Goal: Task Accomplishment & Management: Use online tool/utility

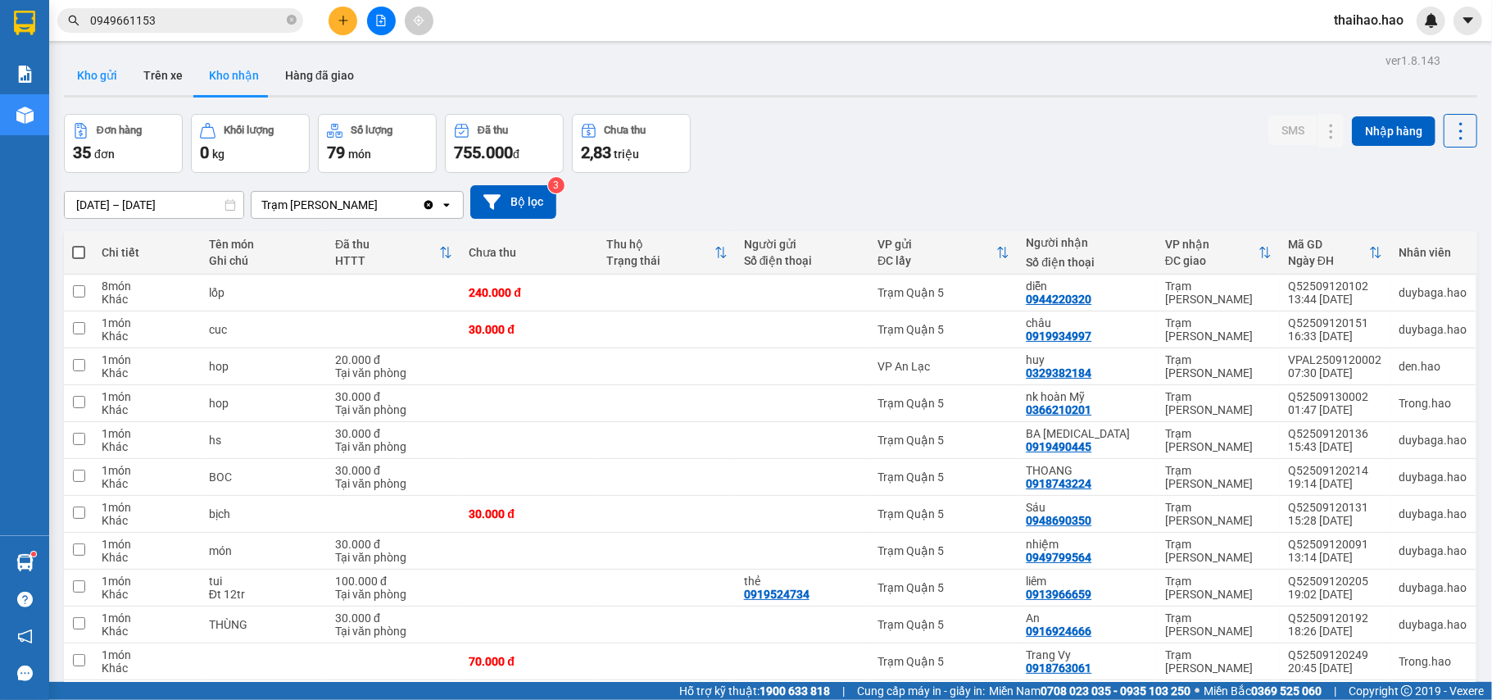
click at [109, 82] on button "Kho gửi" at bounding box center [97, 75] width 66 height 39
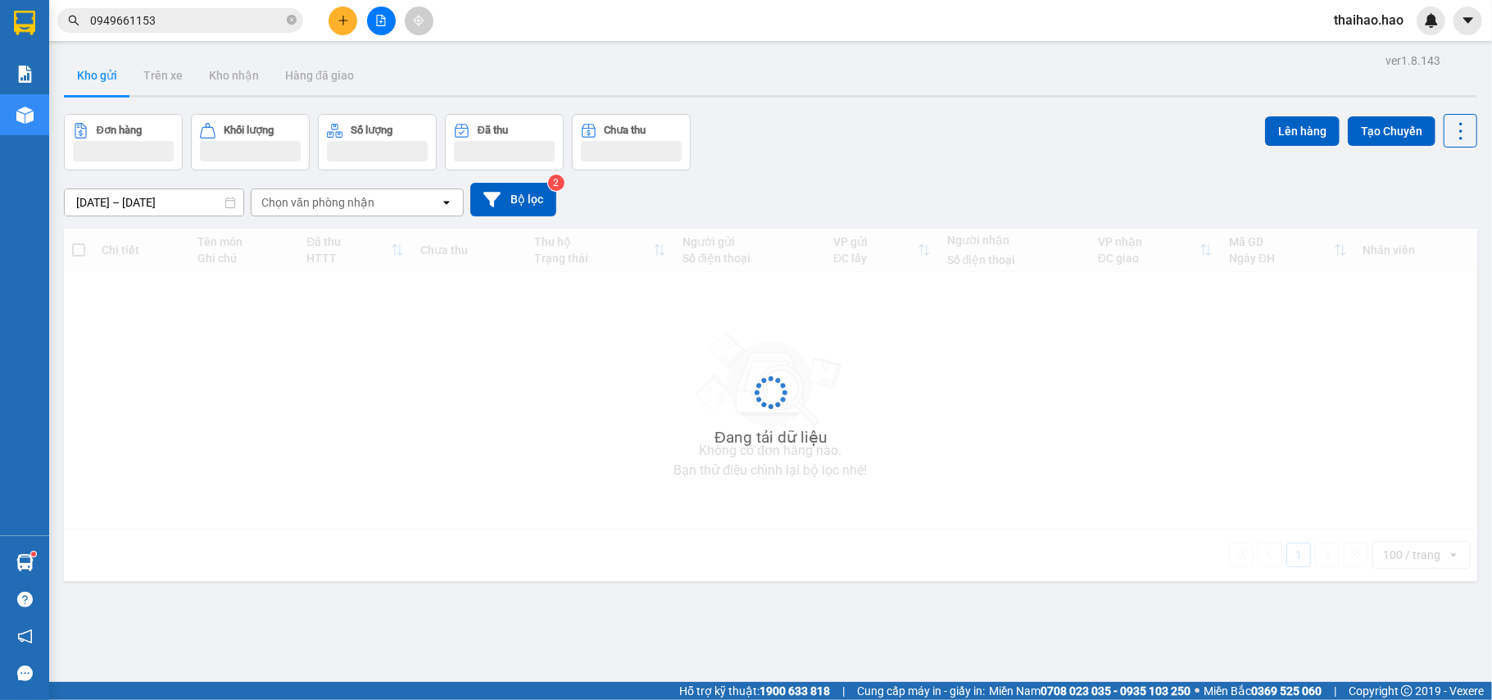
click at [109, 82] on button "Kho gửi" at bounding box center [97, 75] width 66 height 39
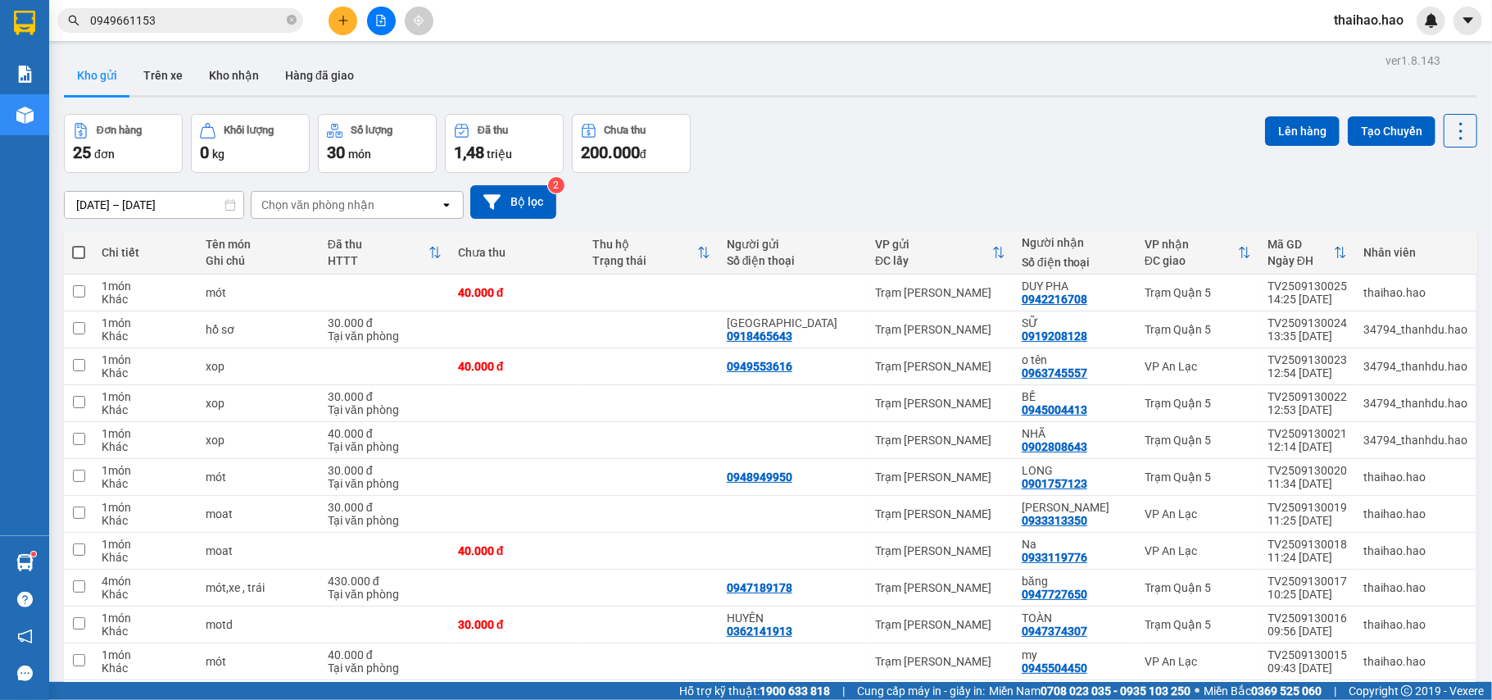
click at [79, 249] on span at bounding box center [78, 252] width 13 height 13
click at [79, 244] on input "checkbox" at bounding box center [79, 244] width 0 height 0
checkbox input "true"
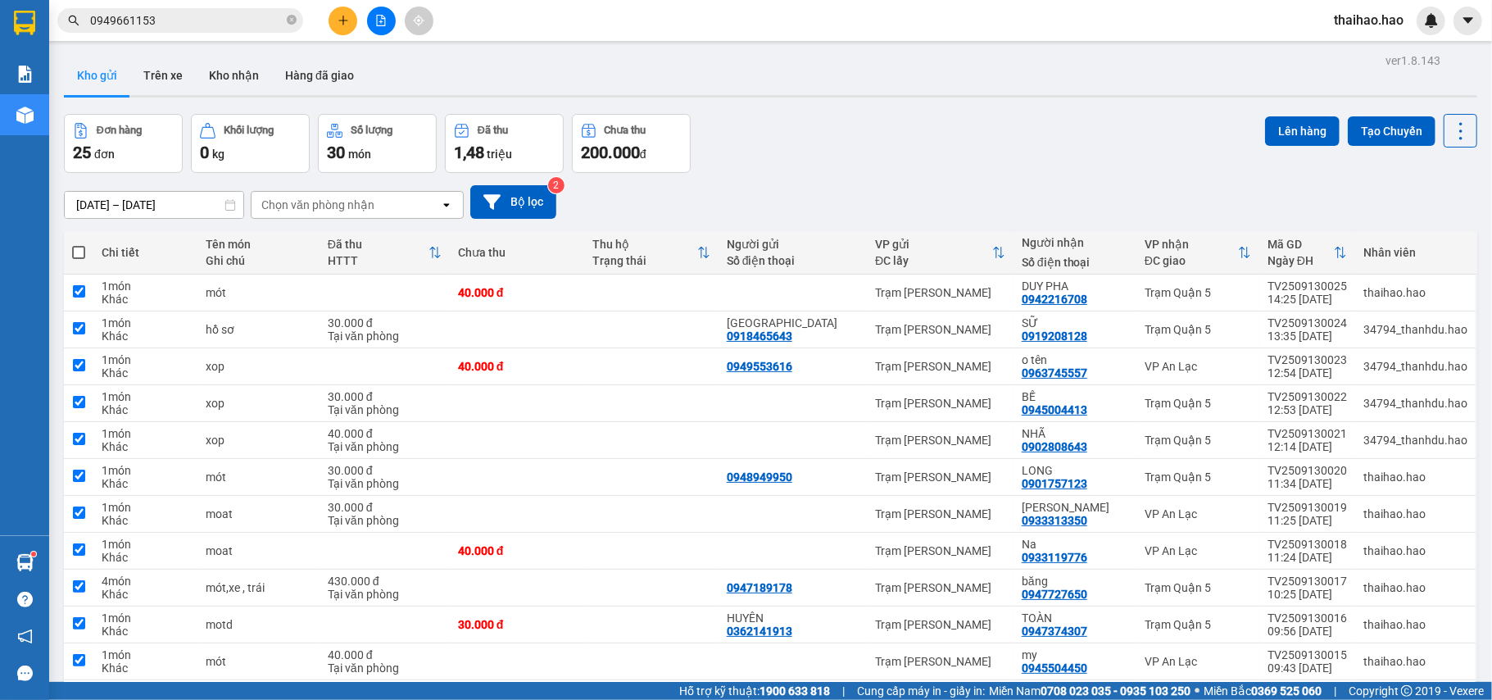
checkbox input "true"
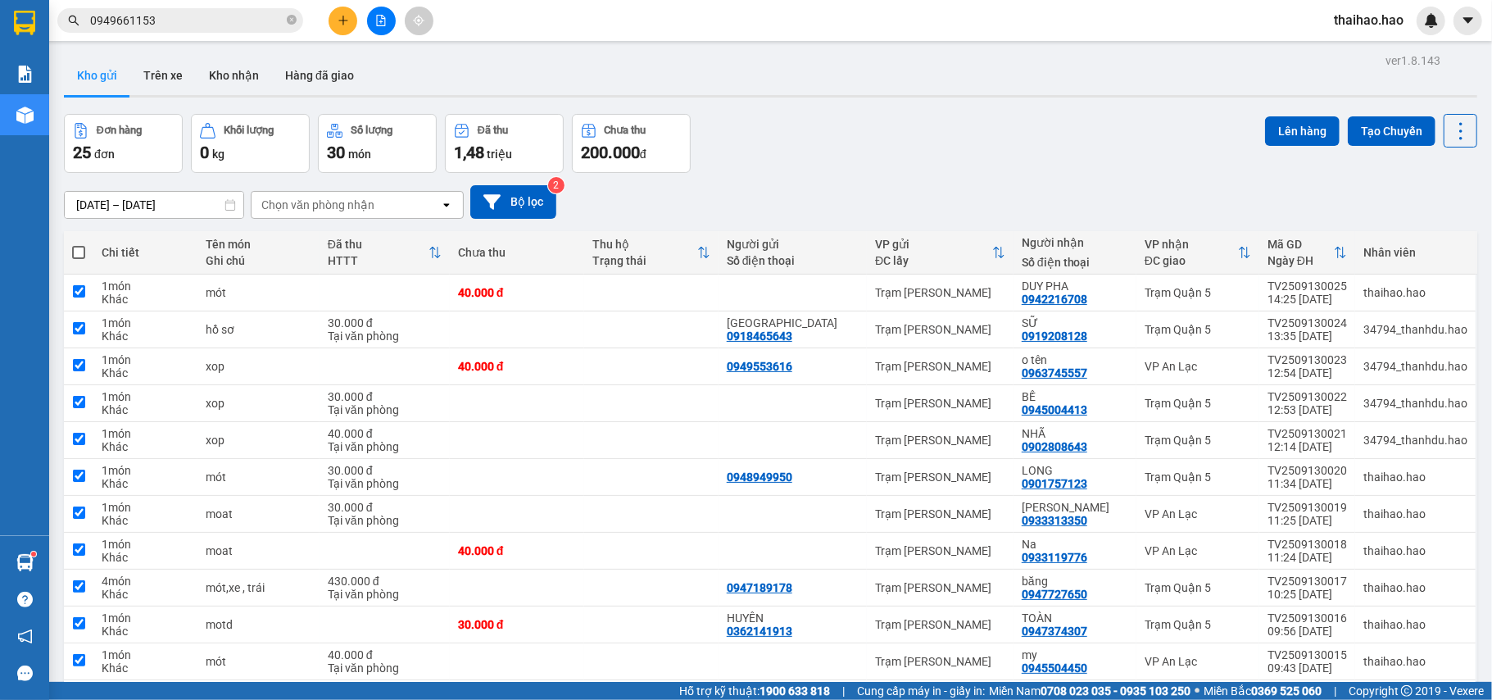
checkbox input "true"
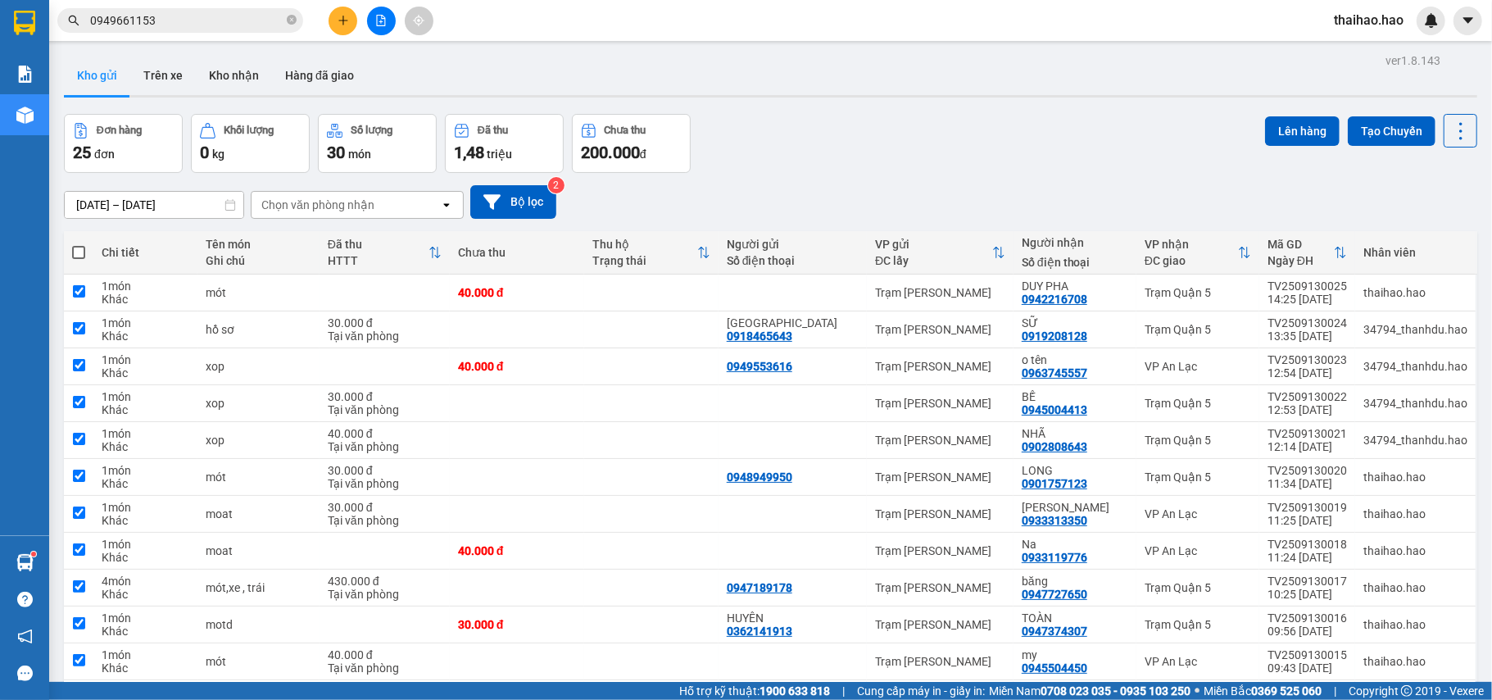
checkbox input "true"
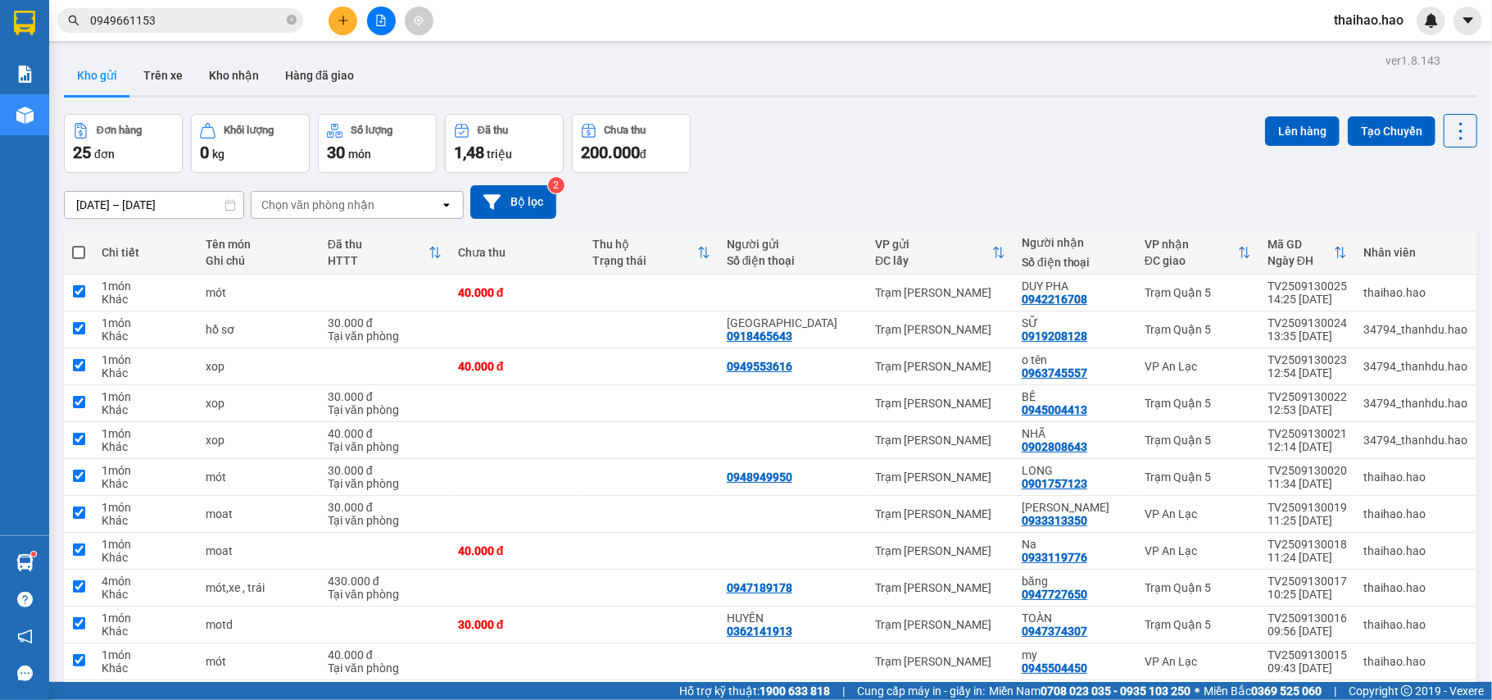
checkbox input "true"
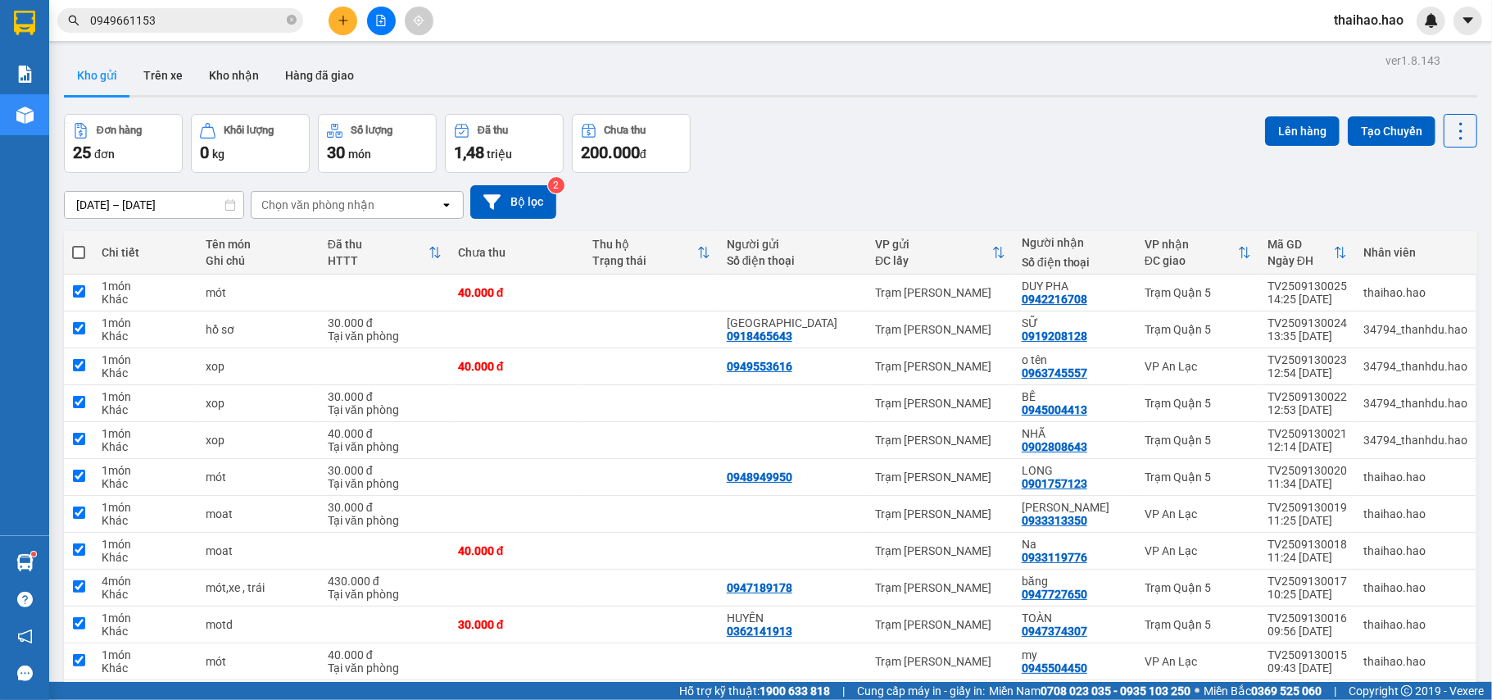
checkbox input "true"
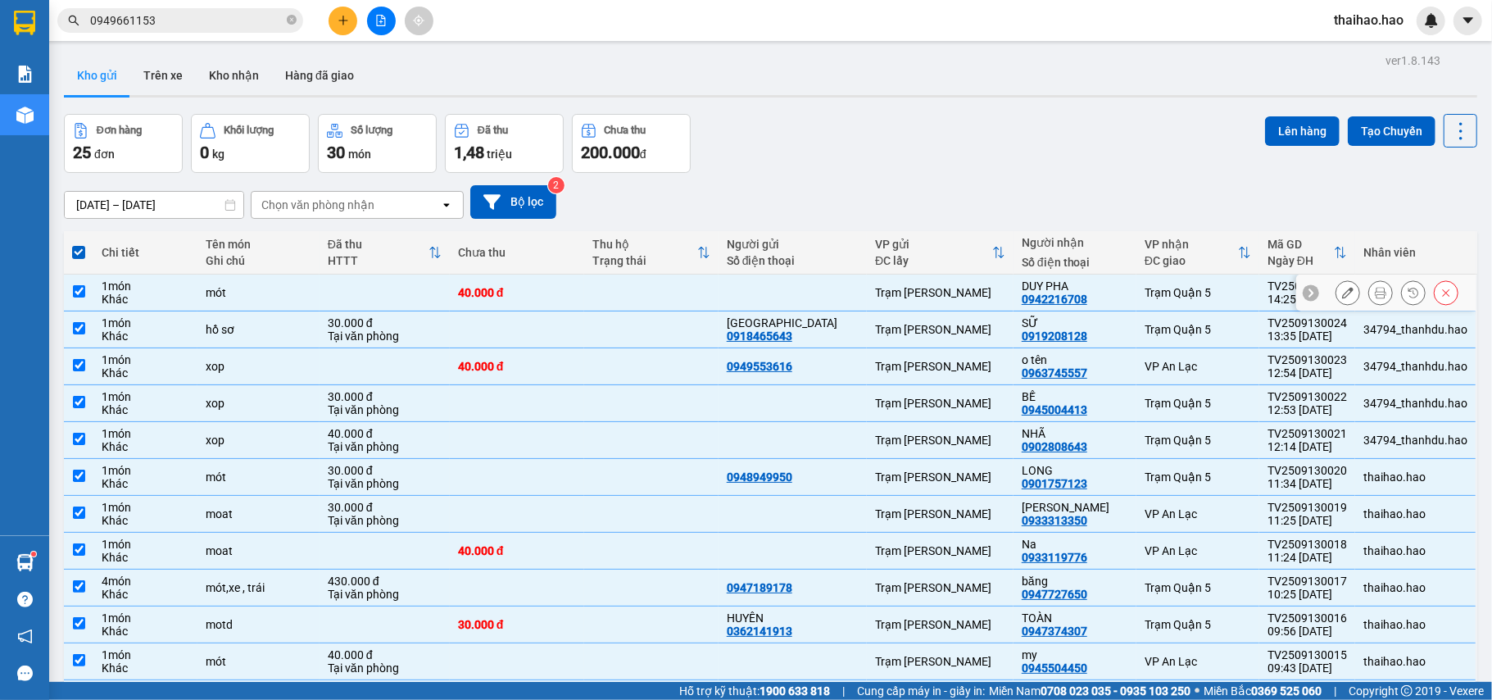
click at [980, 288] on div "Trạm [PERSON_NAME]" at bounding box center [940, 292] width 130 height 13
checkbox input "false"
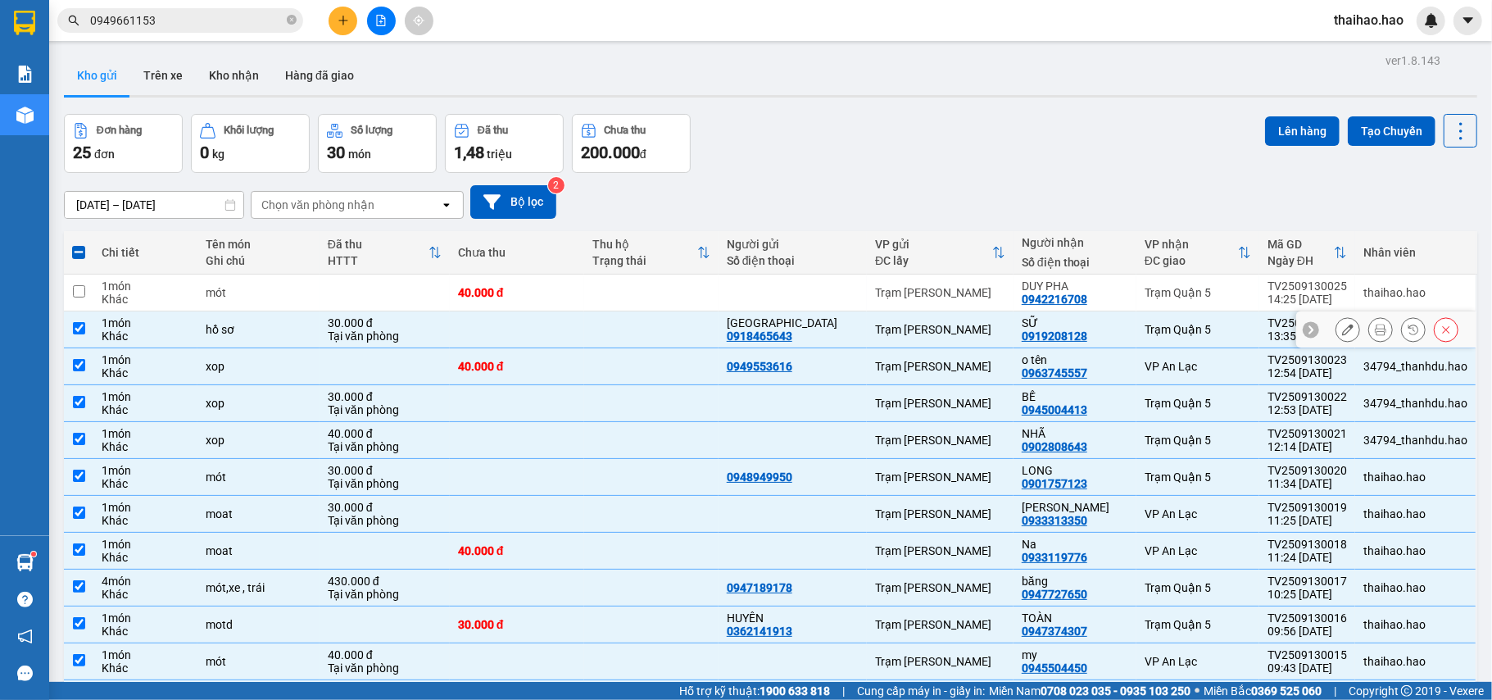
click at [985, 326] on div "Trạm [PERSON_NAME]" at bounding box center [940, 329] width 130 height 13
checkbox input "false"
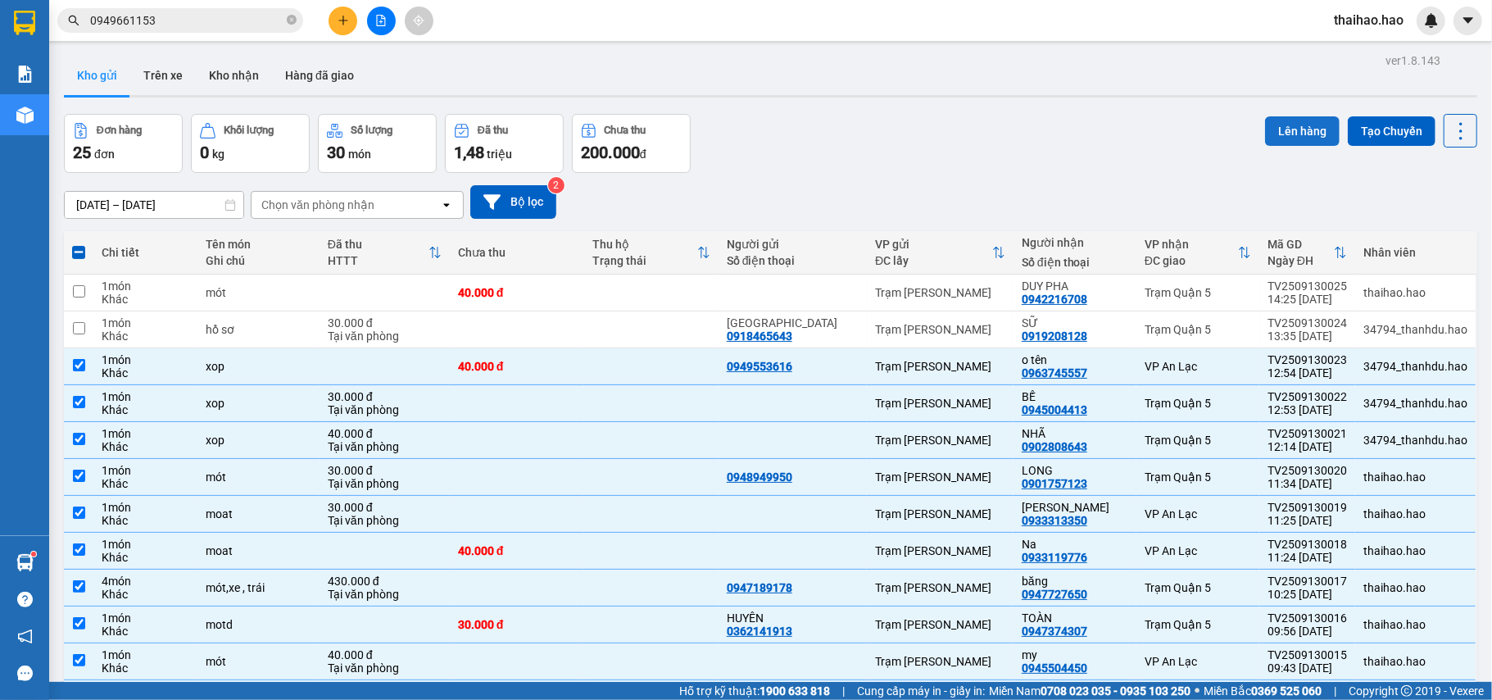
click at [1282, 125] on button "Lên hàng" at bounding box center [1302, 130] width 75 height 29
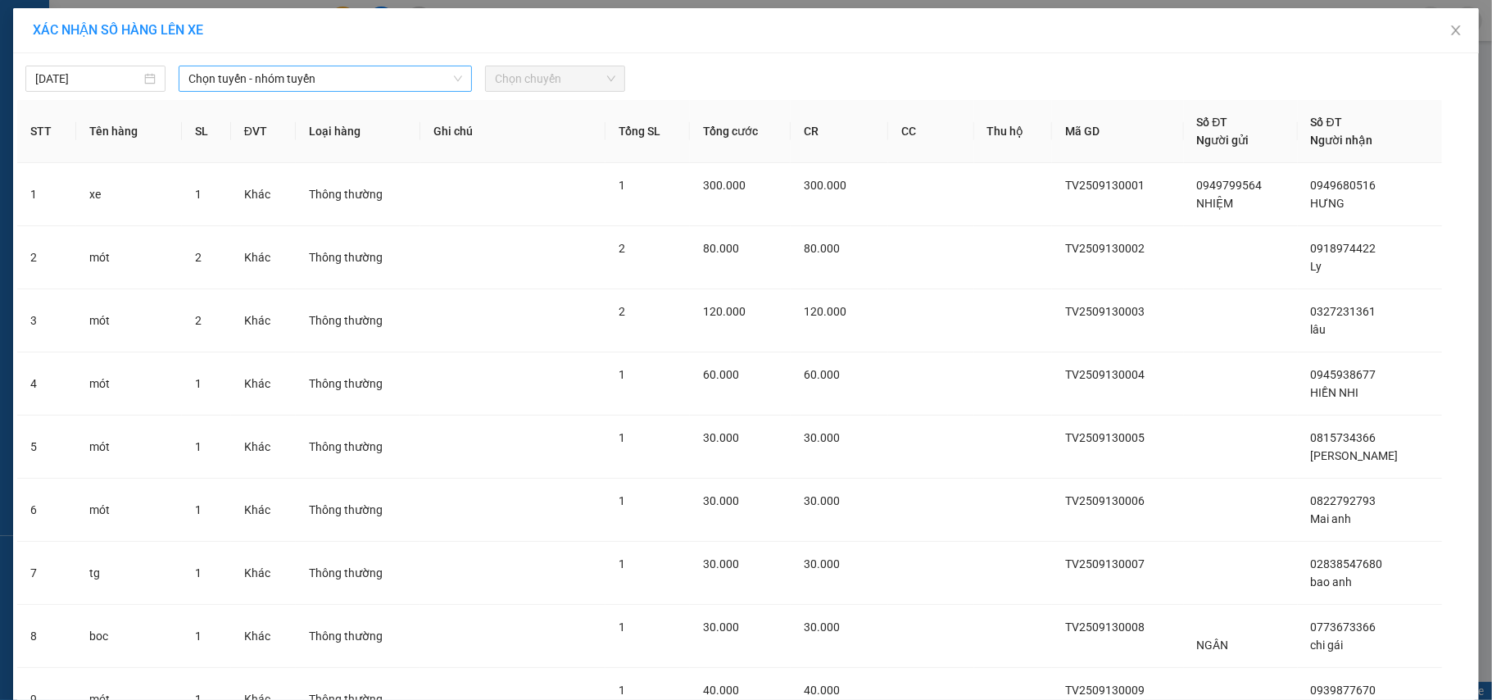
click at [298, 73] on span "Chọn tuyến - nhóm tuyến" at bounding box center [325, 78] width 274 height 25
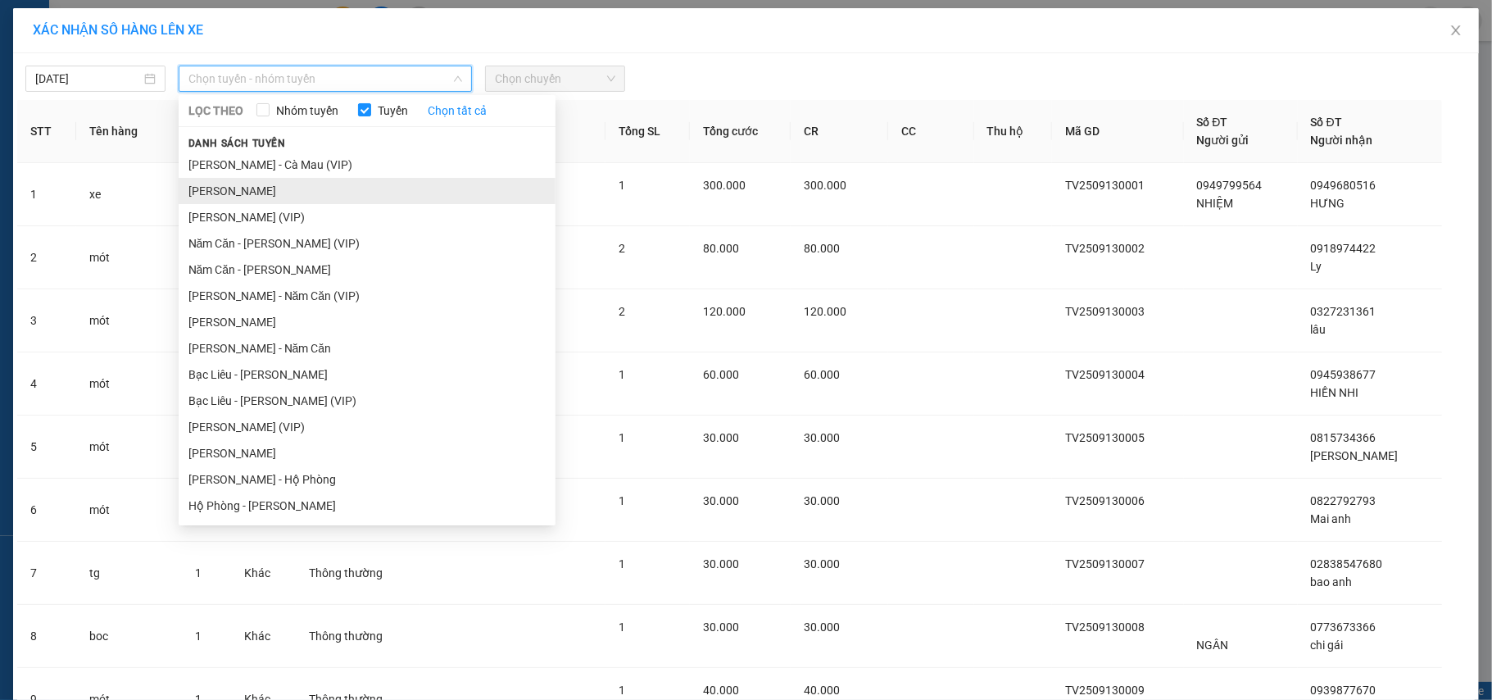
click at [226, 192] on li "Cà Mau - Hồ Chí Minh" at bounding box center [367, 191] width 377 height 26
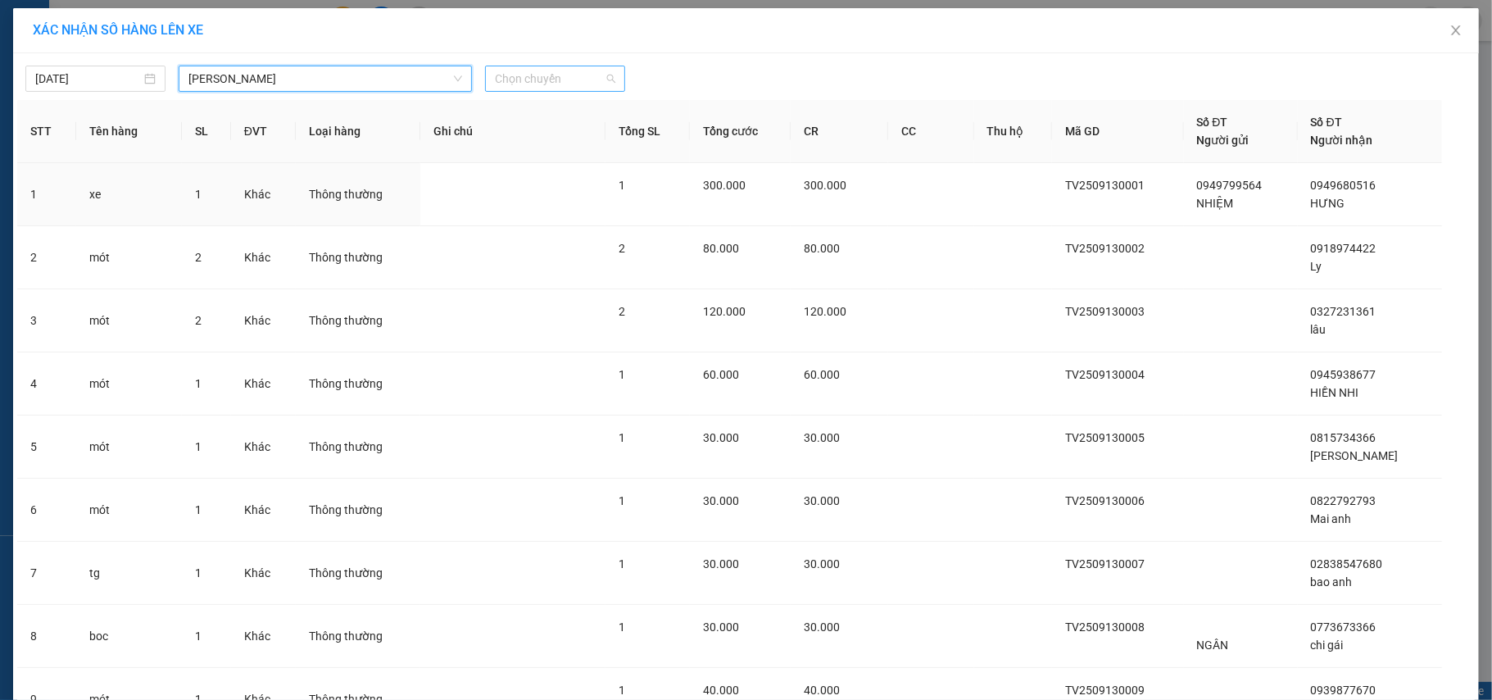
click at [558, 76] on span "Chọn chuyến" at bounding box center [555, 78] width 120 height 25
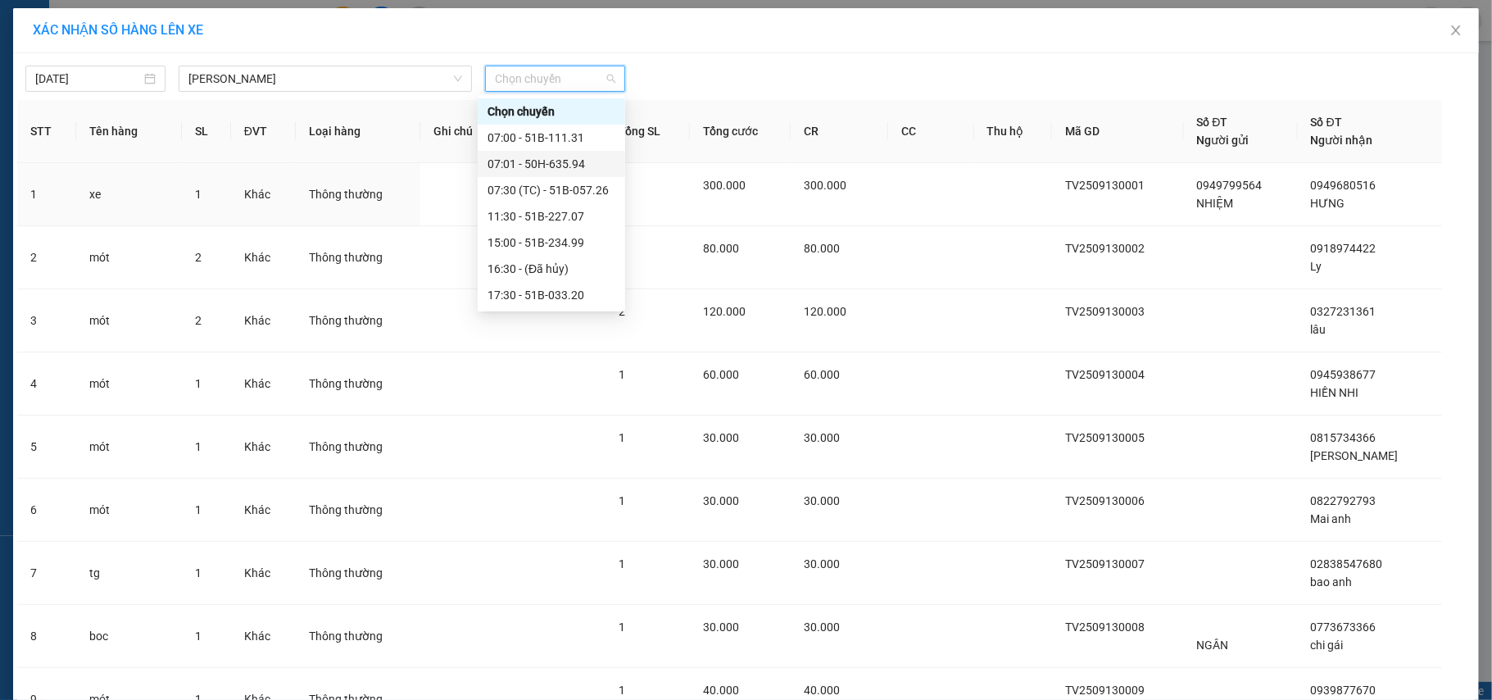
click at [522, 152] on div "07:01 - 50H-635.94" at bounding box center [551, 164] width 147 height 26
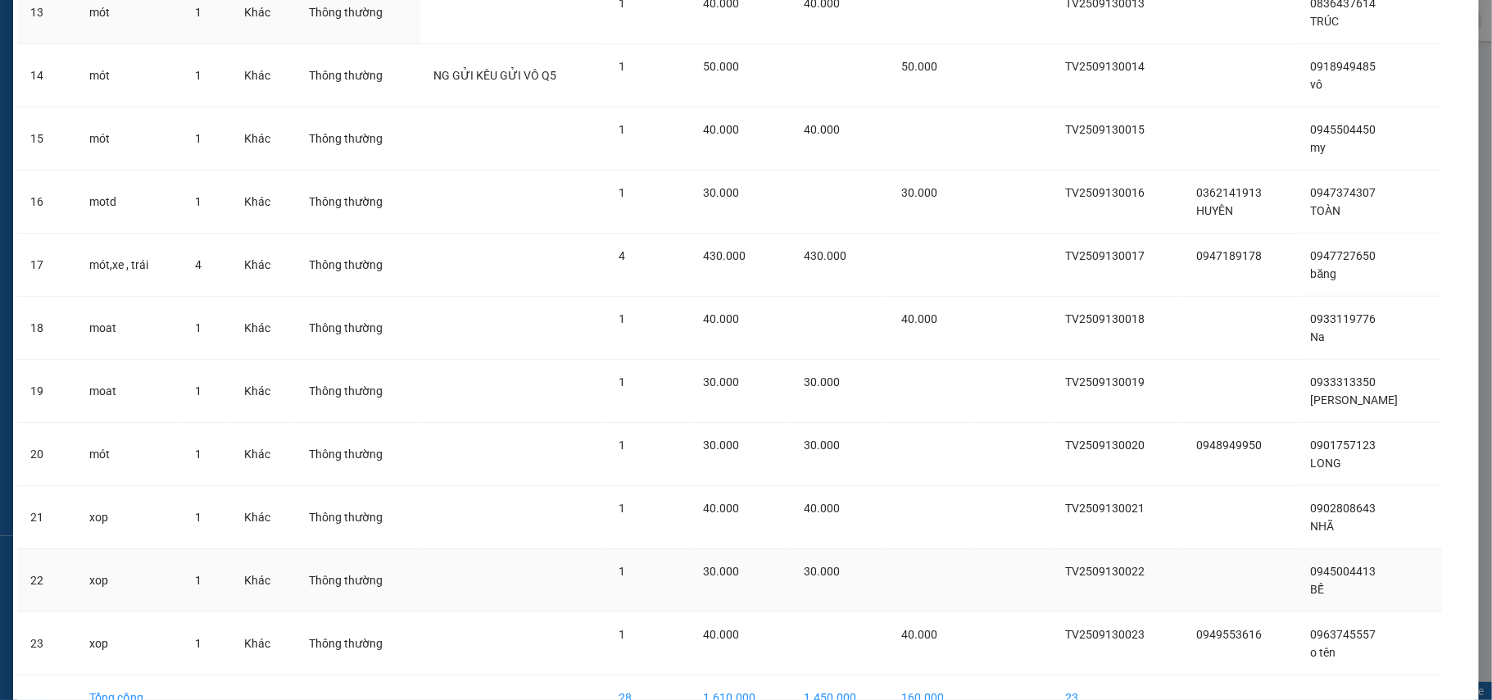
scroll to position [1050, 0]
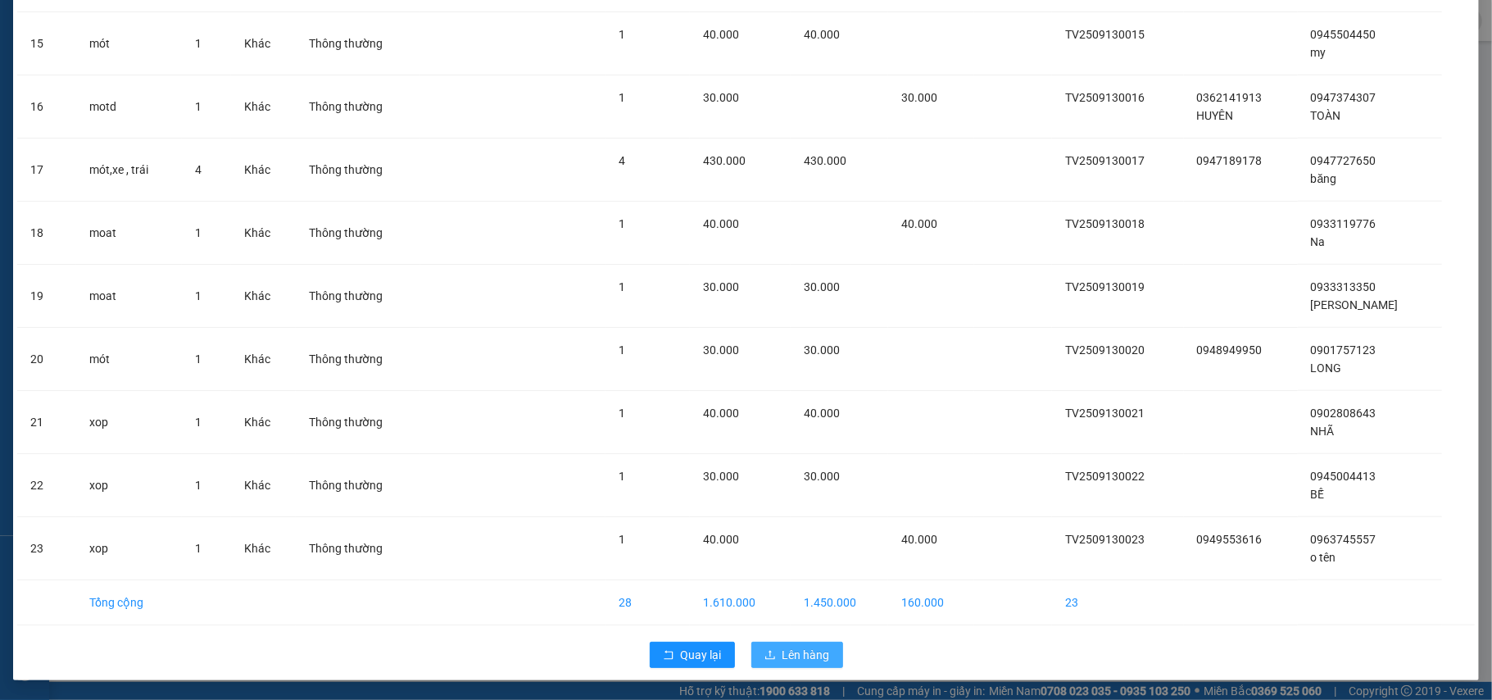
click at [795, 665] on button "Lên hàng" at bounding box center [797, 654] width 92 height 26
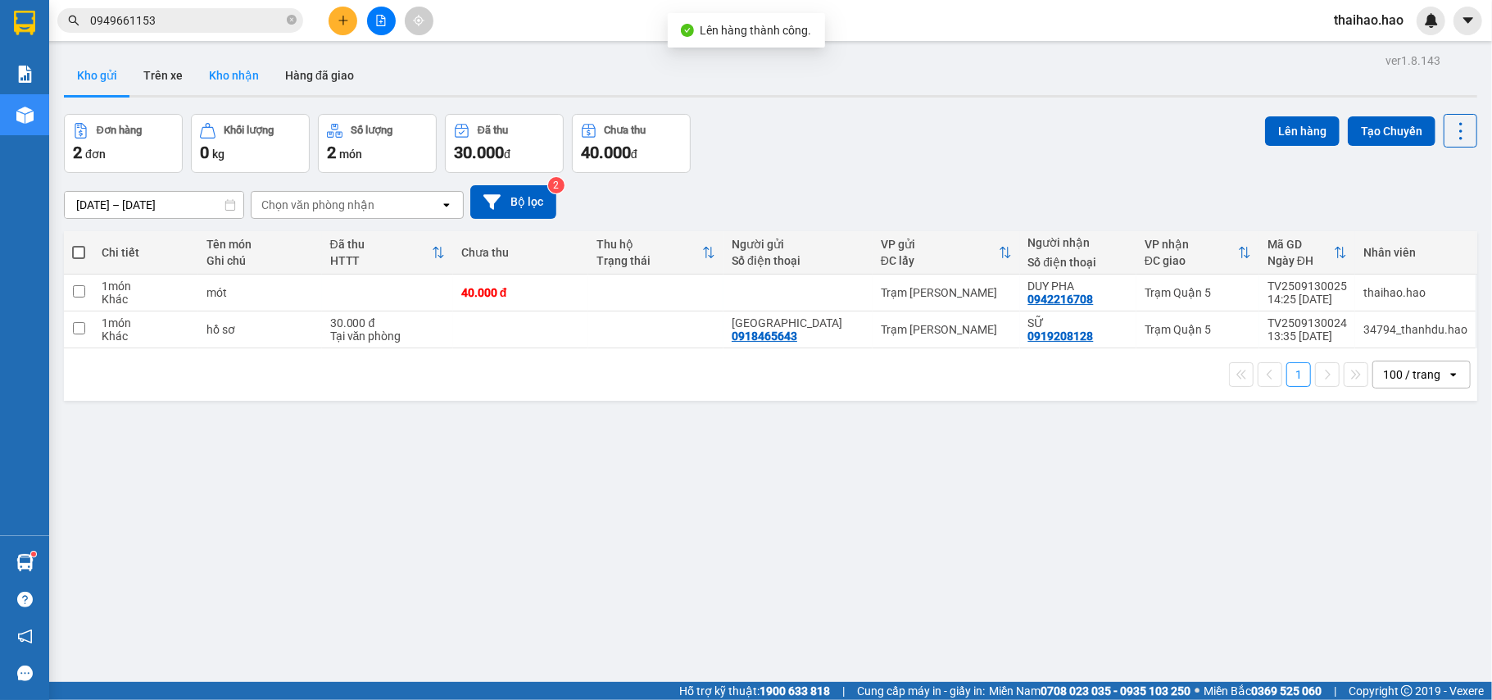
click at [211, 72] on button "Kho nhận" at bounding box center [234, 75] width 76 height 39
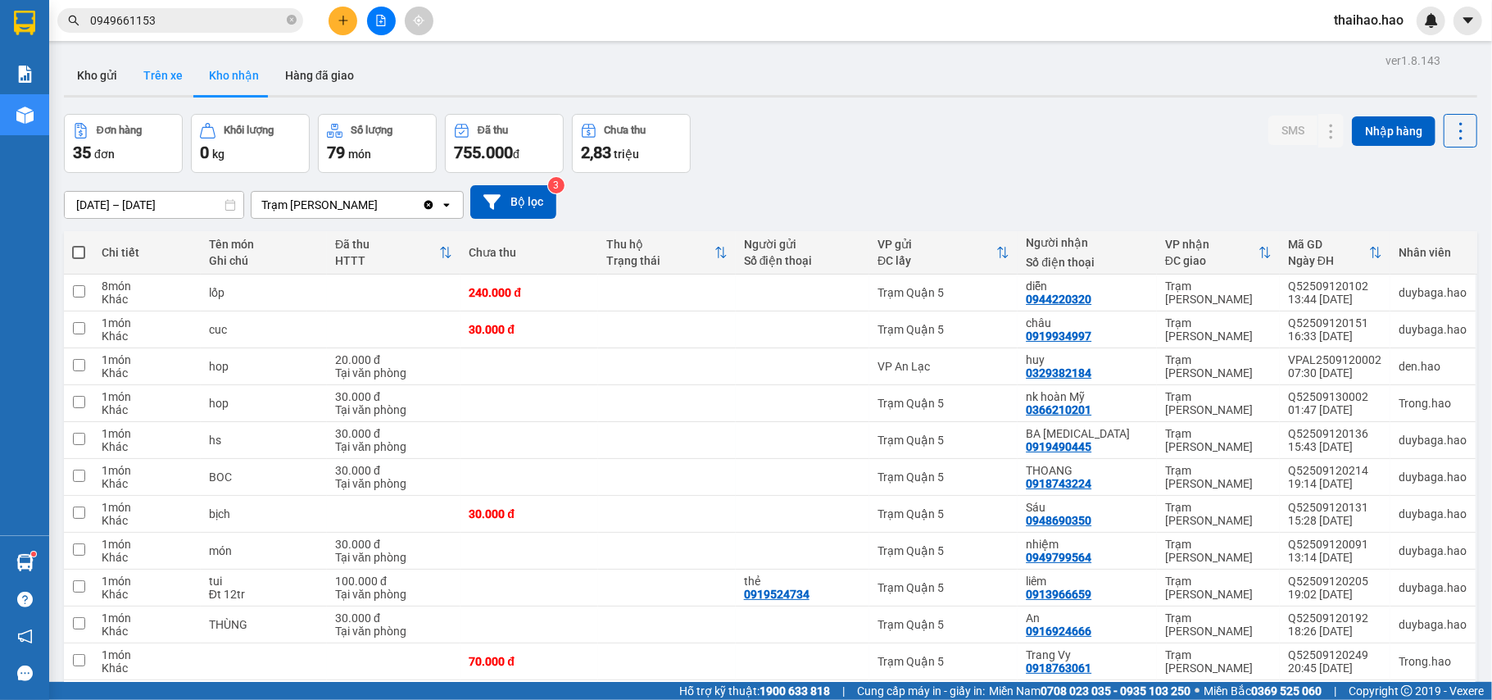
click at [156, 75] on button "Trên xe" at bounding box center [163, 75] width 66 height 39
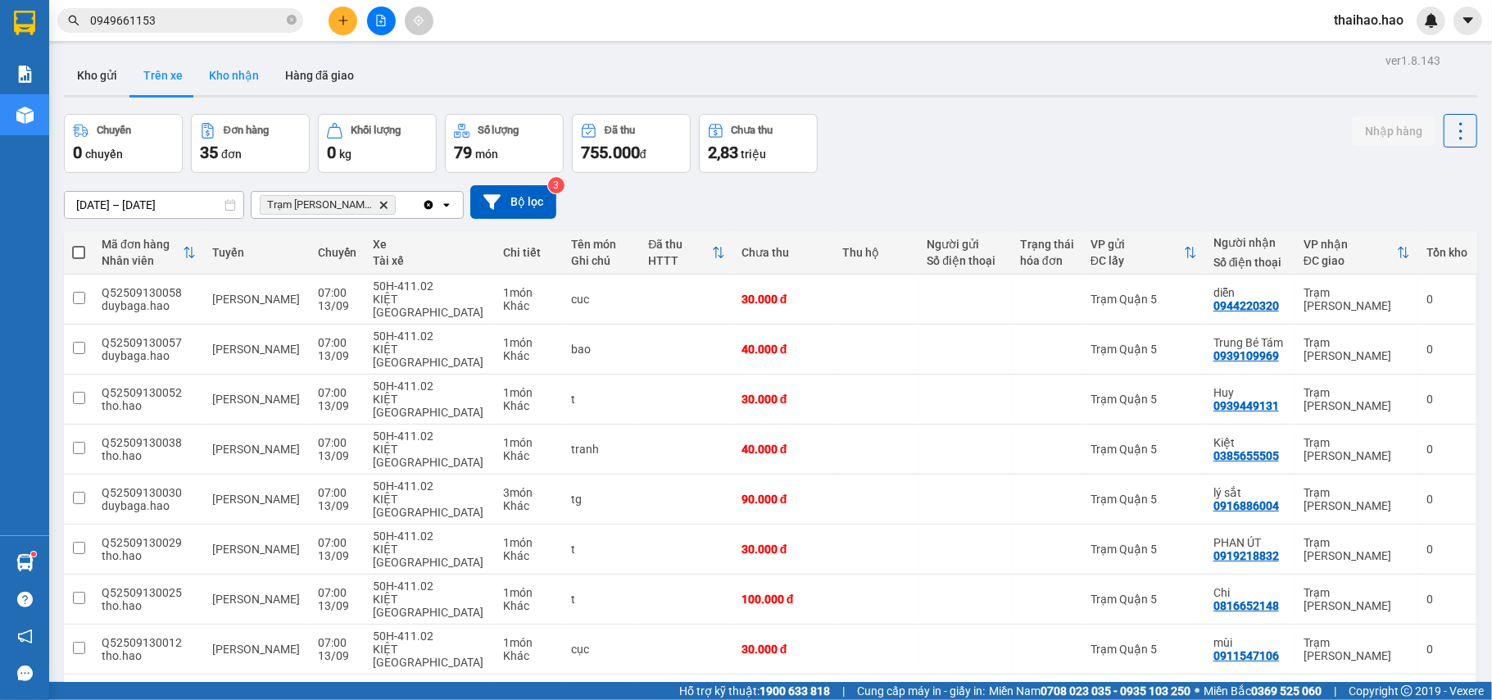
click at [233, 73] on button "Kho nhận" at bounding box center [234, 75] width 76 height 39
type input "[DATE] – [DATE]"
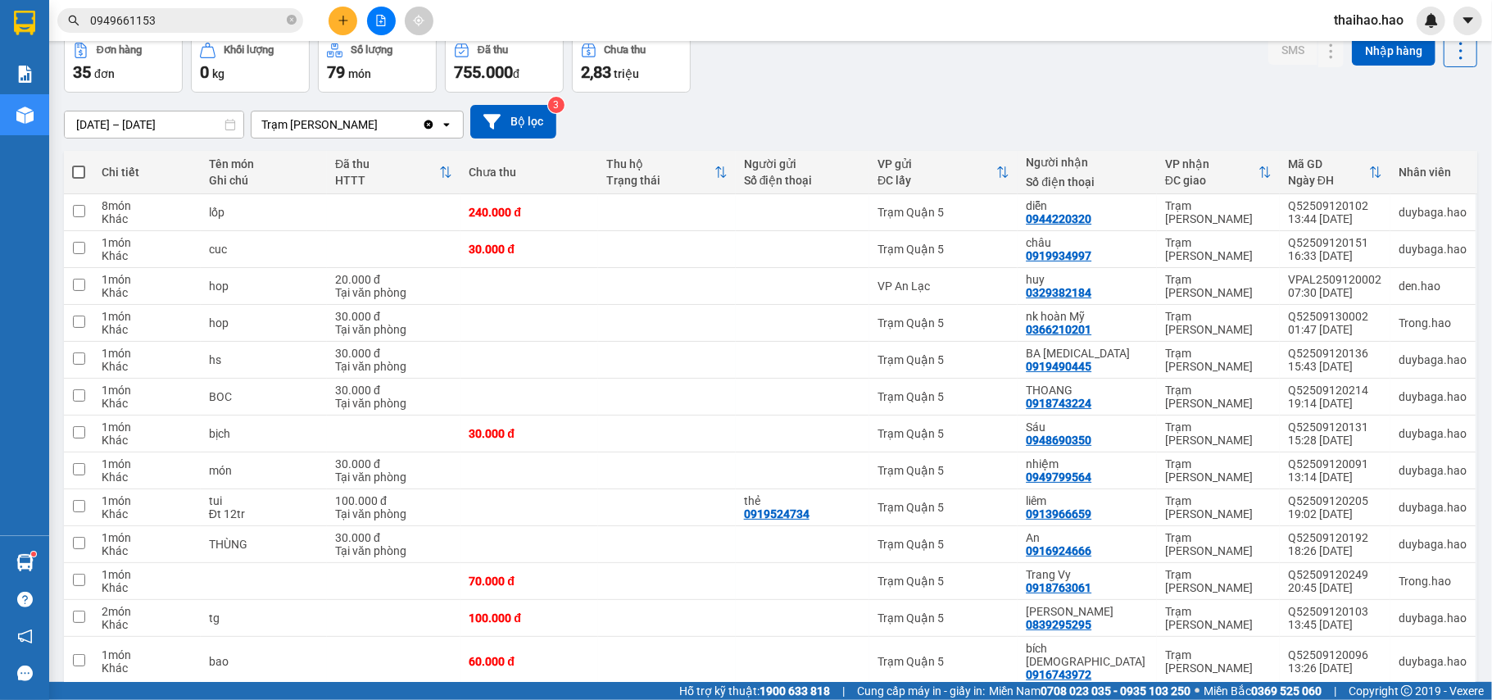
scroll to position [109, 0]
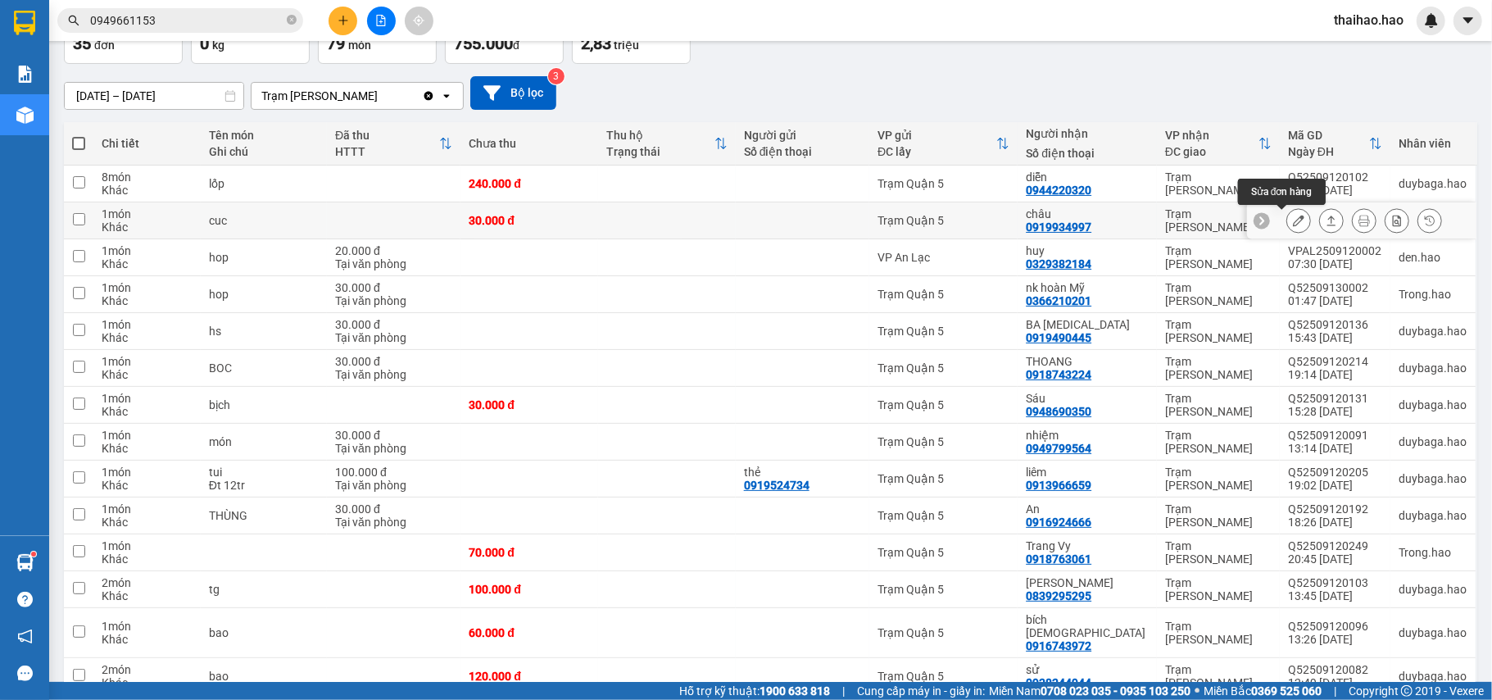
click at [1293, 224] on icon at bounding box center [1298, 220] width 11 height 11
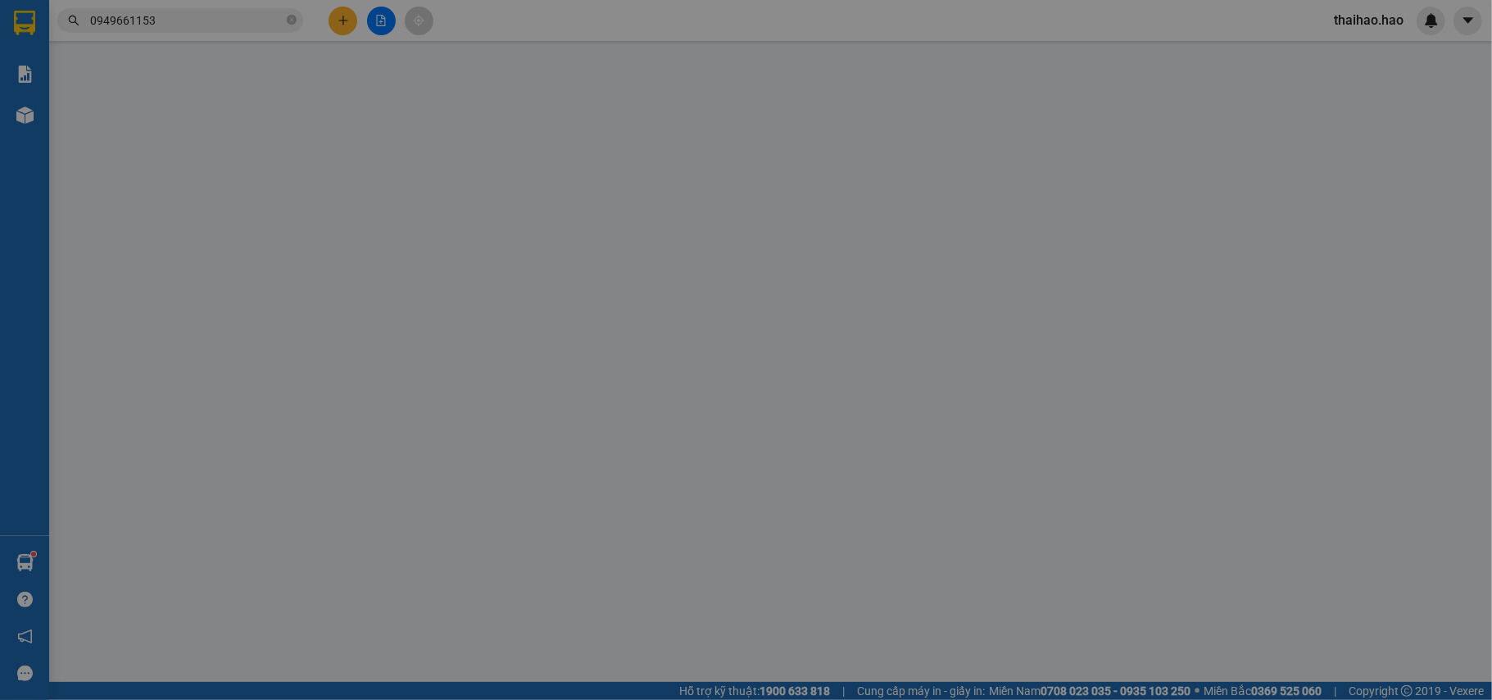
type input "0919934997"
type input "châu"
type input "30.000"
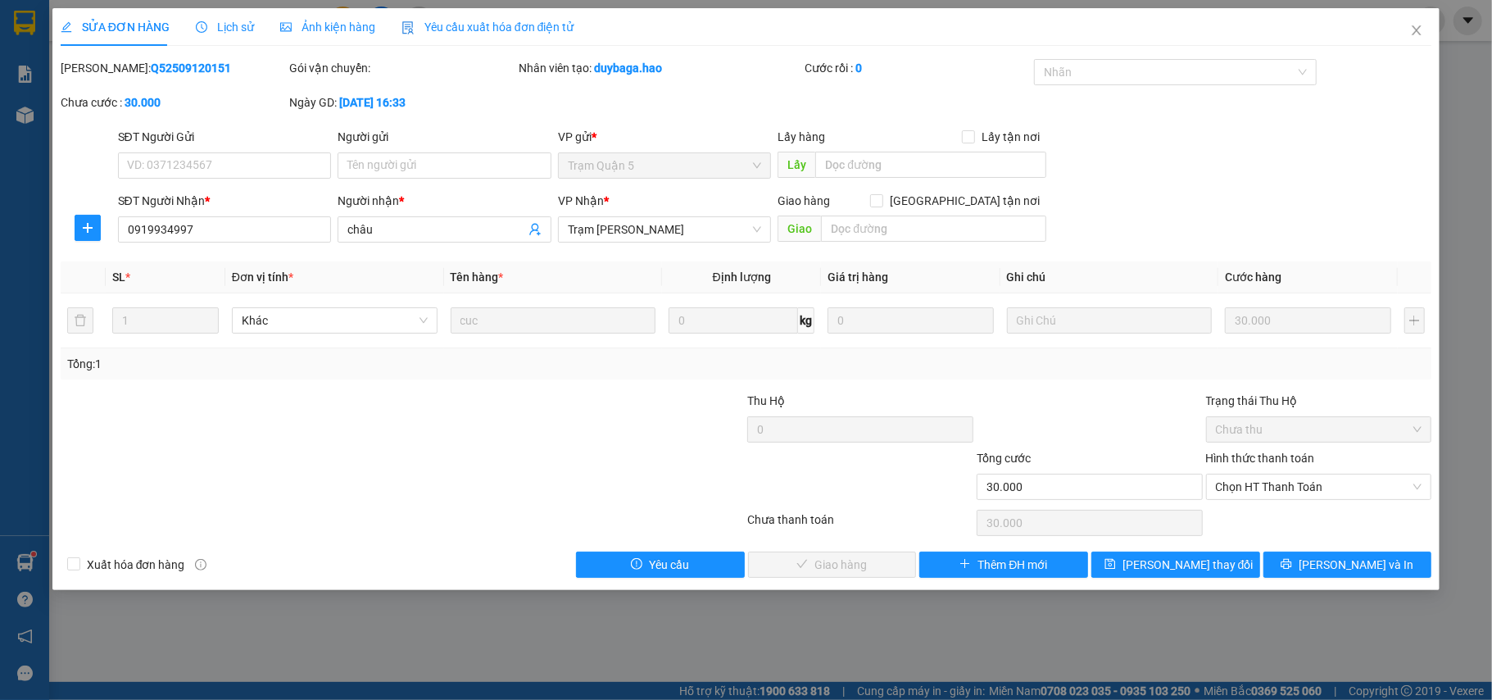
click at [901, 244] on div "Giao hàng Giao tận nơi Giao" at bounding box center [911, 220] width 269 height 57
click at [908, 231] on input "text" at bounding box center [933, 228] width 225 height 26
type input "NỢ"
click at [1213, 568] on span "Lưu thay đổi" at bounding box center [1187, 564] width 131 height 18
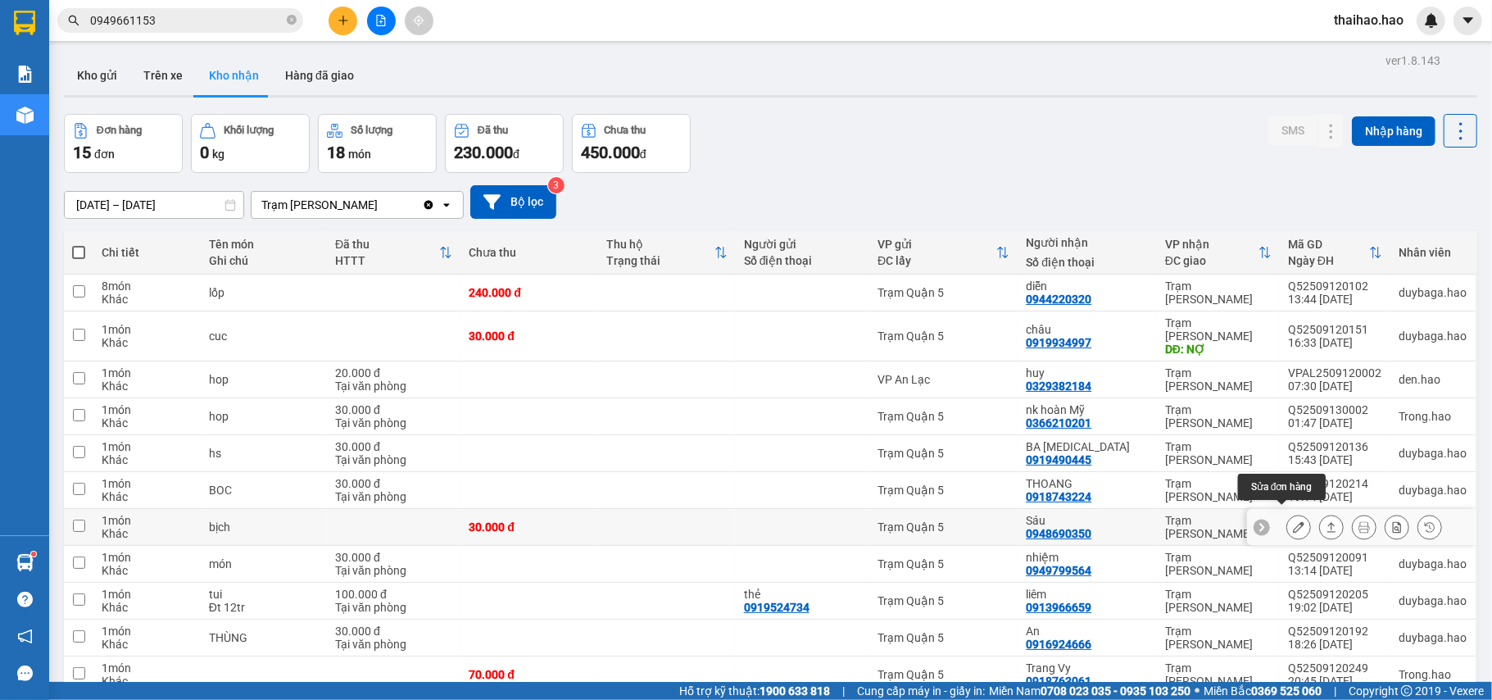
click at [1293, 521] on icon at bounding box center [1298, 526] width 11 height 11
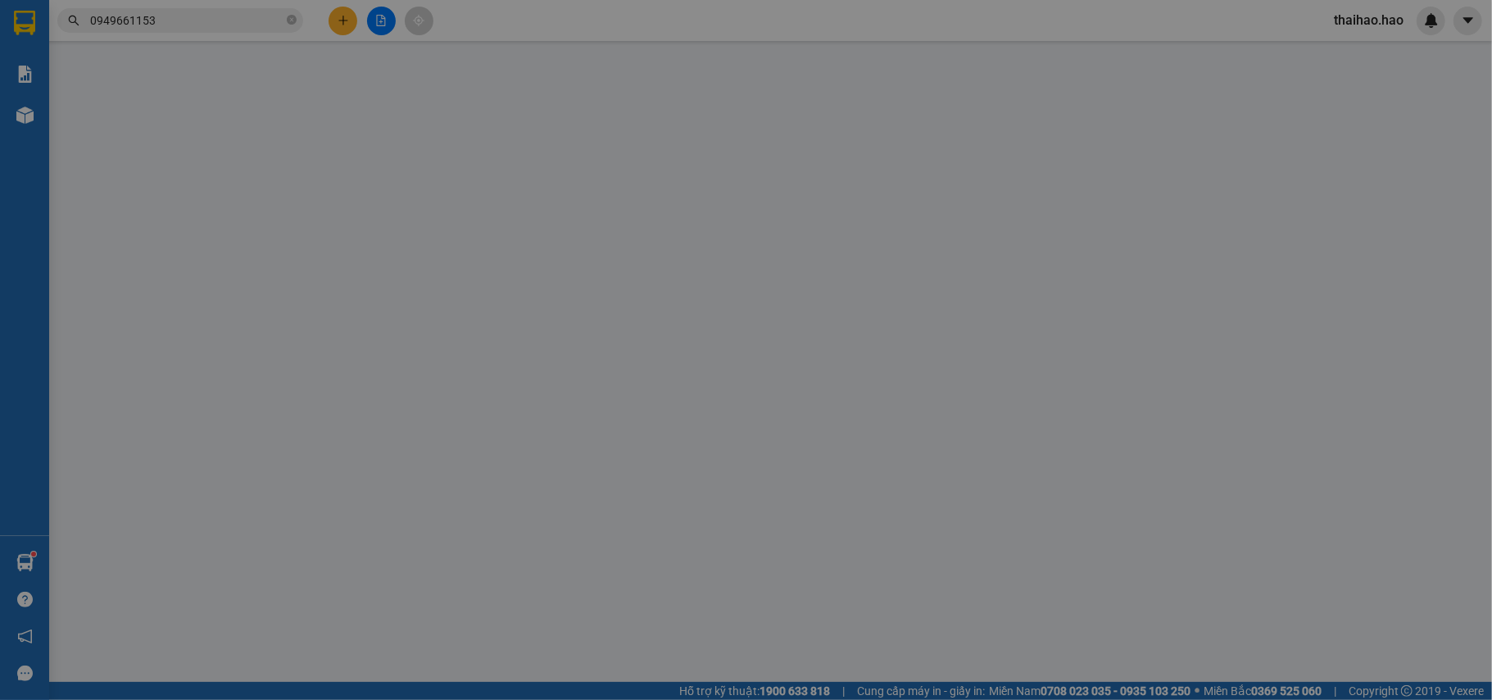
type input "0948690350"
type input "Sáu"
type input "30.000"
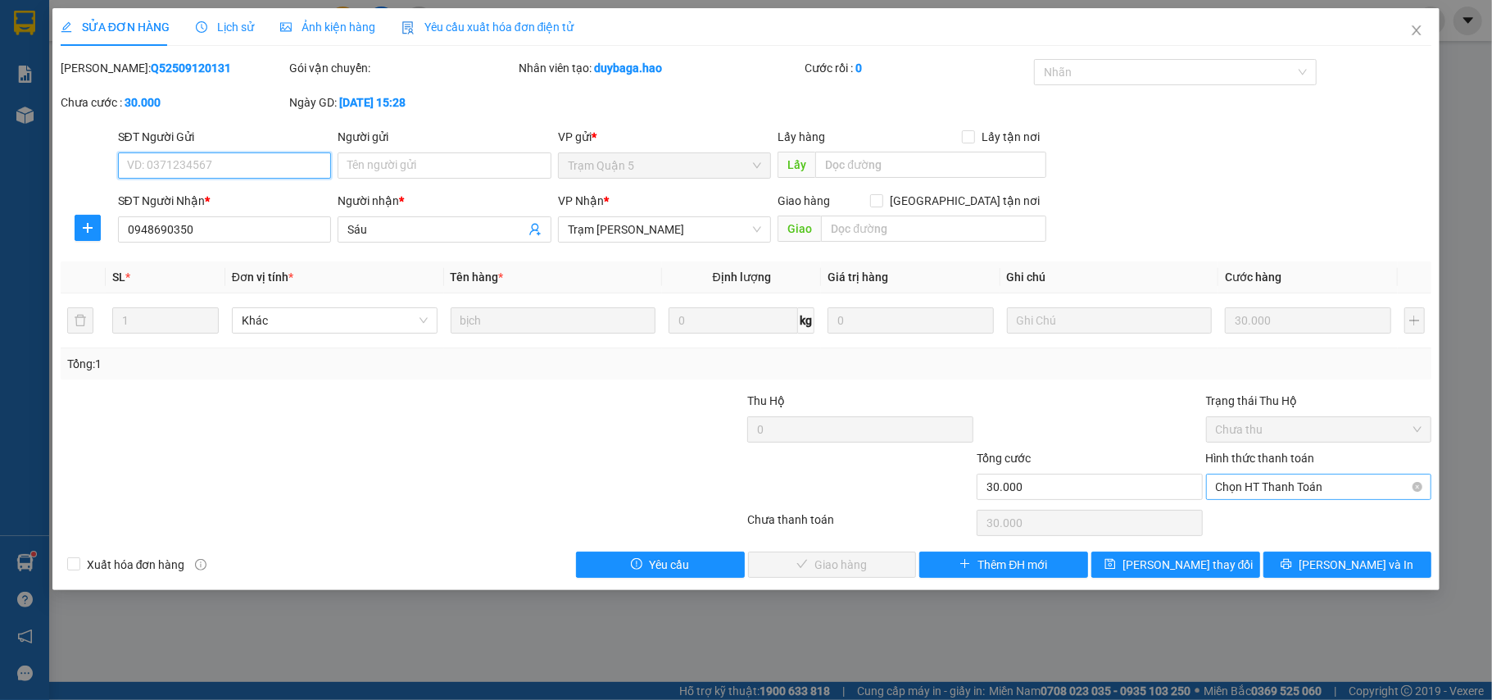
click at [1275, 492] on span "Chọn HT Thanh Toán" at bounding box center [1319, 486] width 206 height 25
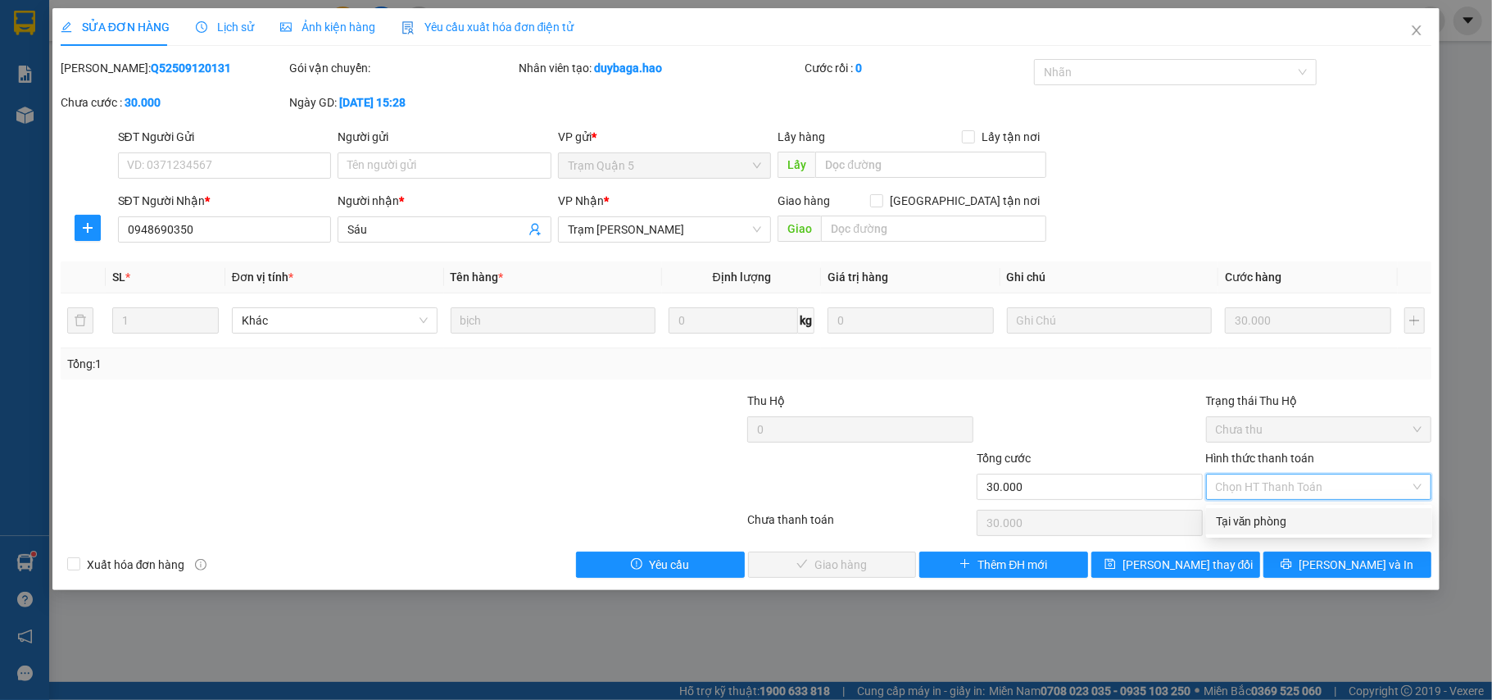
click at [312, 30] on span "Ảnh kiện hàng" at bounding box center [327, 26] width 95 height 13
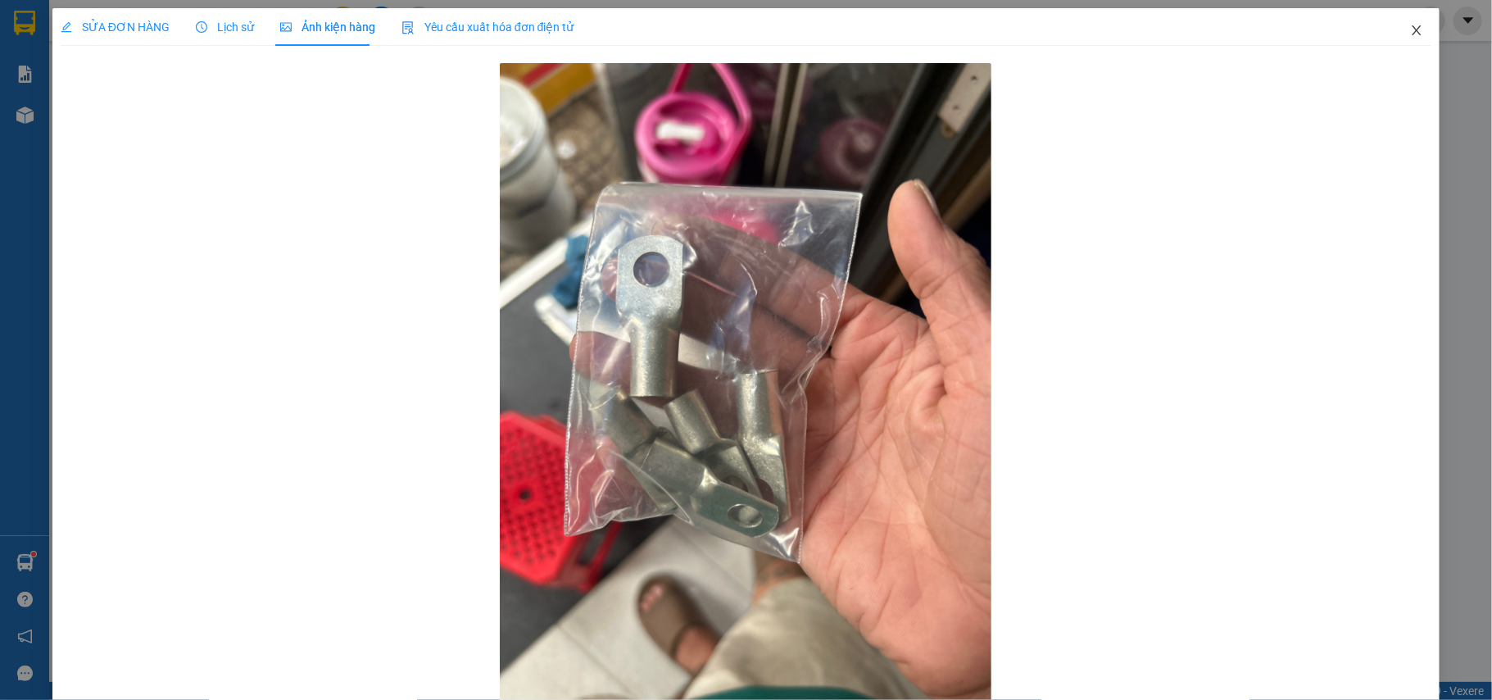
click at [1410, 34] on icon "close" at bounding box center [1416, 30] width 13 height 13
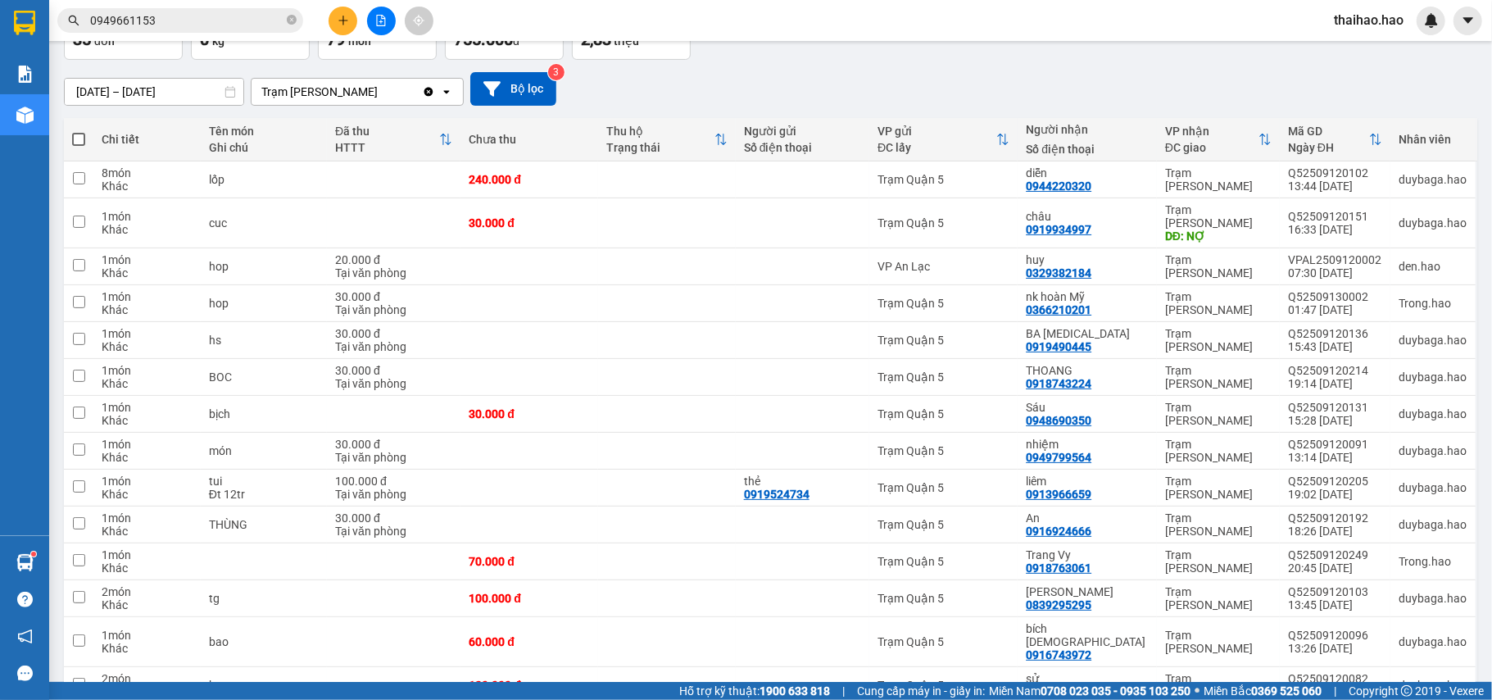
scroll to position [218, 0]
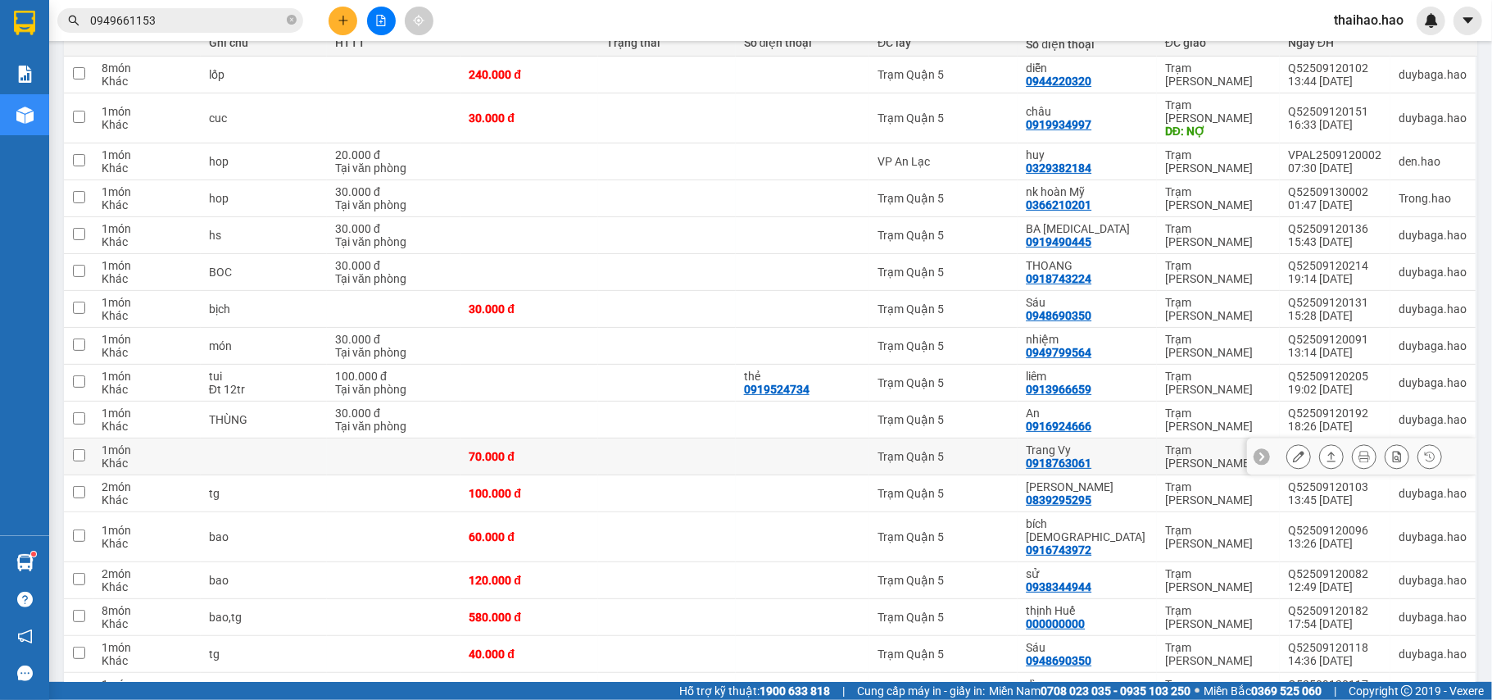
click at [1289, 442] on button at bounding box center [1298, 456] width 23 height 29
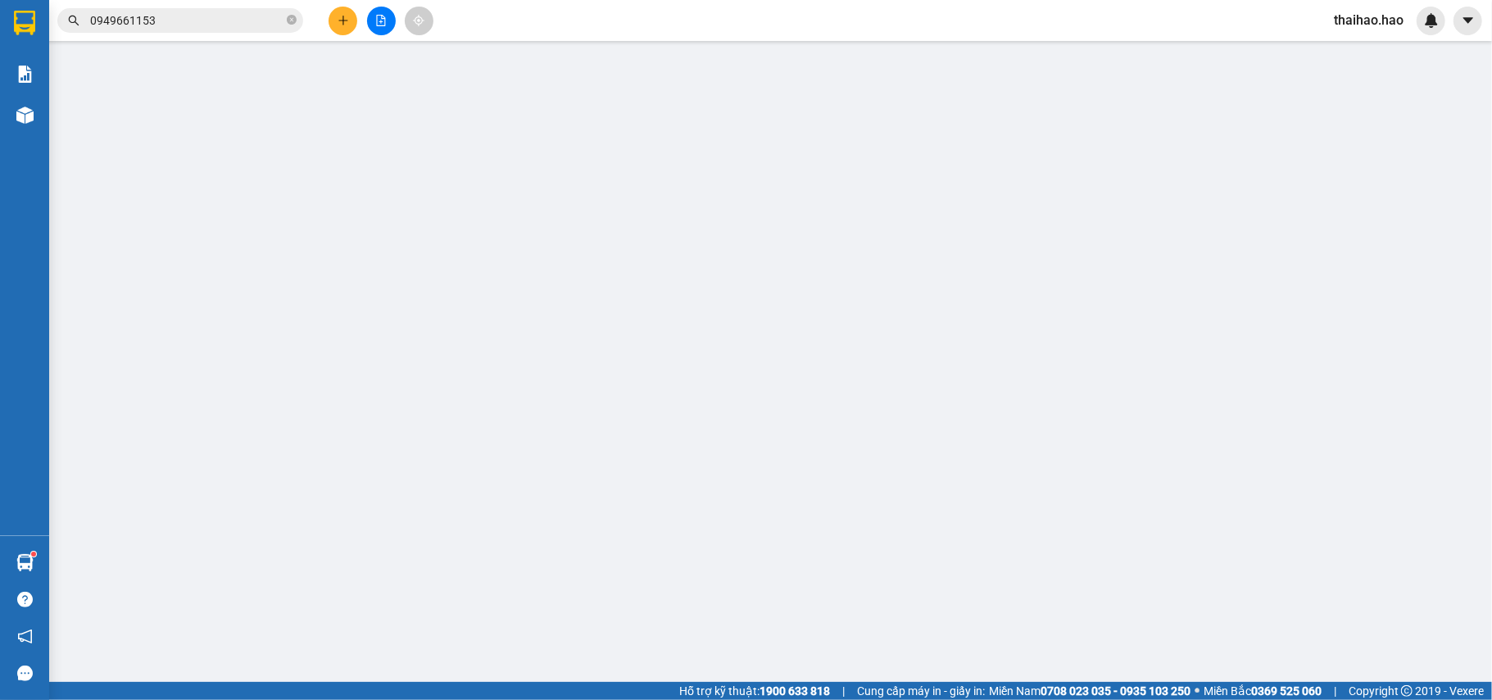
type input "0918763061"
type input "Trang Vy"
type input "70.000"
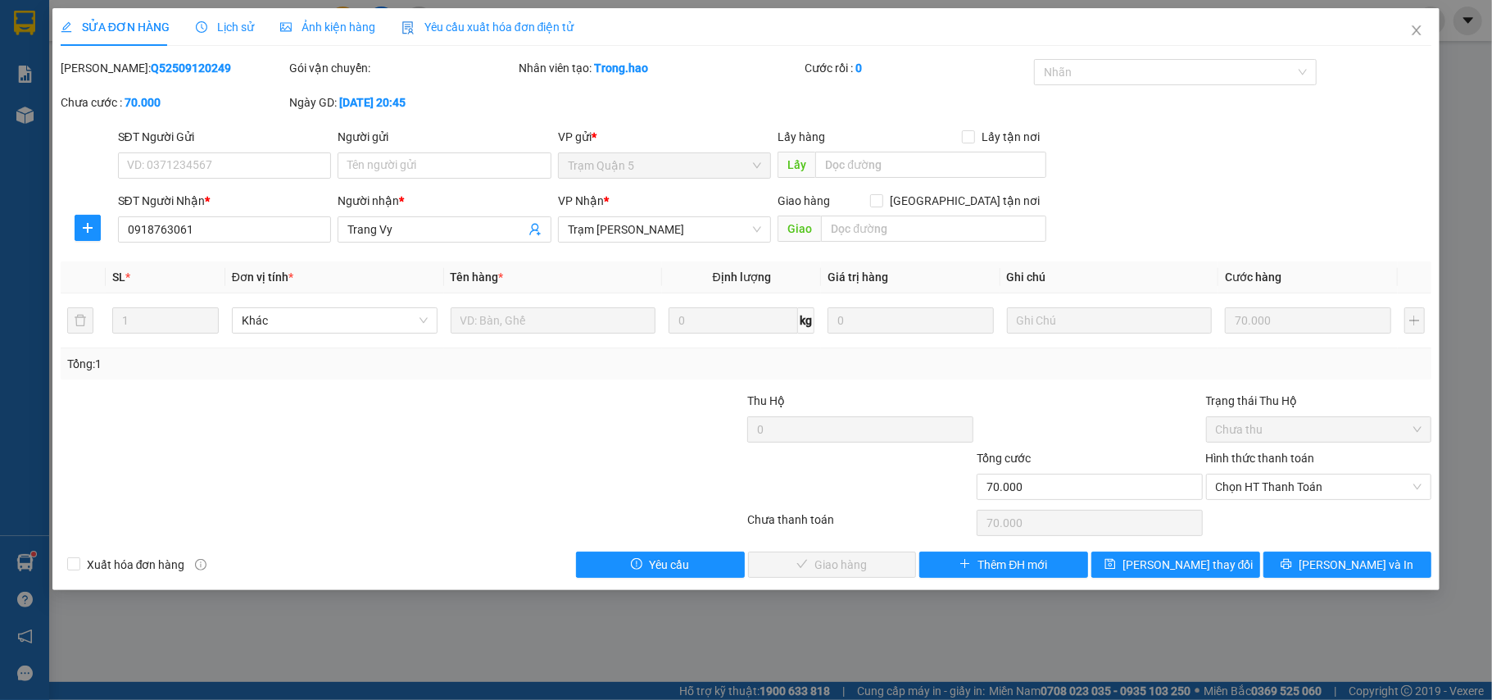
click at [214, 13] on div "Lịch sử" at bounding box center [225, 27] width 58 height 38
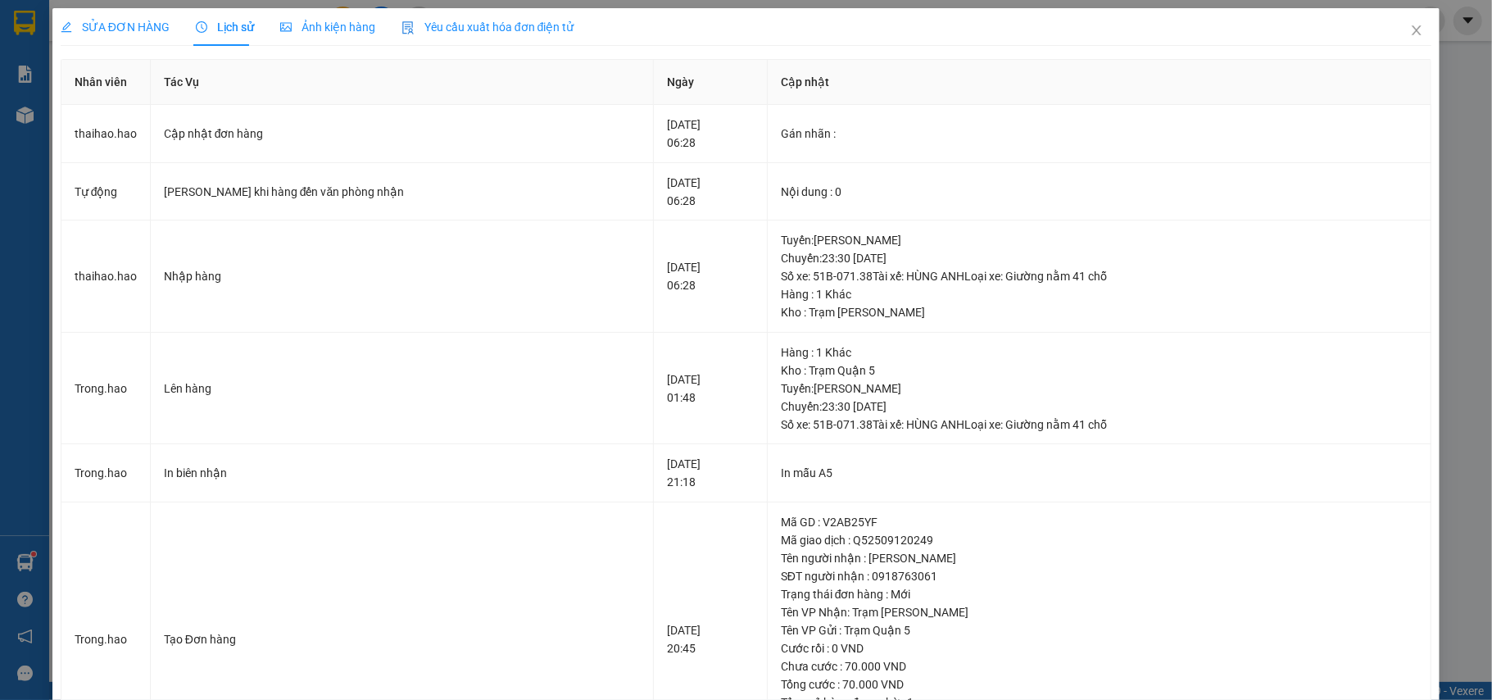
click at [336, 26] on span "Ảnh kiện hàng" at bounding box center [327, 26] width 95 height 13
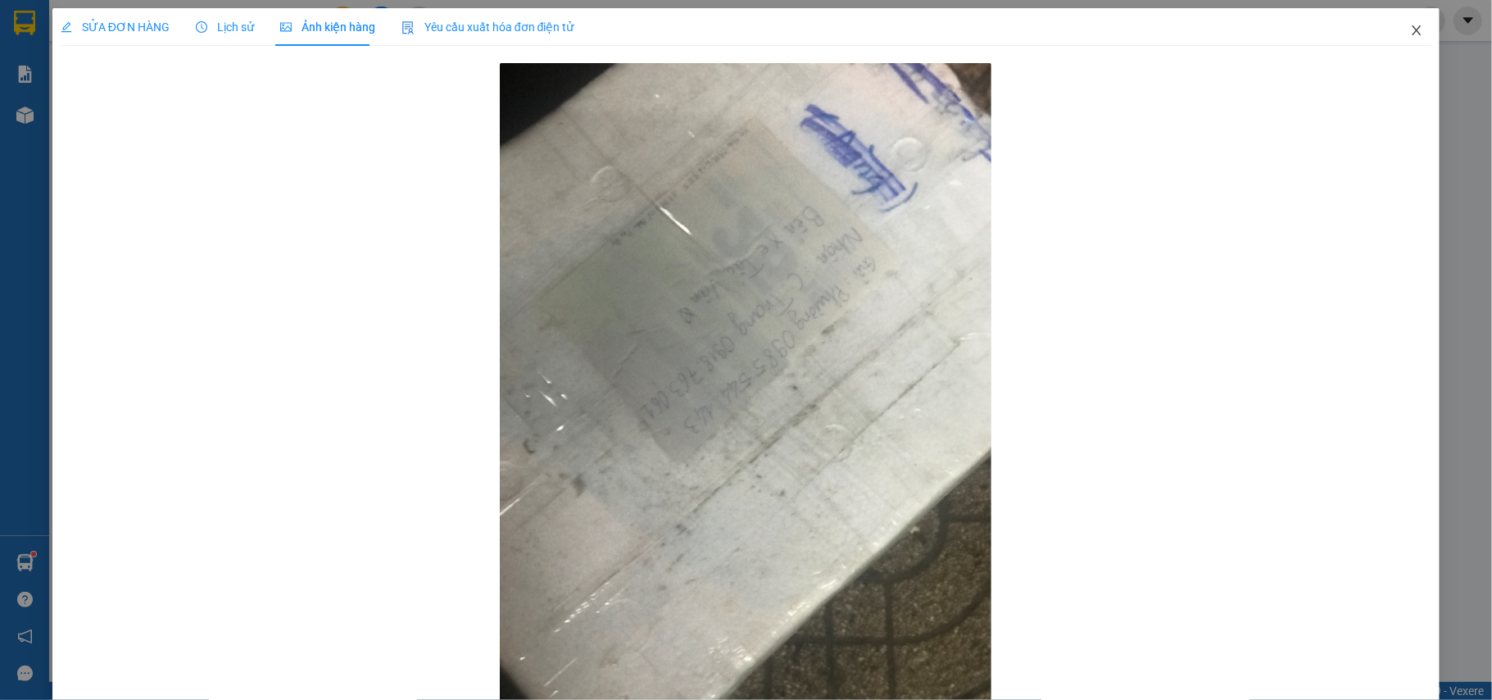
click at [1412, 34] on span "Close" at bounding box center [1416, 31] width 46 height 46
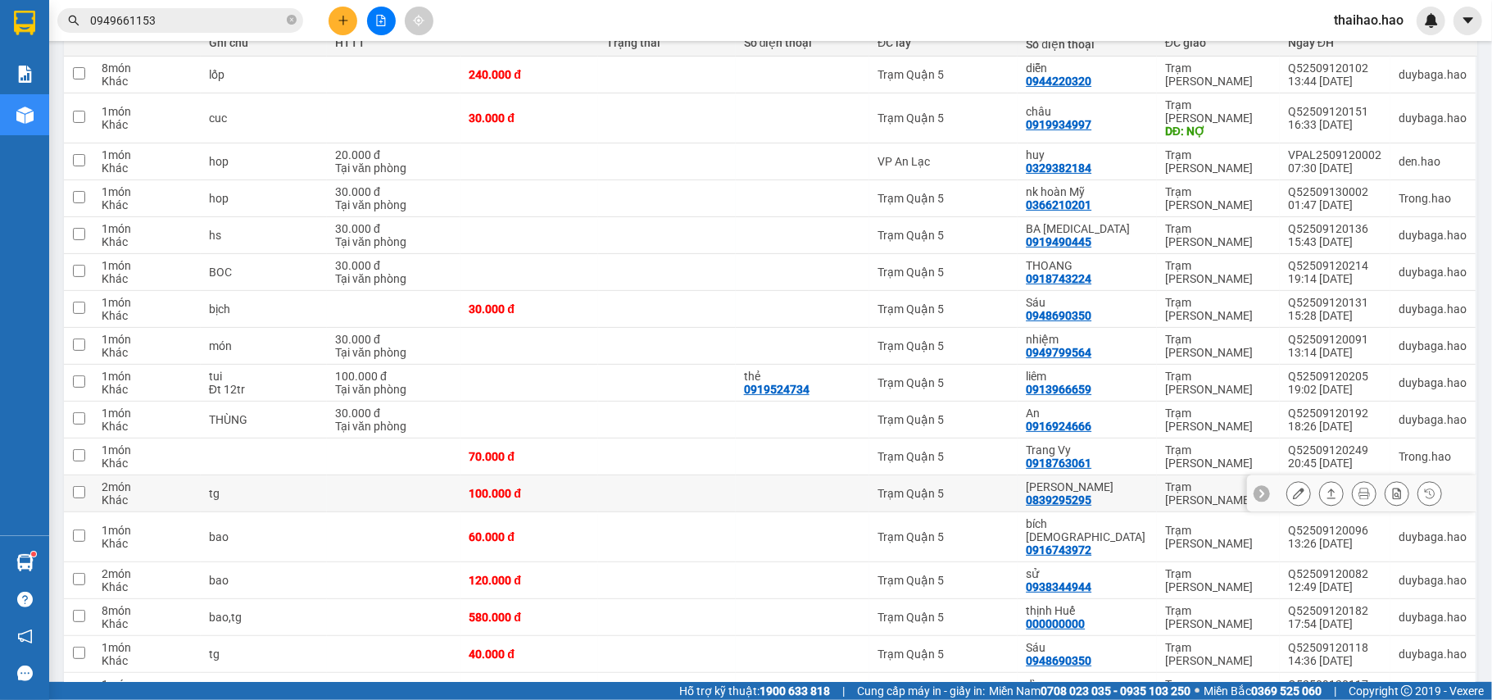
scroll to position [328, 0]
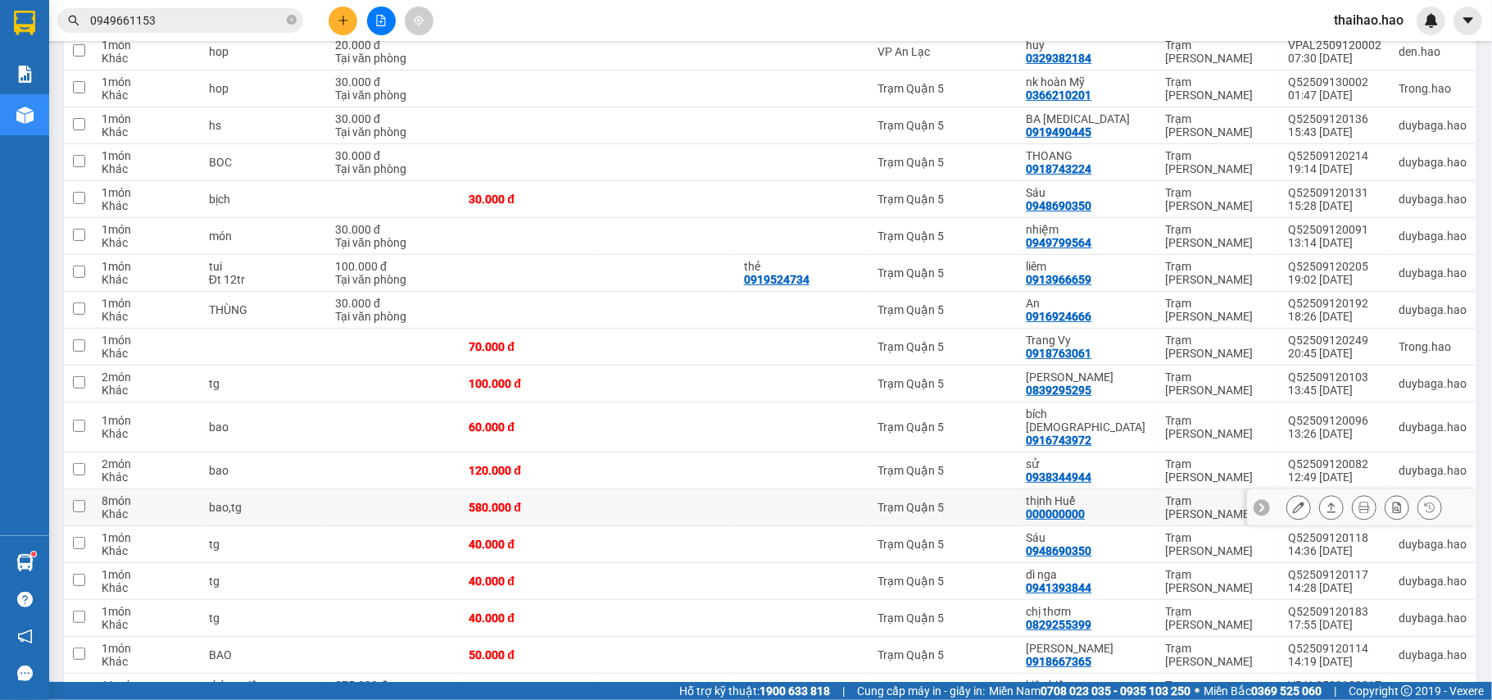
click at [1293, 501] on icon at bounding box center [1298, 506] width 11 height 11
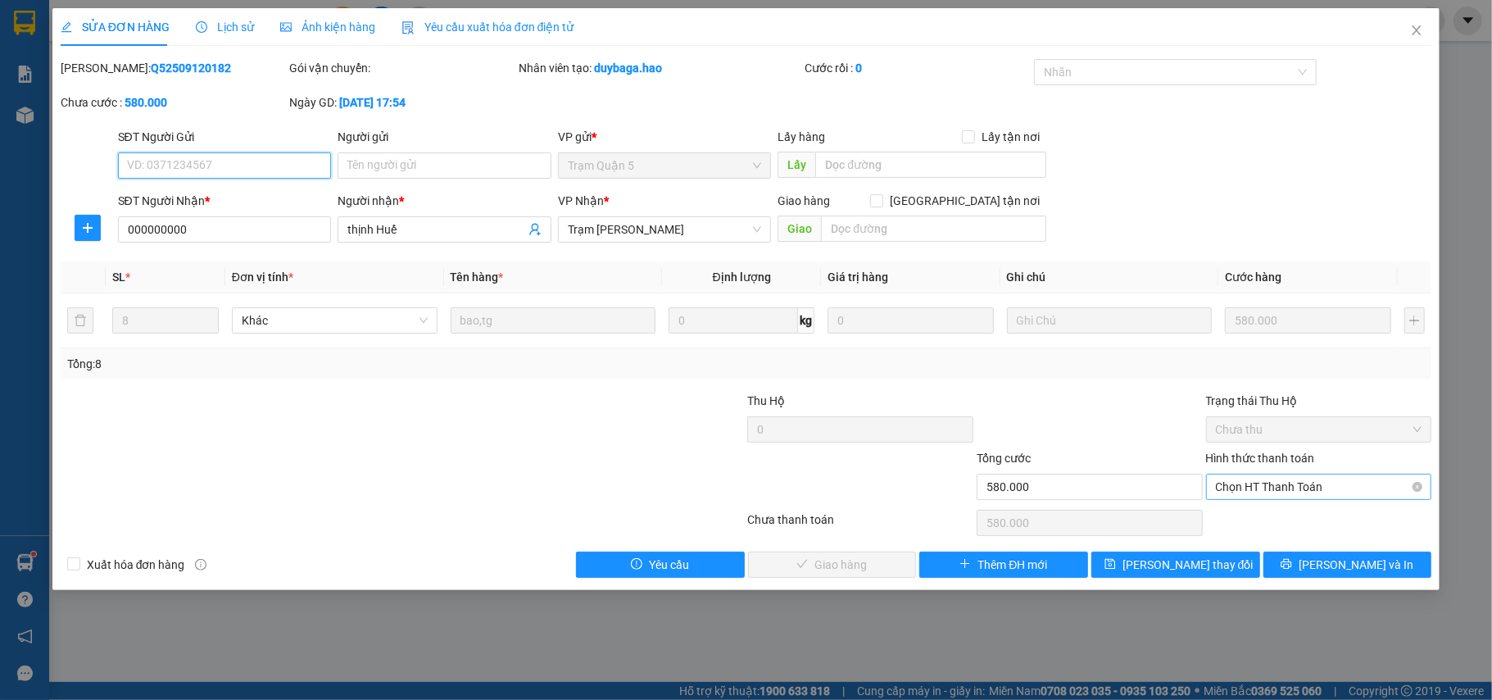
click at [1331, 498] on span "Chọn HT Thanh Toán" at bounding box center [1319, 486] width 206 height 25
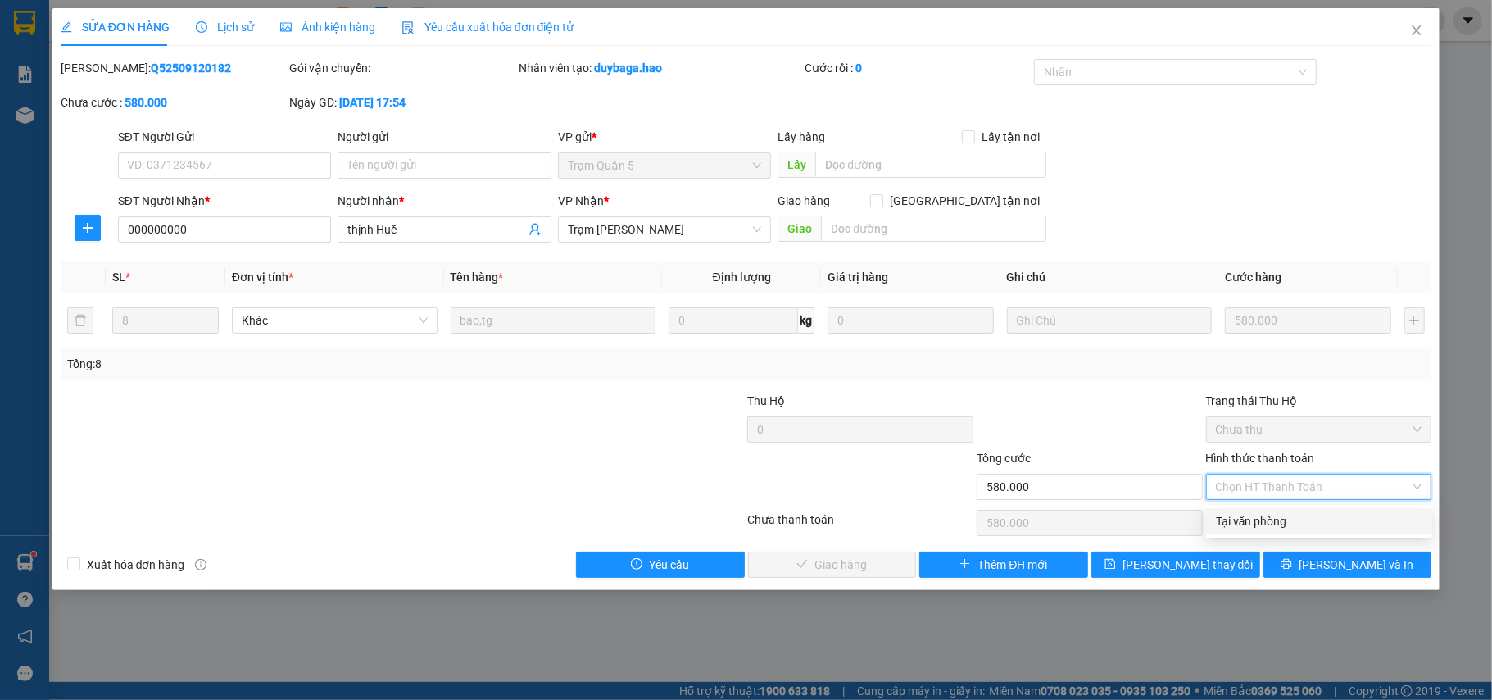
drag, startPoint x: 1320, startPoint y: 522, endPoint x: 980, endPoint y: 538, distance: 341.2
click at [1316, 523] on div "Tại văn phòng" at bounding box center [1319, 521] width 206 height 18
type input "0"
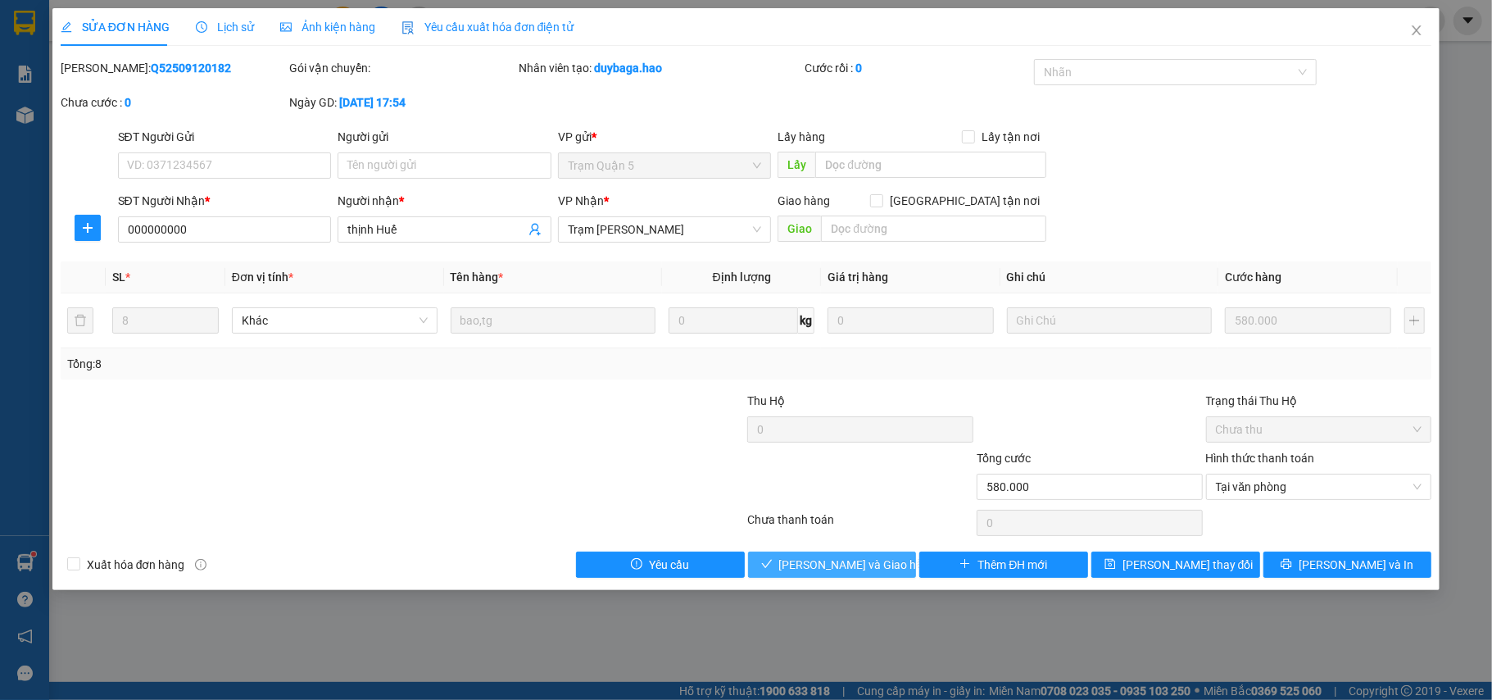
click at [868, 568] on span "Lưu và Giao hàng" at bounding box center [857, 564] width 157 height 18
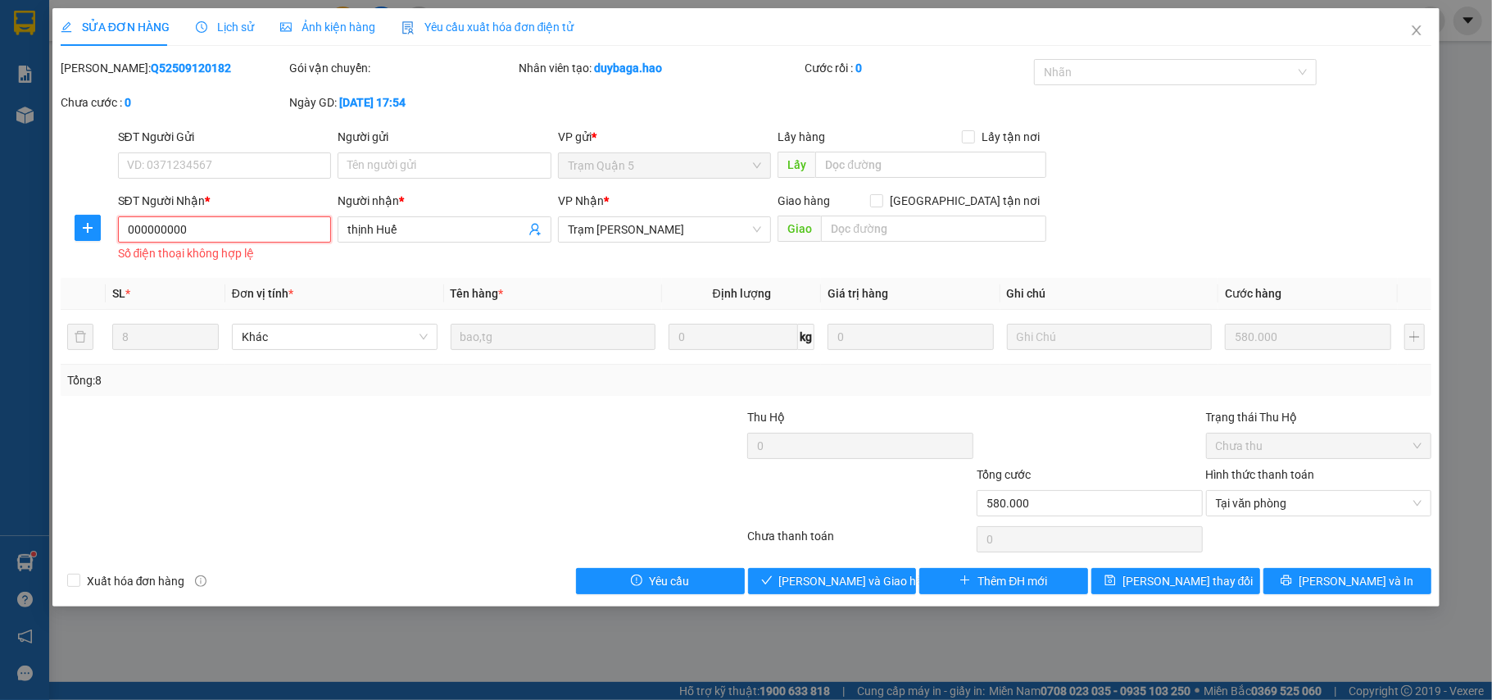
click at [256, 224] on input "000000000" at bounding box center [225, 229] width 214 height 26
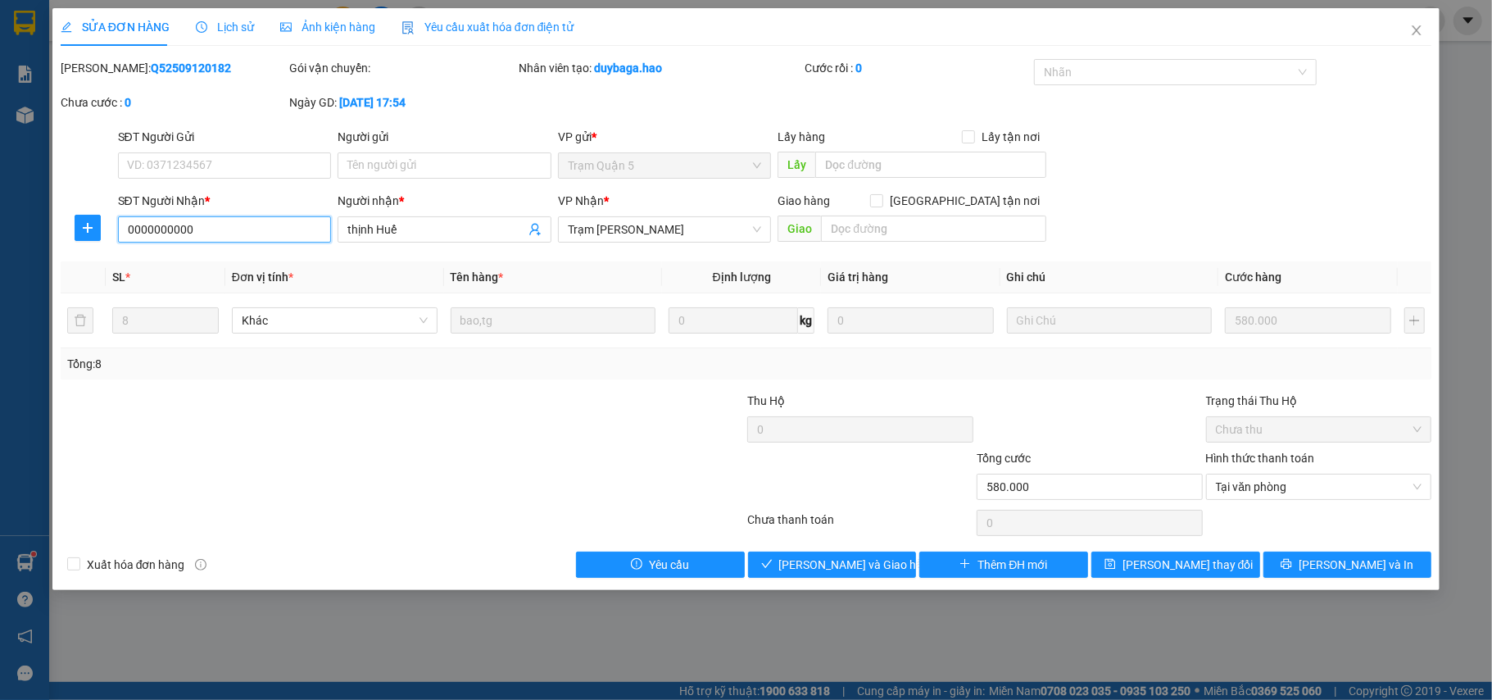
type input "0000000000"
click at [790, 565] on button "Lưu và Giao hàng" at bounding box center [832, 564] width 169 height 26
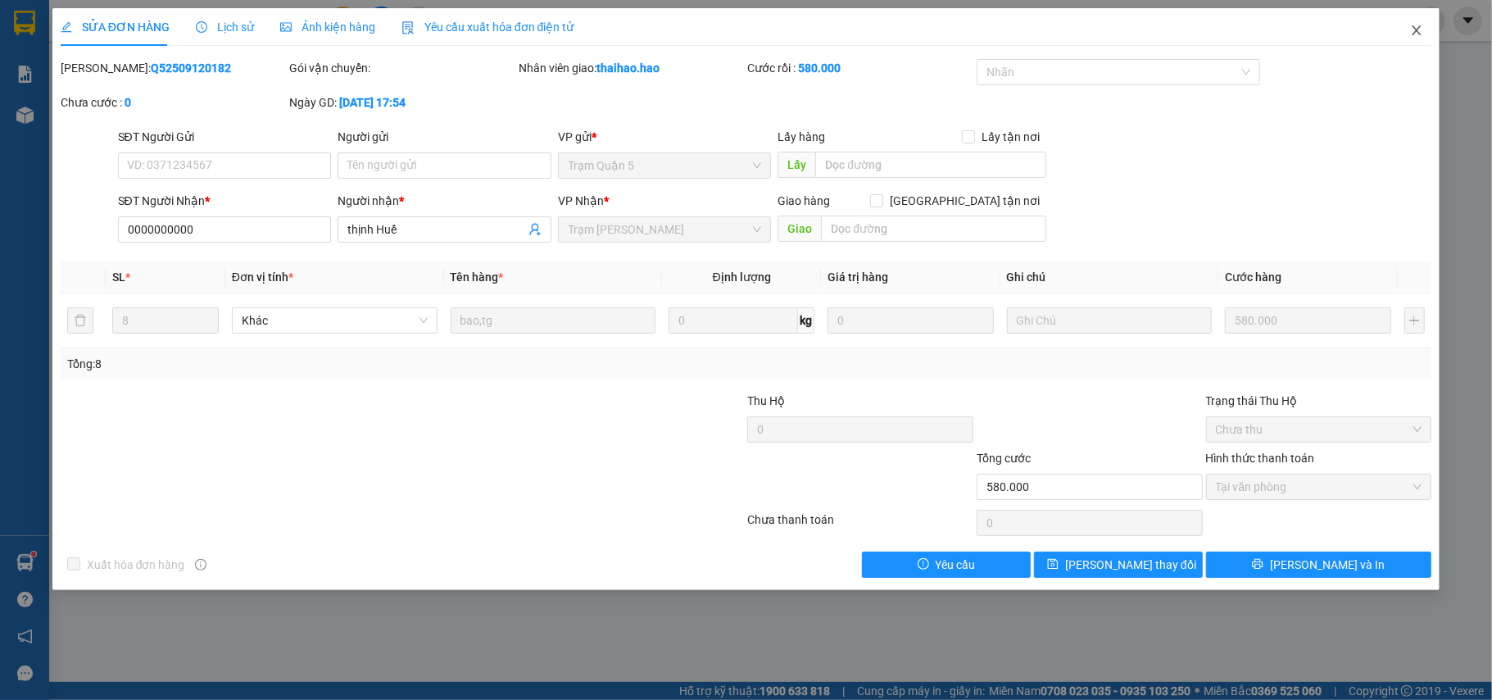
click at [1407, 37] on span "Close" at bounding box center [1416, 31] width 46 height 46
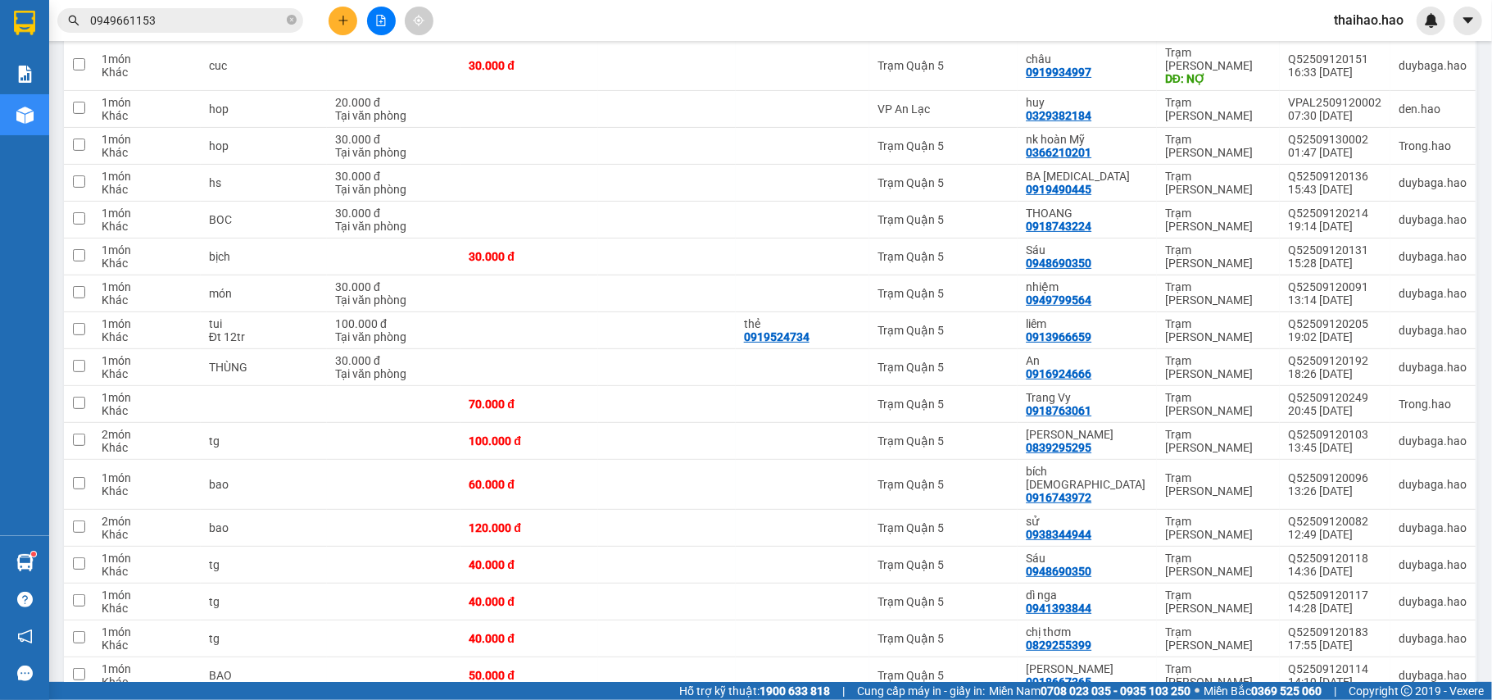
scroll to position [437, 0]
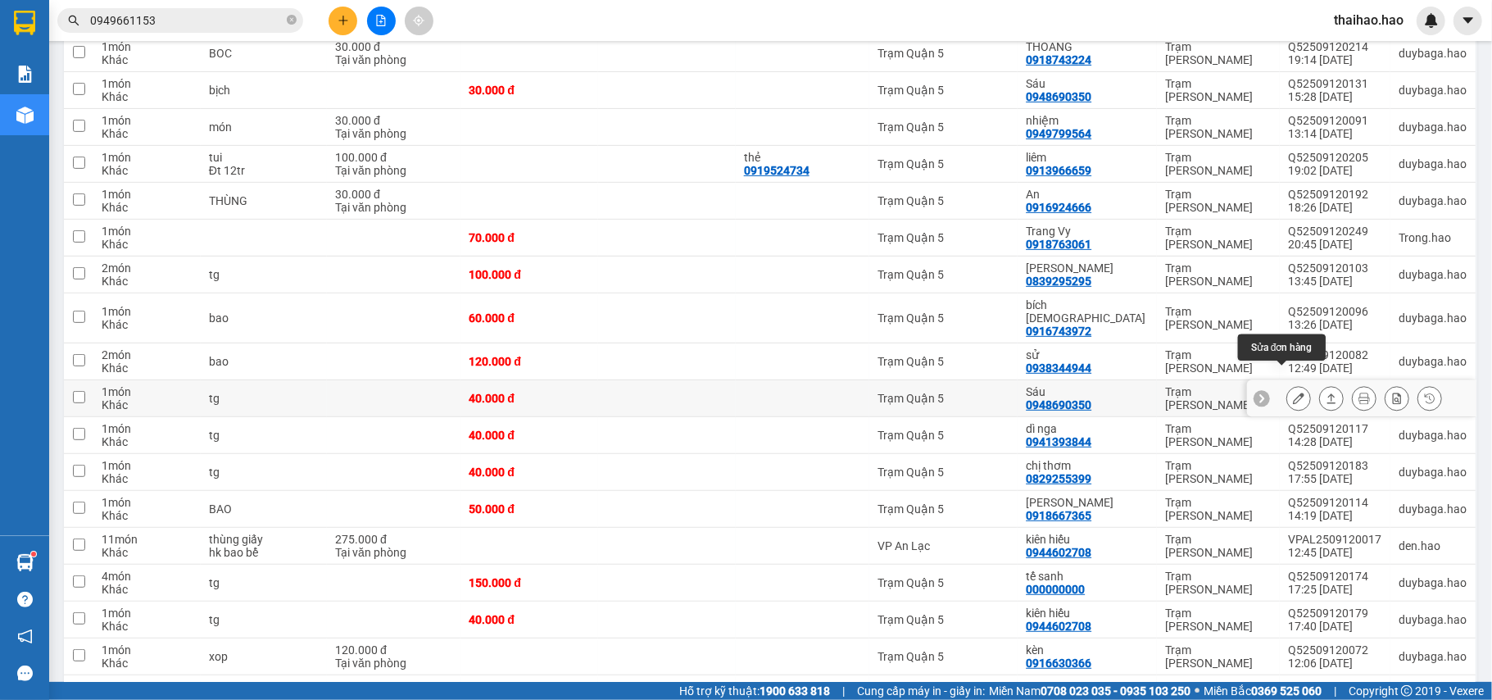
click at [1293, 392] on icon at bounding box center [1298, 397] width 11 height 11
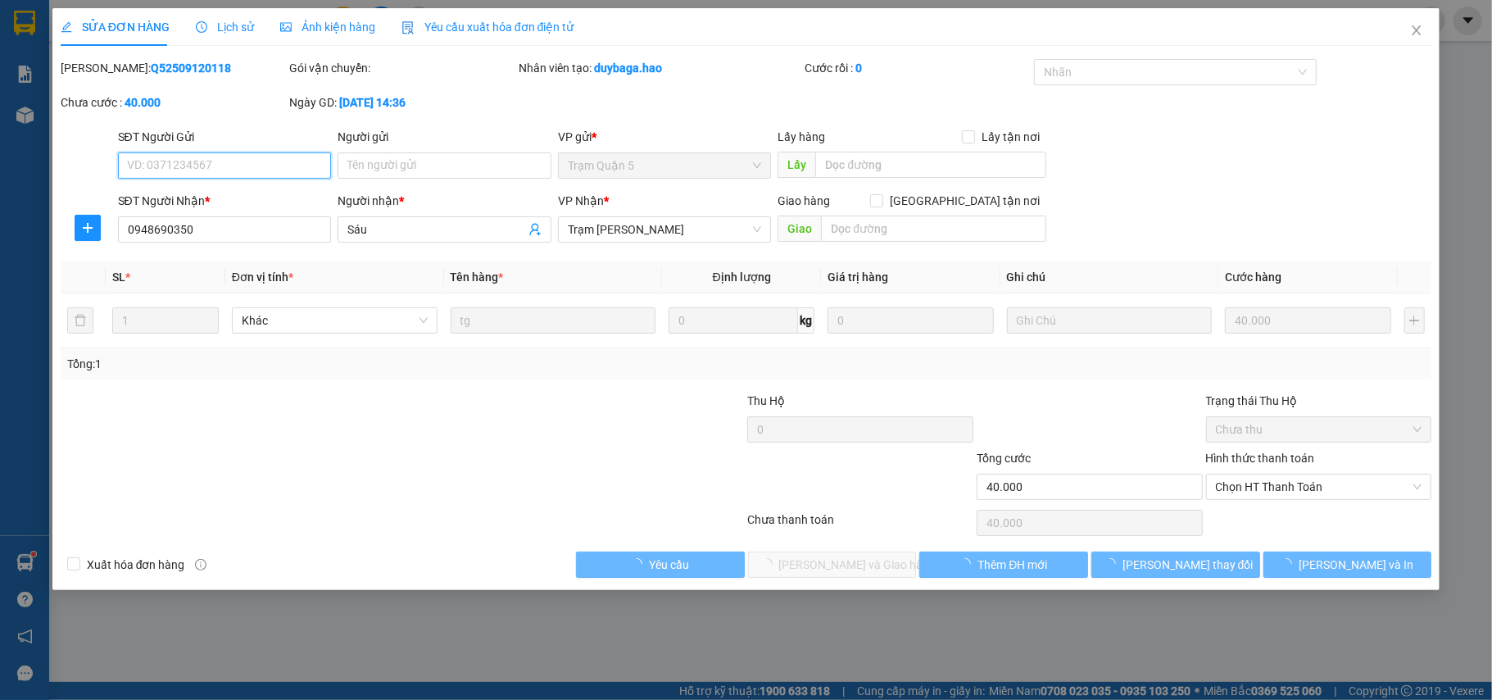
click at [319, 21] on span "Ảnh kiện hàng" at bounding box center [327, 26] width 95 height 13
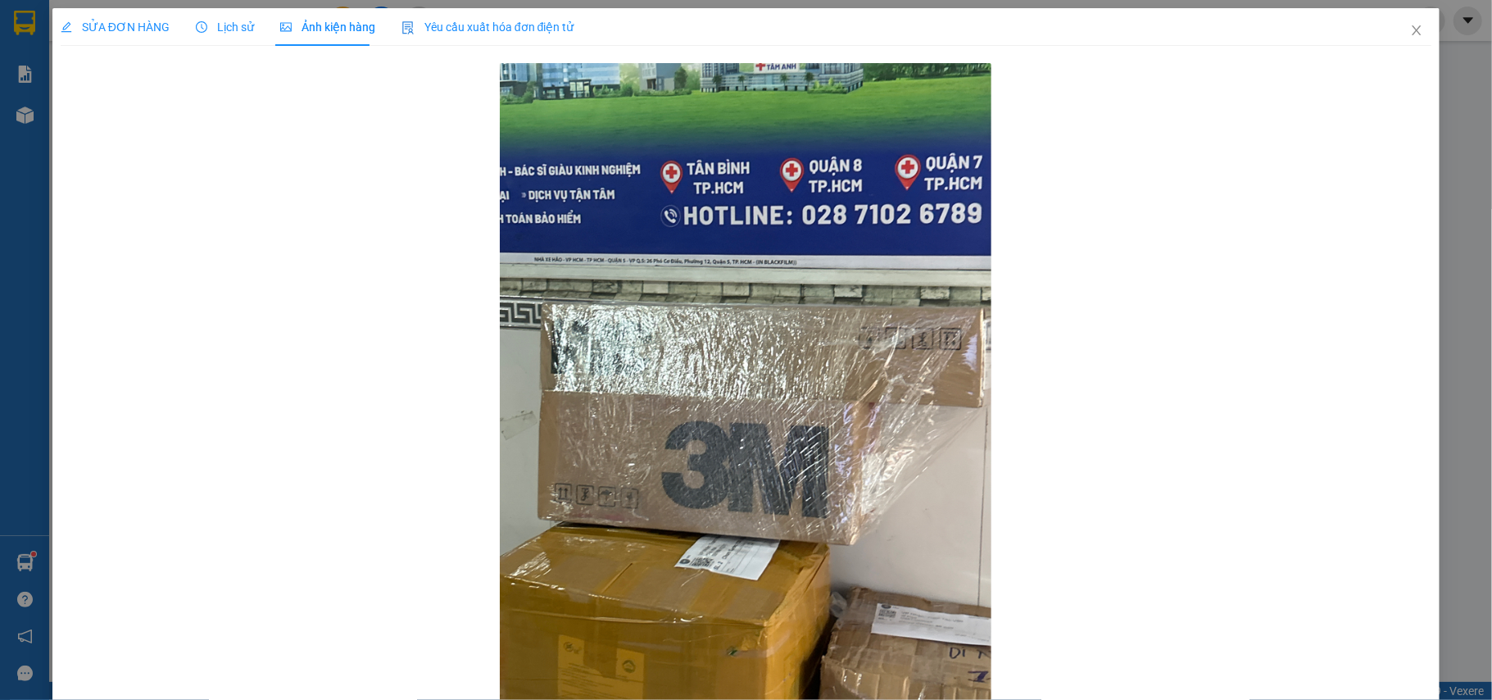
click at [125, 25] on span "SỬA ĐƠN HÀNG" at bounding box center [115, 26] width 109 height 13
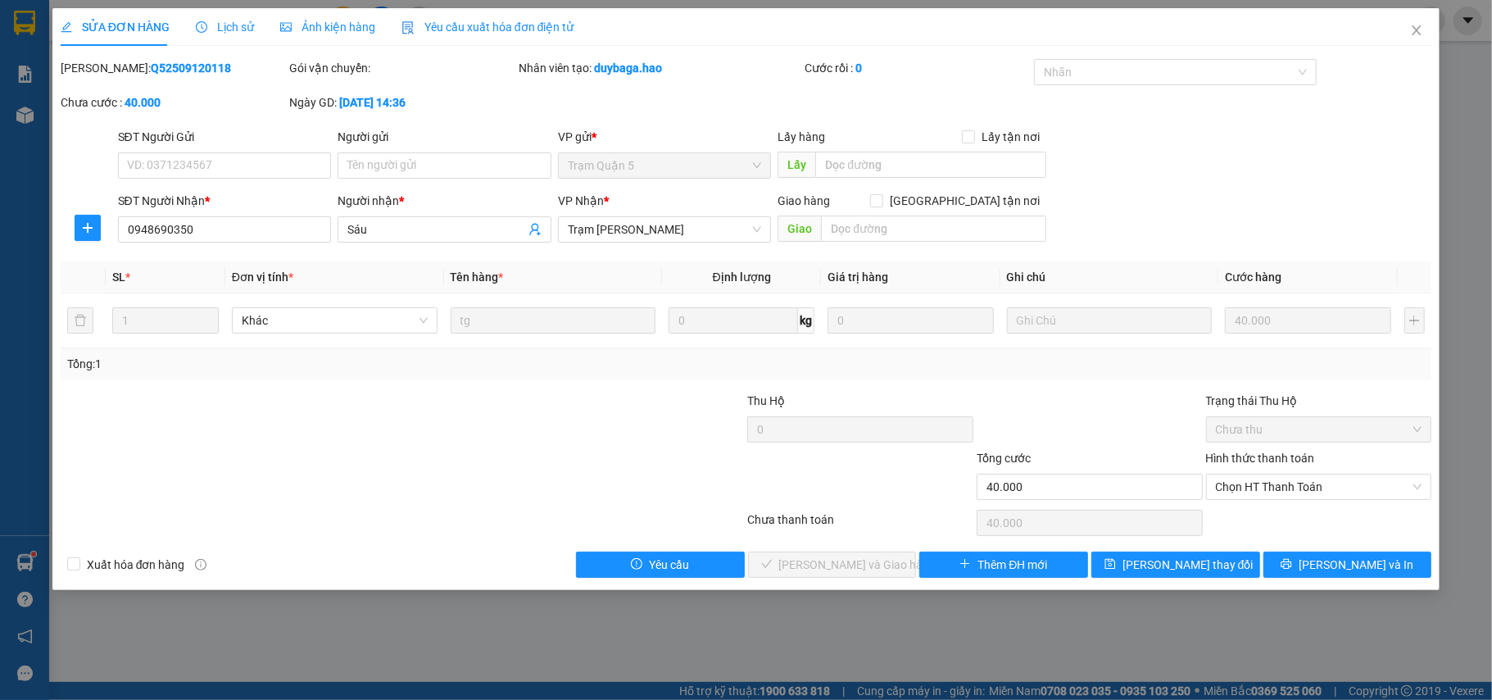
drag, startPoint x: 1318, startPoint y: 483, endPoint x: 1257, endPoint y: 535, distance: 80.2
click at [1305, 491] on span "Chọn HT Thanh Toán" at bounding box center [1319, 486] width 206 height 25
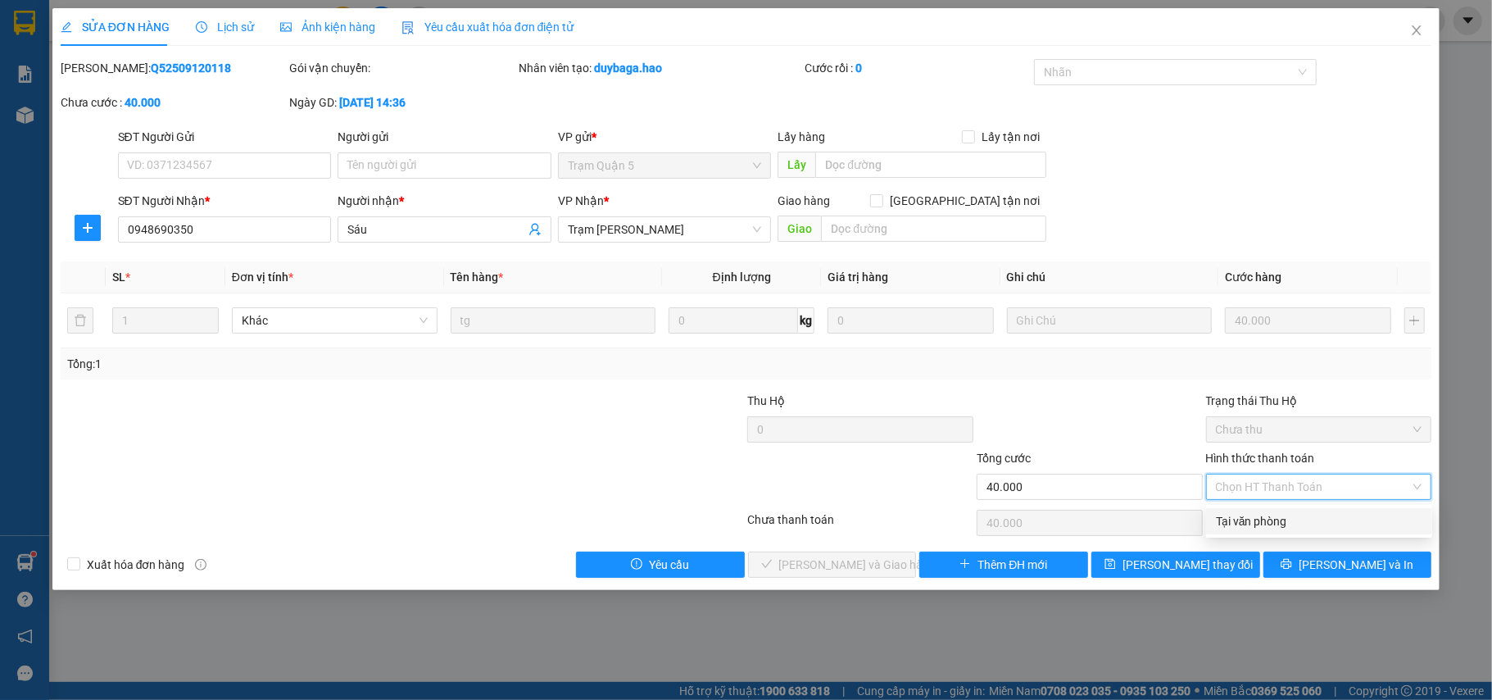
drag, startPoint x: 1240, startPoint y: 523, endPoint x: 853, endPoint y: 577, distance: 391.2
click at [1240, 522] on div "Tại văn phòng" at bounding box center [1319, 521] width 206 height 18
type input "0"
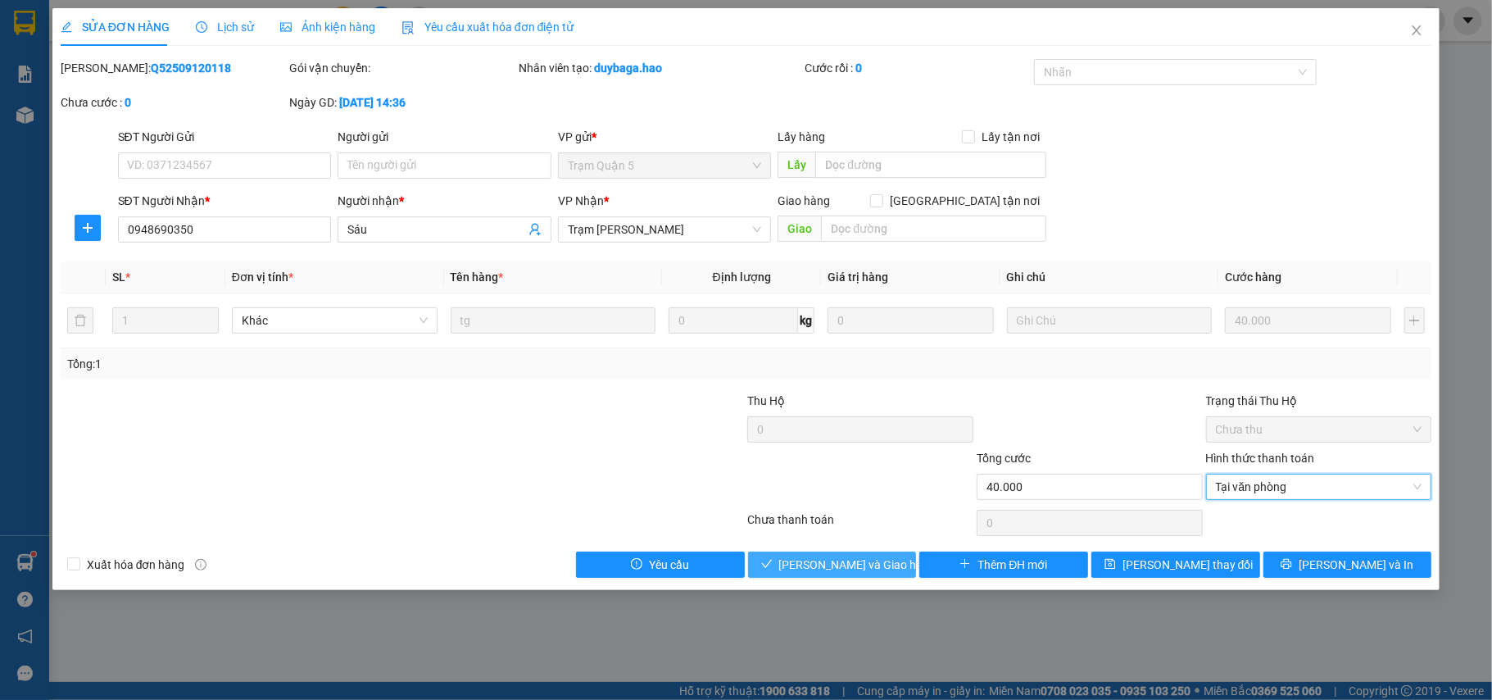
click at [804, 568] on span "Lưu và Giao hàng" at bounding box center [857, 564] width 157 height 18
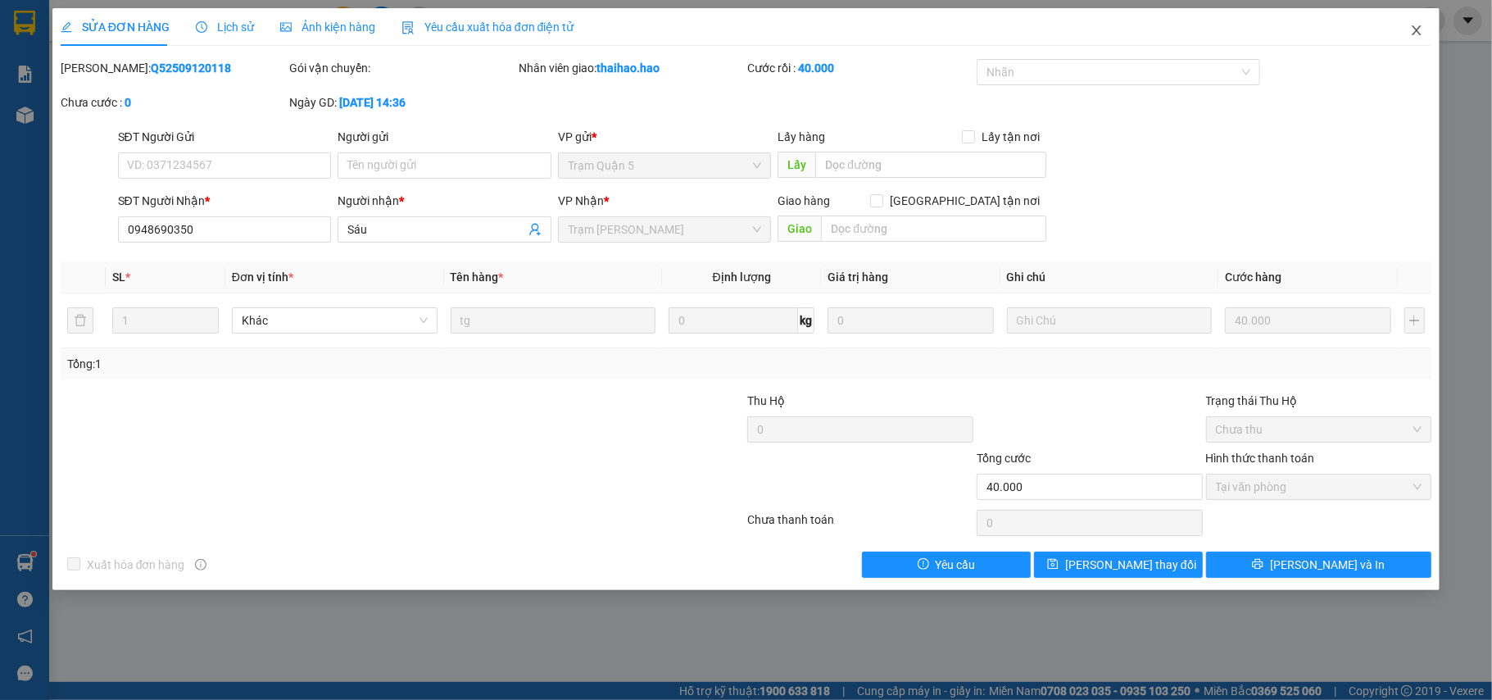
click at [1427, 30] on span "Close" at bounding box center [1416, 31] width 46 height 46
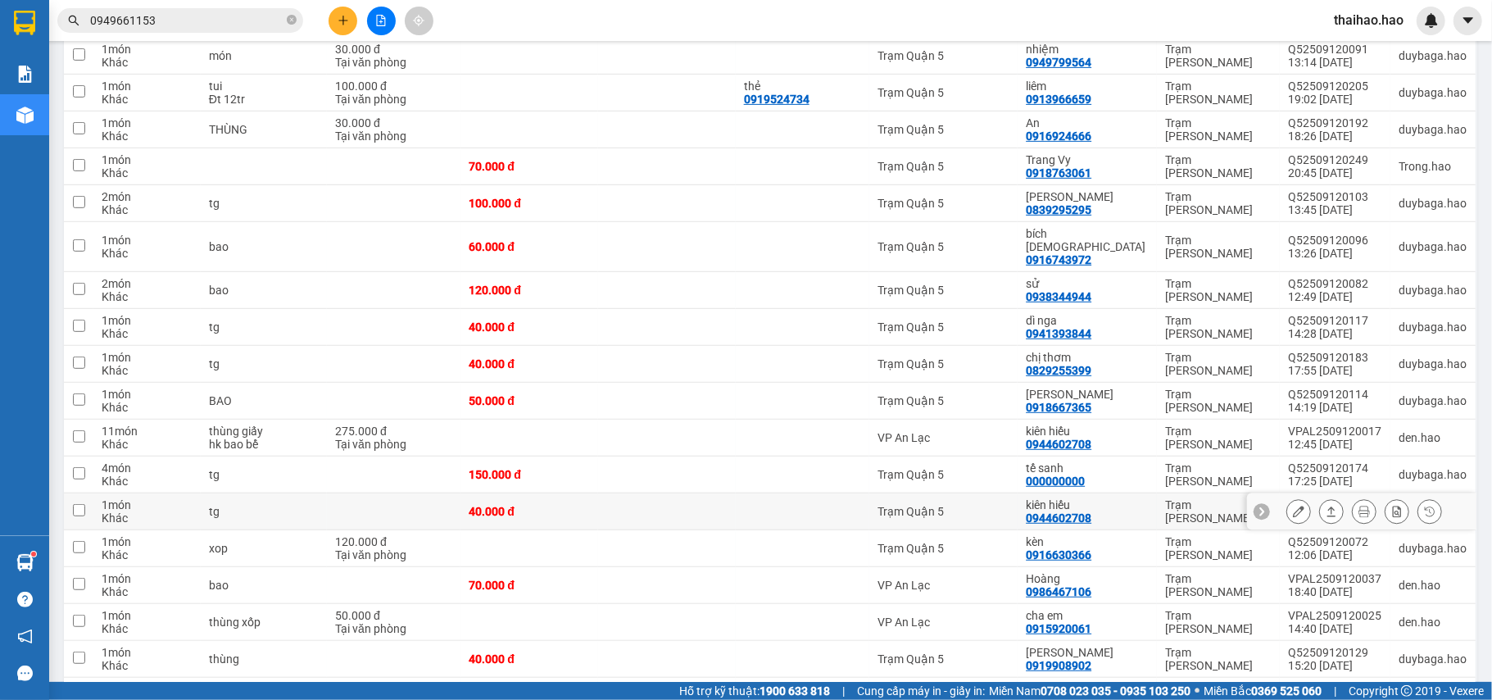
scroll to position [546, 0]
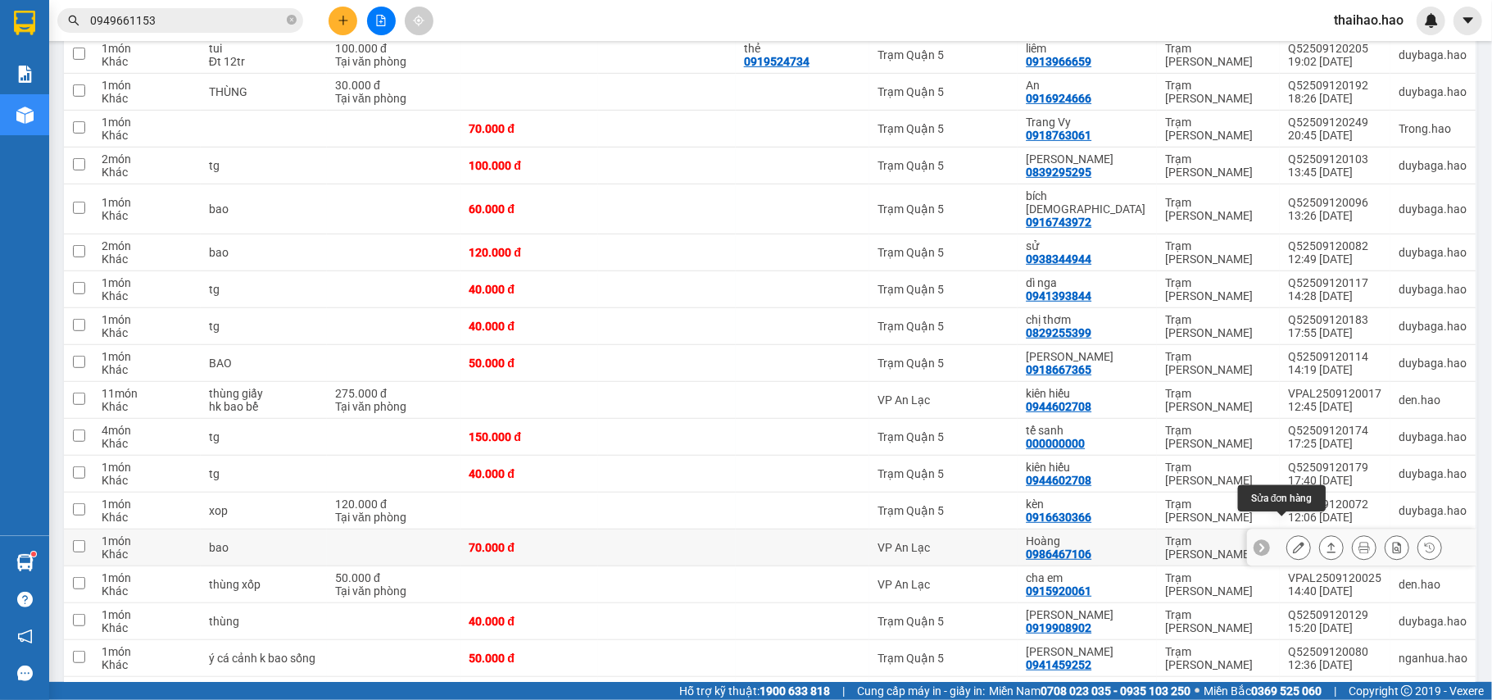
click at [1293, 541] on icon at bounding box center [1298, 546] width 11 height 11
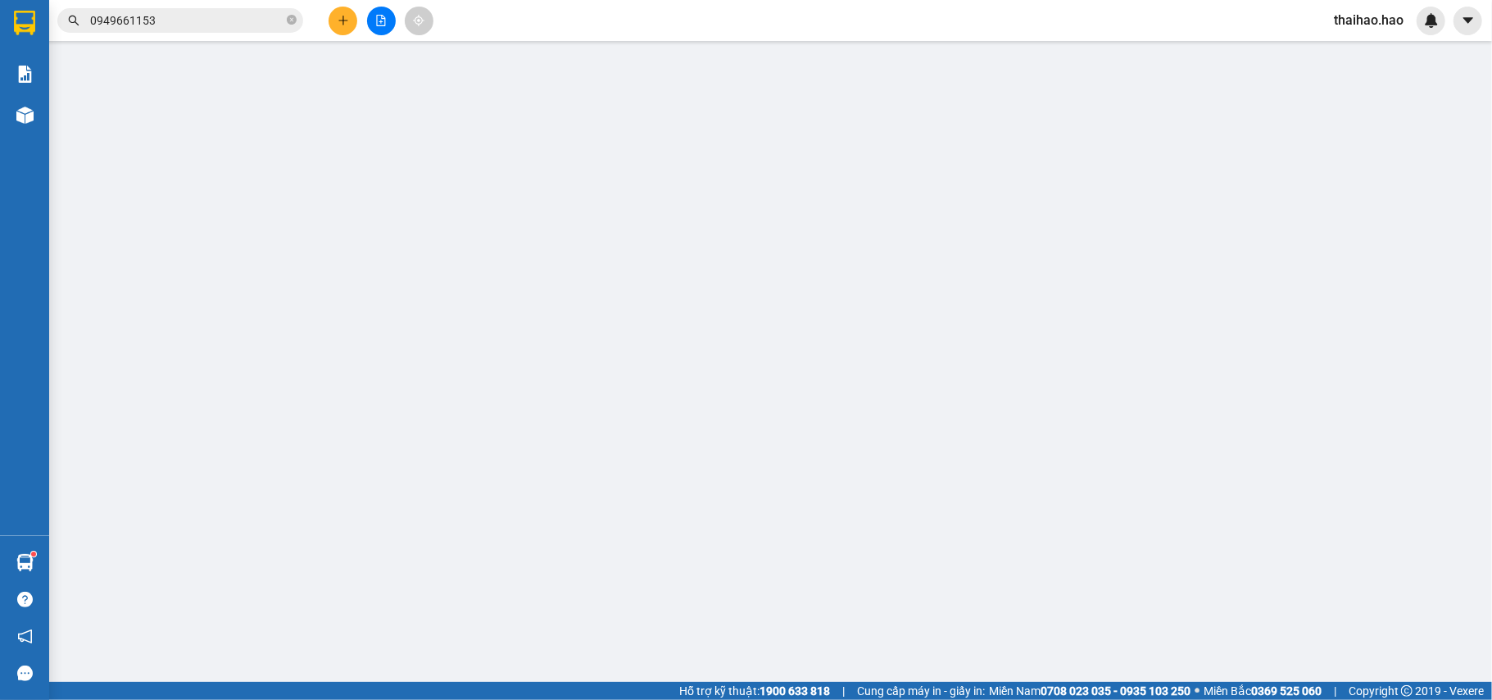
type input "0986467106"
type input "Hoàng"
type input "70.000"
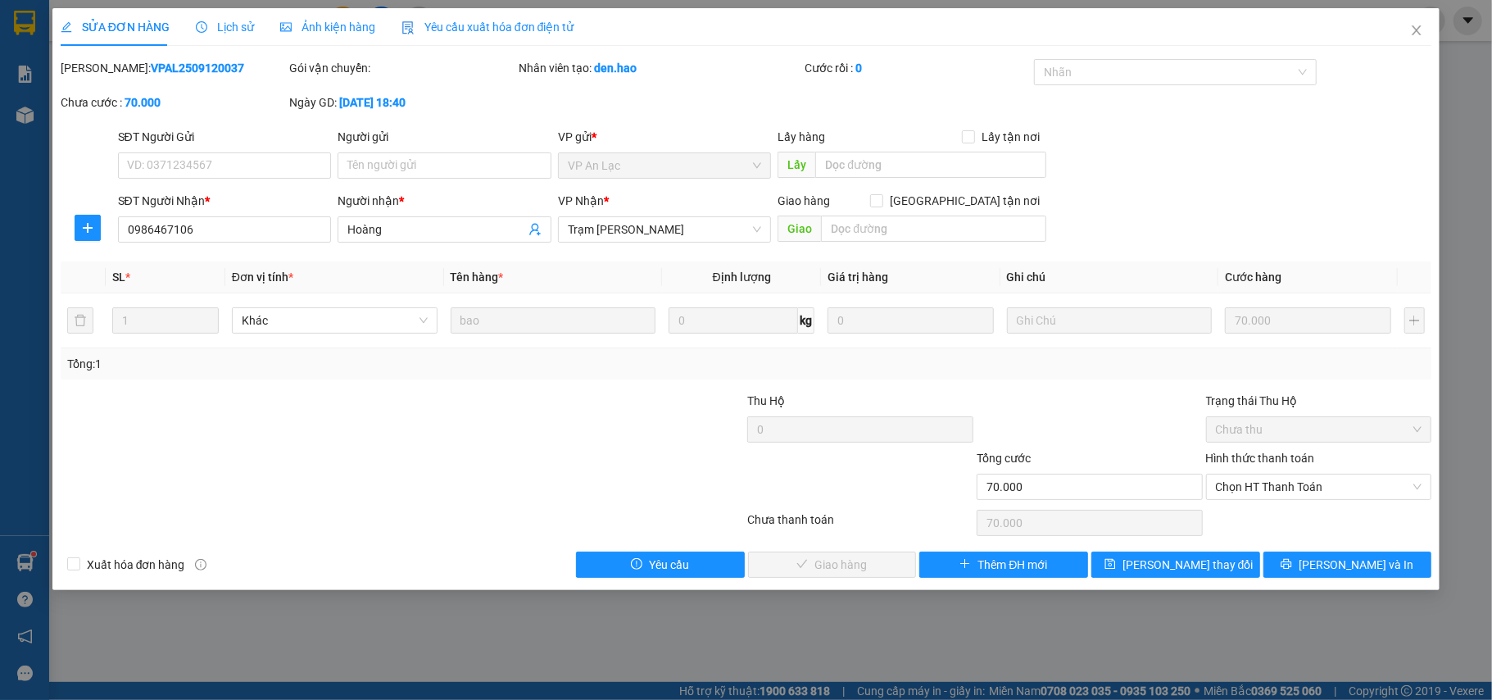
click at [292, 36] on div "Ảnh kiện hàng" at bounding box center [327, 27] width 95 height 38
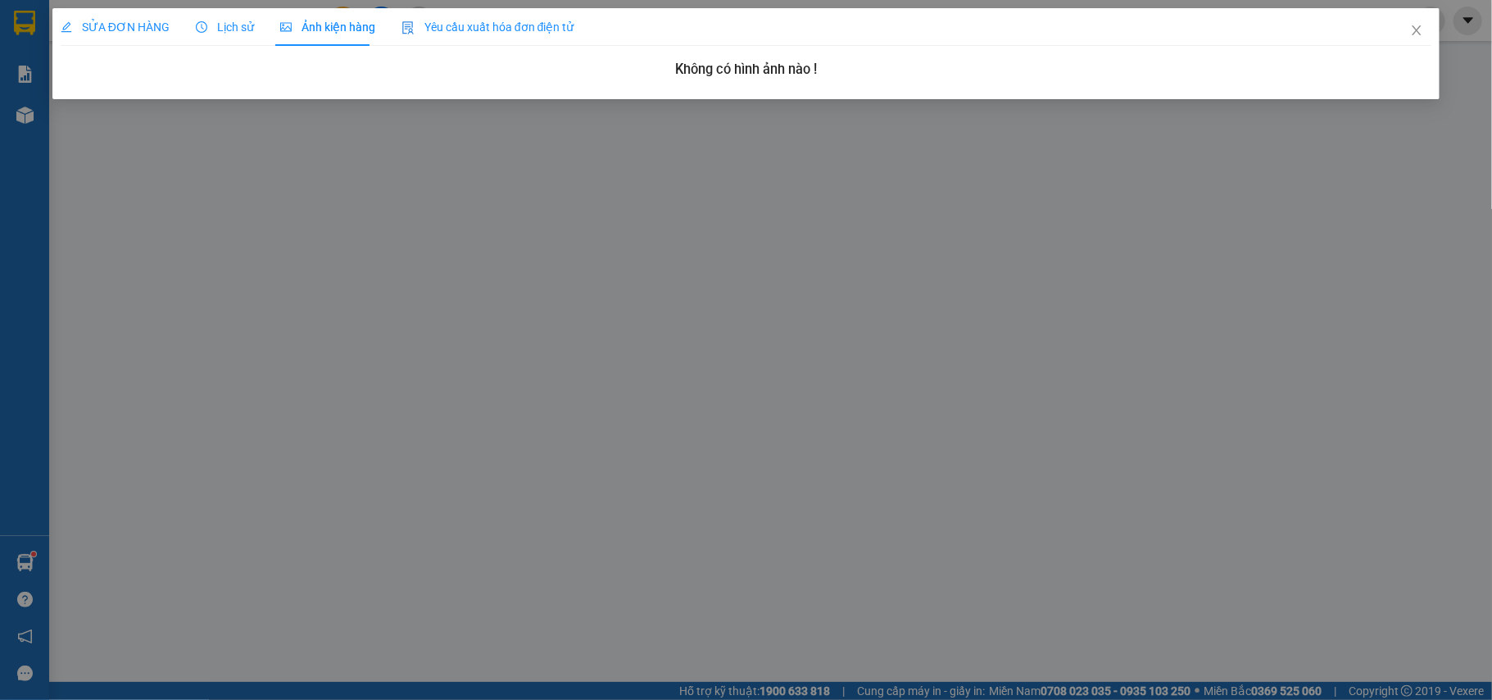
click at [123, 27] on span "SỬA ĐƠN HÀNG" at bounding box center [115, 26] width 109 height 13
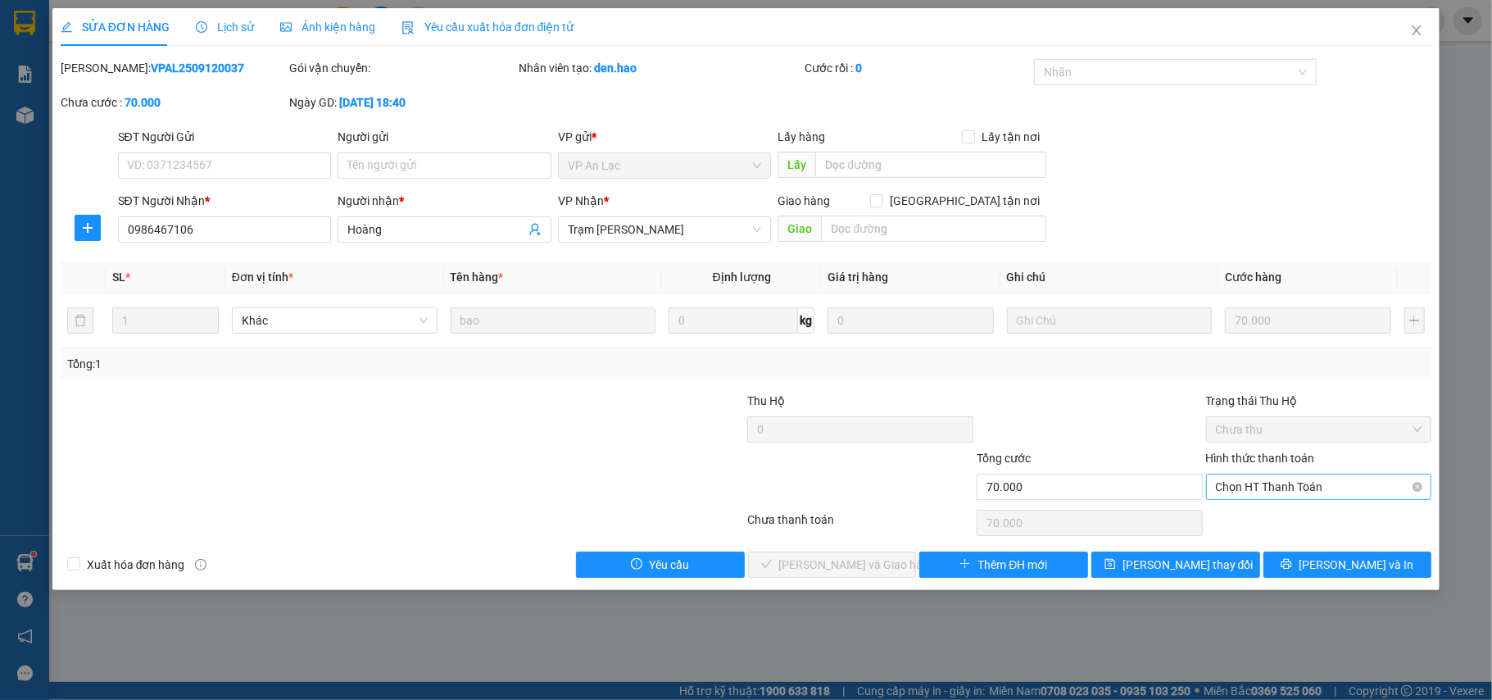
click at [1272, 483] on span "Chọn HT Thanh Toán" at bounding box center [1319, 486] width 206 height 25
click at [1239, 519] on div "Tại văn phòng" at bounding box center [1319, 521] width 206 height 18
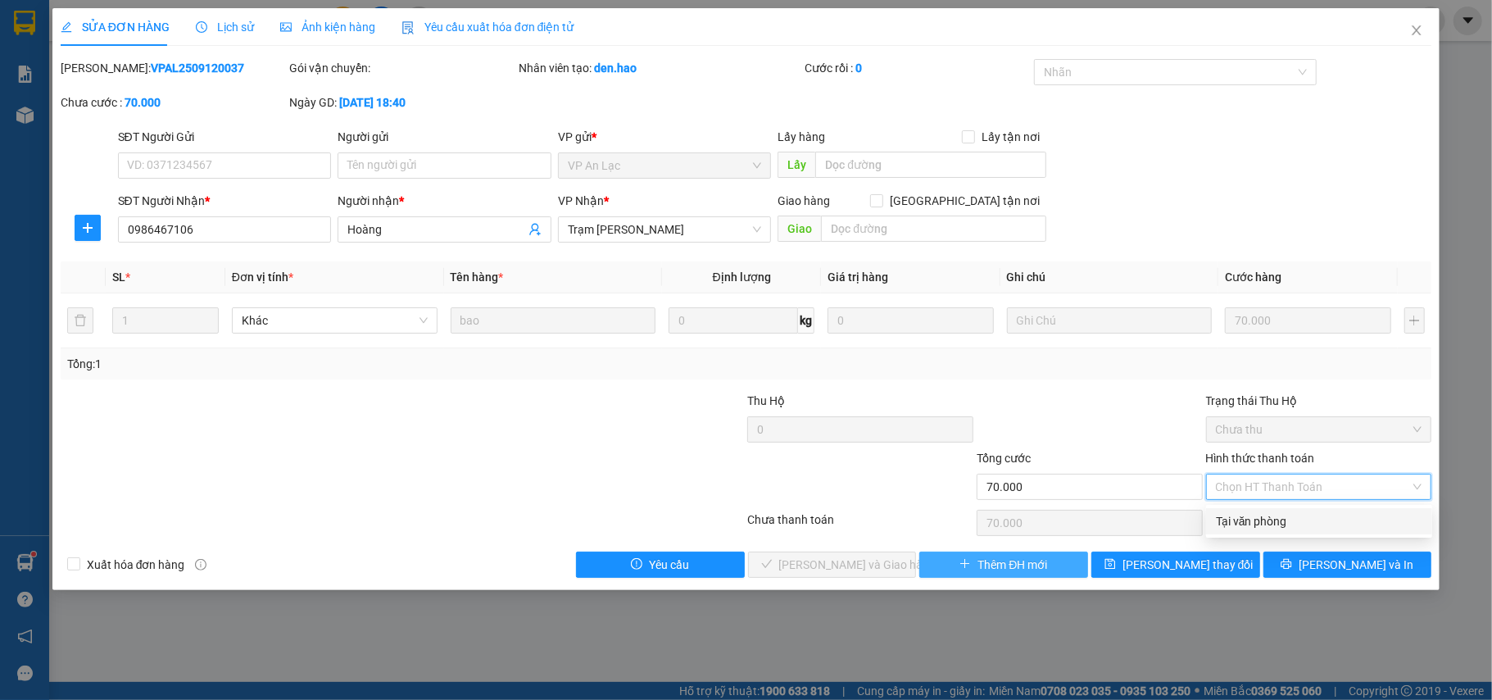
type input "0"
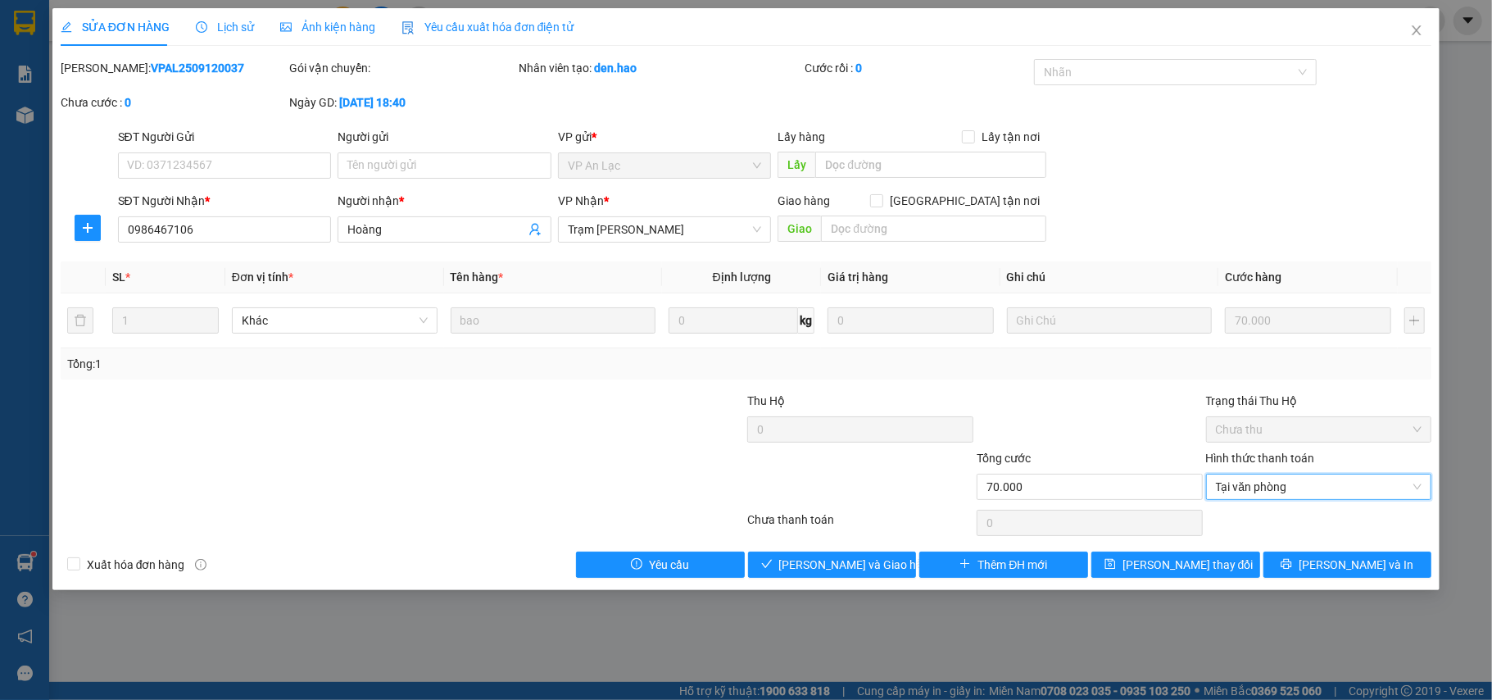
click at [857, 581] on div "SỬA ĐƠN HÀNG Lịch sử Ảnh kiện hàng Yêu cầu xuất hóa đơn điện tử Total Paid Fee …" at bounding box center [746, 299] width 1388 height 582
click at [840, 555] on button "Lưu và Giao hàng" at bounding box center [832, 564] width 169 height 26
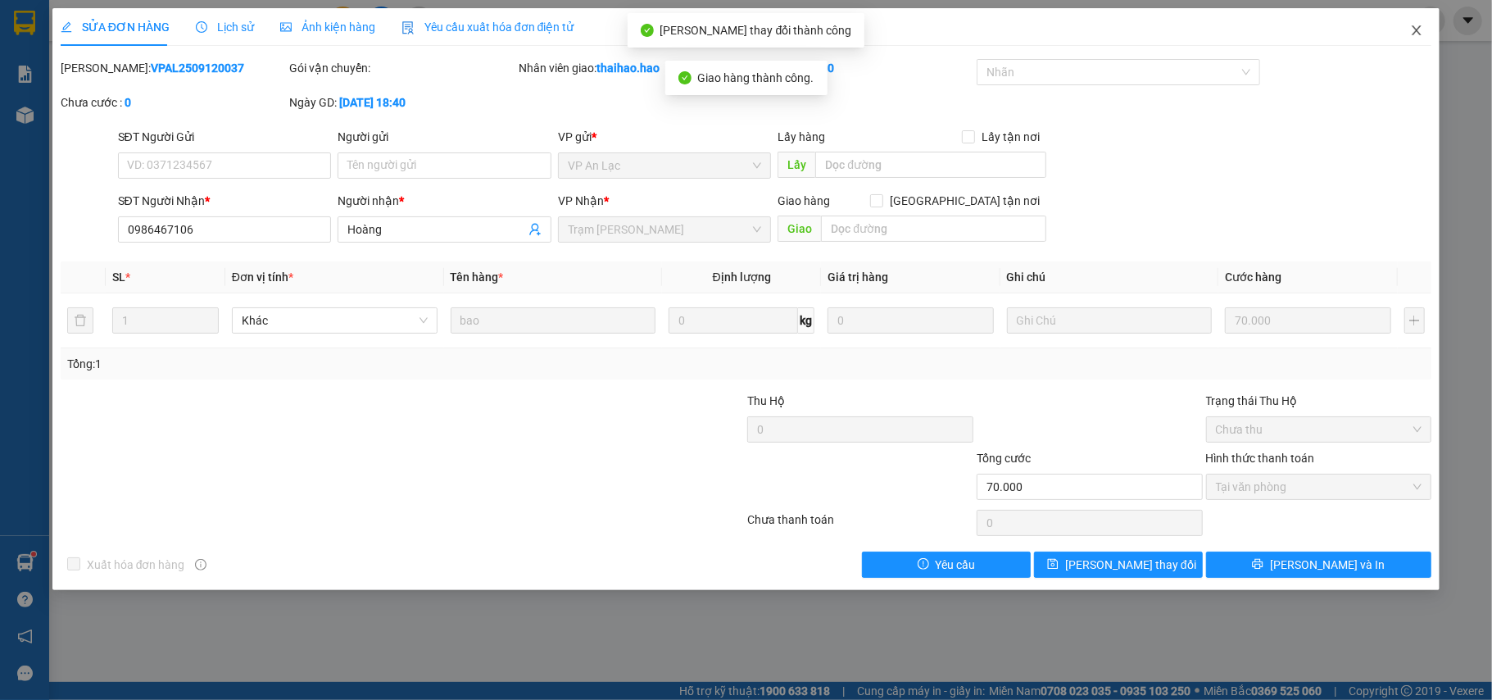
click at [1400, 20] on span "Close" at bounding box center [1416, 31] width 46 height 46
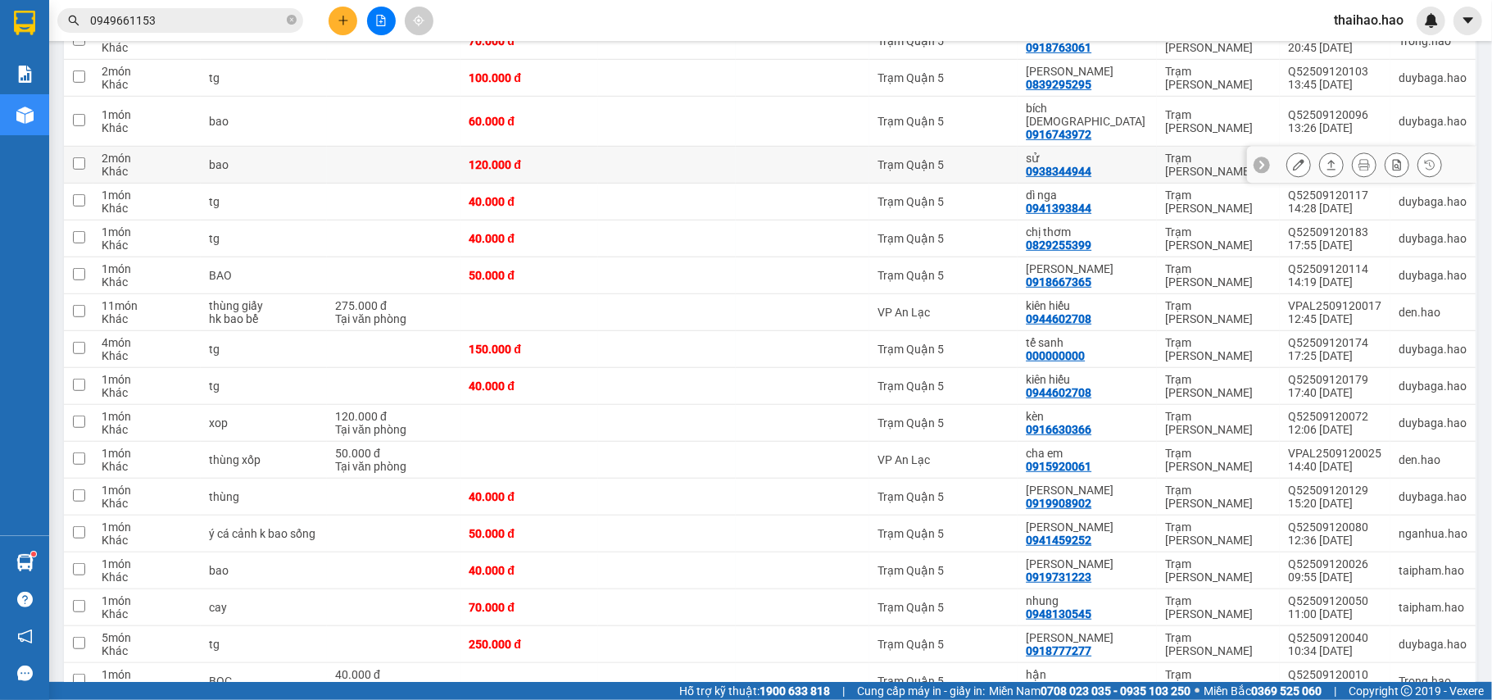
scroll to position [655, 0]
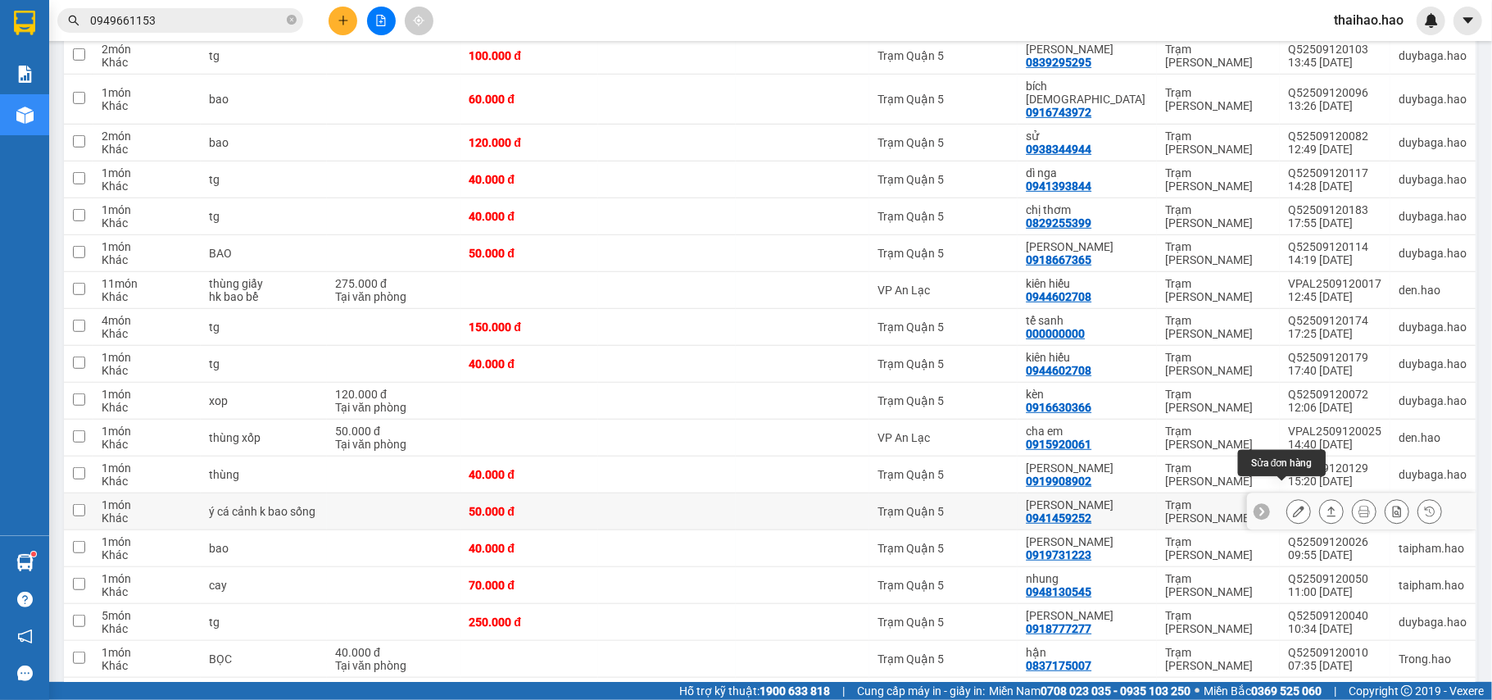
click at [1293, 505] on icon at bounding box center [1298, 510] width 11 height 11
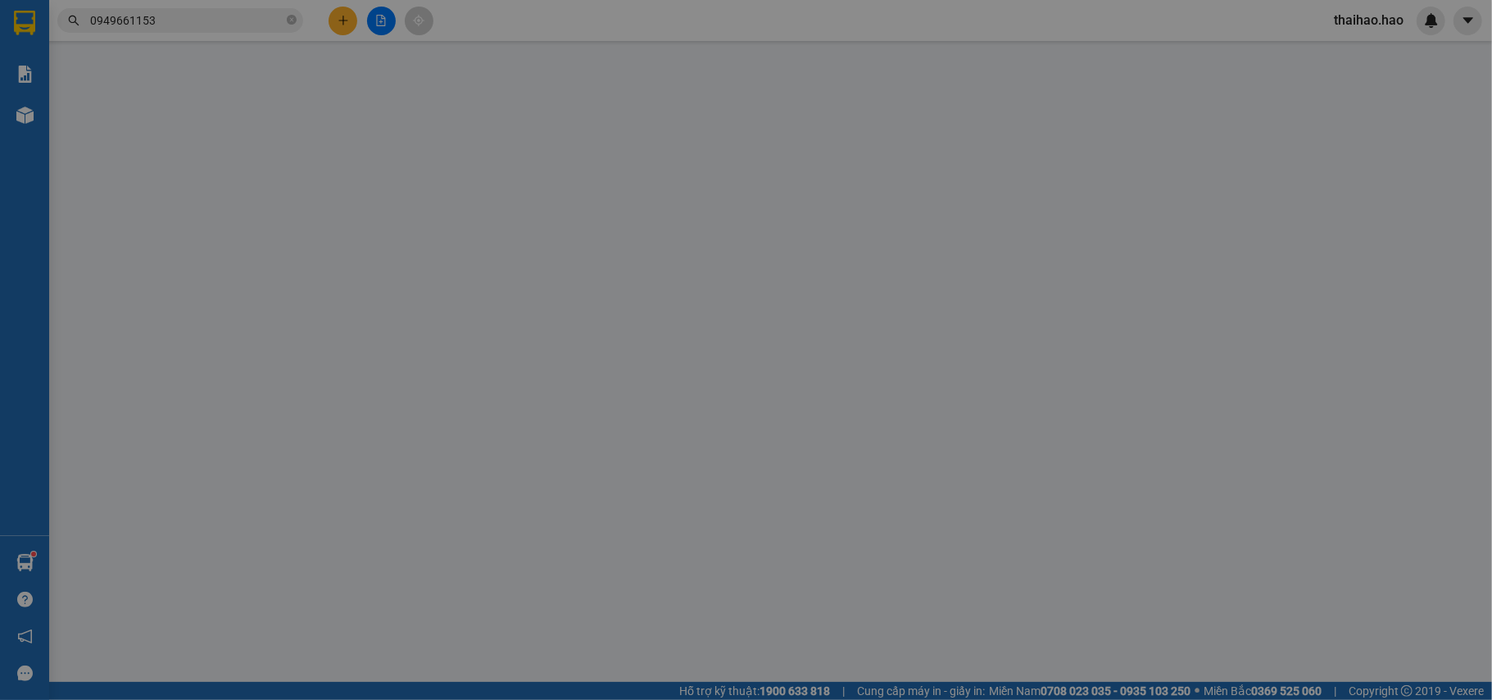
type input "0941459252"
type input "Dương cao"
type input "50.000"
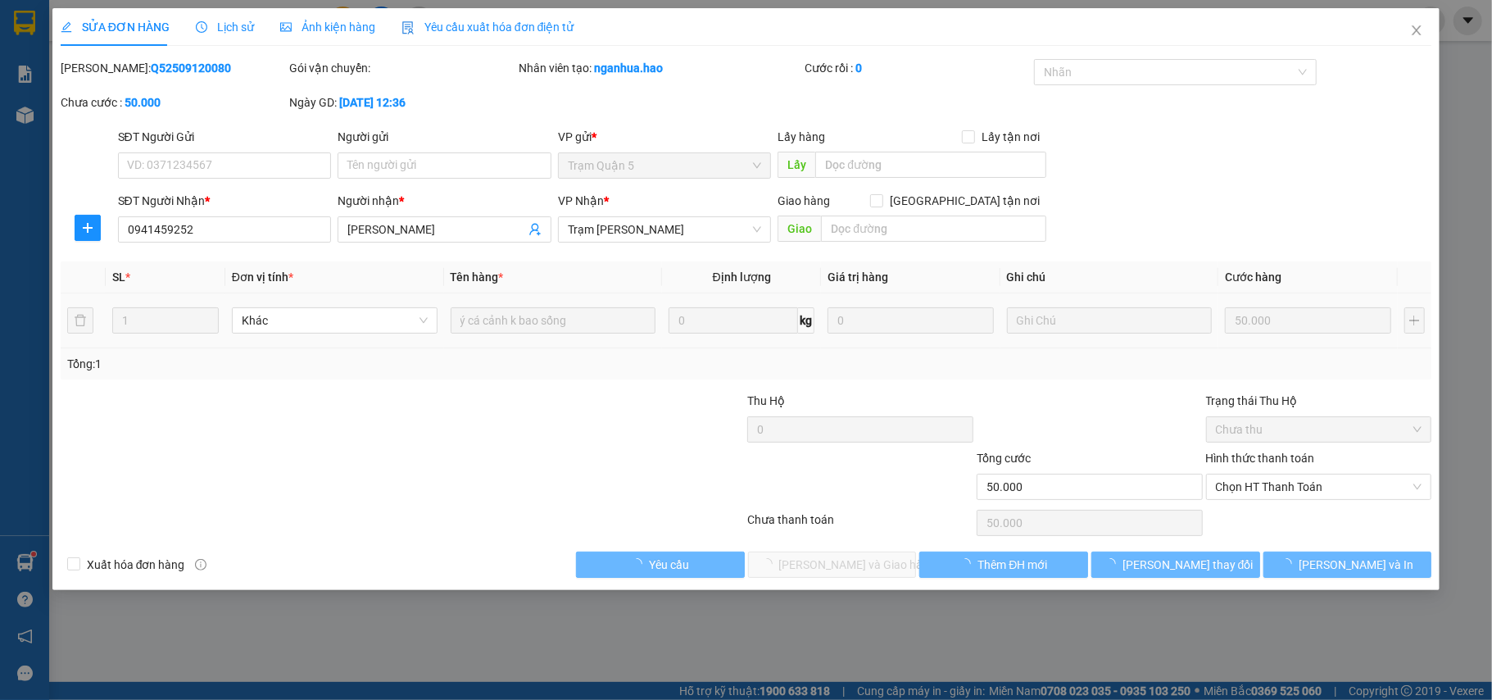
click at [1272, 503] on div "Hình thức thanh toán Chọn HT Thanh Toán" at bounding box center [1319, 477] width 226 height 57
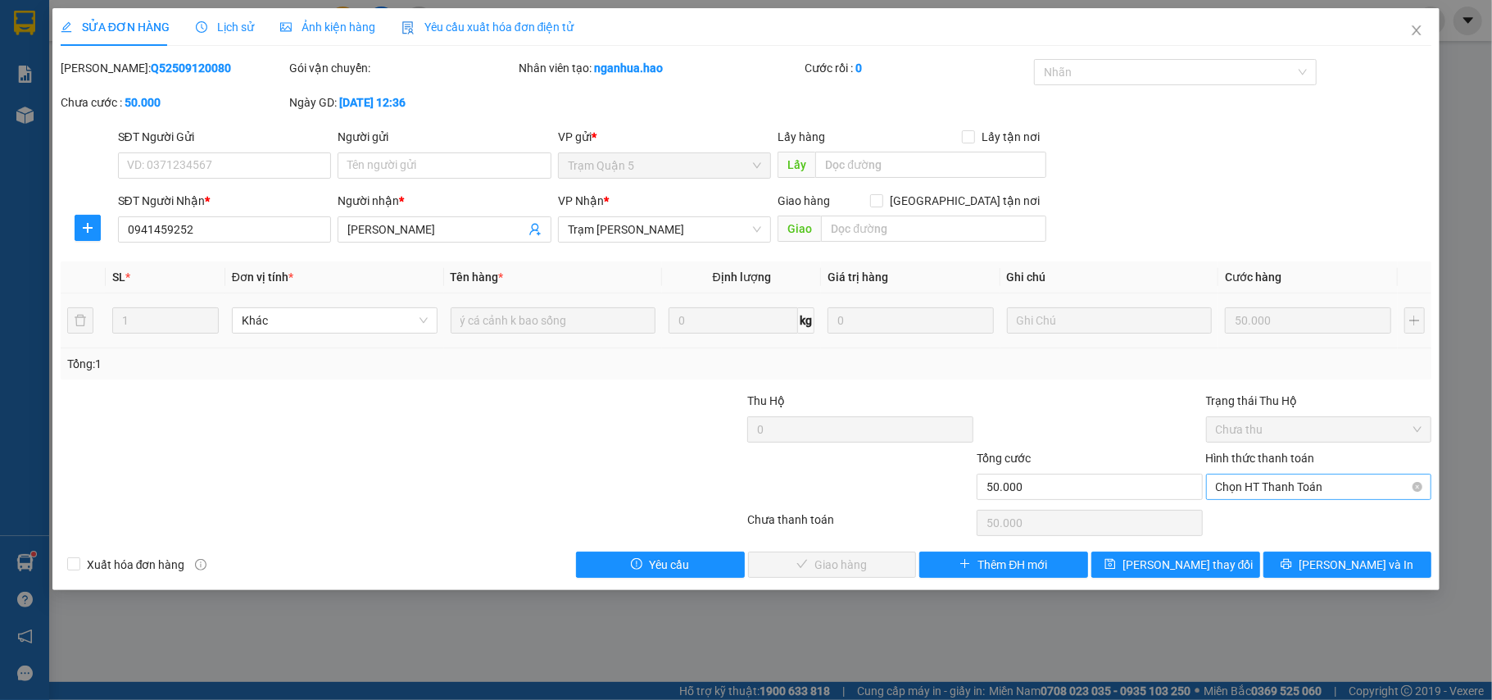
click at [1273, 487] on span "Chọn HT Thanh Toán" at bounding box center [1319, 486] width 206 height 25
drag, startPoint x: 1268, startPoint y: 518, endPoint x: 939, endPoint y: 544, distance: 330.3
click at [1260, 519] on div "Tại văn phòng" at bounding box center [1319, 521] width 206 height 18
type input "0"
click at [870, 561] on span "Lưu và Giao hàng" at bounding box center [857, 564] width 157 height 18
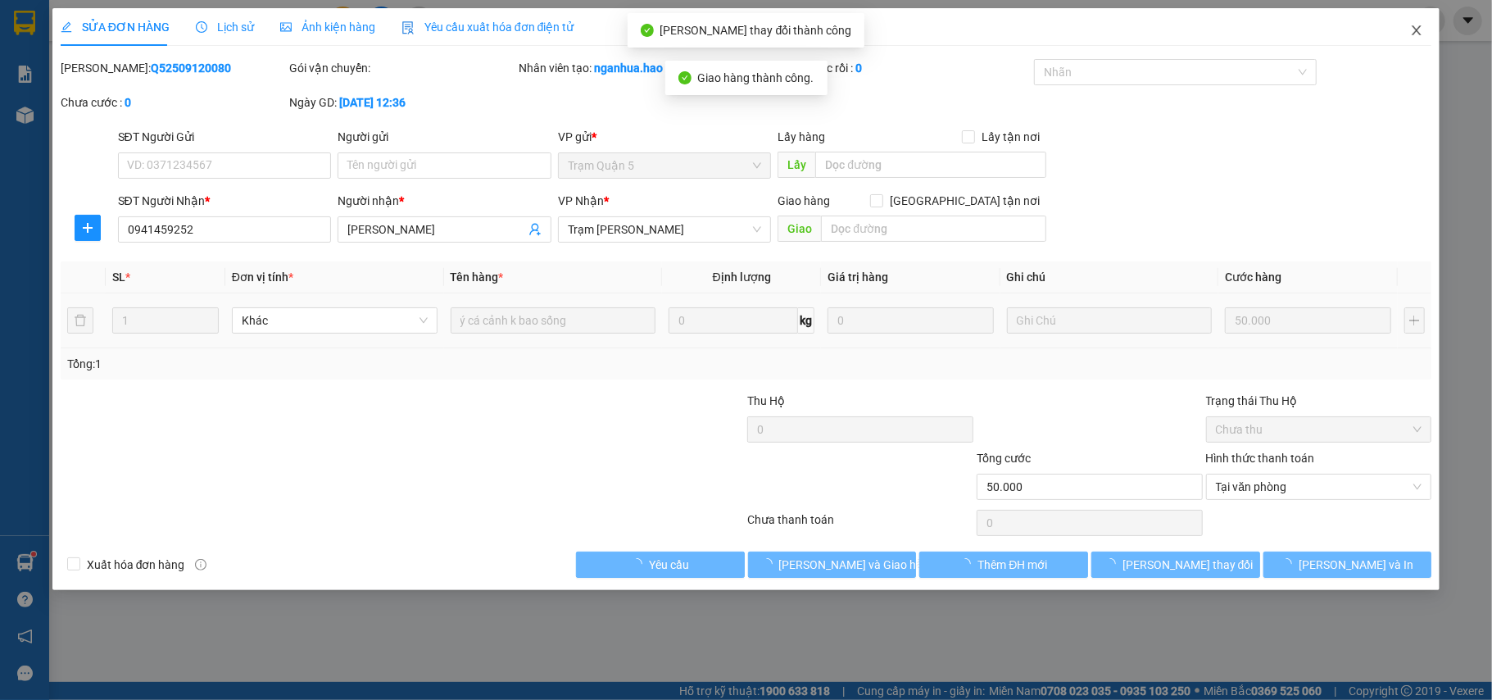
click at [1417, 31] on icon "close" at bounding box center [1416, 30] width 13 height 13
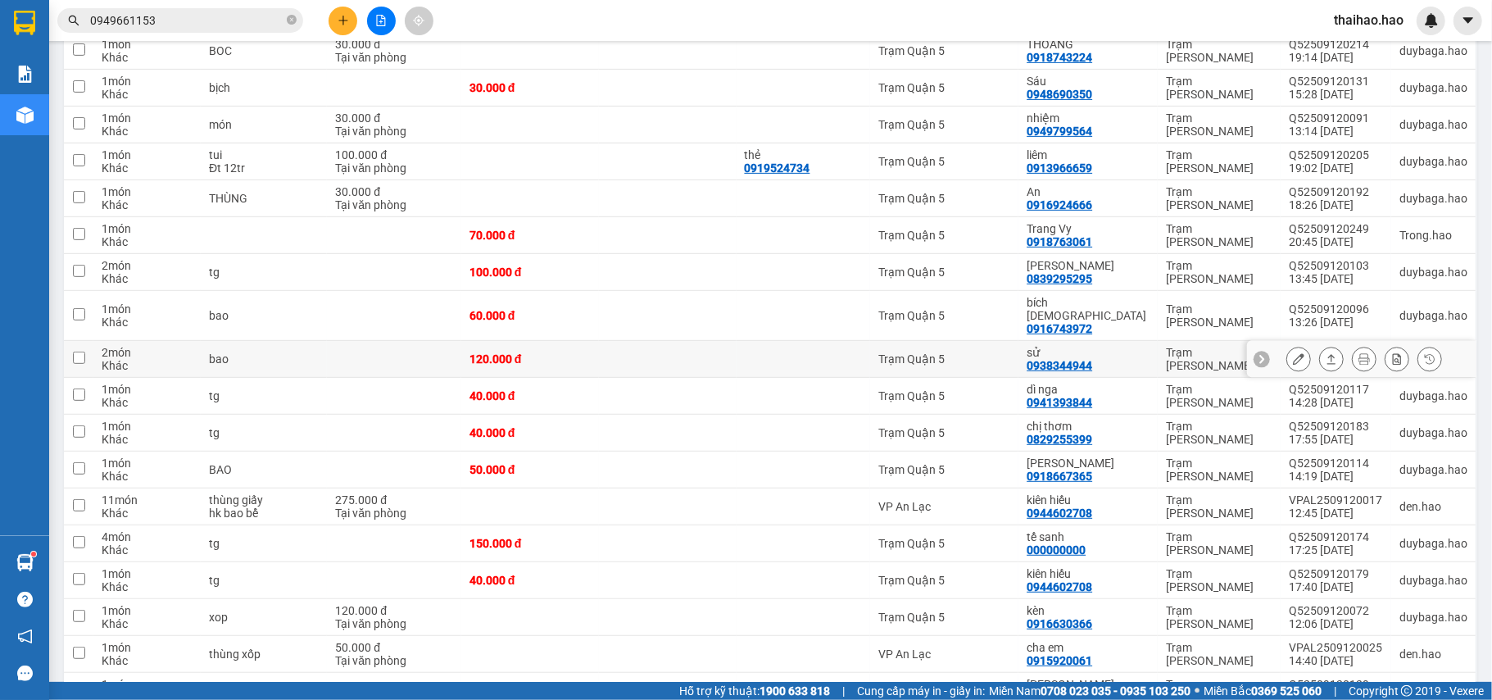
scroll to position [329, 0]
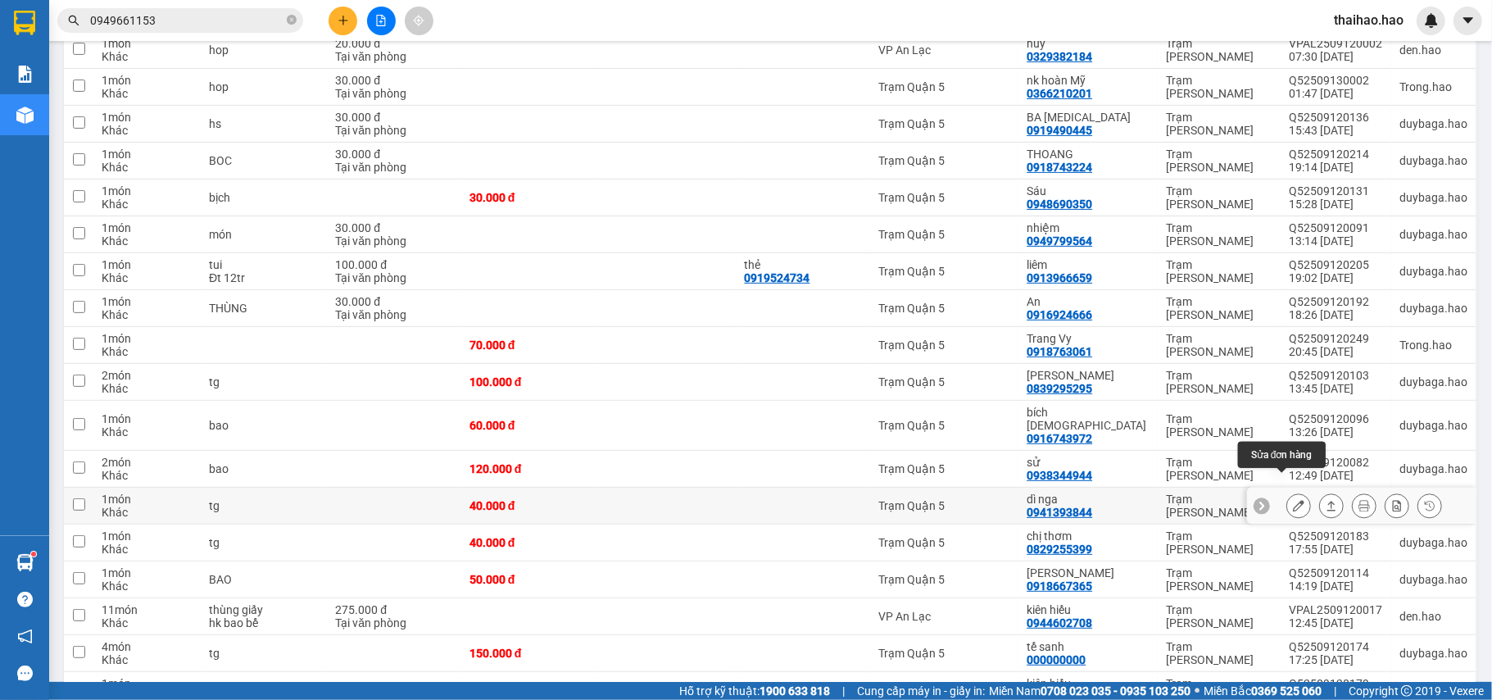
click at [1293, 500] on icon at bounding box center [1298, 505] width 11 height 11
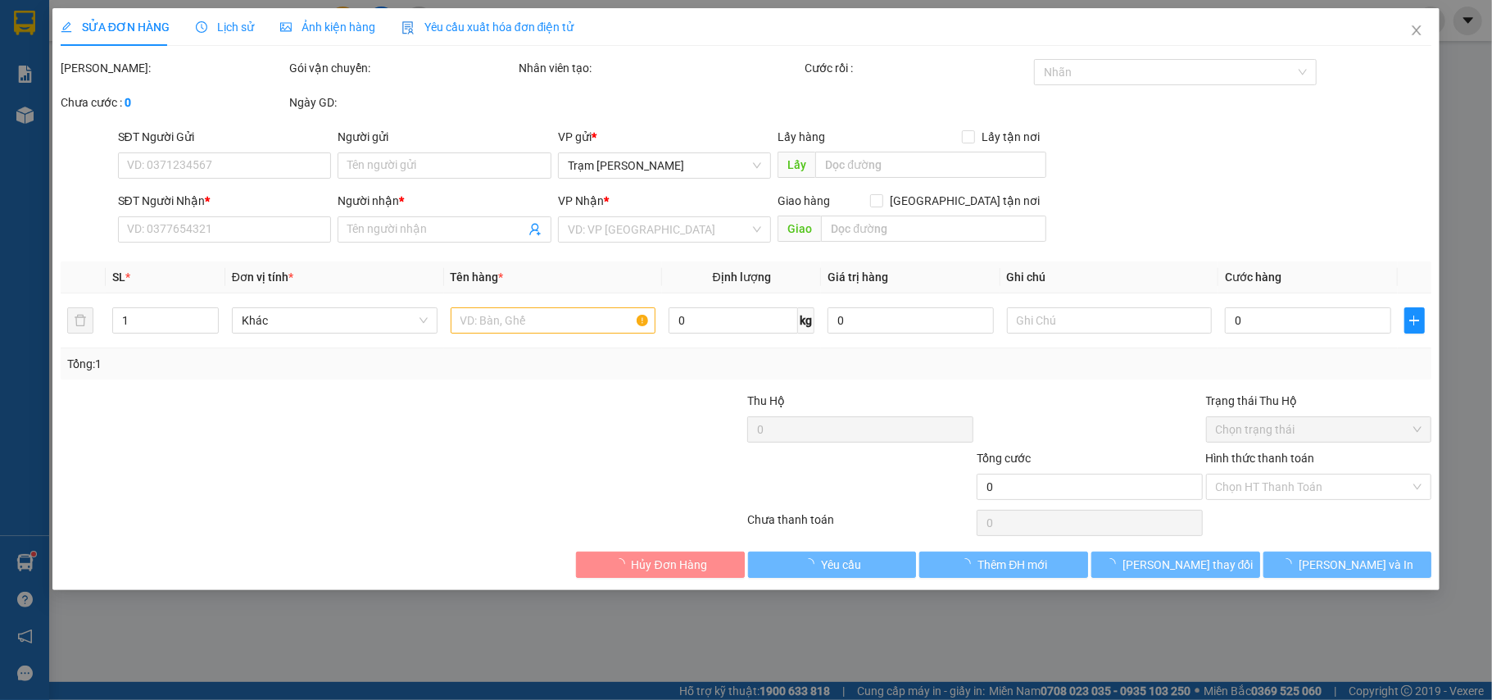
click at [228, 20] on span "Lịch sử" at bounding box center [225, 26] width 58 height 13
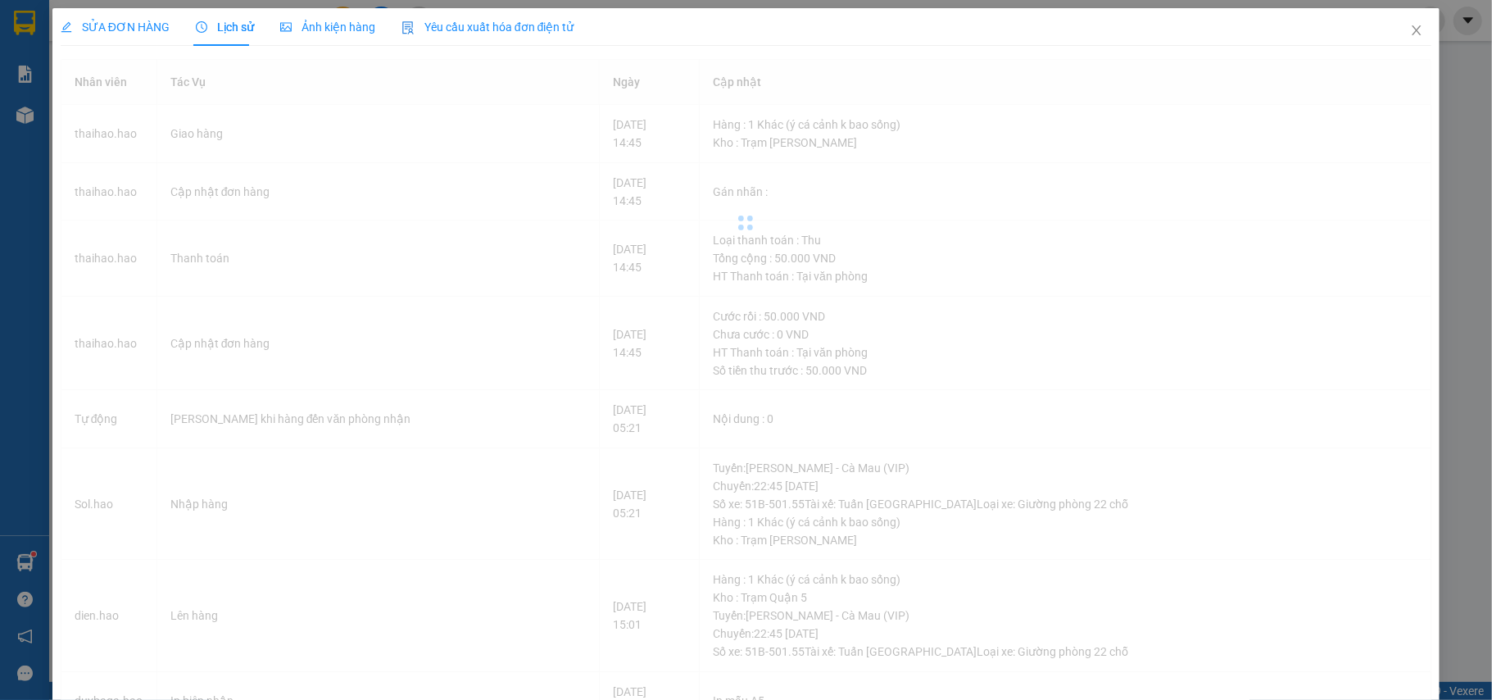
click at [321, 27] on span "Ảnh kiện hàng" at bounding box center [327, 26] width 95 height 13
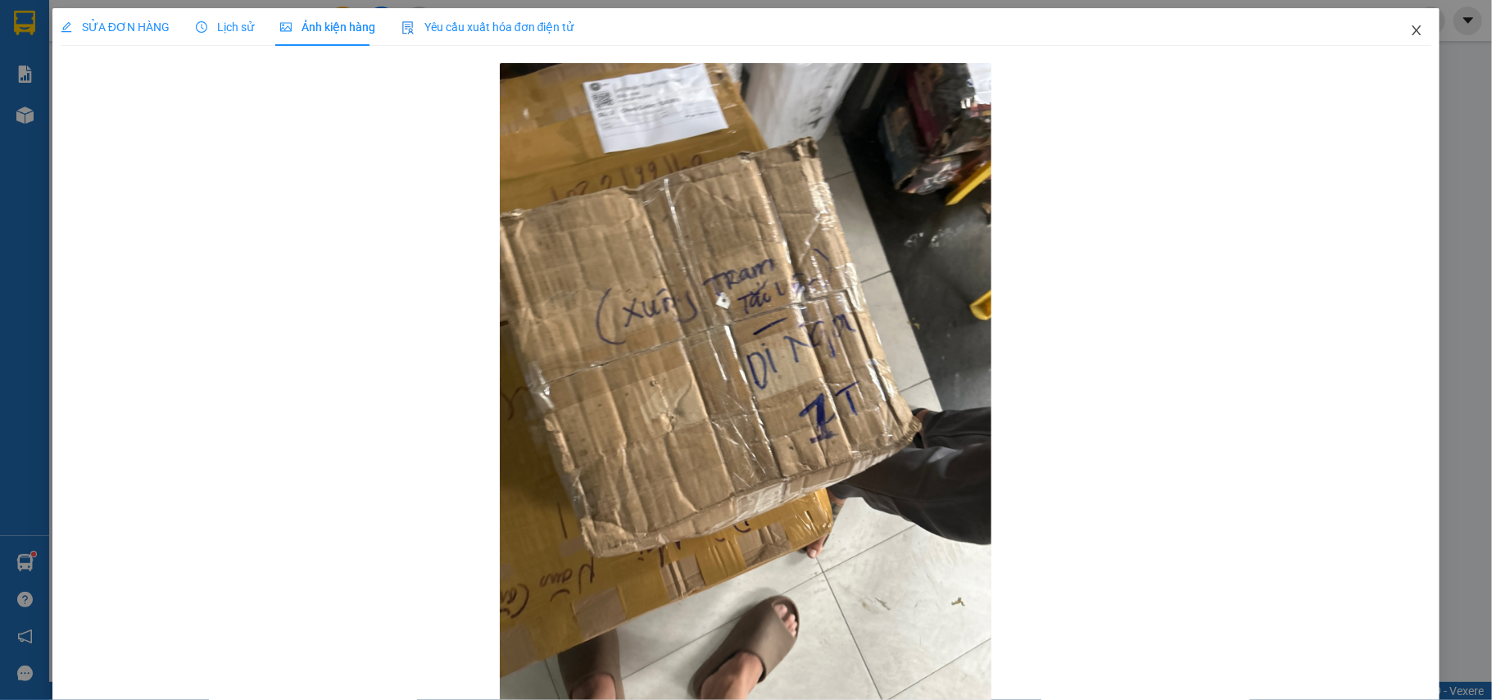
click at [1411, 30] on span "Close" at bounding box center [1416, 31] width 46 height 46
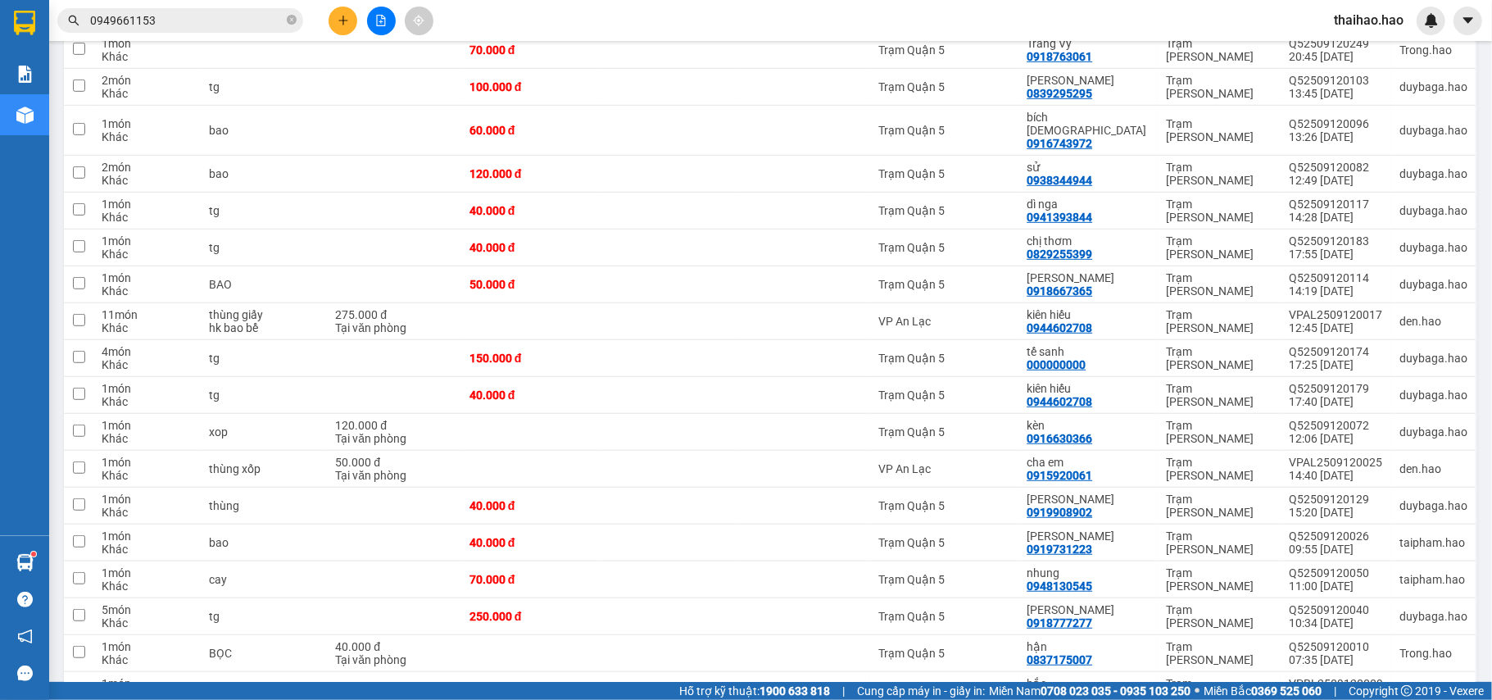
scroll to position [813, 0]
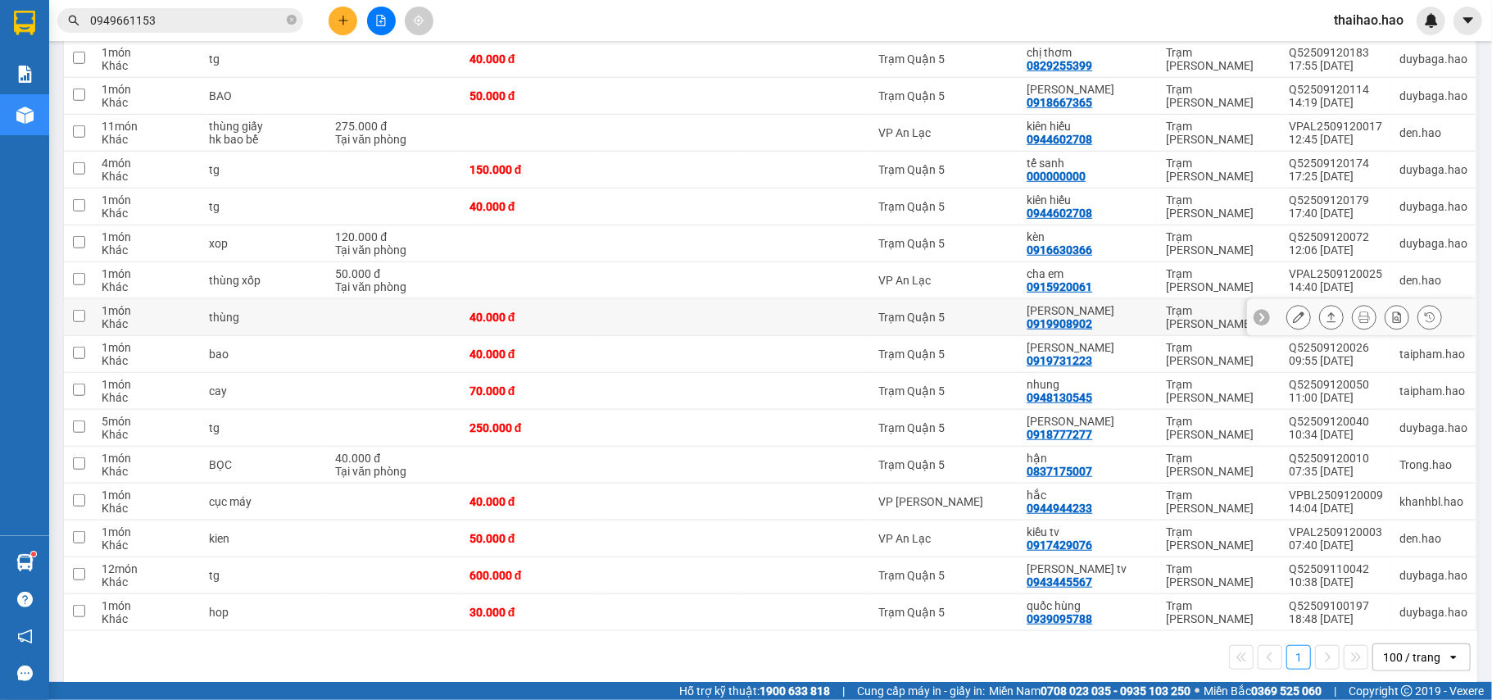
click at [1293, 311] on icon at bounding box center [1298, 316] width 11 height 11
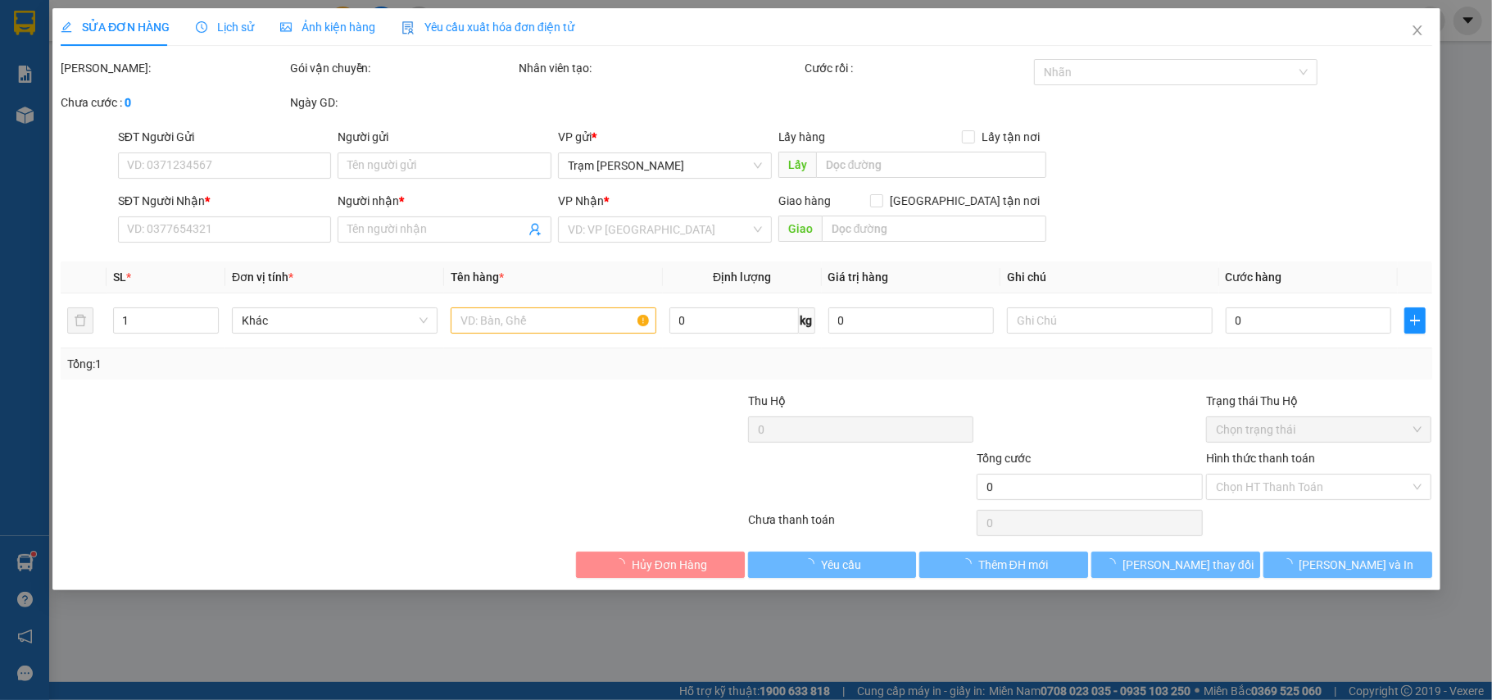
type input "0919908902"
type input "tô anh"
type input "40.000"
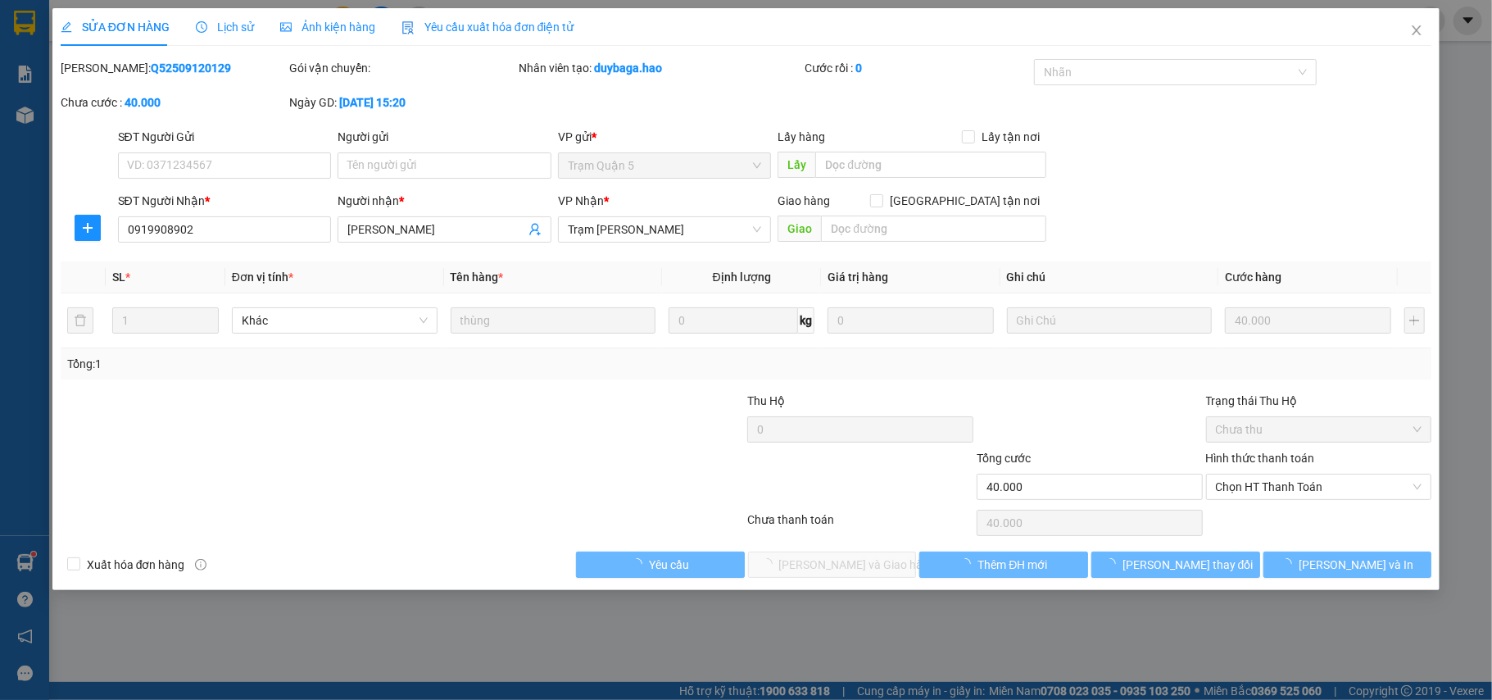
drag, startPoint x: 226, startPoint y: 27, endPoint x: 324, endPoint y: 26, distance: 98.3
click at [227, 27] on span "Lịch sử" at bounding box center [225, 26] width 58 height 13
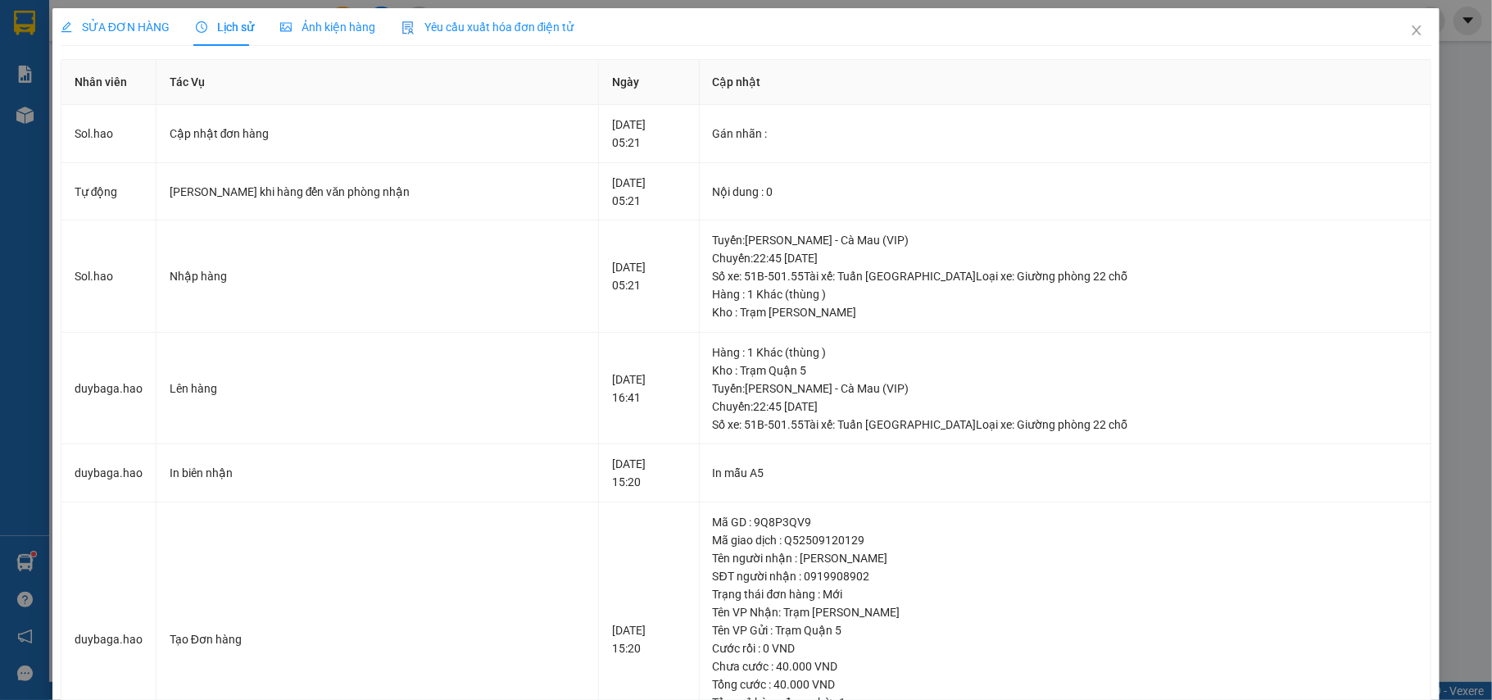
click at [324, 26] on span "Ảnh kiện hàng" at bounding box center [327, 26] width 95 height 13
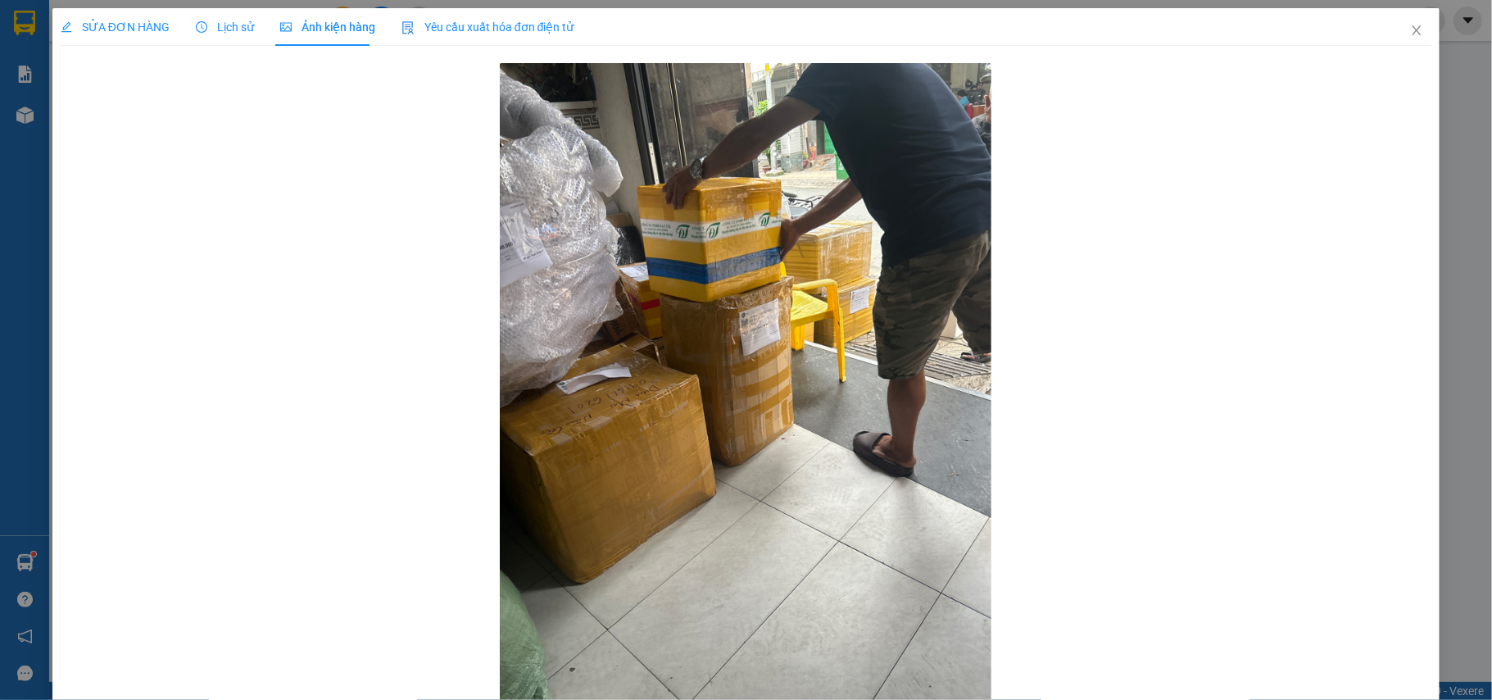
click at [125, 28] on span "SỬA ĐƠN HÀNG" at bounding box center [115, 26] width 109 height 13
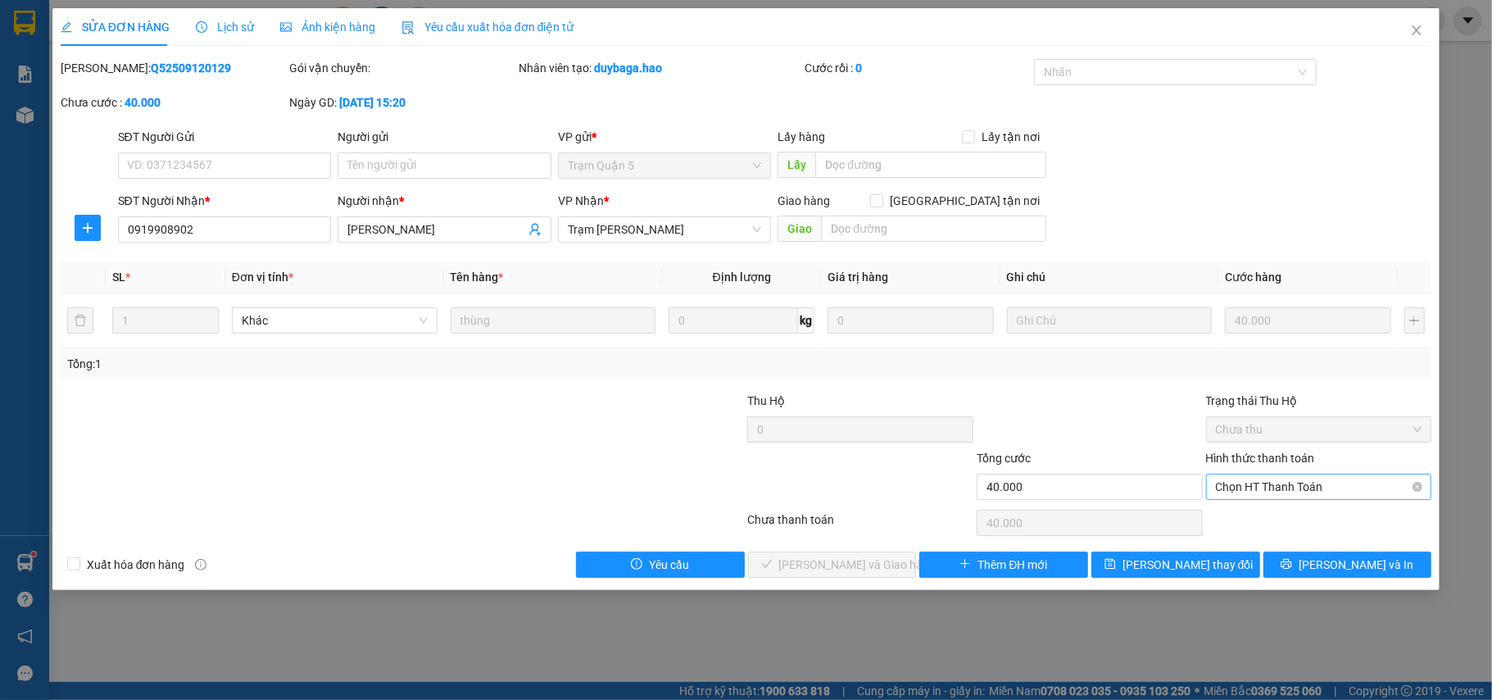
click at [1276, 490] on span "Chọn HT Thanh Toán" at bounding box center [1319, 486] width 206 height 25
click at [1265, 514] on div "Tại văn phòng" at bounding box center [1319, 521] width 206 height 18
type input "0"
click at [836, 567] on span "Lưu và Giao hàng" at bounding box center [857, 564] width 157 height 18
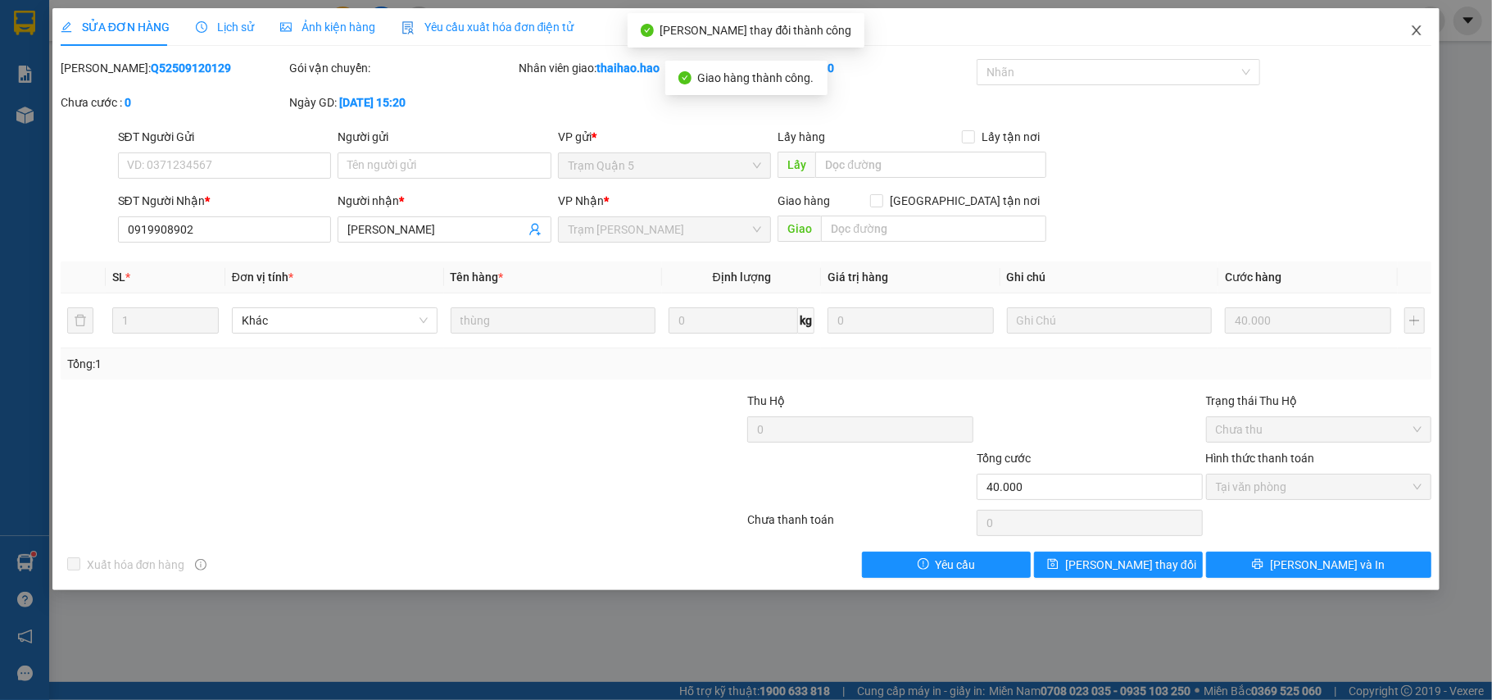
click at [1417, 29] on icon "close" at bounding box center [1416, 30] width 13 height 13
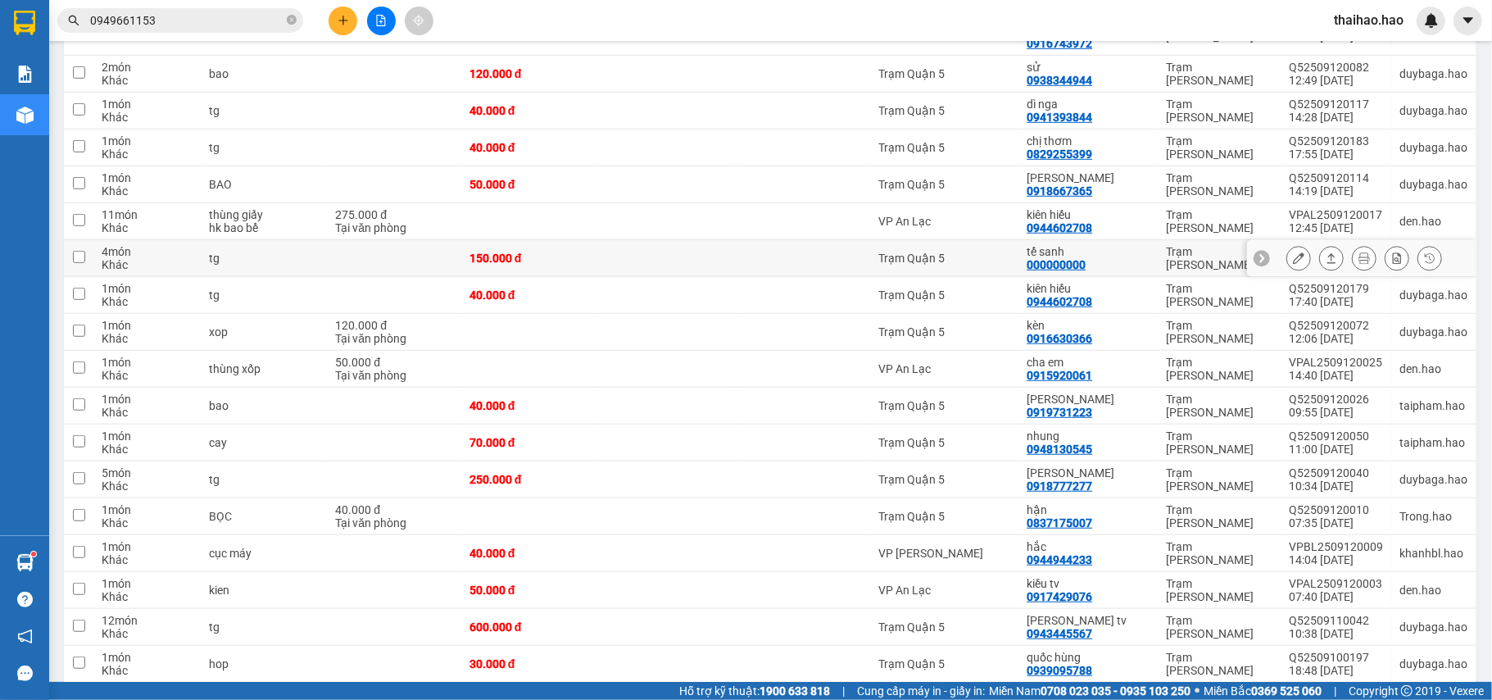
scroll to position [764, 0]
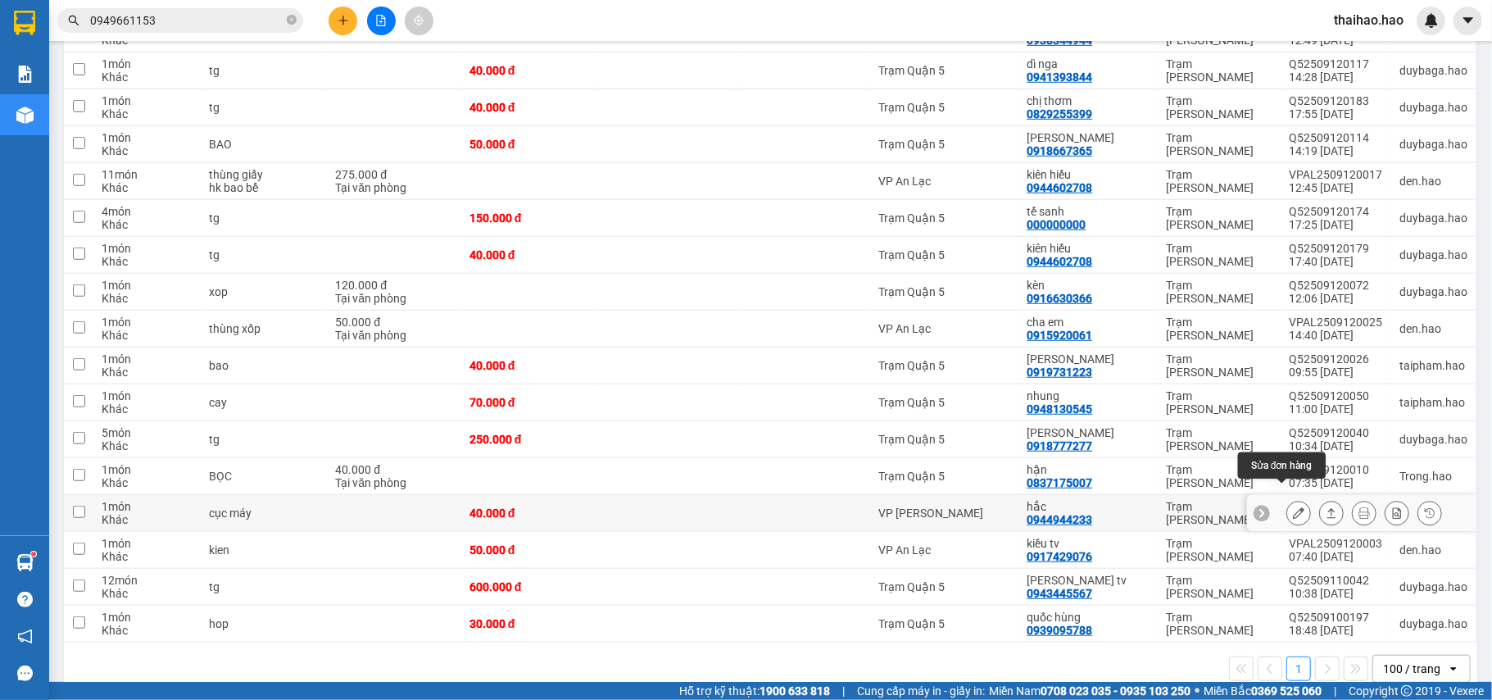
click at [1293, 507] on icon at bounding box center [1298, 512] width 11 height 11
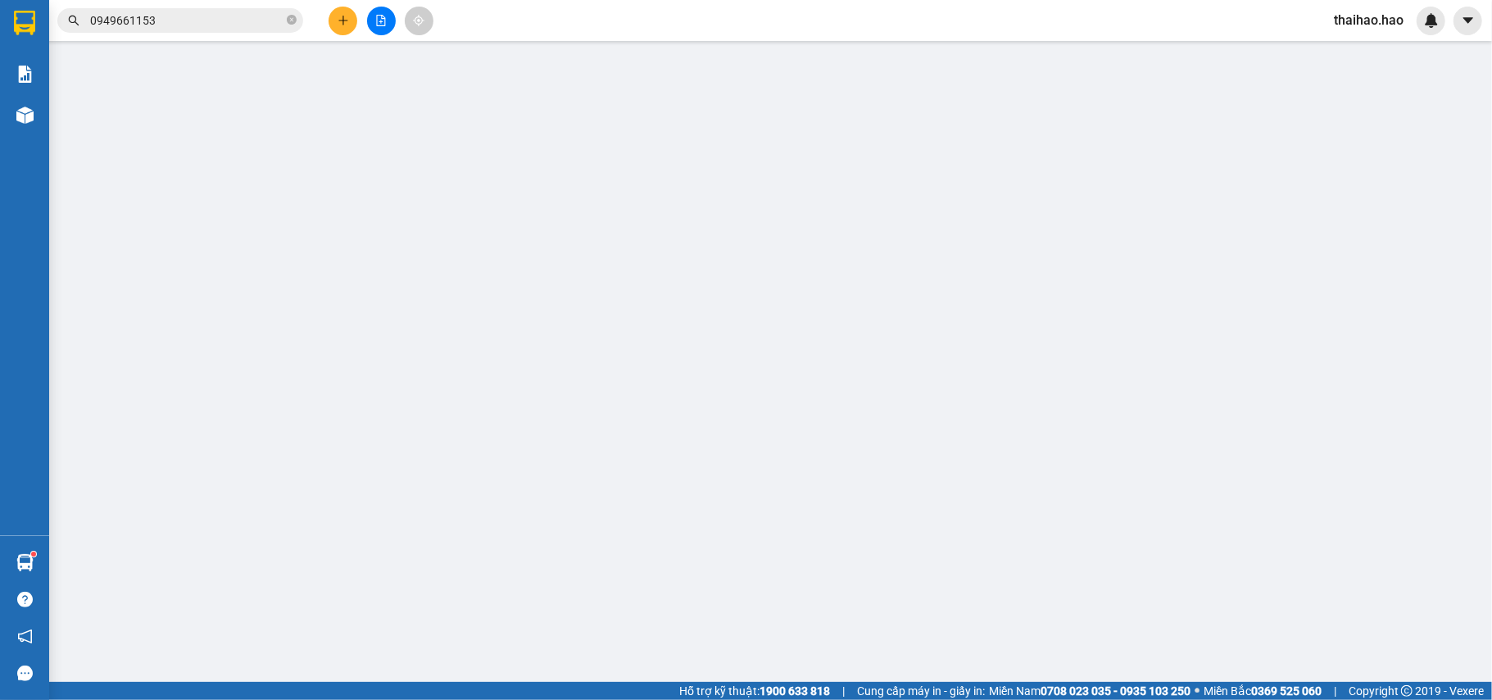
type input "0944944233"
type input "hắc"
type input "40.000"
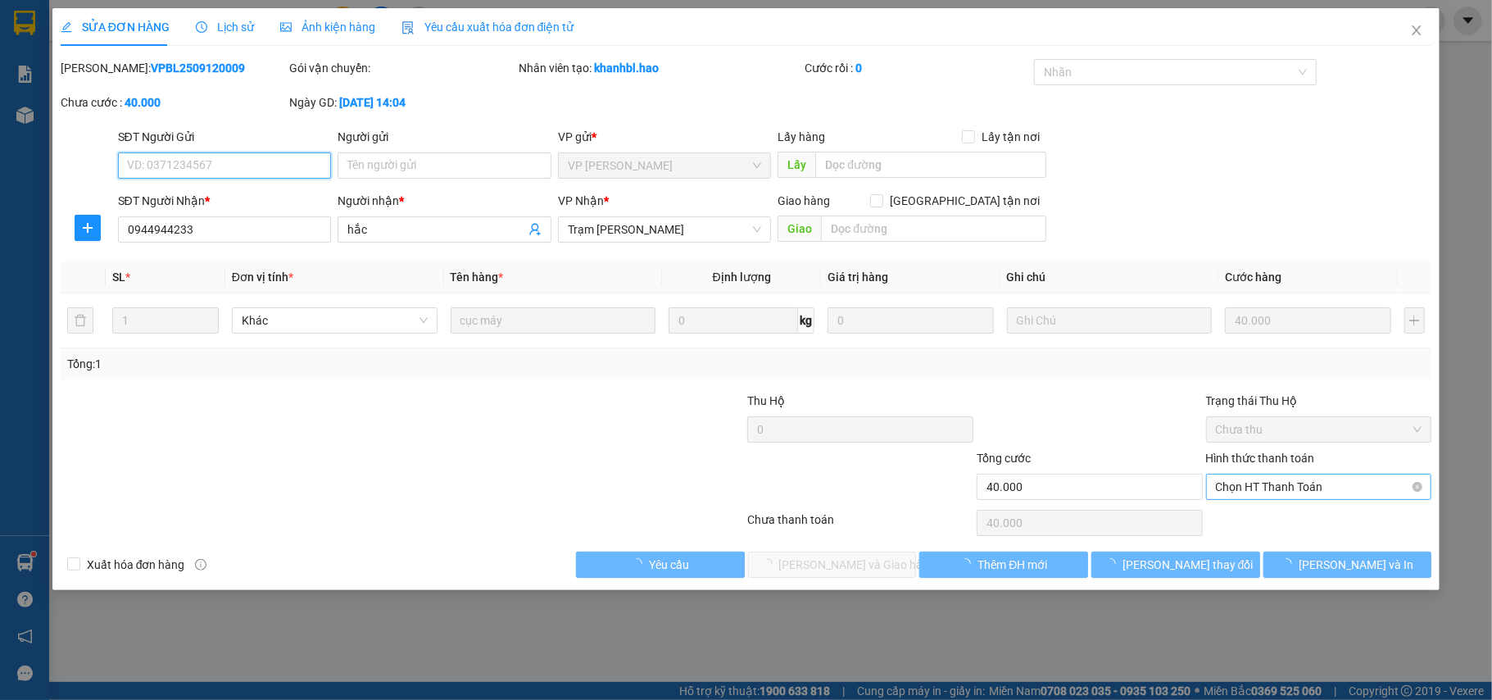
click at [1329, 491] on span "Chọn HT Thanh Toán" at bounding box center [1319, 486] width 206 height 25
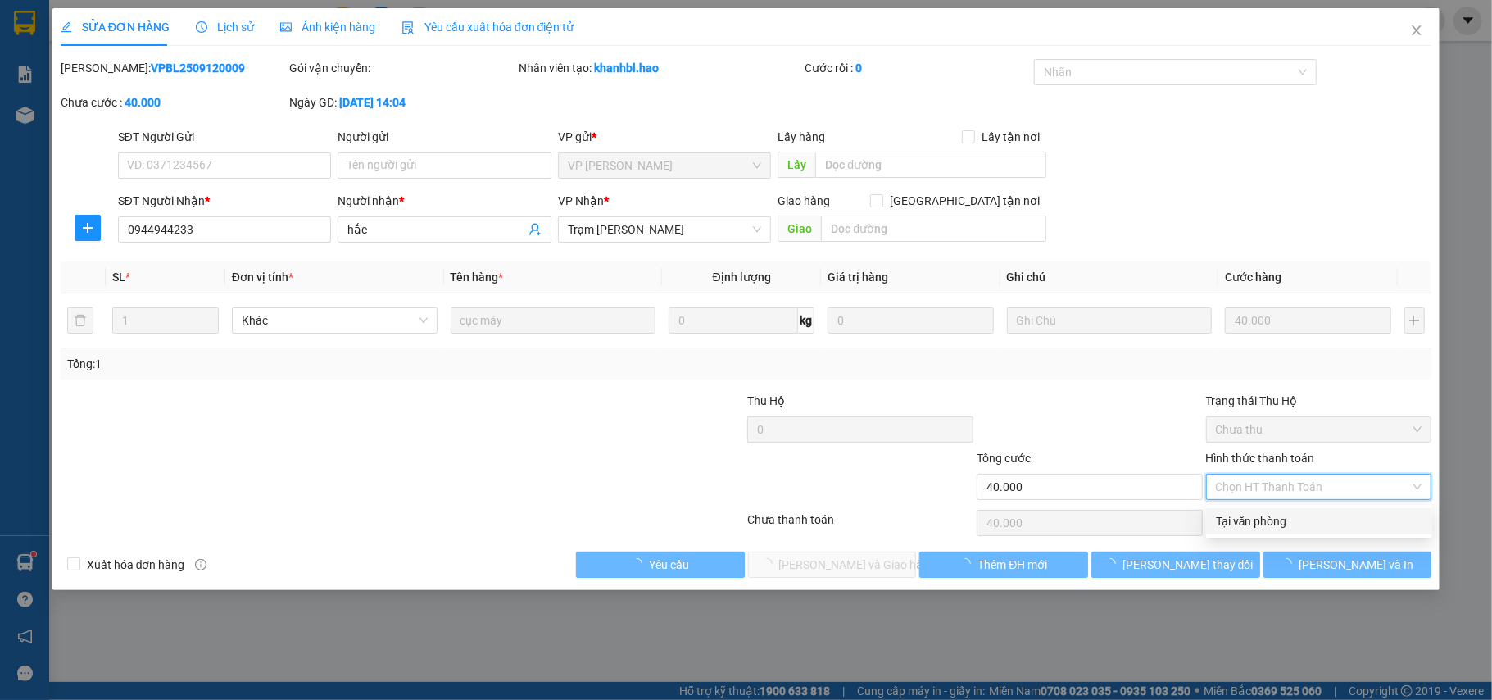
click at [1311, 528] on div "Tại văn phòng" at bounding box center [1319, 521] width 206 height 18
type input "0"
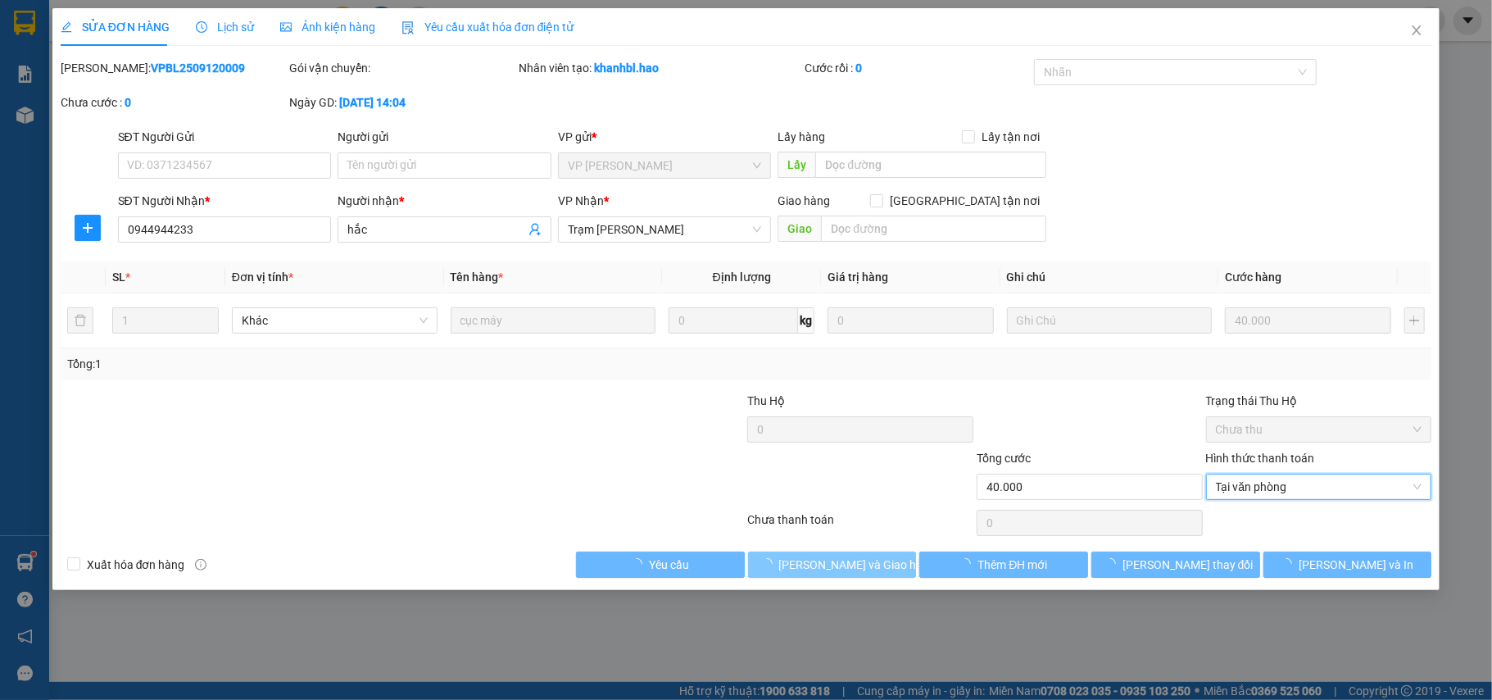
click at [878, 568] on span "Lưu và Giao hàng" at bounding box center [857, 564] width 157 height 18
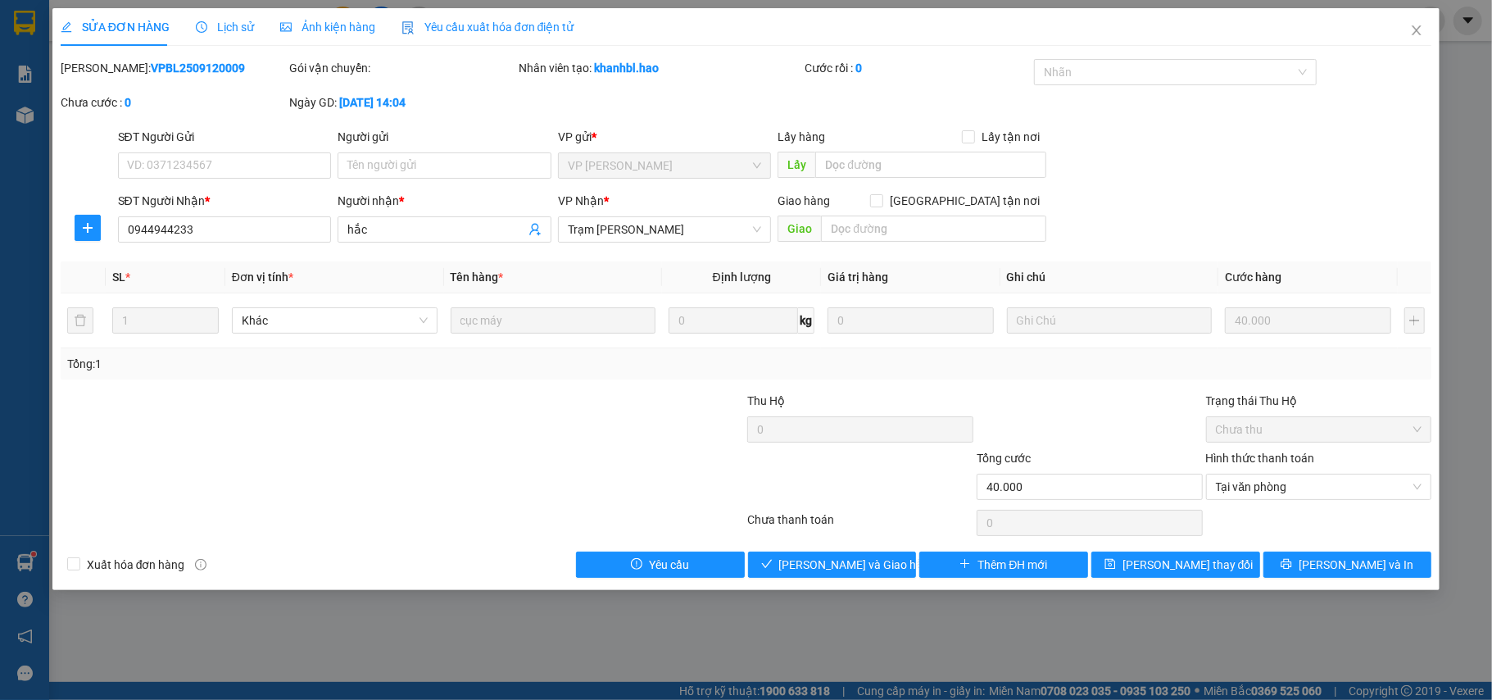
click at [860, 582] on div "SỬA ĐƠN HÀNG Lịch sử Ảnh kiện hàng Yêu cầu xuất hóa đơn điện tử Total Paid Fee …" at bounding box center [746, 299] width 1388 height 582
click at [859, 581] on div "SỬA ĐƠN HÀNG Lịch sử Ảnh kiện hàng Yêu cầu xuất hóa đơn điện tử Total Paid Fee …" at bounding box center [746, 299] width 1388 height 582
click at [865, 565] on span "Lưu và Giao hàng" at bounding box center [857, 564] width 157 height 18
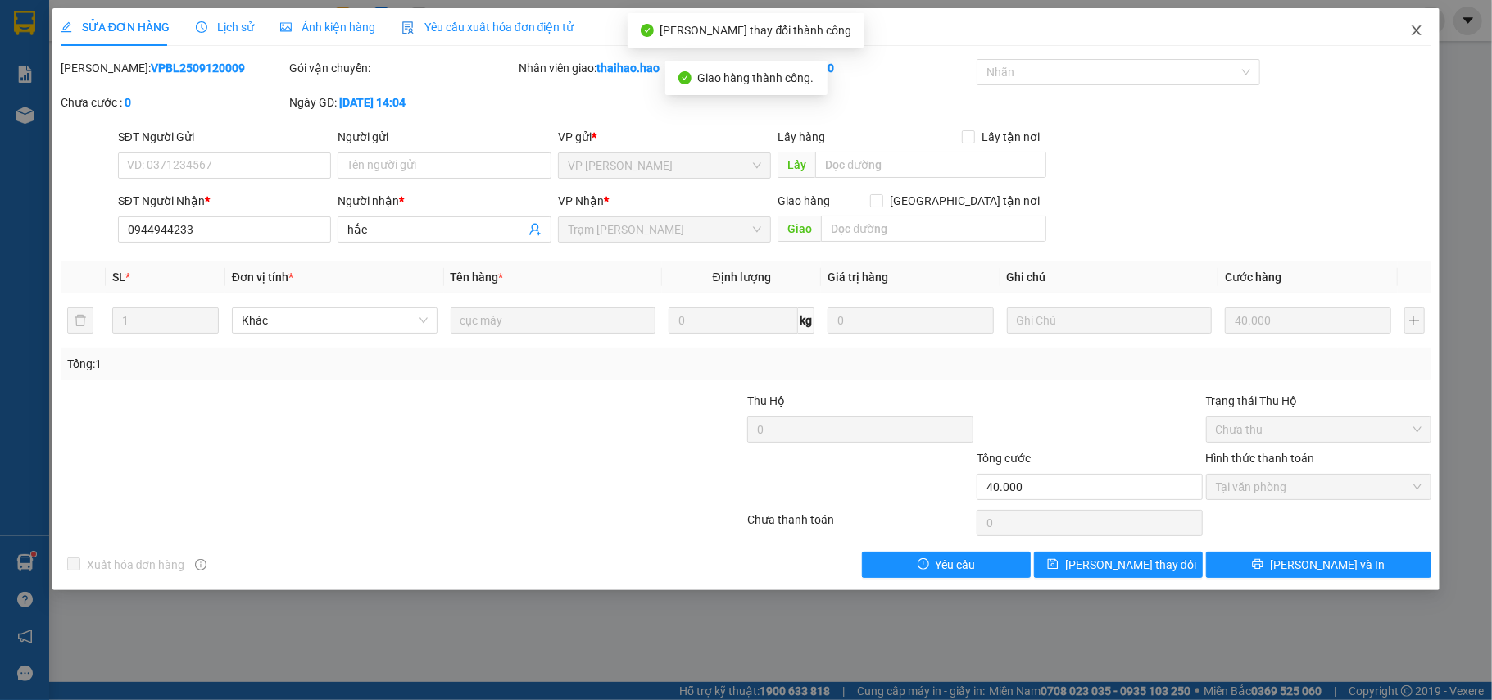
click at [1406, 29] on span "Close" at bounding box center [1416, 31] width 46 height 46
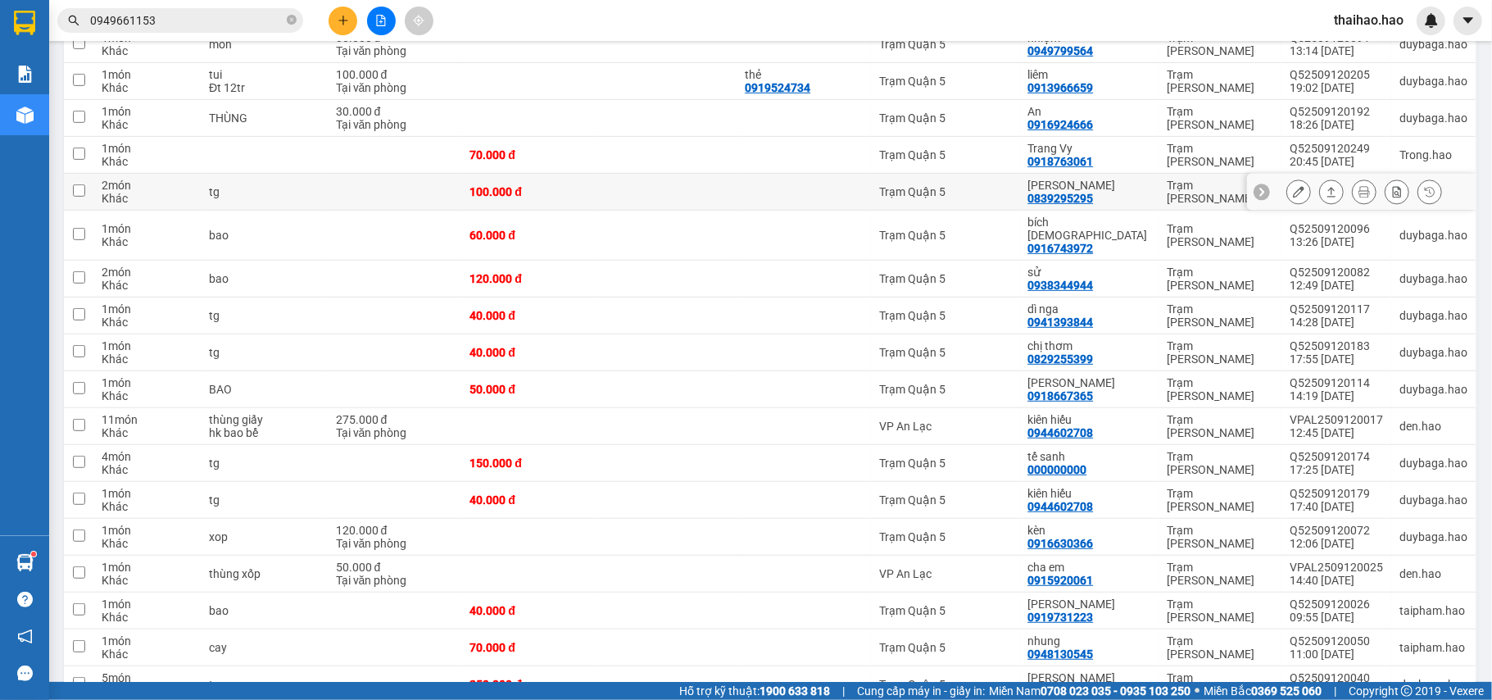
scroll to position [738, 0]
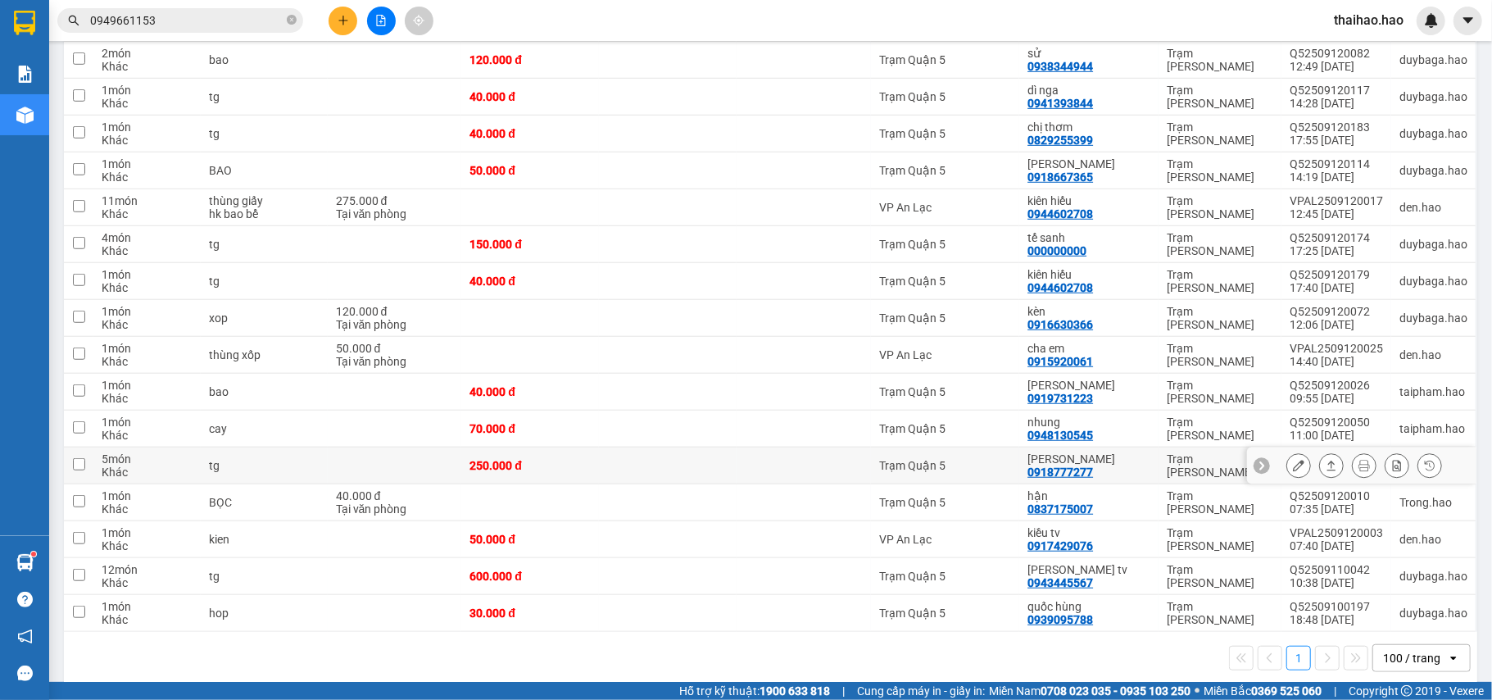
click at [1293, 460] on icon at bounding box center [1298, 465] width 11 height 11
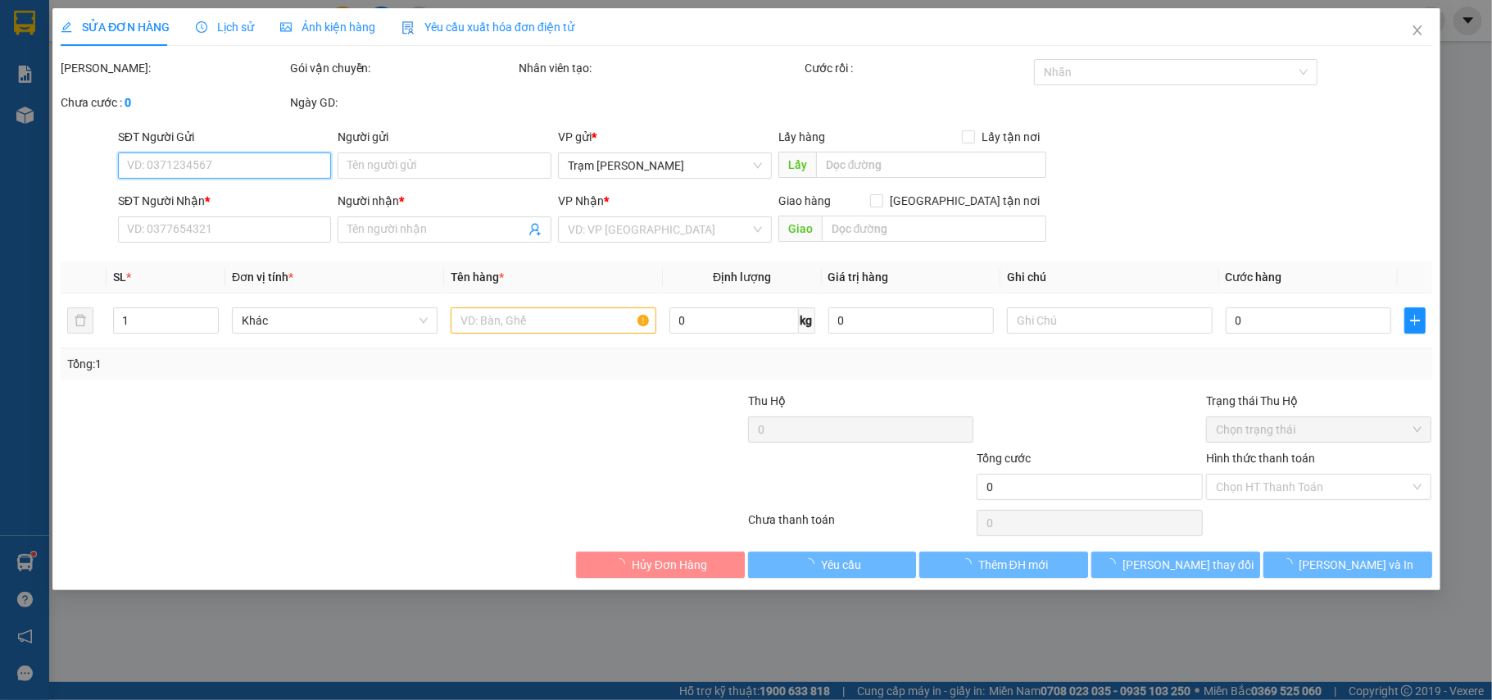
type input "0918777277"
type input "Kim Huệ"
type input "250.000"
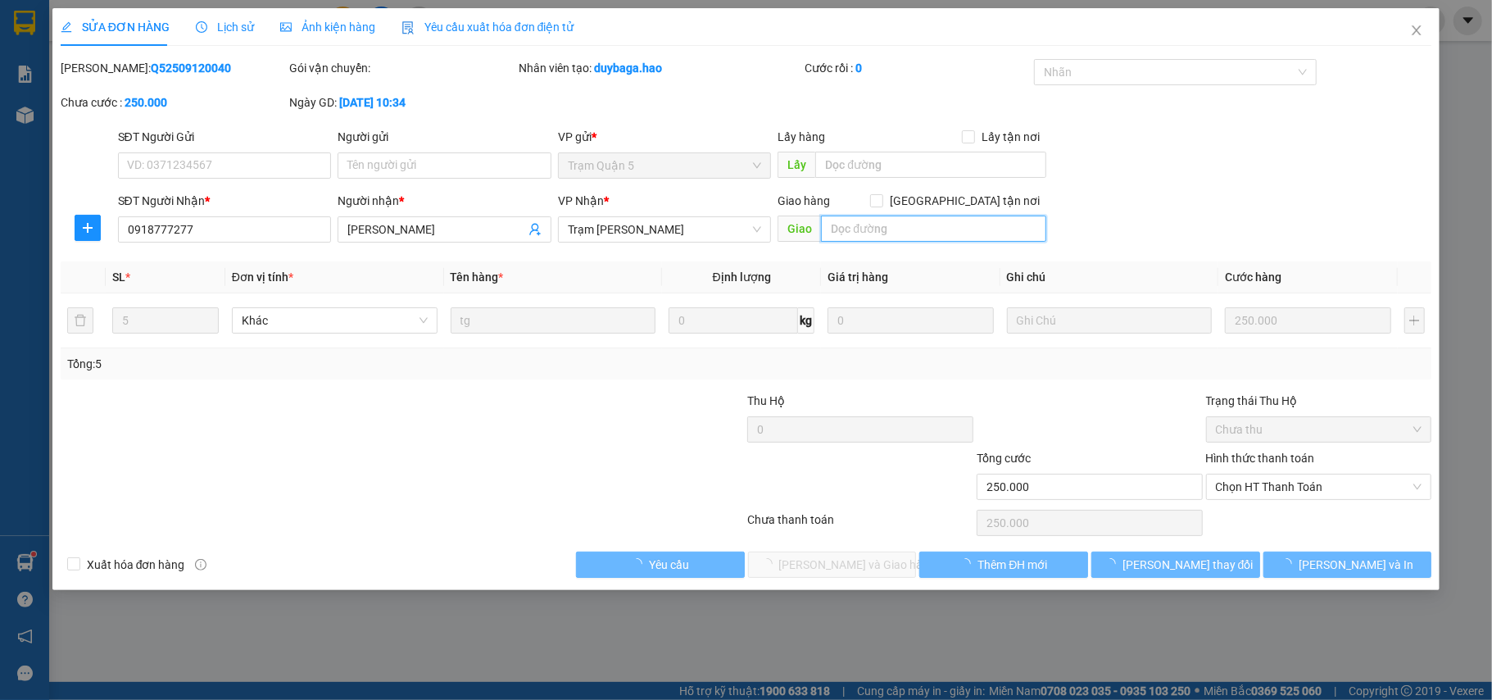
click at [921, 240] on input "text" at bounding box center [933, 228] width 225 height 26
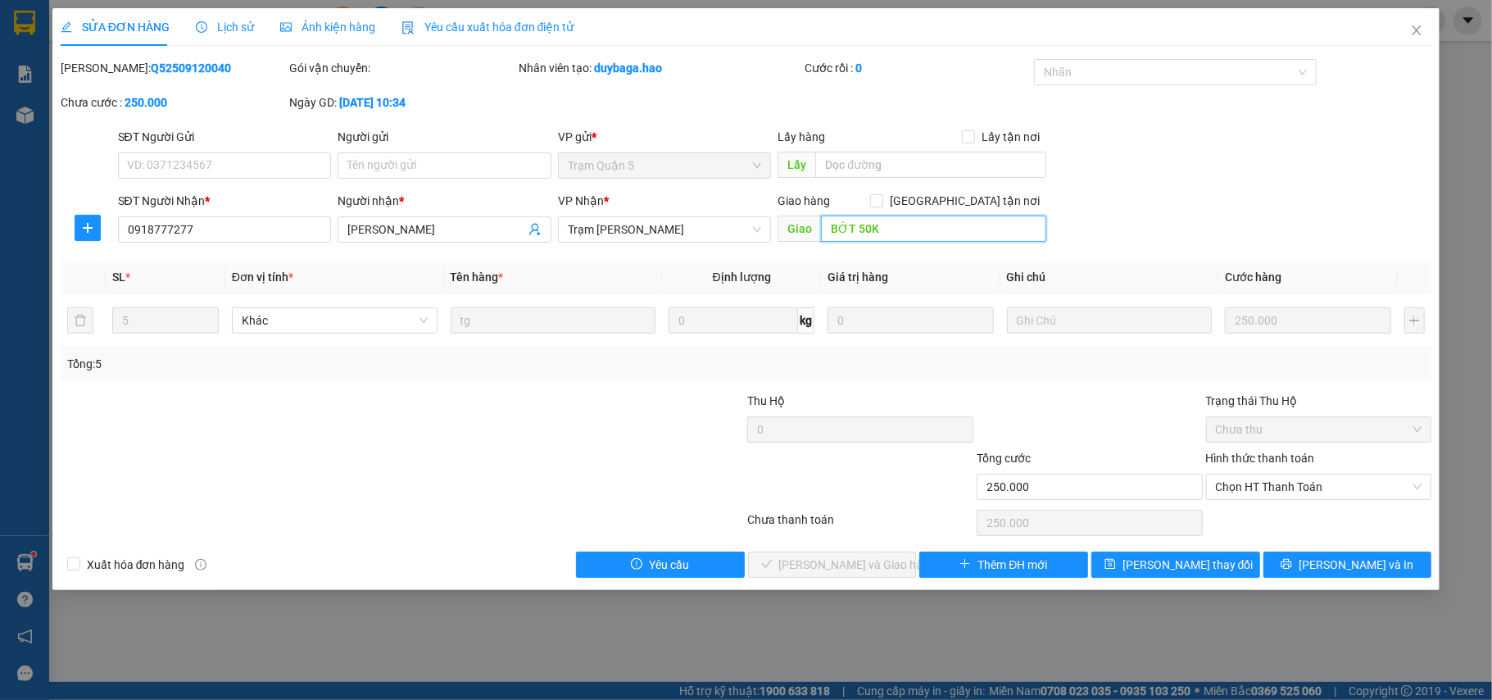
type input "BỚT 50K"
drag, startPoint x: 1180, startPoint y: 188, endPoint x: 1240, endPoint y: 482, distance: 300.3
click at [1183, 203] on form "SĐT Người Gửi VD: 0371234567 Người gửi Tên người gửi VP gửi * Trạm Quận 5 Lấy h…" at bounding box center [746, 188] width 1371 height 121
click at [1245, 483] on span "Chọn HT Thanh Toán" at bounding box center [1319, 486] width 206 height 25
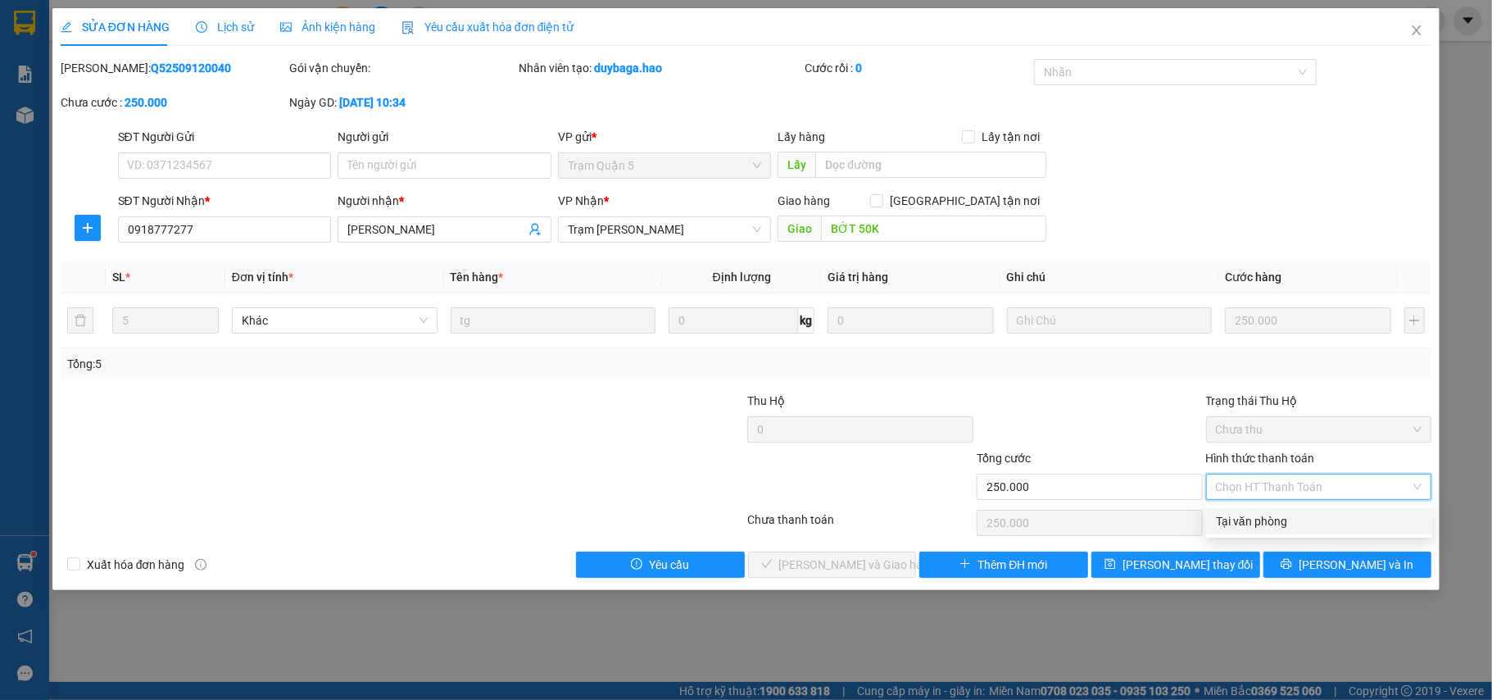
drag, startPoint x: 1243, startPoint y: 503, endPoint x: 1104, endPoint y: 525, distance: 140.2
click at [1234, 524] on div "Tại văn phòng" at bounding box center [1319, 521] width 206 height 18
type input "0"
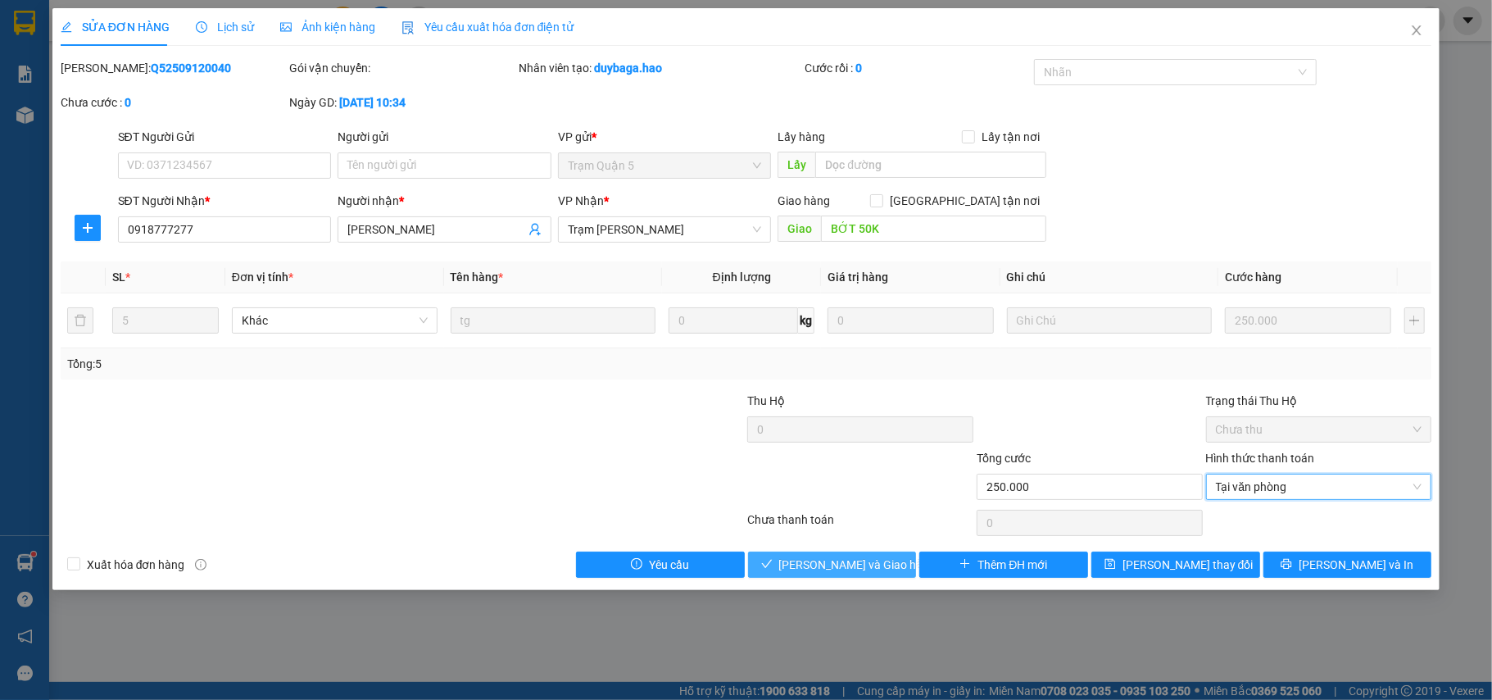
click at [807, 568] on span "Lưu và Giao hàng" at bounding box center [857, 564] width 157 height 18
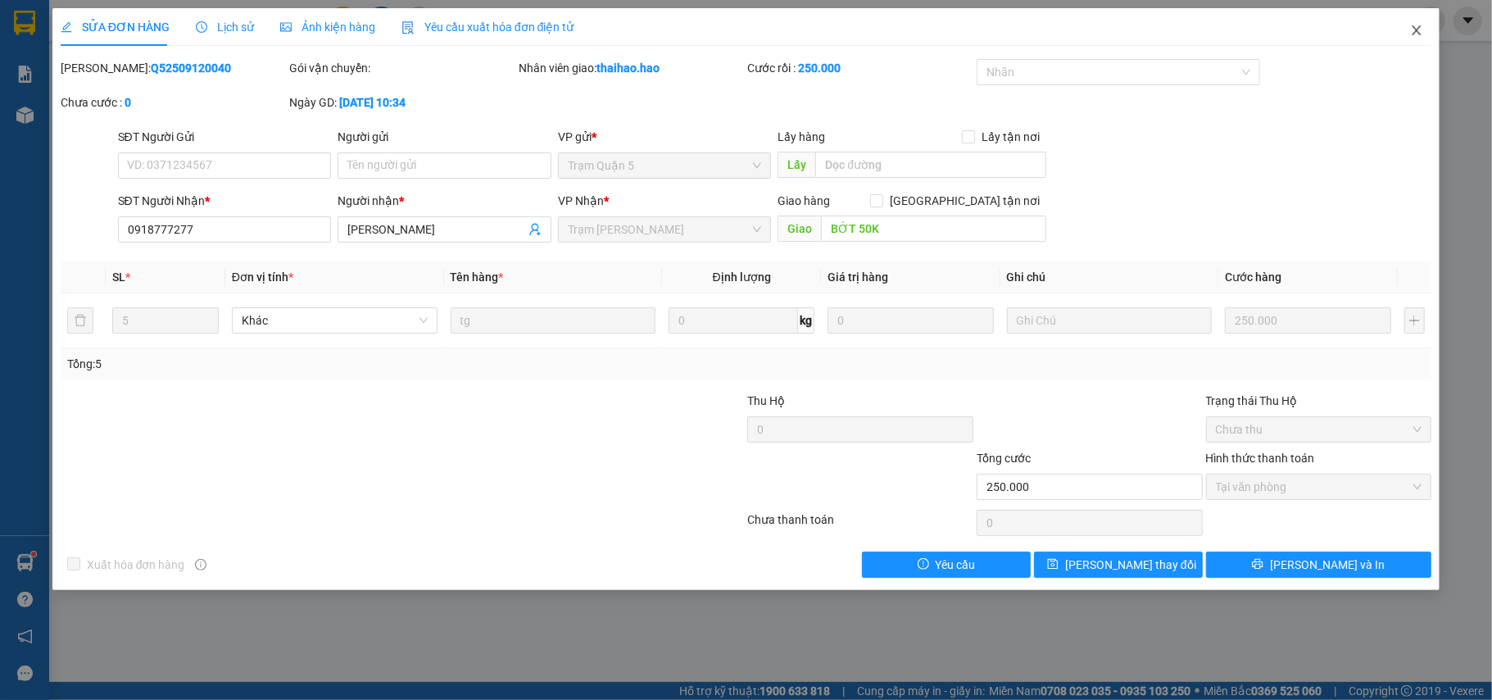
click at [1419, 30] on icon "close" at bounding box center [1416, 30] width 13 height 13
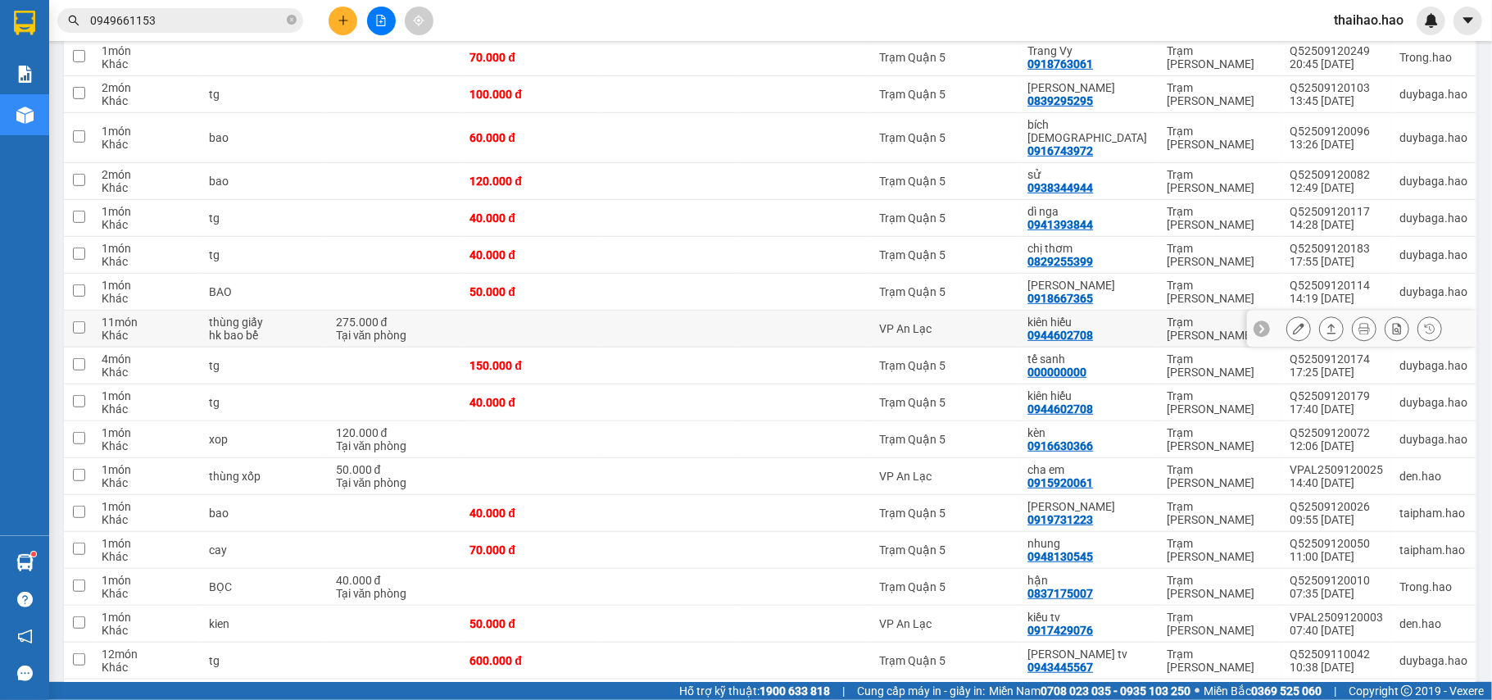
scroll to position [655, 0]
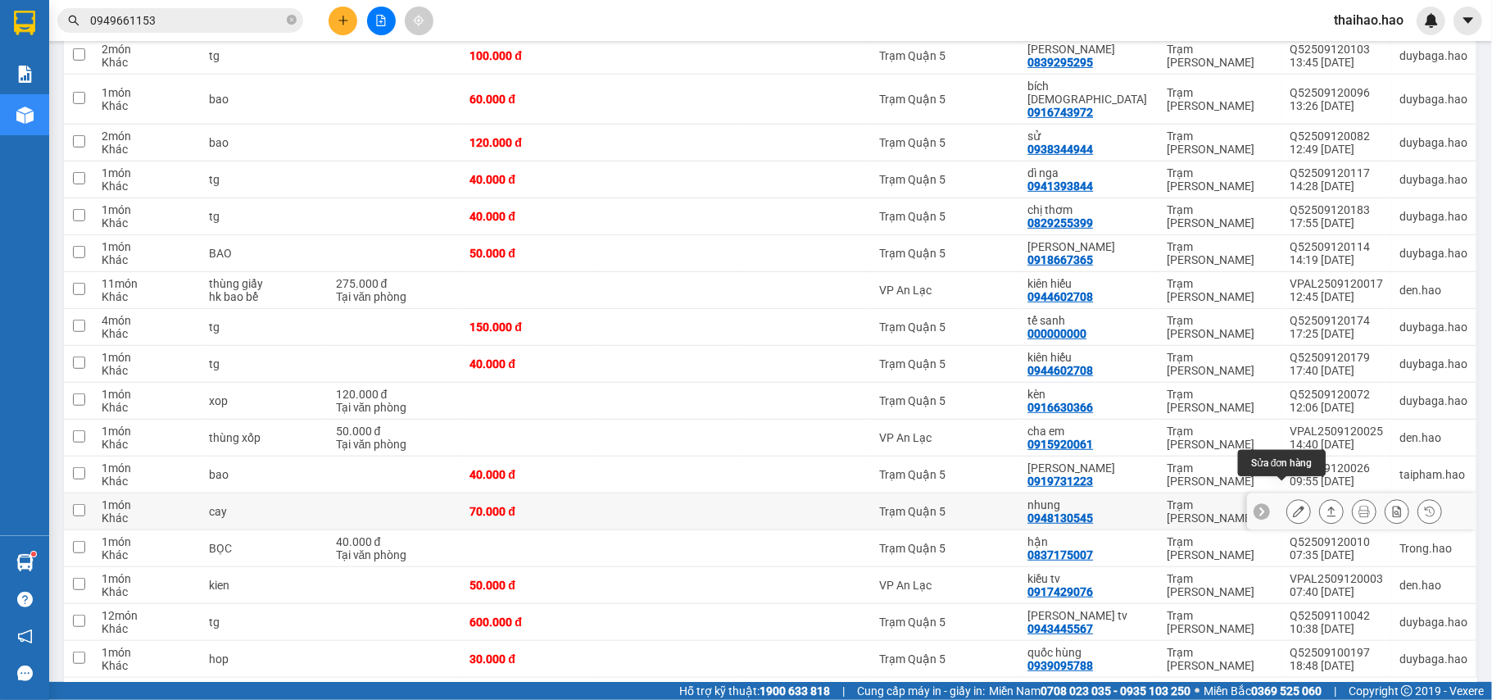
click at [1293, 505] on icon at bounding box center [1298, 510] width 11 height 11
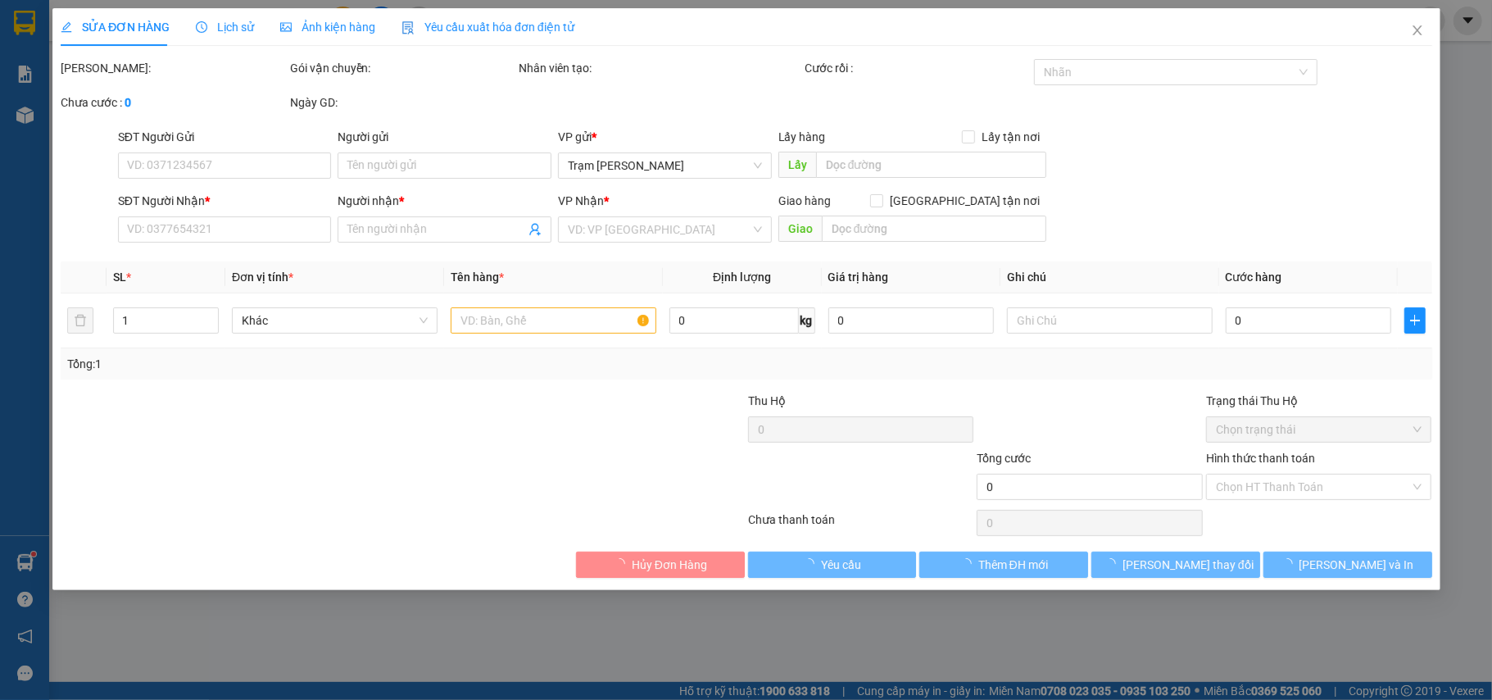
type input "0948130545"
type input "nhung"
type input "70.000"
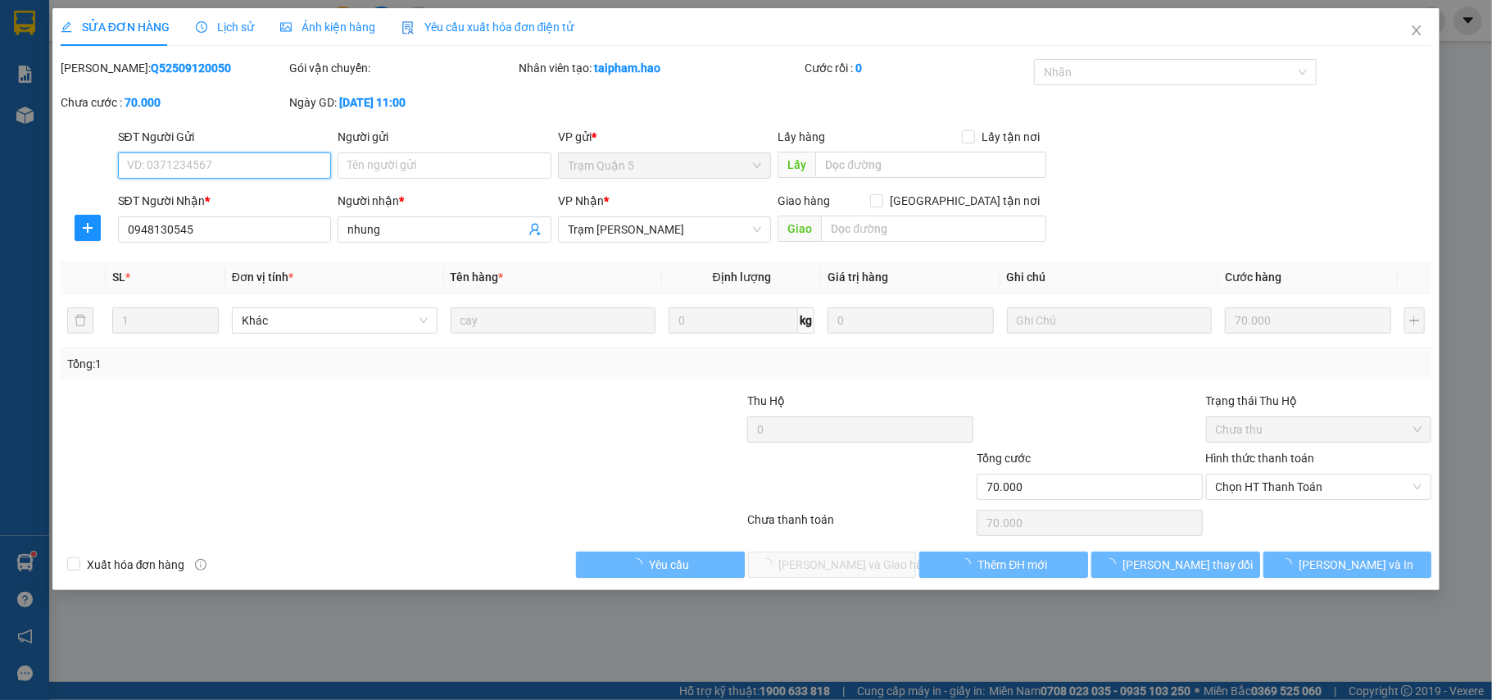
click at [351, 47] on div "SỬA ĐƠN HÀNG Lịch sử Ảnh kiện hàng Yêu cầu xuất hóa đơn điện tử Total Paid Fee …" at bounding box center [746, 292] width 1371 height 569
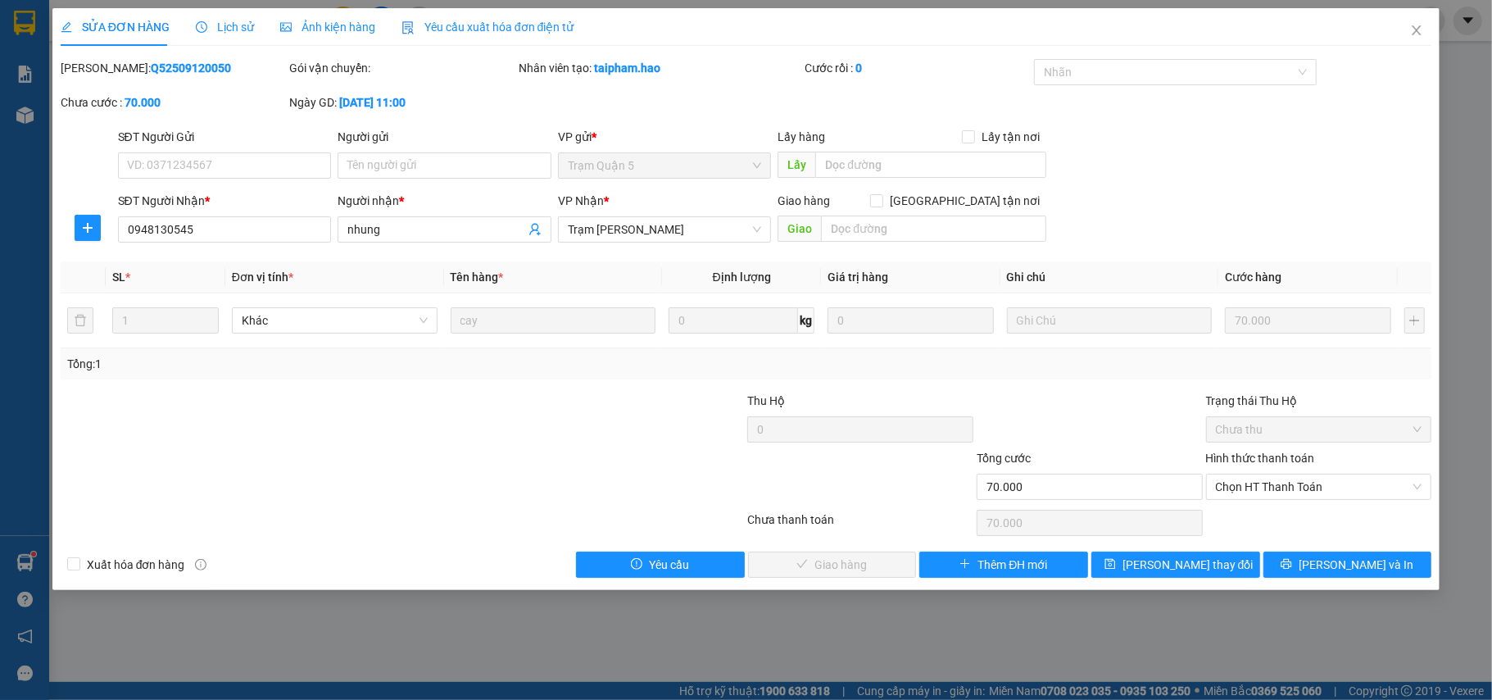
click at [316, 39] on div "Ảnh kiện hàng" at bounding box center [327, 27] width 95 height 38
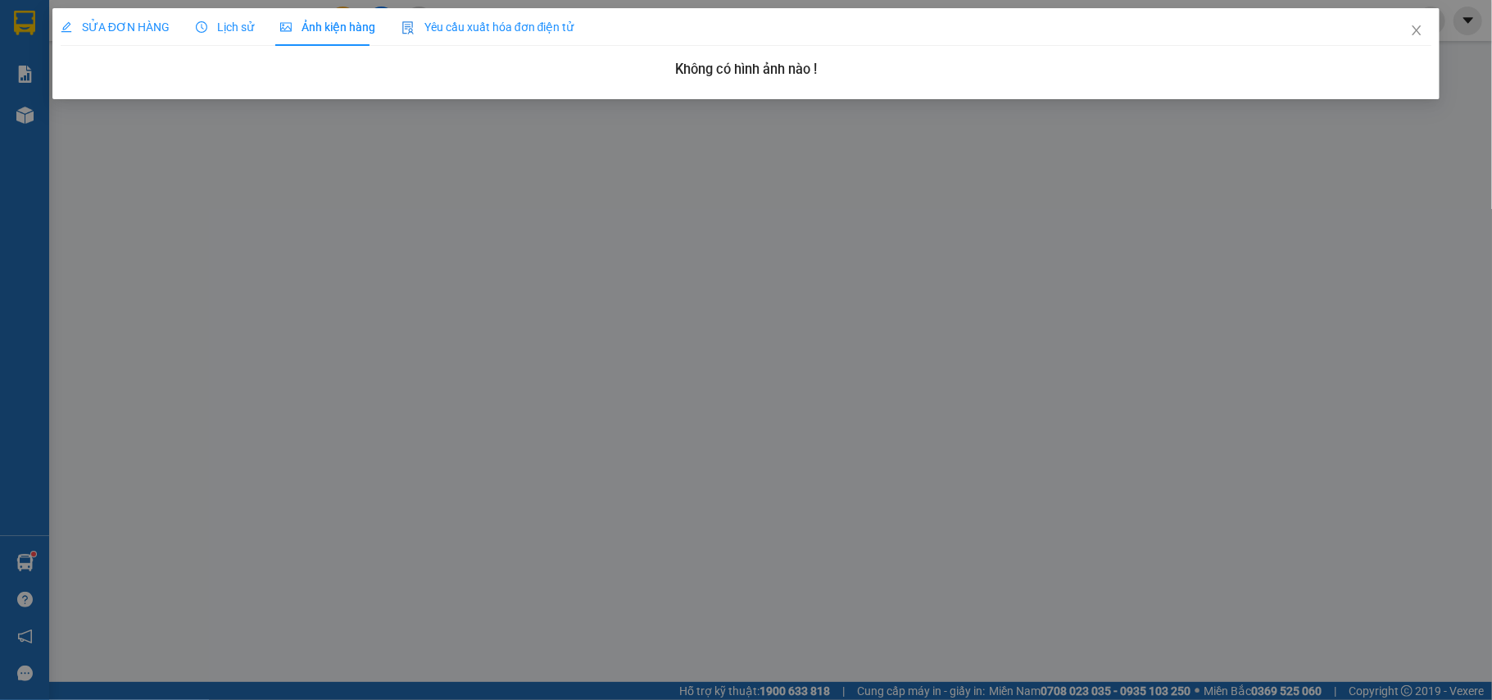
click at [227, 26] on span "Lịch sử" at bounding box center [225, 26] width 58 height 13
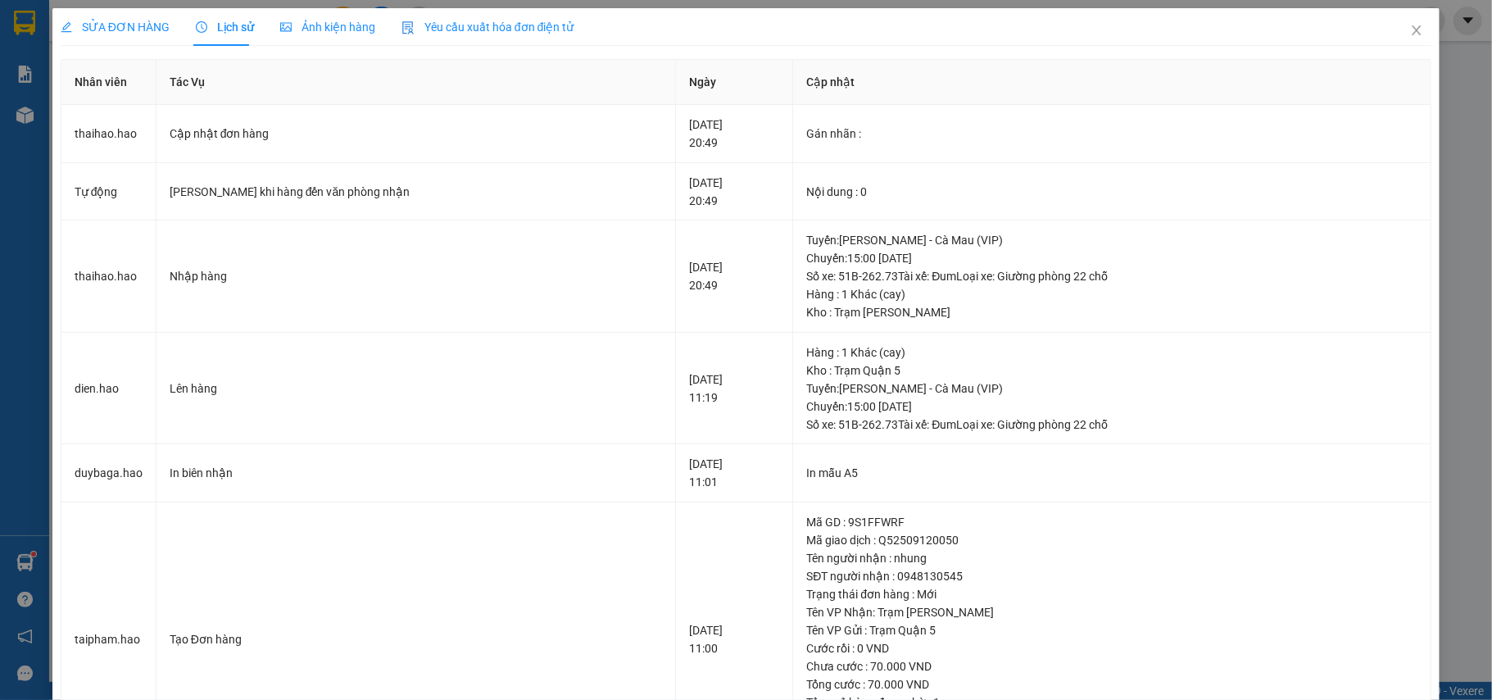
click at [138, 26] on span "SỬA ĐƠN HÀNG" at bounding box center [115, 26] width 109 height 13
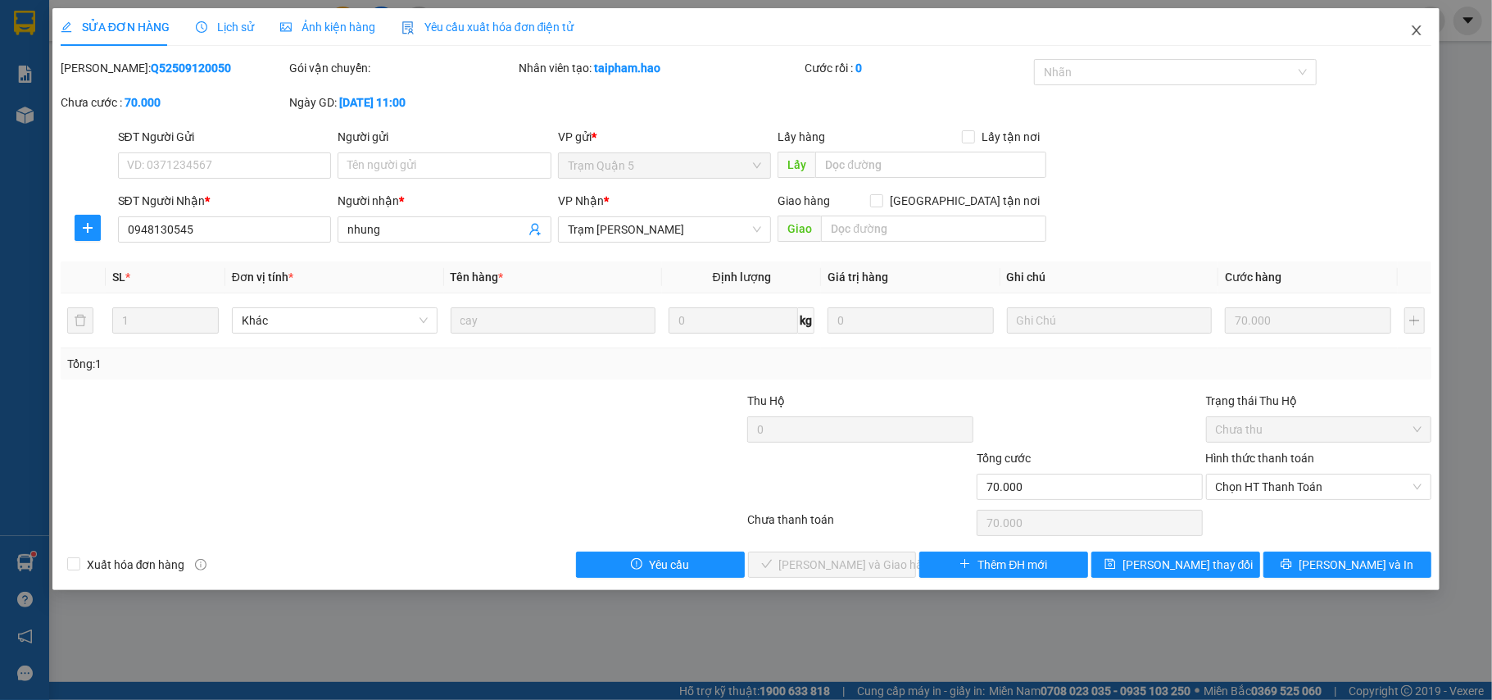
click at [1429, 36] on span "Close" at bounding box center [1416, 31] width 46 height 46
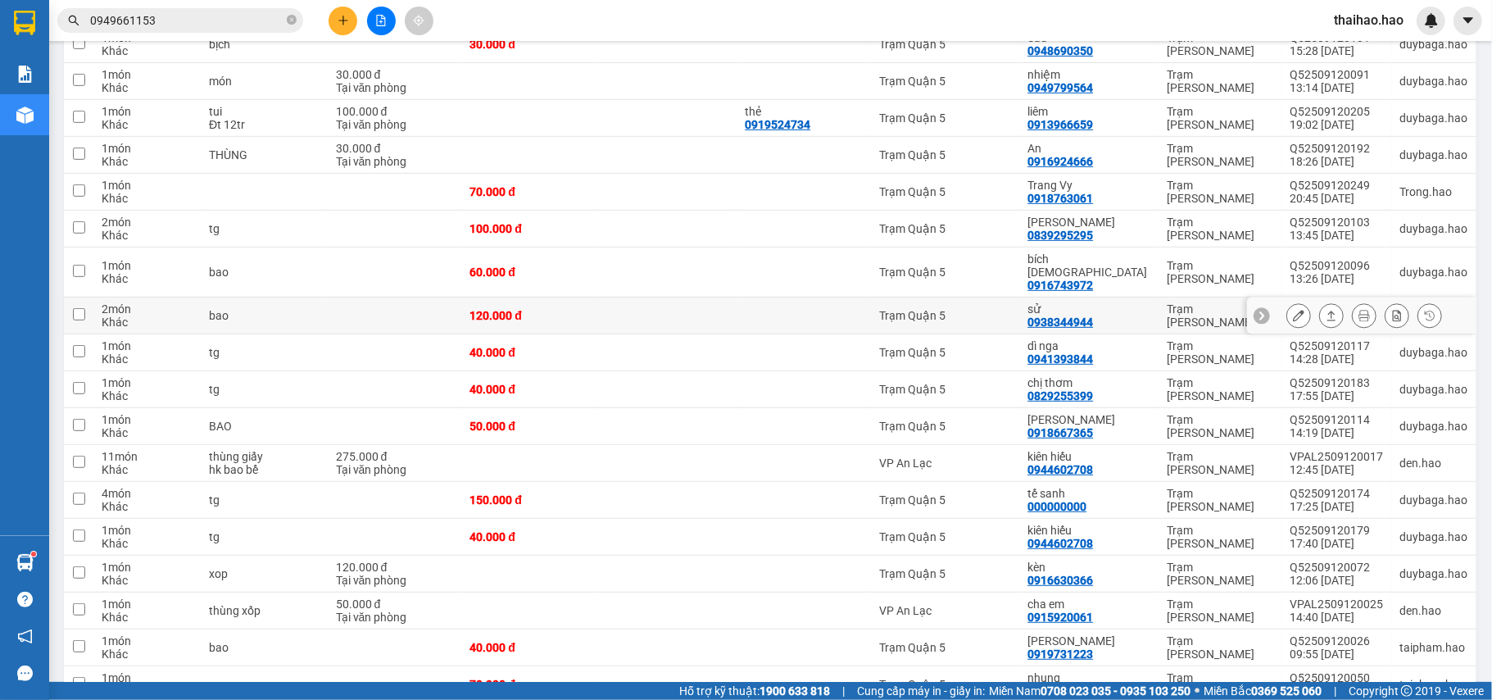
scroll to position [701, 0]
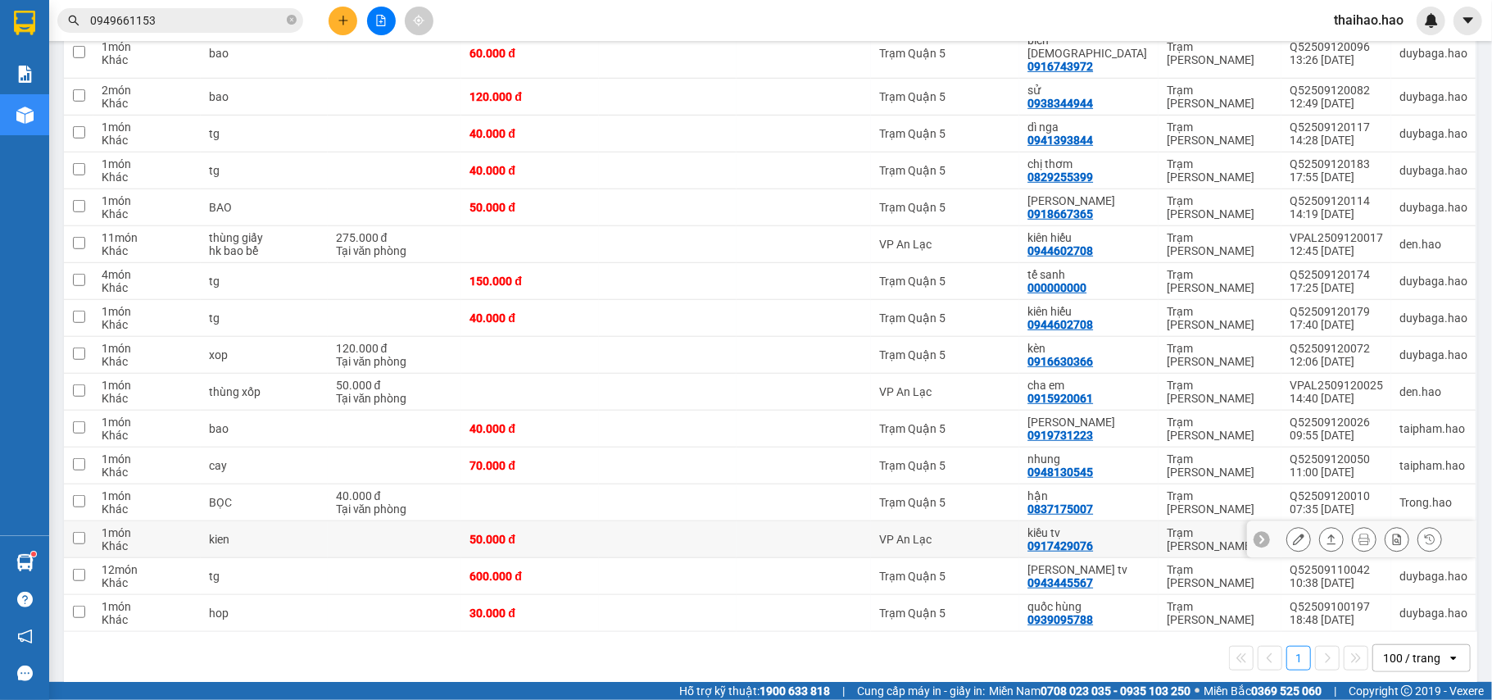
click at [1293, 533] on icon at bounding box center [1298, 538] width 11 height 11
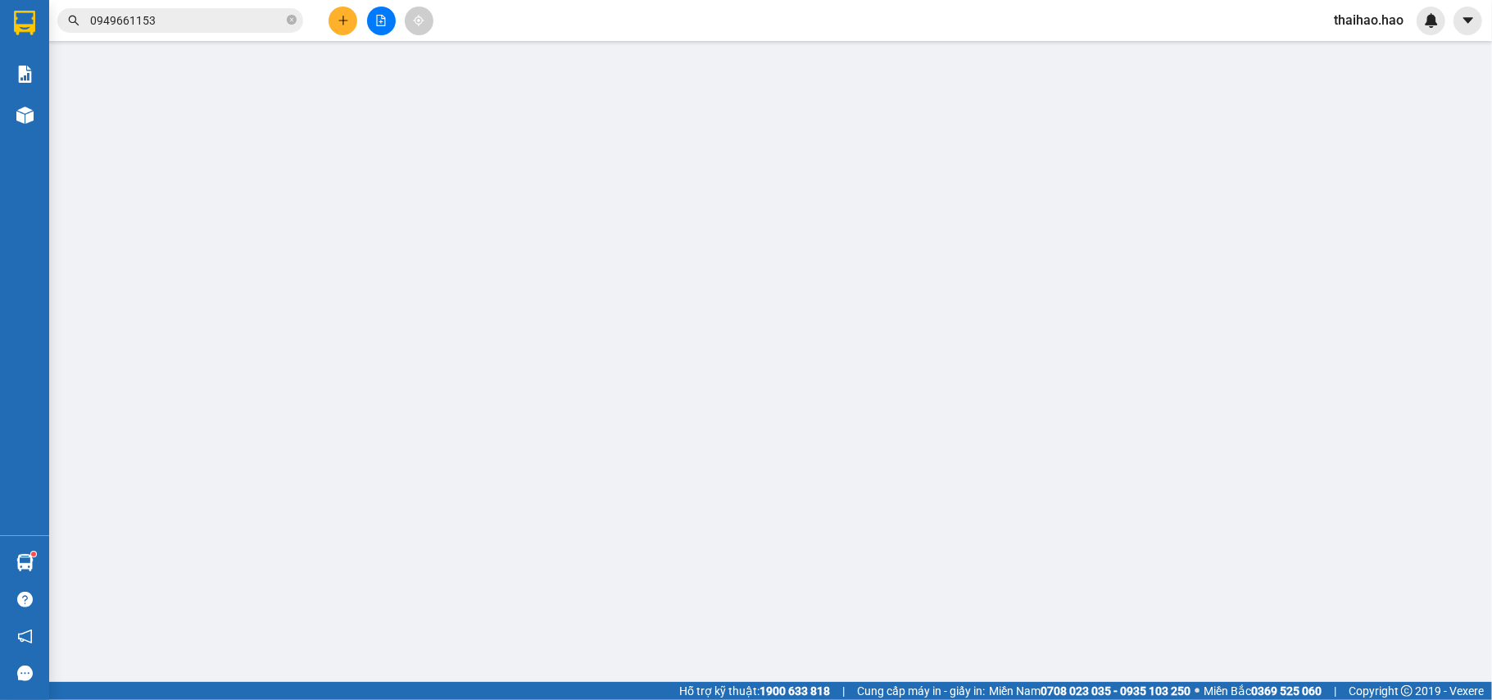
type input "0917429076"
type input "kiều tv"
type input "50.000"
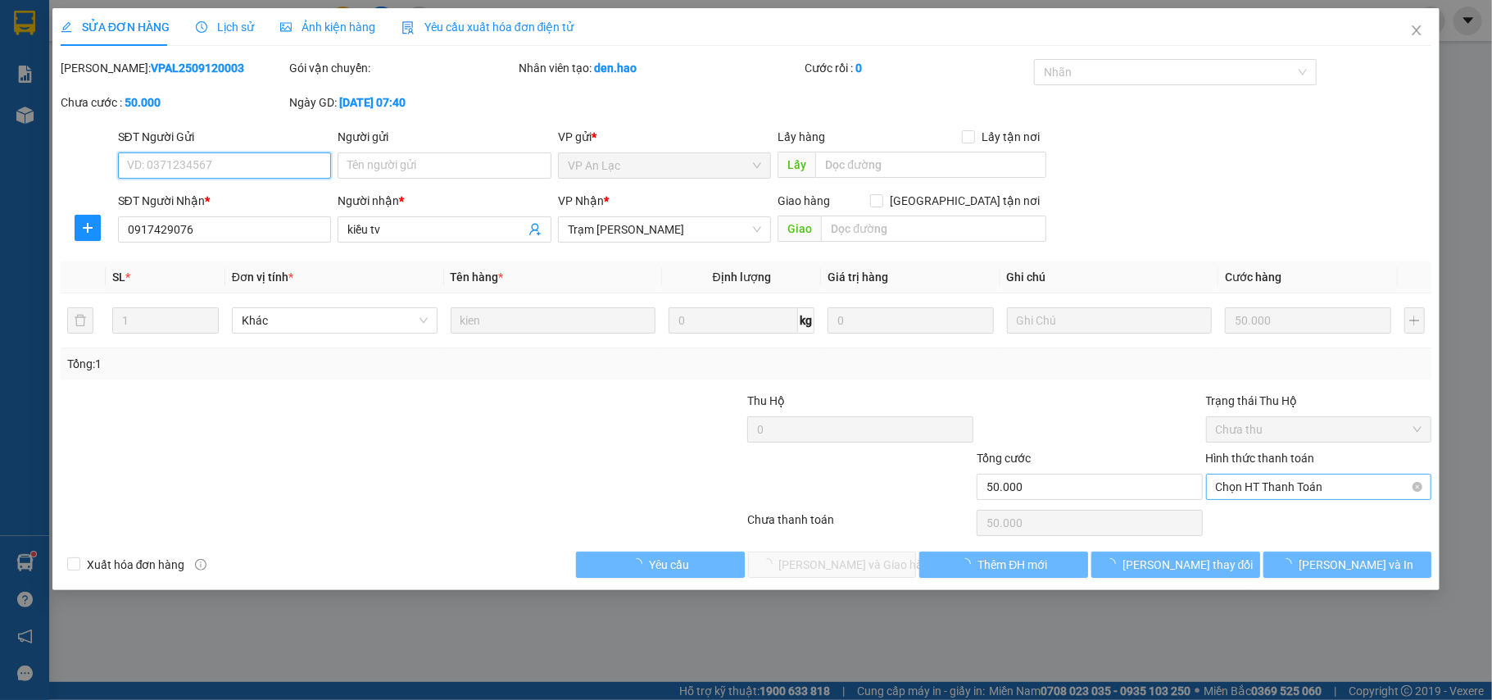
click at [1263, 493] on span "Chọn HT Thanh Toán" at bounding box center [1319, 486] width 206 height 25
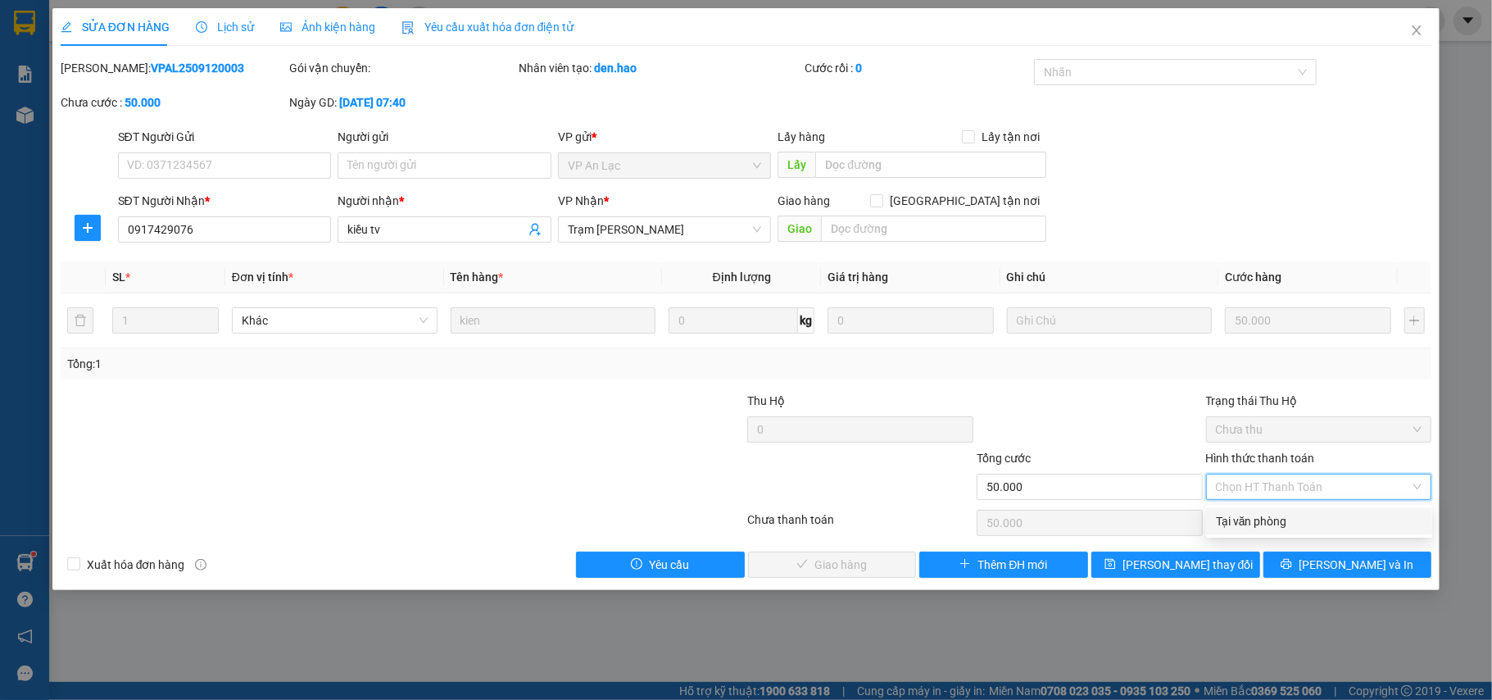
click at [1257, 509] on div "Tại văn phòng" at bounding box center [1319, 521] width 226 height 26
type input "0"
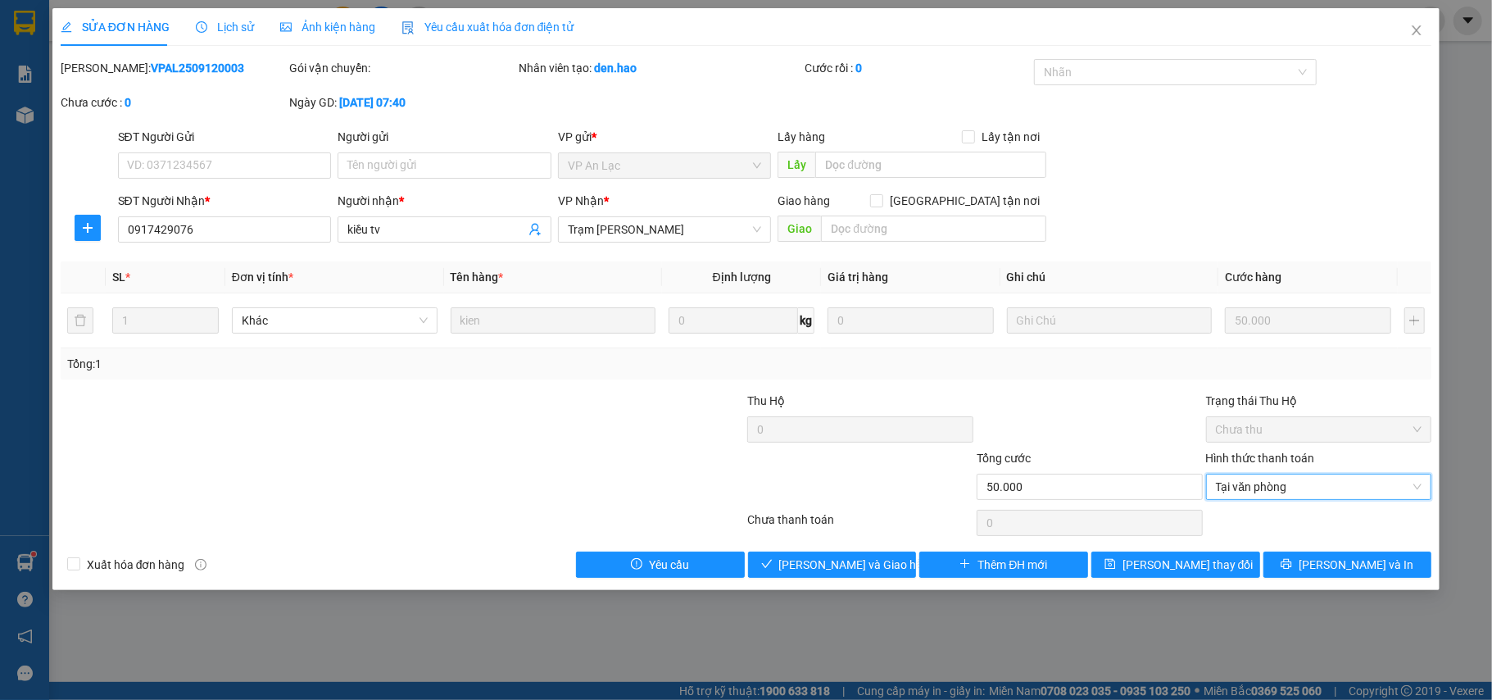
click at [797, 581] on div "SỬA ĐƠN HÀNG Lịch sử Ảnh kiện hàng Yêu cầu xuất hóa đơn điện tử Total Paid Fee …" at bounding box center [746, 299] width 1388 height 582
click at [800, 573] on span "Lưu và Giao hàng" at bounding box center [857, 564] width 157 height 18
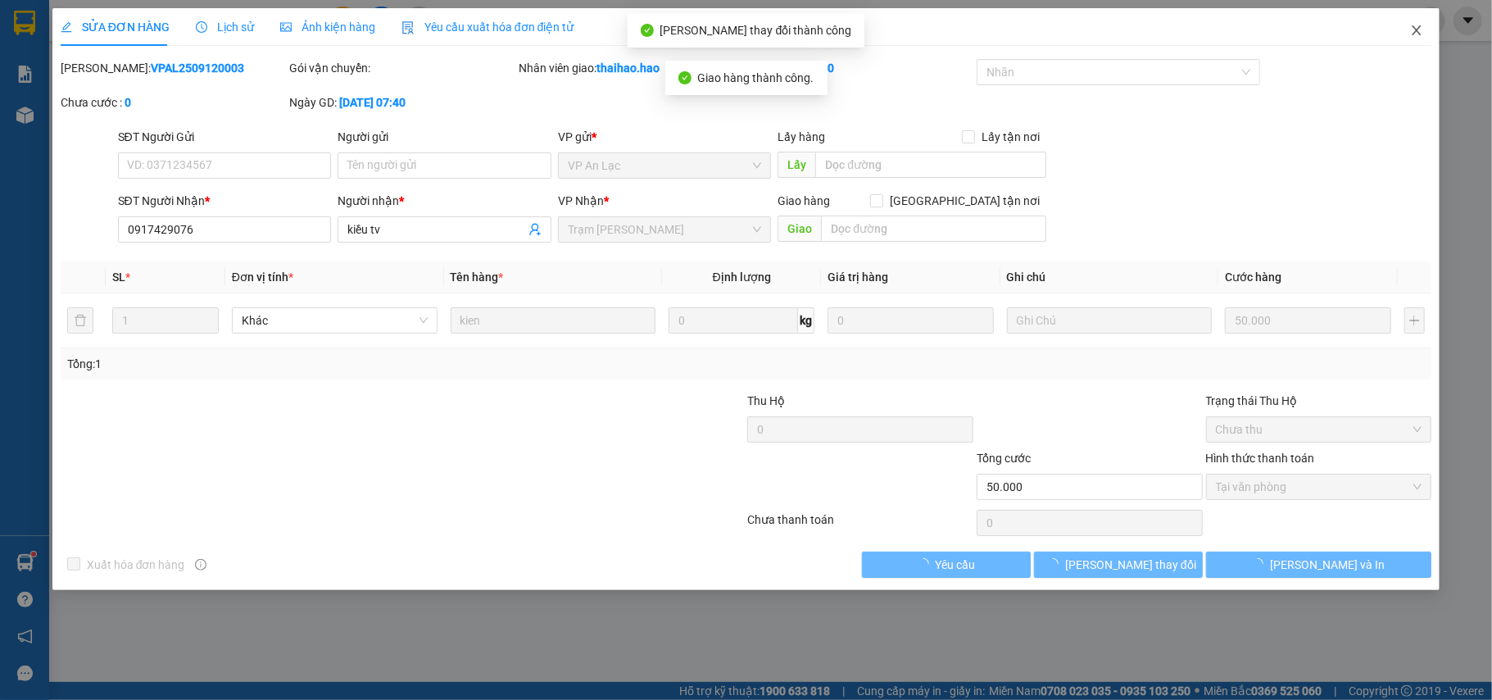
click at [1409, 38] on span "Close" at bounding box center [1416, 31] width 46 height 46
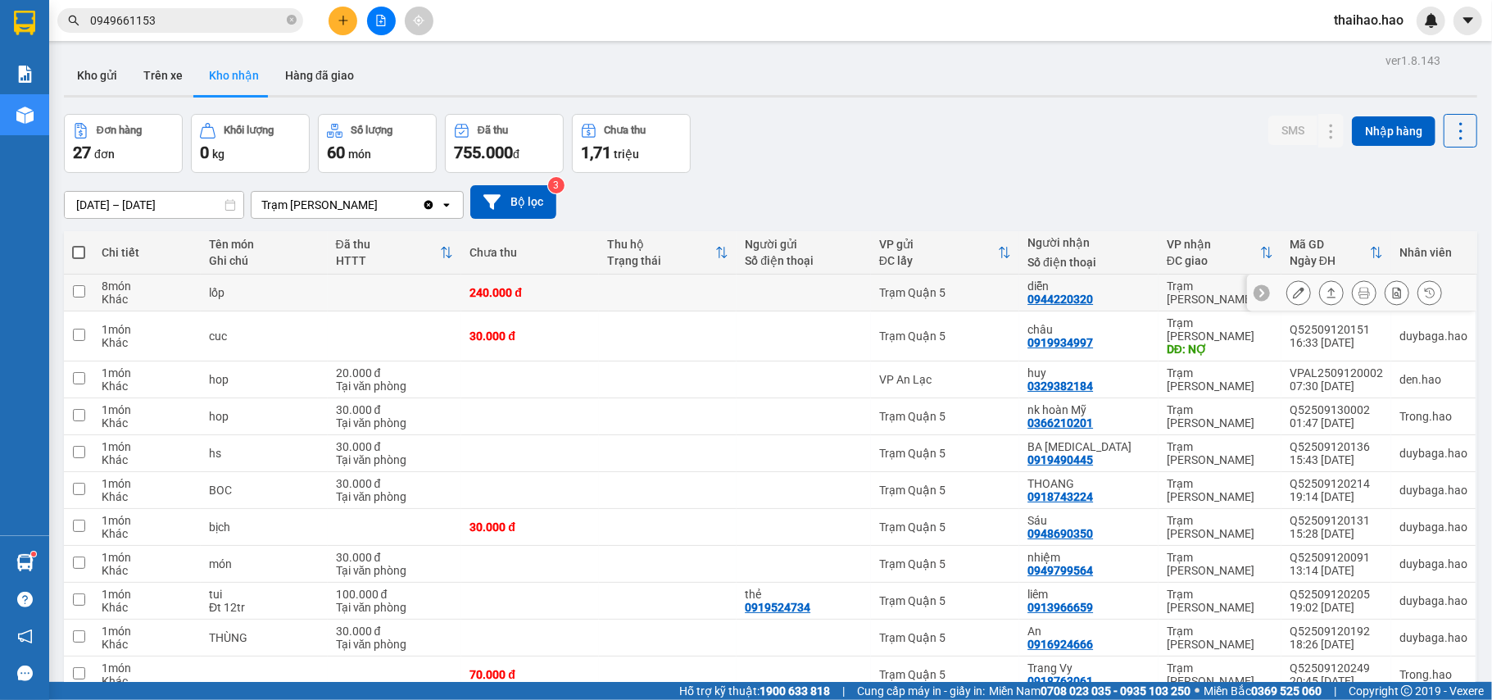
scroll to position [328, 0]
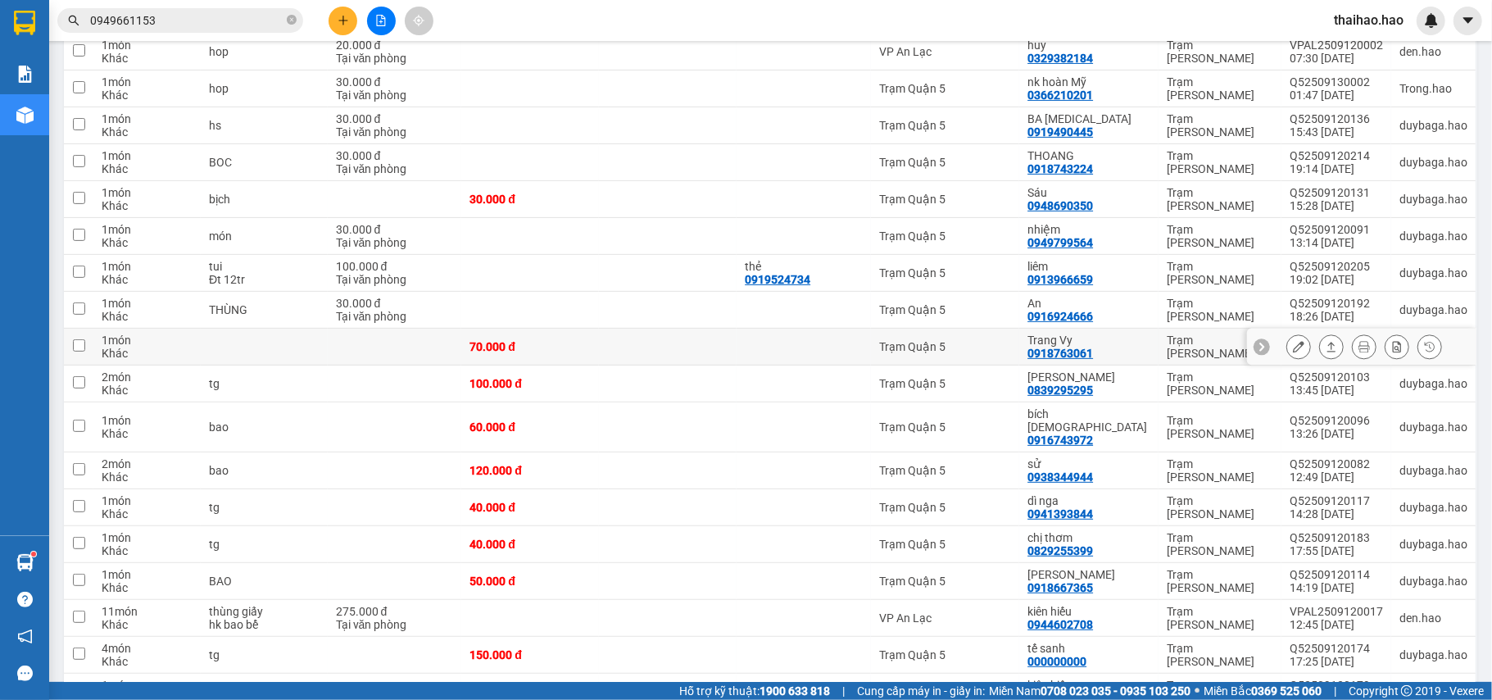
click at [1293, 341] on icon at bounding box center [1298, 346] width 11 height 11
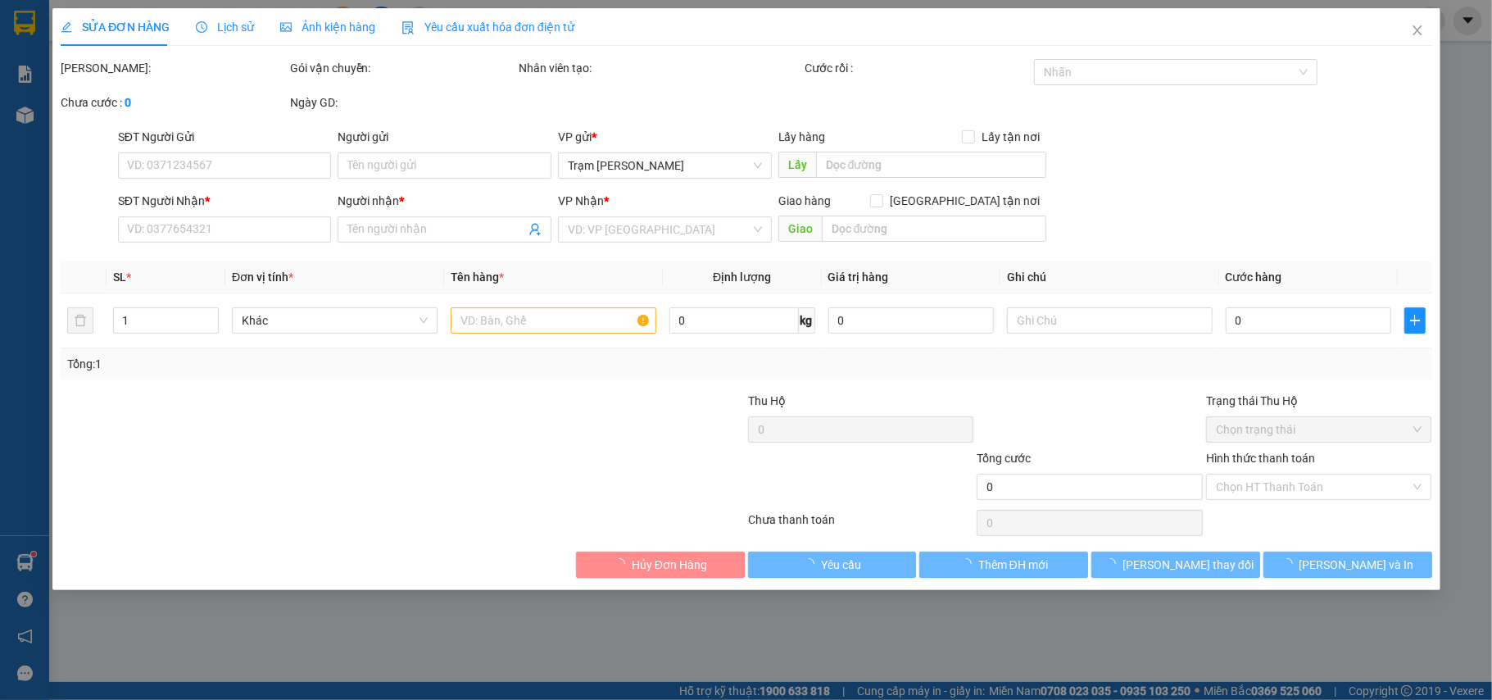
type input "0918763061"
type input "Trang Vy"
type input "70.000"
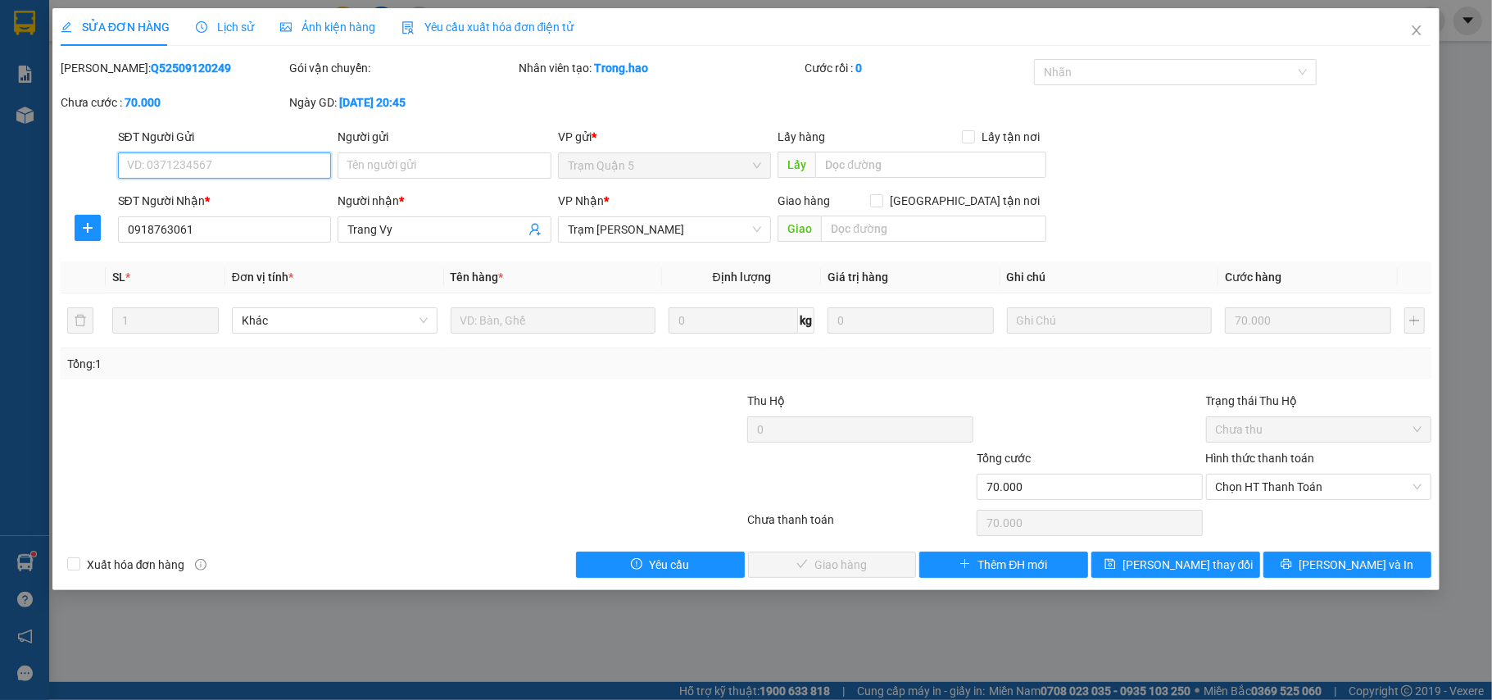
drag, startPoint x: 1289, startPoint y: 493, endPoint x: 1285, endPoint y: 503, distance: 10.6
click at [1289, 493] on span "Chọn HT Thanh Toán" at bounding box center [1319, 486] width 206 height 25
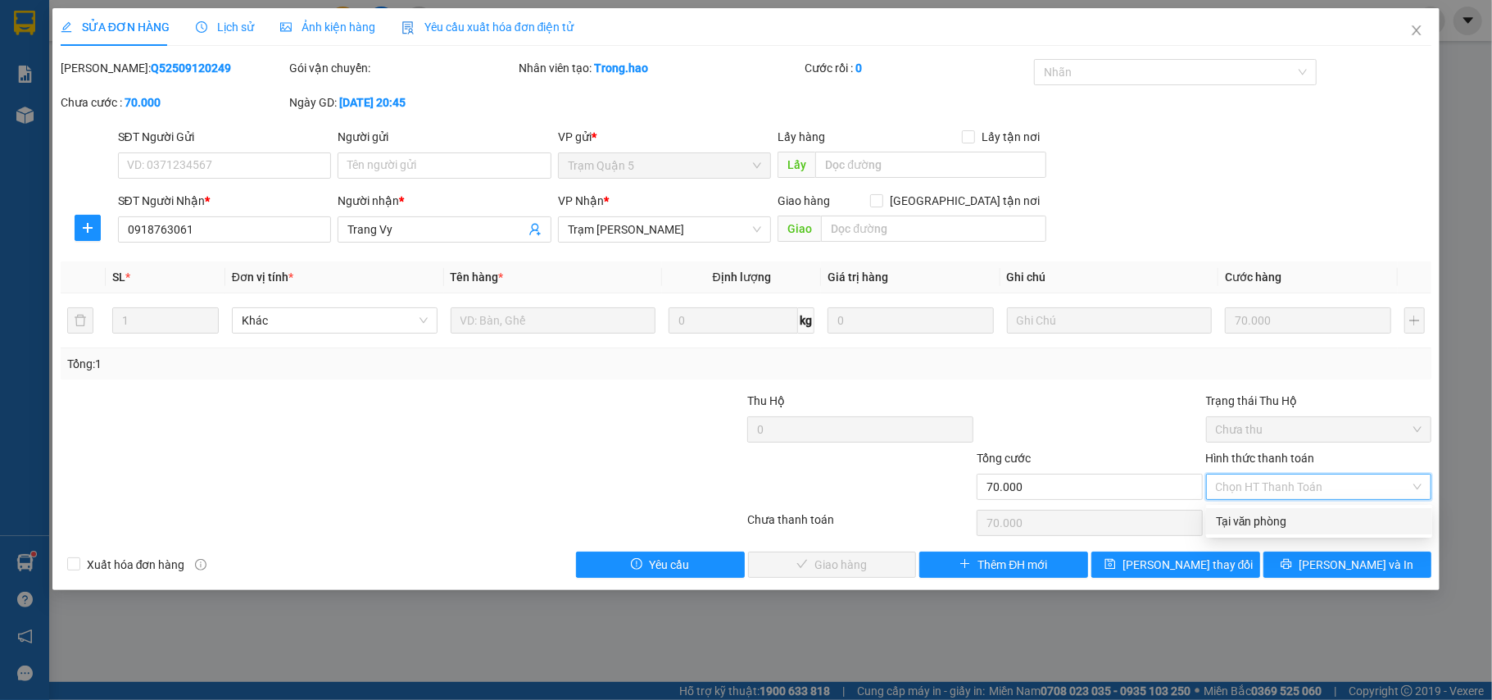
click at [1283, 523] on div "Tại văn phòng" at bounding box center [1319, 521] width 206 height 18
type input "0"
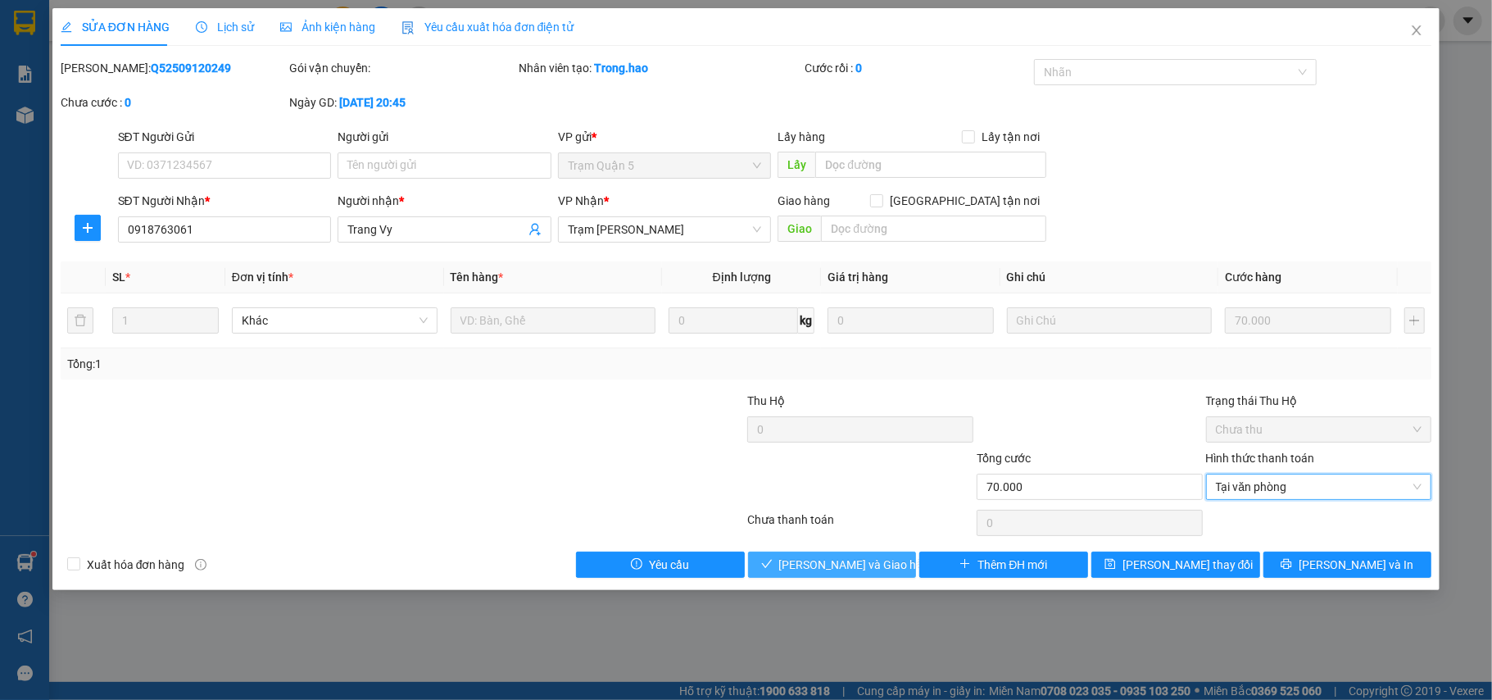
click at [892, 572] on button "Lưu và Giao hàng" at bounding box center [832, 564] width 169 height 26
click at [1412, 11] on span "Close" at bounding box center [1416, 31] width 46 height 46
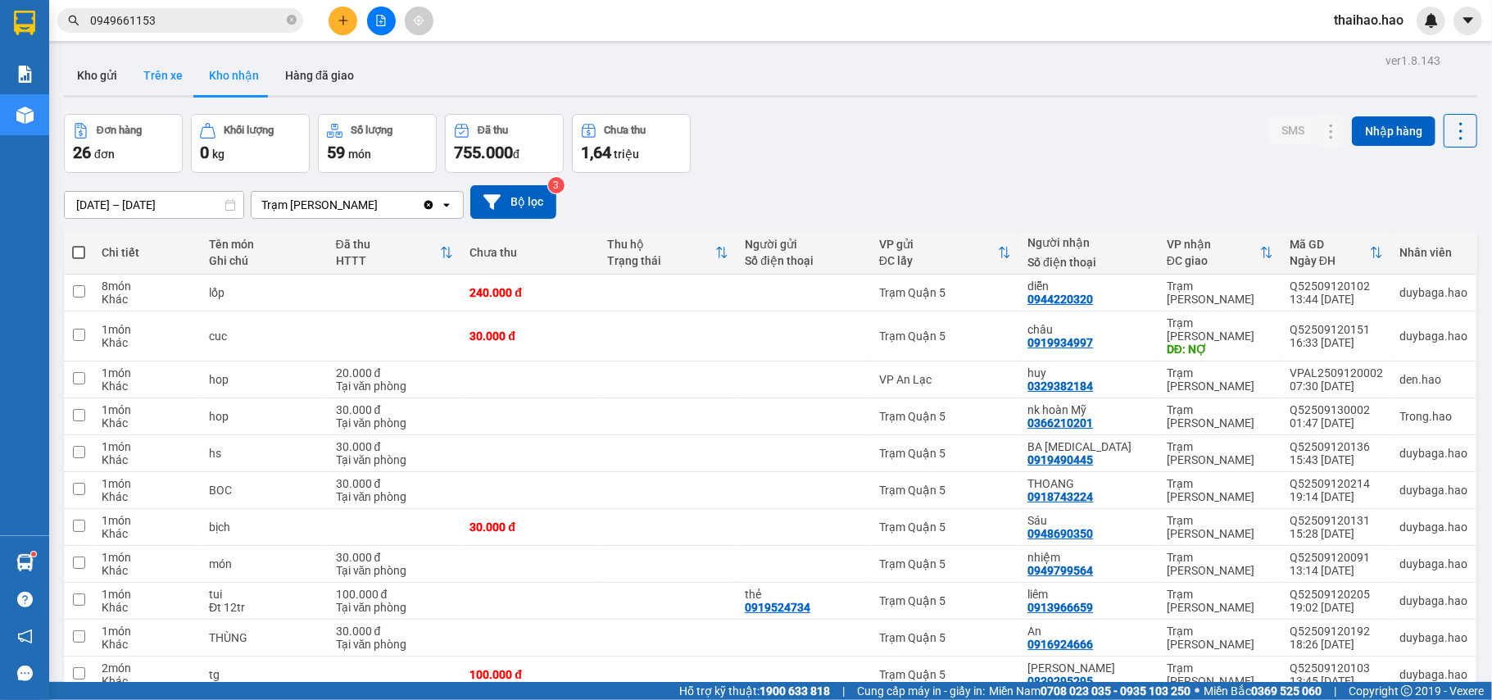
click at [142, 77] on button "Trên xe" at bounding box center [163, 75] width 66 height 39
type input "01/09/2025 – 13/09/2025"
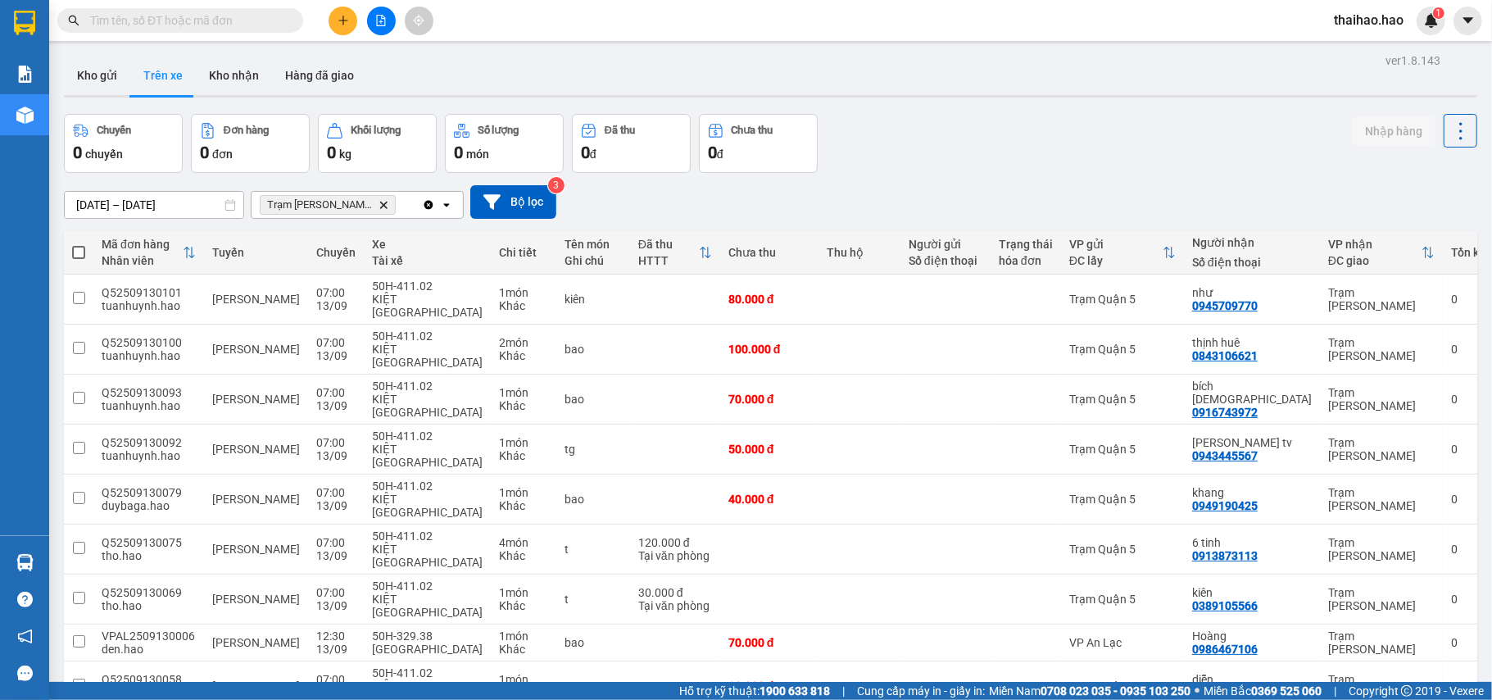
click at [102, 198] on input "[DATE] – [DATE]" at bounding box center [154, 205] width 179 height 26
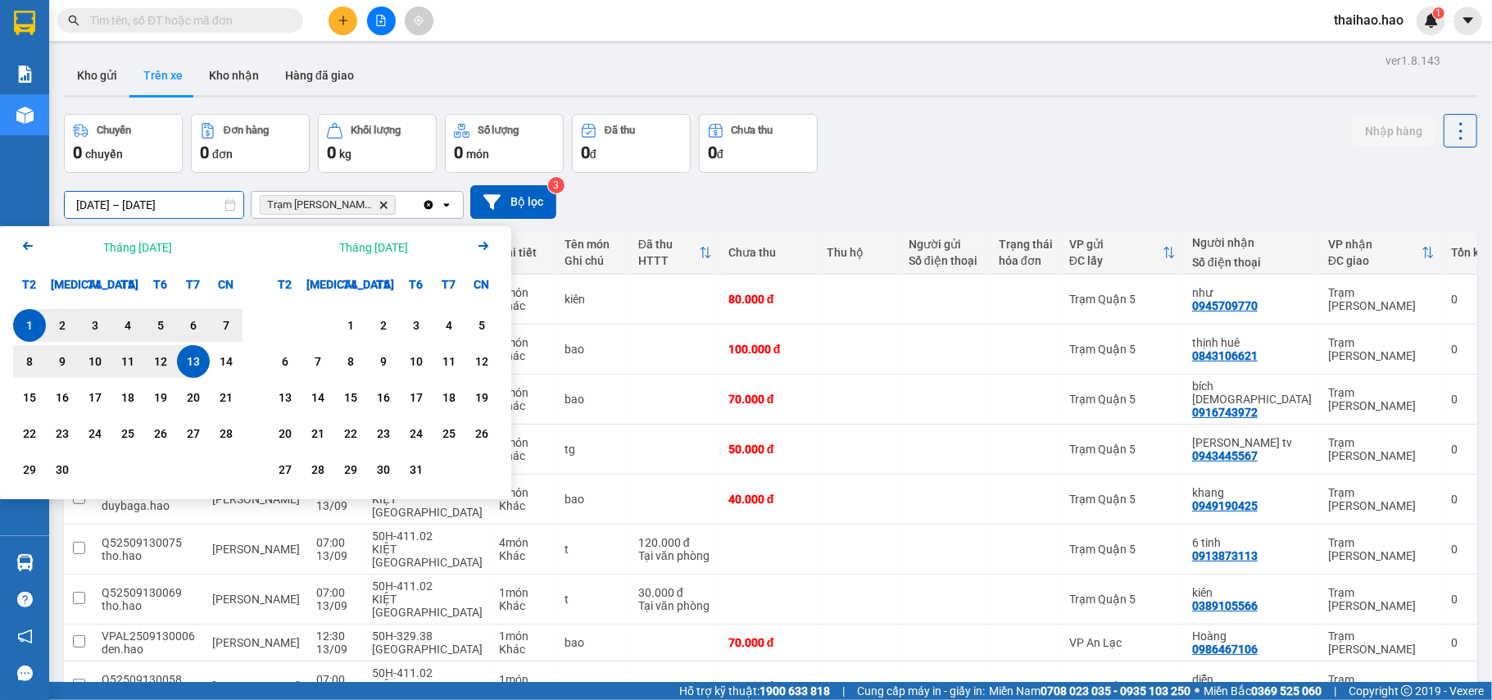
click at [192, 356] on div "13" at bounding box center [193, 361] width 23 height 20
type input "[DATE] – [DATE]"
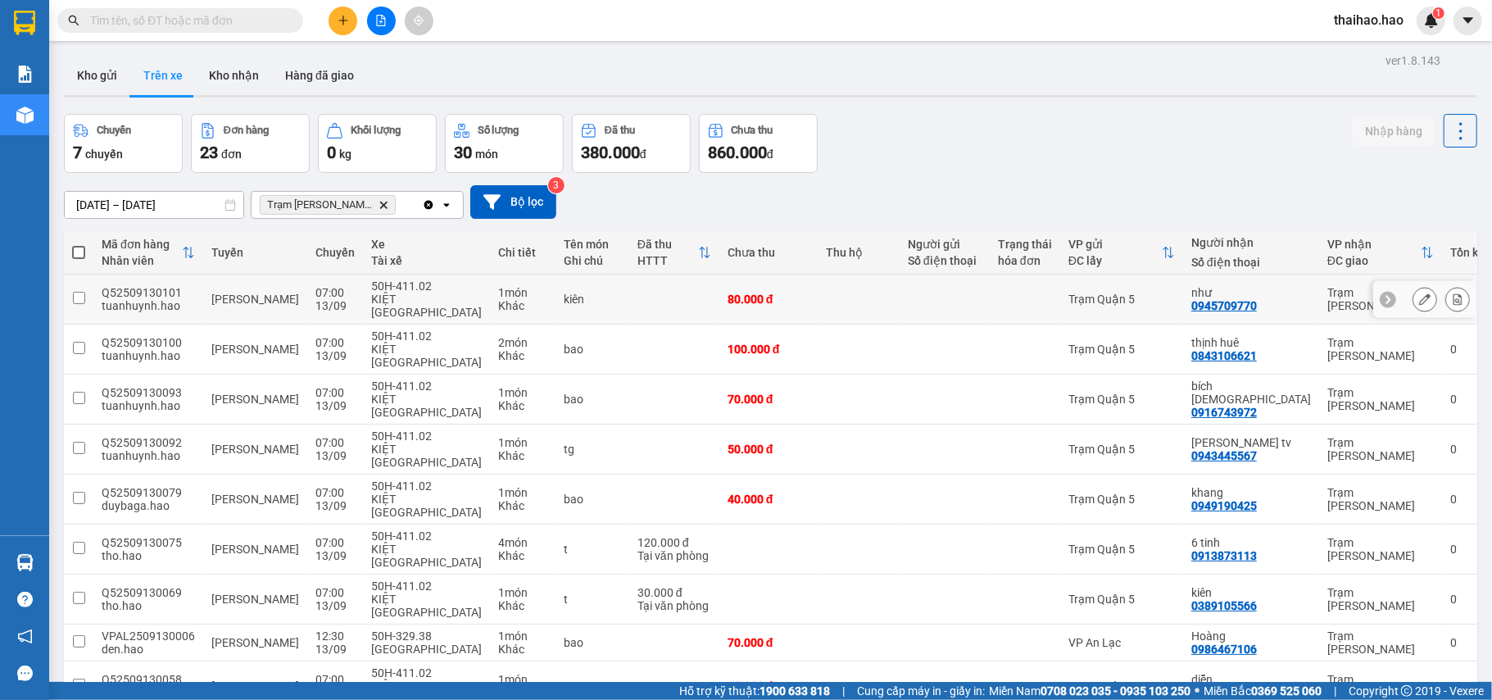
click at [1413, 289] on button at bounding box center [1424, 299] width 23 height 29
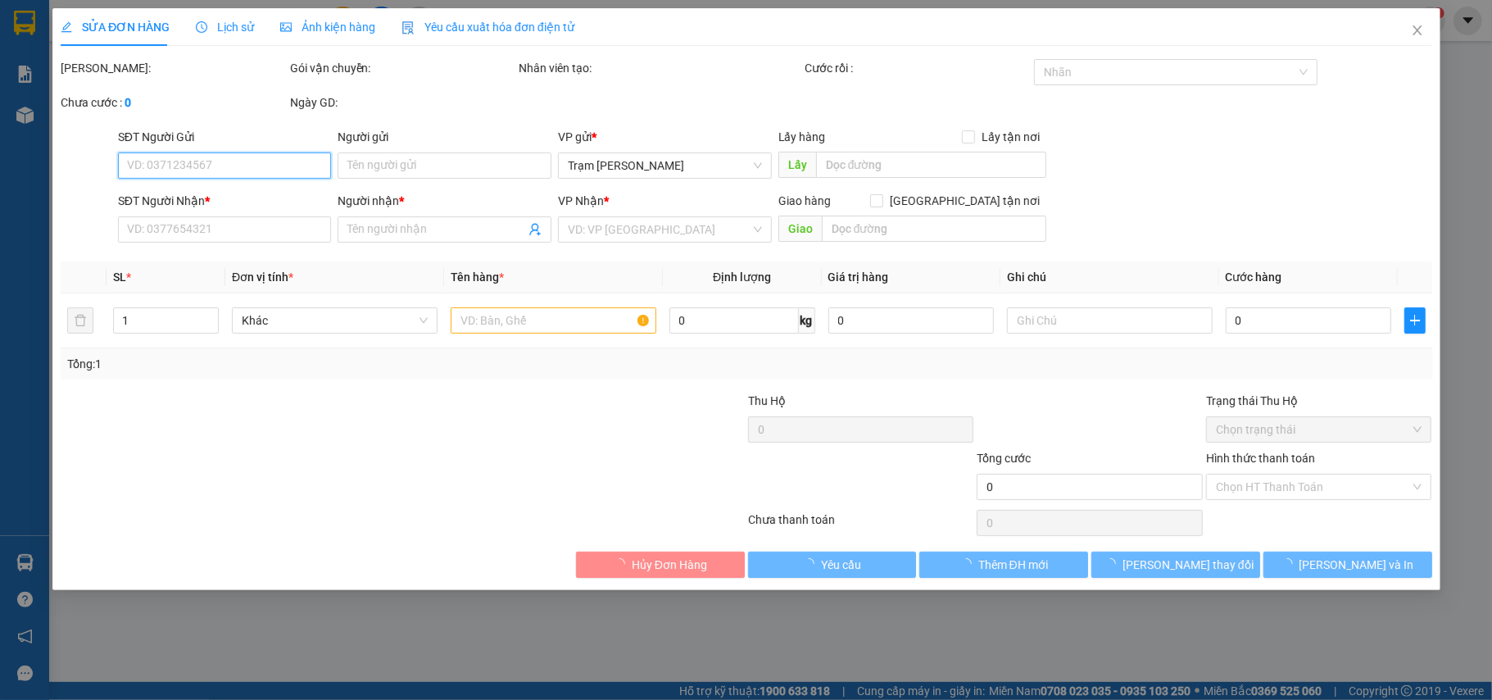
type input "0945709770"
type input "như"
type input "80.000"
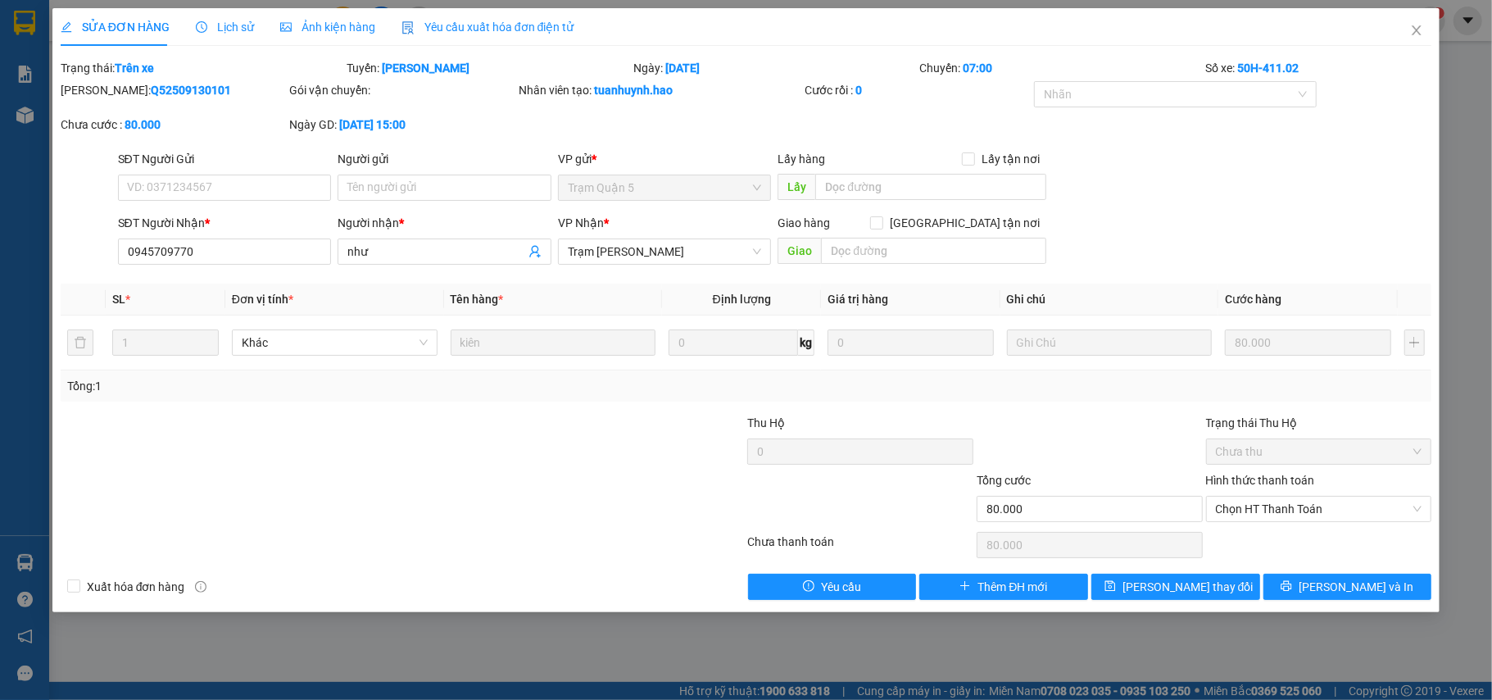
click at [211, 11] on div "Lịch sử" at bounding box center [225, 27] width 58 height 38
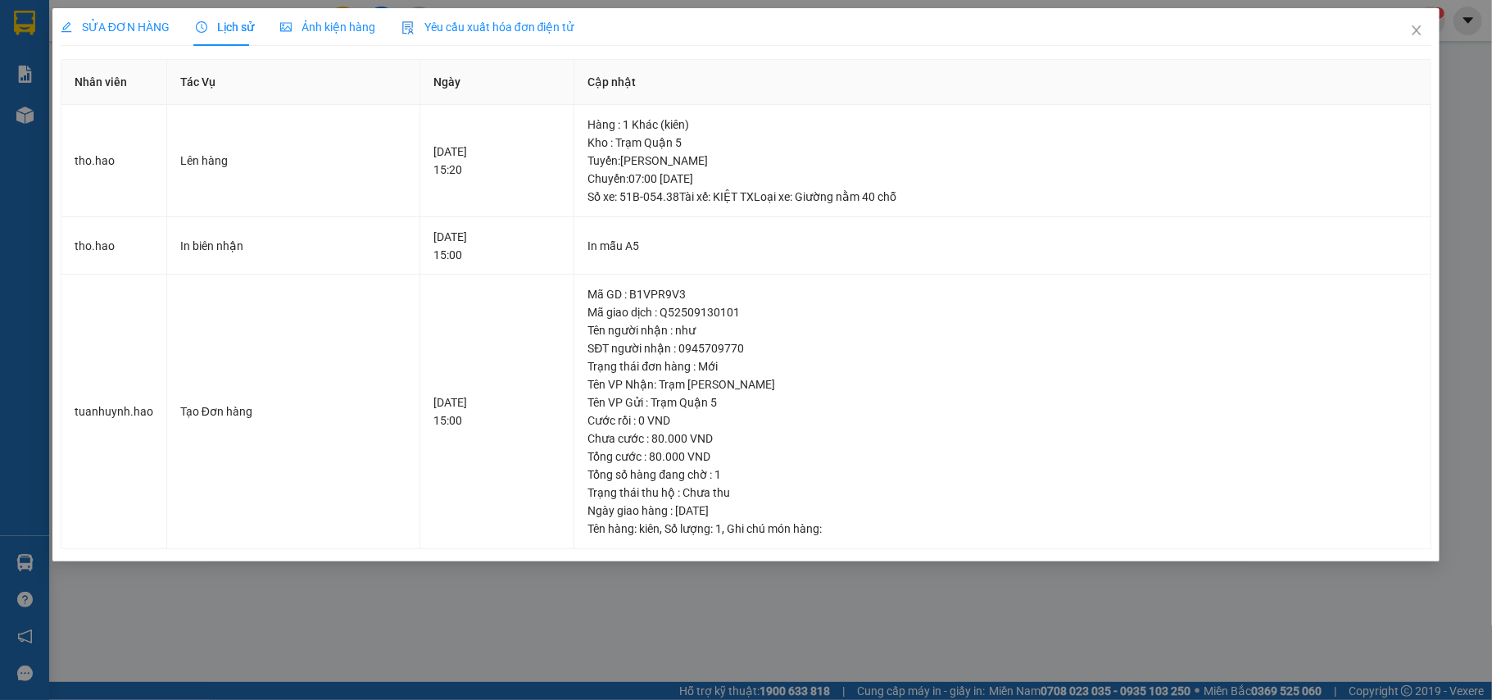
click at [365, 31] on span "Ảnh kiện hàng" at bounding box center [327, 26] width 95 height 13
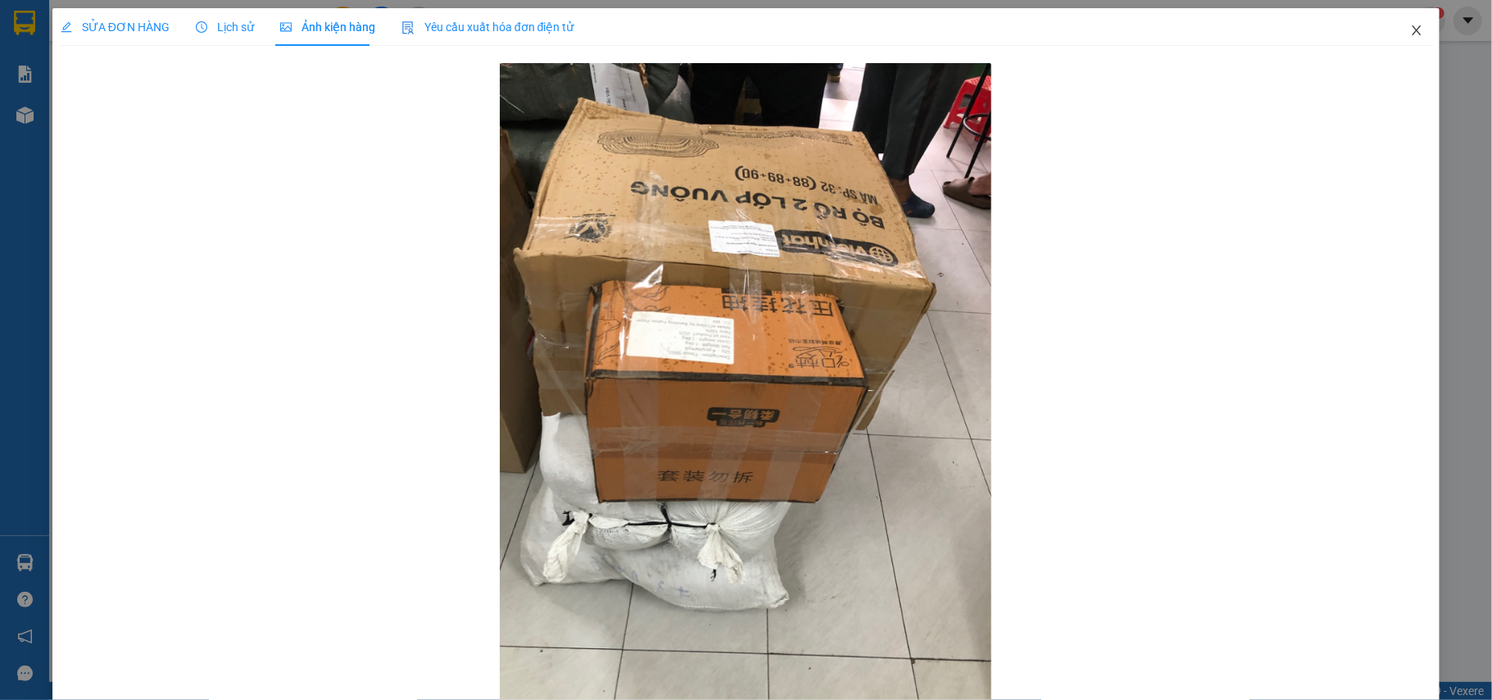
click at [1410, 29] on icon "close" at bounding box center [1416, 30] width 13 height 13
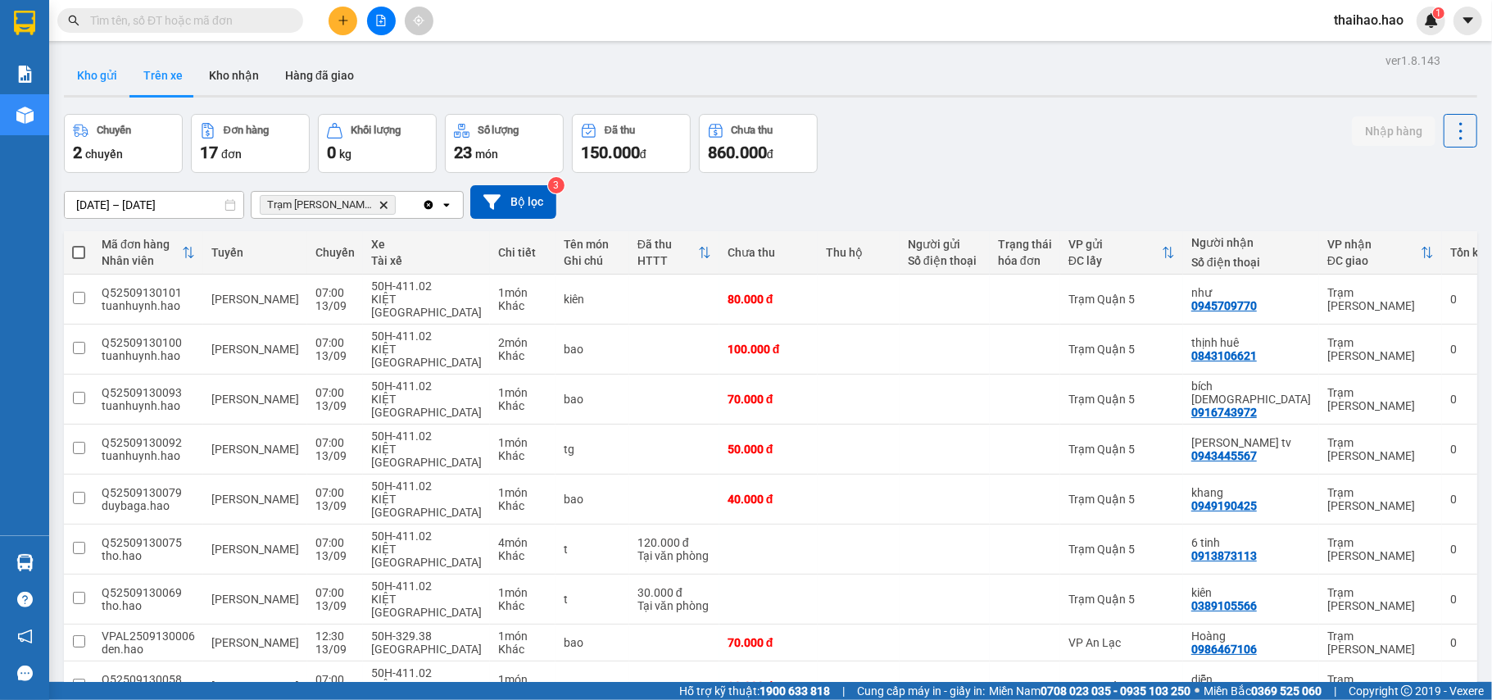
click at [97, 73] on button "Kho gửi" at bounding box center [97, 75] width 66 height 39
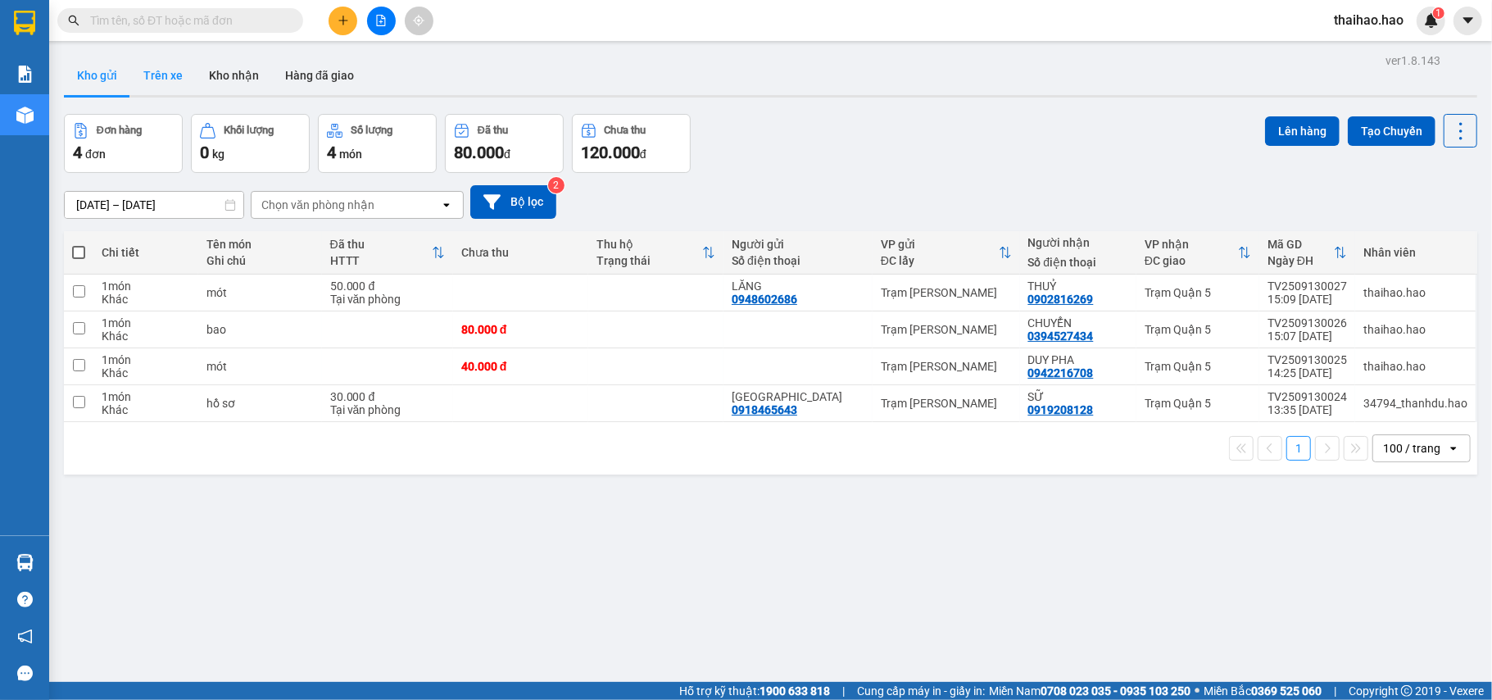
click at [148, 73] on button "Trên xe" at bounding box center [163, 75] width 66 height 39
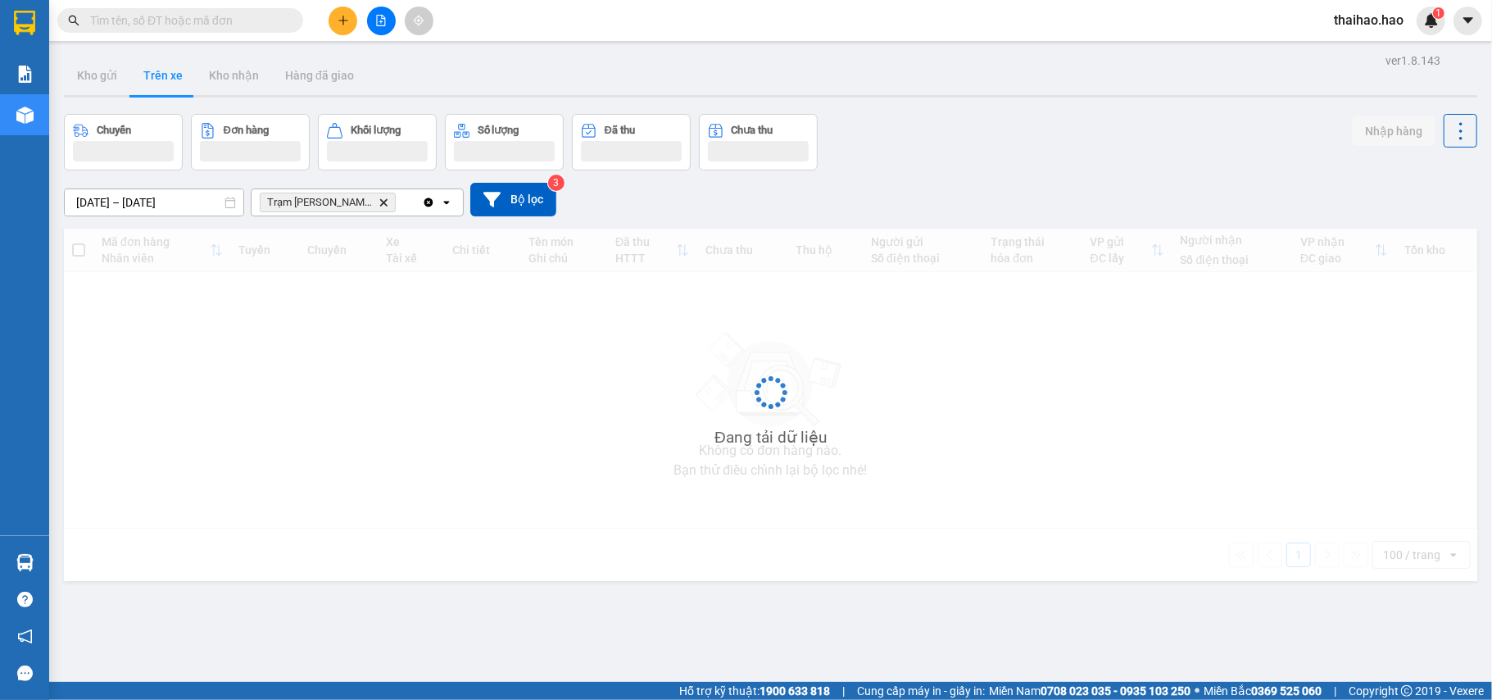
click at [148, 73] on button "Trên xe" at bounding box center [163, 75] width 66 height 39
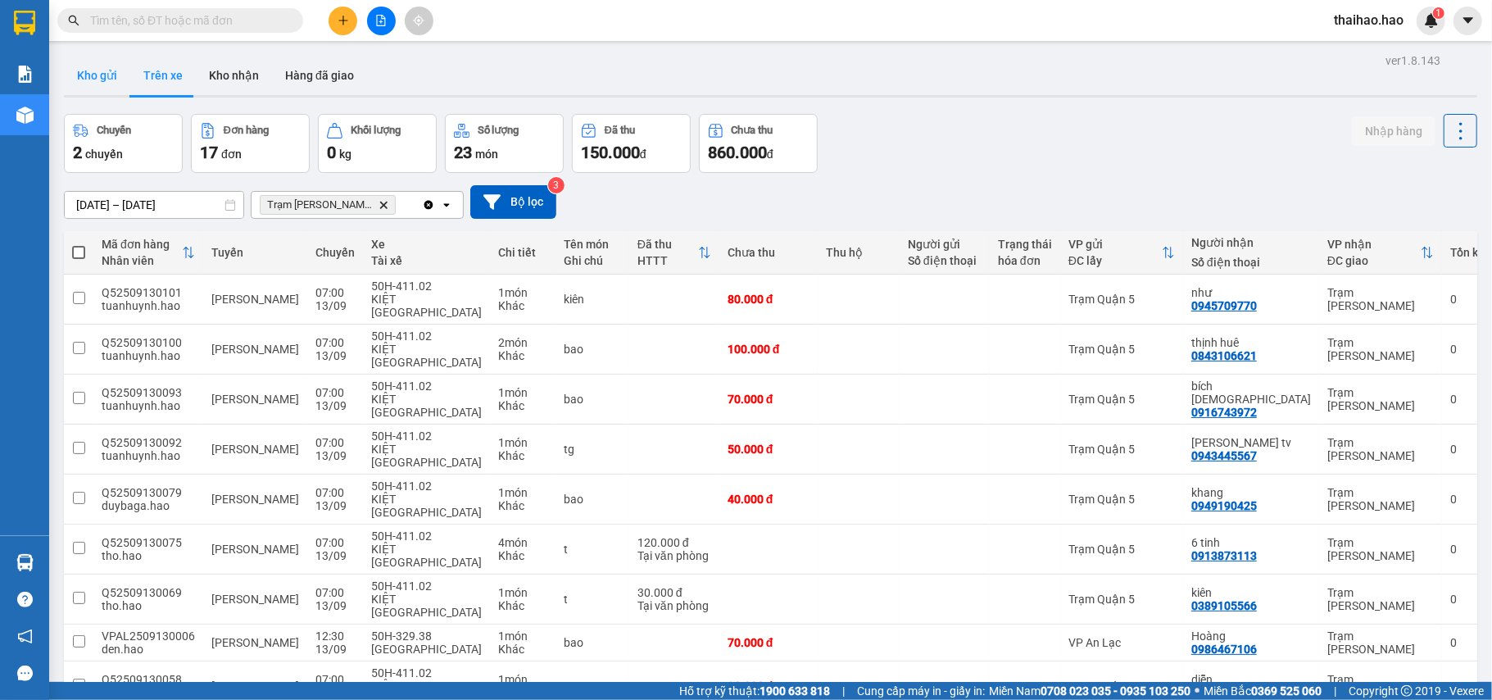
click at [84, 70] on button "Kho gửi" at bounding box center [97, 75] width 66 height 39
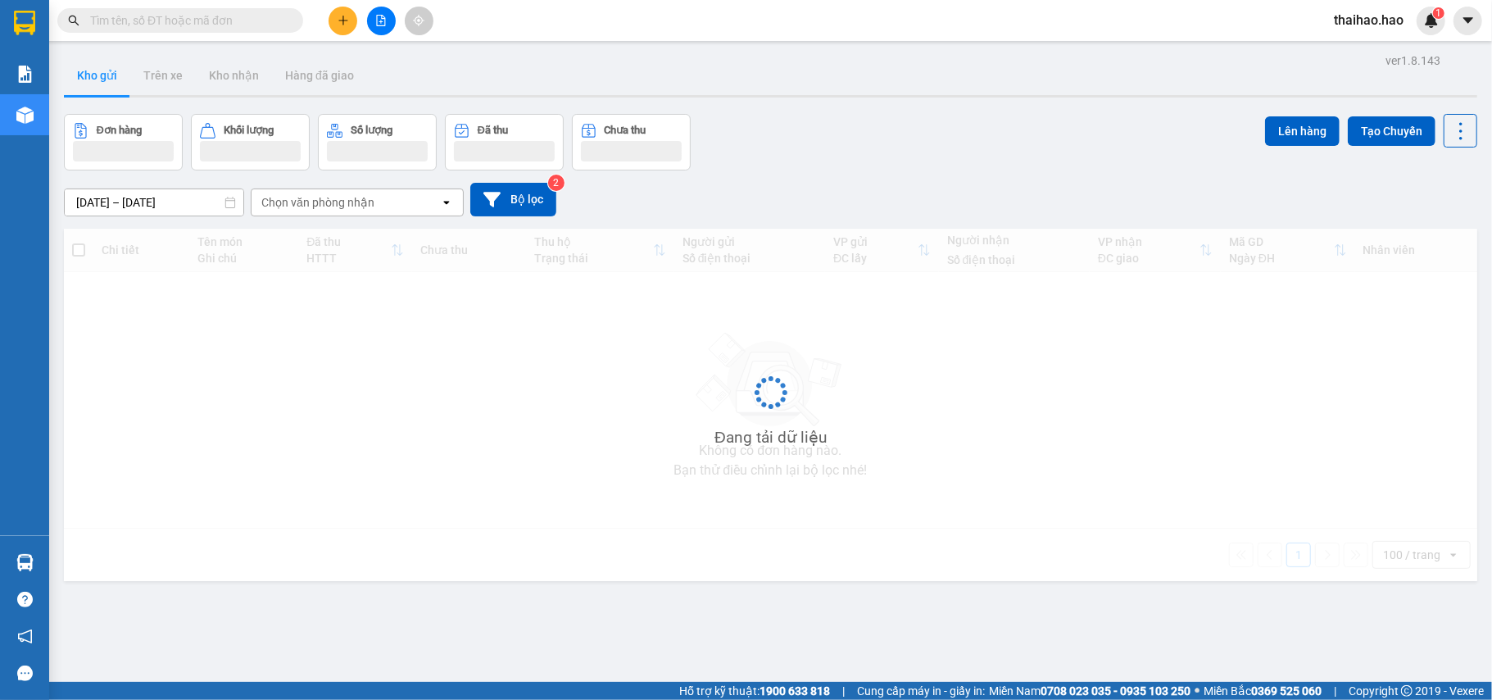
click at [84, 70] on button "Kho gửi" at bounding box center [97, 75] width 66 height 39
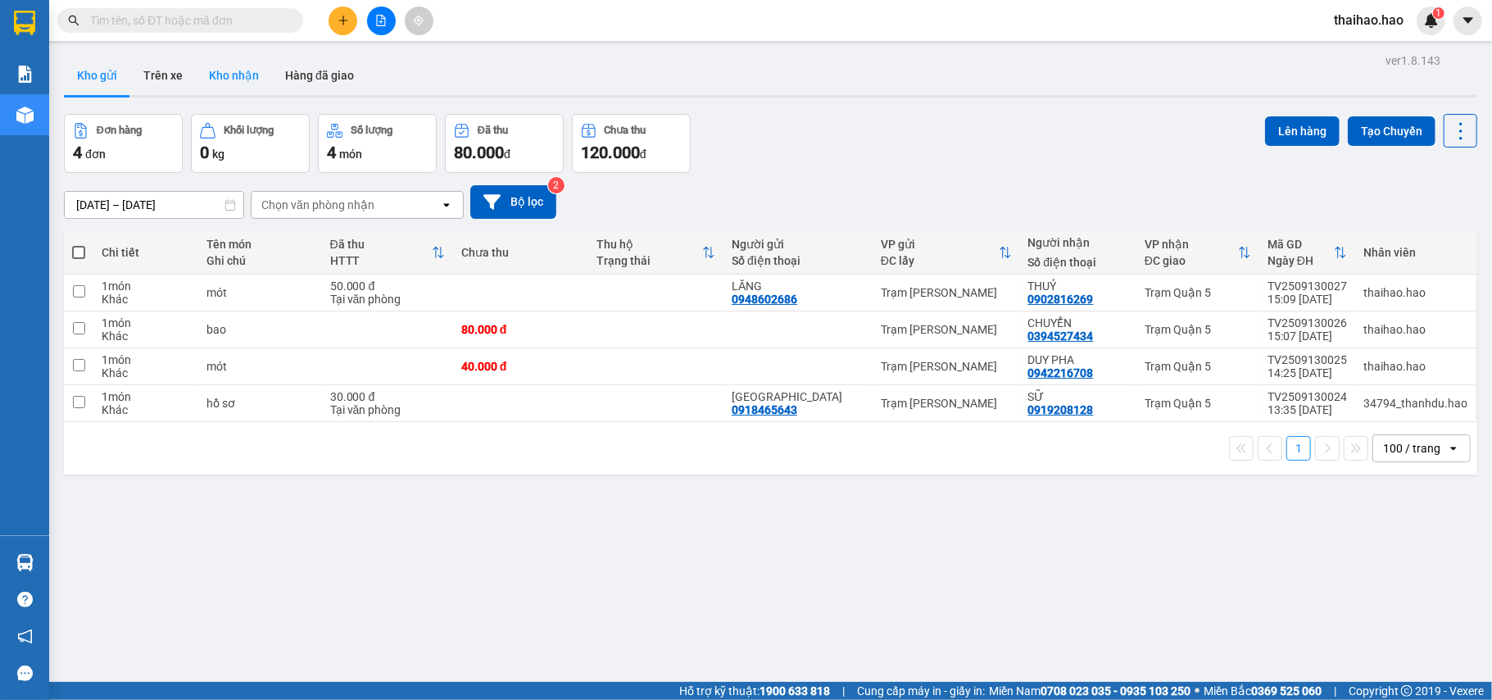
click at [217, 84] on button "Kho nhận" at bounding box center [234, 75] width 76 height 39
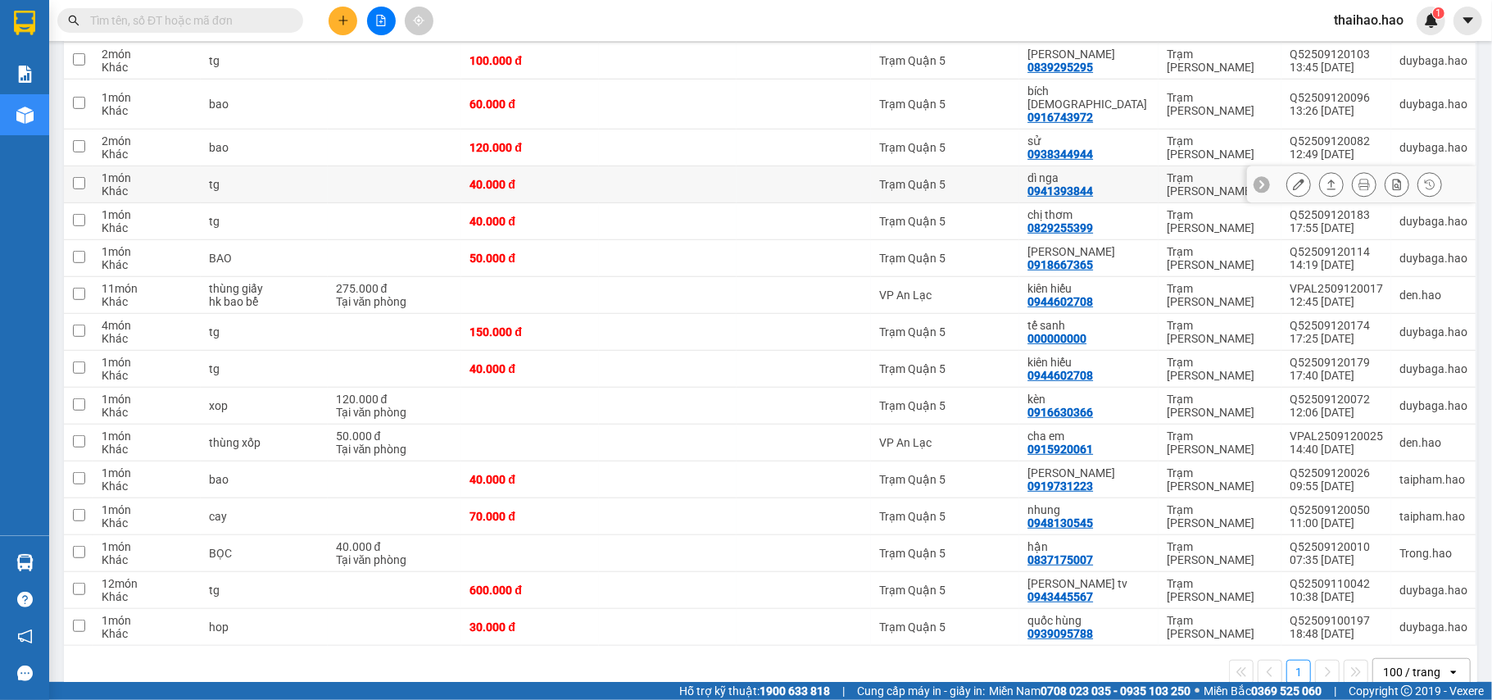
scroll to position [627, 0]
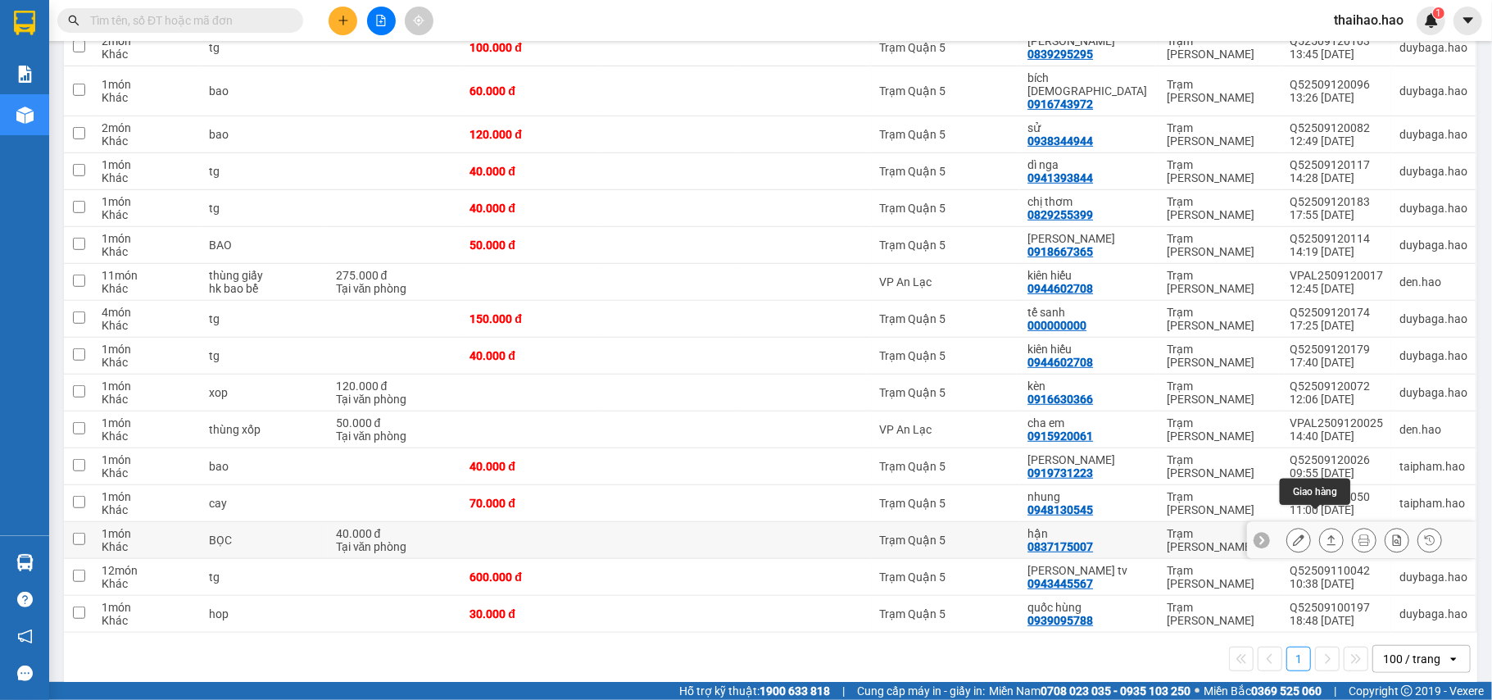
click at [1325, 534] on icon at bounding box center [1330, 539] width 11 height 11
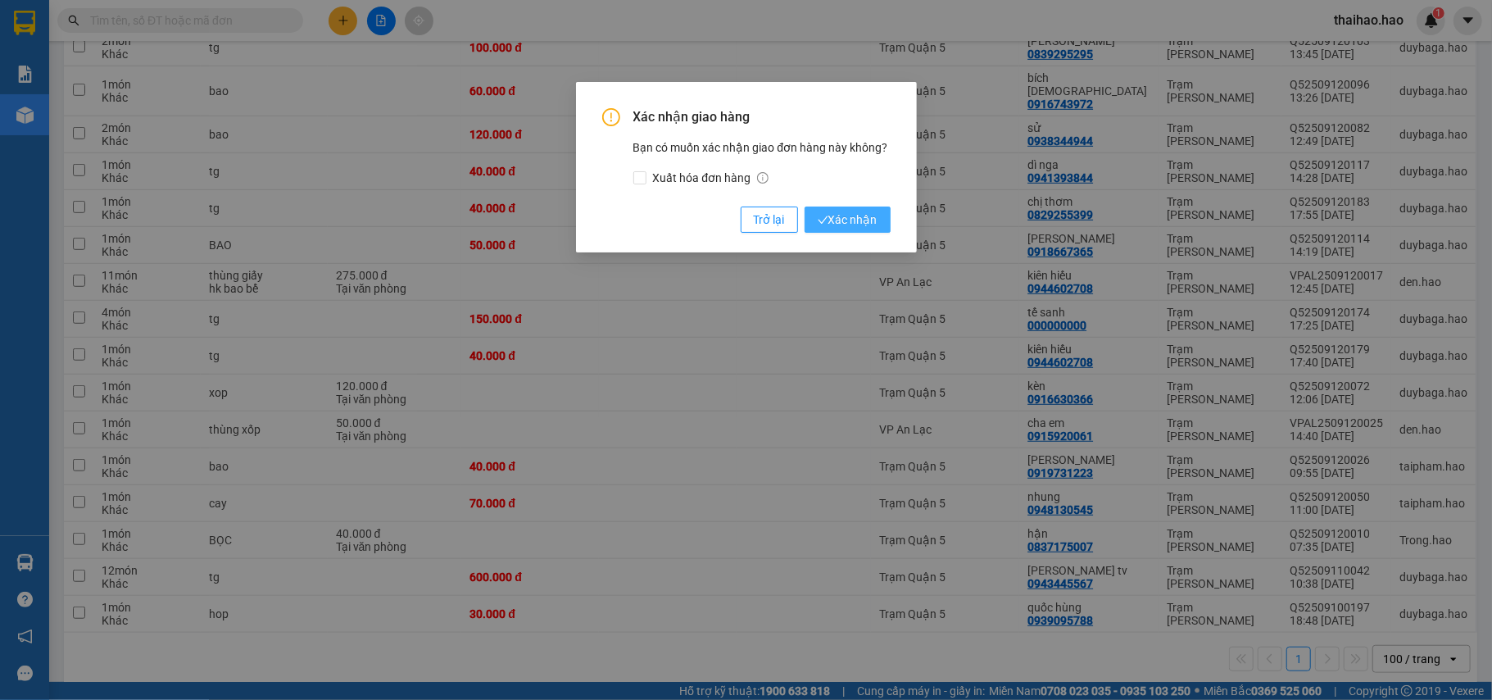
click at [869, 230] on button "Xác nhận" at bounding box center [847, 219] width 86 height 26
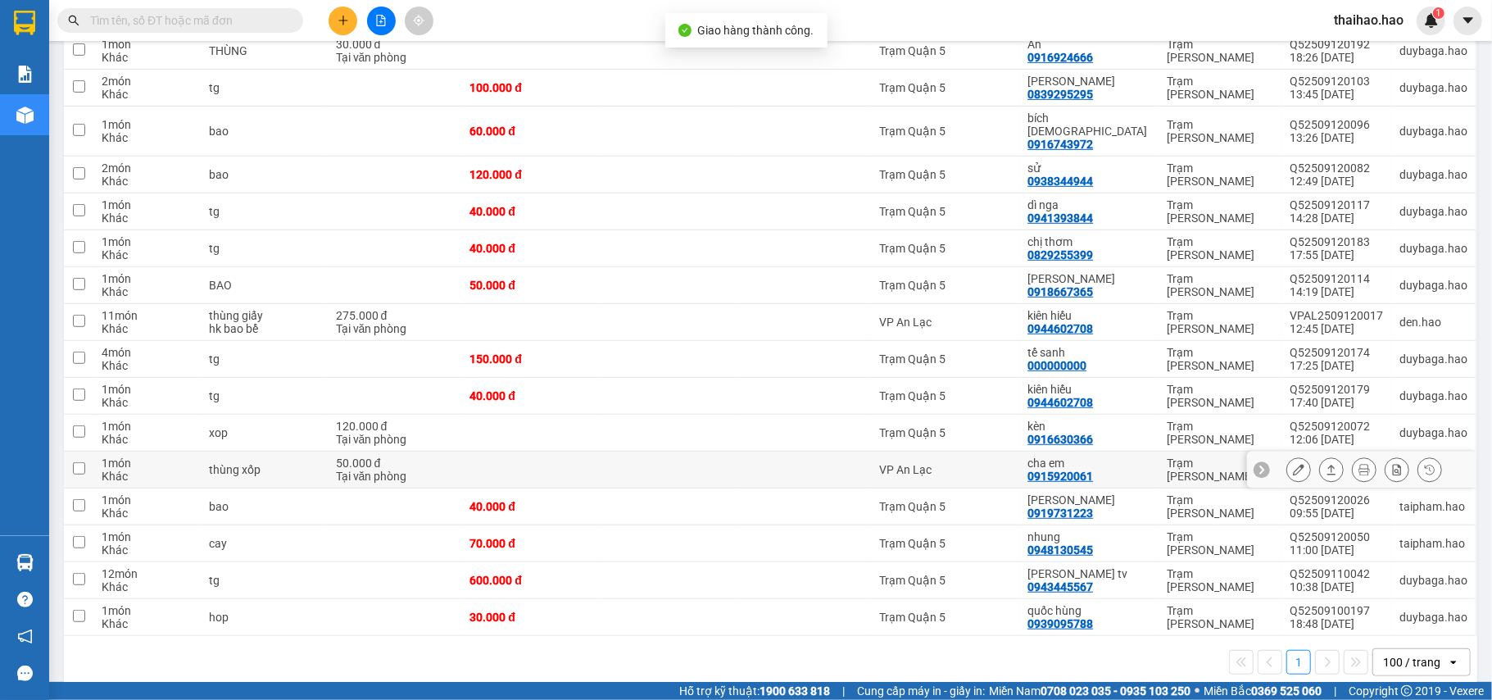
scroll to position [590, 0]
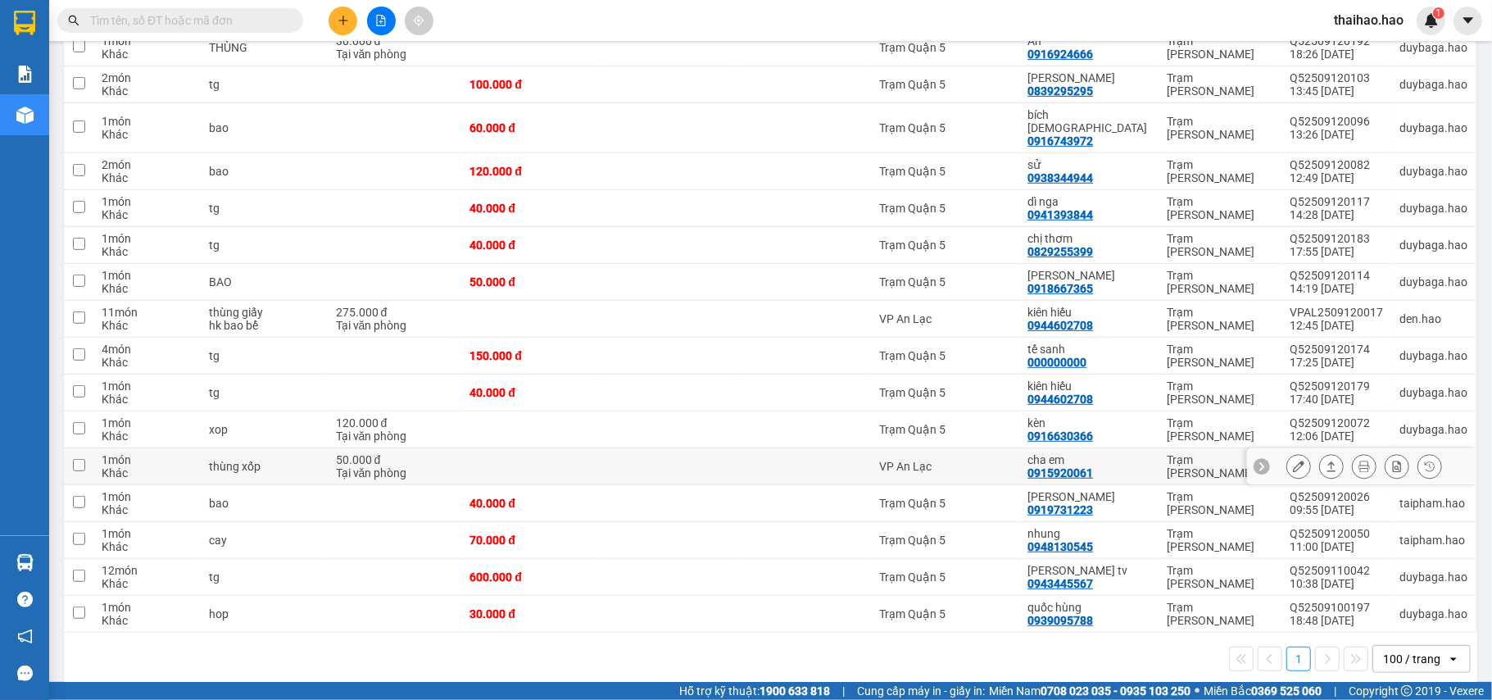
click at [1319, 454] on div at bounding box center [1331, 466] width 25 height 25
click at [1325, 460] on icon at bounding box center [1330, 465] width 11 height 11
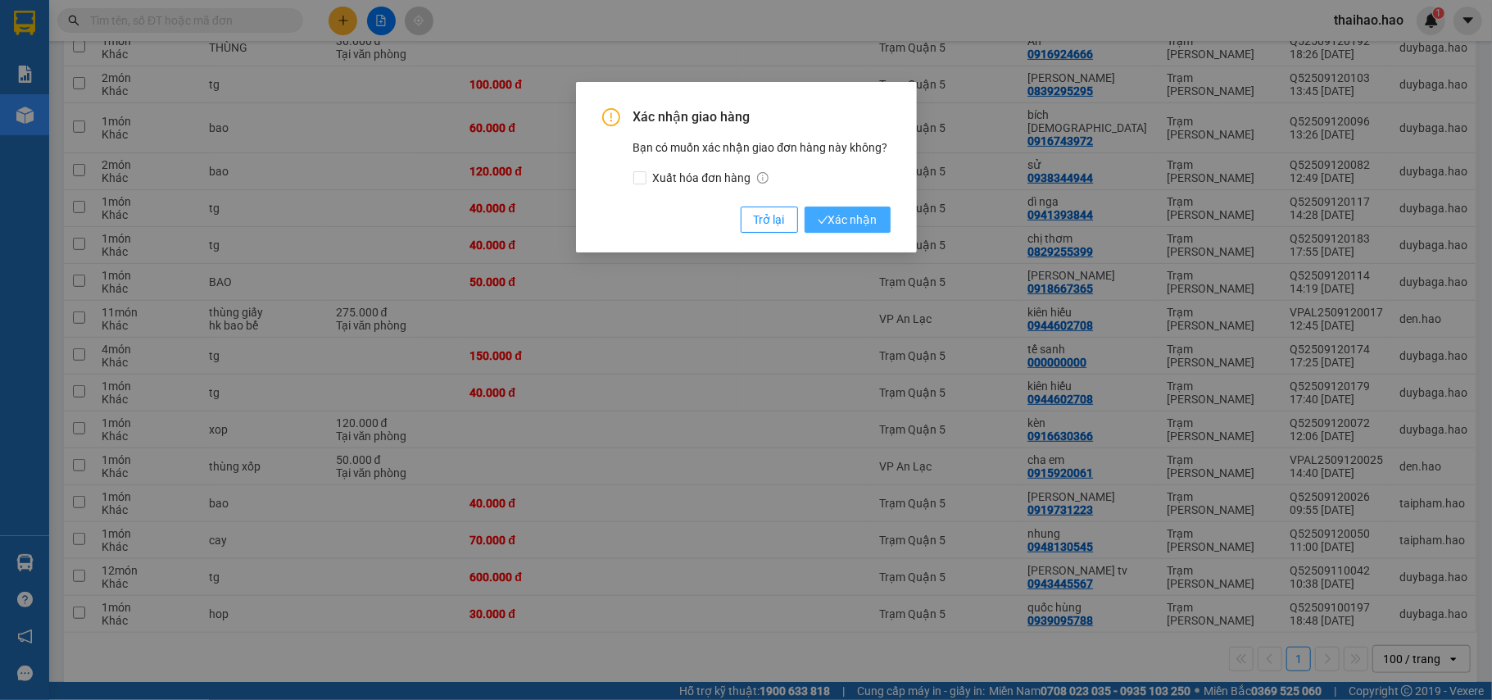
click at [858, 227] on span "Xác nhận" at bounding box center [848, 220] width 60 height 18
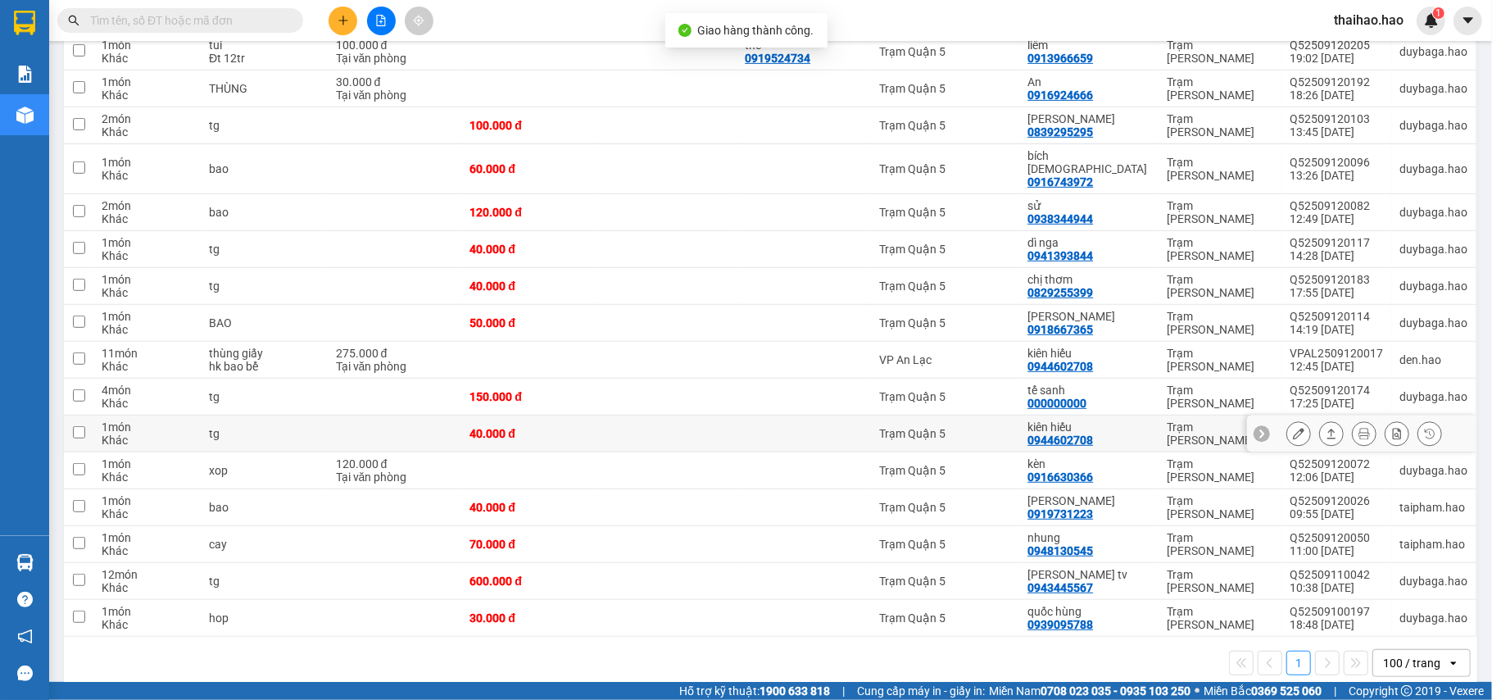
scroll to position [552, 0]
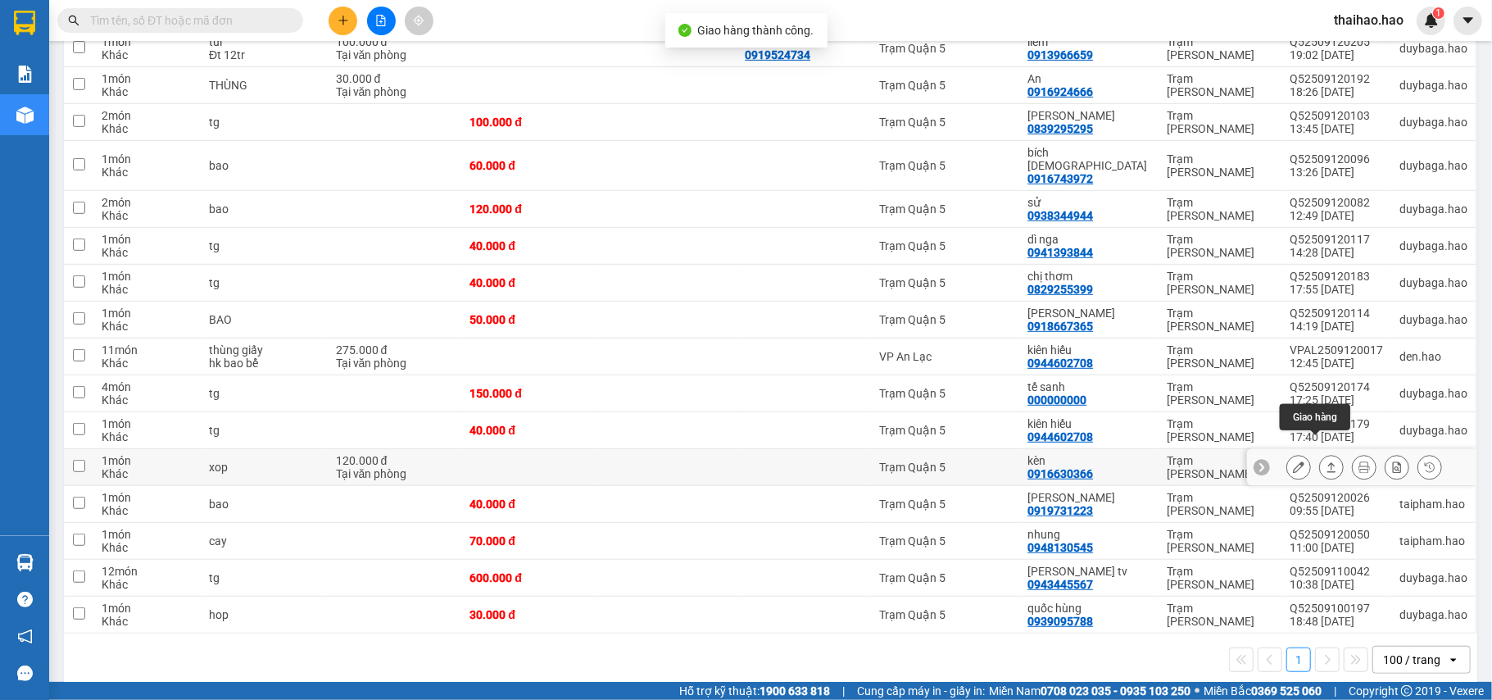
click at [1325, 461] on icon at bounding box center [1330, 466] width 11 height 11
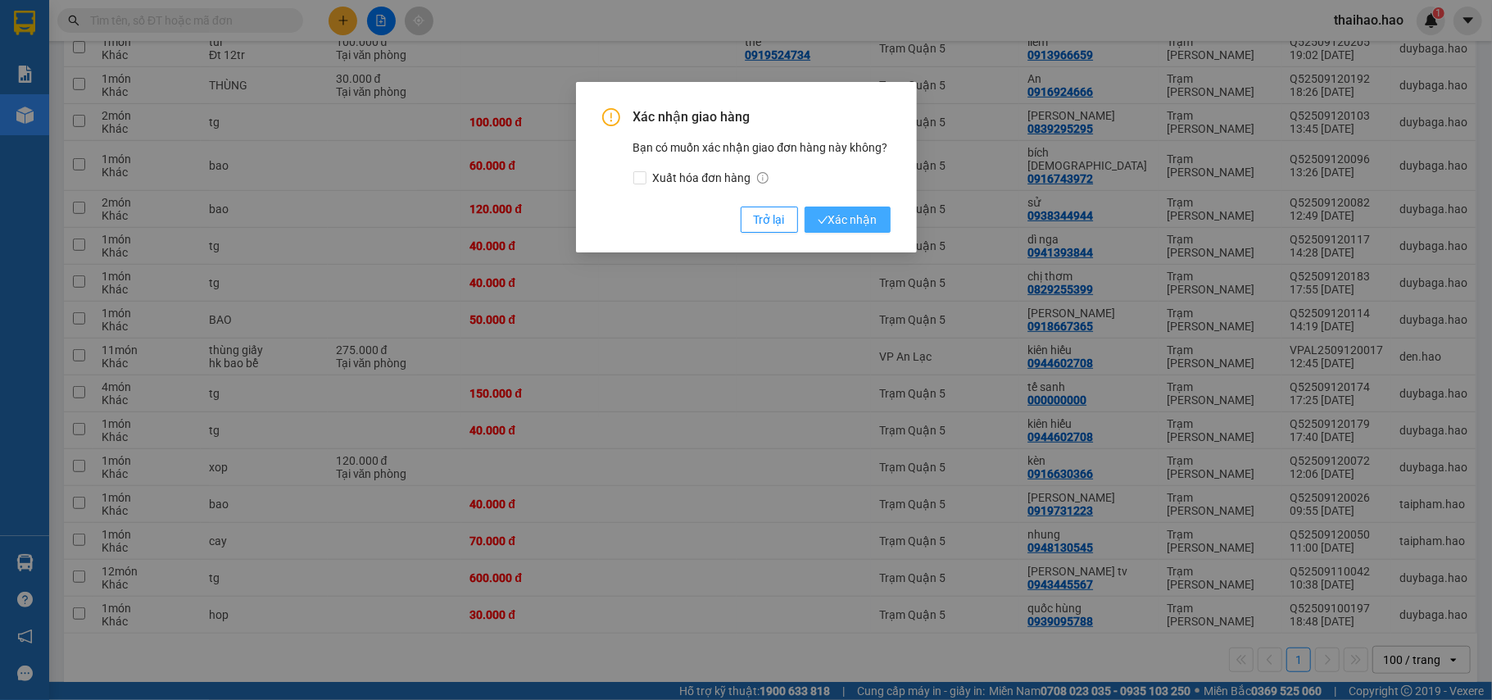
click at [845, 216] on span "Xác nhận" at bounding box center [848, 220] width 60 height 18
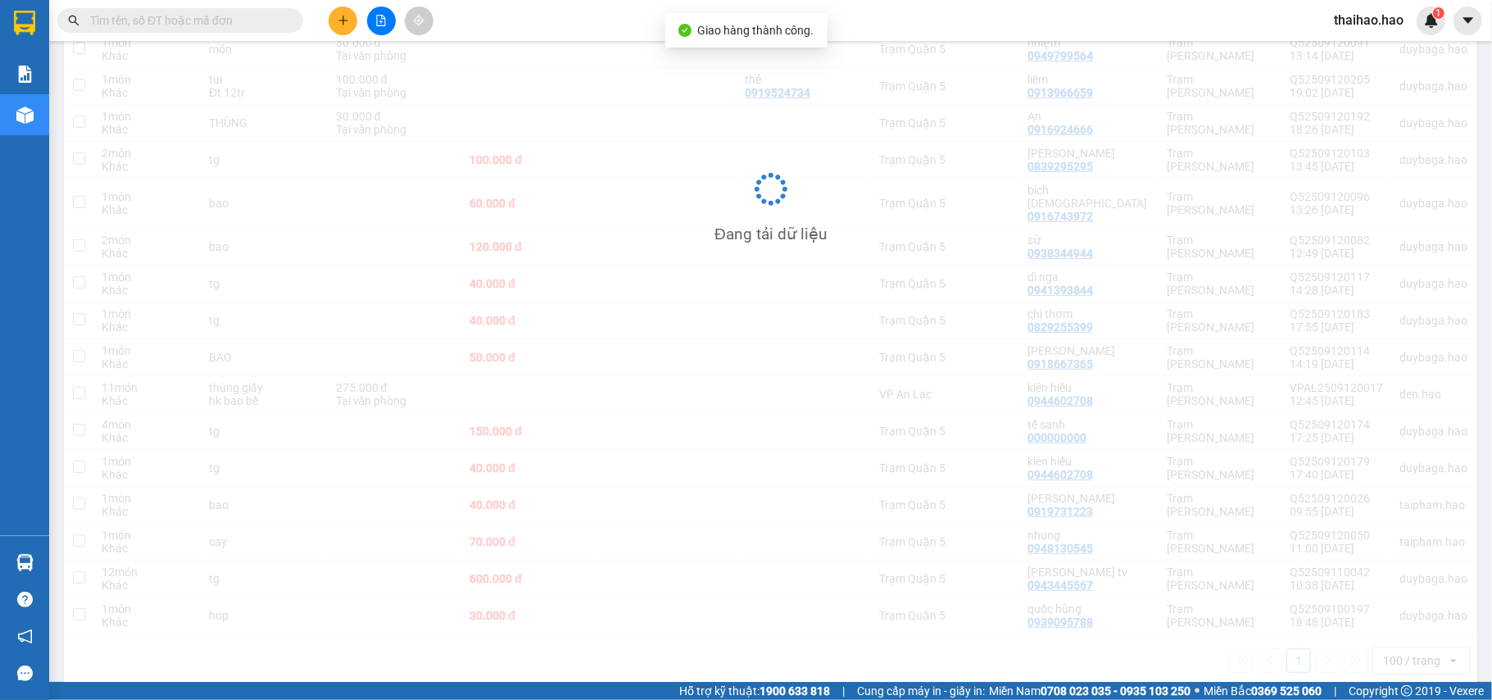
scroll to position [515, 0]
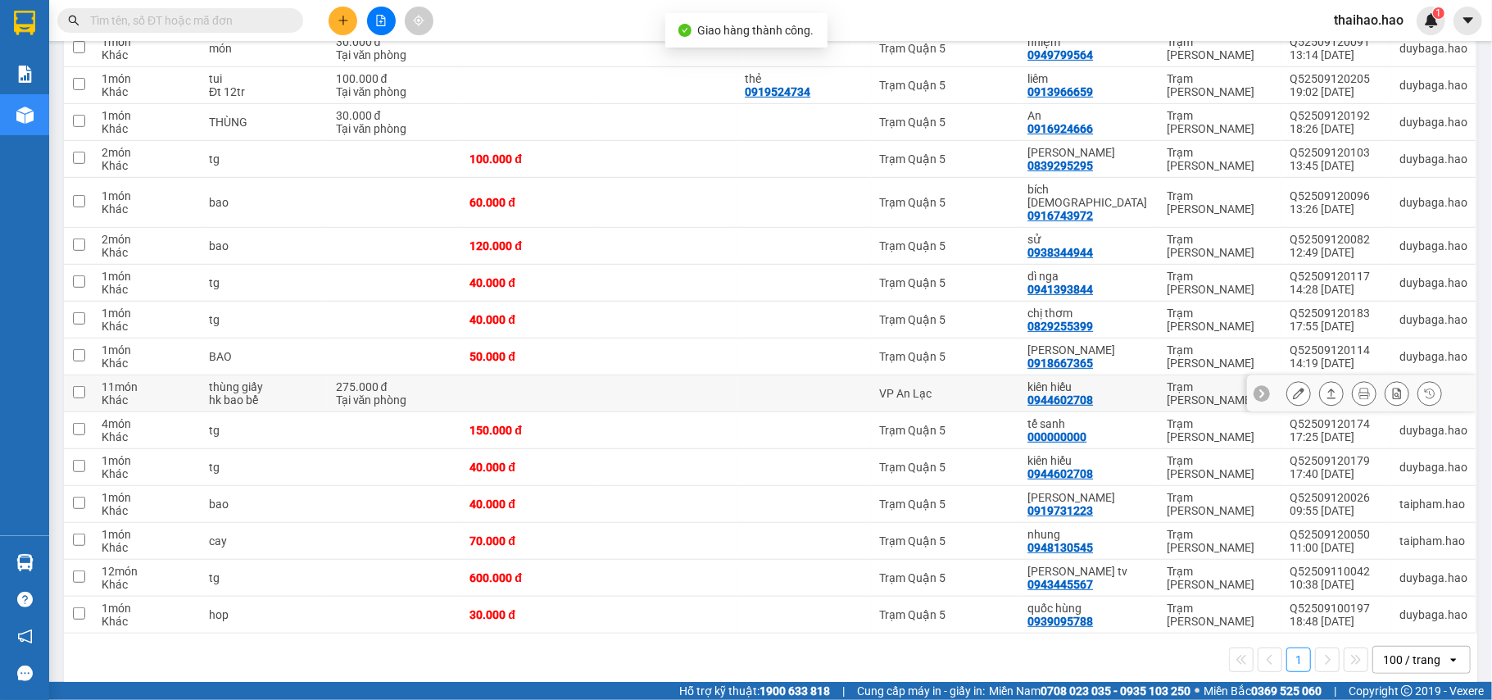
click at [1325, 387] on icon at bounding box center [1330, 392] width 11 height 11
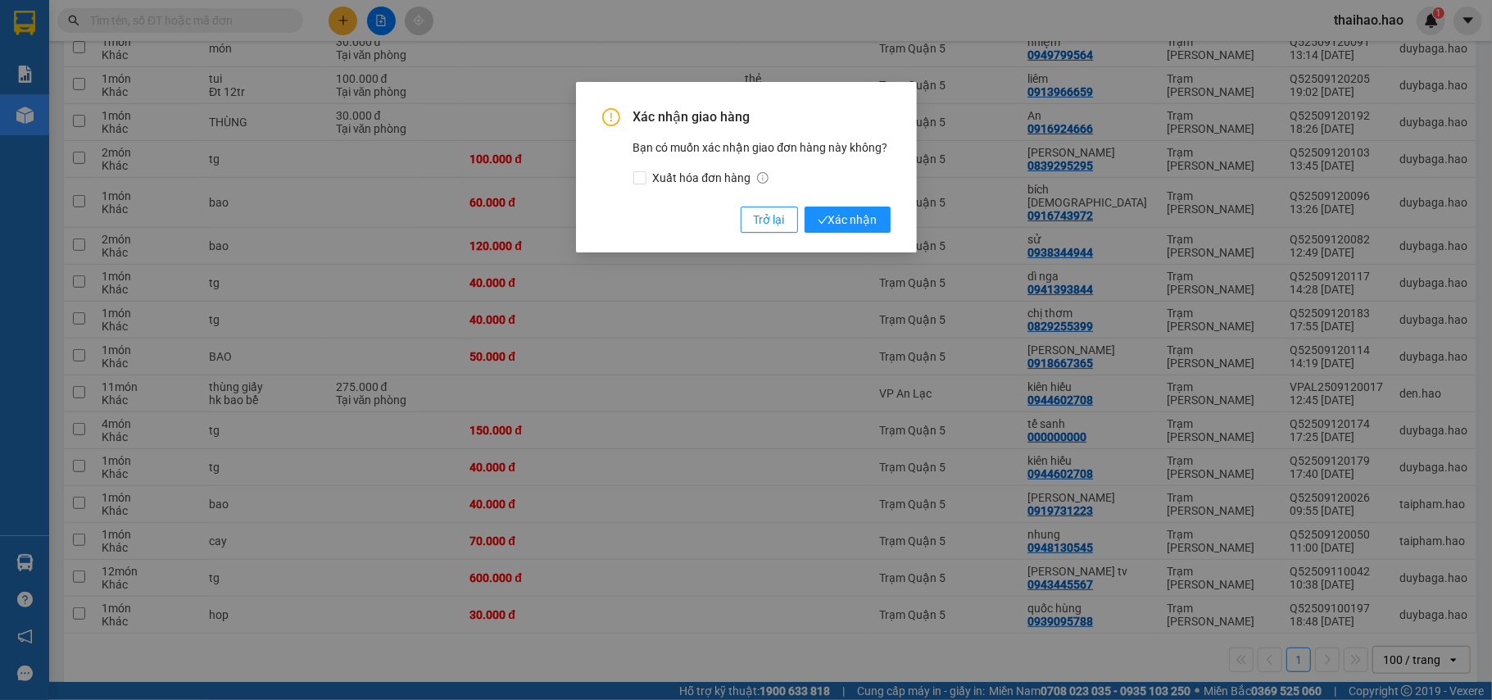
click at [840, 203] on div "Xác nhận giao hàng Bạn có muốn xác nhận giao đơn hàng này không? Xuất hóa đơn h…" at bounding box center [746, 170] width 288 height 125
click at [840, 226] on span "Xác nhận" at bounding box center [848, 220] width 60 height 18
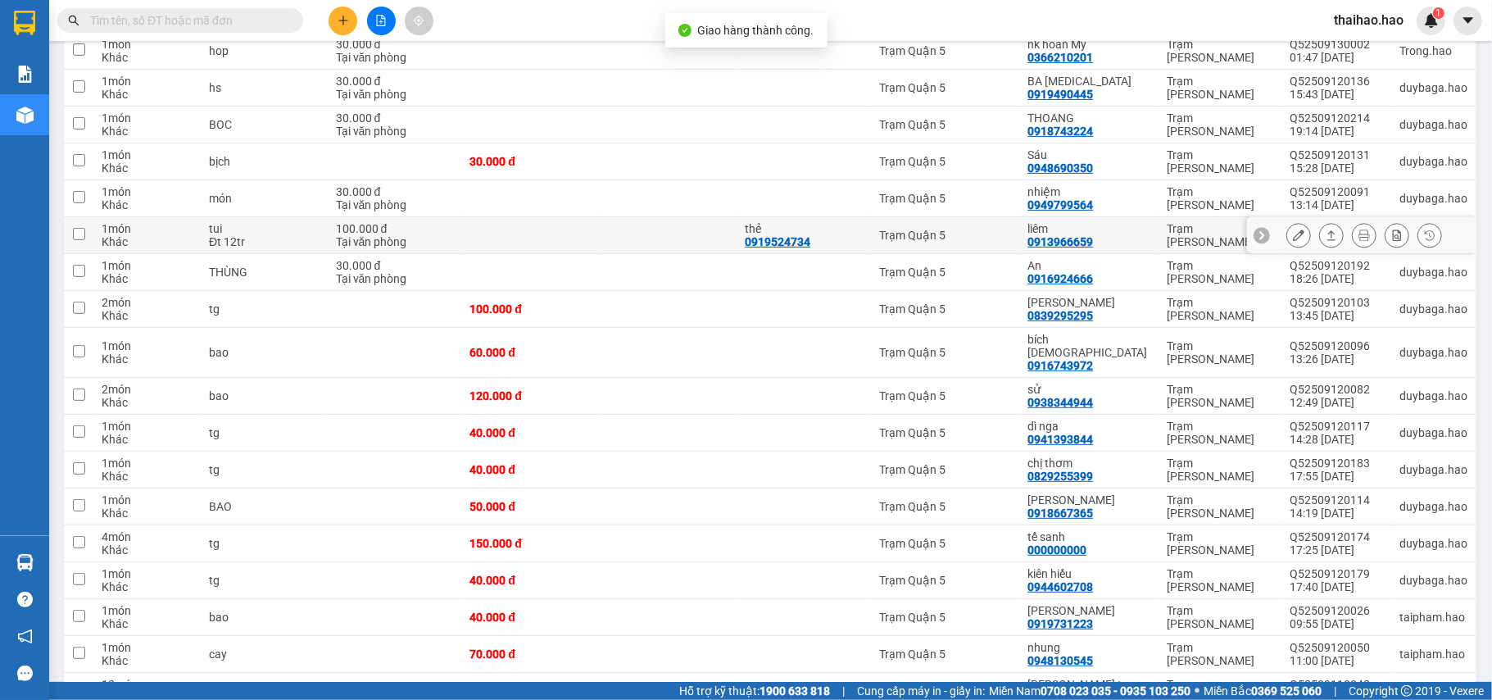
scroll to position [260, 0]
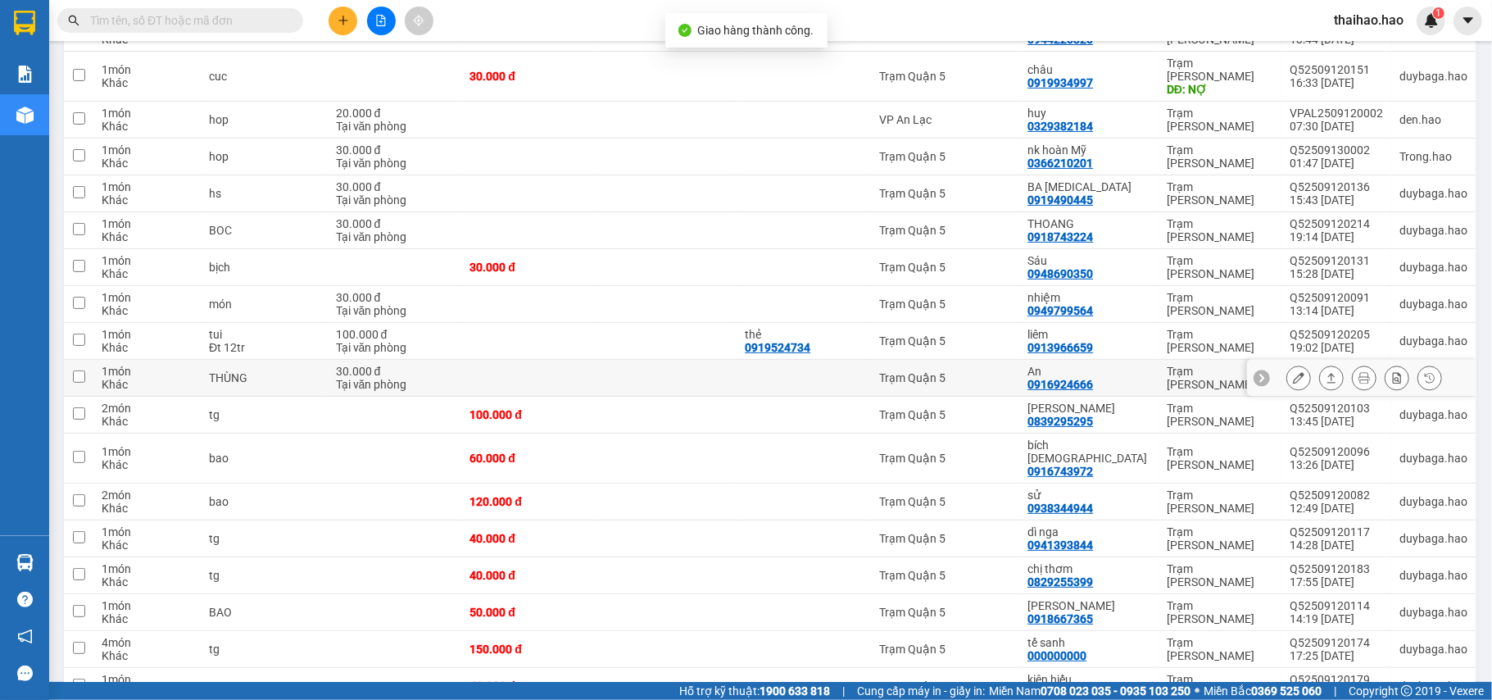
click at [1320, 374] on button at bounding box center [1331, 378] width 23 height 29
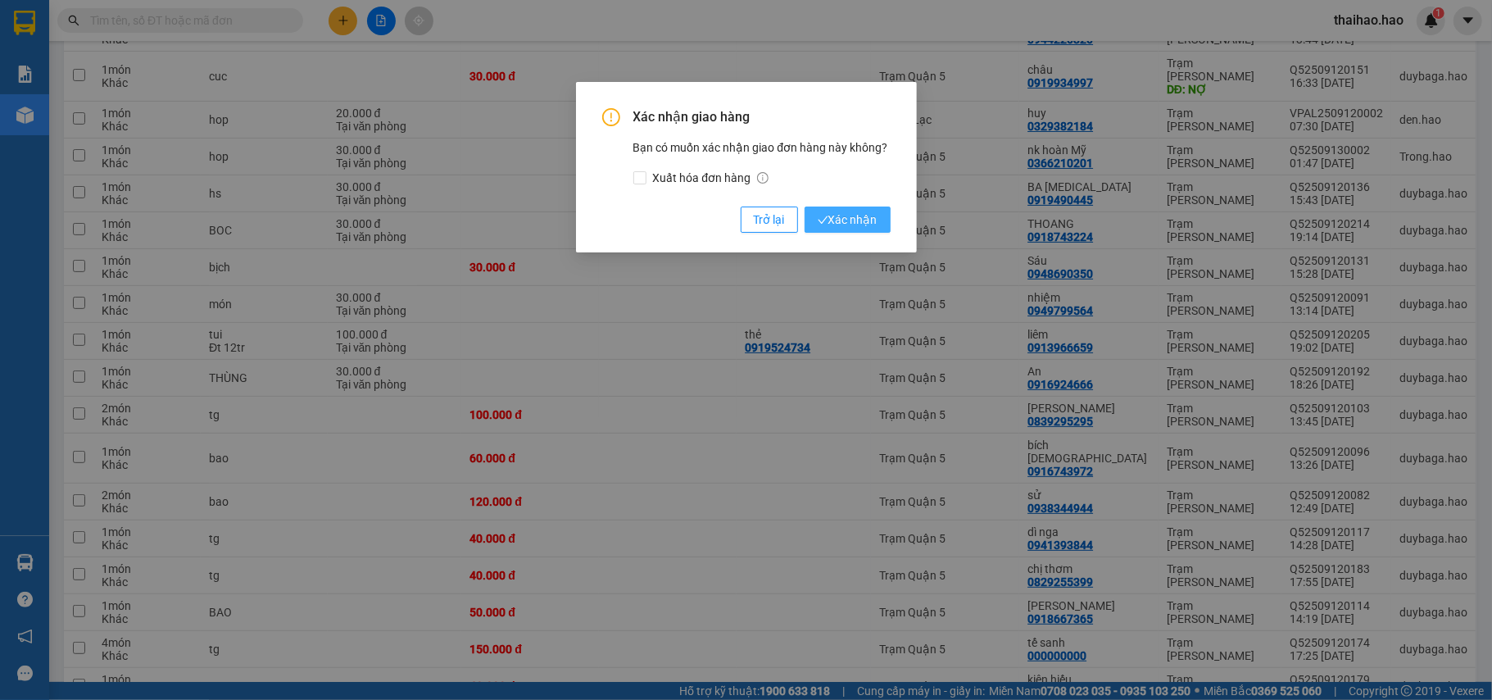
click at [869, 213] on span "Xác nhận" at bounding box center [848, 220] width 60 height 18
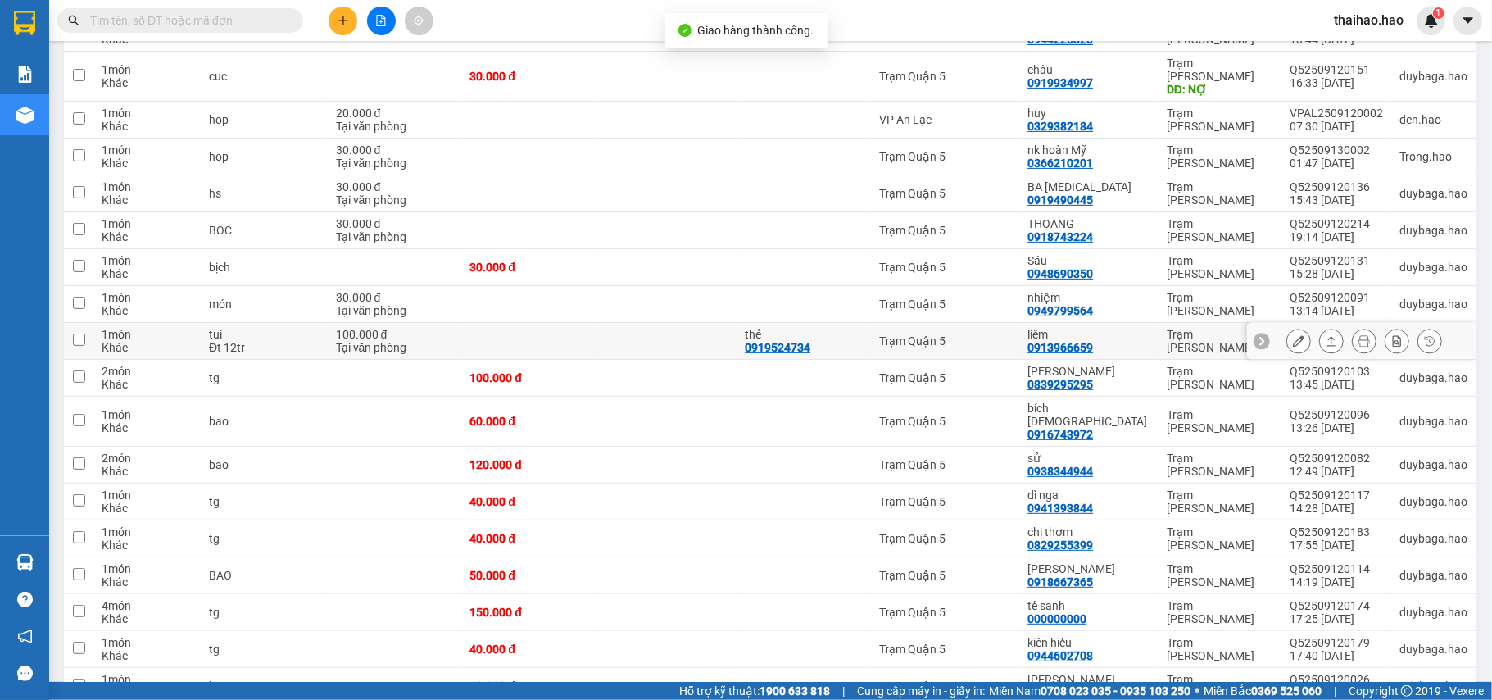
click at [1325, 335] on icon at bounding box center [1330, 340] width 11 height 11
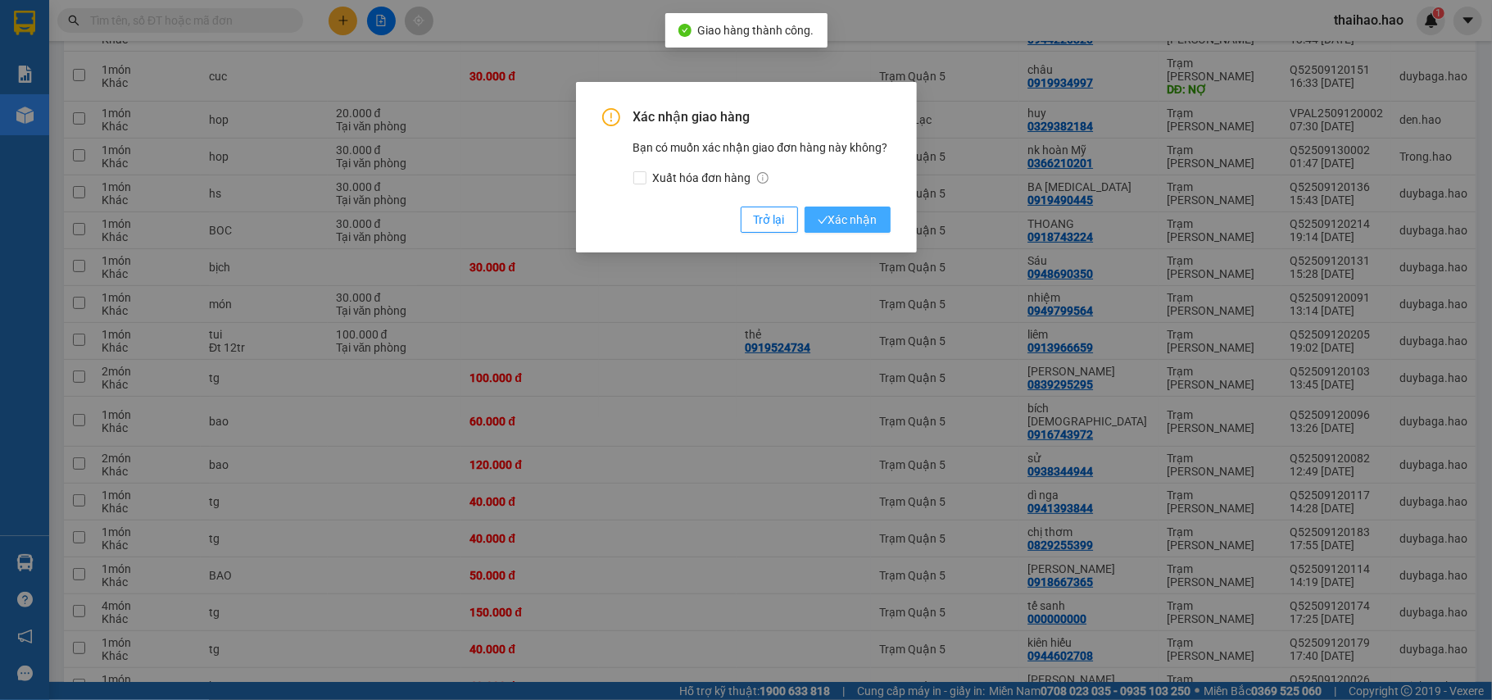
click at [854, 223] on span "Xác nhận" at bounding box center [848, 220] width 60 height 18
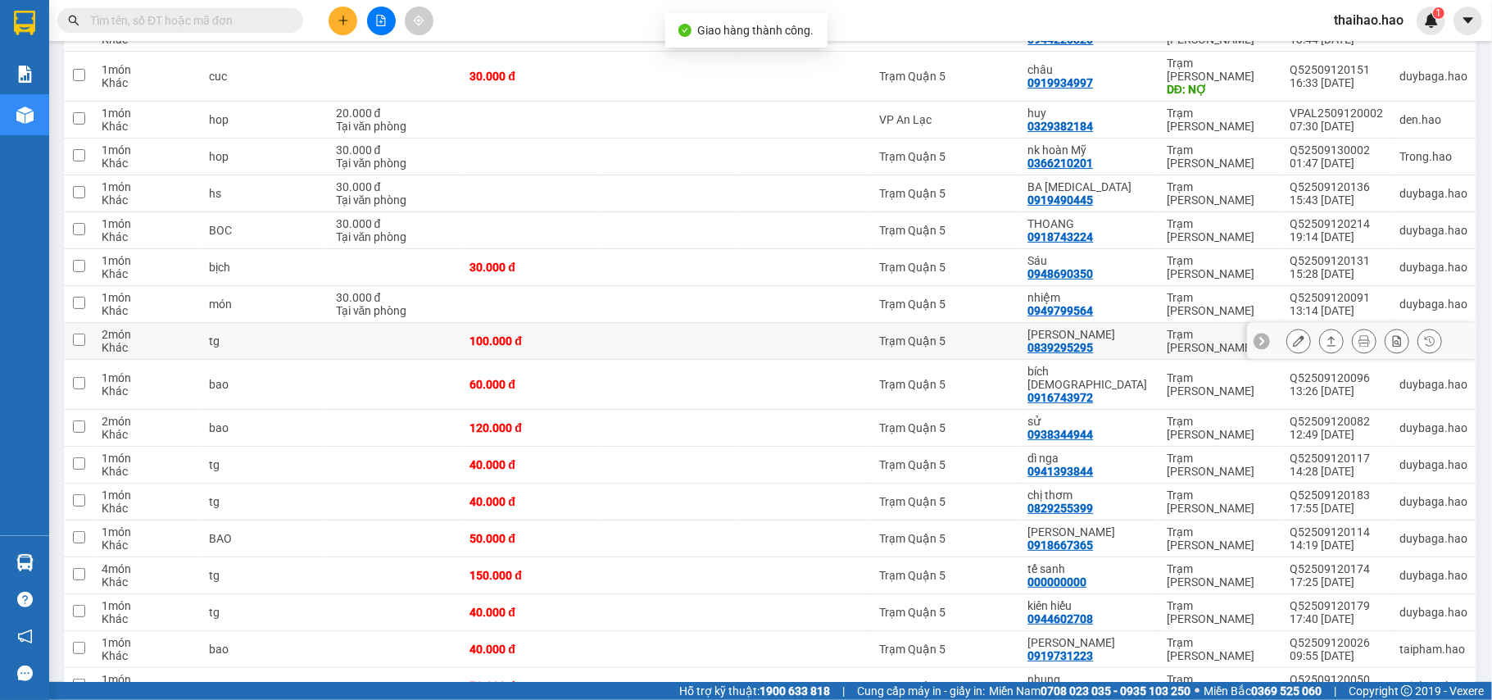
click at [1325, 335] on icon at bounding box center [1330, 340] width 11 height 11
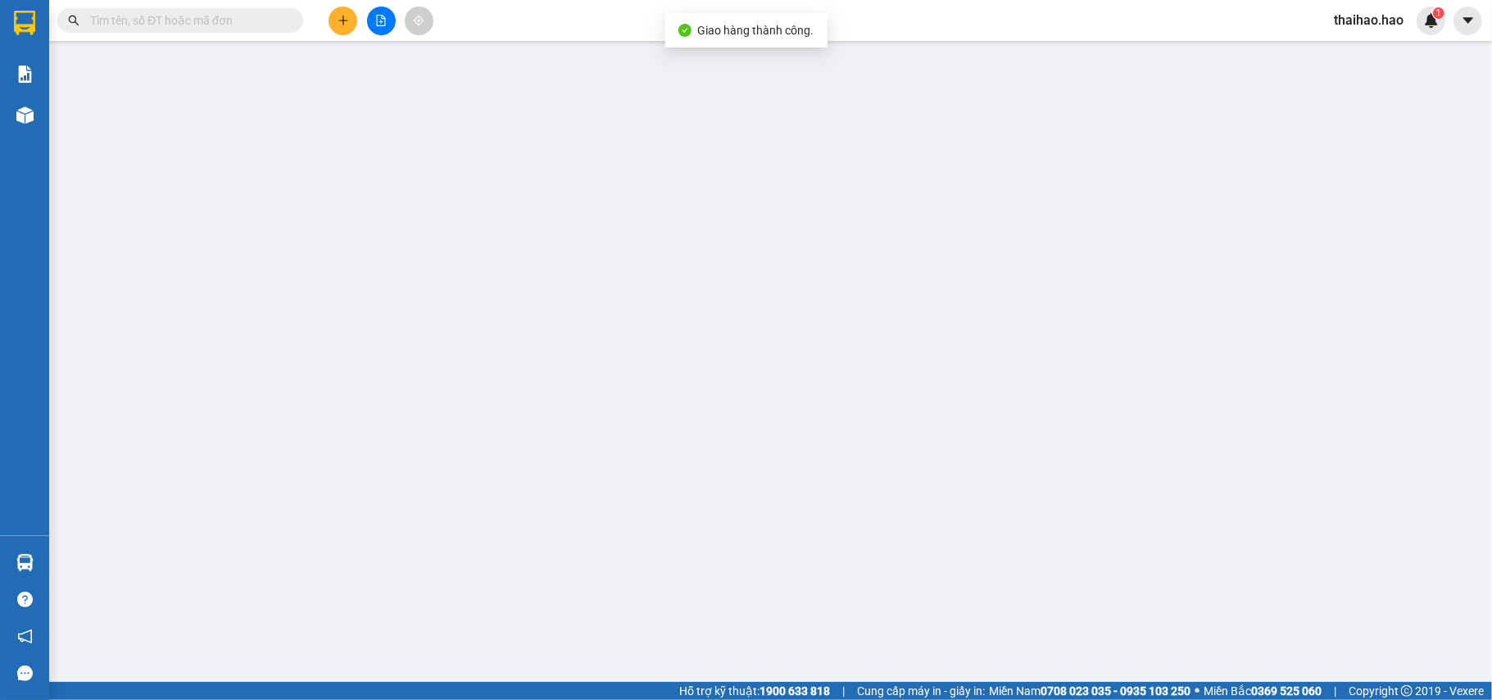
type input "0839295295"
type input "[PERSON_NAME]"
type input "100.000"
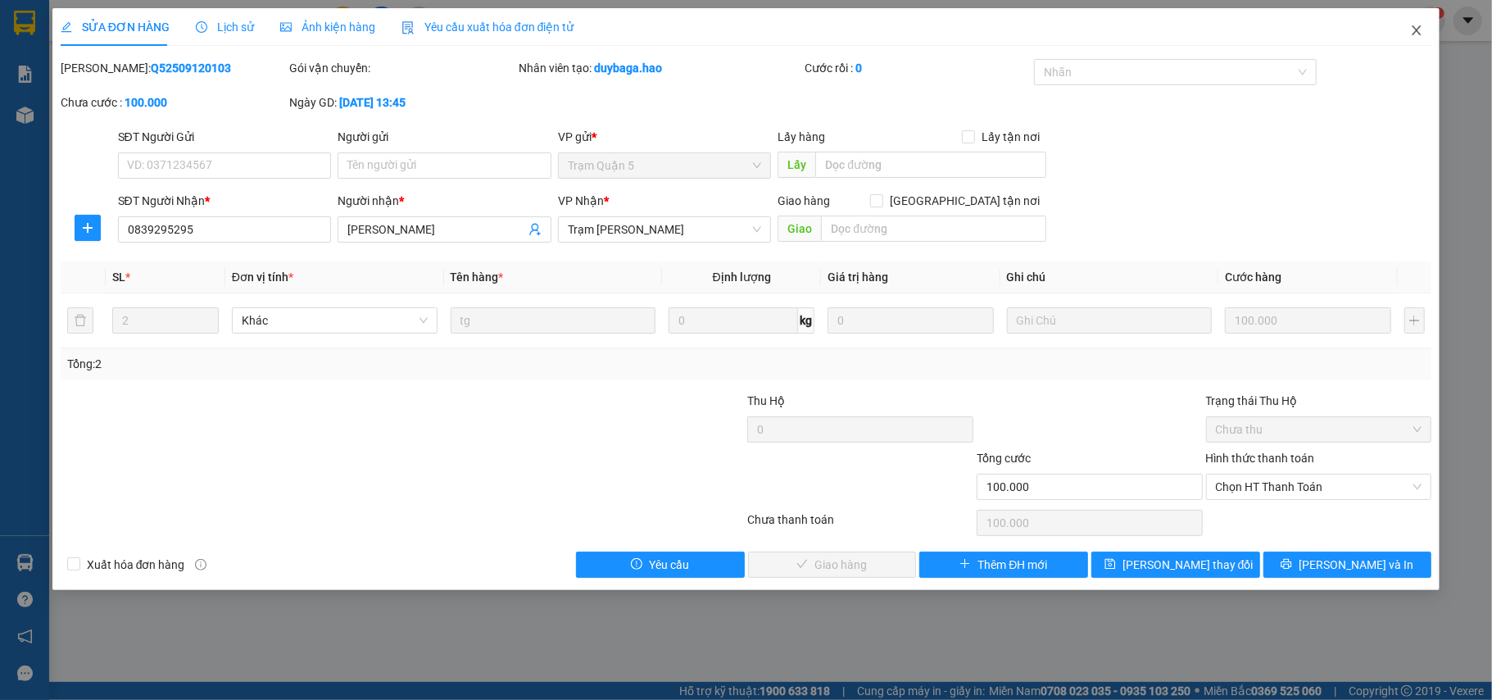
click at [1416, 37] on icon "close" at bounding box center [1416, 30] width 13 height 13
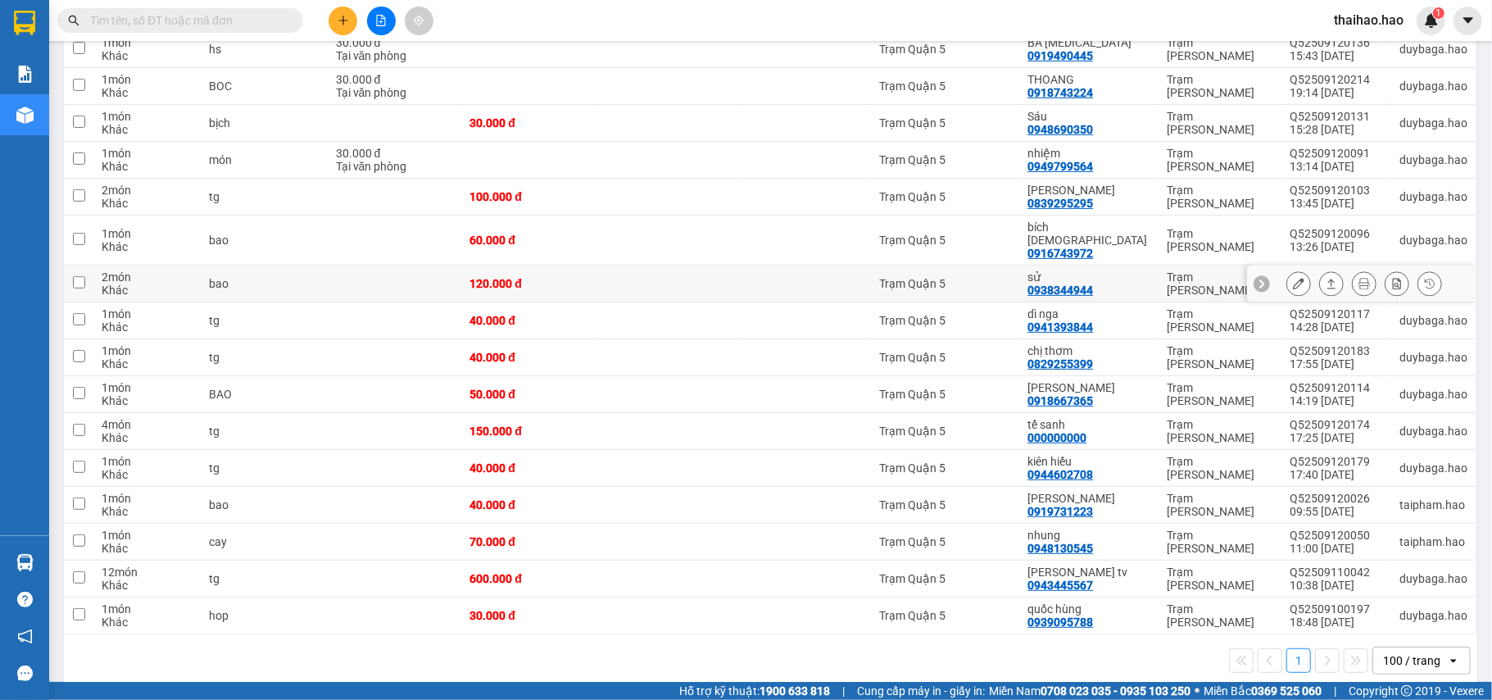
scroll to position [76, 0]
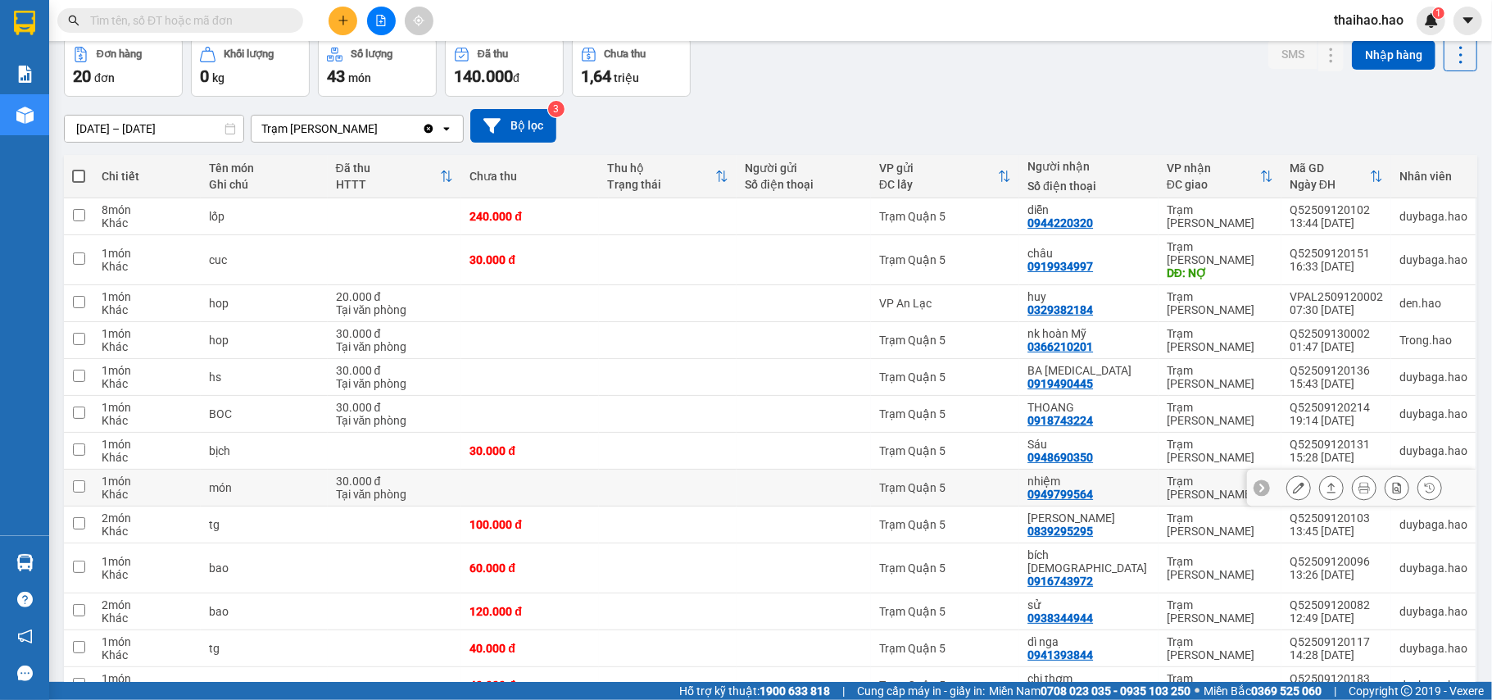
click at [1321, 478] on button at bounding box center [1331, 487] width 23 height 29
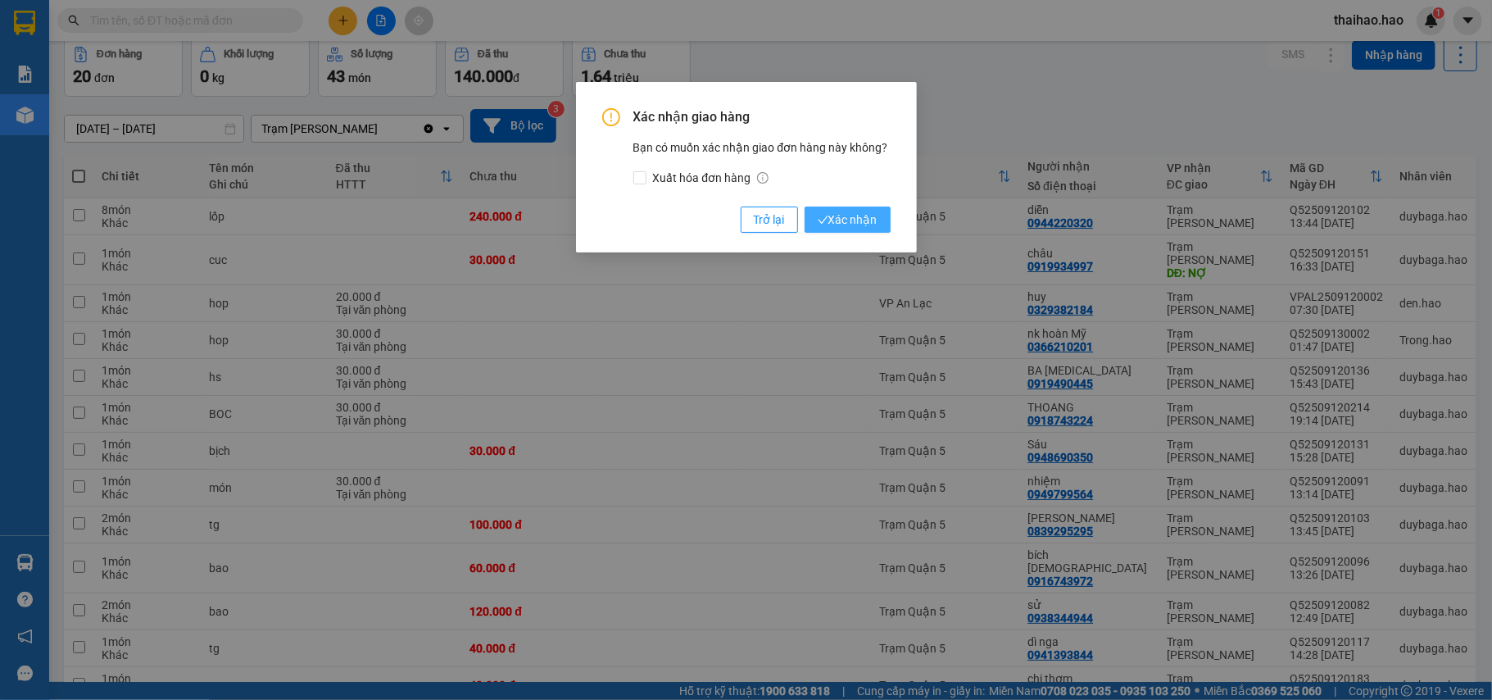
click at [844, 221] on span "Xác nhận" at bounding box center [848, 220] width 60 height 18
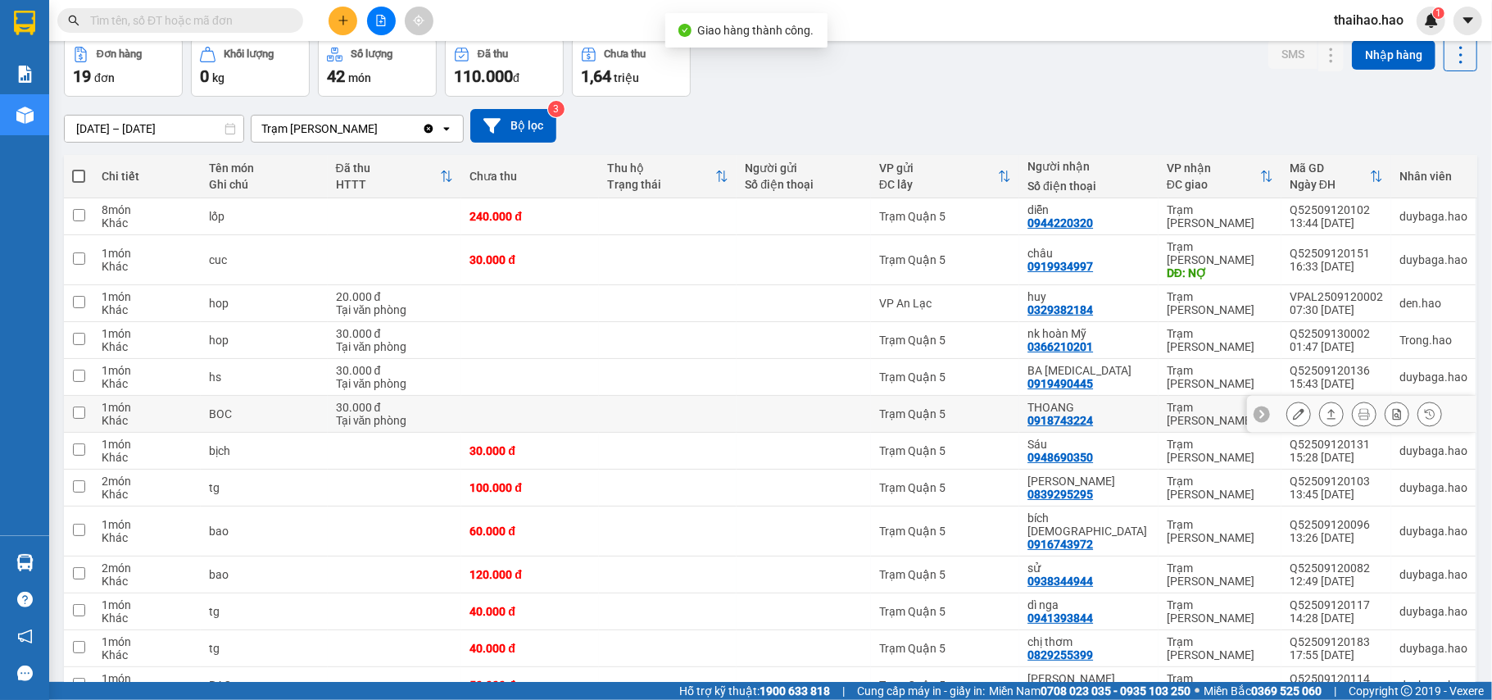
click at [1327, 409] on icon at bounding box center [1331, 414] width 9 height 10
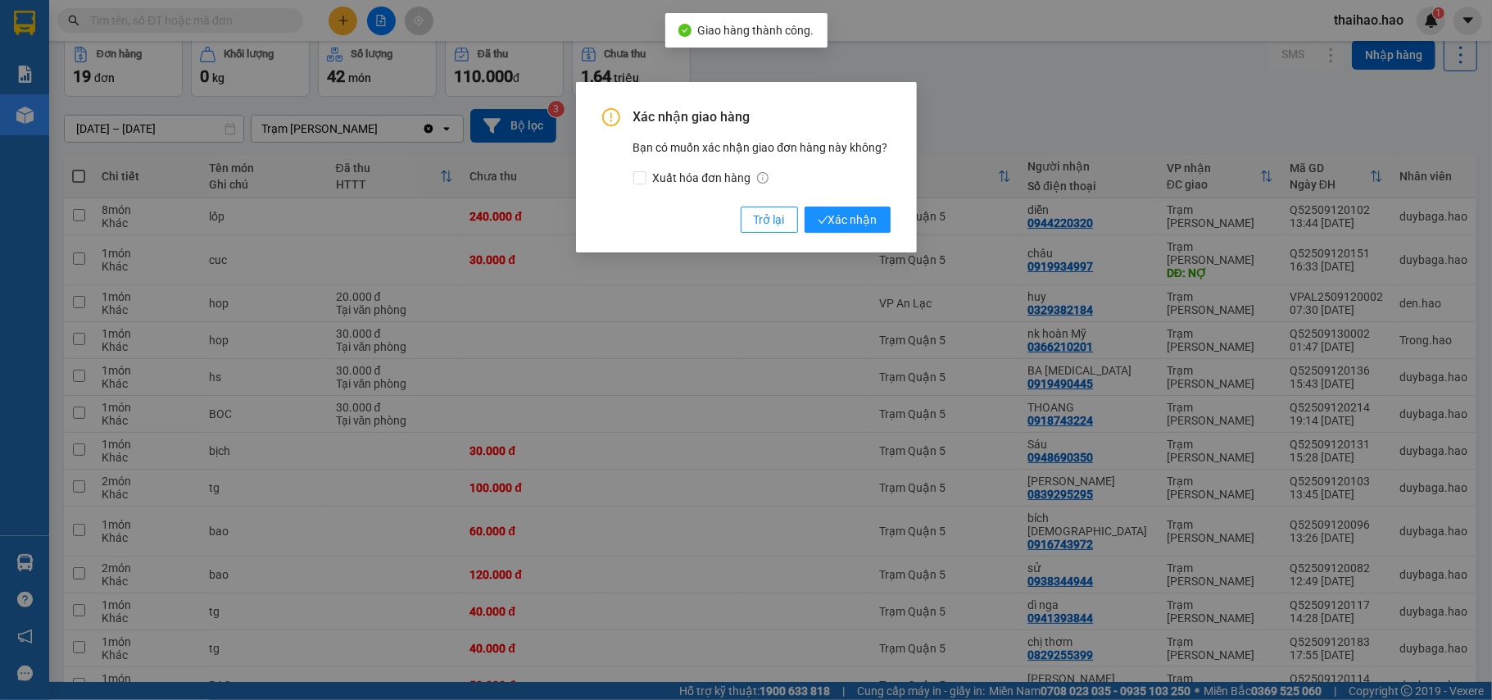
click at [830, 237] on div "Xác nhận giao hàng Bạn có muốn xác nhận giao đơn hàng này không? Xuất hóa đơn h…" at bounding box center [746, 167] width 341 height 170
click at [849, 210] on button "Xác nhận" at bounding box center [847, 219] width 86 height 26
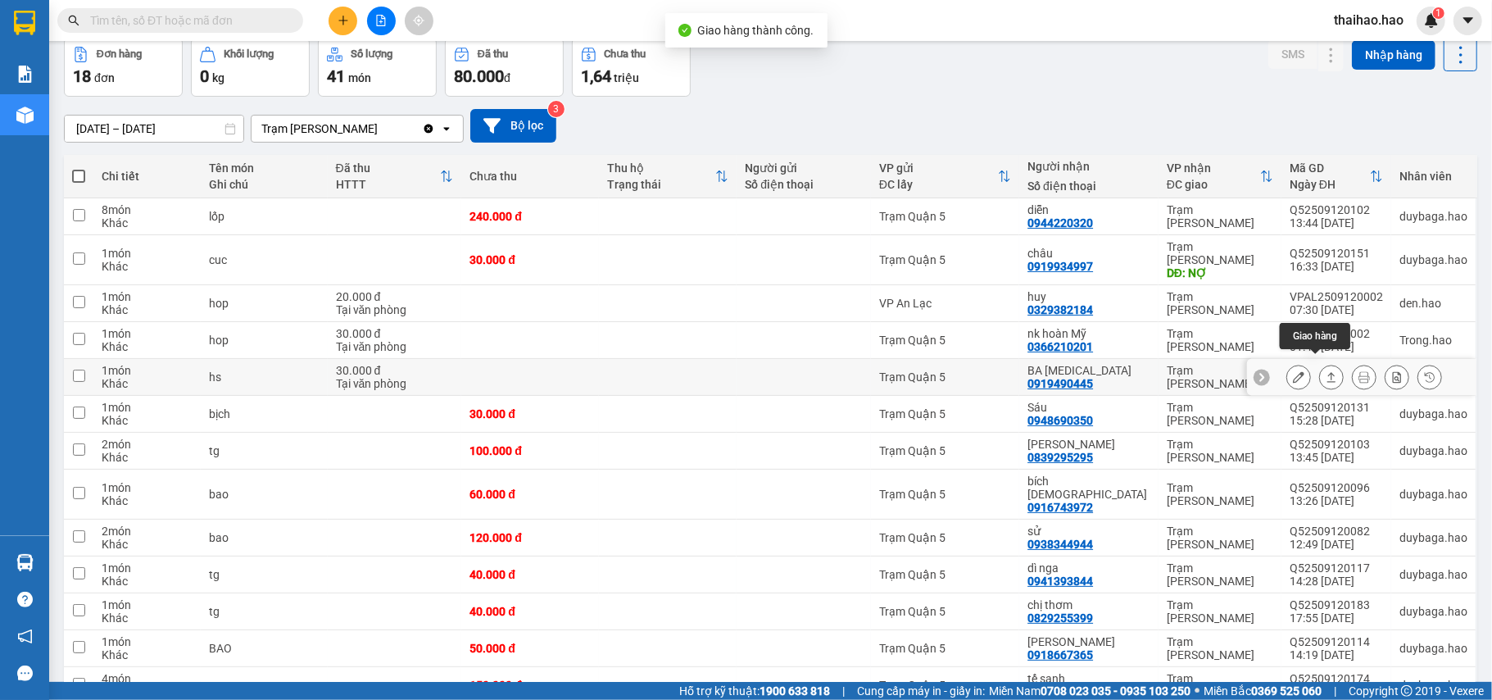
click at [1320, 363] on button at bounding box center [1331, 377] width 23 height 29
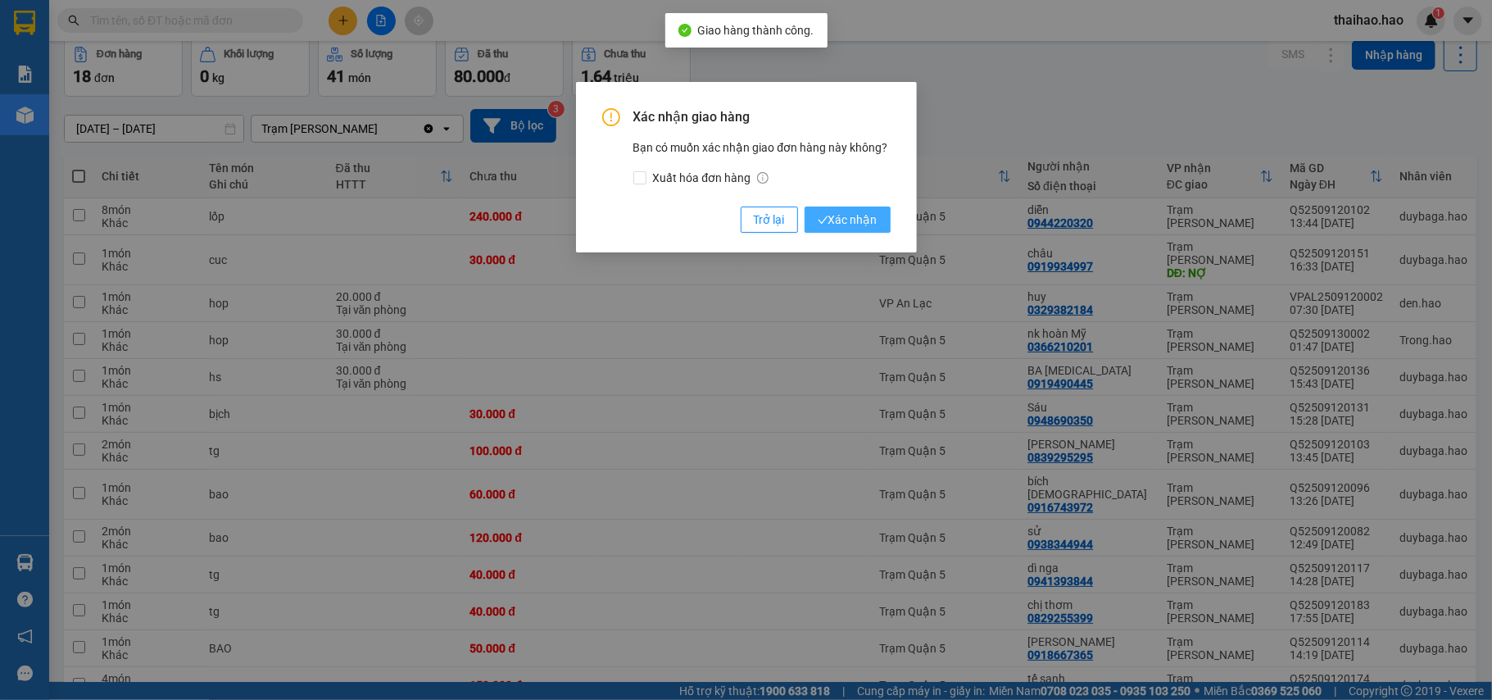
click at [849, 218] on span "Xác nhận" at bounding box center [848, 220] width 60 height 18
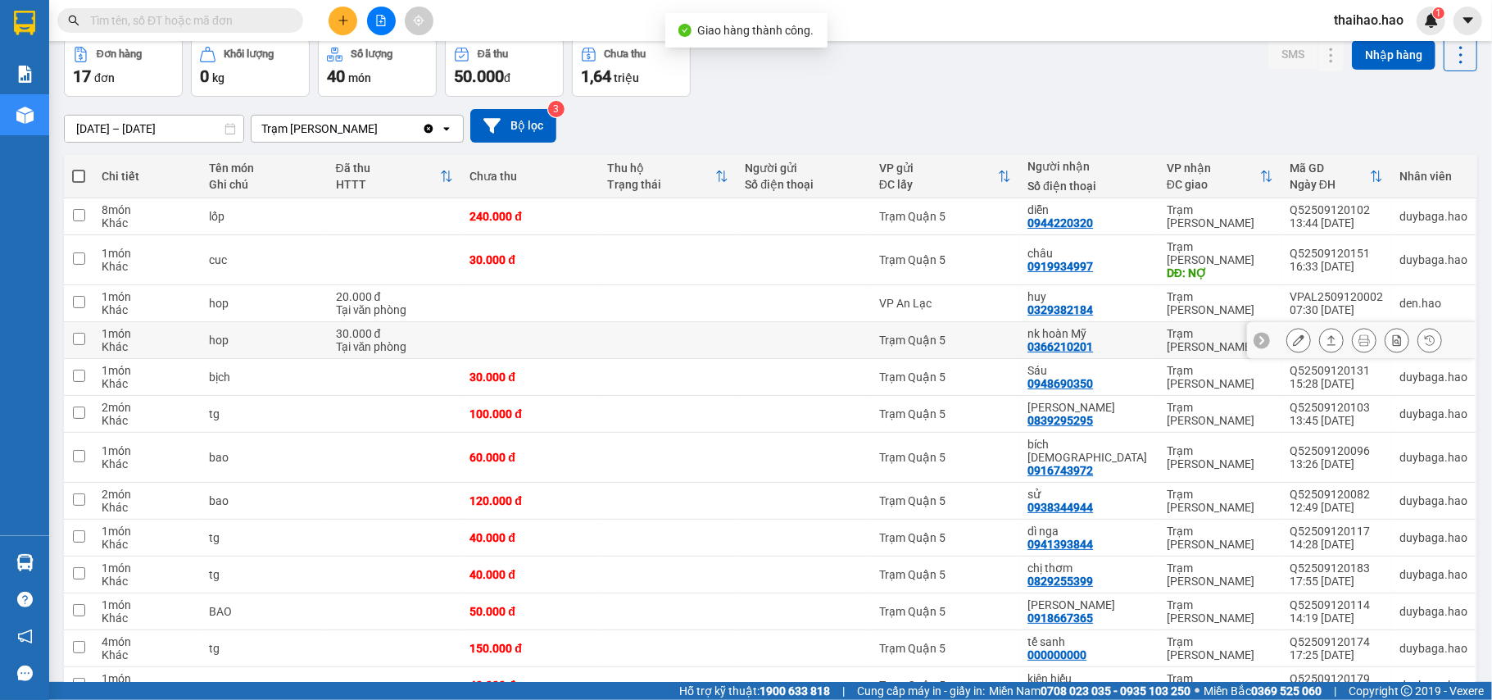
click at [1327, 335] on icon at bounding box center [1331, 340] width 9 height 10
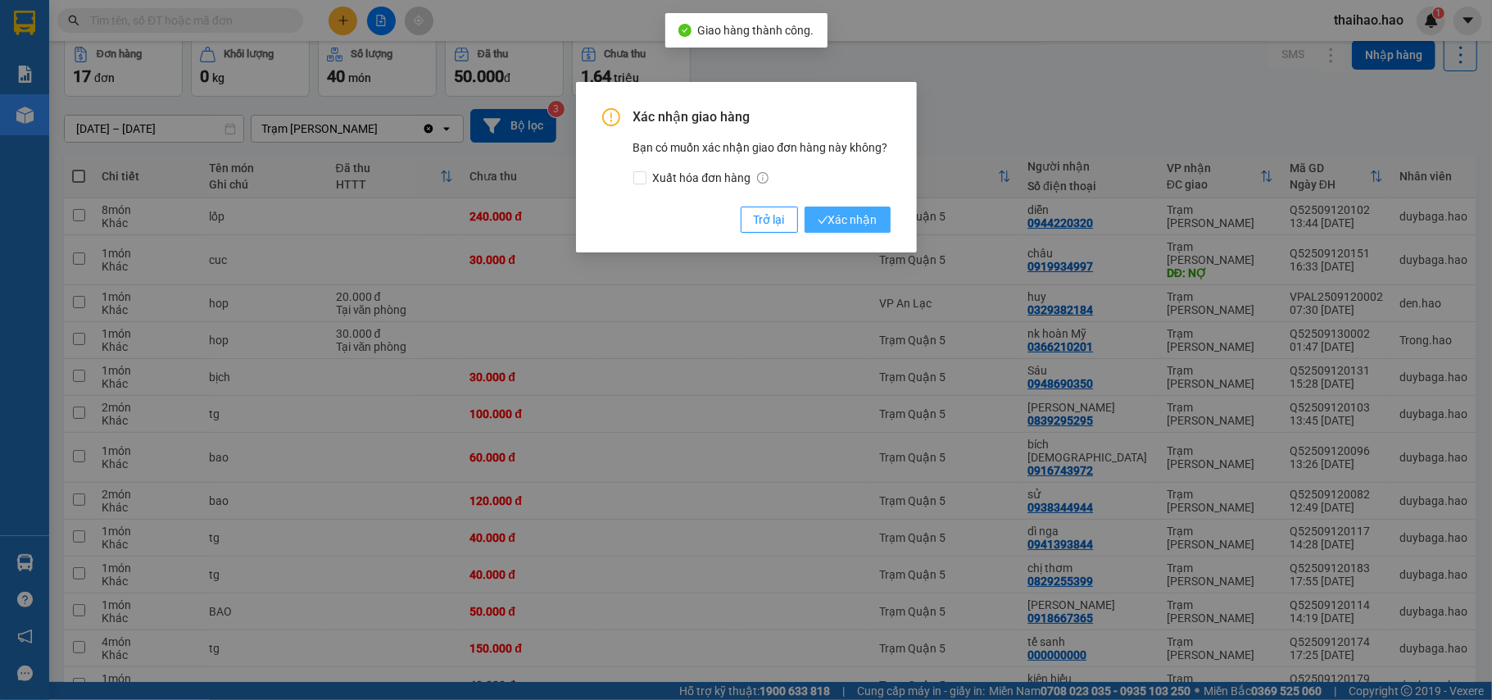
click at [860, 214] on span "Xác nhận" at bounding box center [848, 220] width 60 height 18
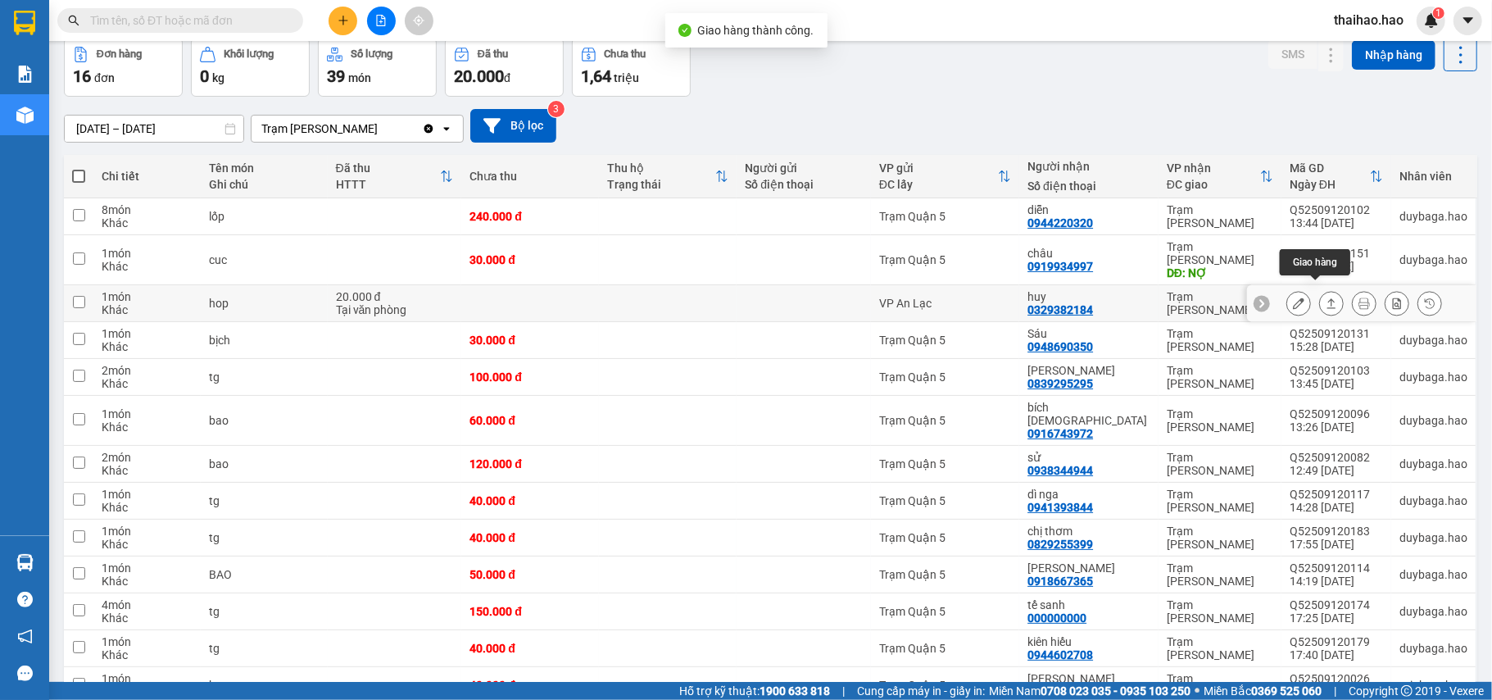
click at [1322, 295] on button at bounding box center [1331, 303] width 23 height 29
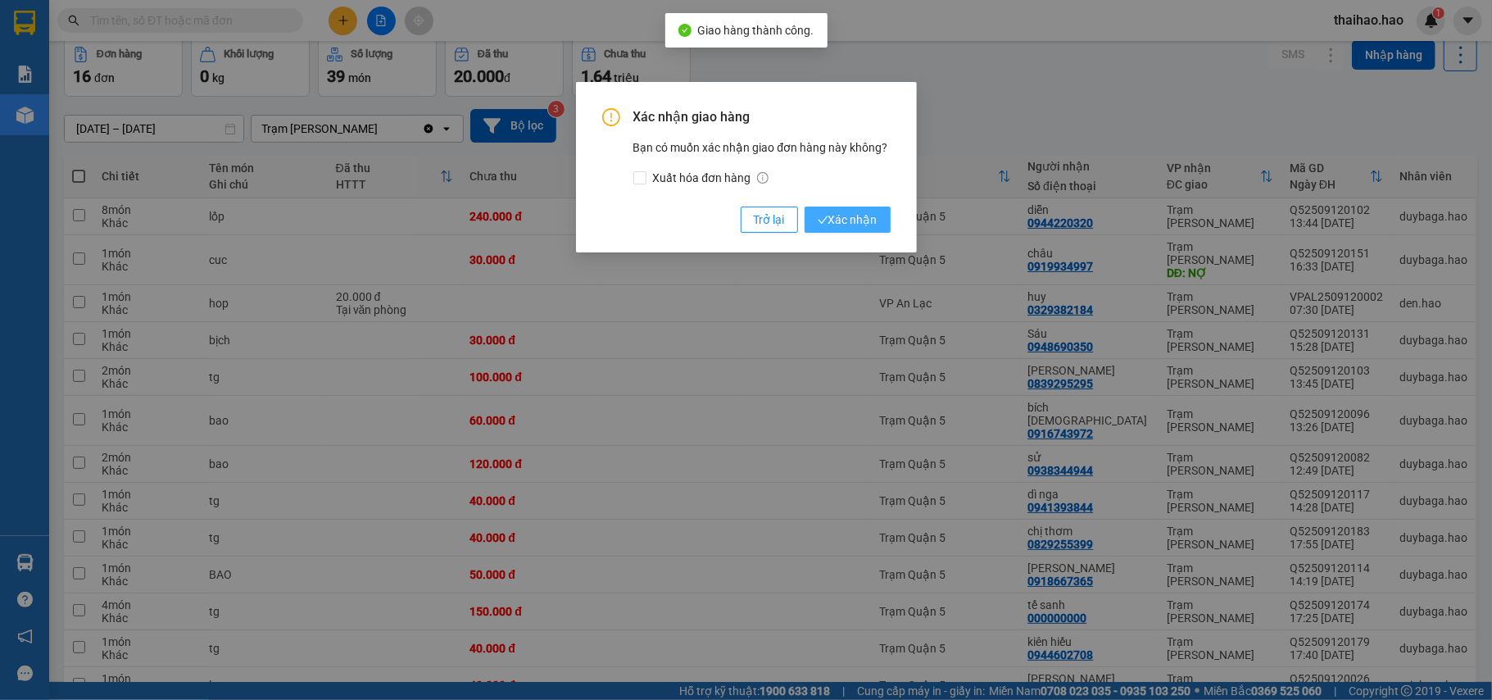
click at [842, 228] on span "Xác nhận" at bounding box center [848, 220] width 60 height 18
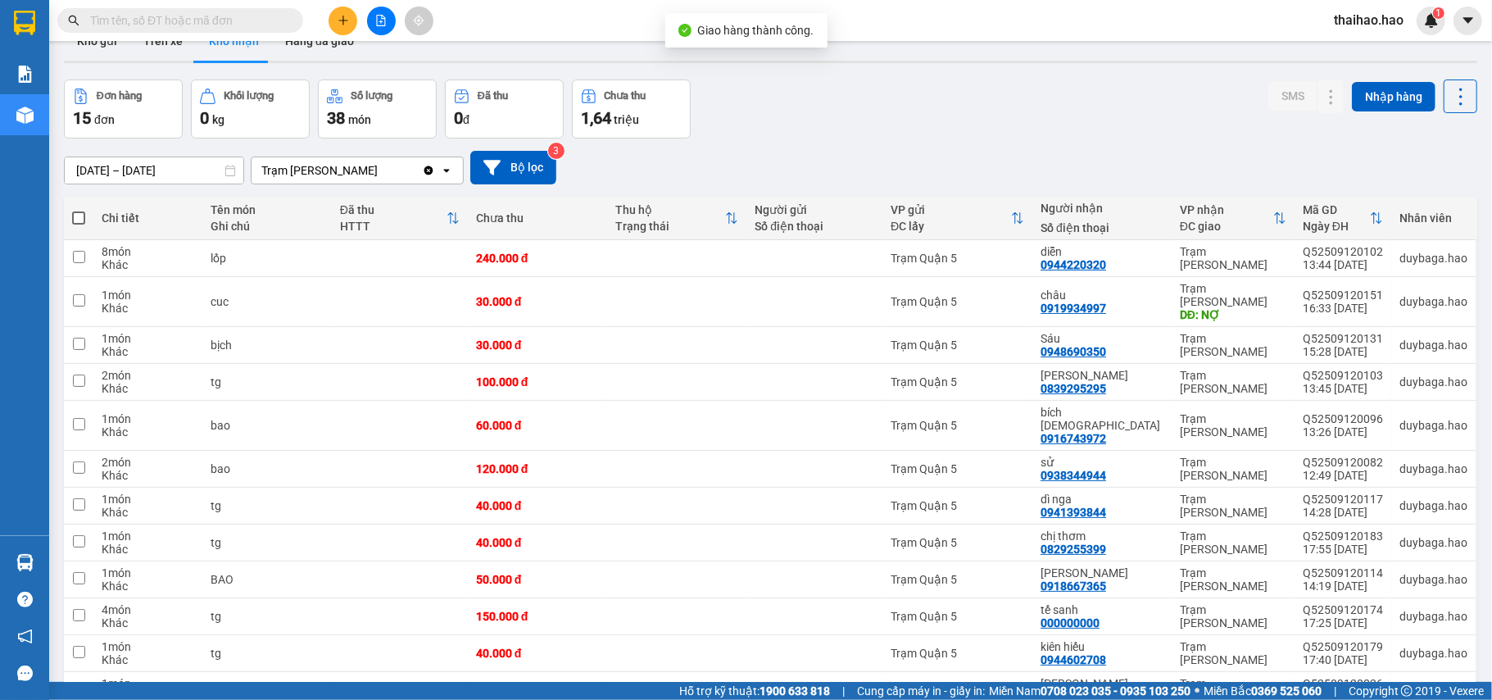
scroll to position [0, 0]
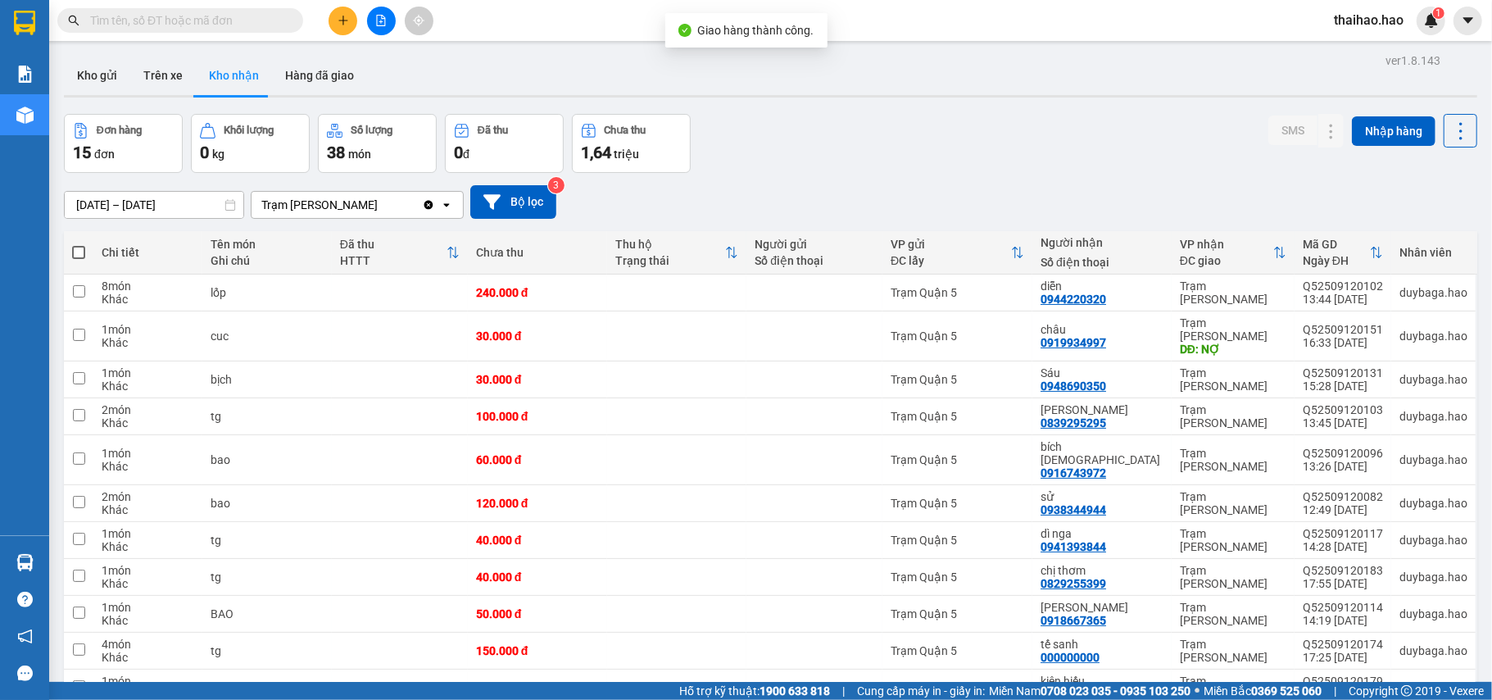
click at [158, 211] on input "[DATE] – [DATE]" at bounding box center [154, 205] width 179 height 26
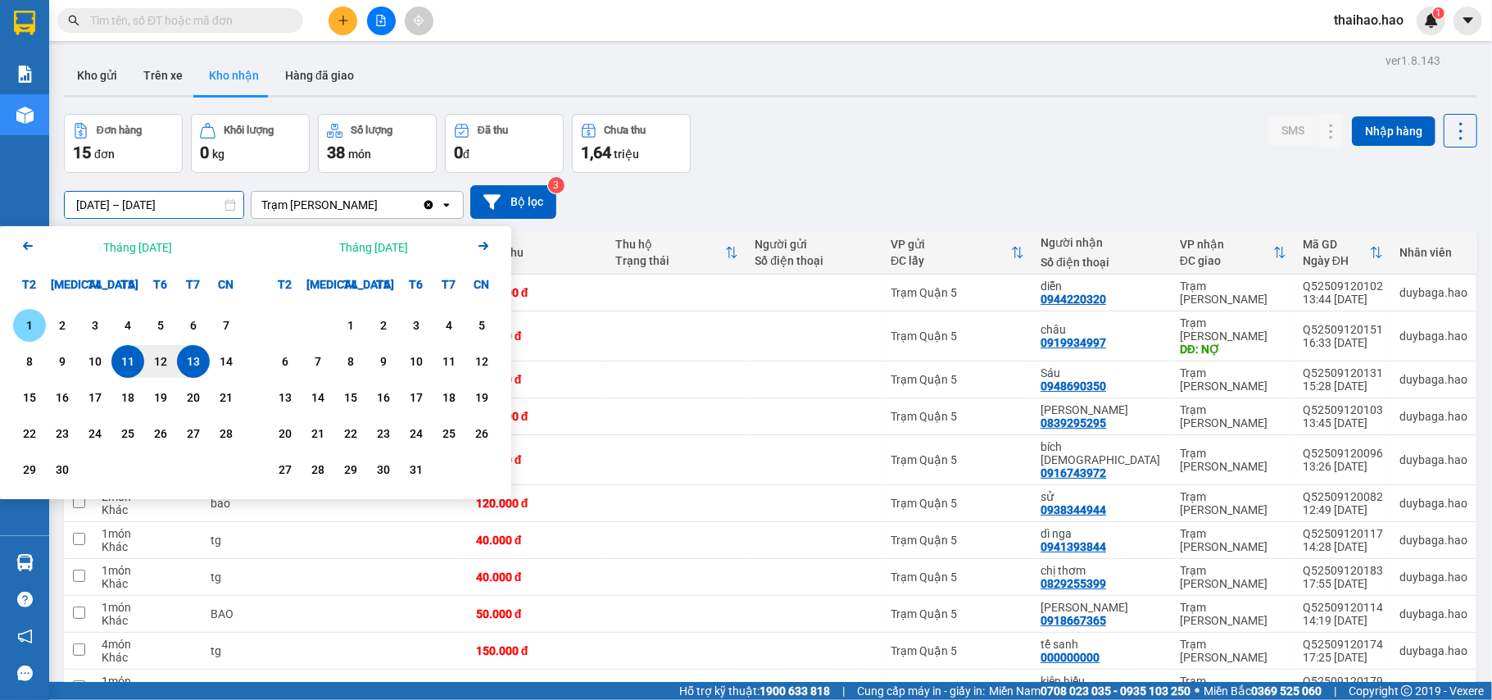
click at [33, 312] on div "1" at bounding box center [29, 325] width 33 height 33
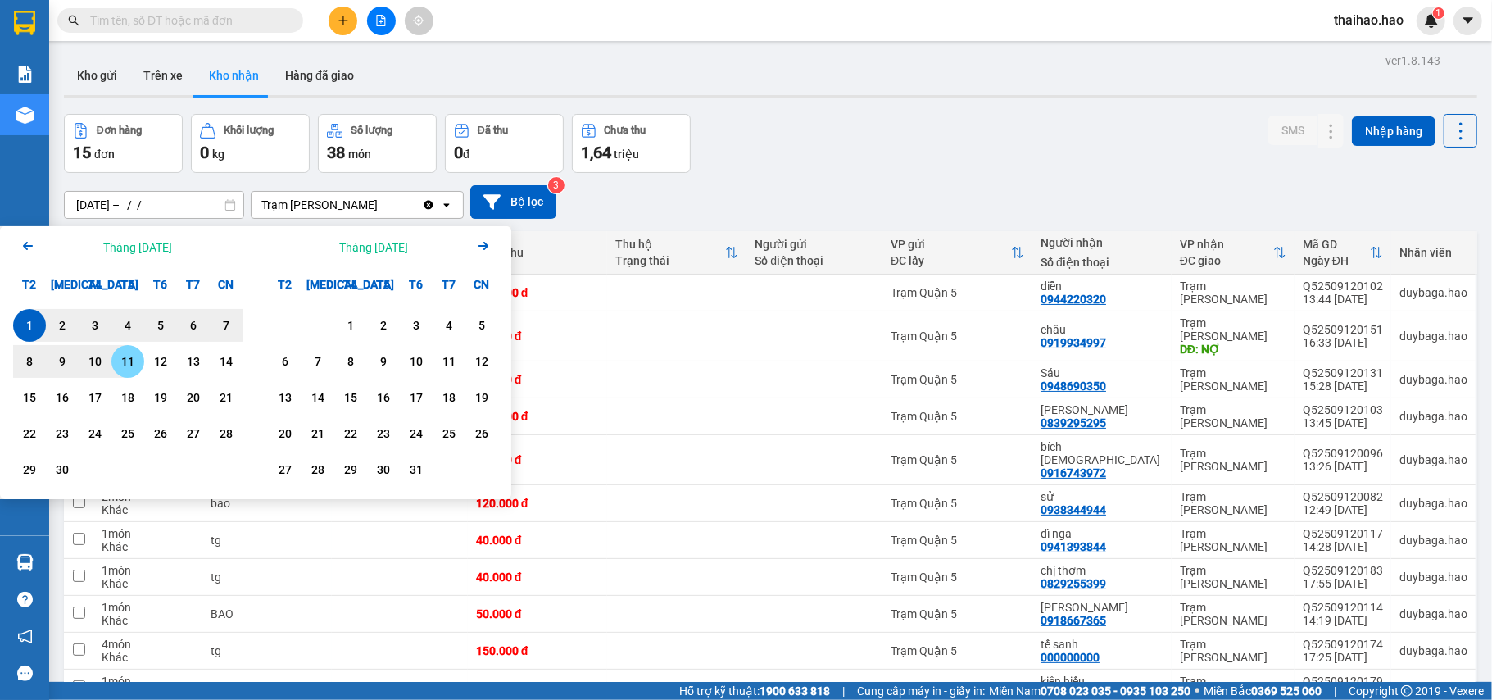
click at [125, 355] on div "11" at bounding box center [127, 361] width 23 height 20
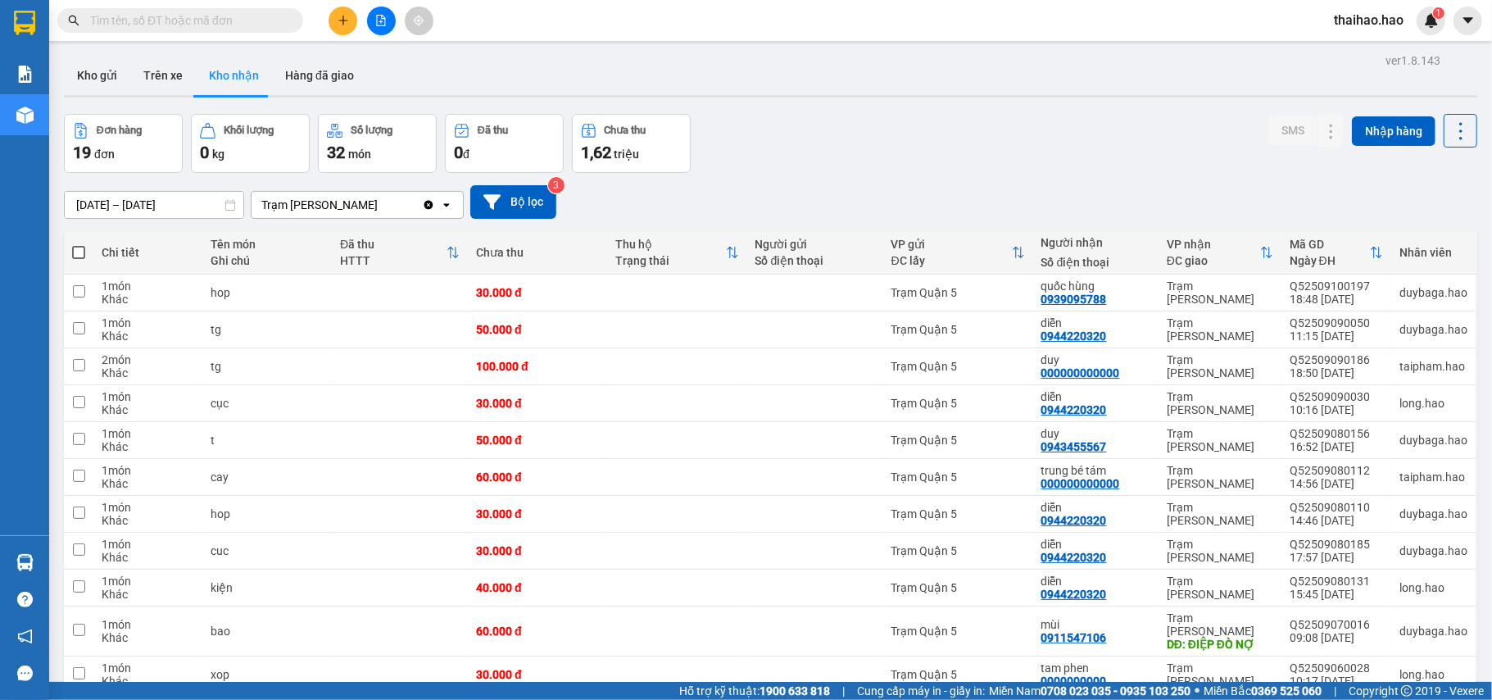
click at [184, 197] on input "01/09/2025 – 11/09/2025" at bounding box center [154, 205] width 179 height 26
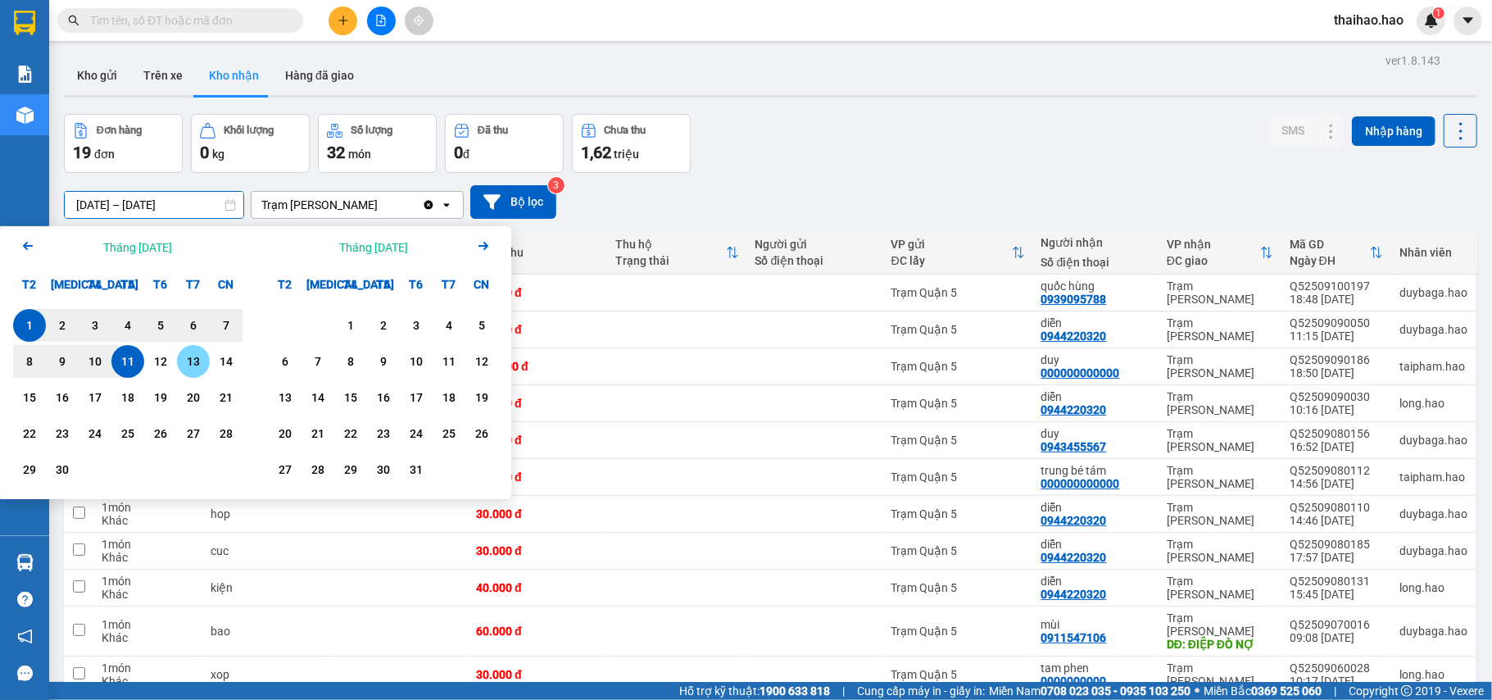
click at [190, 360] on div "13" at bounding box center [193, 361] width 23 height 20
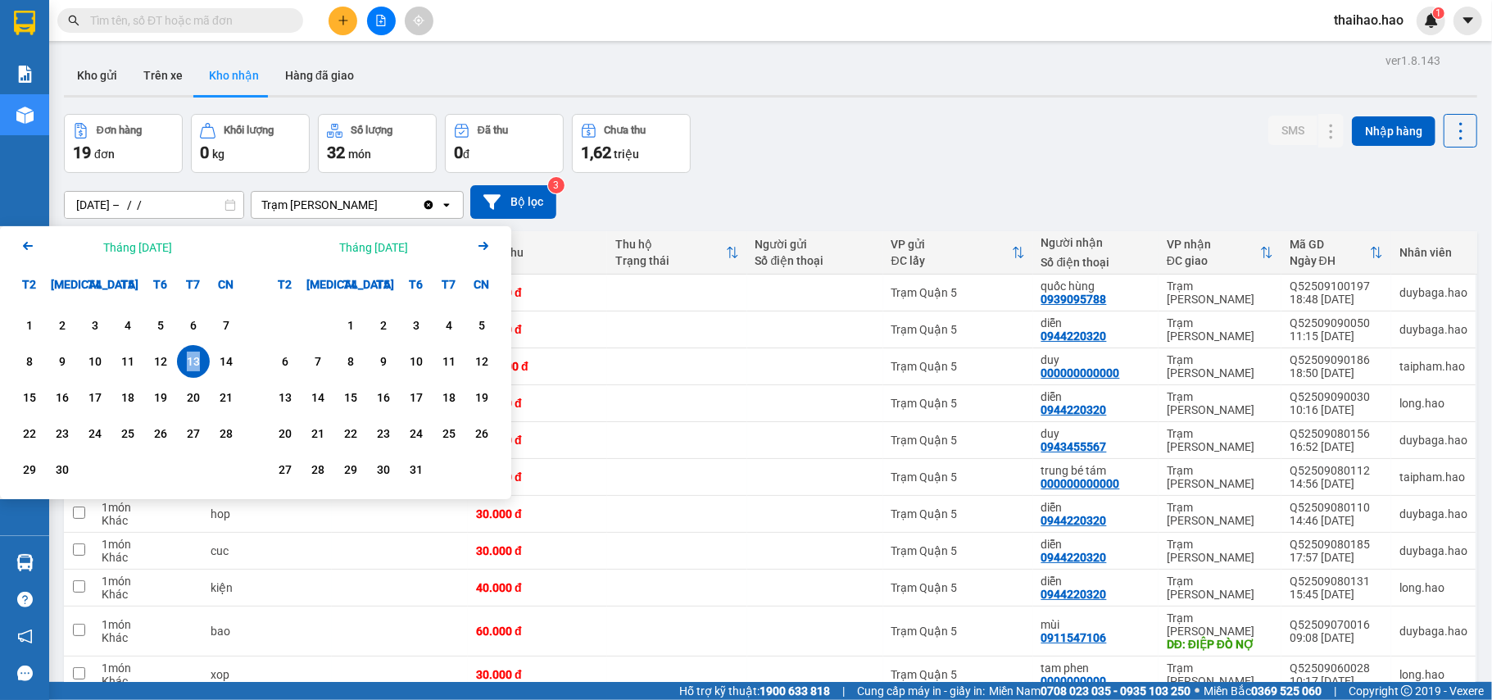
click at [190, 360] on div "13" at bounding box center [193, 361] width 23 height 20
type input "13/09/2025 – 13/09/2025"
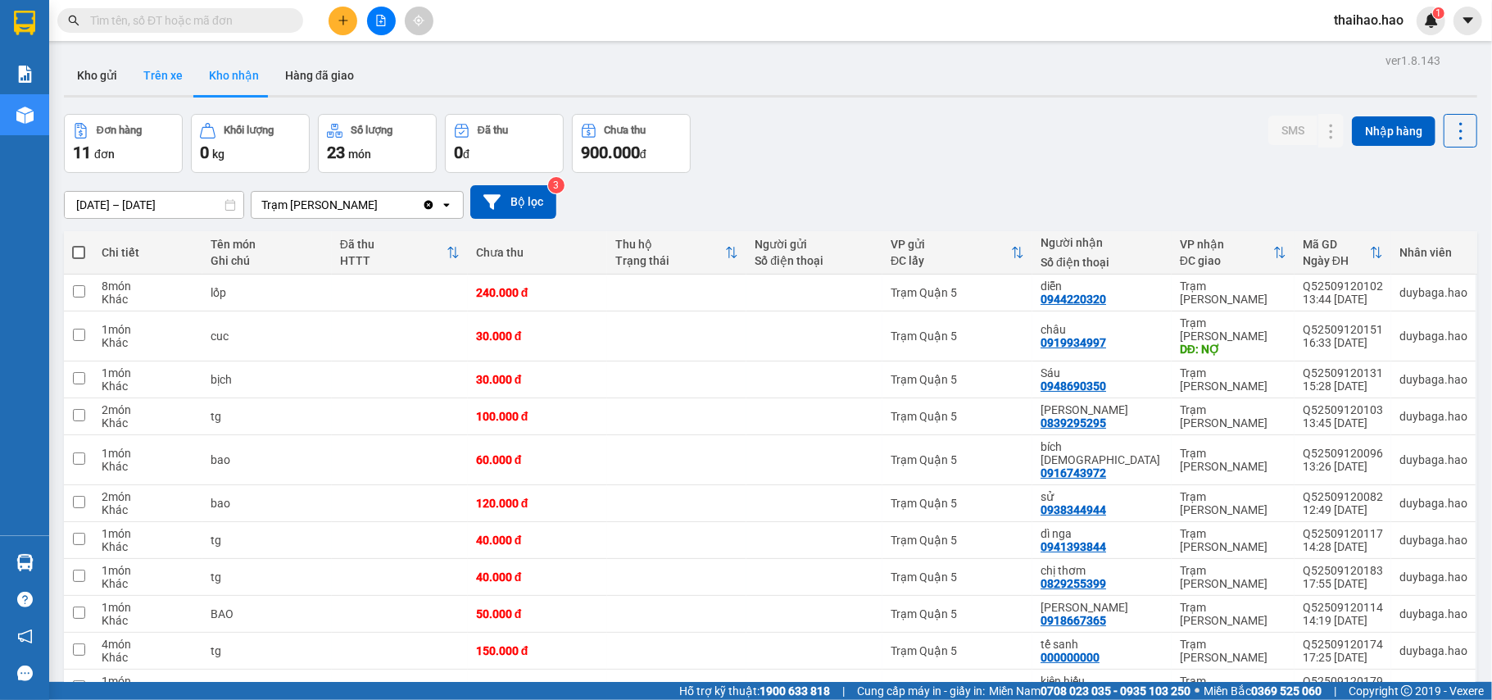
click at [161, 83] on button "Trên xe" at bounding box center [163, 75] width 66 height 39
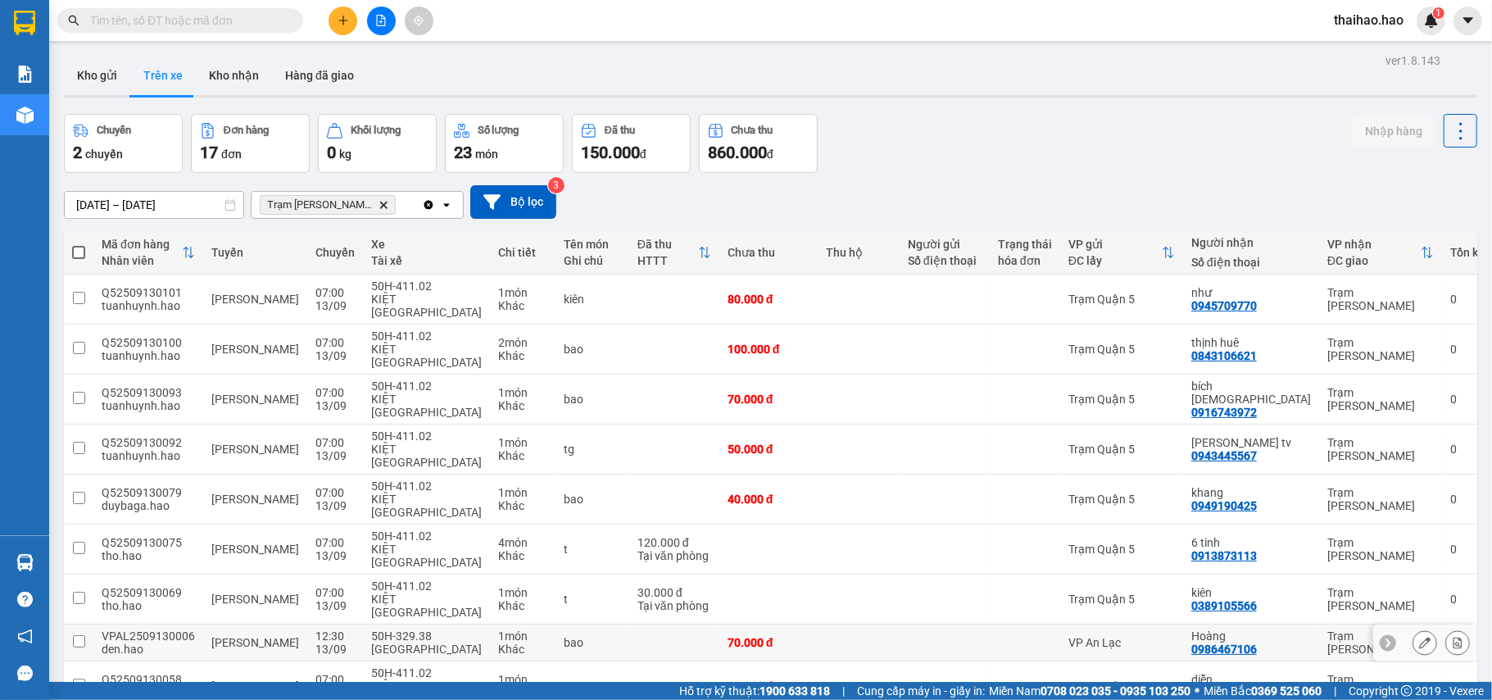
click at [1419, 636] on icon at bounding box center [1424, 641] width 11 height 11
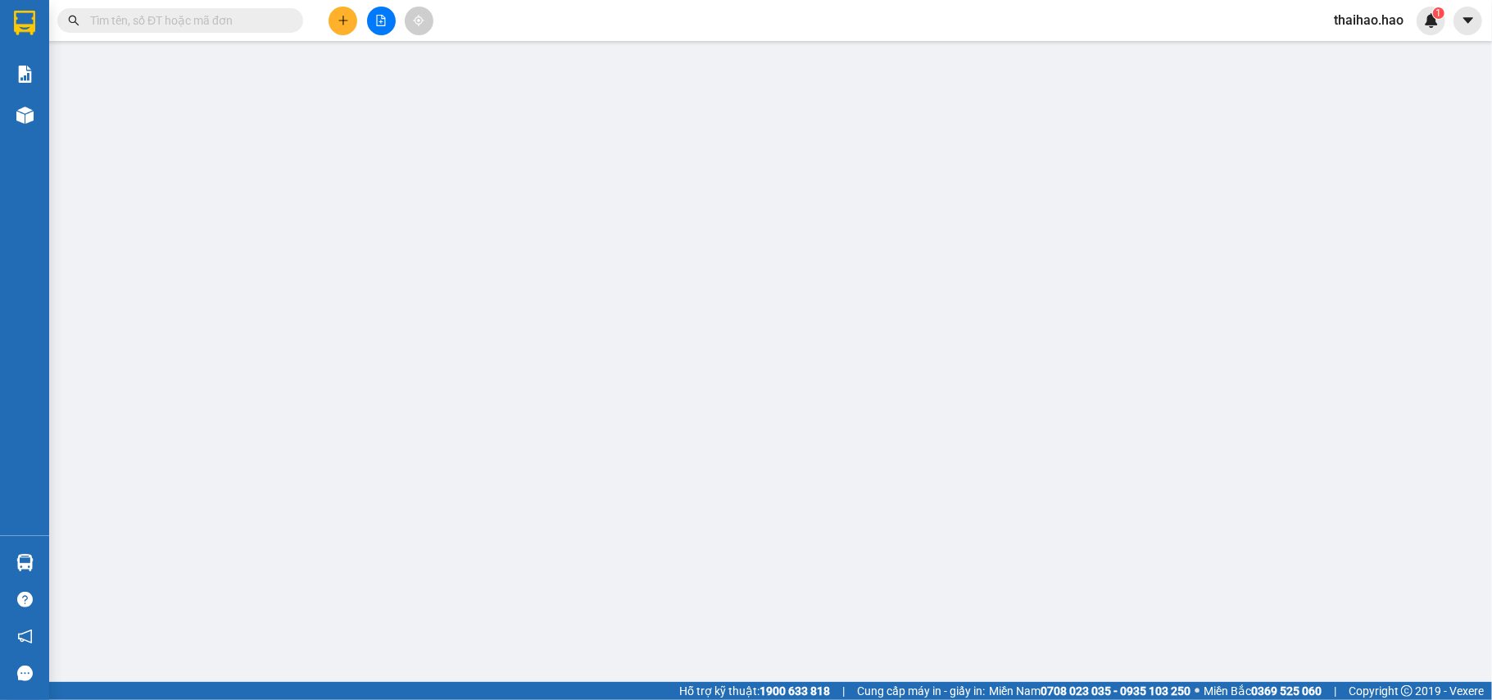
type input "0986467106"
type input "Hoàng"
type input "70.000"
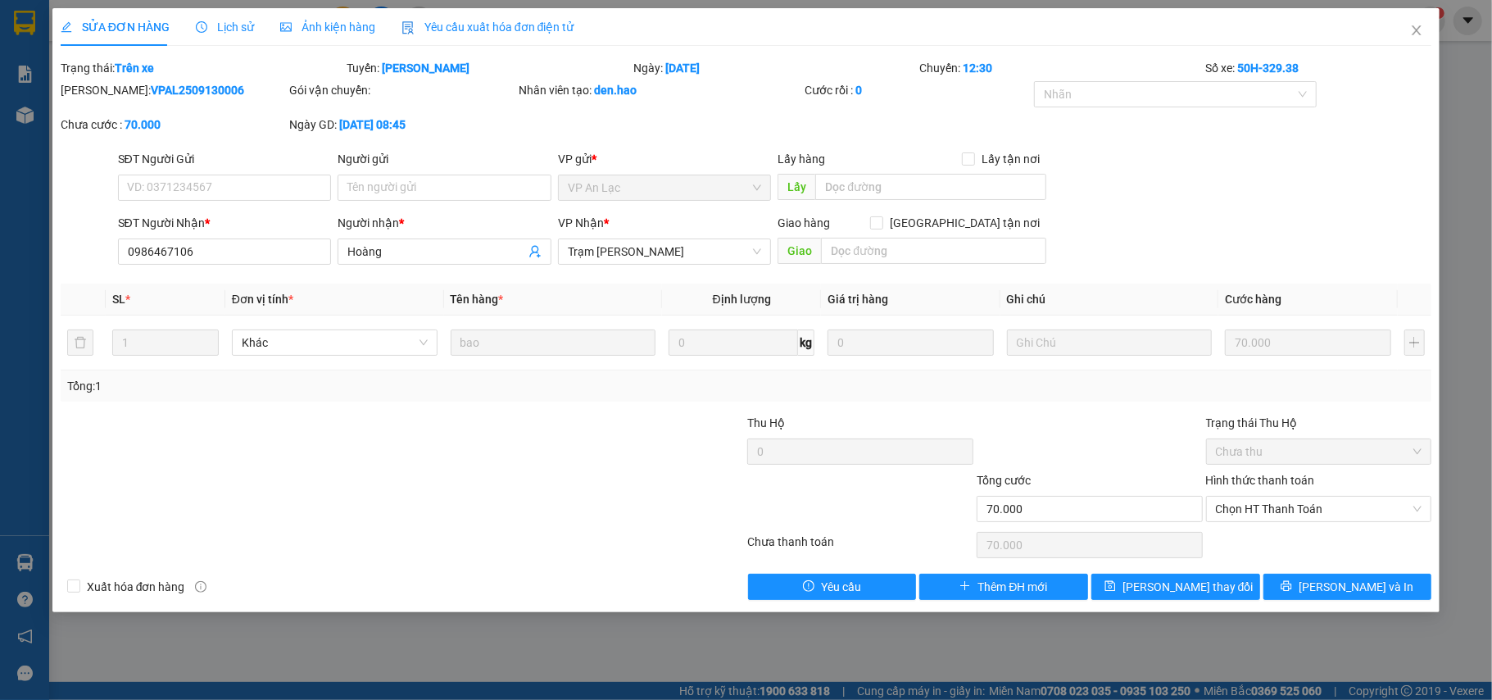
click at [224, 10] on div "Lịch sử" at bounding box center [225, 27] width 58 height 38
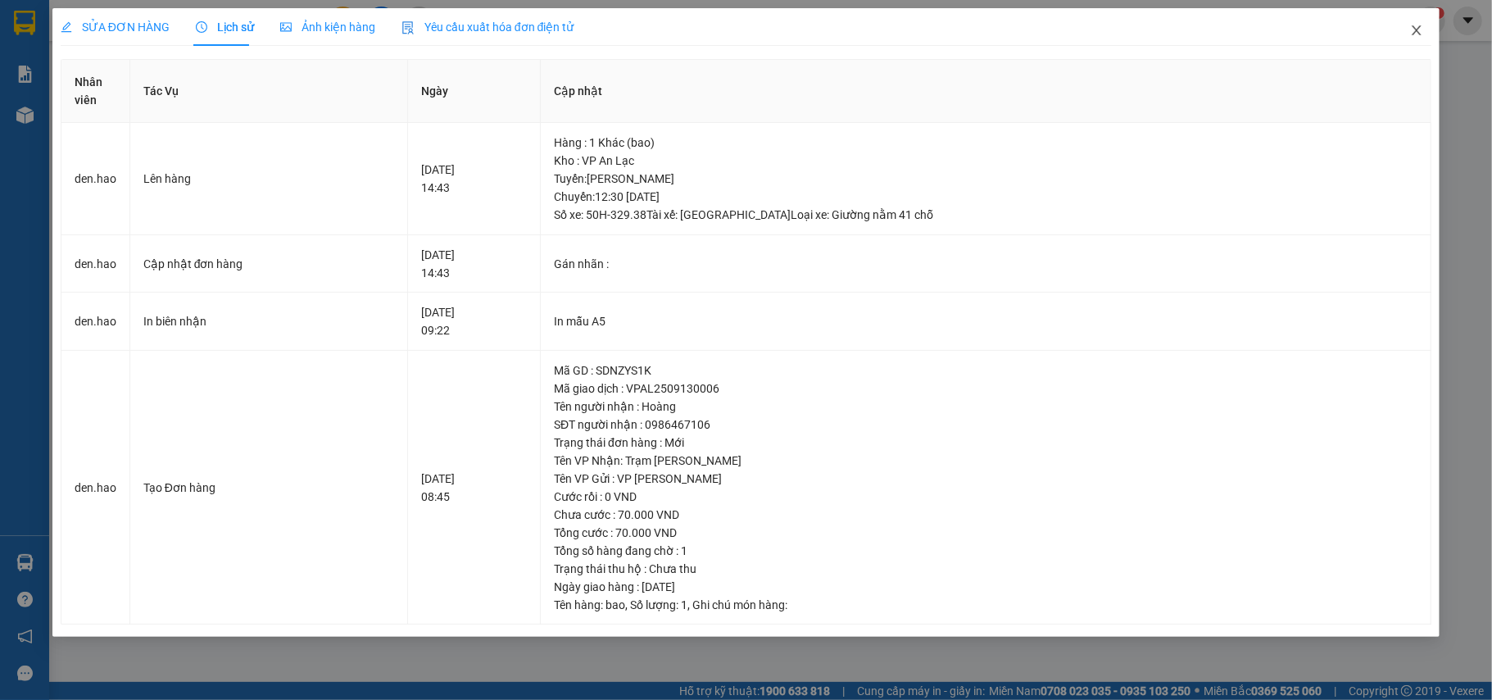
click at [1416, 34] on icon "close" at bounding box center [1416, 30] width 13 height 13
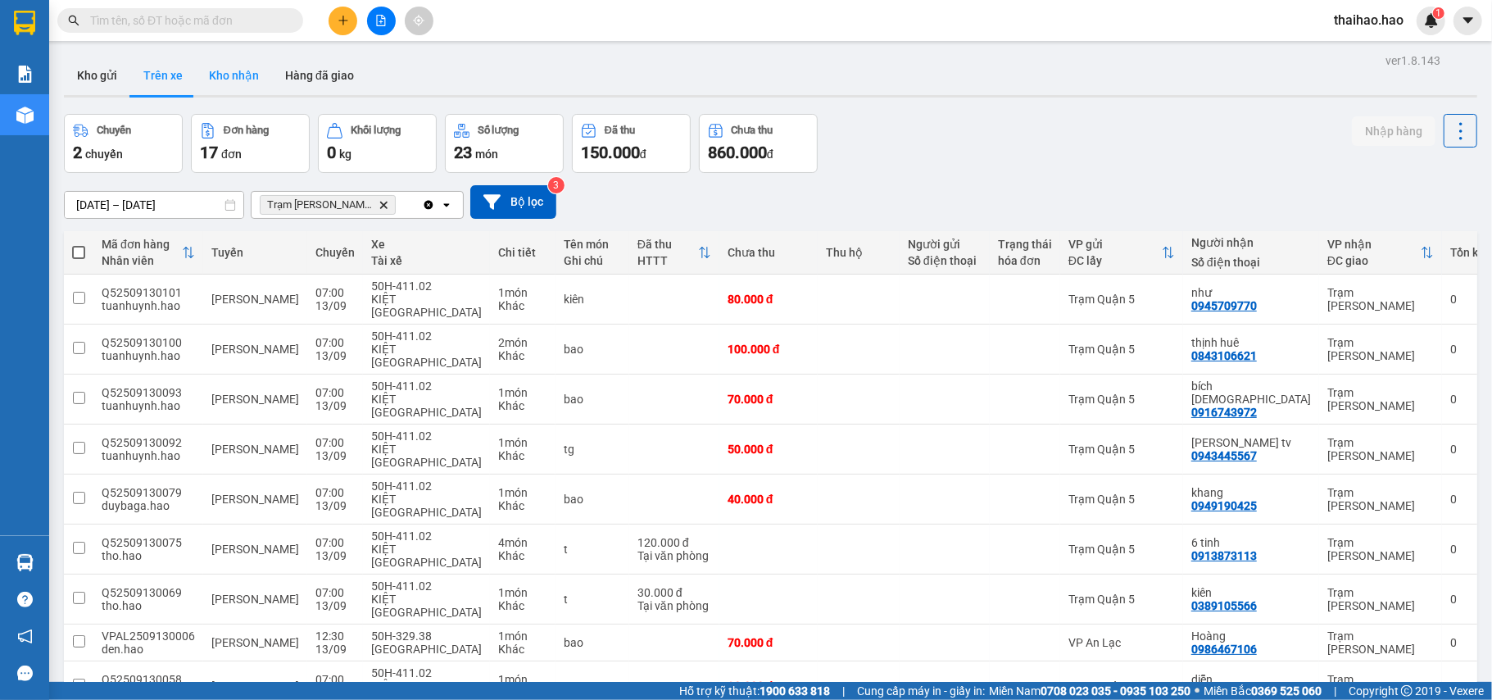
click at [224, 75] on button "Kho nhận" at bounding box center [234, 75] width 76 height 39
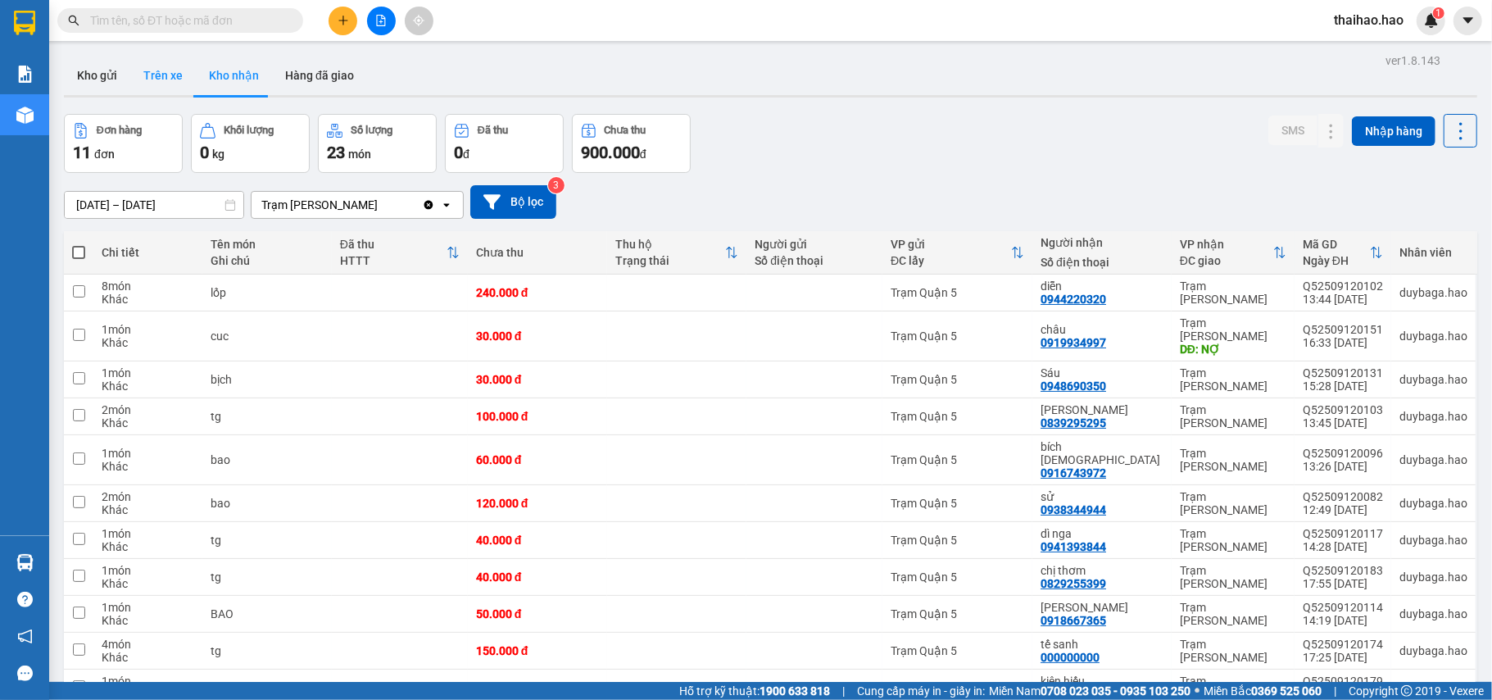
click at [135, 67] on button "Trên xe" at bounding box center [163, 75] width 66 height 39
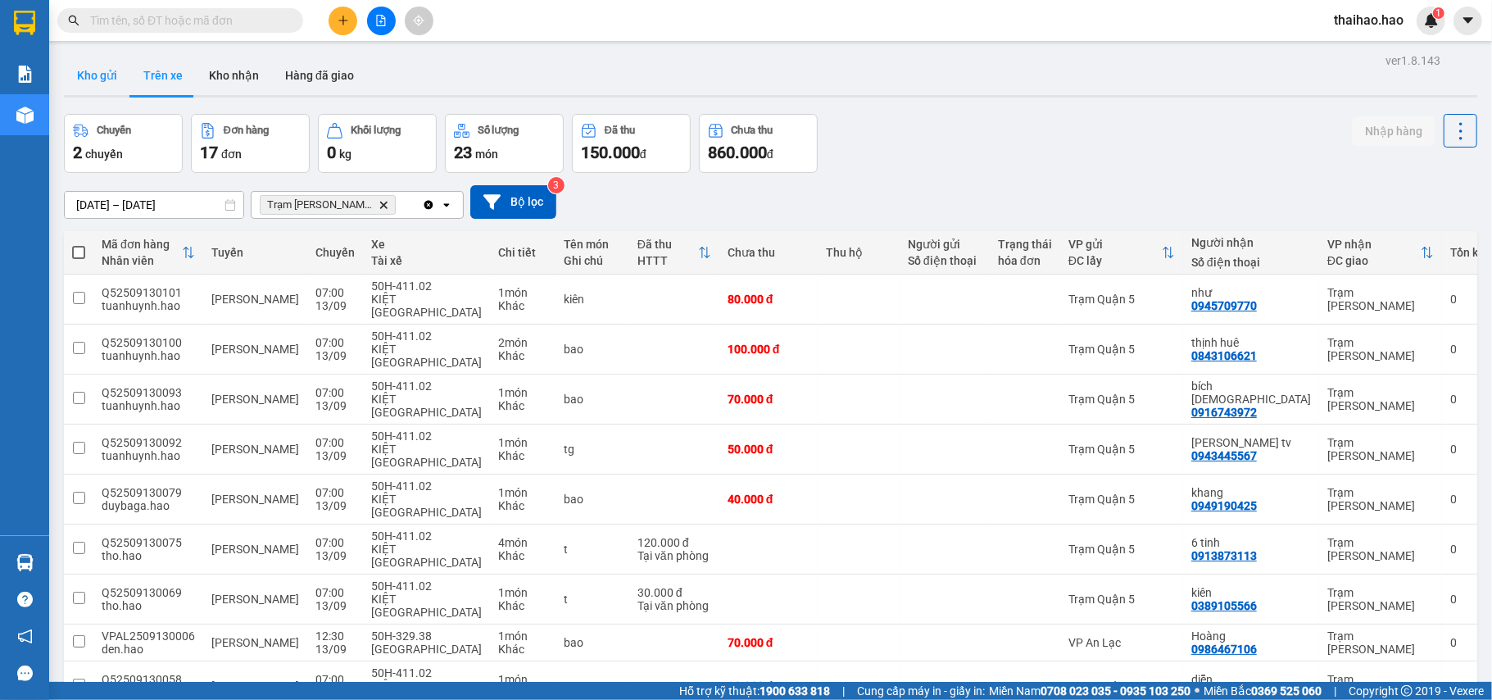
click at [73, 66] on button "Kho gửi" at bounding box center [97, 75] width 66 height 39
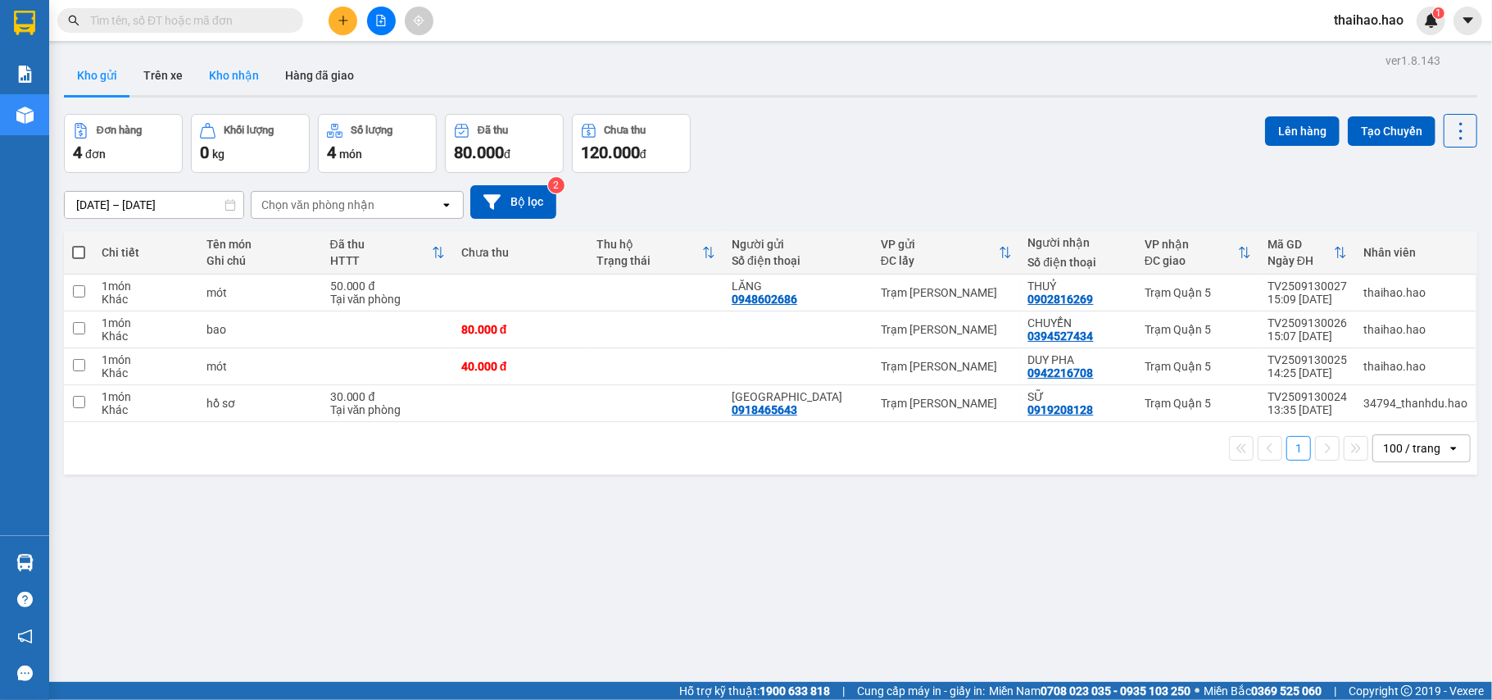
click at [211, 73] on button "Kho nhận" at bounding box center [234, 75] width 76 height 39
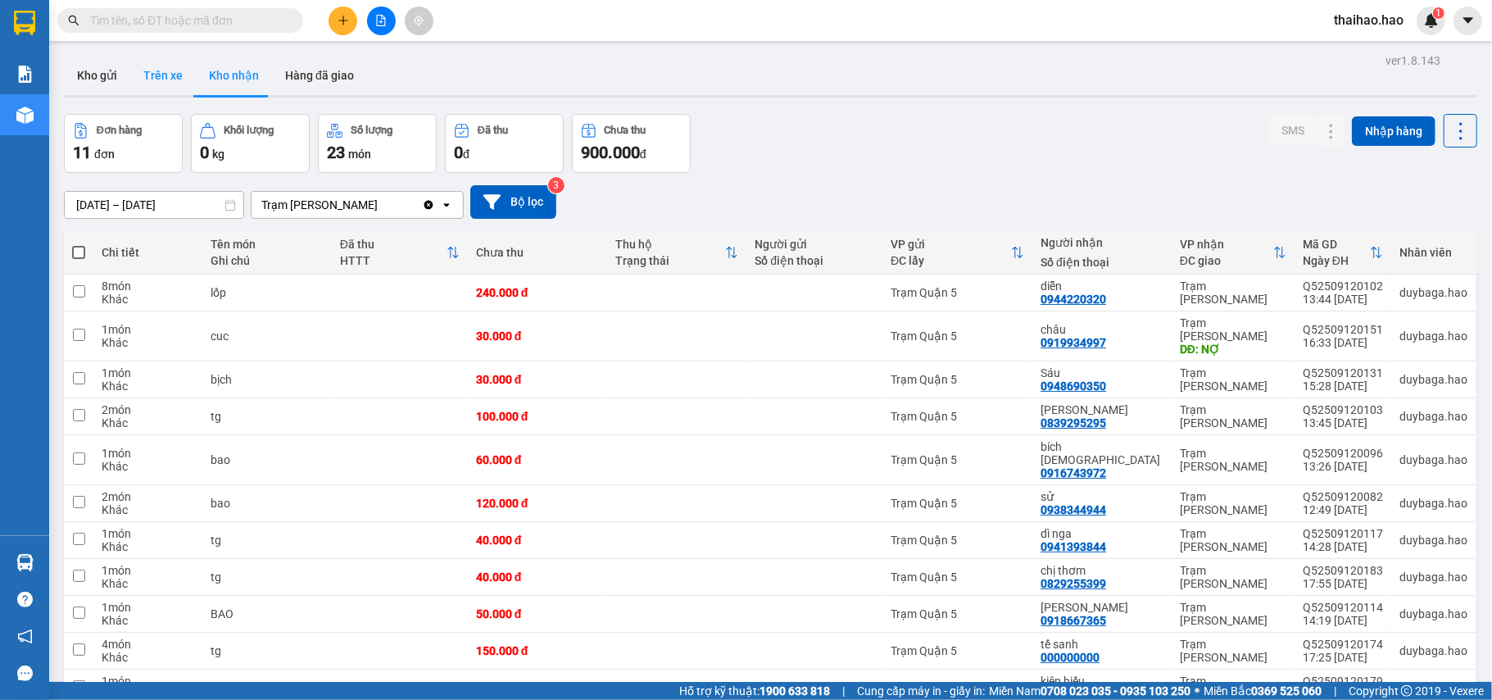
click at [155, 70] on button "Trên xe" at bounding box center [163, 75] width 66 height 39
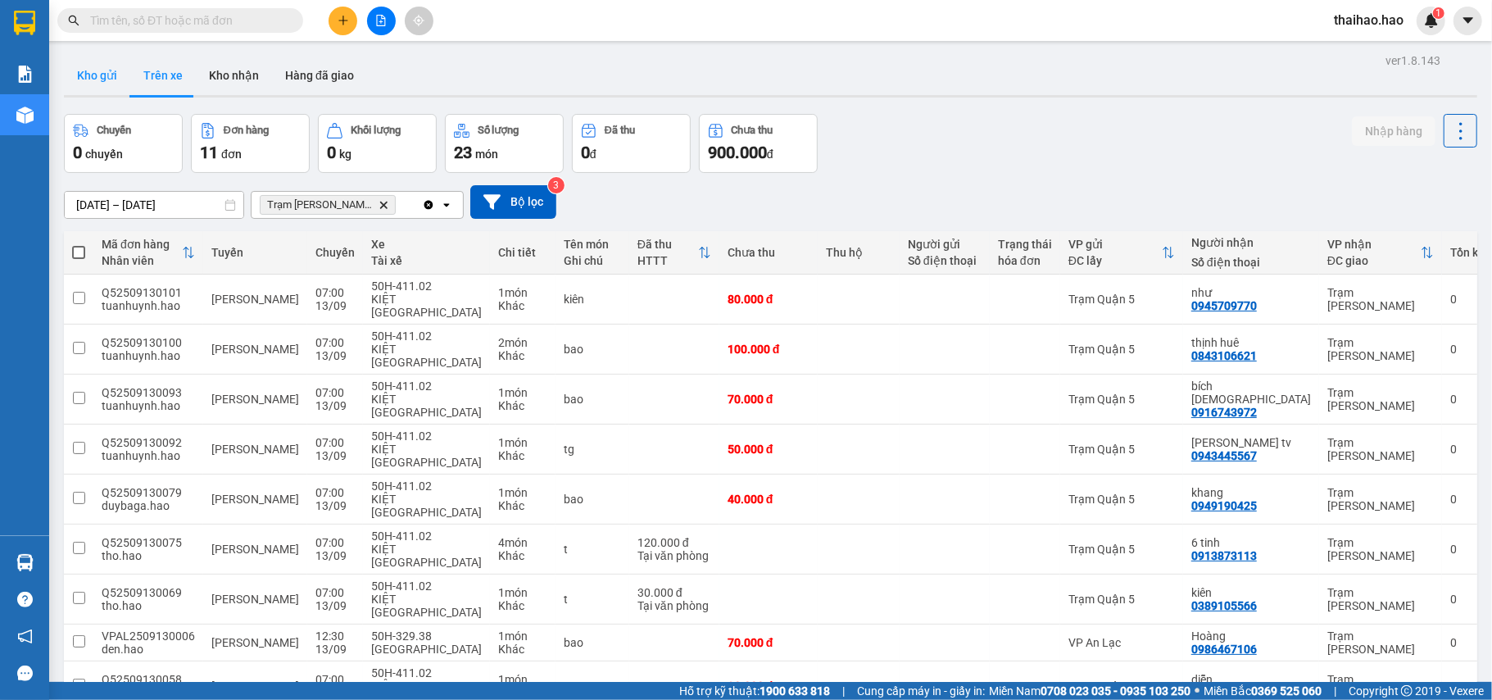
click at [93, 66] on button "Kho gửi" at bounding box center [97, 75] width 66 height 39
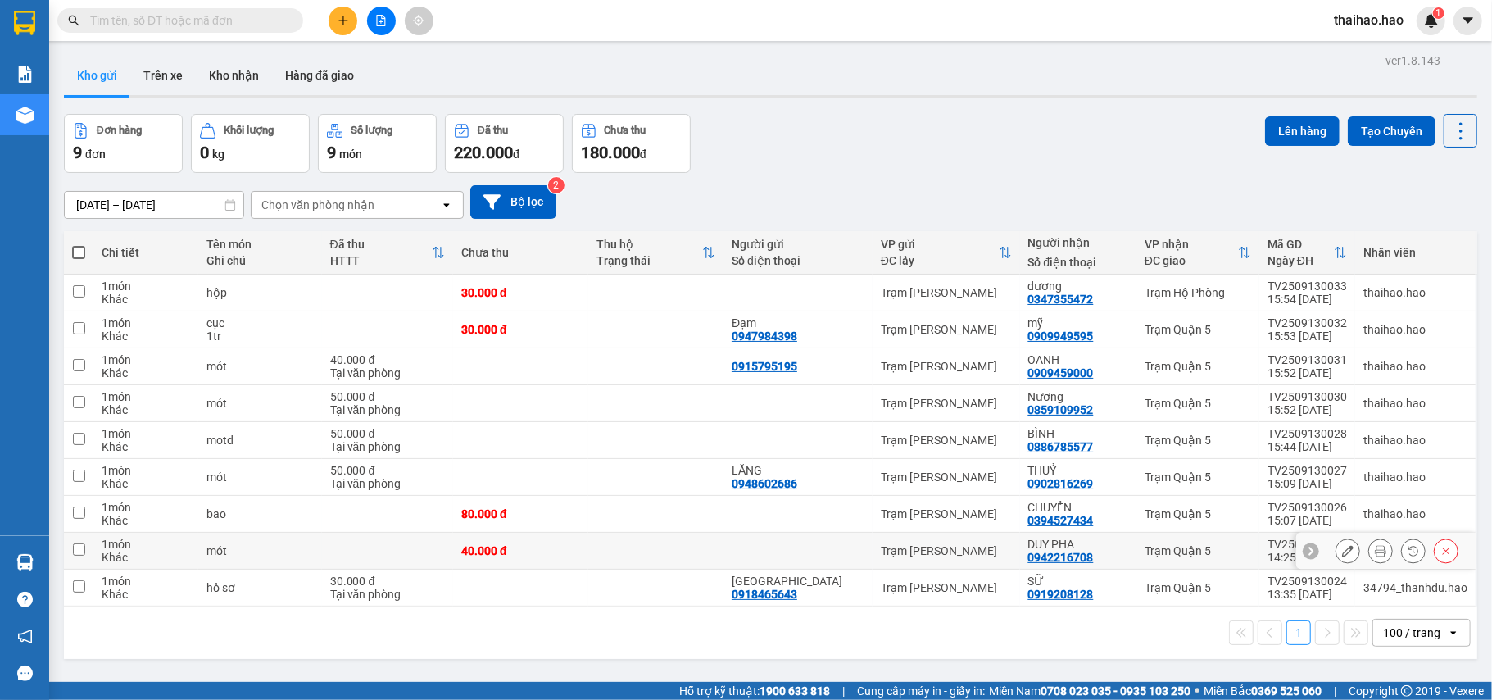
click at [1375, 555] on icon at bounding box center [1380, 550] width 11 height 11
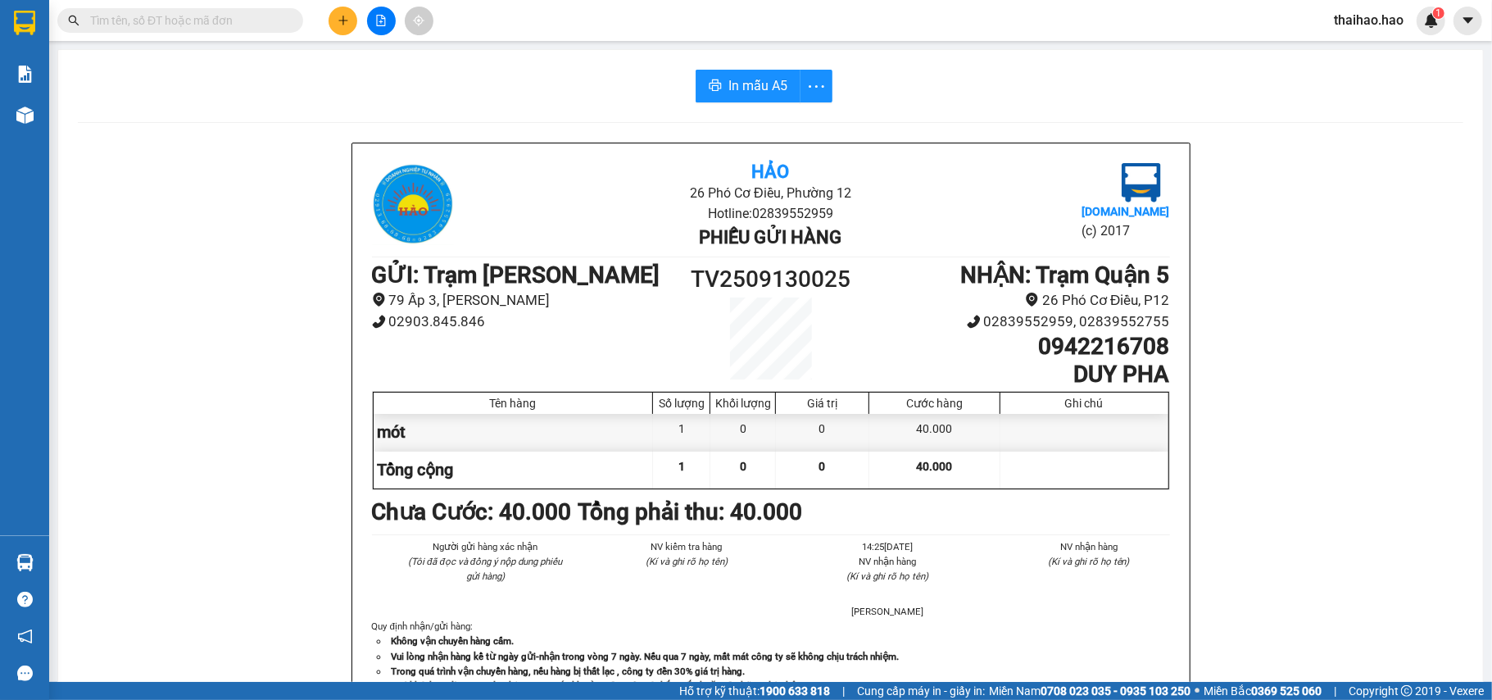
click at [725, 119] on div "In mẫu A5 Hảo 26 Phó Cơ Điều, Phường 12 Hotline: 02839552959 Phiếu gửi hàng Vex…" at bounding box center [770, 682] width 1424 height 1265
click at [729, 90] on span "In mẫu A5" at bounding box center [757, 85] width 59 height 20
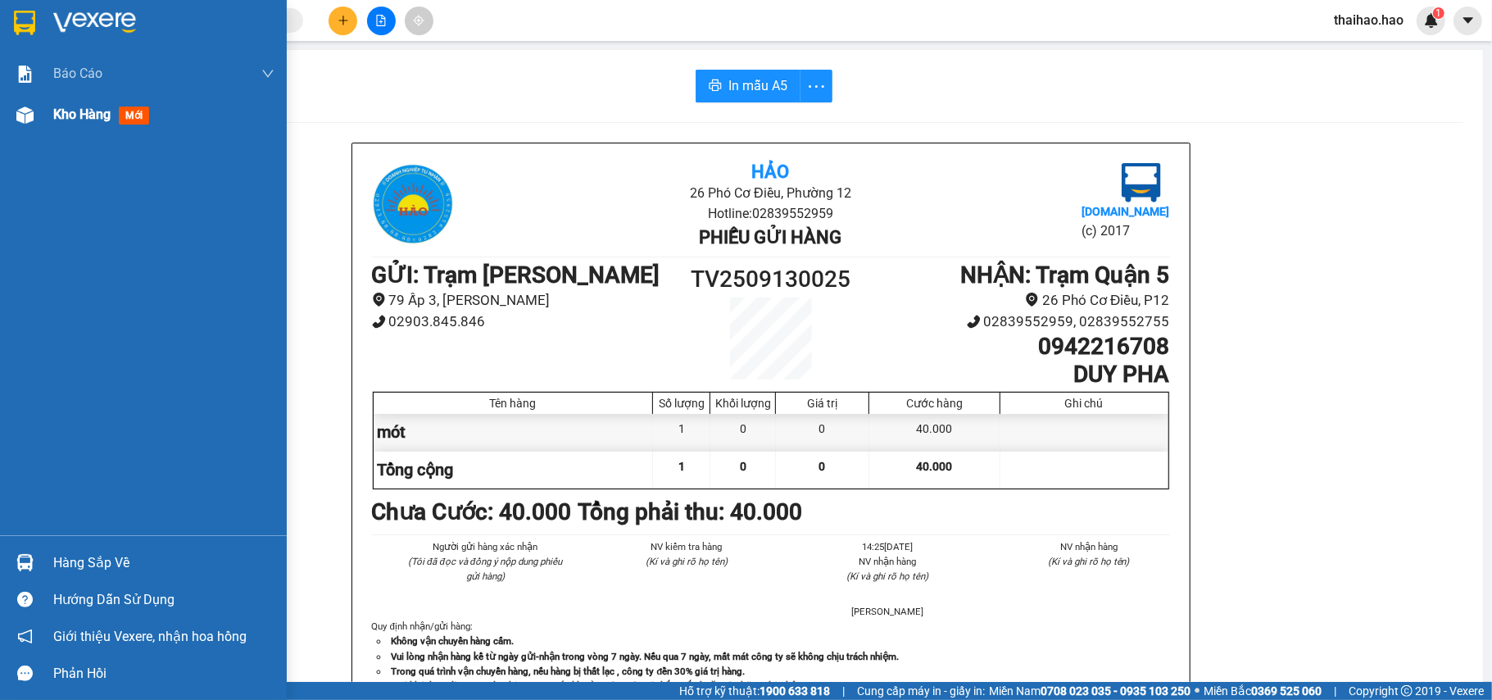
click at [18, 126] on div at bounding box center [25, 115] width 29 height 29
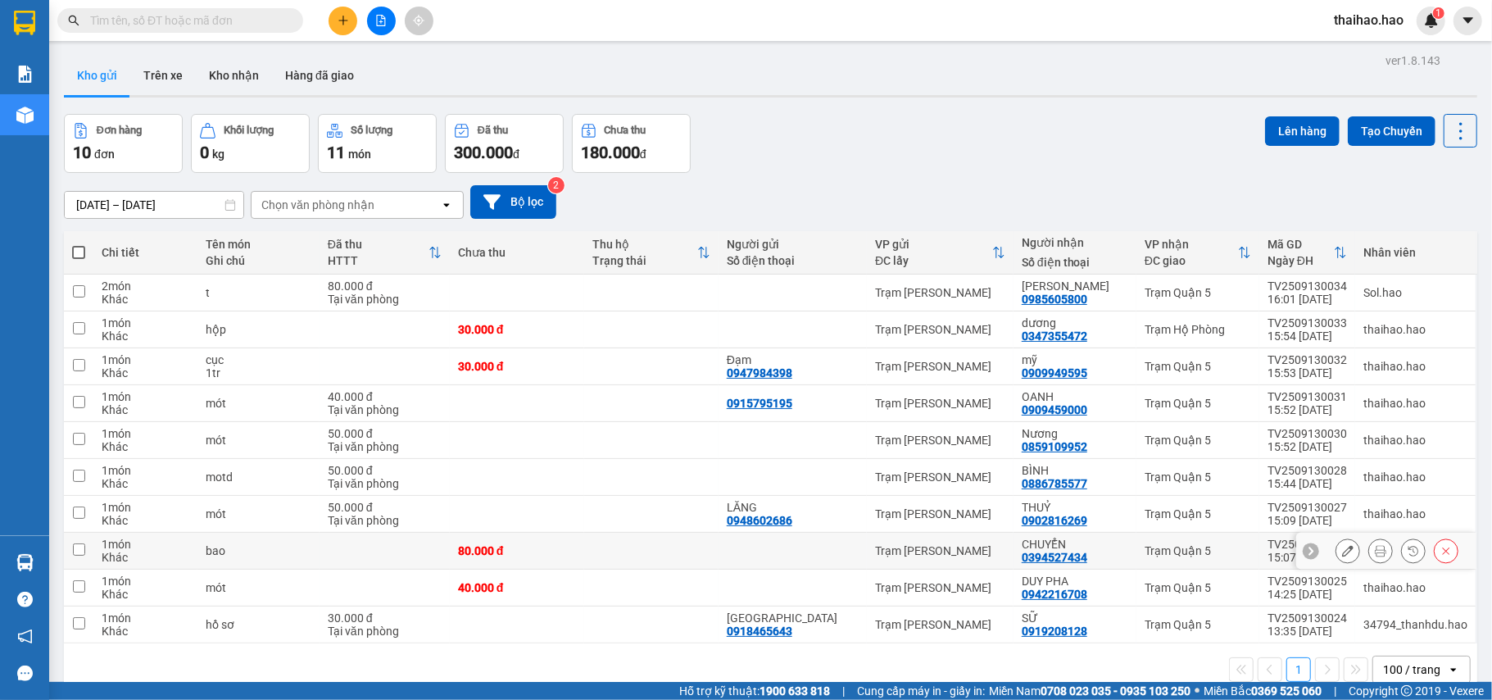
click at [1375, 552] on icon at bounding box center [1380, 550] width 11 height 11
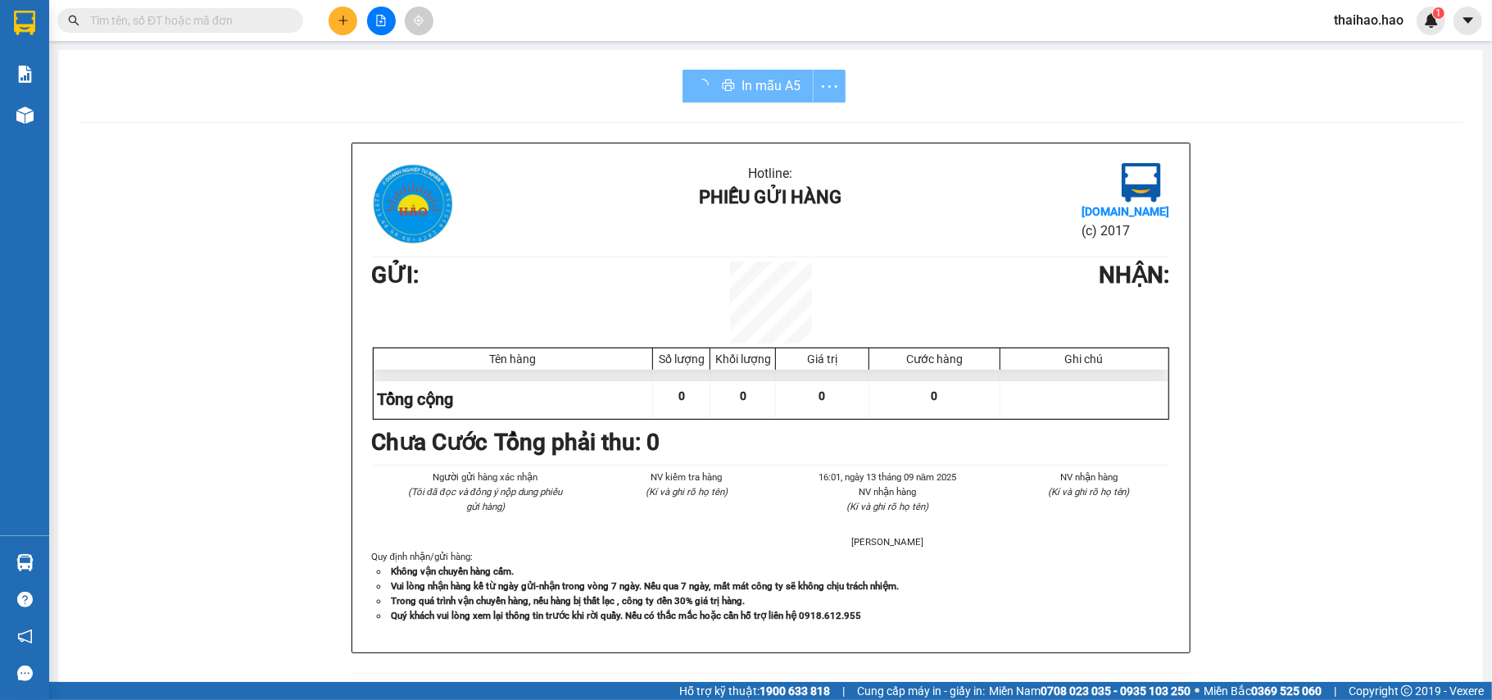
click at [715, 109] on div "In mẫu A5 Hotline: Phiếu gửi hàng Vexere.com (c) 2017 GỬI : NHẬN : Tên hàng Số …" at bounding box center [770, 619] width 1424 height 1138
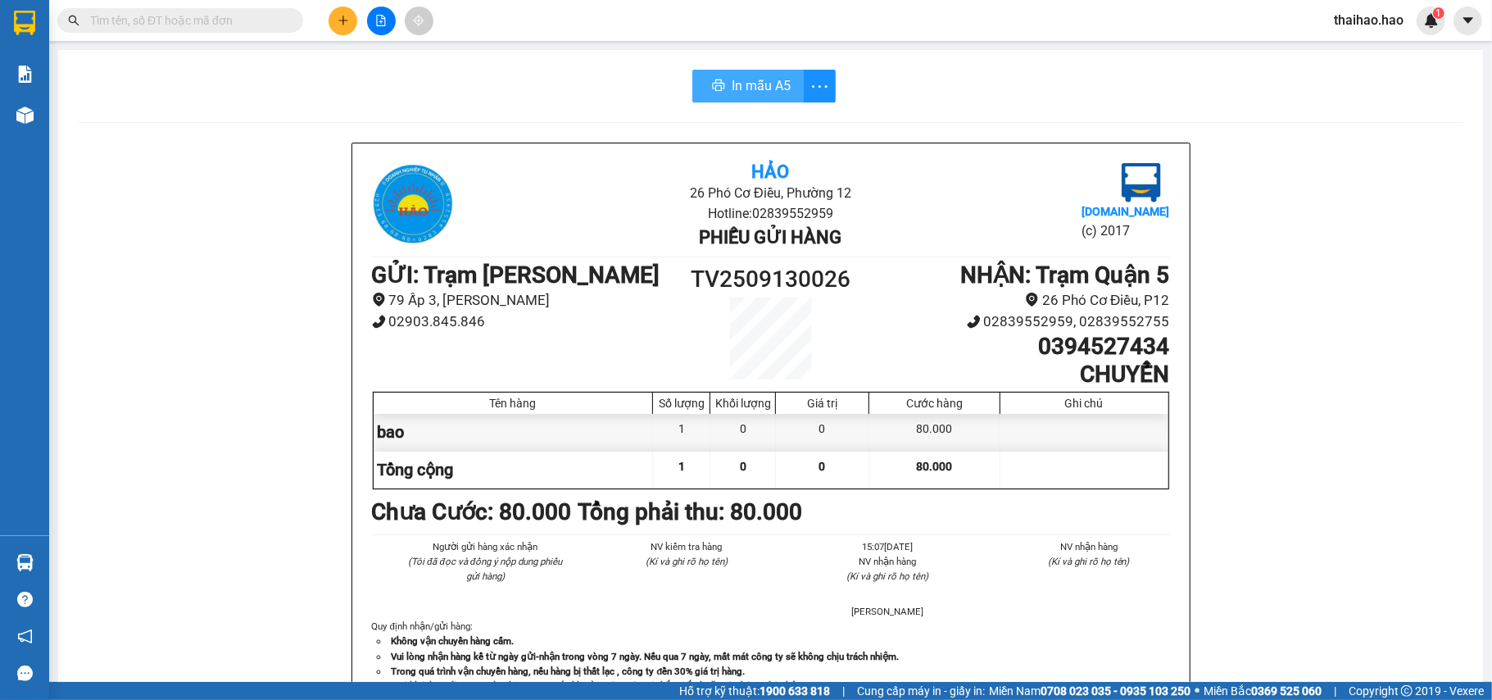
click at [729, 84] on button "In mẫu A5" at bounding box center [747, 86] width 111 height 33
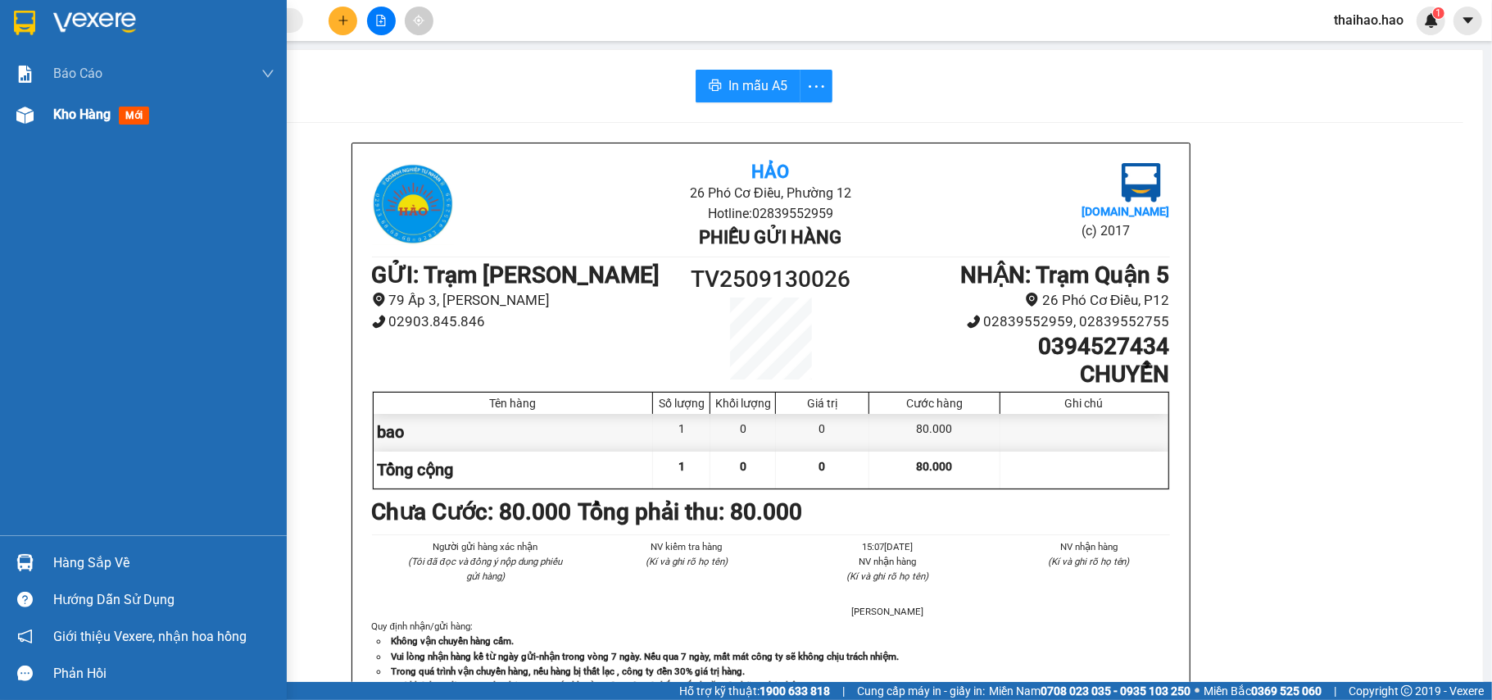
click at [66, 115] on span "Kho hàng" at bounding box center [81, 114] width 57 height 16
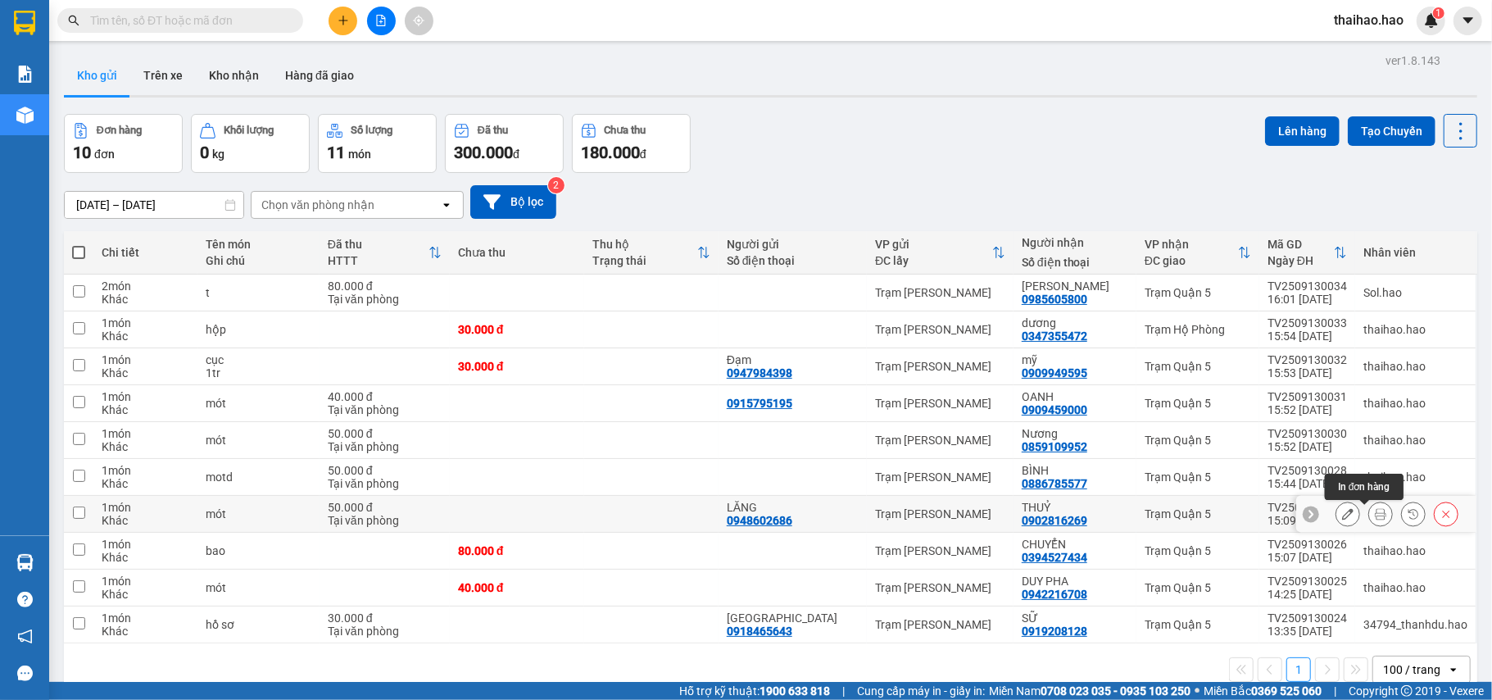
click at [1375, 514] on icon at bounding box center [1380, 513] width 11 height 11
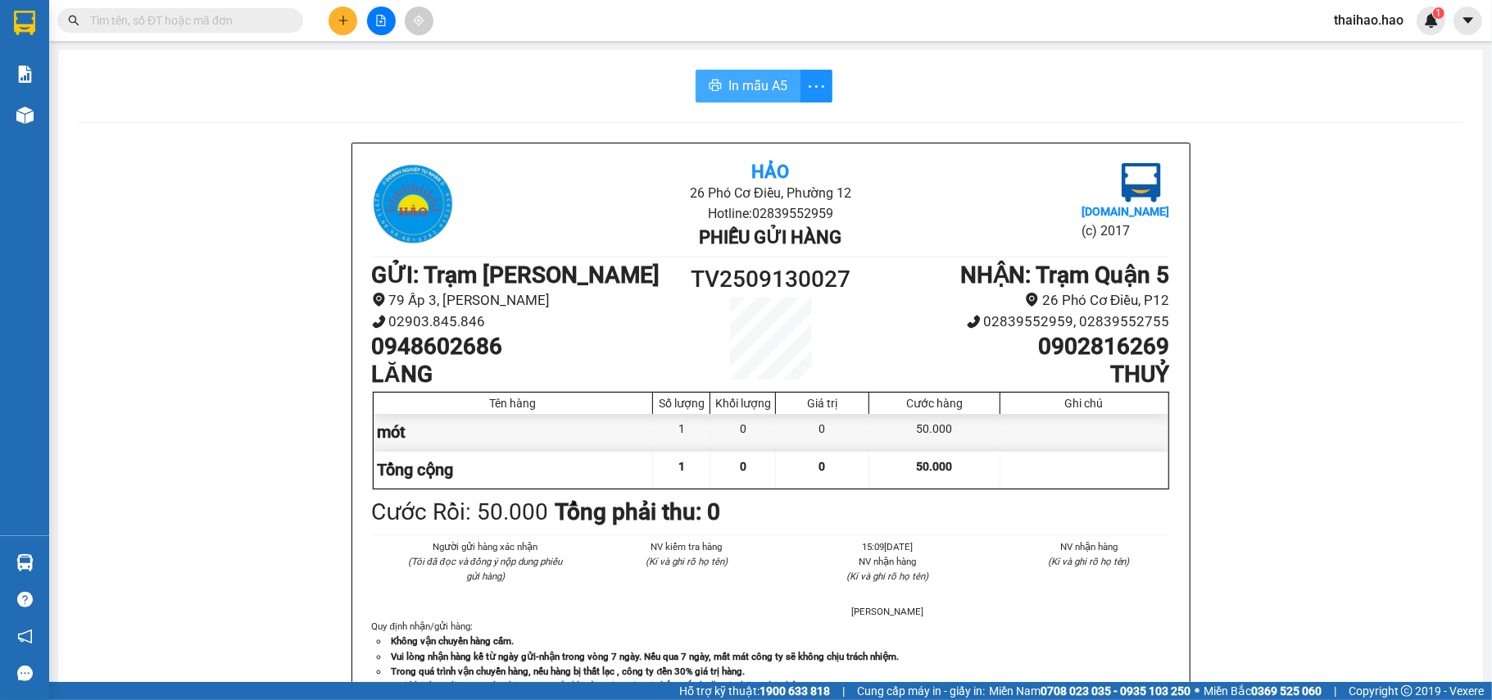
click at [745, 83] on span "In mẫu A5" at bounding box center [757, 85] width 59 height 20
click at [228, 20] on input "text" at bounding box center [186, 20] width 193 height 18
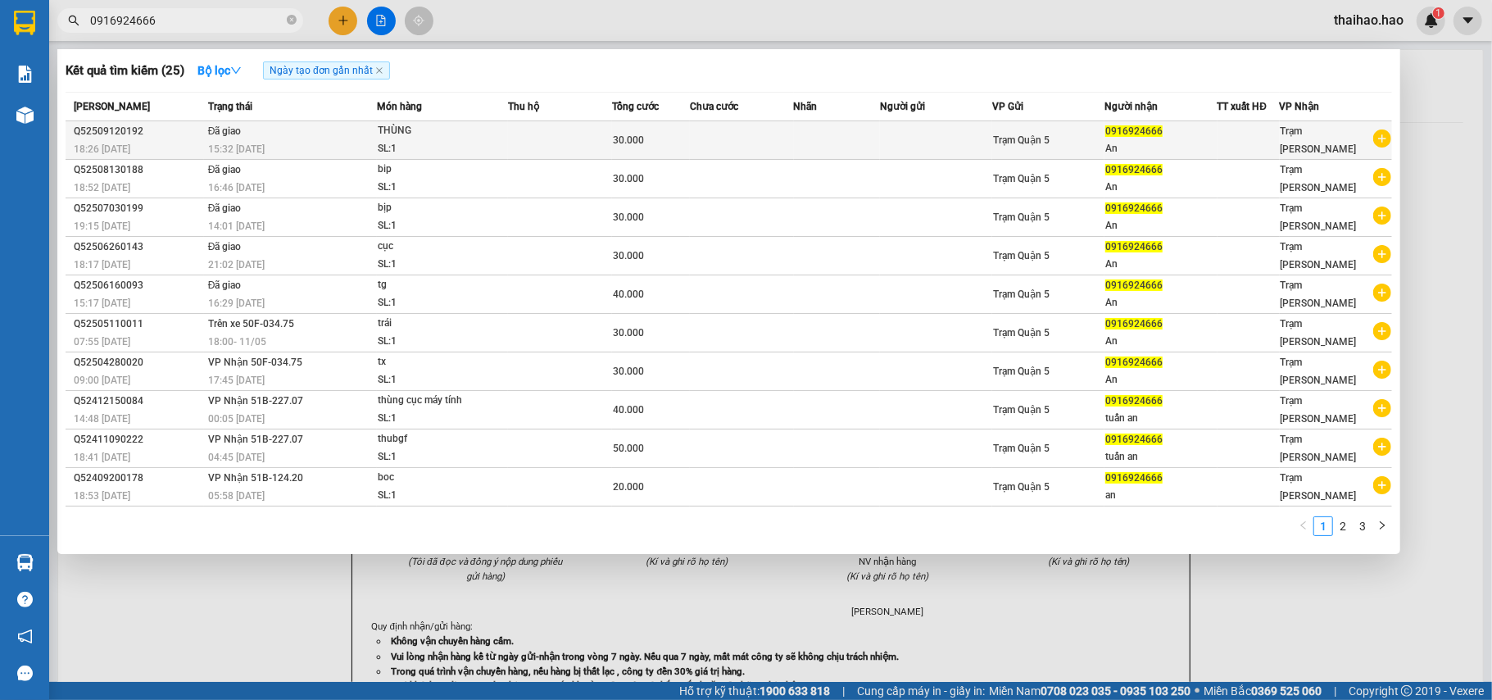
type input "0916924666"
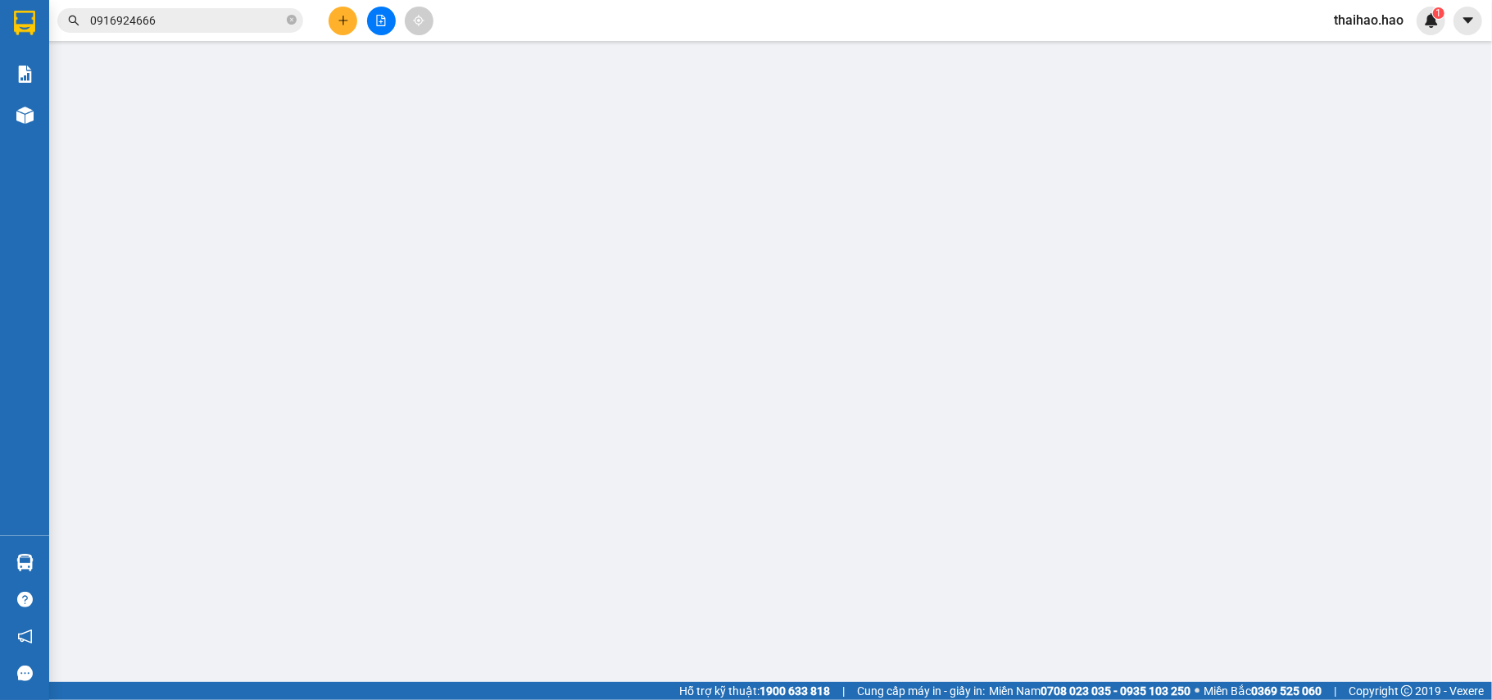
type input "0916924666"
type input "An"
type input "30.000"
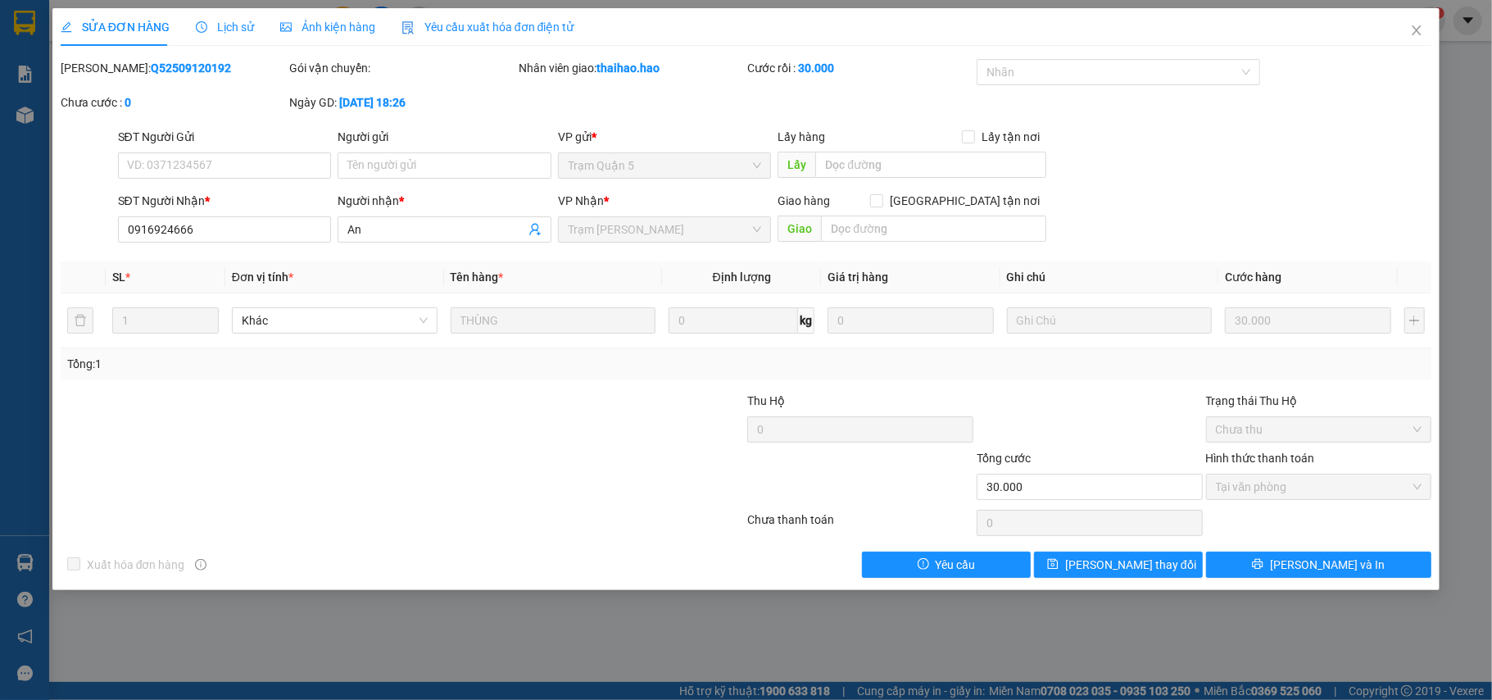
click at [226, 20] on span "Lịch sử" at bounding box center [225, 26] width 58 height 13
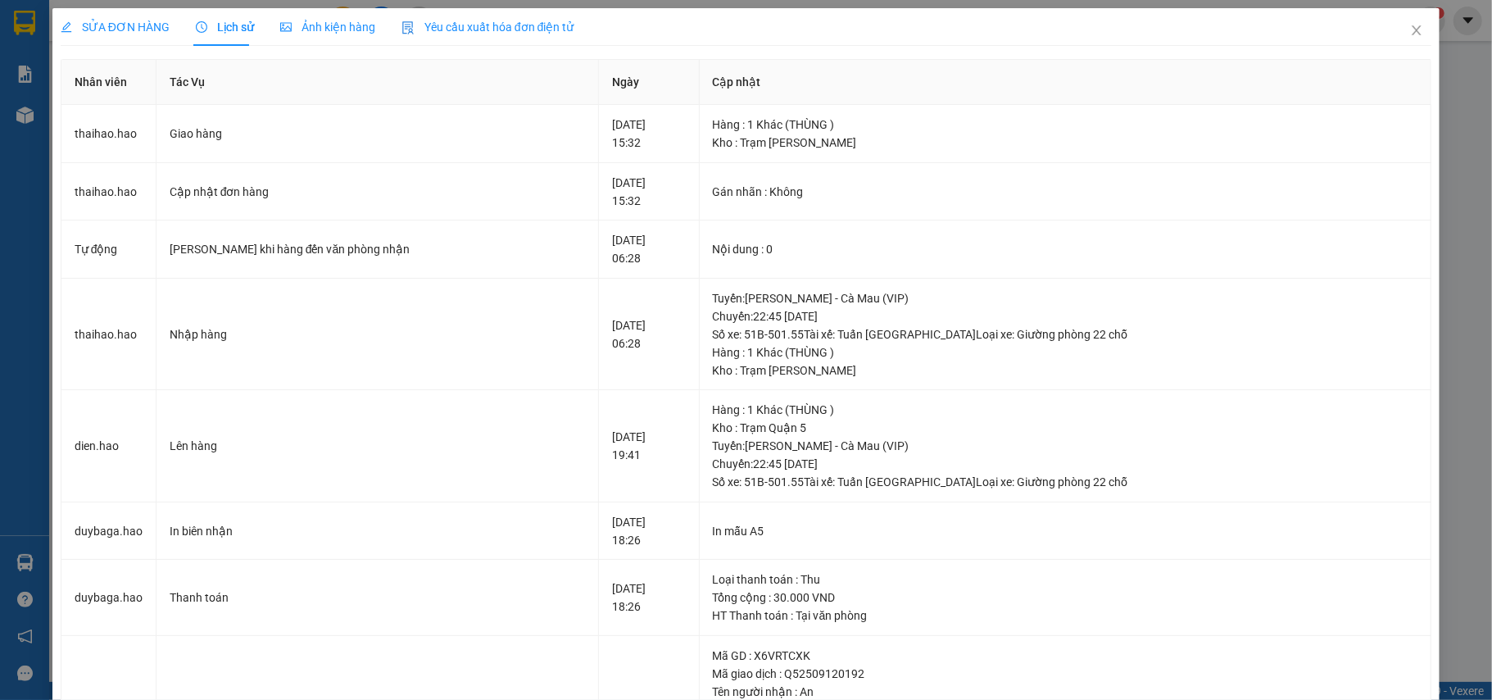
click at [309, 30] on span "Ảnh kiện hàng" at bounding box center [327, 26] width 95 height 13
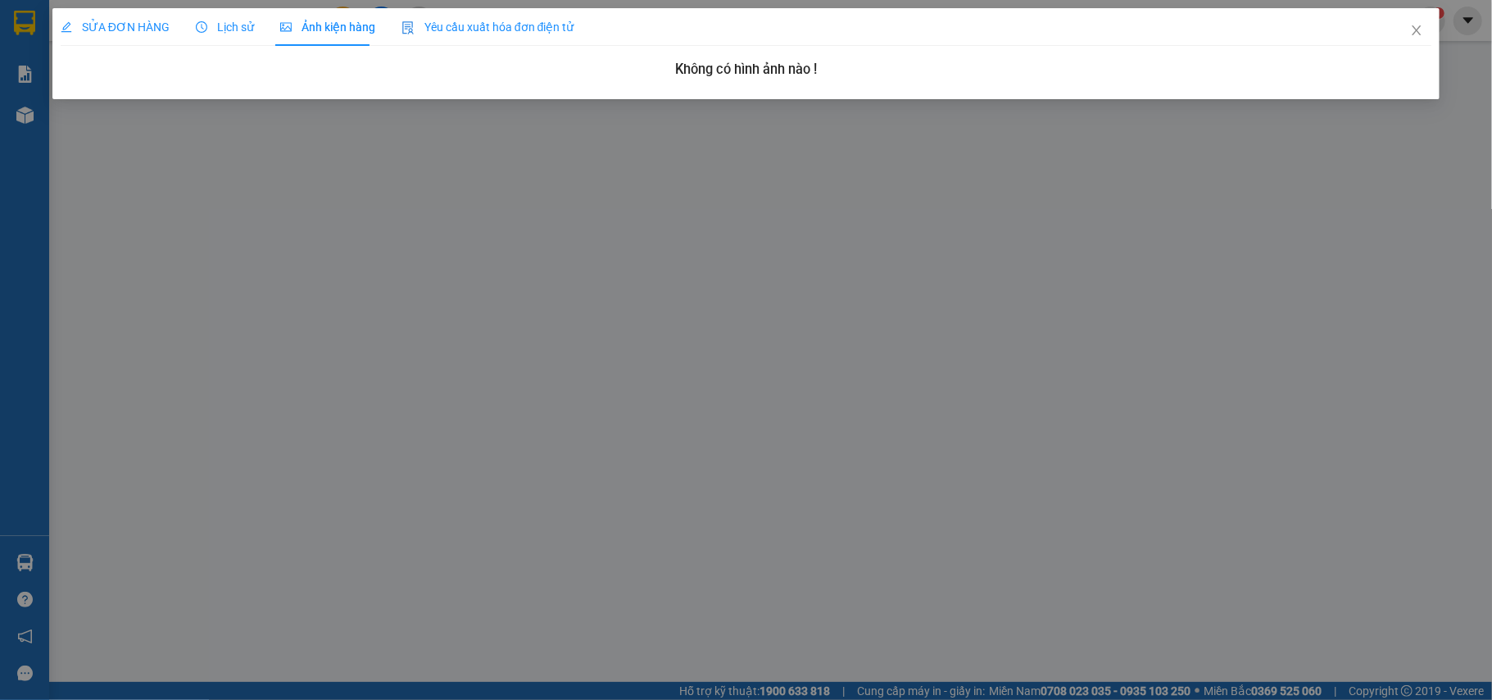
click at [242, 25] on span "Lịch sử" at bounding box center [225, 26] width 58 height 13
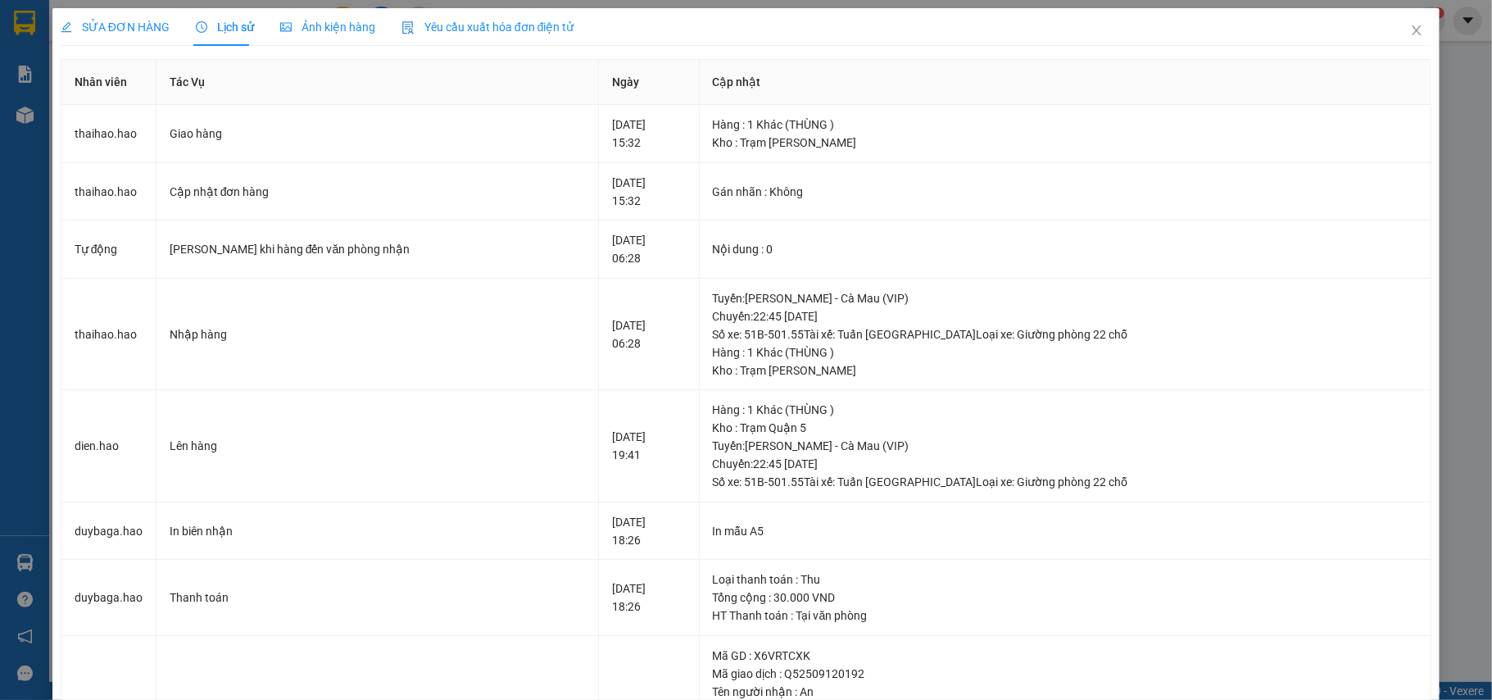
click at [118, 24] on span "SỬA ĐƠN HÀNG" at bounding box center [115, 26] width 109 height 13
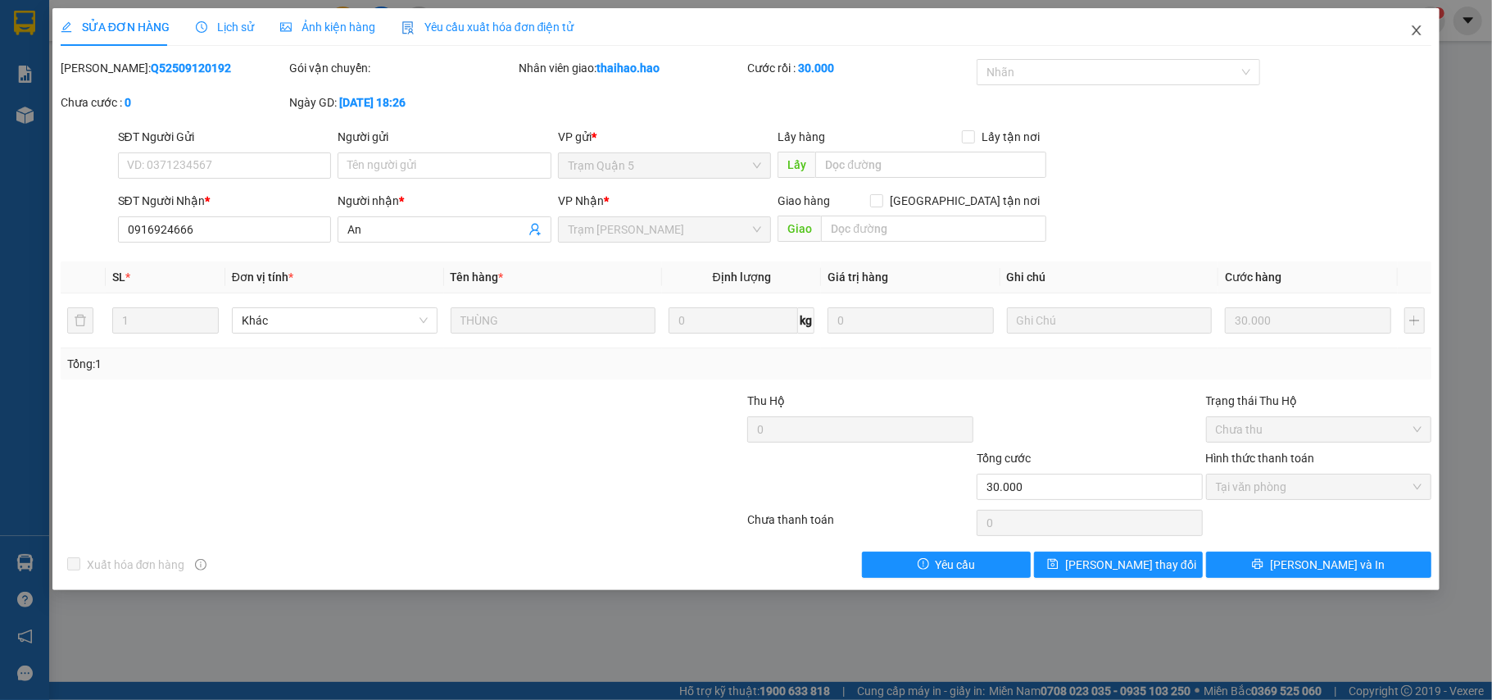
click at [1434, 31] on span "Close" at bounding box center [1416, 31] width 46 height 46
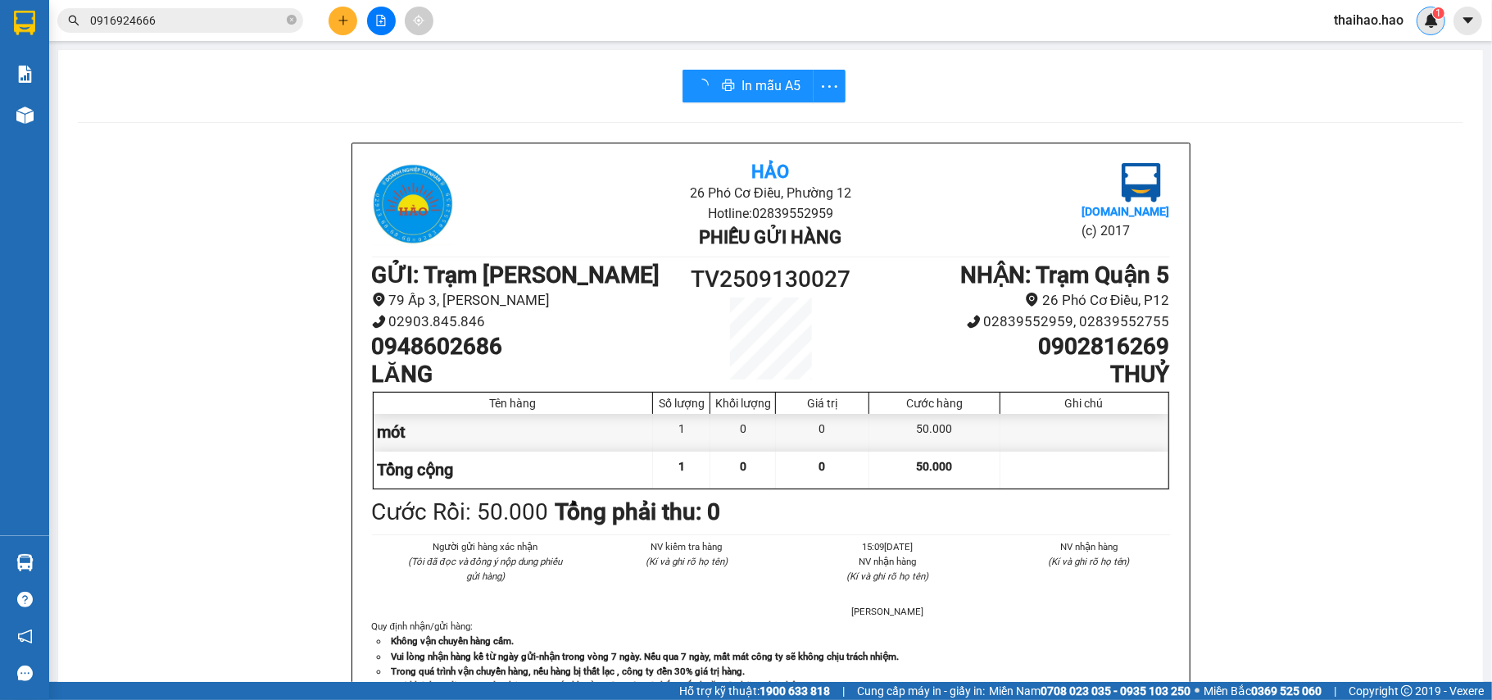
click at [1427, 33] on div "1" at bounding box center [1430, 21] width 29 height 29
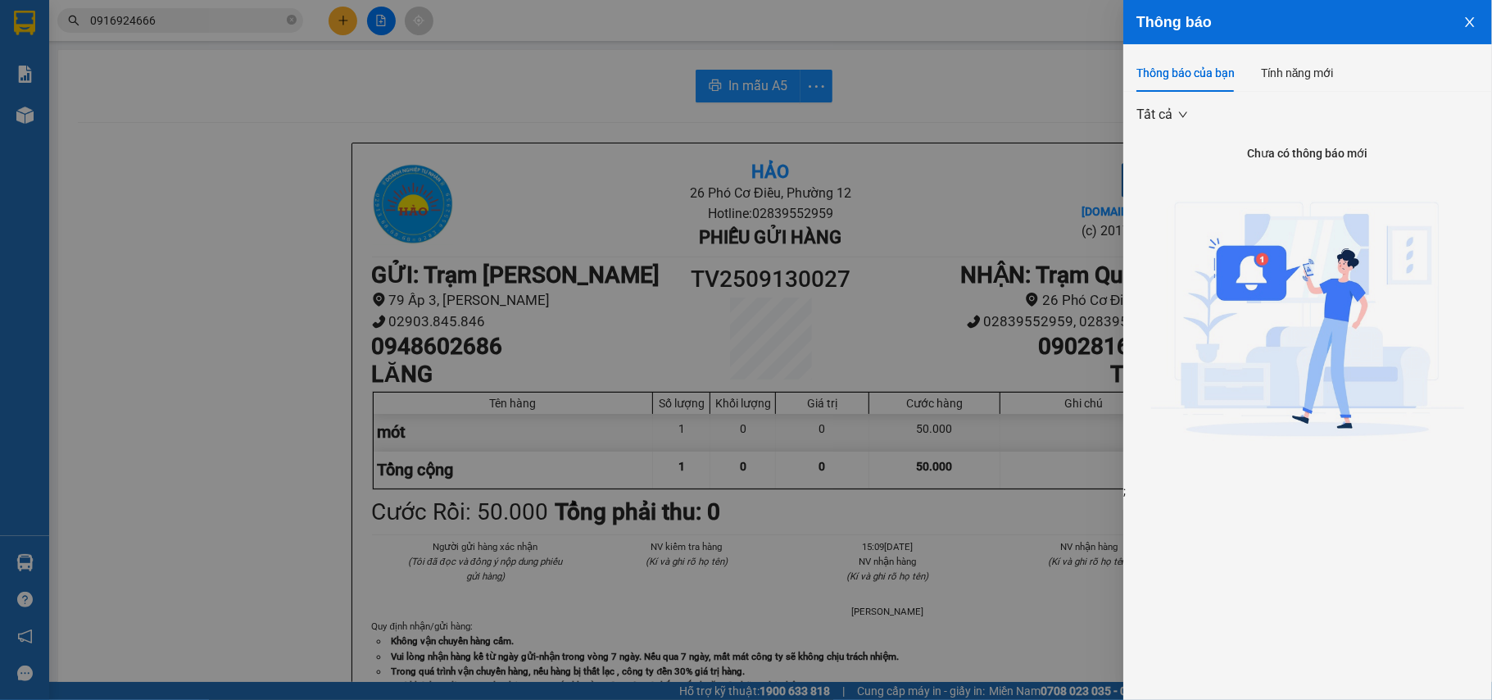
click at [5, 115] on div at bounding box center [746, 350] width 1492 height 700
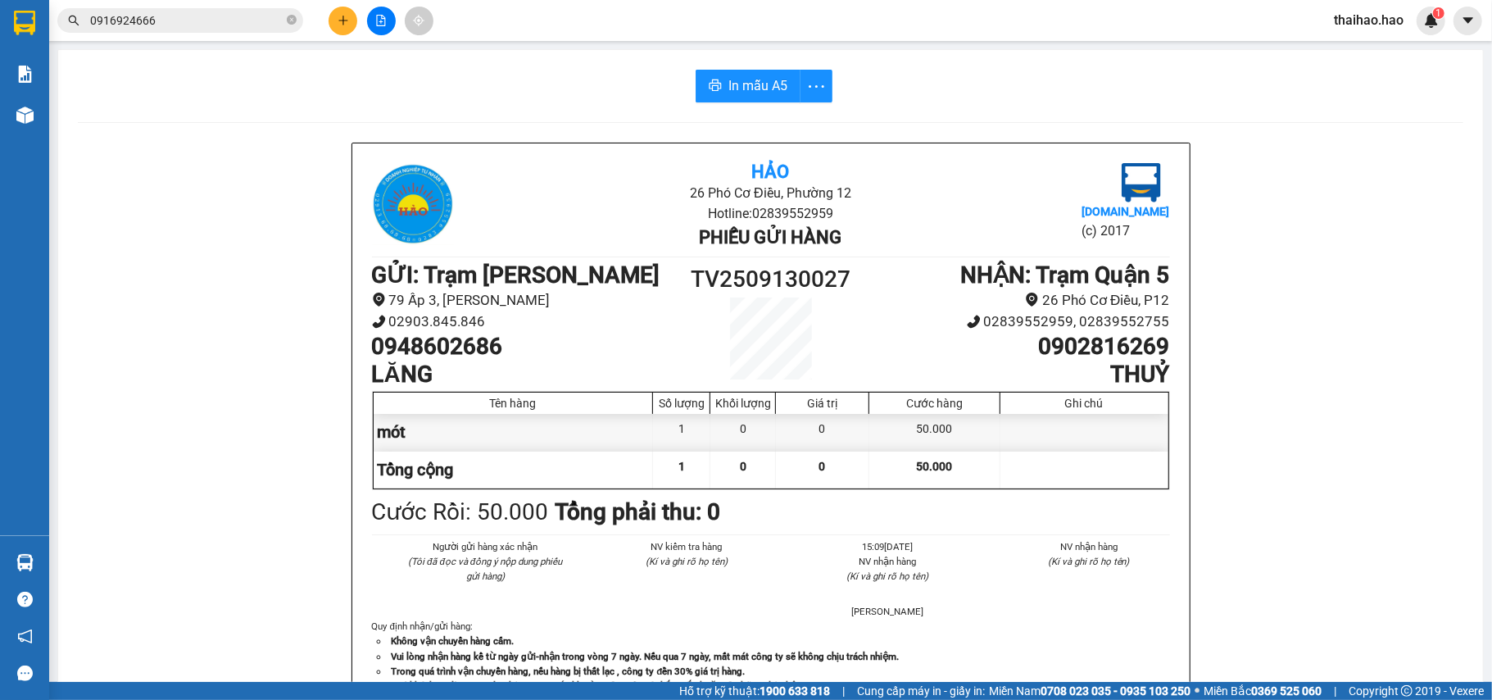
click at [5, 115] on div "Kho hàng mới" at bounding box center [24, 114] width 49 height 41
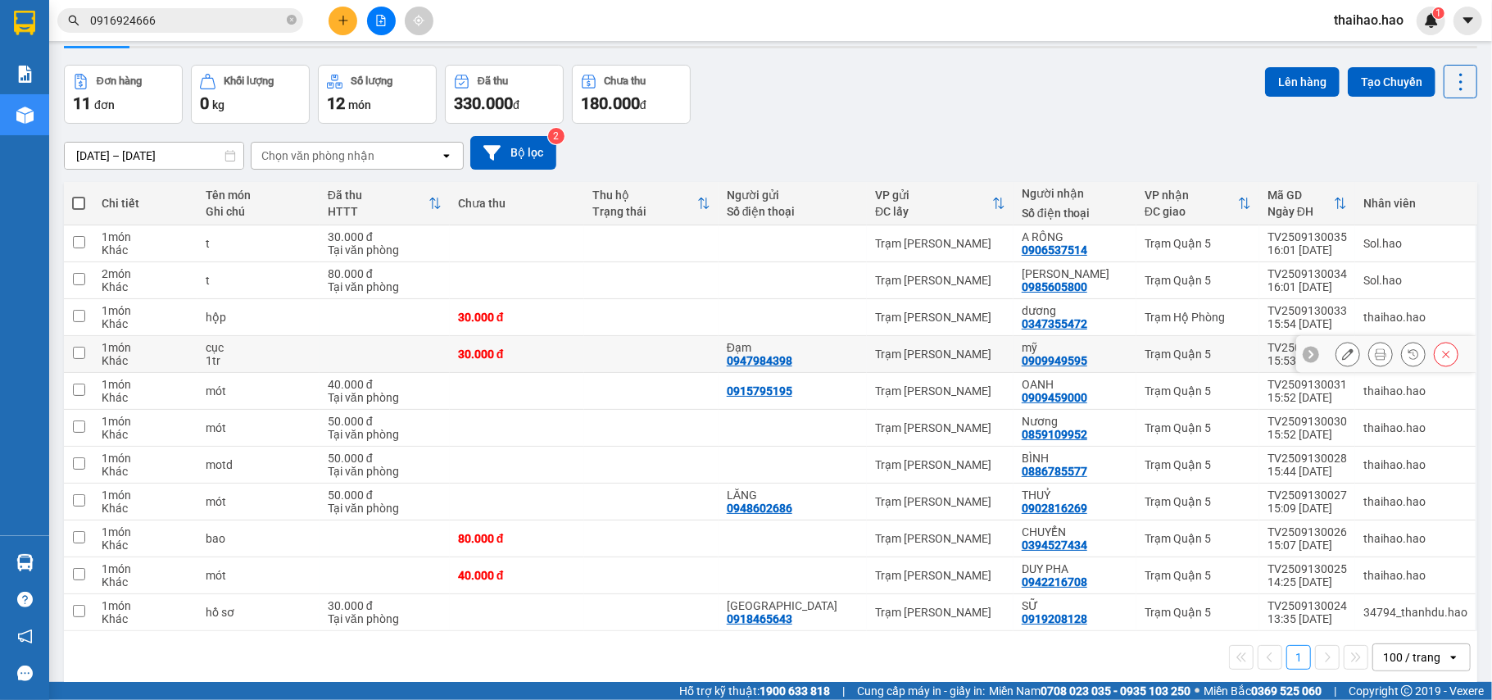
scroll to position [75, 0]
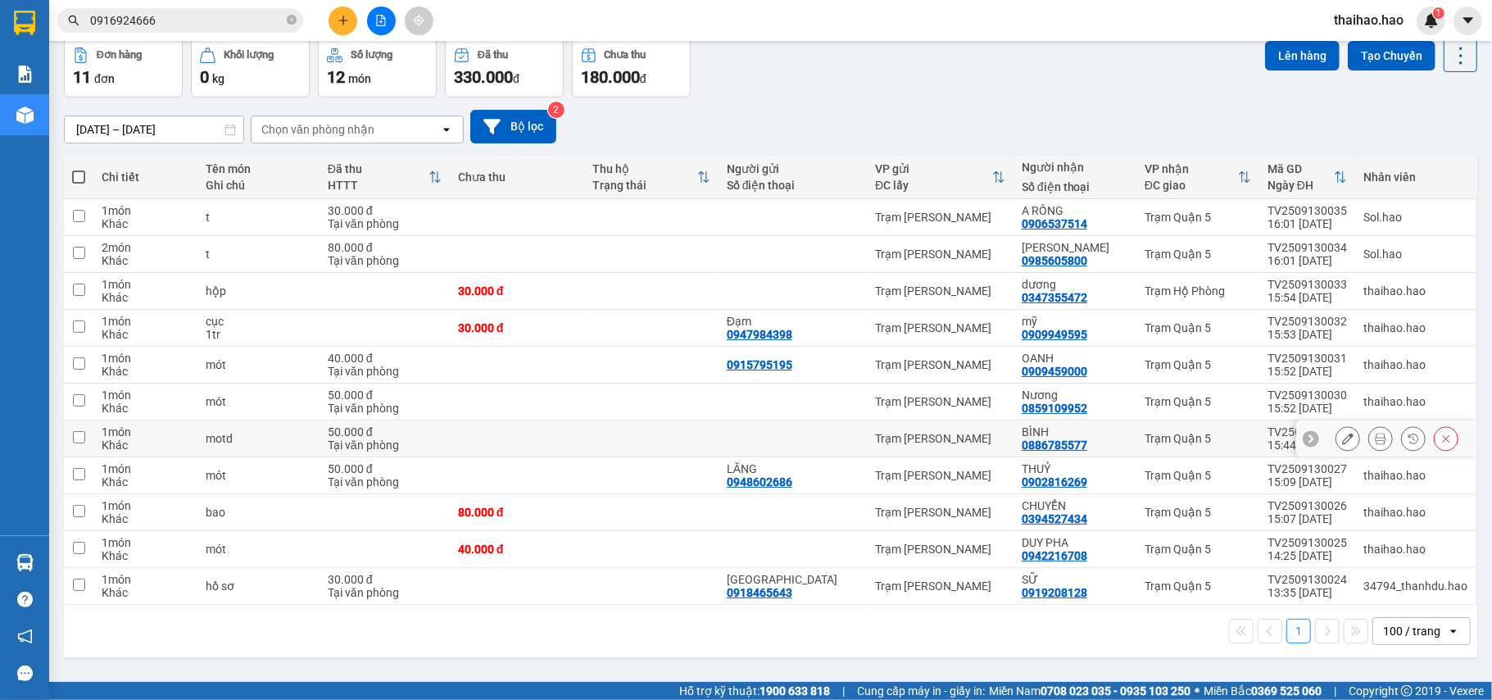
click at [1375, 443] on icon at bounding box center [1380, 438] width 11 height 11
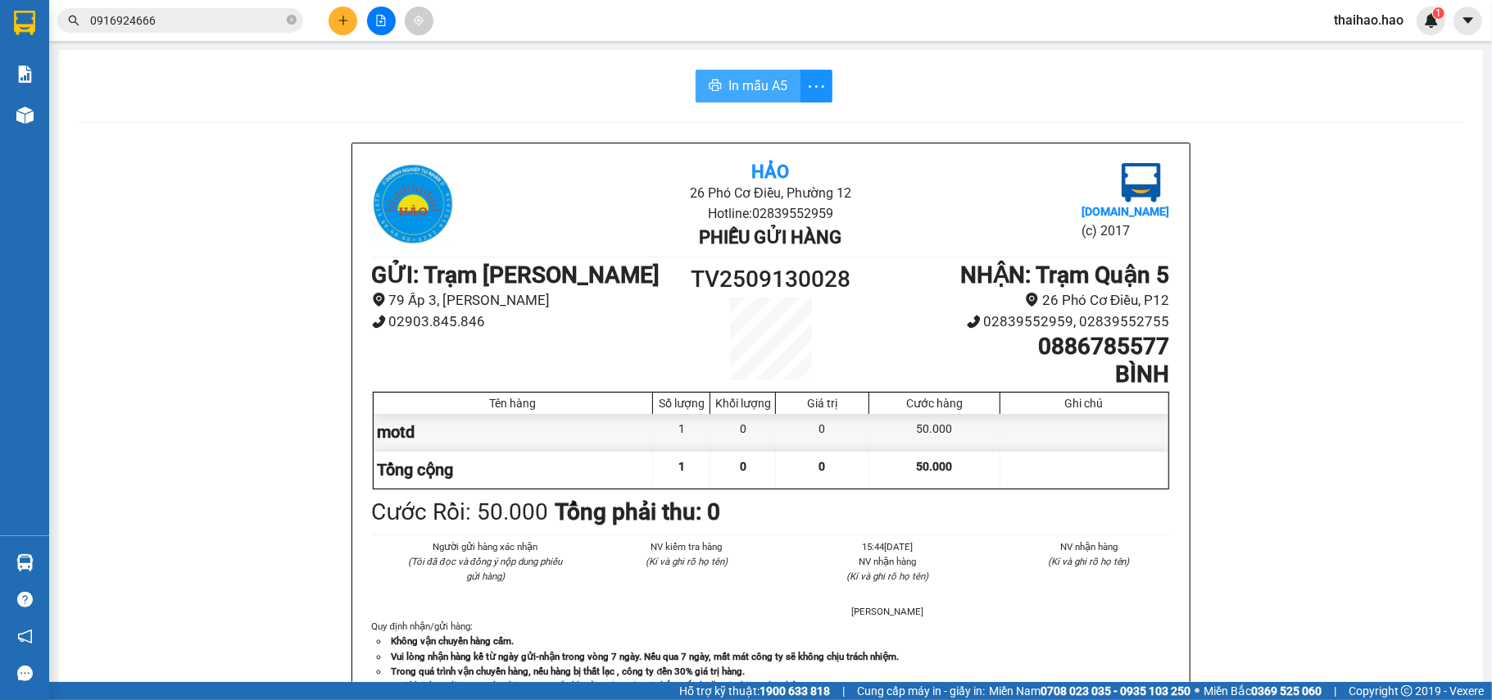
click at [727, 99] on button "In mẫu A5" at bounding box center [747, 86] width 105 height 33
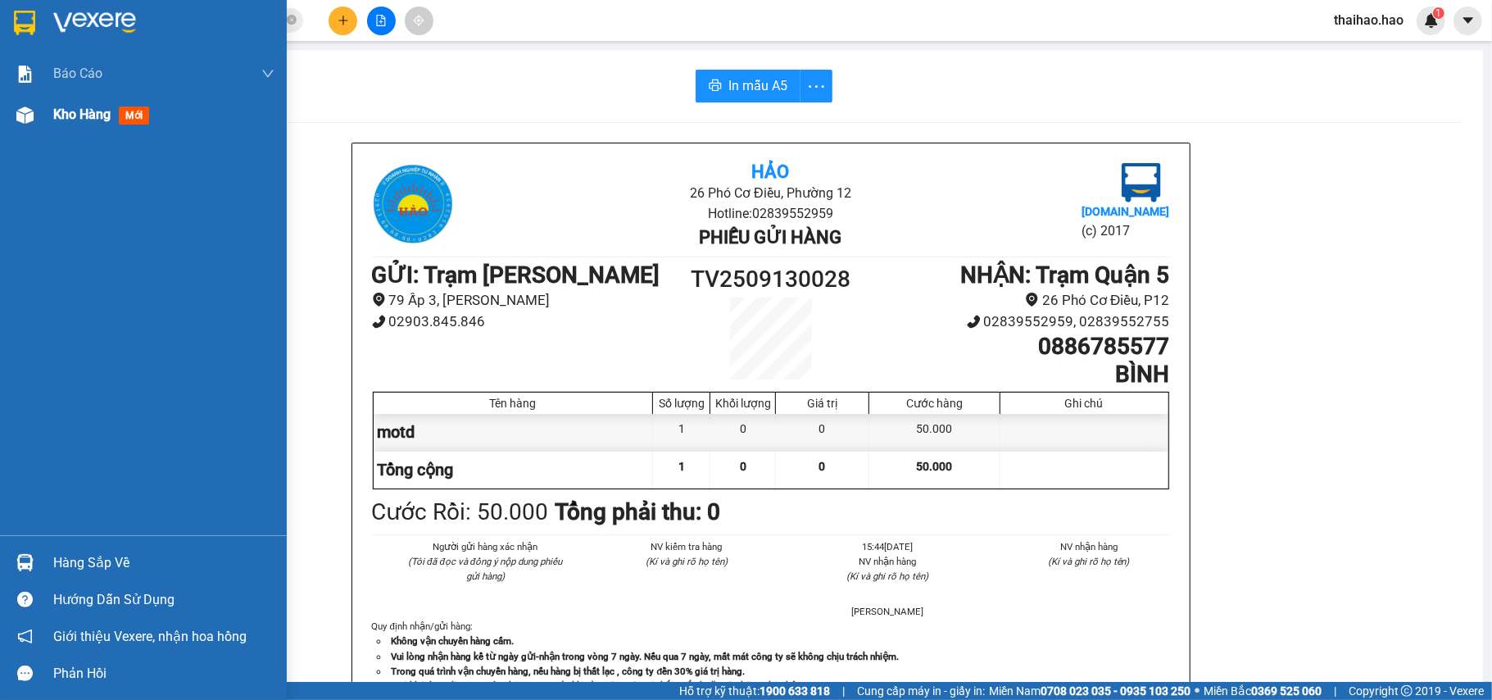
click at [25, 116] on img at bounding box center [24, 114] width 17 height 17
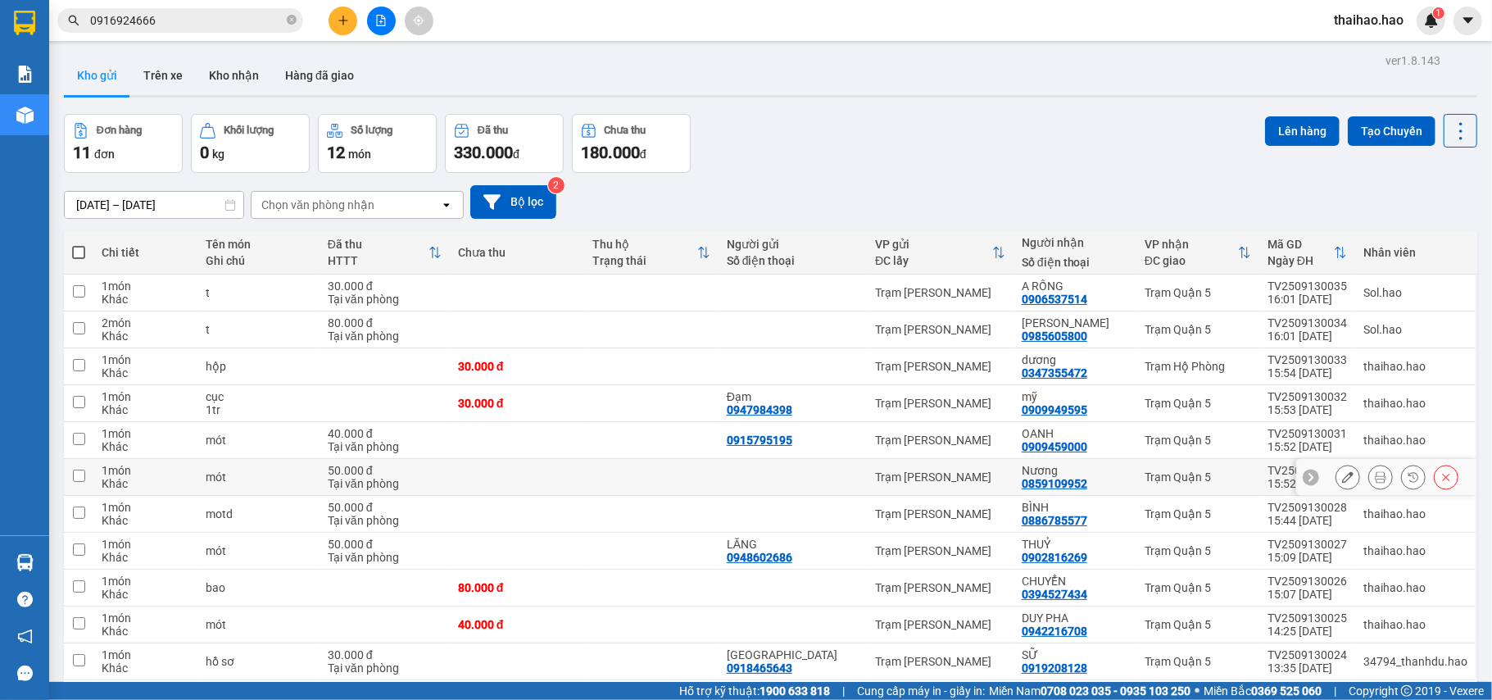
click at [1375, 482] on icon at bounding box center [1380, 476] width 11 height 11
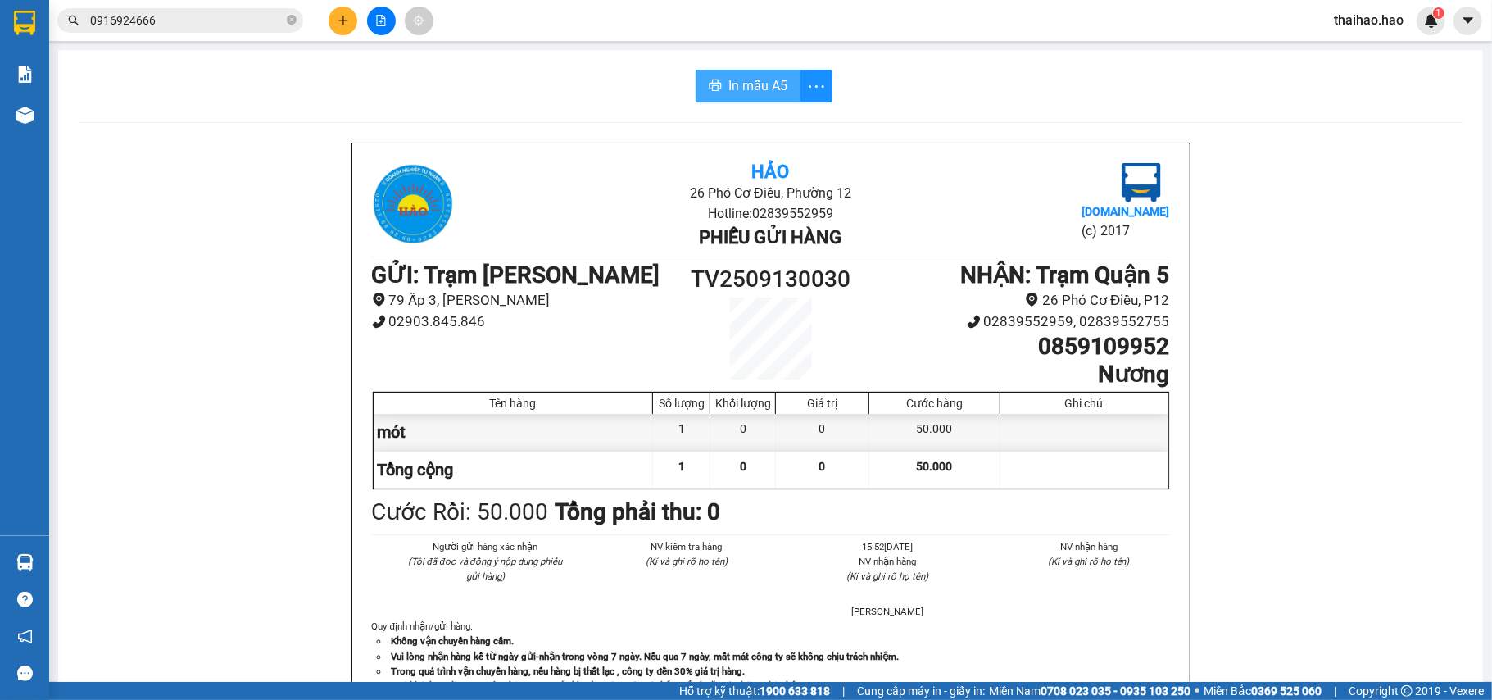
click at [736, 92] on span "In mẫu A5" at bounding box center [757, 85] width 59 height 20
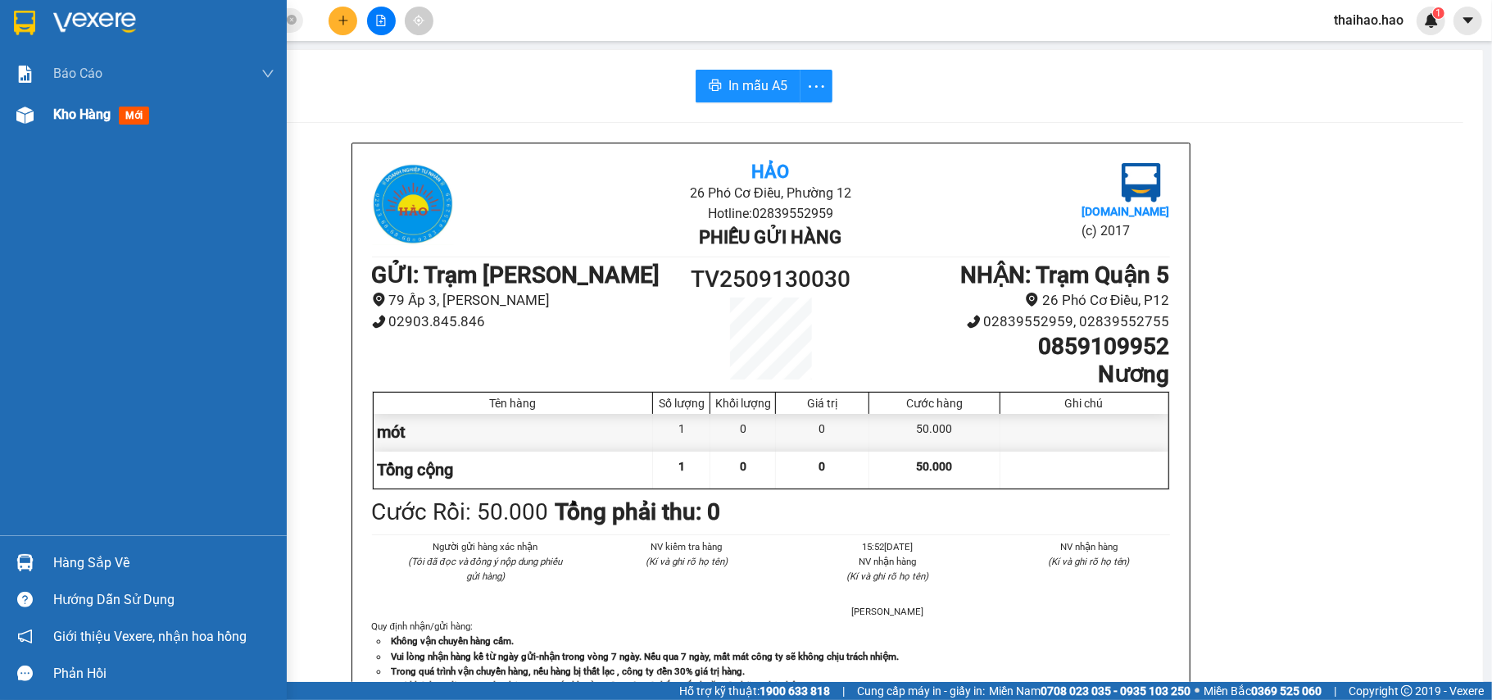
click at [20, 118] on img at bounding box center [24, 114] width 17 height 17
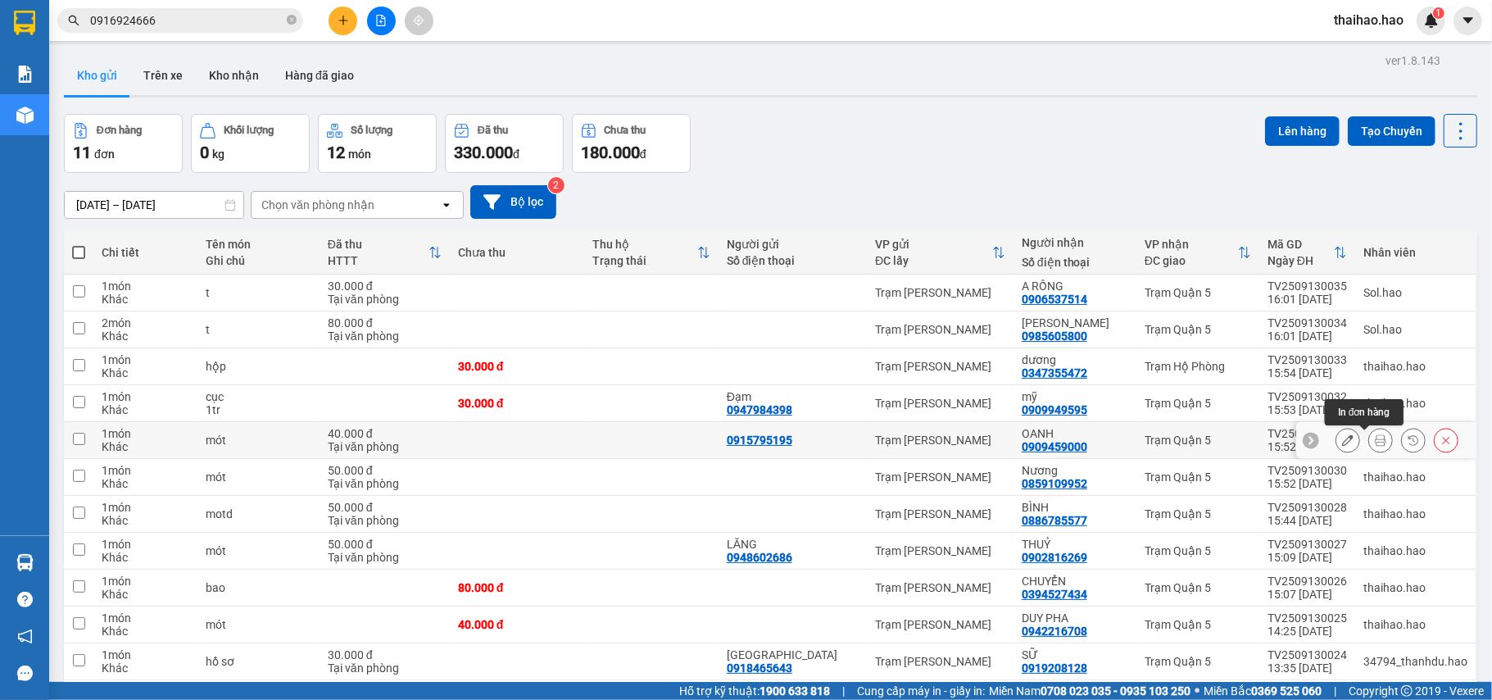
click at [1375, 444] on icon at bounding box center [1380, 439] width 11 height 11
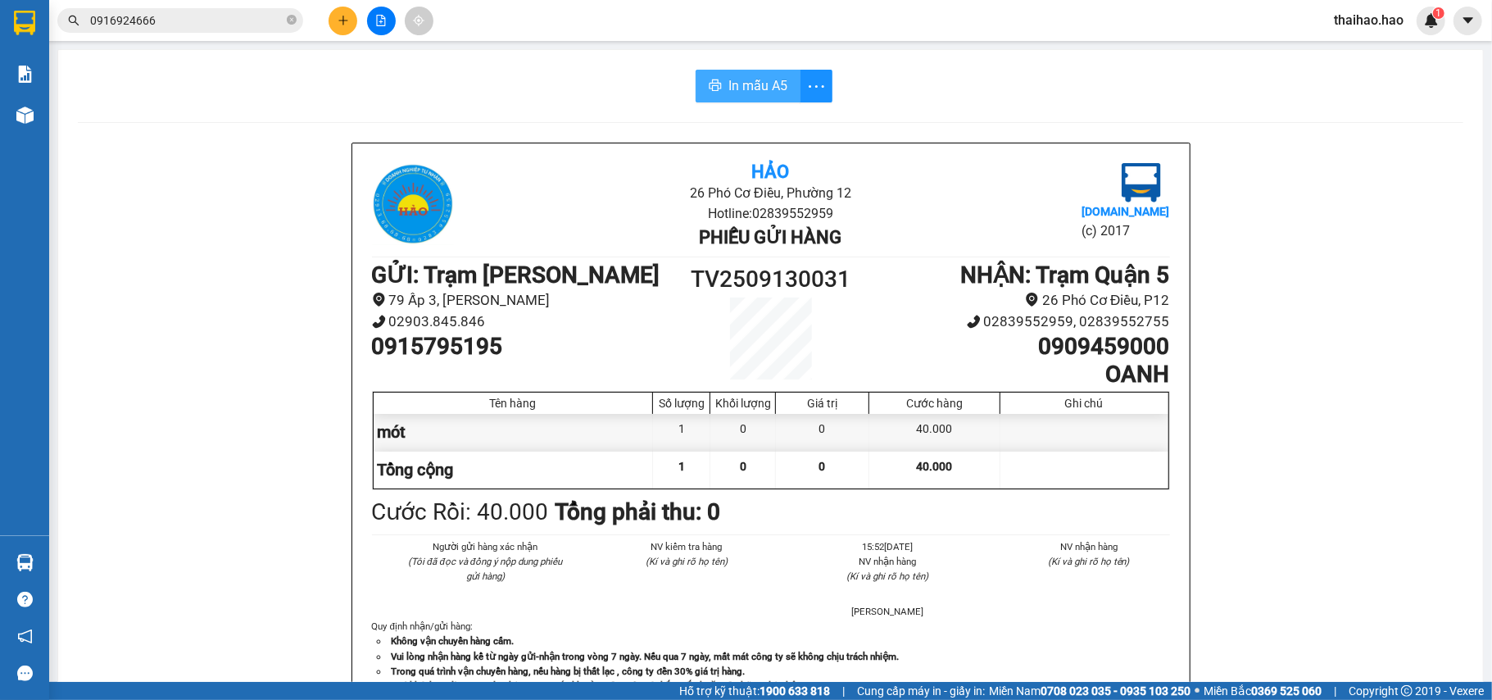
click at [695, 86] on button "In mẫu A5" at bounding box center [747, 86] width 105 height 33
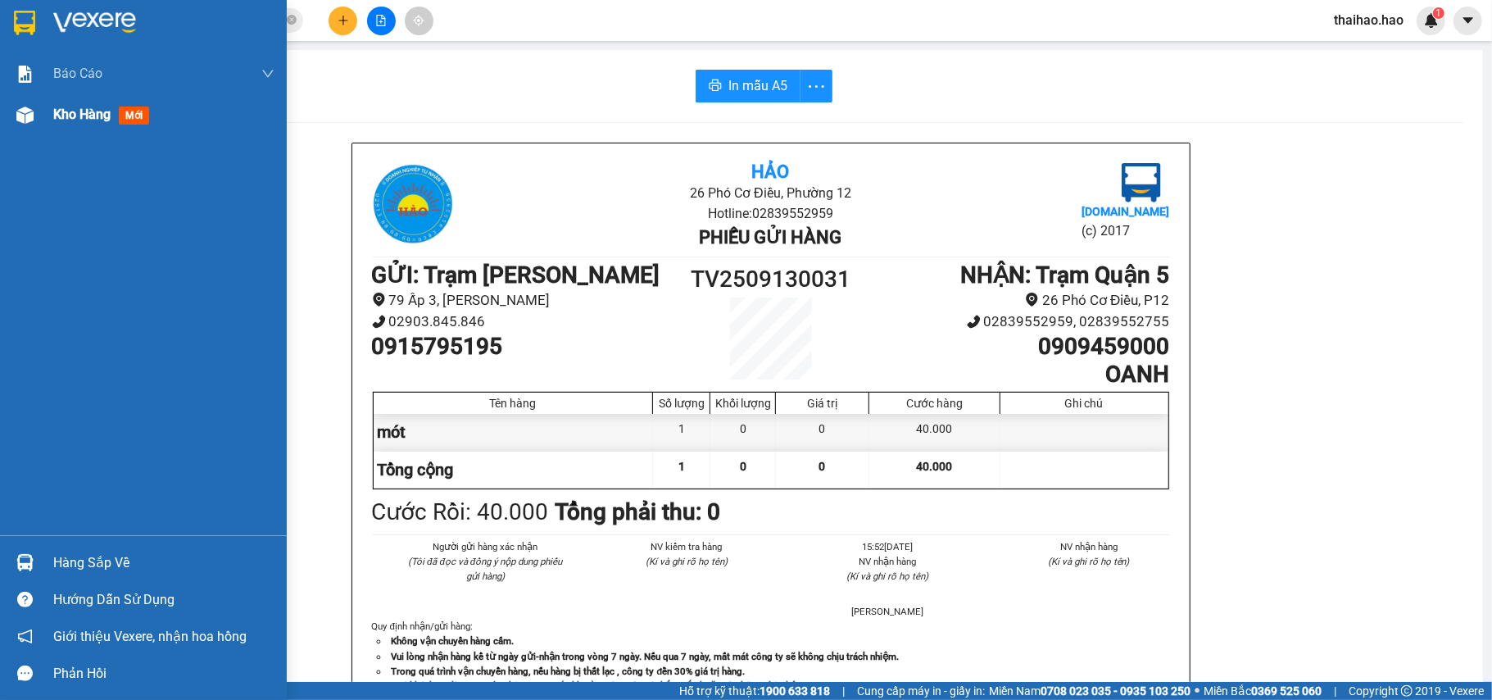
click at [17, 120] on img at bounding box center [24, 114] width 17 height 17
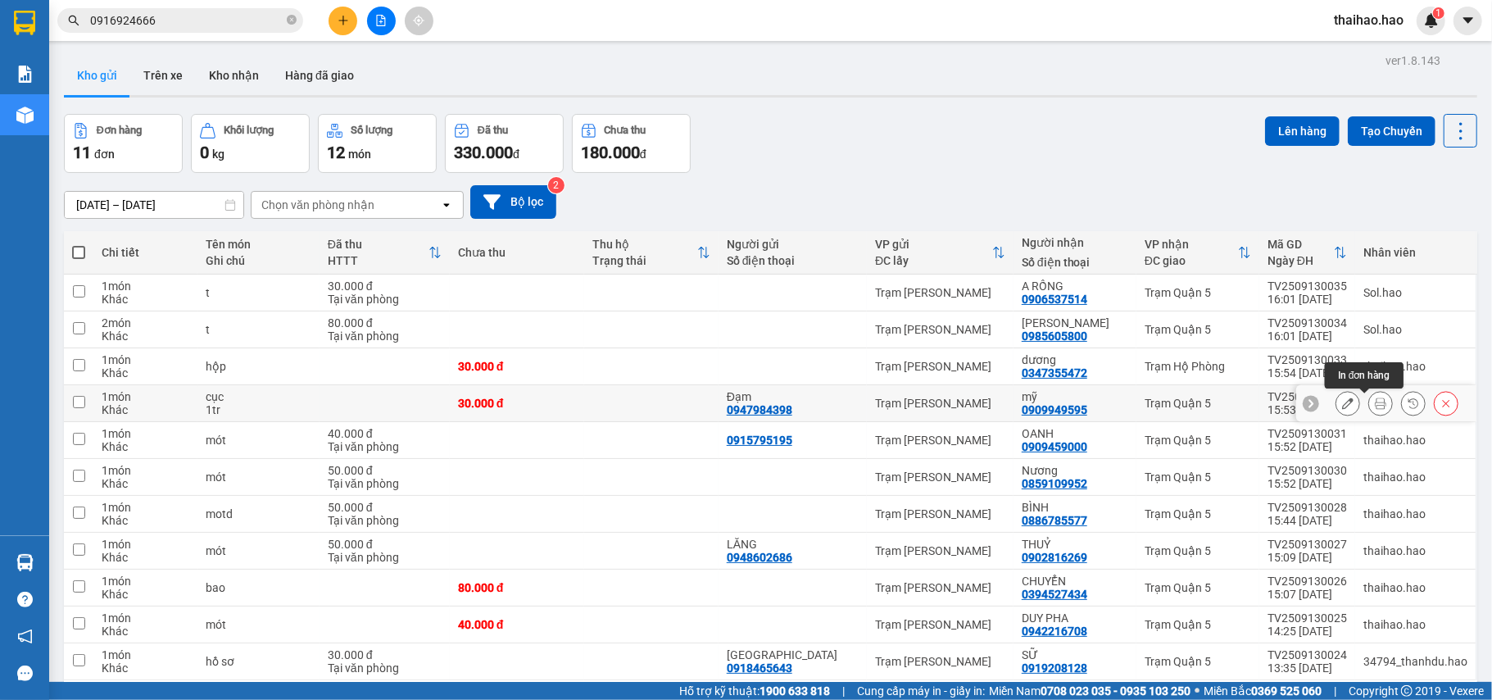
click at [1375, 401] on icon at bounding box center [1380, 402] width 11 height 11
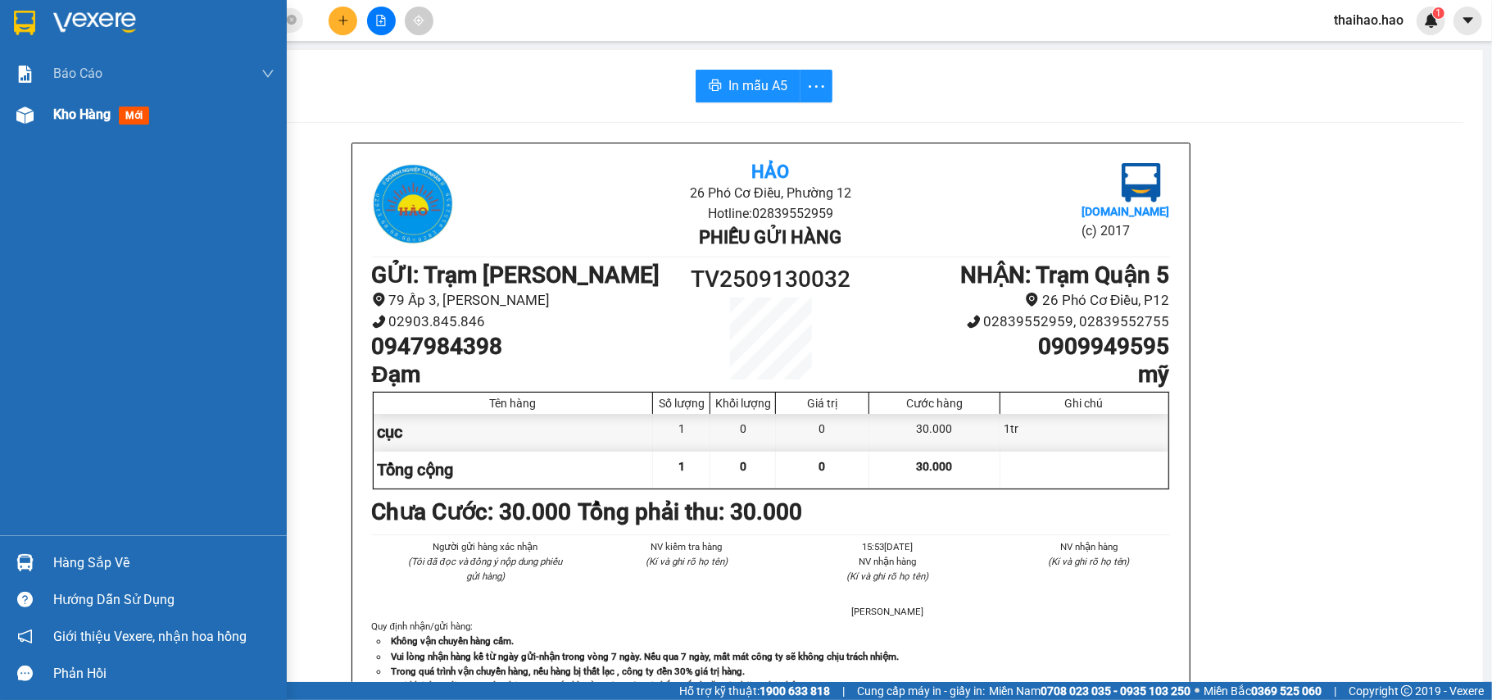
click at [25, 121] on img at bounding box center [24, 114] width 17 height 17
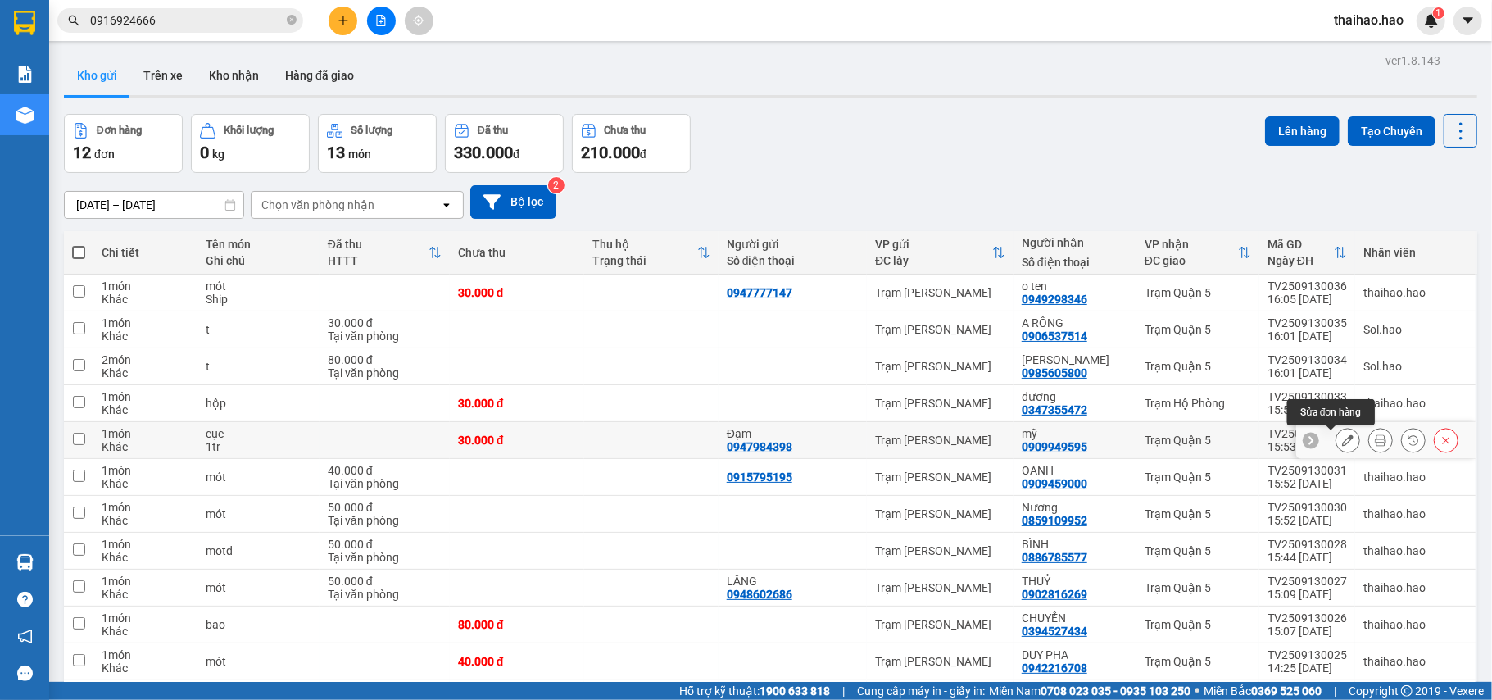
click at [1375, 443] on icon at bounding box center [1380, 439] width 11 height 11
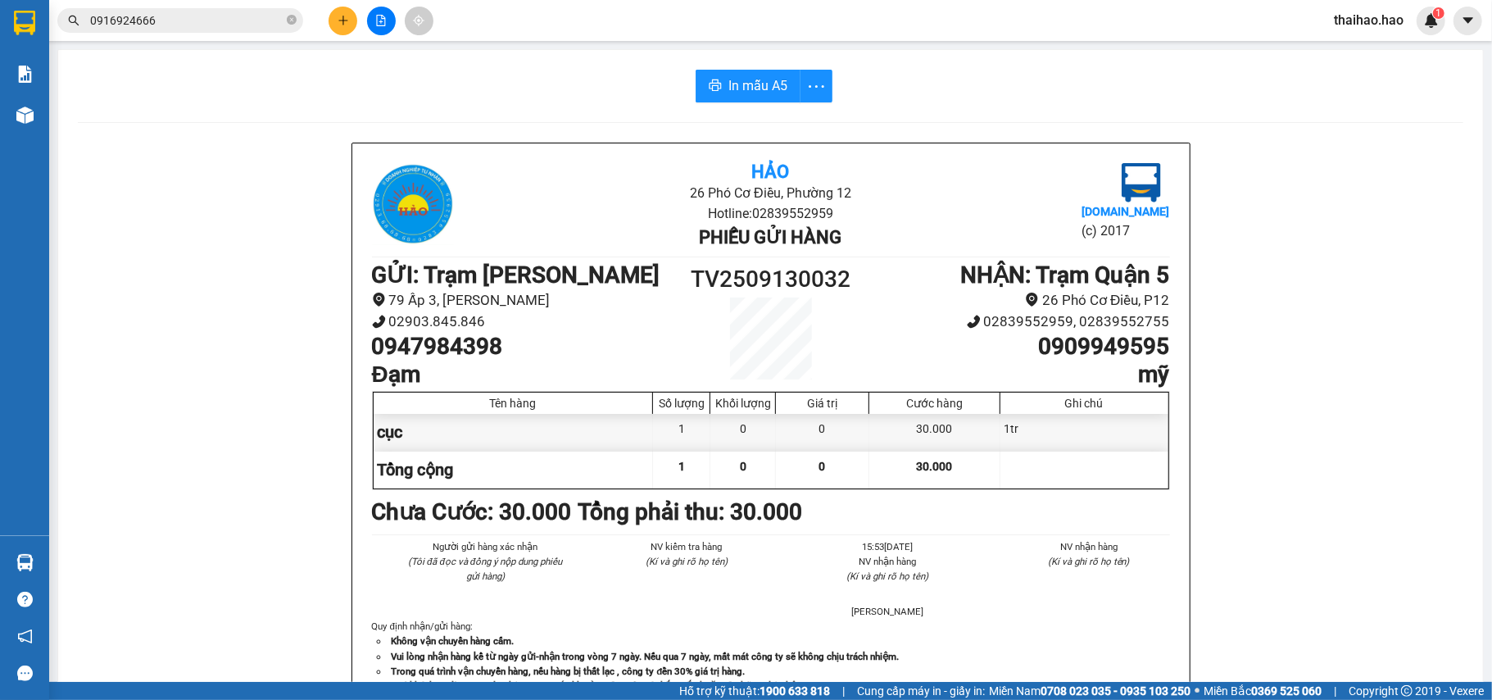
click at [728, 75] on span "In mẫu A5" at bounding box center [757, 85] width 59 height 20
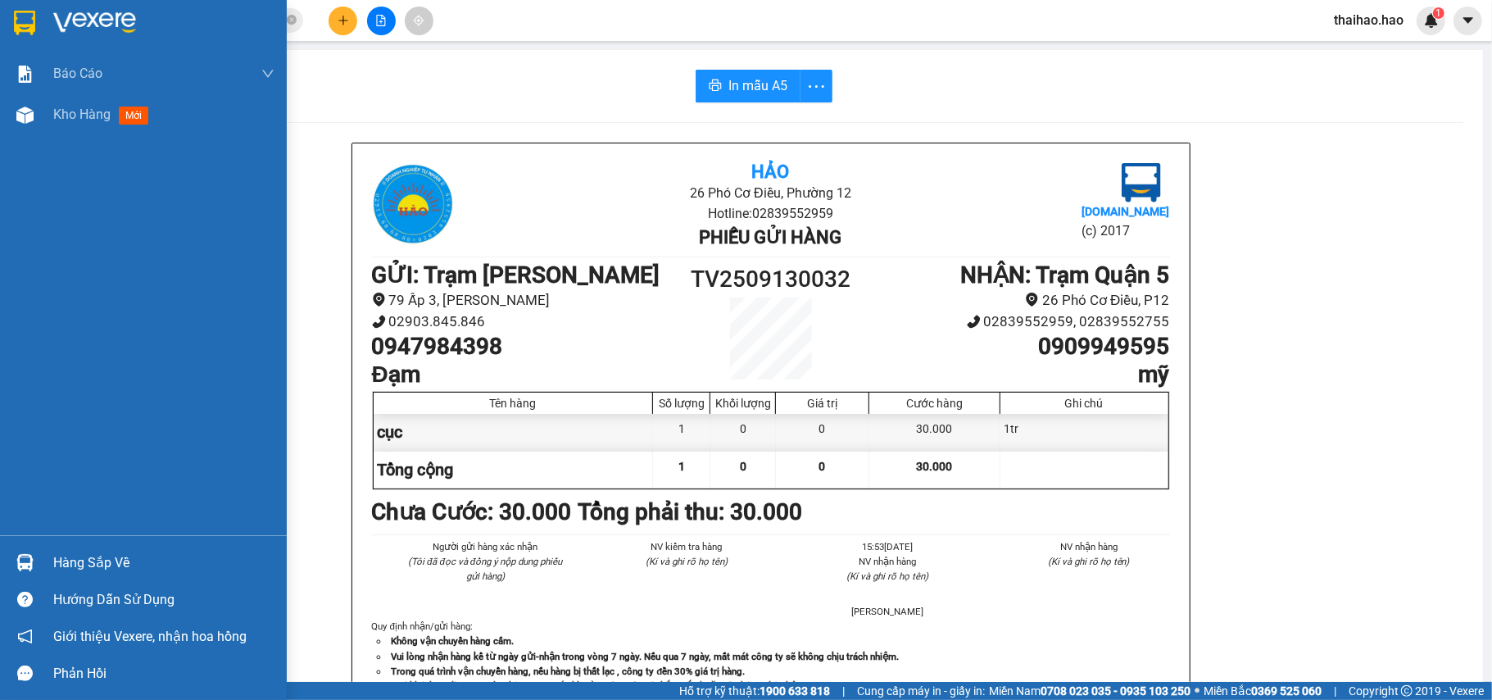
click at [30, 144] on div "Báo cáo BC tiền công nợ Báo cáo dòng tiền (trưởng trạm) Doanh số tạo đơn theo V…" at bounding box center [143, 294] width 287 height 482
click at [41, 120] on div "Kho hàng mới" at bounding box center [143, 114] width 287 height 41
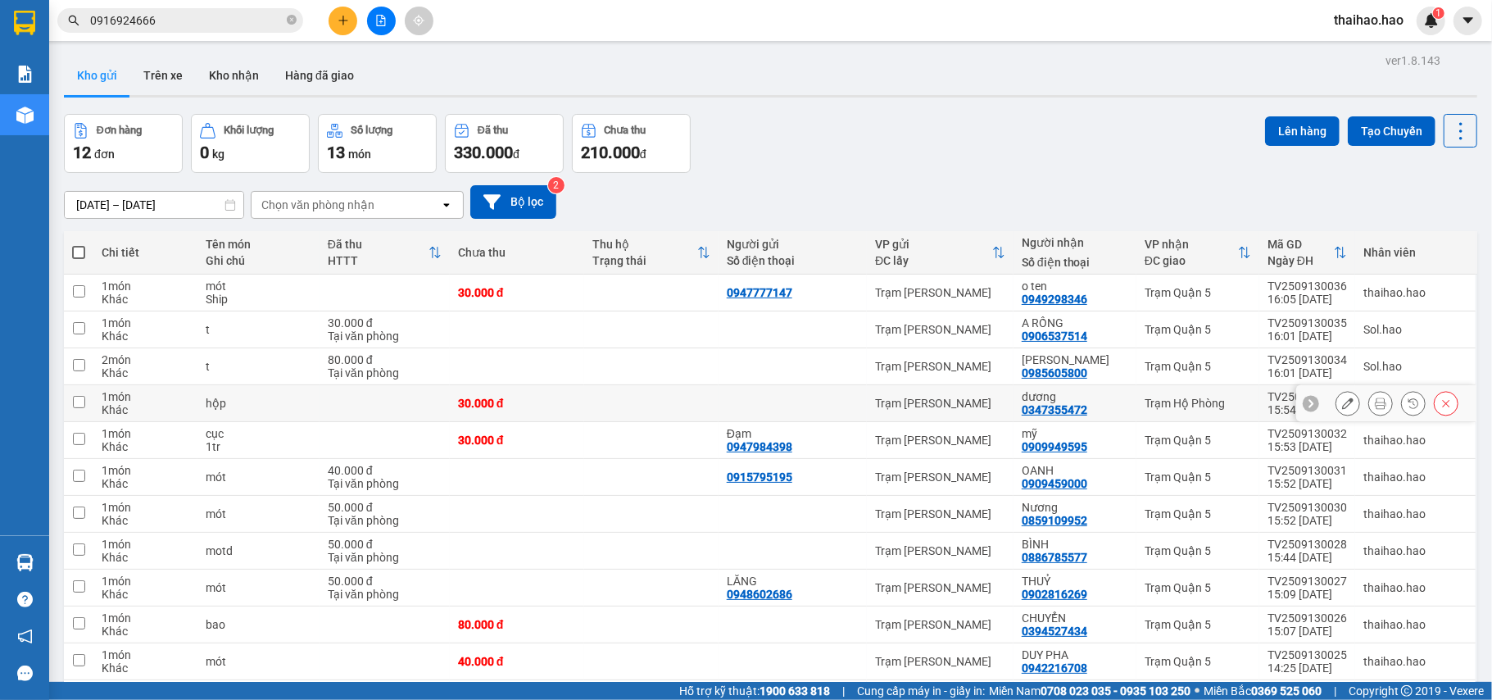
click at [1369, 410] on button at bounding box center [1380, 403] width 23 height 29
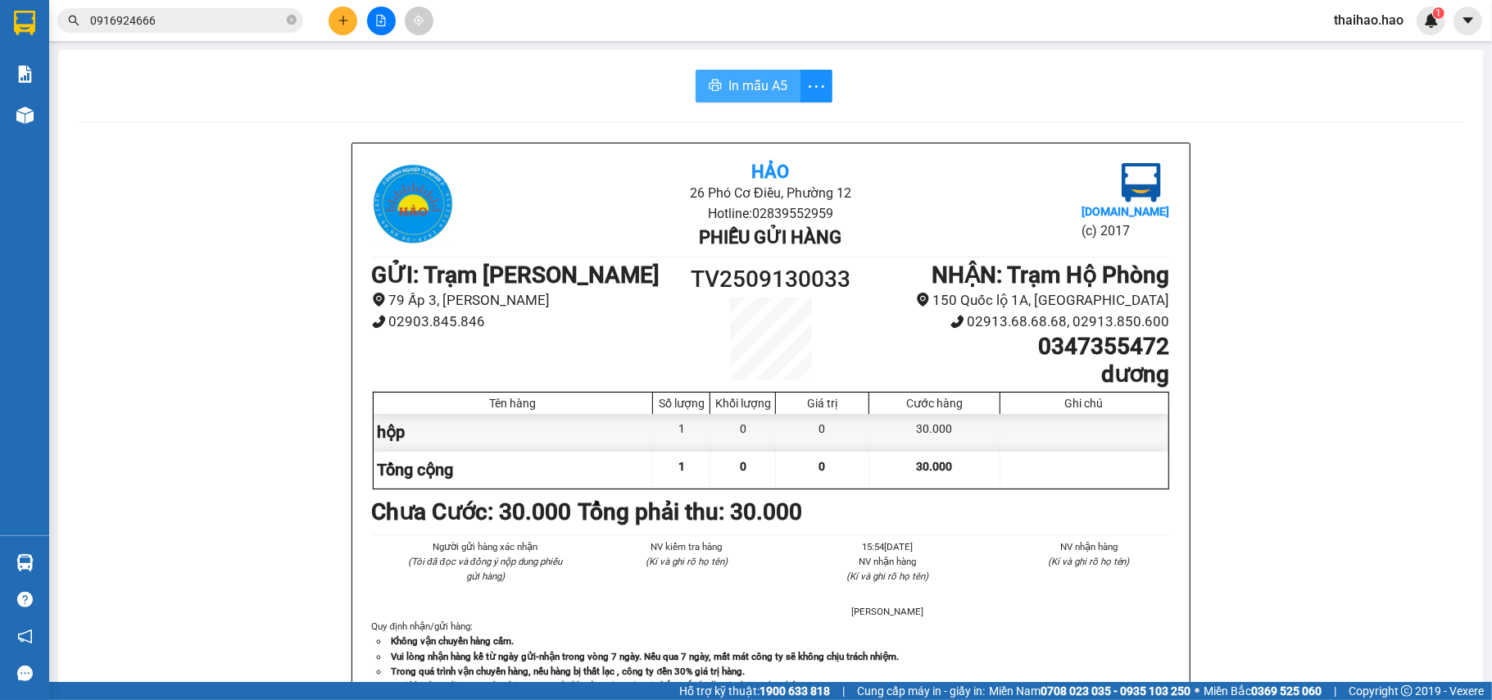
click at [709, 88] on icon "printer" at bounding box center [715, 84] width 12 height 11
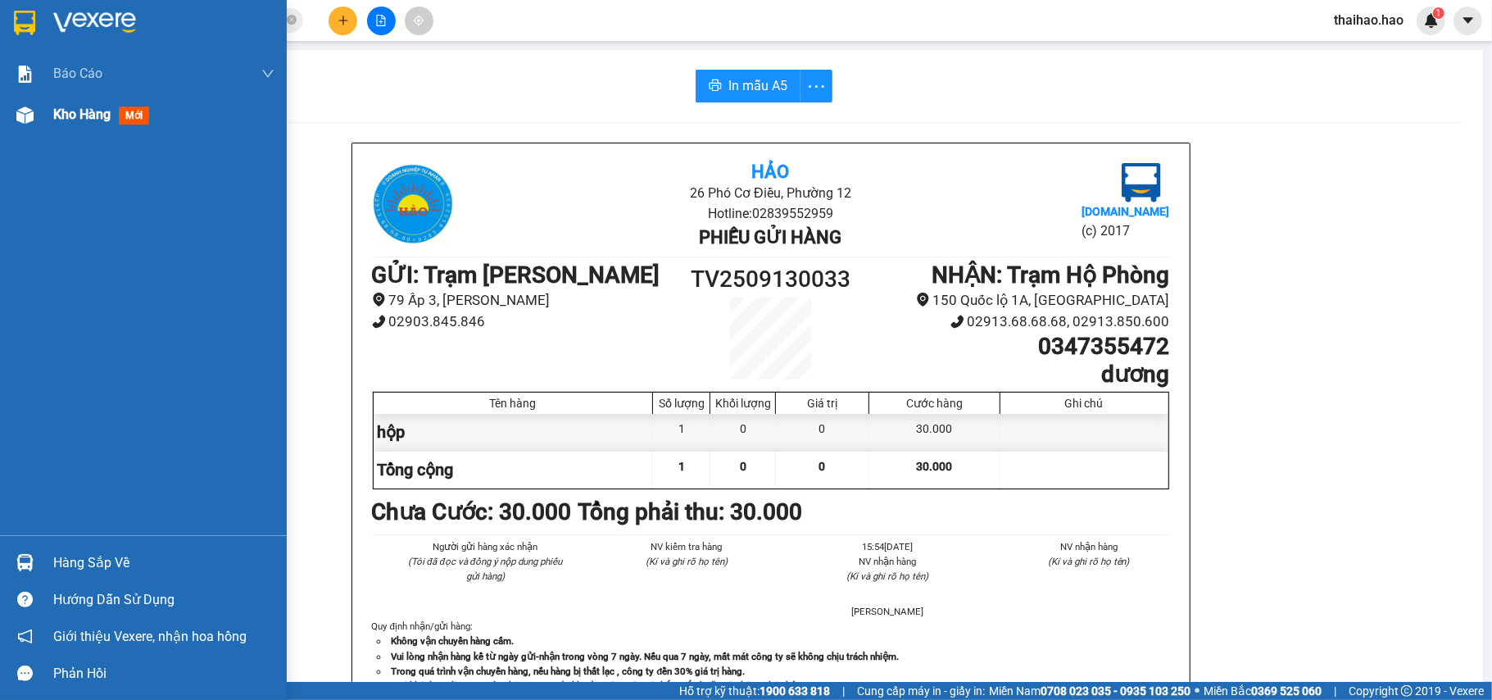
click at [61, 115] on span "Kho hàng" at bounding box center [81, 114] width 57 height 16
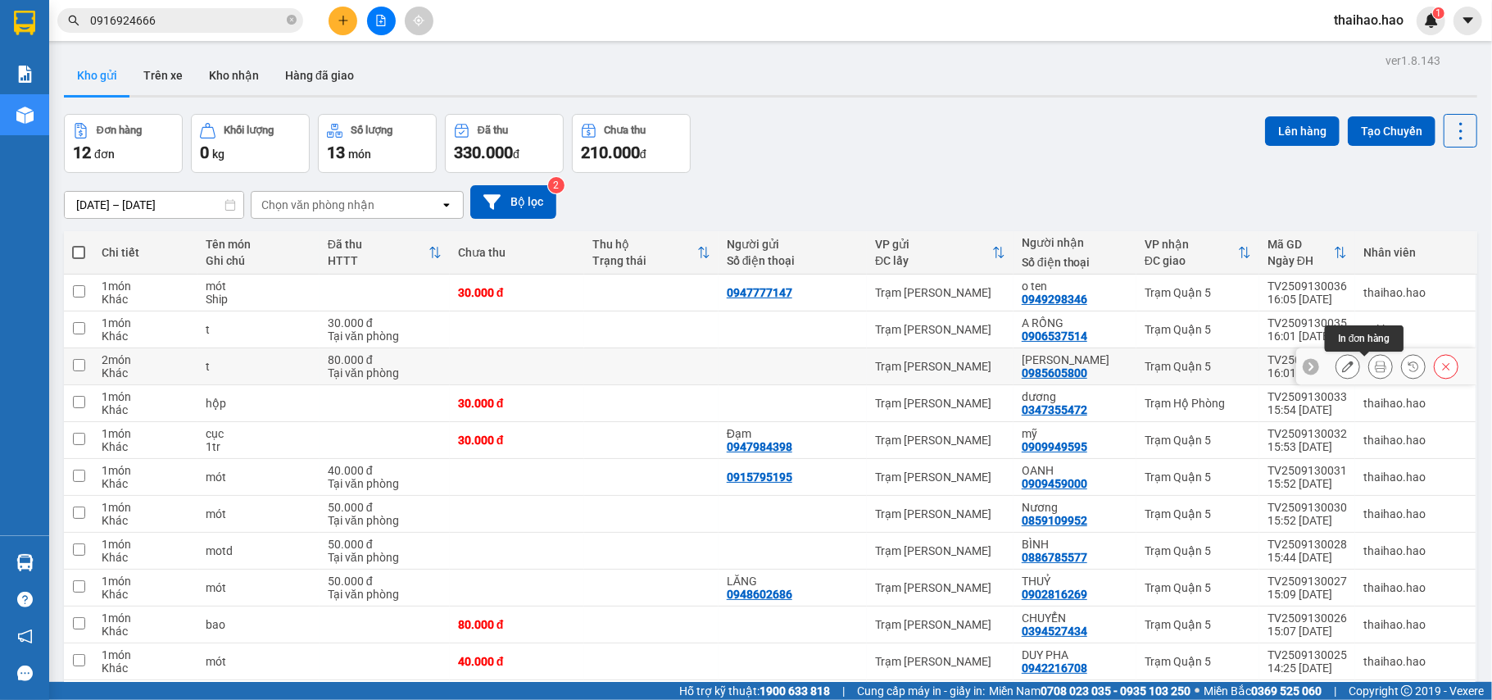
click at [1375, 364] on icon at bounding box center [1380, 365] width 11 height 11
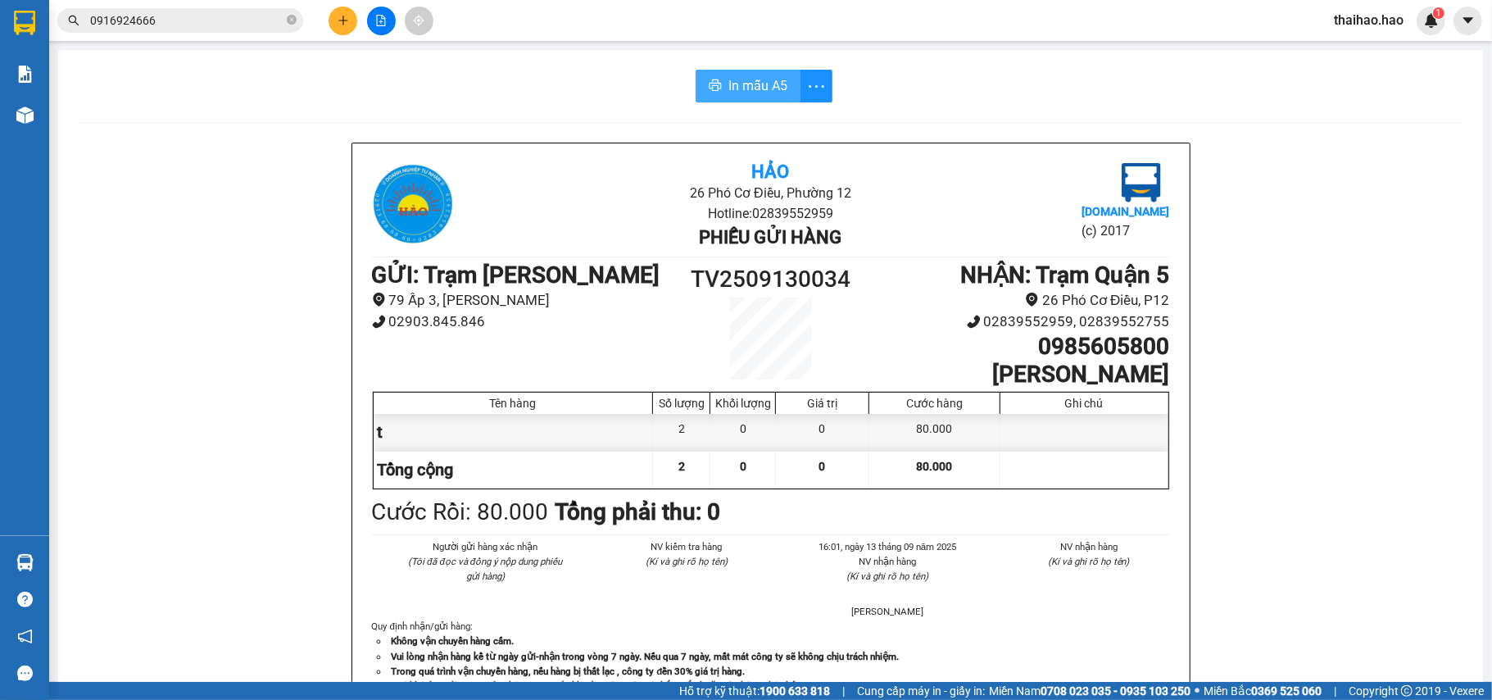
click at [695, 85] on button "In mẫu A5" at bounding box center [747, 86] width 105 height 33
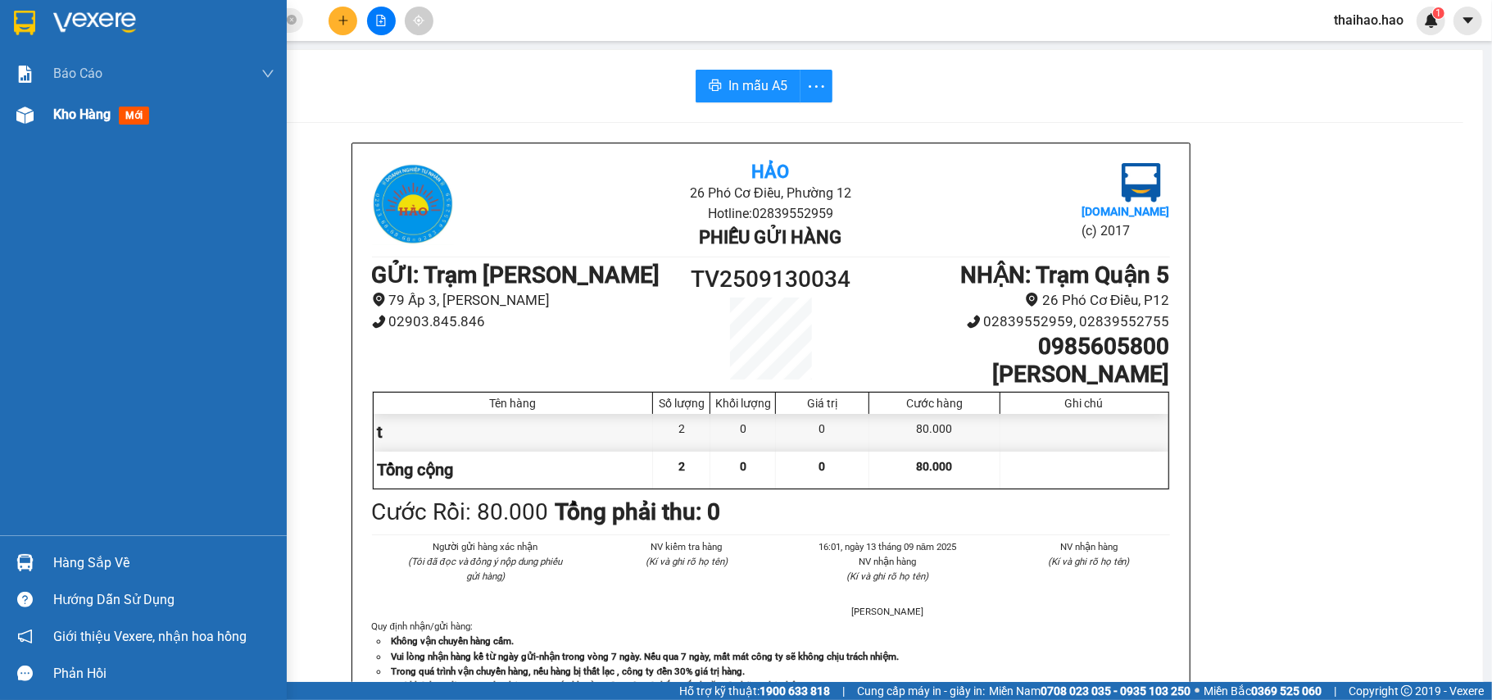
click at [75, 99] on div "Kho hàng mới" at bounding box center [163, 114] width 221 height 41
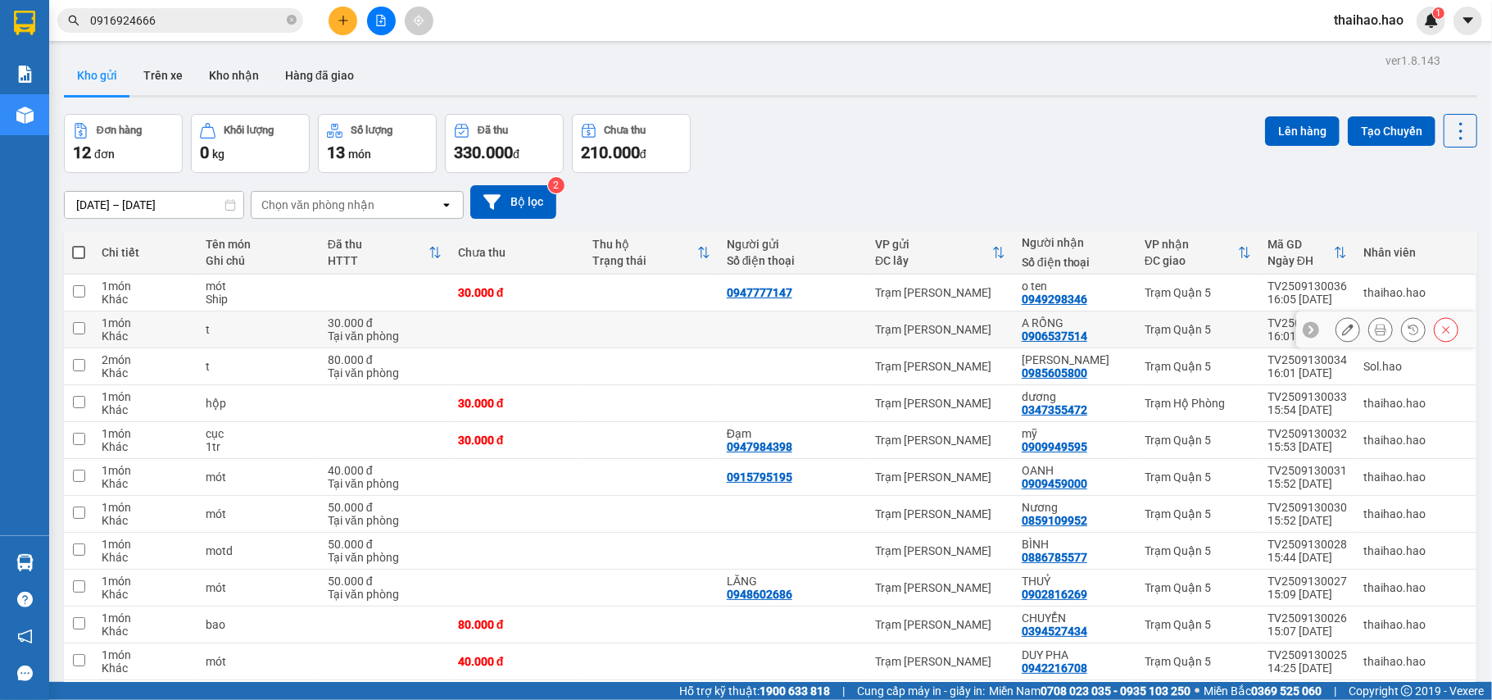
click at [1375, 335] on icon at bounding box center [1380, 329] width 11 height 11
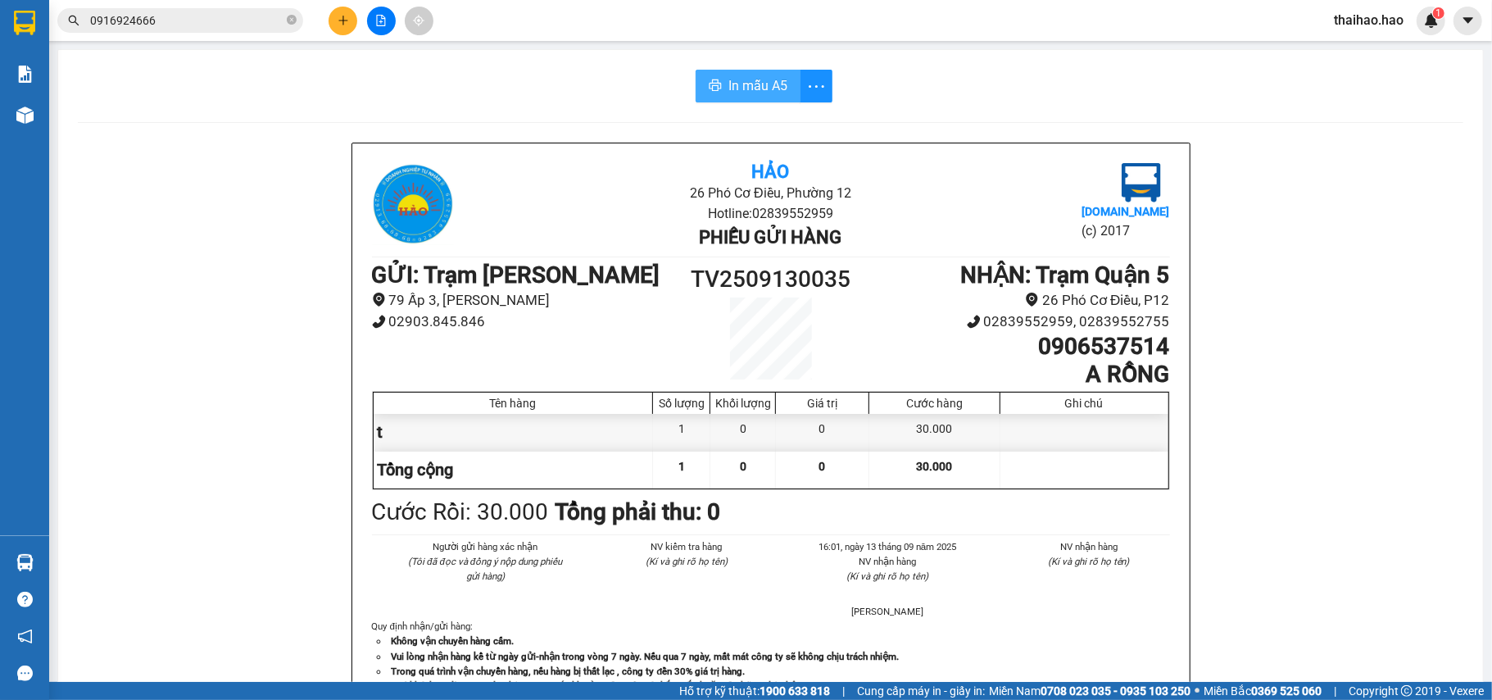
click at [728, 76] on span "In mẫu A5" at bounding box center [757, 85] width 59 height 20
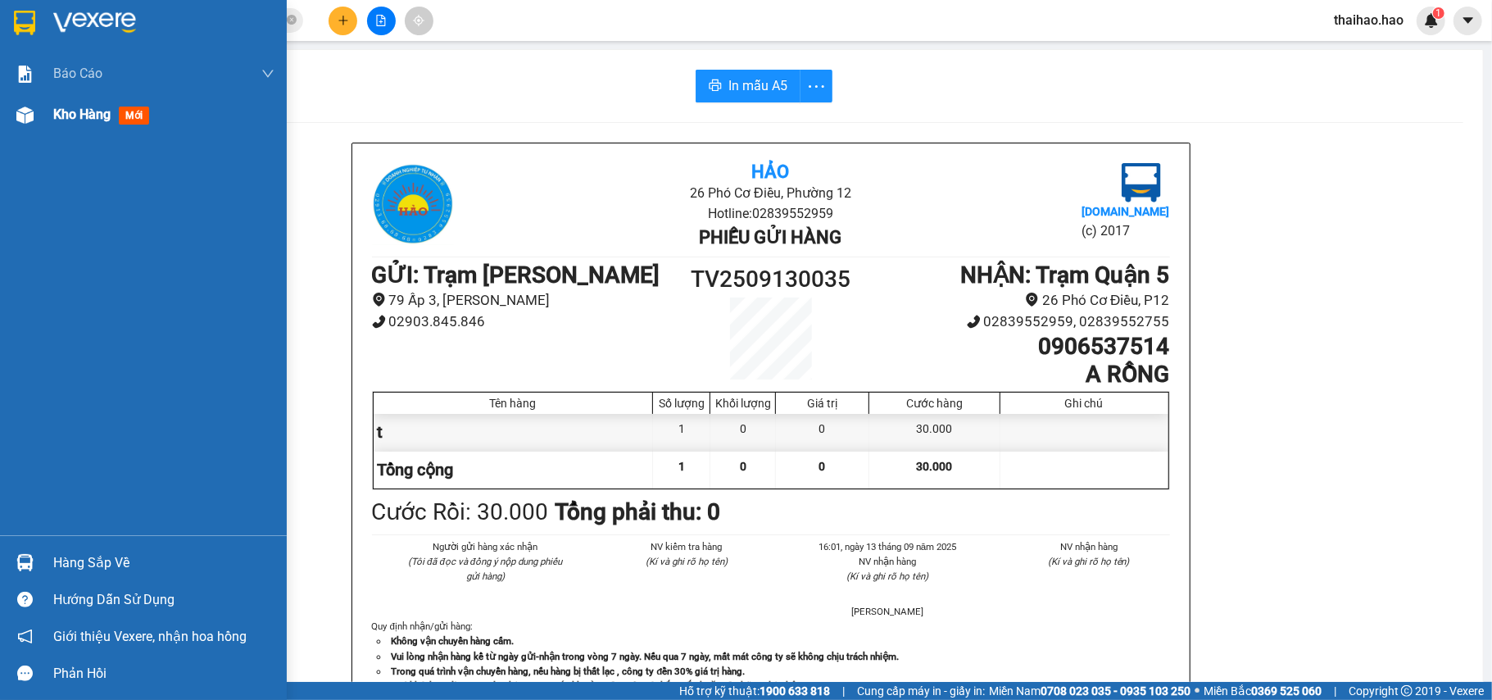
click at [17, 129] on div "Kho hàng mới" at bounding box center [143, 114] width 287 height 41
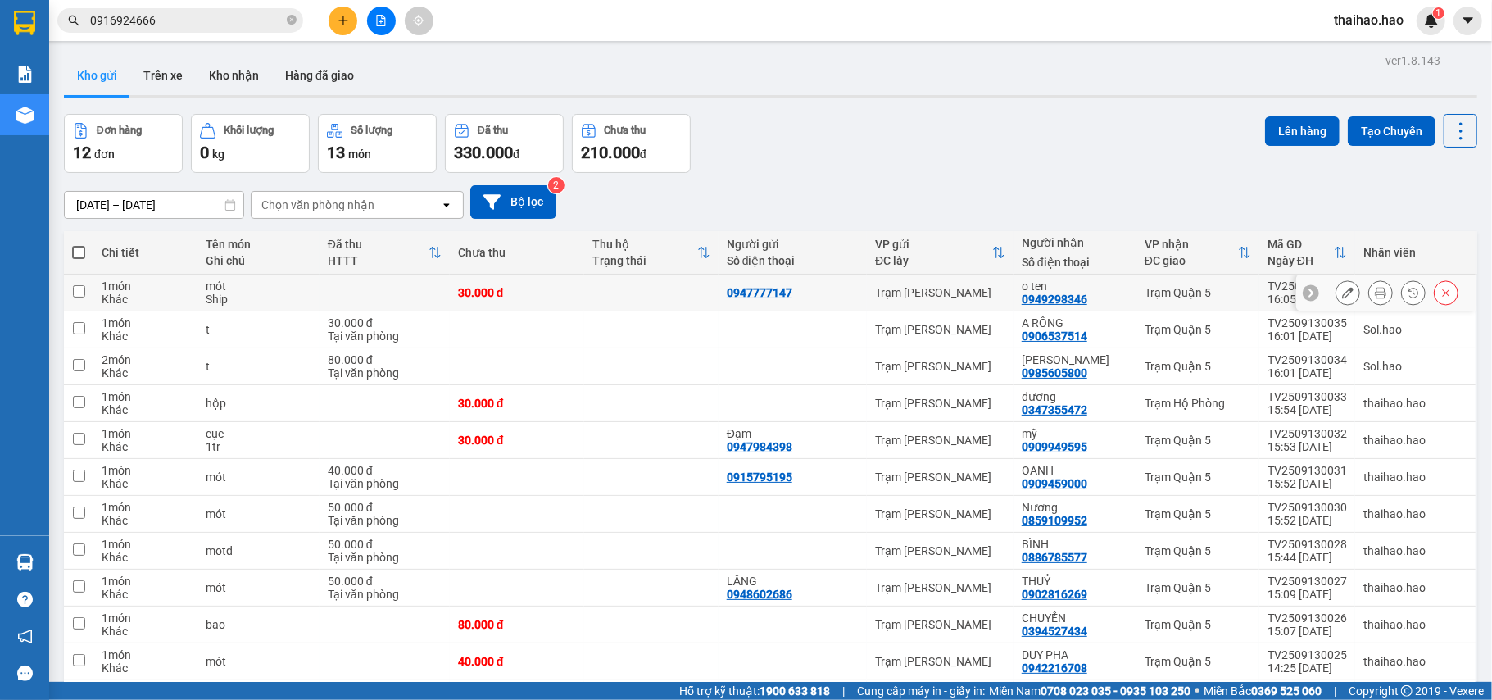
click at [1370, 298] on button at bounding box center [1380, 293] width 23 height 29
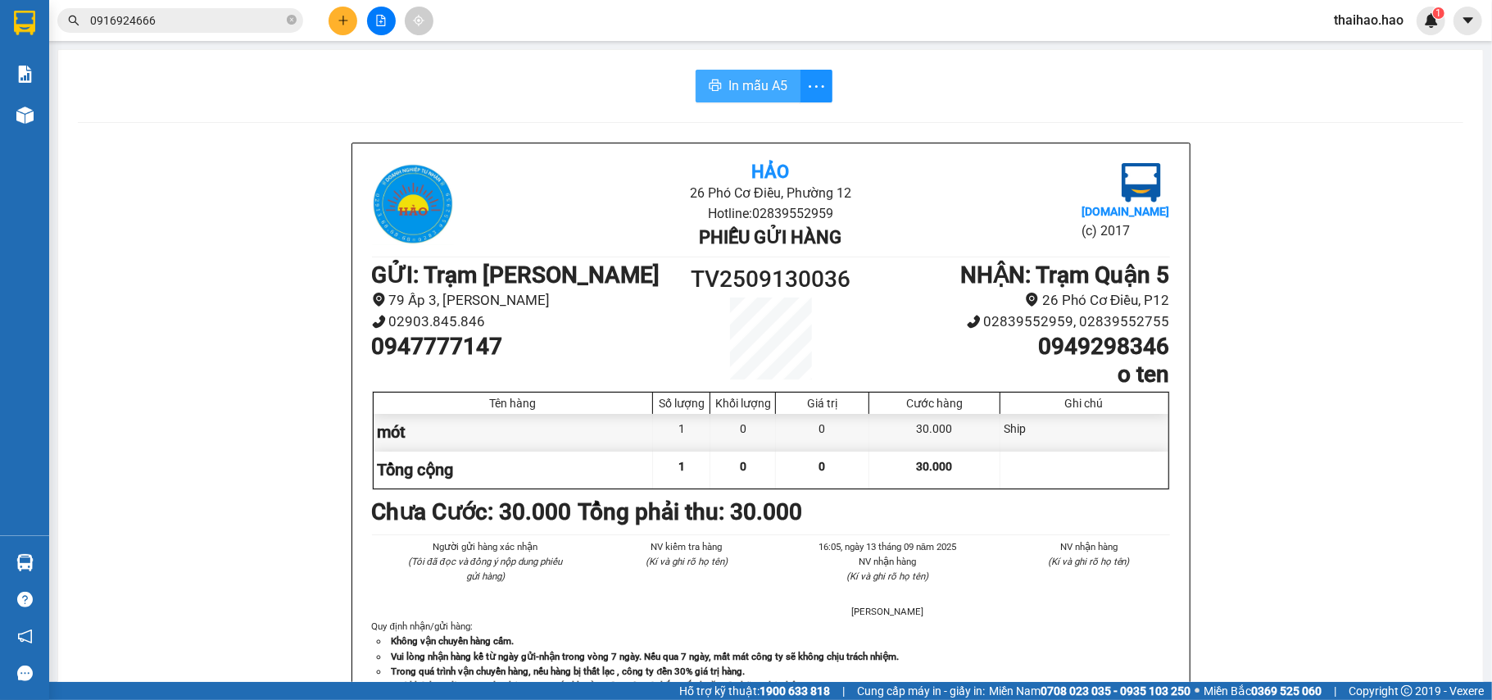
click at [713, 80] on icon "printer" at bounding box center [715, 85] width 13 height 13
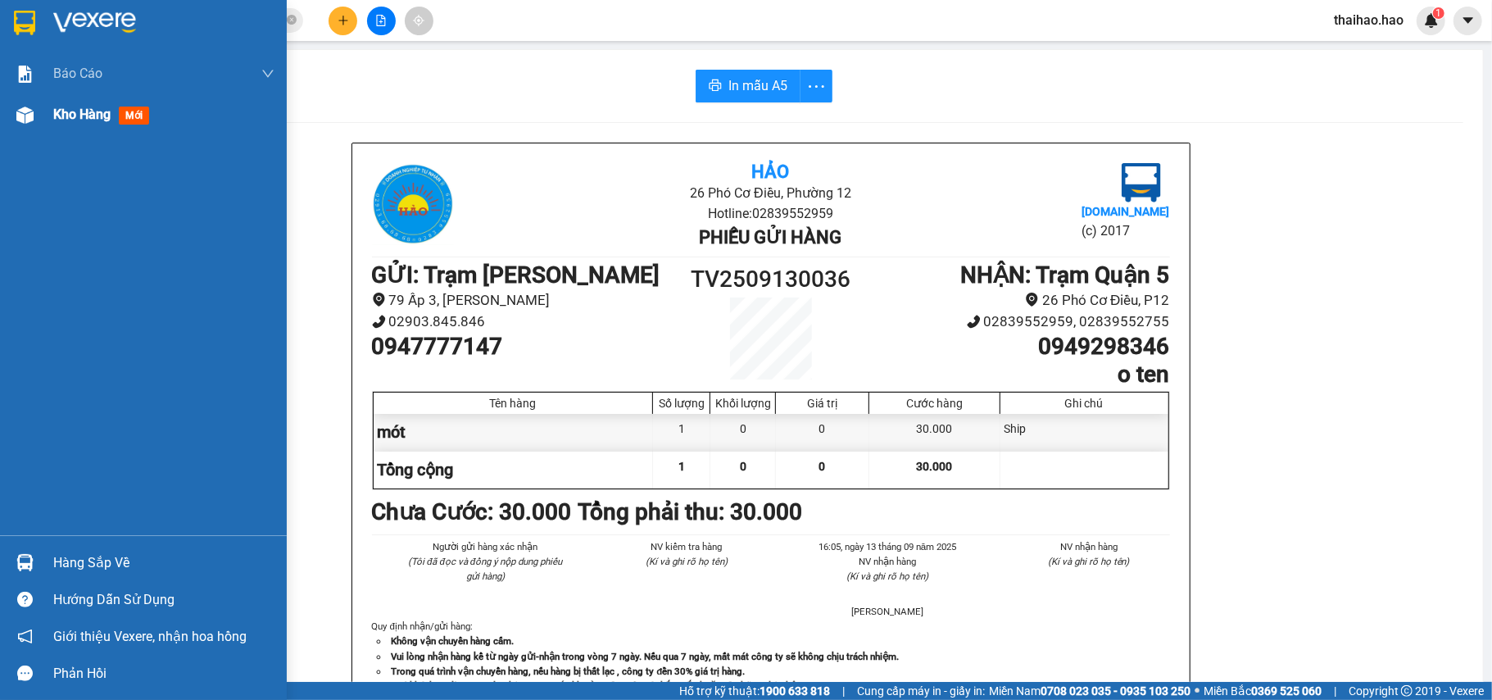
click at [75, 109] on span "Kho hàng" at bounding box center [81, 114] width 57 height 16
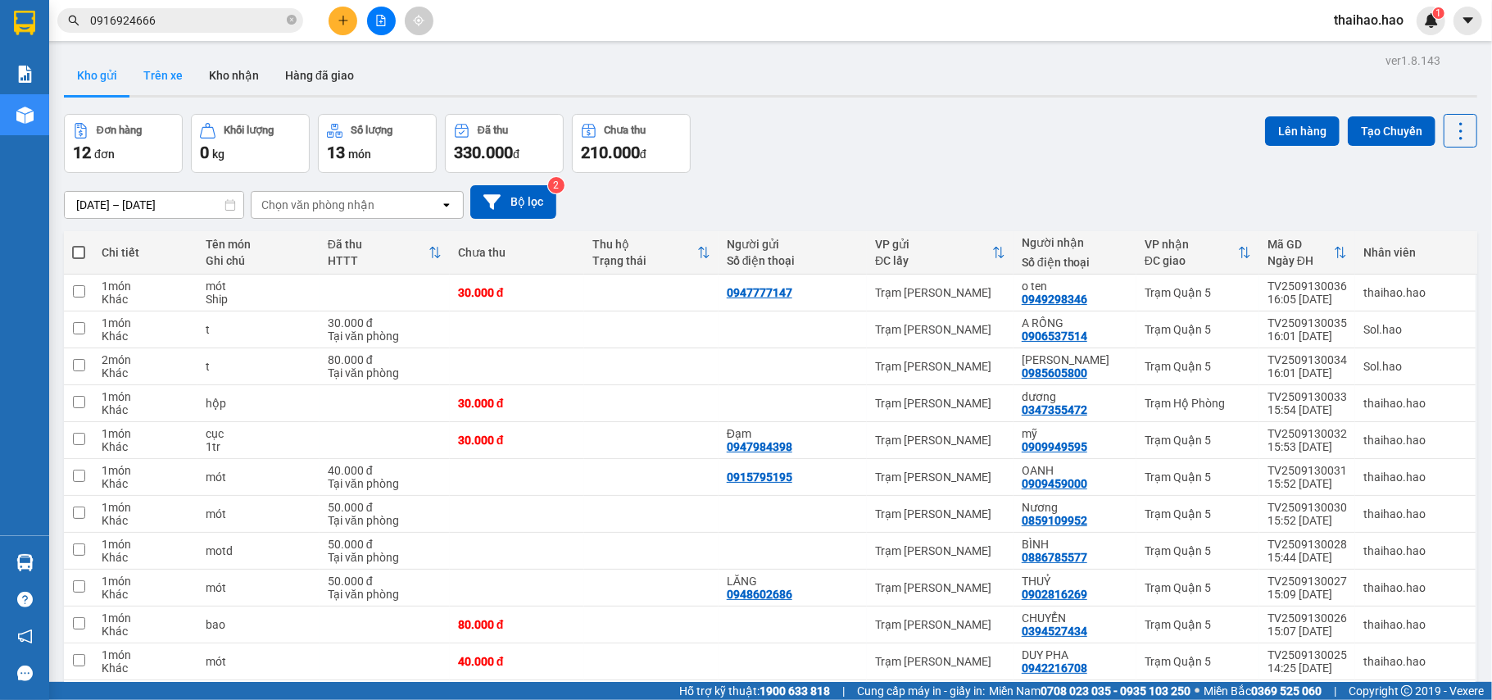
click at [165, 89] on button "Trên xe" at bounding box center [163, 75] width 66 height 39
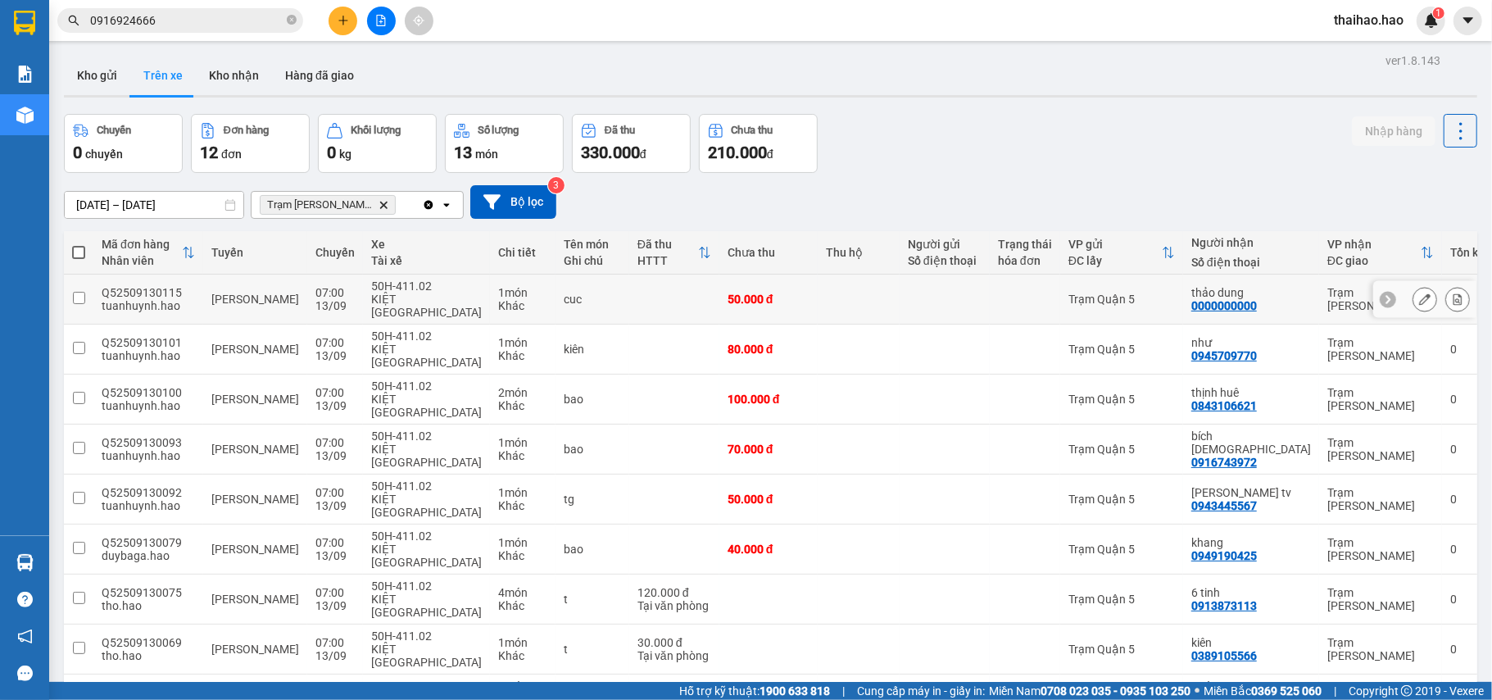
click at [1413, 302] on button at bounding box center [1424, 299] width 23 height 29
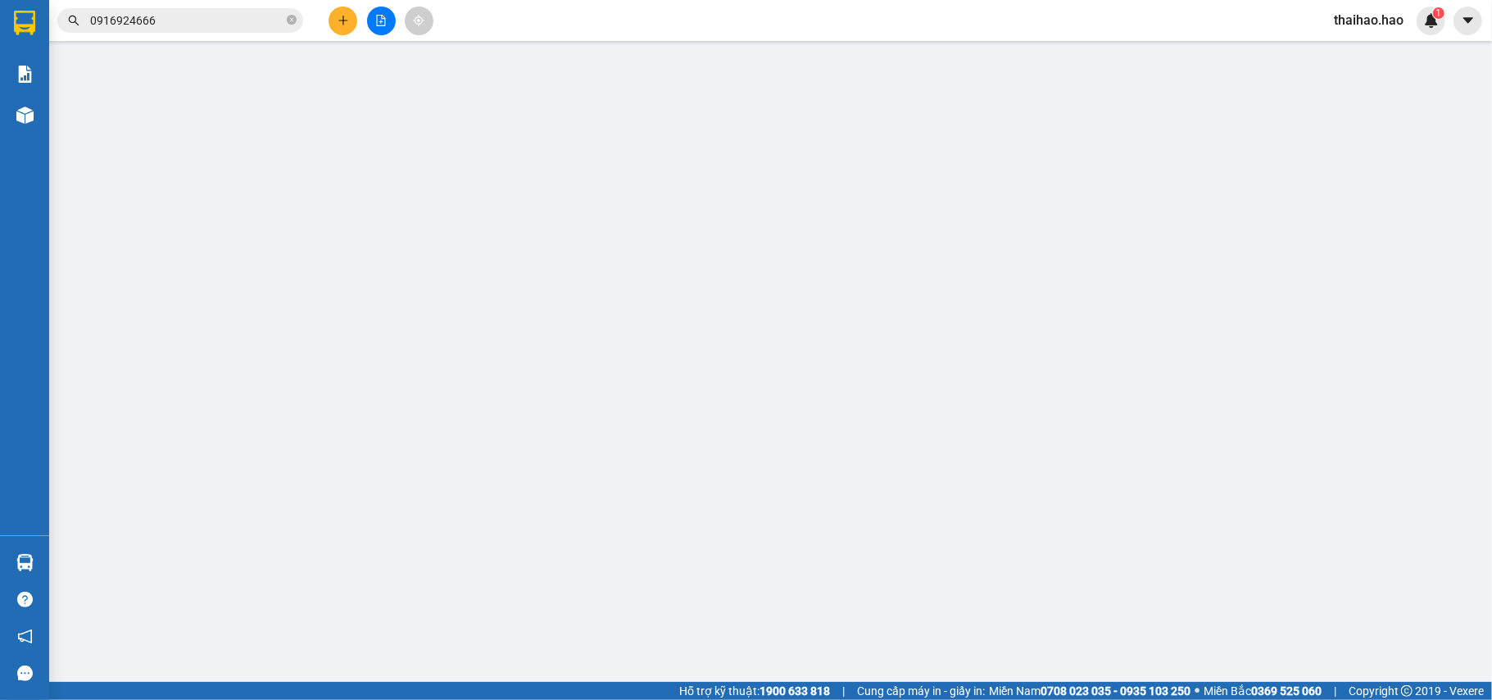
type input "0000000000"
type input "thảo dung"
type input "50.000"
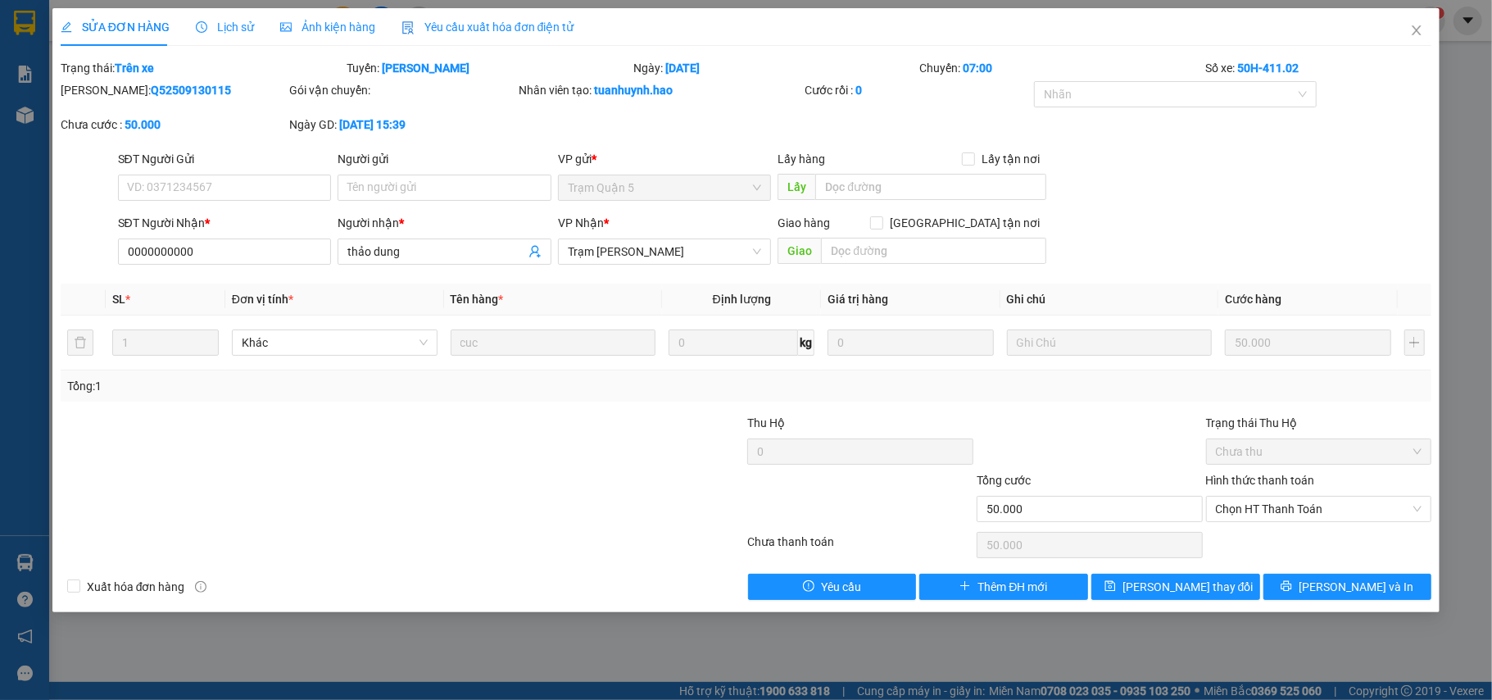
click at [223, 21] on span "Lịch sử" at bounding box center [225, 26] width 58 height 13
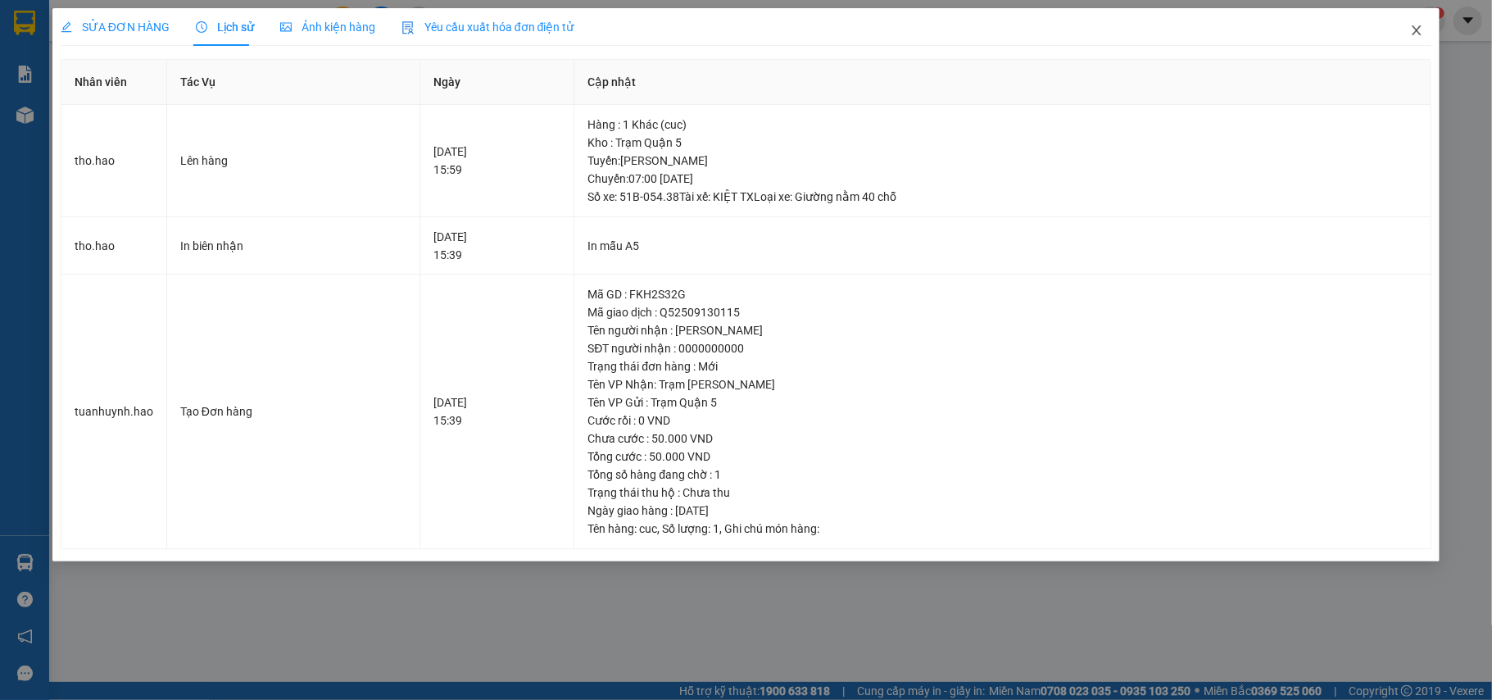
click at [1417, 47] on span "Close" at bounding box center [1416, 31] width 46 height 46
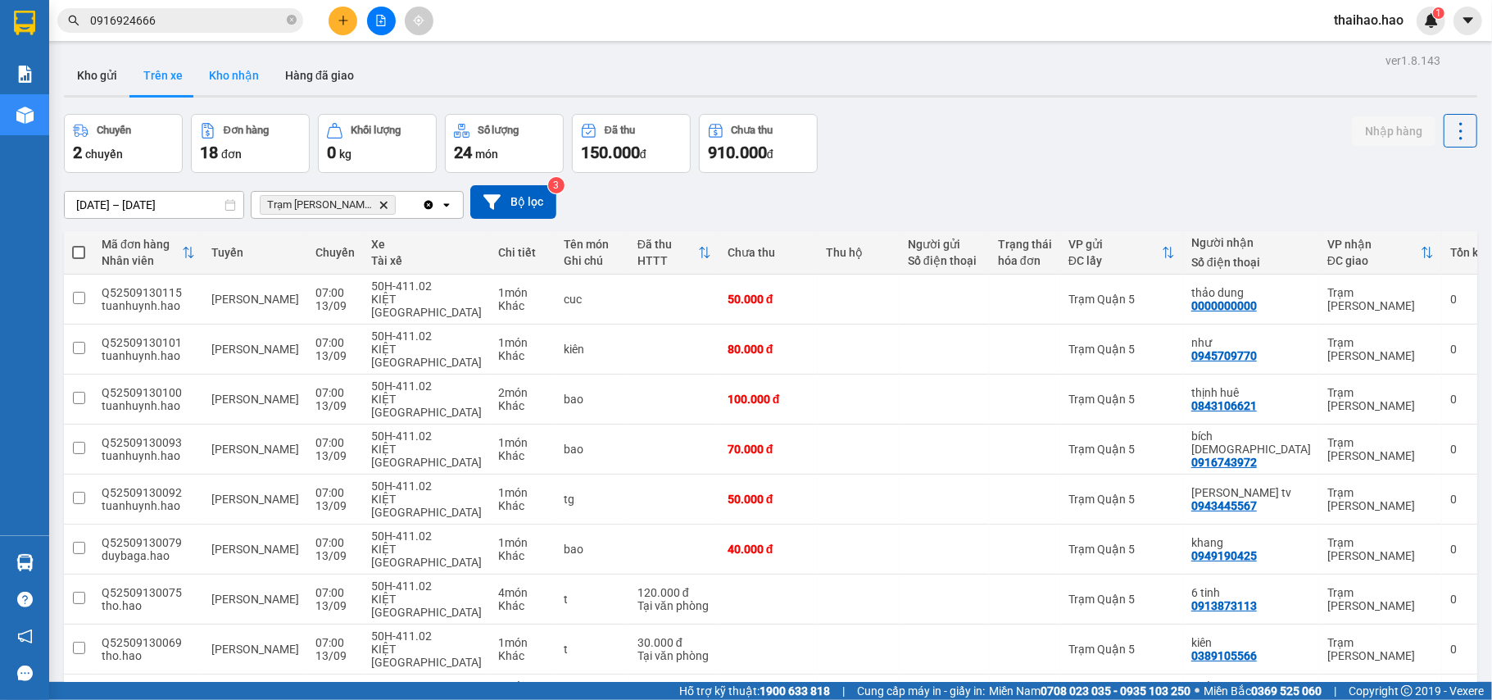
drag, startPoint x: 237, startPoint y: 75, endPoint x: 188, endPoint y: 122, distance: 67.8
click at [236, 75] on button "Kho nhận" at bounding box center [234, 75] width 76 height 39
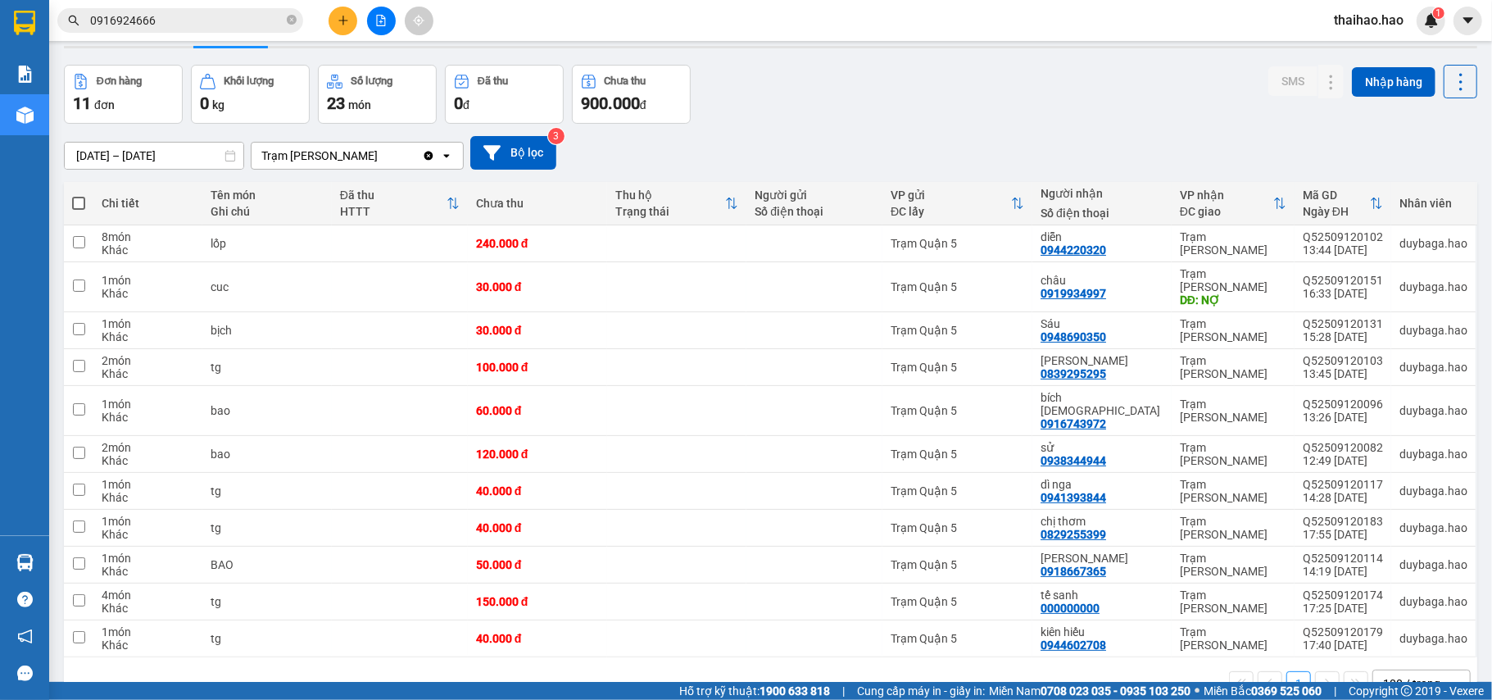
scroll to position [75, 0]
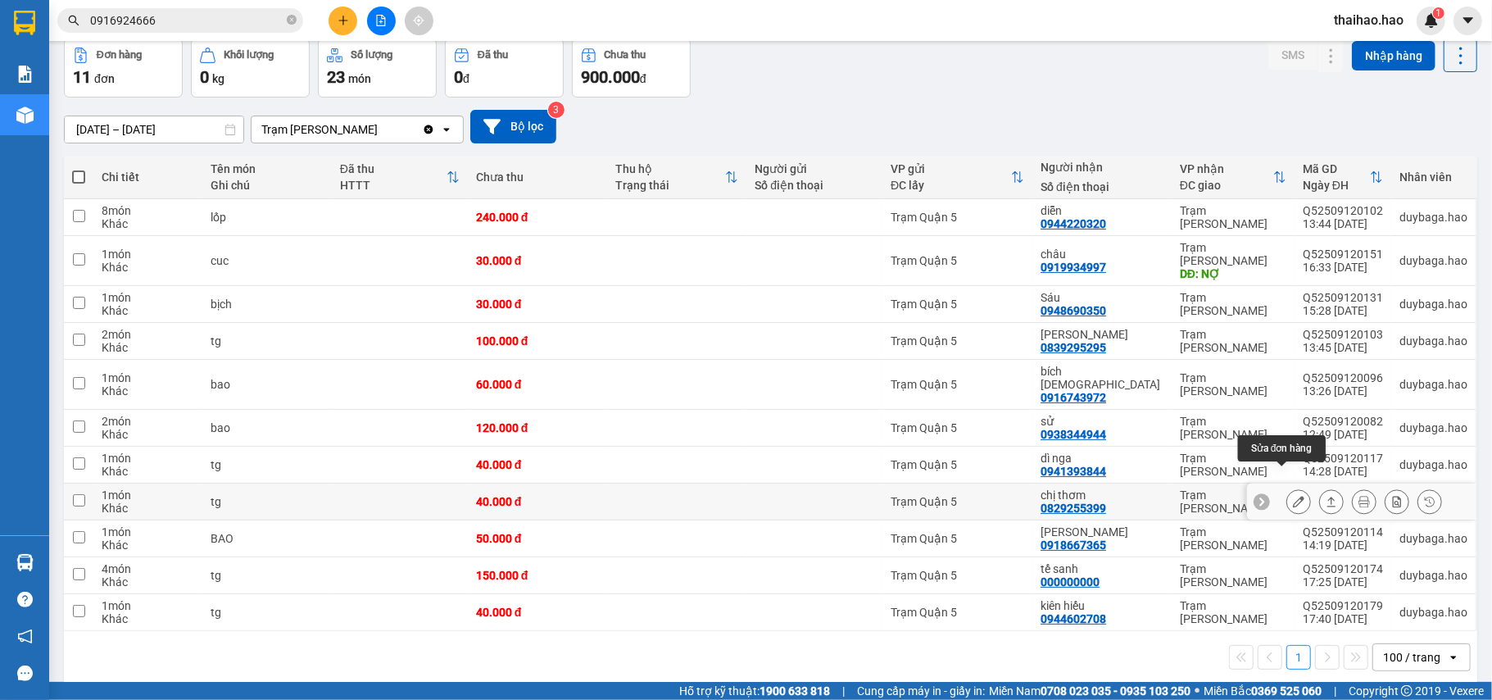
click at [1293, 496] on icon at bounding box center [1298, 501] width 11 height 11
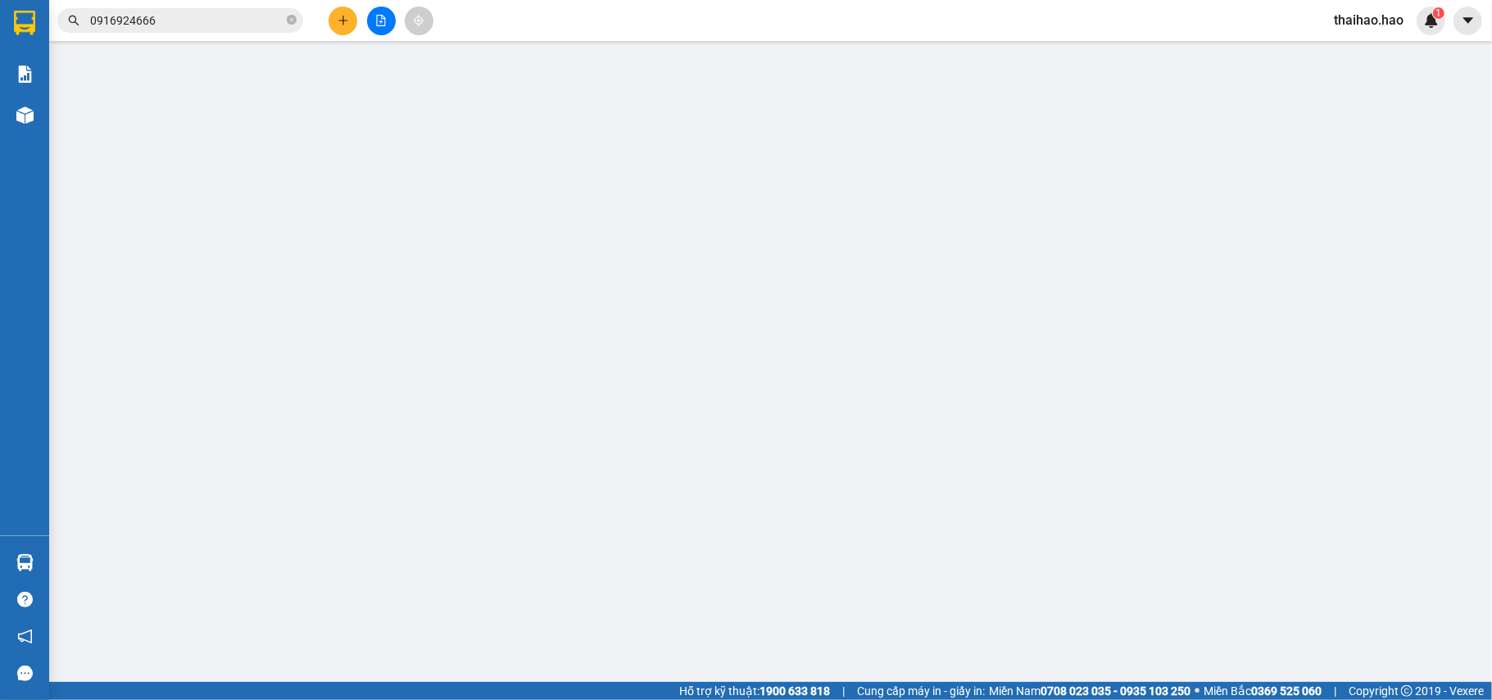
type input "0829255399"
type input "chị thơm"
type input "40.000"
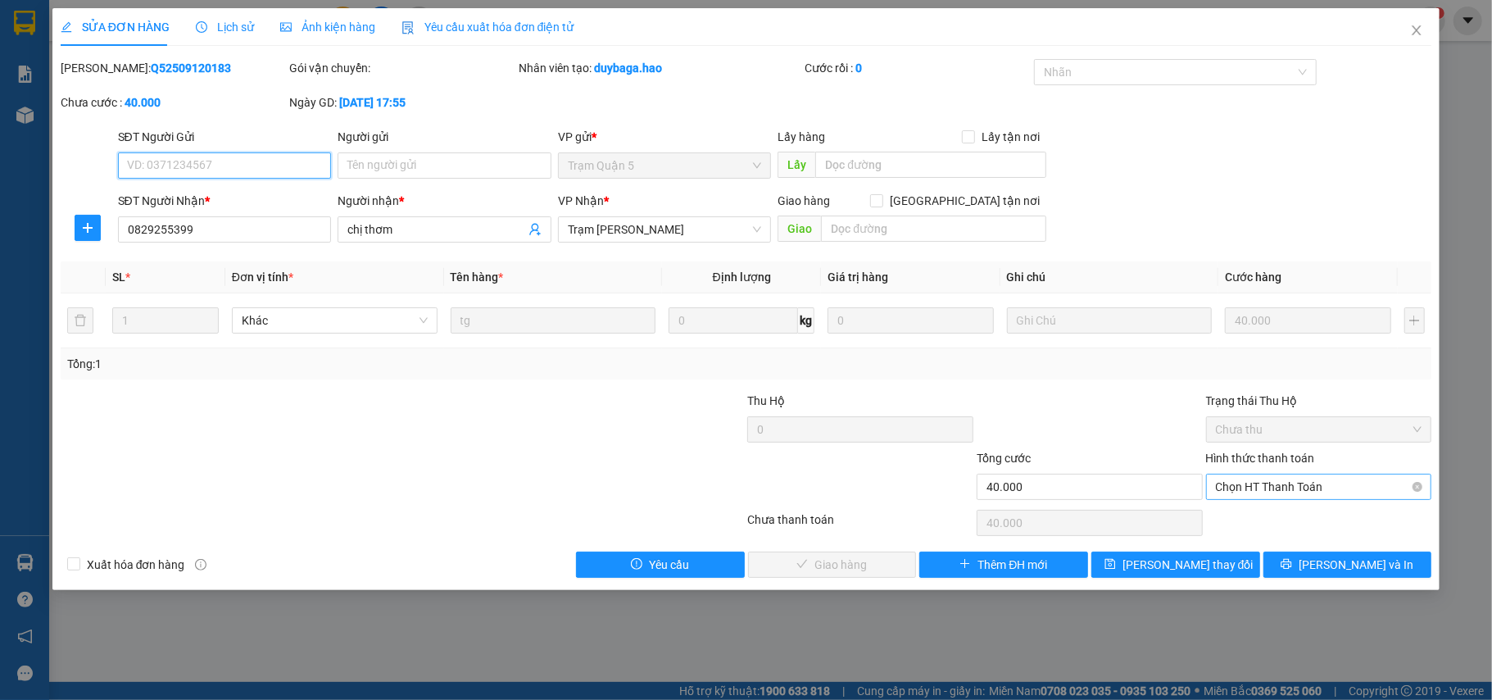
click at [1284, 499] on span "Chọn HT Thanh Toán" at bounding box center [1319, 486] width 206 height 25
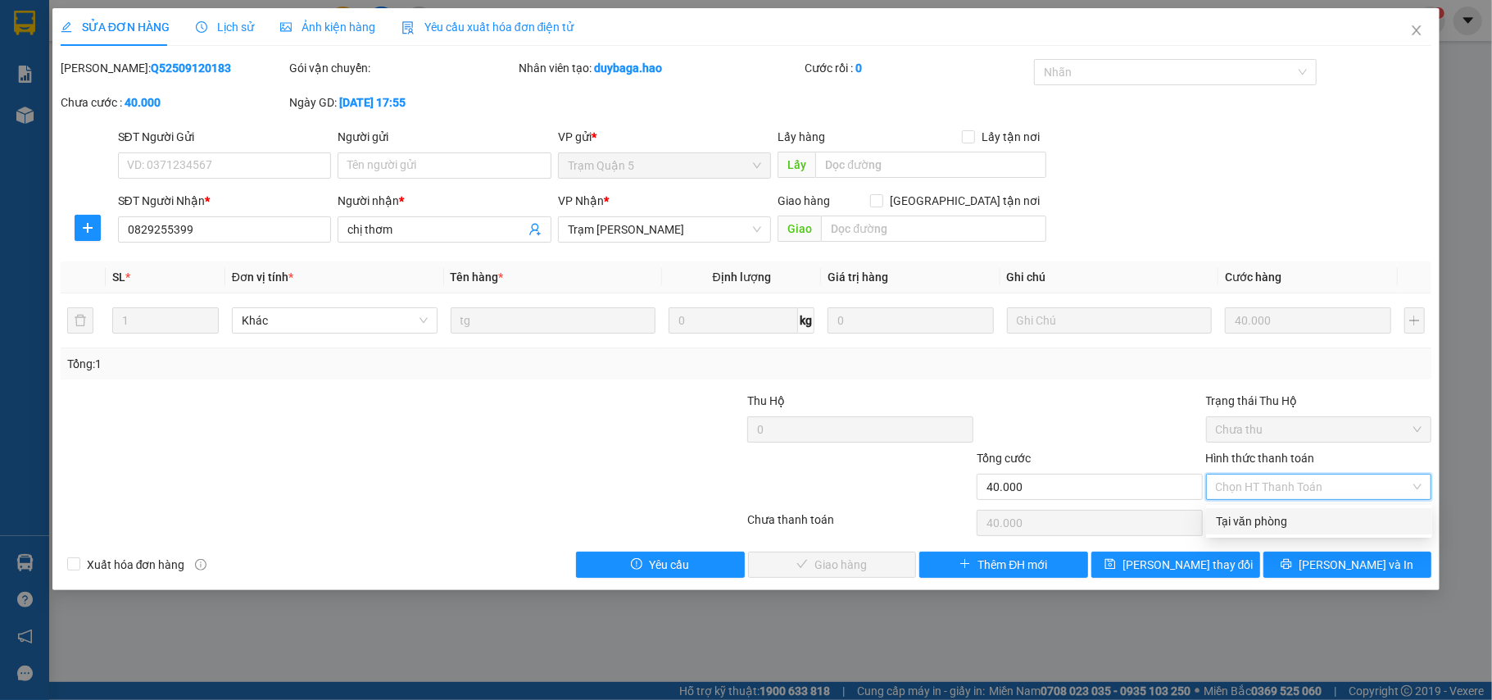
click at [1268, 531] on div "Tại văn phòng" at bounding box center [1319, 521] width 226 height 26
type input "0"
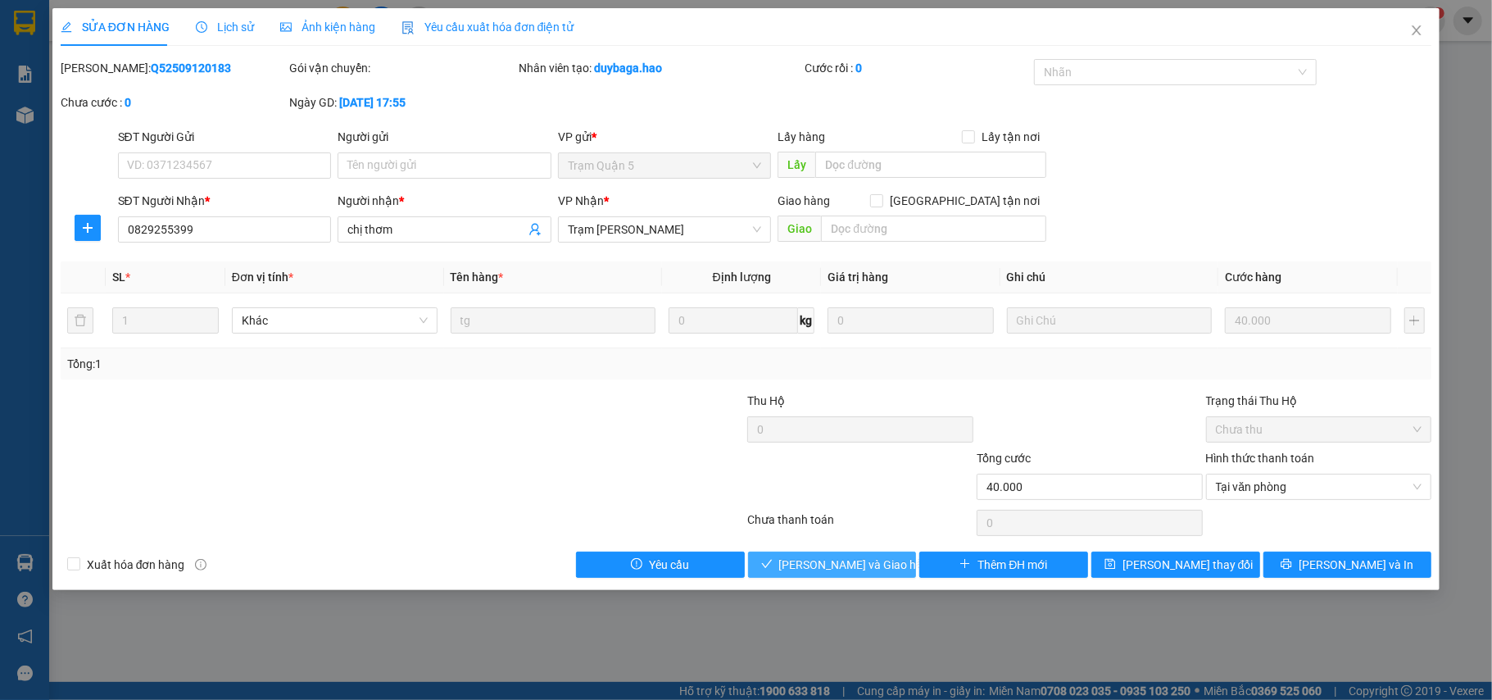
click at [890, 572] on button "Lưu và Giao hàng" at bounding box center [832, 564] width 169 height 26
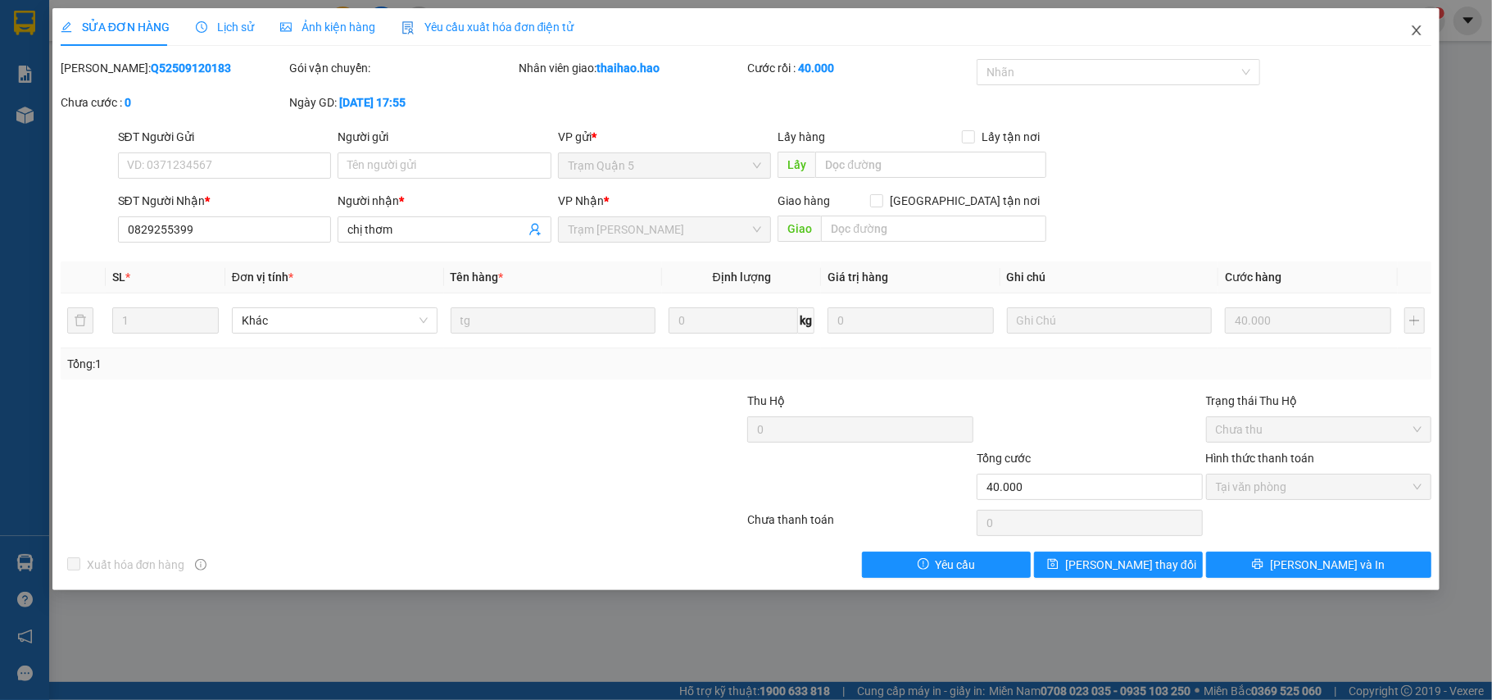
click at [1417, 39] on span "Close" at bounding box center [1416, 31] width 46 height 46
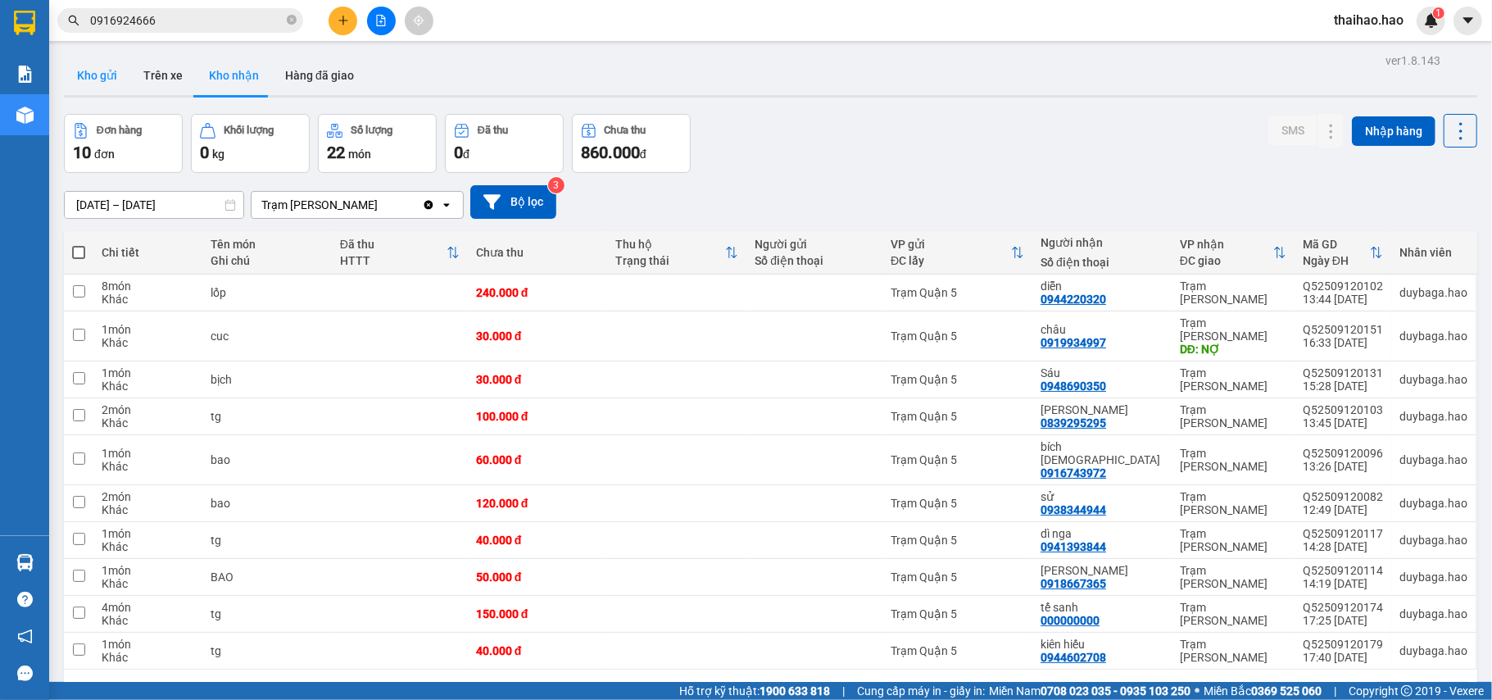
click at [87, 85] on button "Kho gửi" at bounding box center [97, 75] width 66 height 39
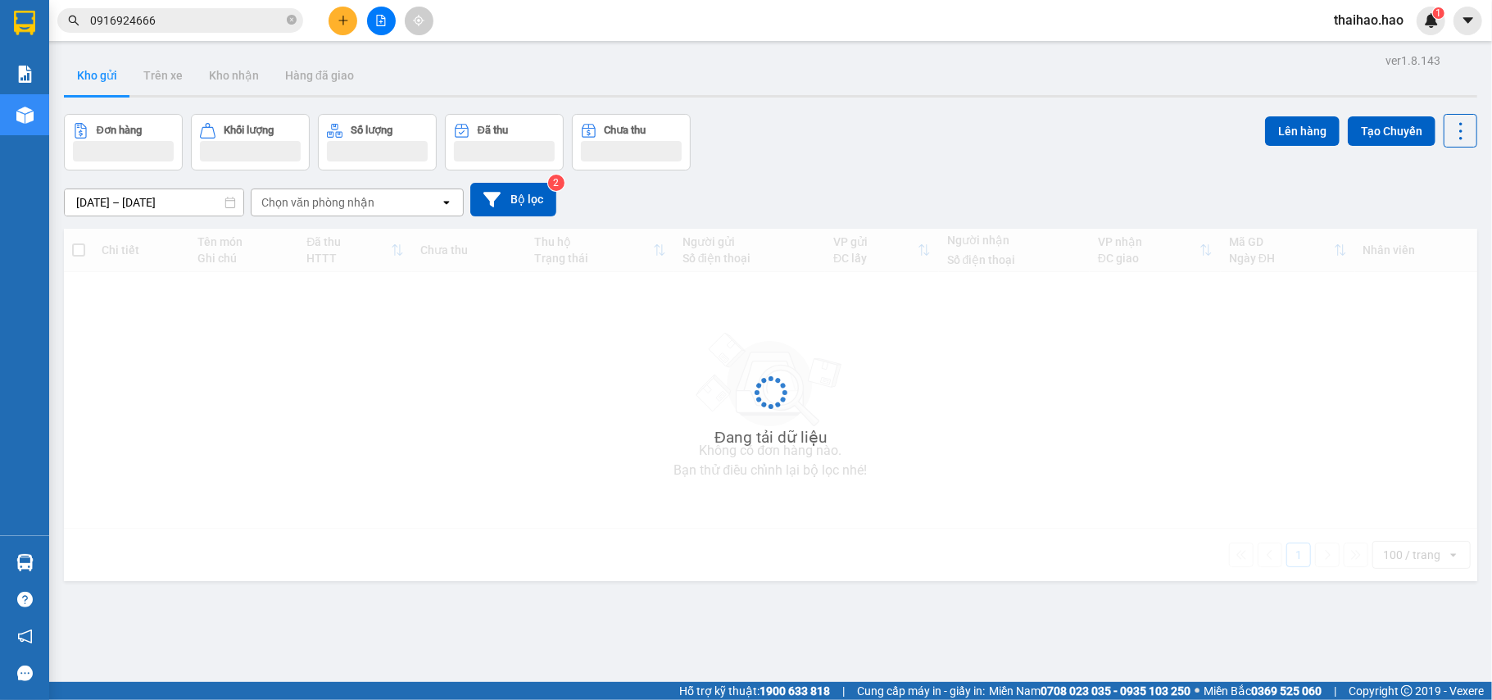
drag, startPoint x: 87, startPoint y: 85, endPoint x: 627, endPoint y: 316, distance: 587.2
click at [96, 86] on button "Kho gửi" at bounding box center [97, 75] width 66 height 39
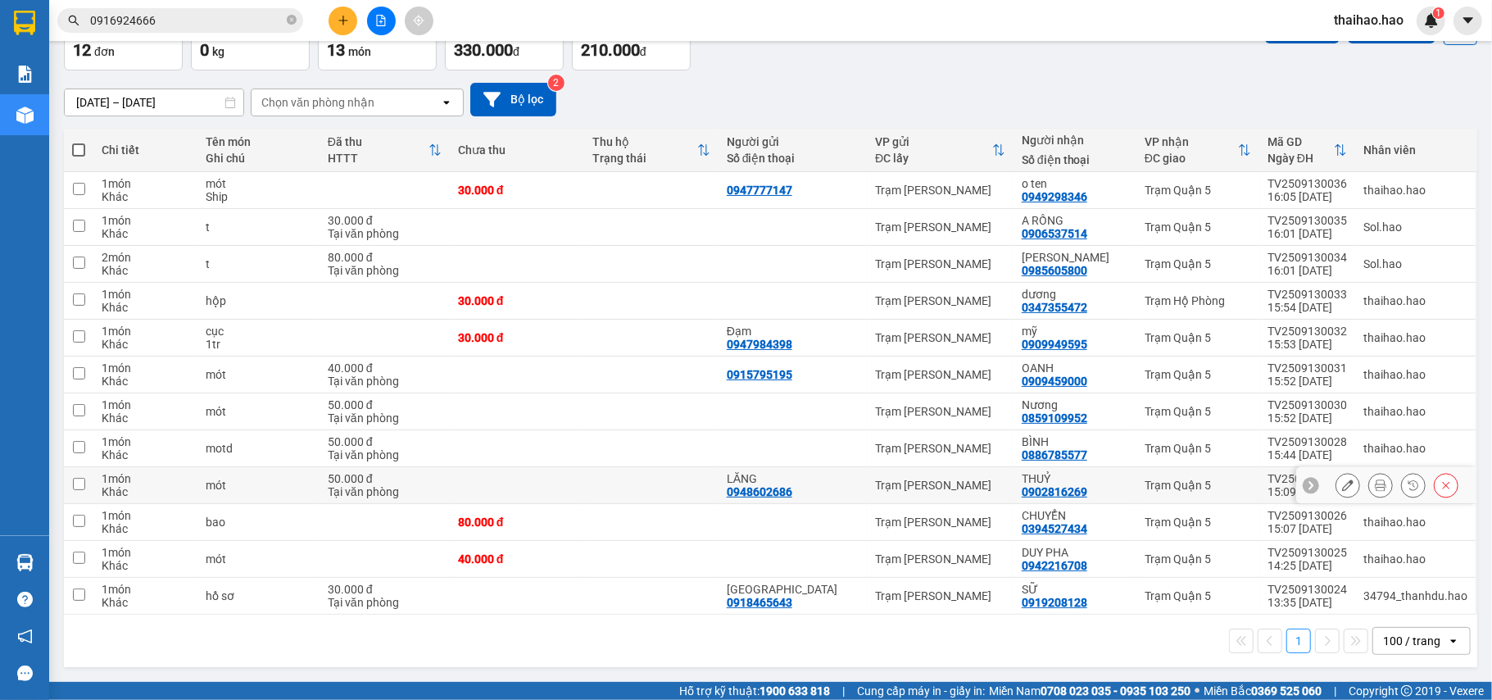
scroll to position [106, 0]
click at [1342, 560] on icon at bounding box center [1347, 558] width 11 height 11
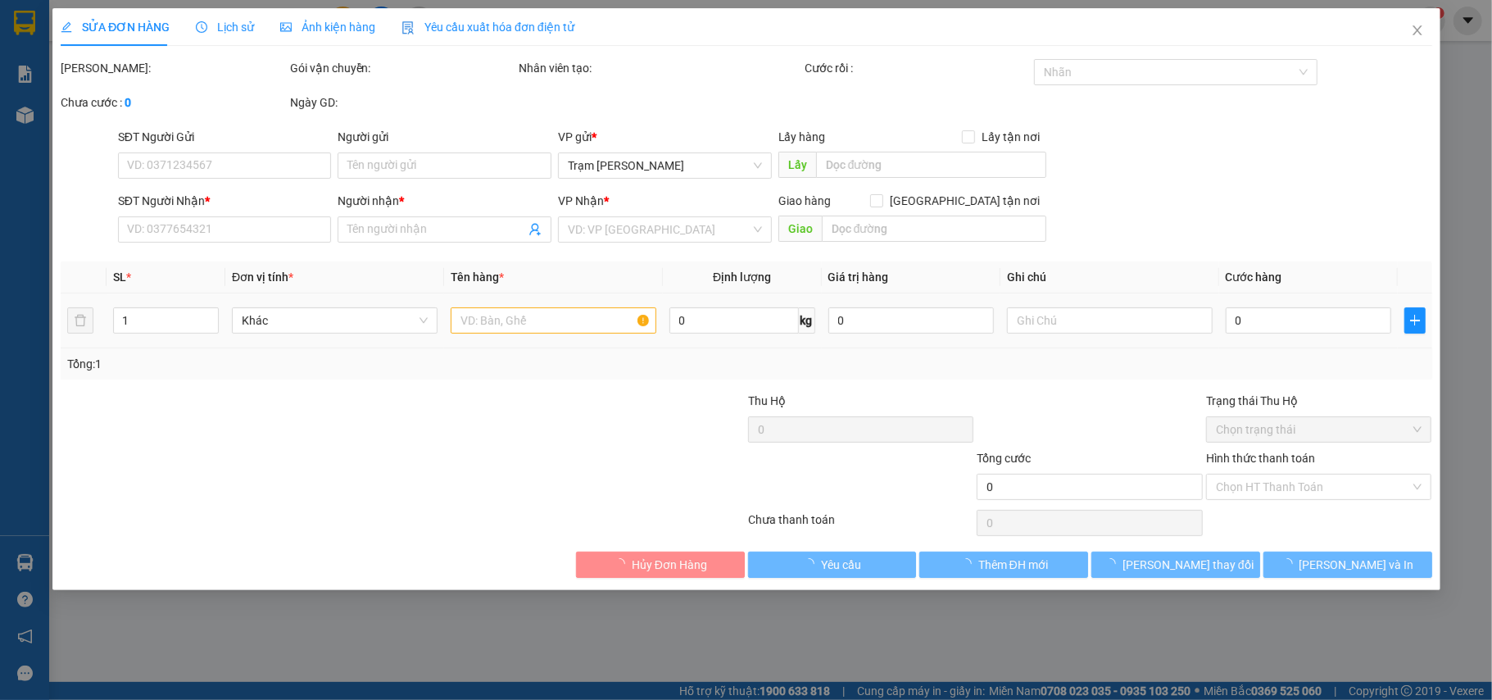
type input "0942216708"
type input "DUY PHA"
type input "40.000"
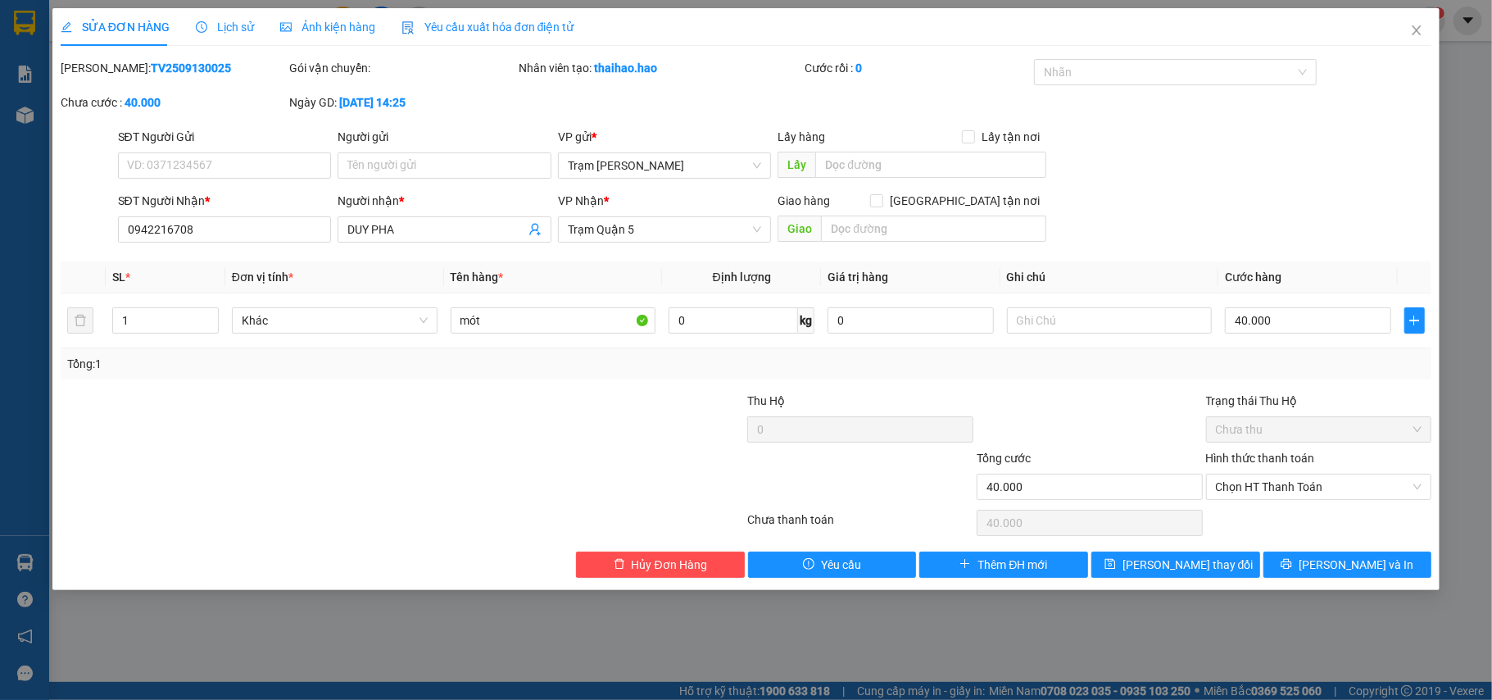
click at [341, 34] on span "Ảnh kiện hàng" at bounding box center [327, 26] width 95 height 13
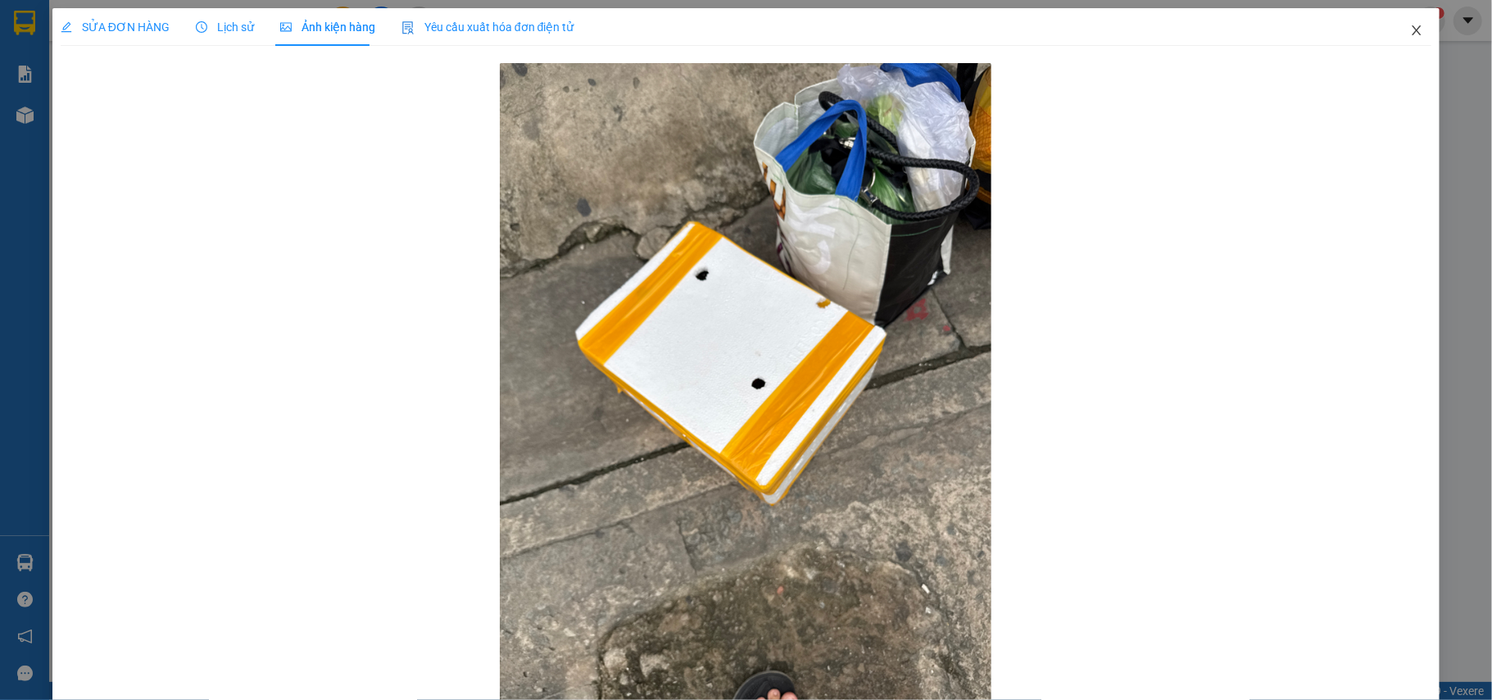
click at [1410, 37] on icon "close" at bounding box center [1416, 30] width 13 height 13
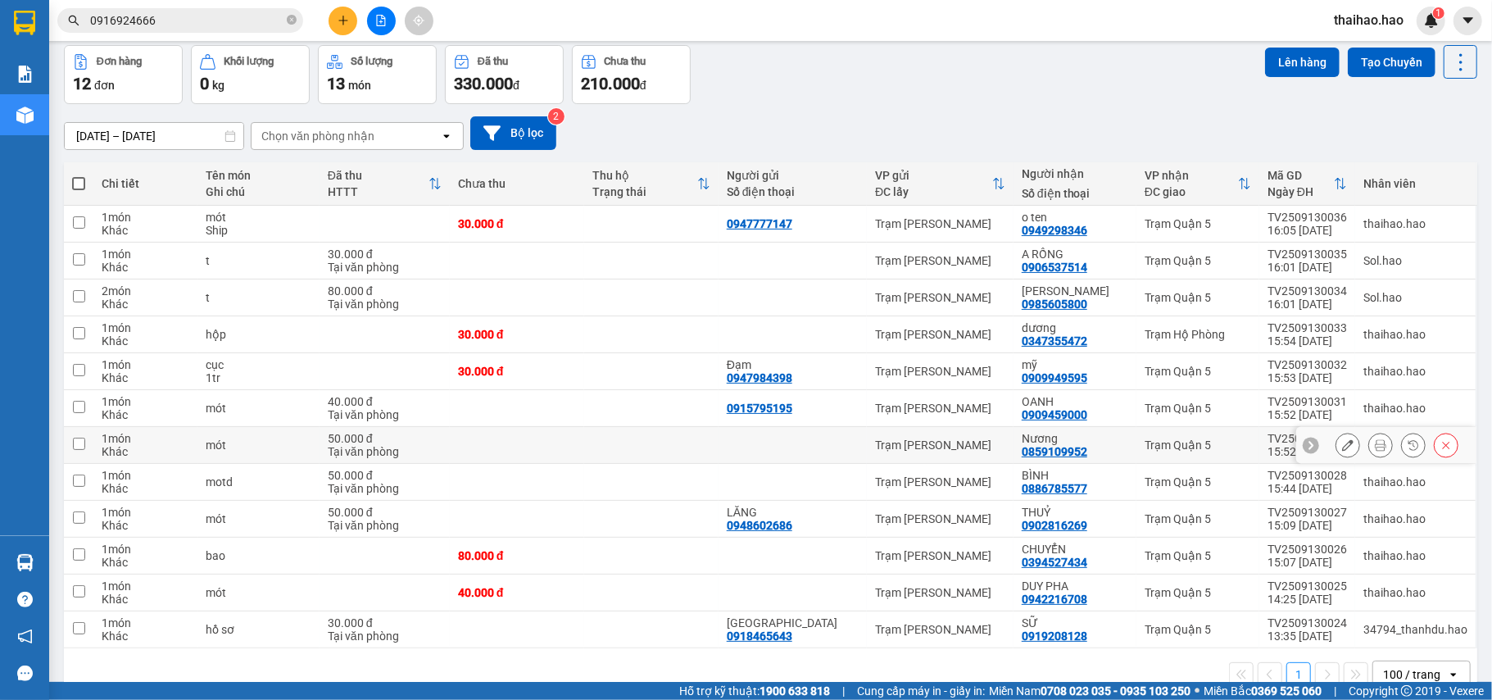
scroll to position [106, 0]
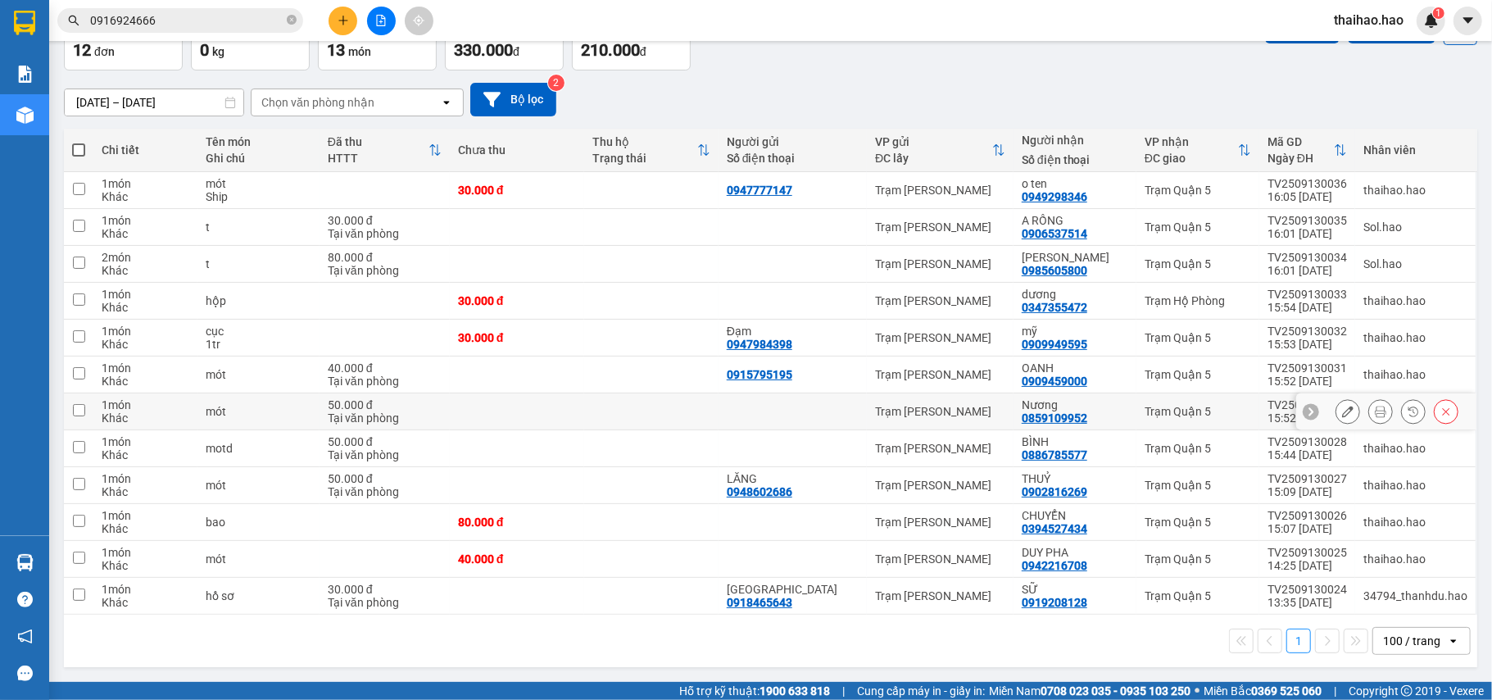
click at [1342, 414] on icon at bounding box center [1347, 410] width 11 height 11
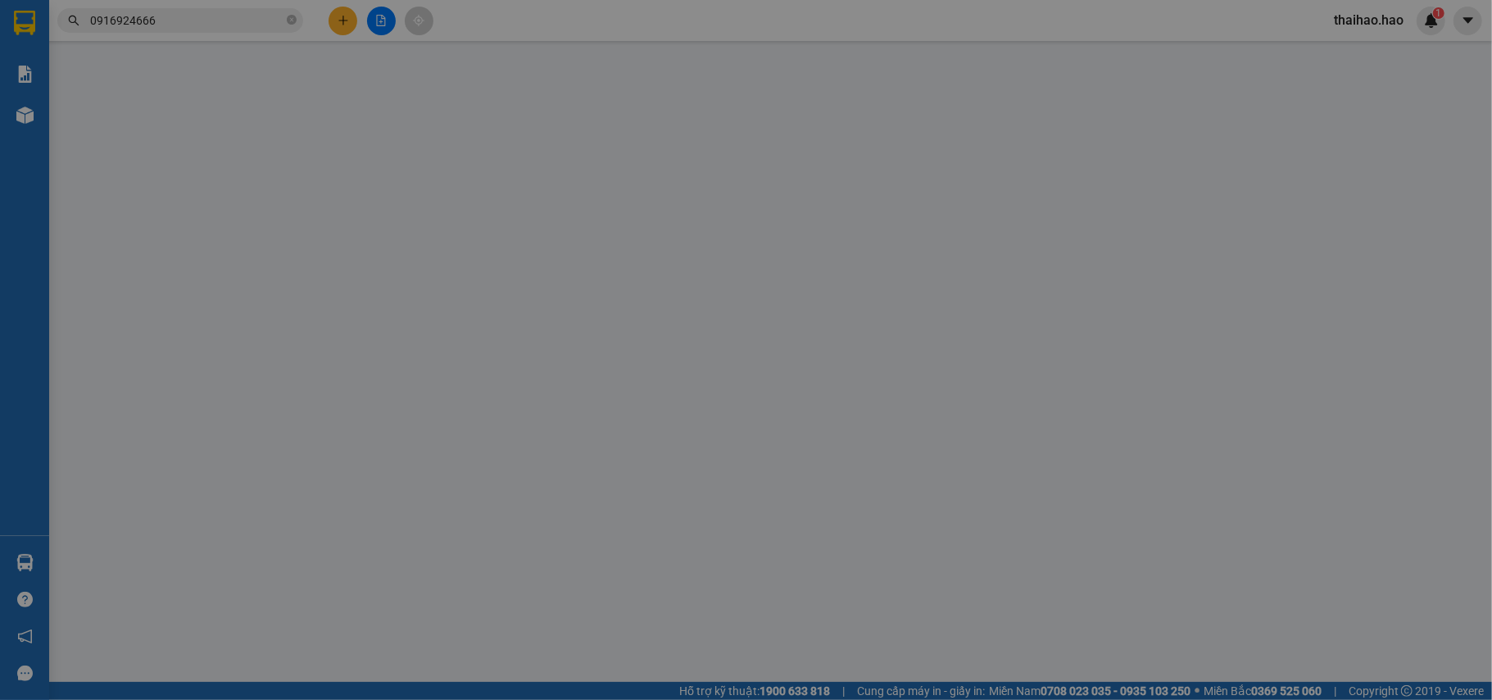
type input "0859109952"
type input "Nương"
type input "50.000"
type input "0"
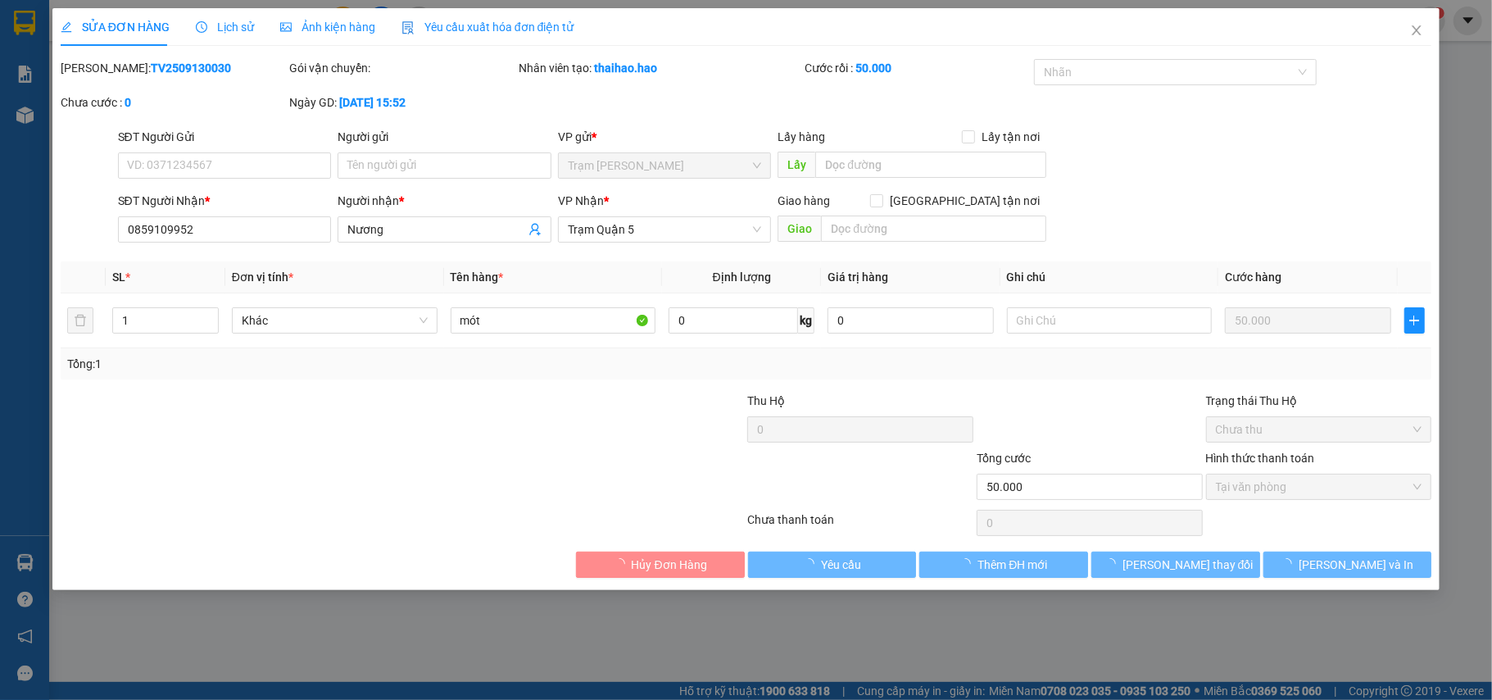
click at [331, 26] on span "Ảnh kiện hàng" at bounding box center [327, 26] width 95 height 13
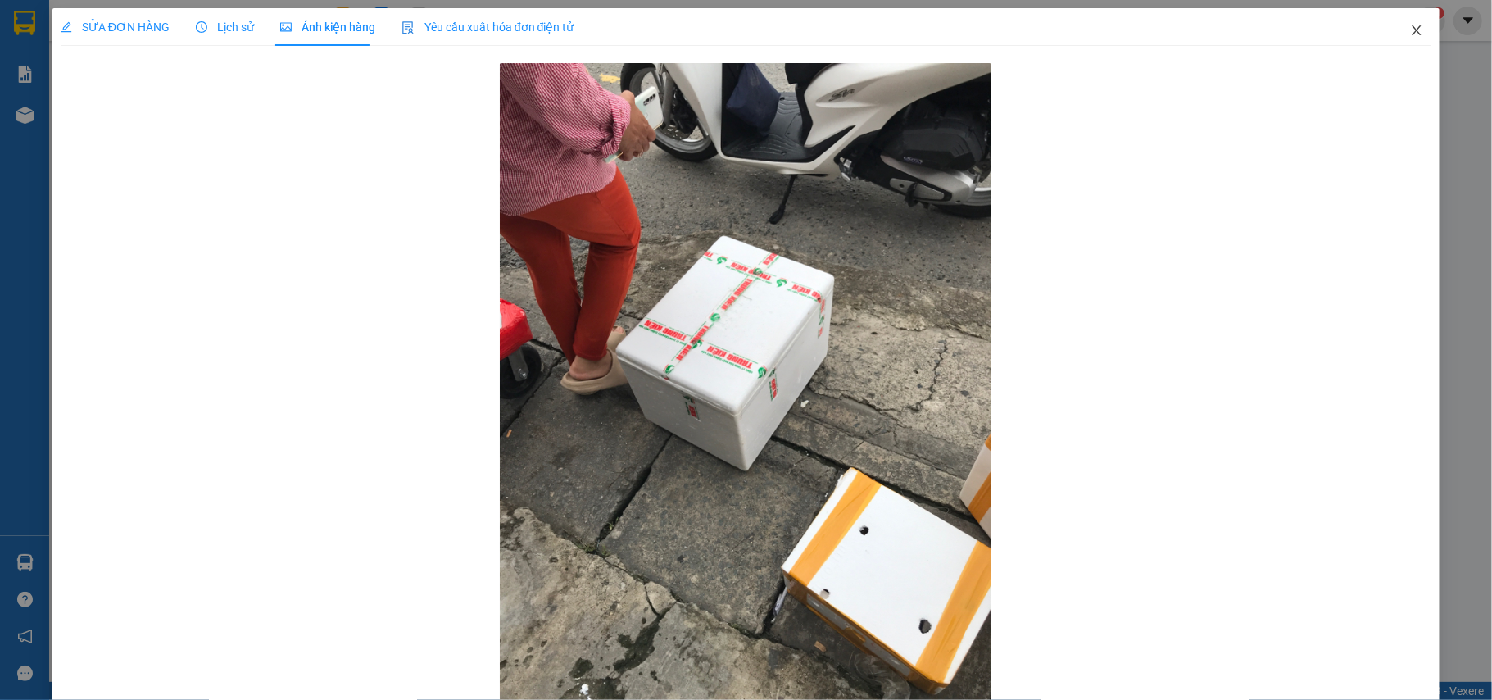
click at [1393, 23] on span "Close" at bounding box center [1416, 31] width 46 height 46
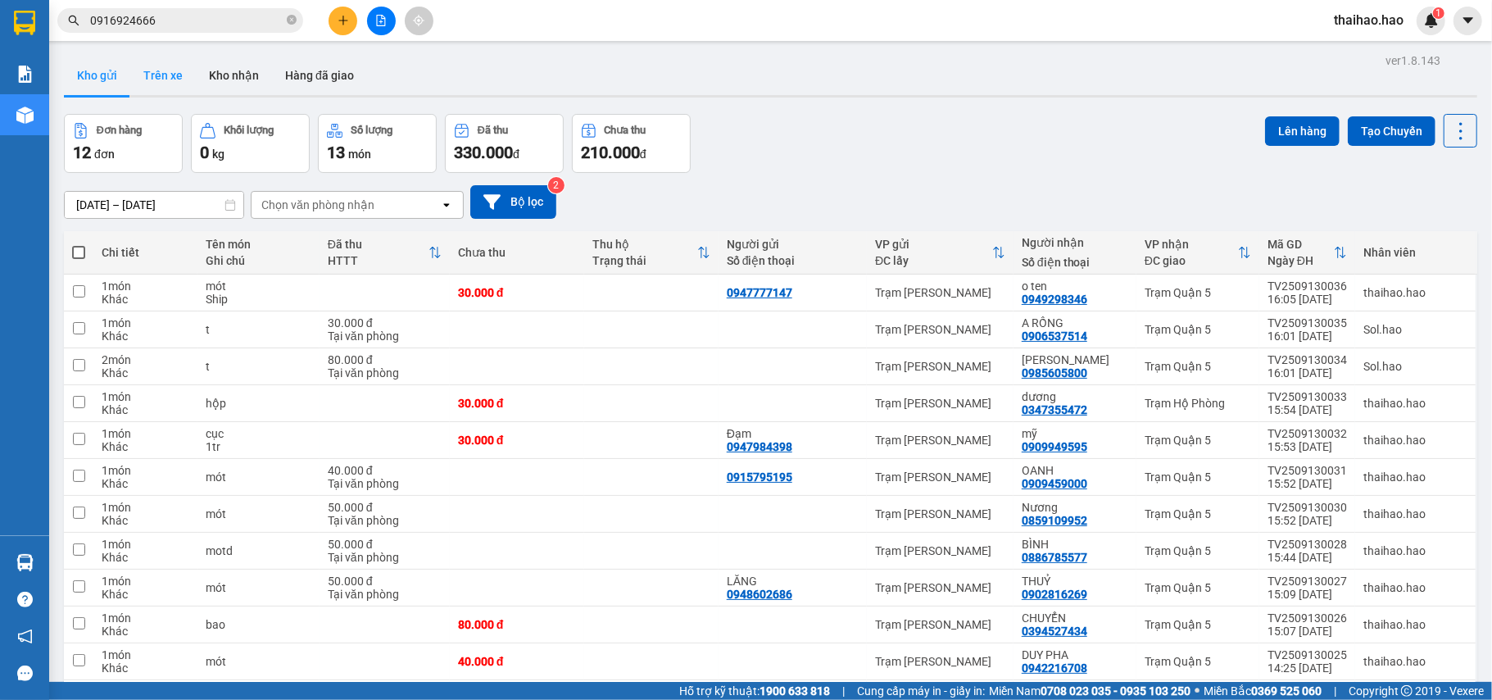
click at [169, 70] on button "Trên xe" at bounding box center [163, 75] width 66 height 39
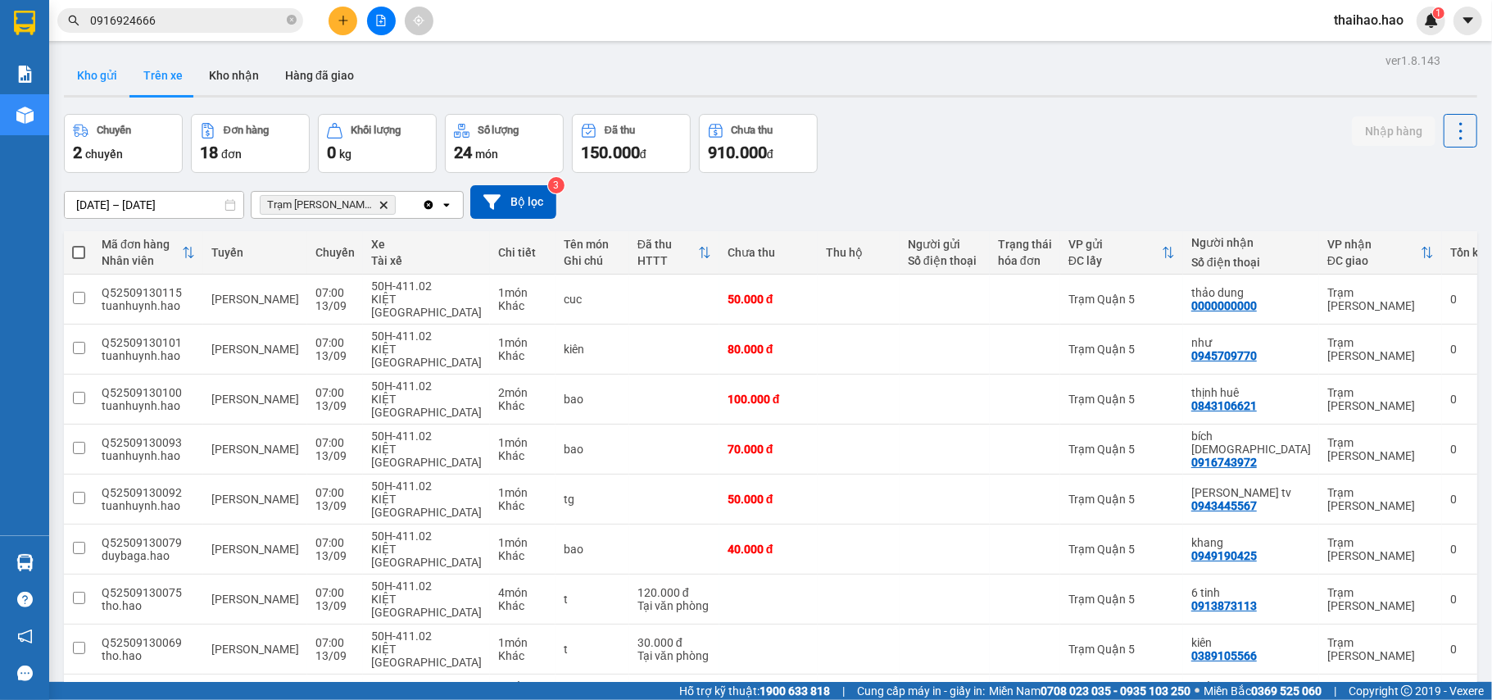
click at [110, 79] on button "Kho gửi" at bounding box center [97, 75] width 66 height 39
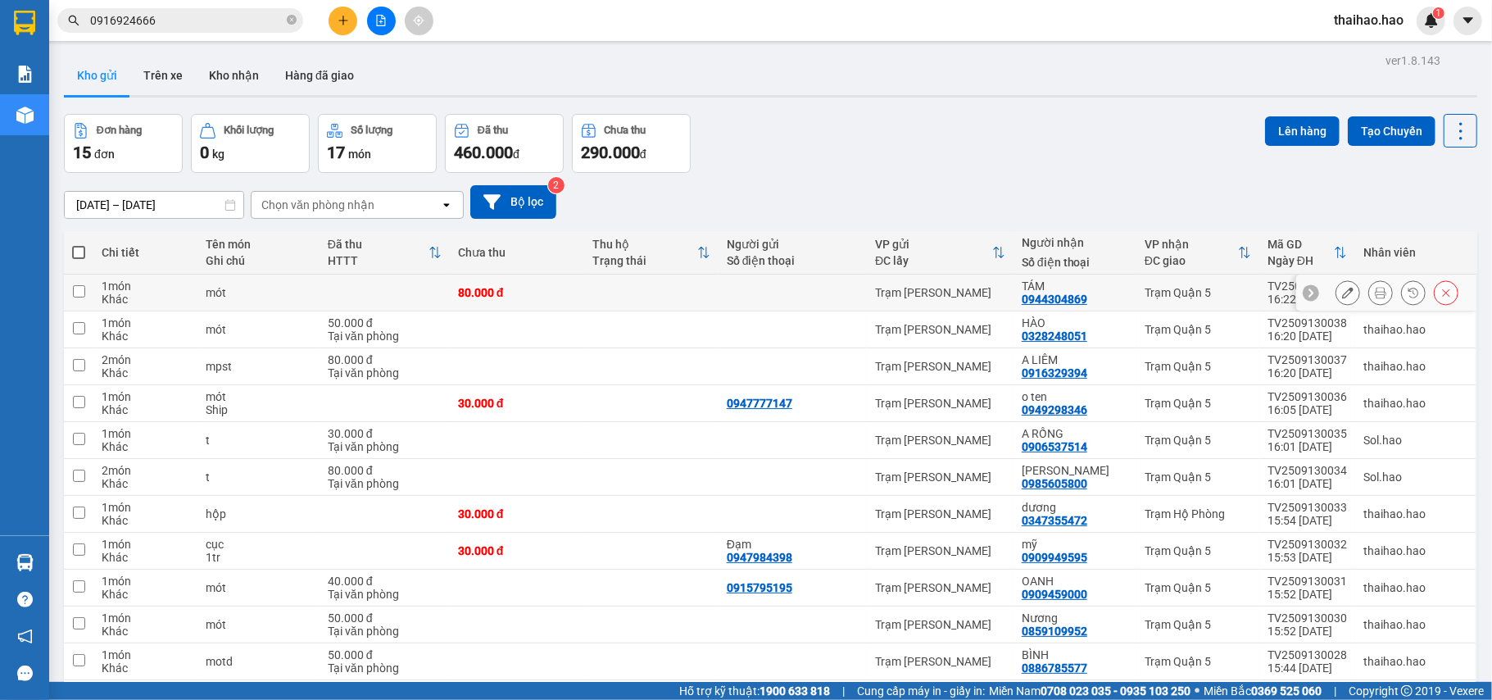
click at [1375, 298] on icon at bounding box center [1380, 292] width 11 height 11
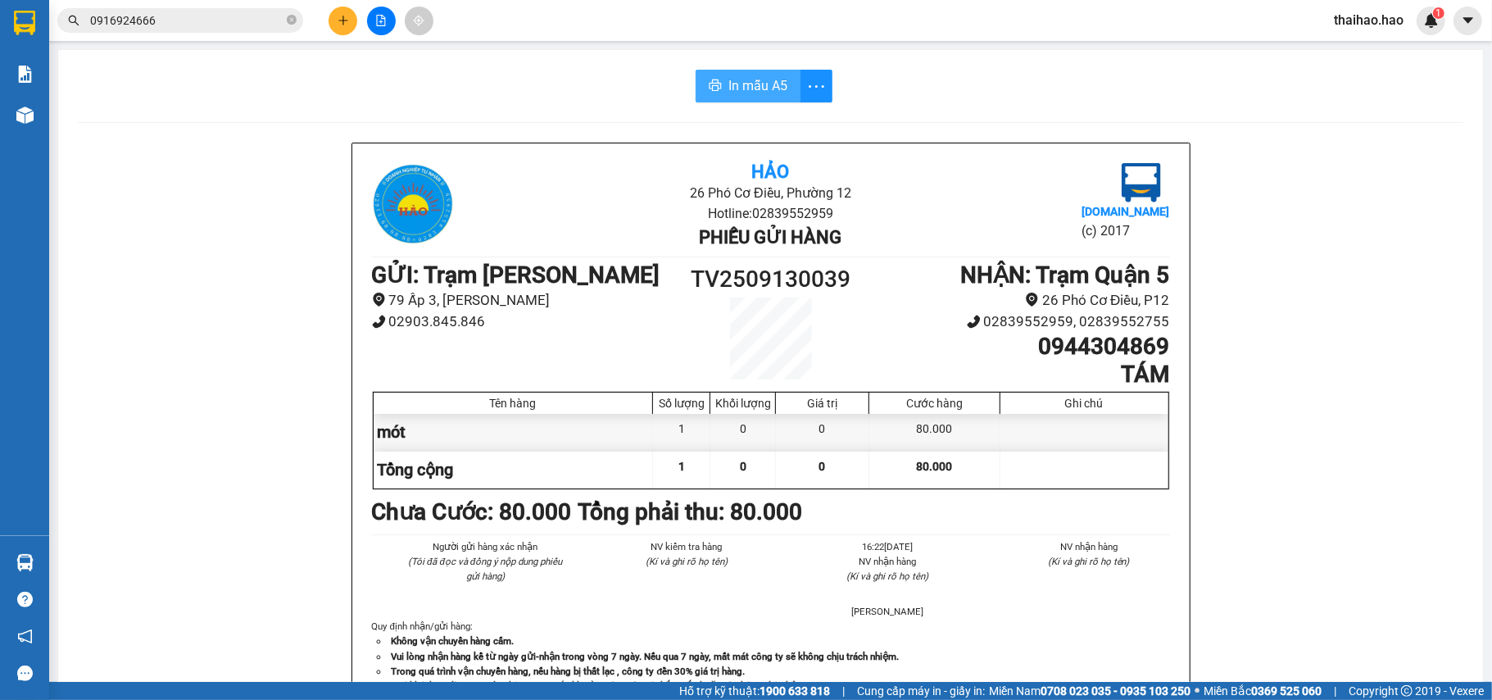
click at [735, 96] on span "In mẫu A5" at bounding box center [757, 85] width 59 height 20
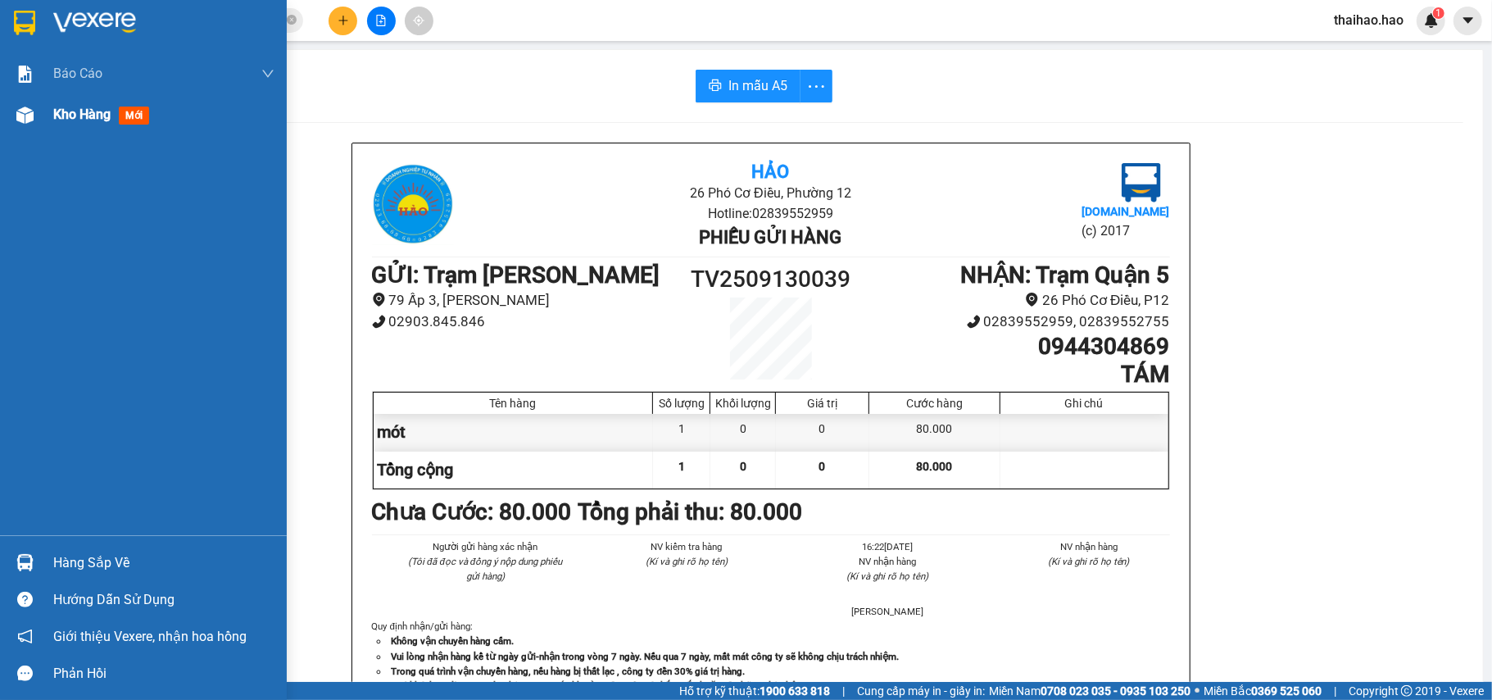
click at [18, 115] on img at bounding box center [24, 114] width 17 height 17
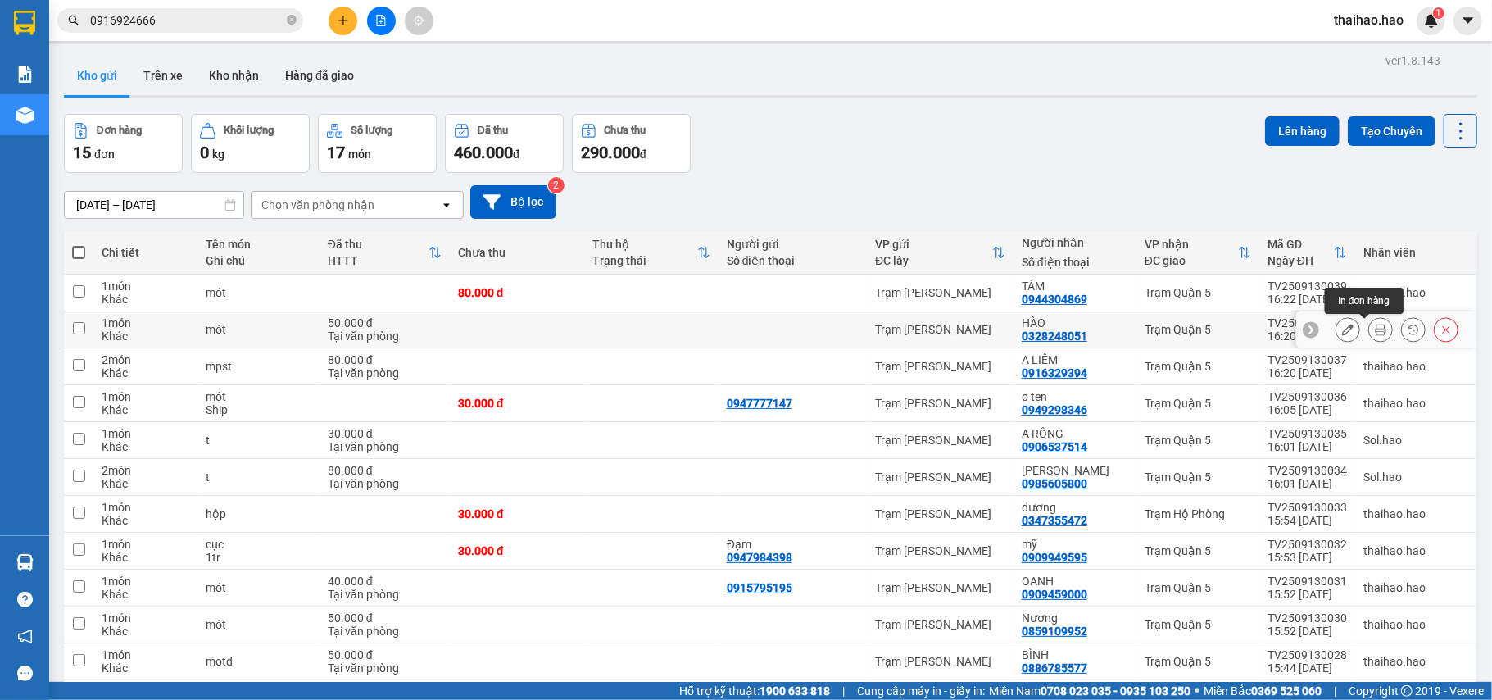
click at [1369, 338] on button at bounding box center [1380, 329] width 23 height 29
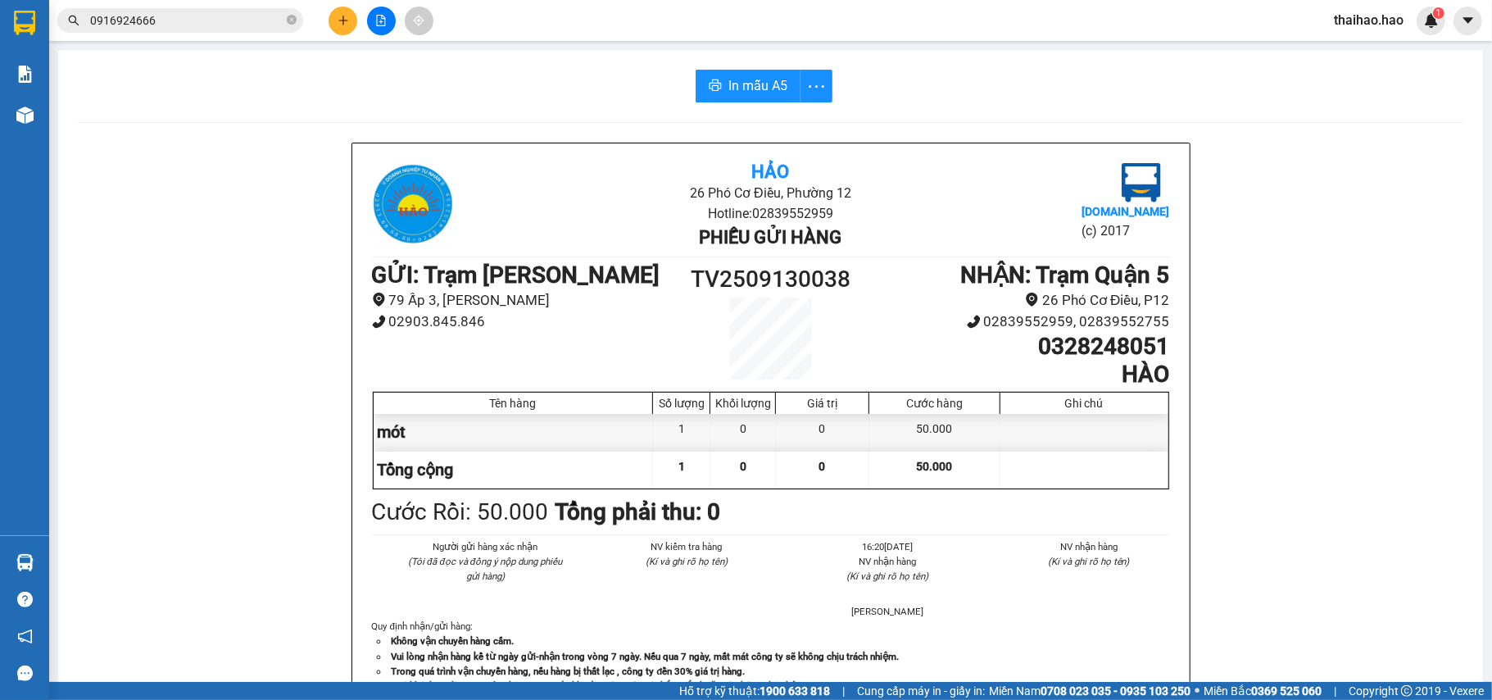
click at [745, 106] on div "In mẫu A5 Hảo 26 Phó Cơ Điều, Phường 12 Hotline: 02839552959 Phiếu gửi hàng Vex…" at bounding box center [770, 682] width 1424 height 1265
click at [745, 83] on span "In mẫu A5" at bounding box center [757, 85] width 59 height 20
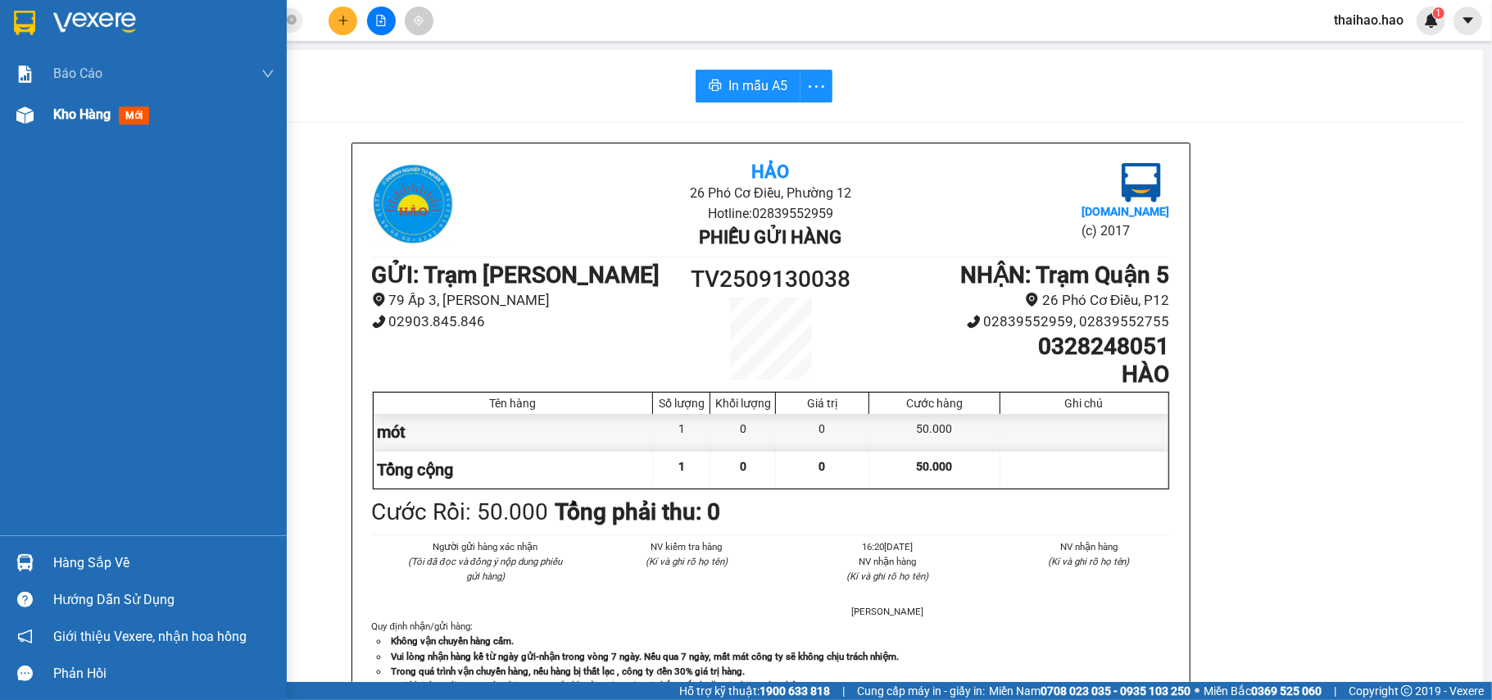
click at [38, 120] on div at bounding box center [25, 115] width 29 height 29
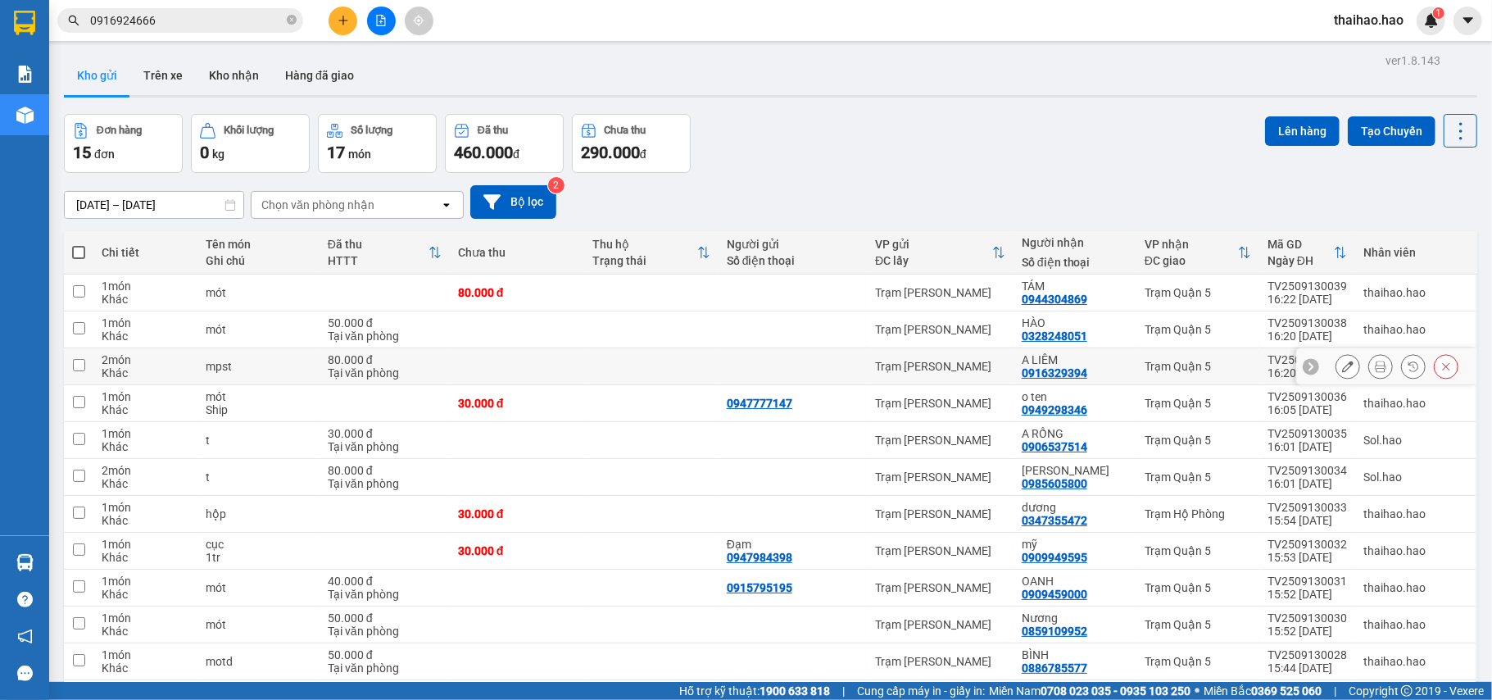
click at [1336, 360] on button at bounding box center [1347, 366] width 23 height 29
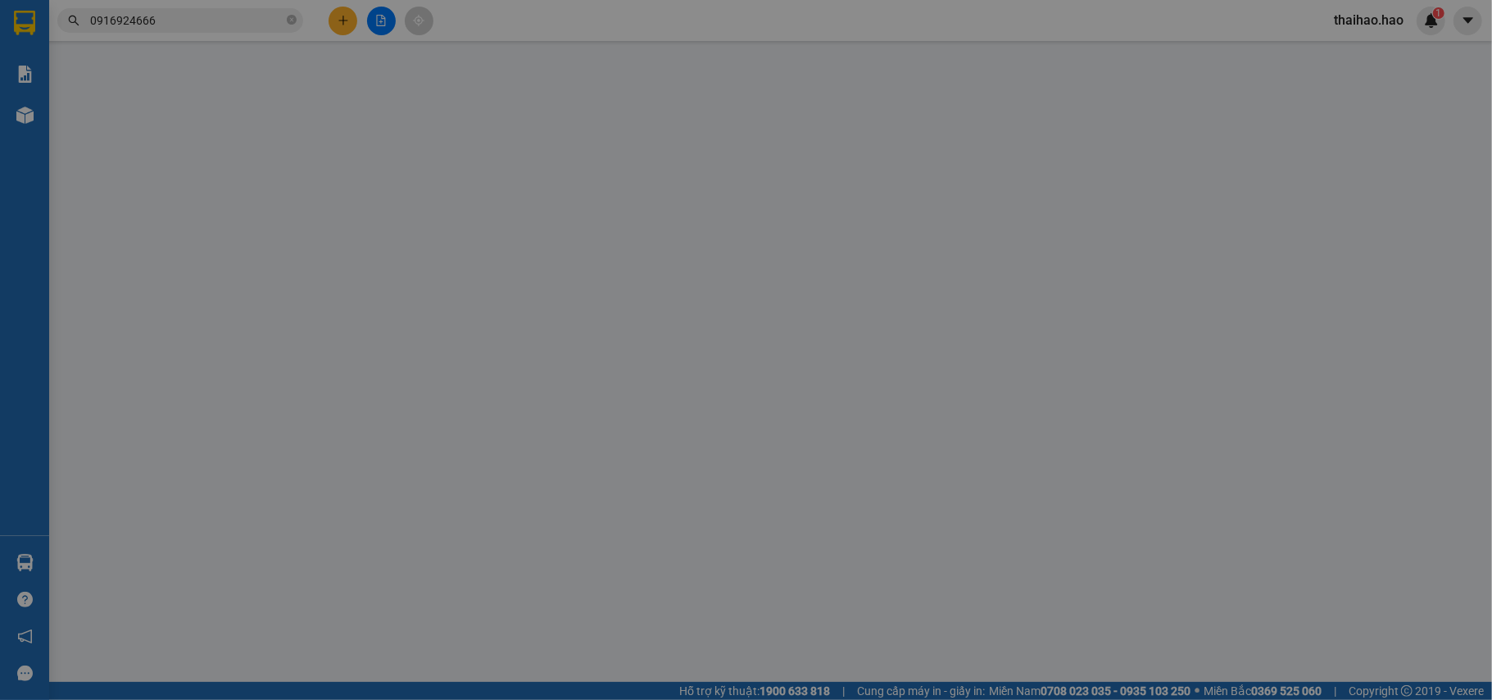
type input "0916329394"
type input "A LIÊM"
type input "80.000"
type input "0"
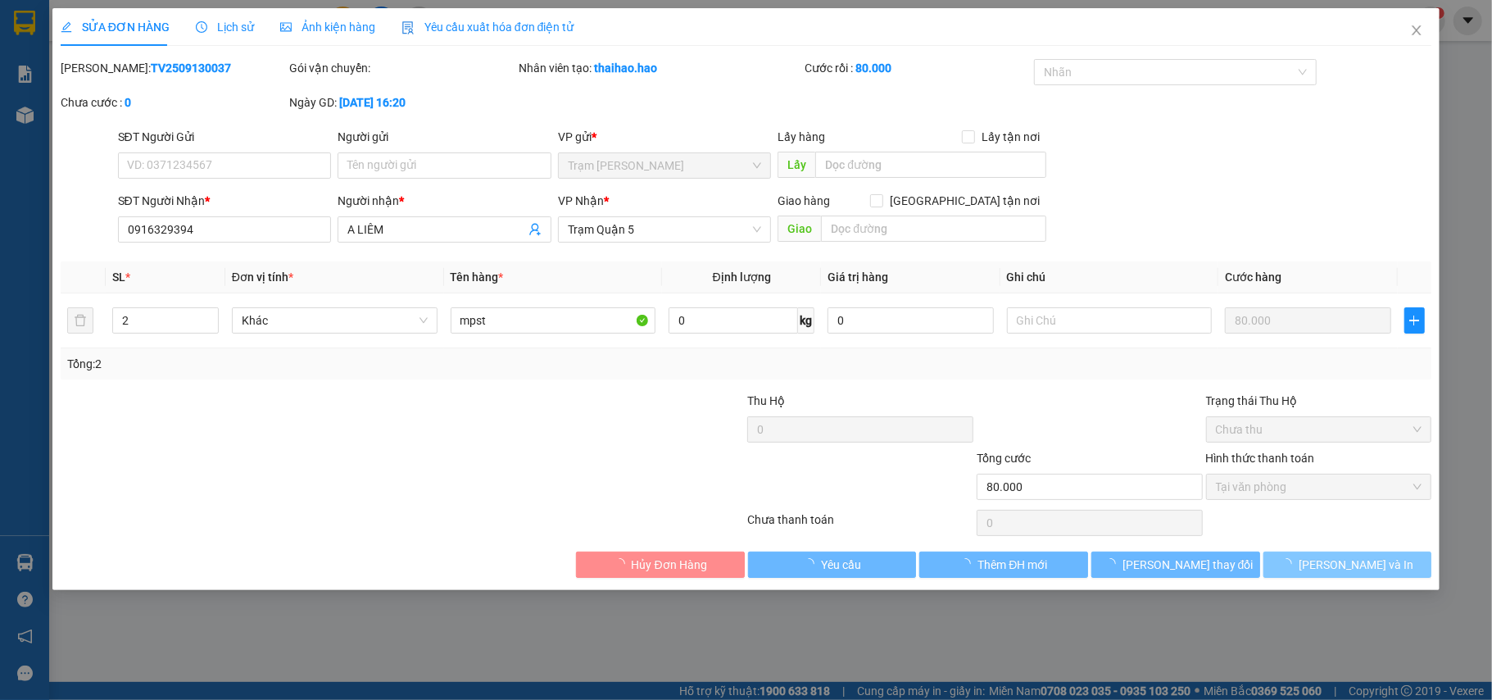
click at [1354, 565] on span "[PERSON_NAME] và In" at bounding box center [1355, 564] width 115 height 18
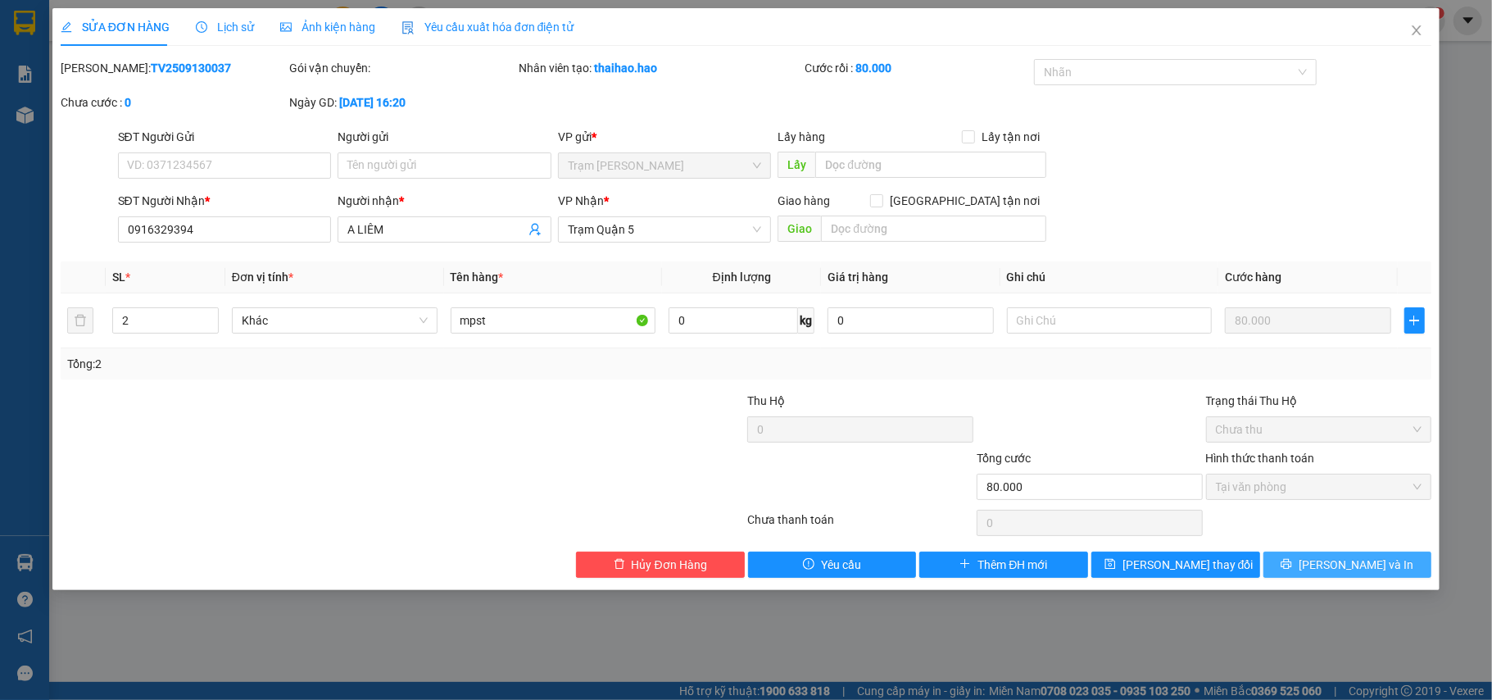
click at [1361, 568] on span "[PERSON_NAME] và In" at bounding box center [1355, 564] width 115 height 18
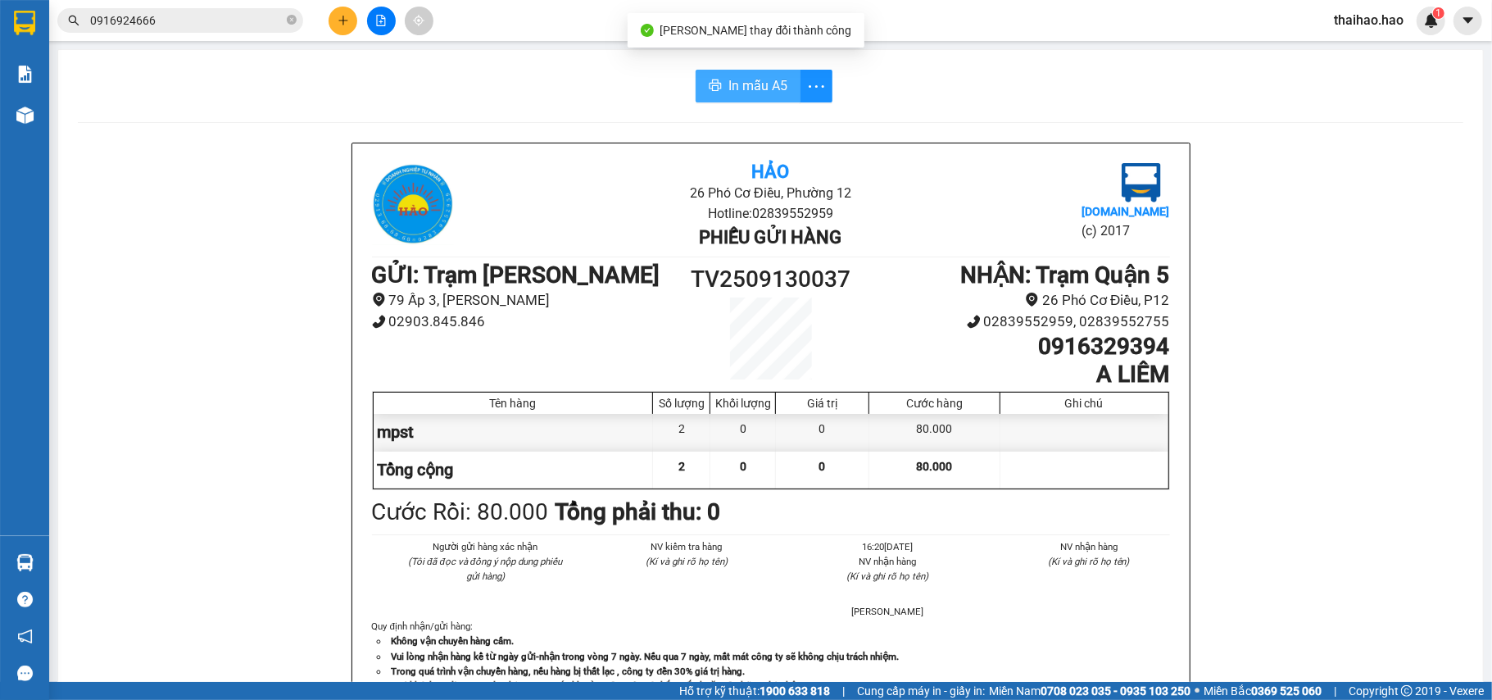
click at [744, 97] on button "In mẫu A5" at bounding box center [747, 86] width 105 height 33
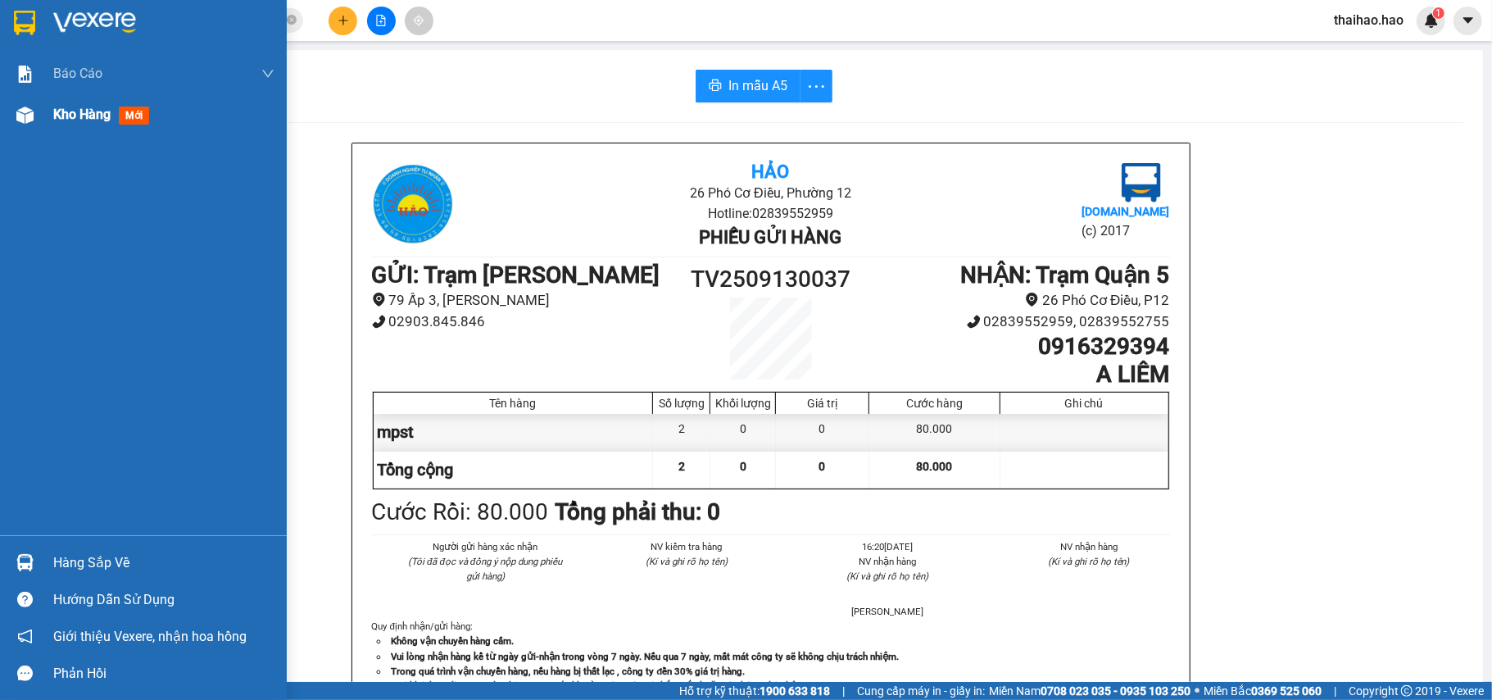
click at [27, 115] on img at bounding box center [24, 114] width 17 height 17
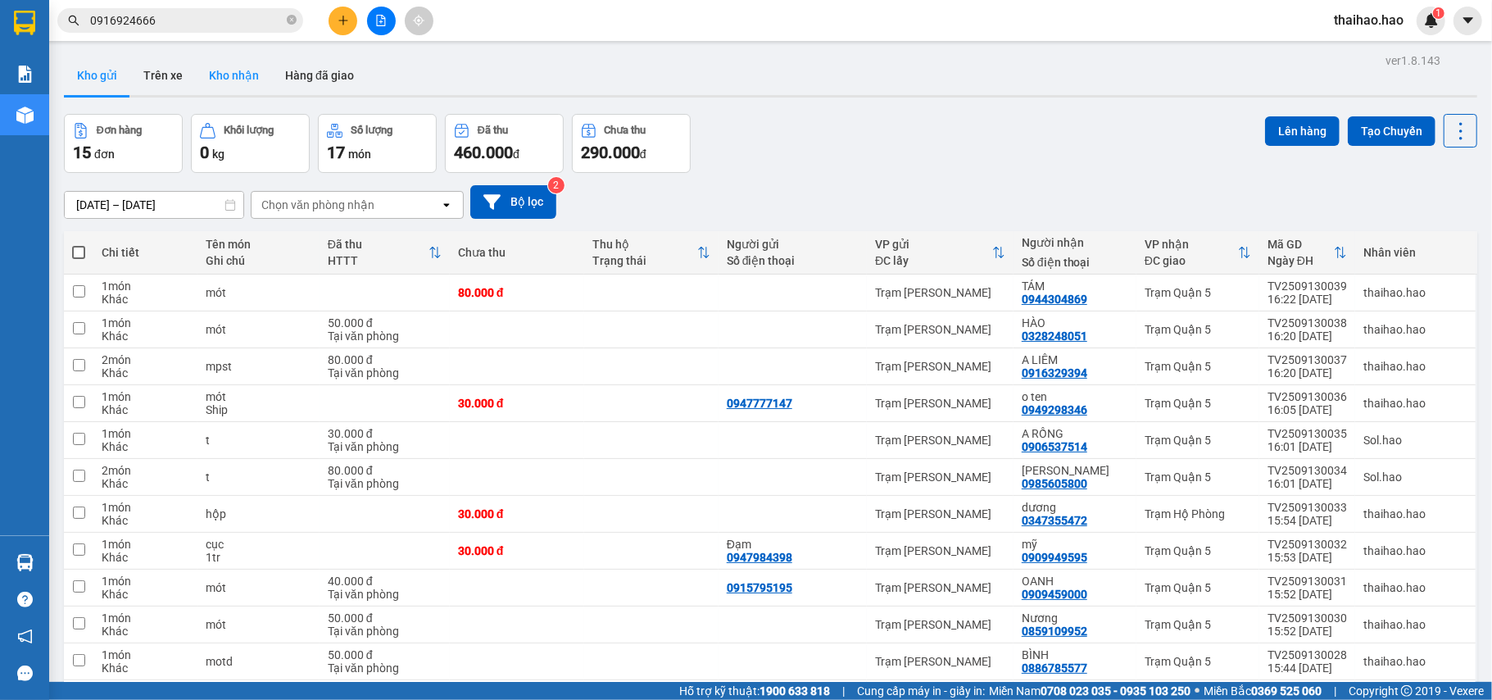
click at [224, 72] on button "Kho nhận" at bounding box center [234, 75] width 76 height 39
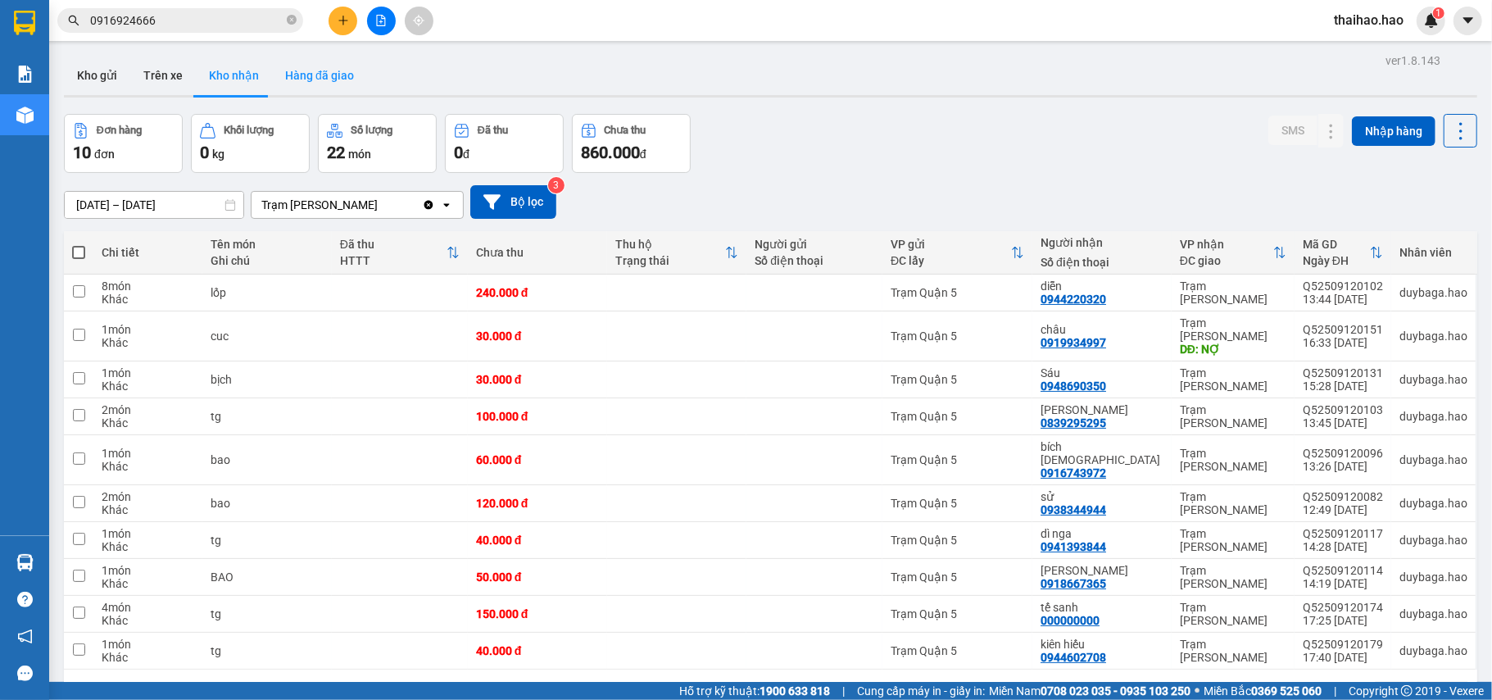
click at [306, 82] on button "Hàng đã giao" at bounding box center [319, 75] width 95 height 39
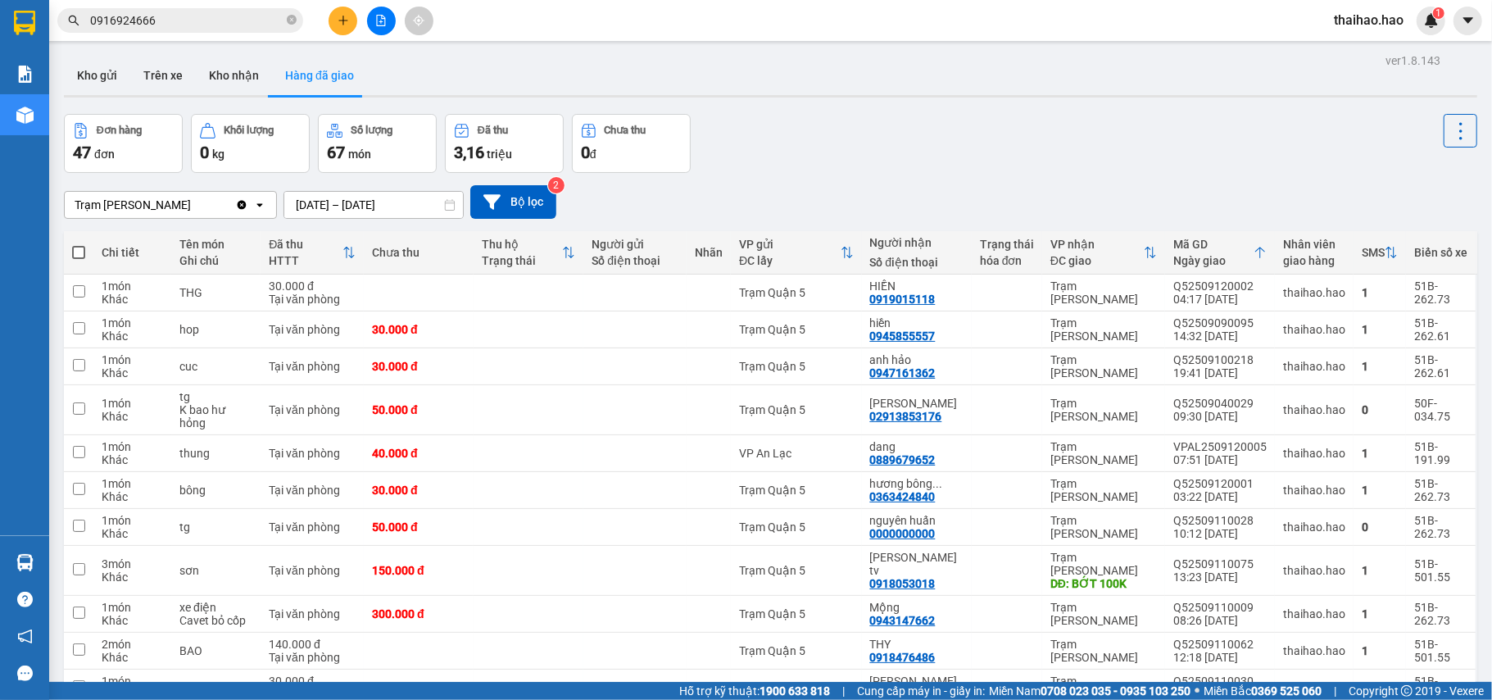
click at [354, 195] on input "12/09/2025 – 12/09/2025" at bounding box center [373, 205] width 179 height 26
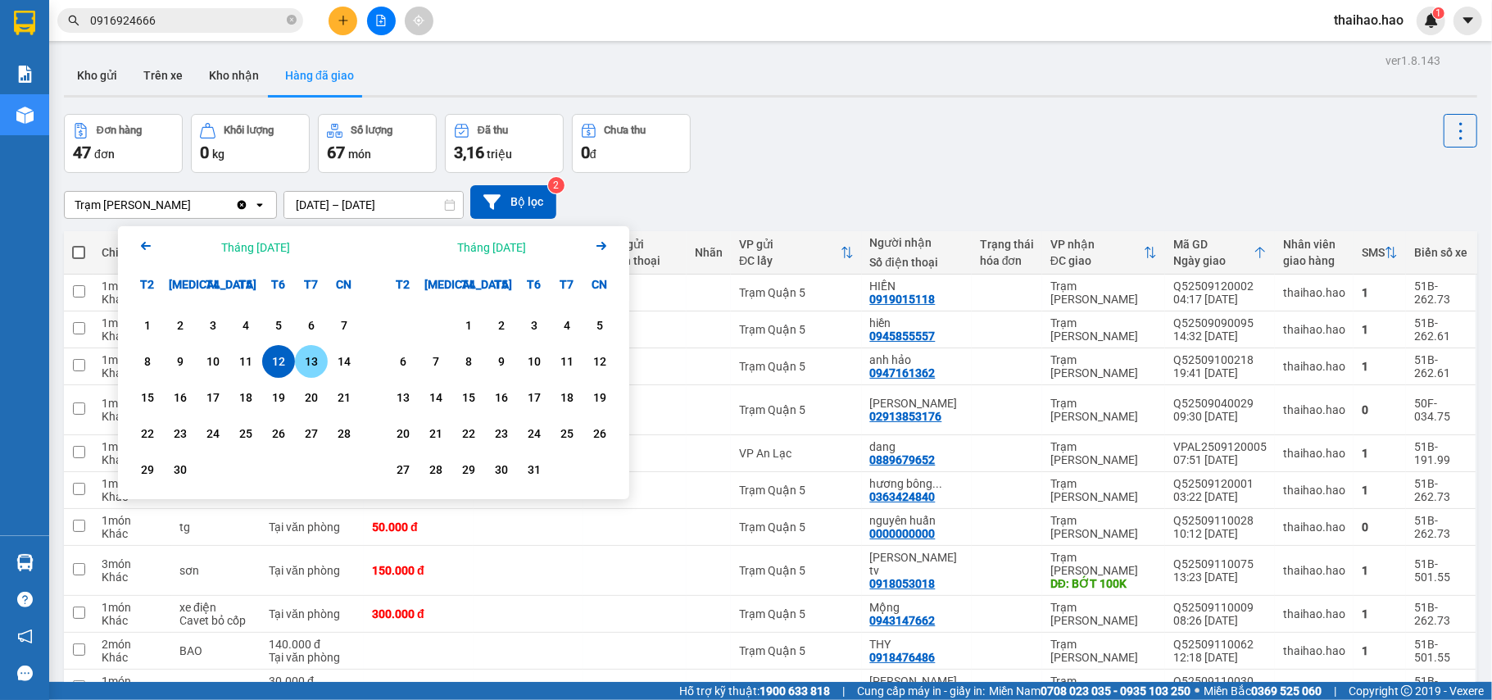
click at [322, 365] on div "13" at bounding box center [311, 361] width 33 height 33
click at [322, 365] on div "13" at bounding box center [311, 361] width 23 height 20
type input "[DATE] – [DATE]"
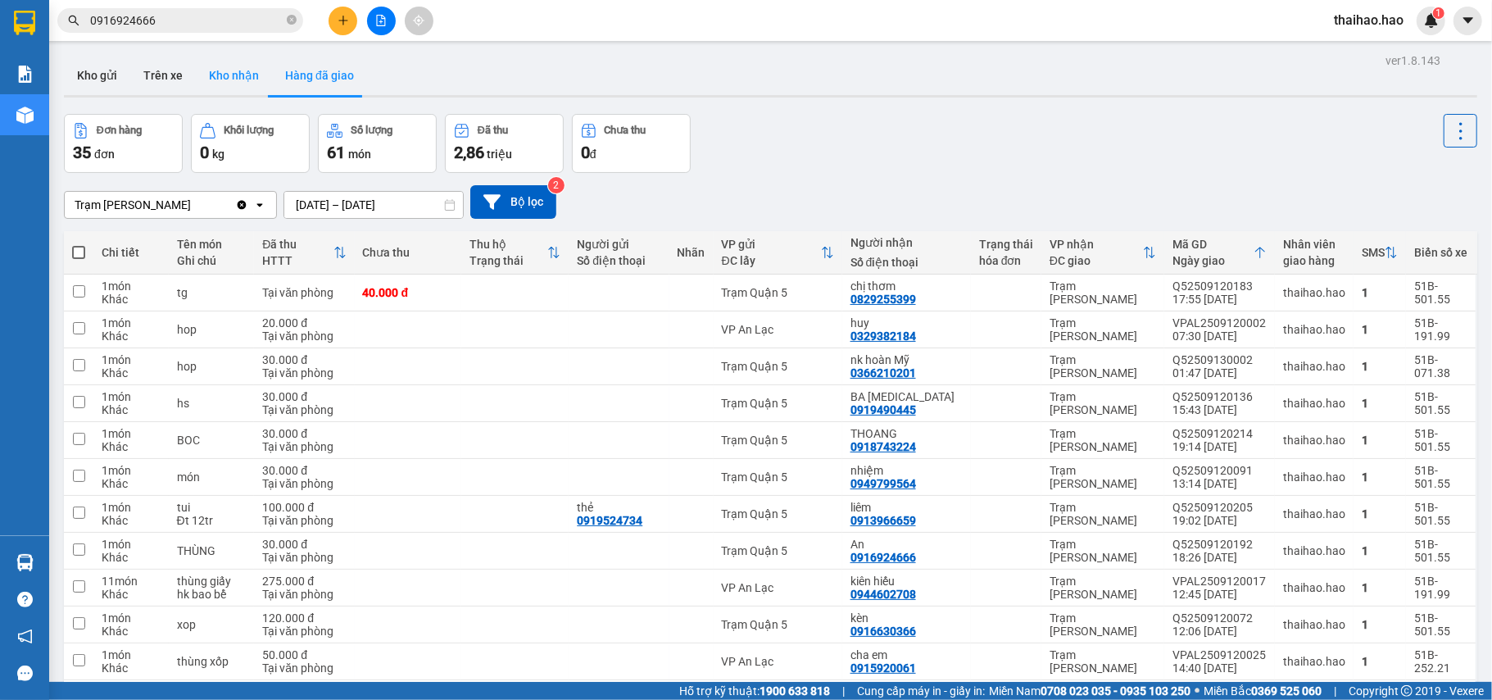
click at [228, 82] on button "Kho nhận" at bounding box center [234, 75] width 76 height 39
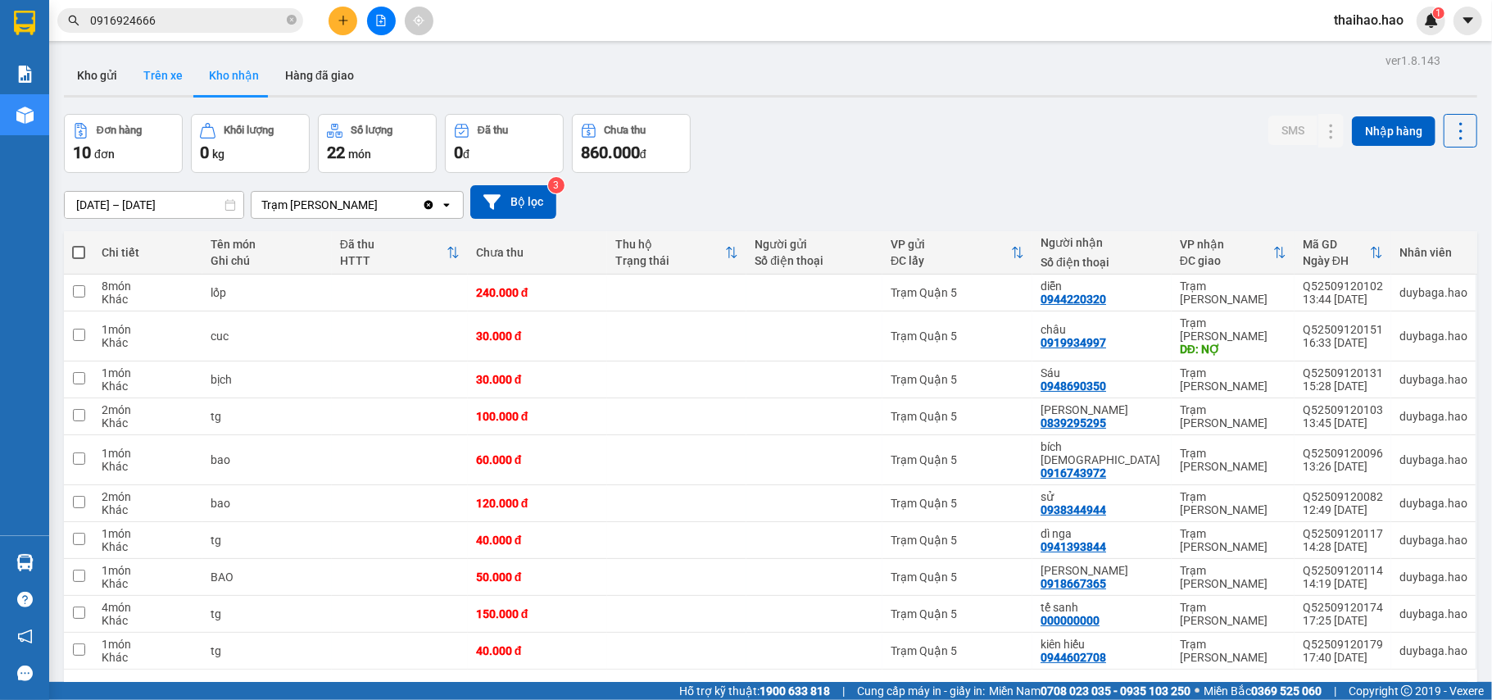
click at [162, 66] on button "Trên xe" at bounding box center [163, 75] width 66 height 39
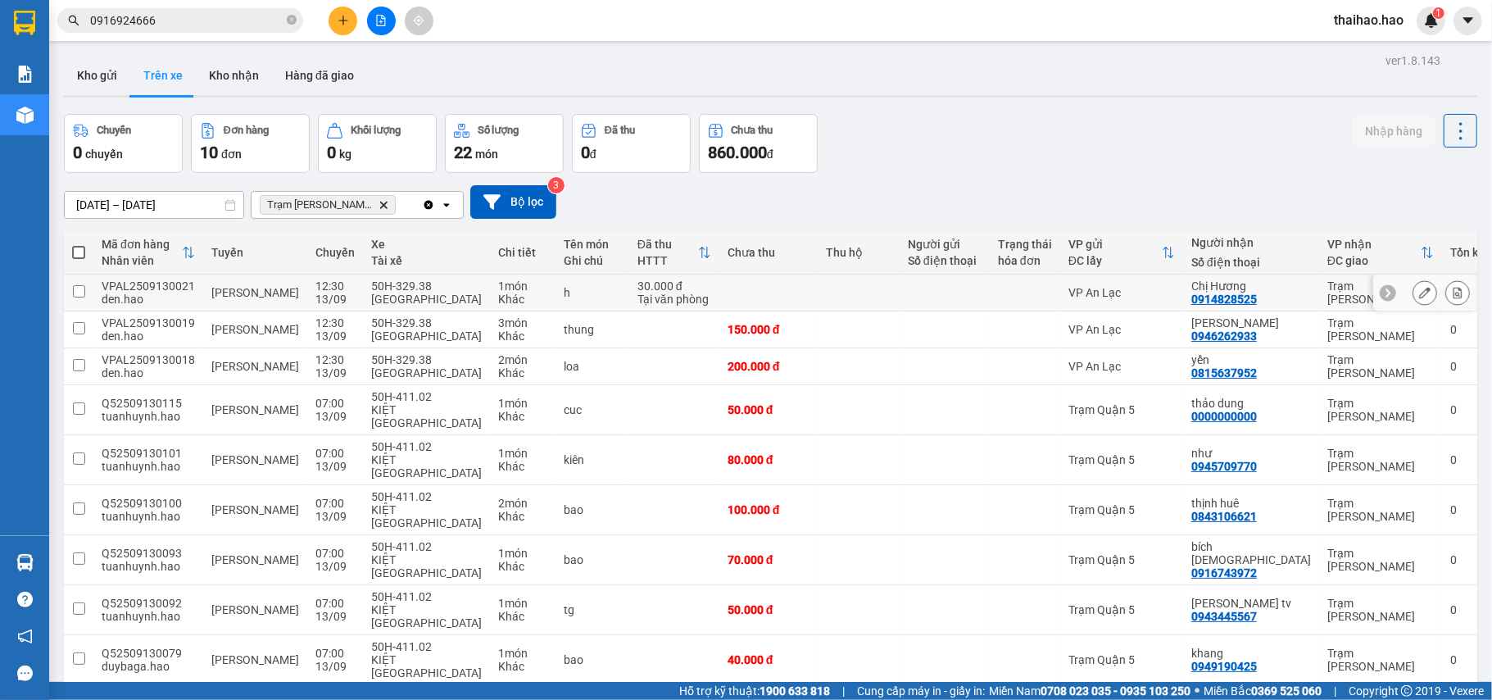
click at [1419, 289] on icon at bounding box center [1424, 292] width 11 height 11
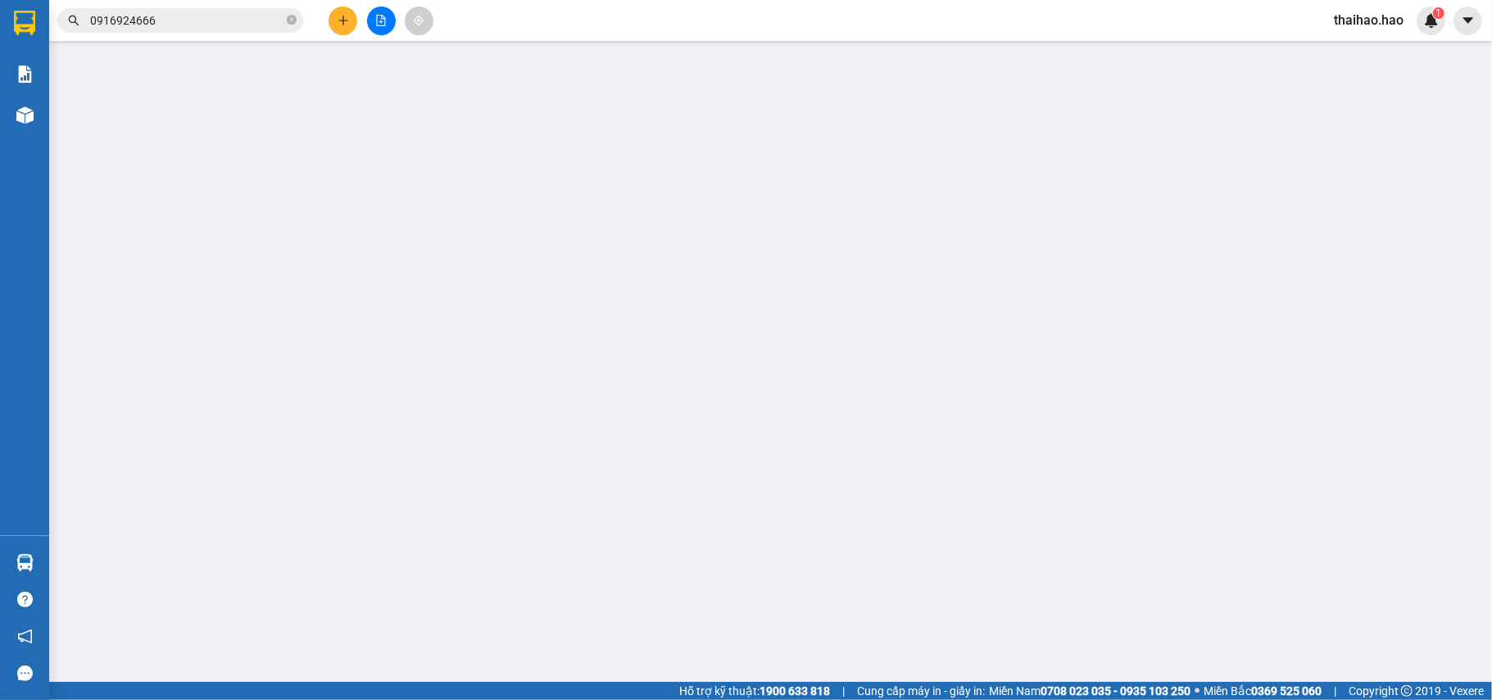
type input "0914828525"
type input "Chị Hương"
type input "30.000"
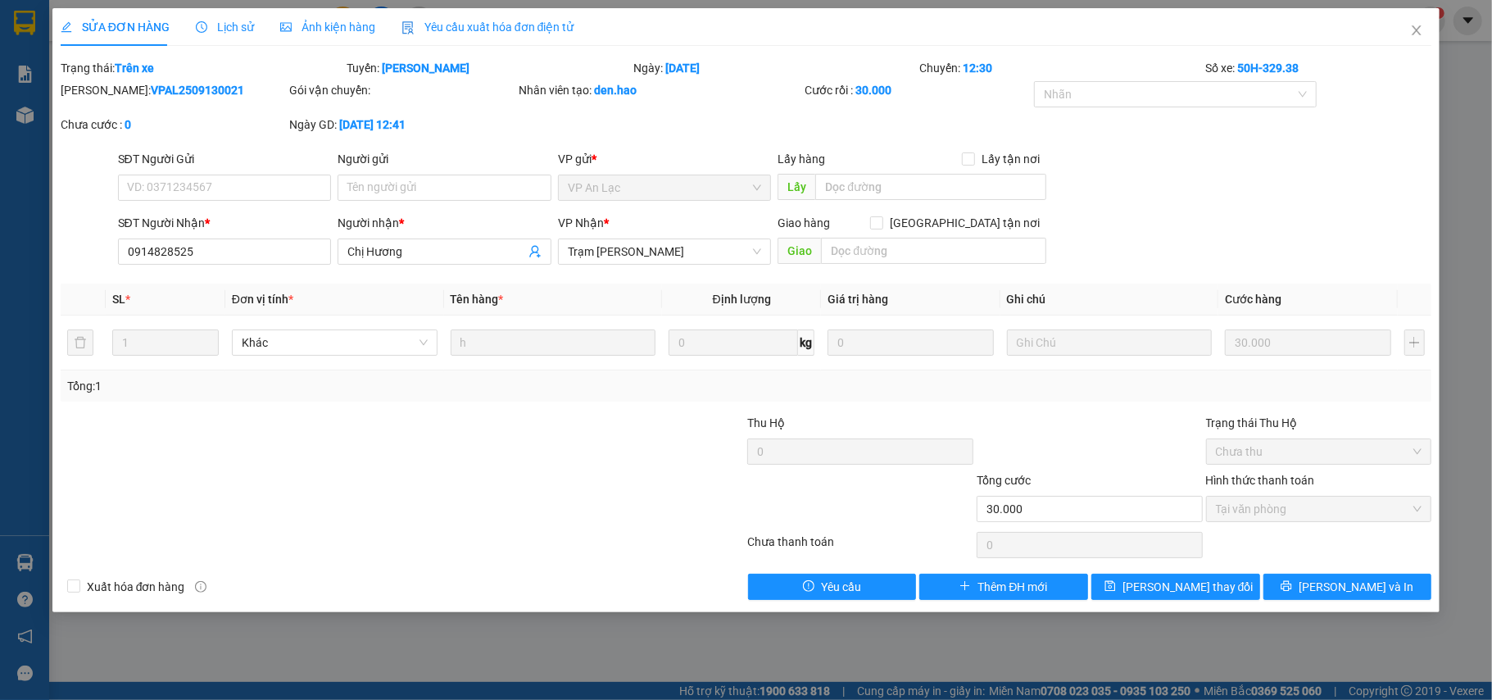
click at [238, 27] on span "Lịch sử" at bounding box center [225, 26] width 58 height 13
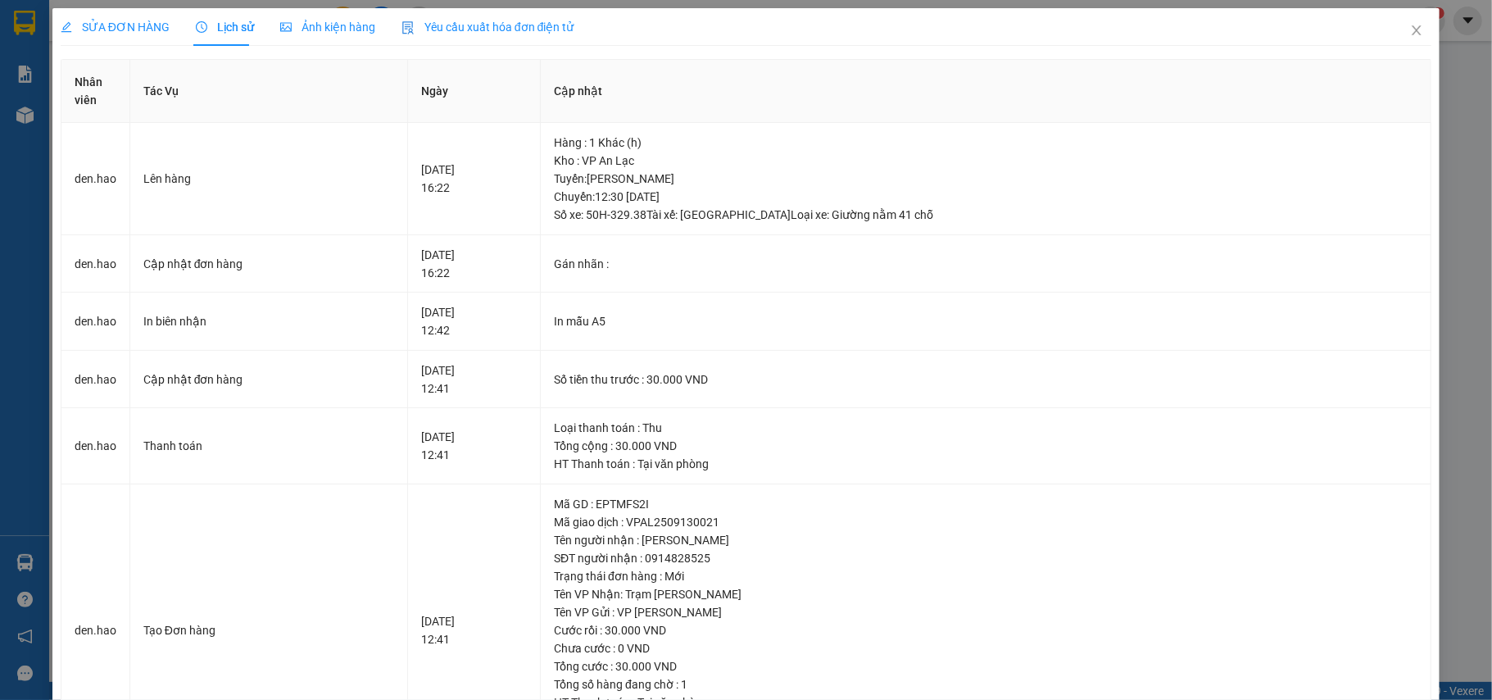
click at [328, 11] on div "Ảnh kiện hàng" at bounding box center [327, 27] width 95 height 38
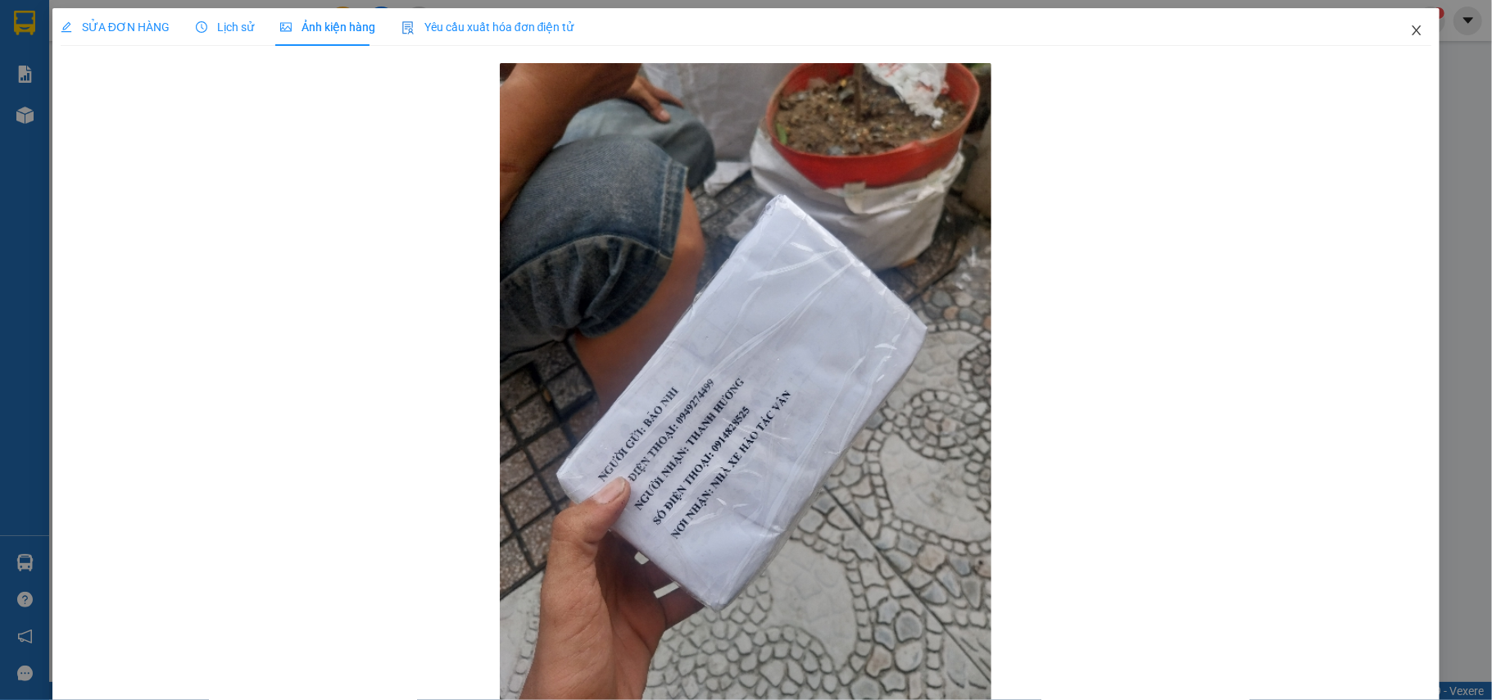
click at [1412, 33] on icon "close" at bounding box center [1416, 30] width 9 height 10
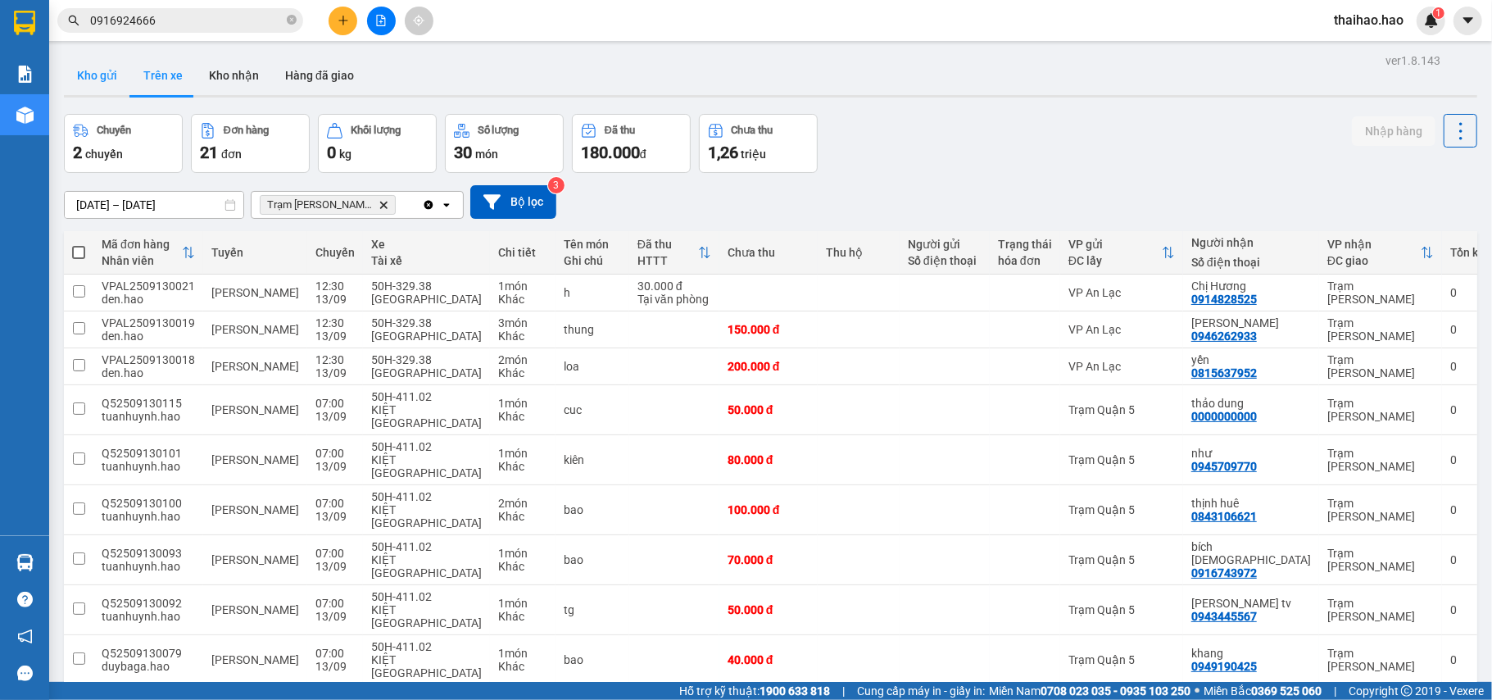
click at [99, 72] on button "Kho gửi" at bounding box center [97, 75] width 66 height 39
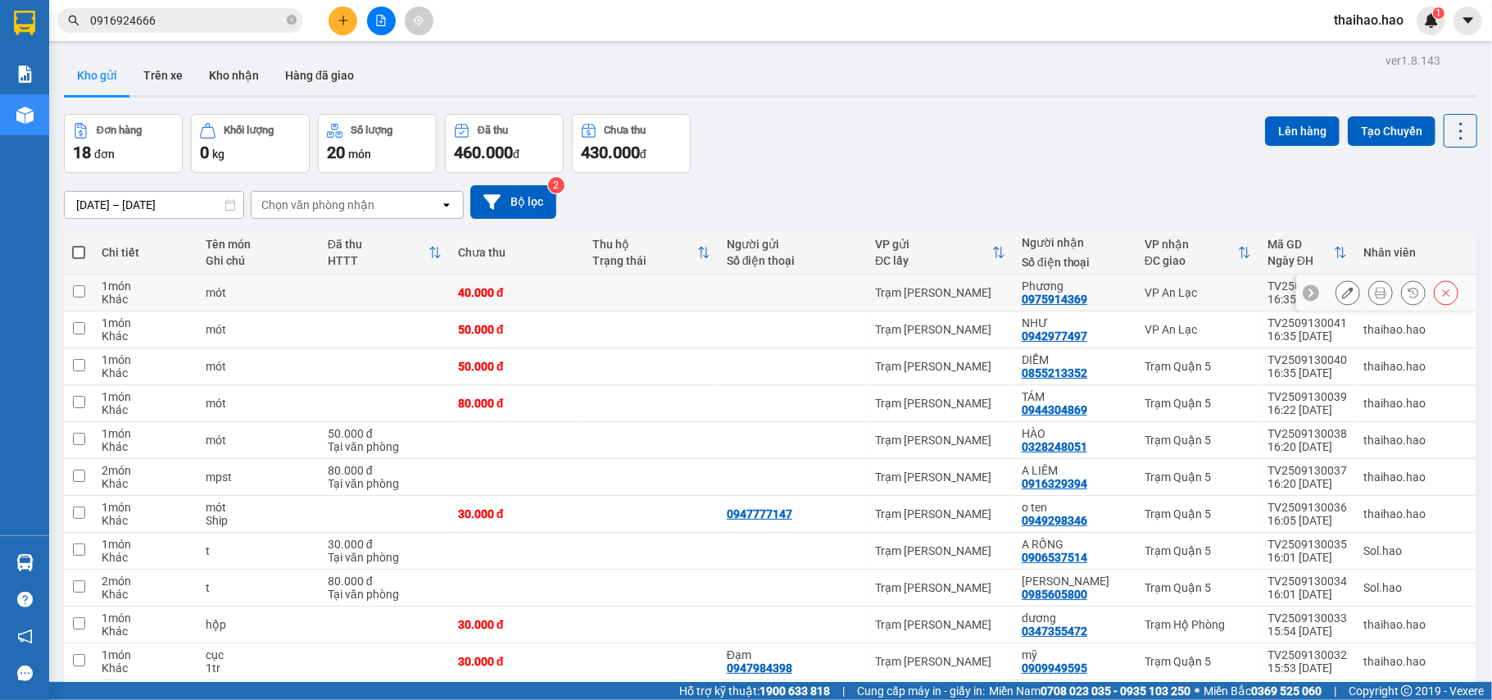
click at [1375, 292] on icon at bounding box center [1380, 292] width 11 height 11
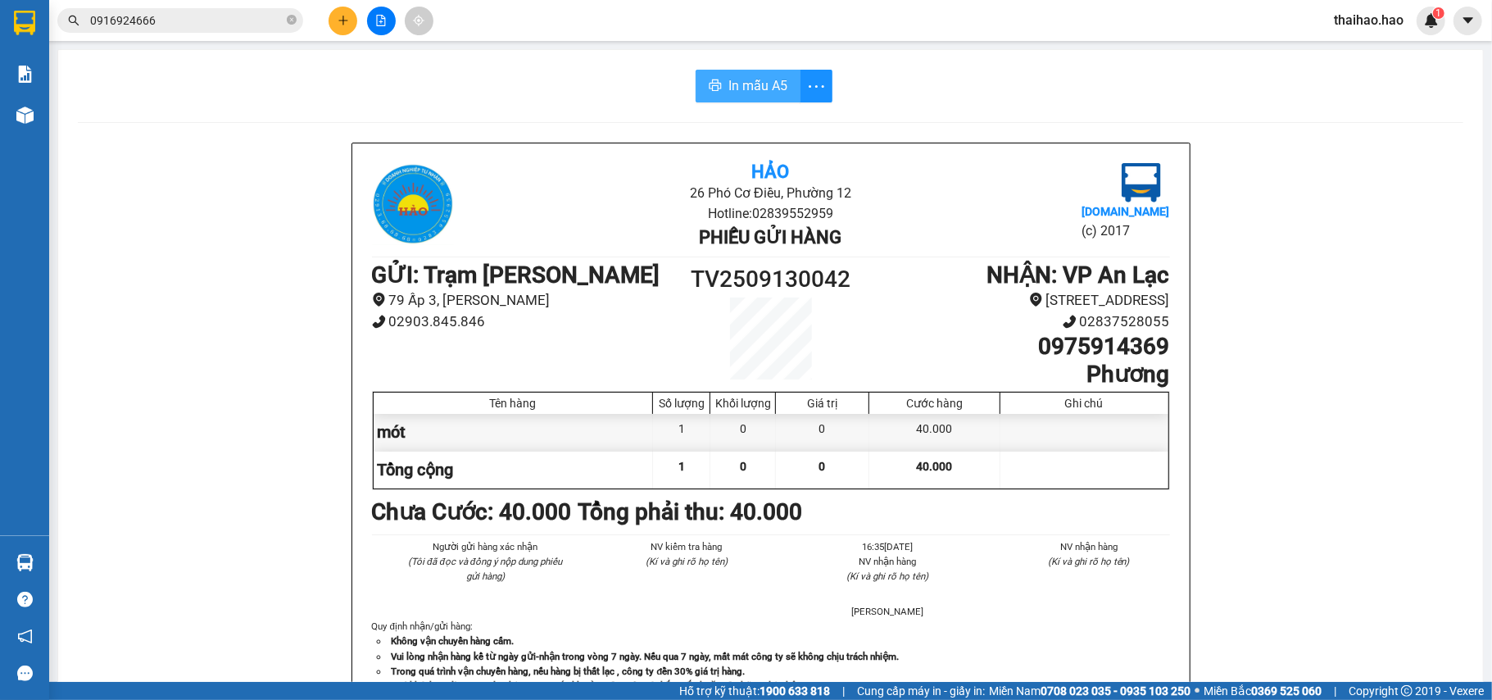
click at [750, 80] on span "In mẫu A5" at bounding box center [757, 85] width 59 height 20
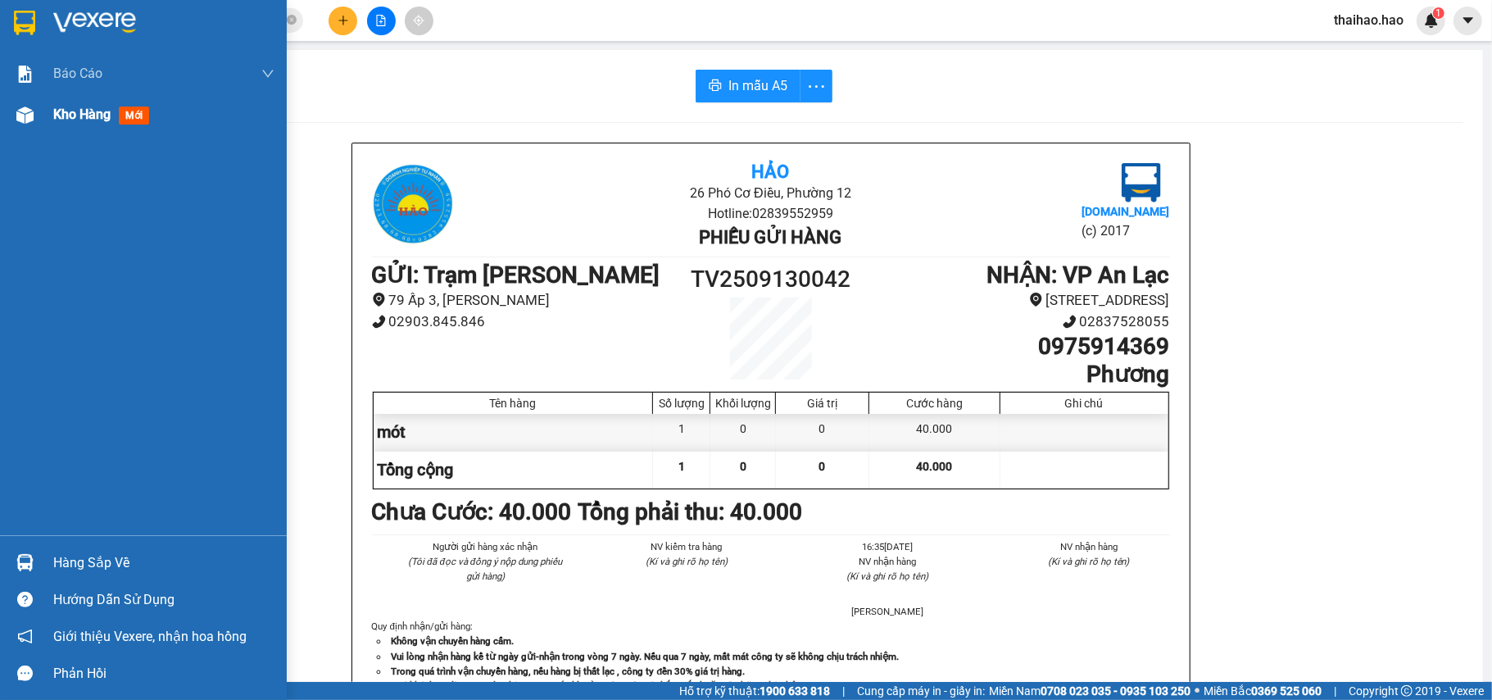
click at [46, 122] on div "Kho hàng mới" at bounding box center [143, 114] width 287 height 41
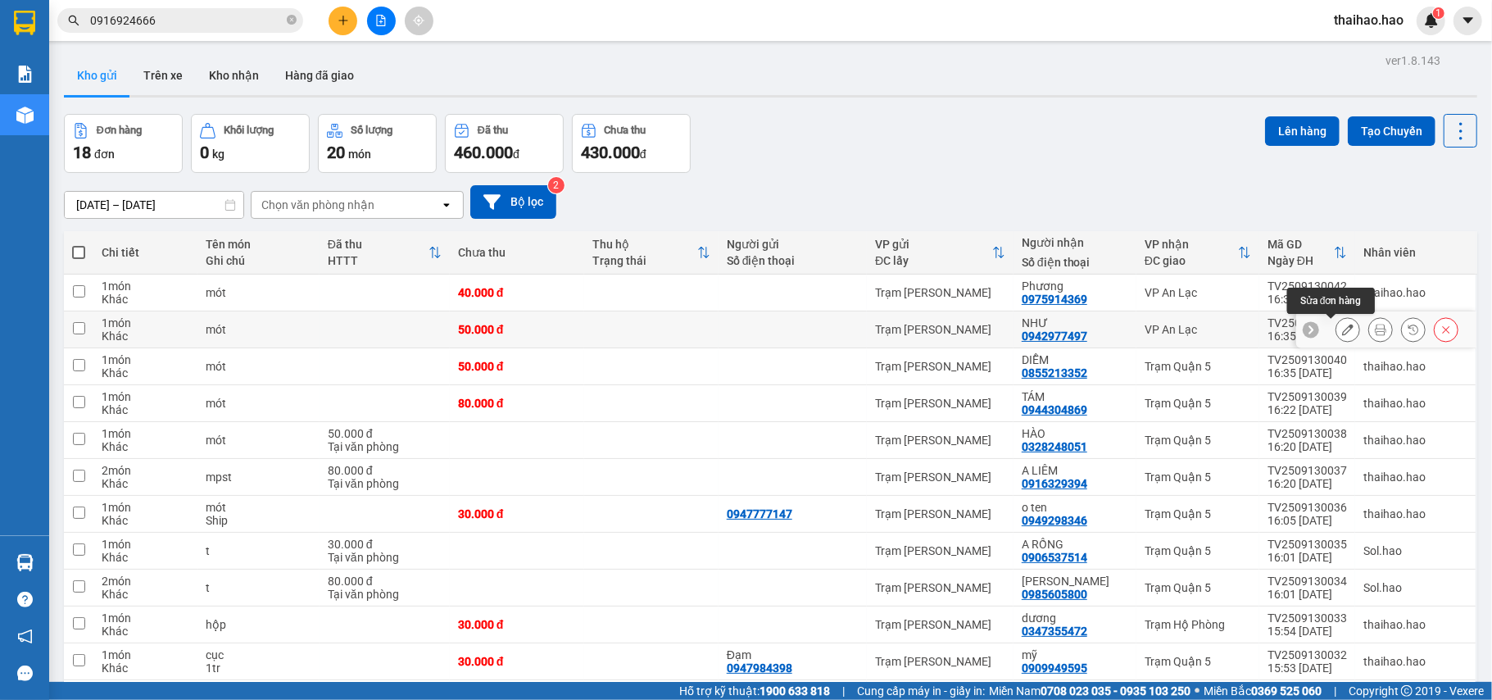
click at [1342, 331] on icon at bounding box center [1347, 329] width 11 height 11
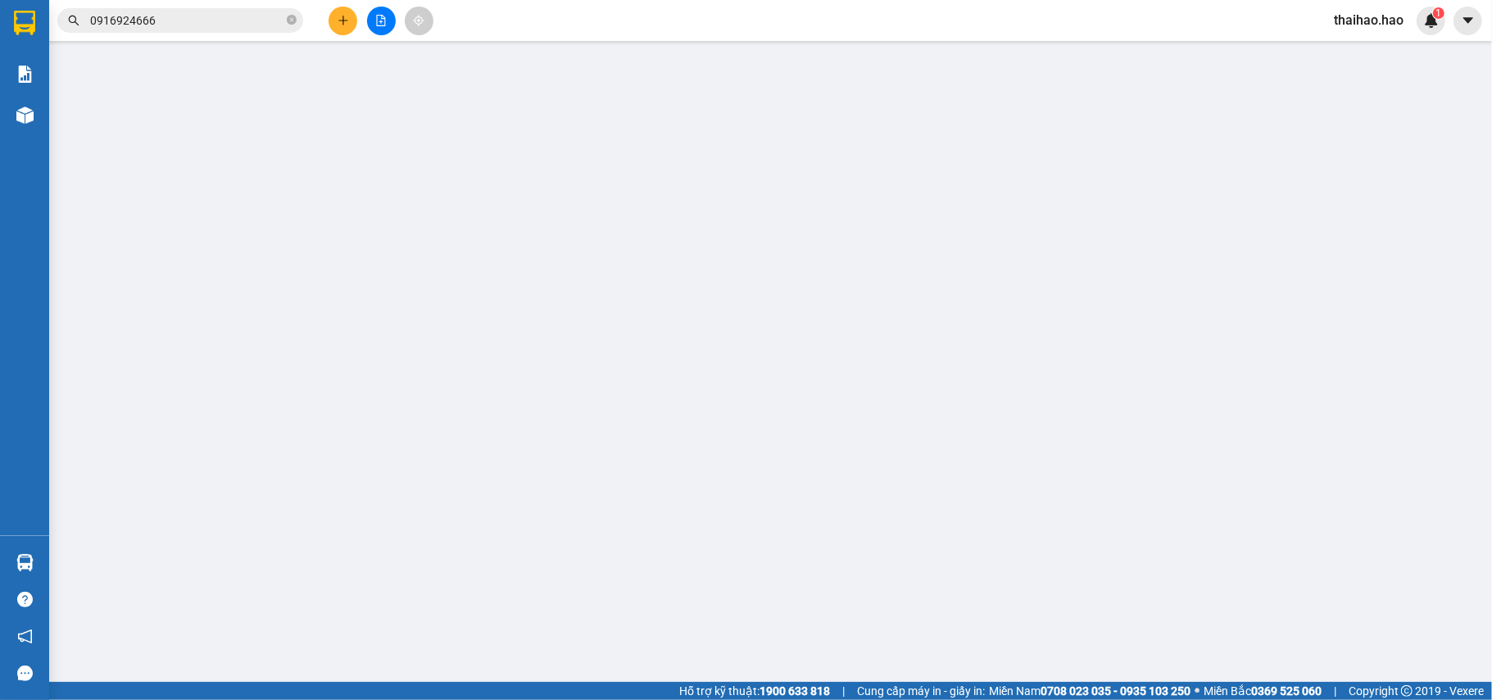
type input "0942977497"
type input "NHƯ"
type input "50.000"
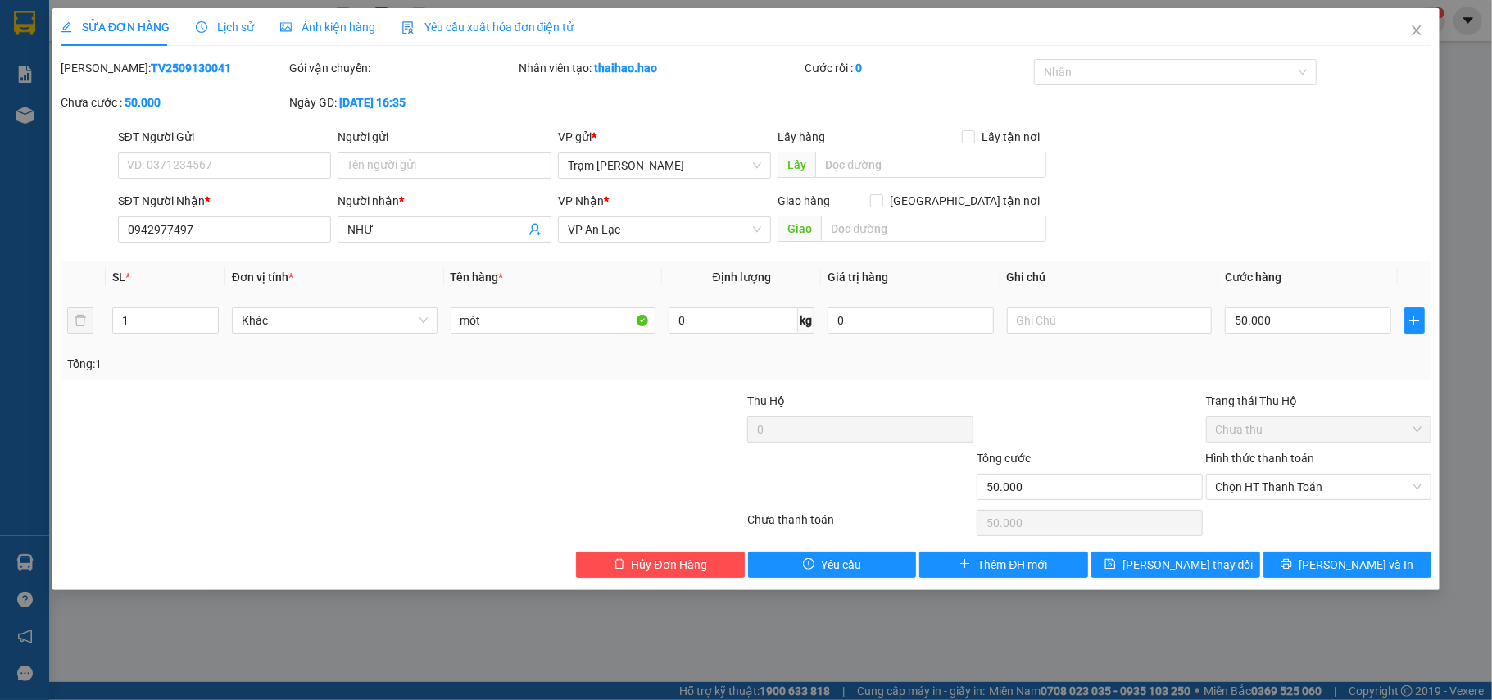
click at [237, 25] on span "Lịch sử" at bounding box center [225, 26] width 58 height 13
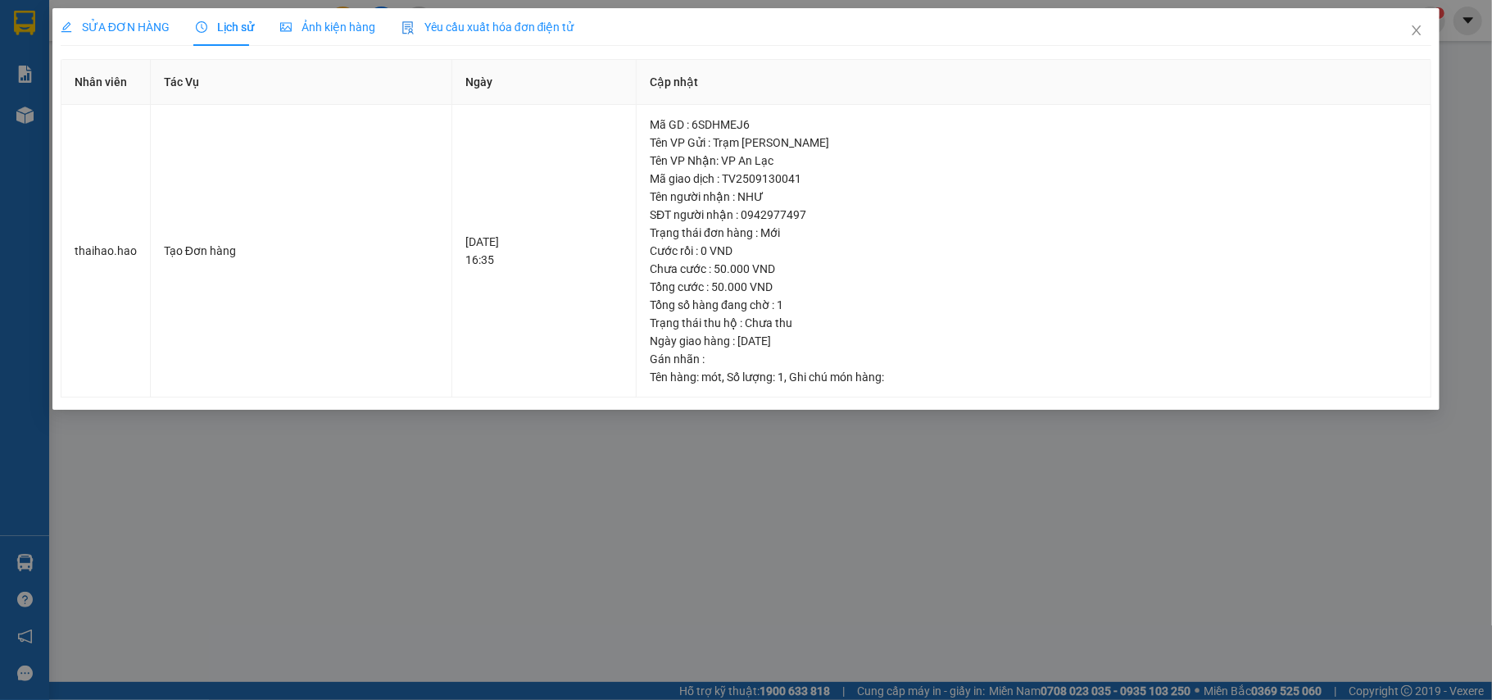
click at [318, 28] on span "Ảnh kiện hàng" at bounding box center [327, 26] width 95 height 13
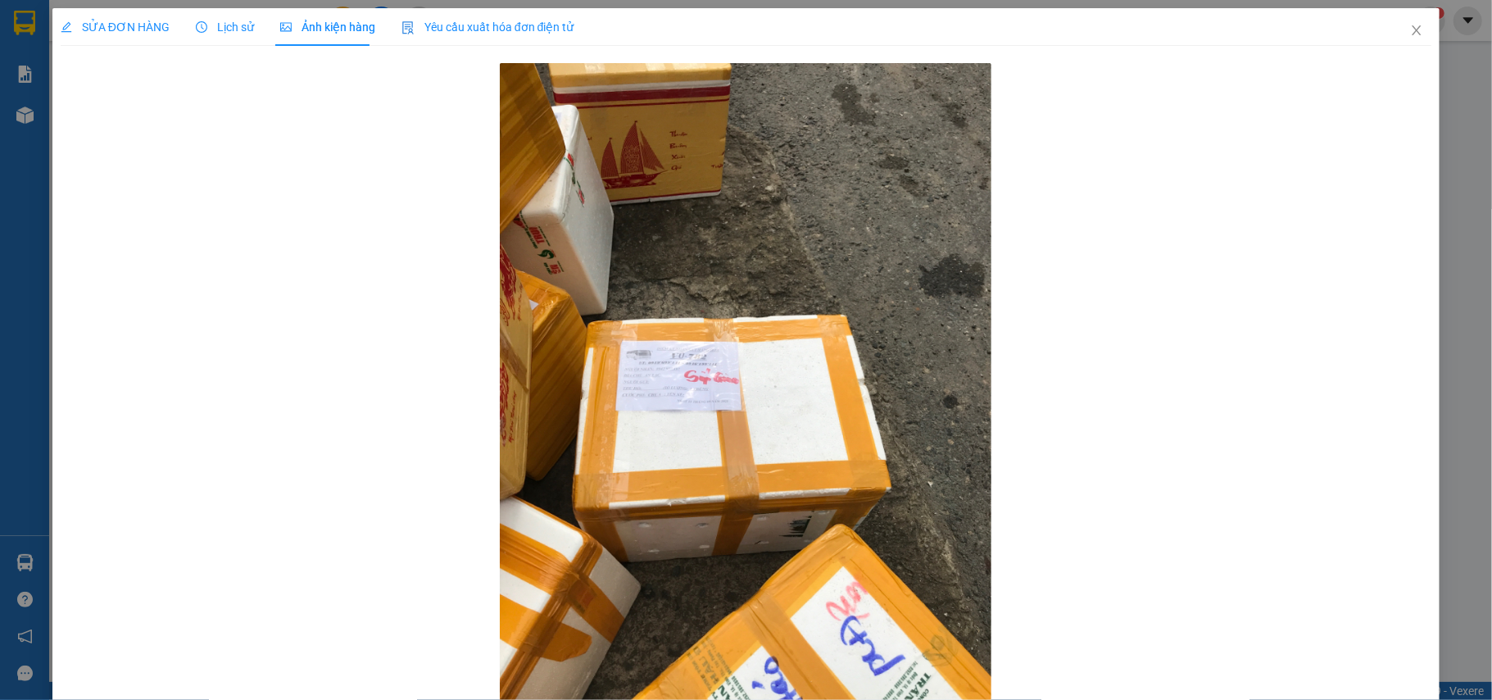
click at [139, 26] on span "SỬA ĐƠN HÀNG" at bounding box center [115, 26] width 109 height 13
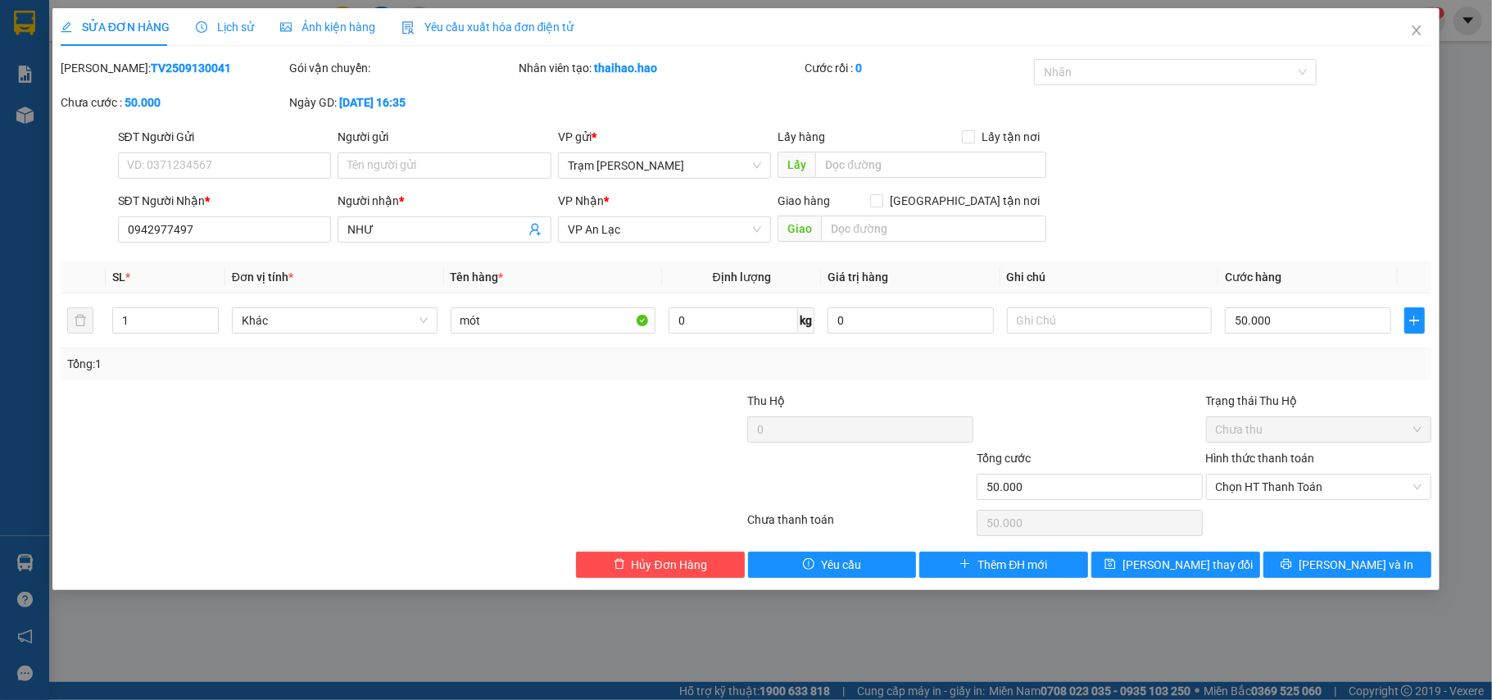
click at [1391, 580] on div "SỬA ĐƠN HÀNG Lịch sử Ảnh kiện hàng Yêu cầu xuất hóa đơn điện tử Total Paid Fee …" at bounding box center [746, 299] width 1388 height 582
click at [1384, 567] on button "[PERSON_NAME] và In" at bounding box center [1347, 564] width 169 height 26
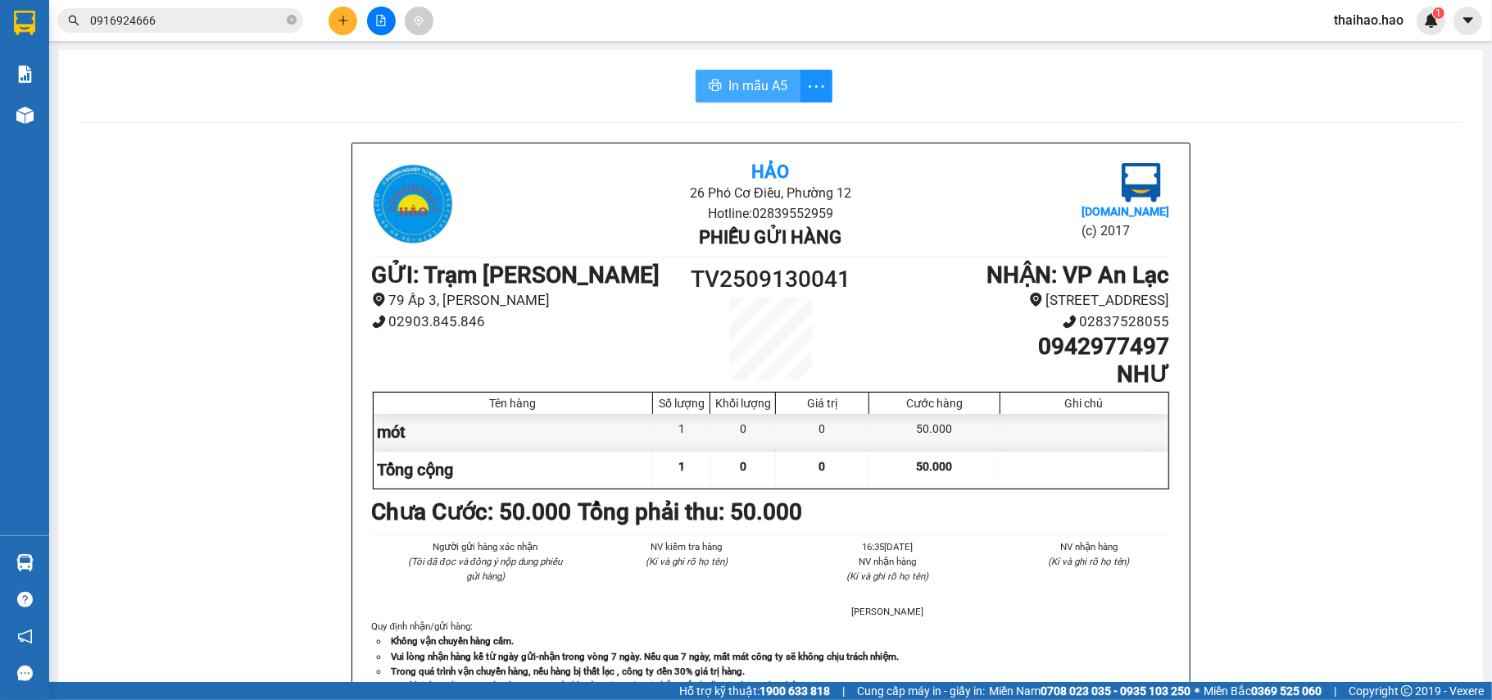
click at [701, 97] on button "In mẫu A5" at bounding box center [747, 86] width 105 height 33
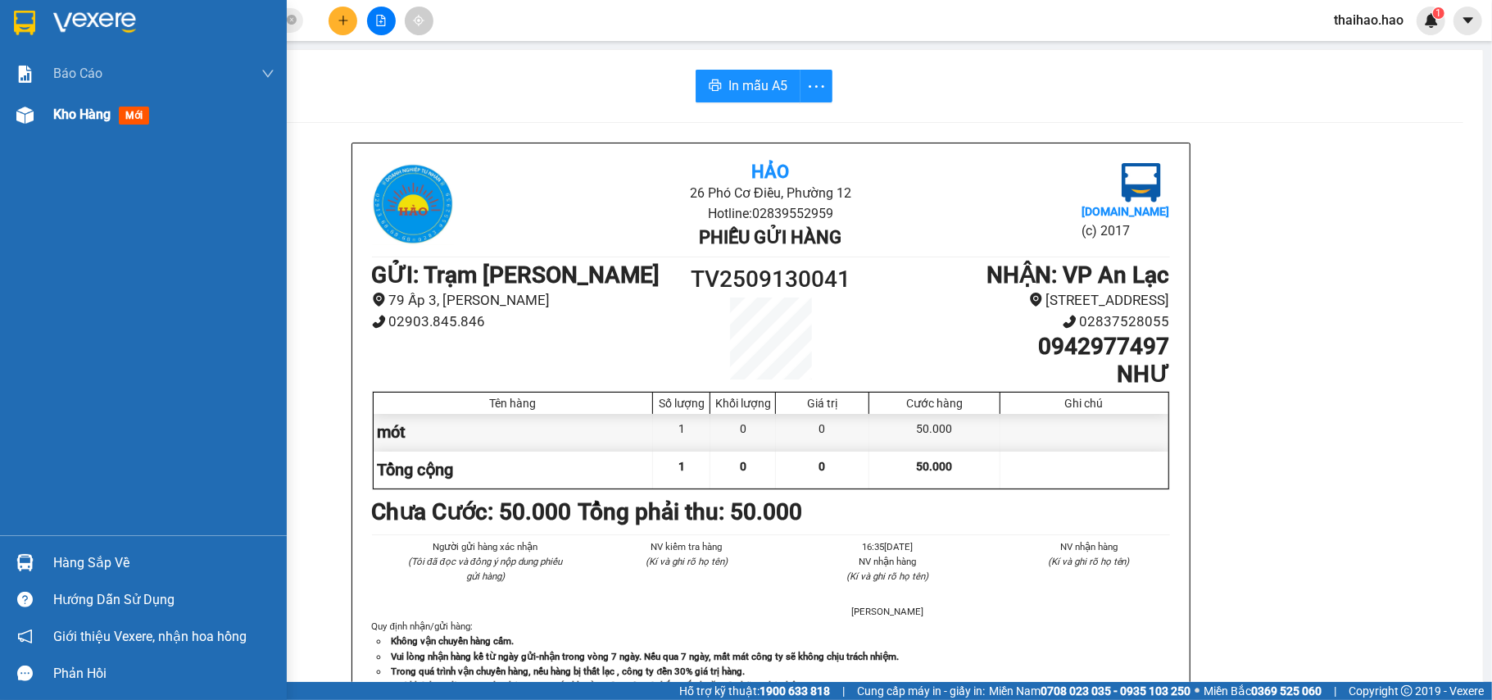
click at [41, 133] on div "Kho hàng mới" at bounding box center [143, 114] width 287 height 41
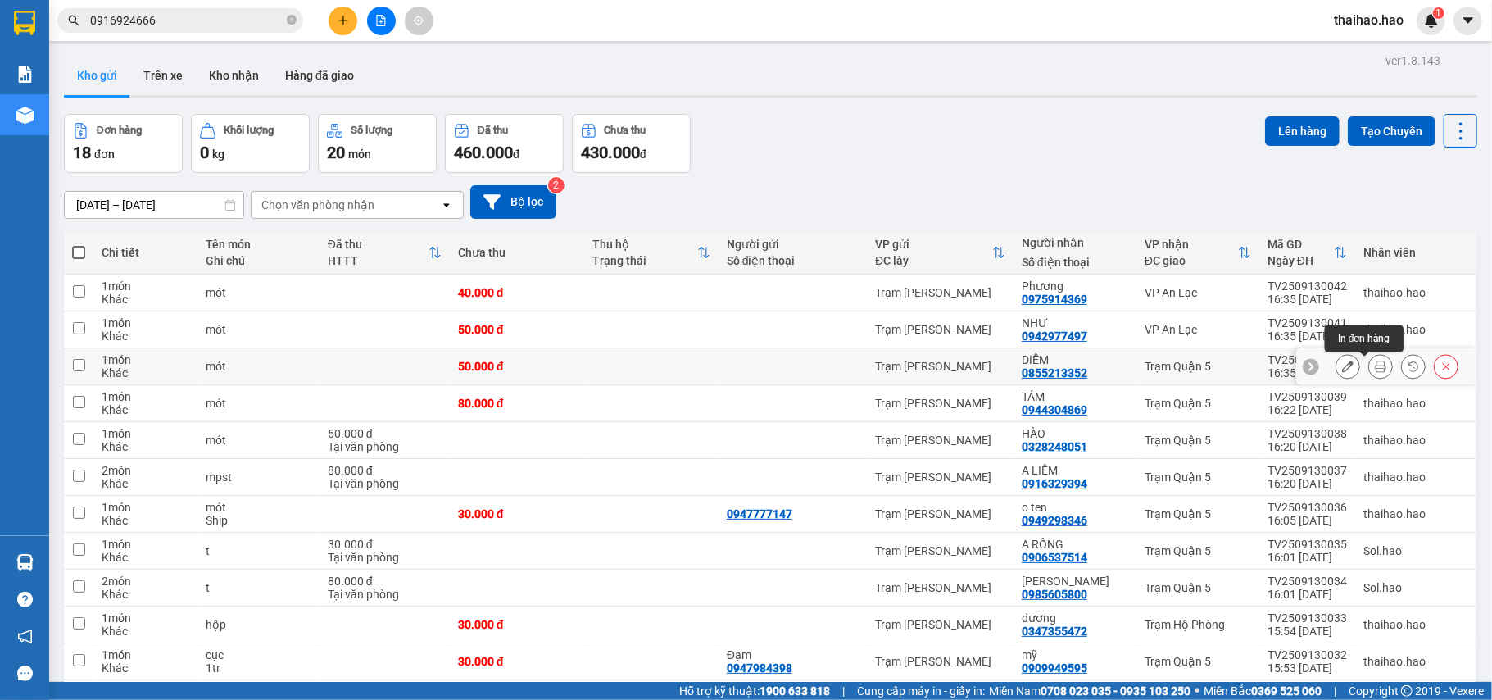
drag, startPoint x: 1355, startPoint y: 370, endPoint x: 994, endPoint y: 313, distance: 365.0
click at [1368, 372] on div at bounding box center [1380, 366] width 25 height 25
click at [1369, 368] on button at bounding box center [1380, 366] width 23 height 29
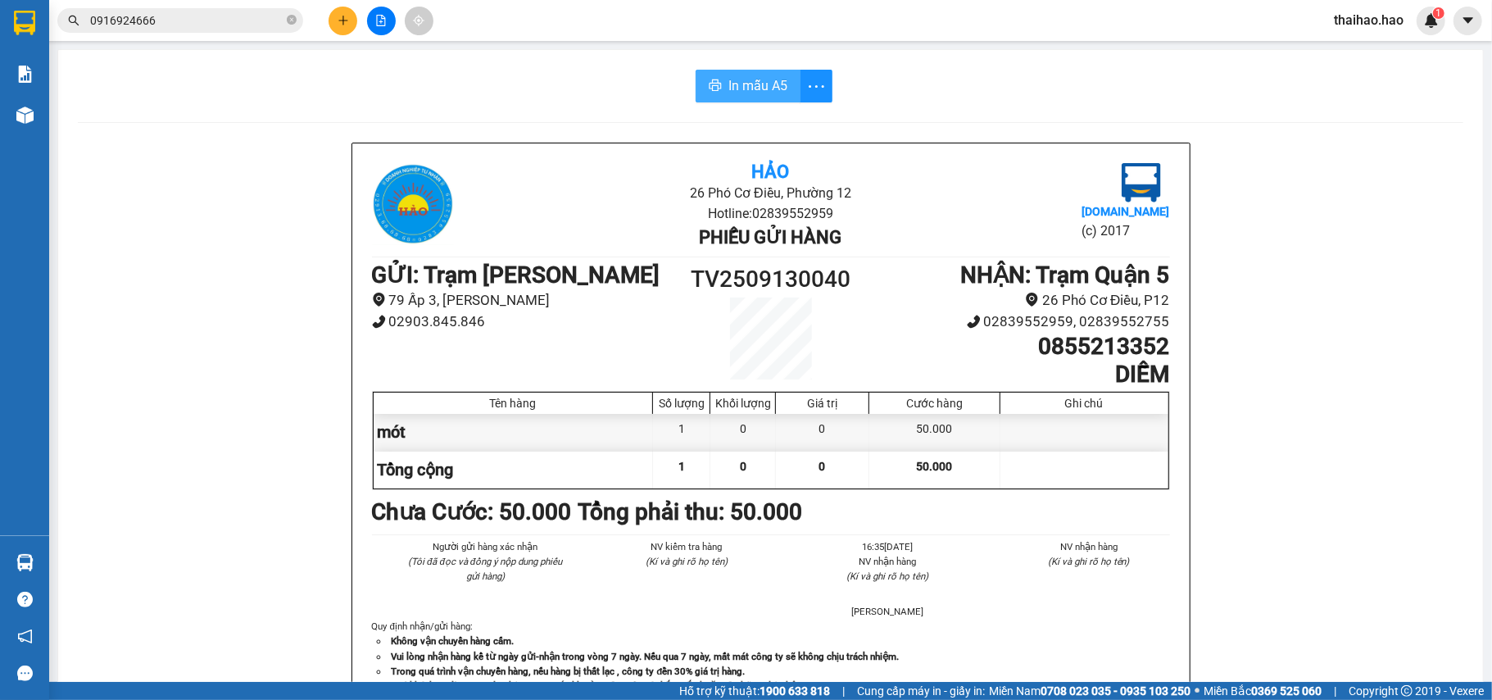
drag, startPoint x: 736, startPoint y: 89, endPoint x: 653, endPoint y: 93, distance: 82.8
click at [734, 90] on span "In mẫu A5" at bounding box center [757, 85] width 59 height 20
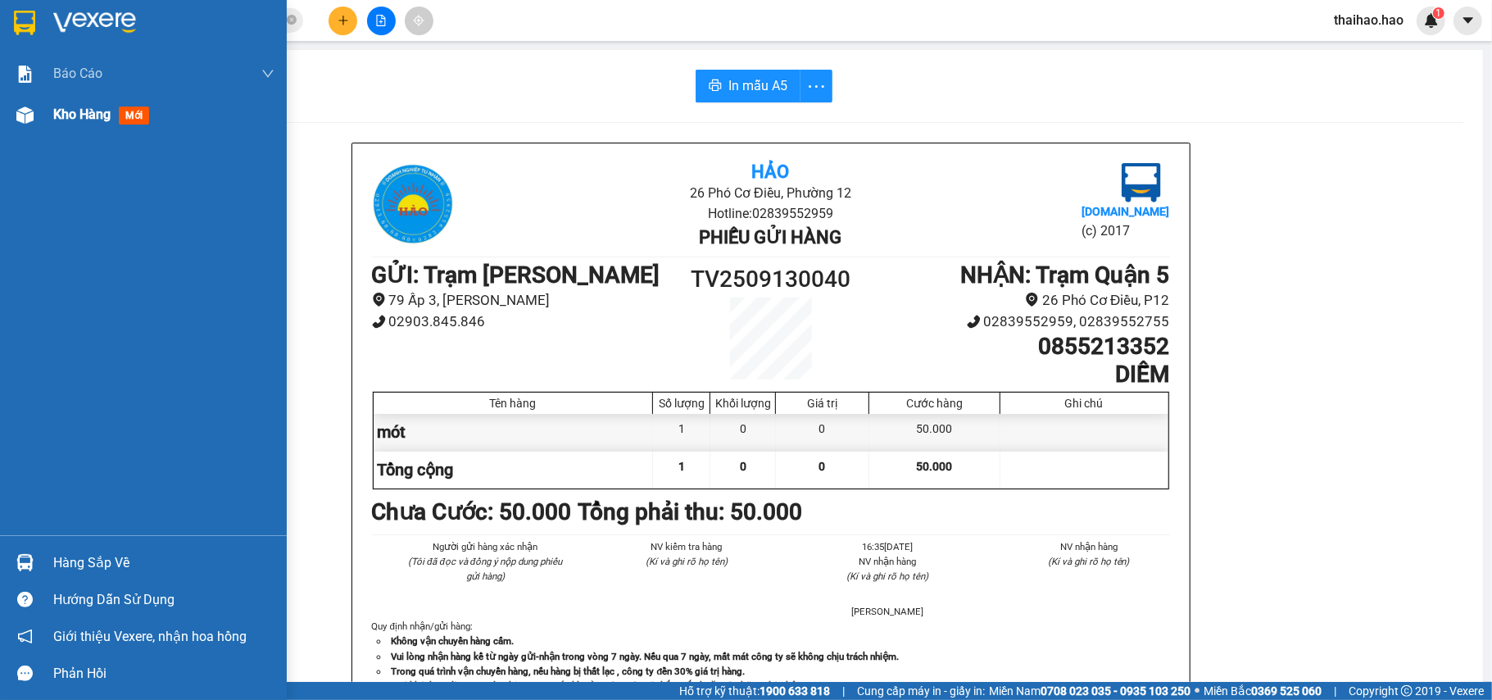
click at [33, 118] on img at bounding box center [24, 114] width 17 height 17
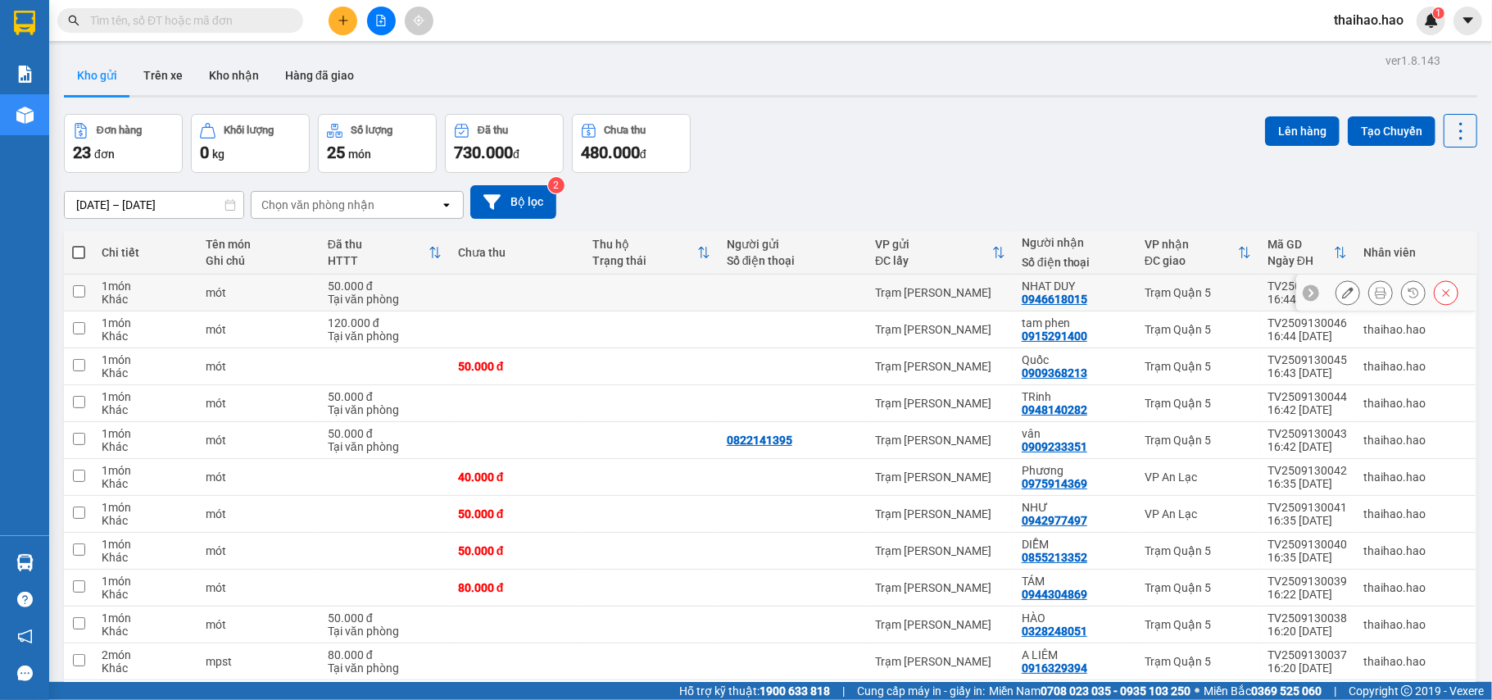
drag, startPoint x: 1358, startPoint y: 298, endPoint x: 1269, endPoint y: 263, distance: 96.0
click at [1375, 298] on icon at bounding box center [1380, 292] width 11 height 11
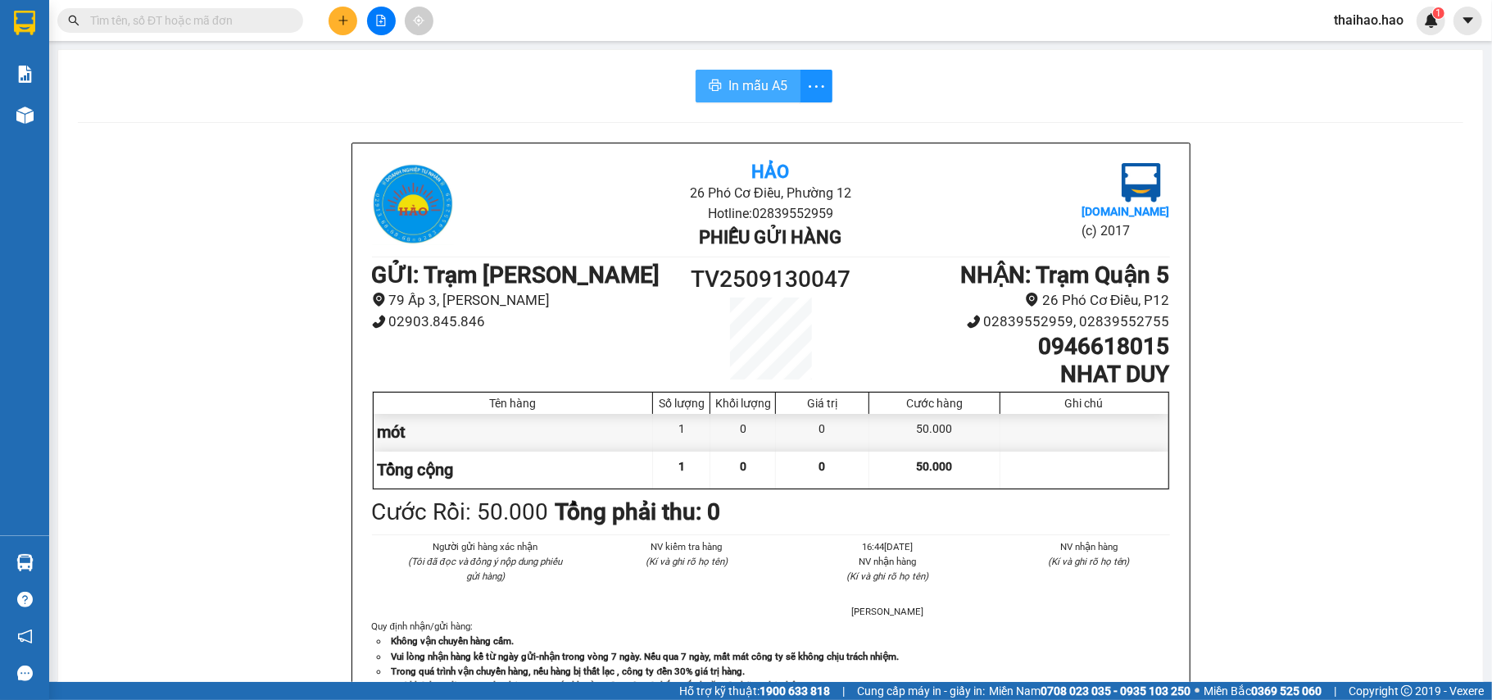
click at [728, 80] on span "In mẫu A5" at bounding box center [757, 85] width 59 height 20
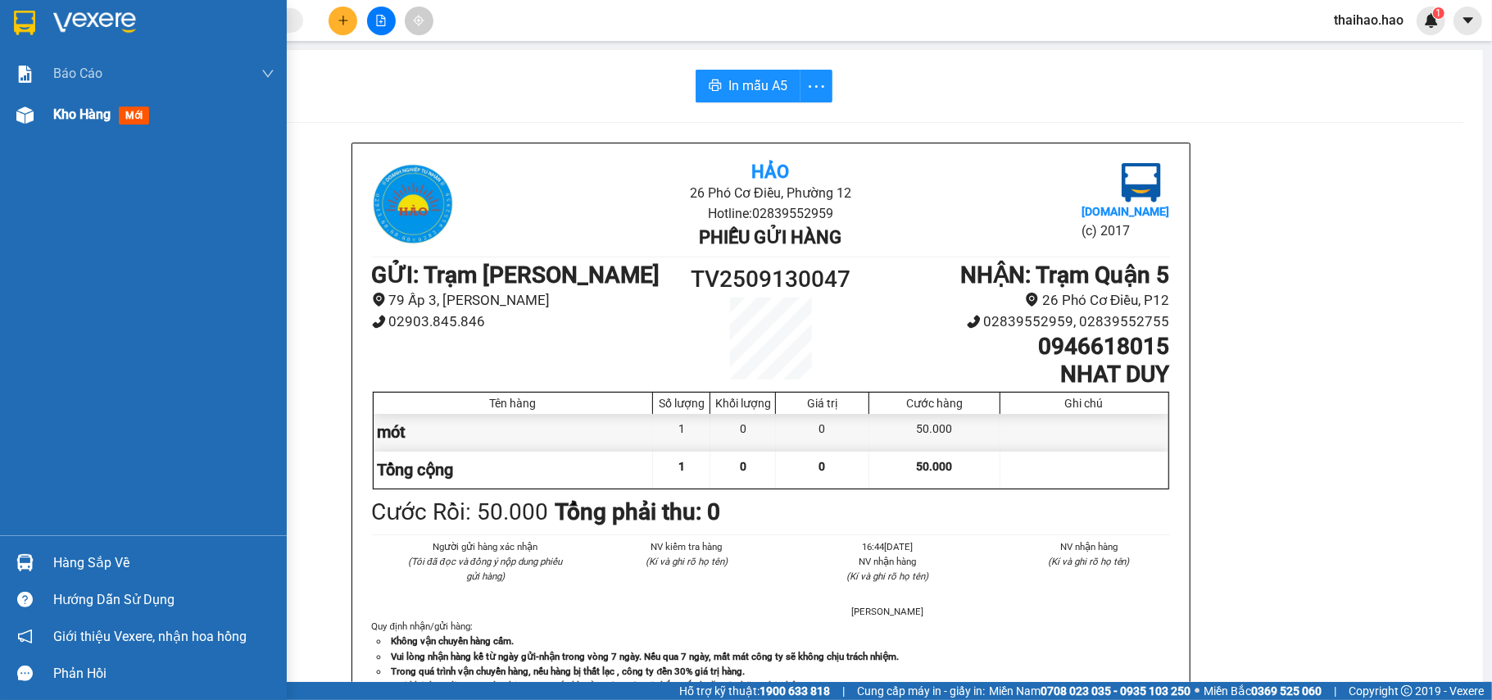
click at [50, 119] on div "Kho hàng mới" at bounding box center [143, 114] width 287 height 41
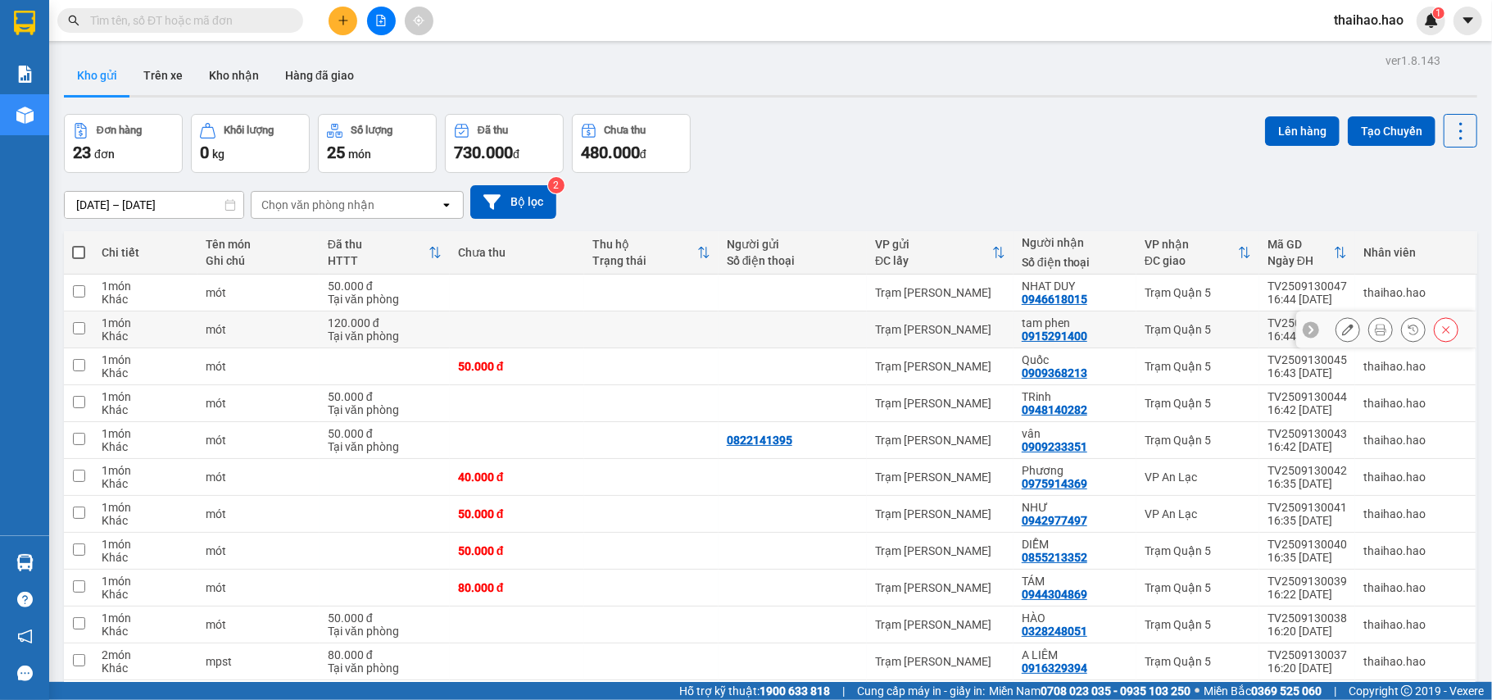
click at [1348, 333] on div at bounding box center [1396, 329] width 123 height 25
click at [1375, 333] on icon at bounding box center [1380, 329] width 11 height 11
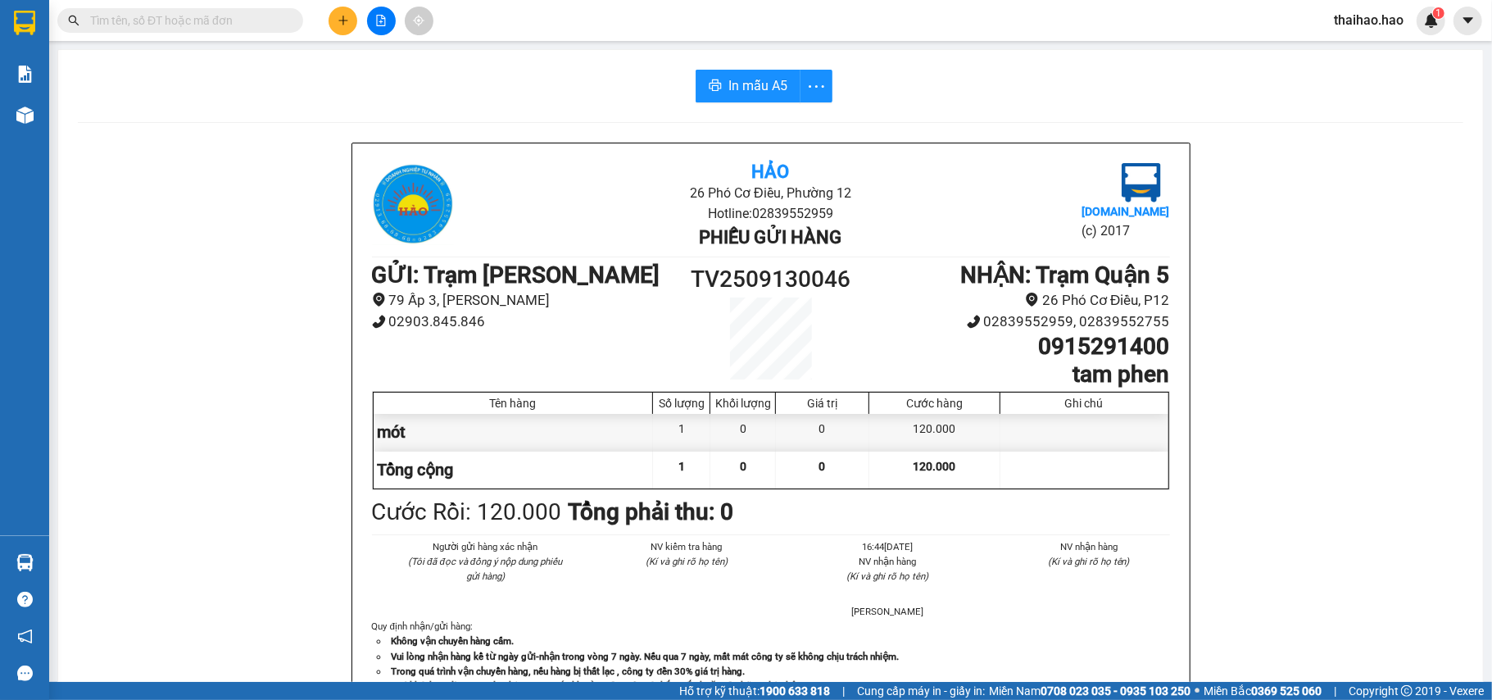
click at [664, 102] on div "In mẫu A5 Hảo 26 Phó Cơ Điều, Phường 12 Hotline: 02839552959 Phiếu gửi hàng Vex…" at bounding box center [770, 682] width 1424 height 1265
click at [709, 96] on button "In mẫu A5" at bounding box center [747, 86] width 105 height 33
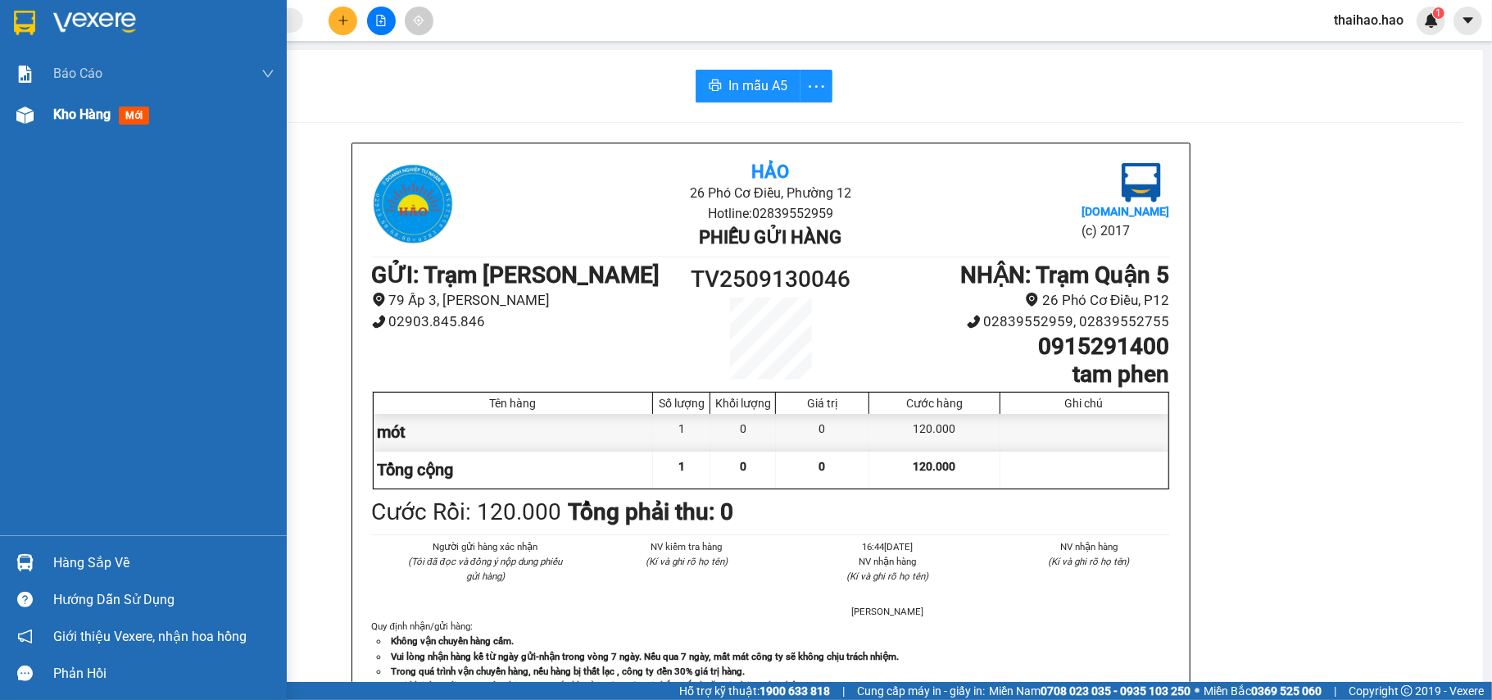
click at [40, 112] on div "Kho hàng mới" at bounding box center [143, 114] width 287 height 41
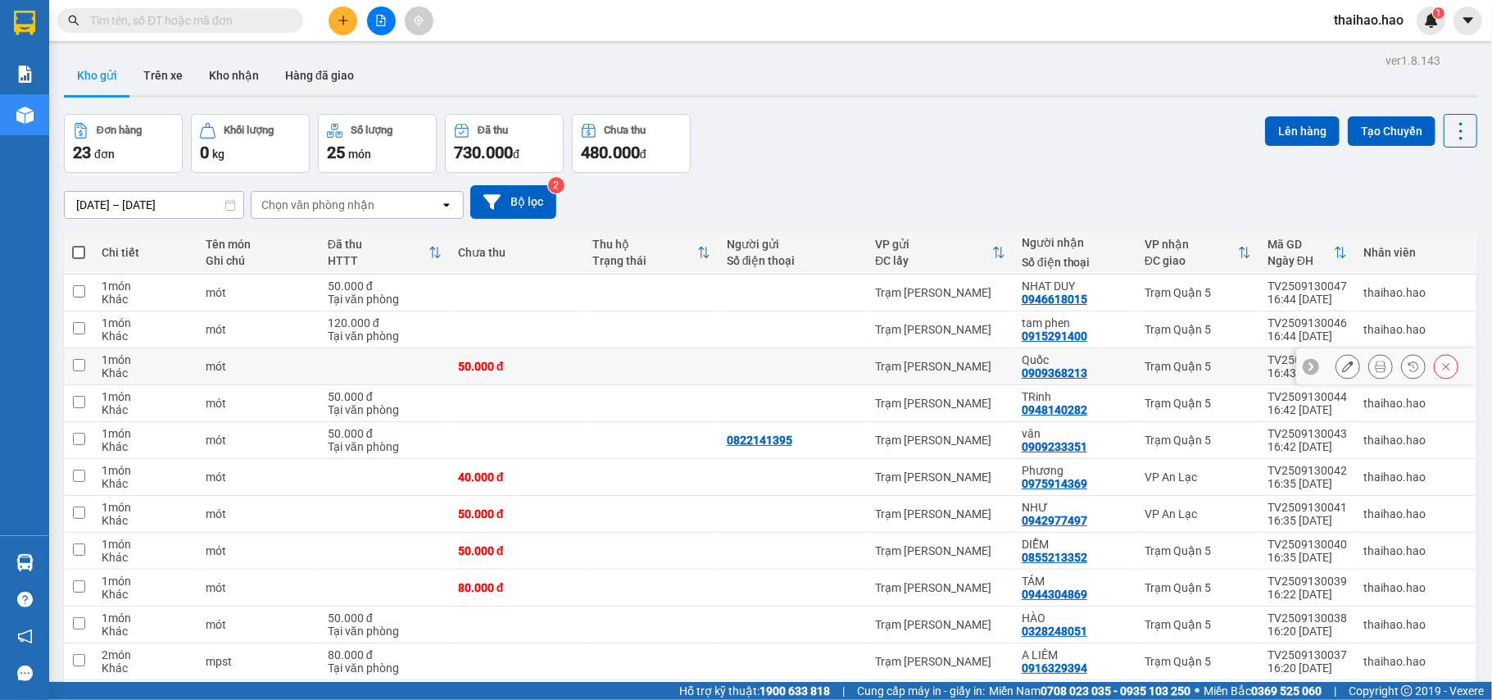
click at [1375, 367] on icon at bounding box center [1380, 365] width 11 height 11
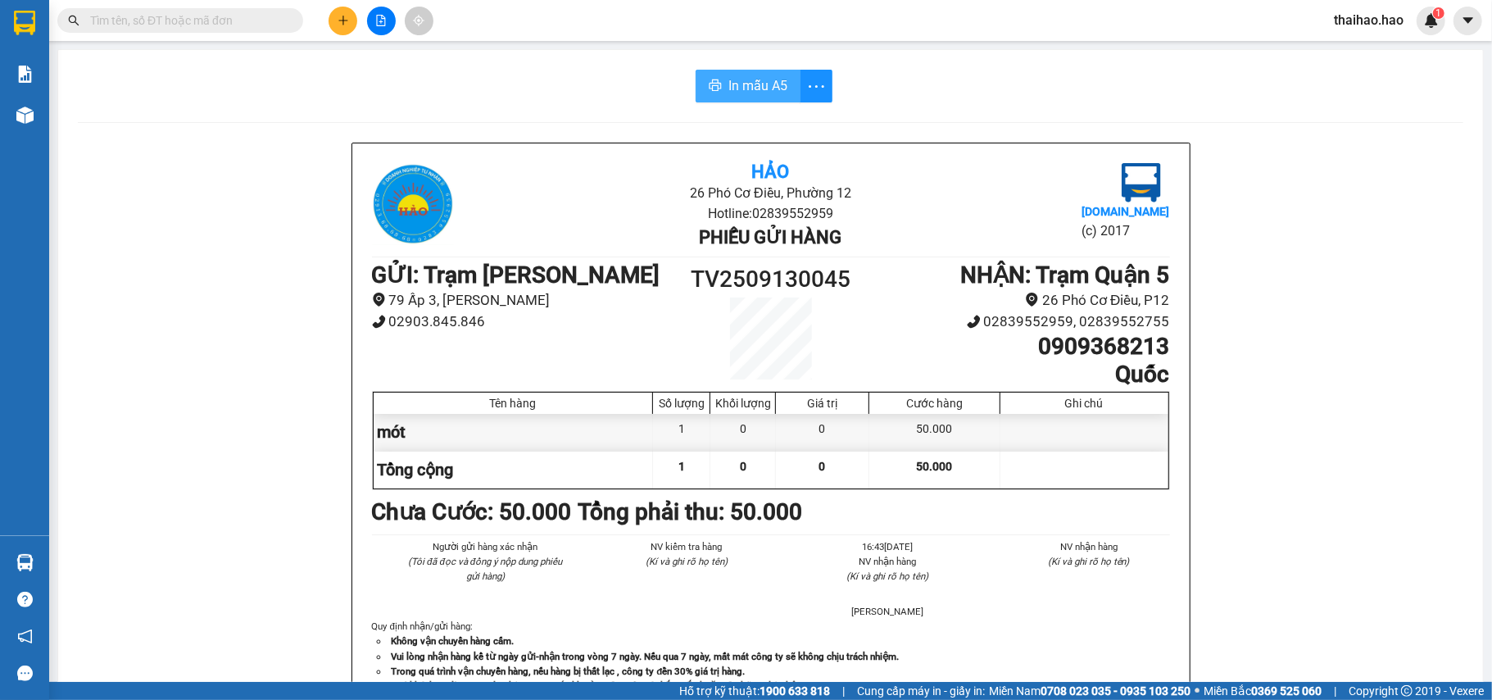
click at [728, 90] on span "In mẫu A5" at bounding box center [757, 85] width 59 height 20
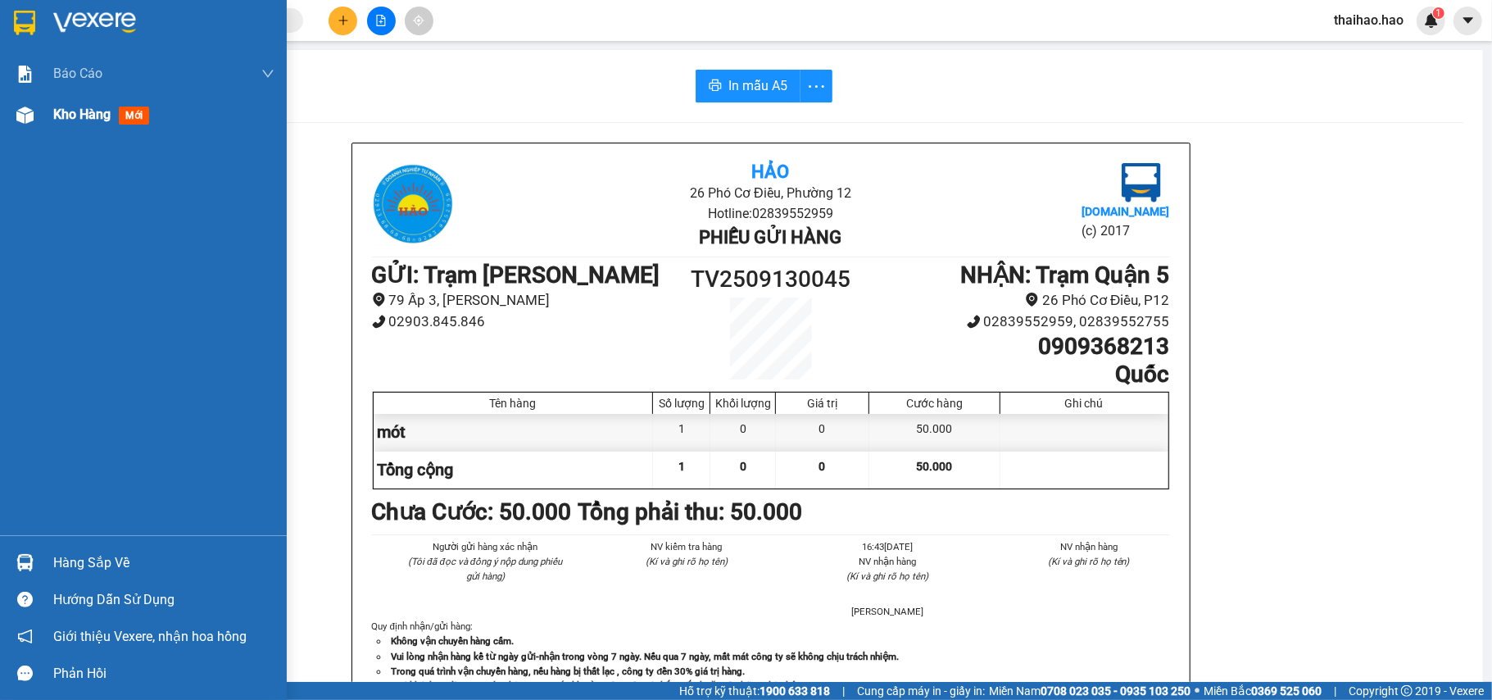
click at [34, 125] on div at bounding box center [25, 115] width 29 height 29
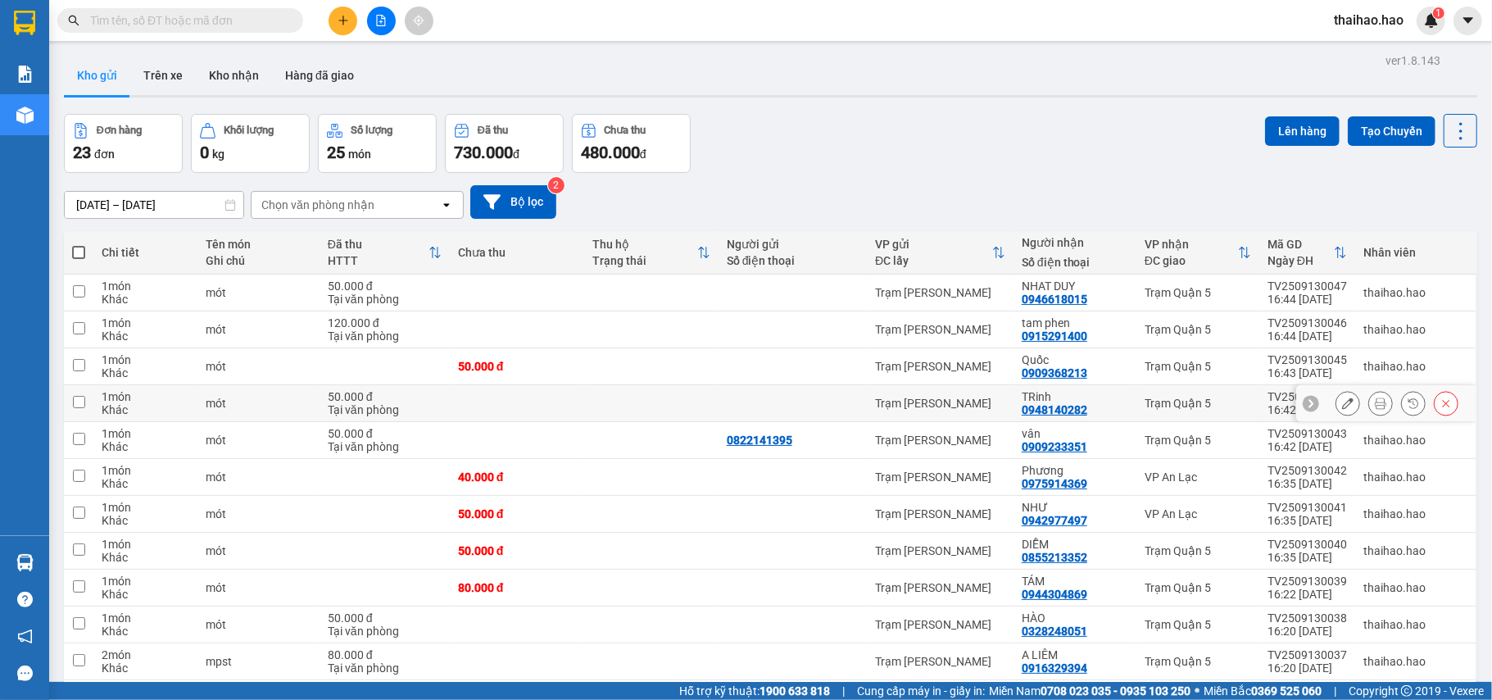
click at [1342, 403] on icon at bounding box center [1347, 402] width 11 height 11
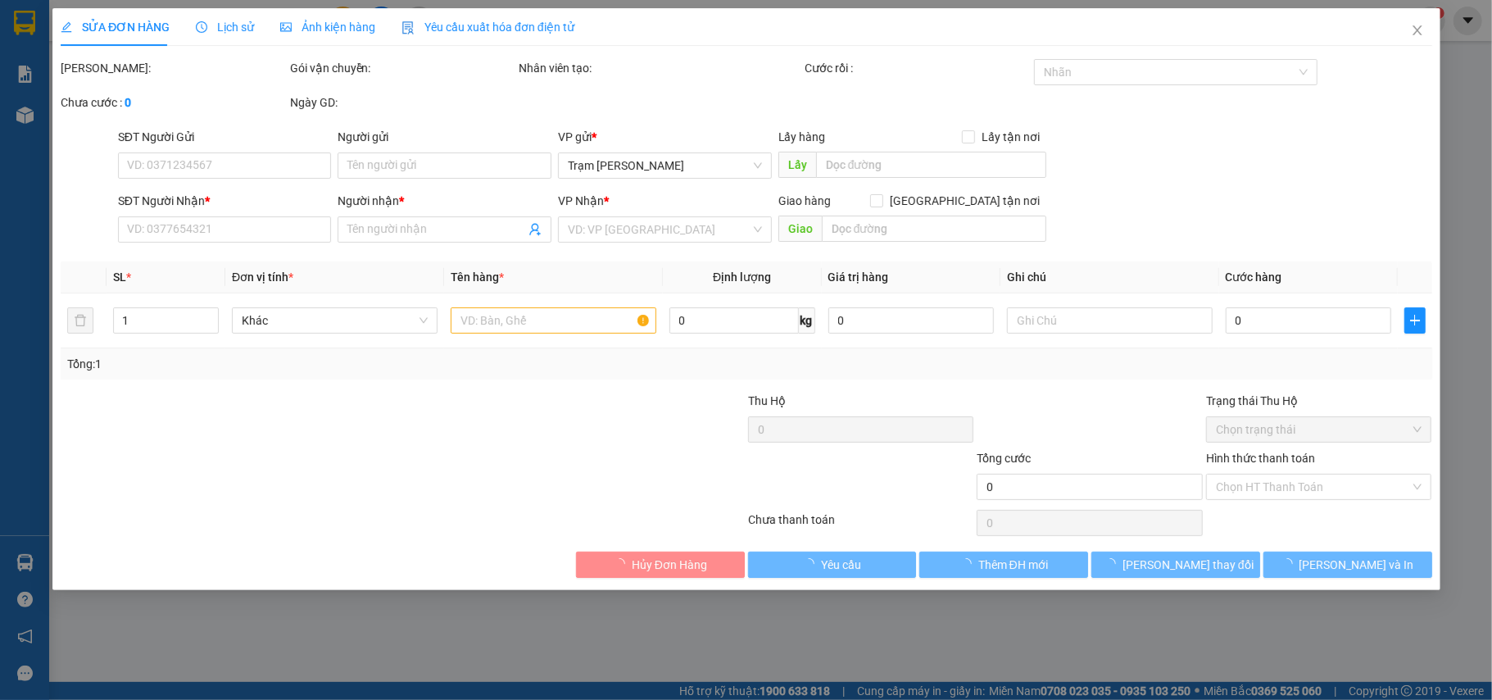
type input "0948140282"
type input "TRinh"
type input "50.000"
type input "0"
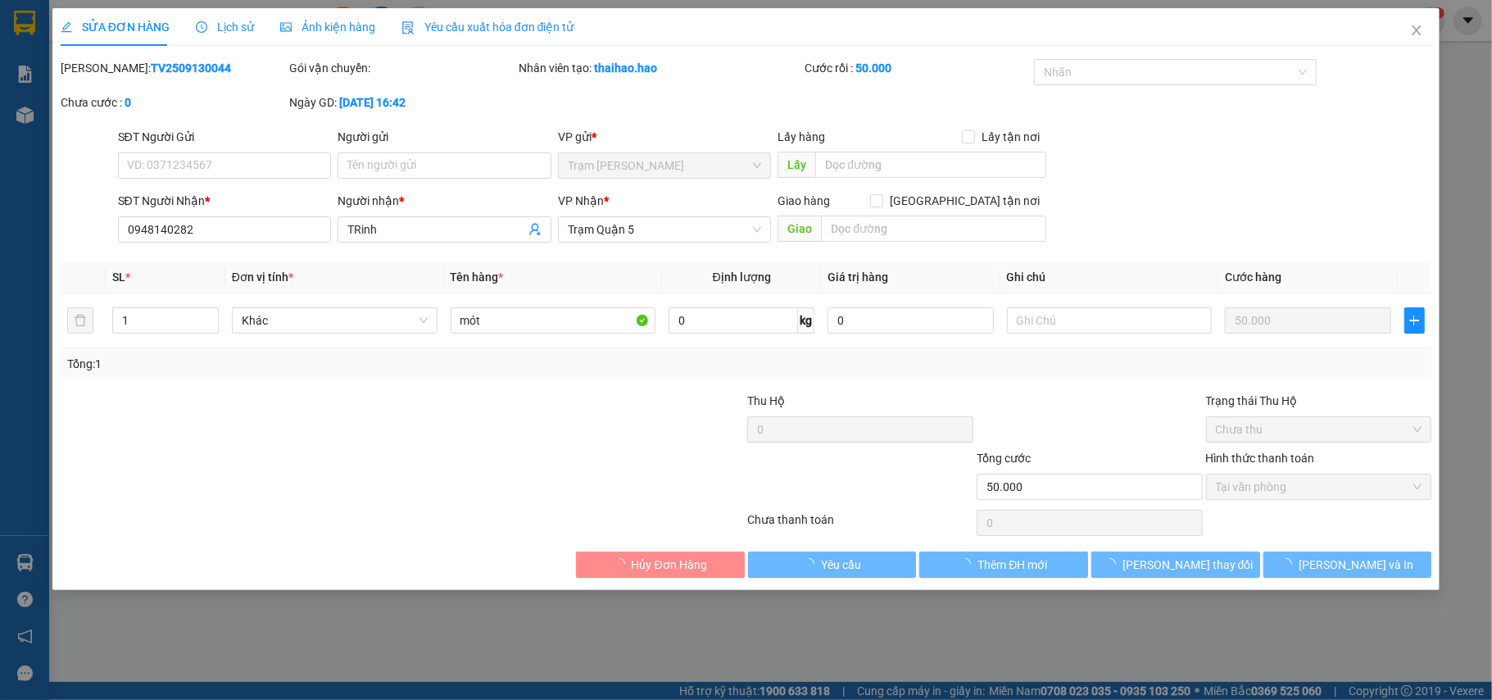
click at [221, 21] on span "Lịch sử" at bounding box center [225, 26] width 58 height 13
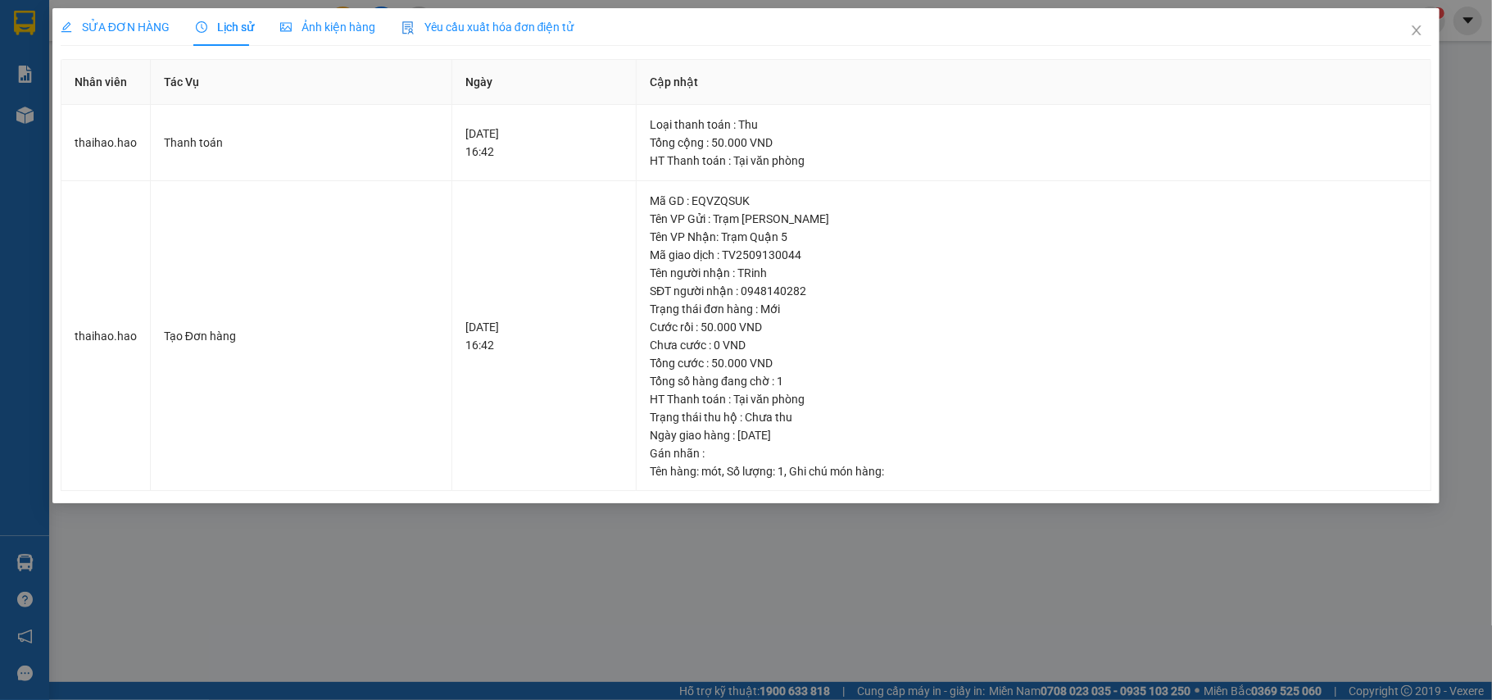
click at [319, 33] on span "Ảnh kiện hàng" at bounding box center [327, 26] width 95 height 13
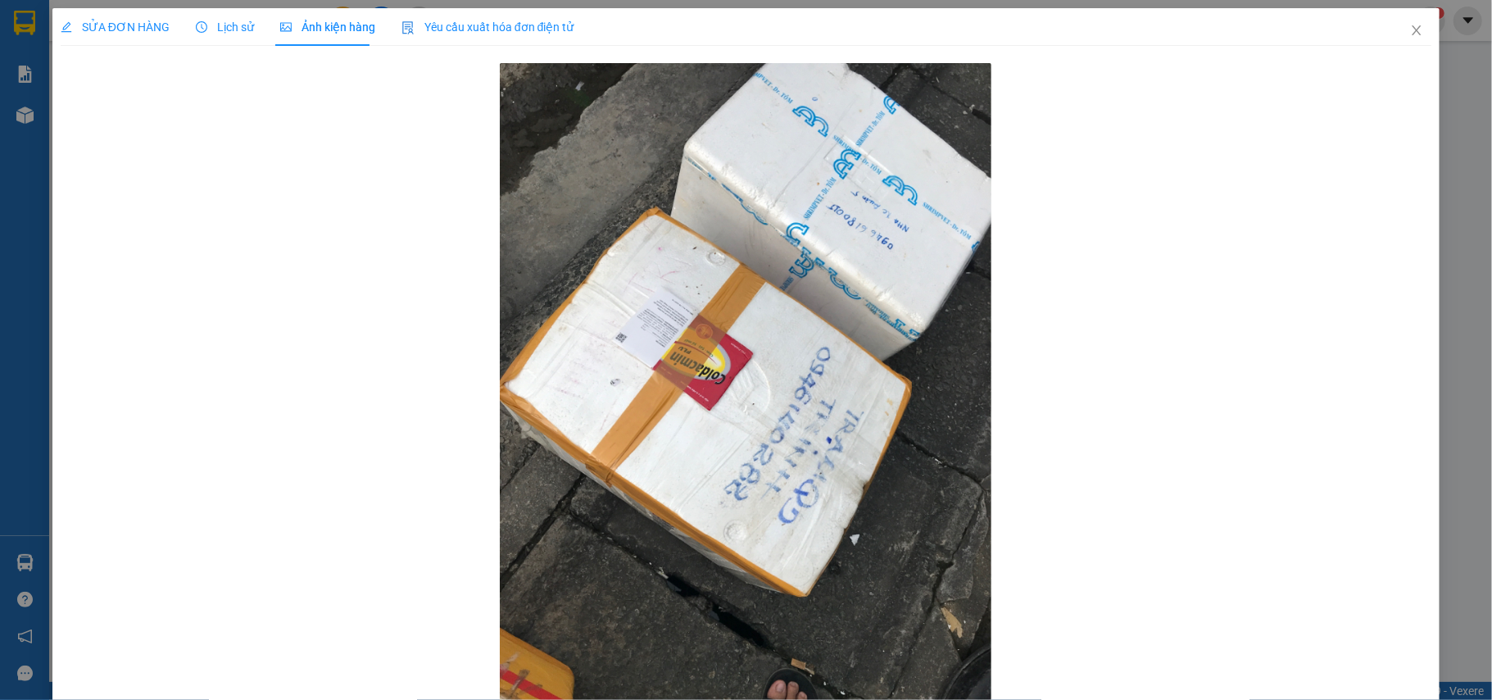
drag, startPoint x: 138, startPoint y: 31, endPoint x: 128, endPoint y: 16, distance: 18.2
click at [138, 30] on span "SỬA ĐƠN HÀNG" at bounding box center [115, 26] width 109 height 13
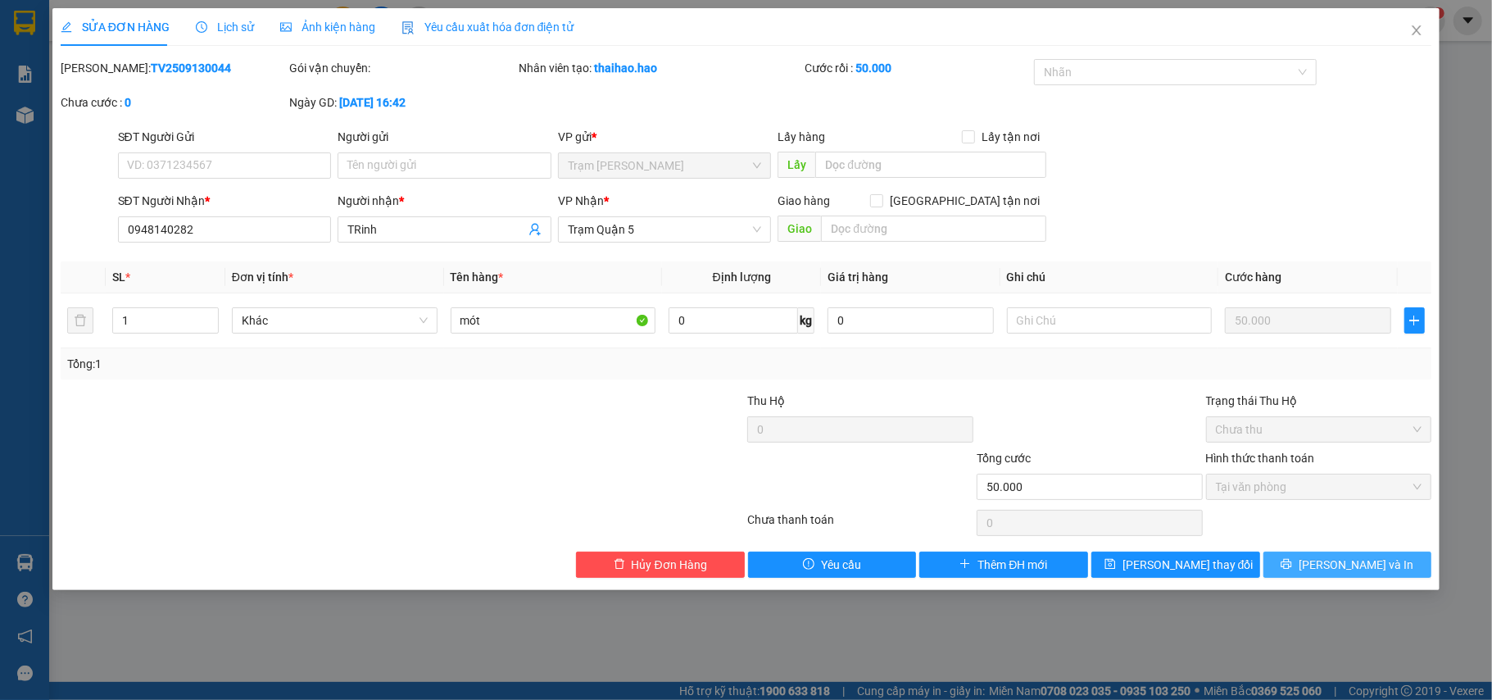
click at [1347, 565] on span "[PERSON_NAME] và In" at bounding box center [1355, 564] width 115 height 18
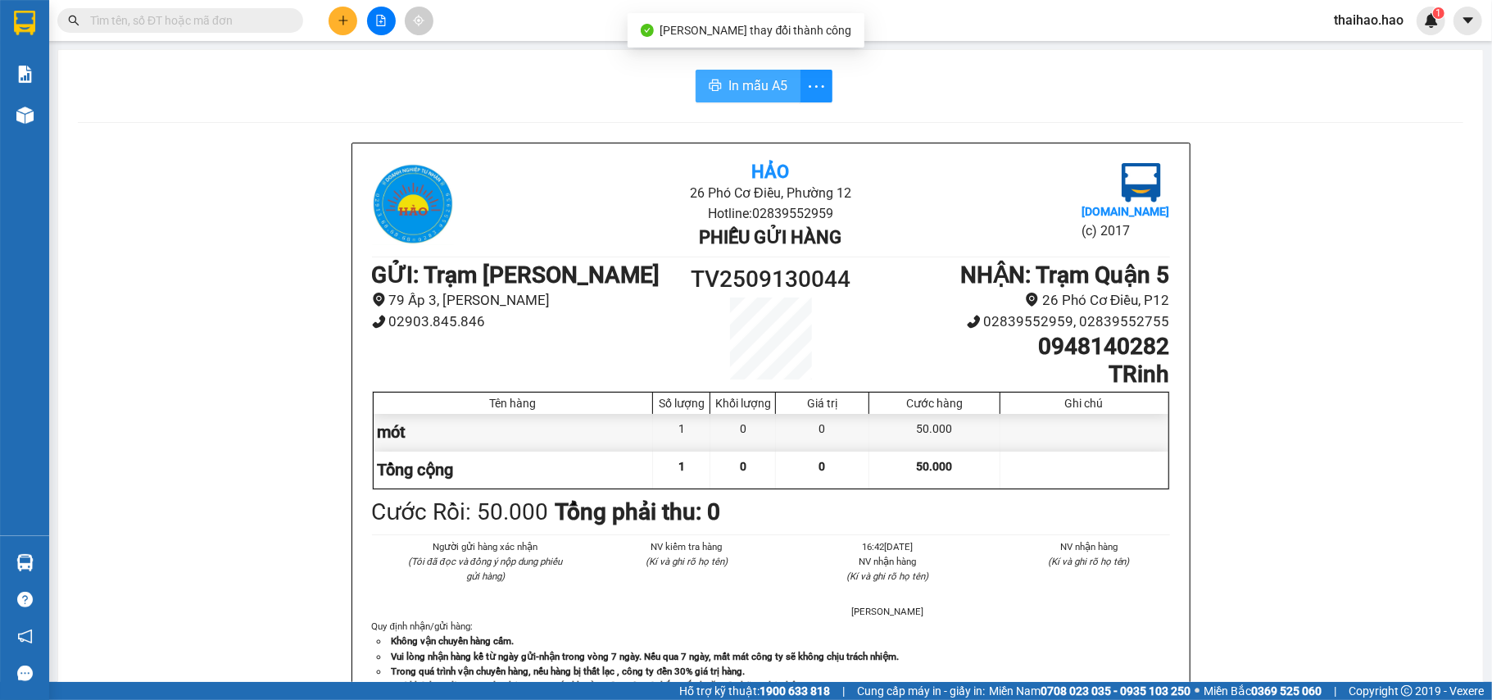
click at [727, 99] on button "In mẫu A5" at bounding box center [747, 86] width 105 height 33
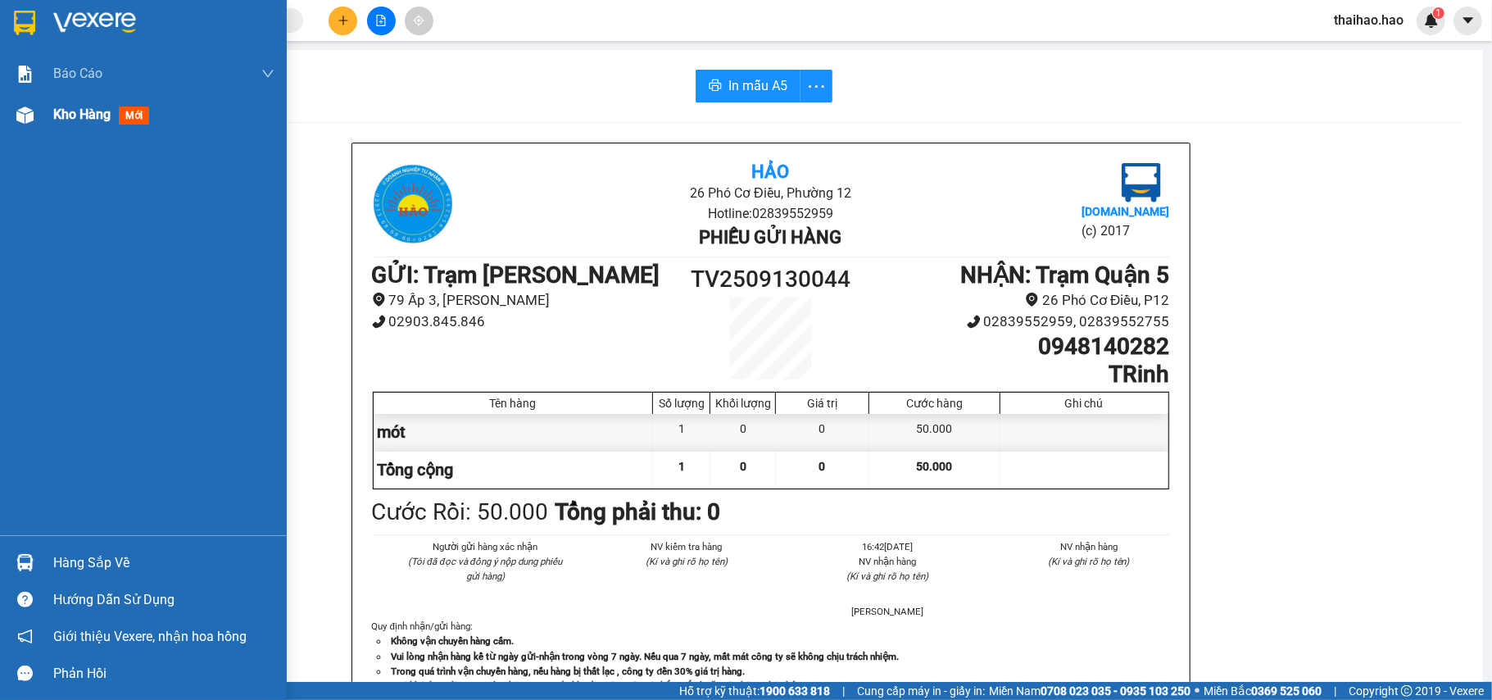
click at [74, 112] on span "Kho hàng" at bounding box center [81, 114] width 57 height 16
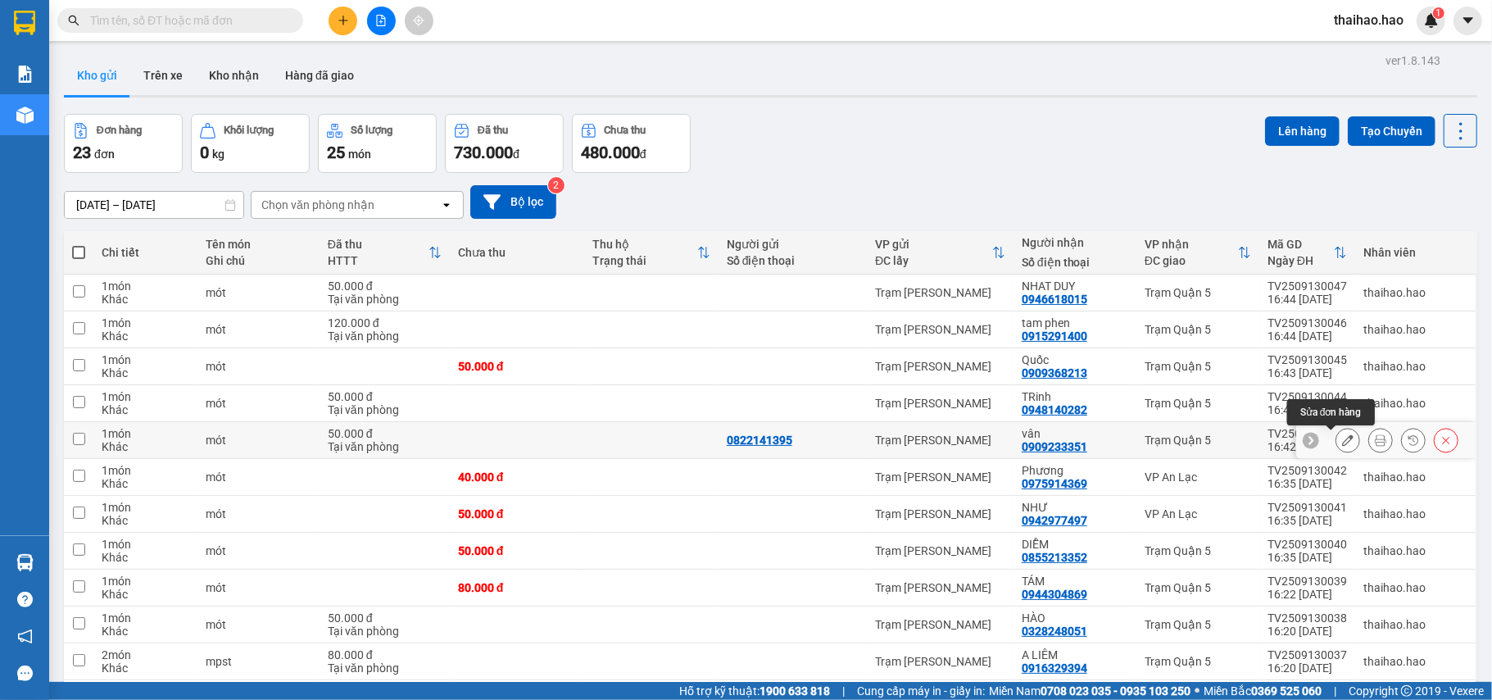
click at [1338, 446] on button at bounding box center [1347, 440] width 23 height 29
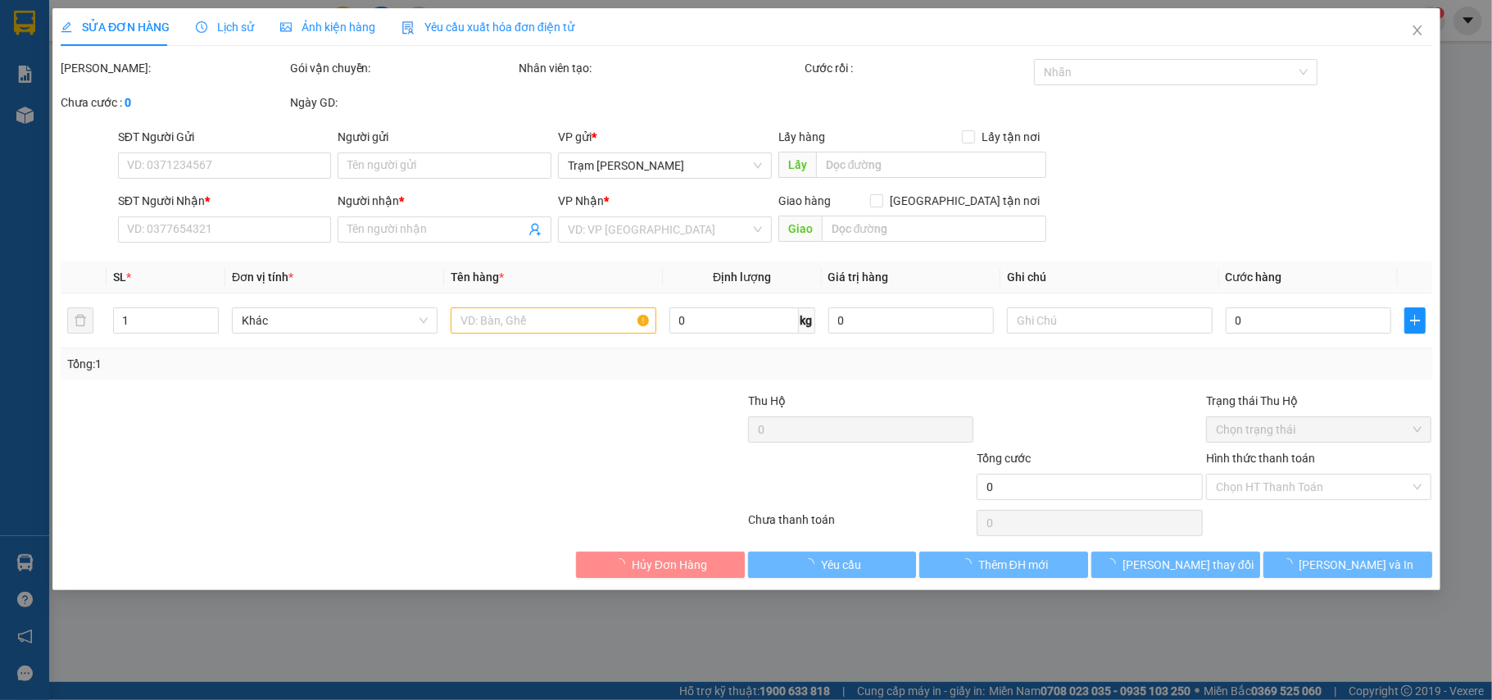
type input "0822141395"
type input "0909233351"
type input "vân"
type input "50.000"
type input "0"
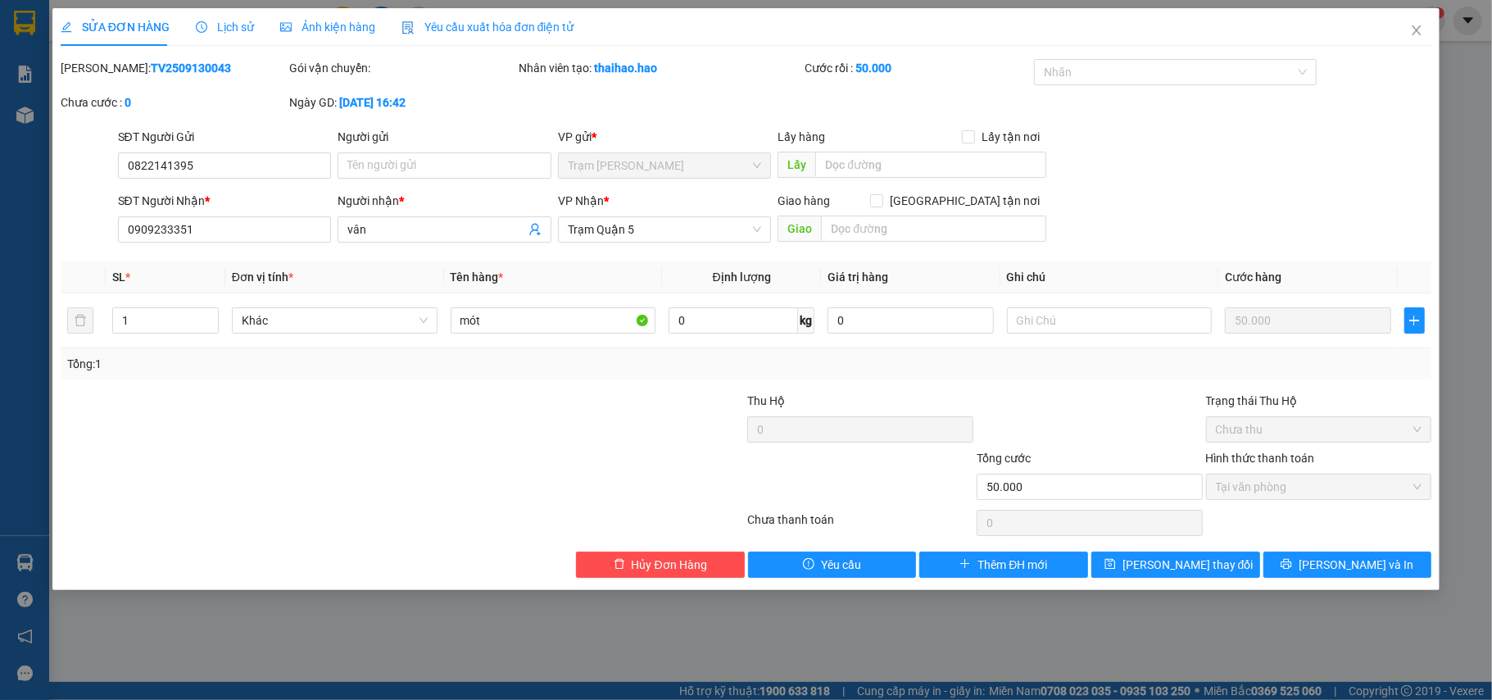
click at [256, 23] on div "SỬA ĐƠN HÀNG Lịch sử Ảnh kiện hàng Yêu cầu xuất hóa đơn điện tử" at bounding box center [318, 27] width 514 height 38
click at [233, 26] on span "Lịch sử" at bounding box center [225, 26] width 58 height 13
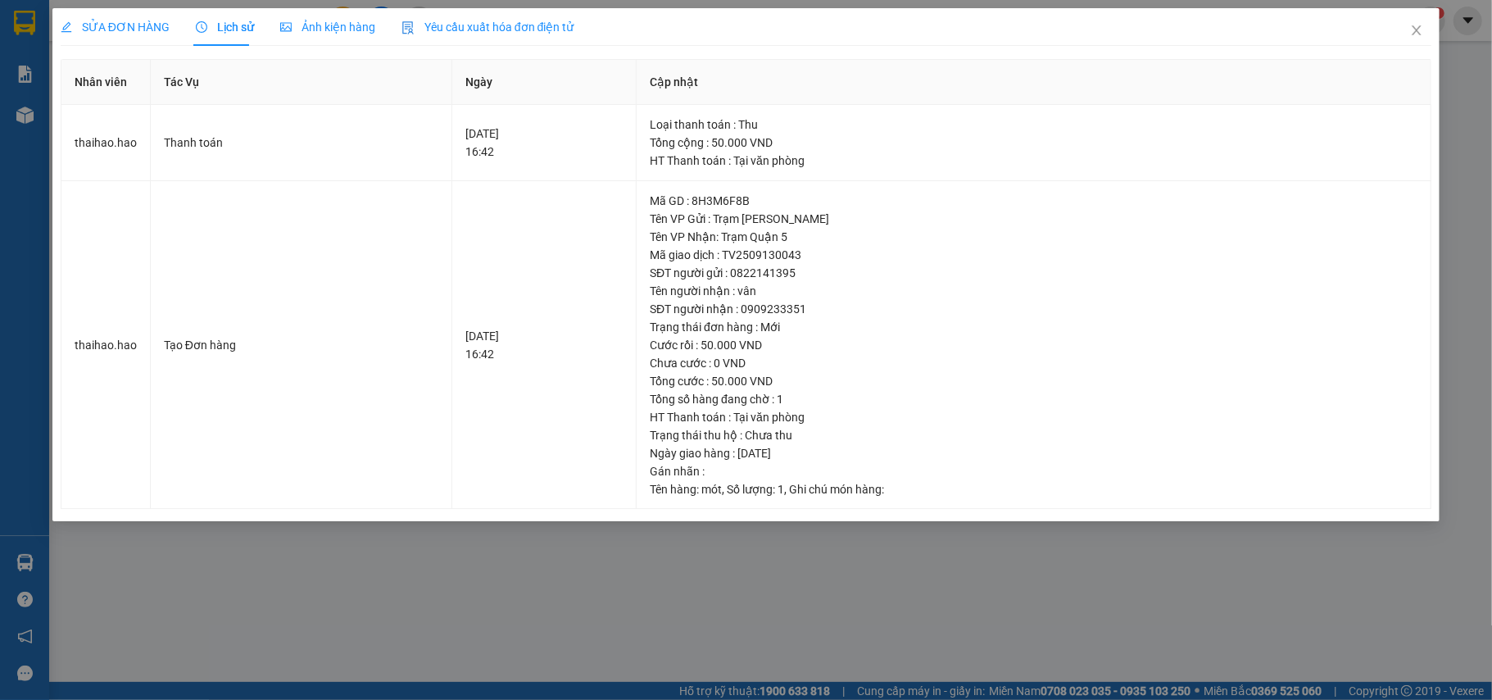
click at [336, 20] on span "Ảnh kiện hàng" at bounding box center [327, 26] width 95 height 13
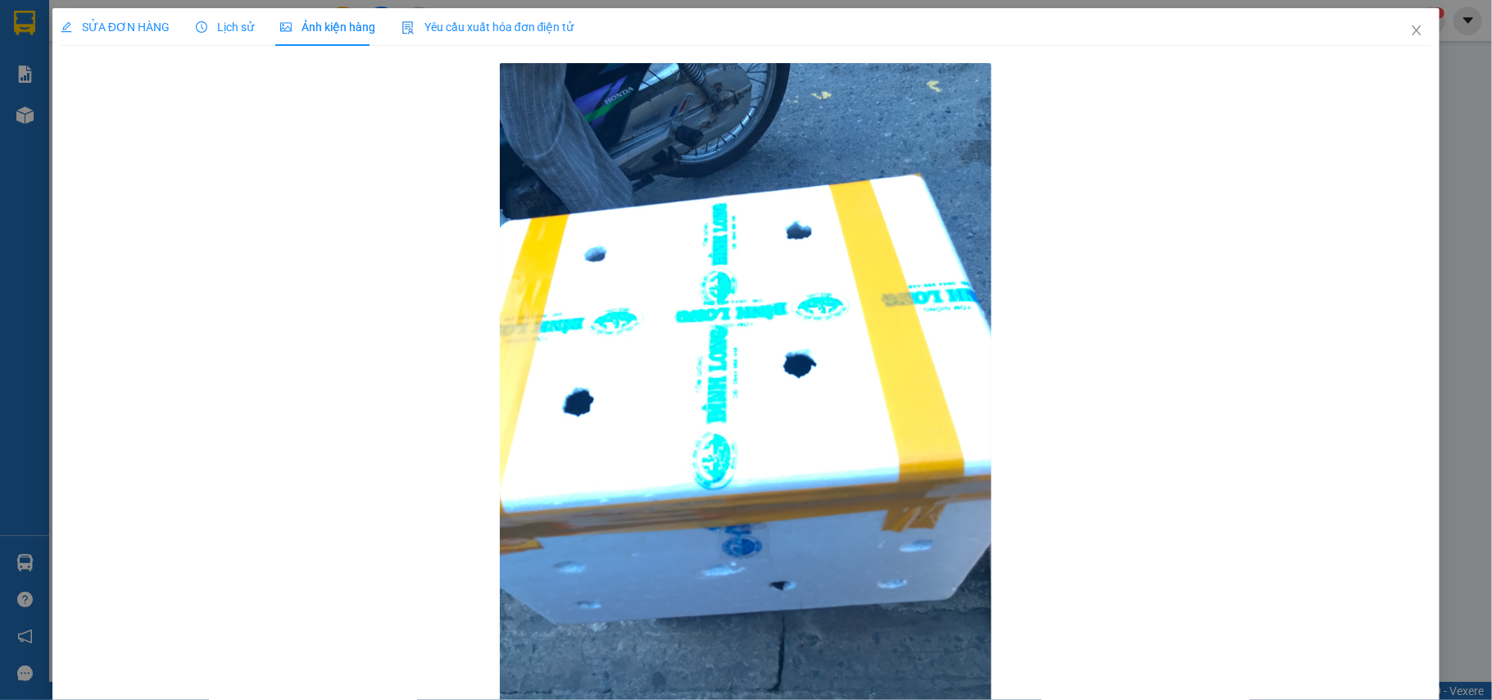
click at [132, 15] on div "SỬA ĐƠN HÀNG" at bounding box center [115, 27] width 109 height 38
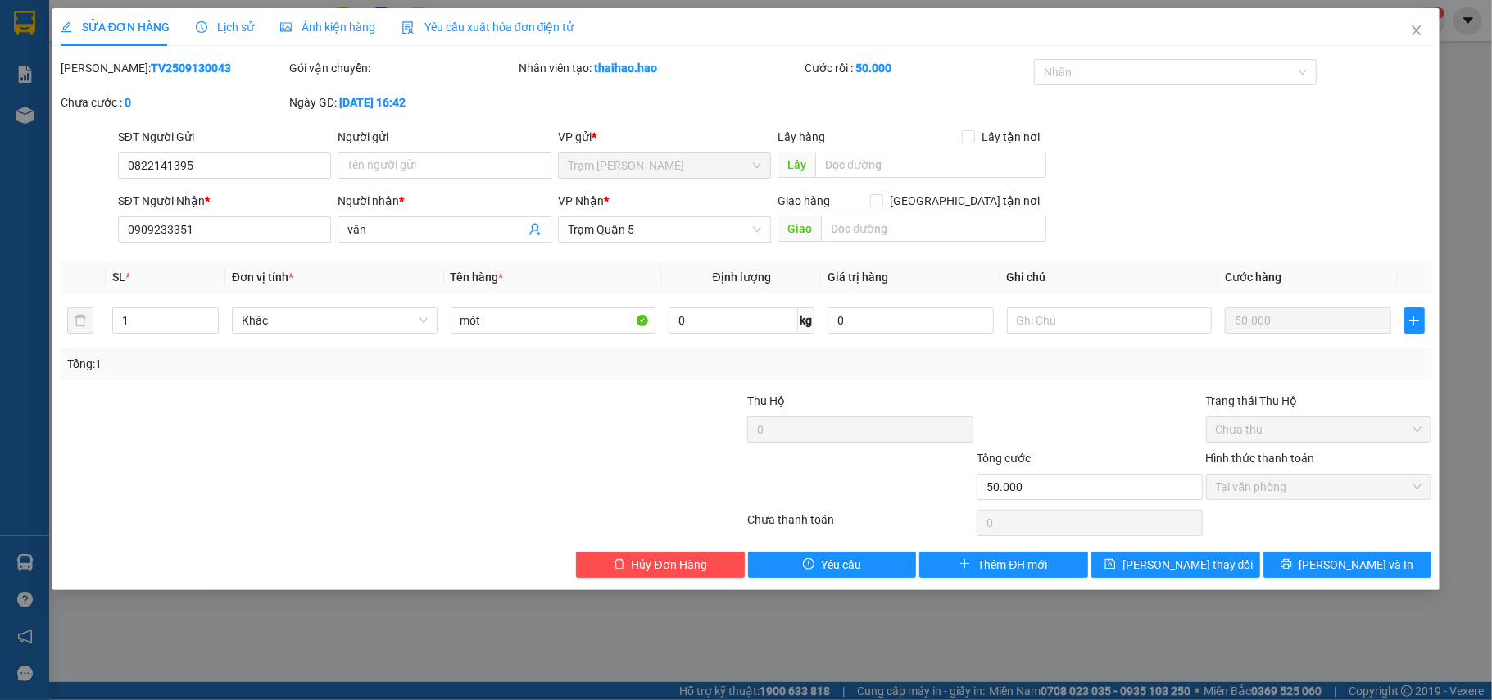
click at [1379, 590] on div "SỬA ĐƠN HÀNG Lịch sử Ảnh kiện hàng Yêu cầu xuất hóa đơn điện tử Total Paid Fee …" at bounding box center [746, 299] width 1388 height 582
click at [1370, 580] on div "SỬA ĐƠN HÀNG Lịch sử Ảnh kiện hàng Yêu cầu xuất hóa đơn điện tử Total Paid Fee …" at bounding box center [746, 299] width 1388 height 582
click at [1367, 567] on span "[PERSON_NAME] và In" at bounding box center [1355, 564] width 115 height 18
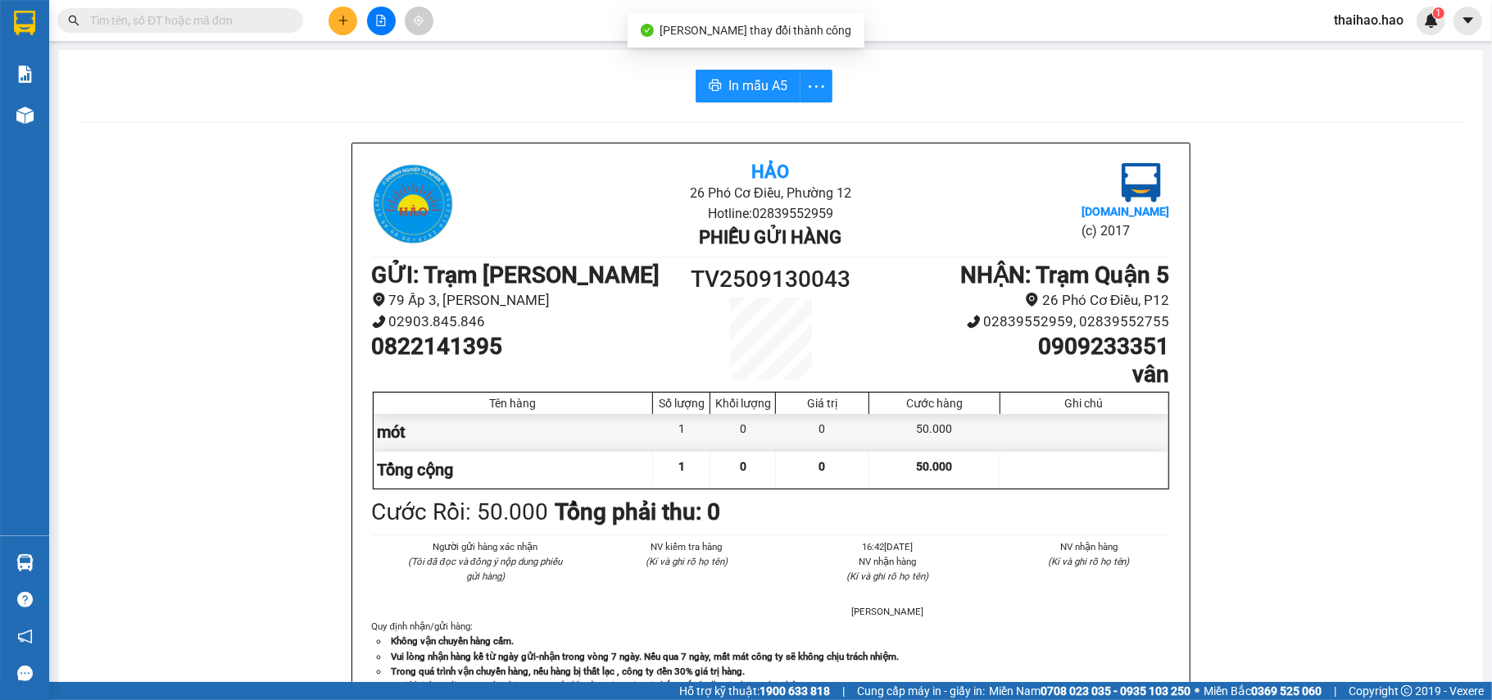
click at [767, 102] on div "In mẫu A5 Hảo 26 Phó Cơ Điều, Phường 12 Hotline: 02839552959 Phiếu gửi hàng Vex…" at bounding box center [770, 696] width 1424 height 1292
click at [764, 89] on span "In mẫu A5" at bounding box center [757, 85] width 59 height 20
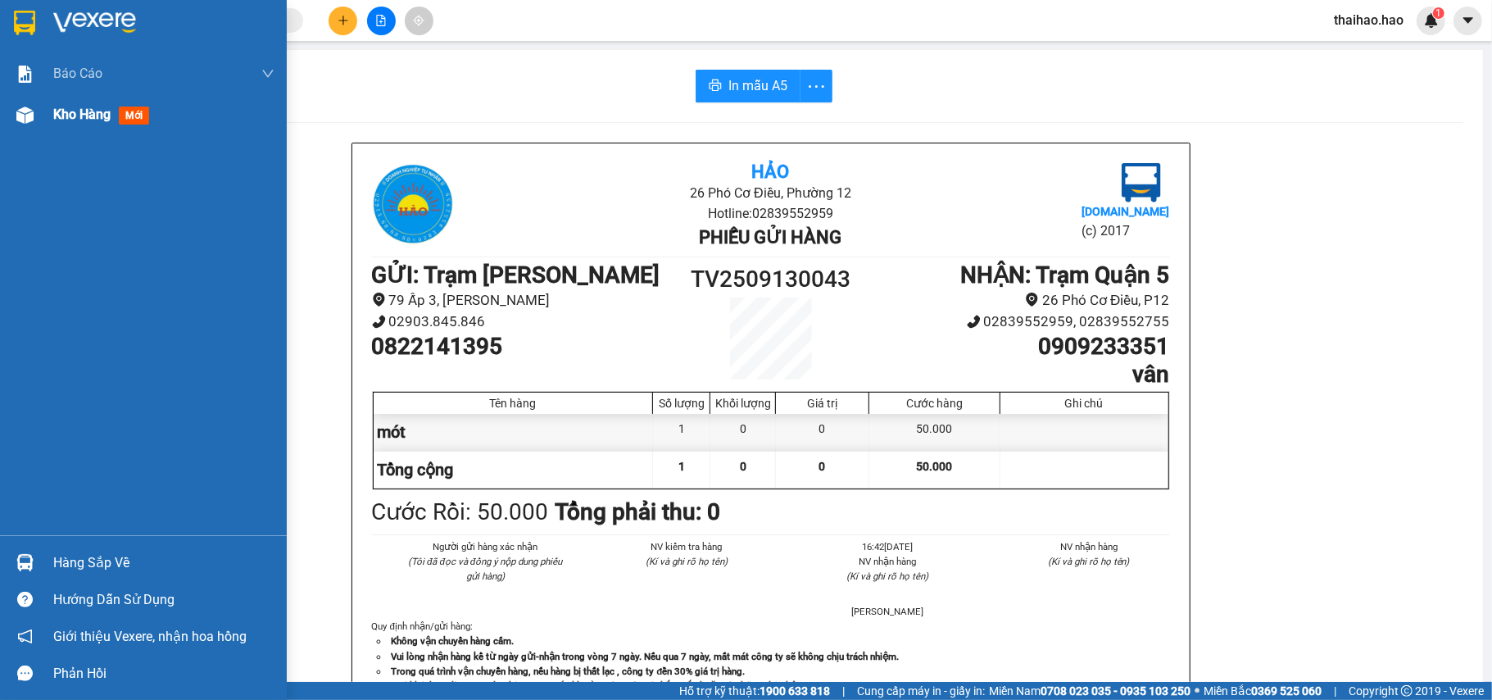
click at [25, 116] on img at bounding box center [24, 114] width 17 height 17
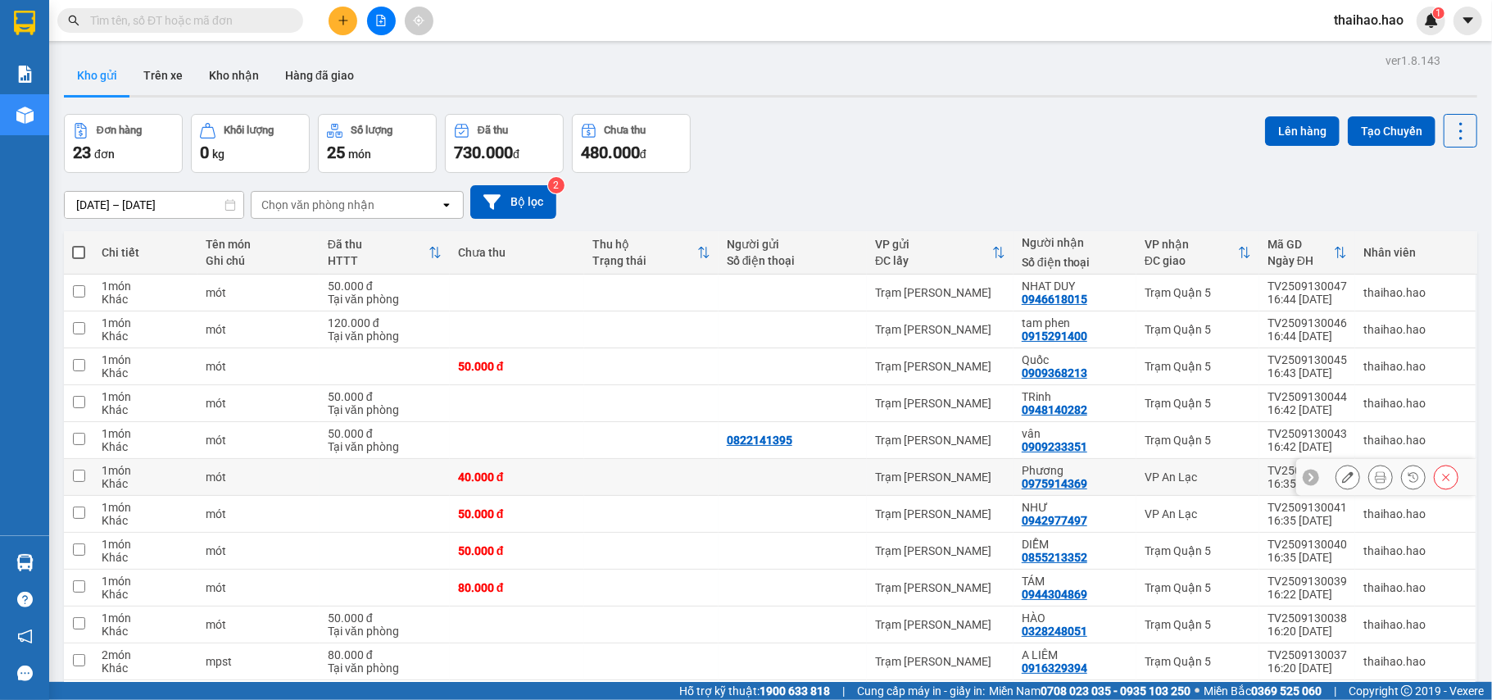
click at [1342, 478] on div at bounding box center [1347, 476] width 25 height 25
click at [1341, 478] on button at bounding box center [1347, 477] width 23 height 29
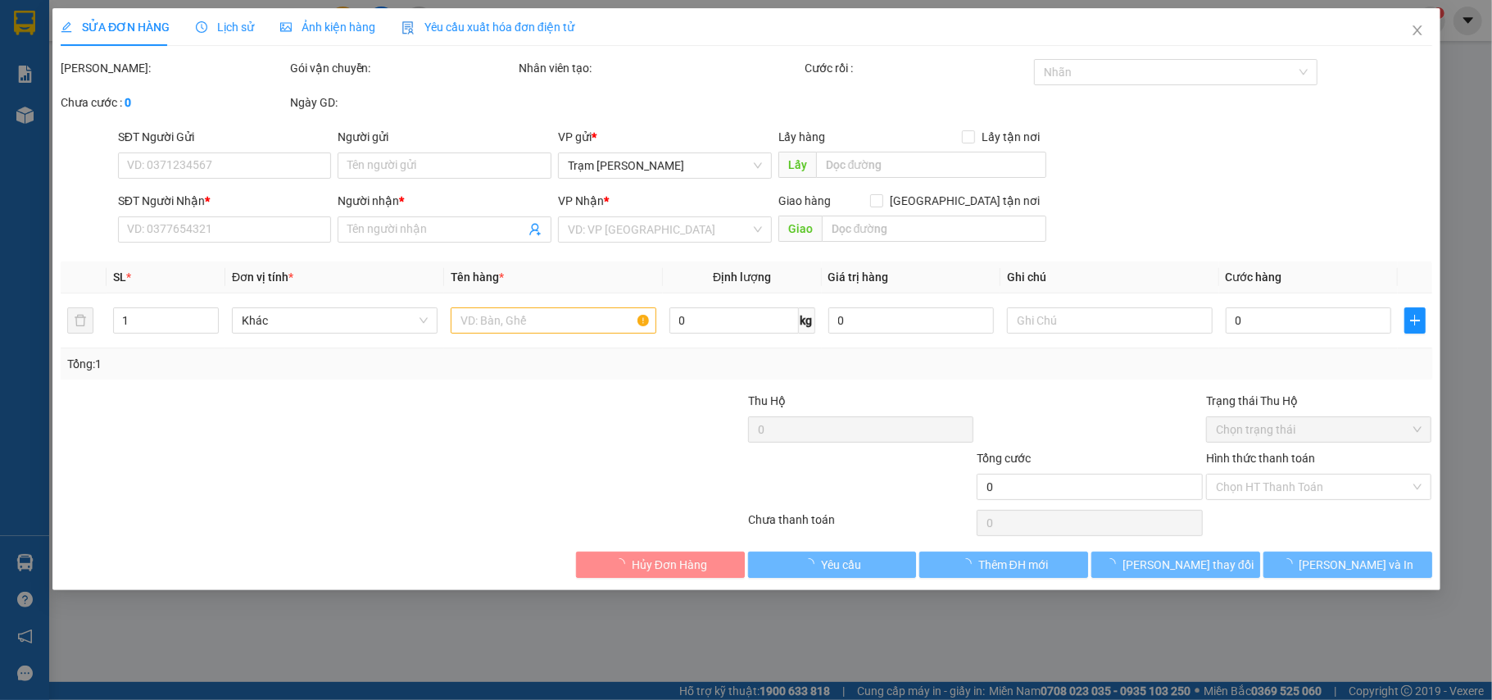
type input "0975914369"
type input "Phương"
type input "40.000"
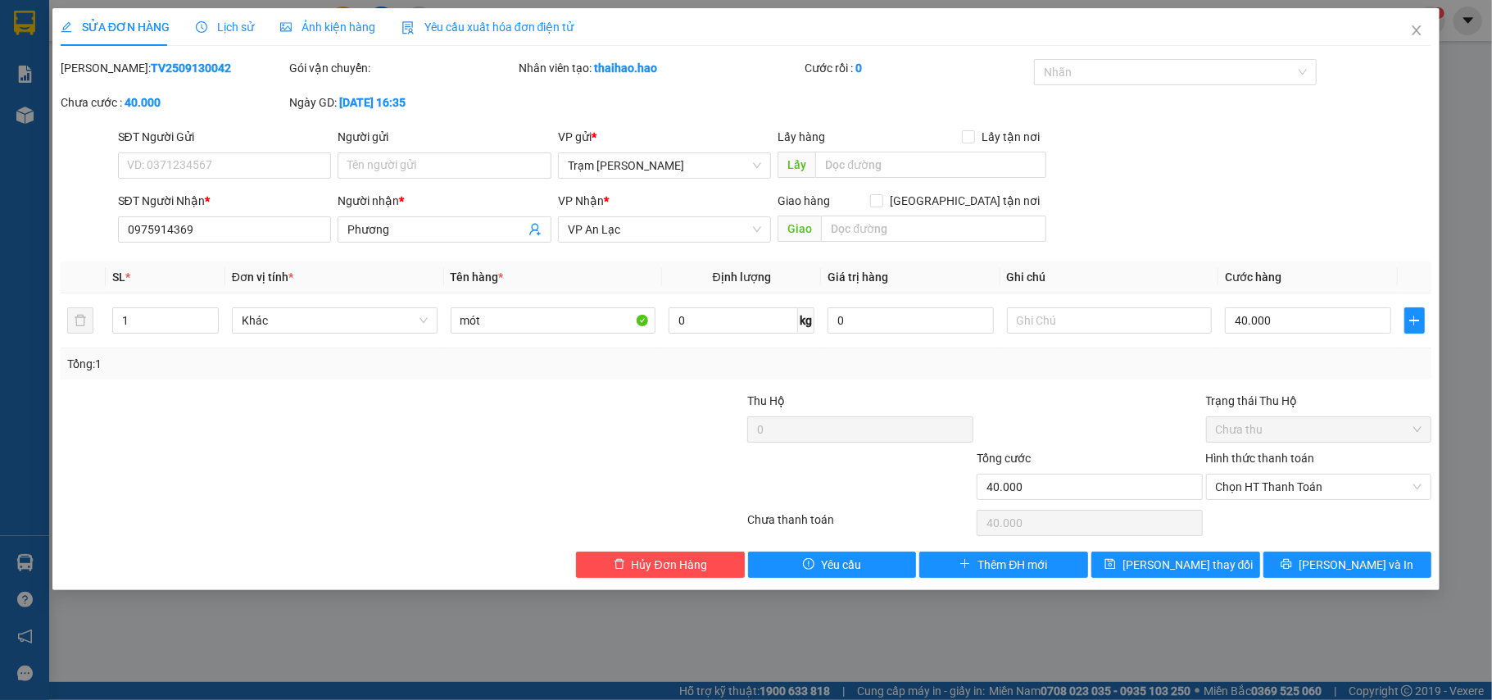
click at [256, 28] on div "SỬA ĐƠN HÀNG Lịch sử Ảnh kiện hàng Yêu cầu xuất hóa đơn điện tử" at bounding box center [318, 27] width 514 height 38
click at [241, 18] on div "Lịch sử" at bounding box center [225, 27] width 58 height 18
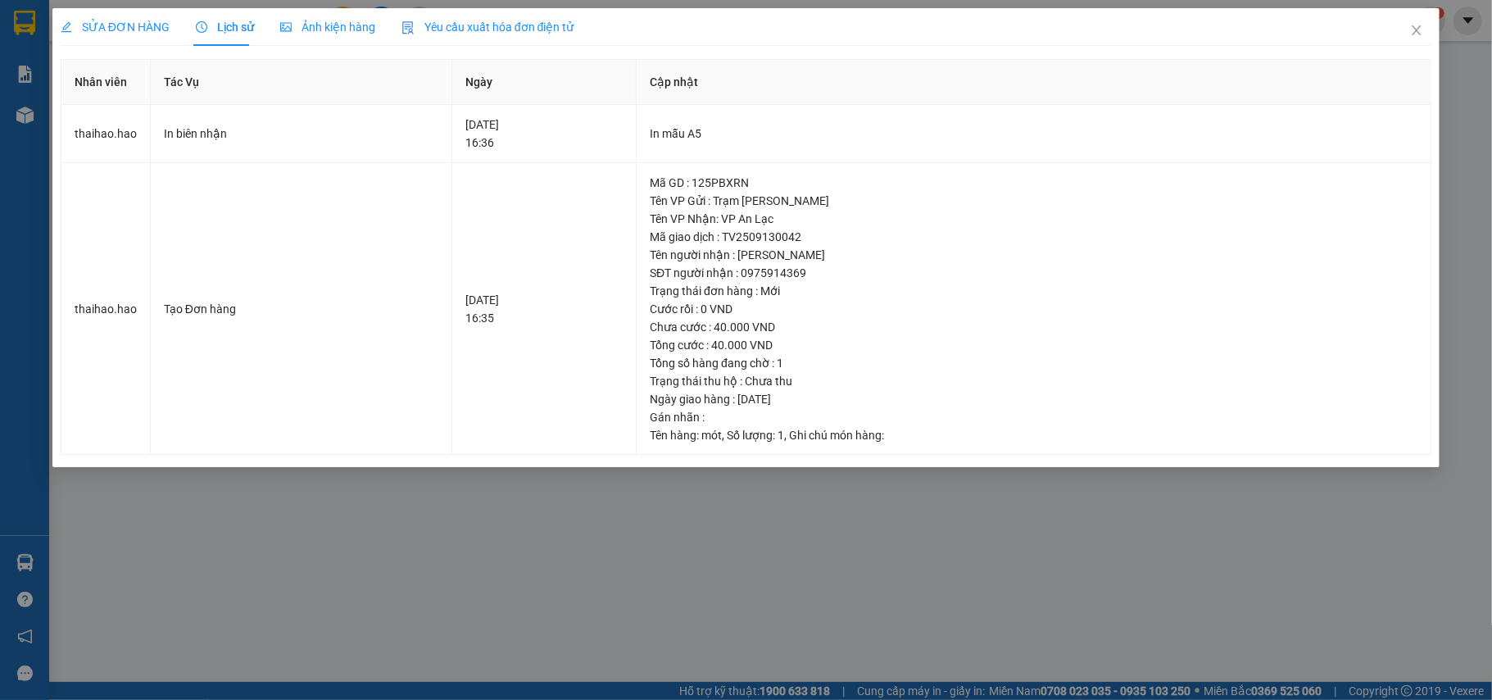
click at [323, 28] on span "Ảnh kiện hàng" at bounding box center [327, 26] width 95 height 13
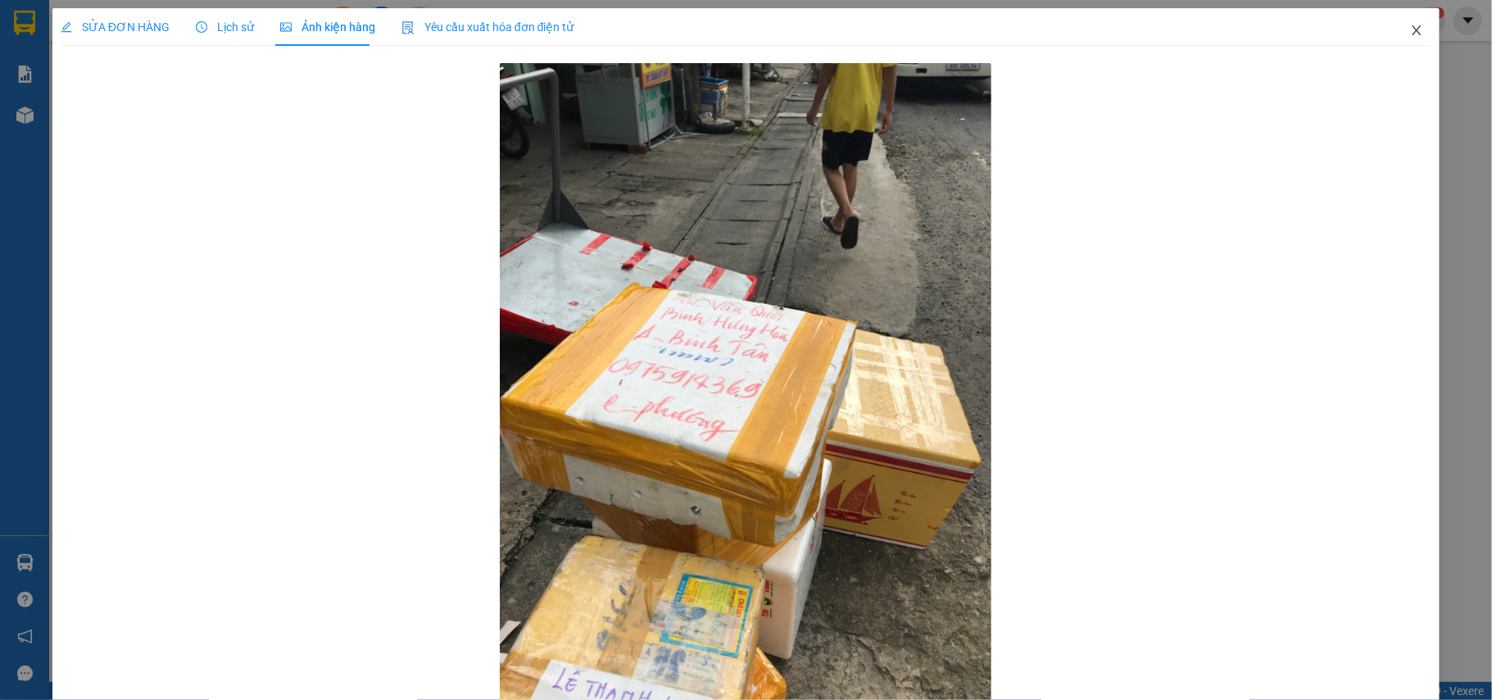
click at [1410, 27] on icon "close" at bounding box center [1416, 30] width 13 height 13
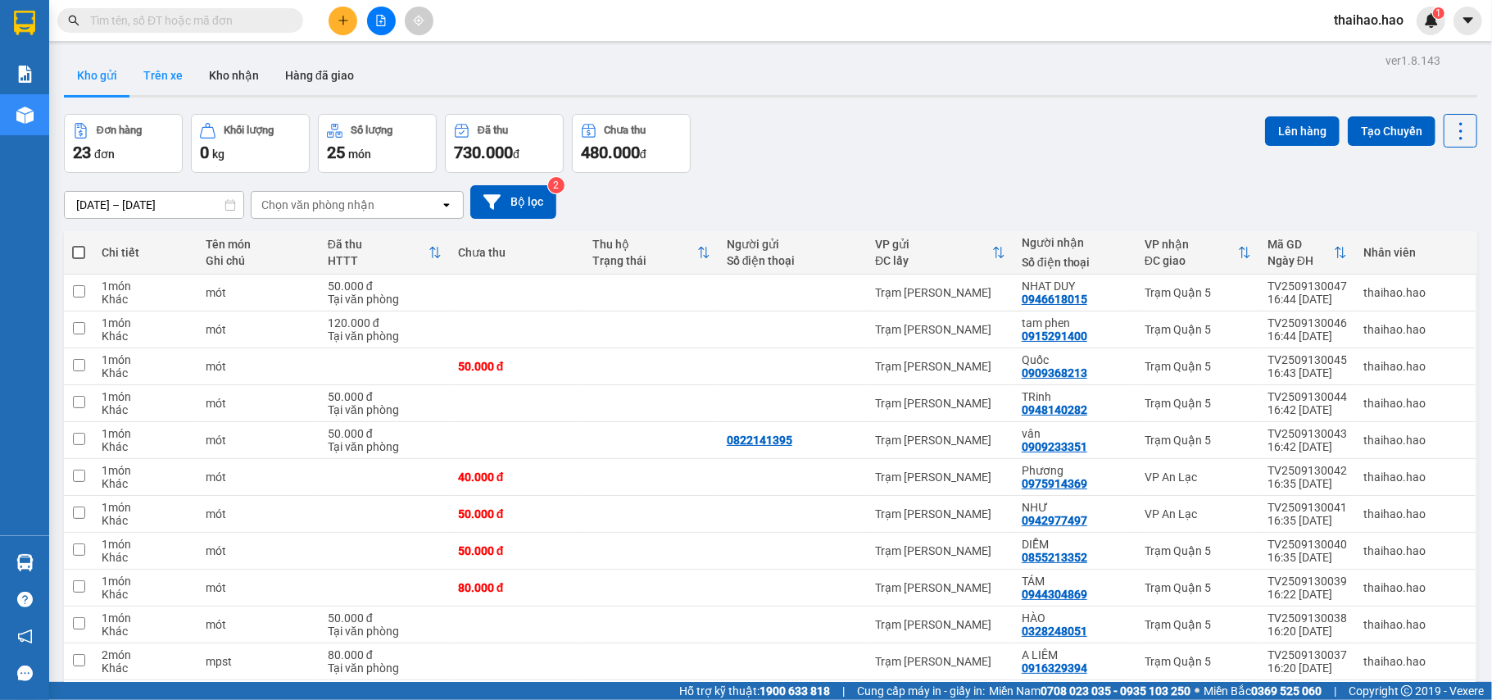
click at [170, 67] on button "Trên xe" at bounding box center [163, 75] width 66 height 39
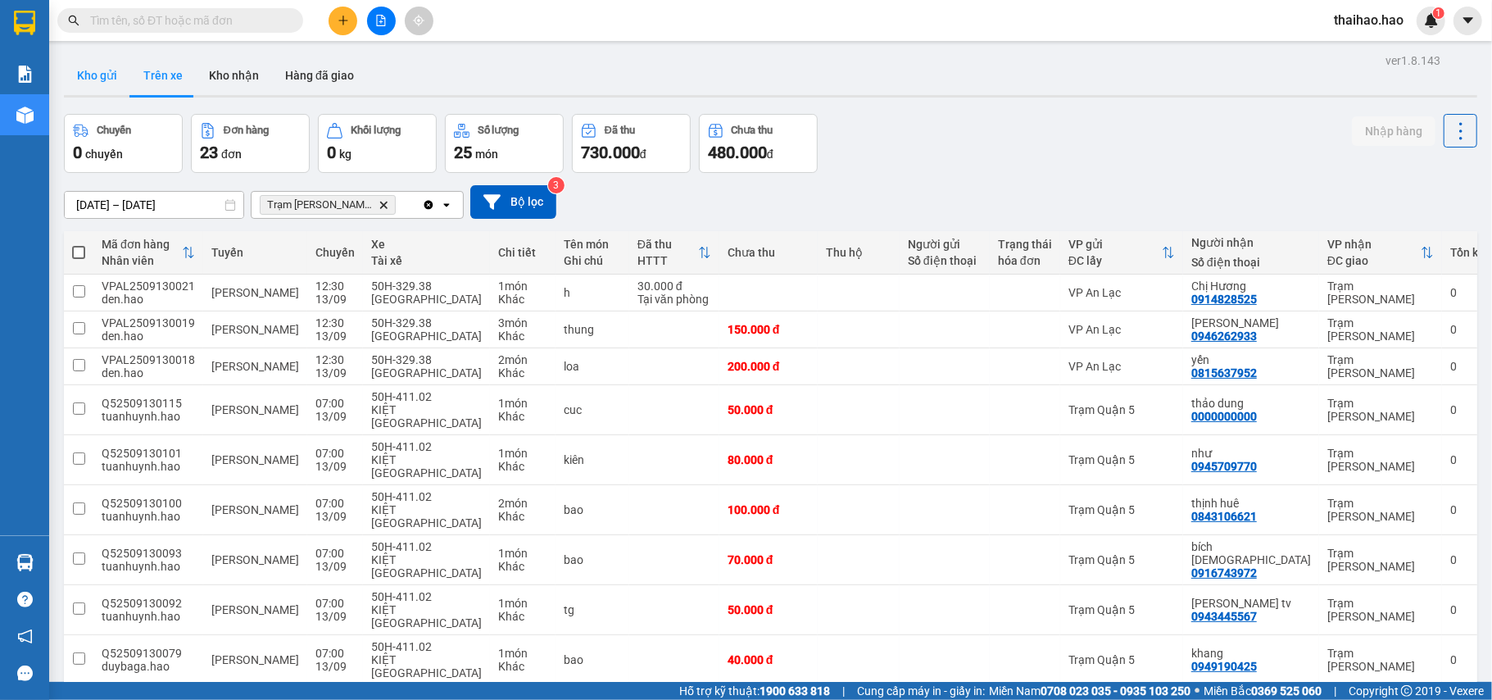
click at [84, 66] on button "Kho gửi" at bounding box center [97, 75] width 66 height 39
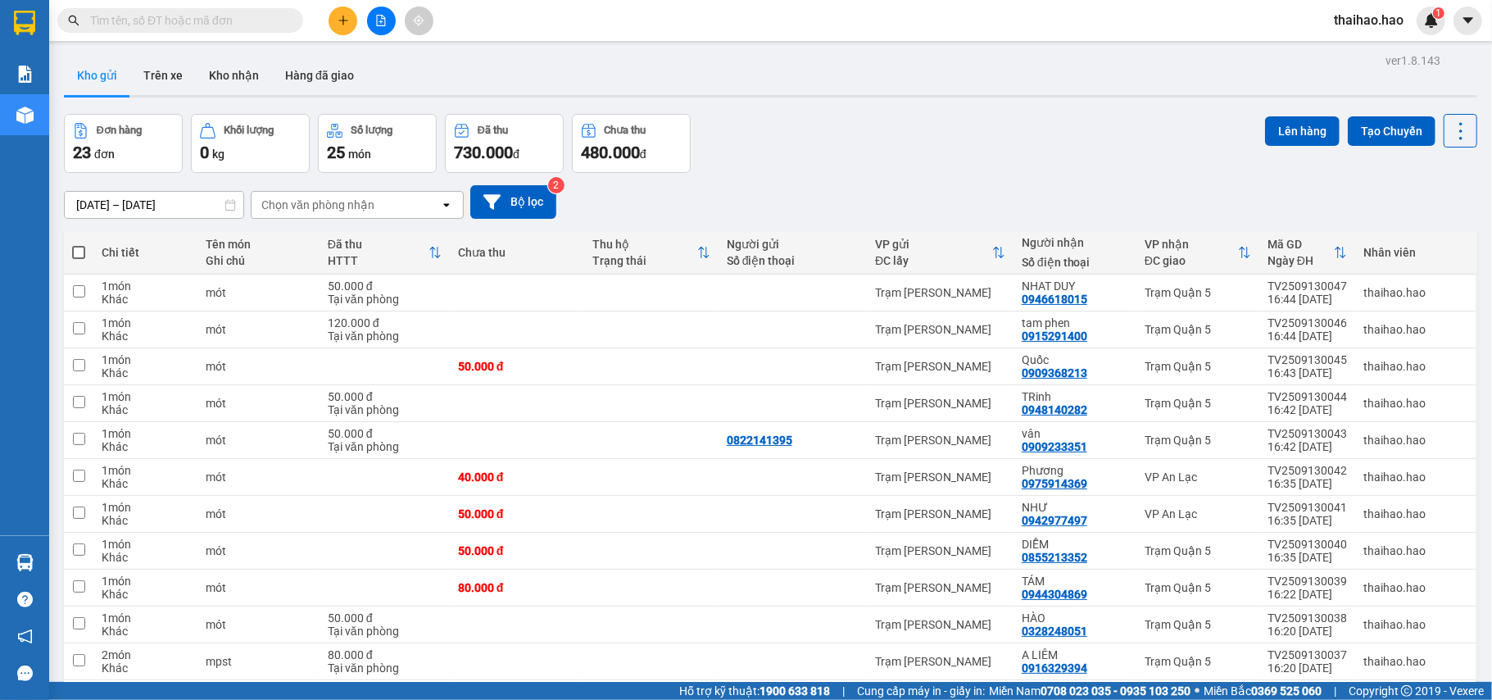
click at [262, 17] on input "text" at bounding box center [186, 20] width 193 height 18
click at [246, 61] on button "Kho nhận" at bounding box center [234, 75] width 76 height 39
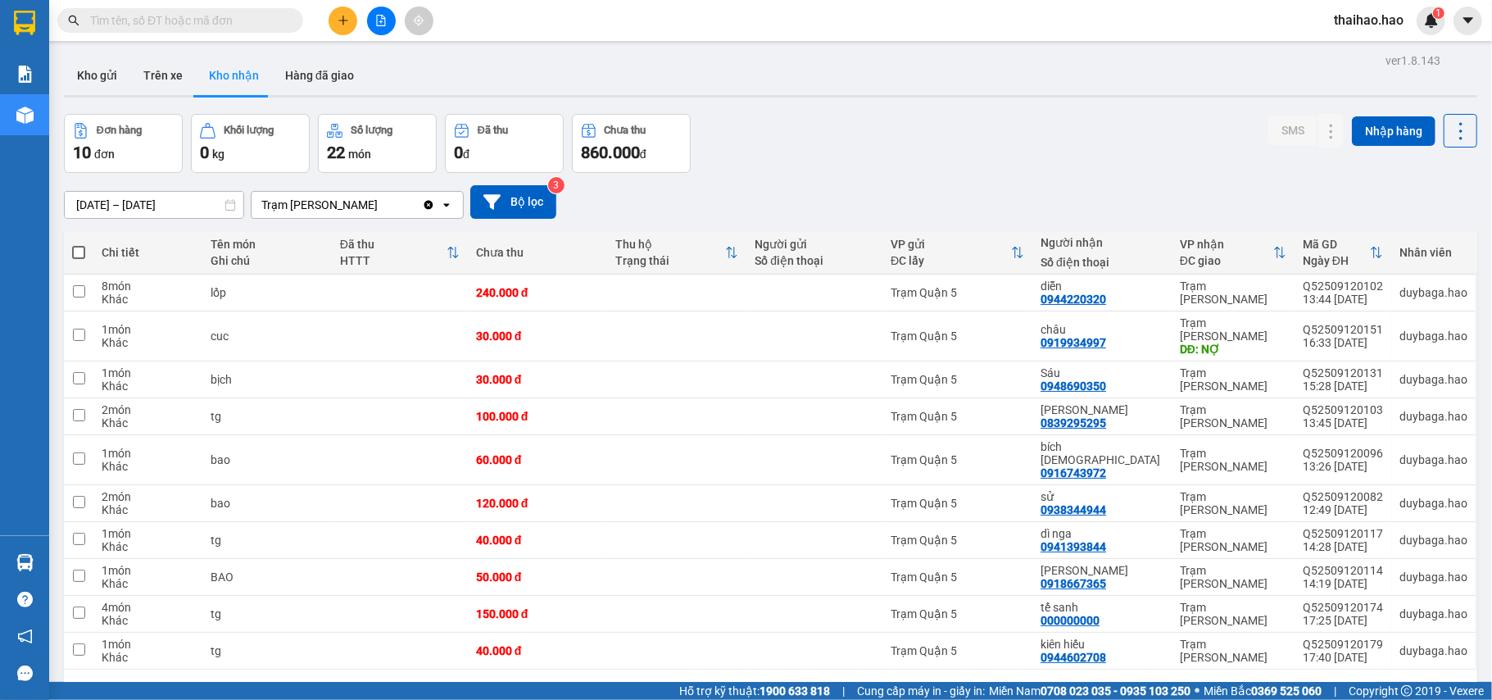
click at [138, 202] on input "[DATE] – [DATE]" at bounding box center [154, 205] width 179 height 26
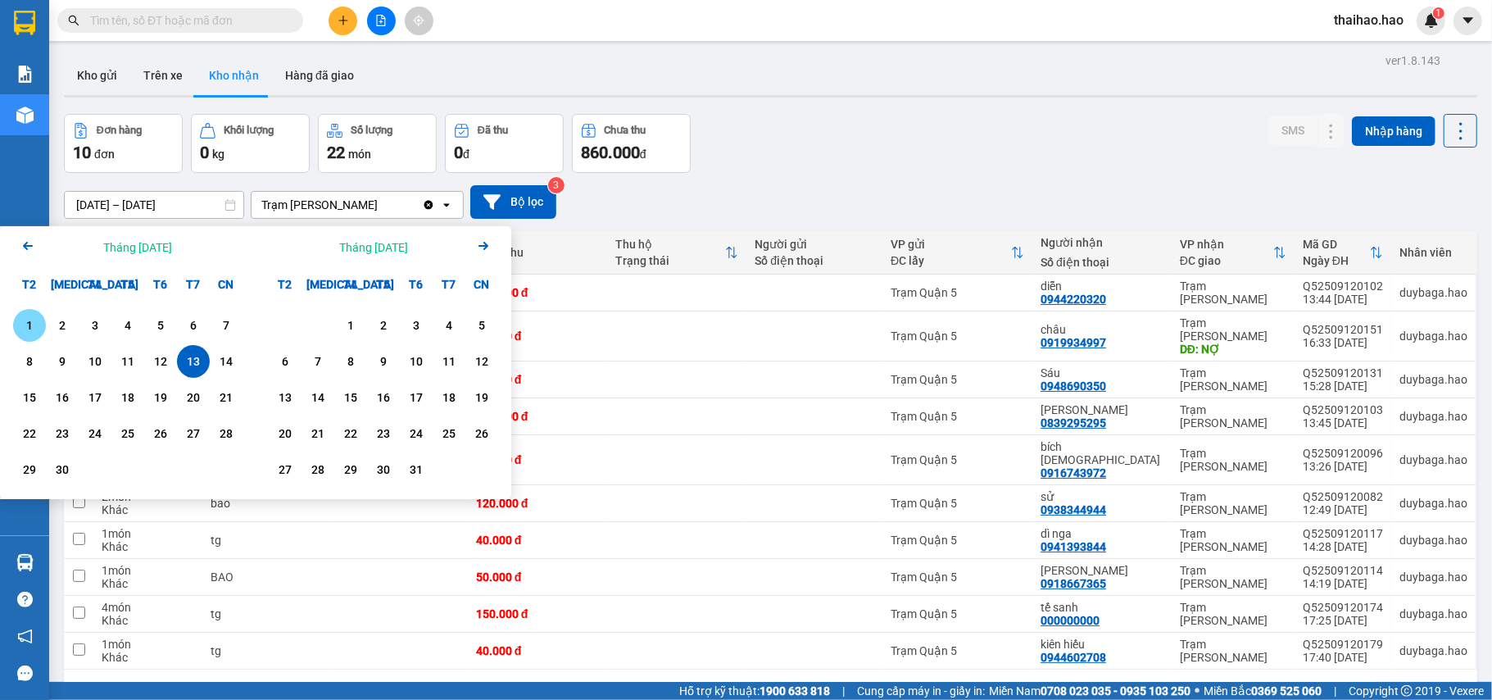
click at [39, 315] on div "1" at bounding box center [29, 325] width 33 height 33
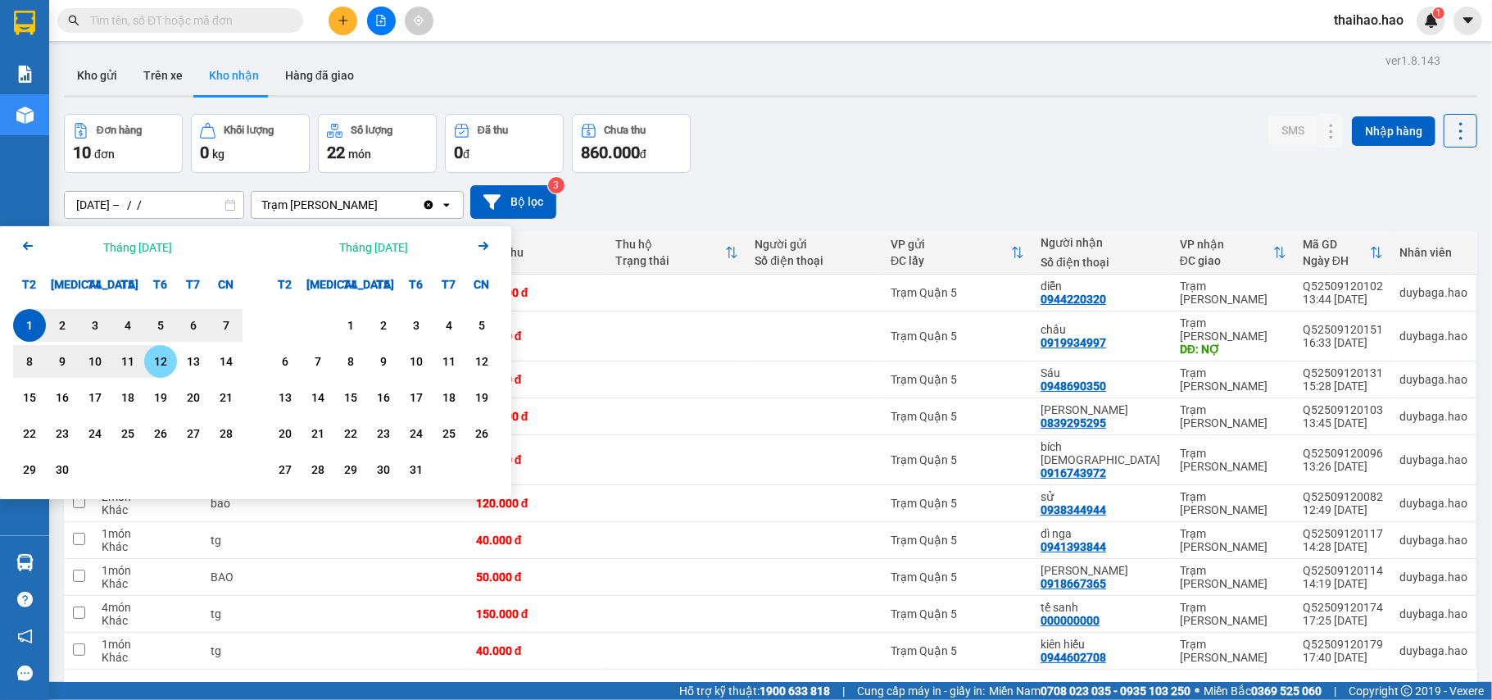
click at [156, 355] on div "12" at bounding box center [160, 361] width 23 height 20
type input "01/09/2025 – 12/09/2025"
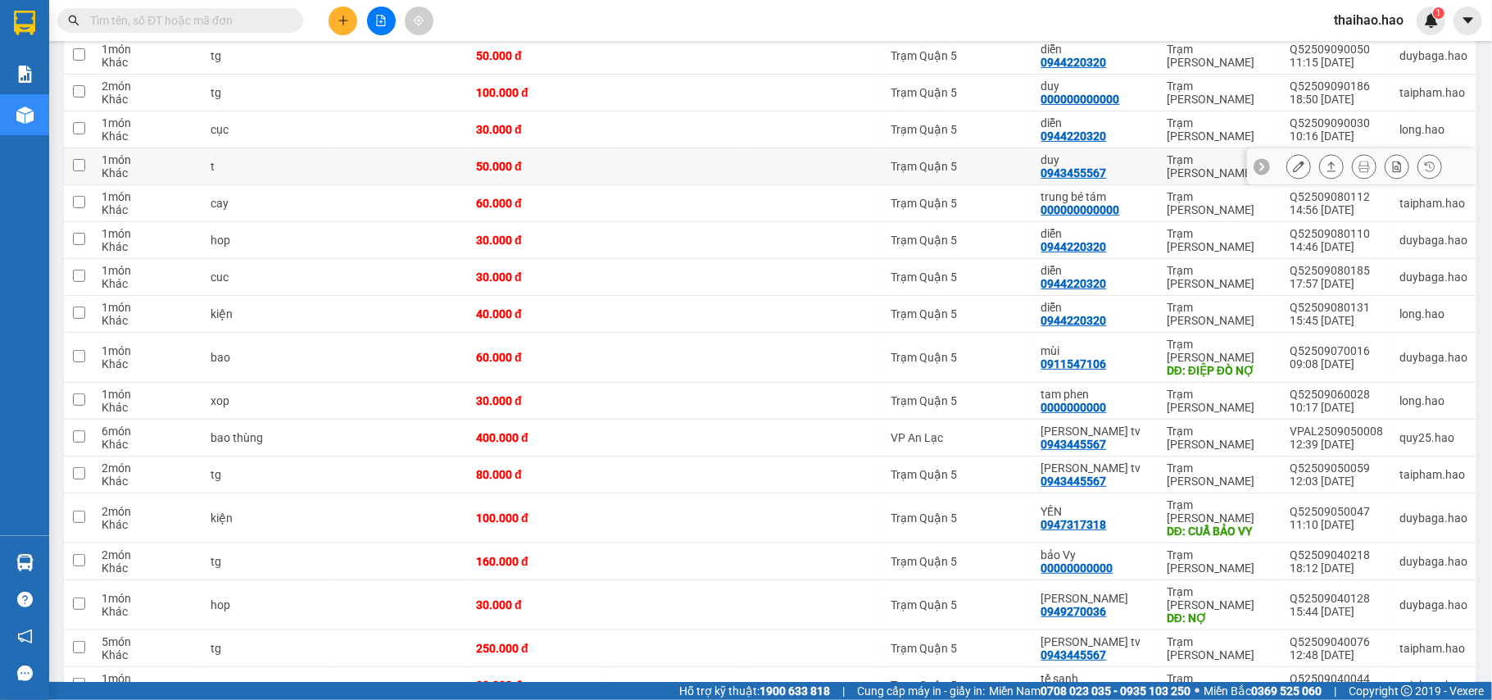
scroll to position [437, 0]
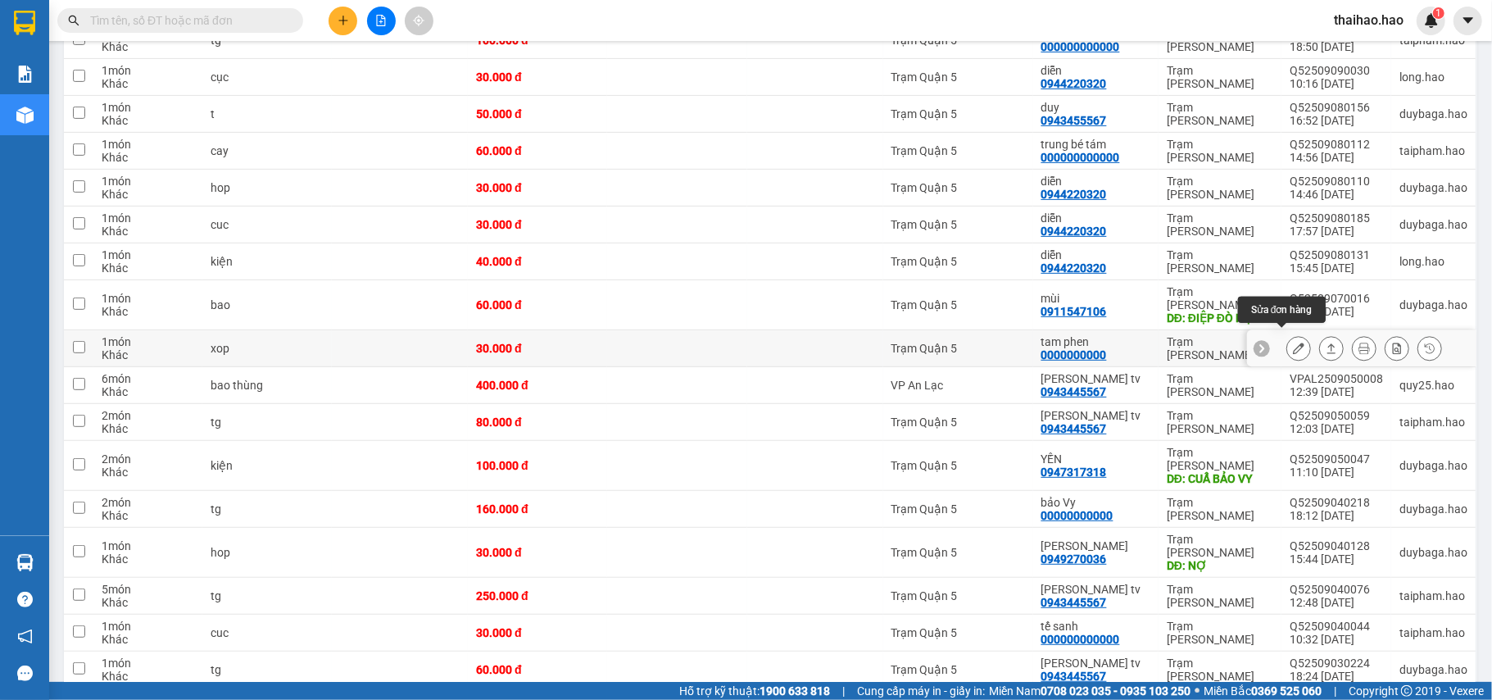
click at [1288, 339] on button at bounding box center [1298, 348] width 23 height 29
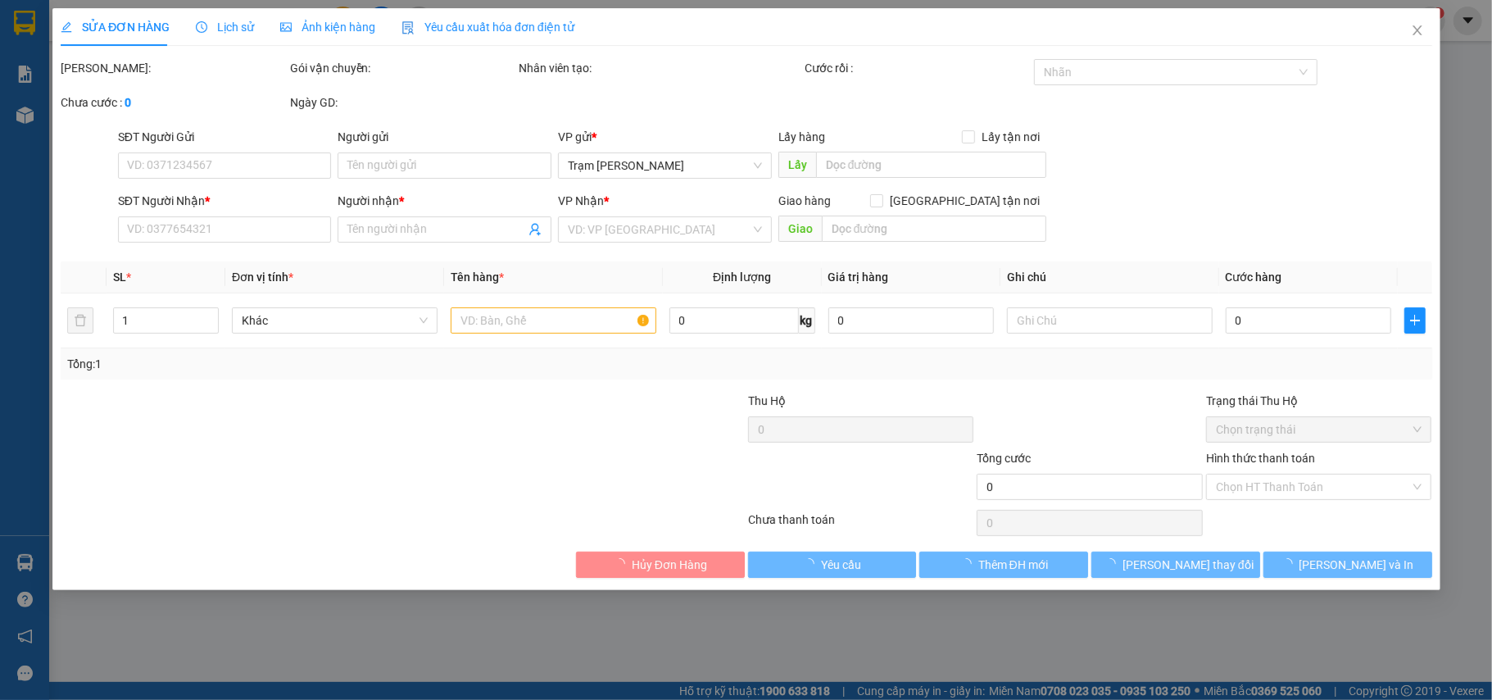
type input "0000000000"
type input "tam phen"
type input "30.000"
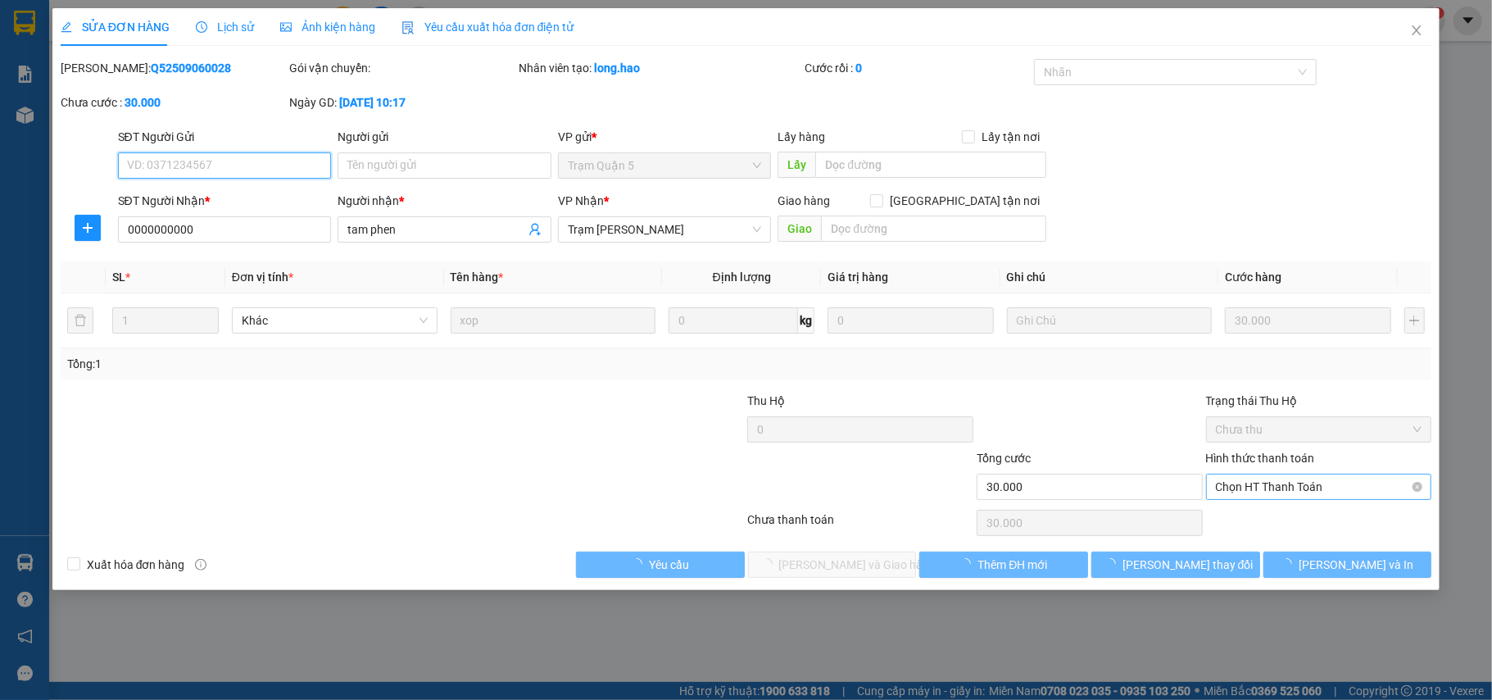
click at [1280, 486] on span "Chọn HT Thanh Toán" at bounding box center [1319, 486] width 206 height 25
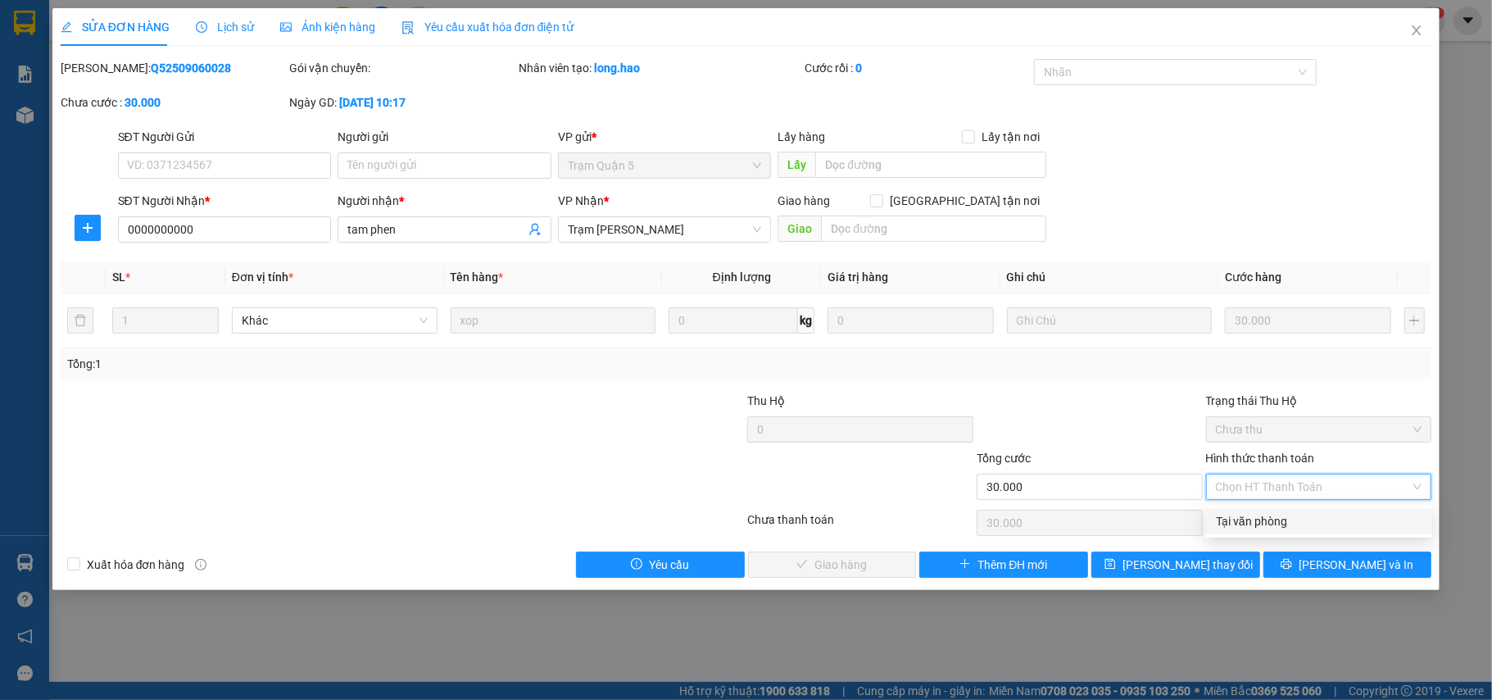
drag, startPoint x: 1263, startPoint y: 513, endPoint x: 983, endPoint y: 542, distance: 281.7
click at [1260, 513] on div "Tại văn phòng" at bounding box center [1319, 521] width 206 height 18
type input "0"
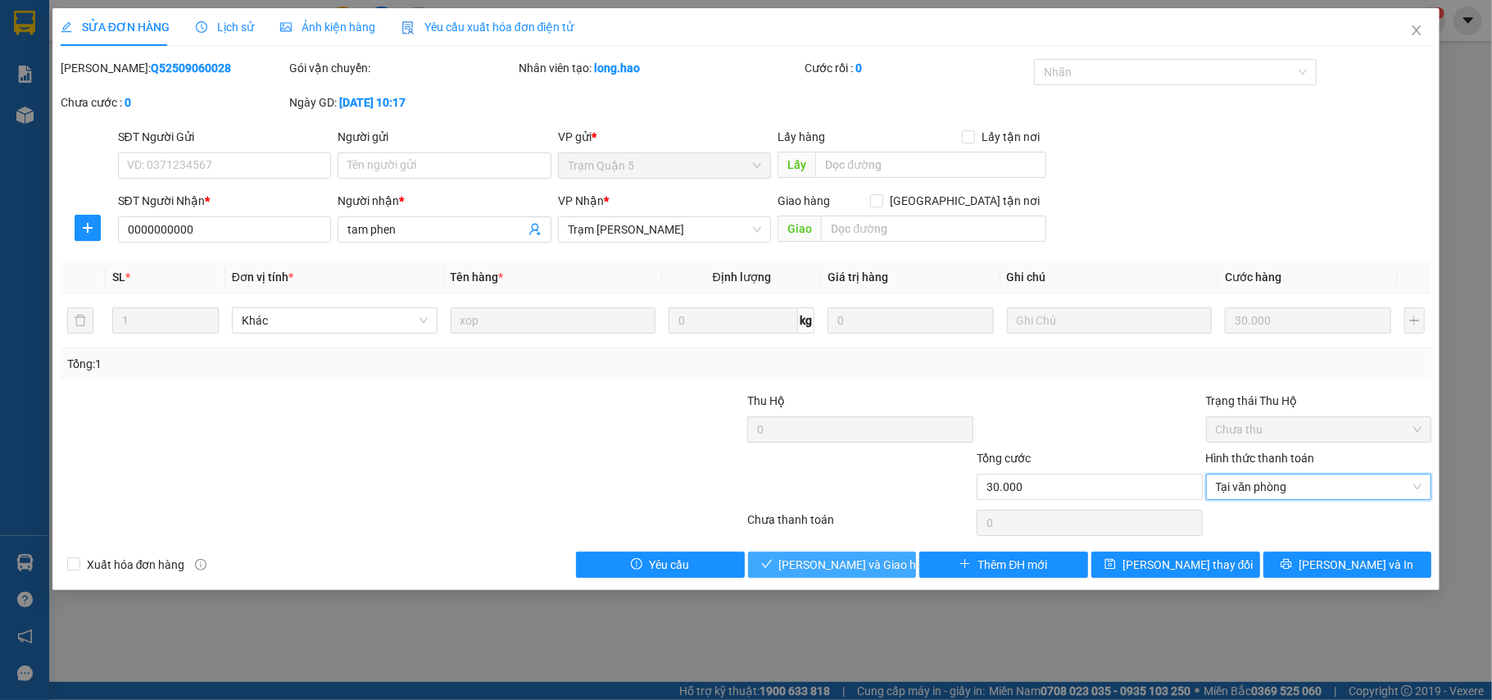
click at [849, 568] on span "Lưu và Giao hàng" at bounding box center [857, 564] width 157 height 18
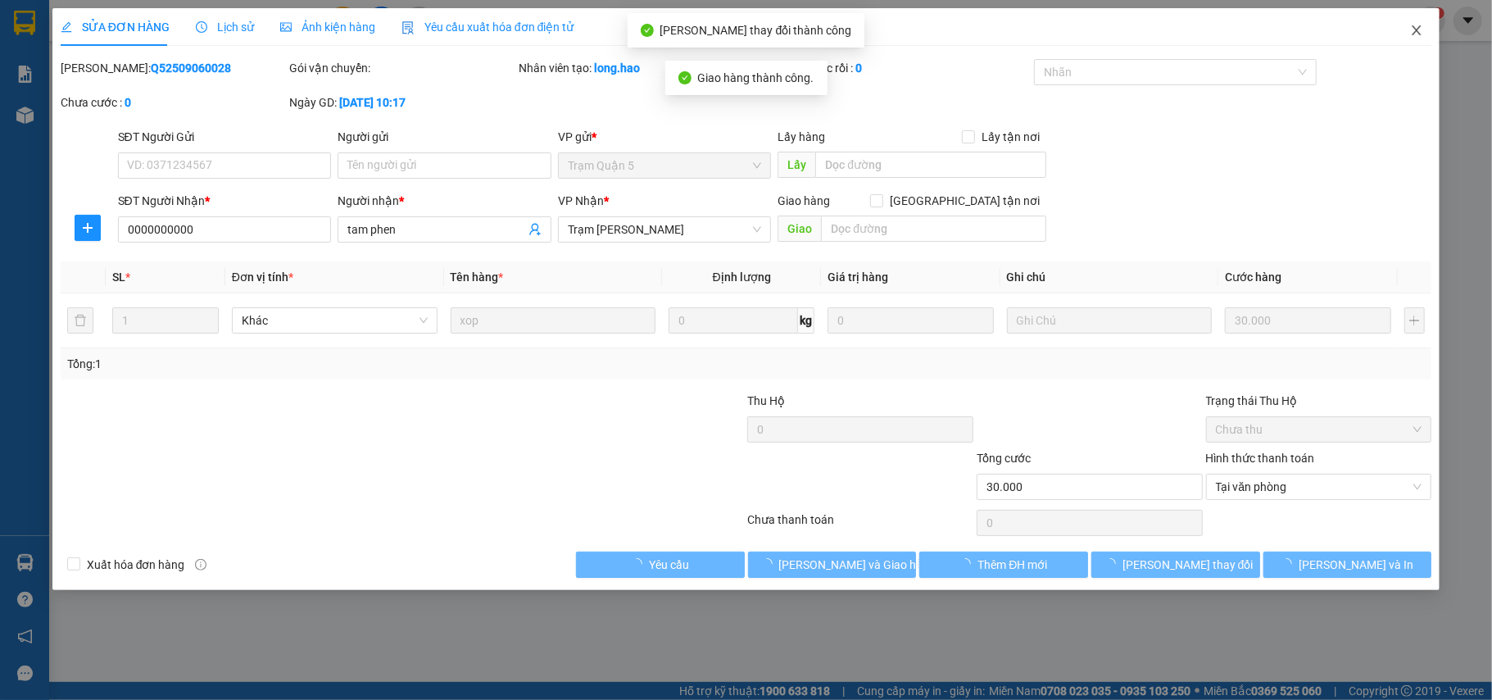
click at [1419, 31] on icon "close" at bounding box center [1416, 30] width 13 height 13
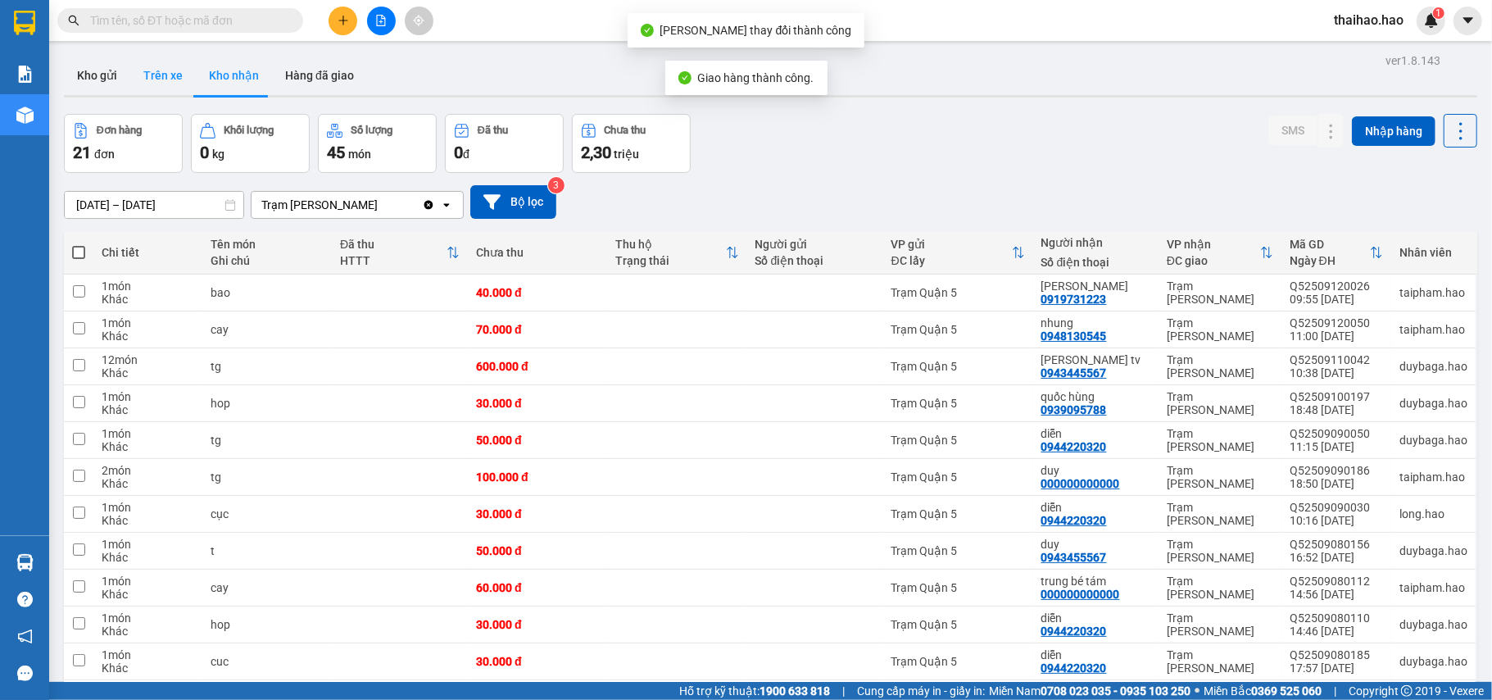
click at [168, 69] on button "Trên xe" at bounding box center [163, 75] width 66 height 39
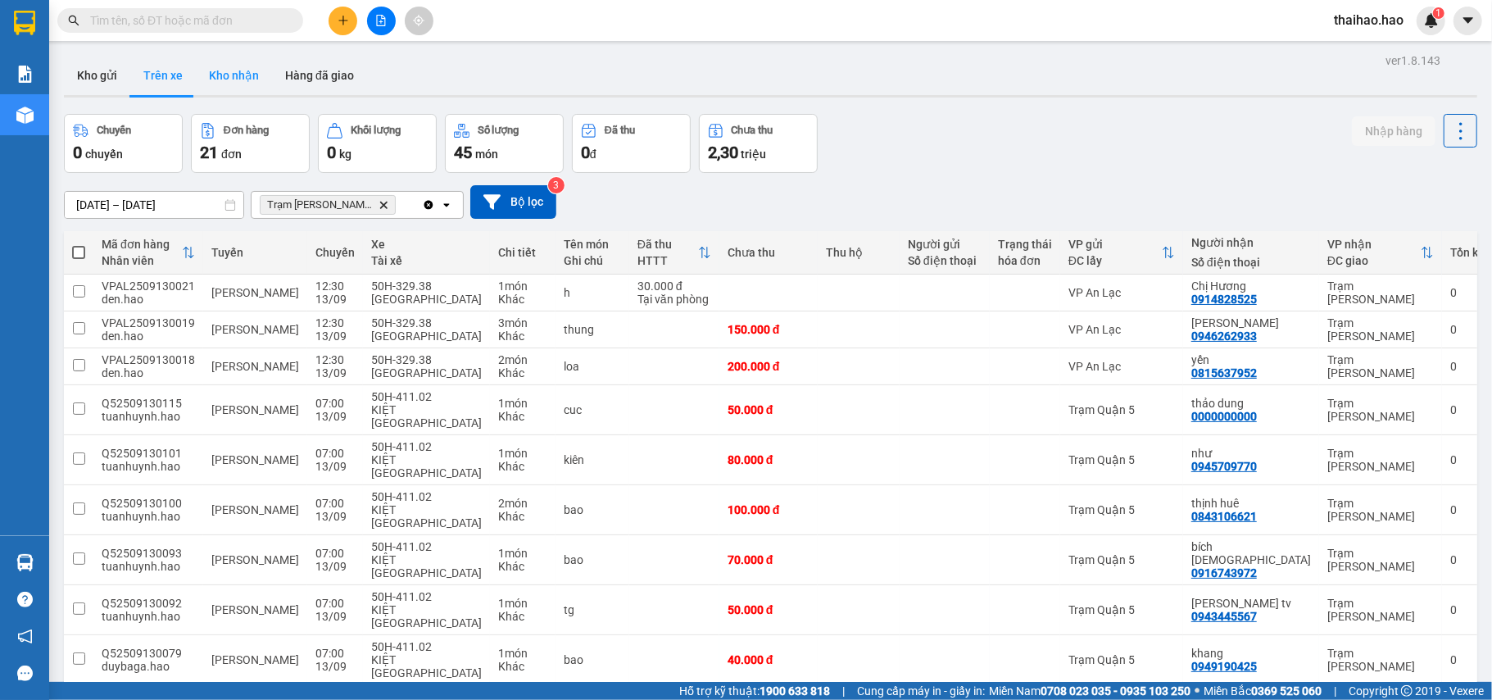
click at [207, 93] on button "Kho nhận" at bounding box center [234, 75] width 76 height 39
type input "01/09/2025 – 12/09/2025"
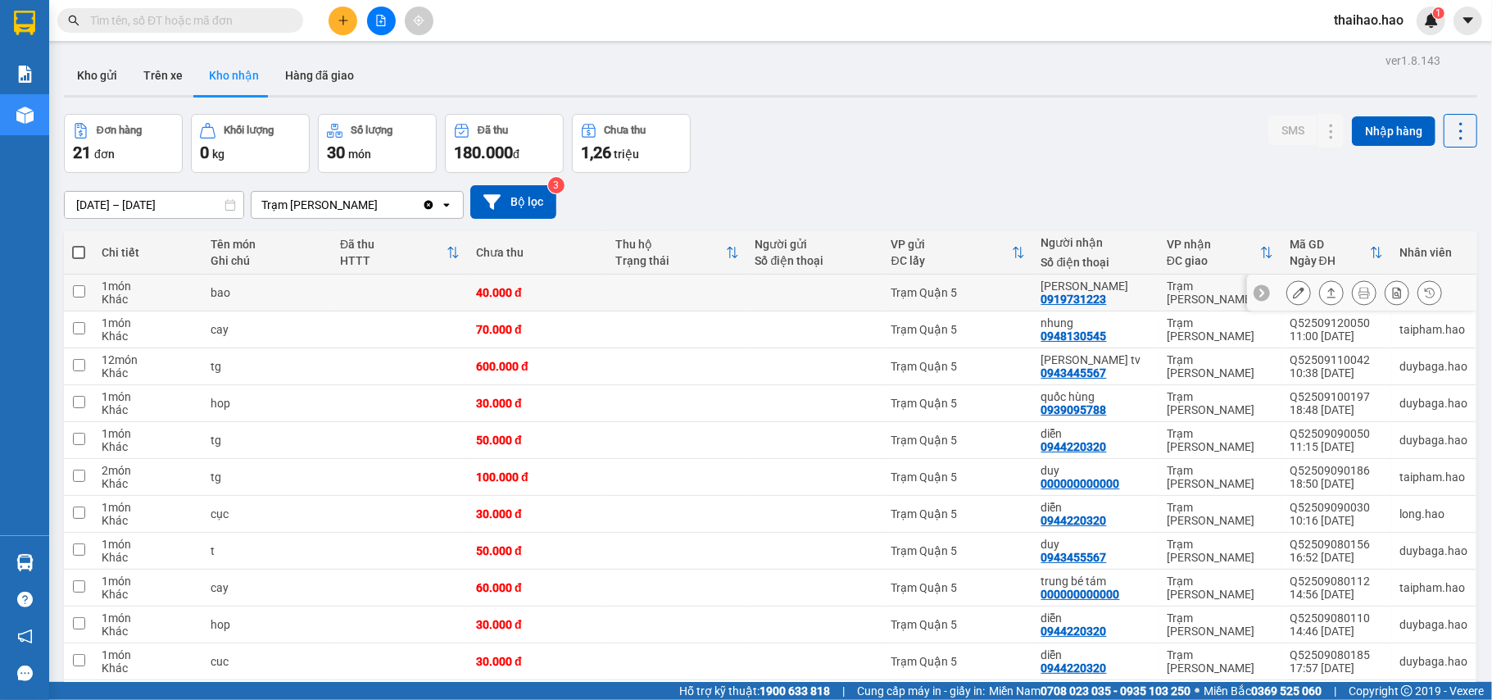
click at [1293, 288] on icon at bounding box center [1298, 292] width 11 height 11
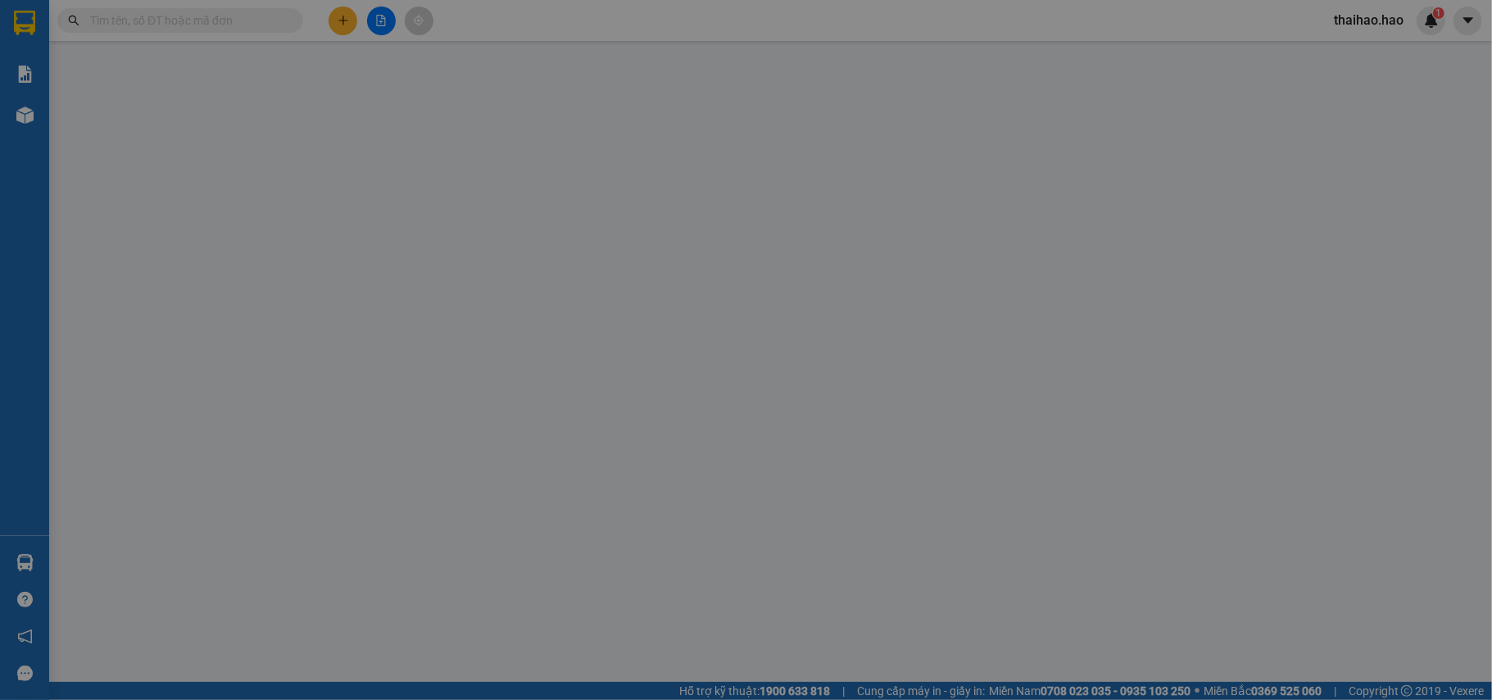
type input "0919731223"
type input "hao hao"
type input "40.000"
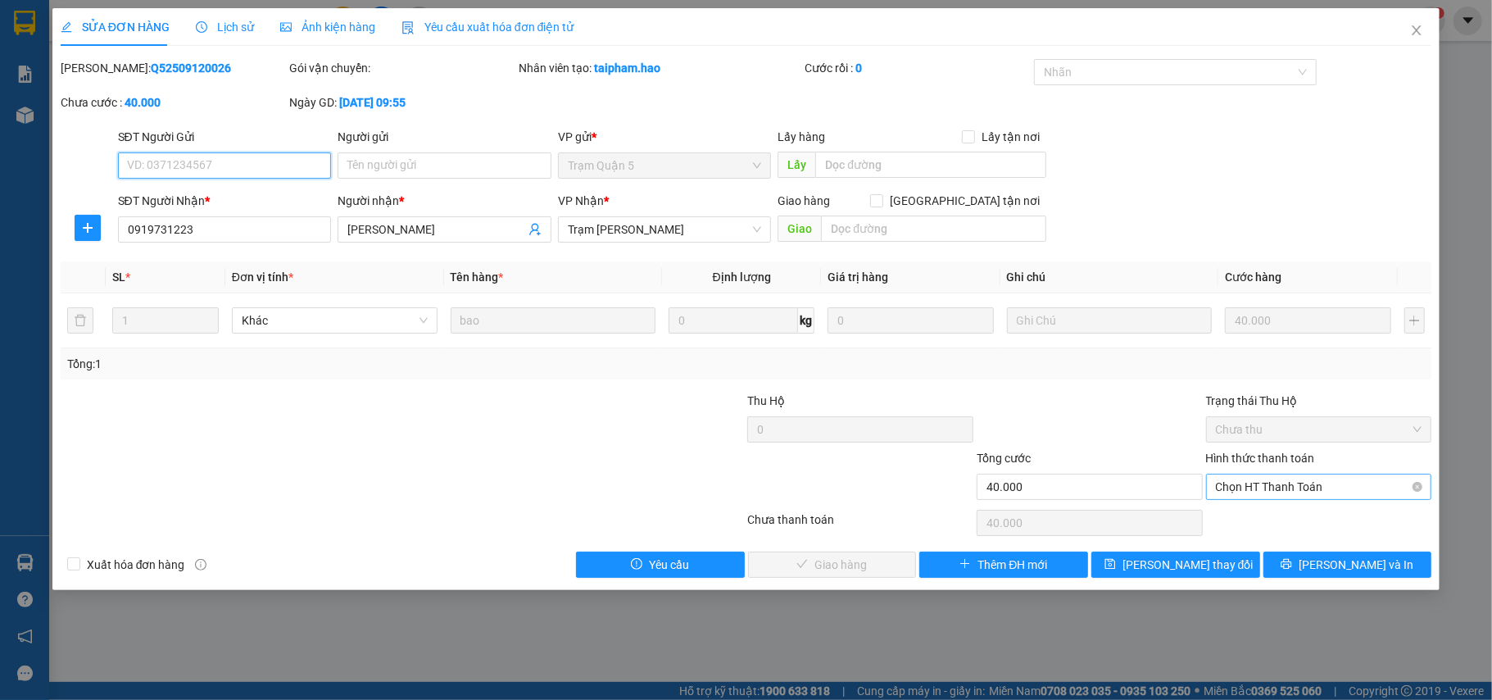
click at [1298, 490] on span "Chọn HT Thanh Toán" at bounding box center [1319, 486] width 206 height 25
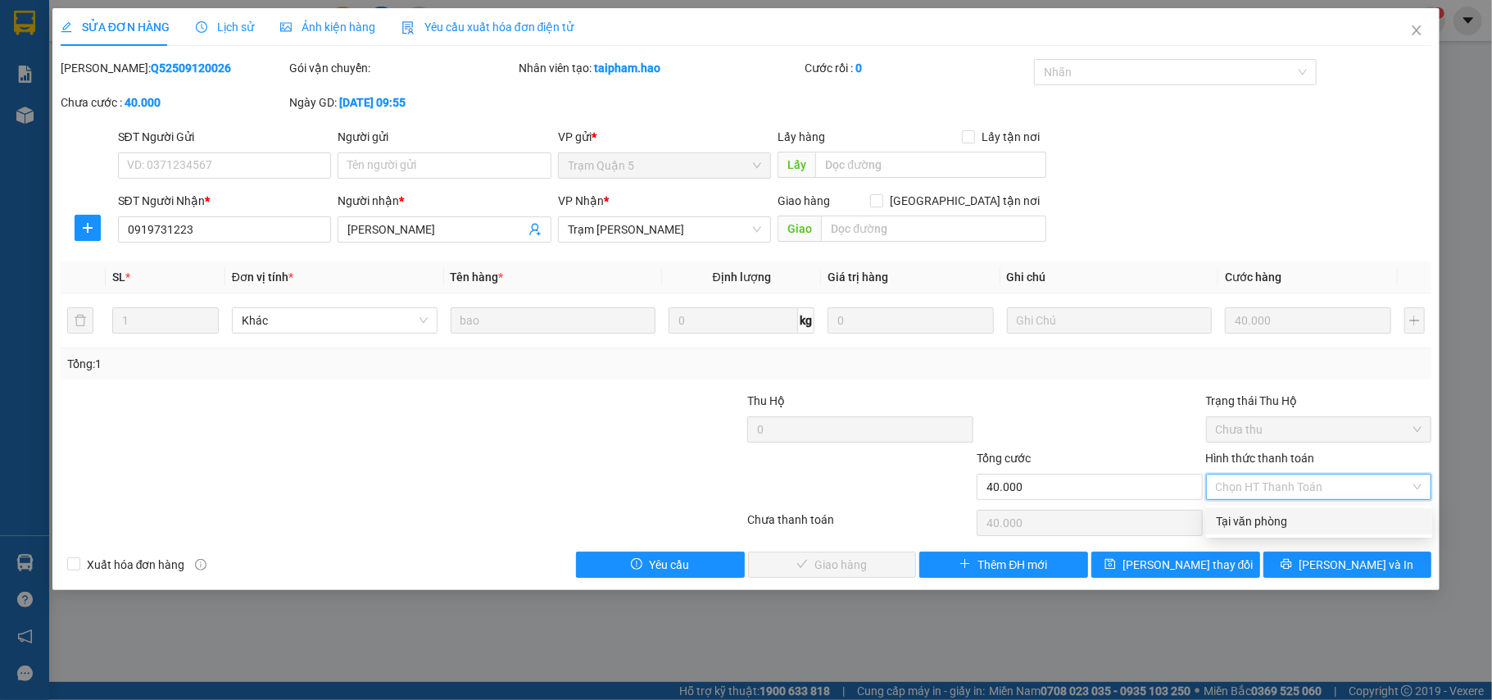
drag, startPoint x: 1289, startPoint y: 519, endPoint x: 1239, endPoint y: 514, distance: 50.2
click at [1283, 519] on div "Tại văn phòng" at bounding box center [1319, 521] width 206 height 18
type input "0"
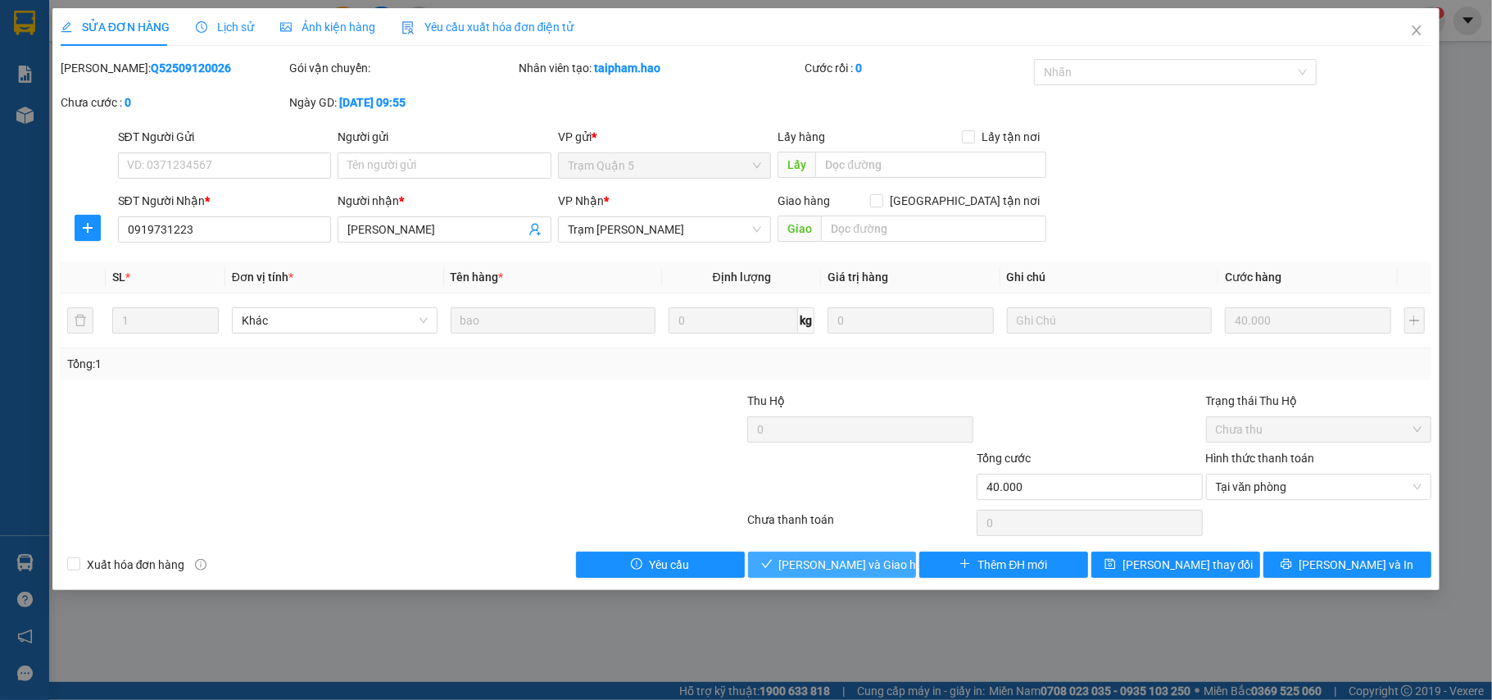
click at [868, 560] on span "Lưu và Giao hàng" at bounding box center [857, 564] width 157 height 18
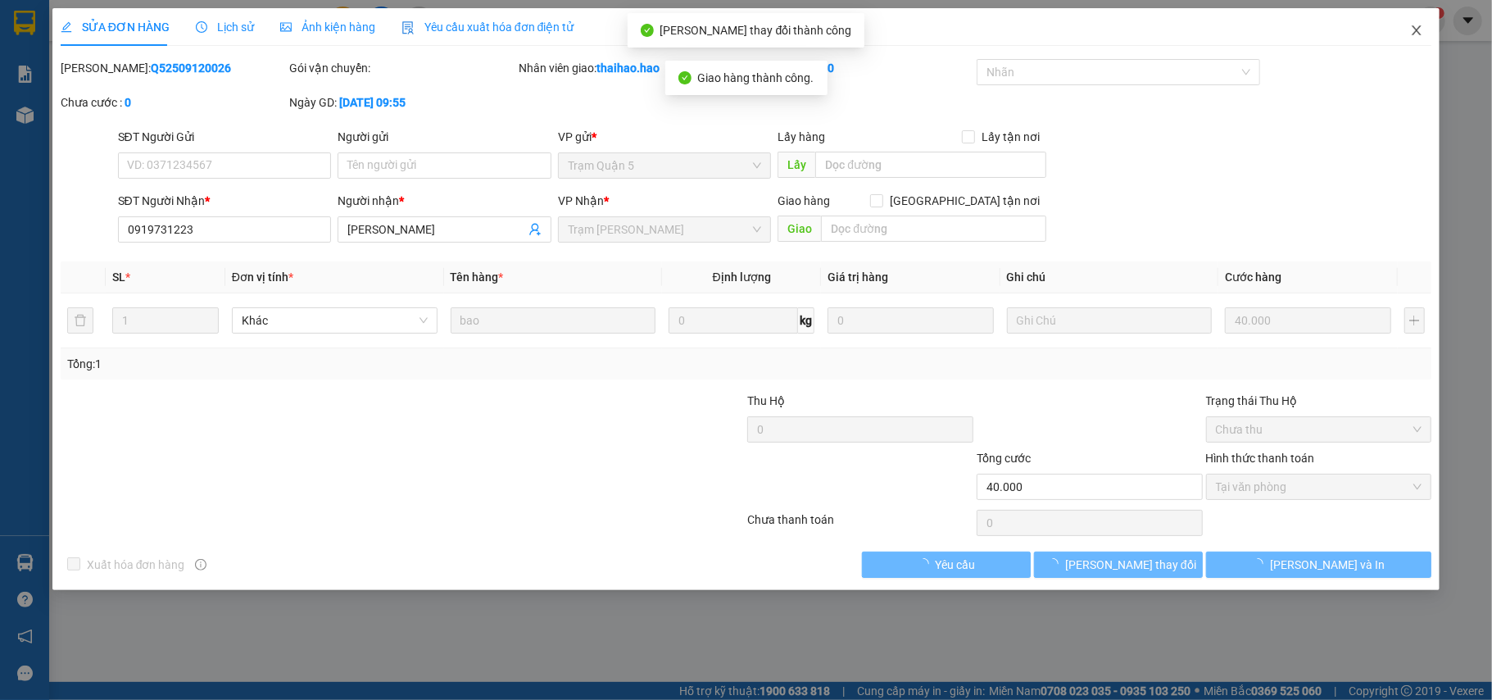
click at [1420, 34] on icon "close" at bounding box center [1416, 30] width 9 height 10
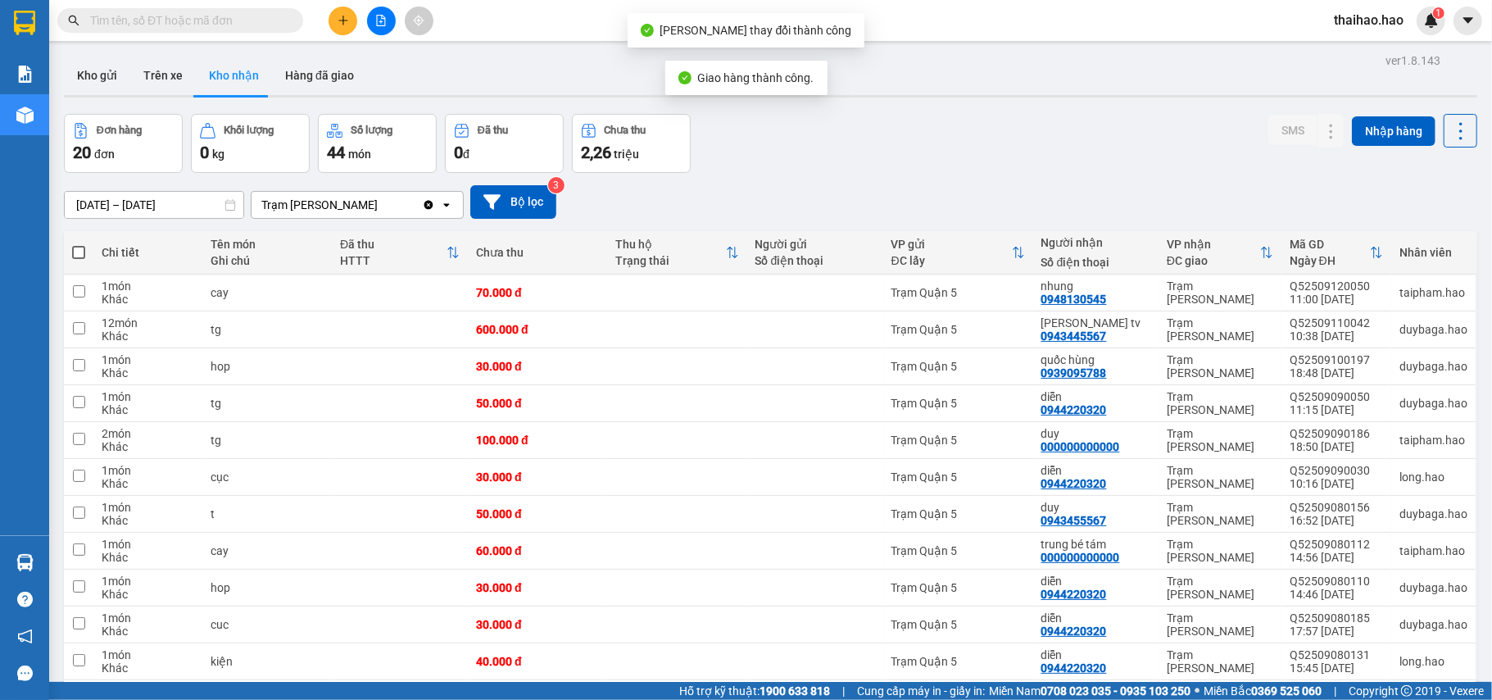
click at [188, 190] on div "01/09/2025 – 12/09/2025 Press the down arrow key to interact with the calendar …" at bounding box center [770, 202] width 1413 height 34
click at [190, 220] on div "01/09/2025 – 12/09/2025 Press the down arrow key to interact with the calendar …" at bounding box center [770, 202] width 1413 height 58
click at [187, 203] on input "01/09/2025 – 12/09/2025" at bounding box center [154, 205] width 179 height 26
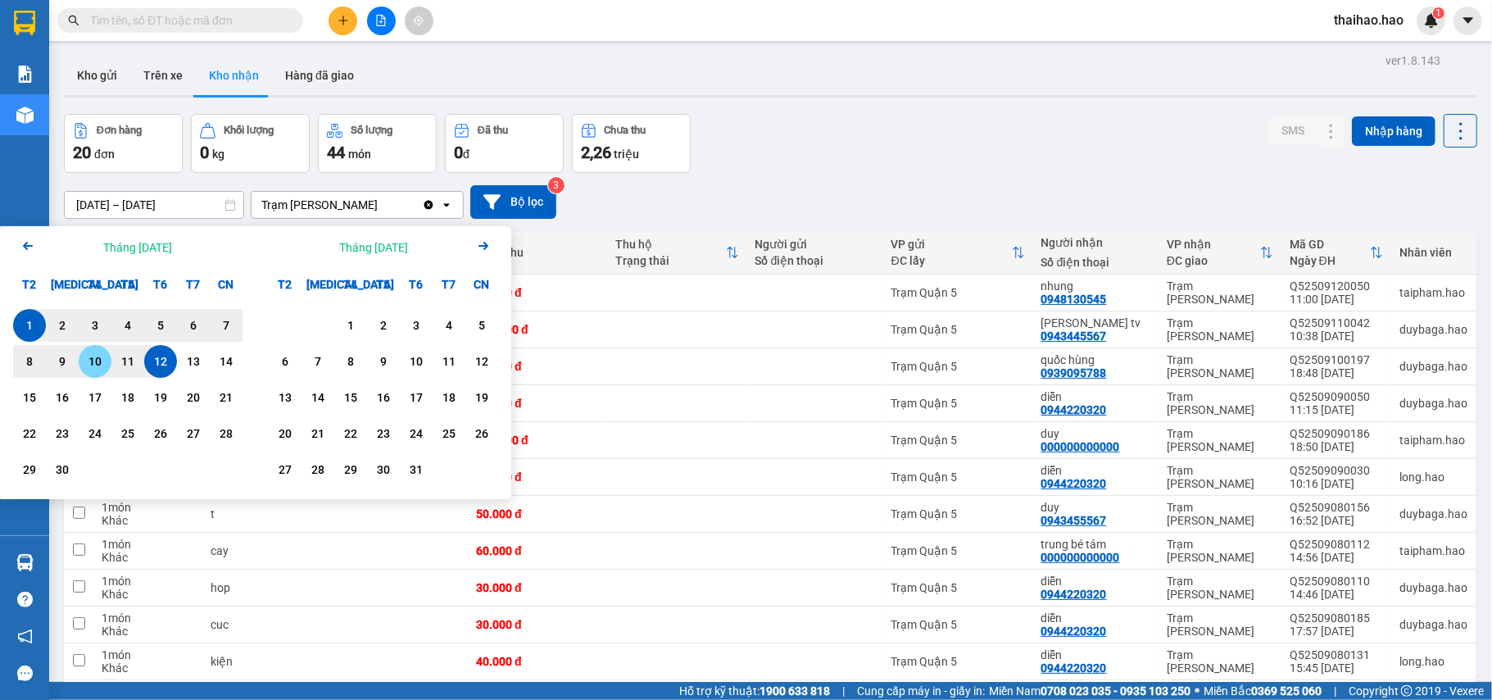
click at [102, 362] on div "10" at bounding box center [95, 361] width 23 height 20
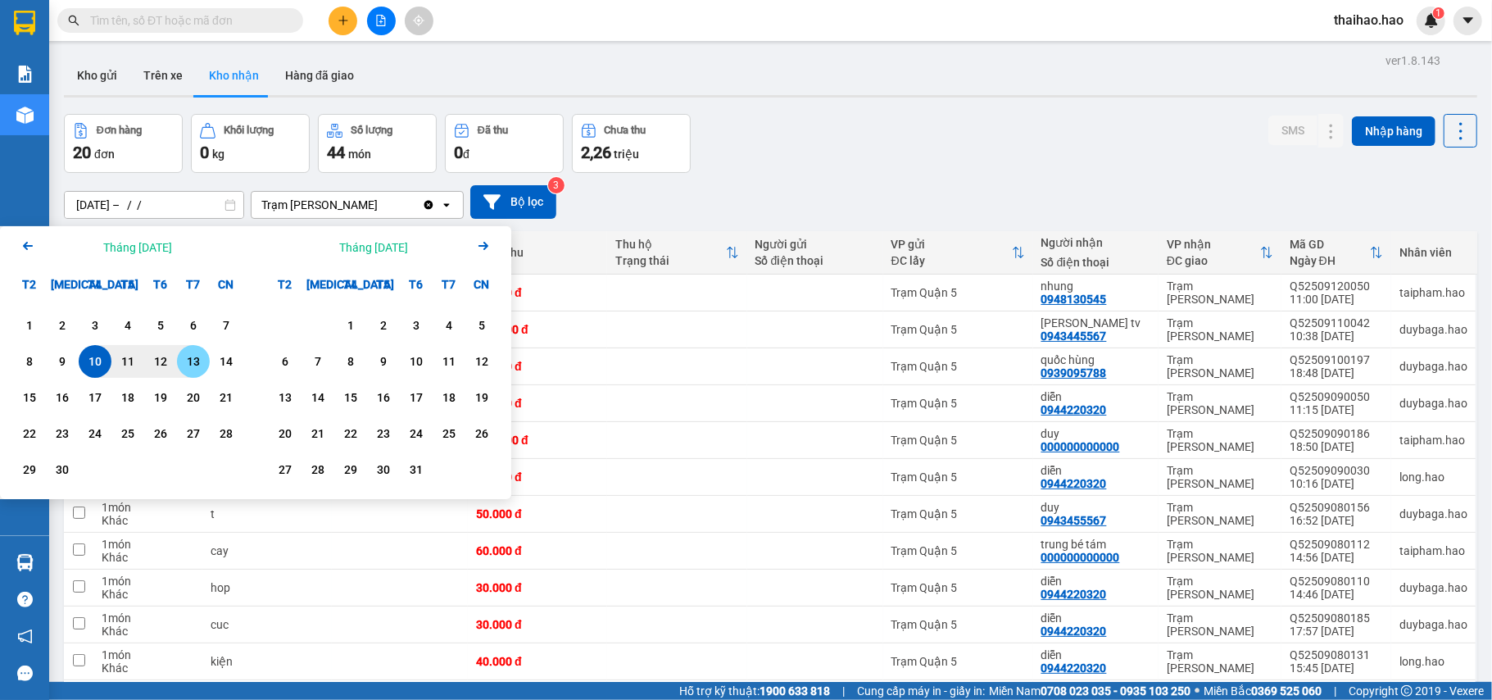
click at [195, 361] on div "13" at bounding box center [193, 361] width 23 height 20
type input "10/09/2025 – 13/09/2025"
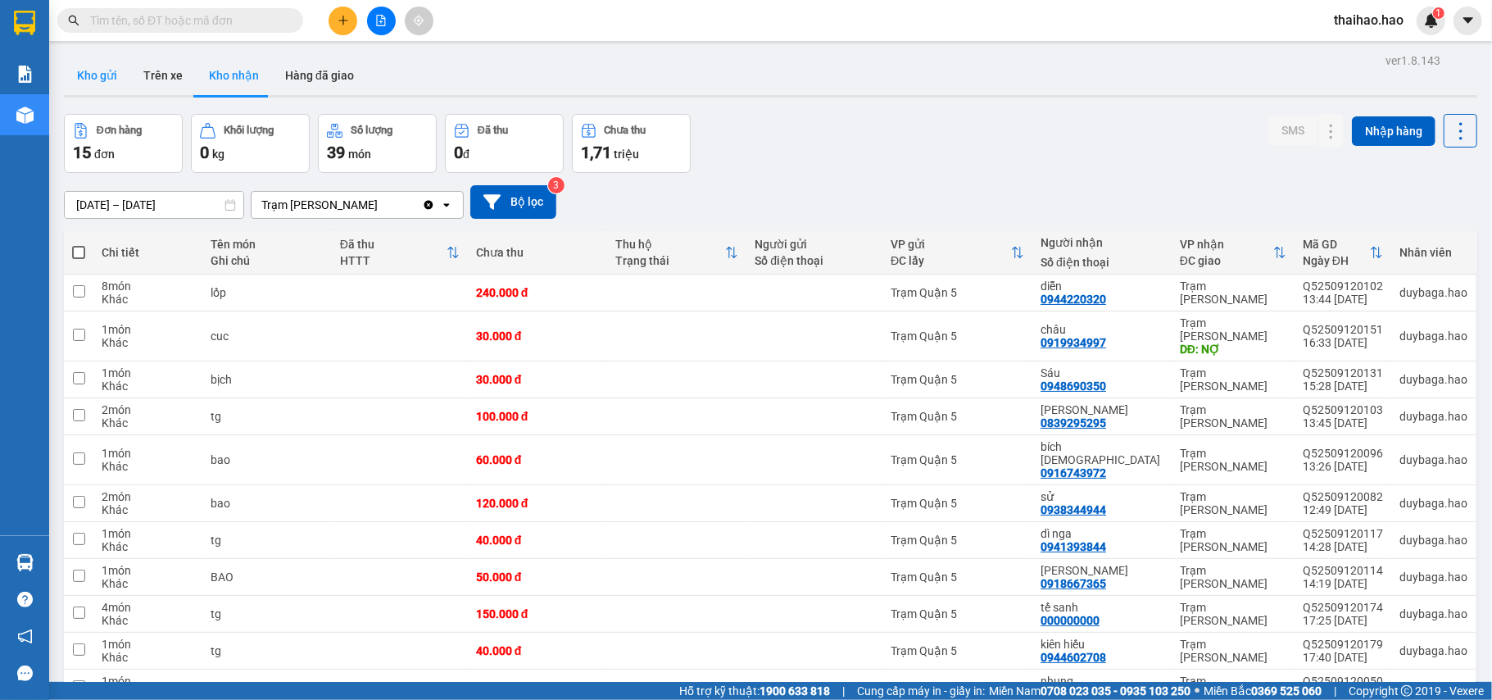
click at [95, 74] on button "Kho gửi" at bounding box center [97, 75] width 66 height 39
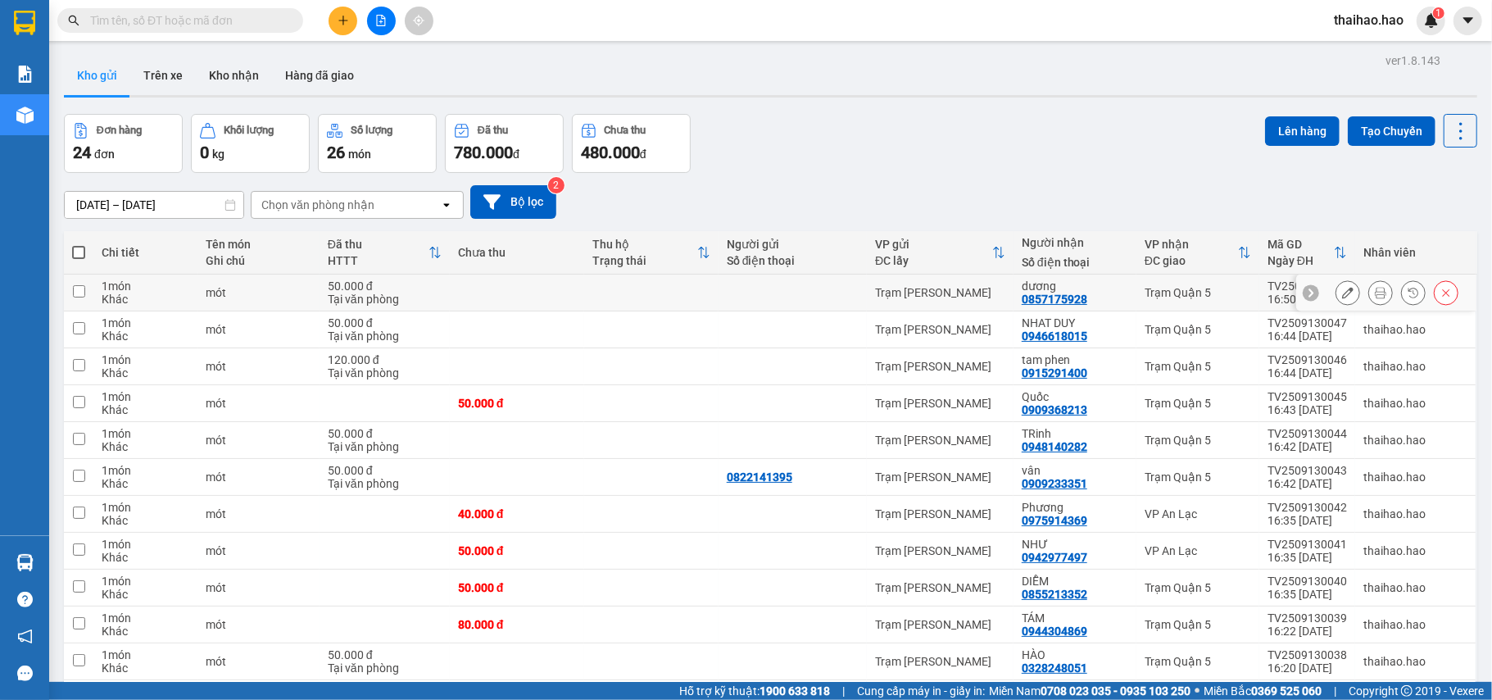
click at [1375, 297] on icon at bounding box center [1380, 292] width 11 height 11
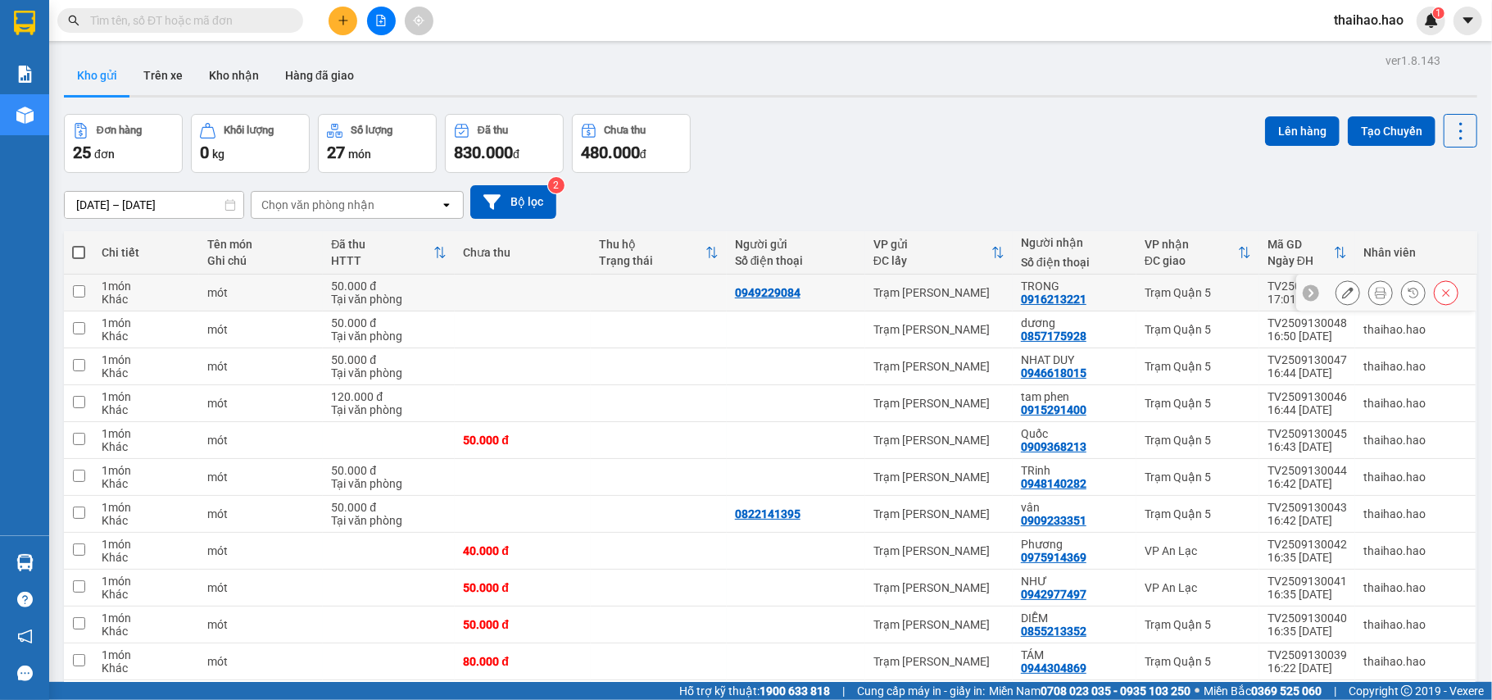
click at [1375, 293] on icon at bounding box center [1380, 292] width 11 height 11
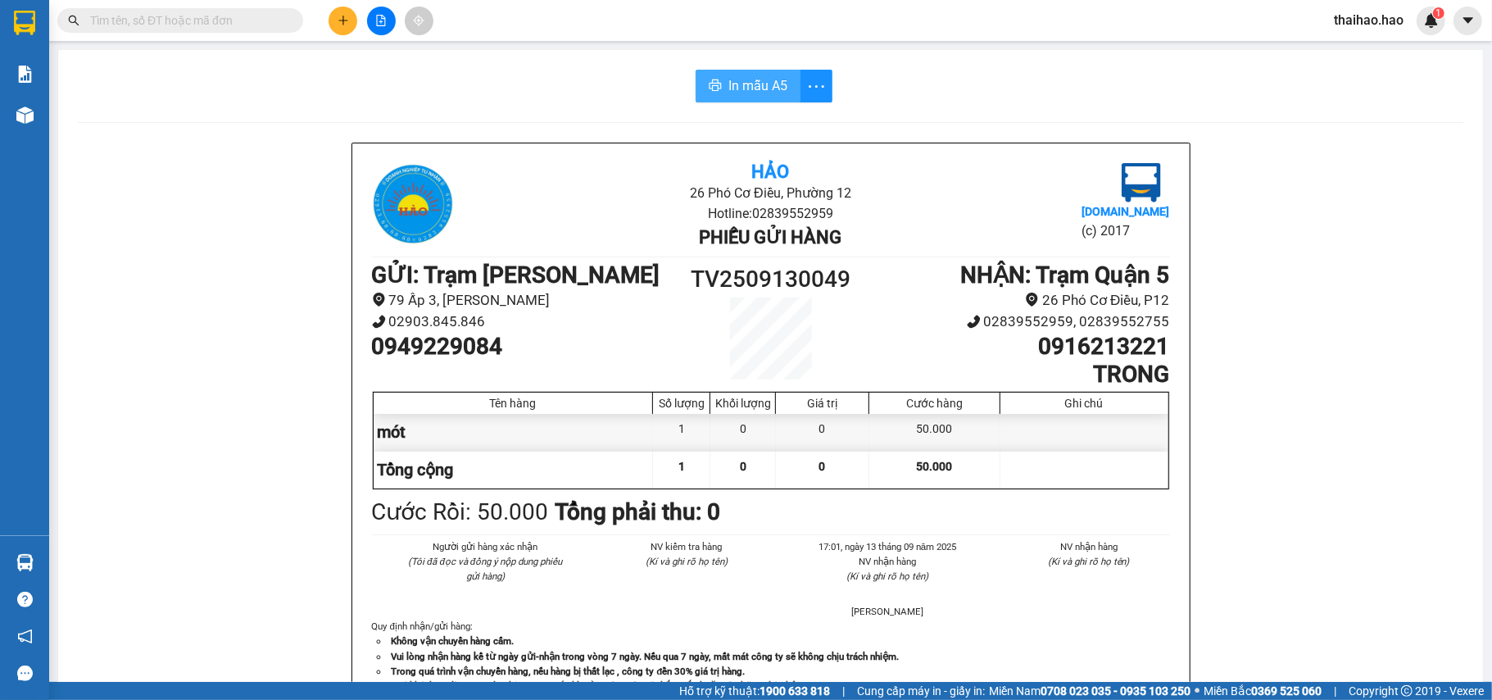
click at [734, 76] on span "In mẫu A5" at bounding box center [757, 85] width 59 height 20
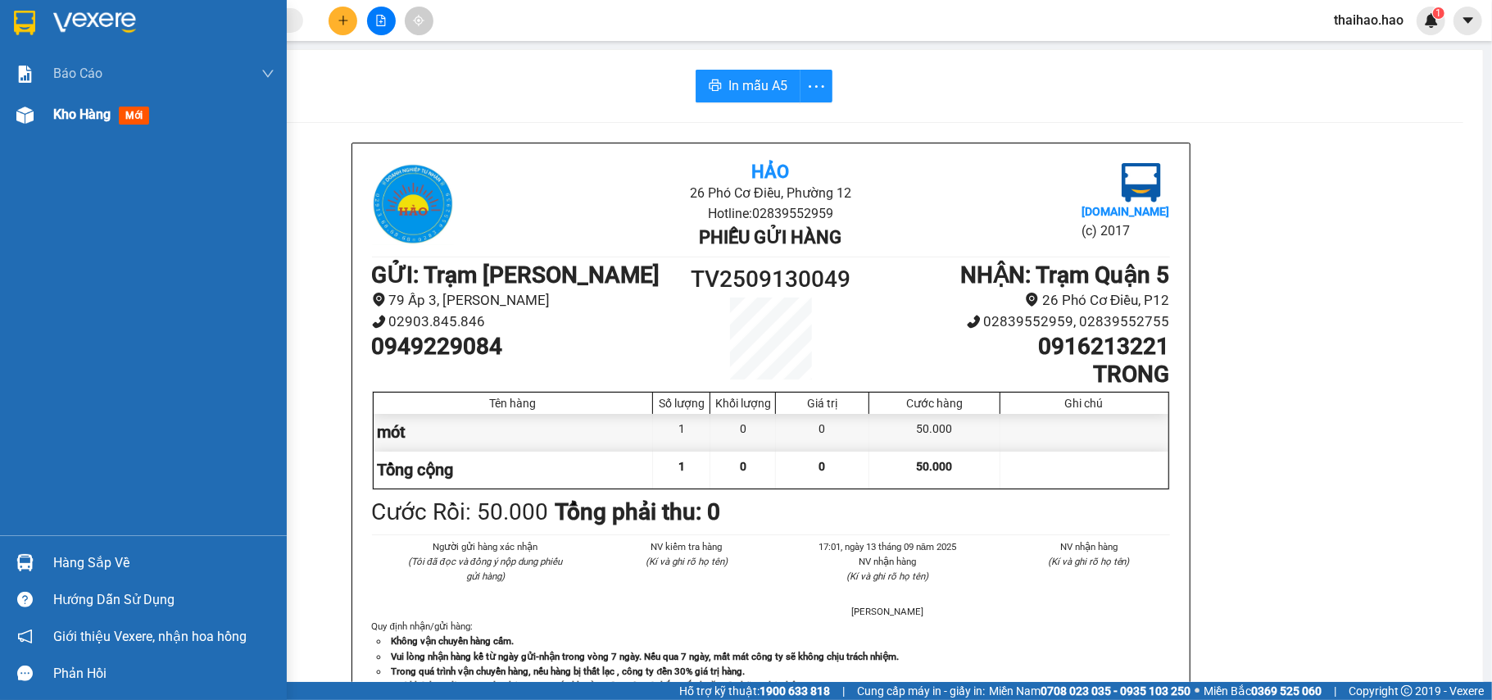
click at [20, 133] on div "Kho hàng mới" at bounding box center [143, 114] width 287 height 41
click at [54, 106] on span "Kho hàng" at bounding box center [81, 114] width 57 height 16
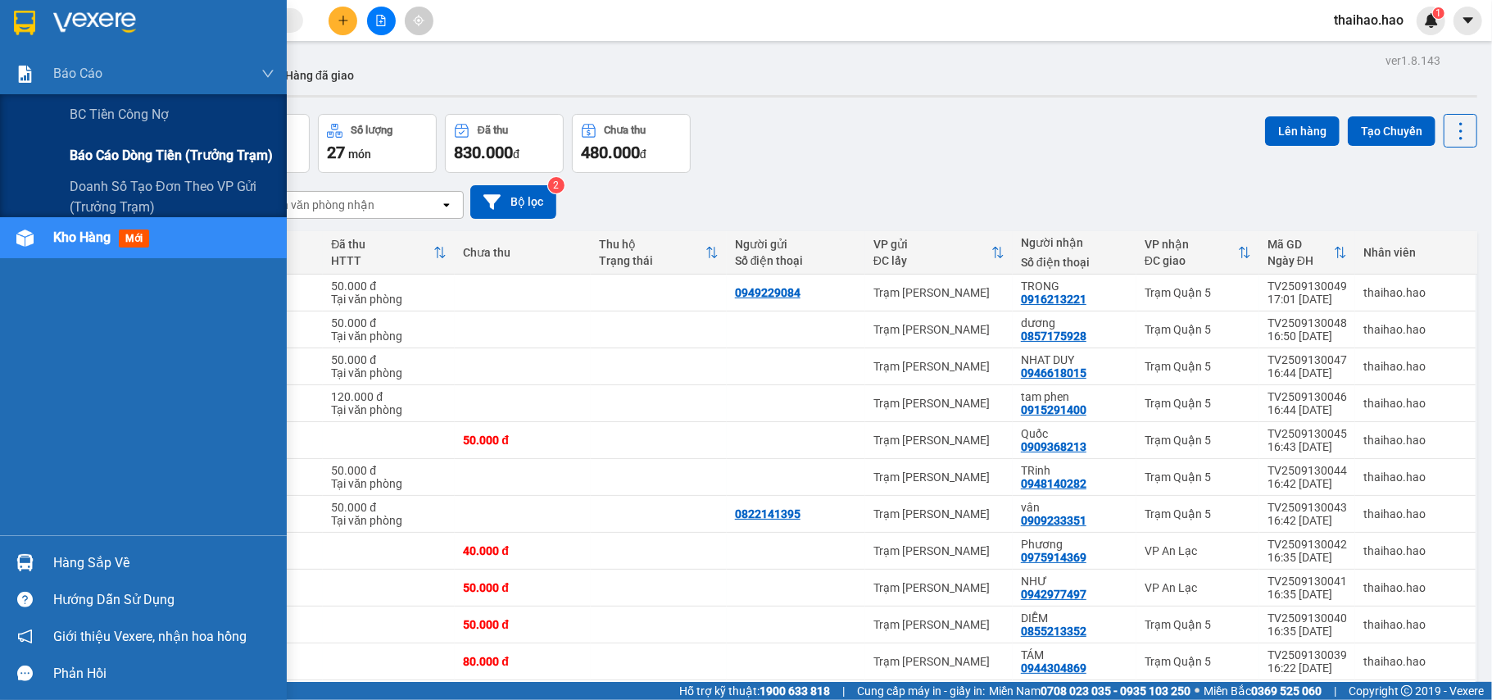
click at [143, 158] on span "Báo cáo dòng tiền (trưởng trạm)" at bounding box center [171, 155] width 203 height 20
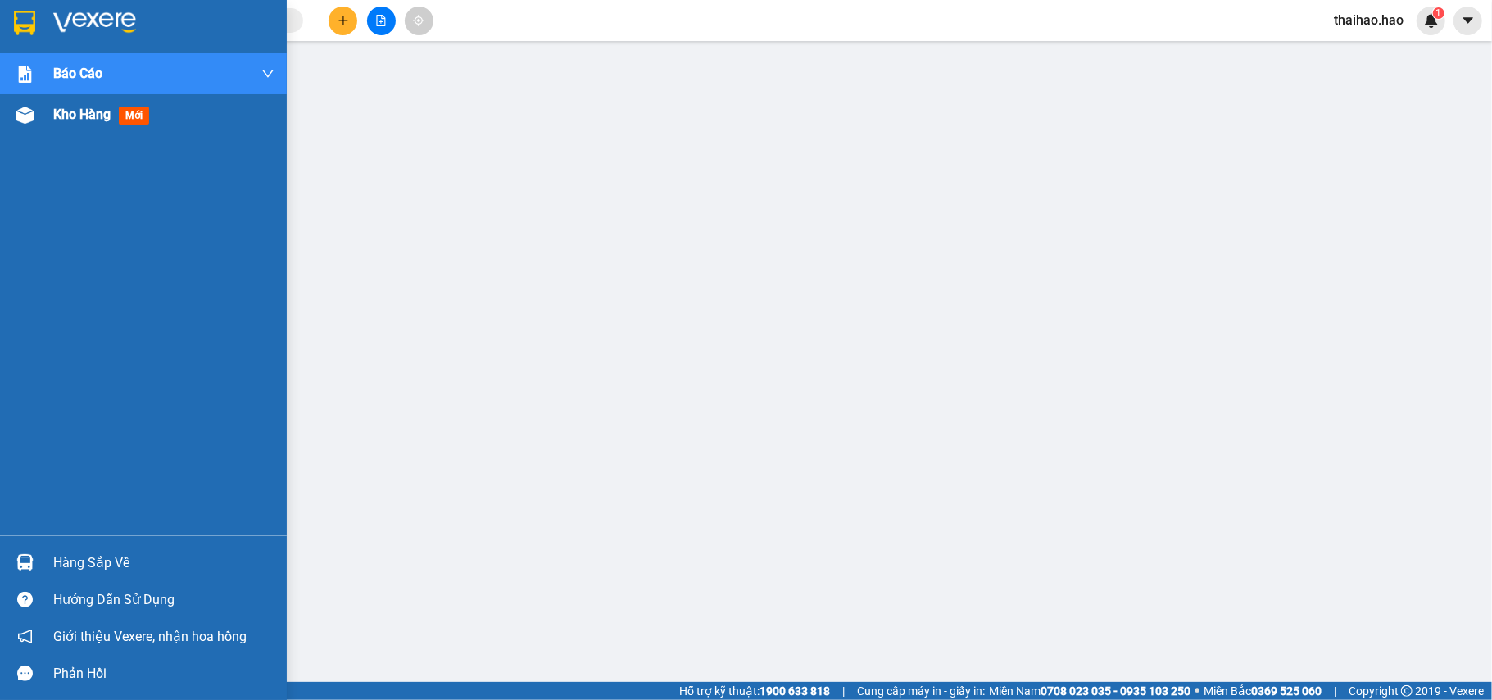
click at [25, 122] on img at bounding box center [24, 114] width 17 height 17
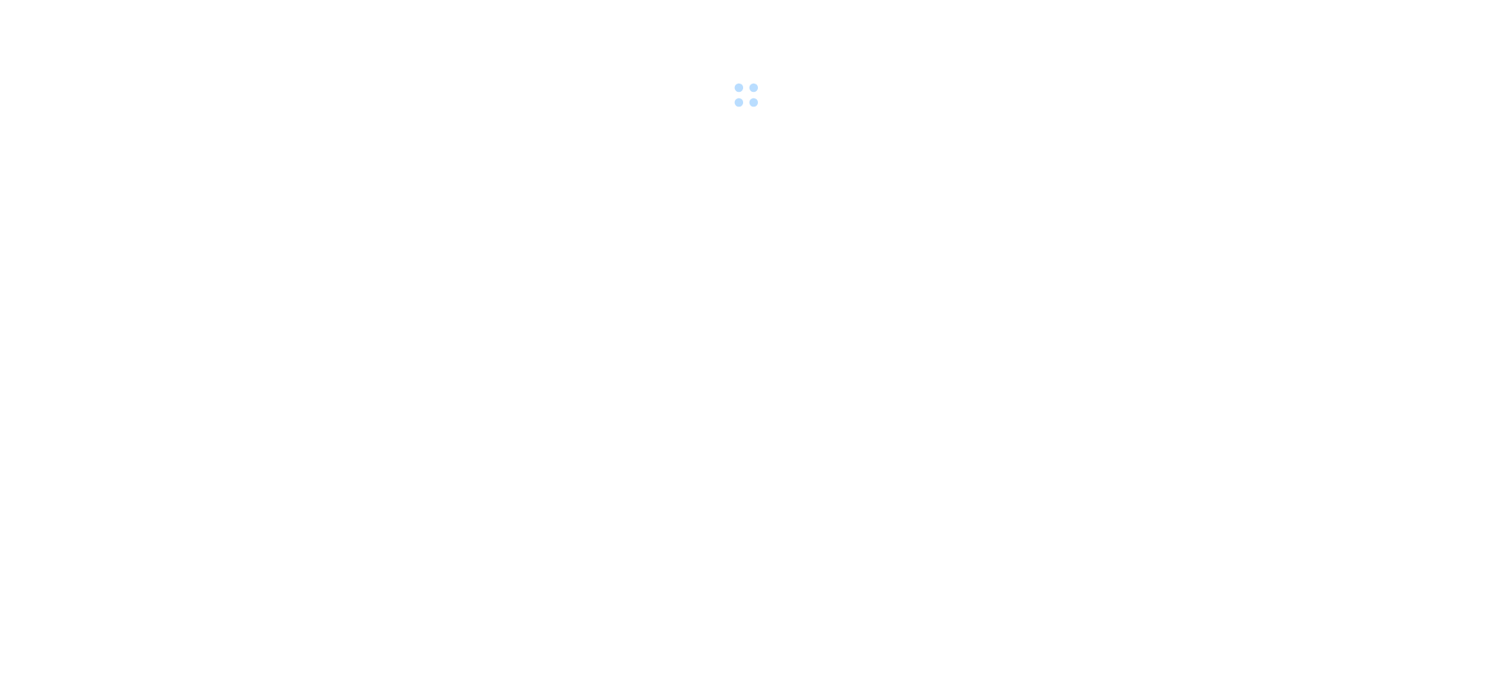
click at [205, 89] on div at bounding box center [746, 56] width 1492 height 113
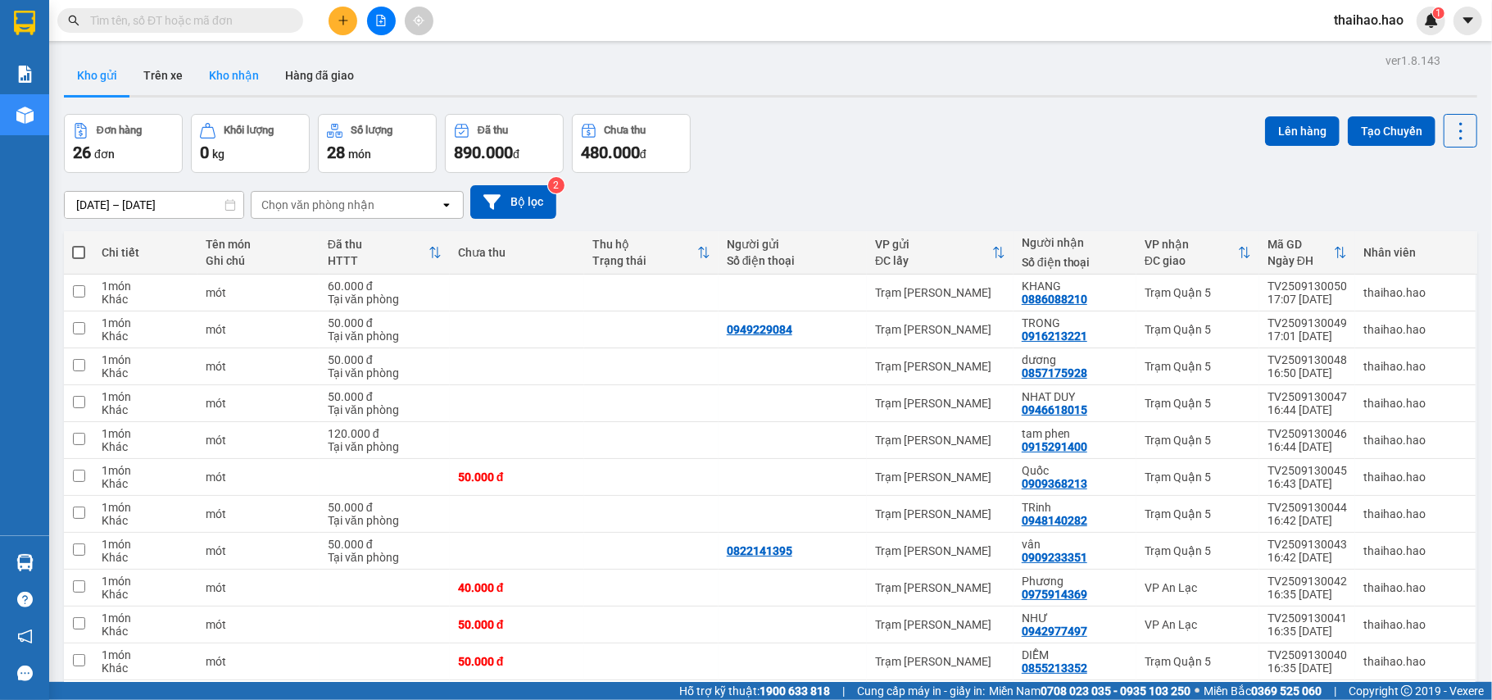
click at [231, 89] on button "Kho nhận" at bounding box center [234, 75] width 76 height 39
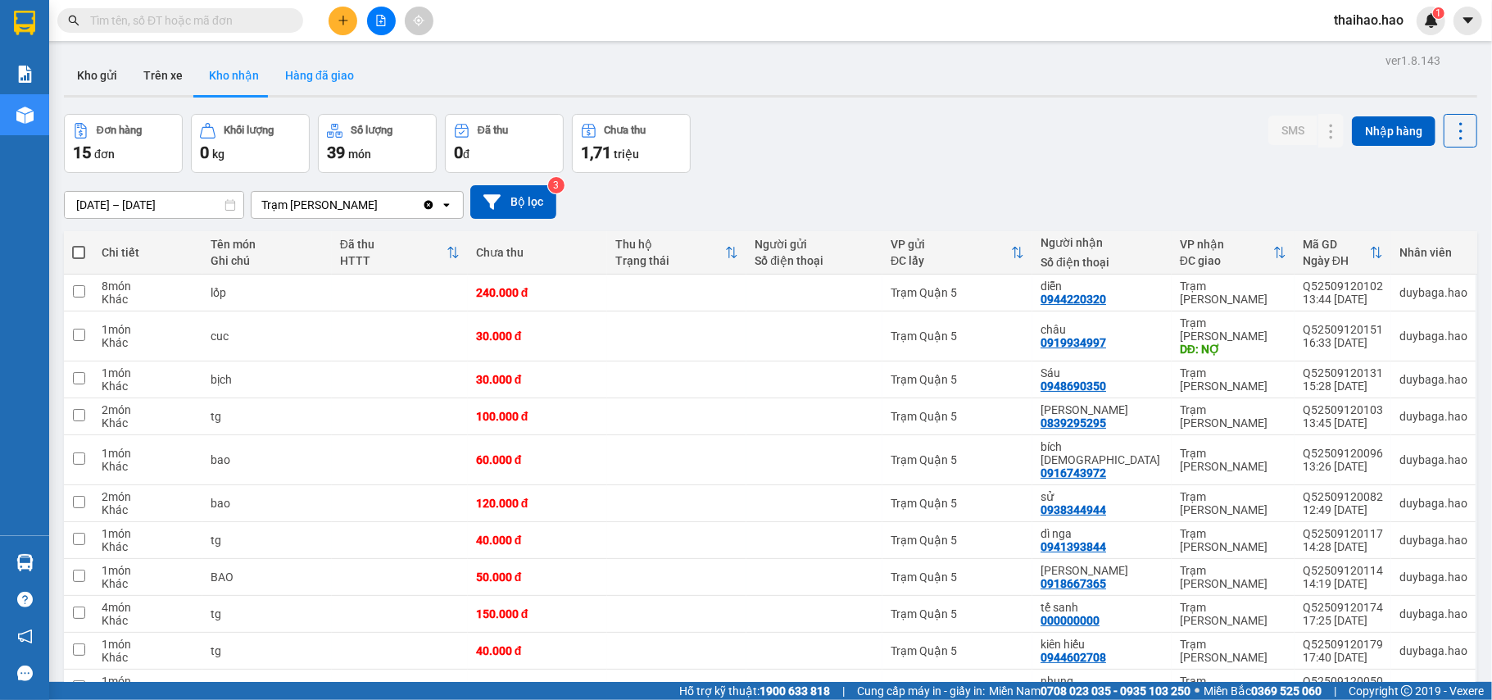
click at [324, 86] on button "Hàng đã giao" at bounding box center [319, 75] width 95 height 39
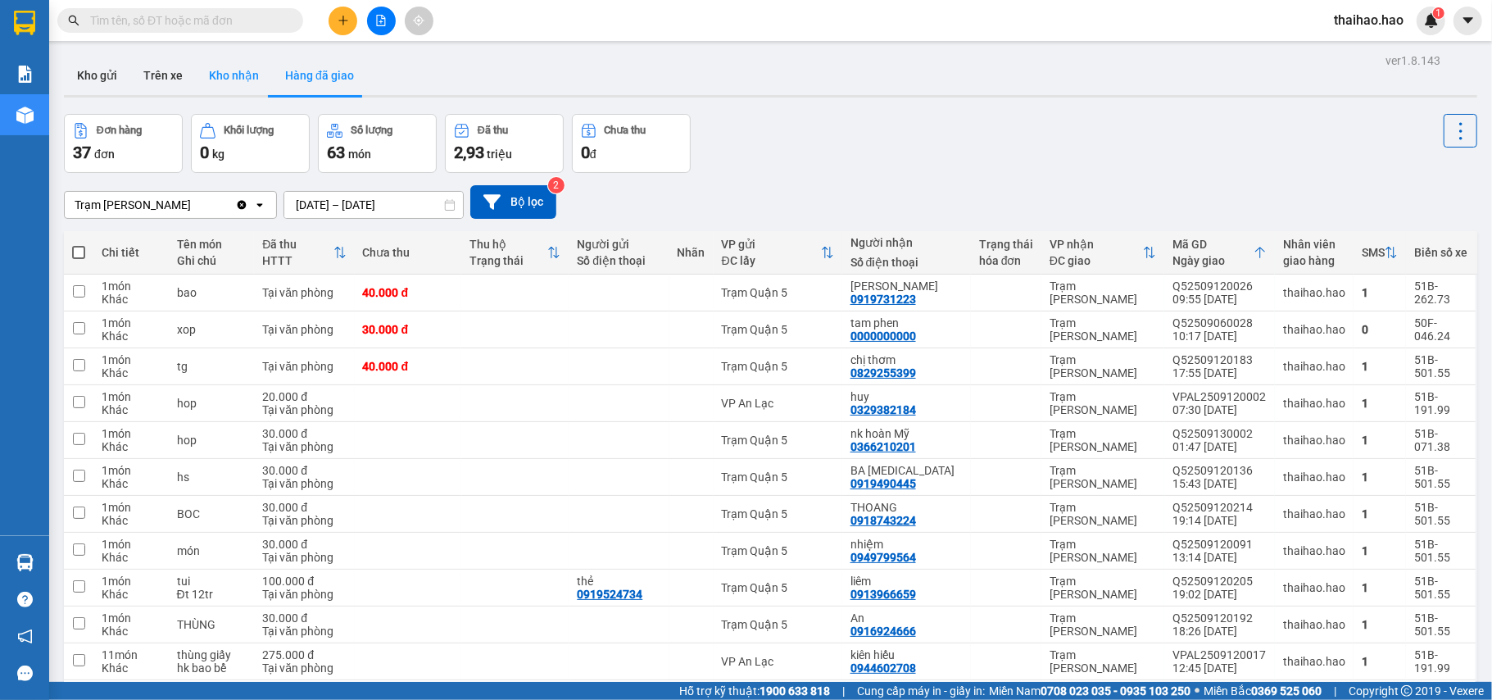
click at [237, 60] on button "Kho nhận" at bounding box center [234, 75] width 76 height 39
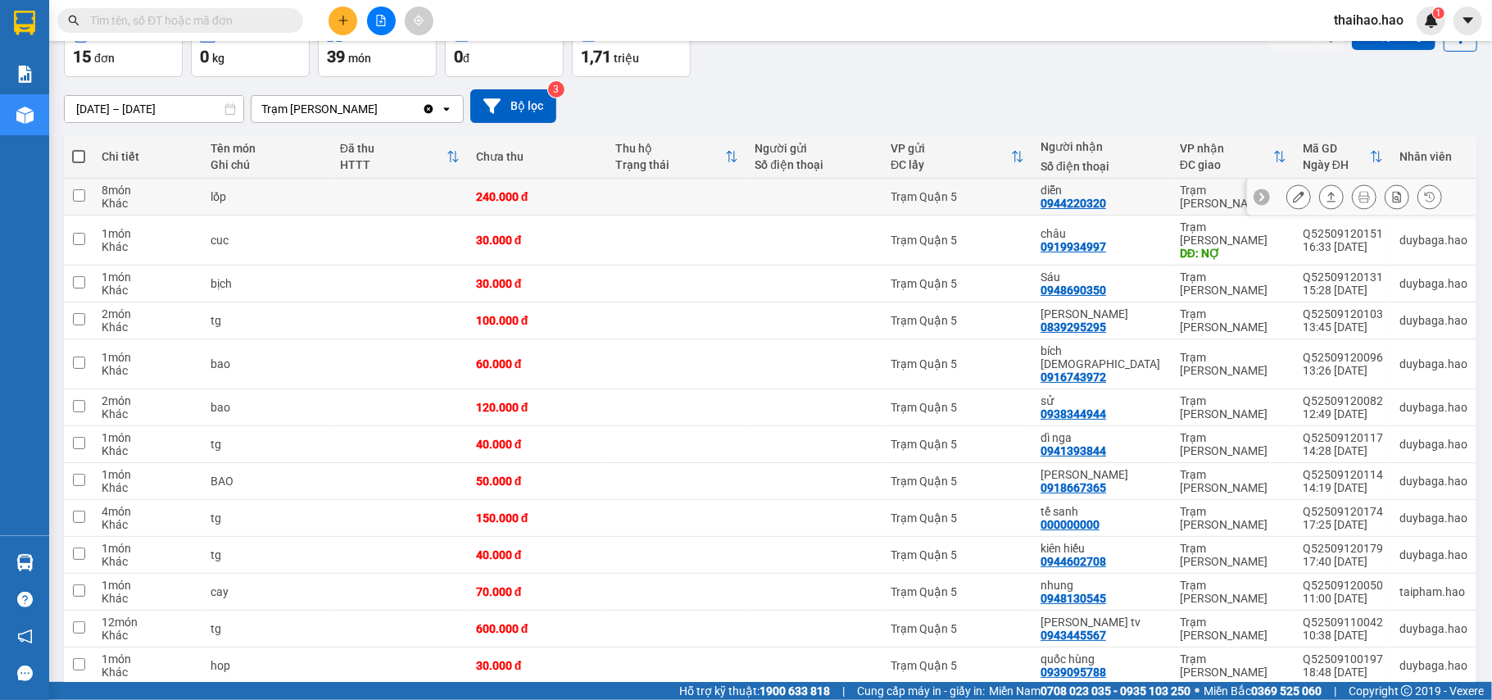
scroll to position [218, 0]
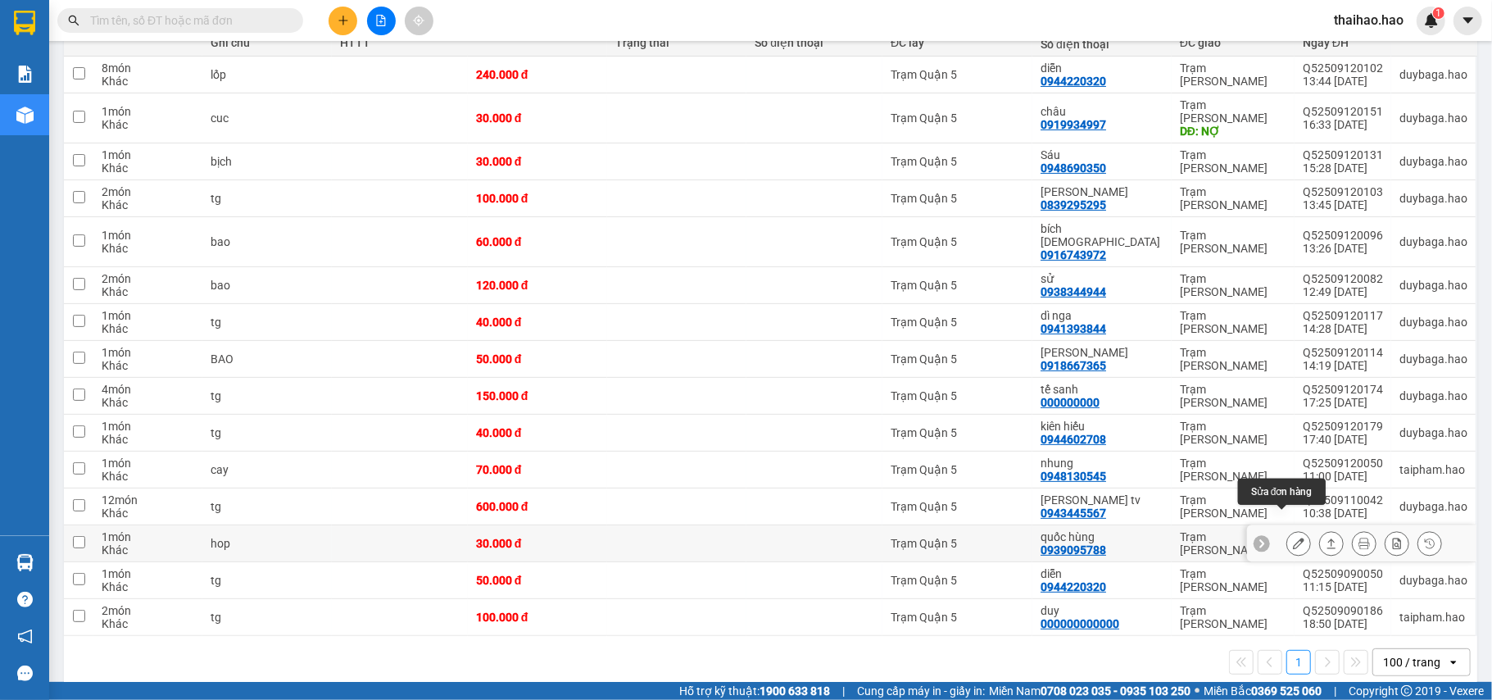
click at [1293, 537] on icon at bounding box center [1298, 542] width 11 height 11
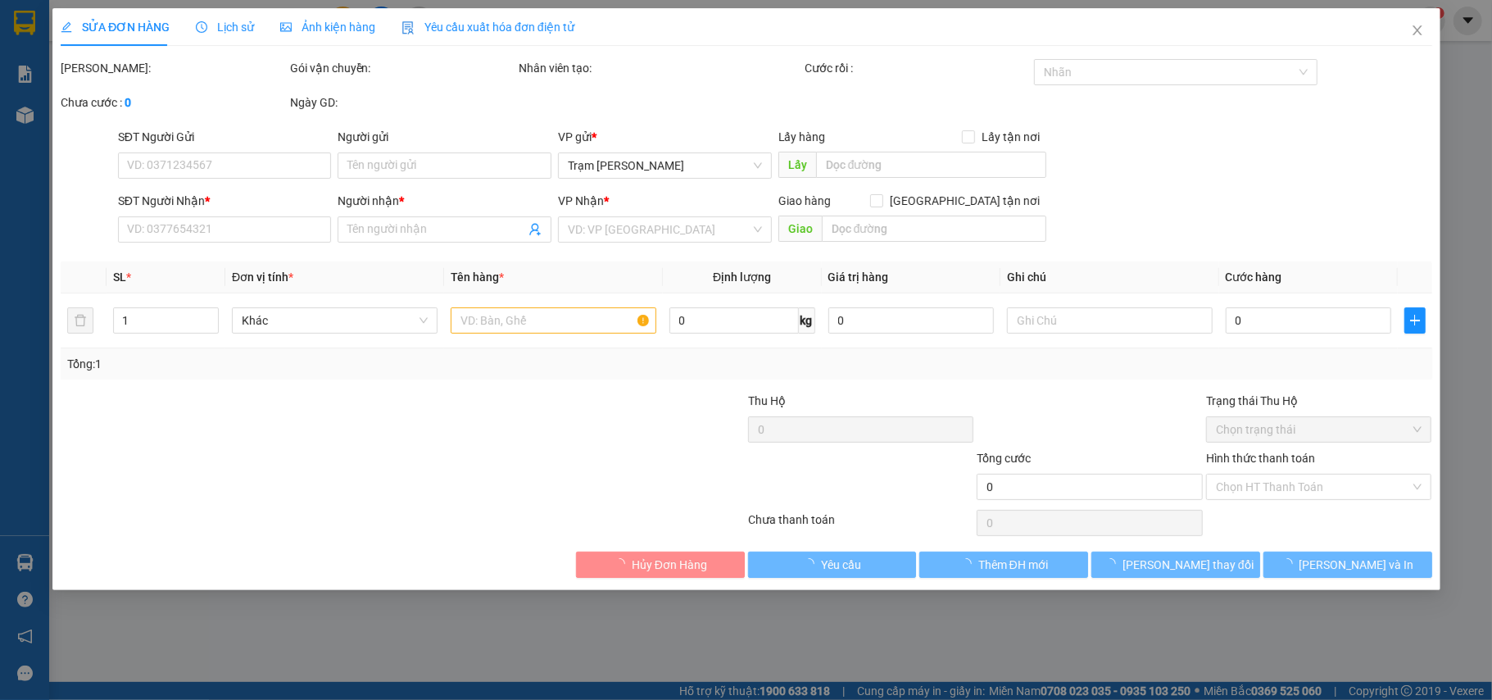
type input "0939095788"
type input "quốc hùng"
type input "30.000"
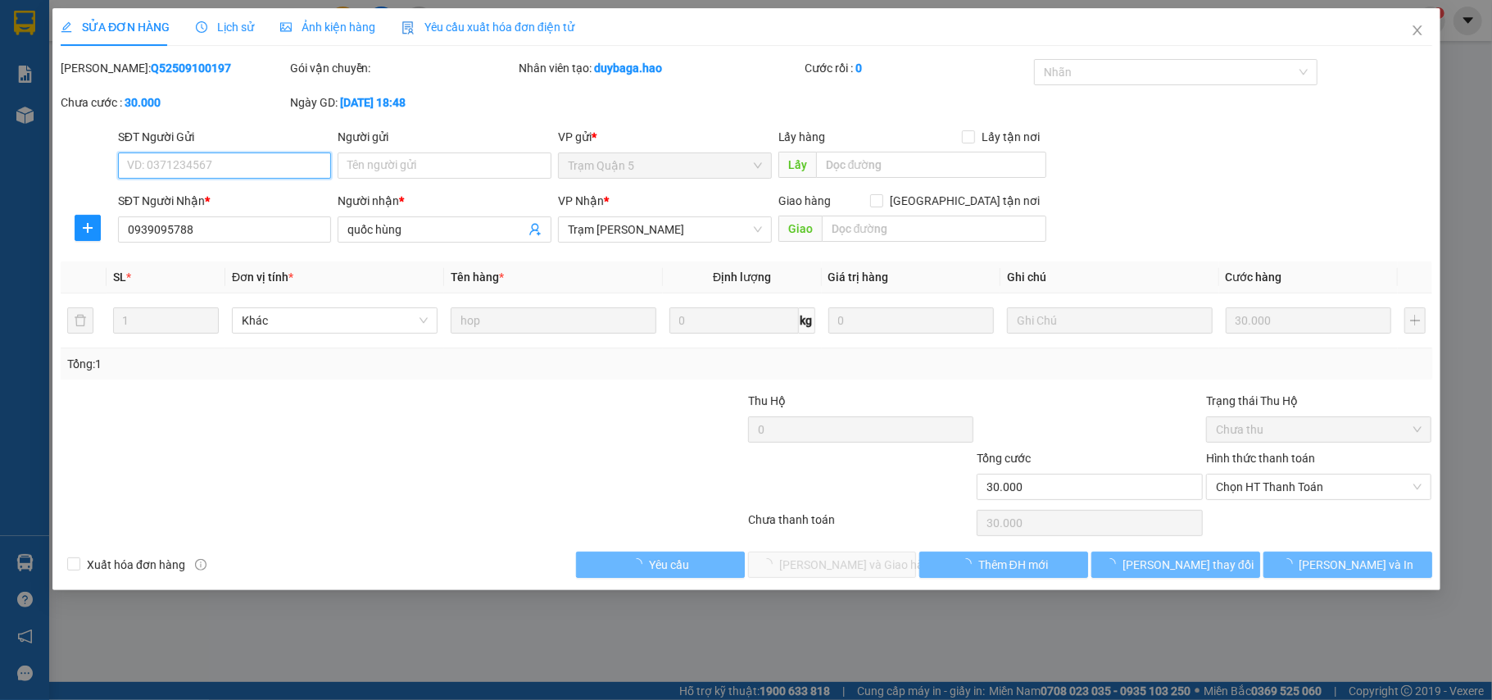
click at [1261, 485] on span "Chọn HT Thanh Toán" at bounding box center [1319, 486] width 206 height 25
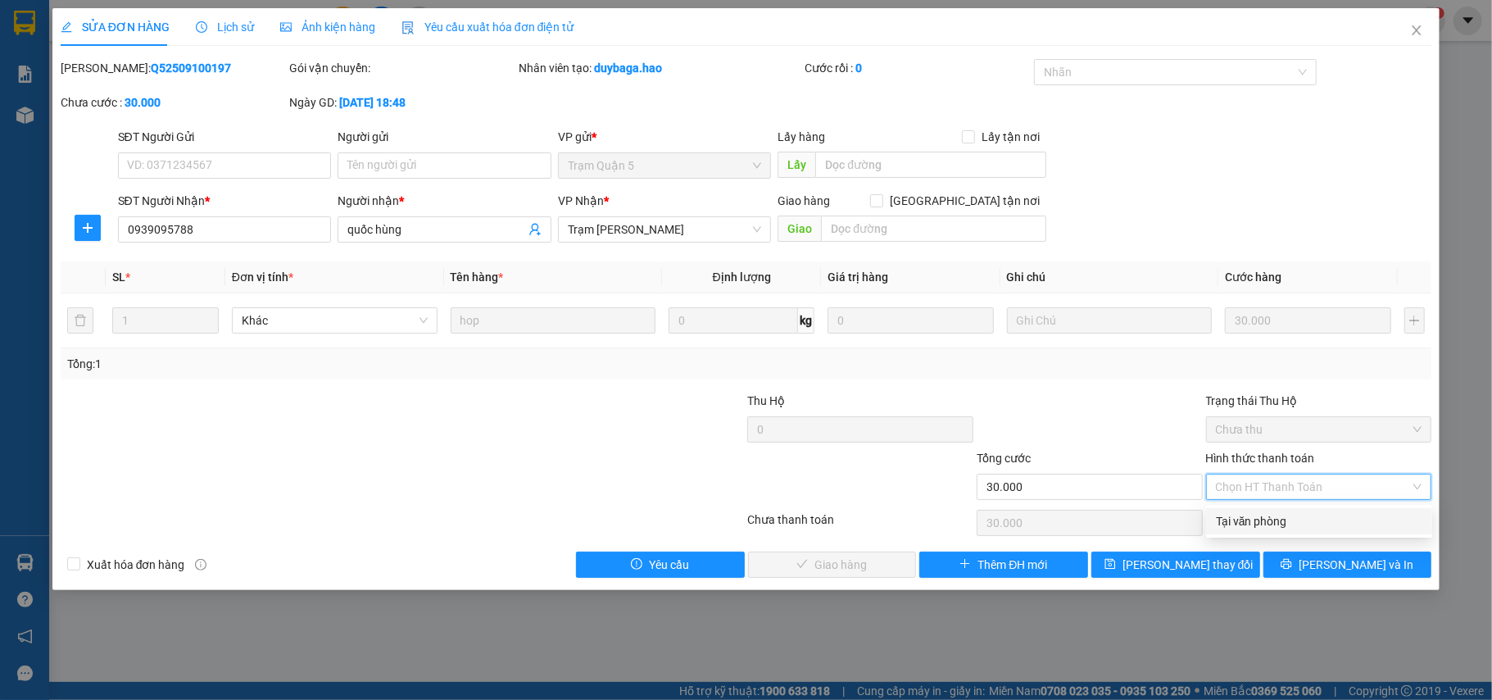
click at [1247, 512] on div "Tại văn phòng" at bounding box center [1319, 521] width 206 height 18
type input "0"
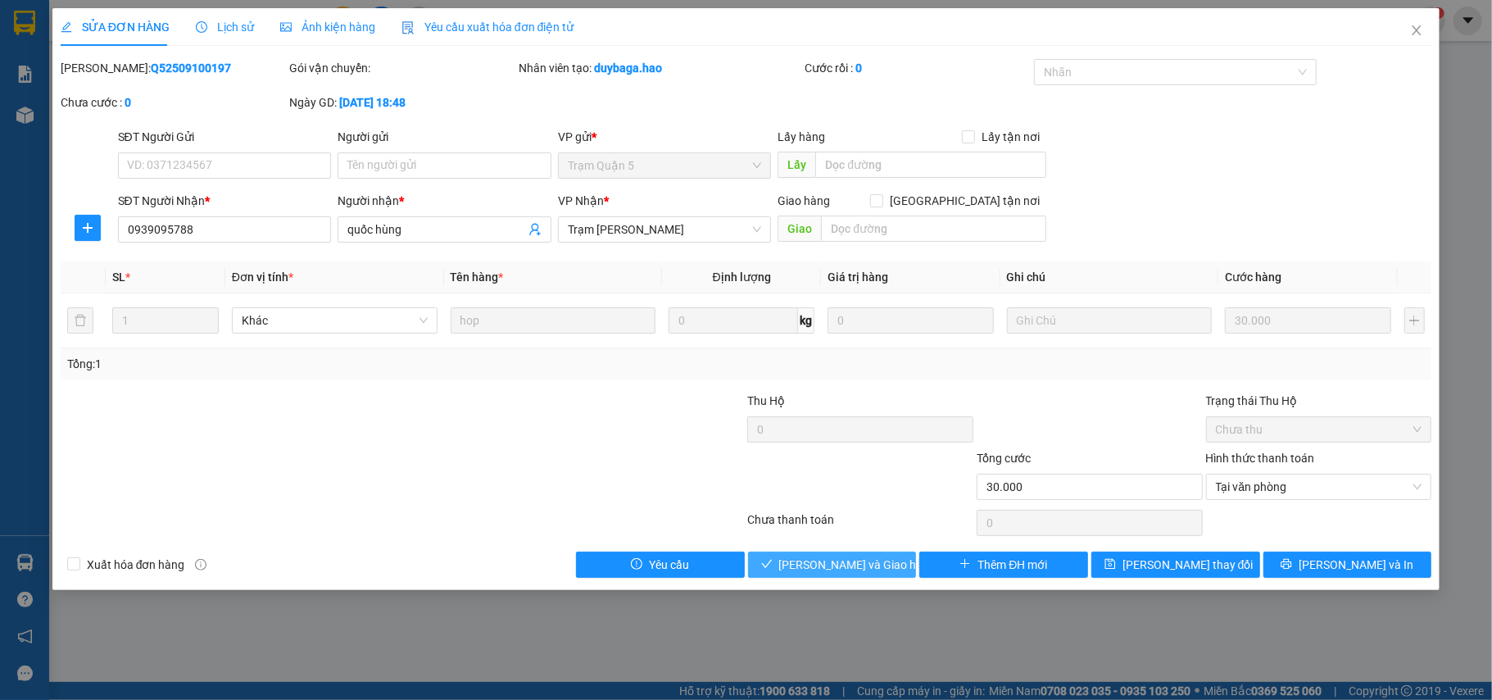
click at [772, 569] on icon "check" at bounding box center [766, 563] width 11 height 11
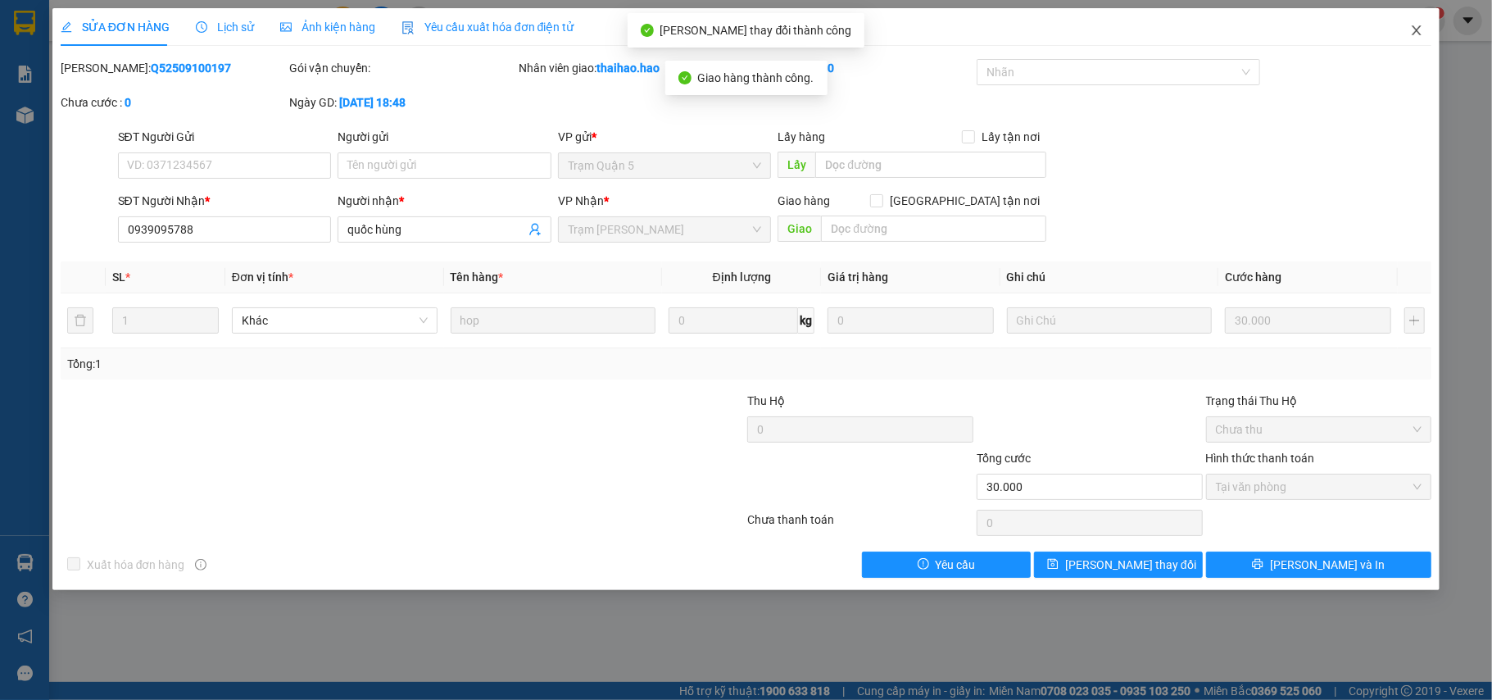
click at [1419, 34] on icon "close" at bounding box center [1416, 30] width 9 height 10
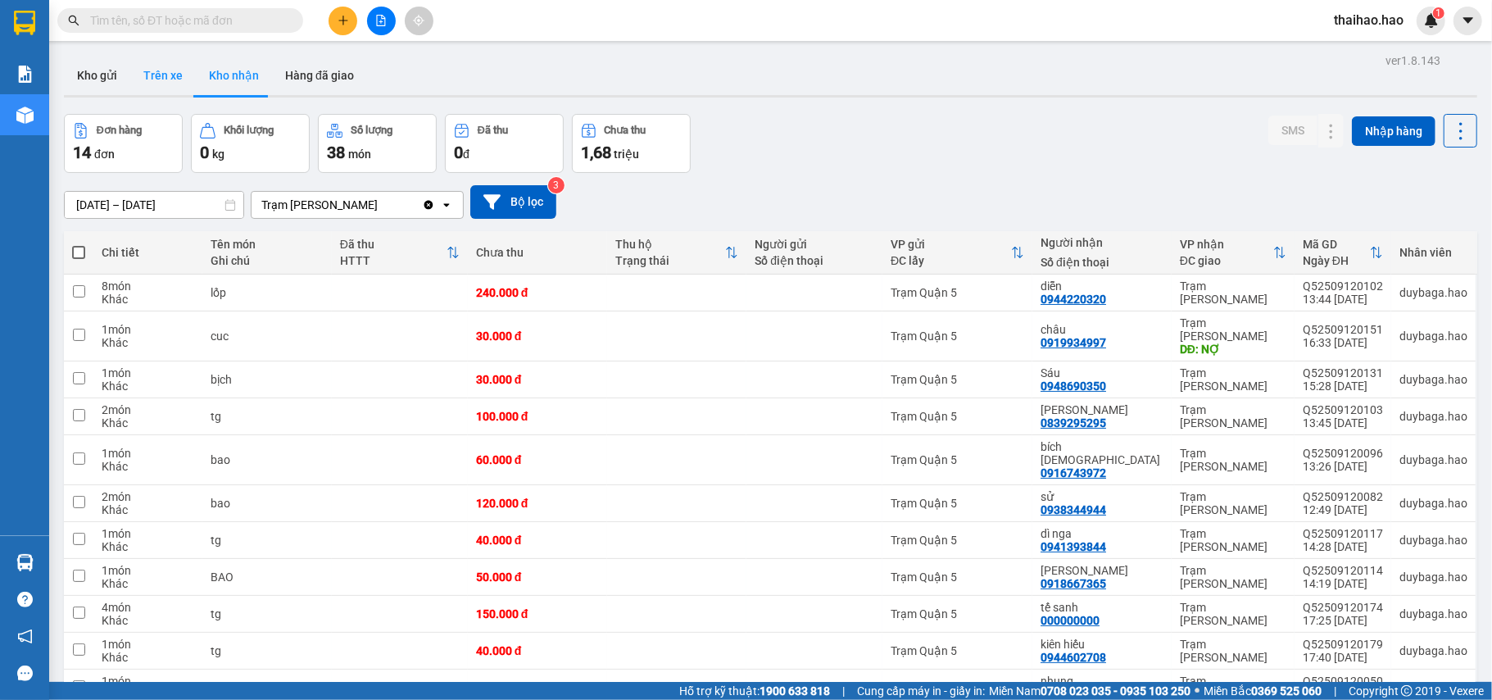
click at [161, 90] on button "Trên xe" at bounding box center [163, 75] width 66 height 39
type input "[DATE] – [DATE]"
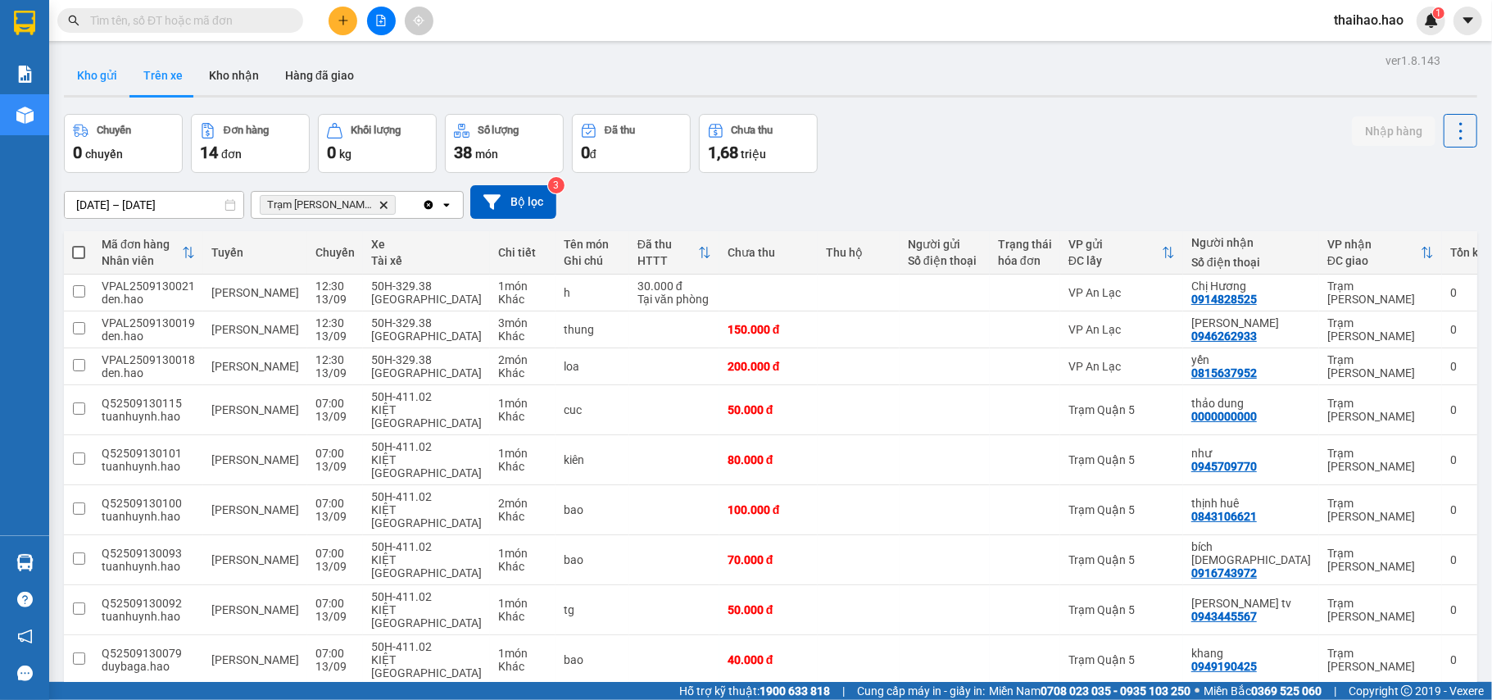
click at [92, 82] on button "Kho gửi" at bounding box center [97, 75] width 66 height 39
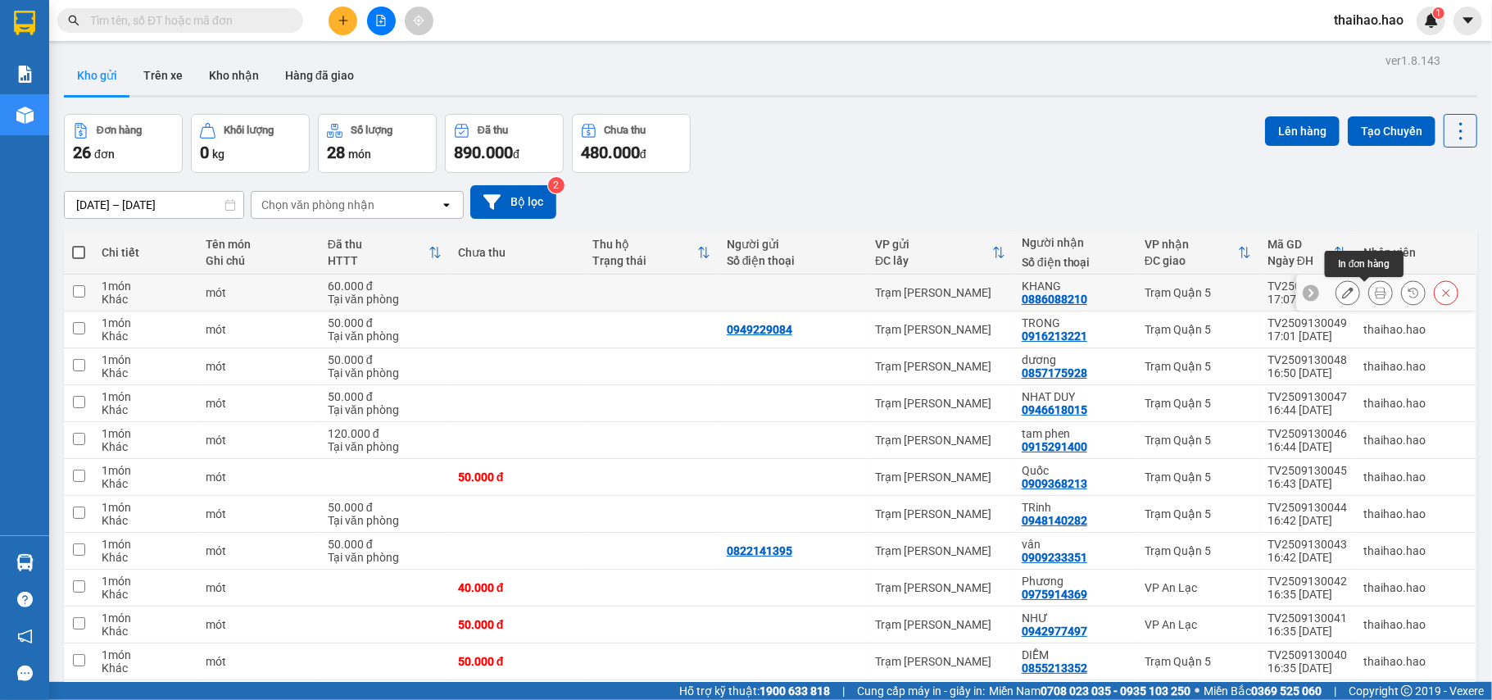
click at [1375, 296] on icon at bounding box center [1380, 292] width 11 height 11
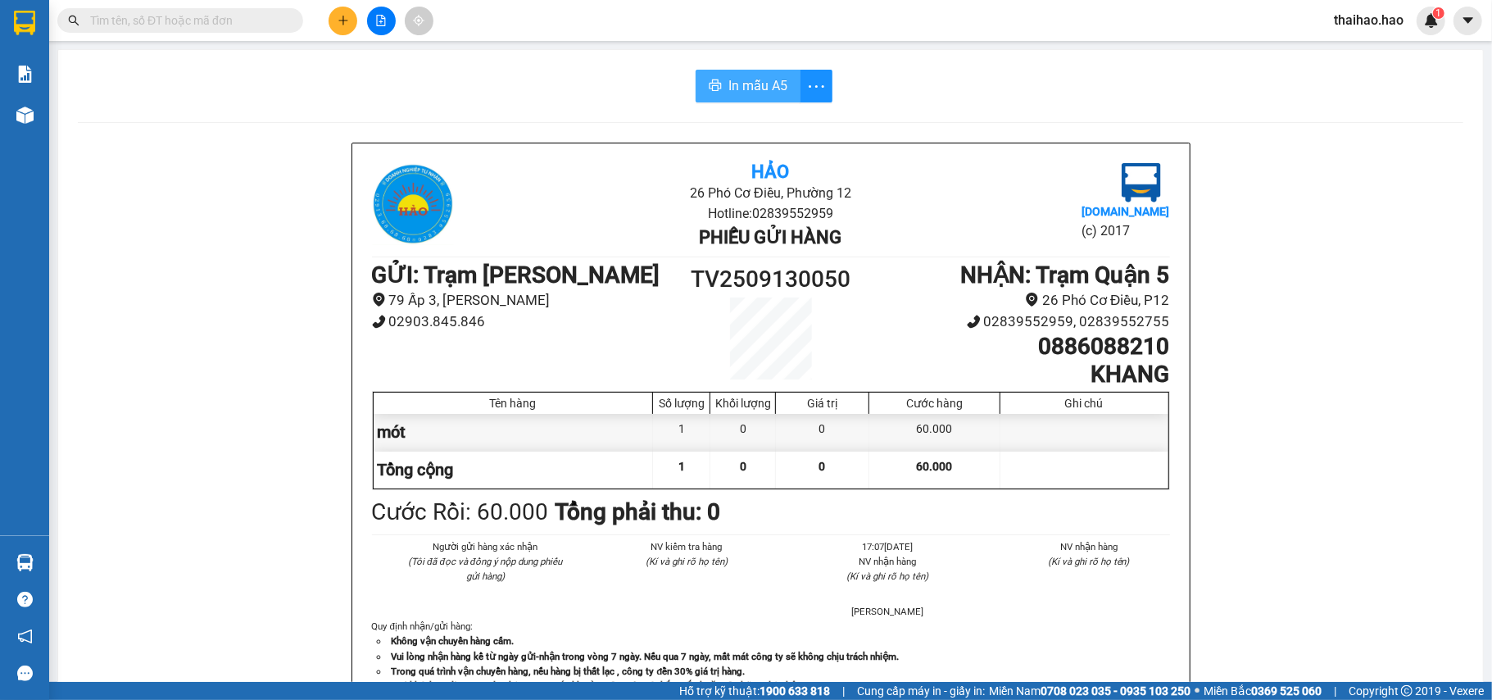
click at [729, 85] on span "In mẫu A5" at bounding box center [757, 85] width 59 height 20
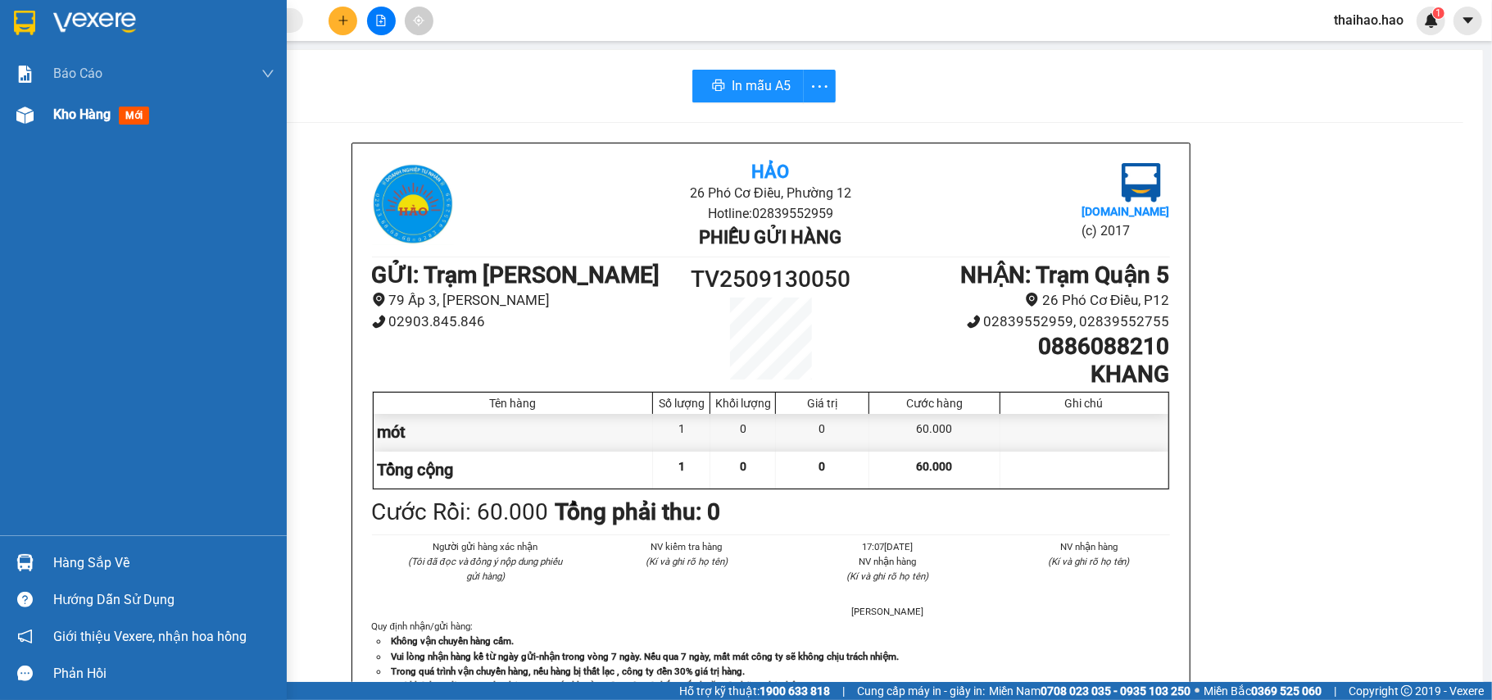
click at [21, 113] on img at bounding box center [24, 114] width 17 height 17
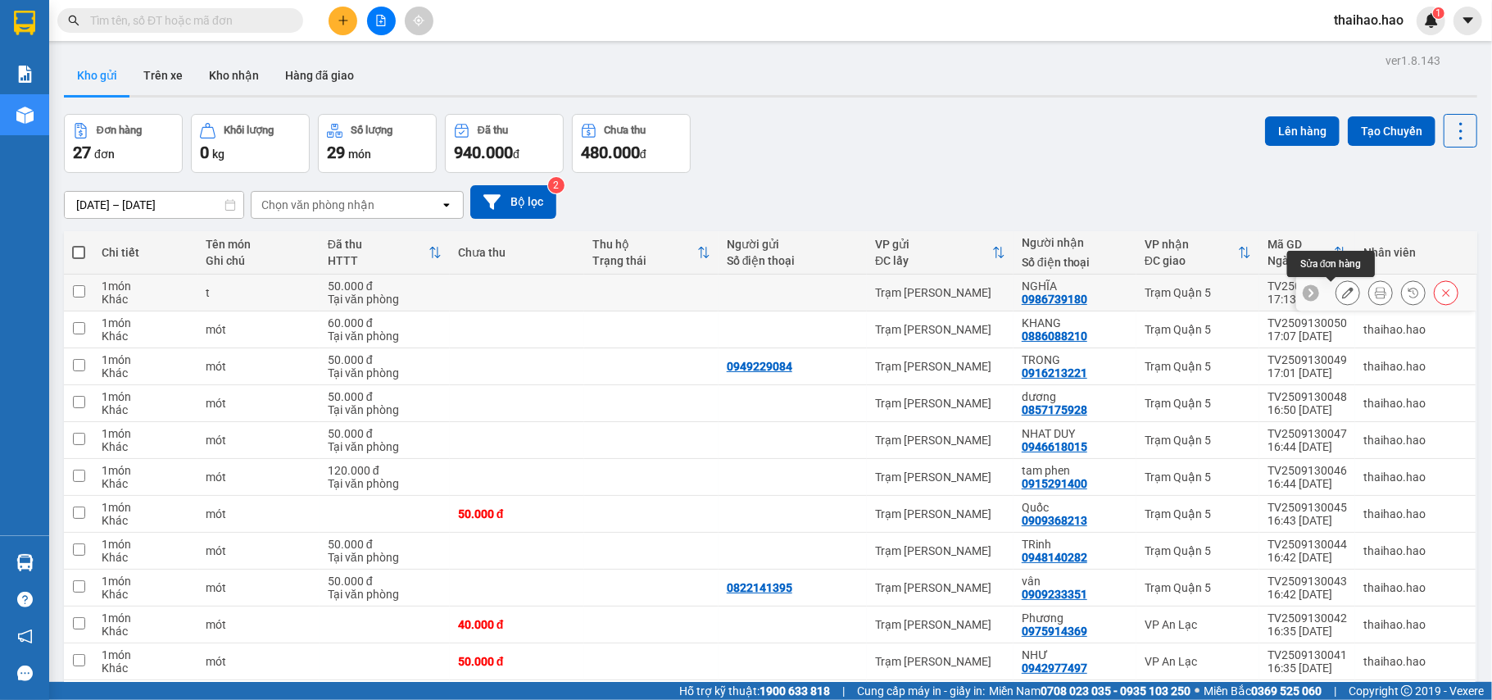
click at [1369, 290] on button at bounding box center [1380, 293] width 23 height 29
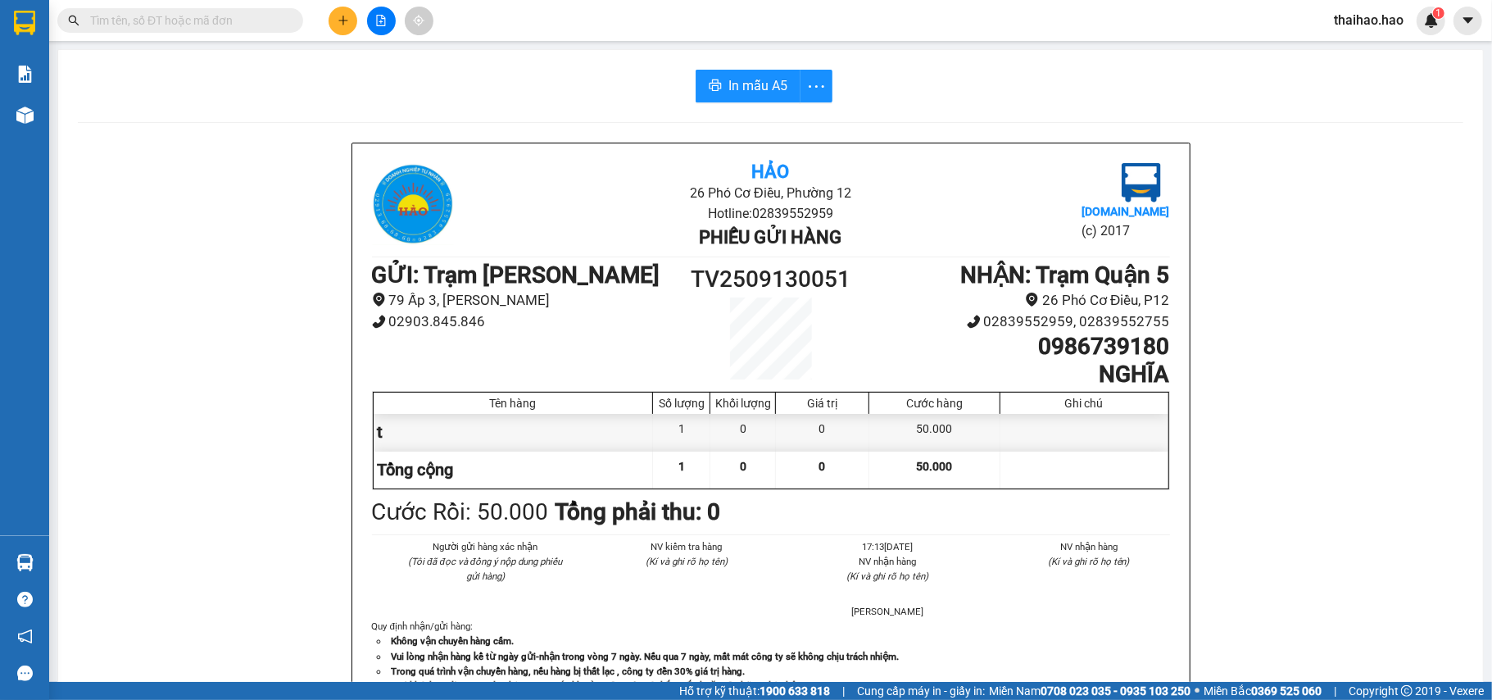
click at [728, 67] on div "In mẫu A5 Hảo 26 Phó Cơ Điều, Phường 12 Hotline: 02839552959 Phiếu gửi hàng [DO…" at bounding box center [770, 682] width 1424 height 1265
click at [732, 74] on button "In mẫu A5" at bounding box center [747, 86] width 105 height 33
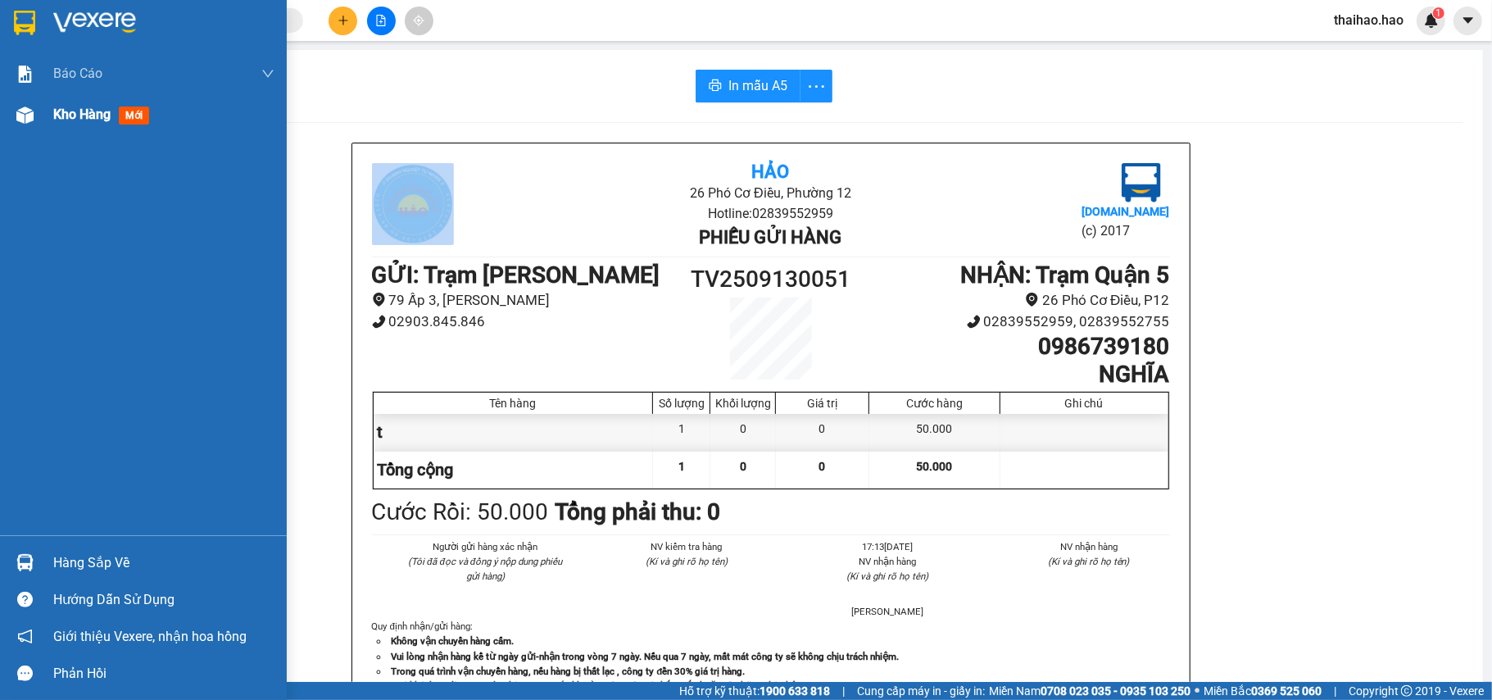
click at [72, 129] on div "Kho hàng mới" at bounding box center [163, 114] width 221 height 41
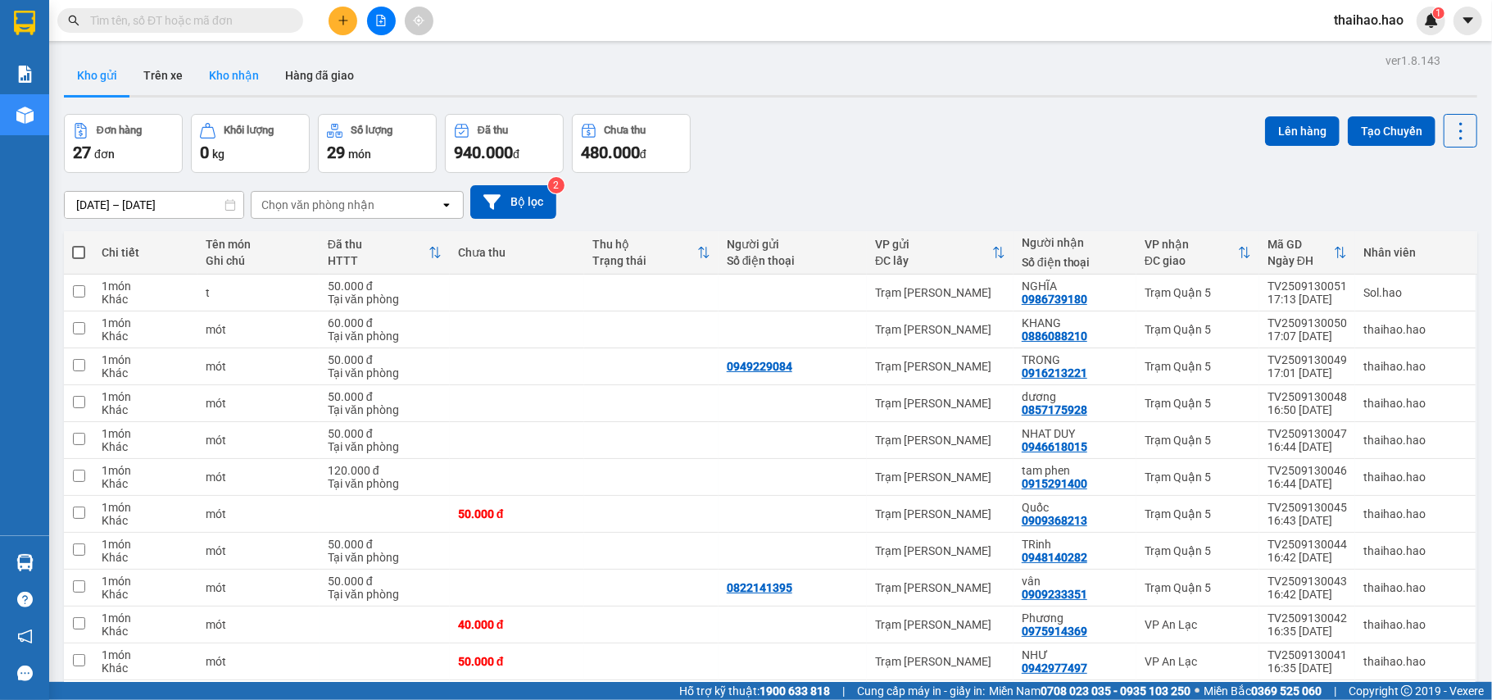
click at [208, 86] on button "Kho nhận" at bounding box center [234, 75] width 76 height 39
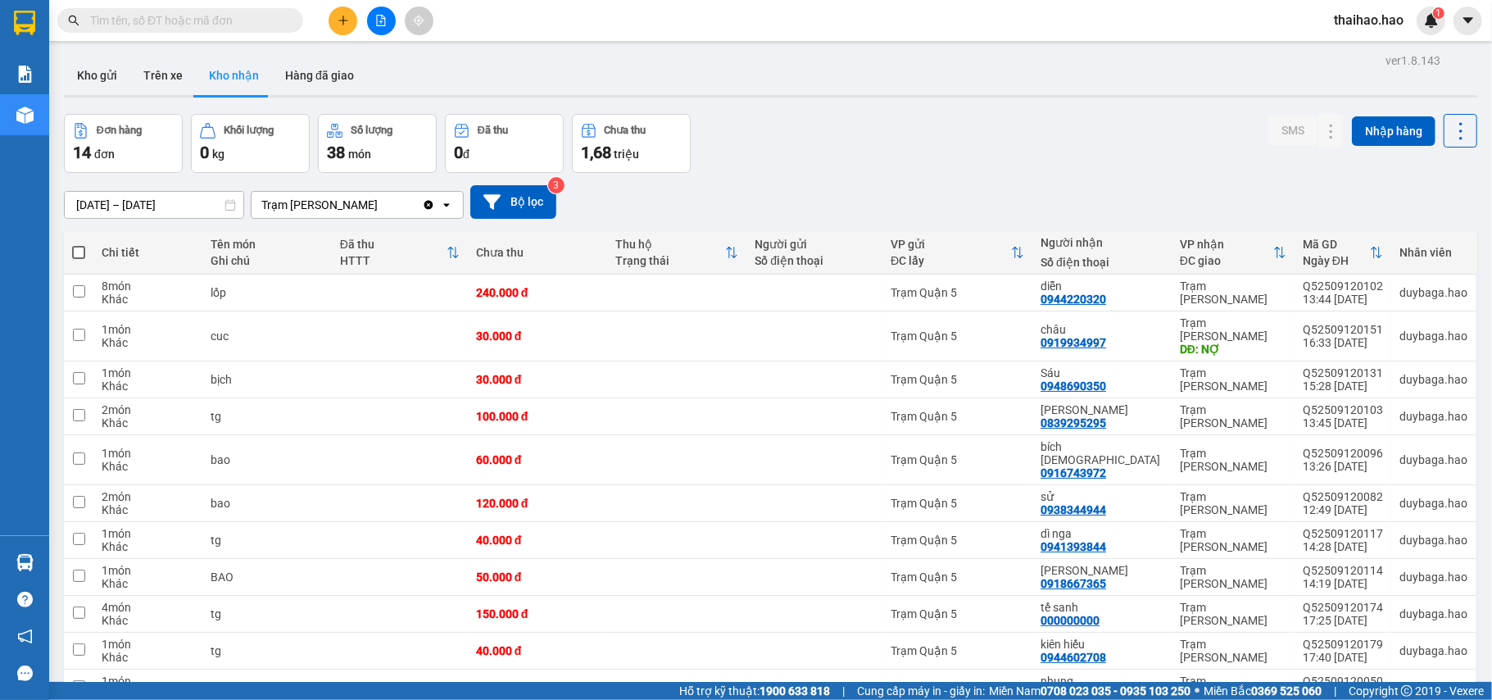
scroll to position [181, 0]
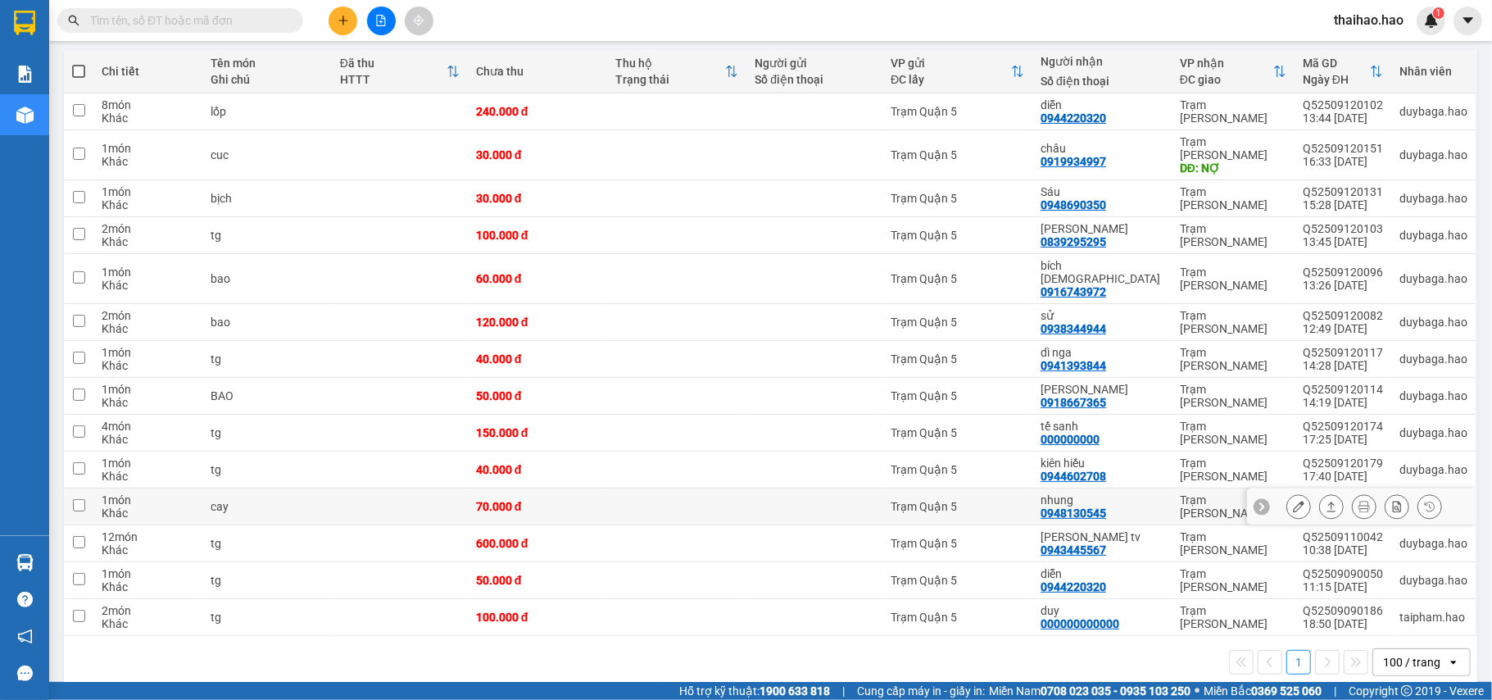
click at [1293, 500] on icon at bounding box center [1298, 505] width 11 height 11
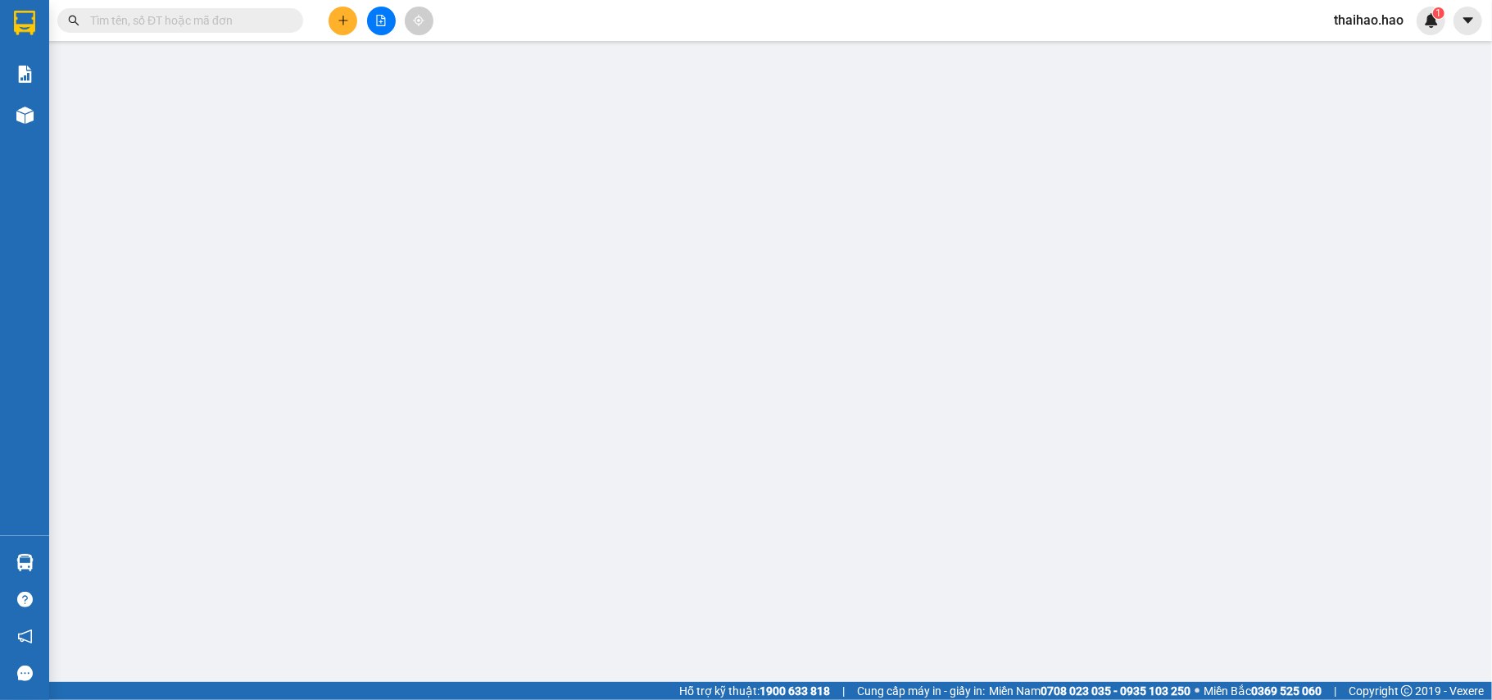
type input "0948130545"
type input "nhung"
type input "70.000"
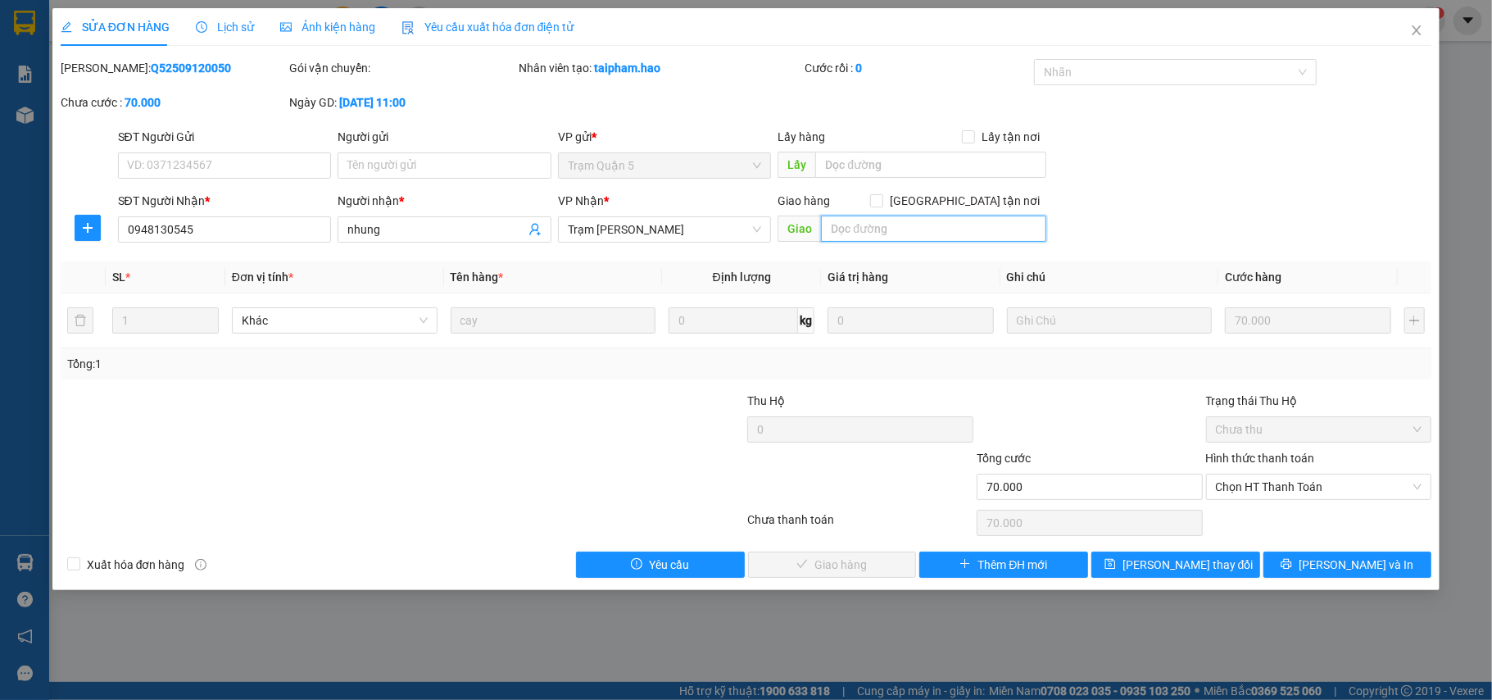
click at [934, 234] on input "text" at bounding box center [933, 228] width 225 height 26
type input "BỚT 10K"
click at [1114, 387] on div "Total Paid Fee 0 Total UnPaid Fee 70.000 Cash Collection Total Fee Mã ĐH: Q5250…" at bounding box center [746, 318] width 1371 height 519
drag, startPoint x: 1233, startPoint y: 495, endPoint x: 1234, endPoint y: 503, distance: 8.2
click at [1234, 496] on span "Chọn HT Thanh Toán" at bounding box center [1319, 486] width 206 height 25
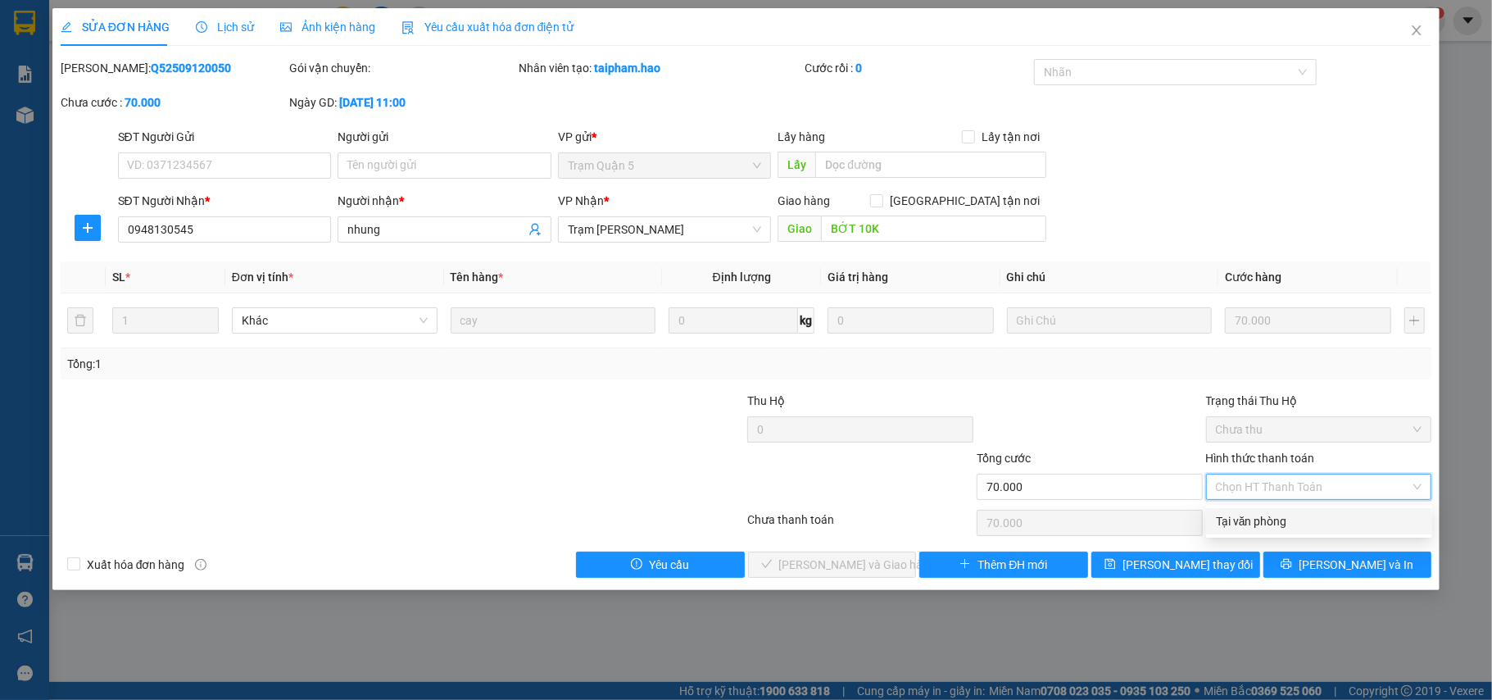
click at [1236, 528] on div "Tại văn phòng" at bounding box center [1319, 521] width 206 height 18
type input "0"
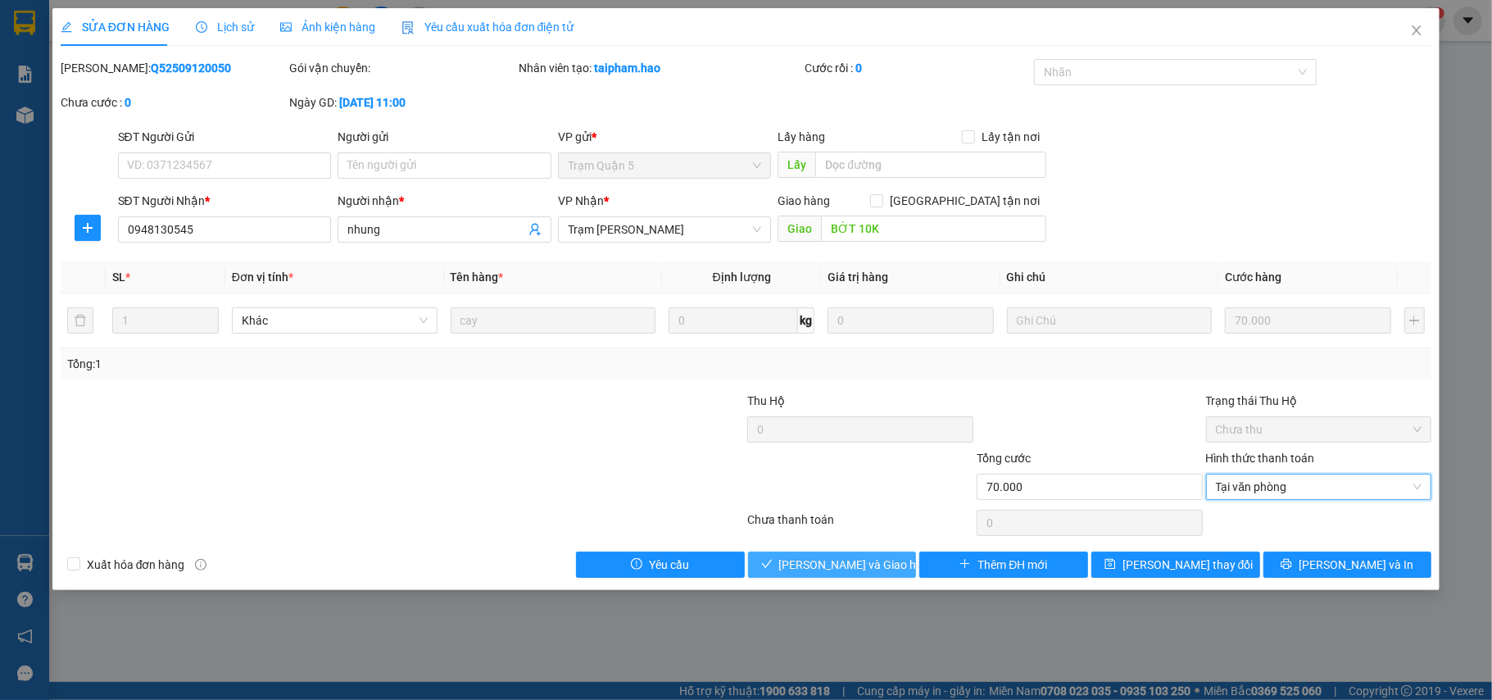
click at [913, 568] on button "[PERSON_NAME] và Giao hàng" at bounding box center [832, 564] width 169 height 26
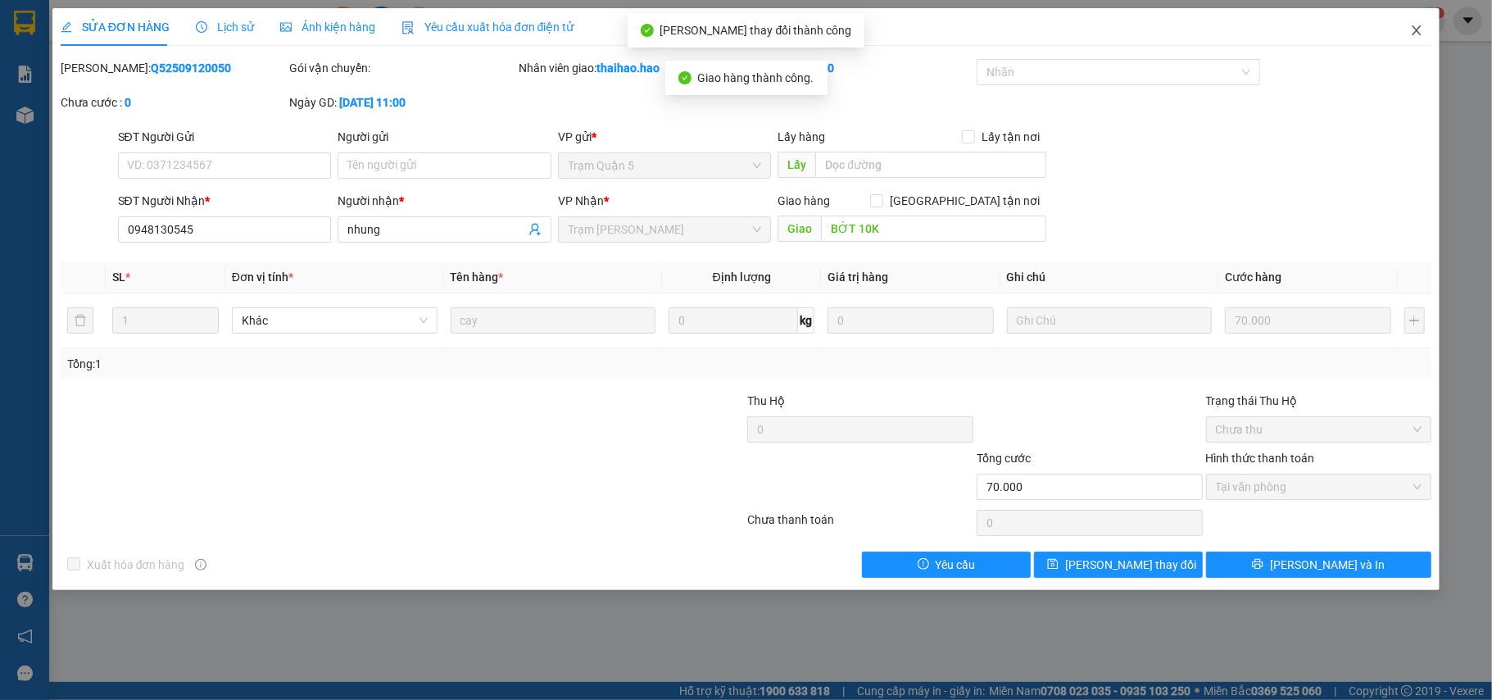
click at [1415, 34] on icon "close" at bounding box center [1416, 30] width 13 height 13
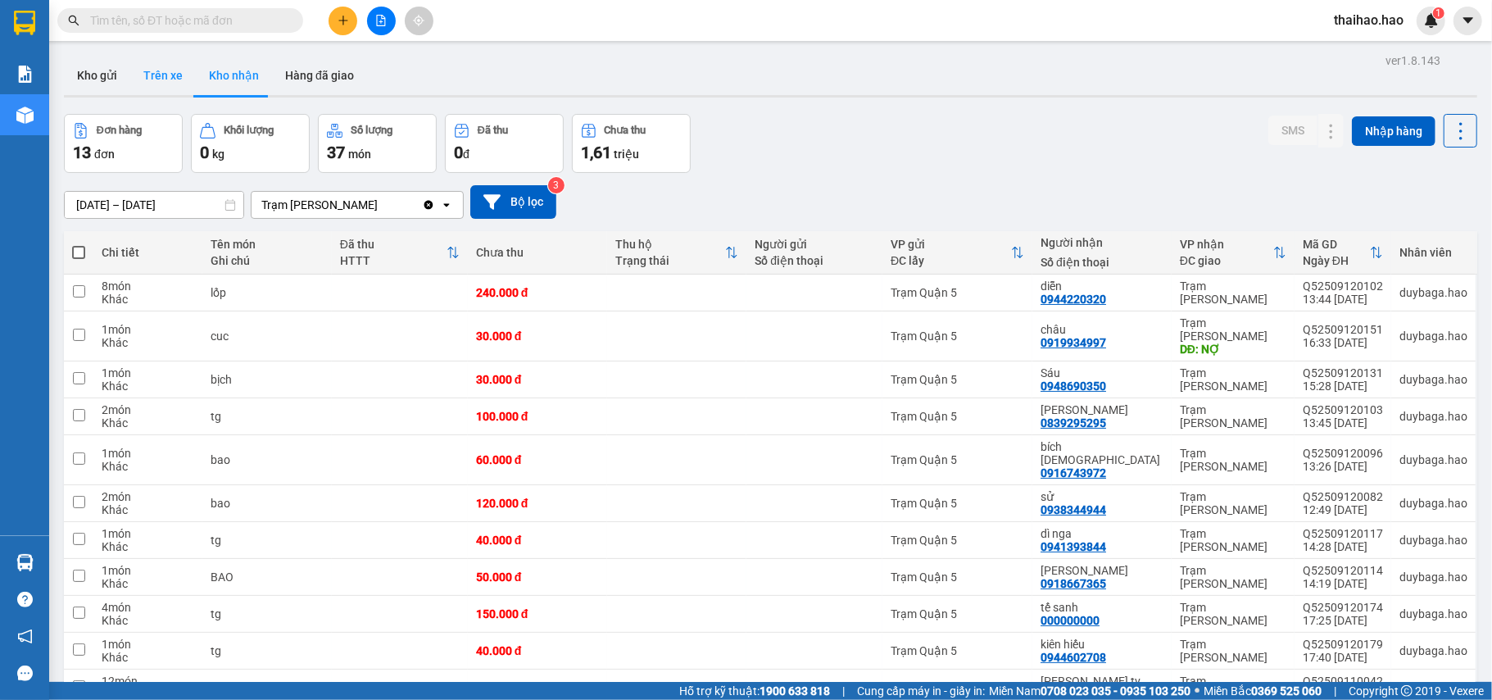
click at [165, 60] on button "Trên xe" at bounding box center [163, 75] width 66 height 39
type input "[DATE] – [DATE]"
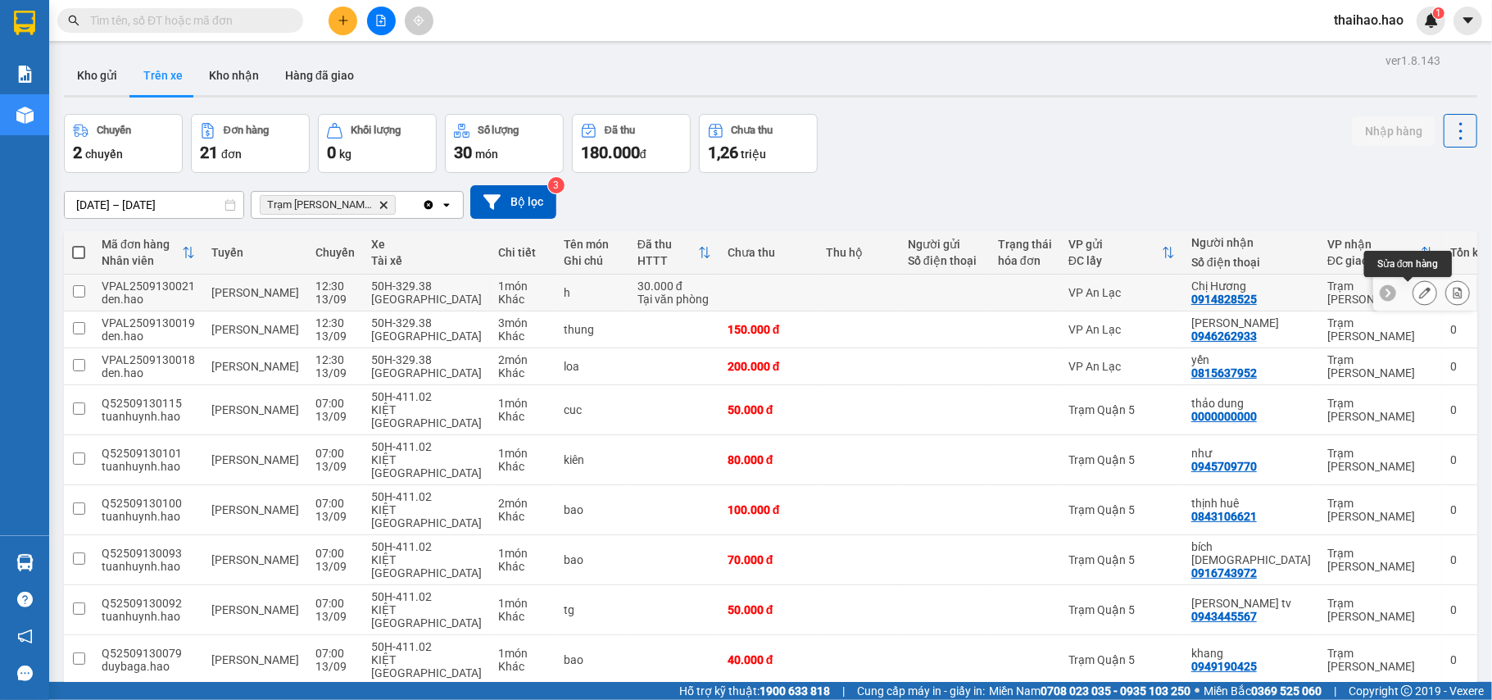
click at [1419, 297] on icon at bounding box center [1424, 292] width 11 height 11
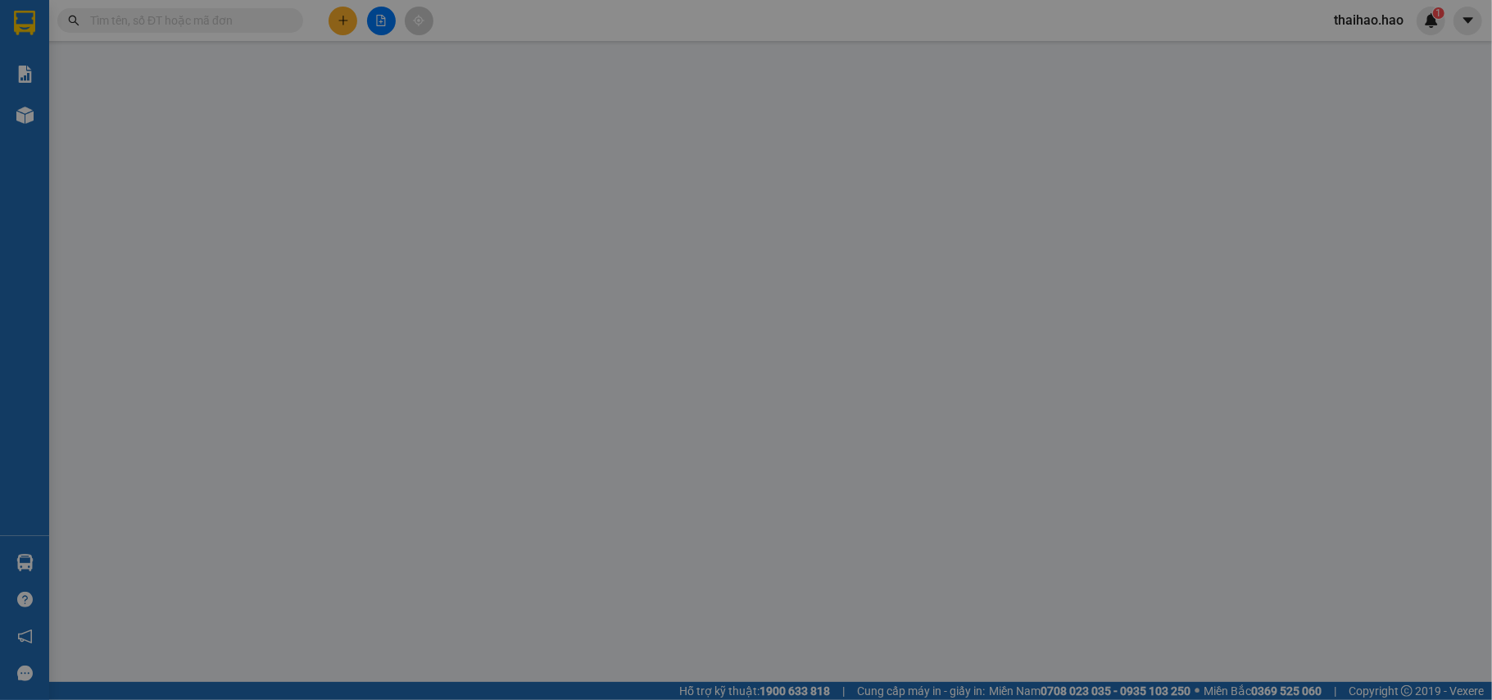
type input "0914828525"
type input "Chị Hương"
type input "30.000"
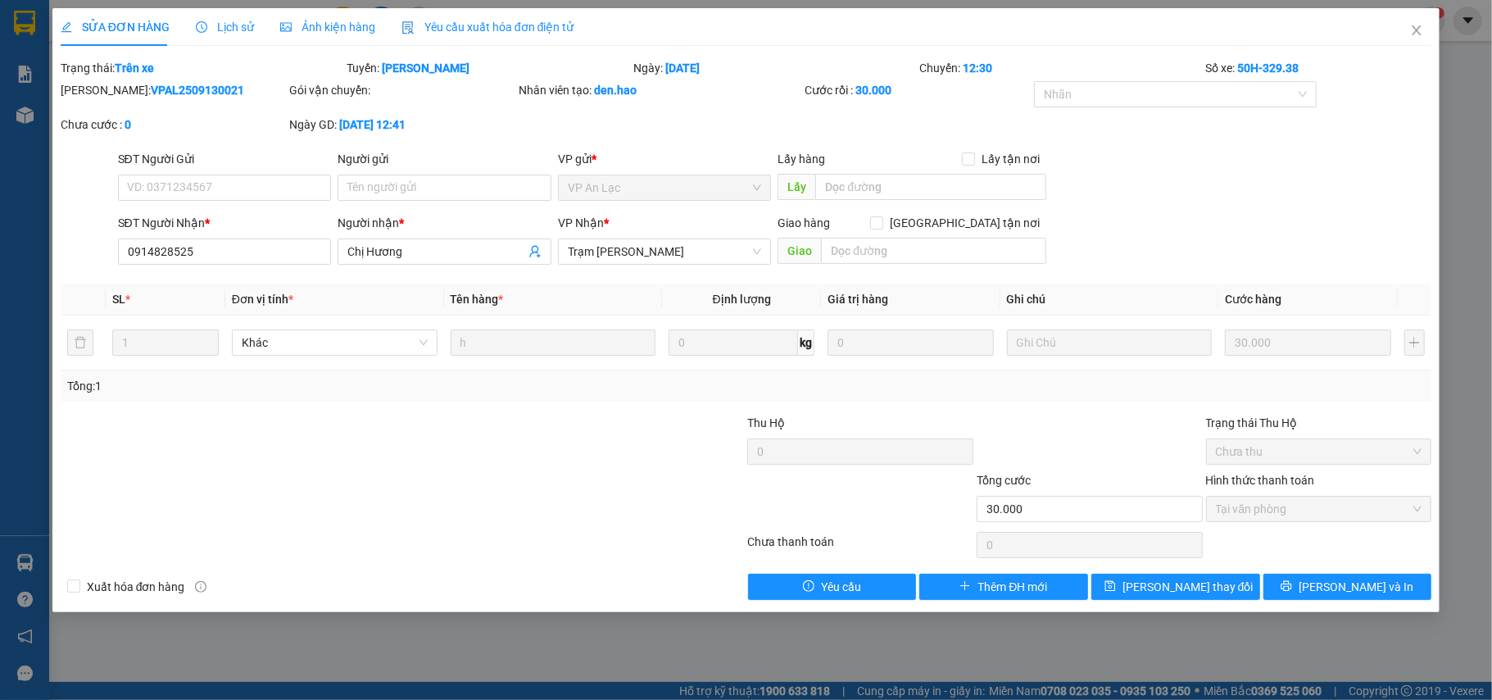
click at [223, 27] on span "Lịch sử" at bounding box center [225, 26] width 58 height 13
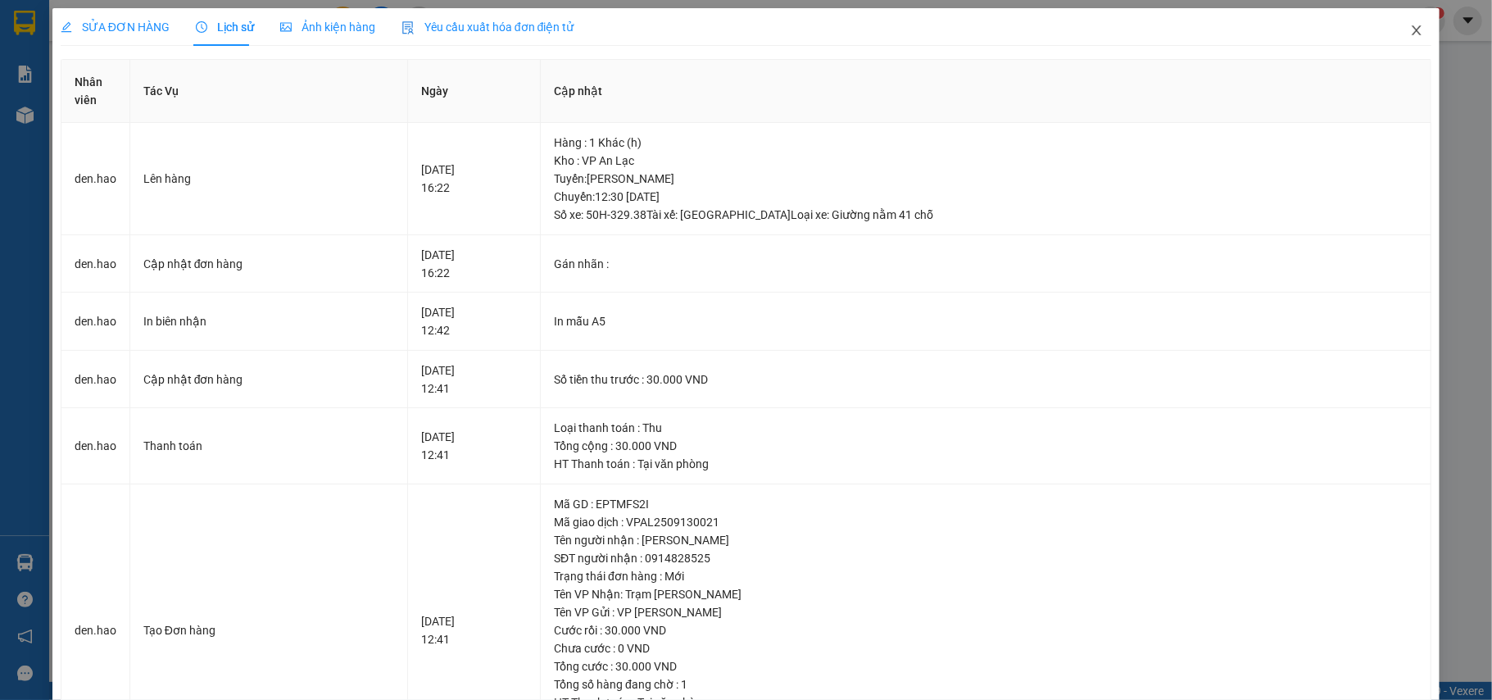
click at [1410, 34] on icon "close" at bounding box center [1416, 30] width 13 height 13
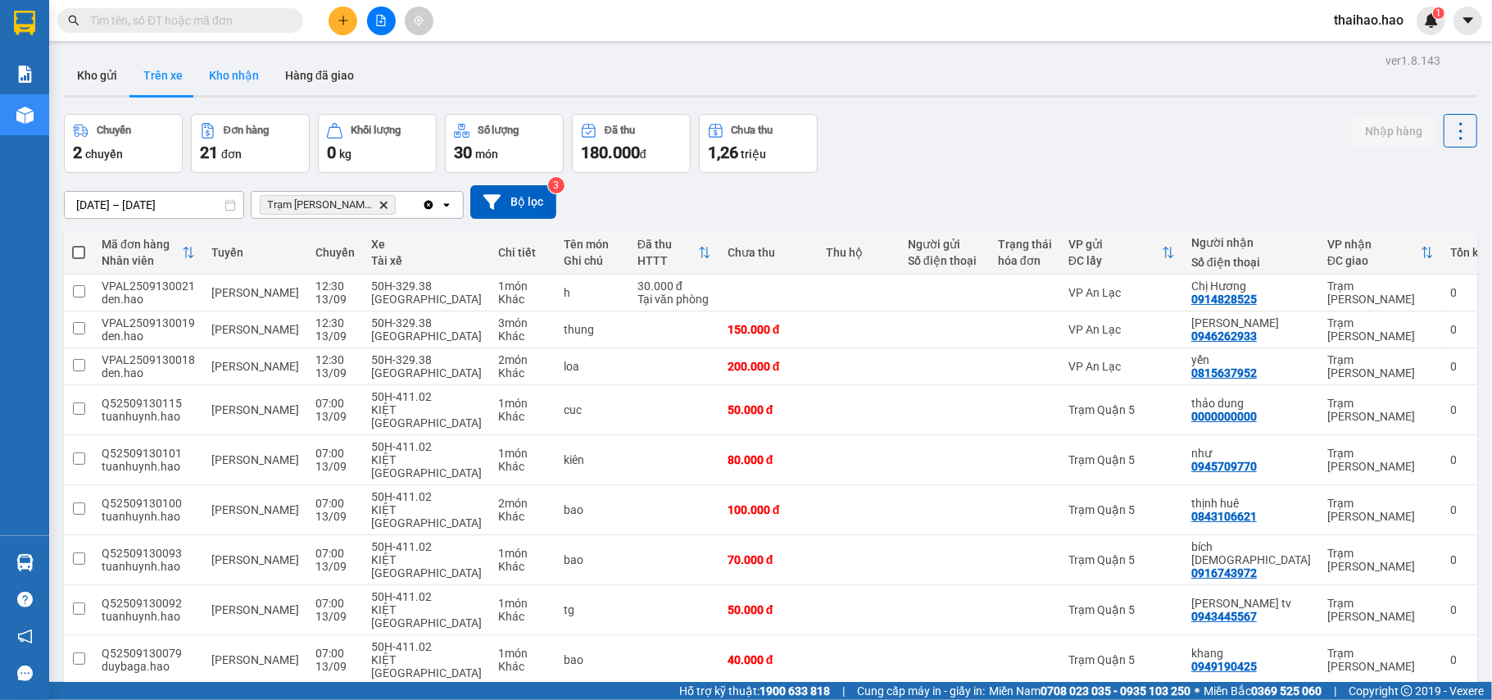
click at [256, 74] on button "Kho nhận" at bounding box center [234, 75] width 76 height 39
type input "[DATE] – [DATE]"
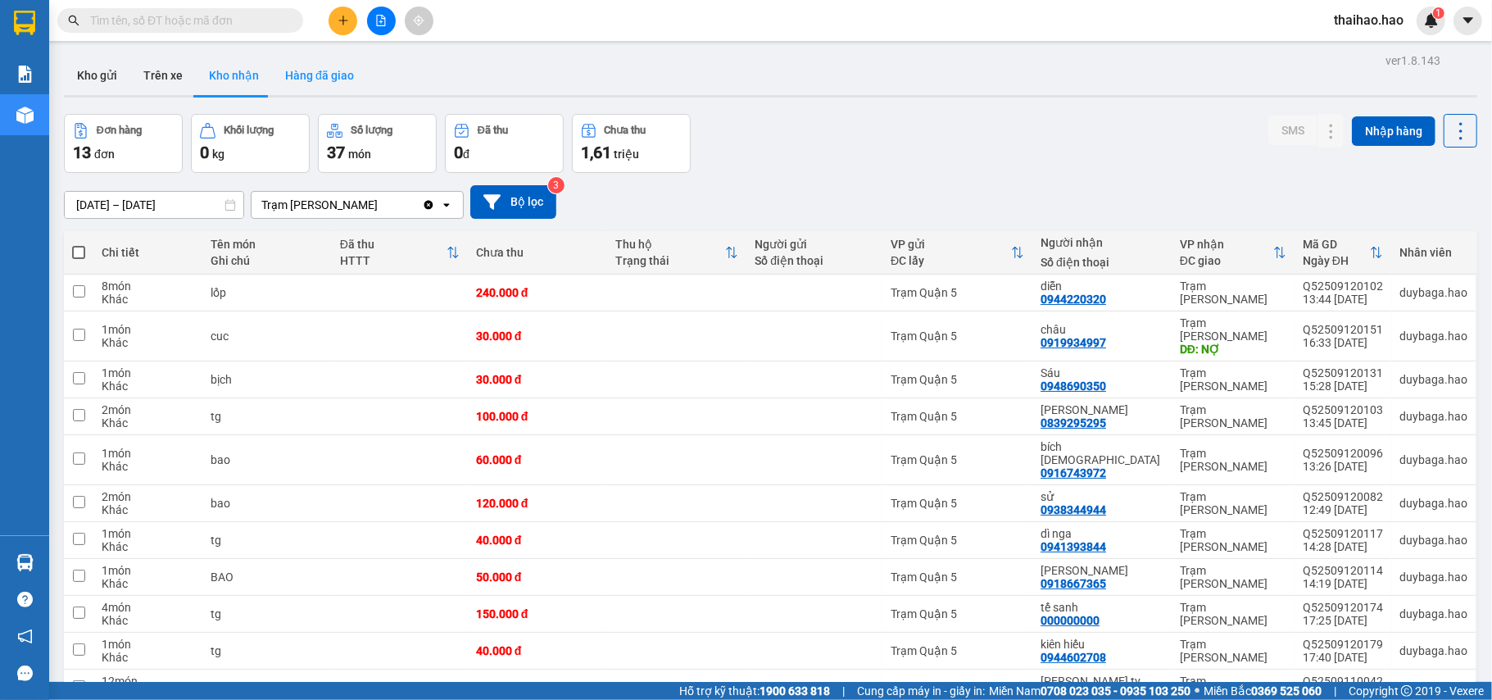
click at [301, 70] on button "Hàng đã giao" at bounding box center [319, 75] width 95 height 39
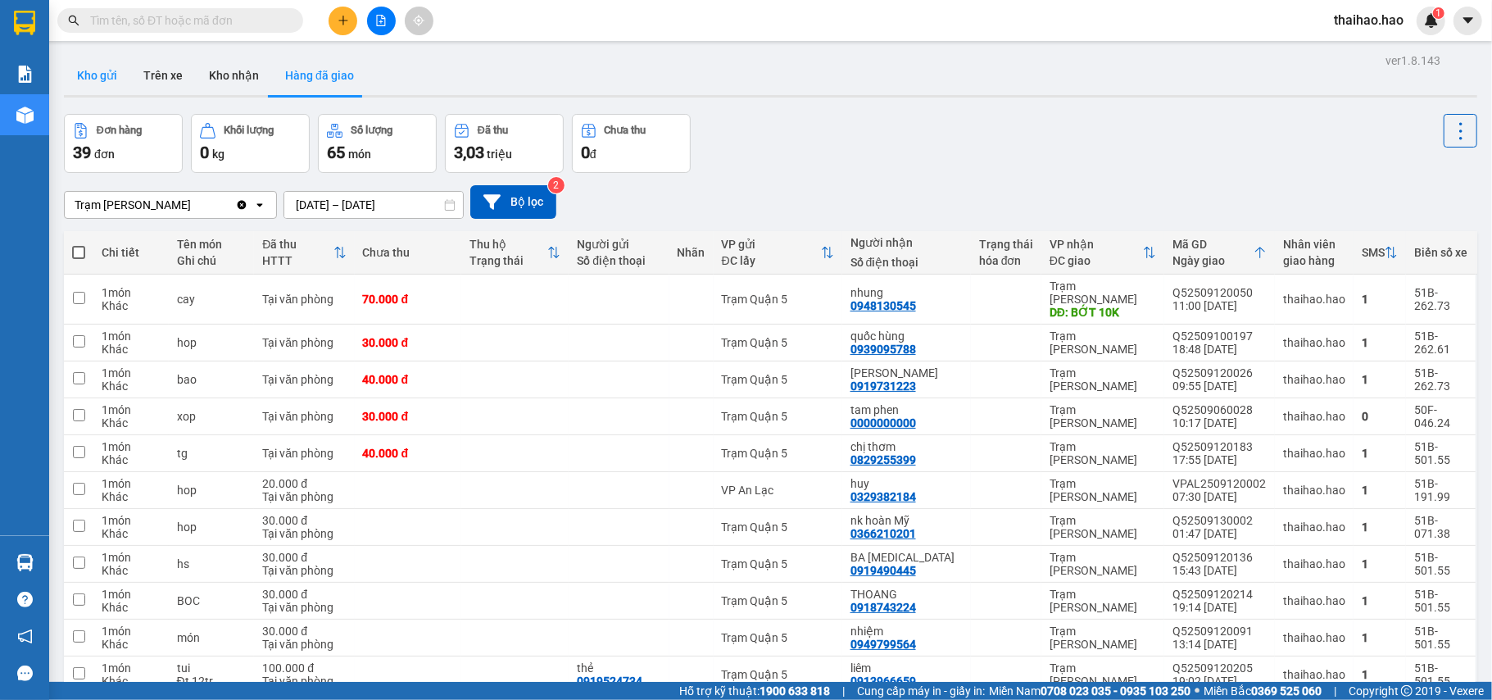
click at [110, 67] on button "Kho gửi" at bounding box center [97, 75] width 66 height 39
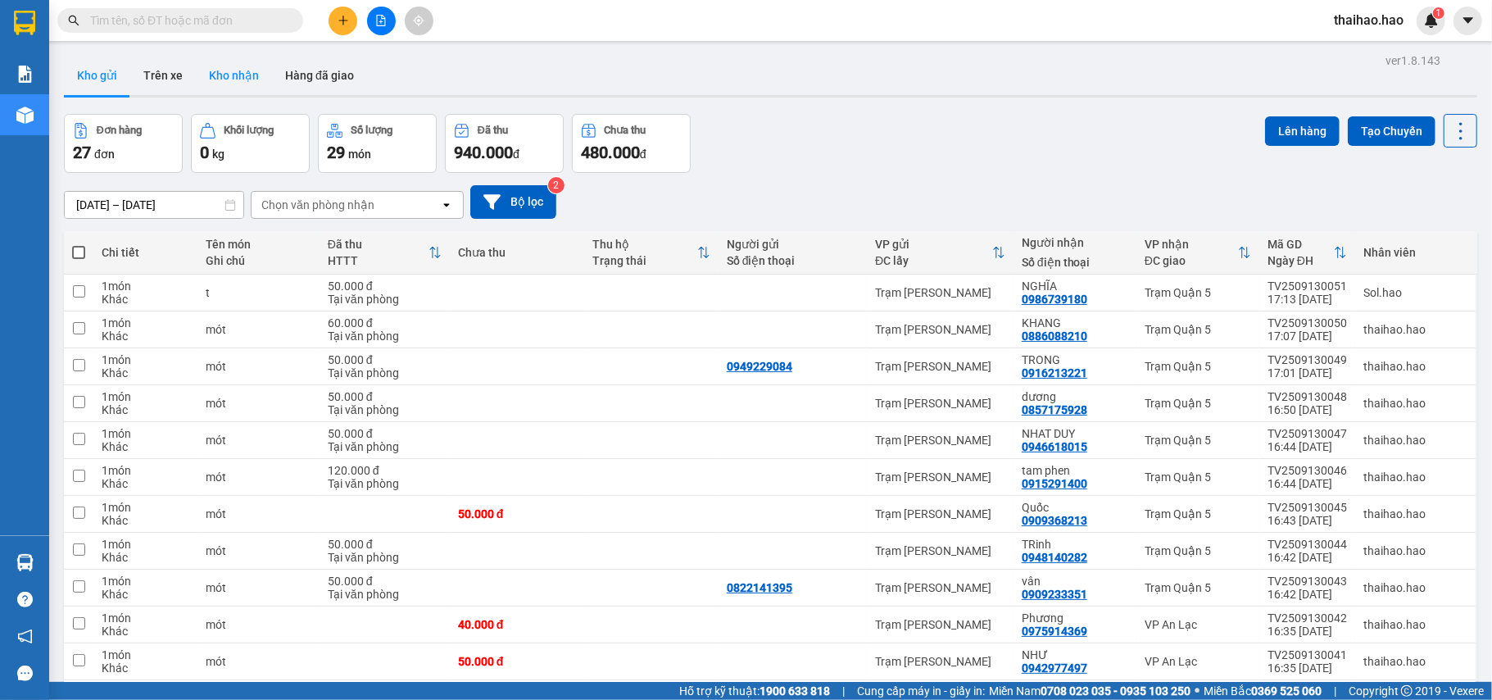
click at [217, 70] on button "Kho nhận" at bounding box center [234, 75] width 76 height 39
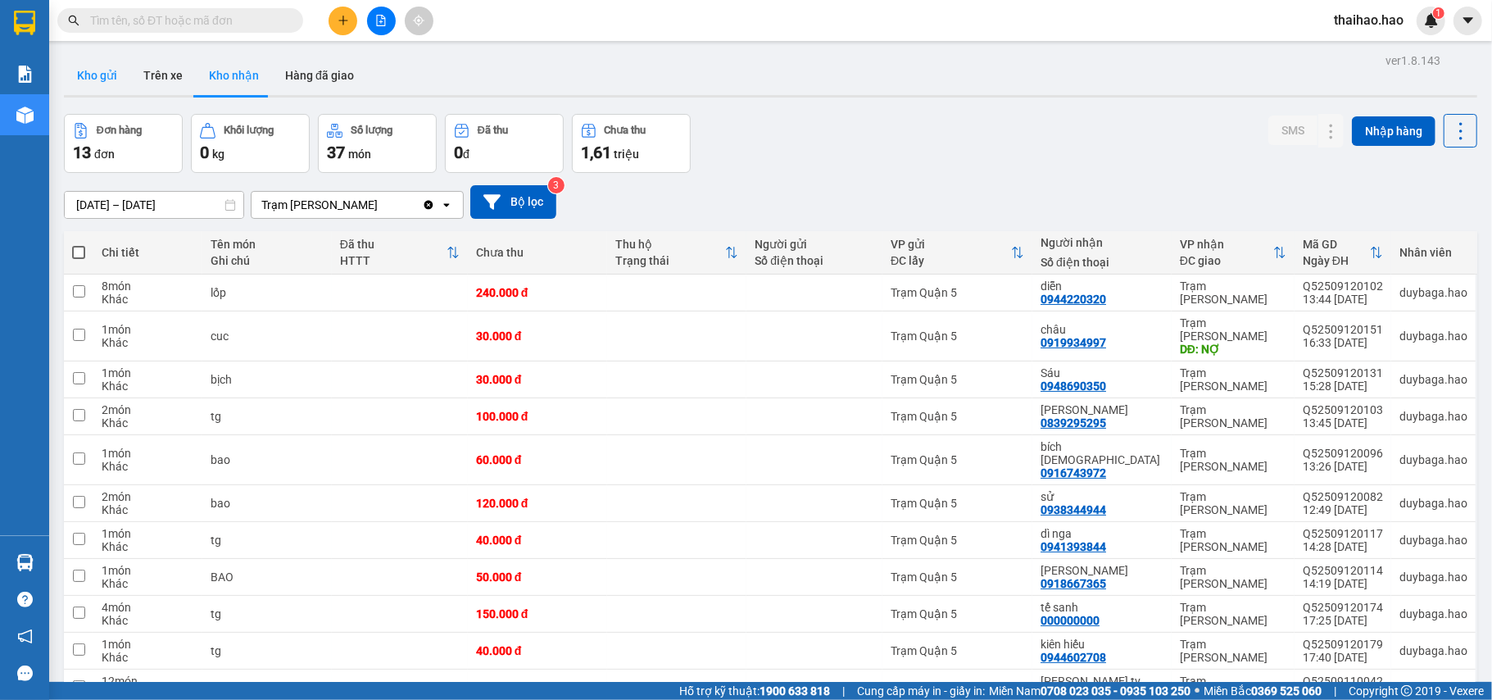
click at [128, 64] on button "Kho gửi" at bounding box center [97, 75] width 66 height 39
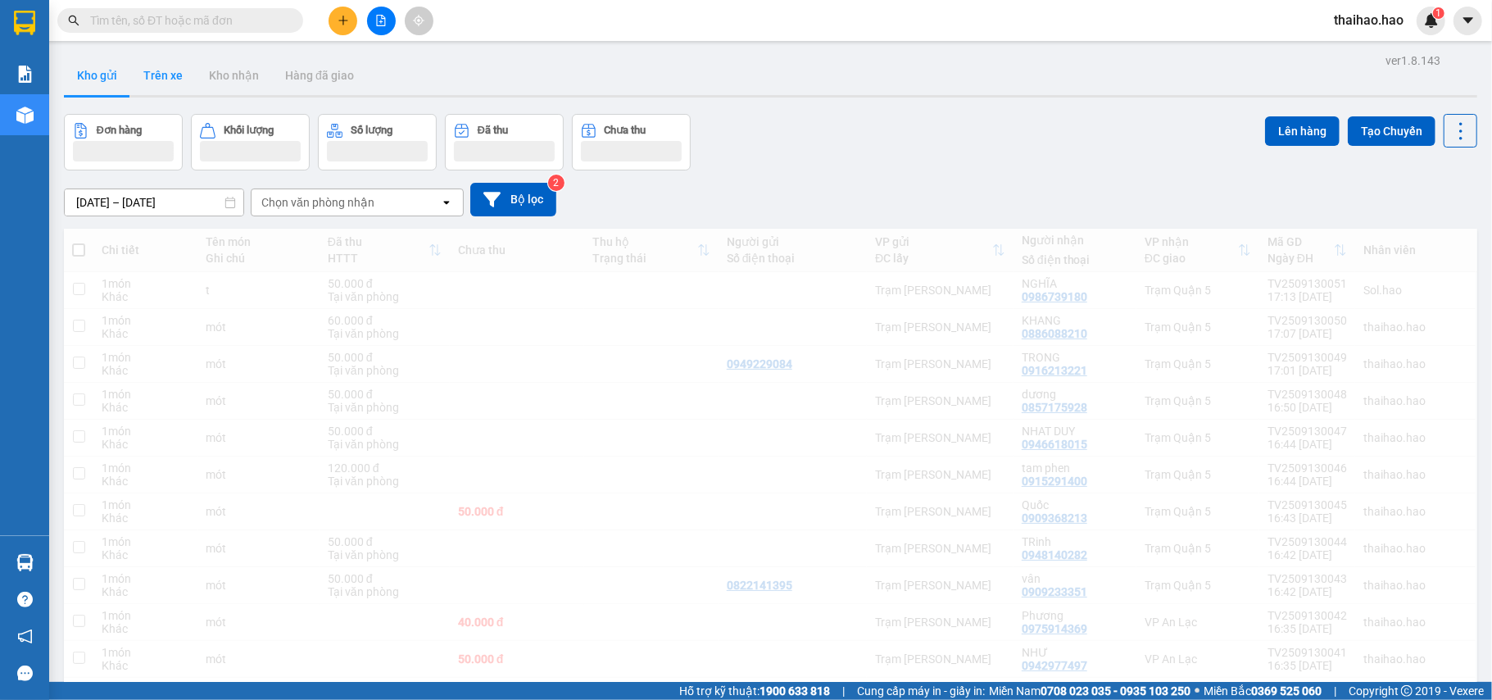
click at [162, 73] on button "Trên xe" at bounding box center [163, 75] width 66 height 39
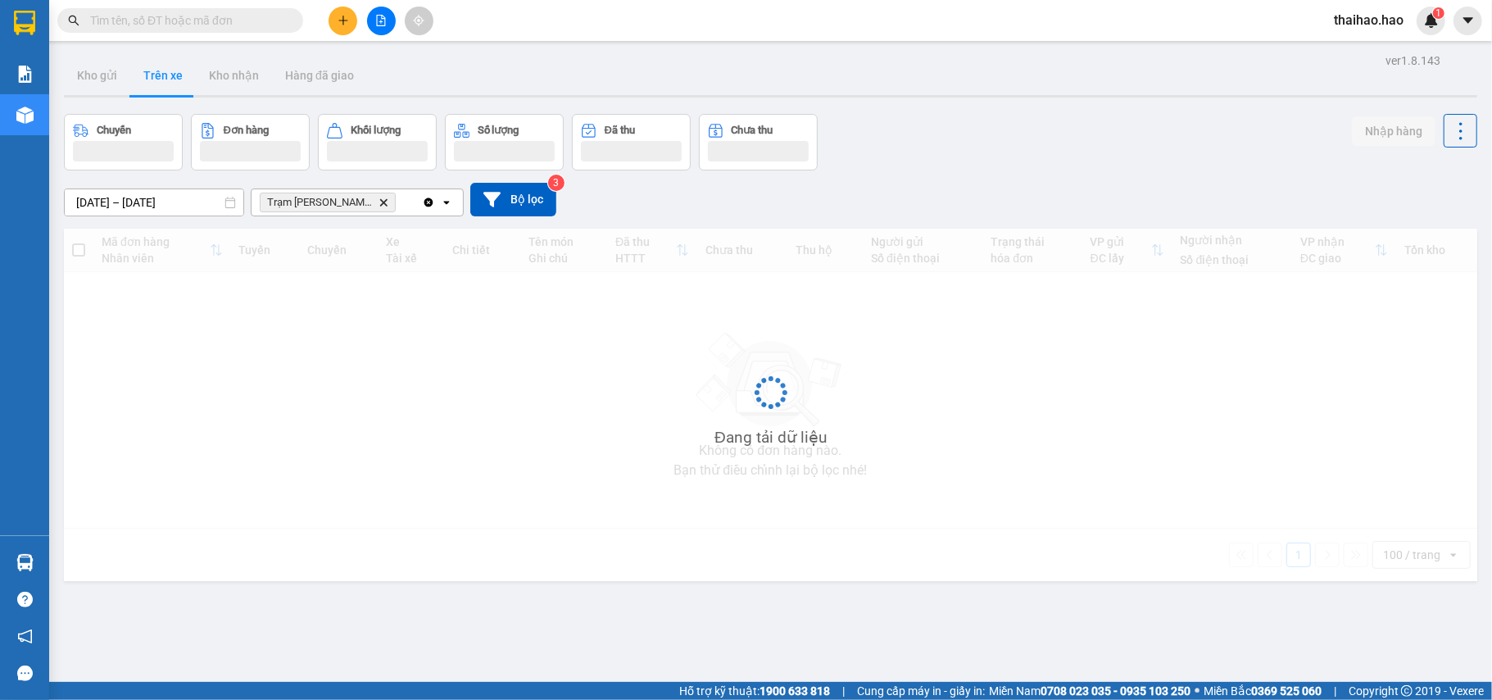
click at [162, 73] on button "Trên xe" at bounding box center [163, 75] width 66 height 39
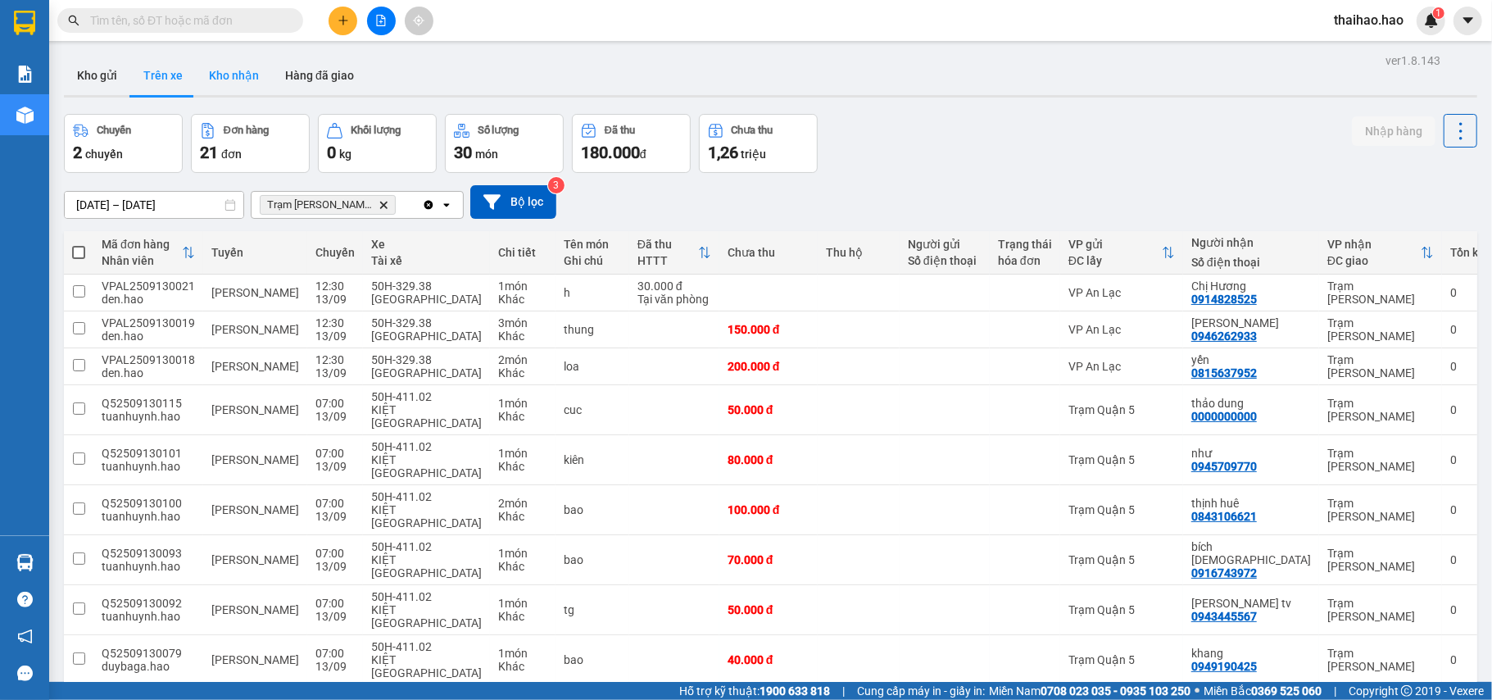
click at [208, 83] on button "Kho nhận" at bounding box center [234, 75] width 76 height 39
type input "[DATE] – [DATE]"
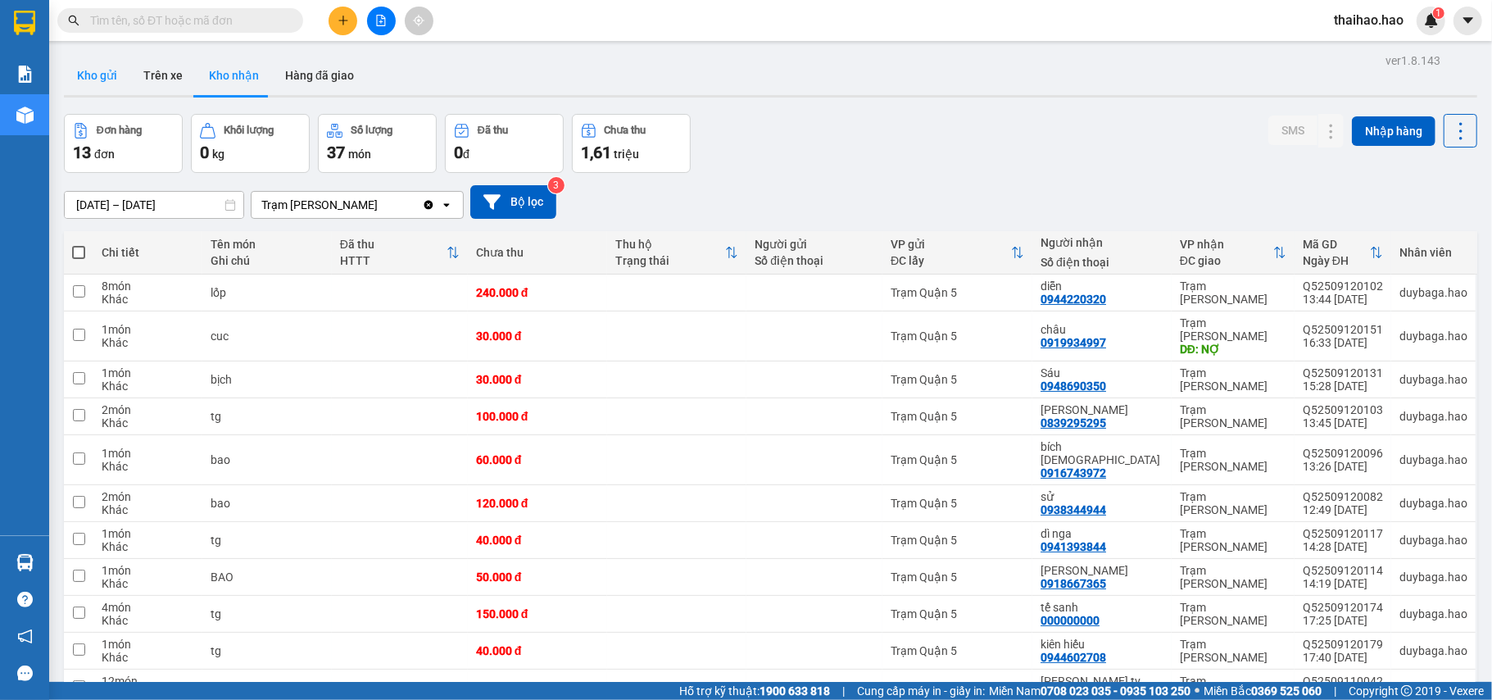
click at [76, 85] on button "Kho gửi" at bounding box center [97, 75] width 66 height 39
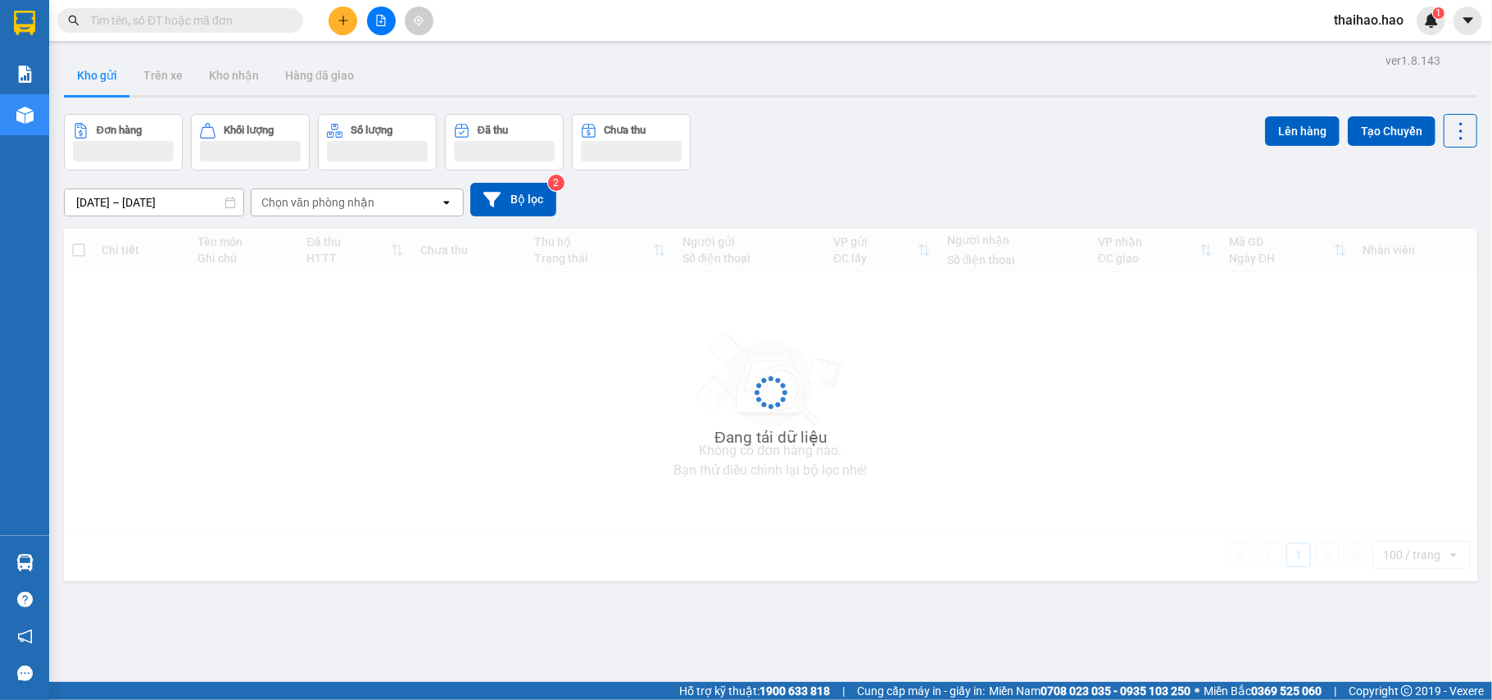
click at [76, 85] on button "Kho gửi" at bounding box center [97, 75] width 66 height 39
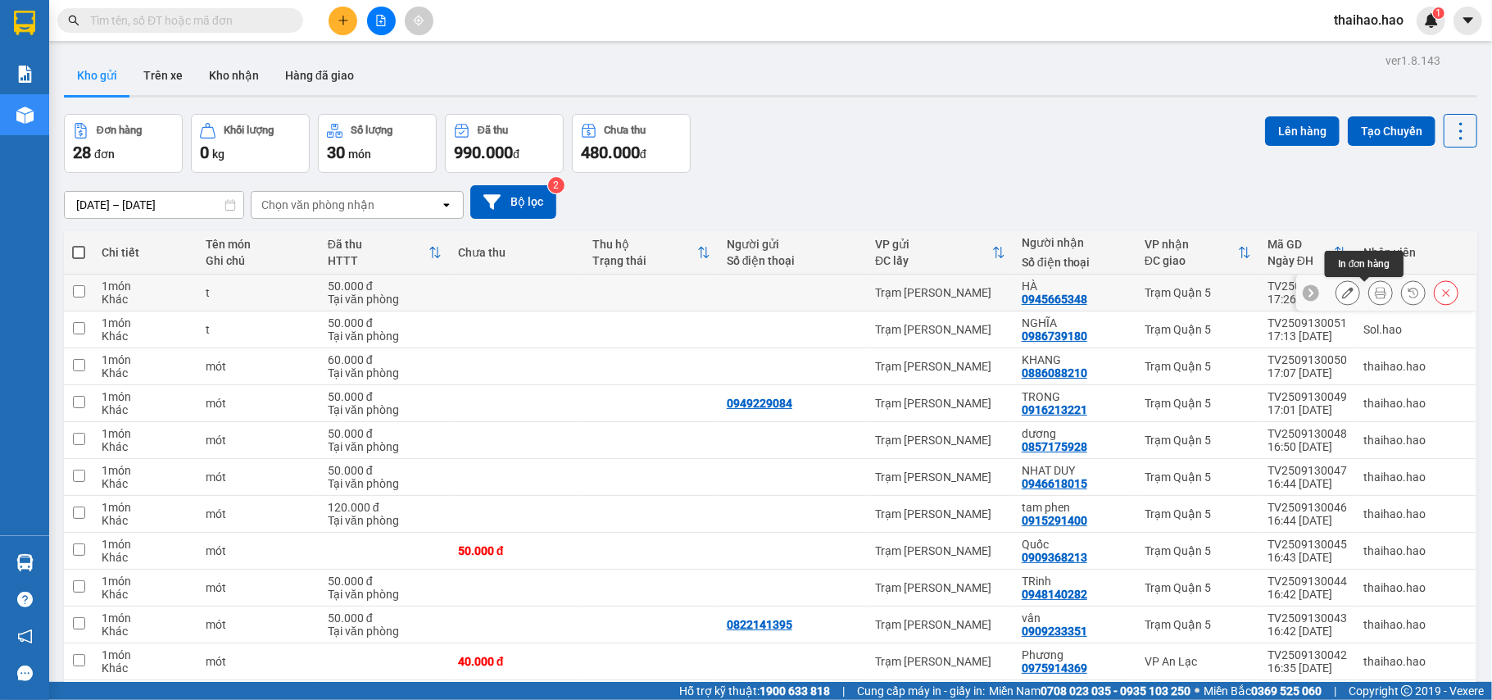
click at [1369, 300] on button at bounding box center [1380, 293] width 23 height 29
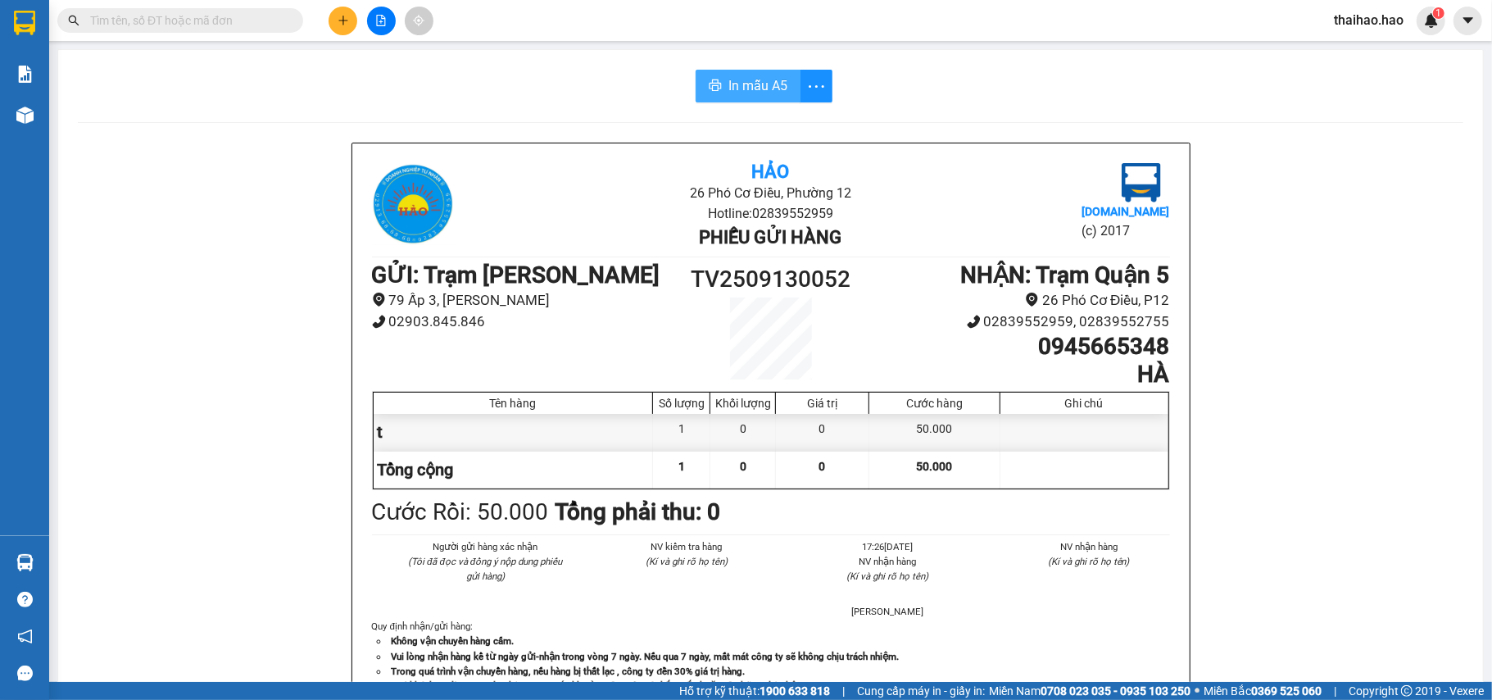
click at [728, 89] on span "In mẫu A5" at bounding box center [757, 85] width 59 height 20
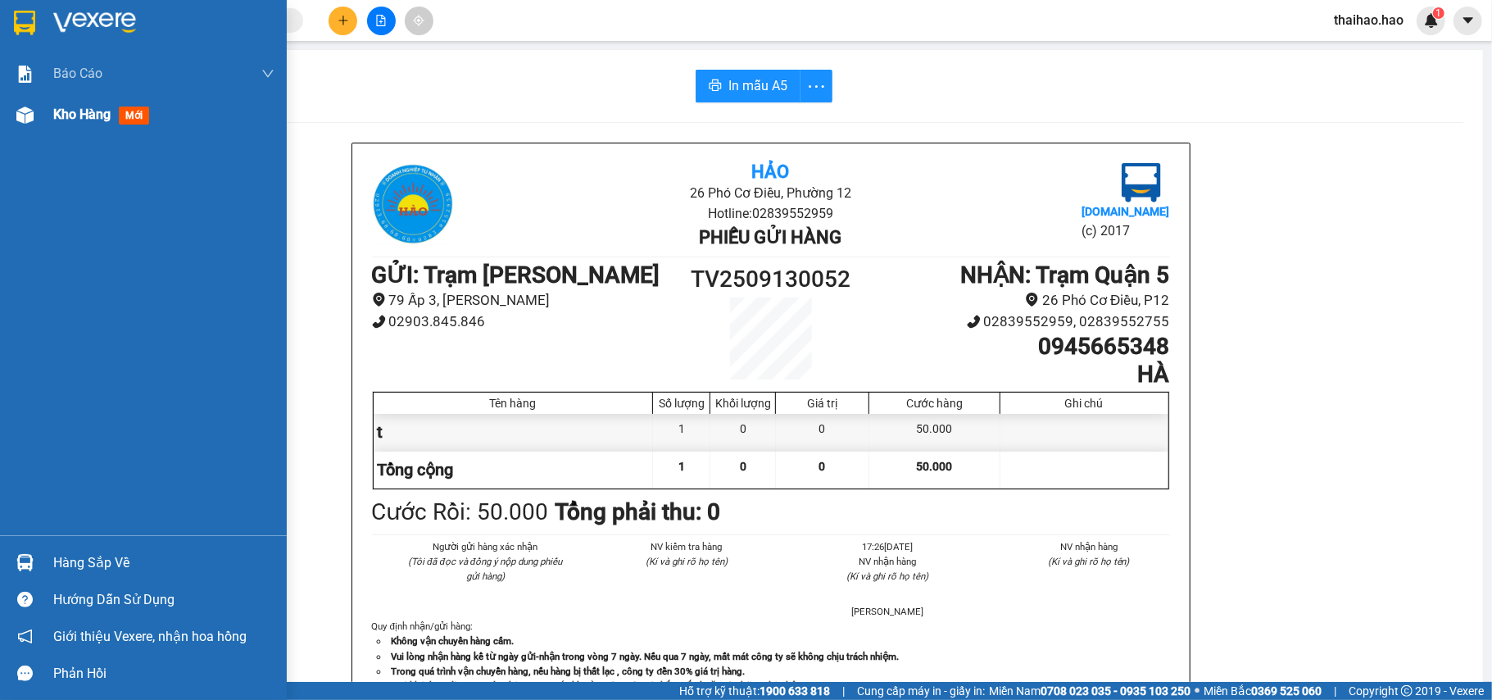
click at [70, 120] on span "Kho hàng" at bounding box center [81, 114] width 57 height 16
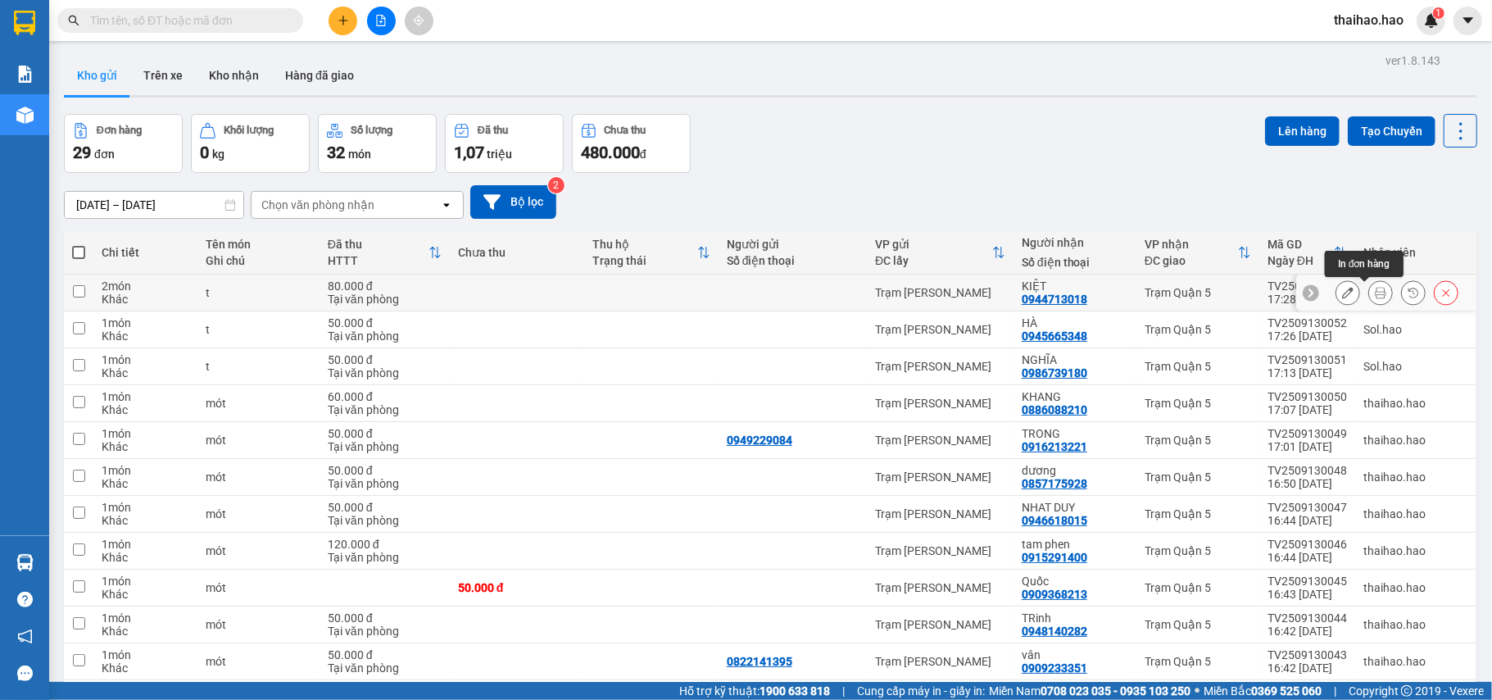
click at [1375, 295] on icon at bounding box center [1380, 292] width 11 height 11
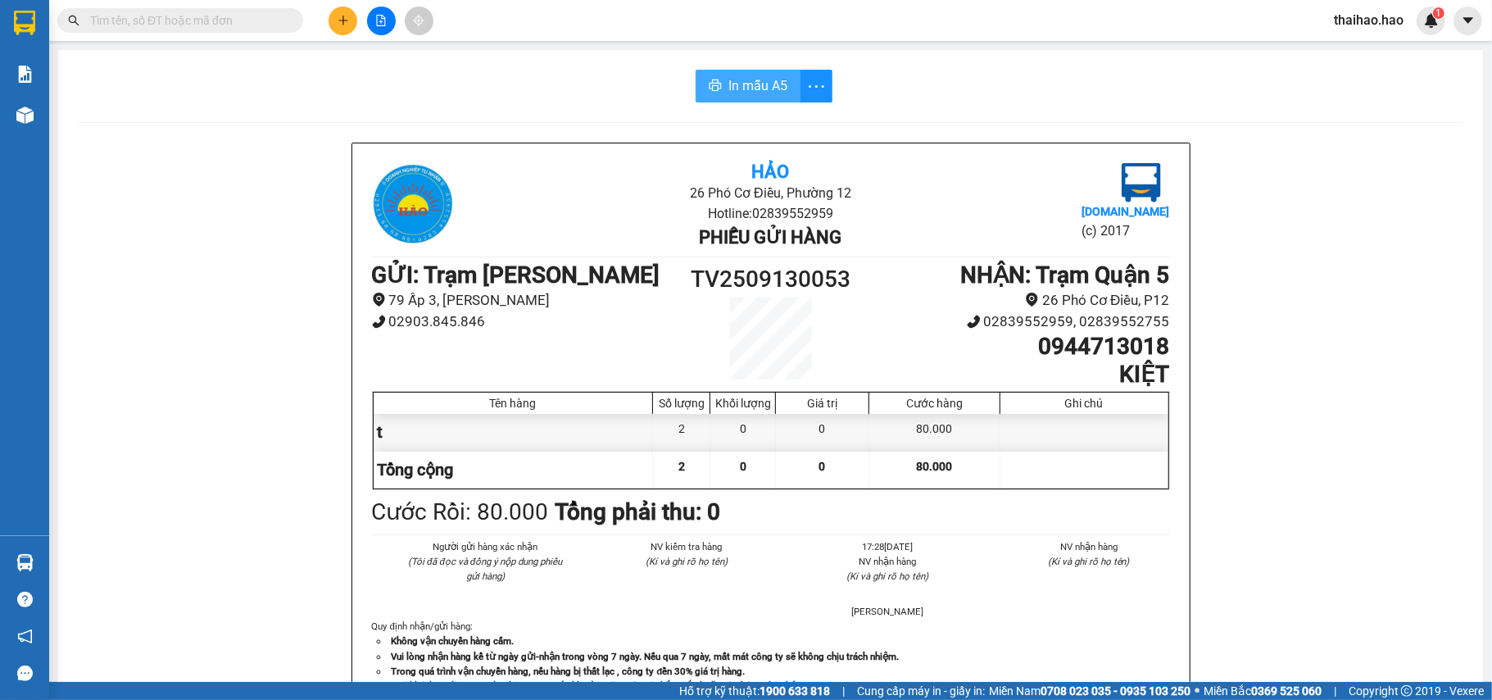
click at [728, 79] on span "In mẫu A5" at bounding box center [757, 85] width 59 height 20
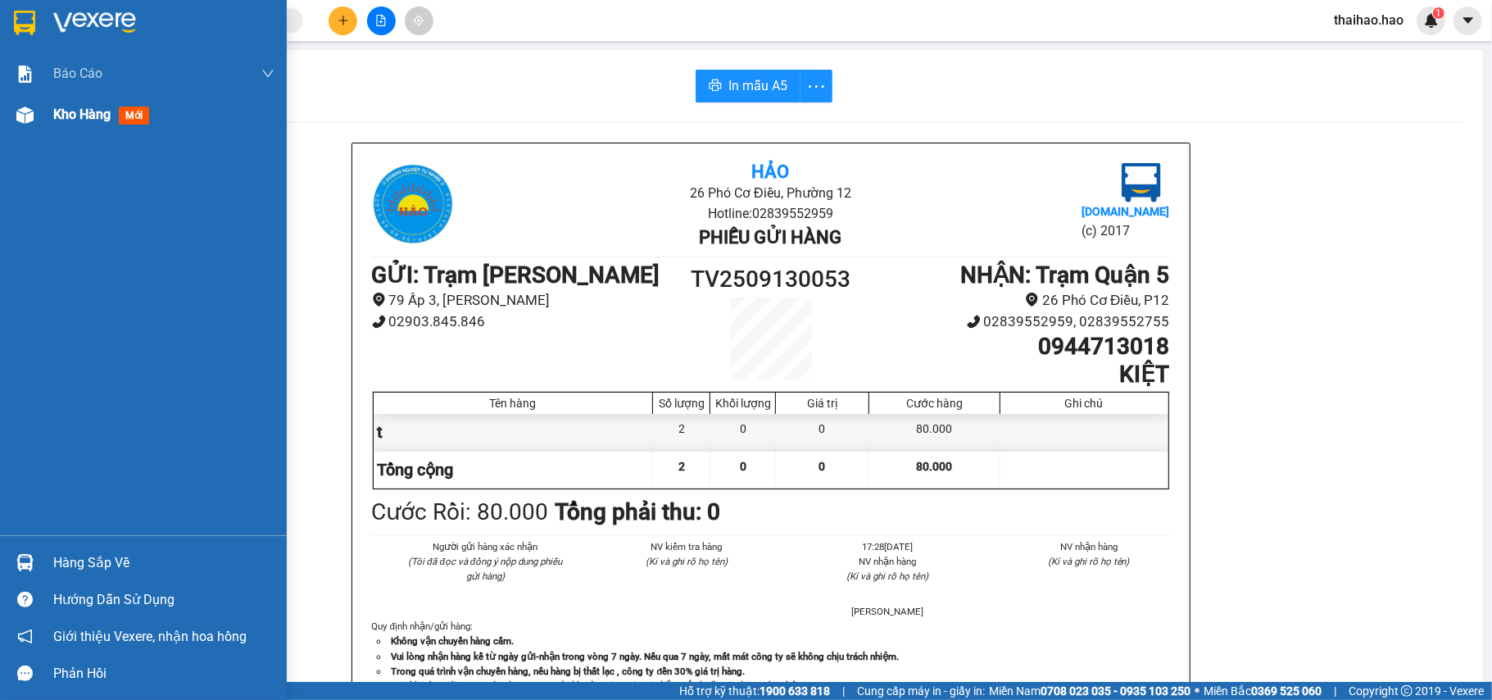
click at [23, 128] on div at bounding box center [25, 115] width 29 height 29
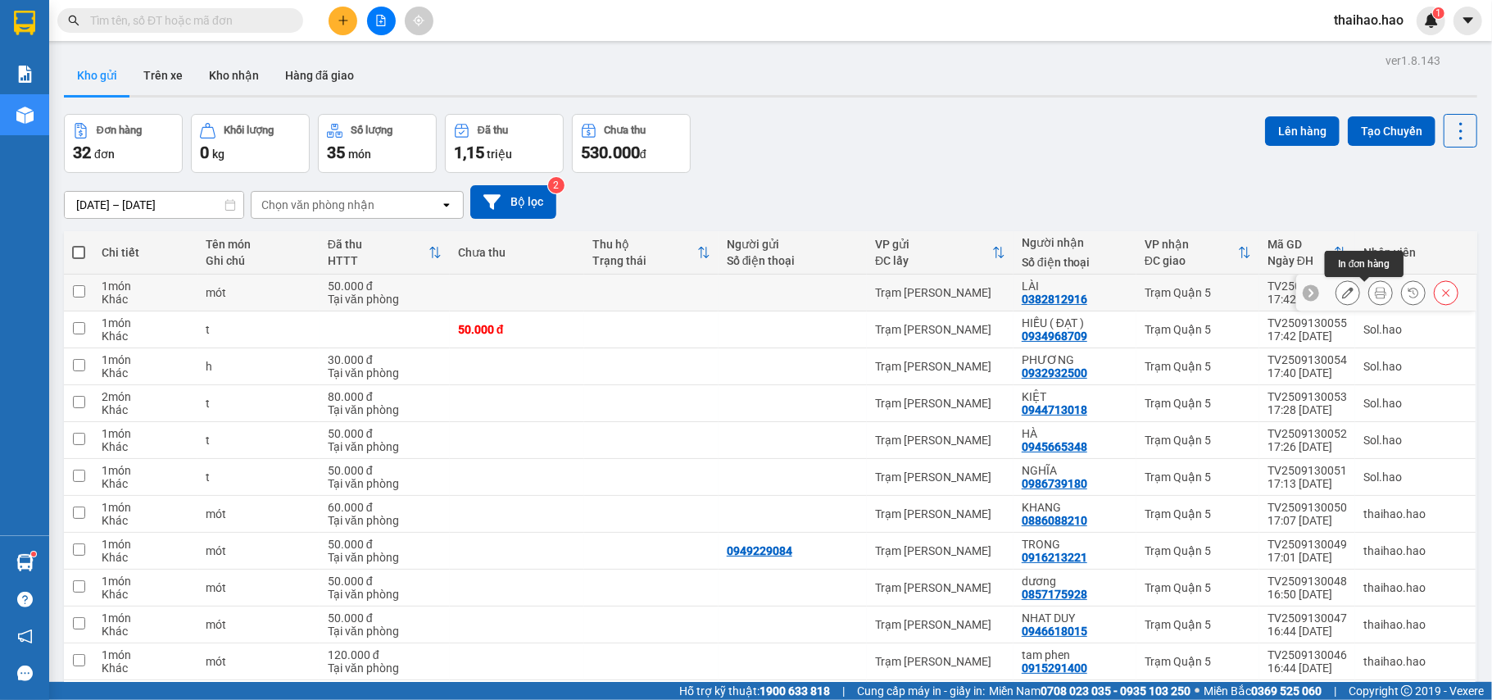
click at [1375, 290] on icon at bounding box center [1380, 292] width 11 height 11
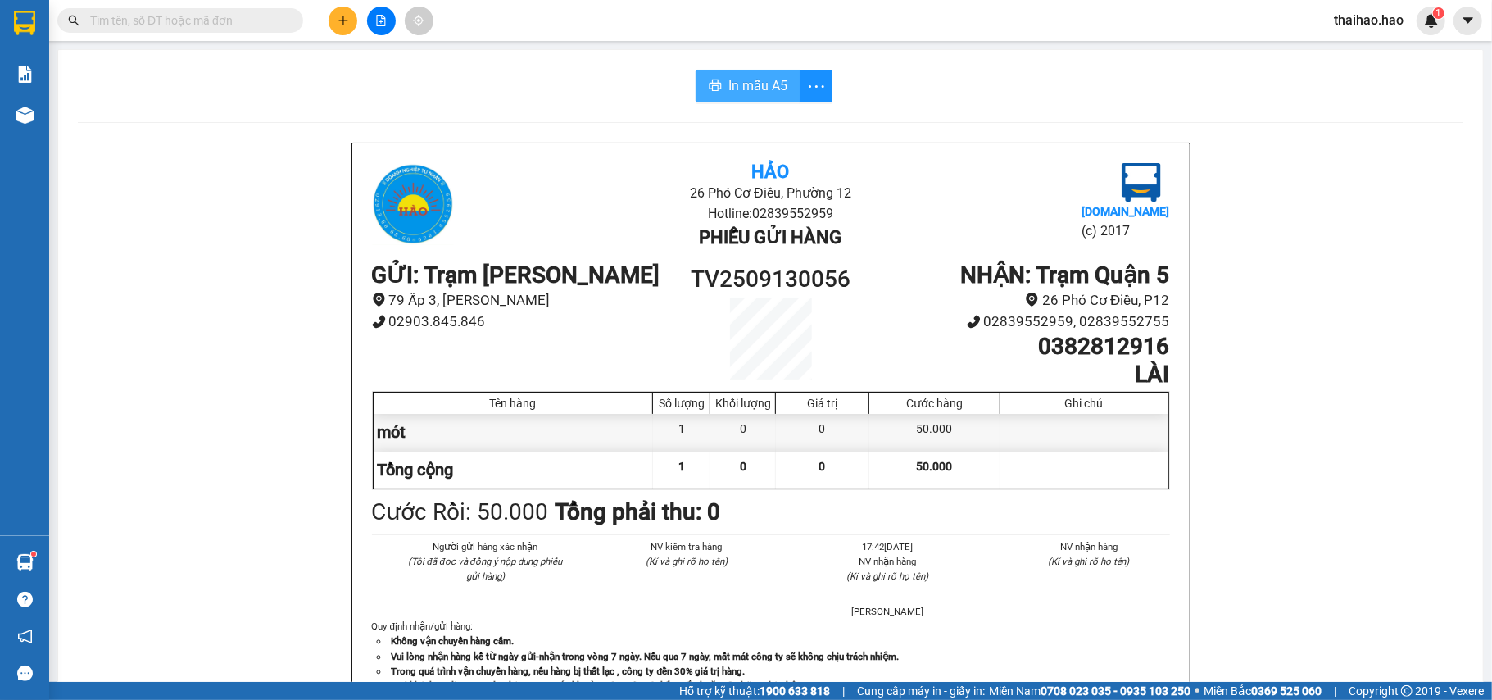
drag, startPoint x: 754, startPoint y: 102, endPoint x: 741, endPoint y: 93, distance: 16.6
click at [747, 102] on button "In mẫu A5" at bounding box center [747, 86] width 105 height 33
click at [741, 93] on span "In mẫu A5" at bounding box center [757, 85] width 59 height 20
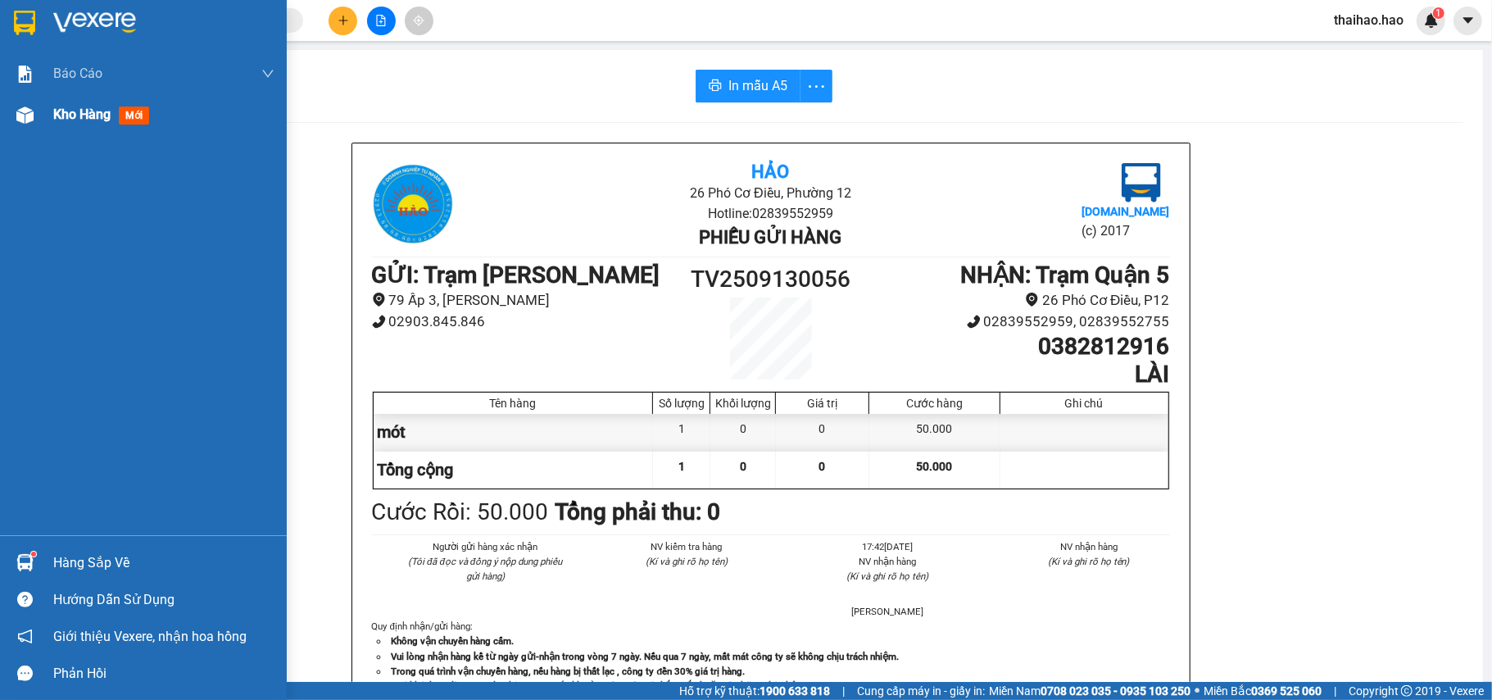
click at [30, 121] on img at bounding box center [24, 114] width 17 height 17
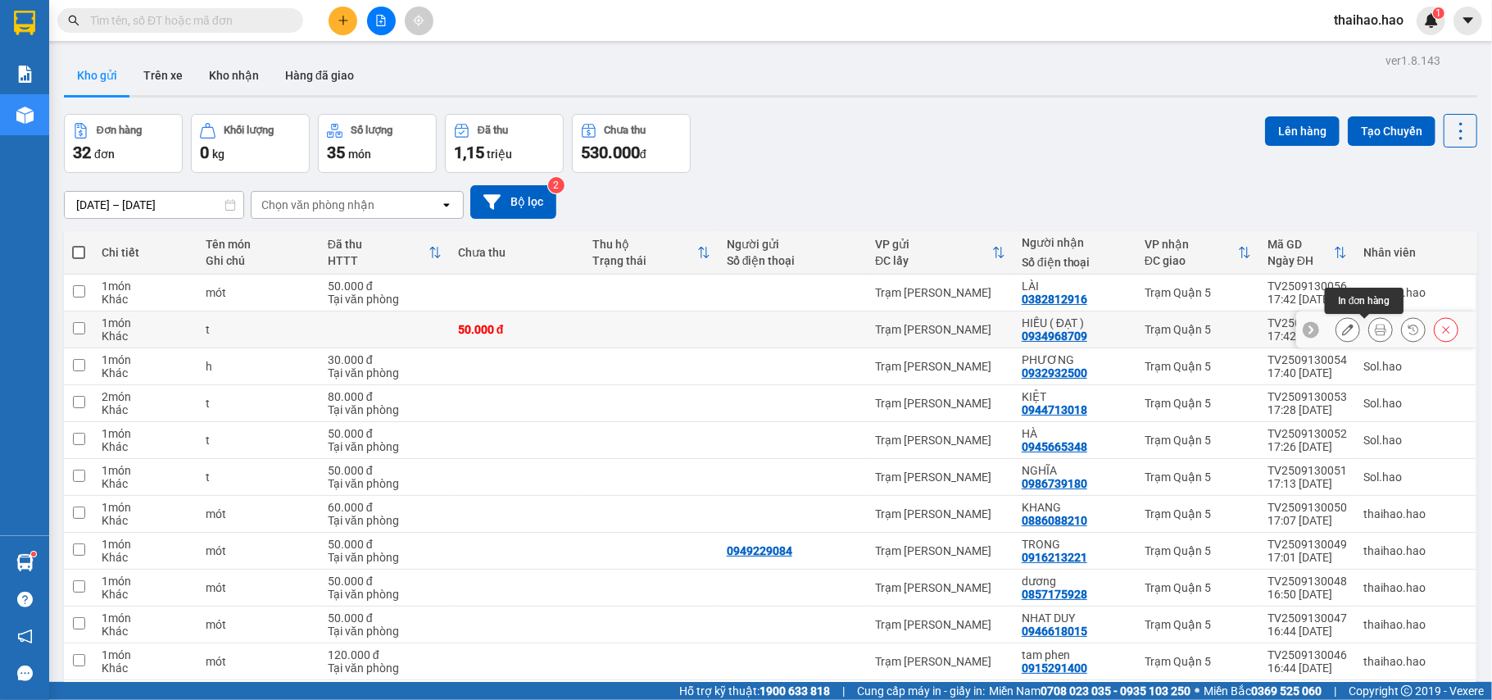
click at [1375, 329] on icon at bounding box center [1380, 329] width 11 height 11
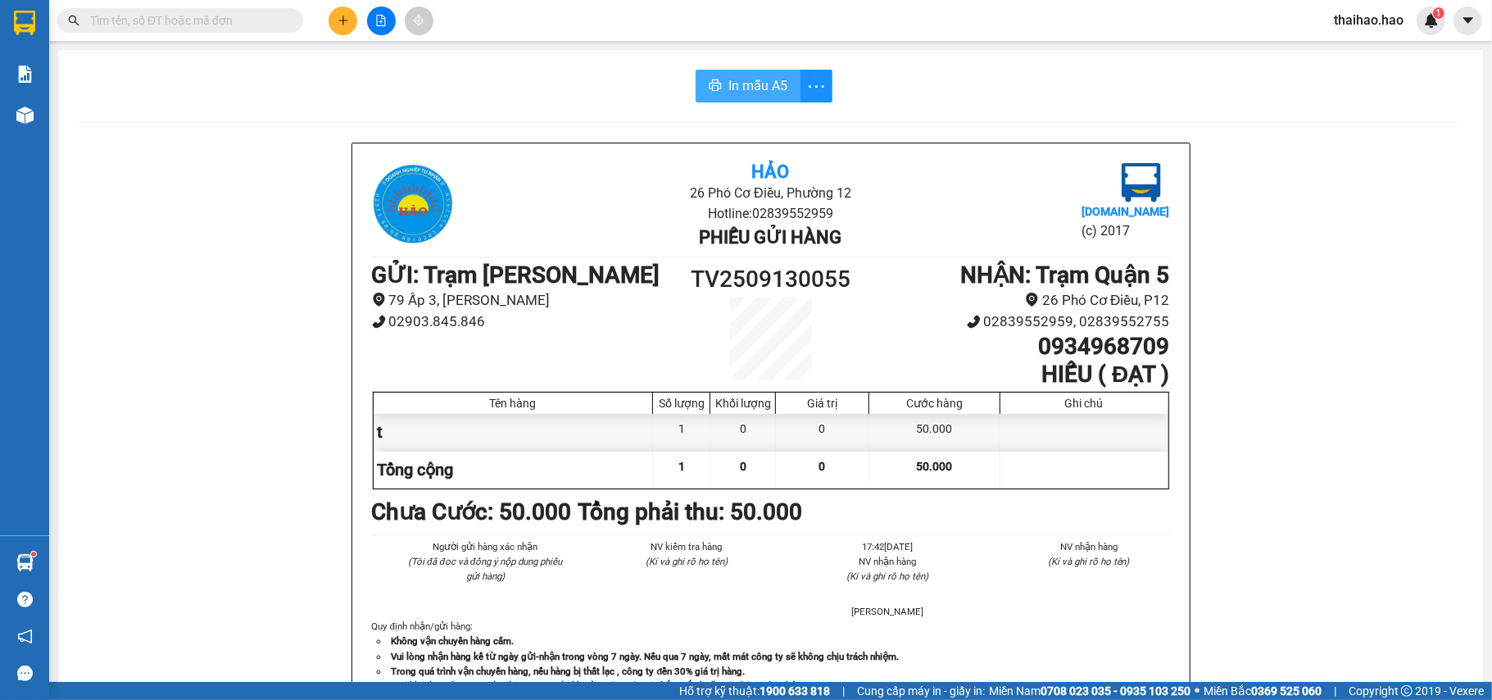
drag, startPoint x: 751, startPoint y: 83, endPoint x: 705, endPoint y: 102, distance: 49.9
click at [752, 83] on span "In mẫu A5" at bounding box center [757, 85] width 59 height 20
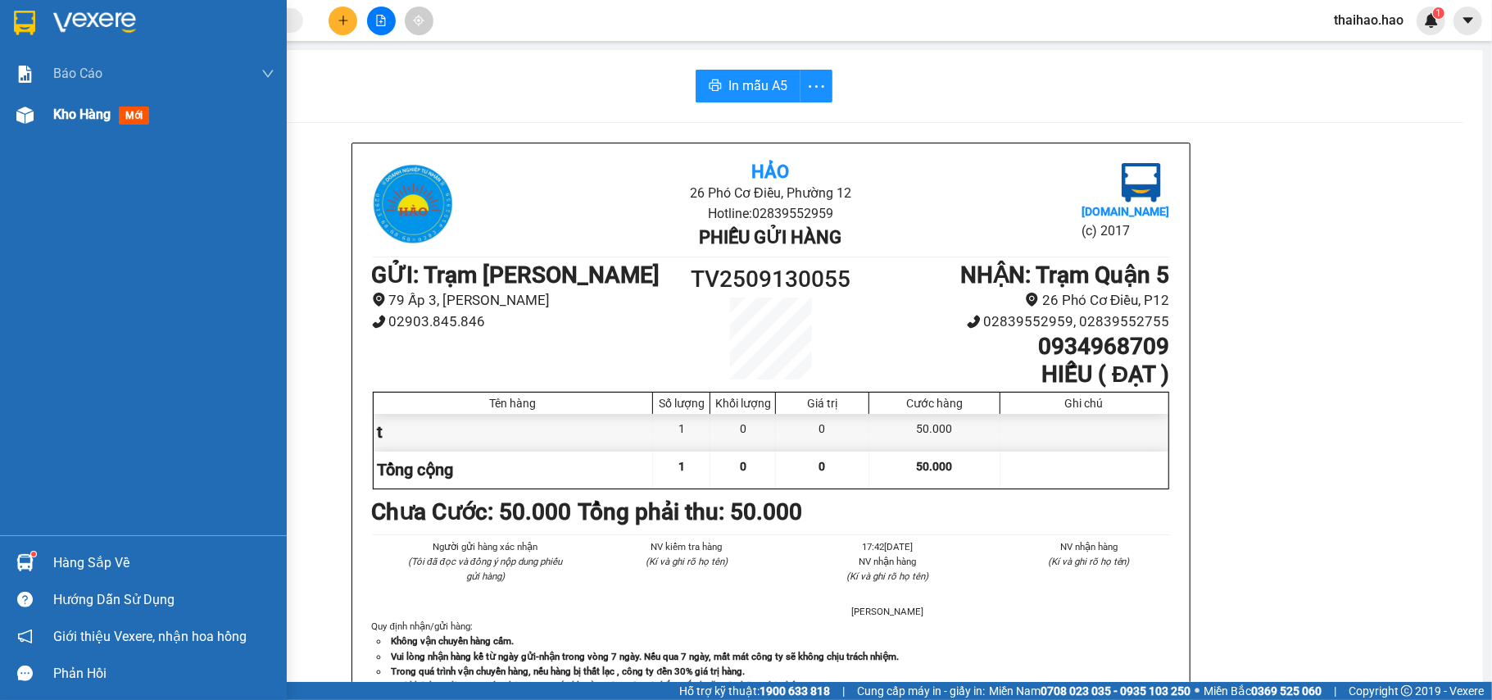
click at [86, 106] on span "Kho hàng" at bounding box center [81, 114] width 57 height 16
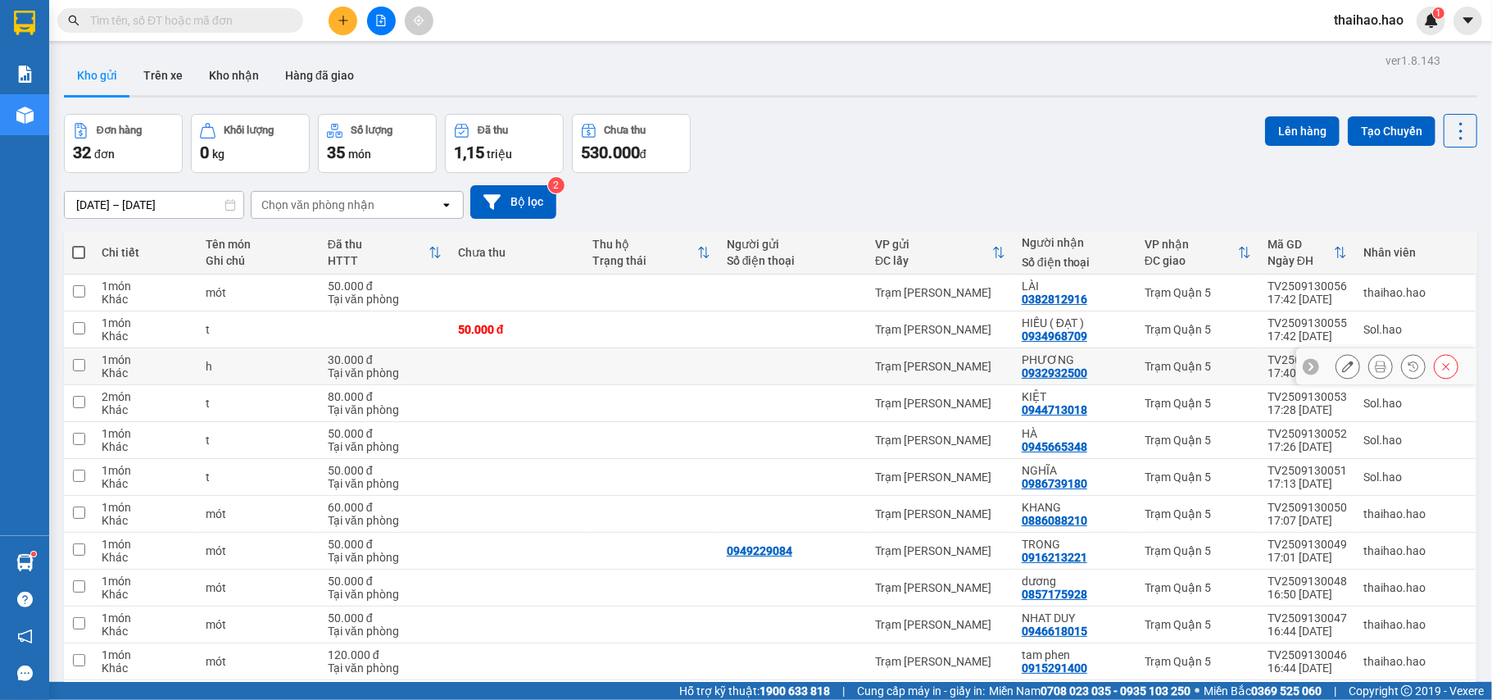
drag, startPoint x: 1325, startPoint y: 367, endPoint x: 1168, endPoint y: 342, distance: 158.4
click at [1336, 368] on button at bounding box center [1347, 366] width 23 height 29
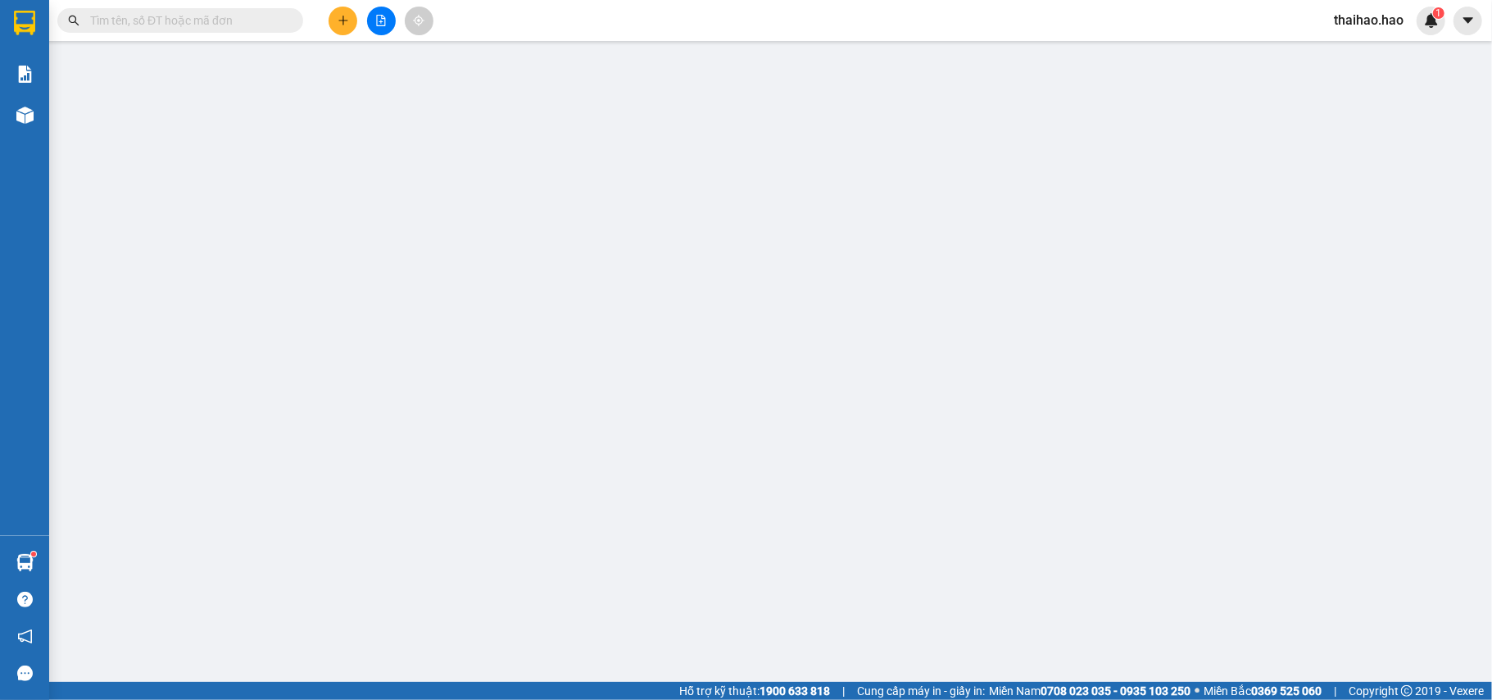
type input "0932932500"
type input "PHƯƠNG"
type input "30.000"
type input "0"
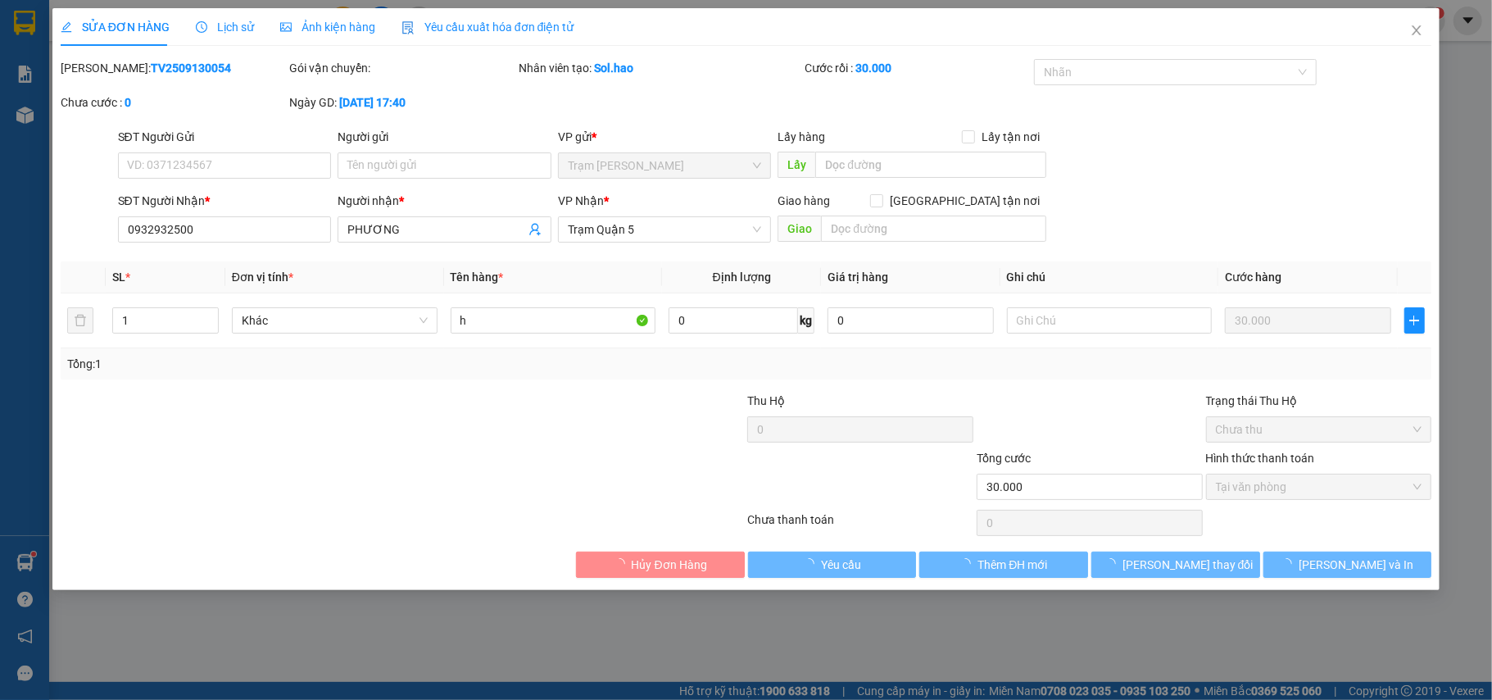
click at [215, 15] on div "Lịch sử" at bounding box center [225, 27] width 58 height 38
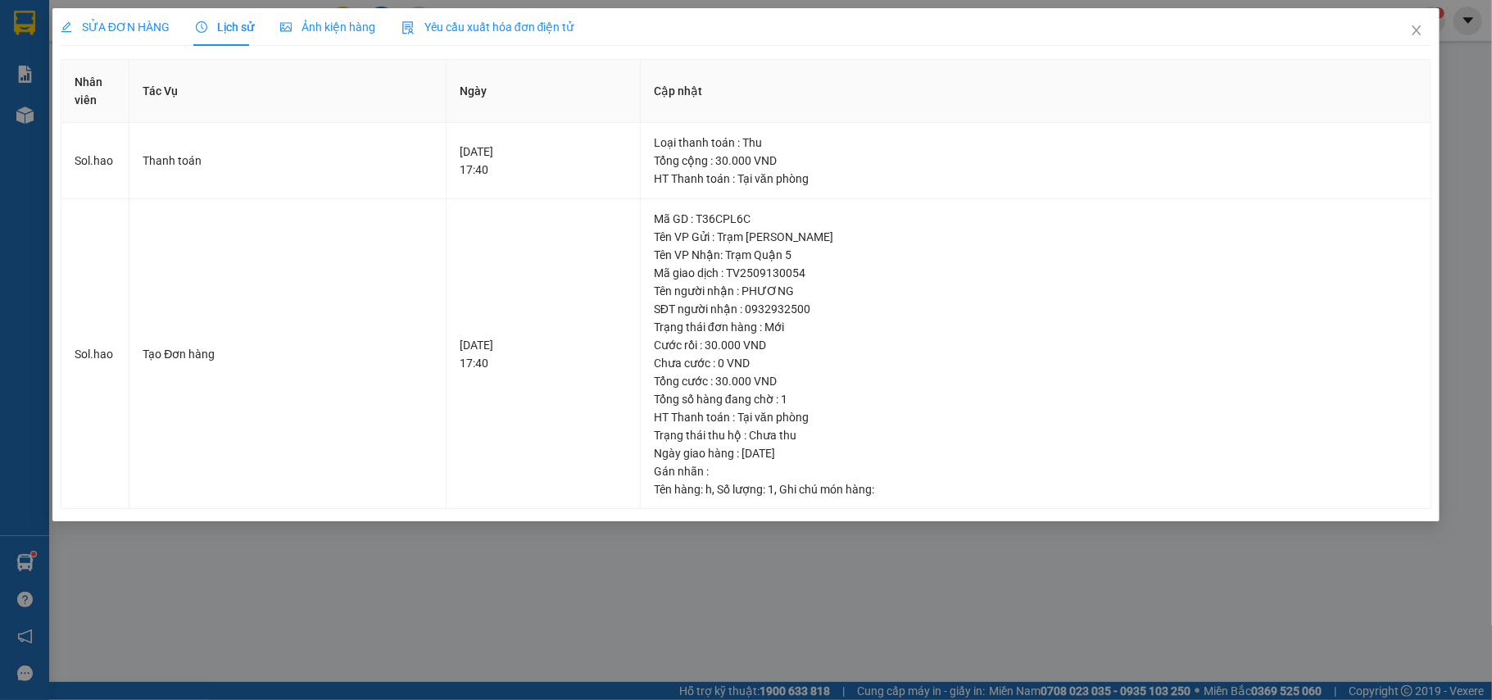
drag, startPoint x: 315, startPoint y: 37, endPoint x: 277, endPoint y: 46, distance: 39.5
click at [312, 38] on div "Ảnh kiện hàng" at bounding box center [327, 27] width 95 height 38
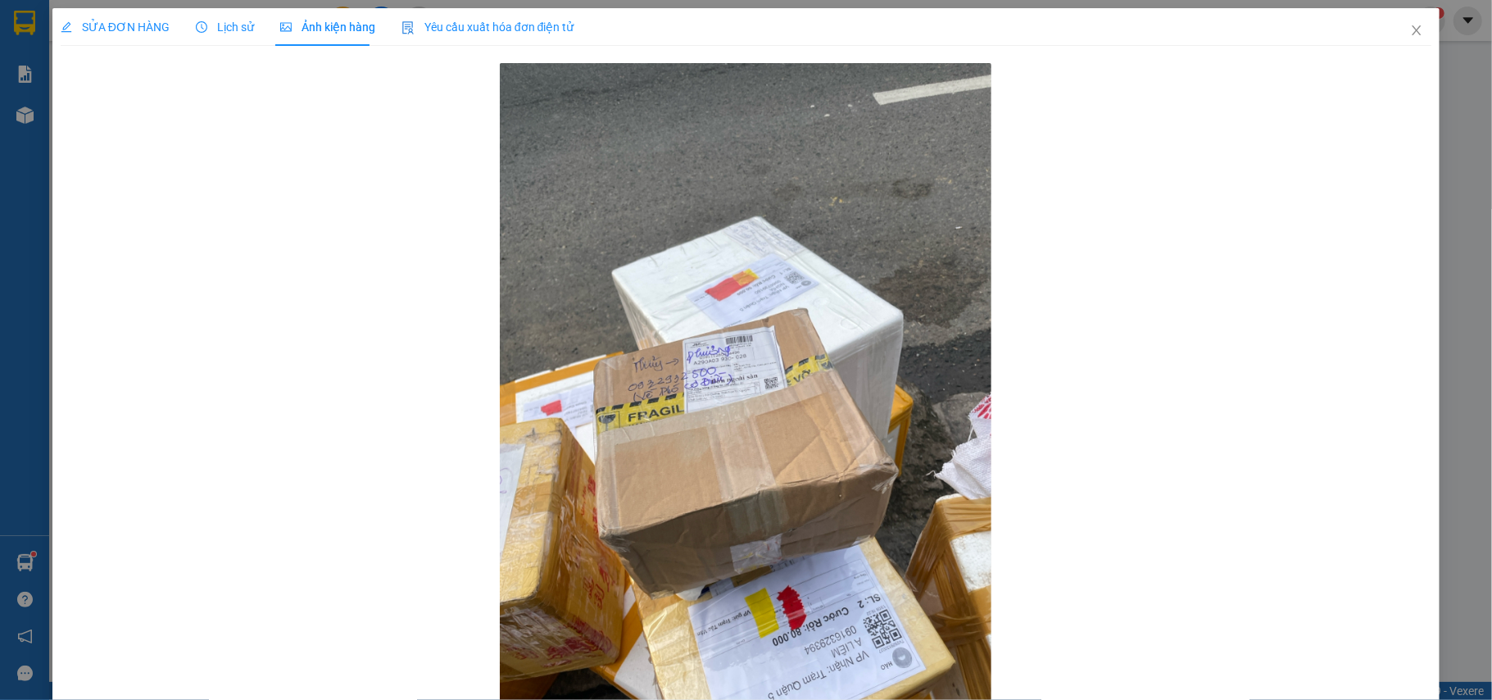
click at [159, 28] on span "SỬA ĐƠN HÀNG" at bounding box center [115, 26] width 109 height 13
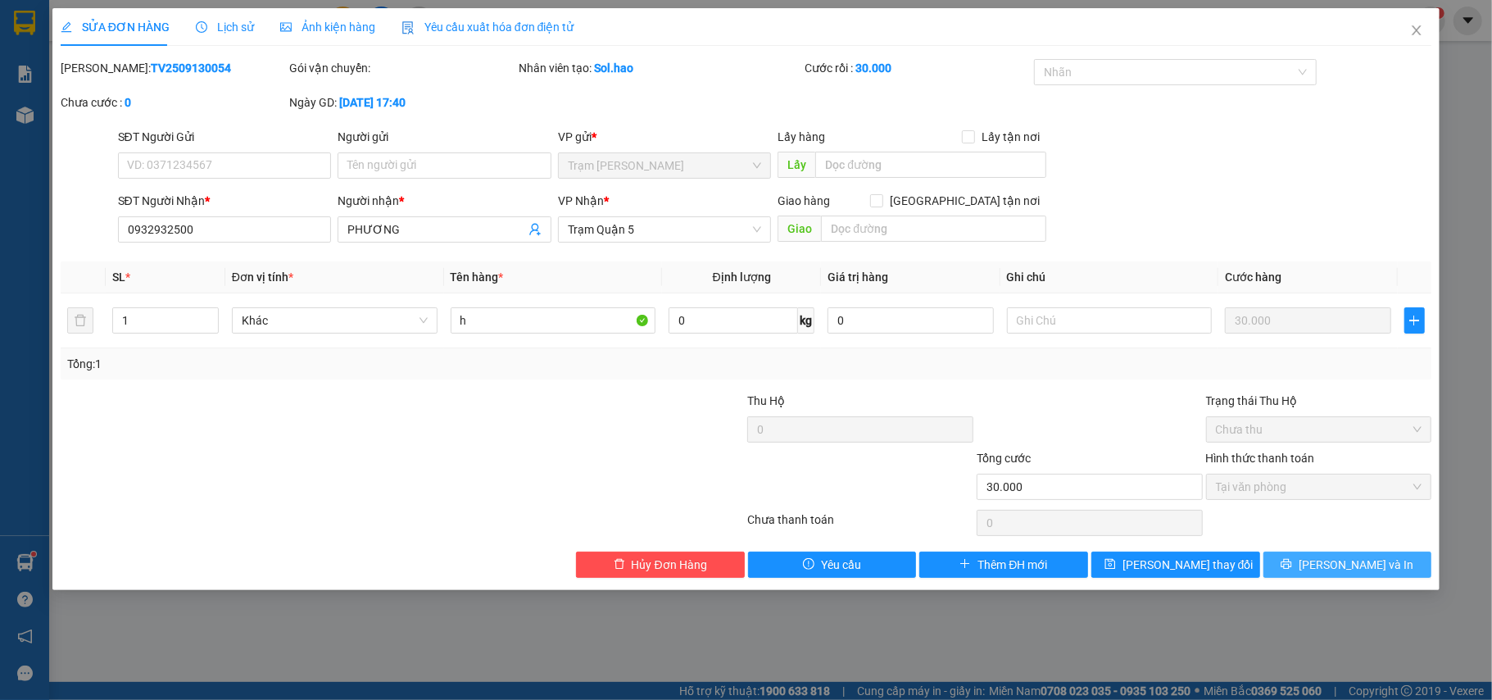
click at [1329, 568] on button "[PERSON_NAME] và In" at bounding box center [1347, 564] width 169 height 26
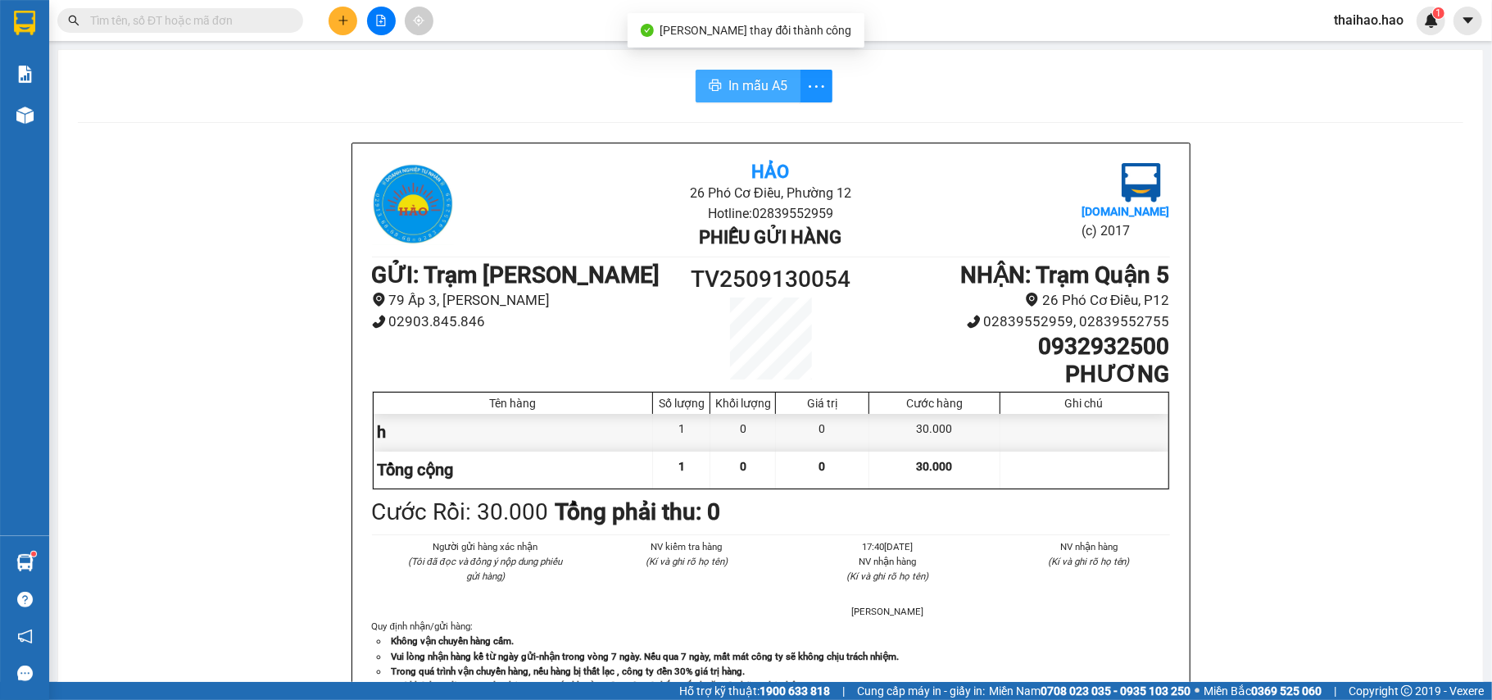
click at [728, 79] on span "In mẫu A5" at bounding box center [757, 85] width 59 height 20
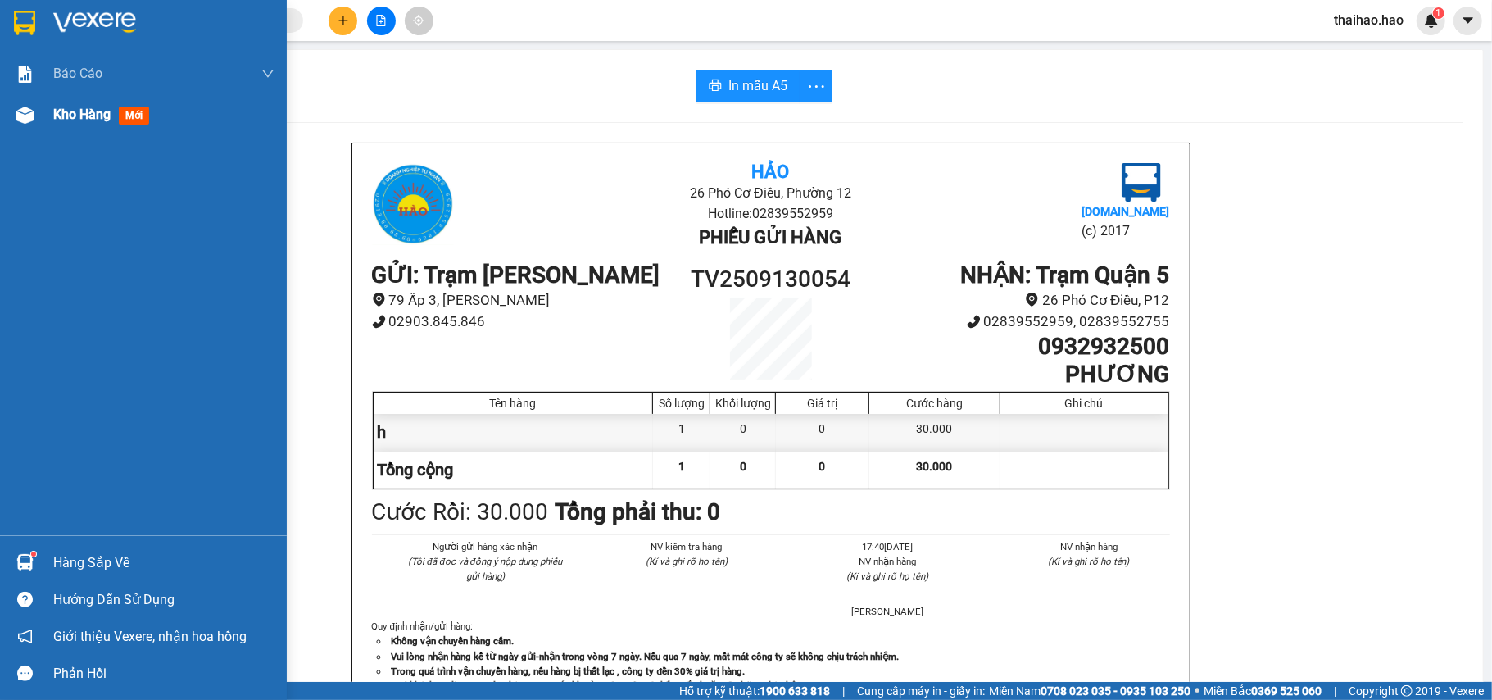
click at [115, 94] on div "Kho hàng mới" at bounding box center [163, 114] width 221 height 41
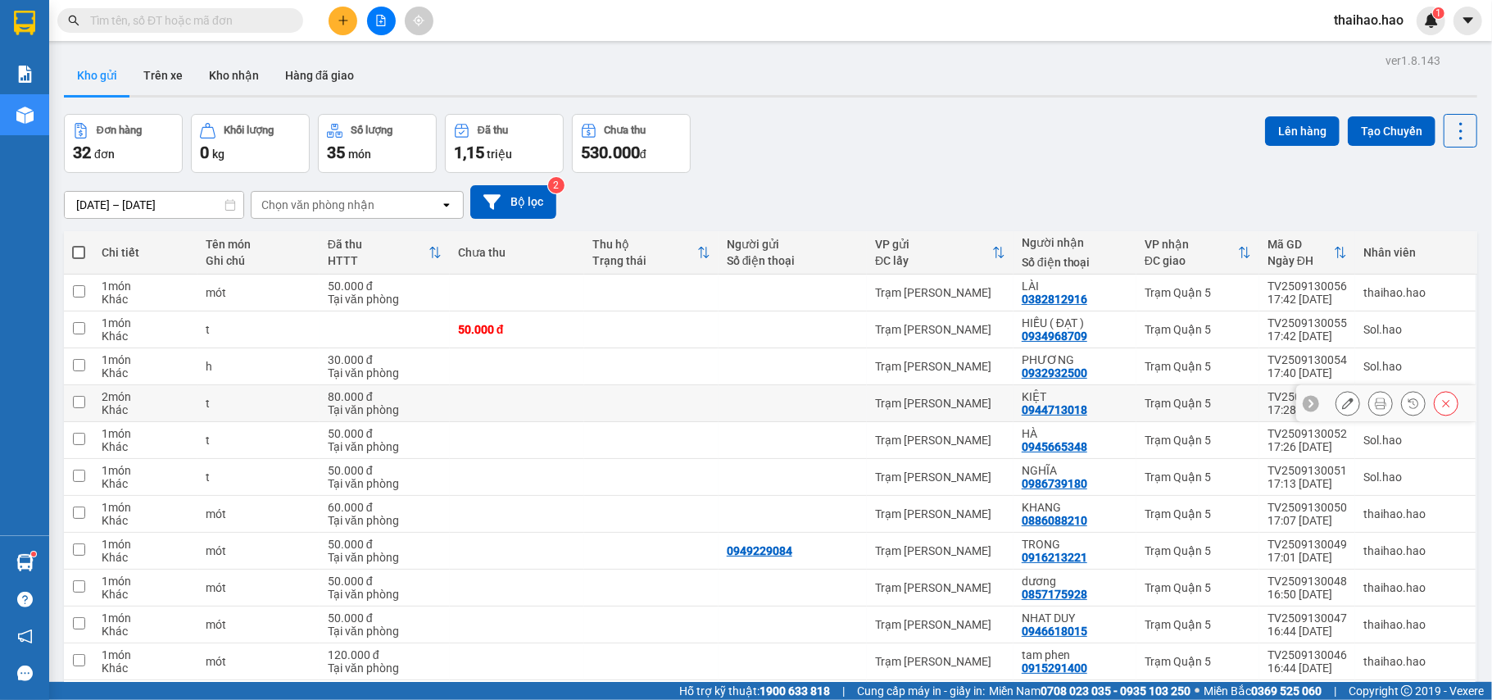
click at [1336, 401] on button at bounding box center [1347, 403] width 23 height 29
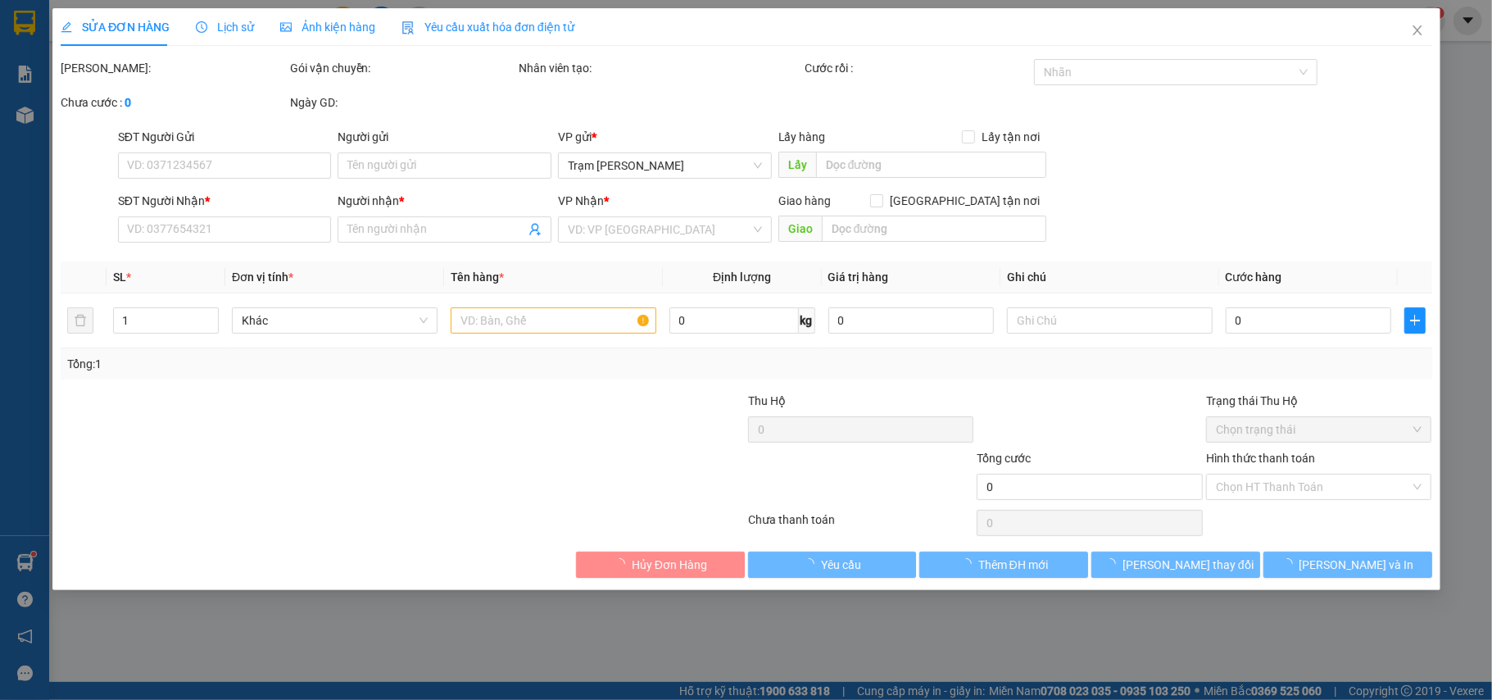
type input "0944713018"
type input "KIỆT"
type input "80.000"
type input "0"
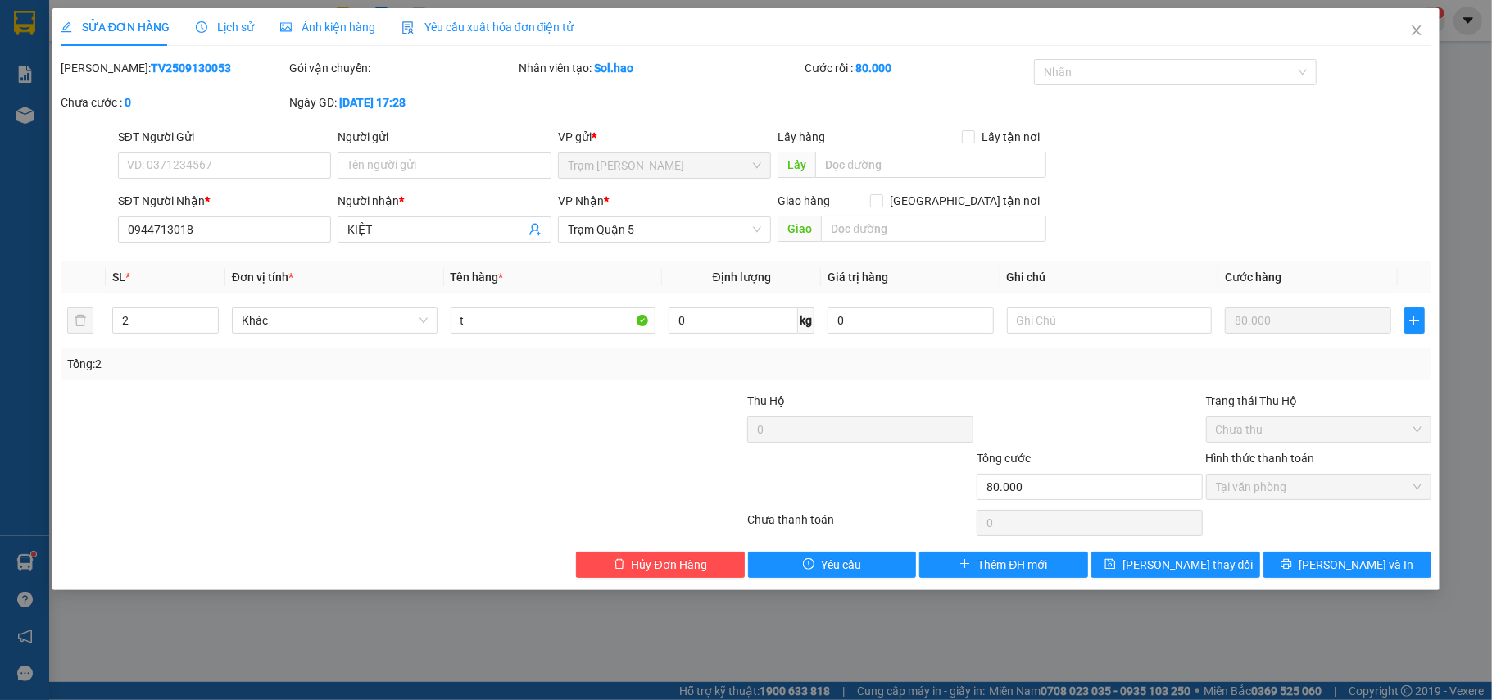
click at [223, 31] on span "Lịch sử" at bounding box center [225, 26] width 58 height 13
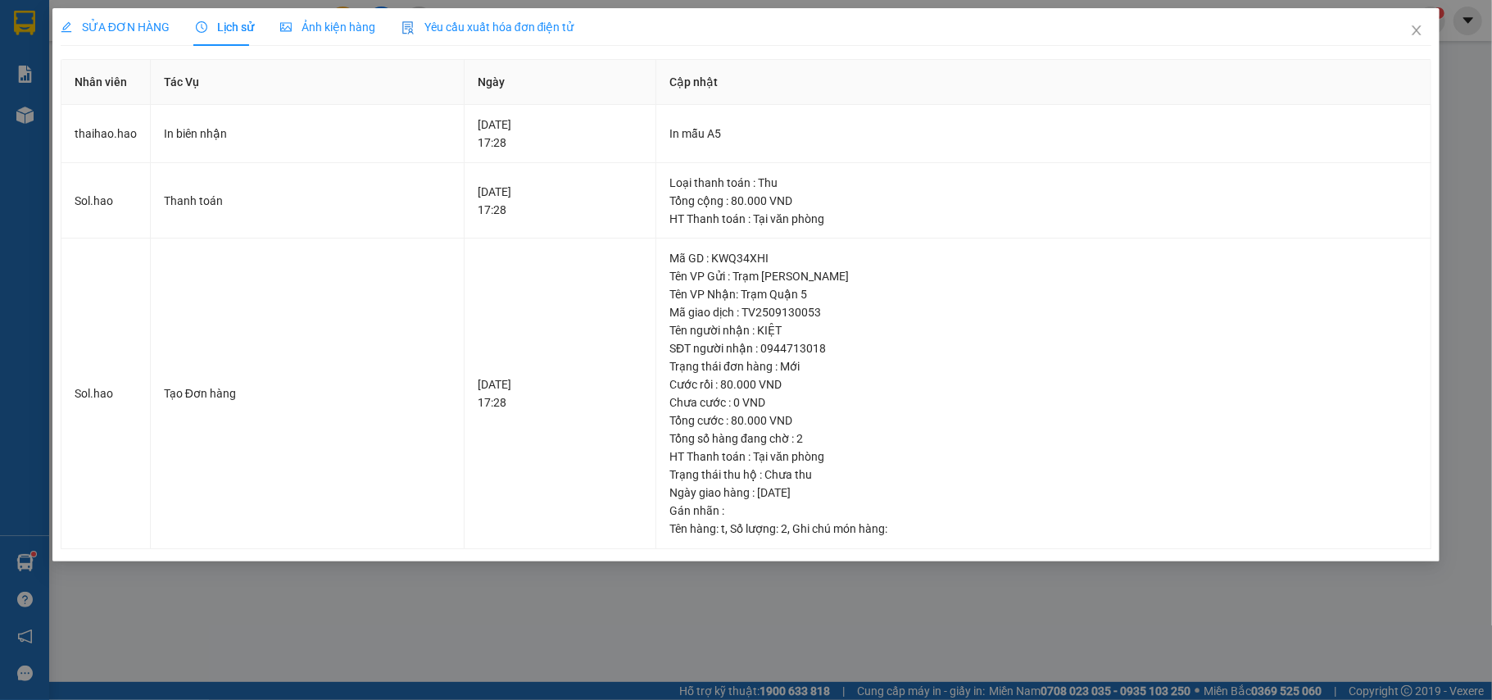
click at [308, 27] on span "Ảnh kiện hàng" at bounding box center [327, 26] width 95 height 13
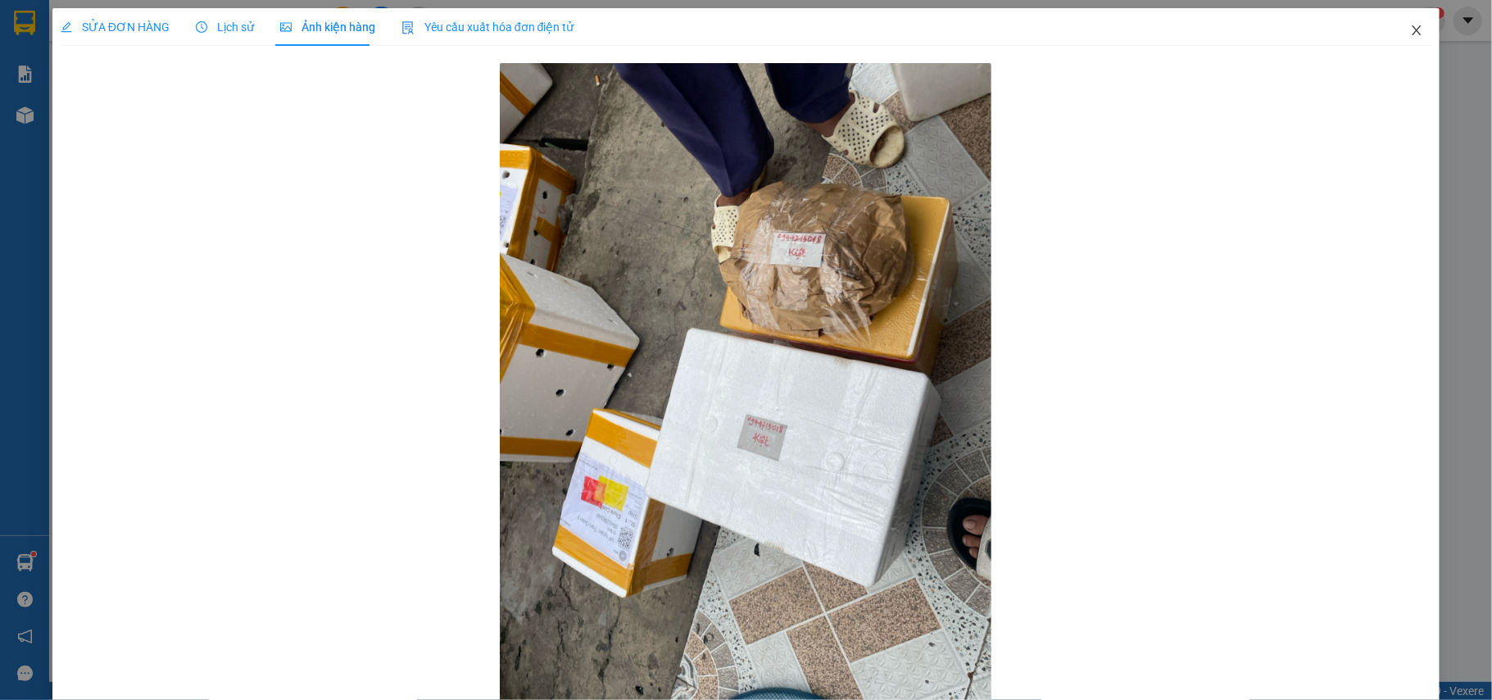
click at [1410, 28] on icon "close" at bounding box center [1416, 30] width 13 height 13
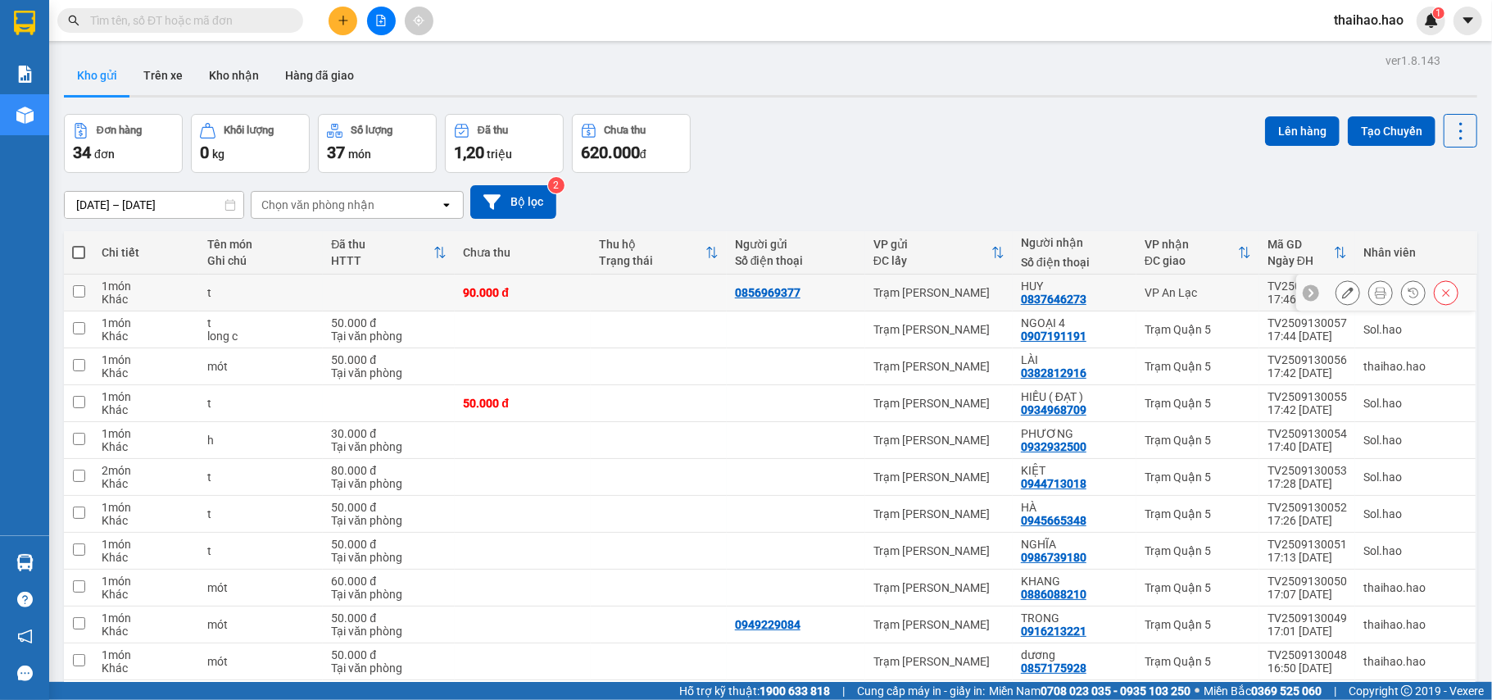
click at [1375, 292] on icon at bounding box center [1380, 292] width 11 height 11
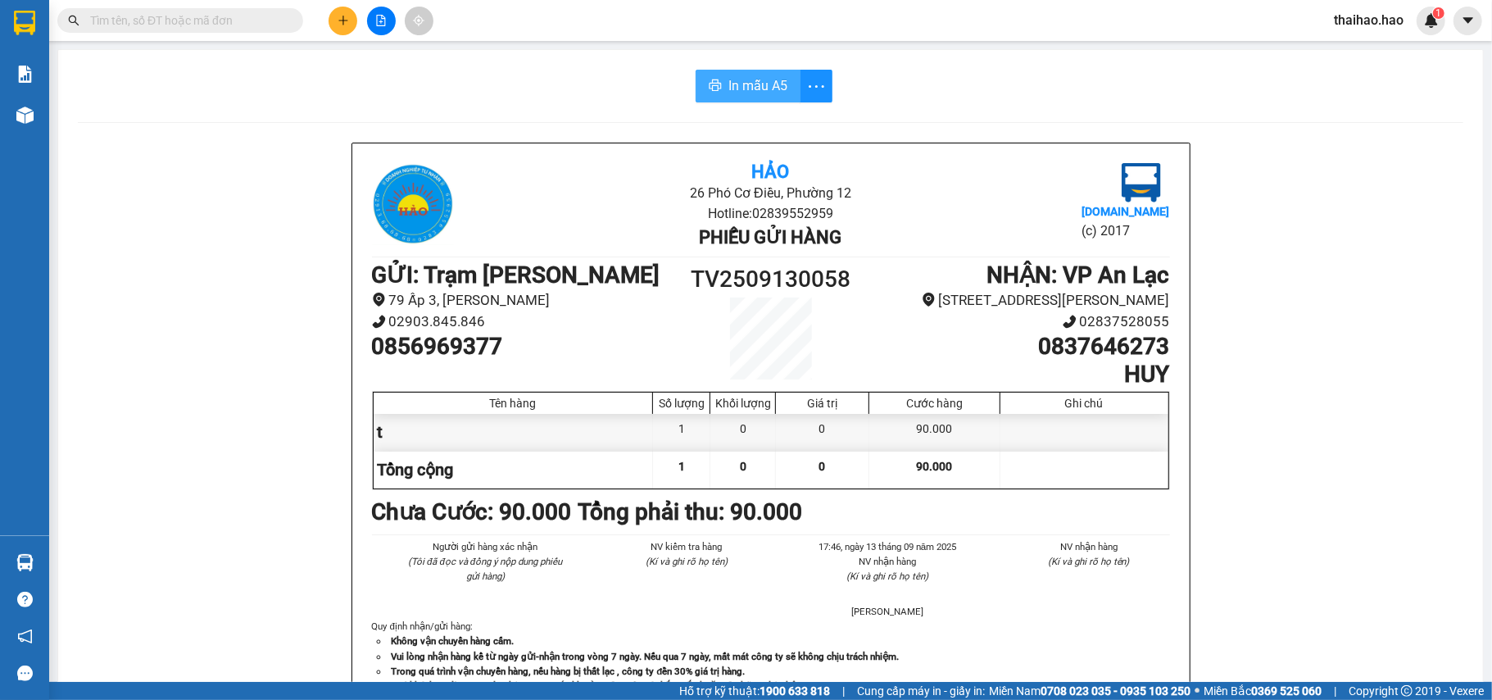
click at [711, 75] on button "In mẫu A5" at bounding box center [747, 86] width 105 height 33
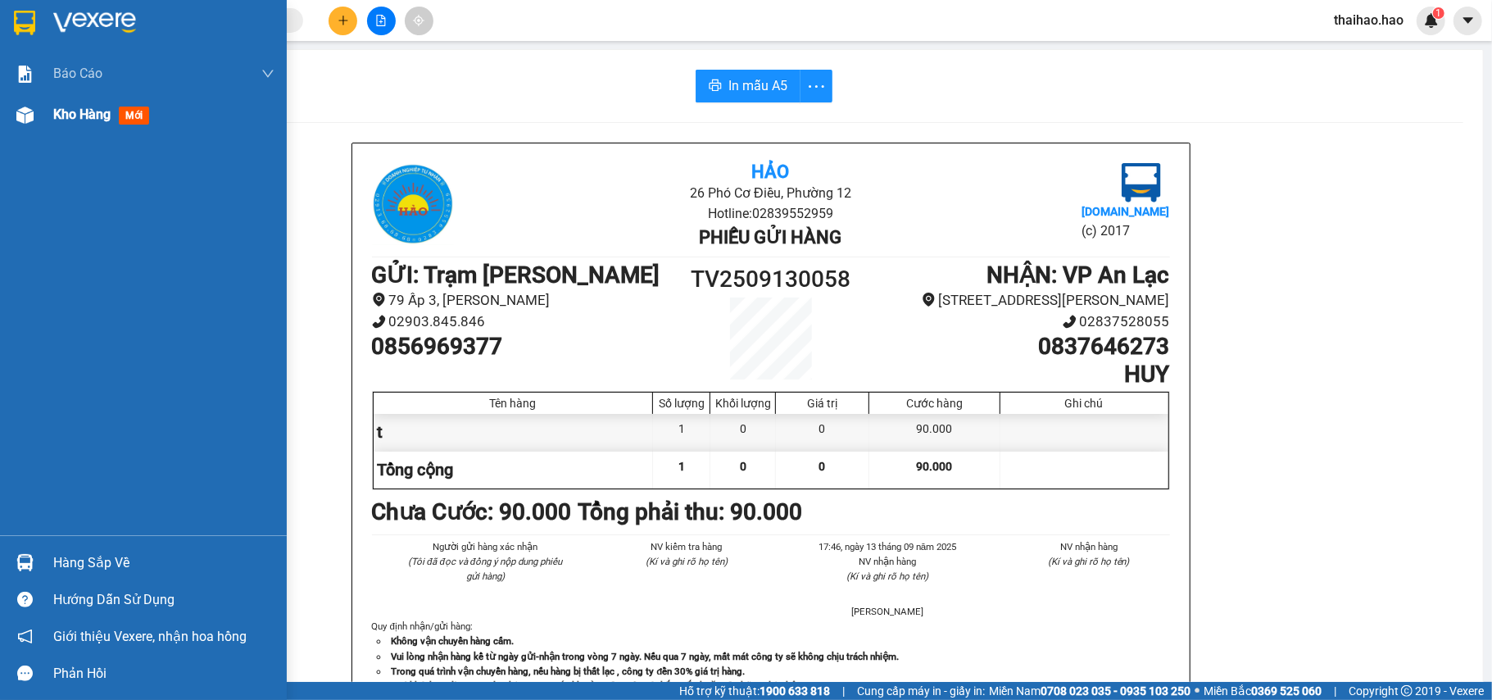
click at [66, 102] on div "Kho hàng mới" at bounding box center [163, 114] width 221 height 41
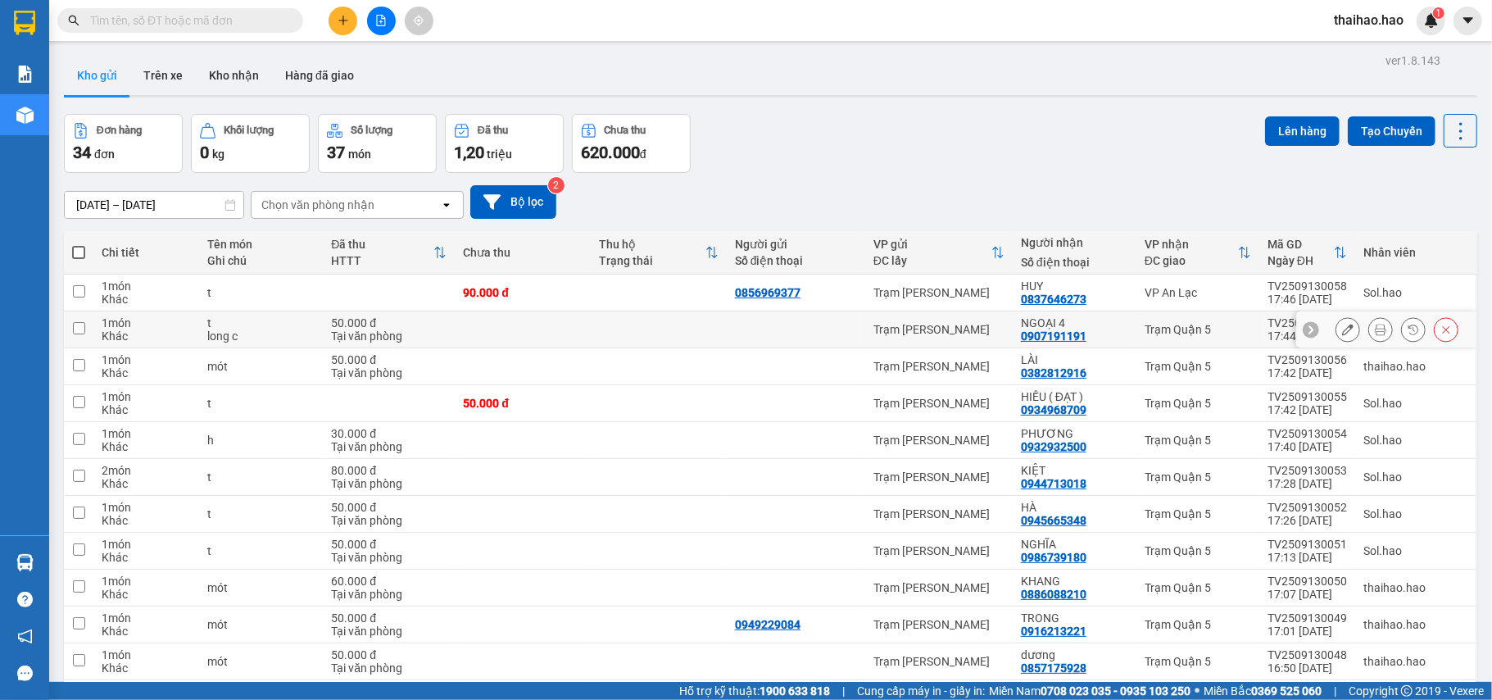
click at [1375, 328] on icon at bounding box center [1380, 329] width 11 height 11
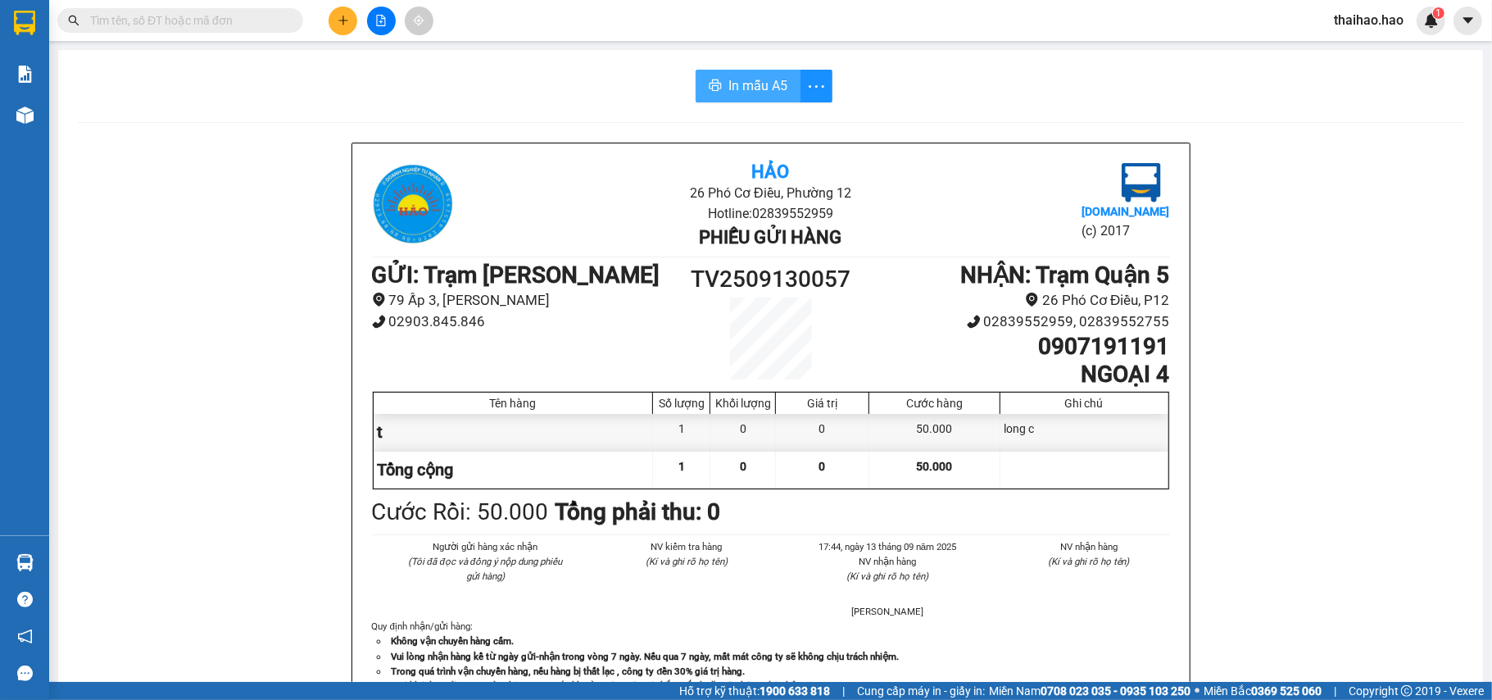
click at [784, 89] on button "In mẫu A5" at bounding box center [747, 86] width 105 height 33
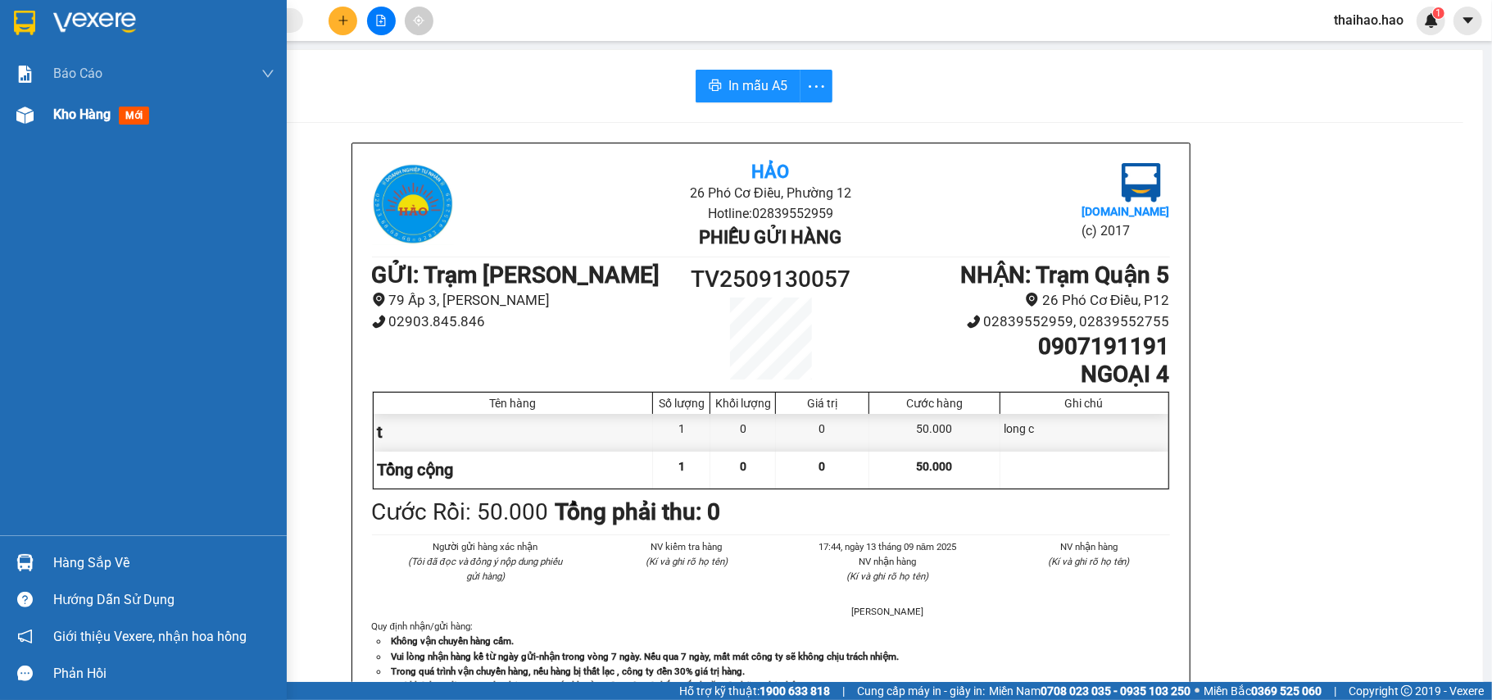
click at [88, 123] on div "Kho hàng mới" at bounding box center [104, 114] width 102 height 20
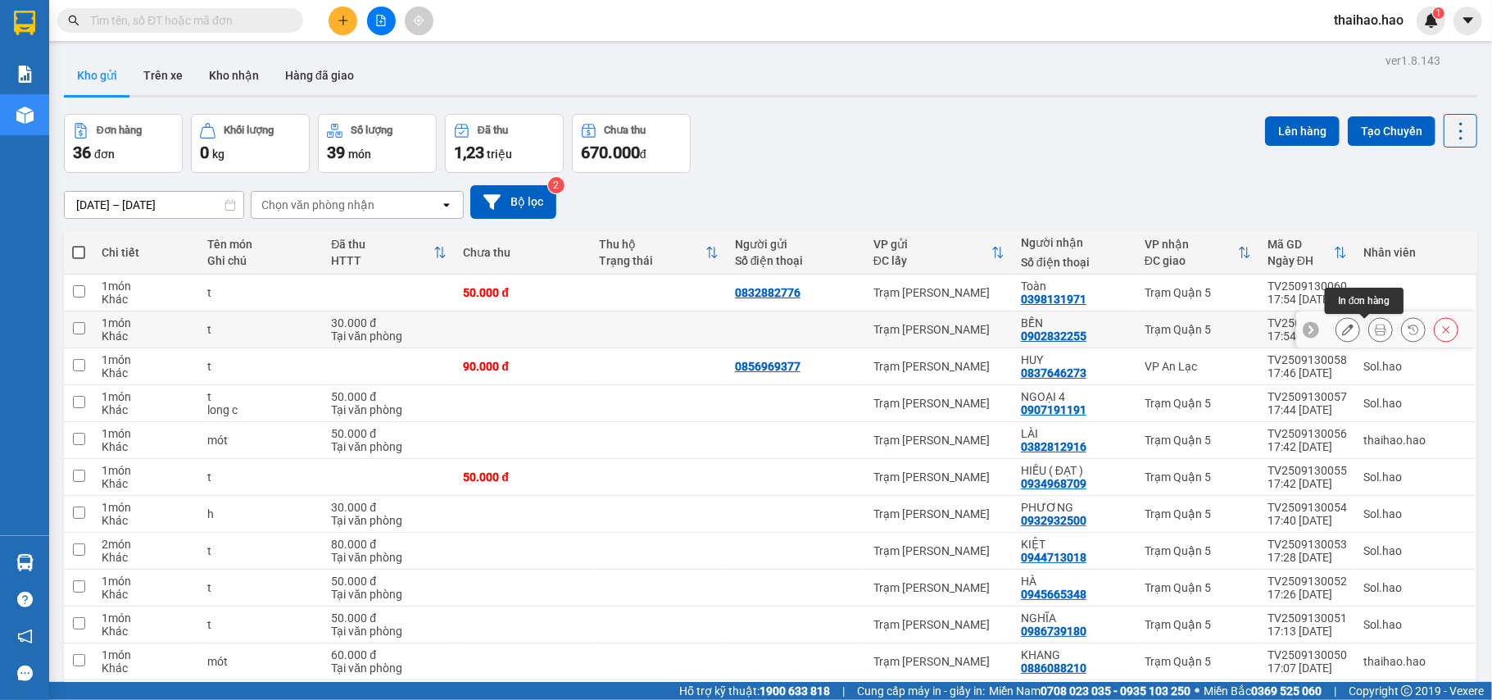
click at [1375, 332] on icon at bounding box center [1380, 329] width 11 height 11
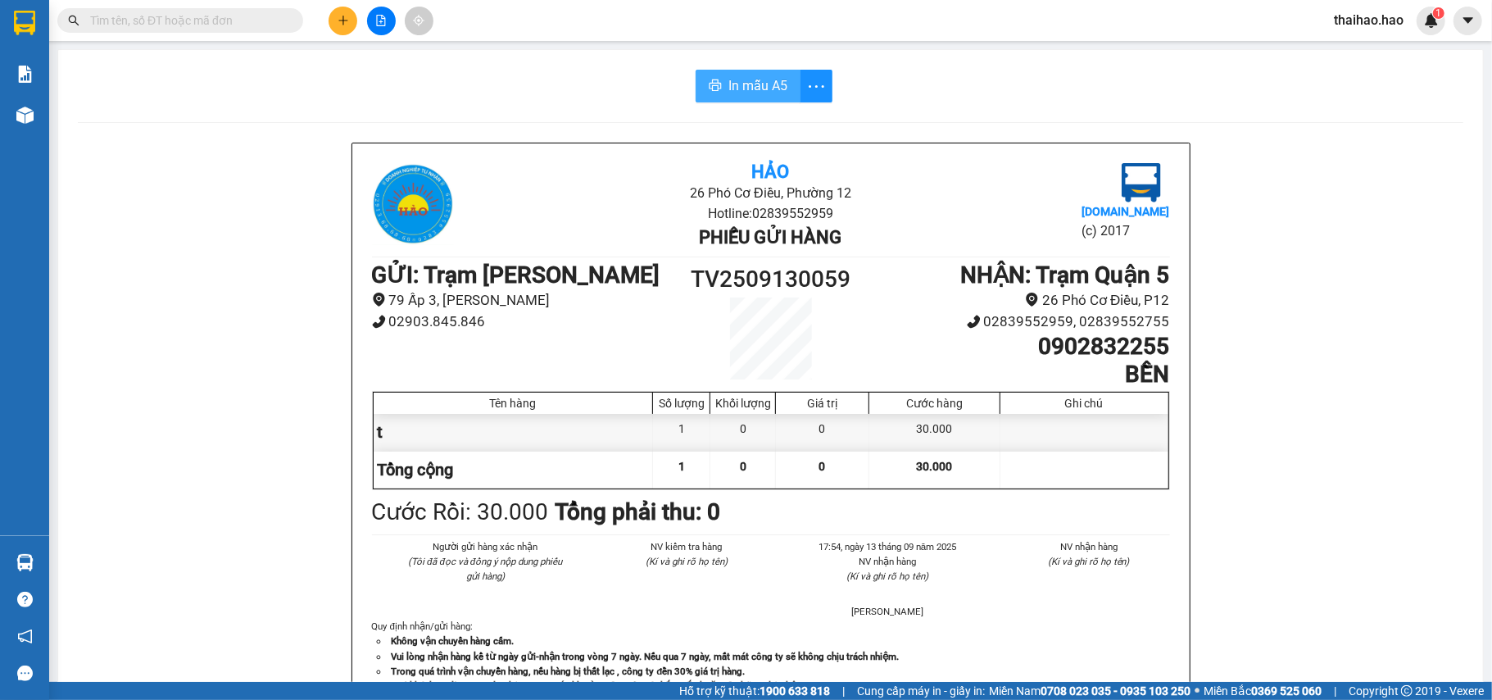
click at [728, 79] on span "In mẫu A5" at bounding box center [757, 85] width 59 height 20
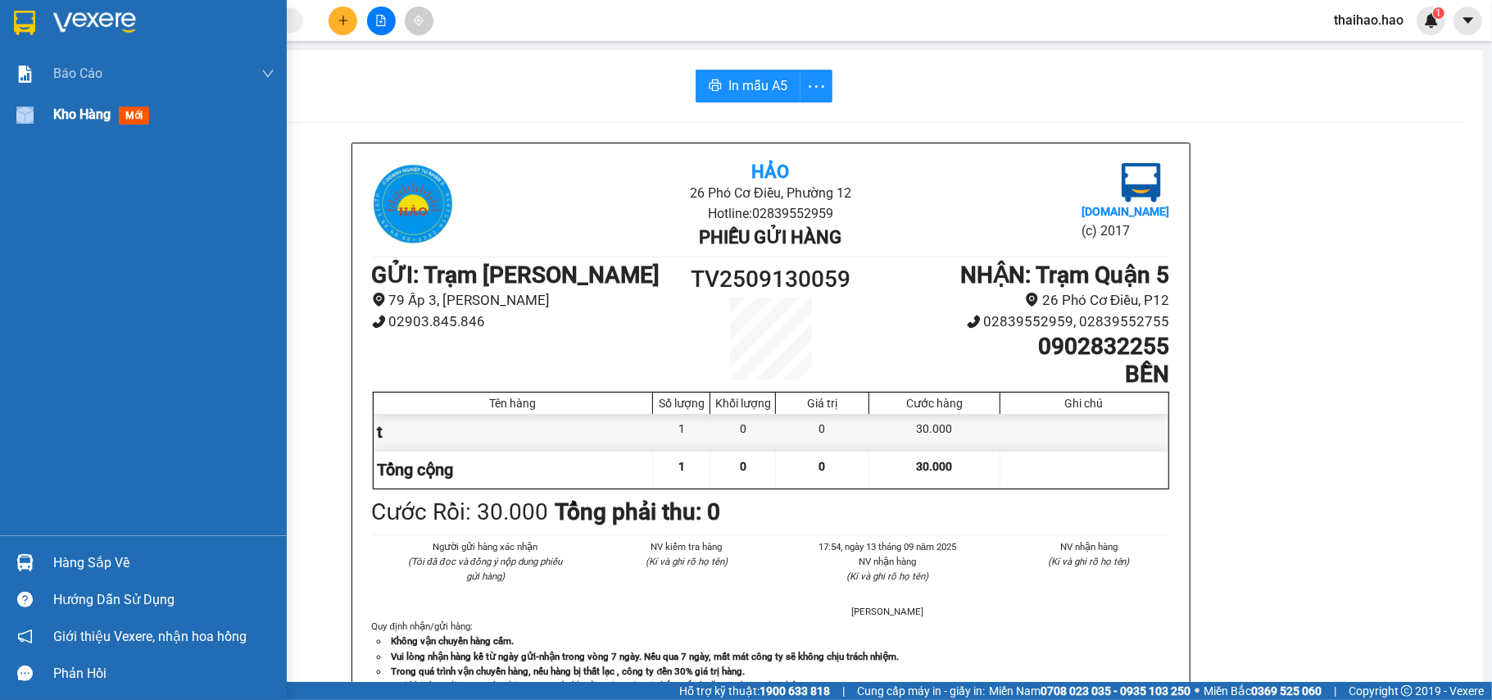
click at [34, 122] on div at bounding box center [25, 115] width 29 height 29
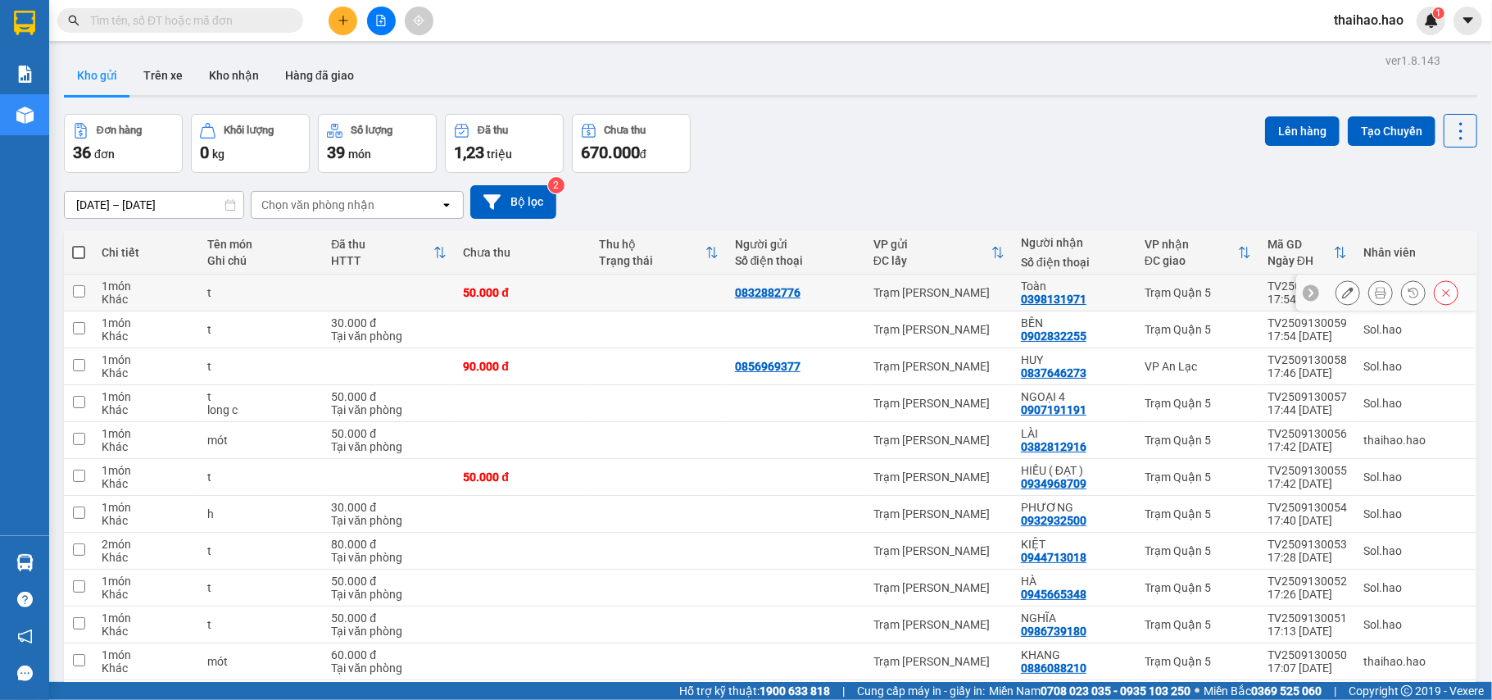
click at [1347, 296] on div at bounding box center [1396, 292] width 123 height 25
click at [1375, 293] on icon at bounding box center [1380, 292] width 11 height 11
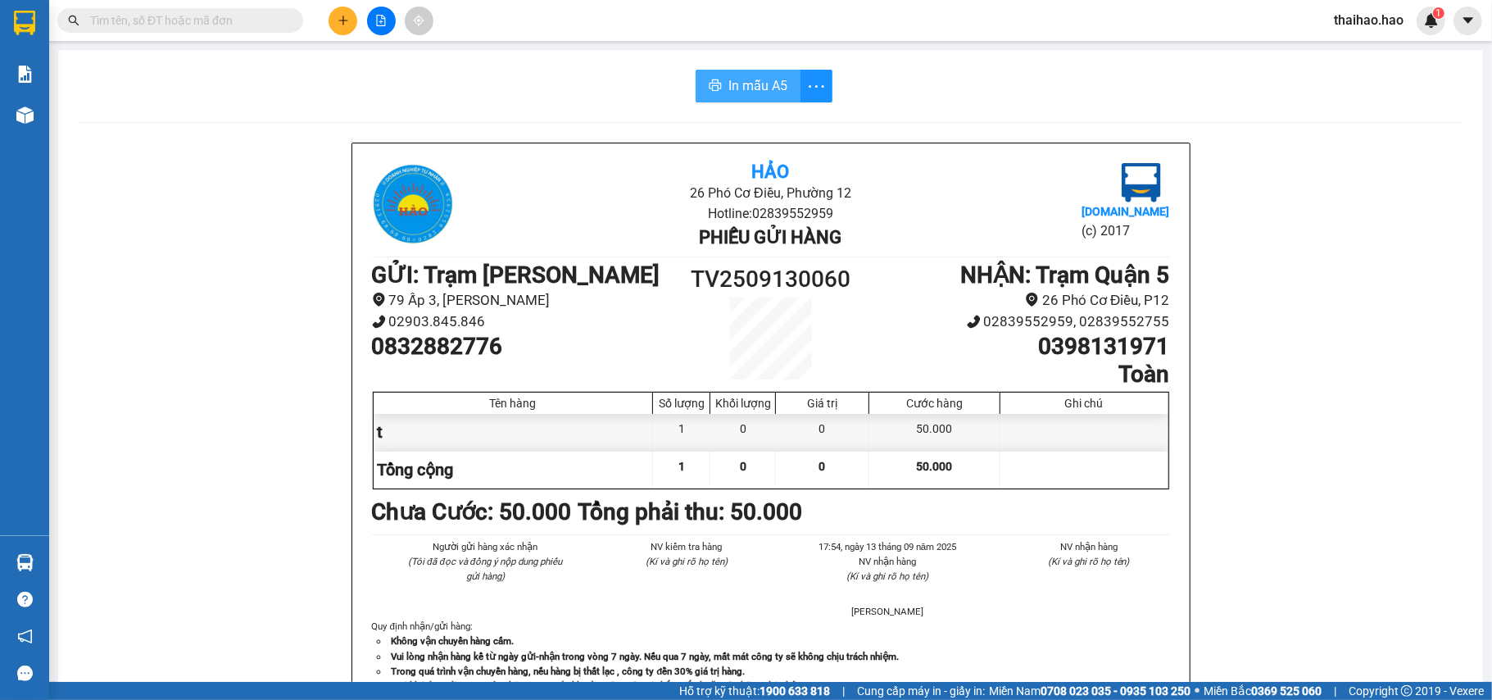
click at [771, 82] on span "In mẫu A5" at bounding box center [757, 85] width 59 height 20
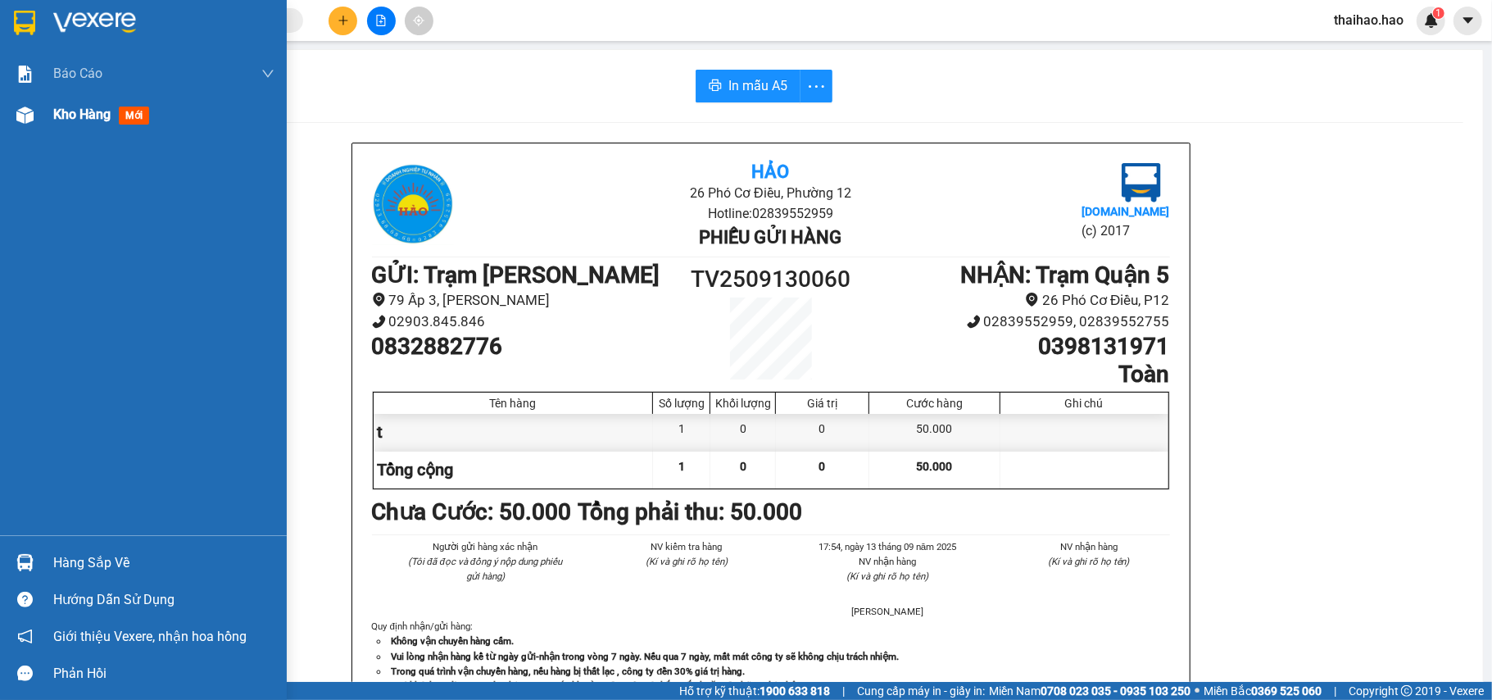
click at [87, 111] on span "Kho hàng" at bounding box center [81, 114] width 57 height 16
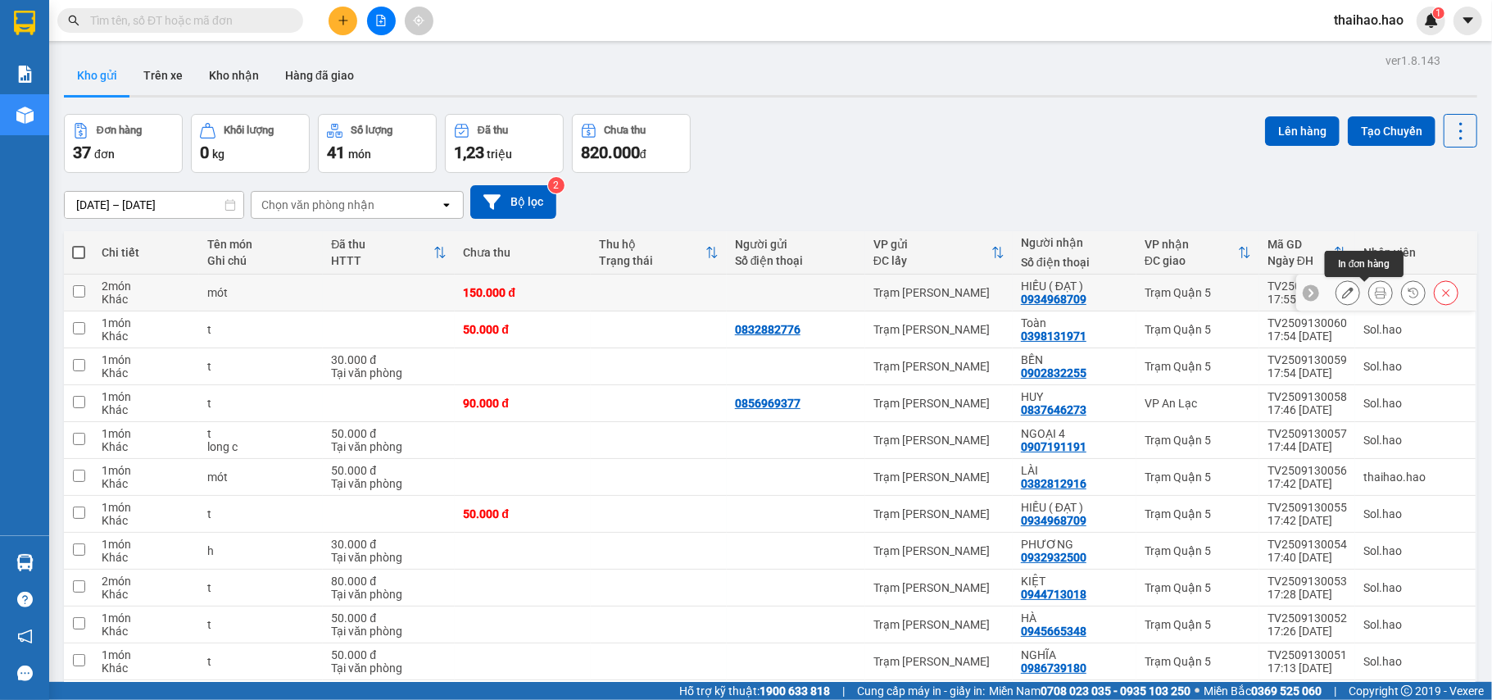
click at [1375, 297] on icon at bounding box center [1380, 292] width 11 height 11
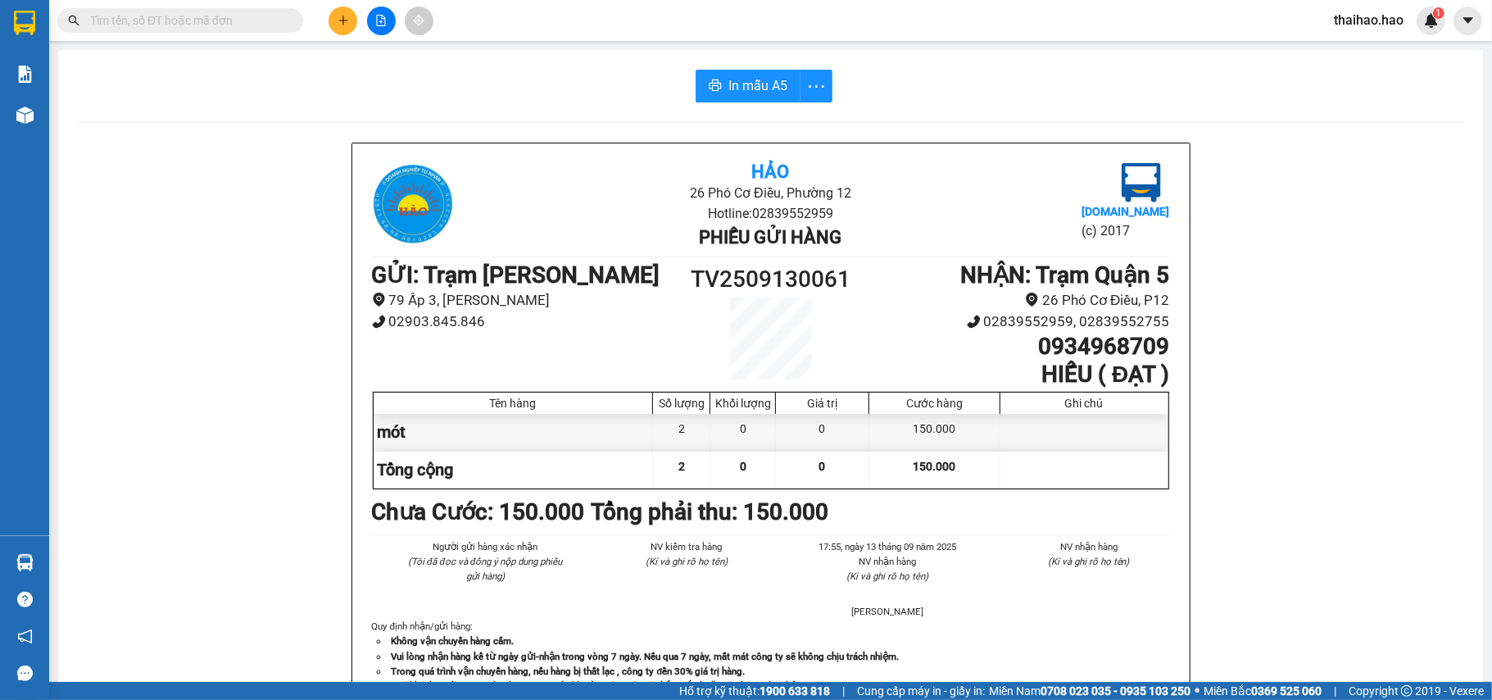
click at [765, 102] on div "In mẫu A5 Hảo 26 Phó Cơ Điều, [PERSON_NAME] 12 Hotline: 02839552959 Phiếu gửi h…" at bounding box center [770, 682] width 1424 height 1265
click at [765, 84] on span "In mẫu A5" at bounding box center [757, 85] width 59 height 20
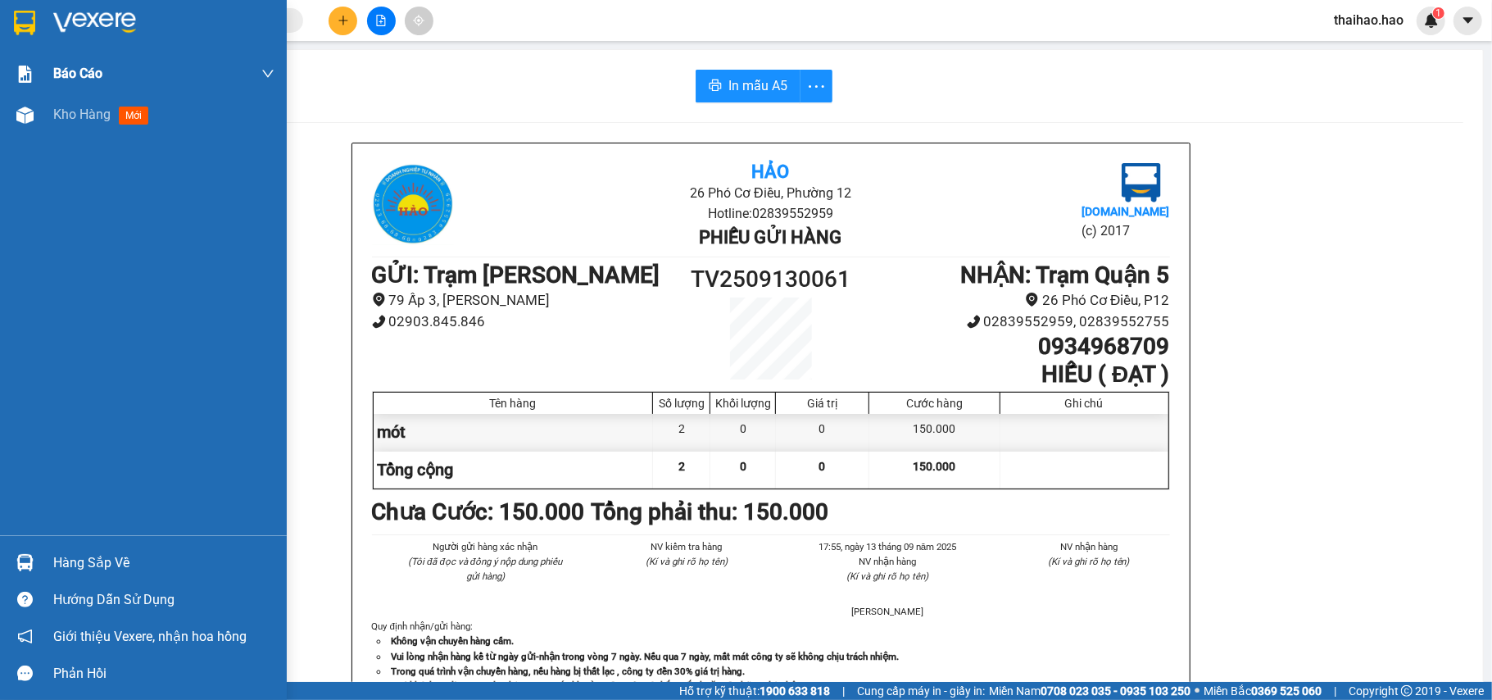
click at [80, 82] on span "Báo cáo" at bounding box center [77, 73] width 49 height 20
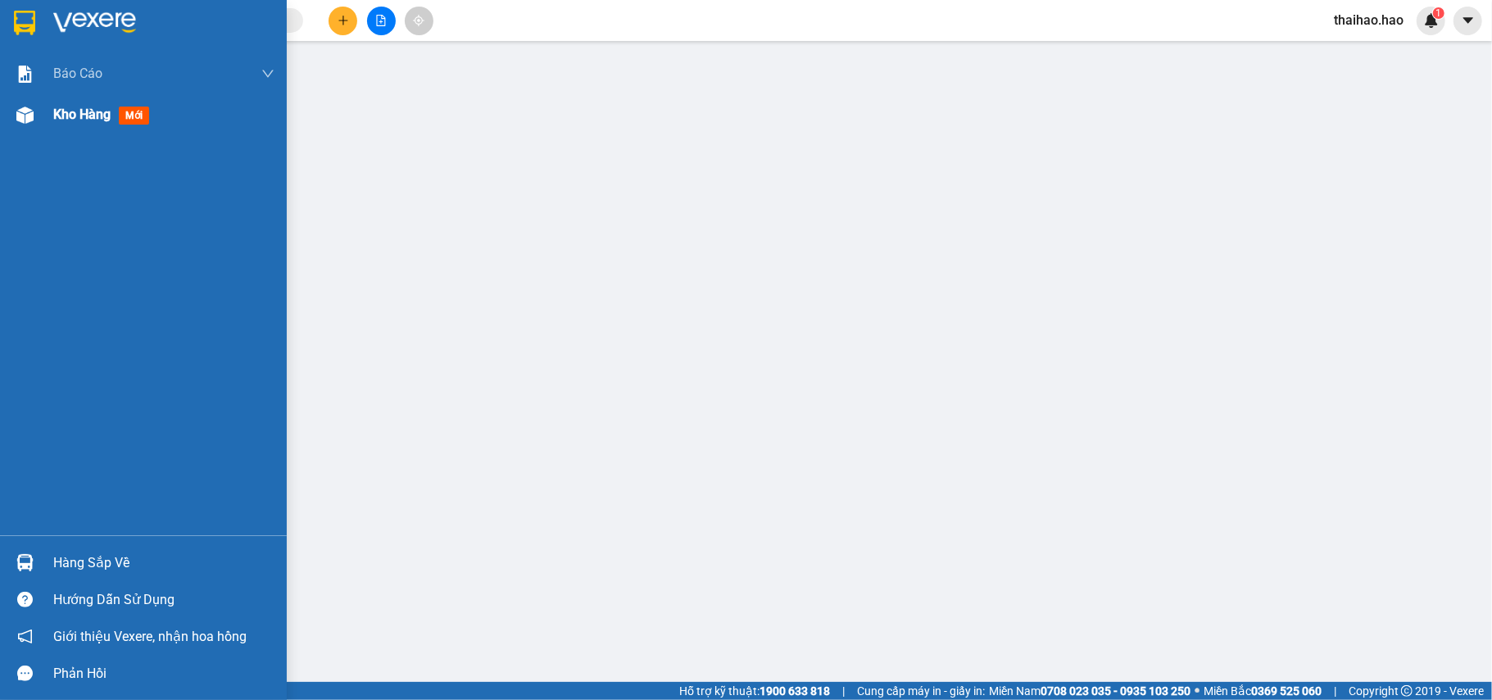
click at [83, 110] on span "Kho hàng" at bounding box center [81, 114] width 57 height 16
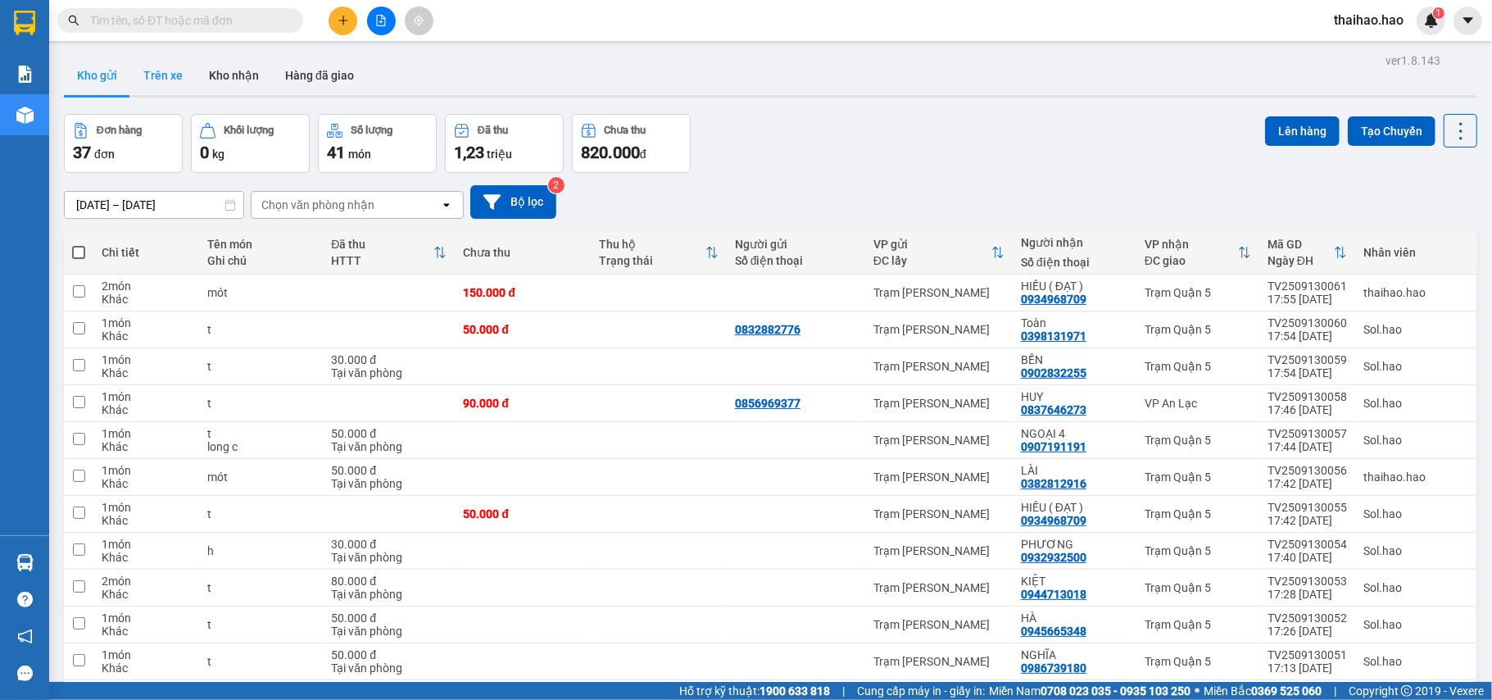
click at [169, 72] on button "Trên xe" at bounding box center [163, 75] width 66 height 39
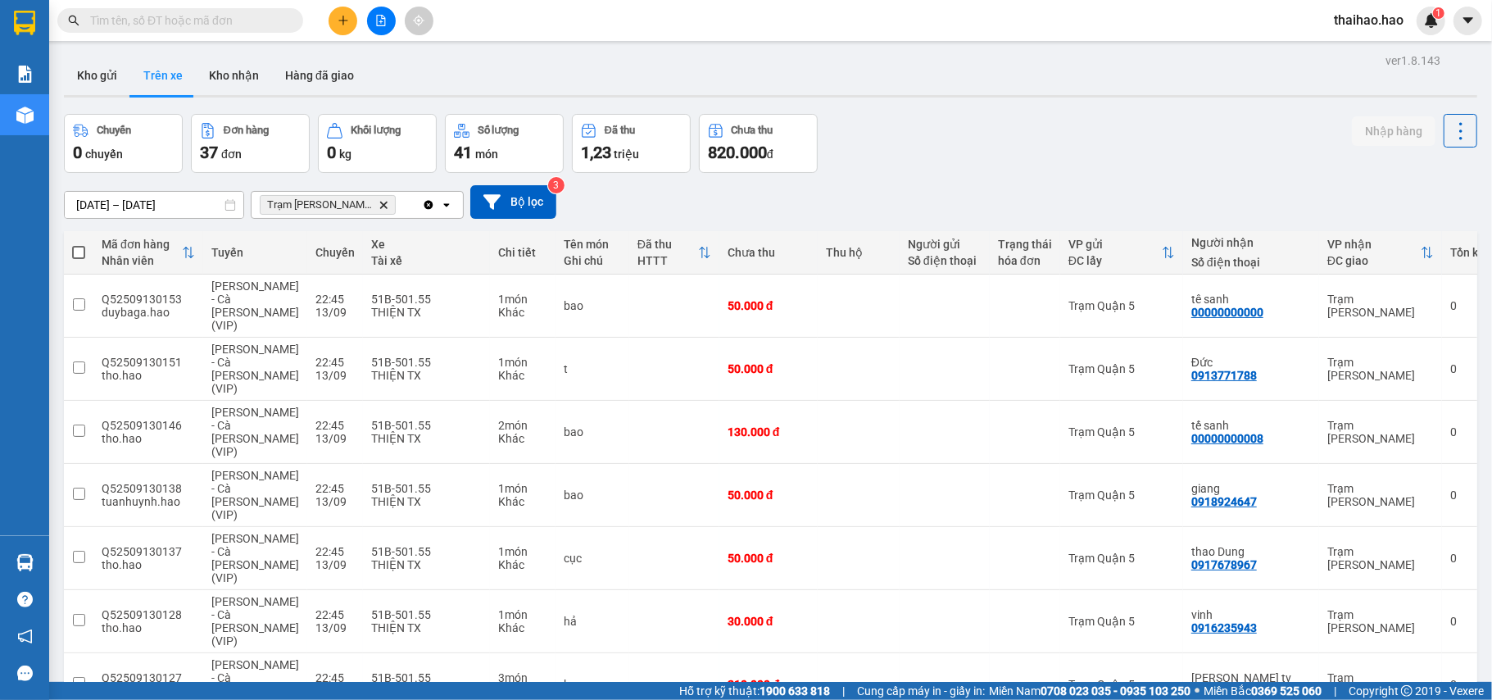
checkbox input "false"
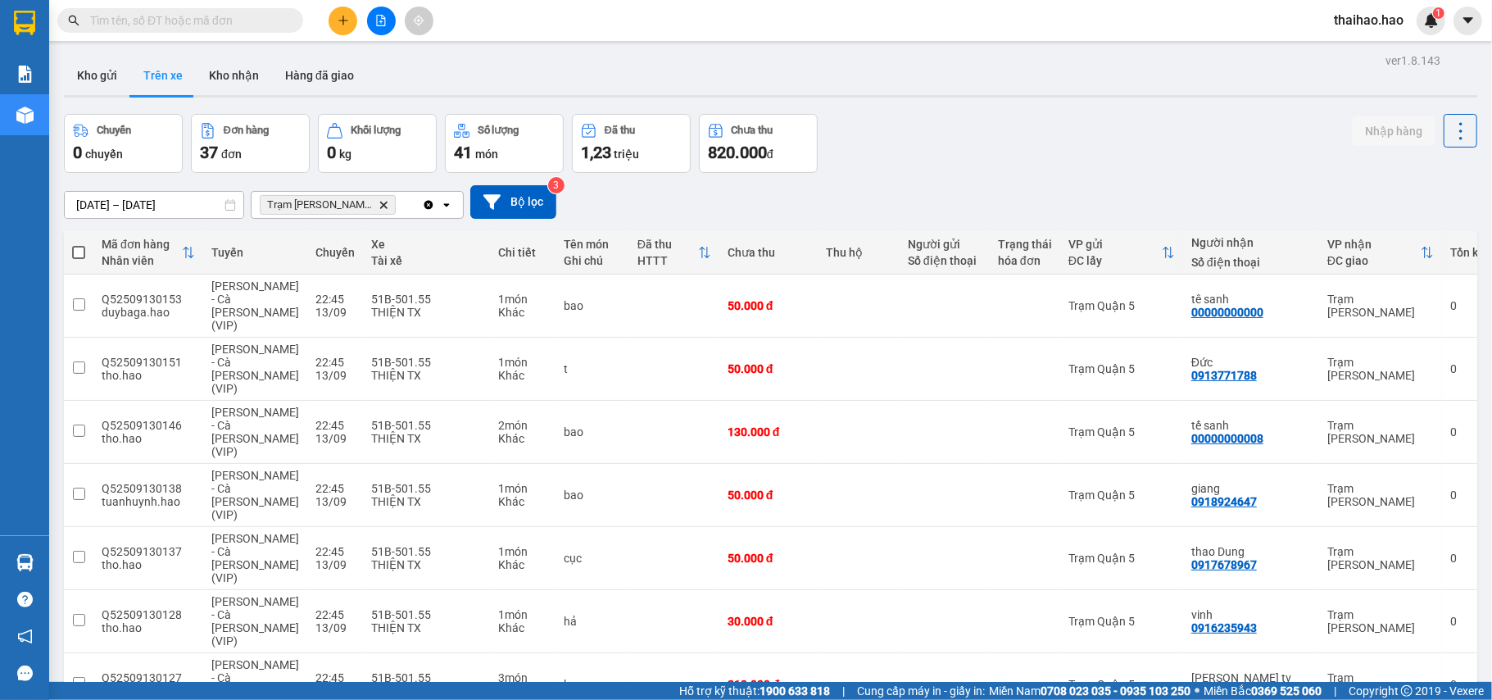
checkbox input "true"
click at [1386, 129] on button "Nhập hàng" at bounding box center [1394, 130] width 84 height 29
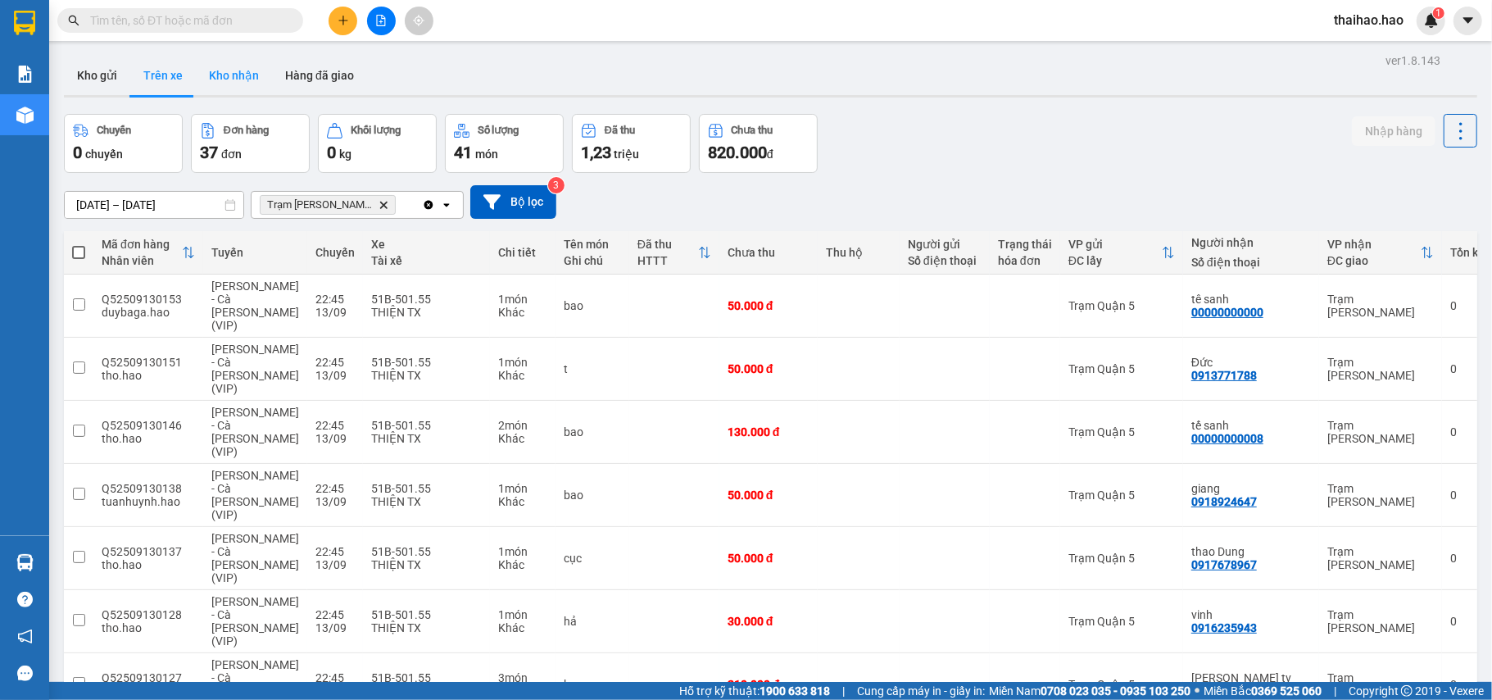
click at [249, 72] on button "Kho nhận" at bounding box center [234, 75] width 76 height 39
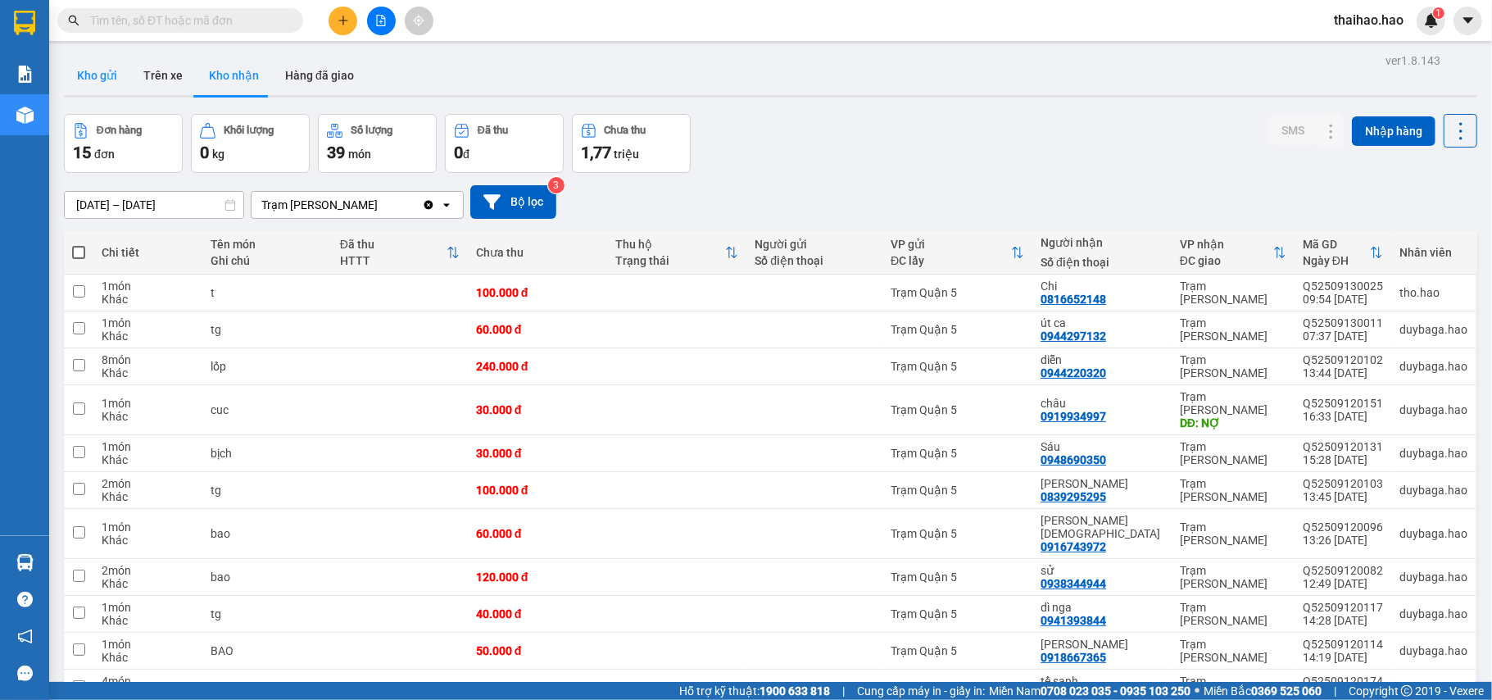
click at [115, 72] on button "Kho gửi" at bounding box center [97, 75] width 66 height 39
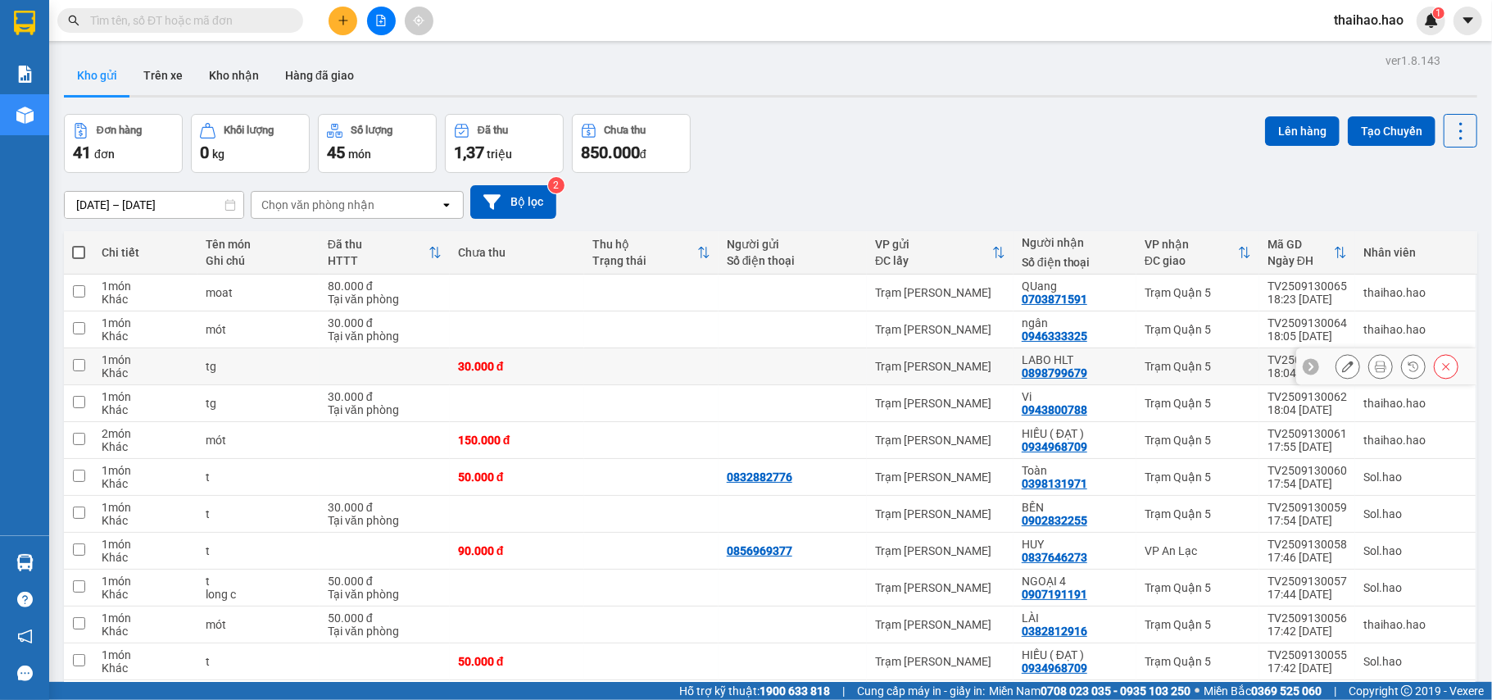
click at [1375, 365] on icon at bounding box center [1380, 365] width 11 height 11
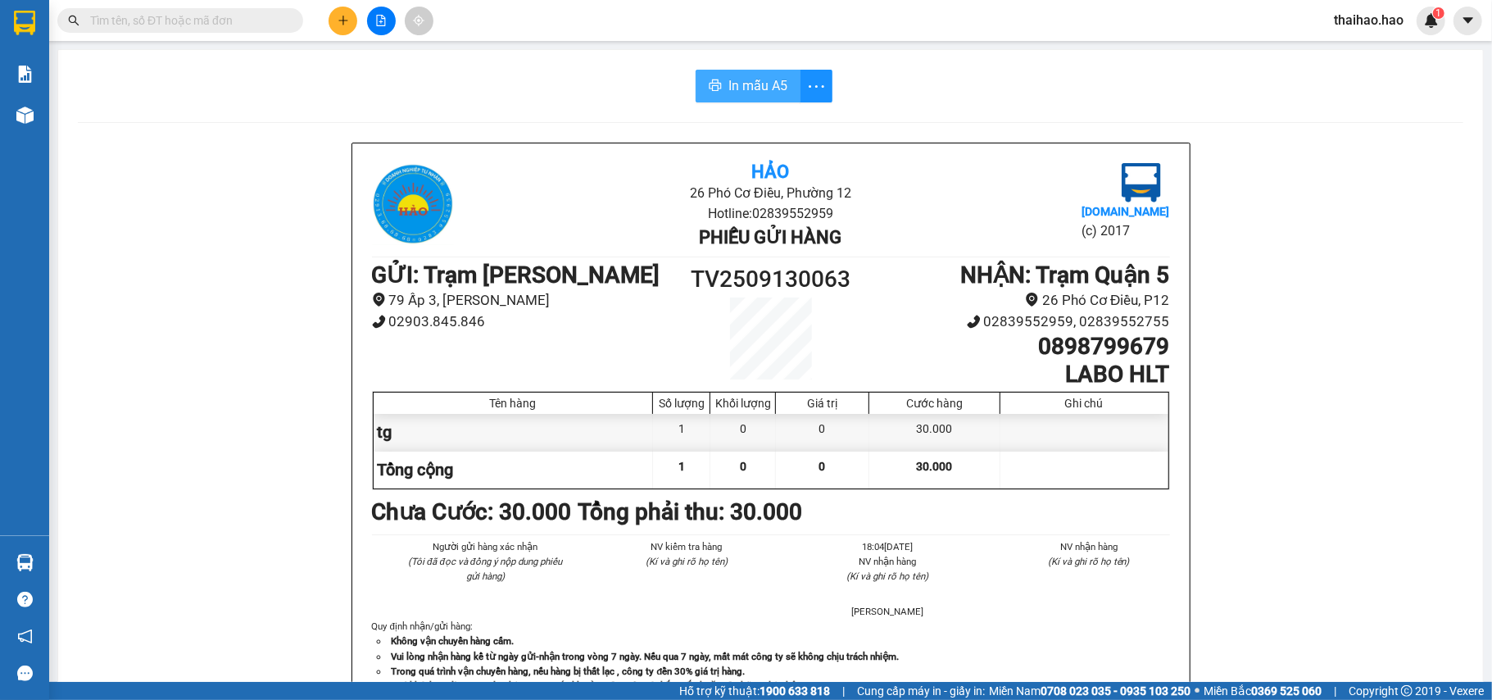
click at [755, 88] on span "In mẫu A5" at bounding box center [757, 85] width 59 height 20
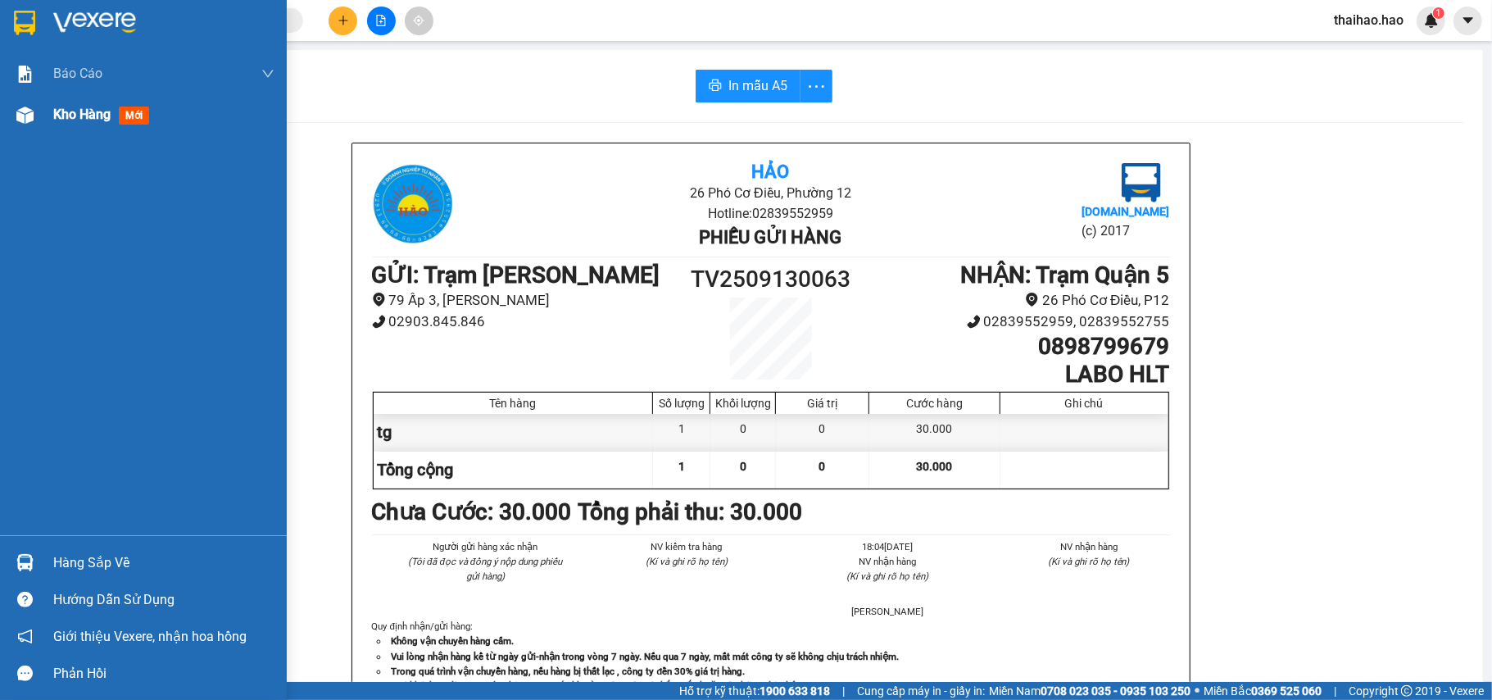
click at [66, 111] on span "Kho hàng" at bounding box center [81, 114] width 57 height 16
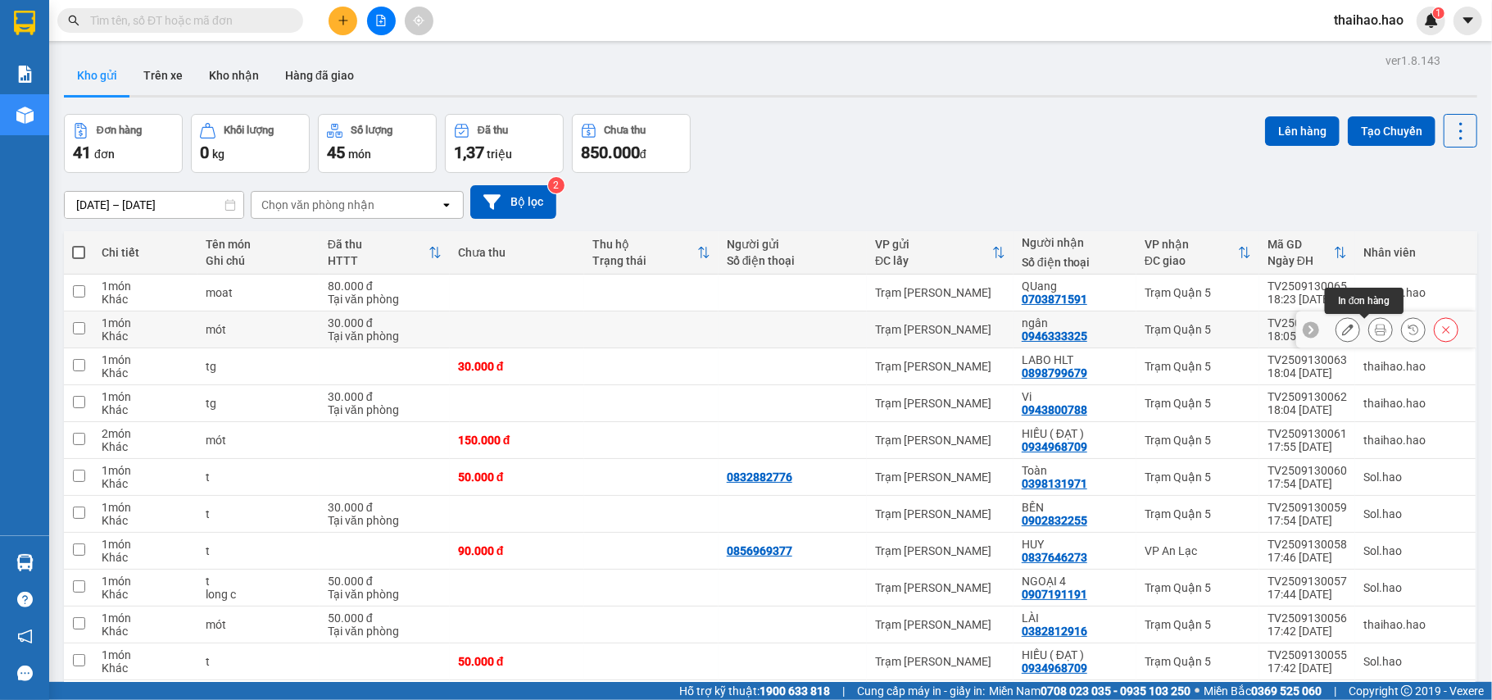
click at [1375, 325] on icon at bounding box center [1380, 329] width 11 height 11
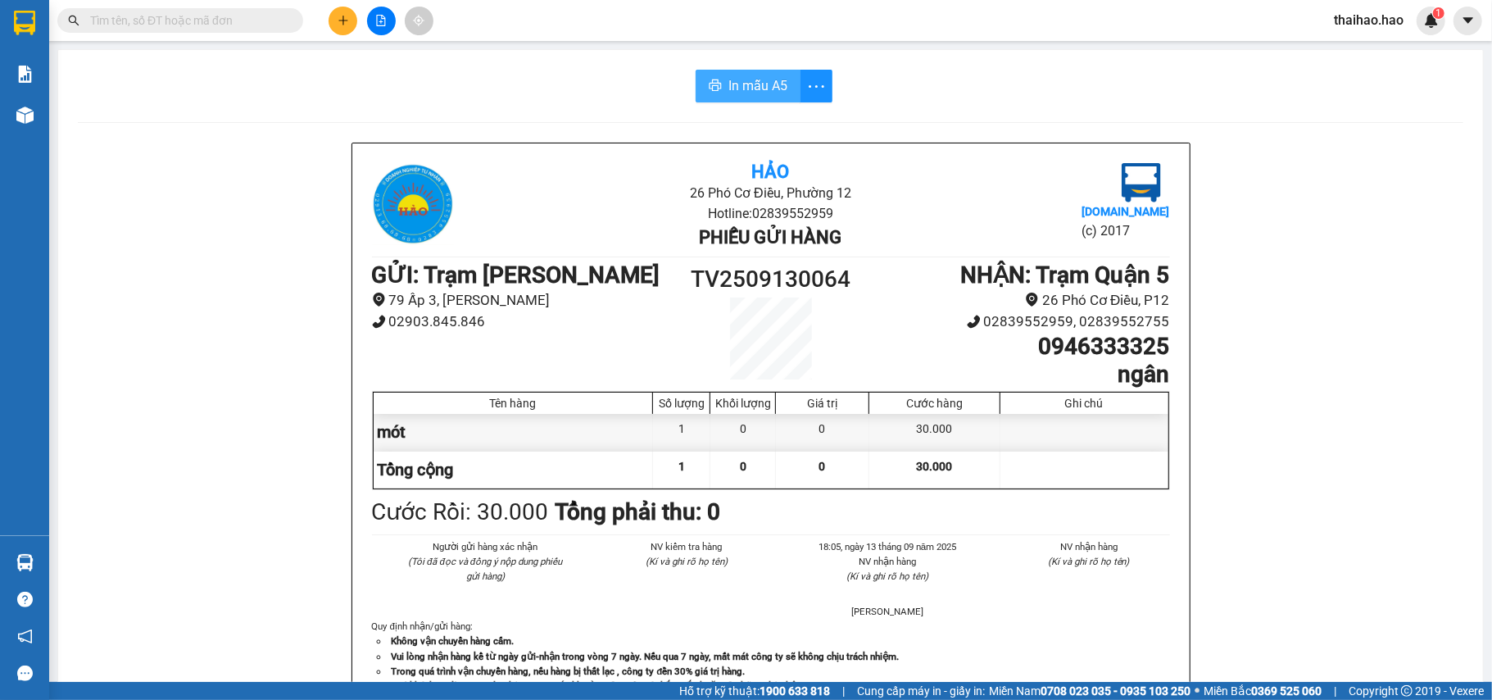
click at [747, 73] on button "In mẫu A5" at bounding box center [747, 86] width 105 height 33
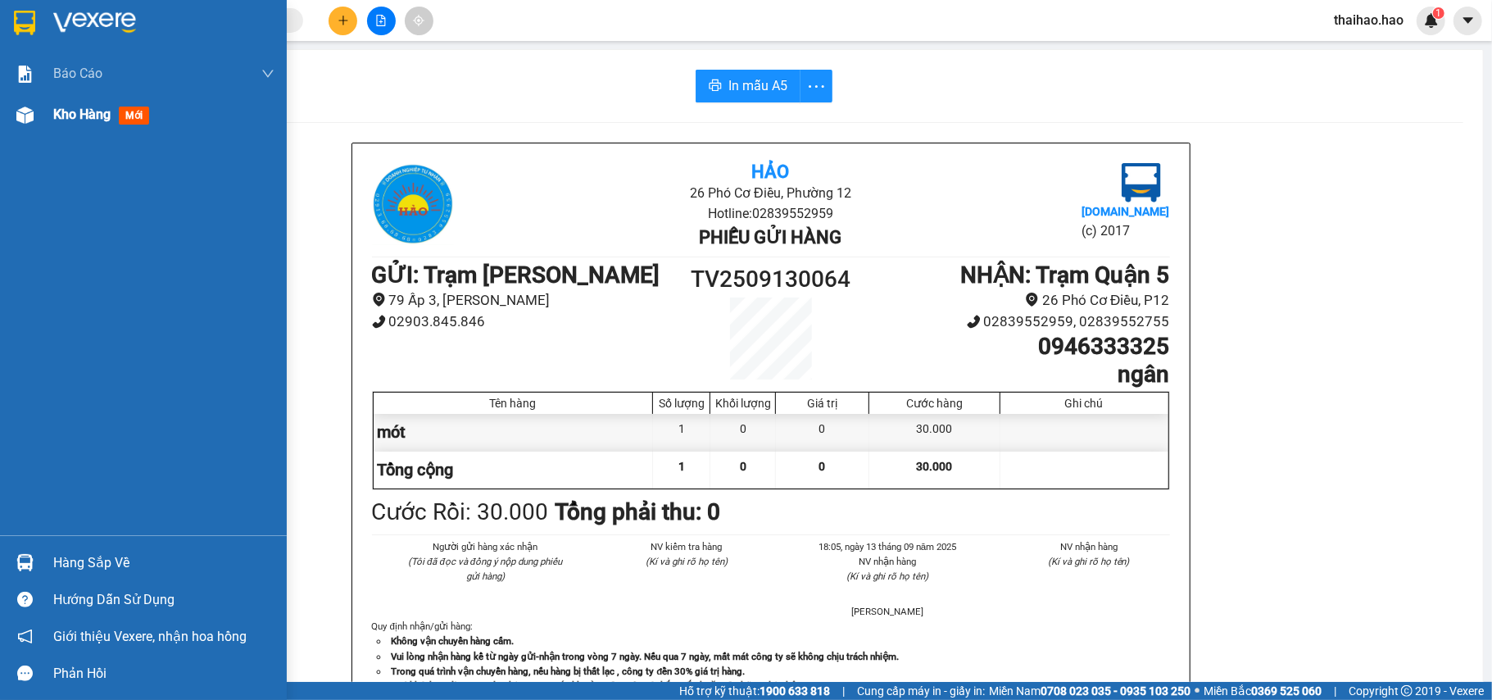
click at [47, 106] on div "Kho hàng mới" at bounding box center [143, 114] width 287 height 41
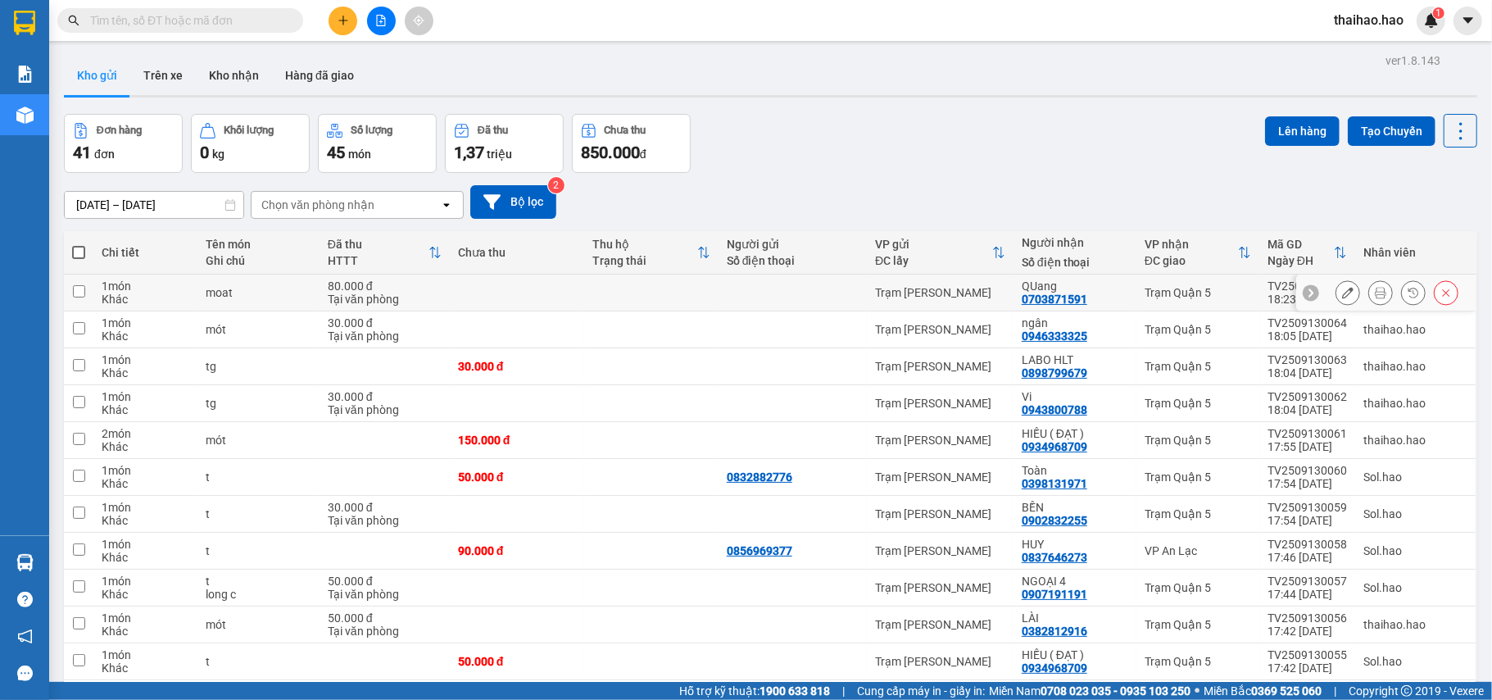
click at [1379, 290] on div at bounding box center [1396, 292] width 123 height 25
click at [1370, 292] on button at bounding box center [1380, 293] width 23 height 29
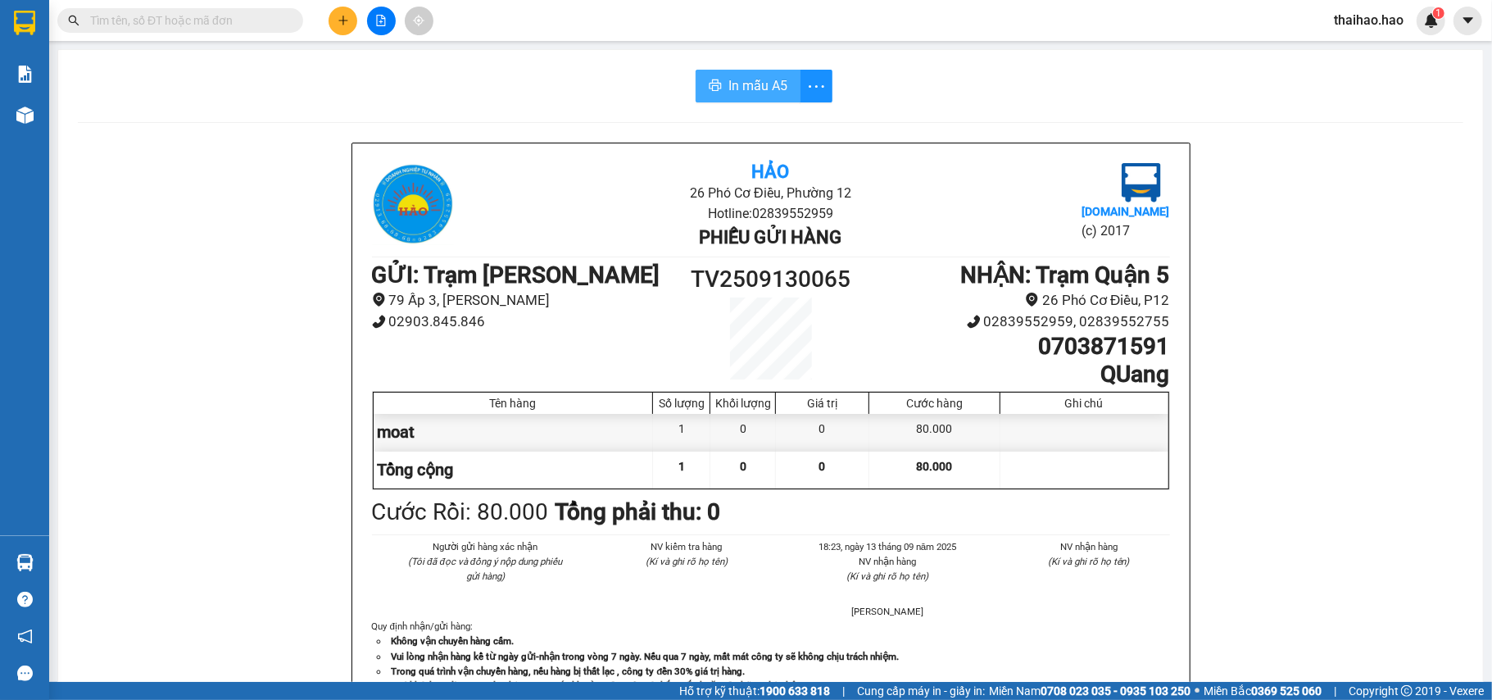
click at [709, 99] on button "In mẫu A5" at bounding box center [747, 86] width 105 height 33
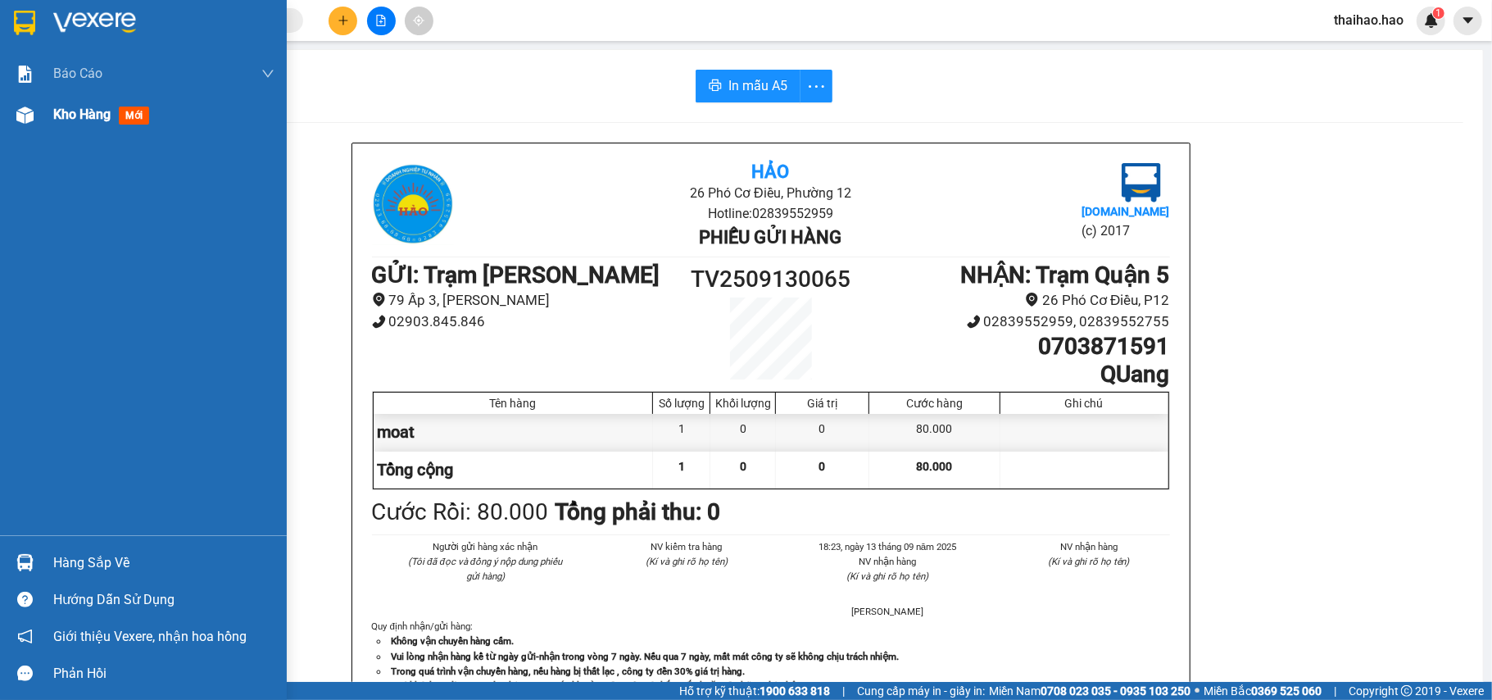
click at [56, 118] on span "Kho hàng" at bounding box center [81, 114] width 57 height 16
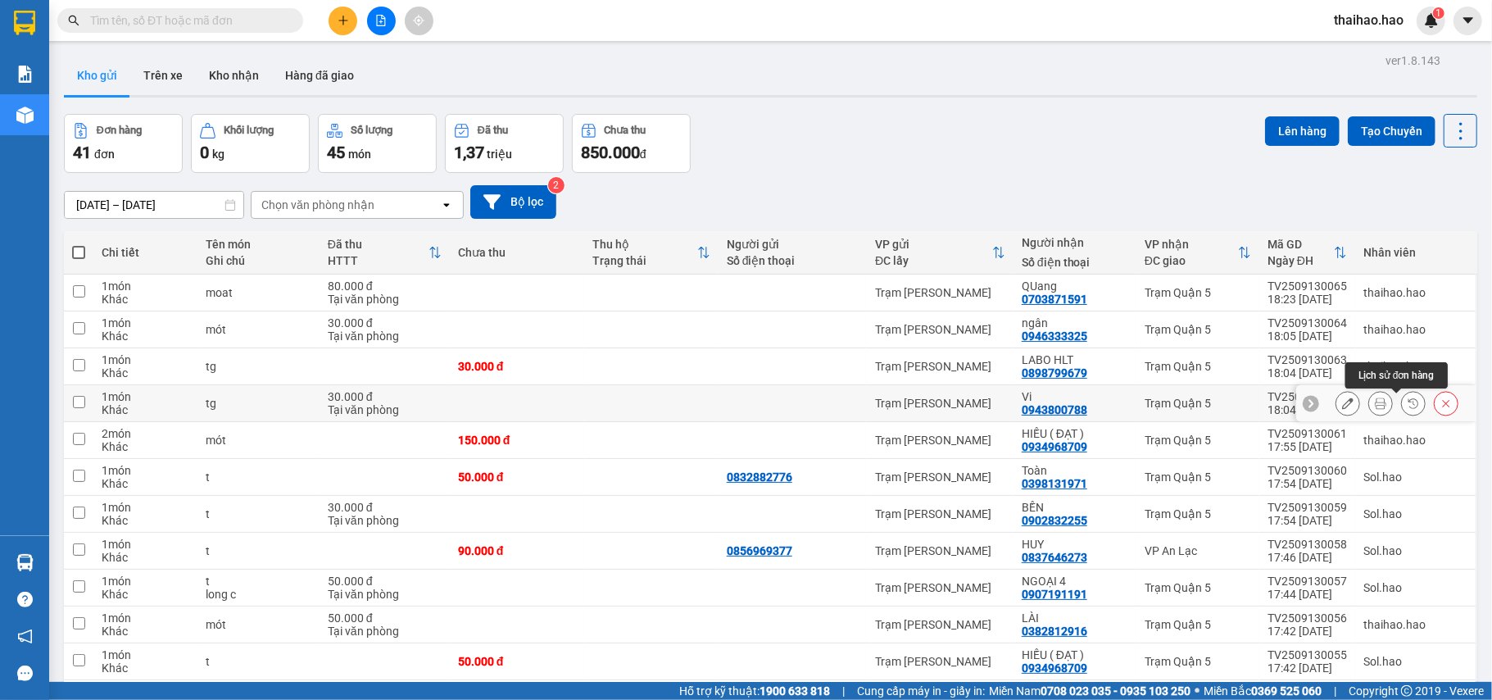
click at [1407, 404] on icon at bounding box center [1412, 402] width 11 height 11
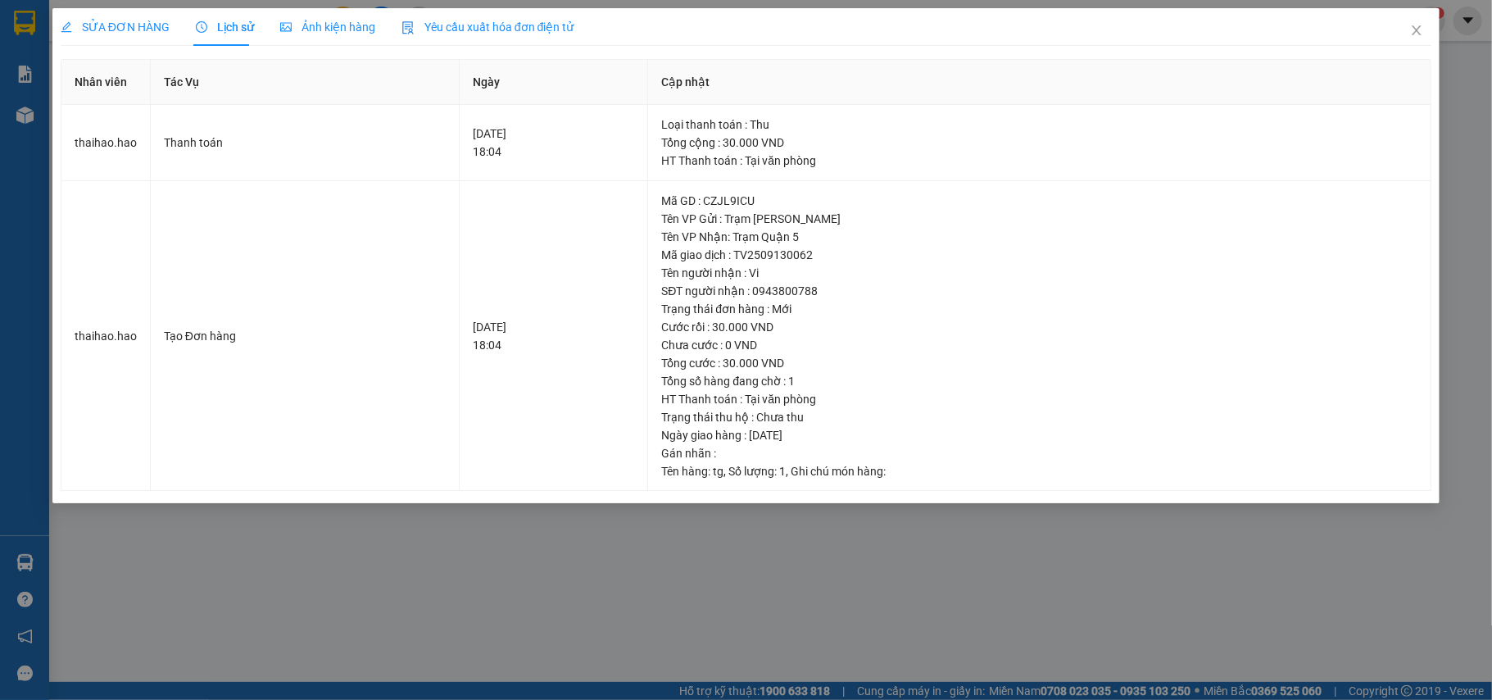
click at [333, 31] on span "Ảnh kiện hàng" at bounding box center [327, 26] width 95 height 13
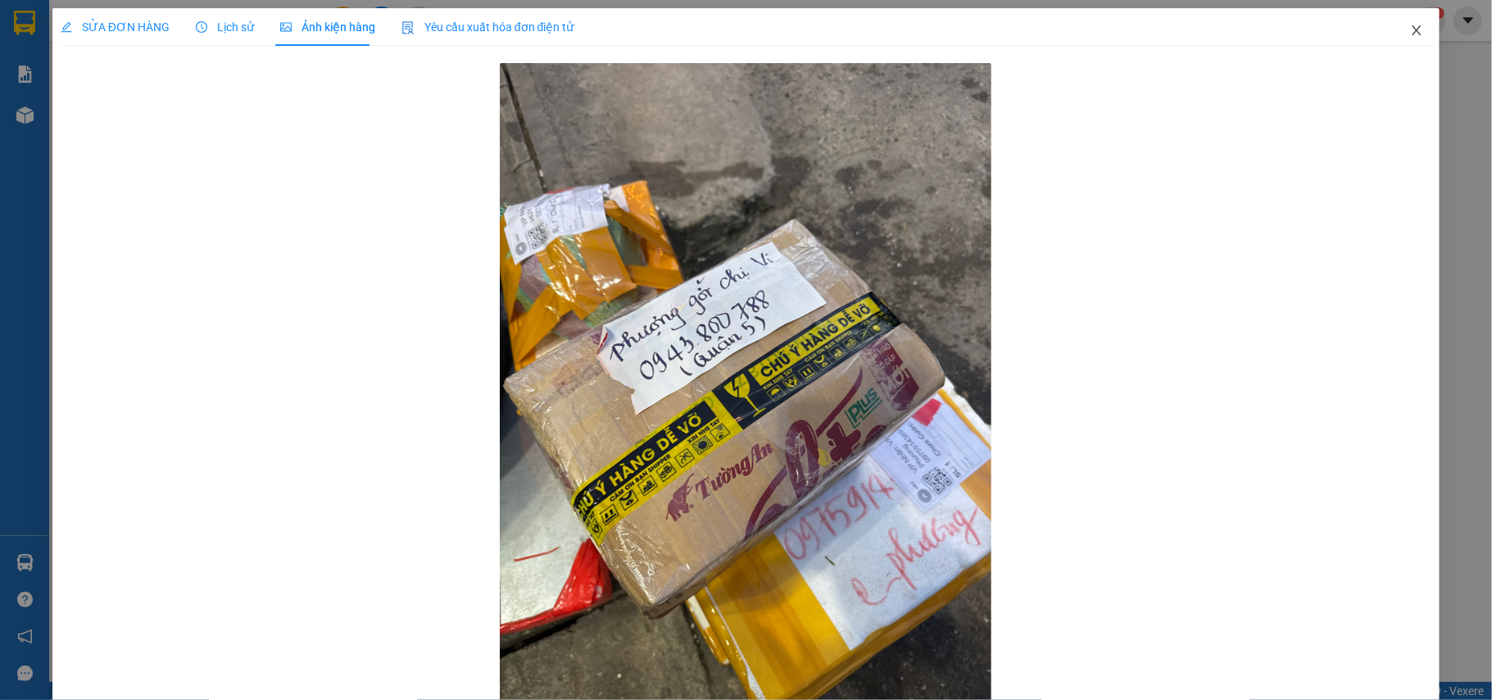
click at [1410, 29] on icon "close" at bounding box center [1416, 30] width 13 height 13
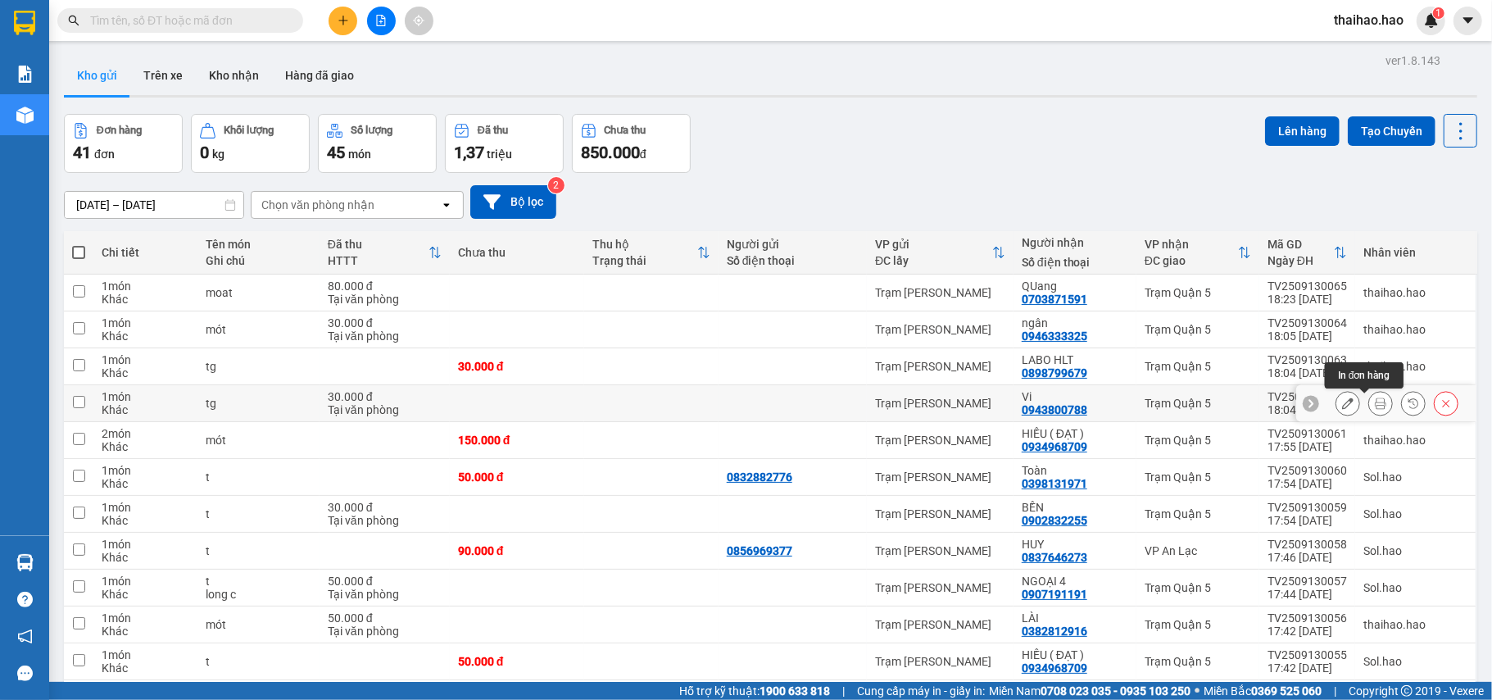
click at [1375, 401] on icon at bounding box center [1380, 402] width 11 height 11
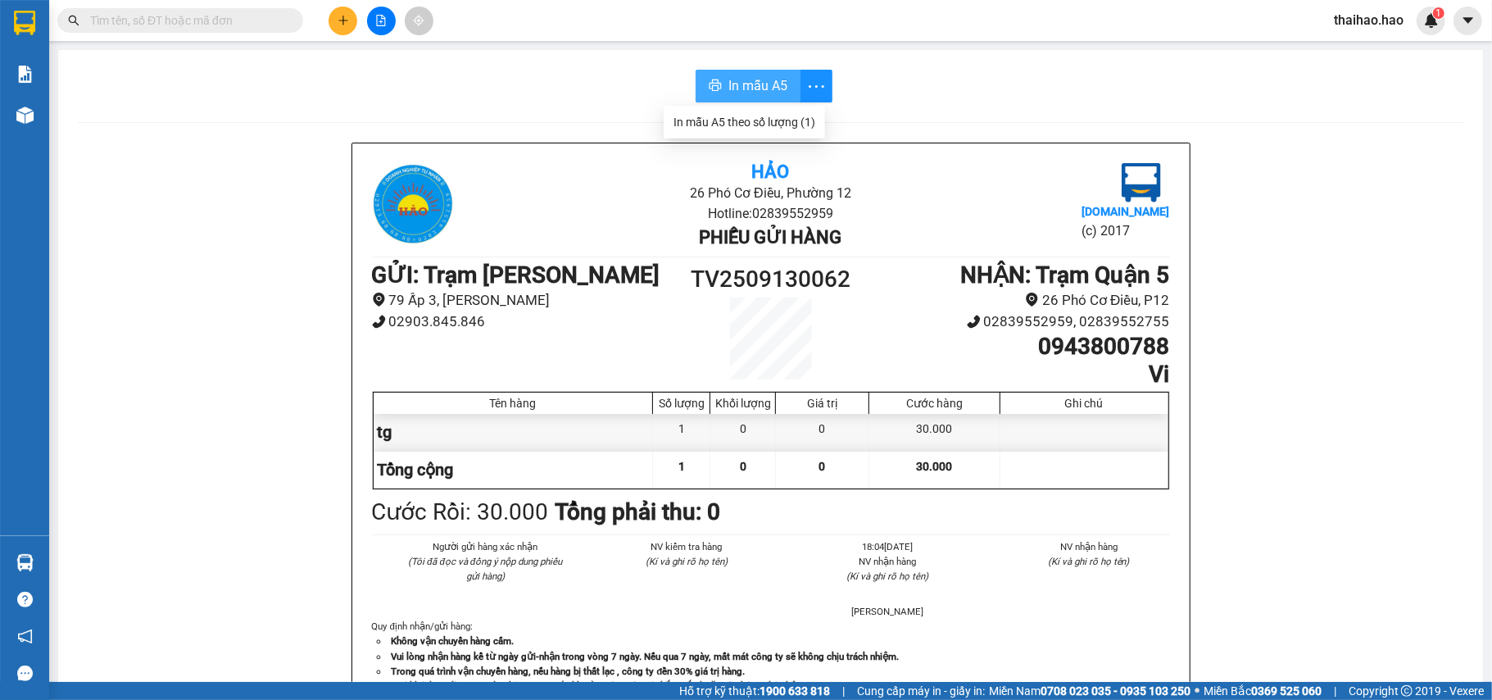
click at [744, 82] on span "In mẫu A5" at bounding box center [757, 85] width 59 height 20
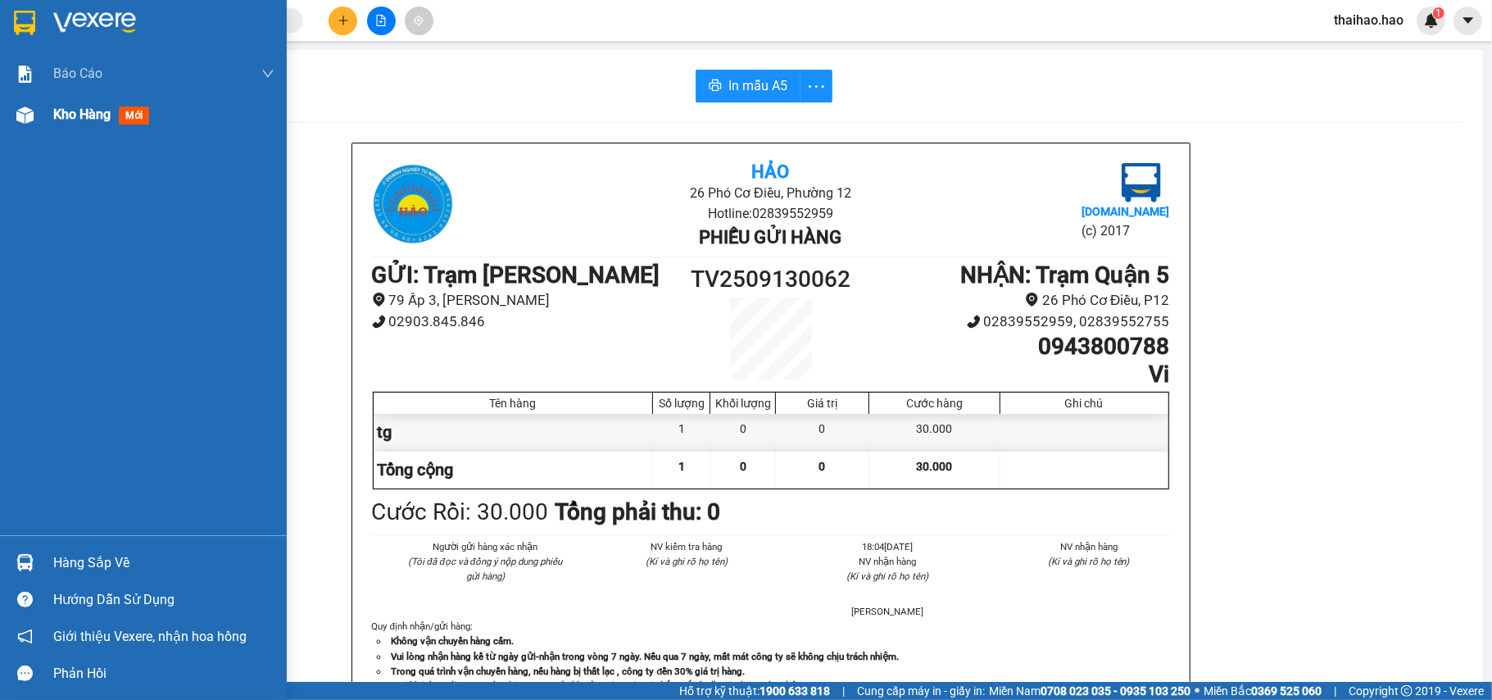
click at [62, 102] on div "Kho hàng mới" at bounding box center [163, 114] width 221 height 41
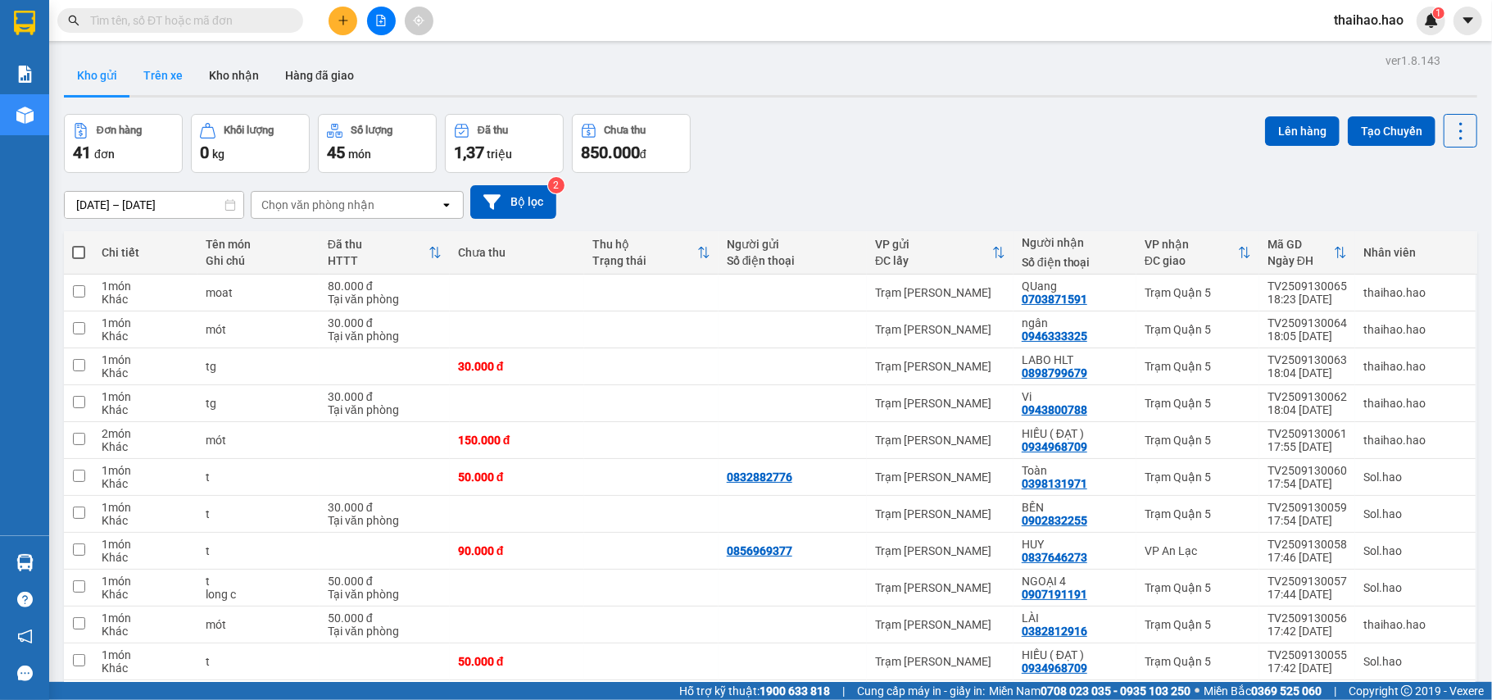
click at [164, 76] on button "Trên xe" at bounding box center [163, 75] width 66 height 39
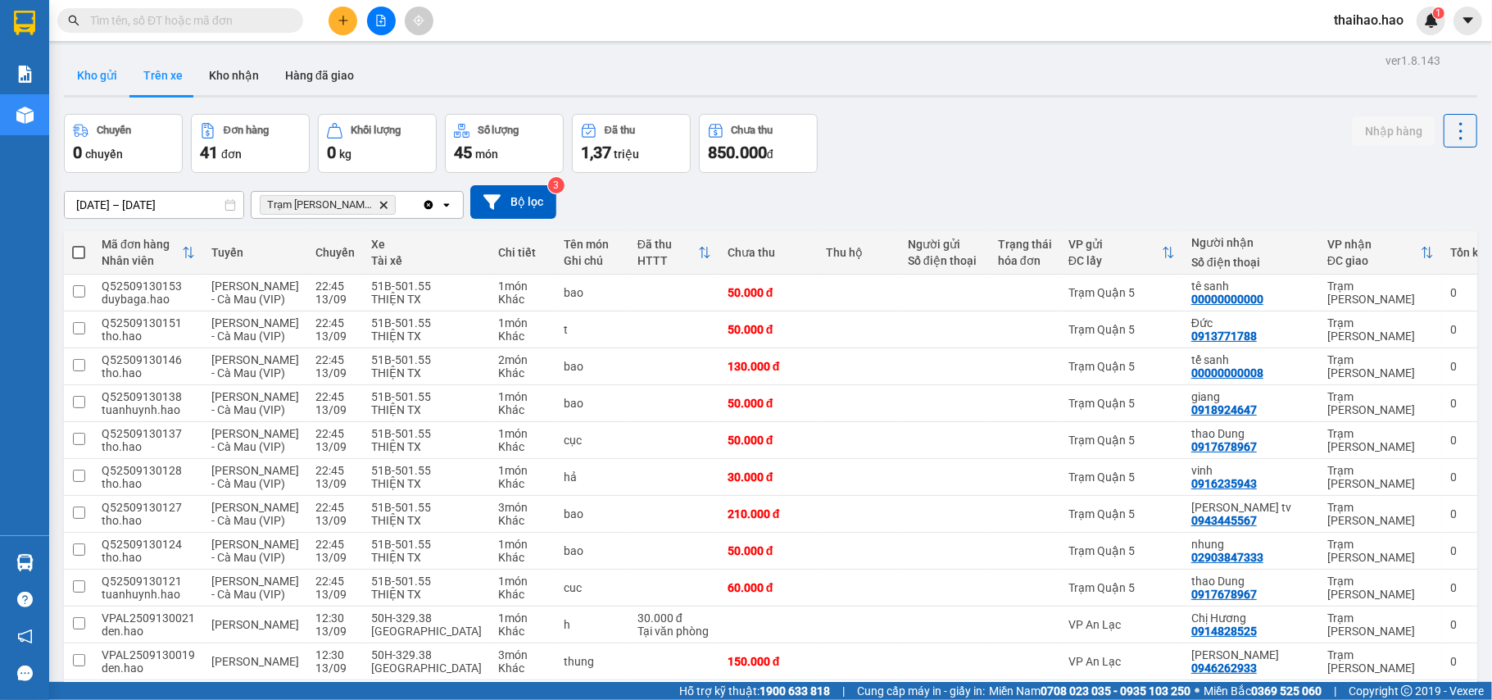
click at [88, 75] on button "Kho gửi" at bounding box center [97, 75] width 66 height 39
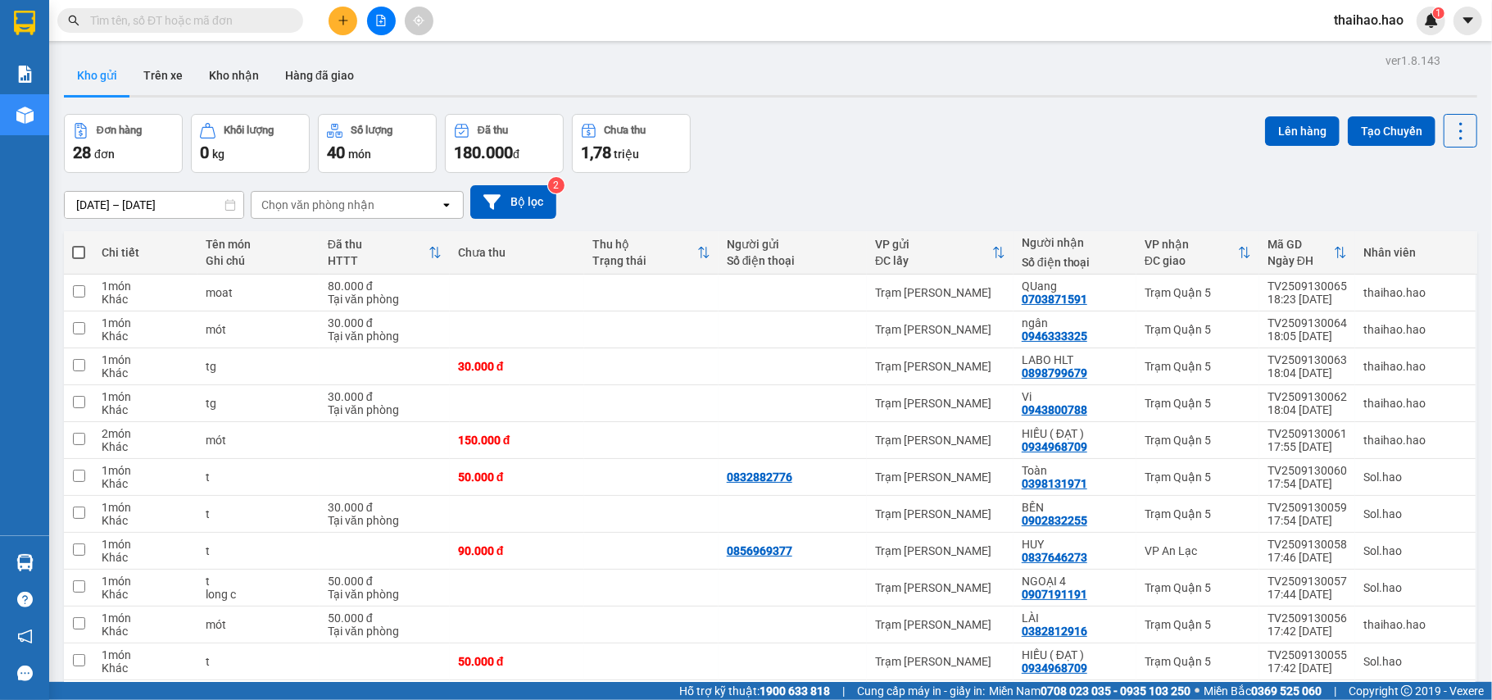
click at [239, 26] on input "text" at bounding box center [186, 20] width 193 height 18
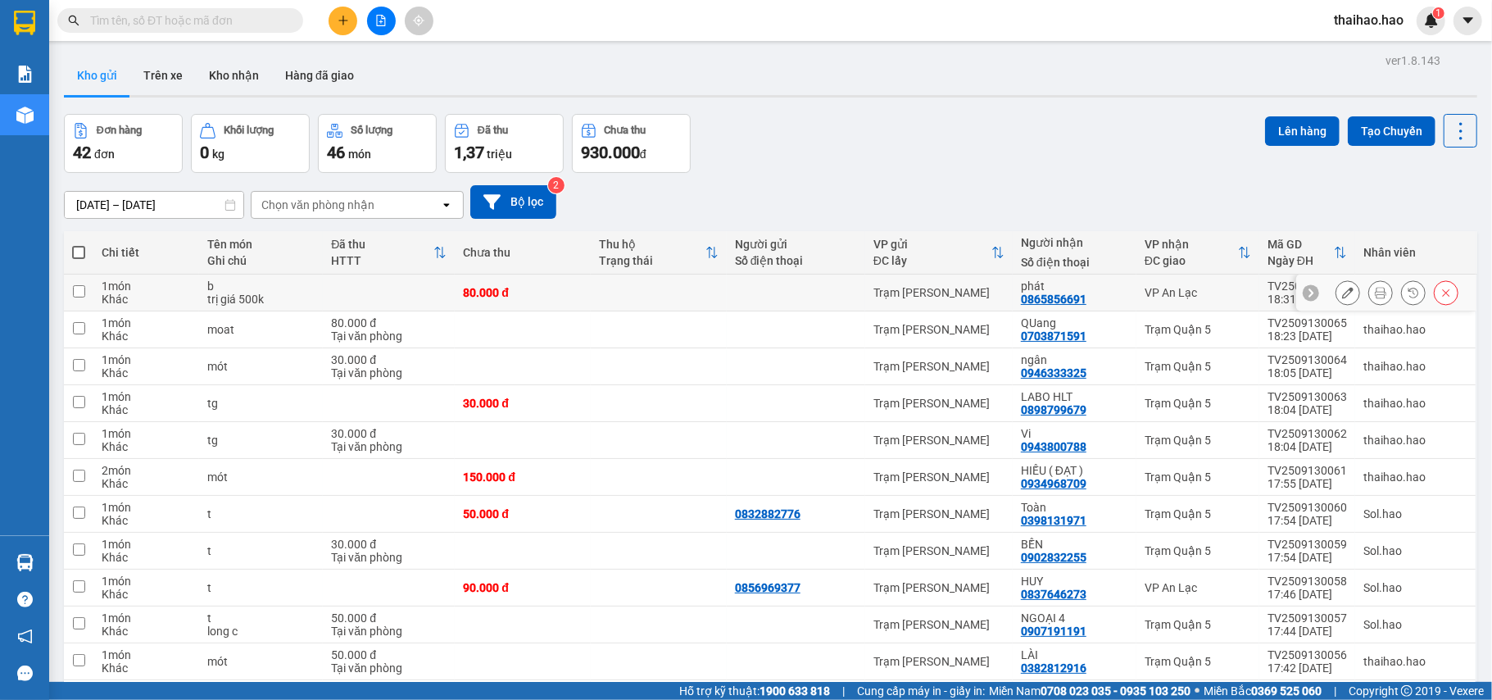
click at [1375, 290] on icon at bounding box center [1380, 292] width 11 height 11
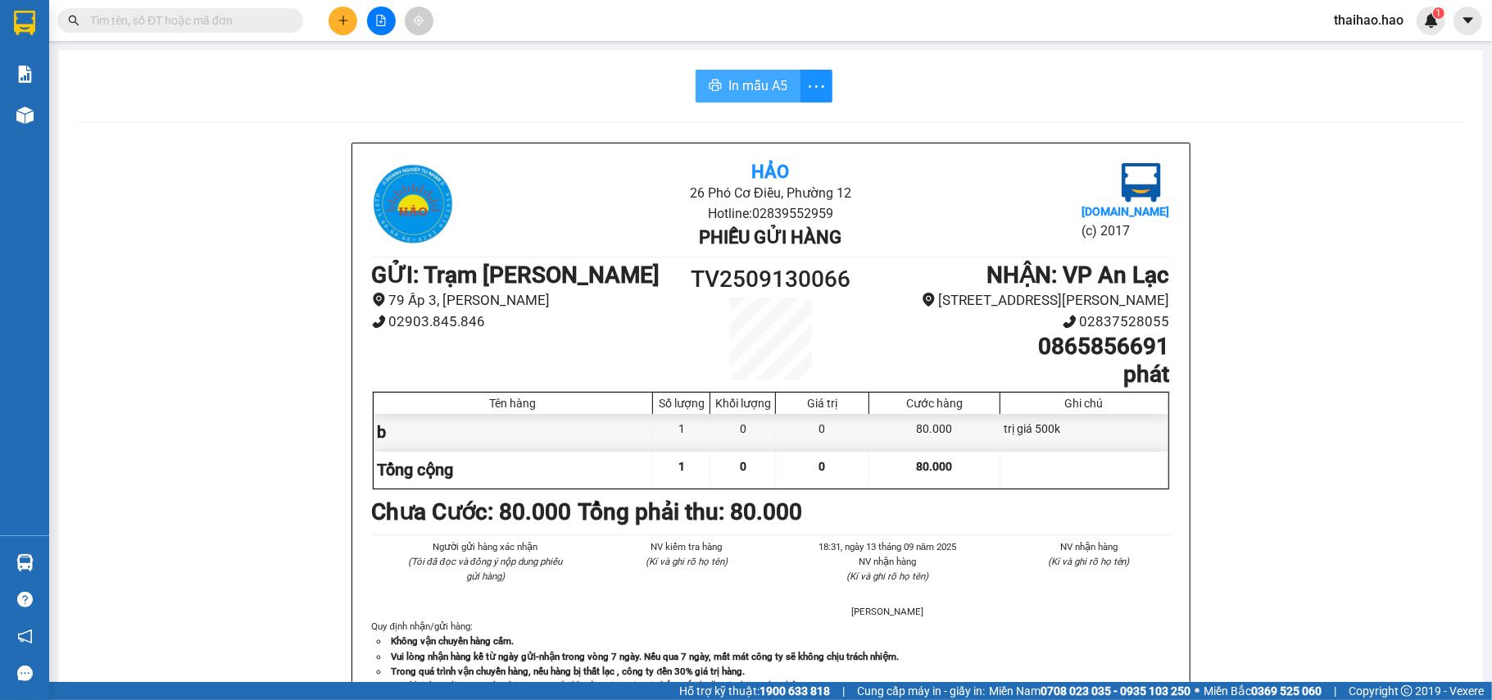
click at [759, 88] on span "In mẫu A5" at bounding box center [757, 85] width 59 height 20
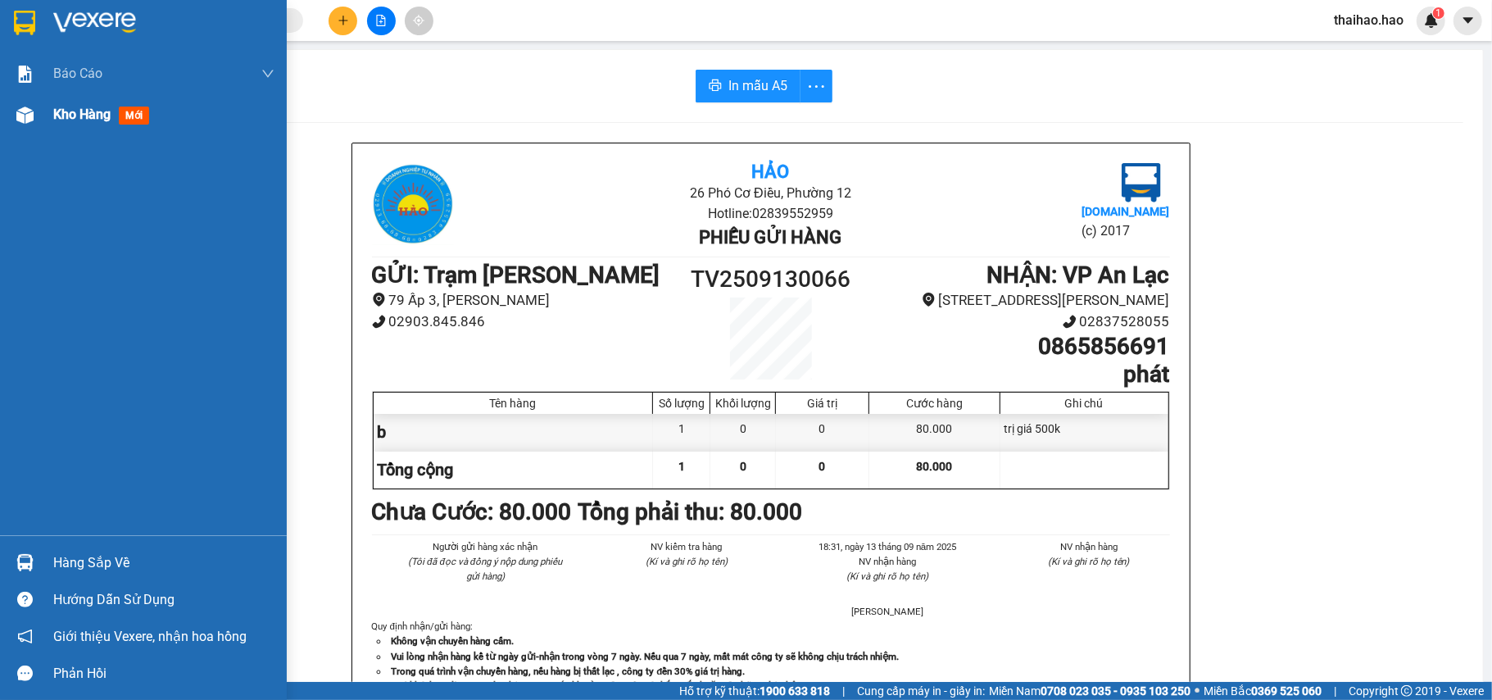
click at [64, 121] on span "Kho hàng" at bounding box center [81, 114] width 57 height 16
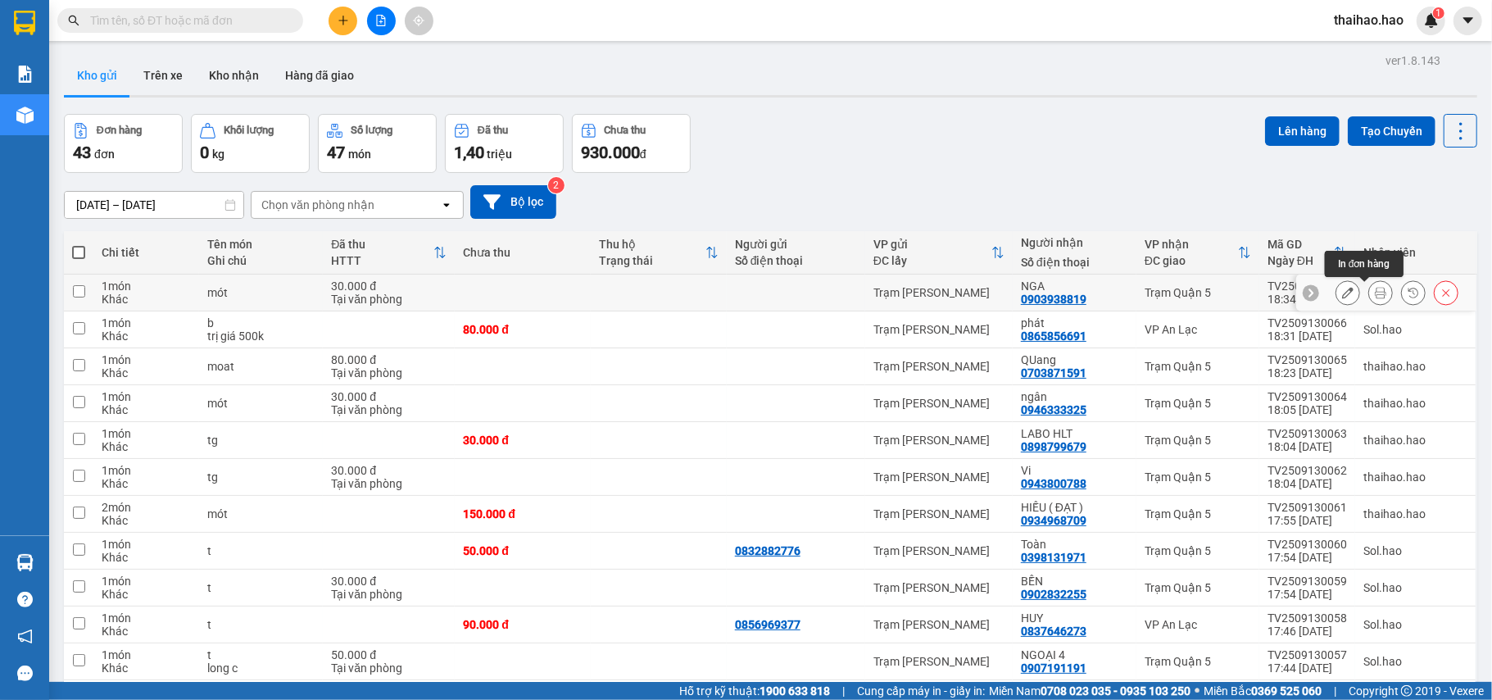
click at [1369, 293] on button at bounding box center [1380, 293] width 23 height 29
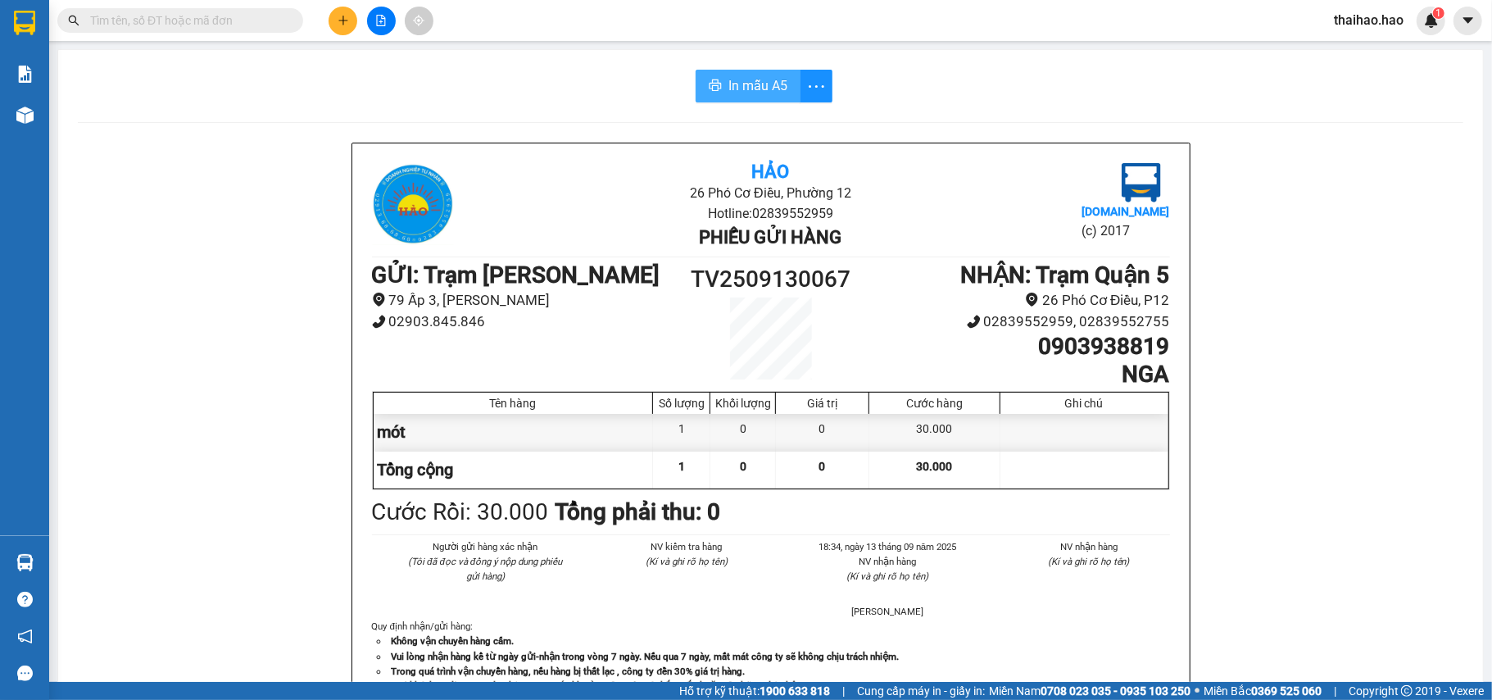
click at [718, 96] on button "In mẫu A5" at bounding box center [747, 86] width 105 height 33
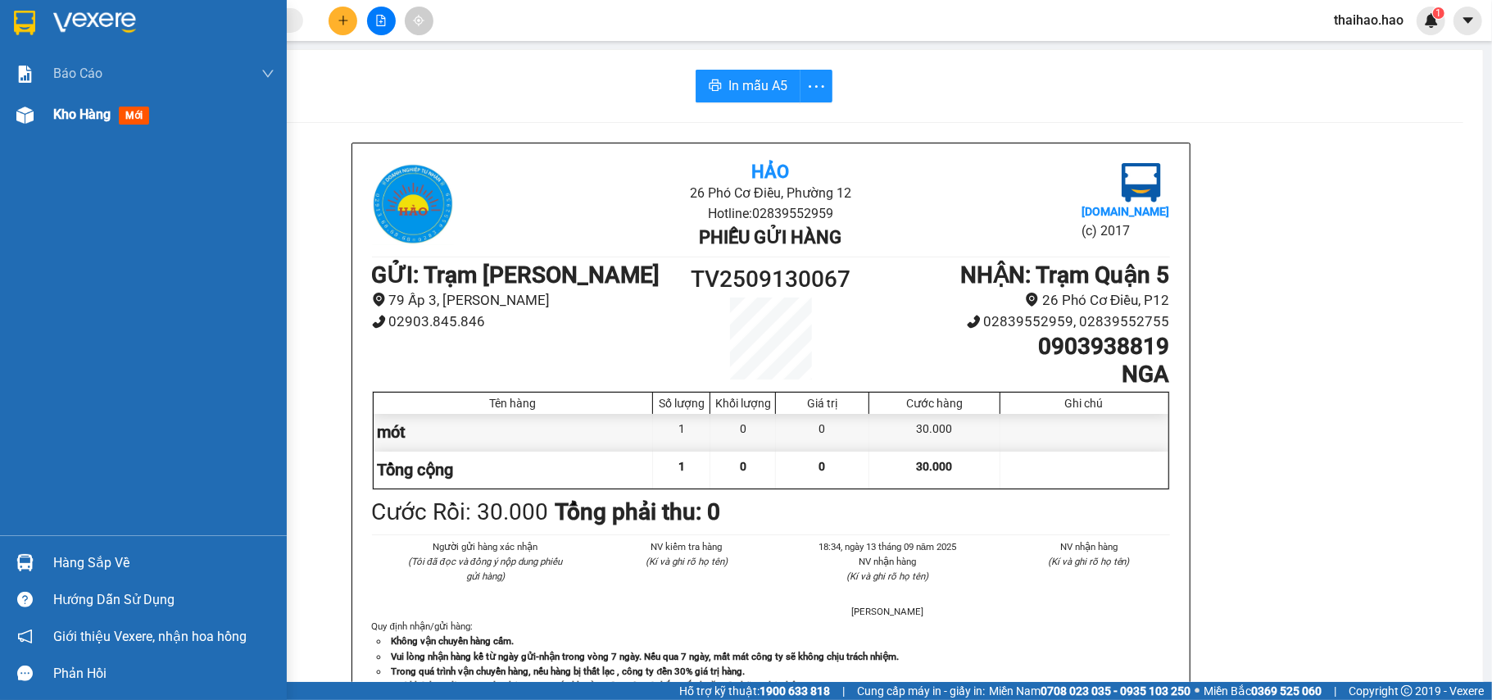
click at [85, 110] on span "Kho hàng" at bounding box center [81, 114] width 57 height 16
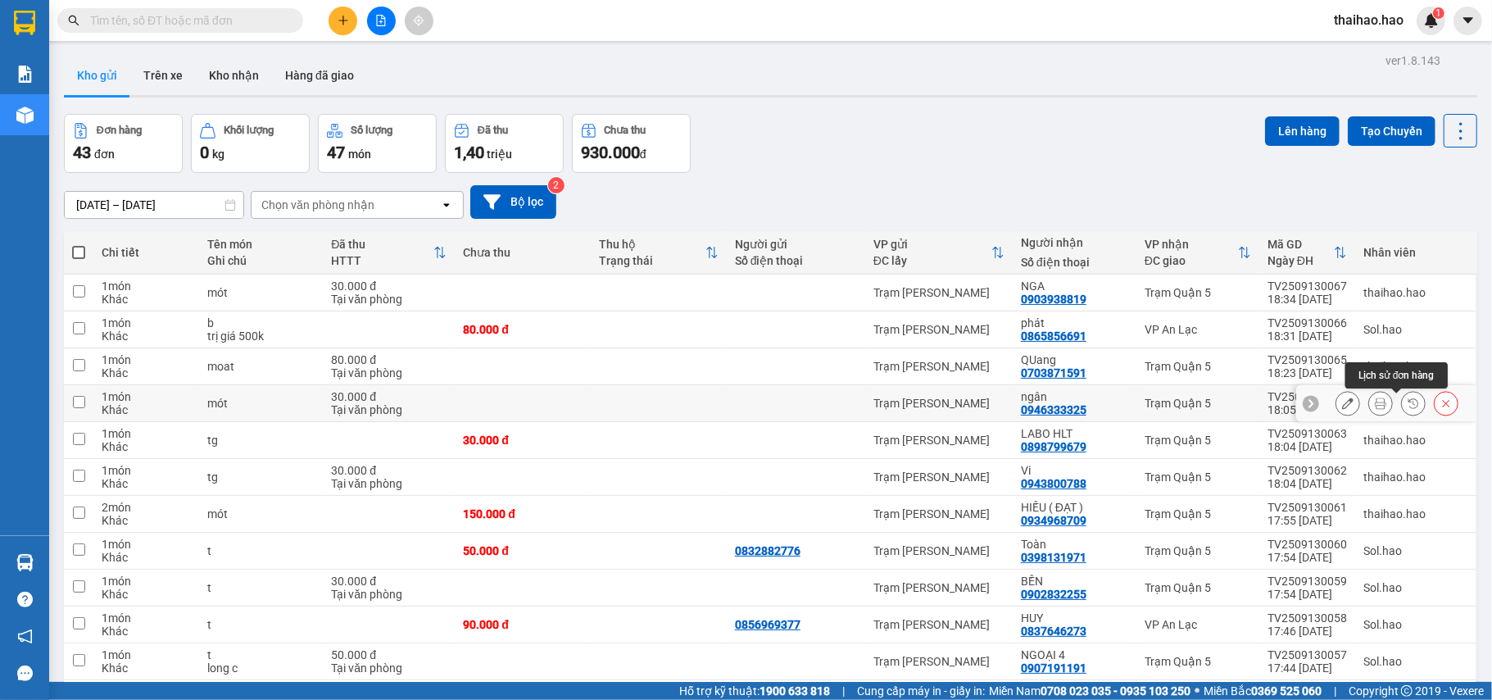
click at [1407, 405] on icon at bounding box center [1412, 402] width 11 height 11
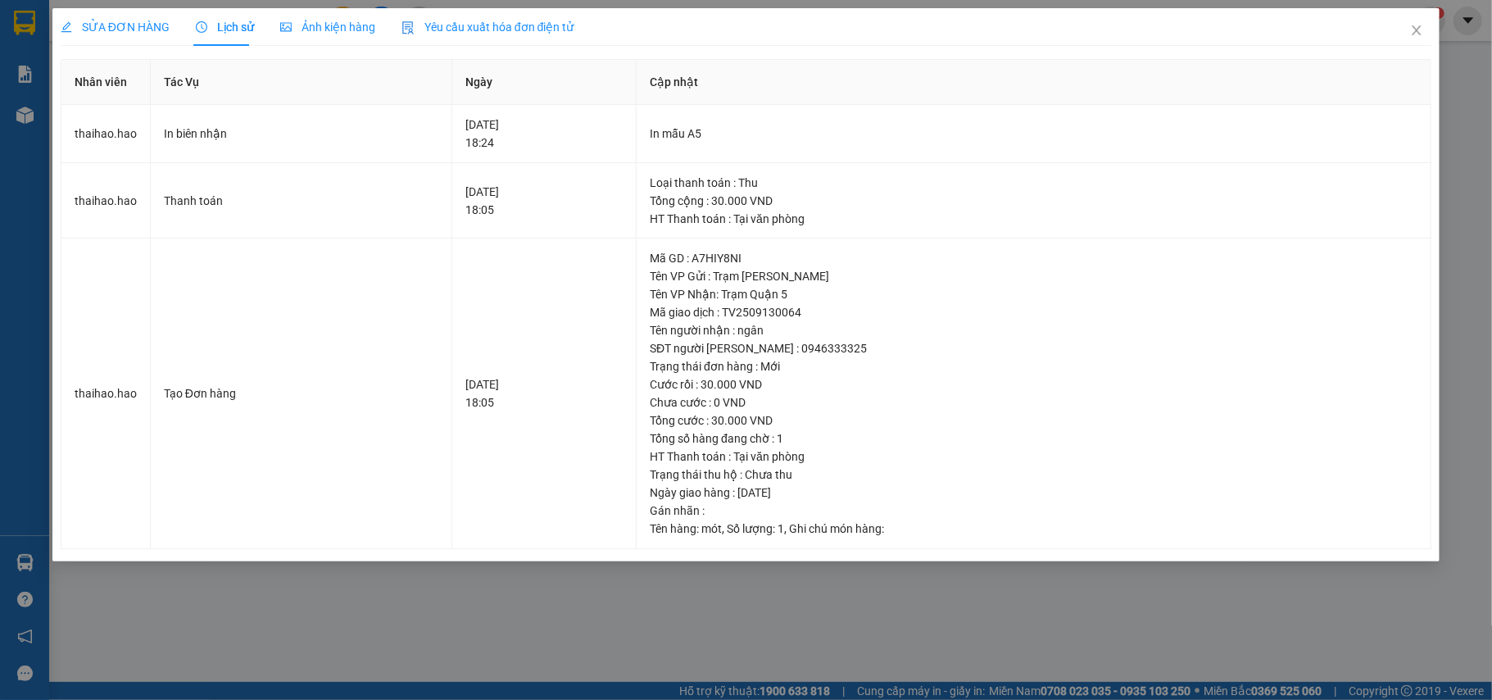
click at [342, 28] on span "Ảnh kiện hàng" at bounding box center [327, 26] width 95 height 13
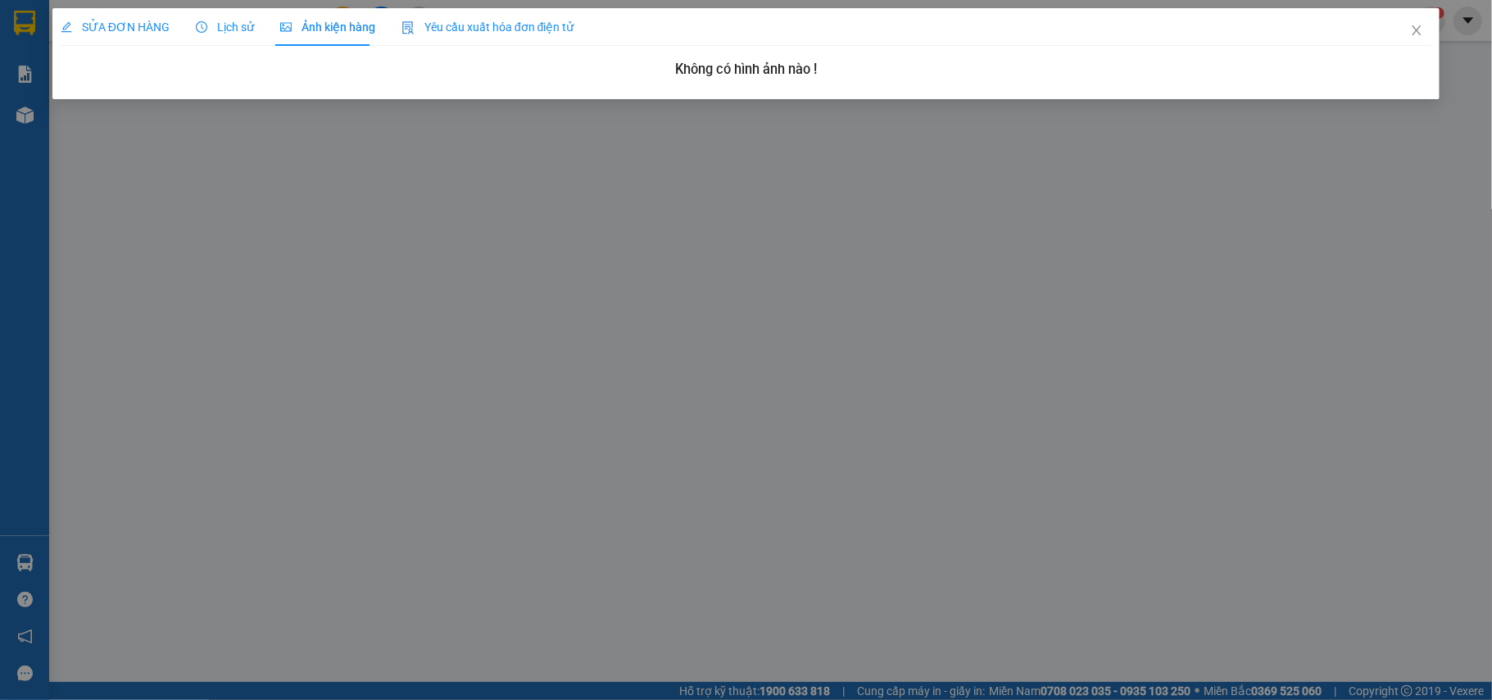
click at [231, 29] on span "Lịch sử" at bounding box center [225, 26] width 58 height 13
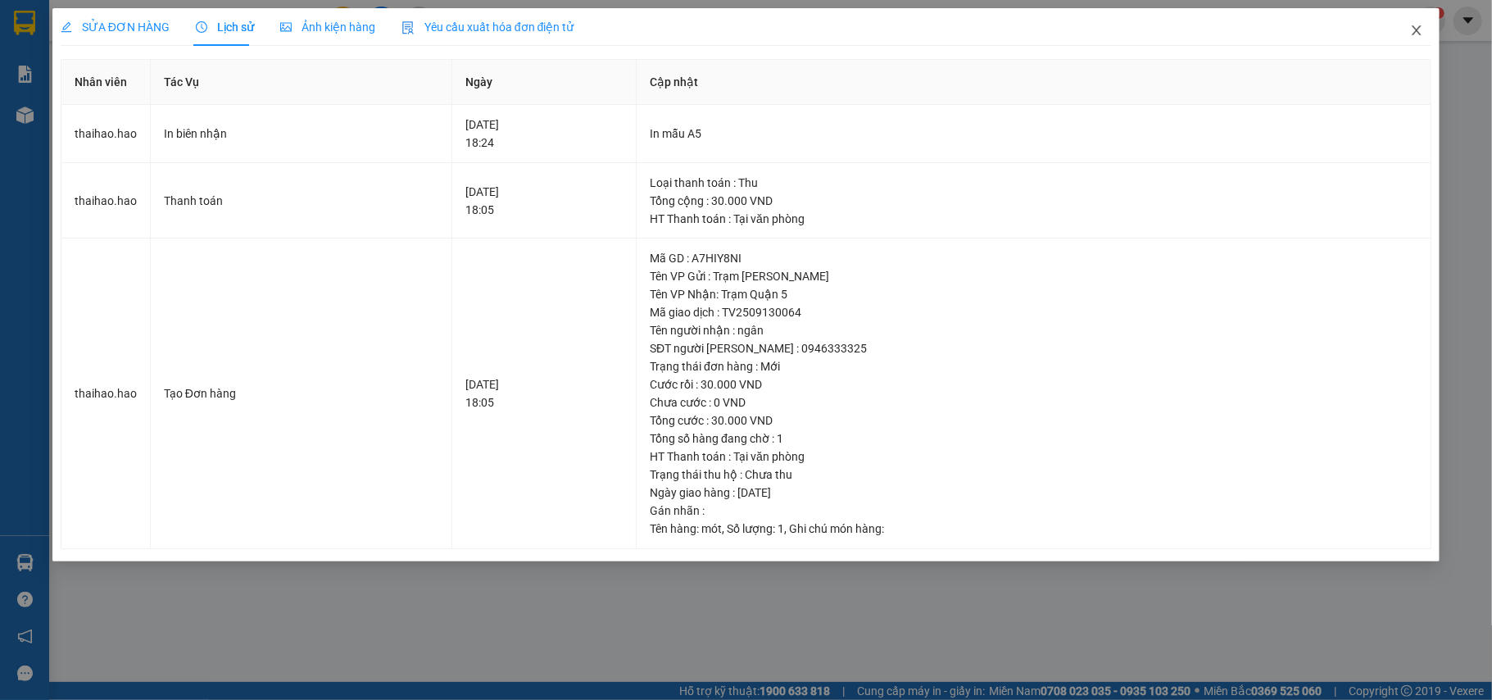
click at [1409, 38] on span "Close" at bounding box center [1416, 31] width 46 height 46
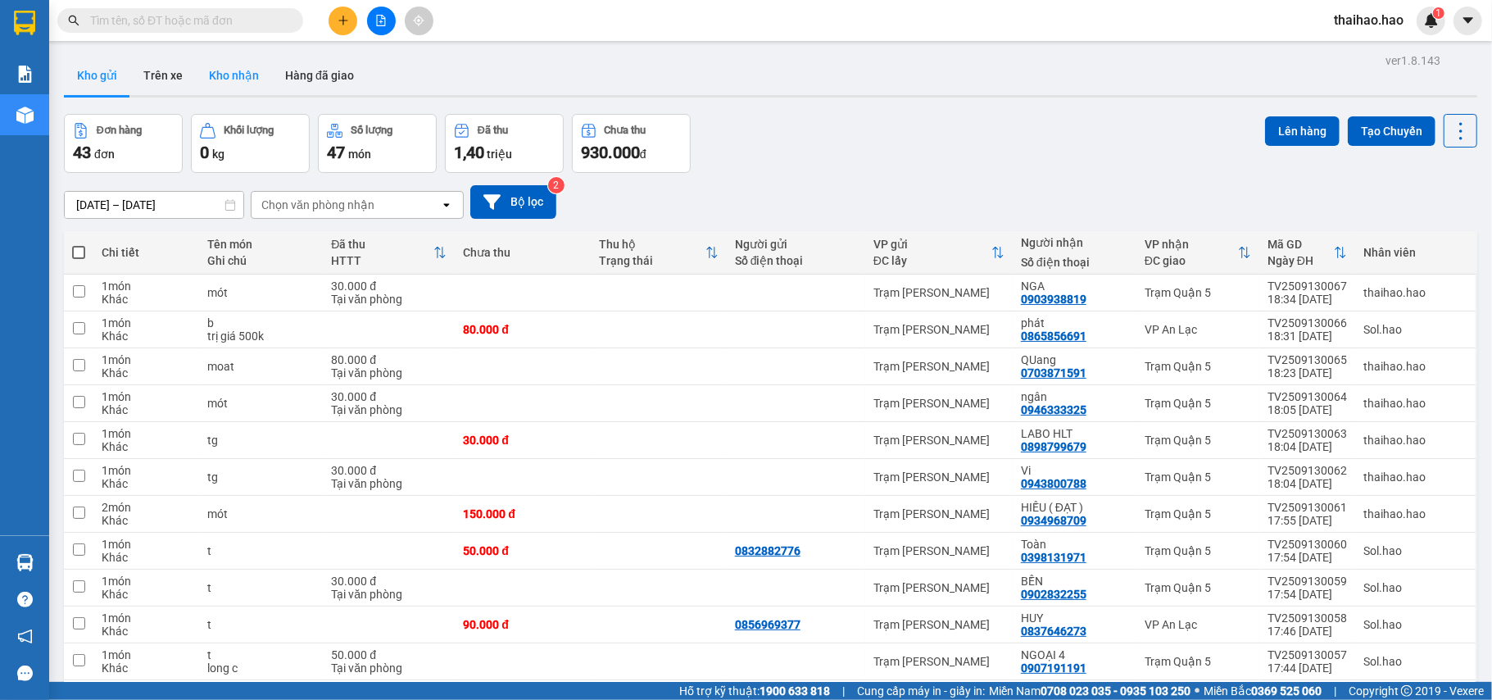
click at [217, 70] on button "Kho nhận" at bounding box center [234, 75] width 76 height 39
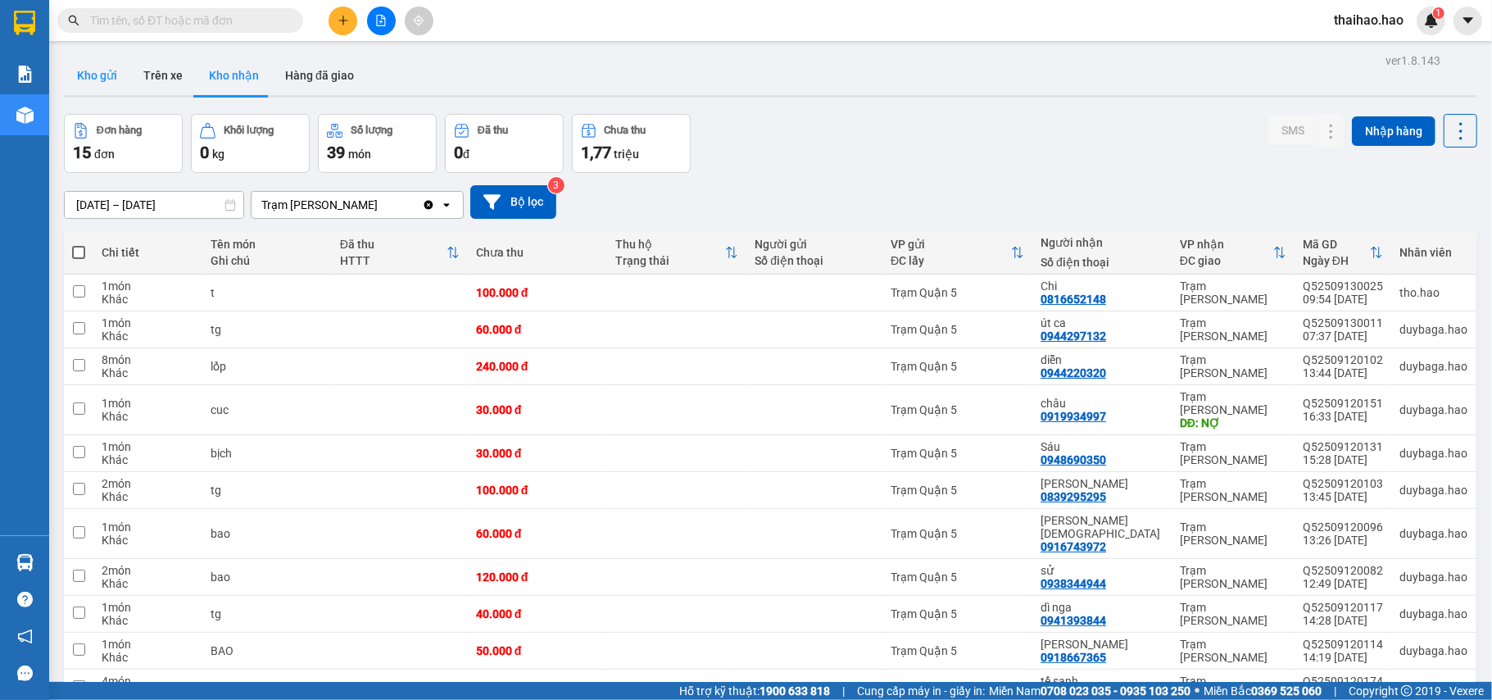
click at [93, 82] on button "Kho gửi" at bounding box center [97, 75] width 66 height 39
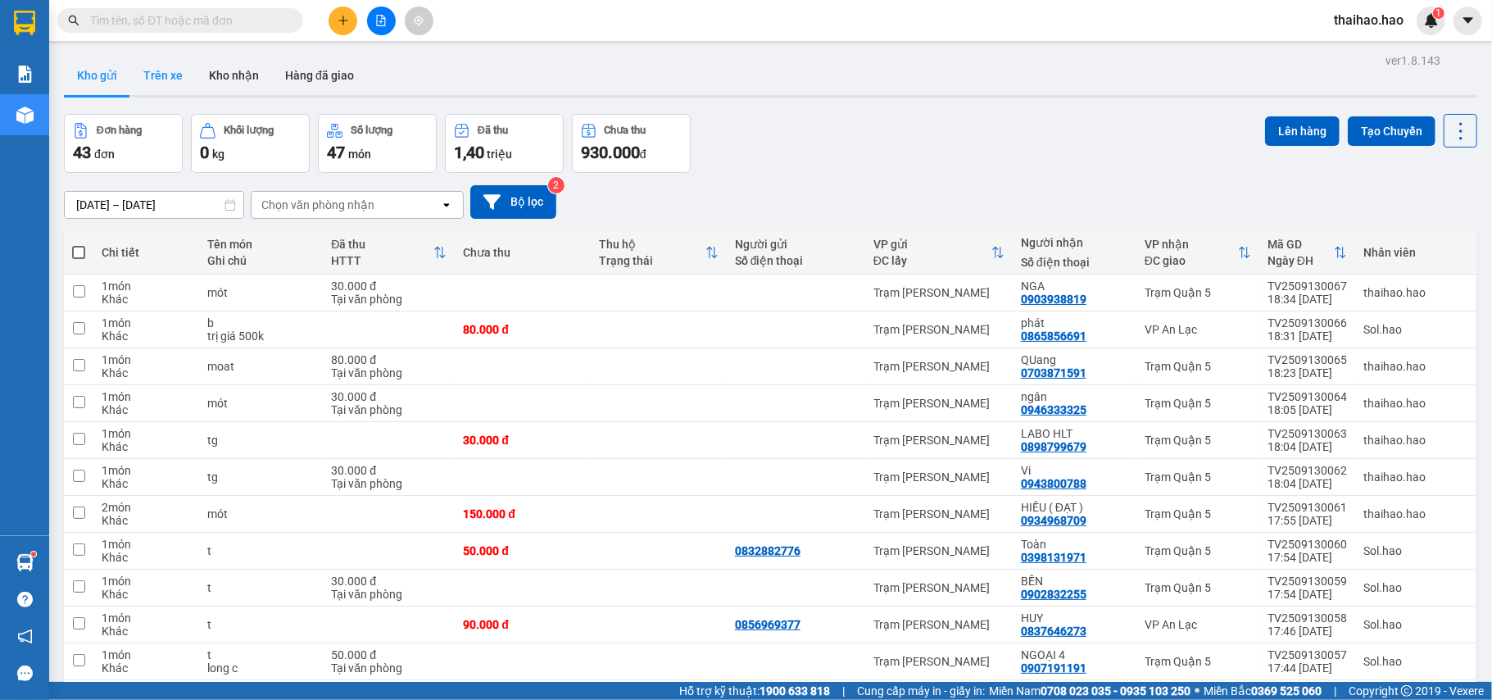
click at [177, 79] on button "Trên xe" at bounding box center [163, 75] width 66 height 39
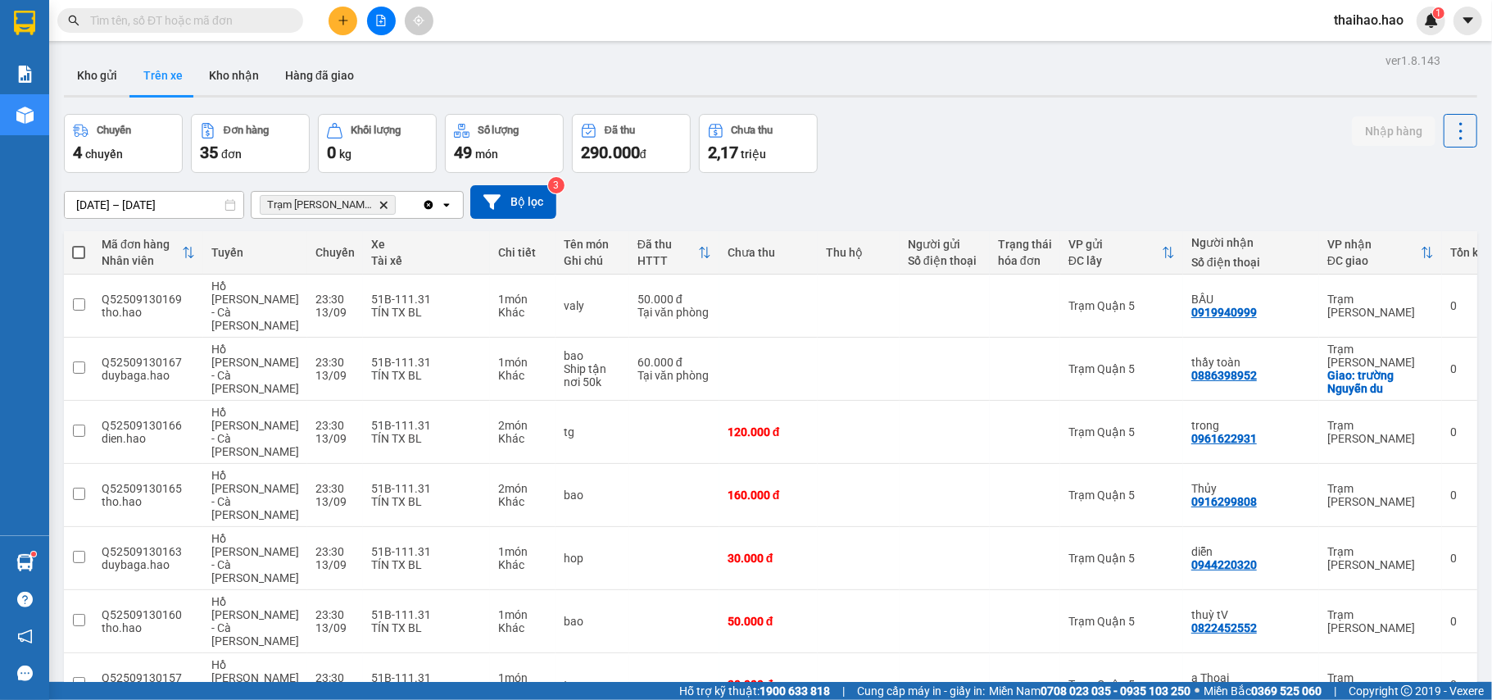
click at [267, 20] on input "text" at bounding box center [186, 20] width 193 height 18
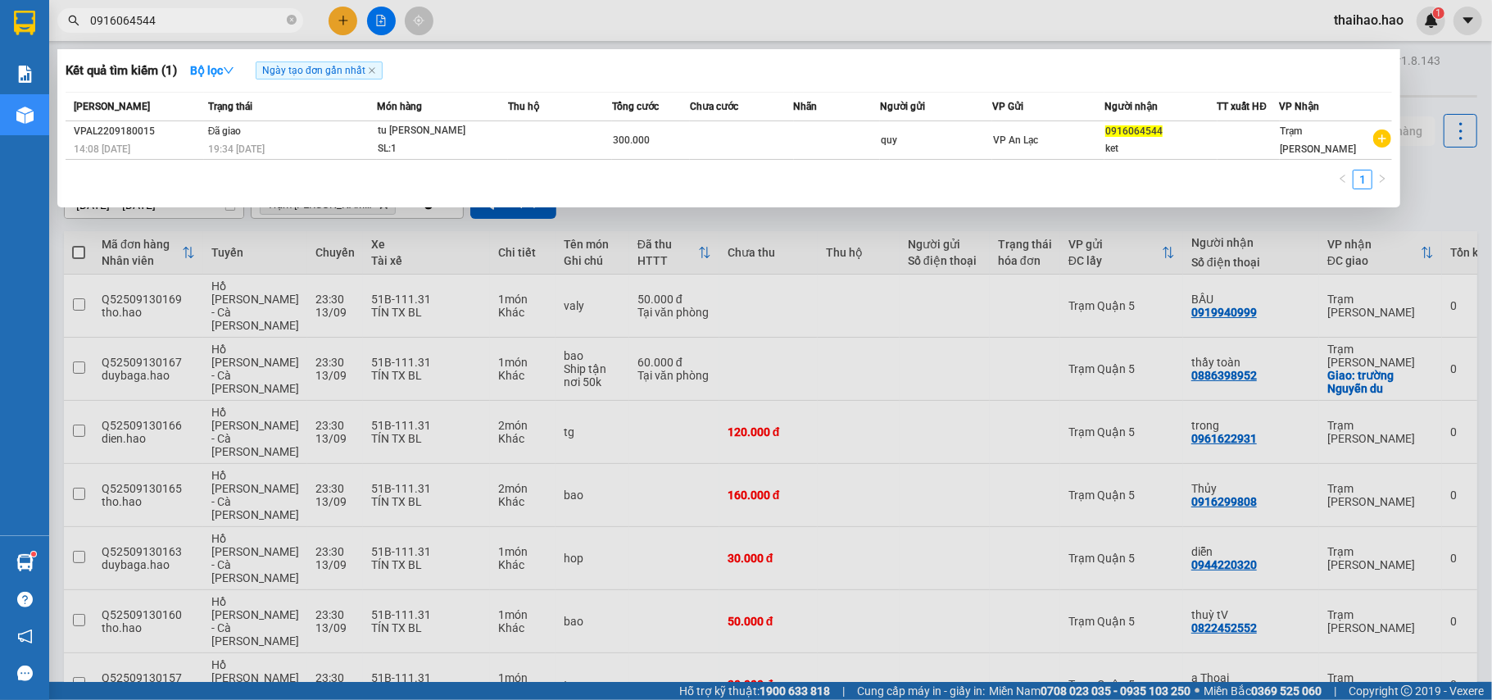
type input "0916064544"
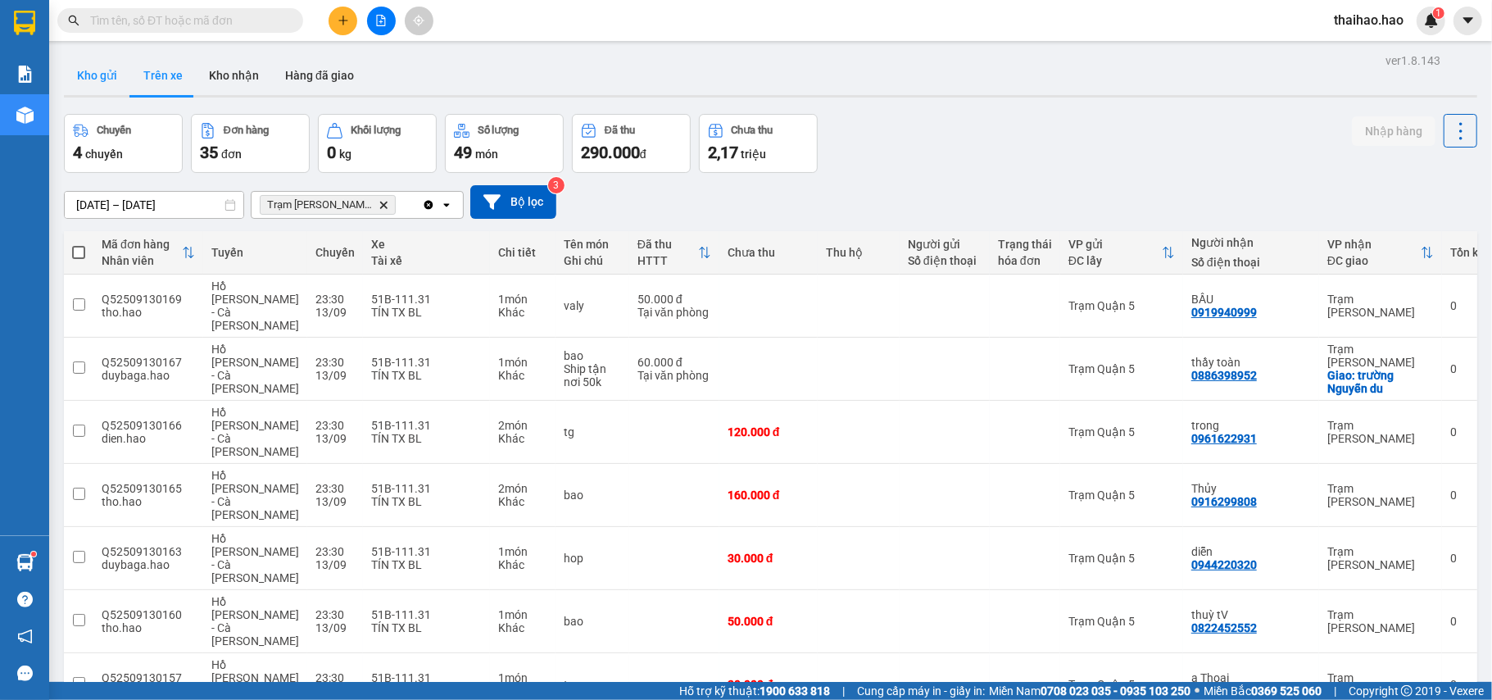
click at [118, 73] on button "Kho gửi" at bounding box center [97, 75] width 66 height 39
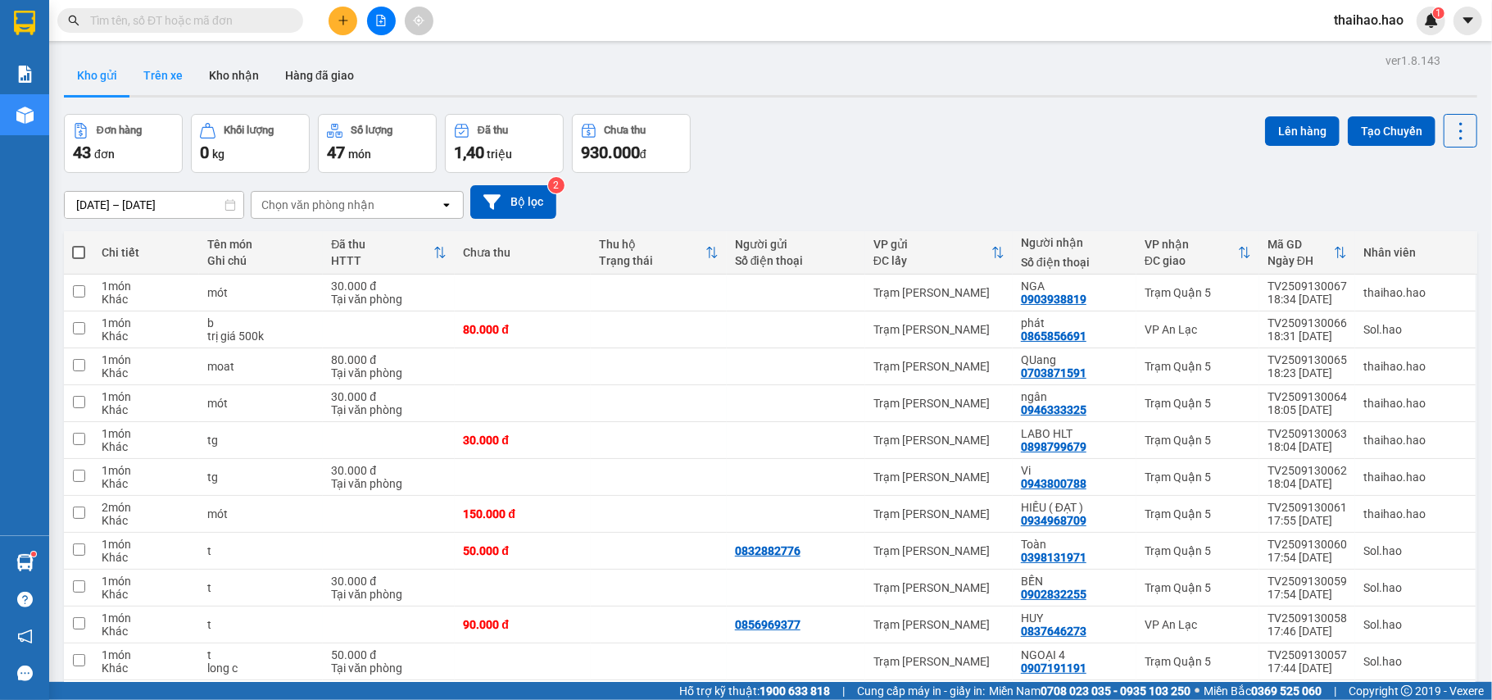
click at [165, 86] on button "Trên xe" at bounding box center [163, 75] width 66 height 39
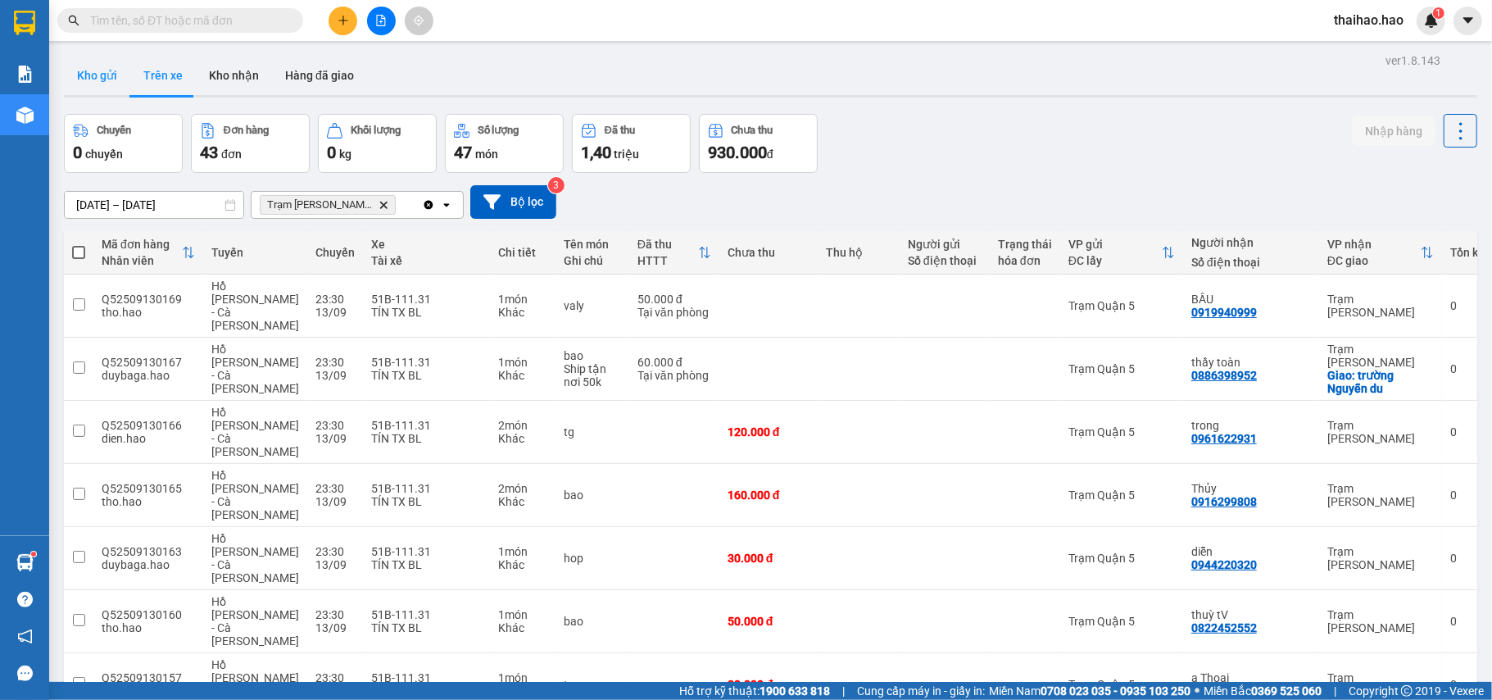
click at [79, 67] on button "Kho gửi" at bounding box center [97, 75] width 66 height 39
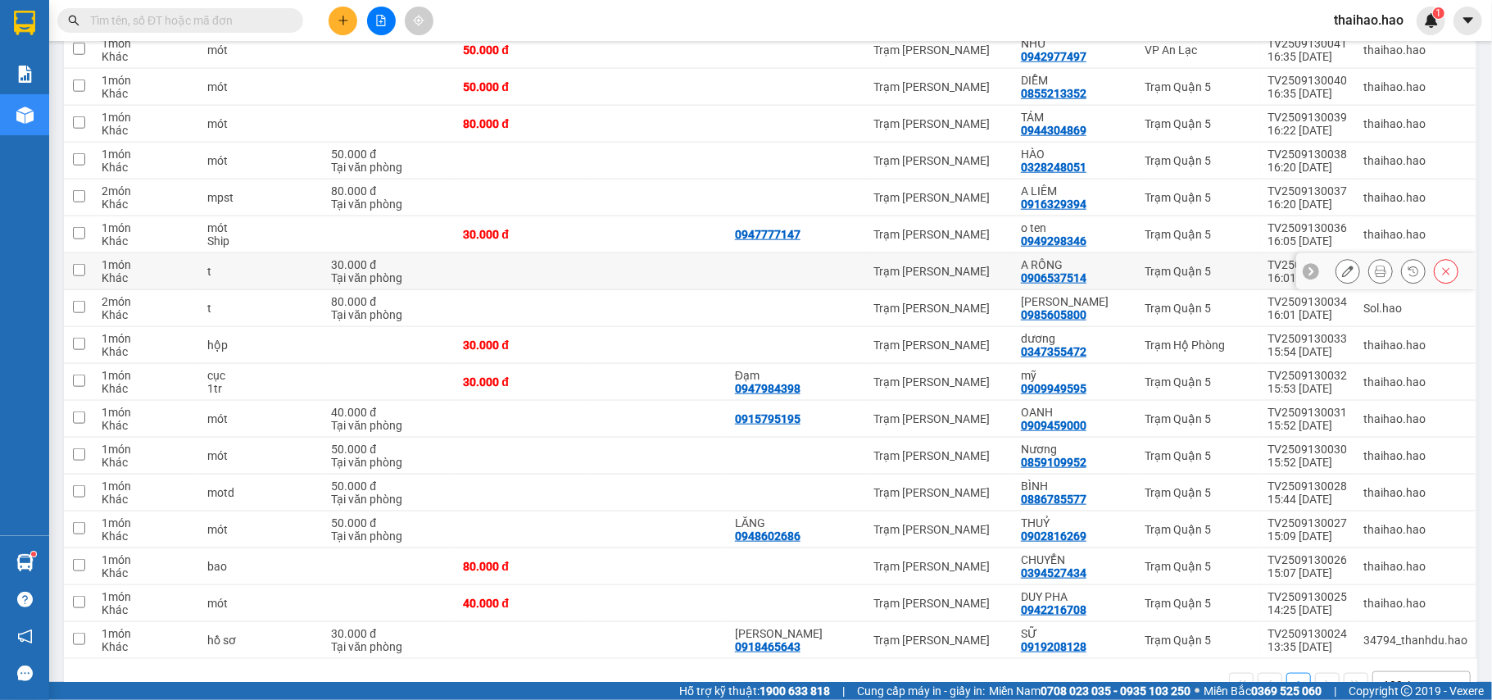
scroll to position [1258, 0]
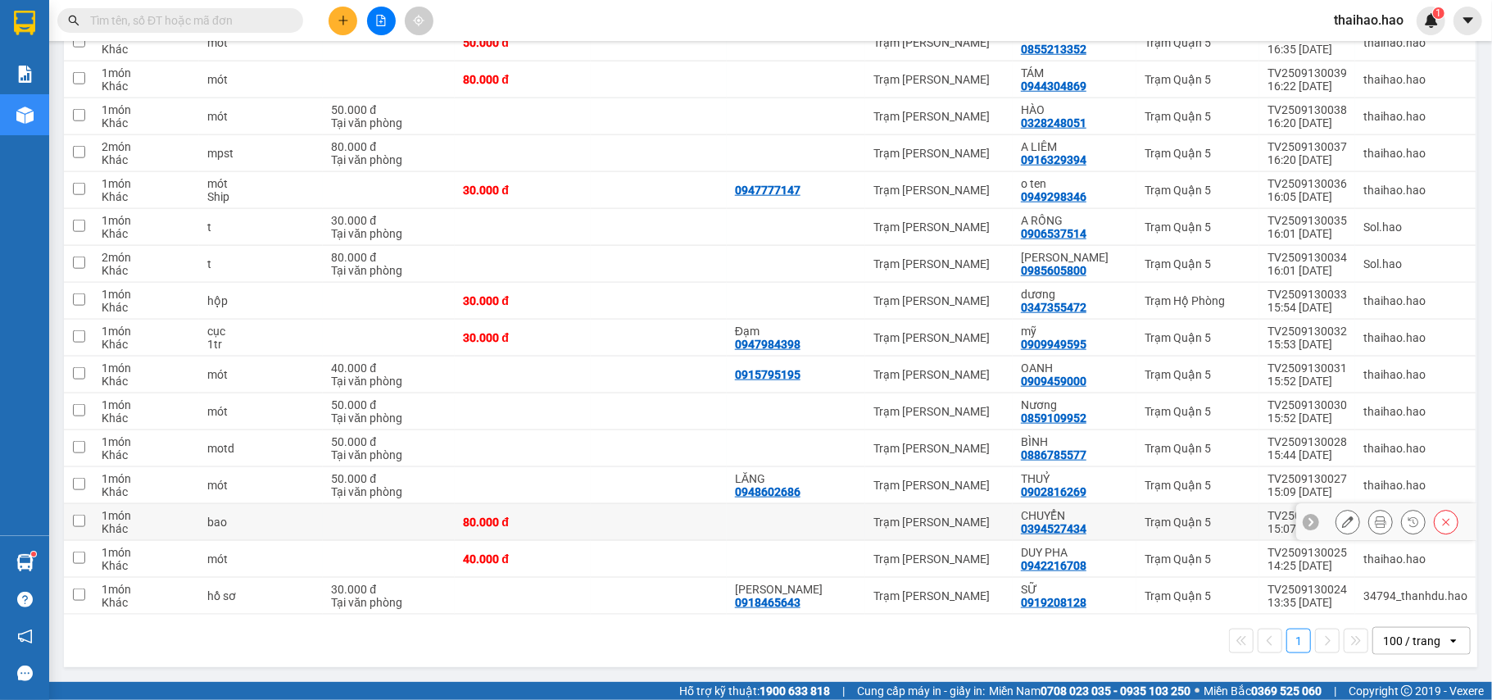
click at [1342, 516] on icon at bounding box center [1347, 521] width 11 height 11
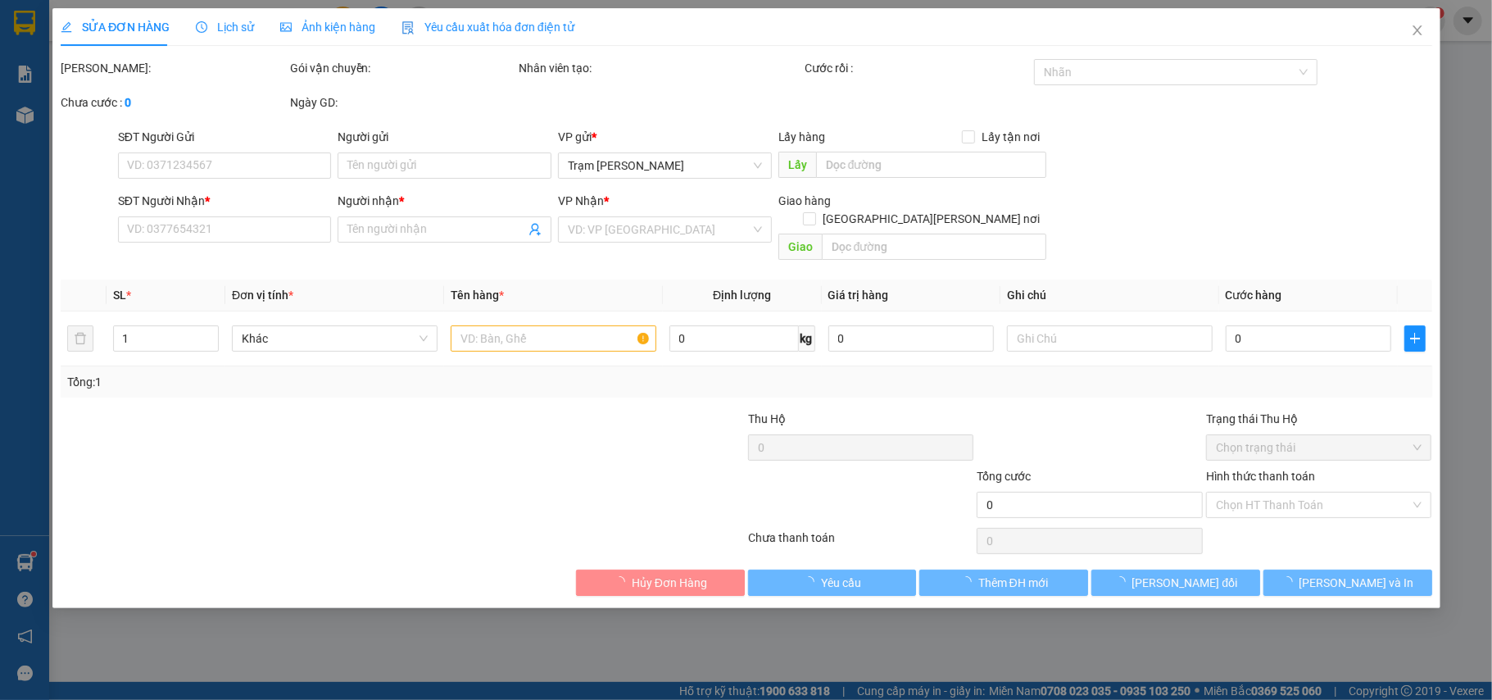
type input "0394527434"
type input "CHUYỂN"
type input "80.000"
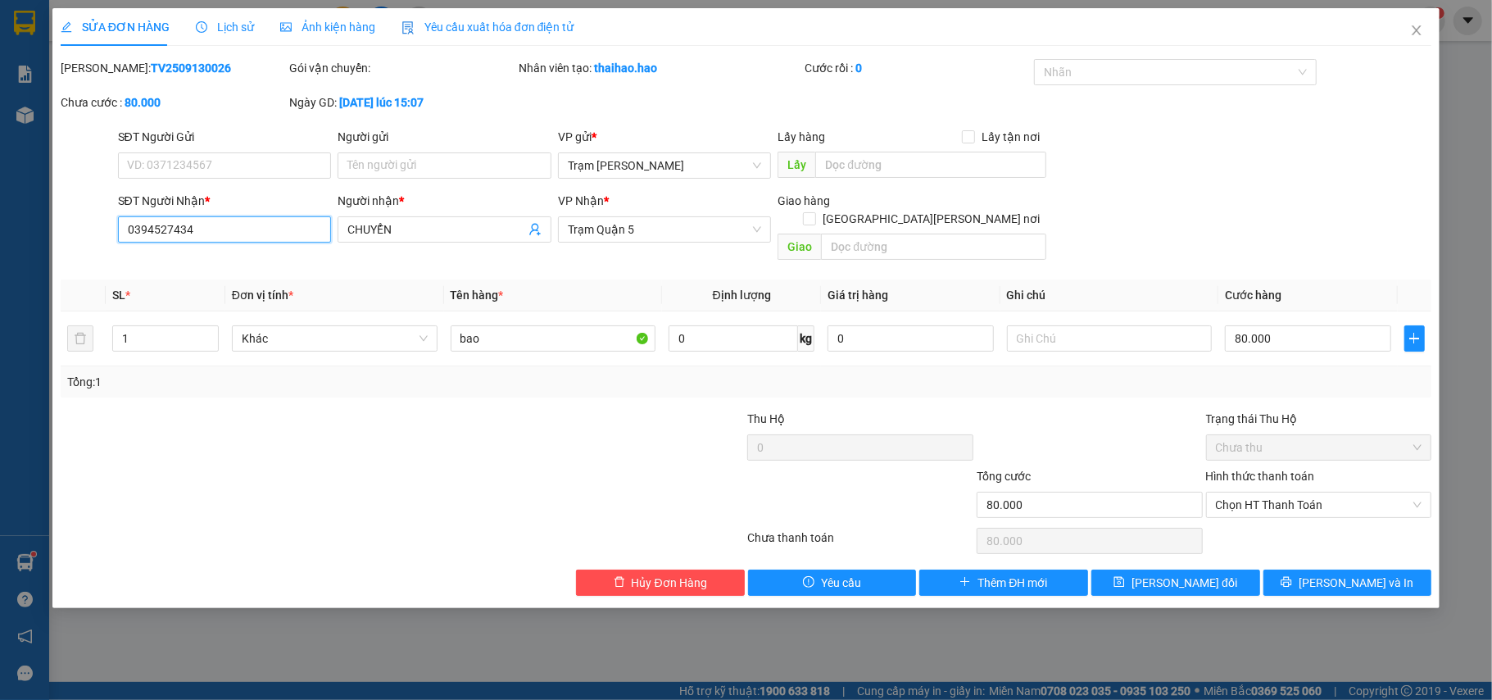
click at [260, 230] on input "0394527434" at bounding box center [225, 229] width 214 height 26
click at [151, 73] on b "TV2509130026" at bounding box center [191, 67] width 80 height 13
click at [151, 72] on b "TV2509130026" at bounding box center [191, 67] width 80 height 13
copy b "TV2509130026"
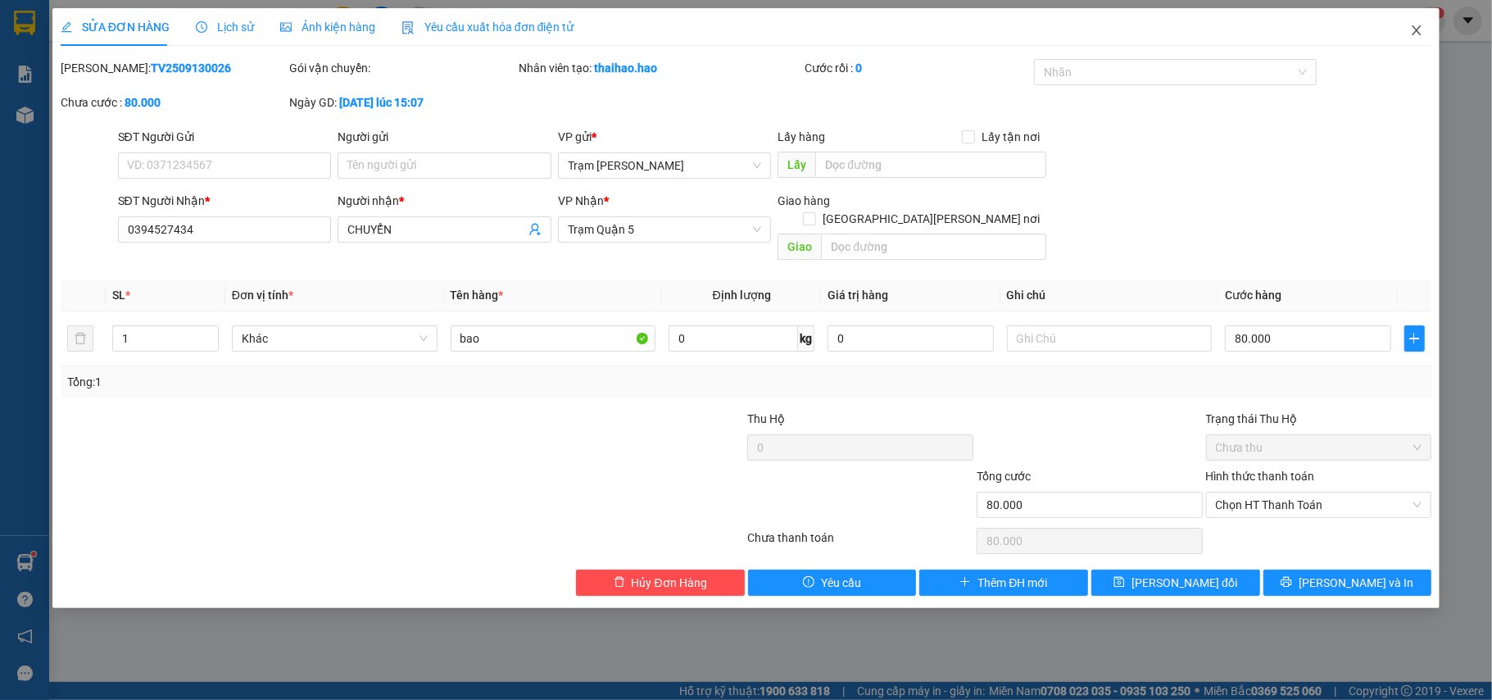
click at [1411, 33] on icon "close" at bounding box center [1416, 30] width 13 height 13
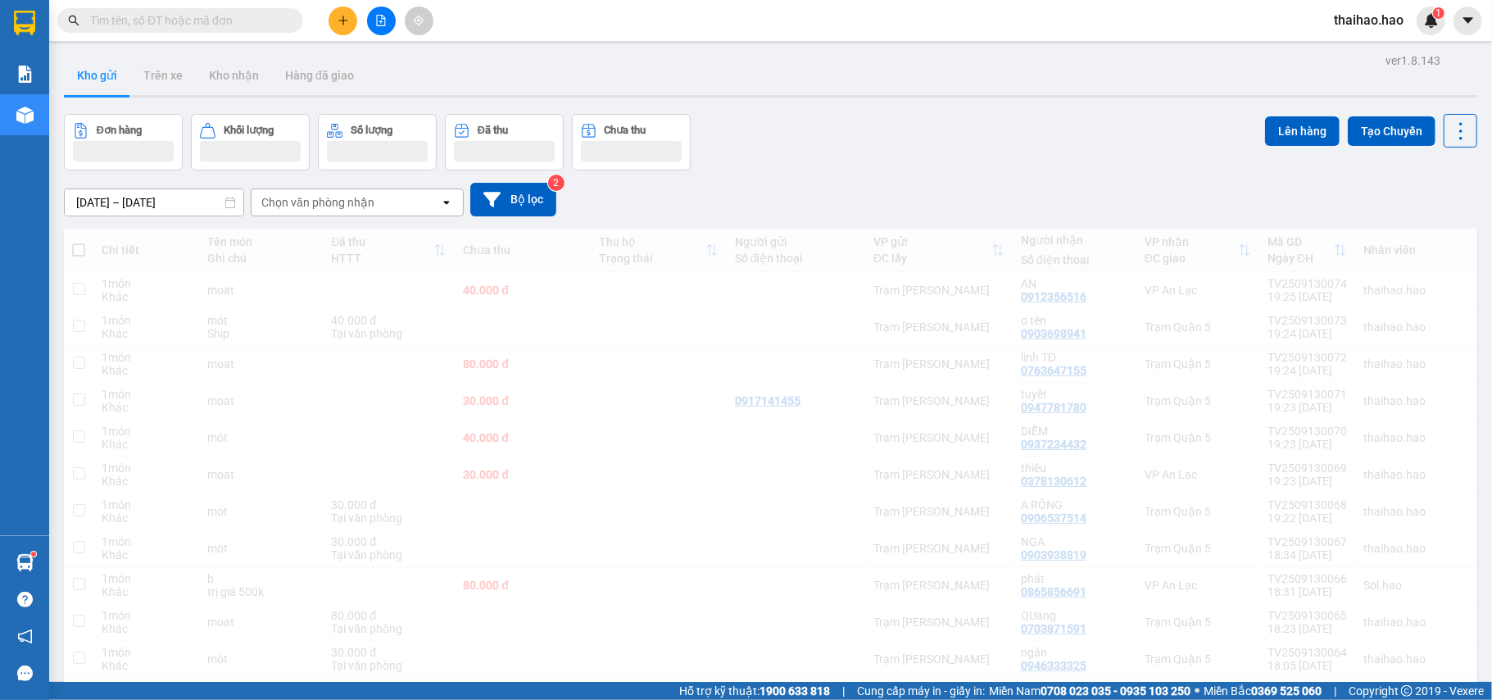
click at [129, 27] on input "text" at bounding box center [186, 20] width 193 height 18
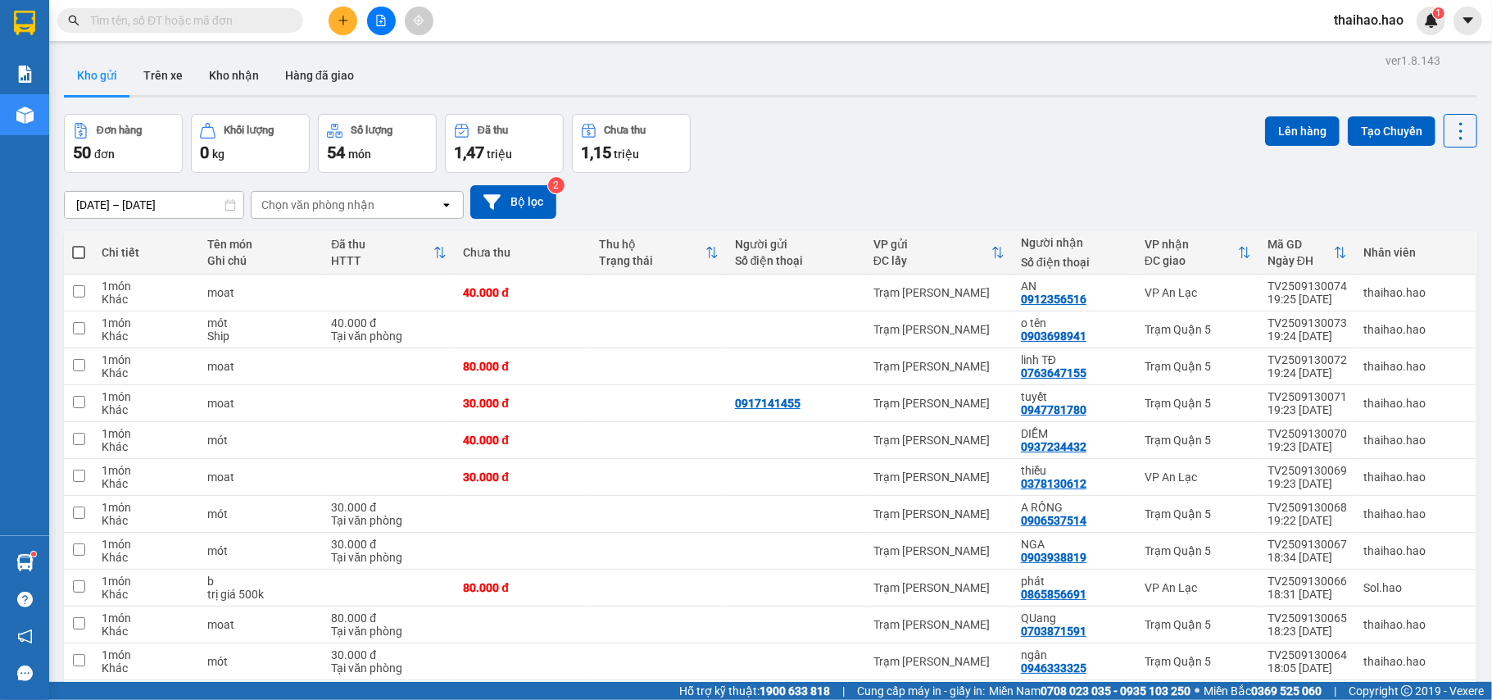
paste input "TV2509130026"
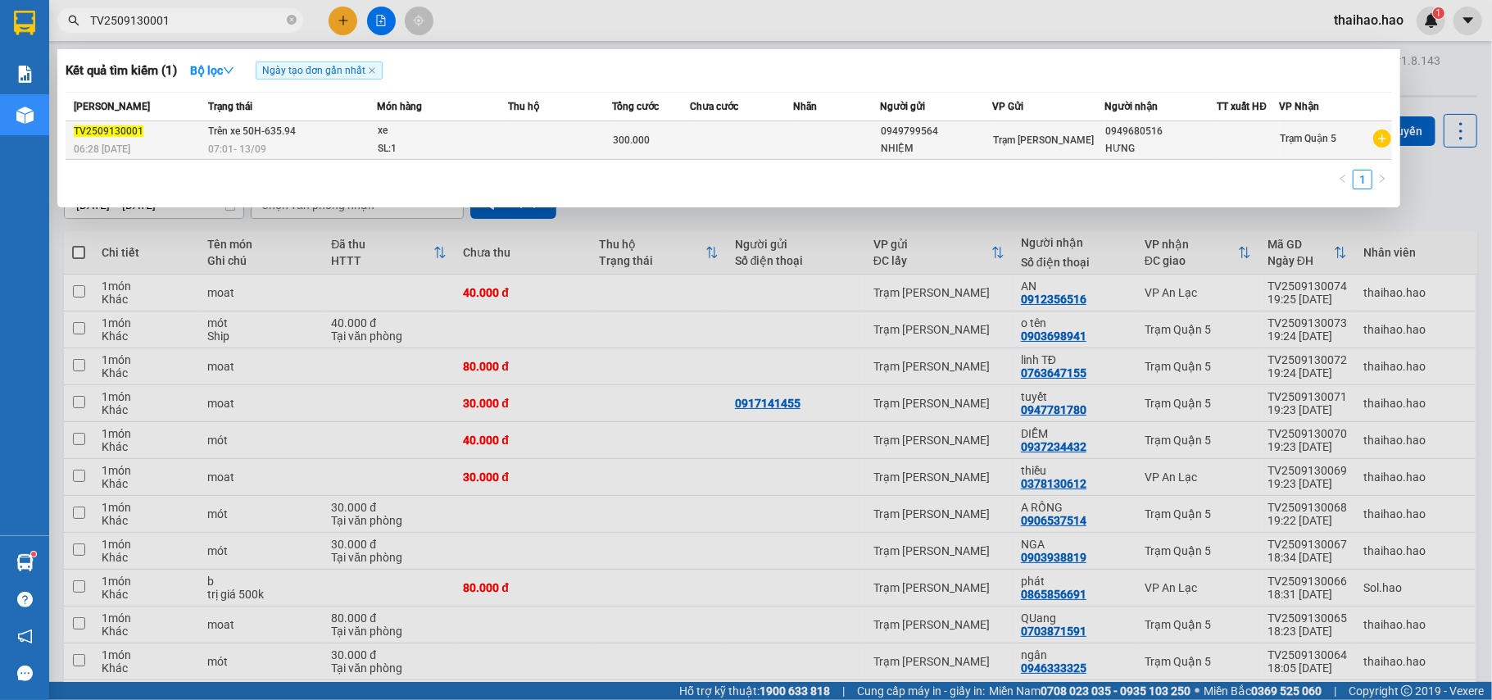
type input "TV2509130001"
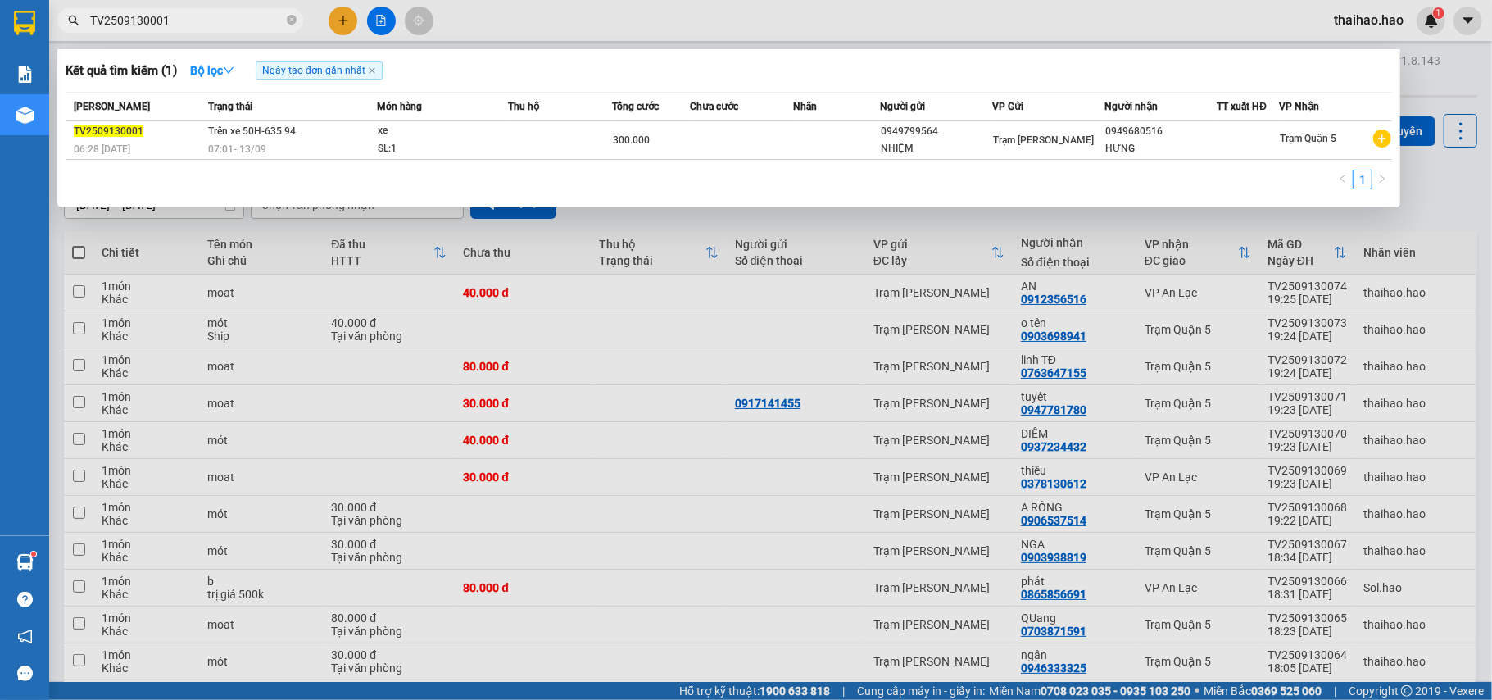
click at [496, 125] on div "xe" at bounding box center [439, 131] width 123 height 18
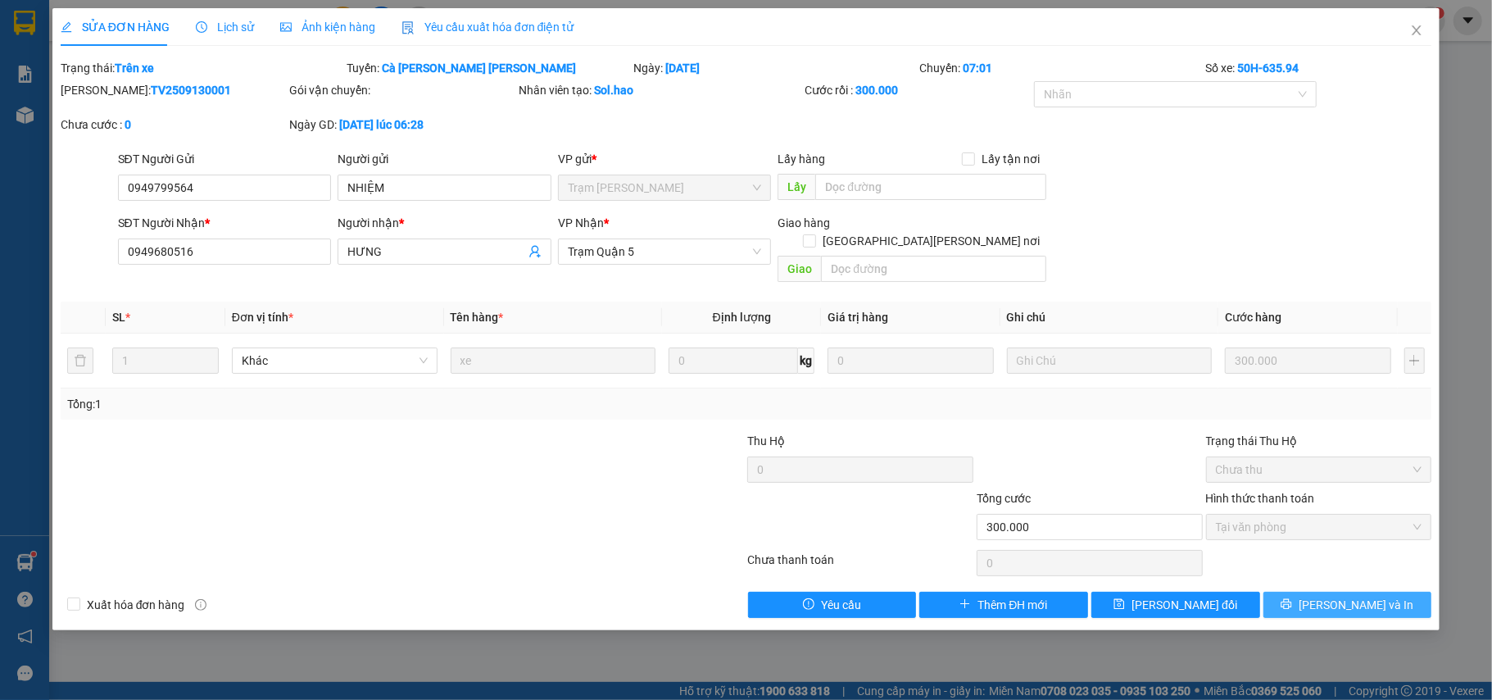
click at [1304, 591] on button "[PERSON_NAME] và In" at bounding box center [1347, 604] width 169 height 26
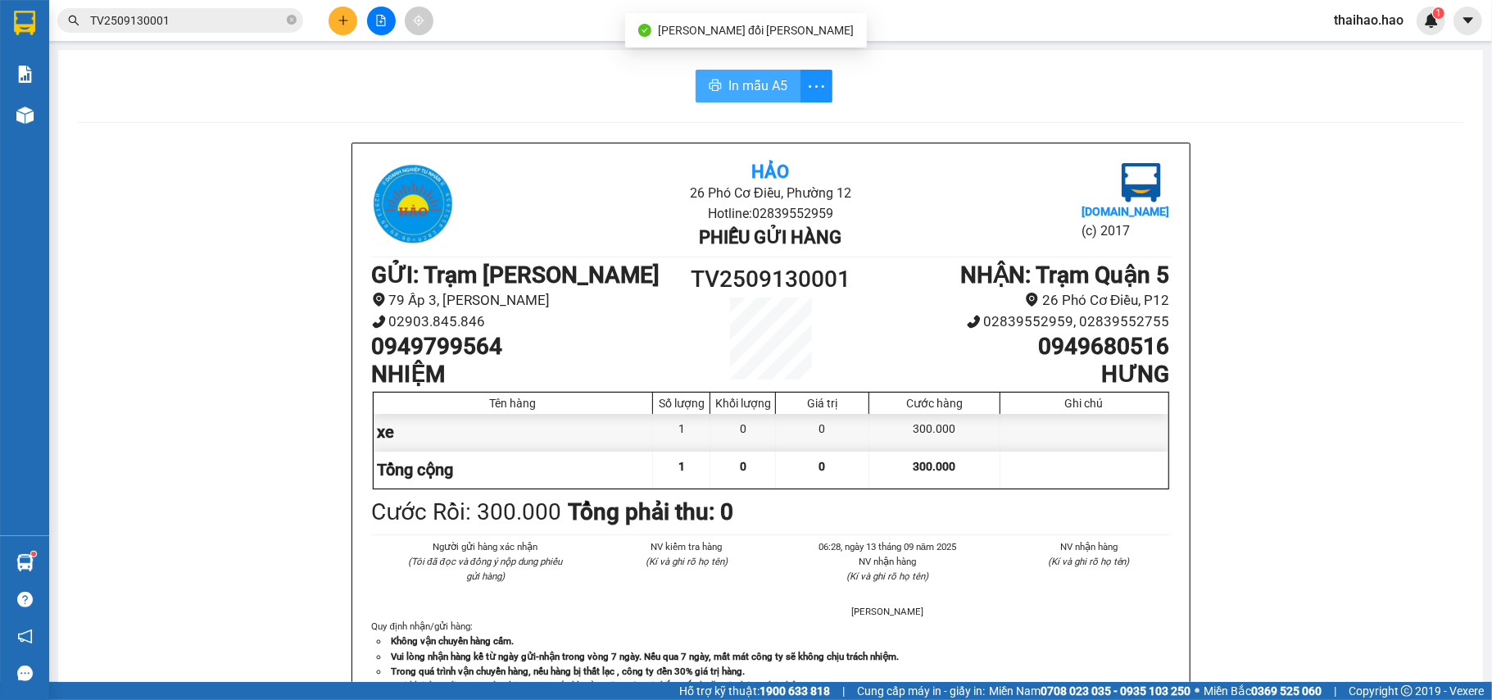
click at [745, 79] on span "In mẫu A5" at bounding box center [757, 85] width 59 height 20
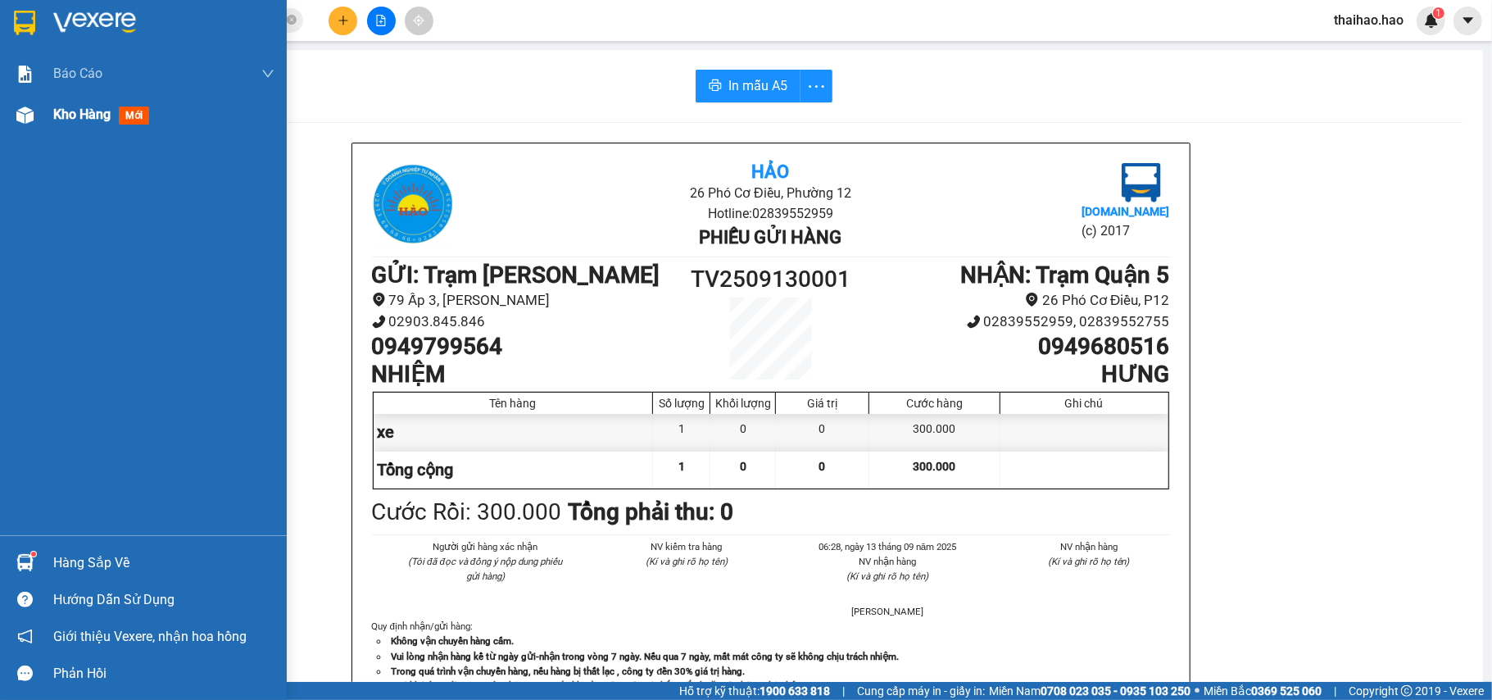
click at [16, 121] on img at bounding box center [24, 114] width 17 height 17
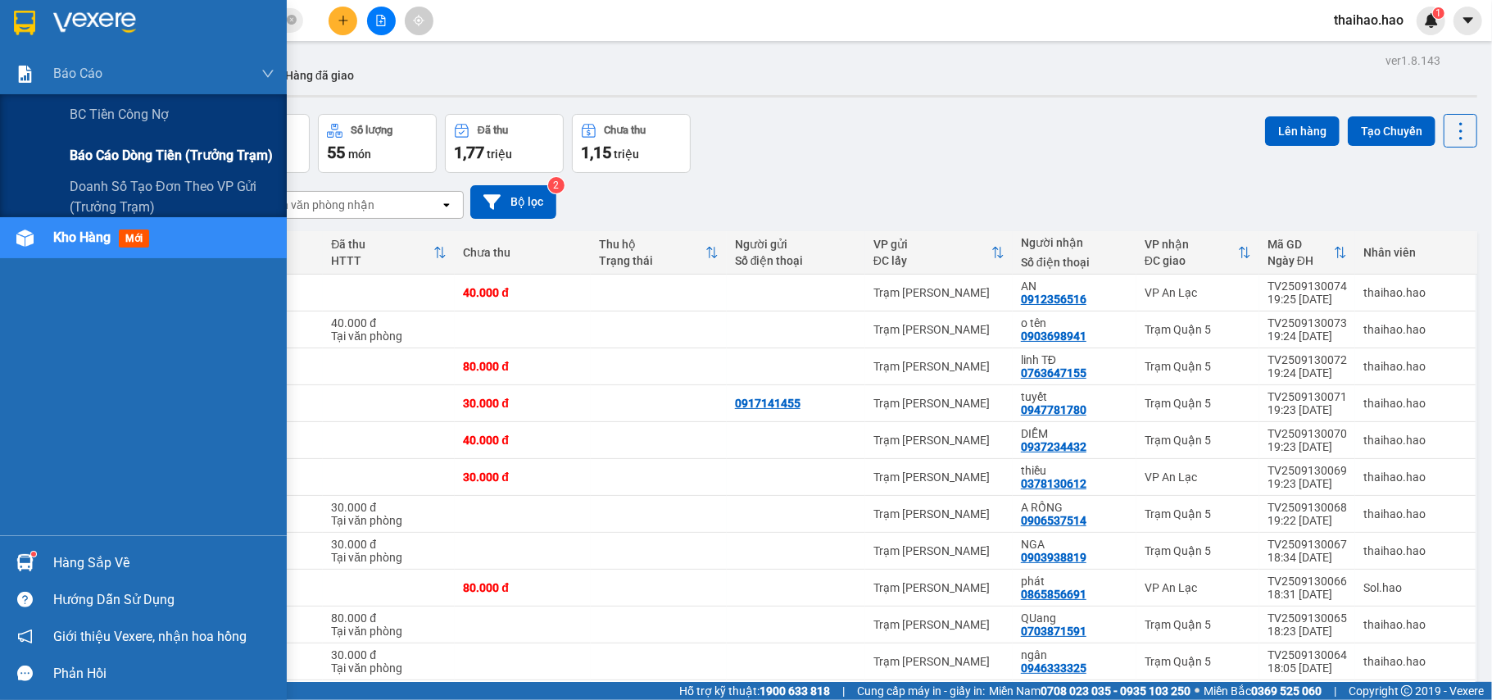
click at [111, 154] on span "Báo cáo dòng tiền (trưởng trạm)" at bounding box center [171, 155] width 203 height 20
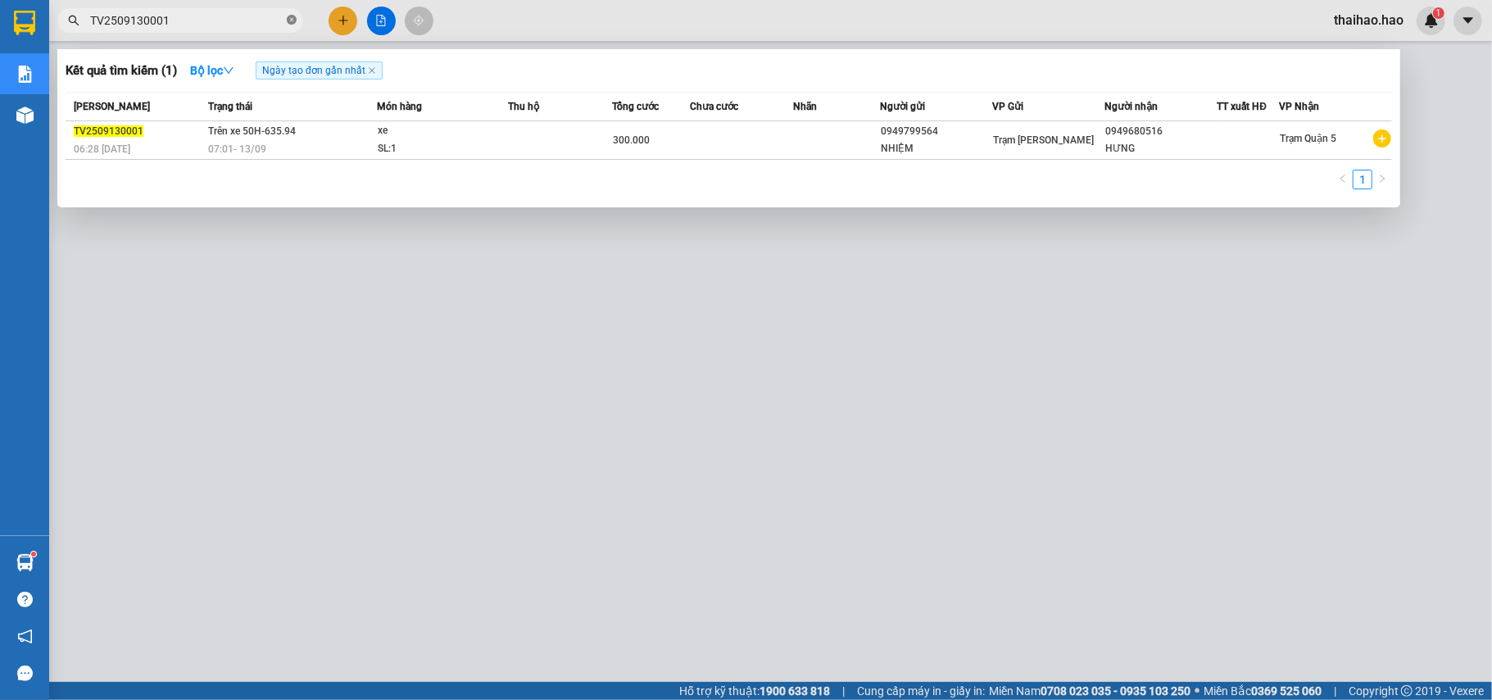
click at [293, 17] on icon "close-circle" at bounding box center [292, 20] width 10 height 10
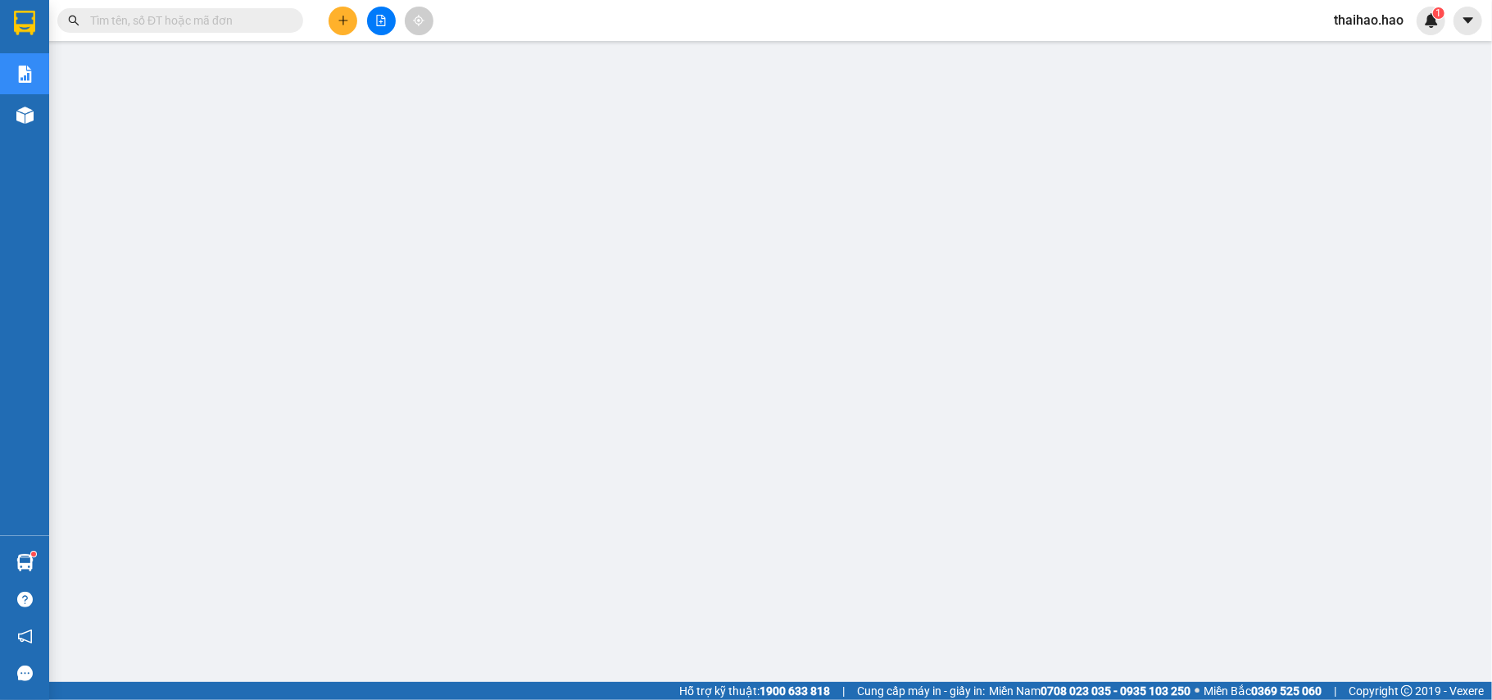
click at [267, 20] on input "text" at bounding box center [186, 20] width 193 height 18
paste input "TV2509130017"
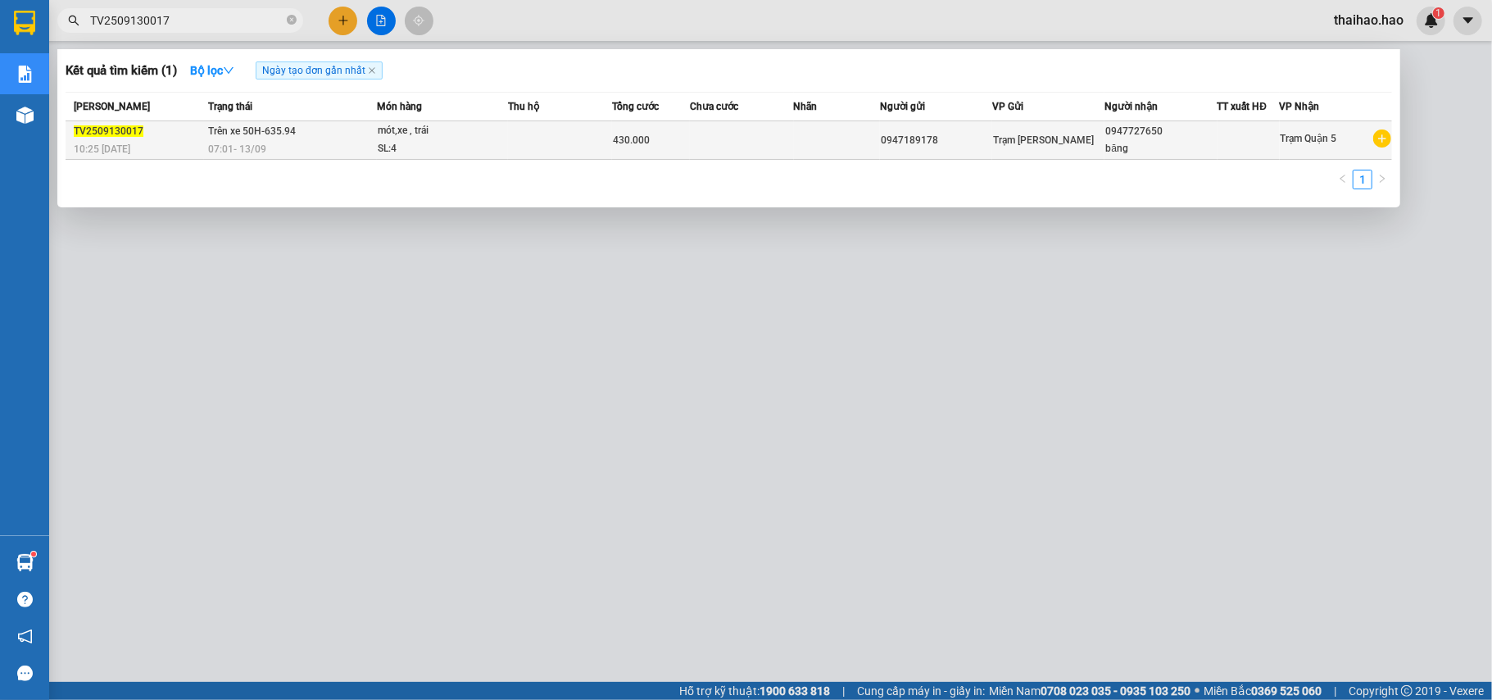
type input "TV2509130017"
click at [385, 151] on div "SL: 4" at bounding box center [439, 149] width 123 height 18
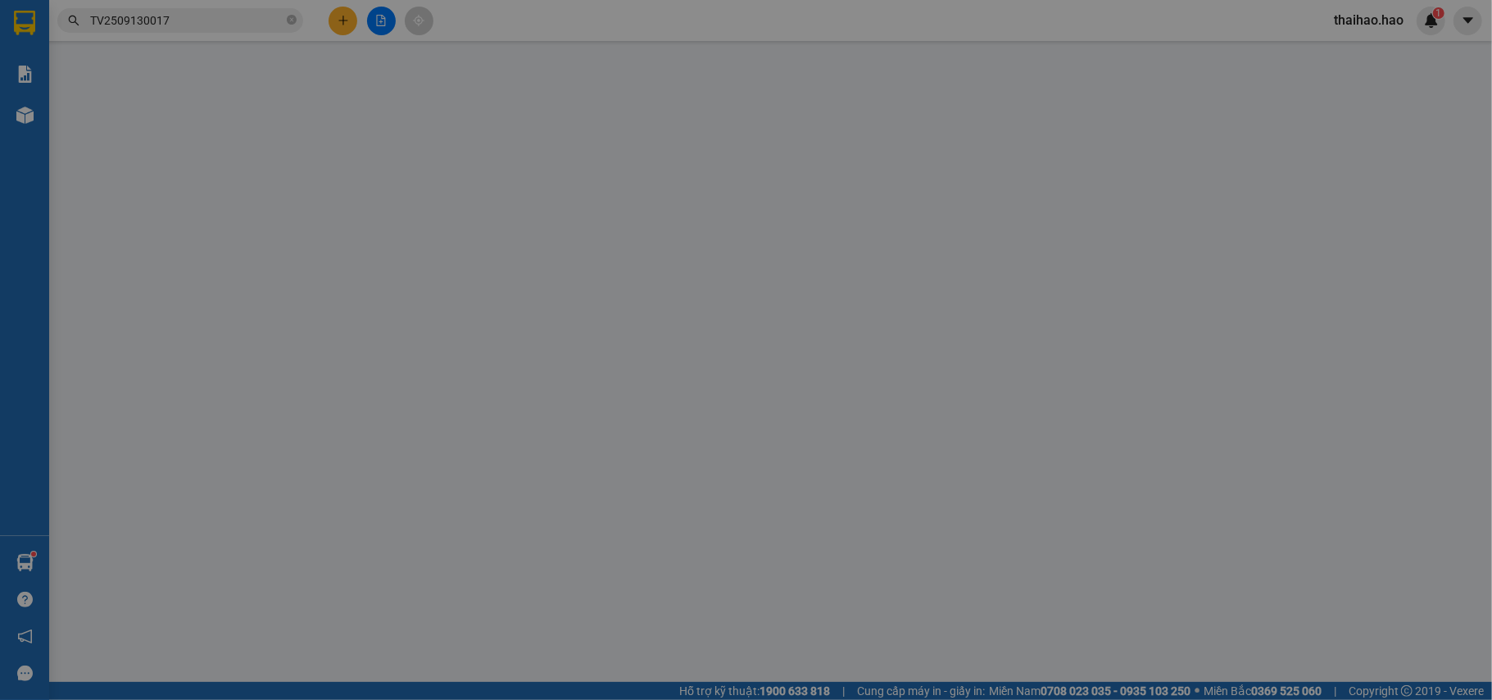
type input "0947189178"
type input "0947727650"
type input "băng"
type input "430.000"
type input "0"
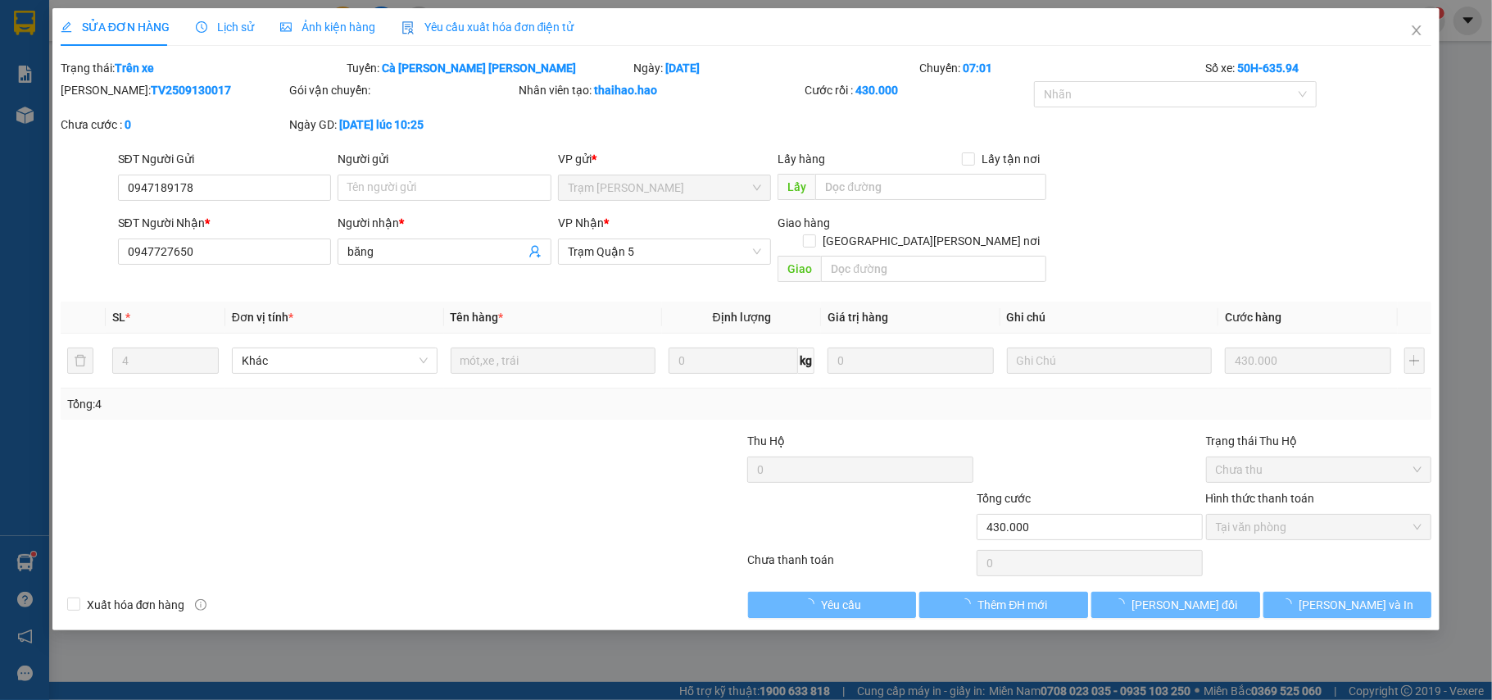
click at [237, 43] on div "Lịch sử" at bounding box center [225, 27] width 58 height 38
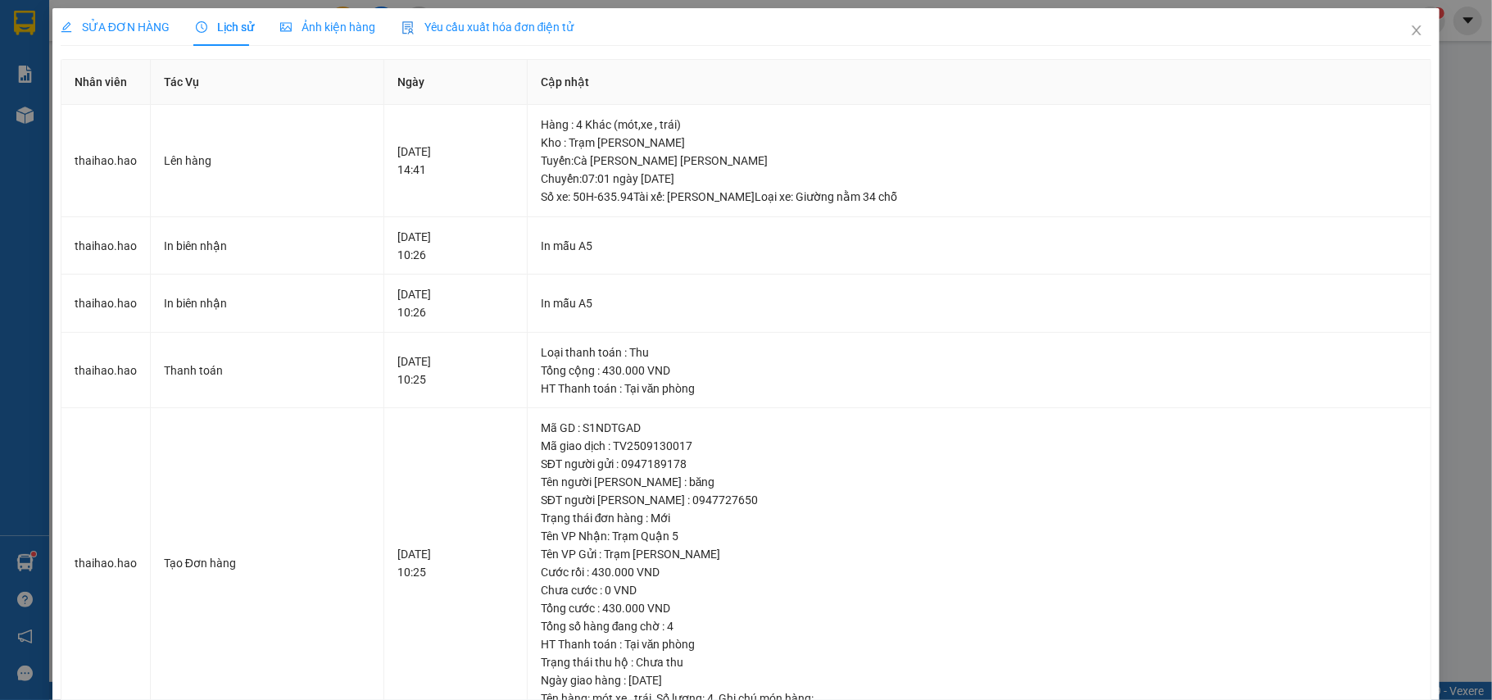
click at [128, 24] on span "SỬA ĐƠN HÀNG" at bounding box center [115, 26] width 109 height 13
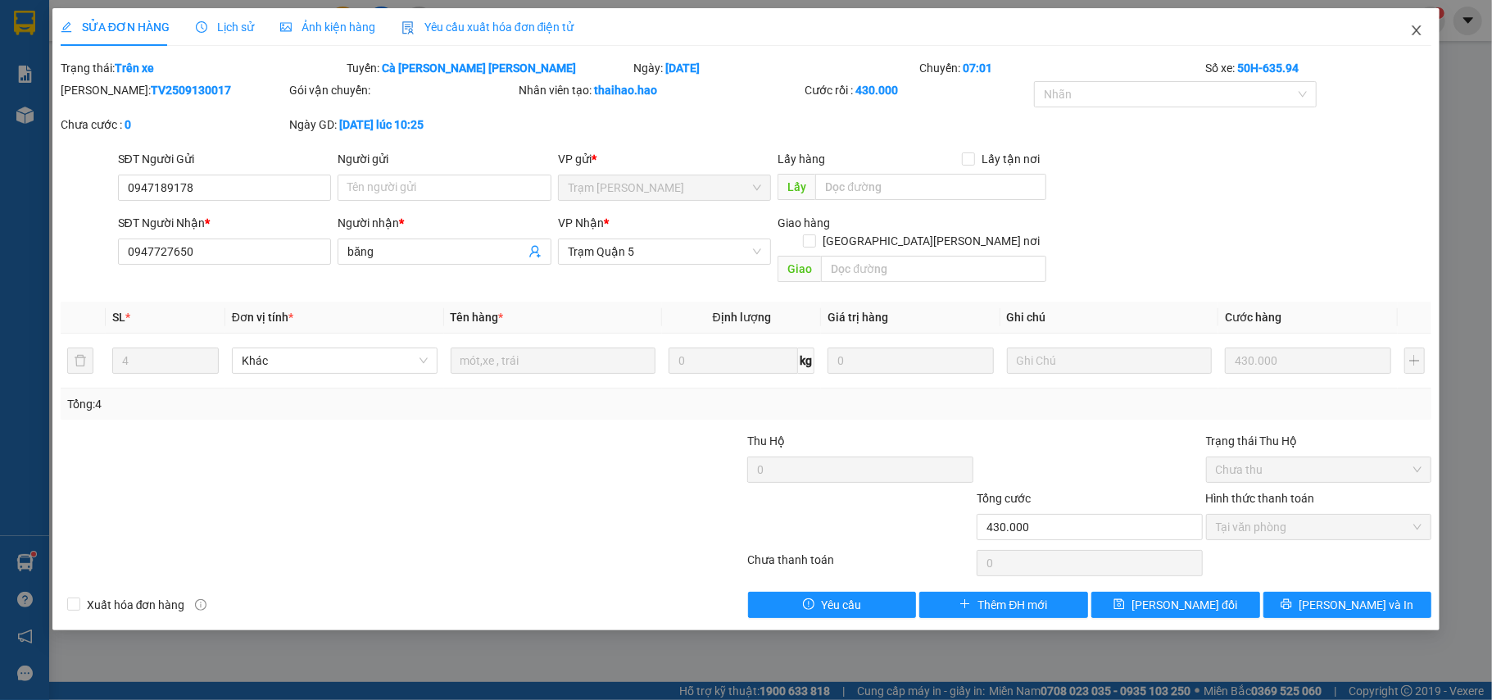
click at [1416, 31] on icon "close" at bounding box center [1416, 30] width 9 height 10
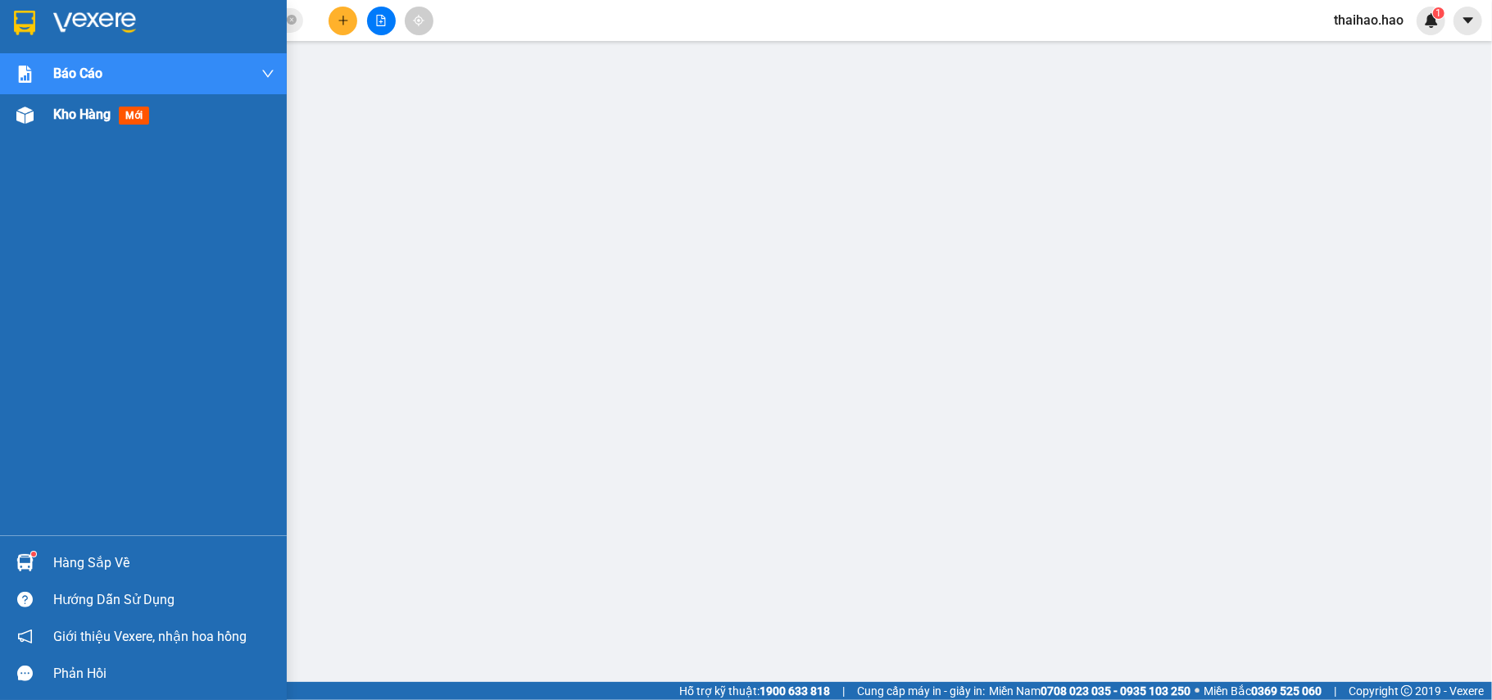
click at [20, 115] on img at bounding box center [24, 114] width 17 height 17
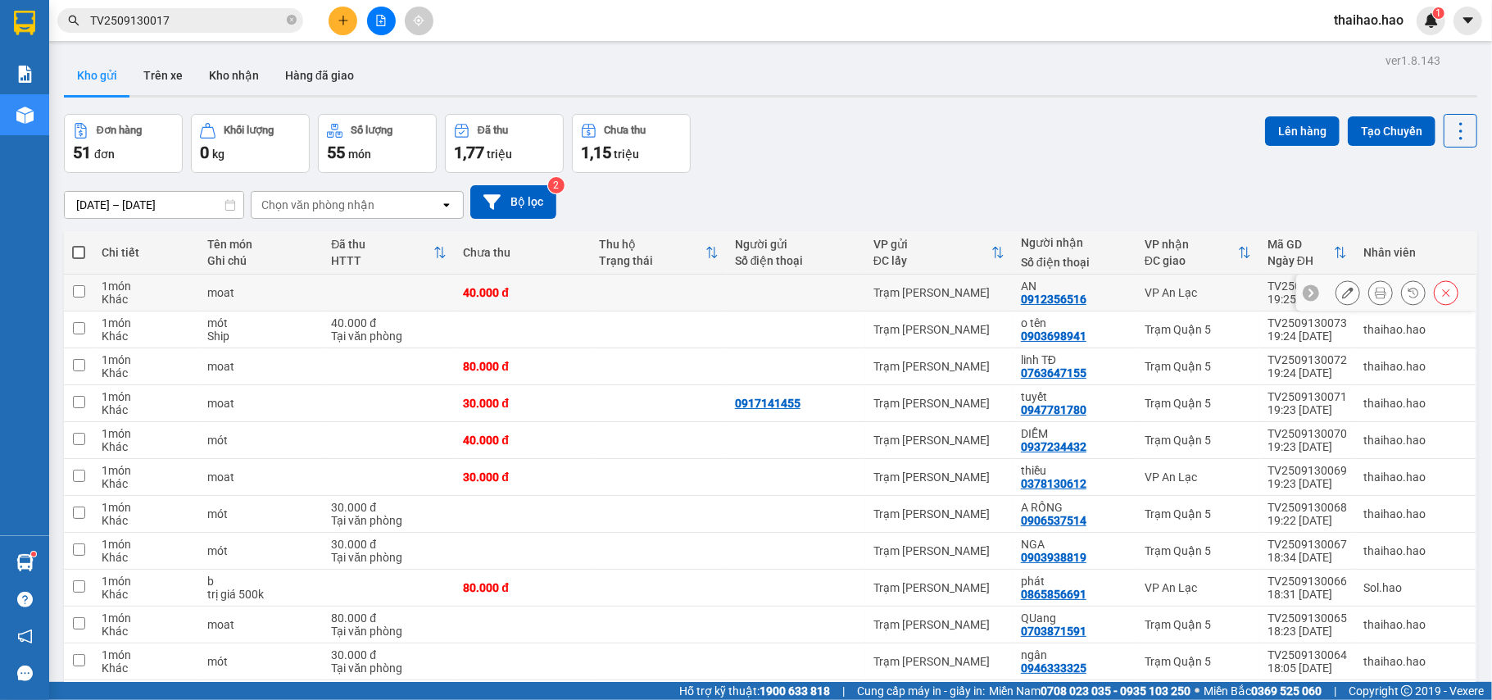
click at [1375, 293] on icon at bounding box center [1380, 292] width 11 height 11
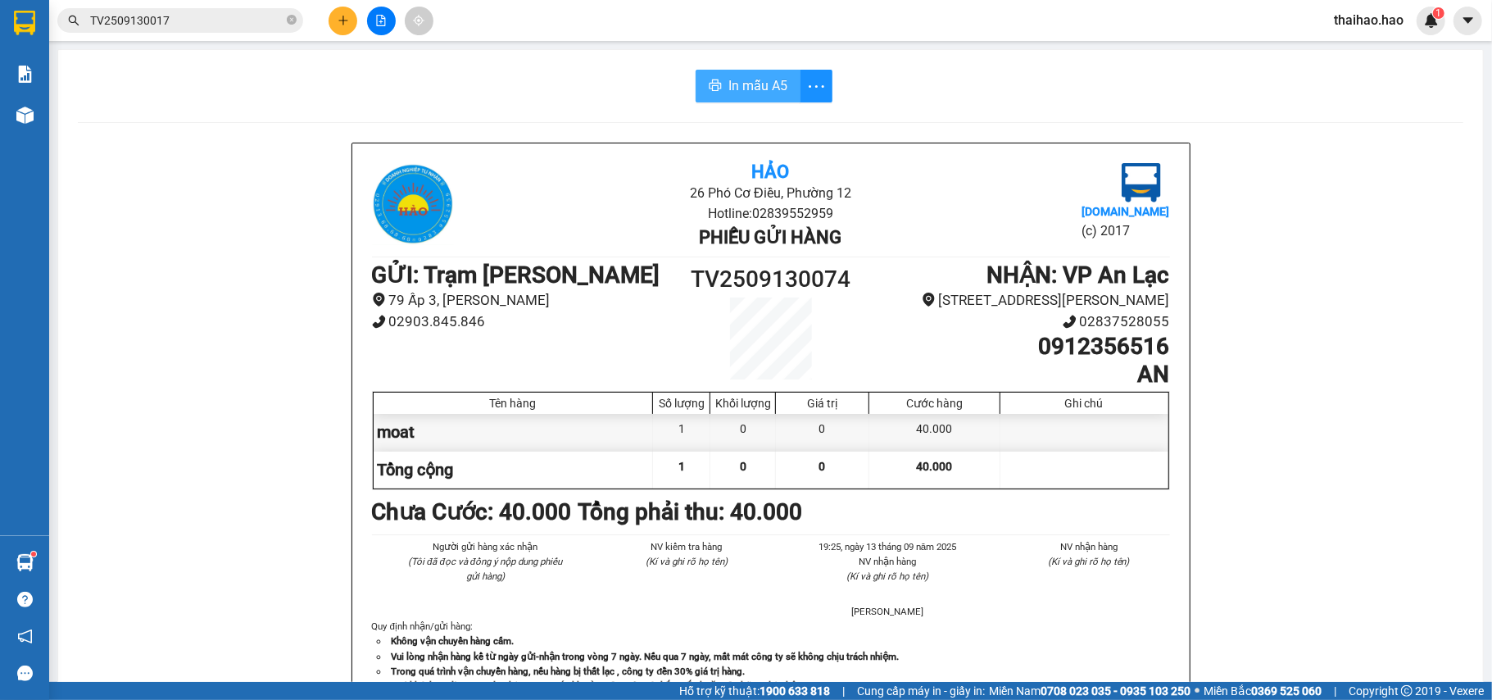
click at [731, 84] on span "In mẫu A5" at bounding box center [757, 85] width 59 height 20
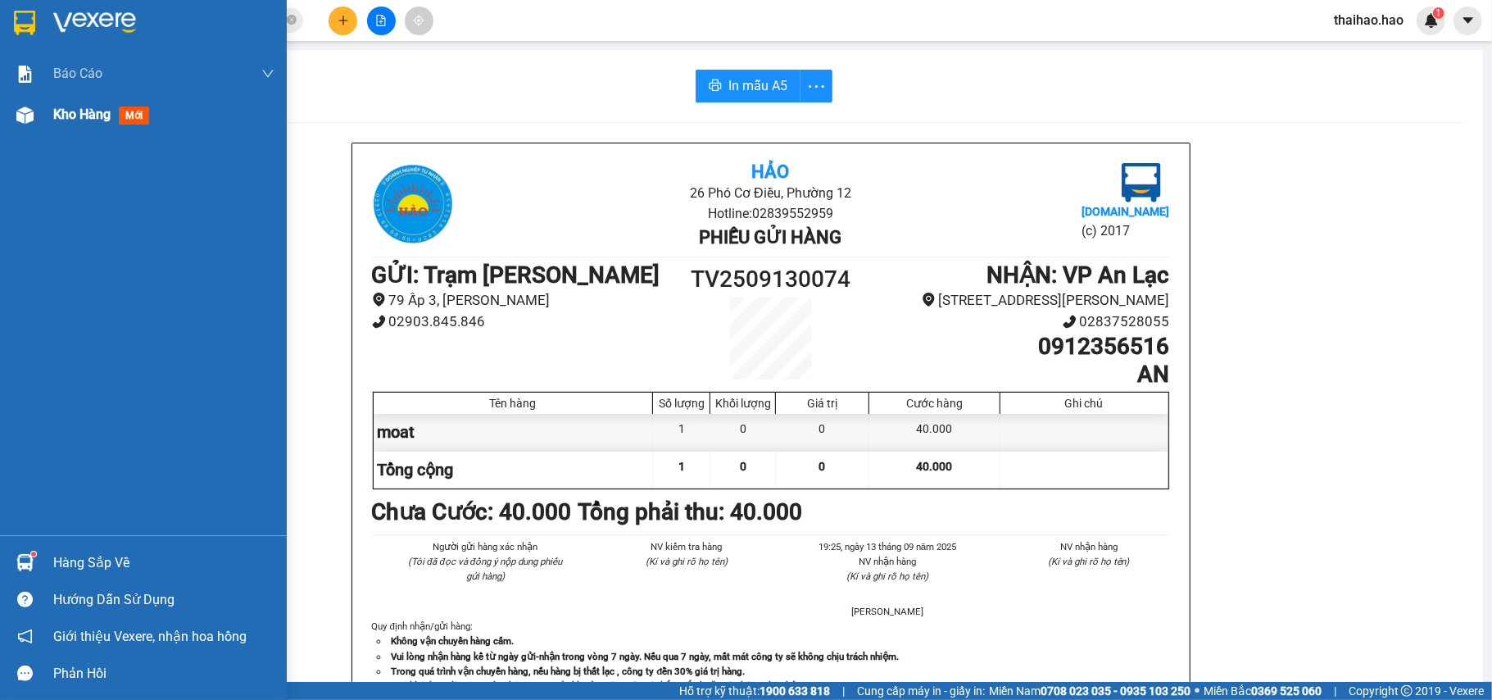
click at [36, 108] on div at bounding box center [25, 115] width 29 height 29
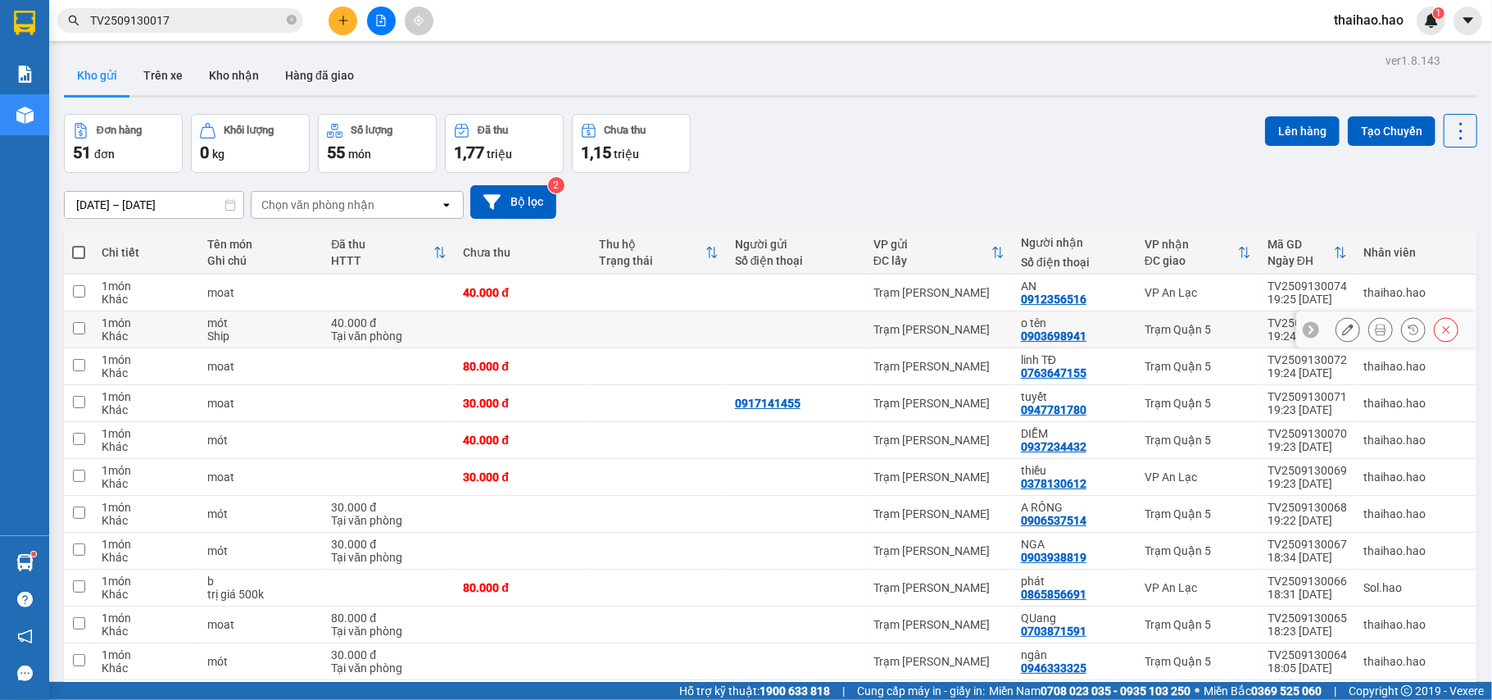
click at [1375, 334] on icon at bounding box center [1380, 329] width 11 height 11
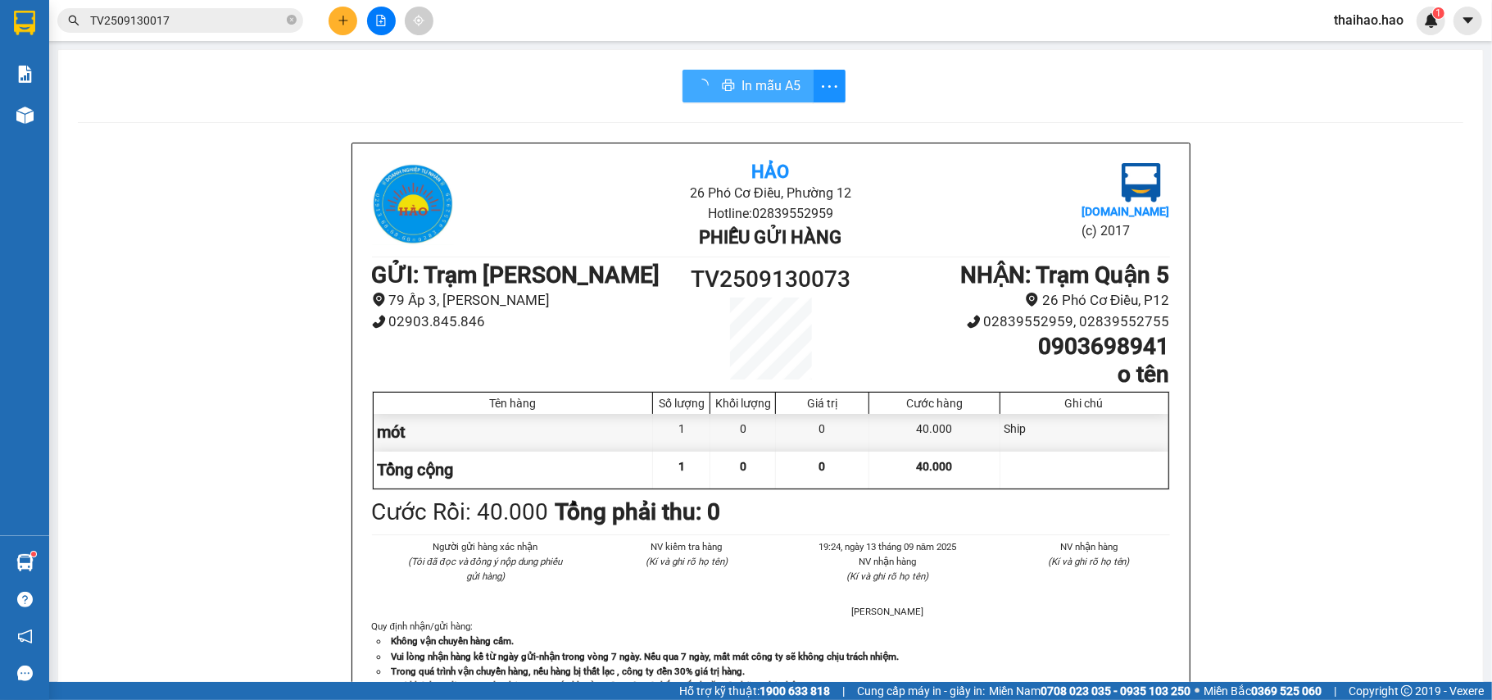
click at [728, 89] on button "In mẫu A5" at bounding box center [747, 86] width 131 height 33
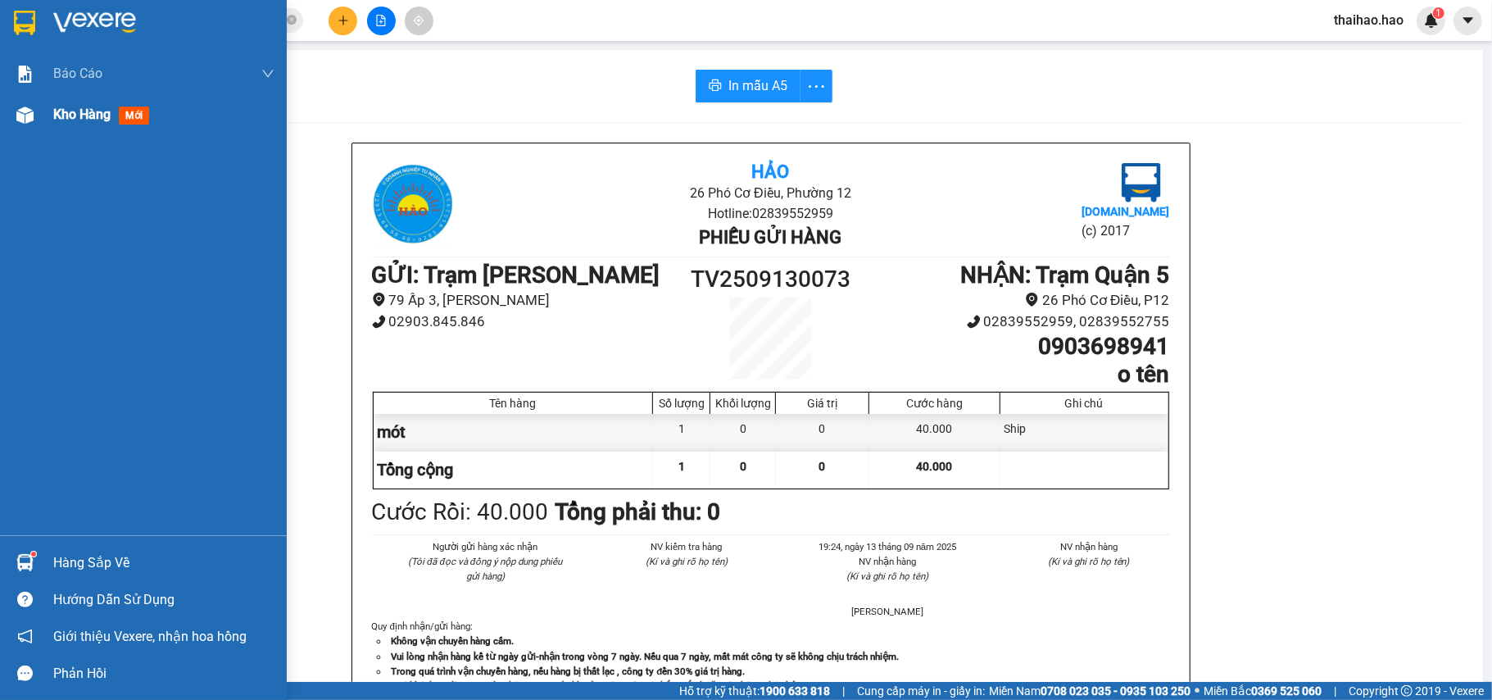
click at [36, 121] on div at bounding box center [25, 115] width 29 height 29
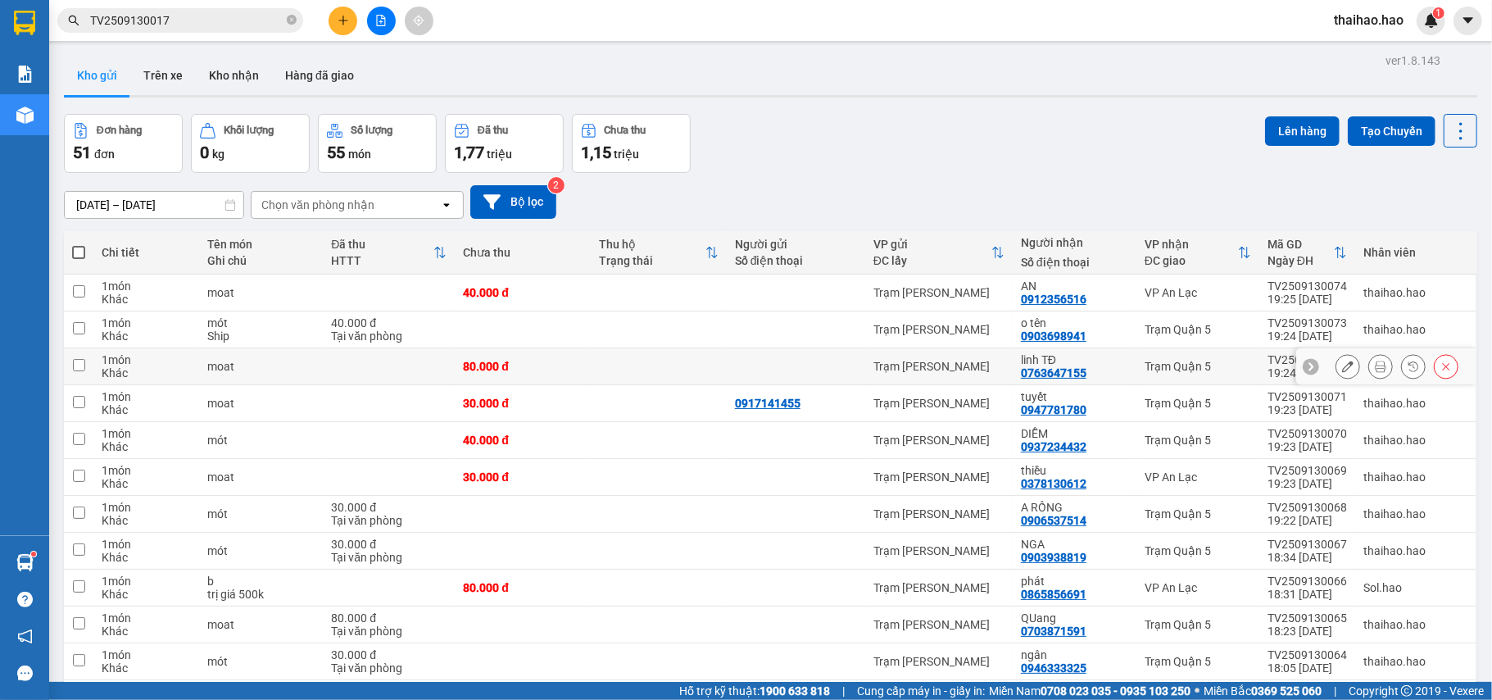
click at [1375, 370] on icon at bounding box center [1380, 365] width 11 height 11
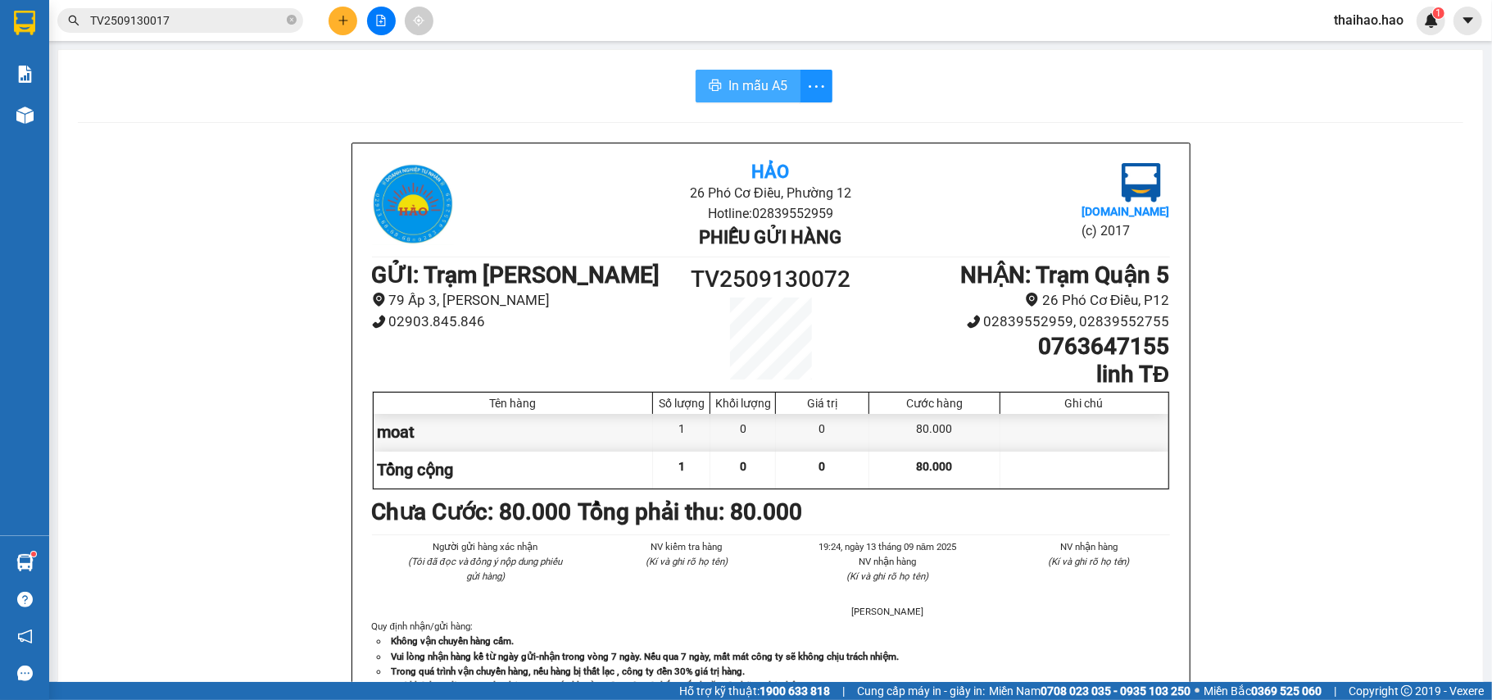
click at [773, 95] on span "In mẫu A5" at bounding box center [757, 85] width 59 height 20
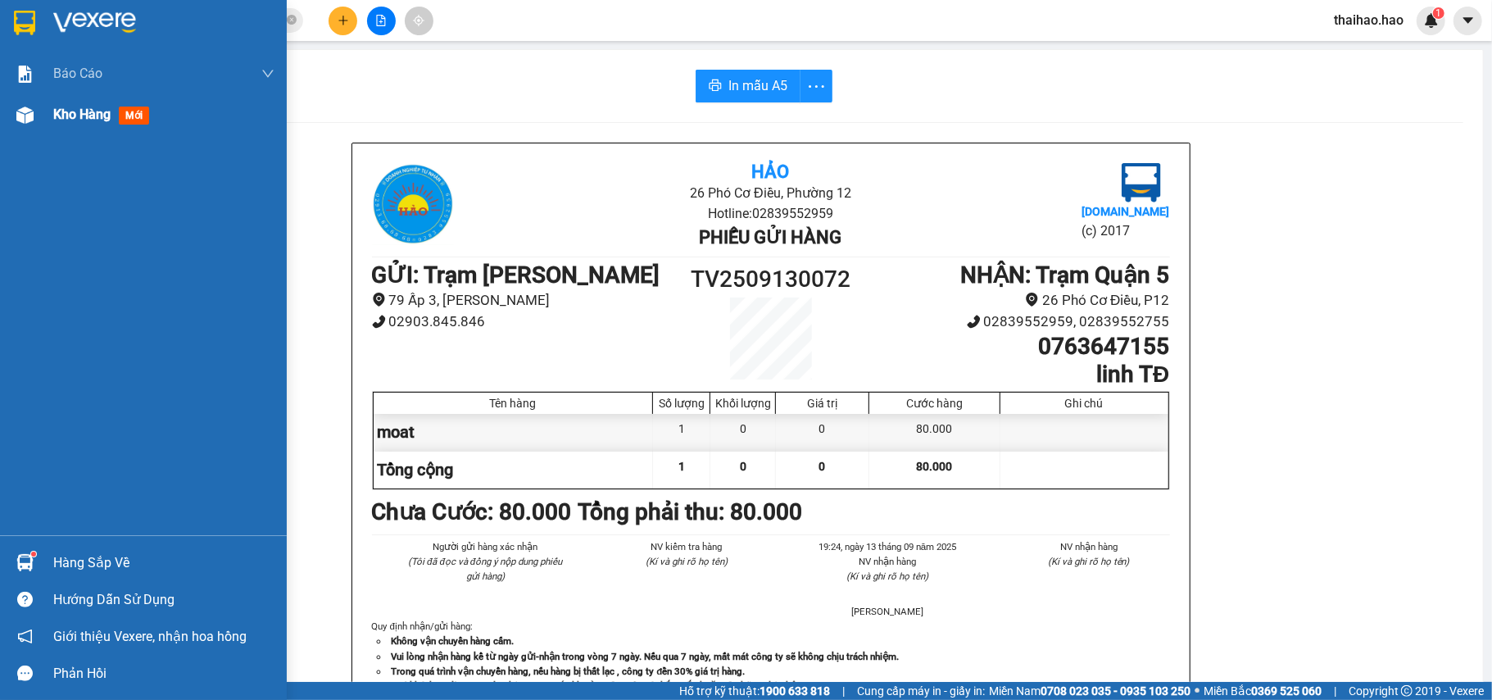
click at [30, 101] on div at bounding box center [25, 115] width 29 height 29
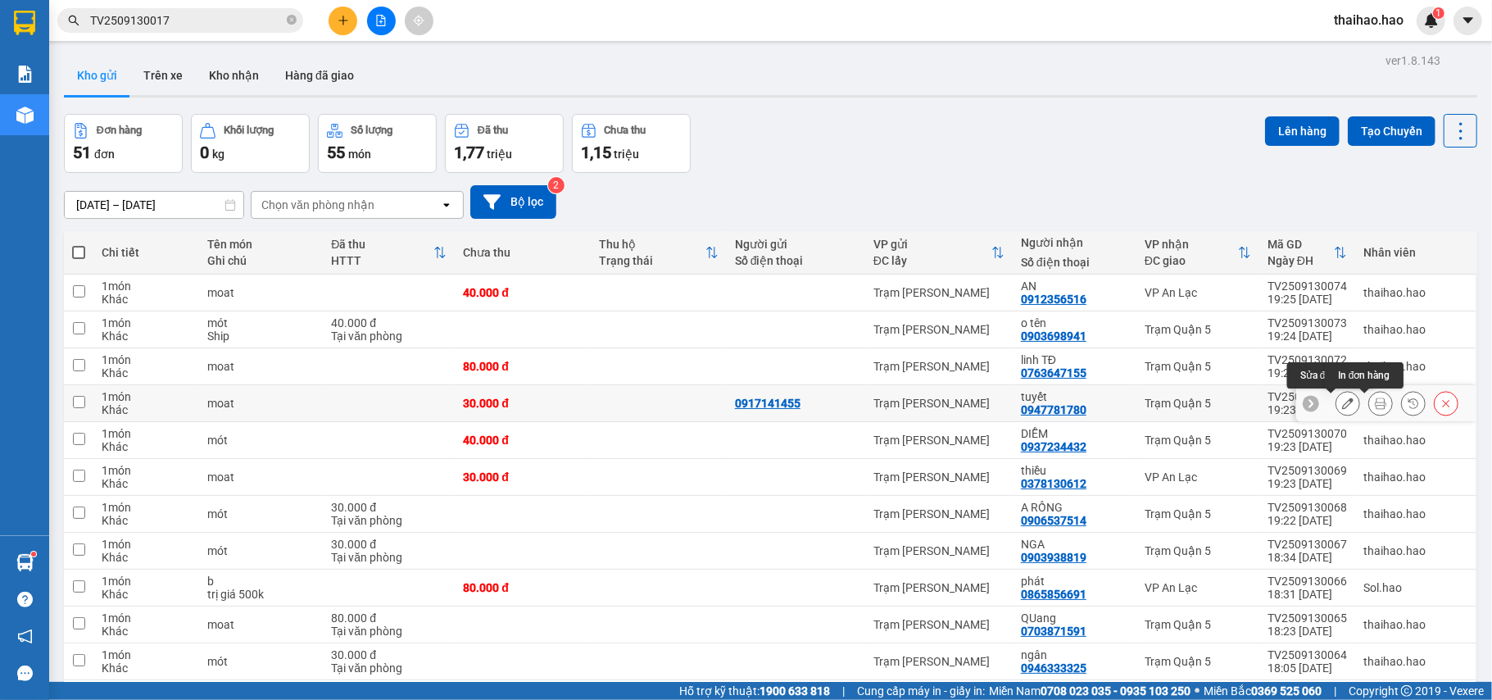
click at [1375, 406] on icon at bounding box center [1380, 402] width 11 height 11
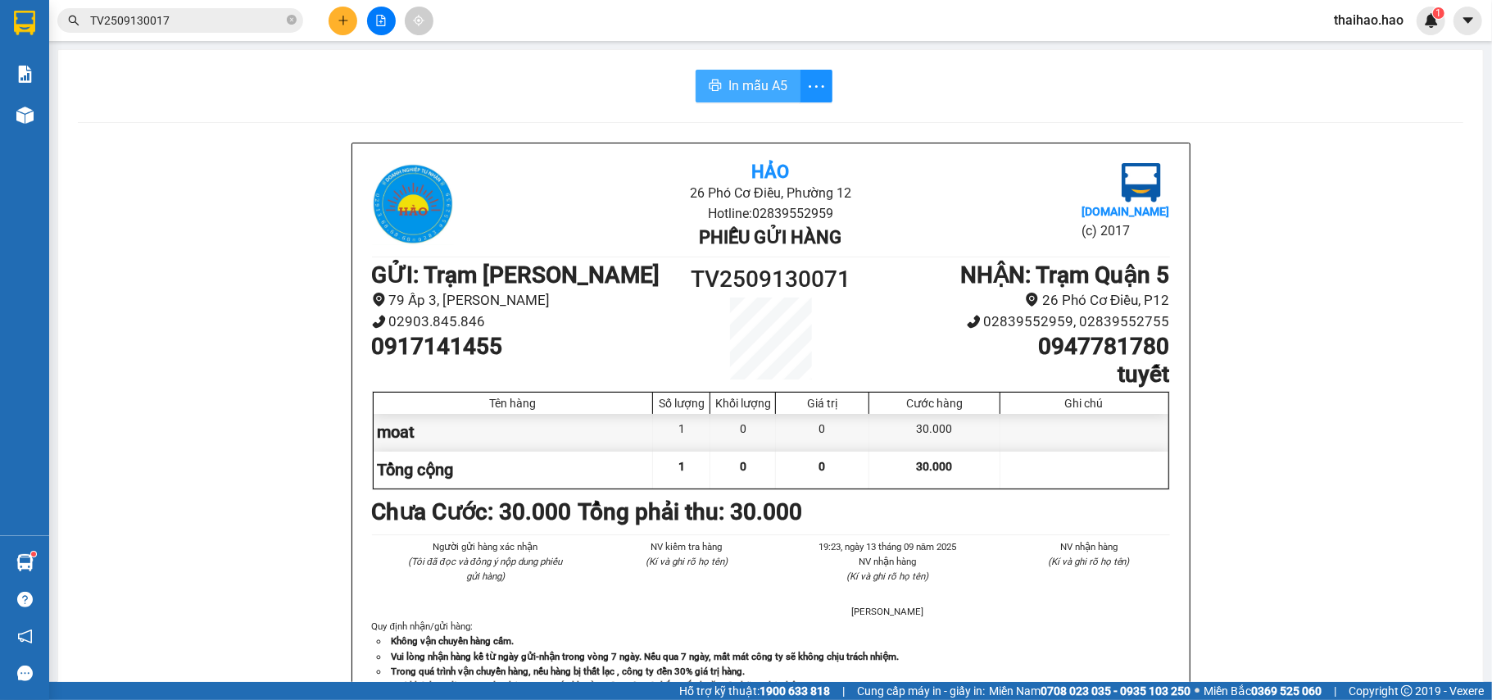
click at [748, 83] on span "In mẫu A5" at bounding box center [757, 85] width 59 height 20
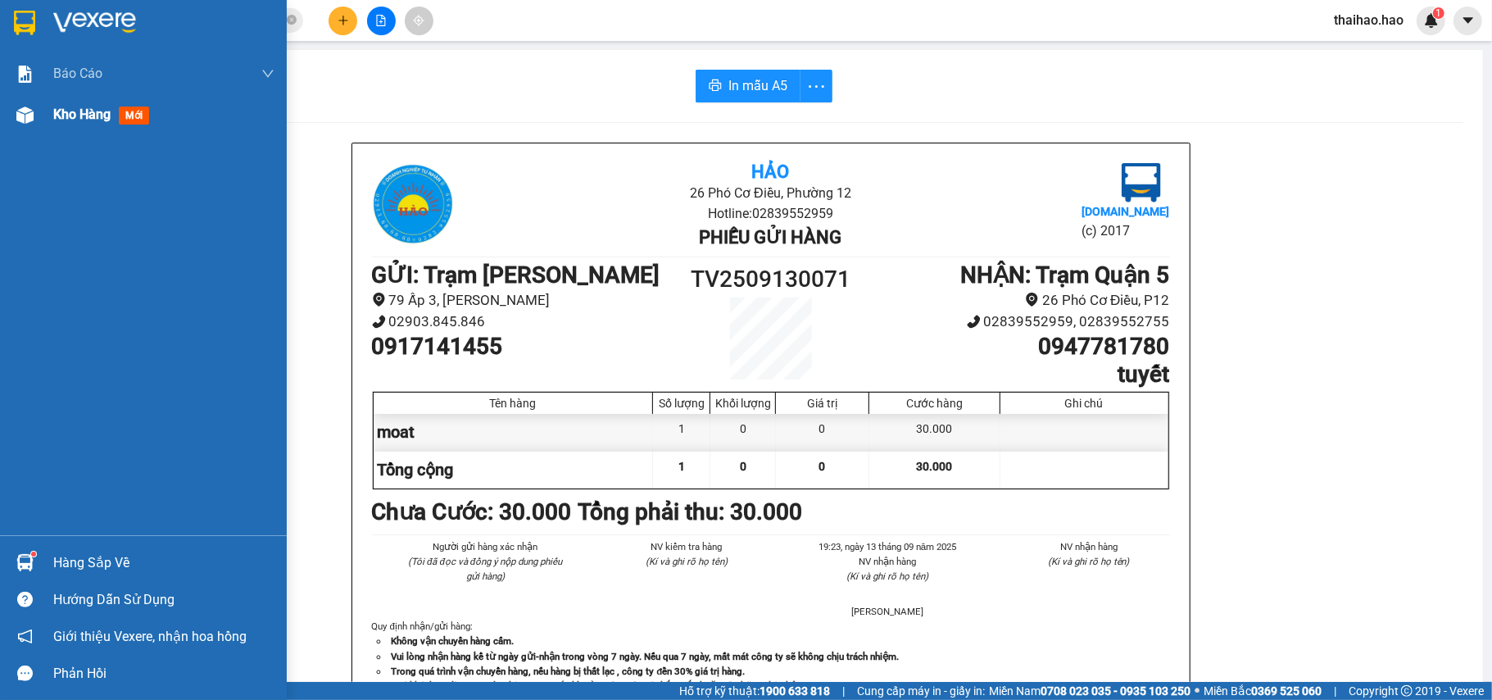
click at [25, 110] on img at bounding box center [24, 114] width 17 height 17
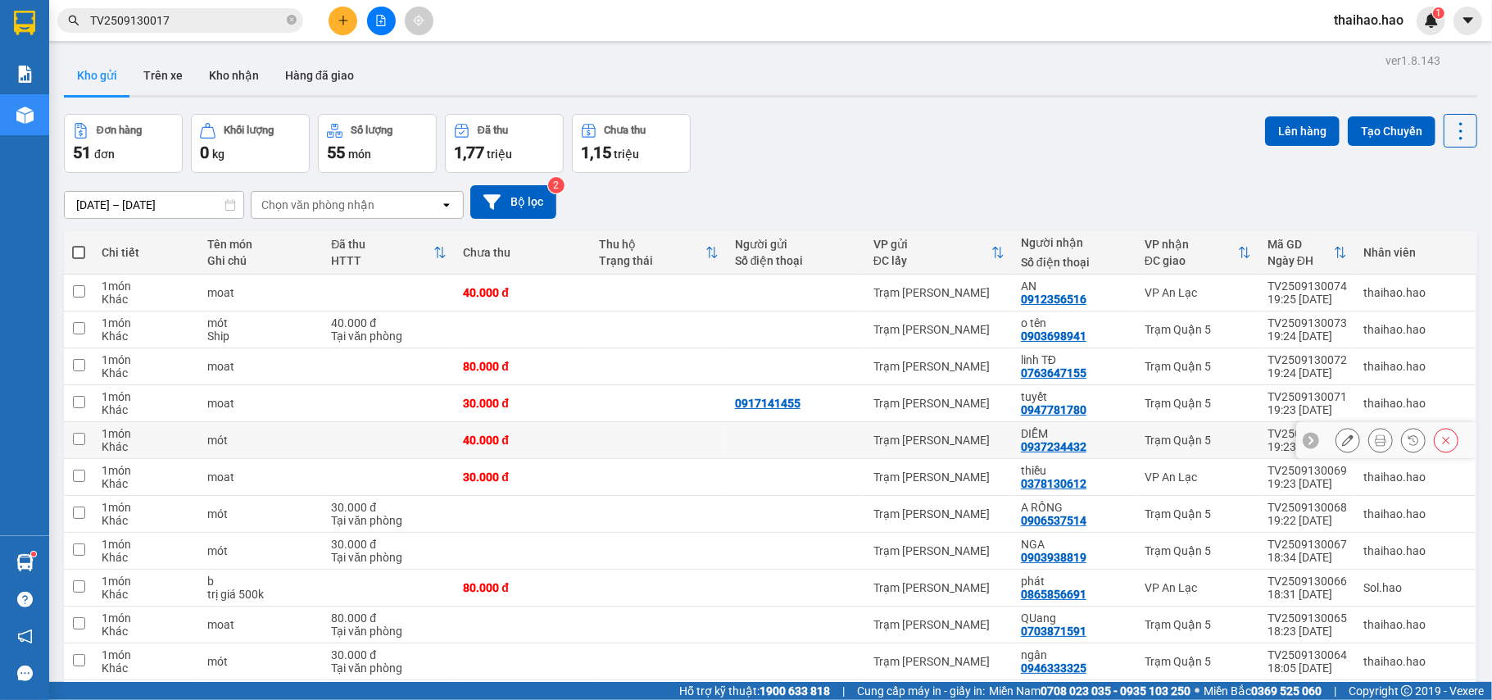
click at [1375, 437] on div at bounding box center [1380, 440] width 25 height 25
click at [1375, 446] on icon at bounding box center [1380, 439] width 11 height 11
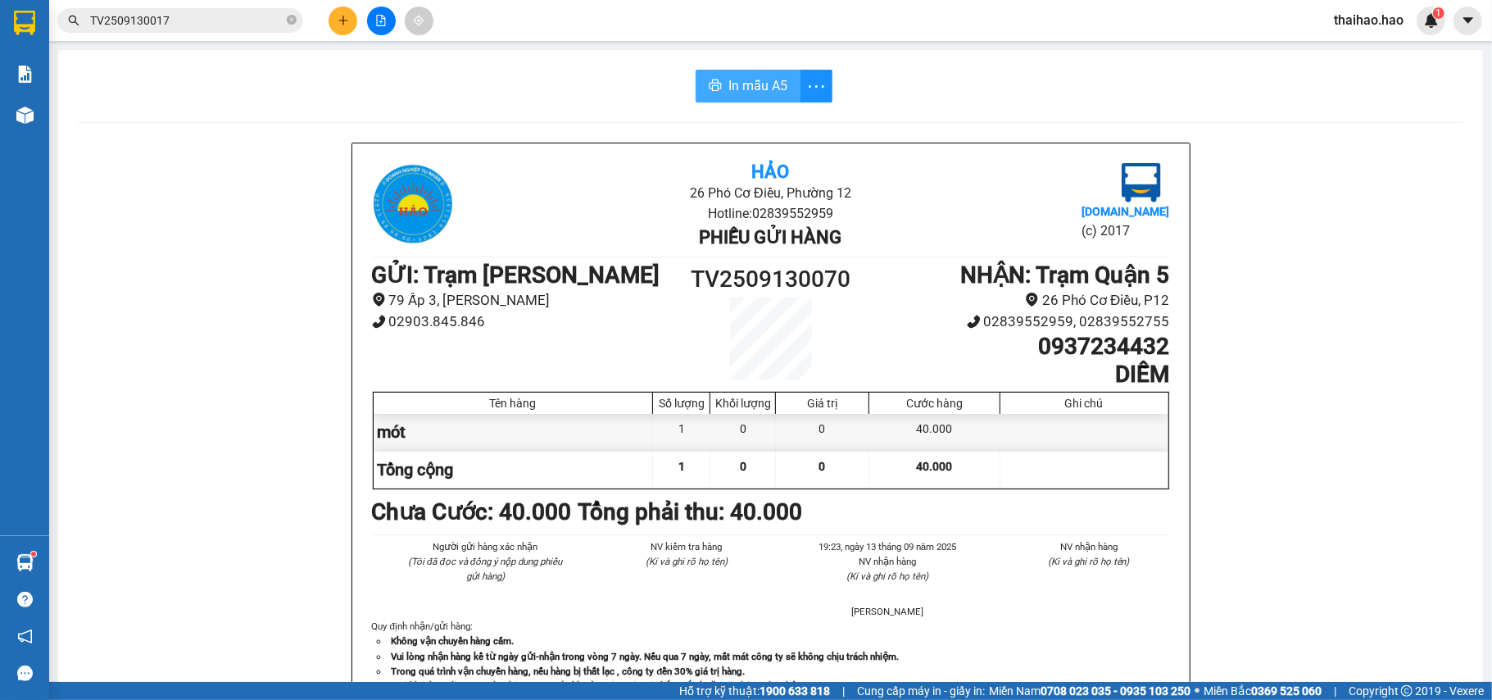
click at [728, 88] on span "In mẫu A5" at bounding box center [757, 85] width 59 height 20
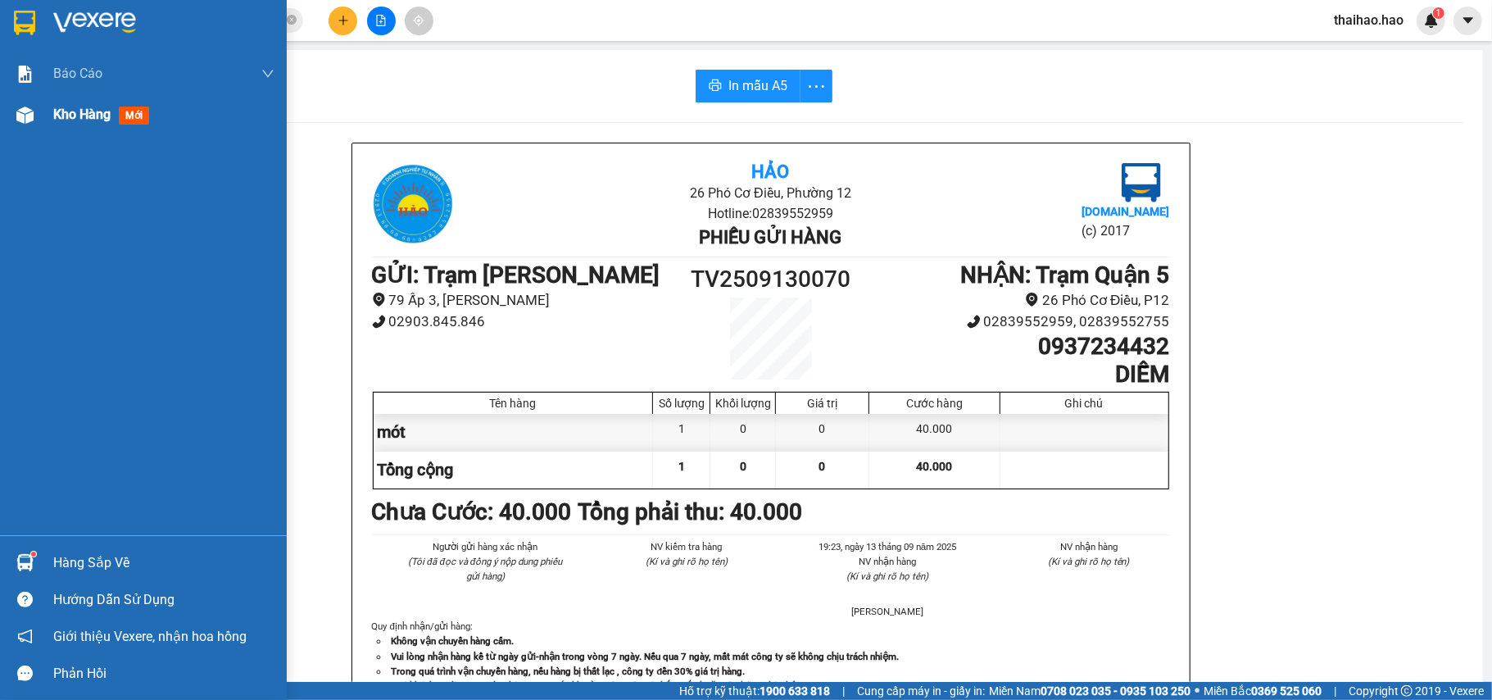
click at [54, 123] on div "Kho hàng mới" at bounding box center [104, 114] width 102 height 20
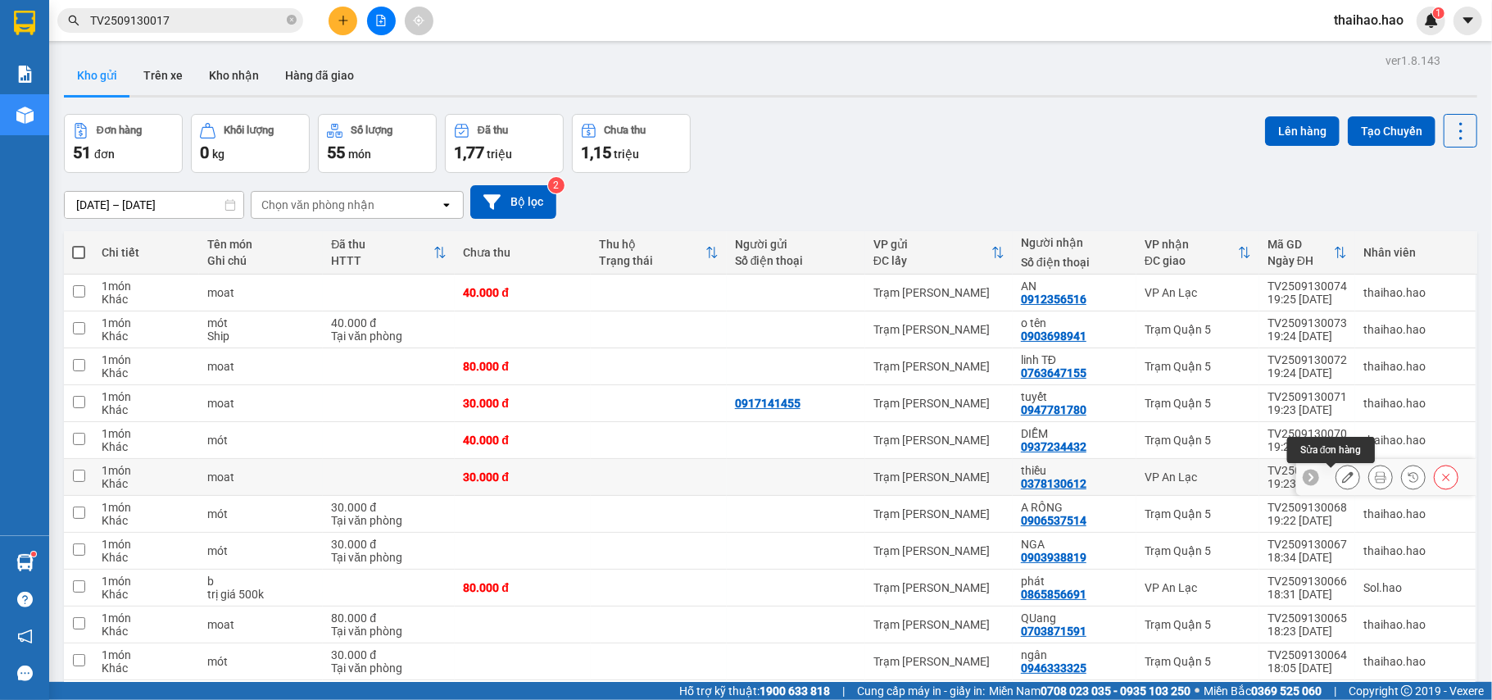
click at [1342, 482] on icon at bounding box center [1347, 476] width 11 height 11
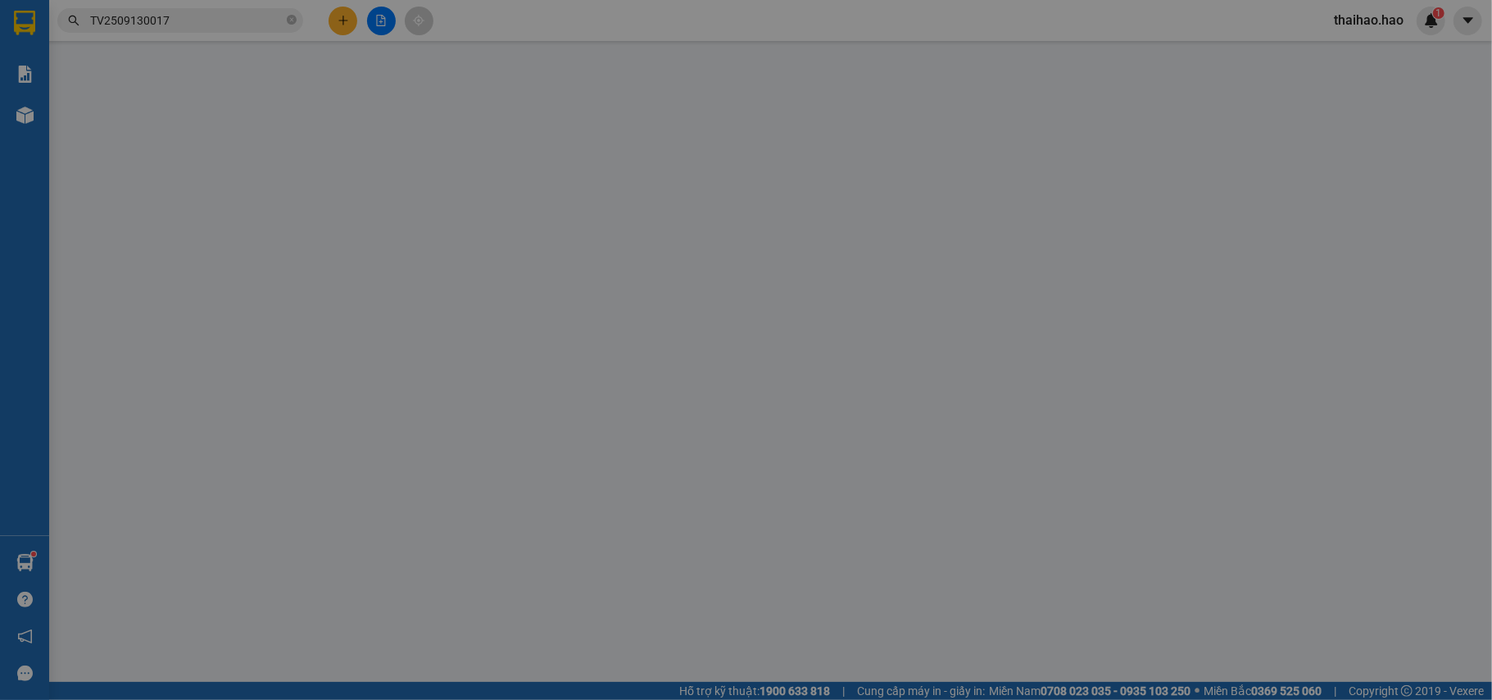
type input "0378130612"
type input "thiều"
type input "30.000"
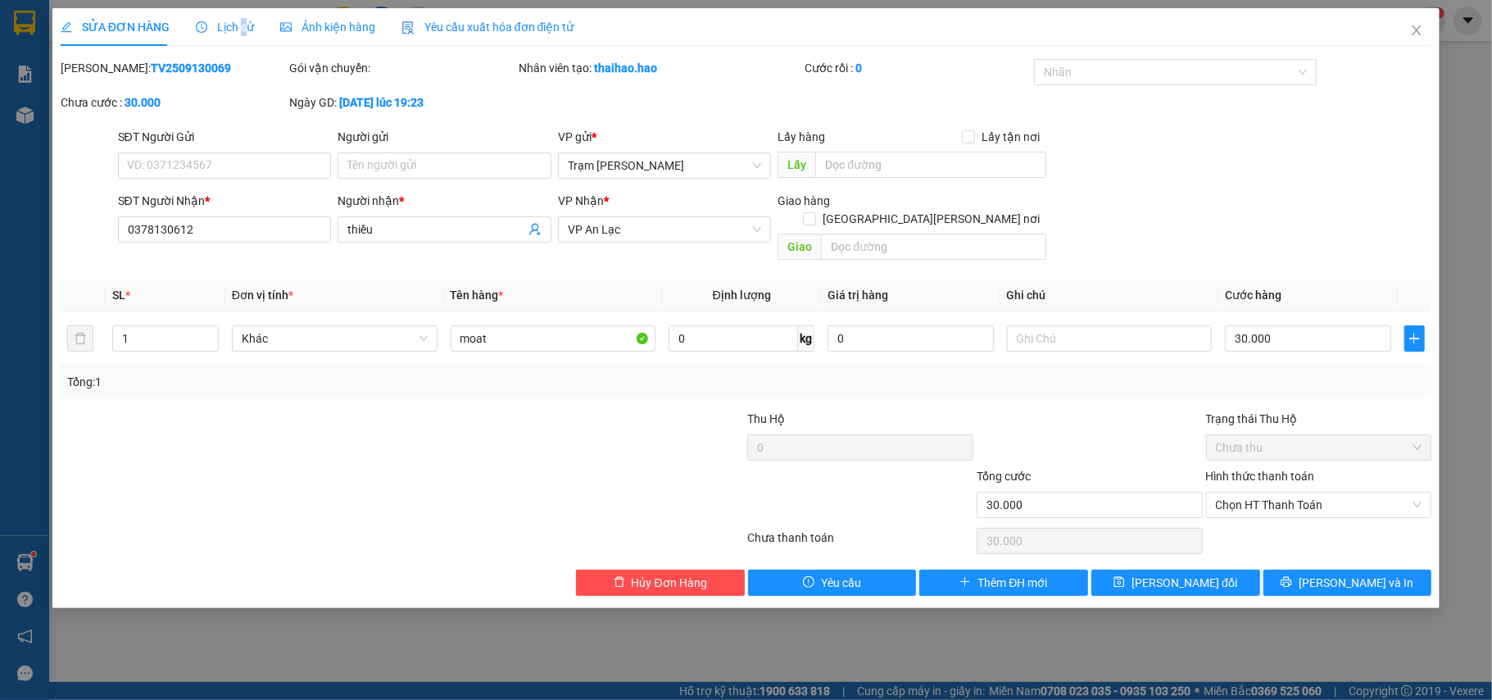
click at [240, 24] on span "Lịch sử" at bounding box center [225, 26] width 58 height 13
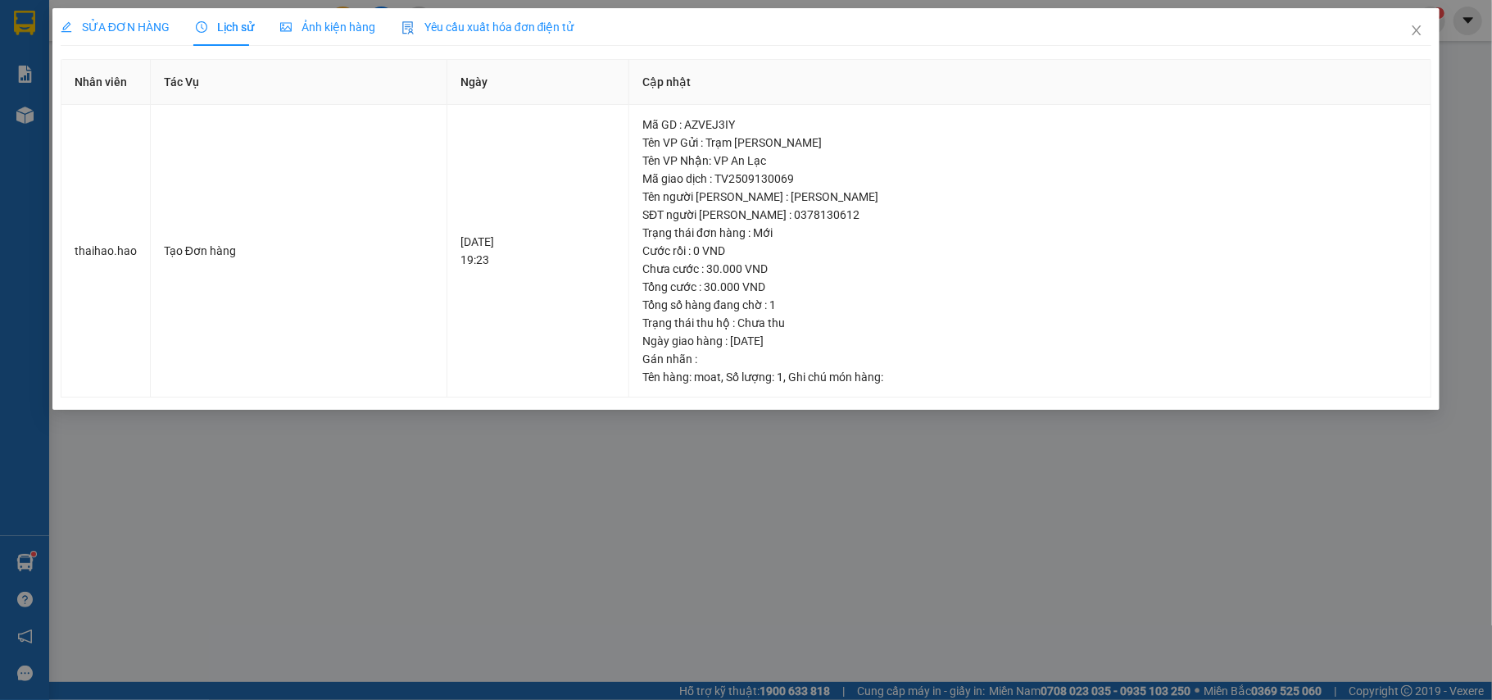
click at [315, 34] on div "Ảnh kiện hàng" at bounding box center [327, 27] width 95 height 18
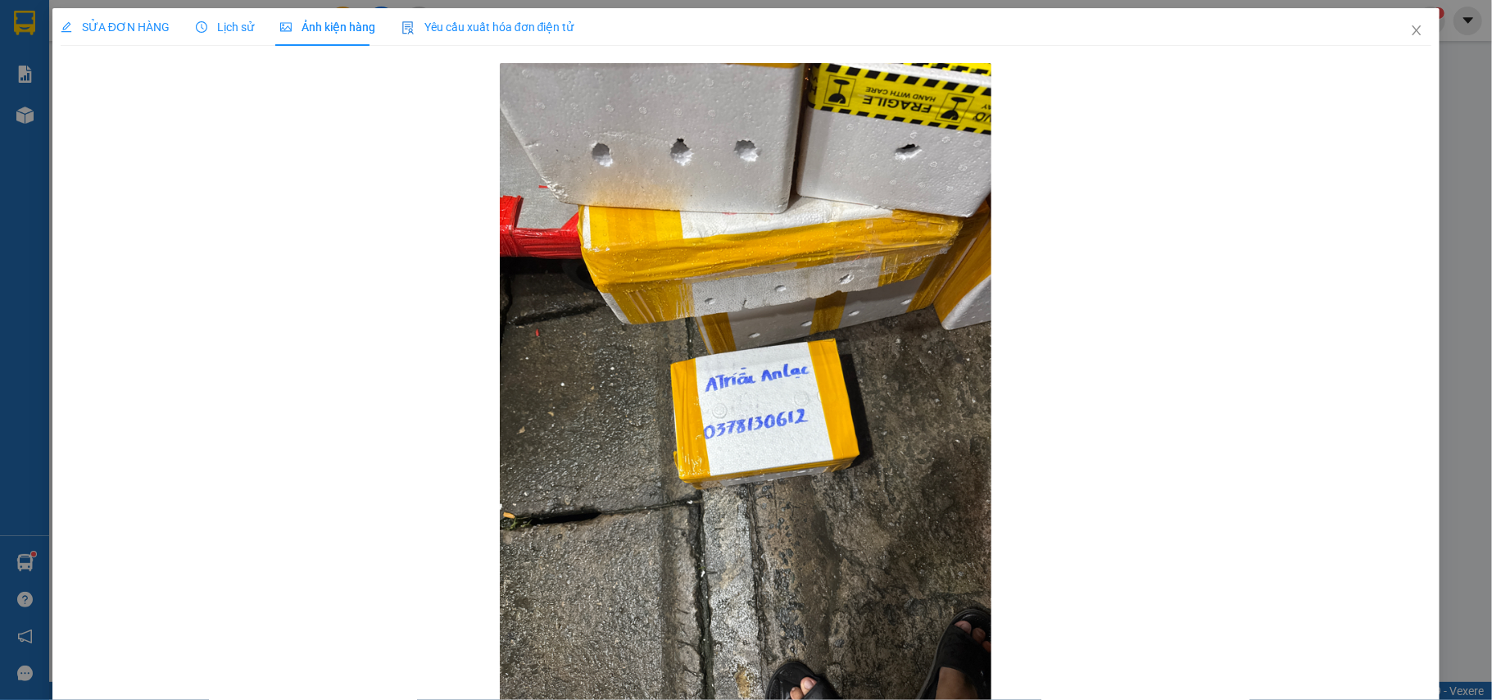
drag, startPoint x: 131, startPoint y: 13, endPoint x: 108, endPoint y: 24, distance: 25.3
click at [125, 13] on div "SỬA ĐƠN HÀNG" at bounding box center [115, 27] width 109 height 38
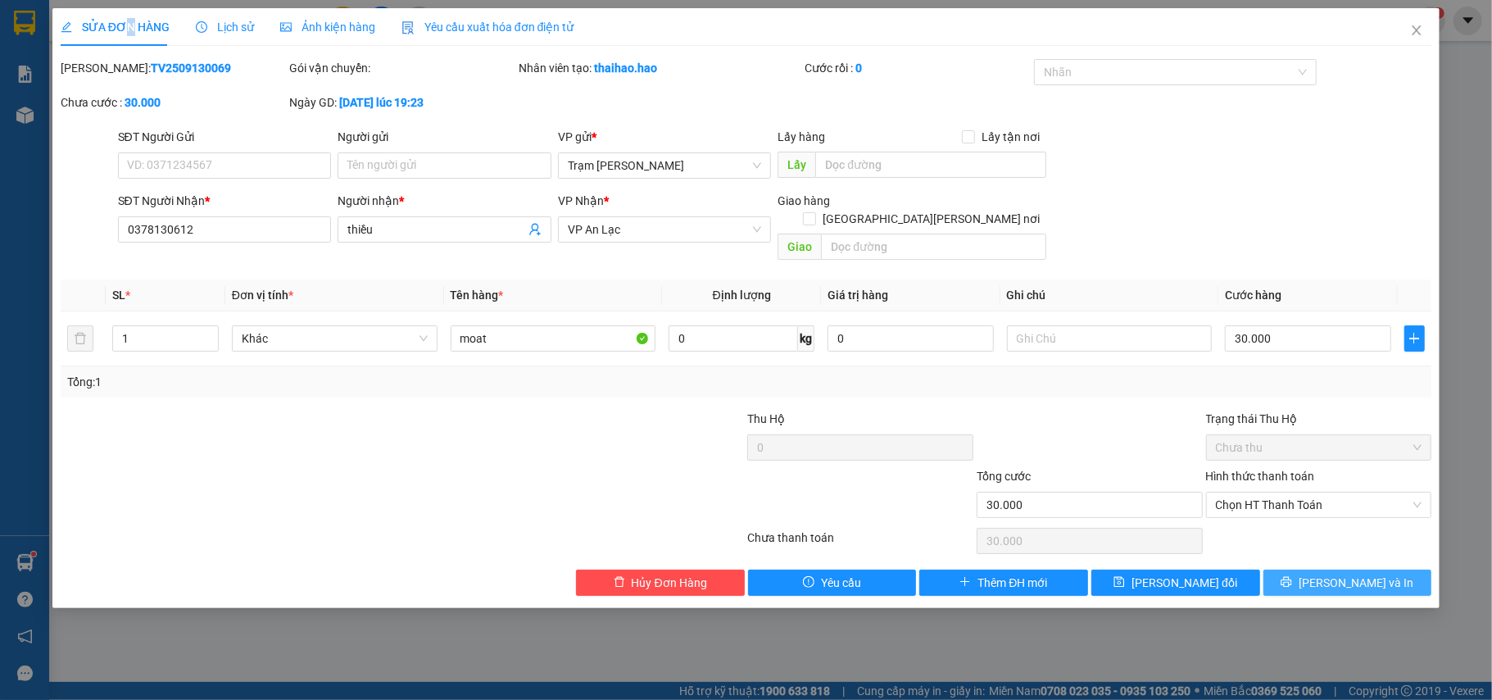
click at [1272, 569] on button "[PERSON_NAME] và In" at bounding box center [1347, 582] width 169 height 26
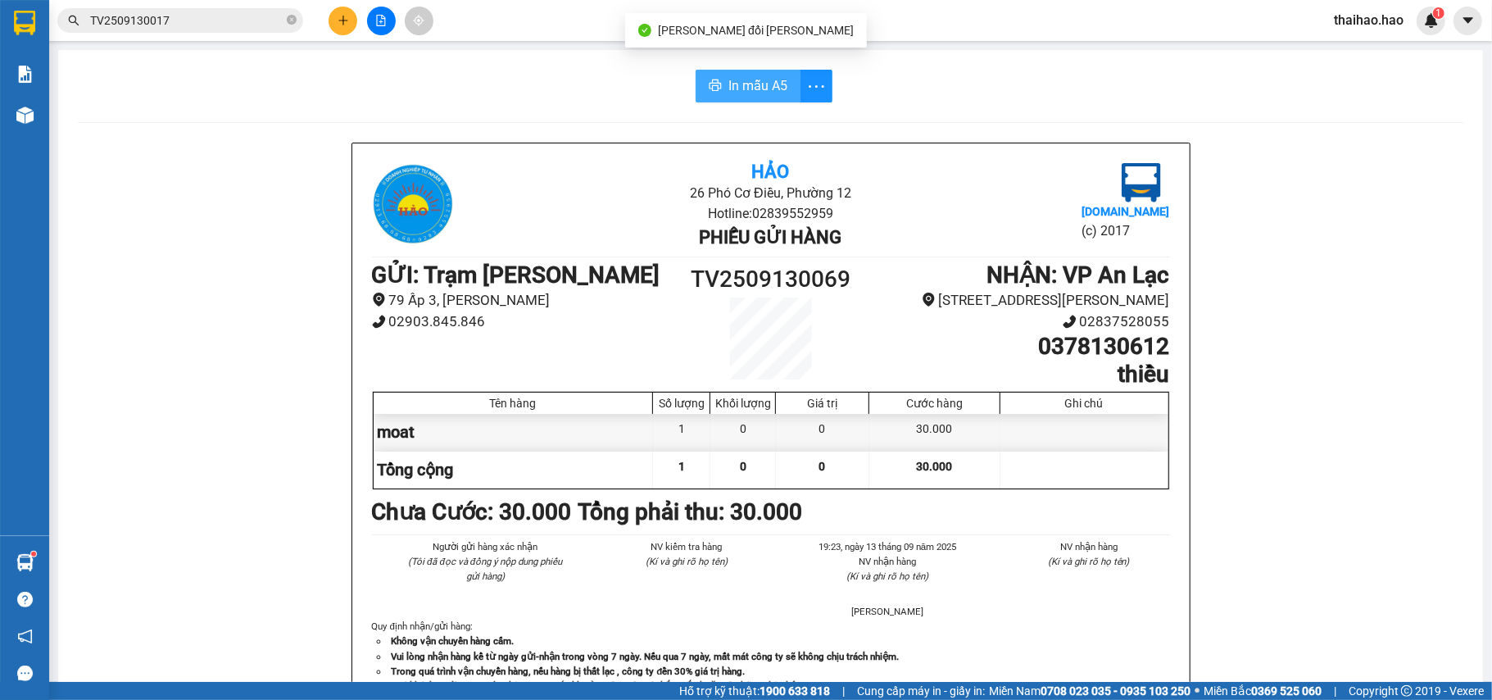
click at [759, 83] on span "In mẫu A5" at bounding box center [757, 85] width 59 height 20
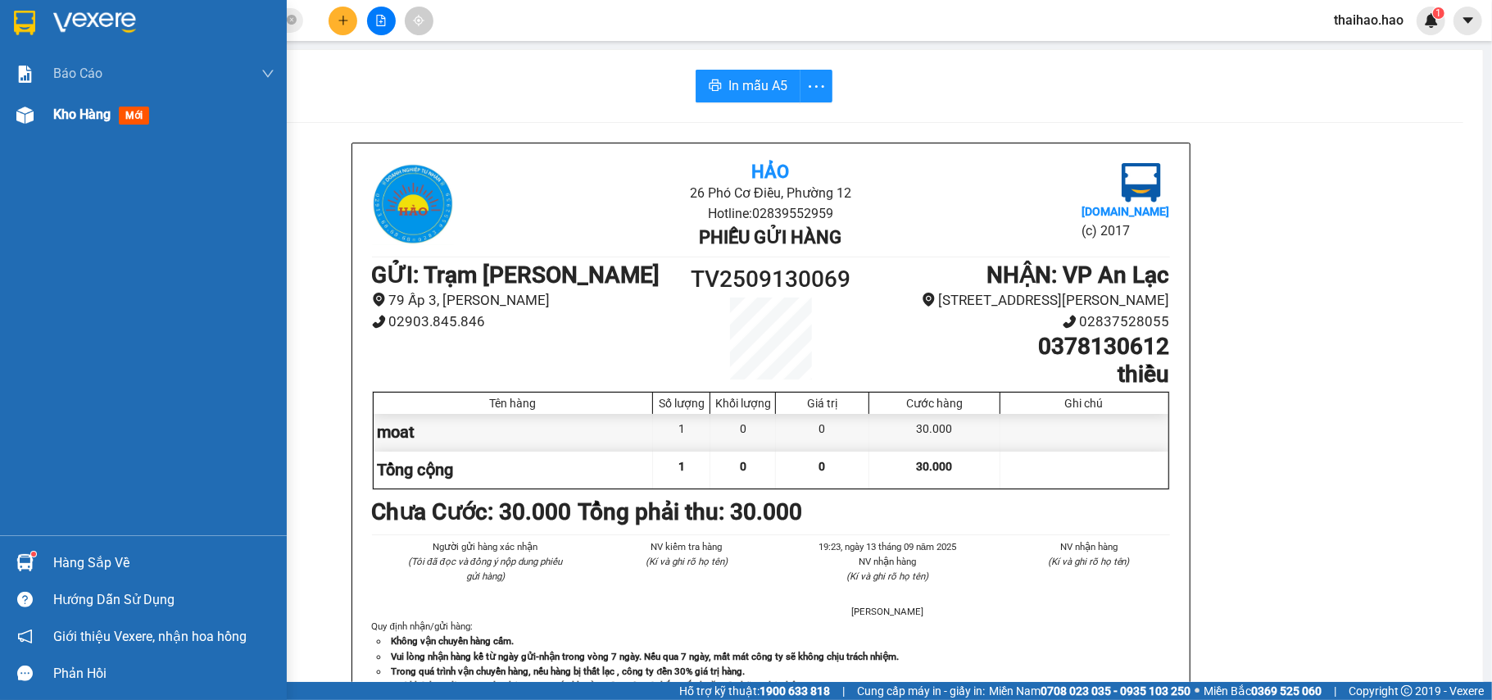
click at [20, 94] on div "Kho hàng mới" at bounding box center [143, 114] width 287 height 41
click at [29, 116] on img at bounding box center [24, 114] width 17 height 17
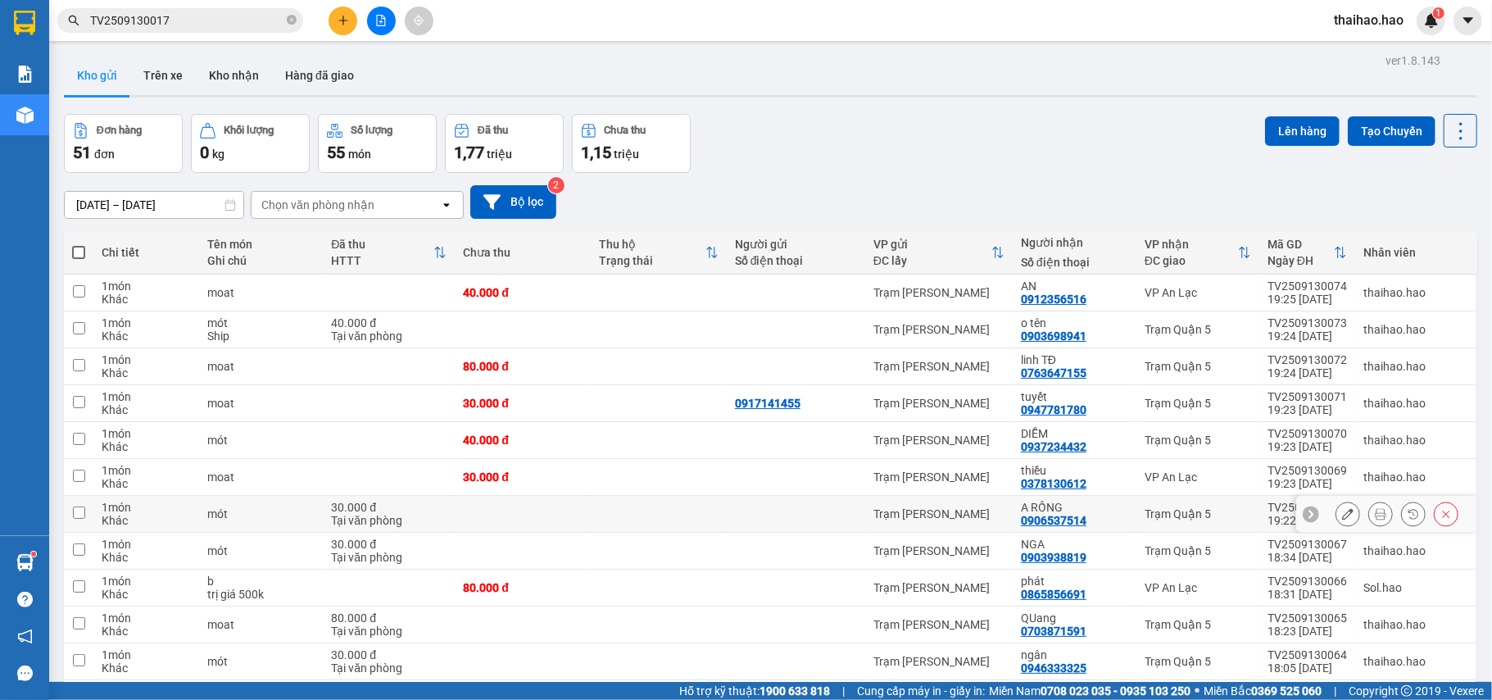
click at [1375, 519] on icon at bounding box center [1380, 513] width 11 height 11
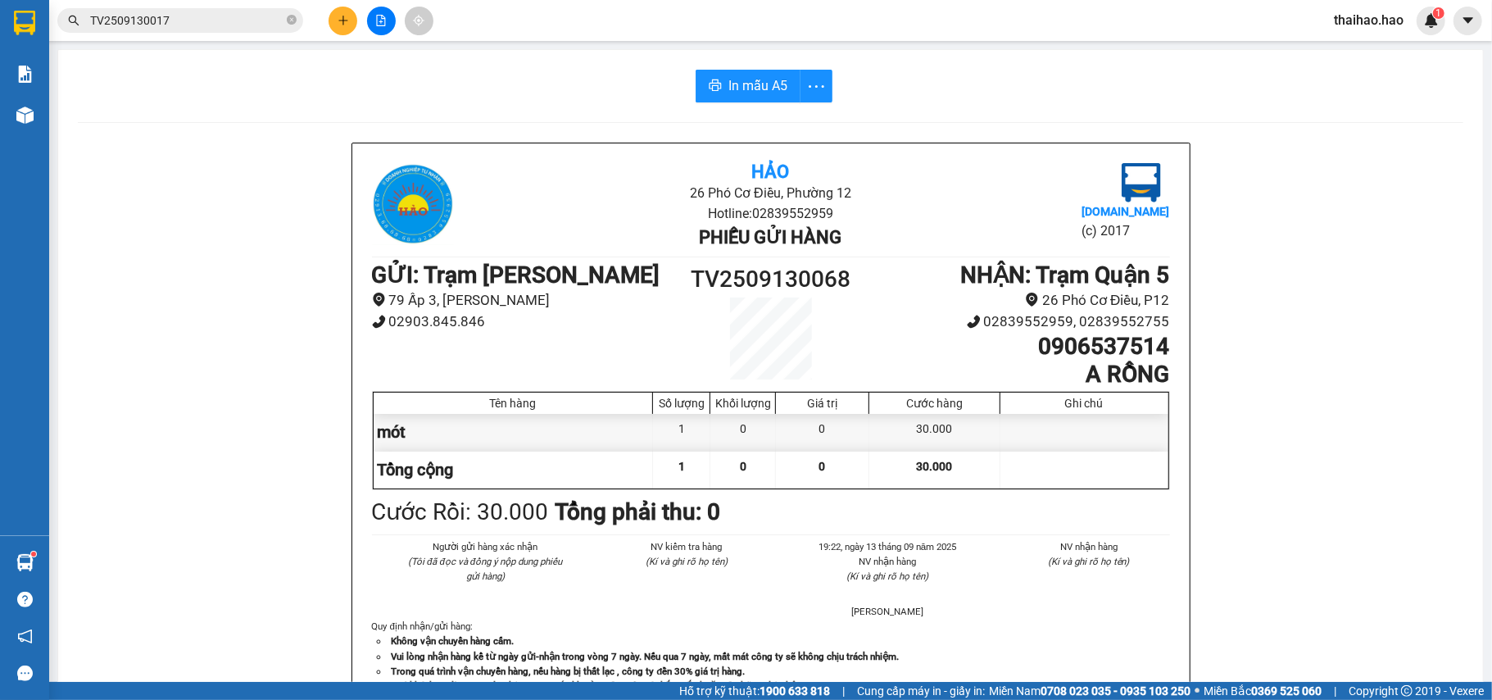
click at [777, 102] on div "In mẫu A5 Hảo 26 Phó Cơ Điều, [PERSON_NAME] 12 Hotline: 02839552959 Phiếu gửi h…" at bounding box center [770, 682] width 1424 height 1265
click at [775, 87] on span "In mẫu A5" at bounding box center [757, 85] width 59 height 20
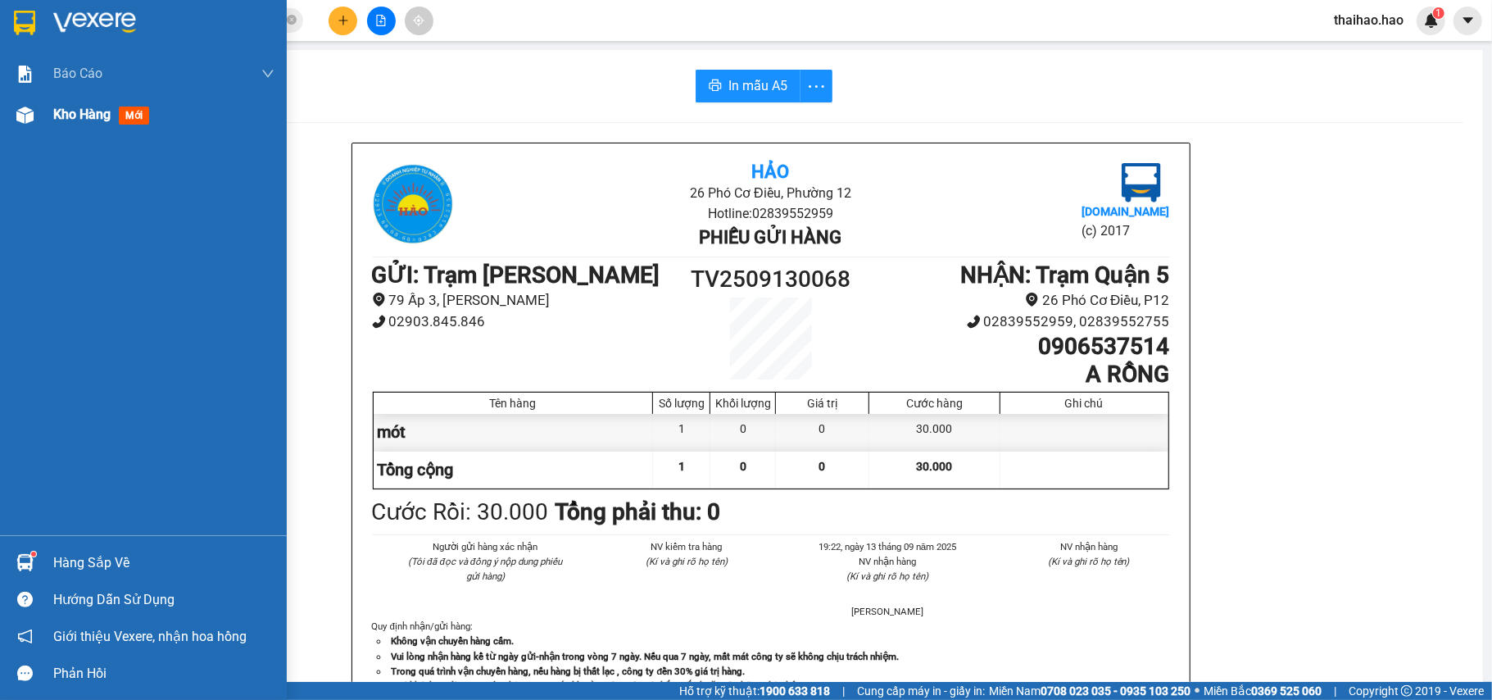
click at [27, 123] on div at bounding box center [25, 115] width 29 height 29
click at [54, 100] on div "Kho hàng mới" at bounding box center [163, 114] width 221 height 41
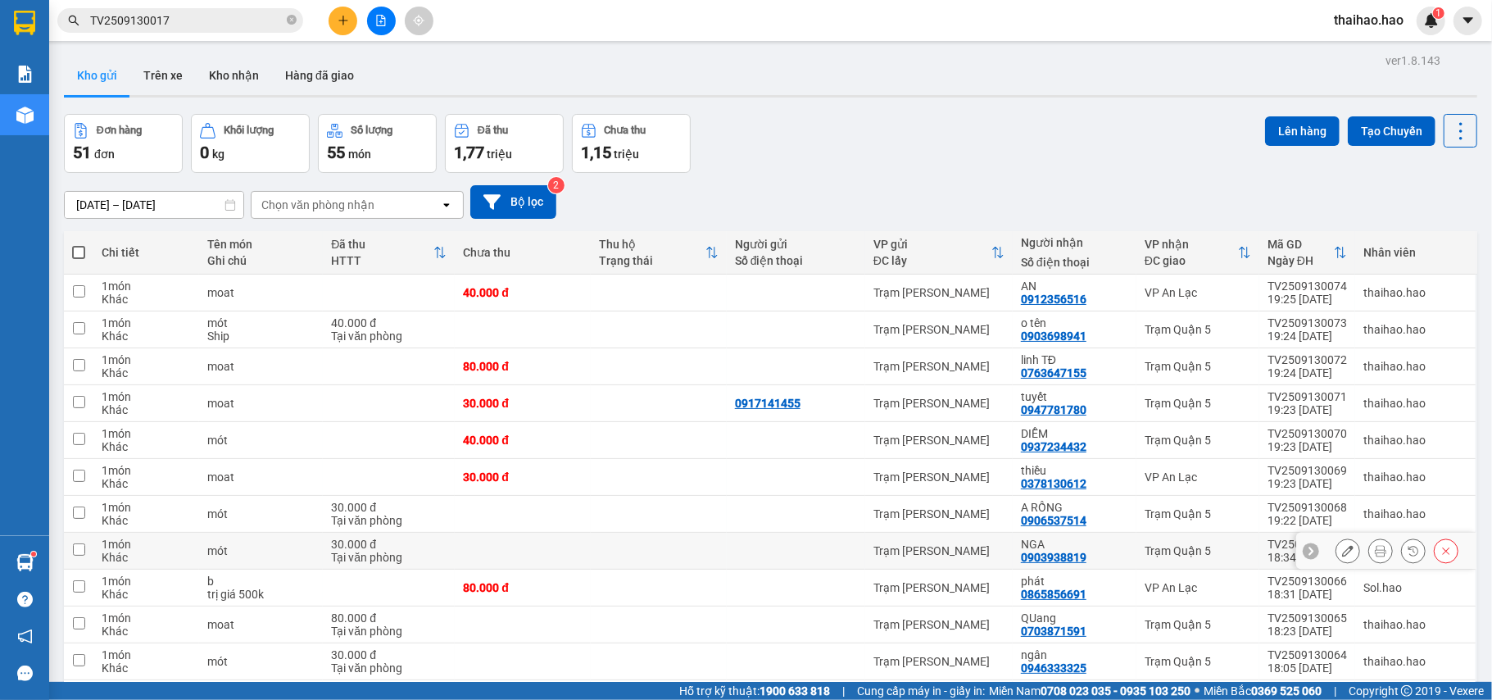
click at [1336, 554] on button at bounding box center [1347, 551] width 23 height 29
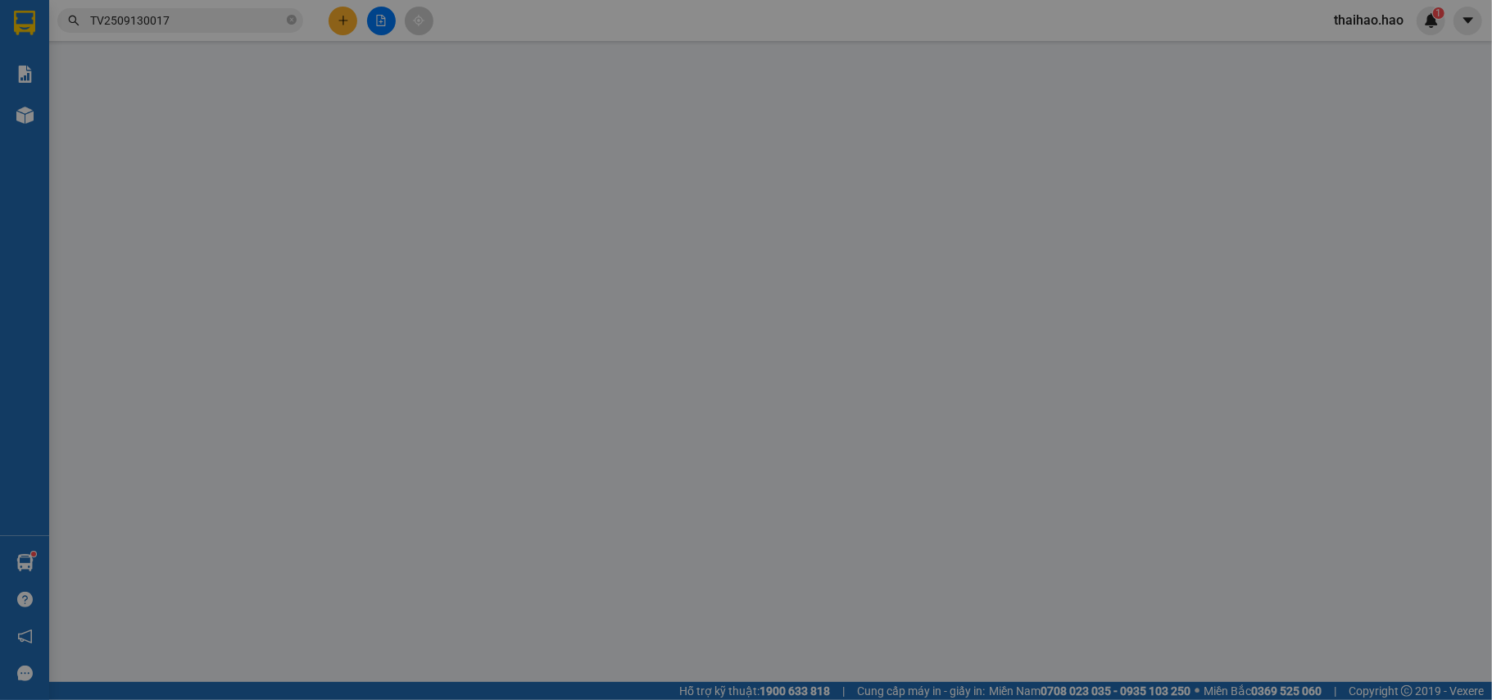
type input "0903938819"
type input "NGA"
type input "30.000"
type input "0"
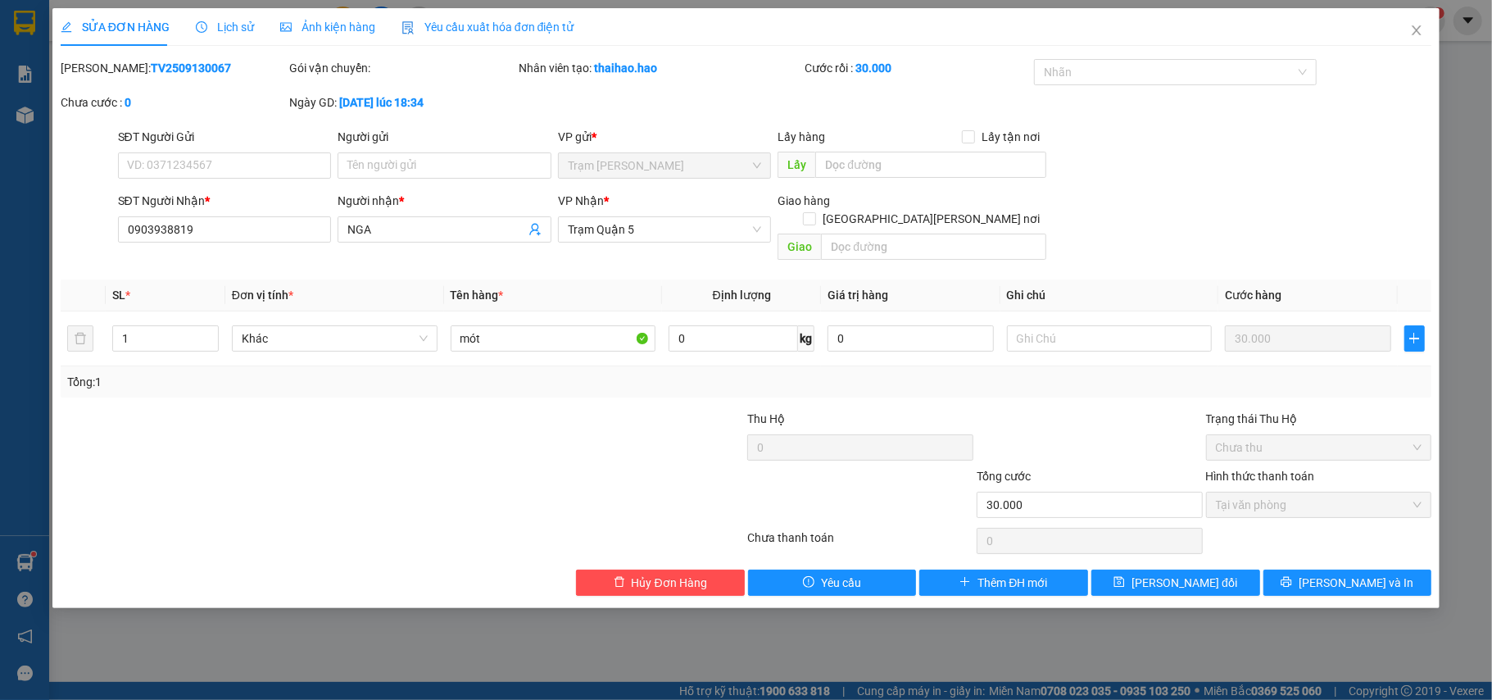
click at [220, 16] on div "Lịch sử" at bounding box center [225, 27] width 58 height 38
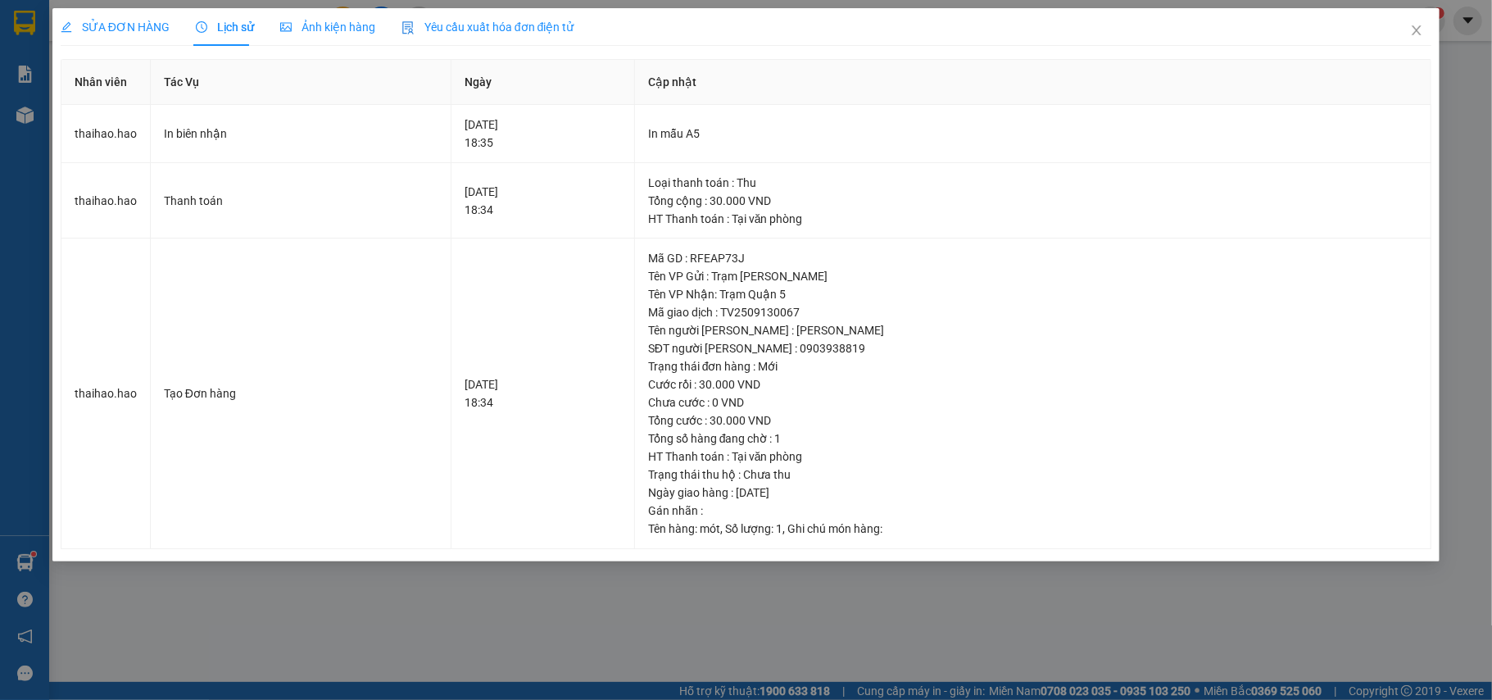
click at [319, 23] on span "Ảnh kiện hàng" at bounding box center [327, 26] width 95 height 13
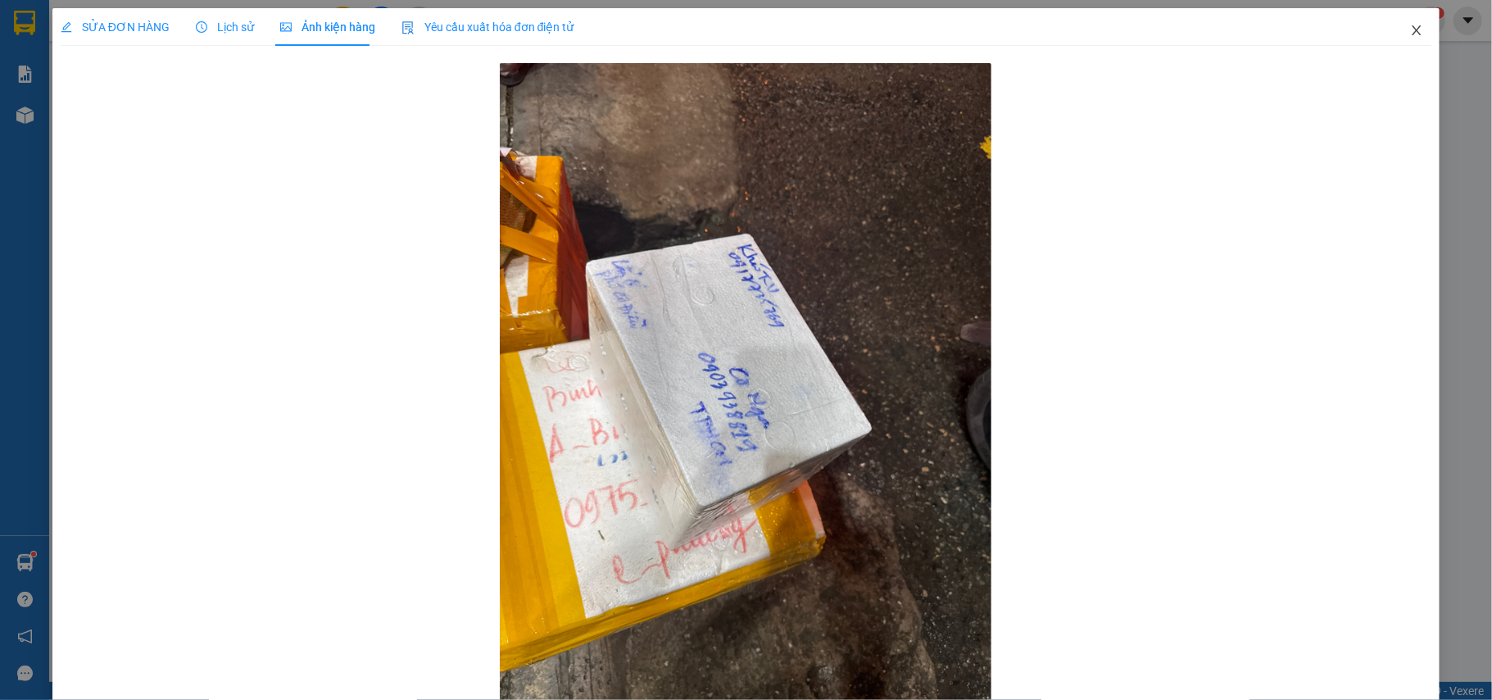
click at [1410, 26] on icon "close" at bounding box center [1416, 30] width 13 height 13
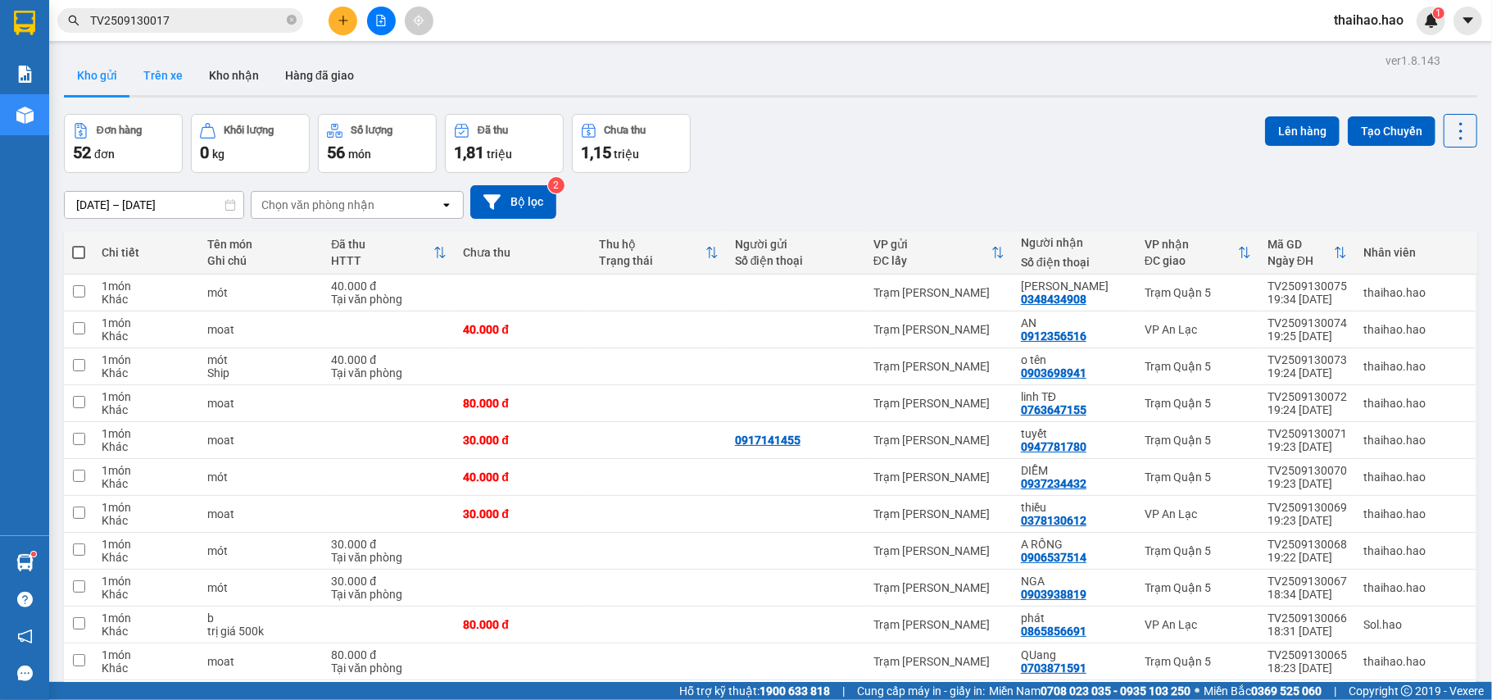
click at [157, 66] on button "Trên xe" at bounding box center [163, 75] width 66 height 39
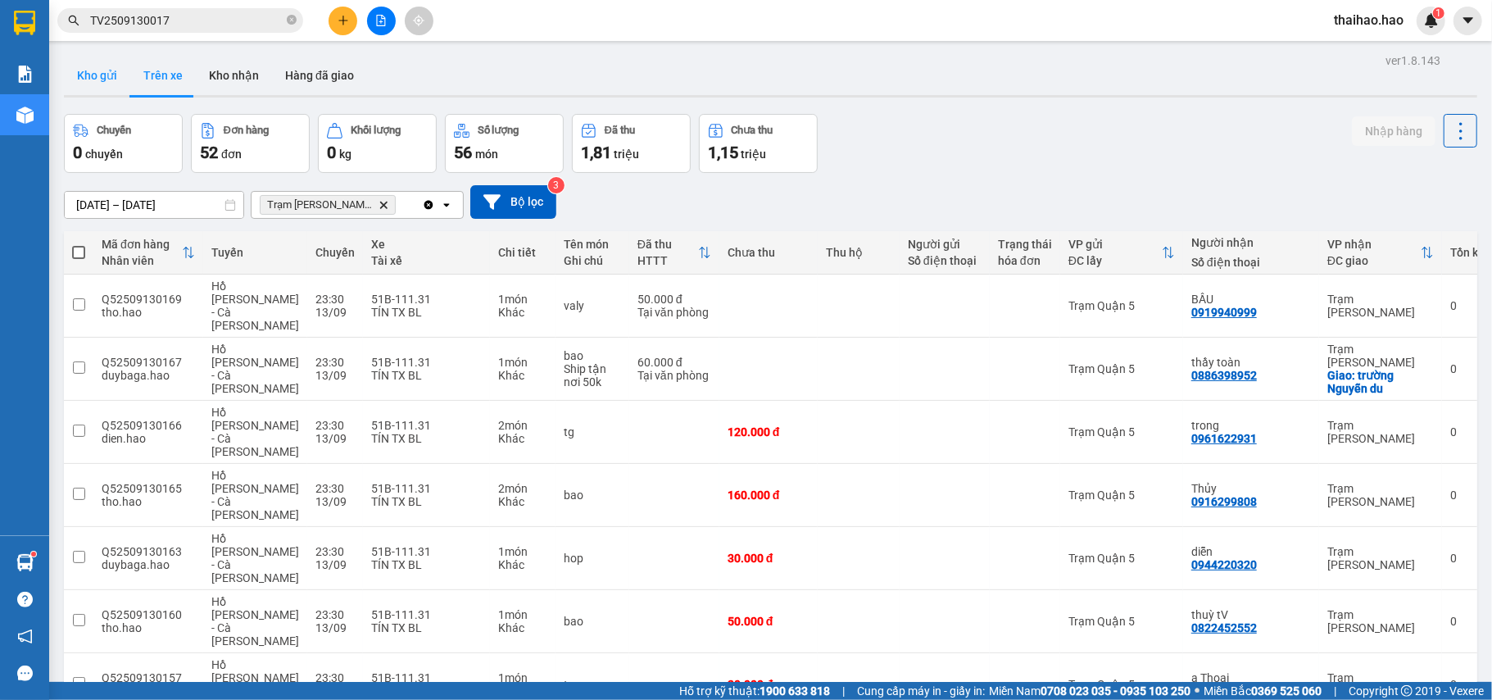
click at [90, 79] on button "Kho gửi" at bounding box center [97, 75] width 66 height 39
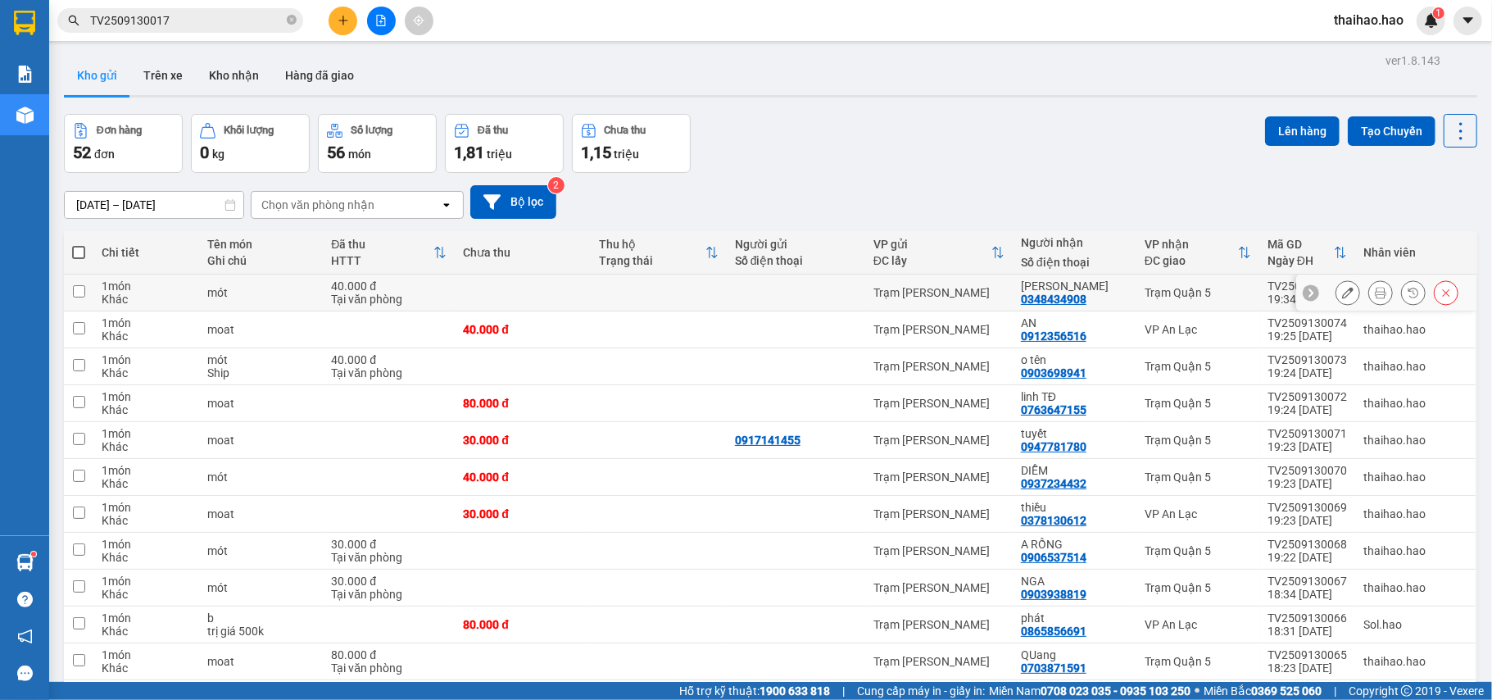
click at [1369, 302] on button at bounding box center [1380, 293] width 23 height 29
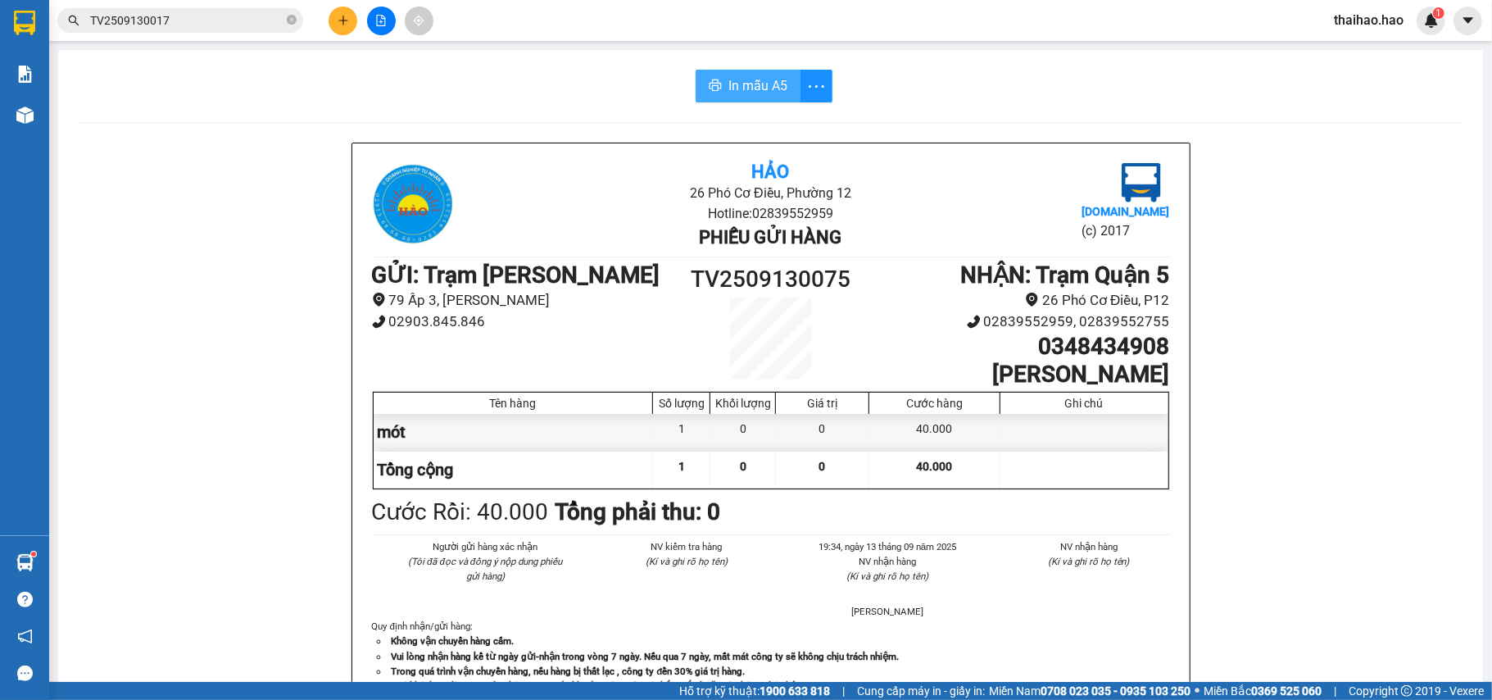
click at [700, 96] on button "In mẫu A5" at bounding box center [747, 86] width 105 height 33
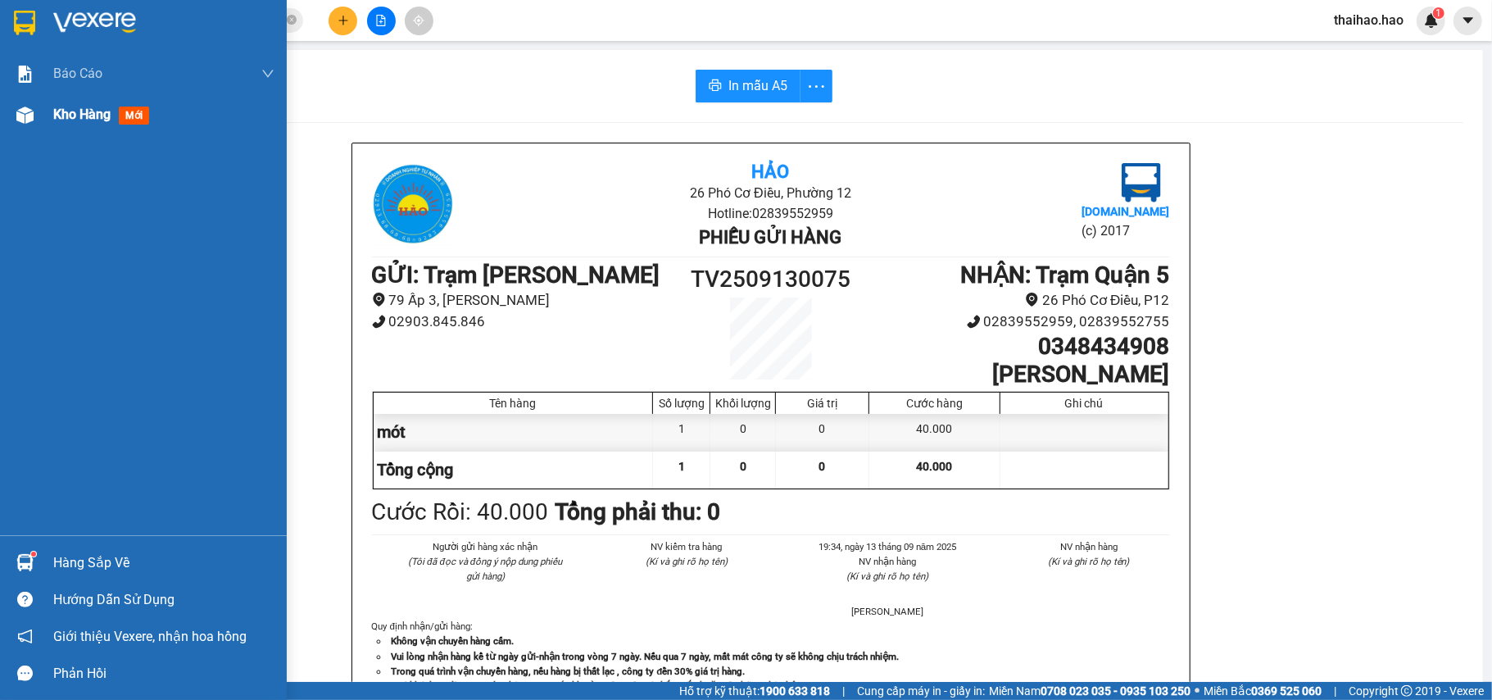
click at [93, 118] on span "Kho hàng" at bounding box center [81, 114] width 57 height 16
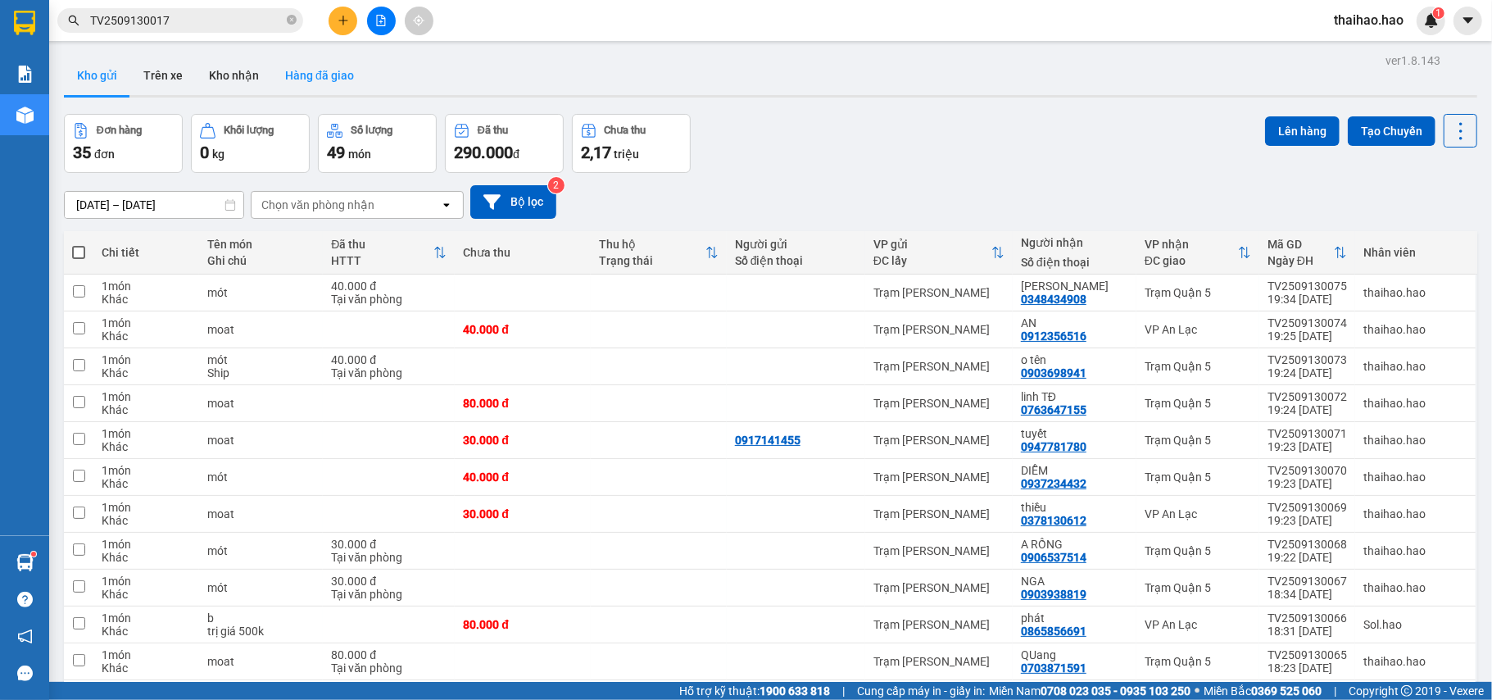
click at [328, 70] on button "Hàng đã giao" at bounding box center [319, 75] width 95 height 39
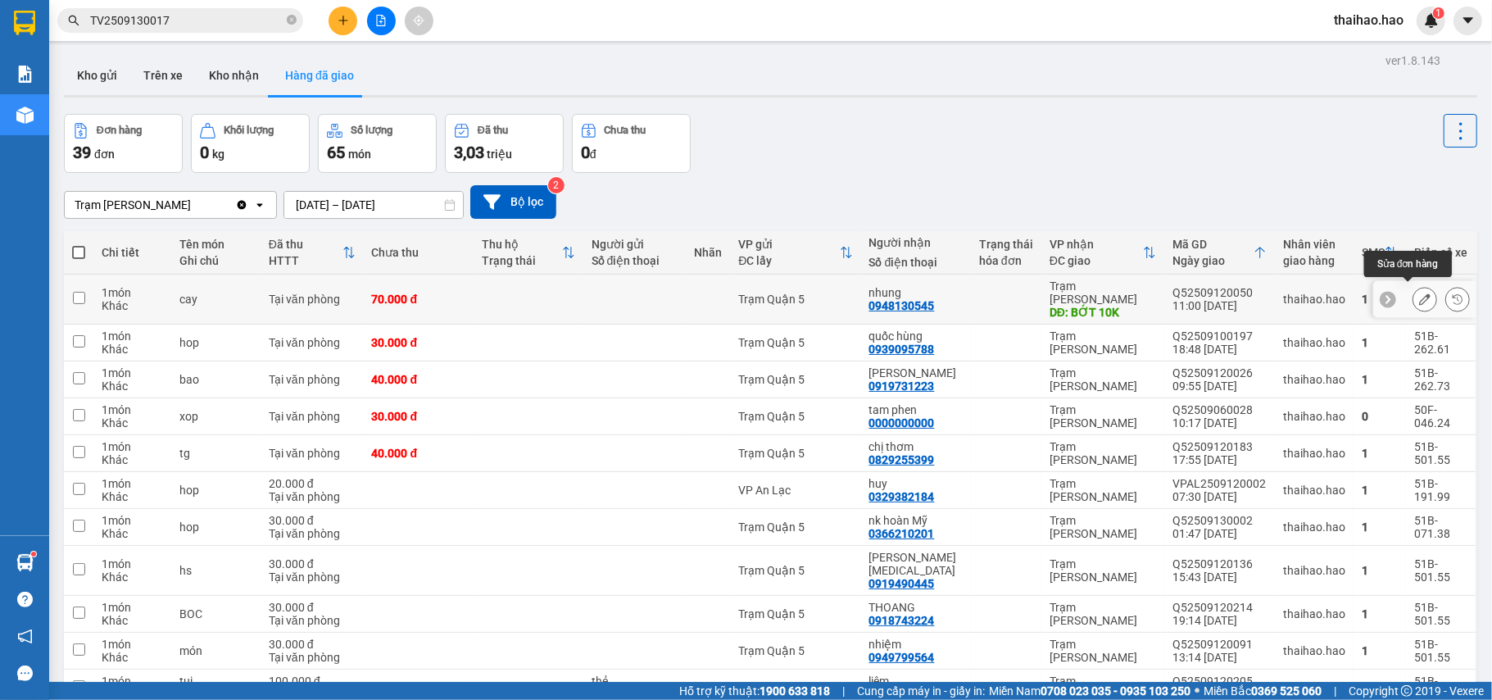
click at [1419, 293] on icon at bounding box center [1424, 298] width 11 height 11
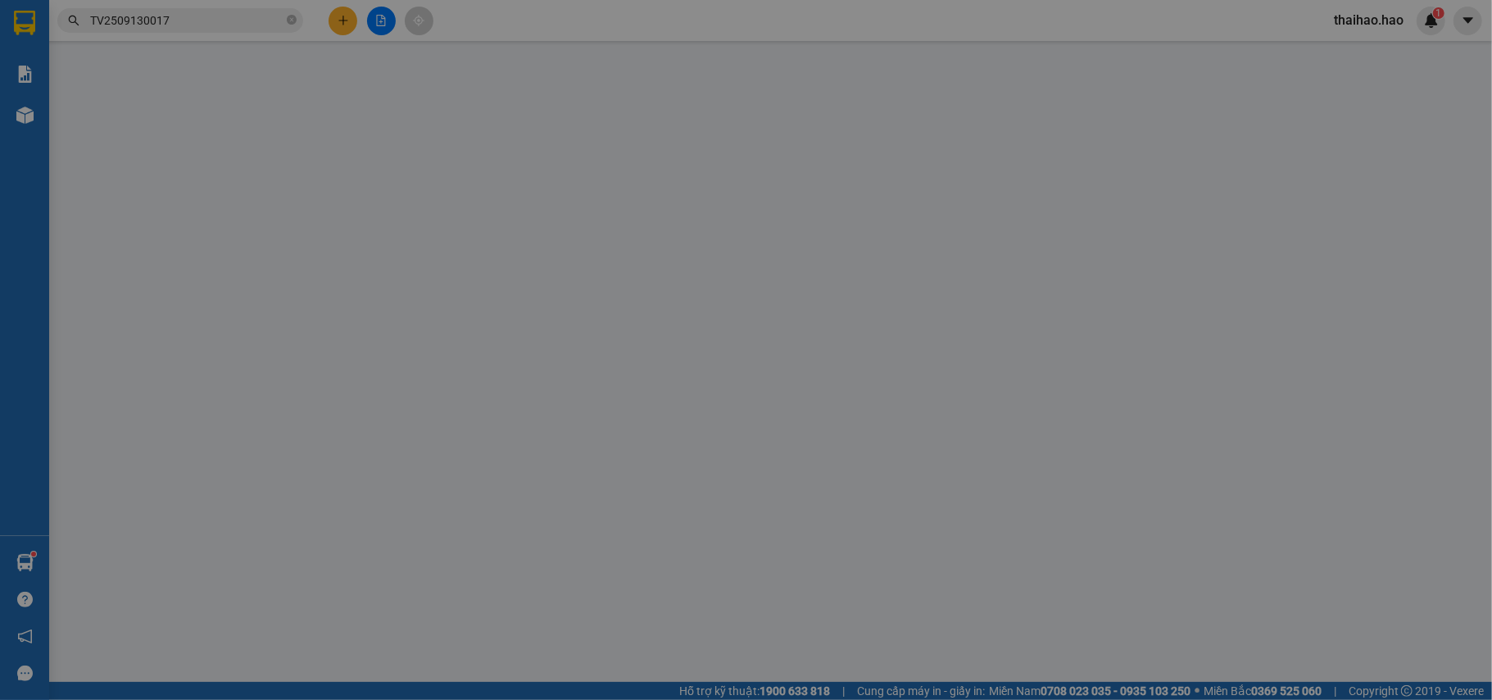
type input "0948130545"
type input "nhung"
type input "BỚT 10K"
type input "70.000"
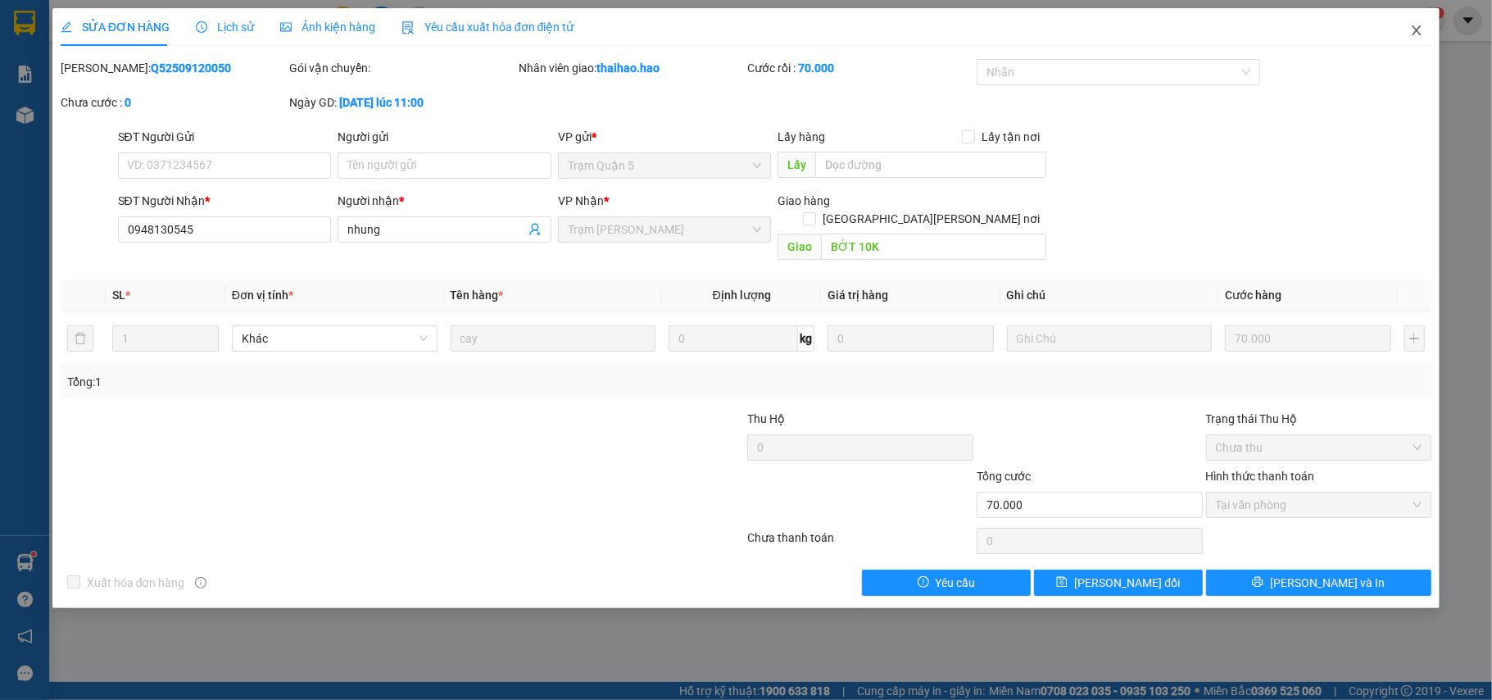
click at [1414, 20] on span "Close" at bounding box center [1416, 31] width 46 height 46
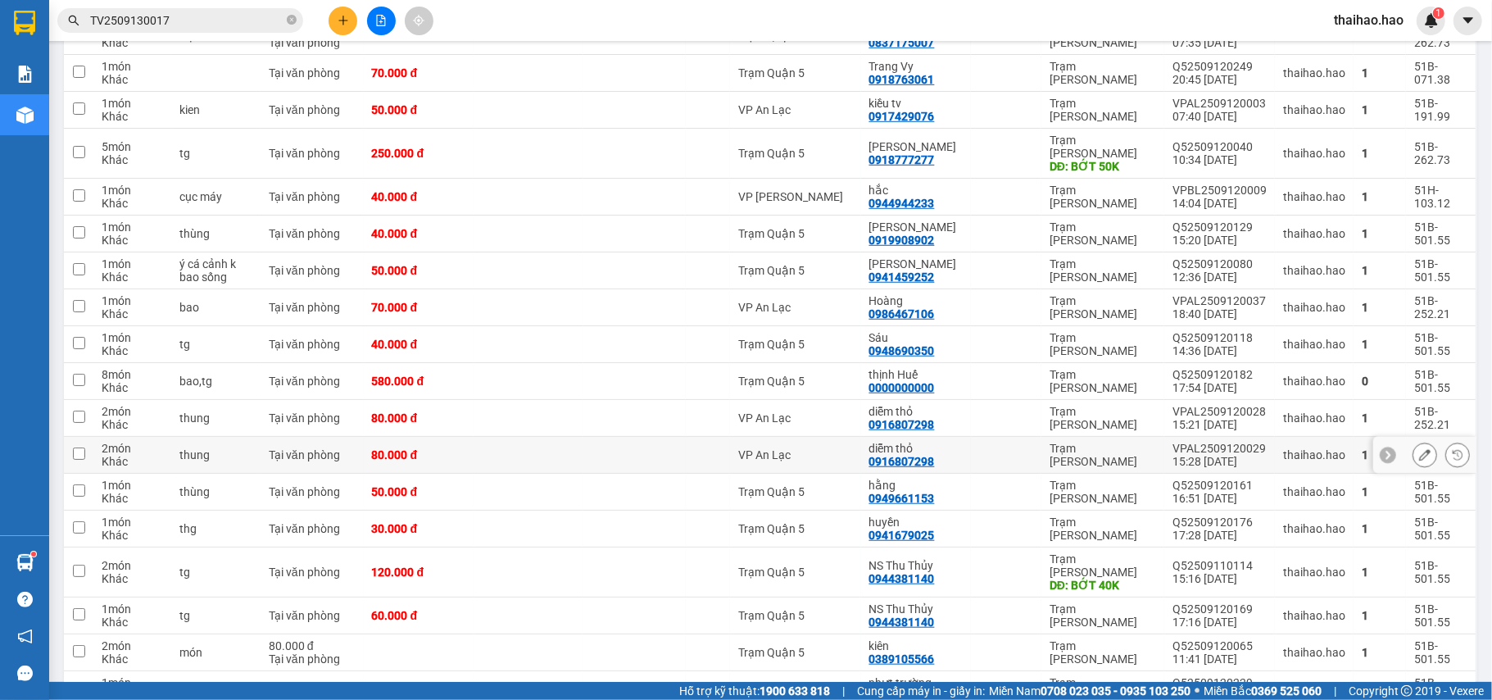
scroll to position [873, 0]
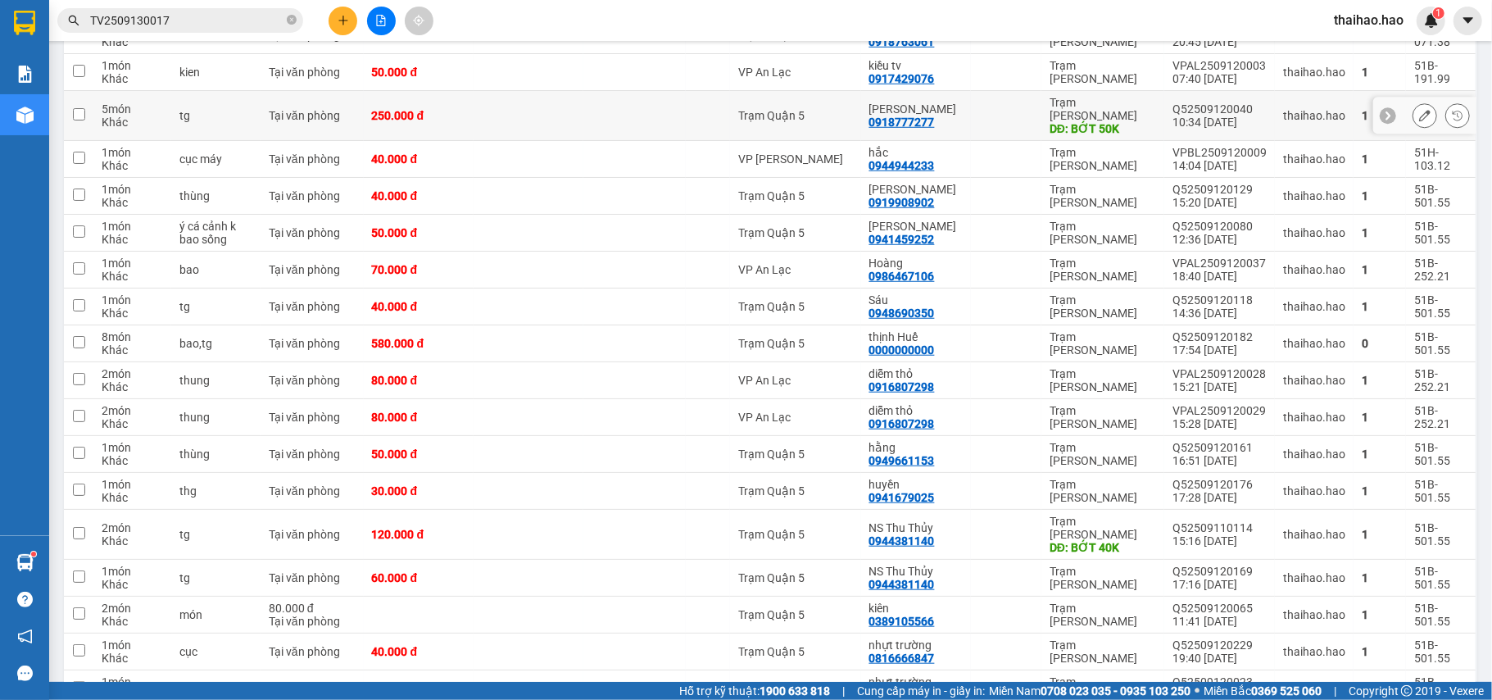
click at [1419, 110] on icon at bounding box center [1424, 115] width 11 height 11
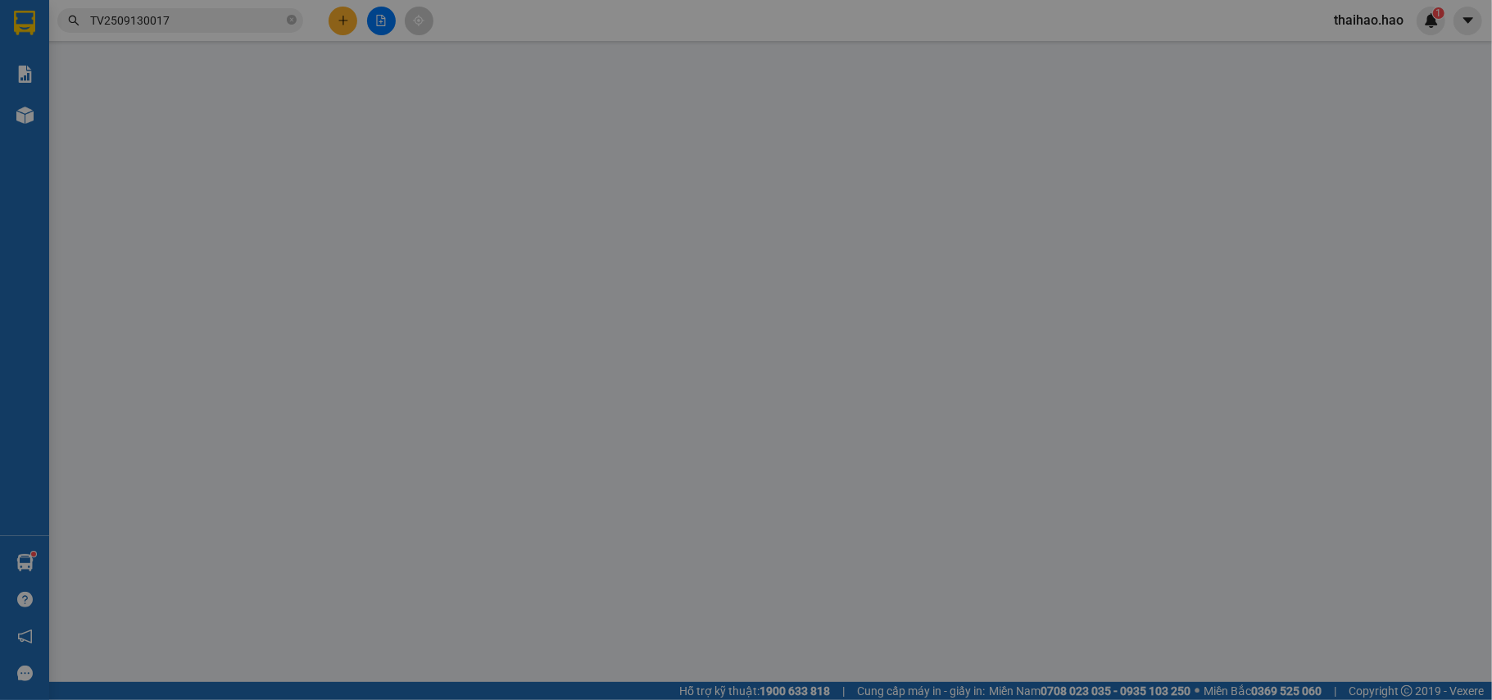
type input "0918777277"
type input "[PERSON_NAME]"
type input "BỚT 50K"
type input "250.000"
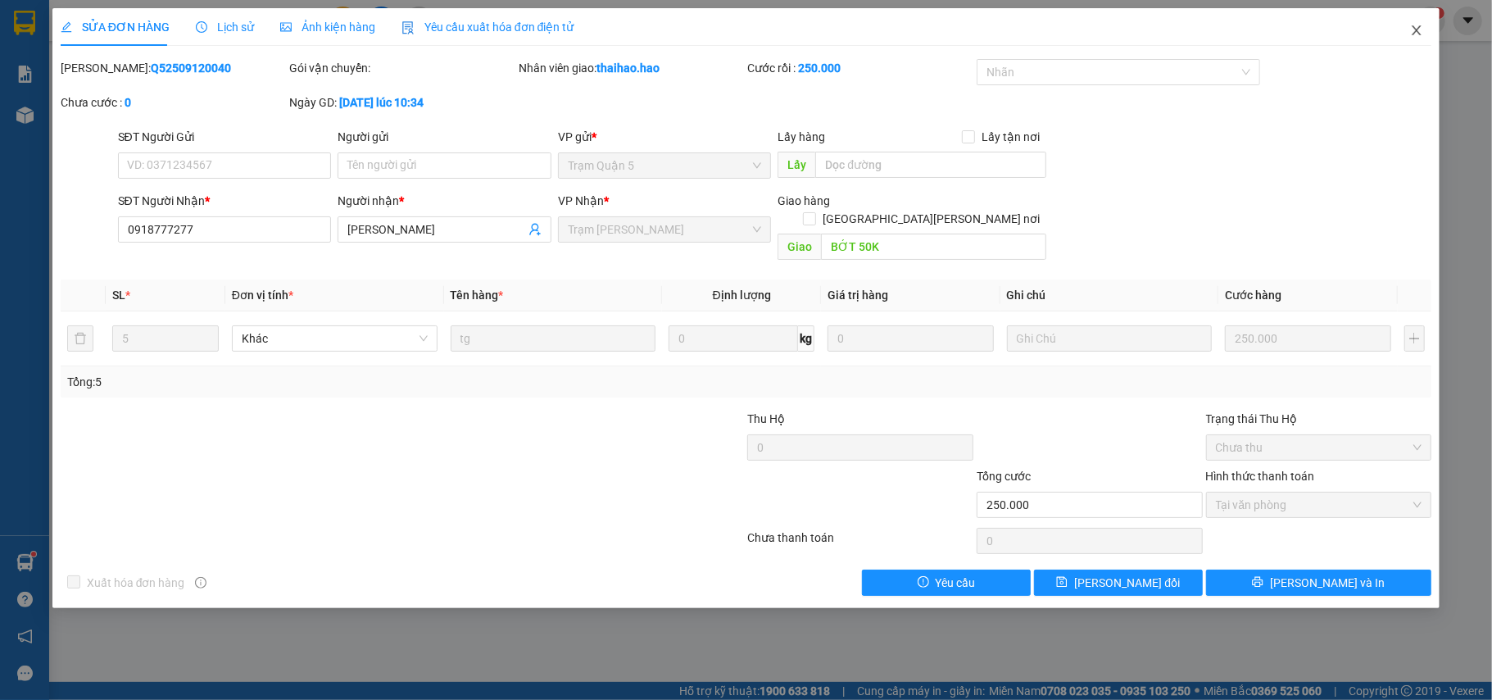
click at [1422, 47] on span "Close" at bounding box center [1416, 31] width 46 height 46
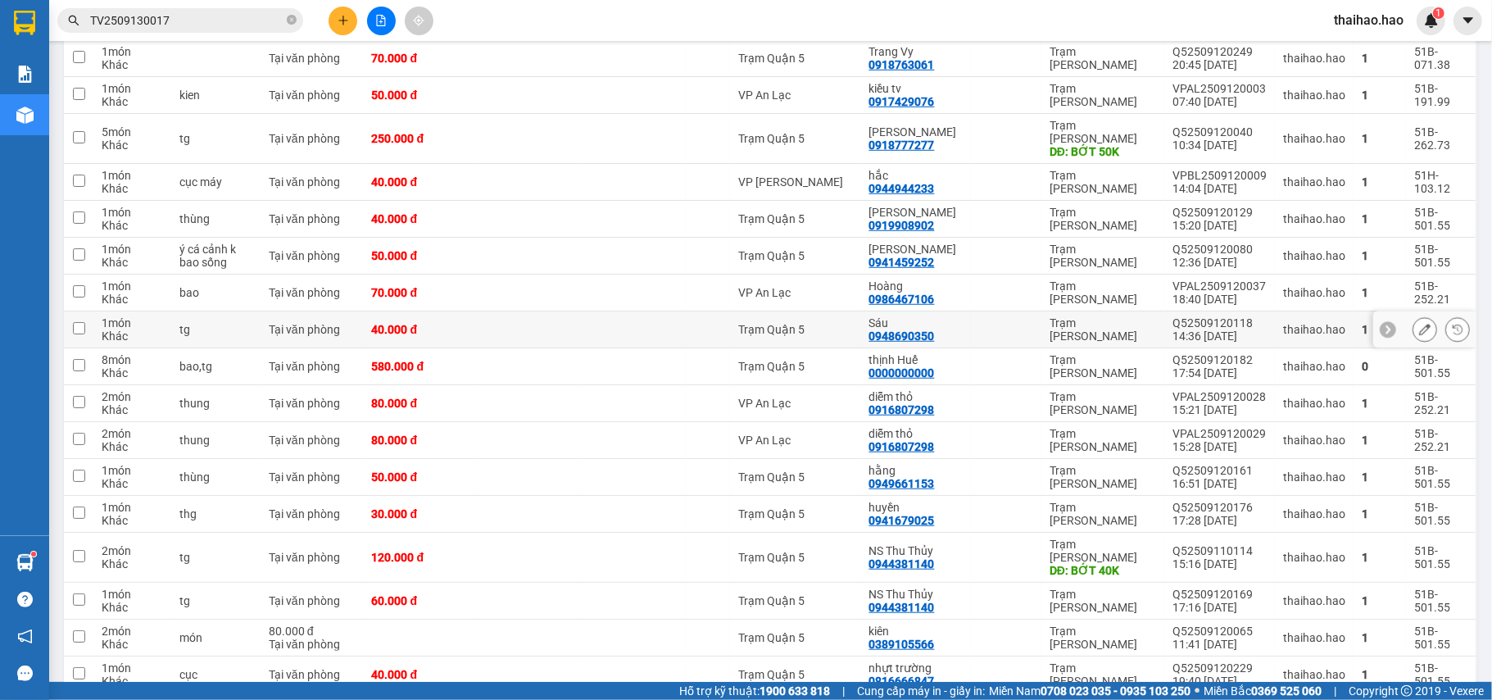
scroll to position [983, 0]
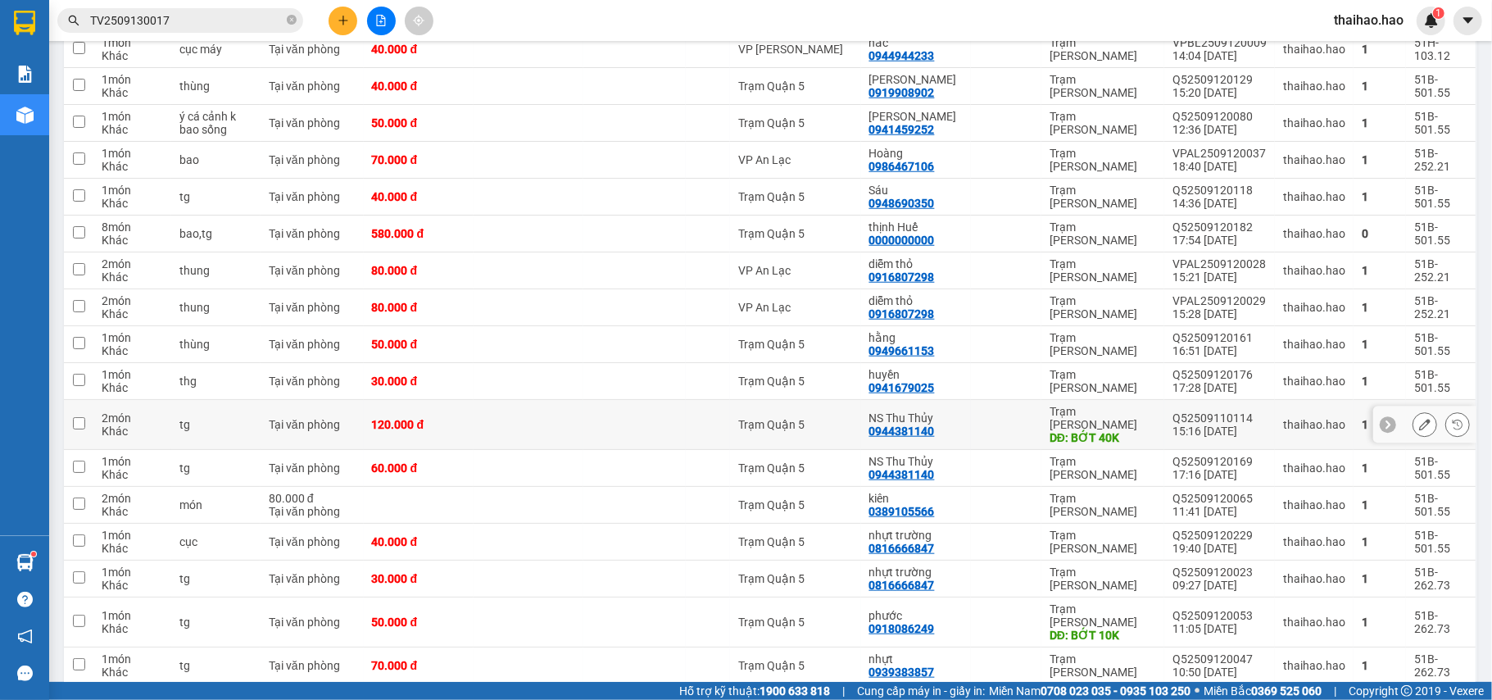
click at [1419, 419] on icon at bounding box center [1424, 424] width 11 height 11
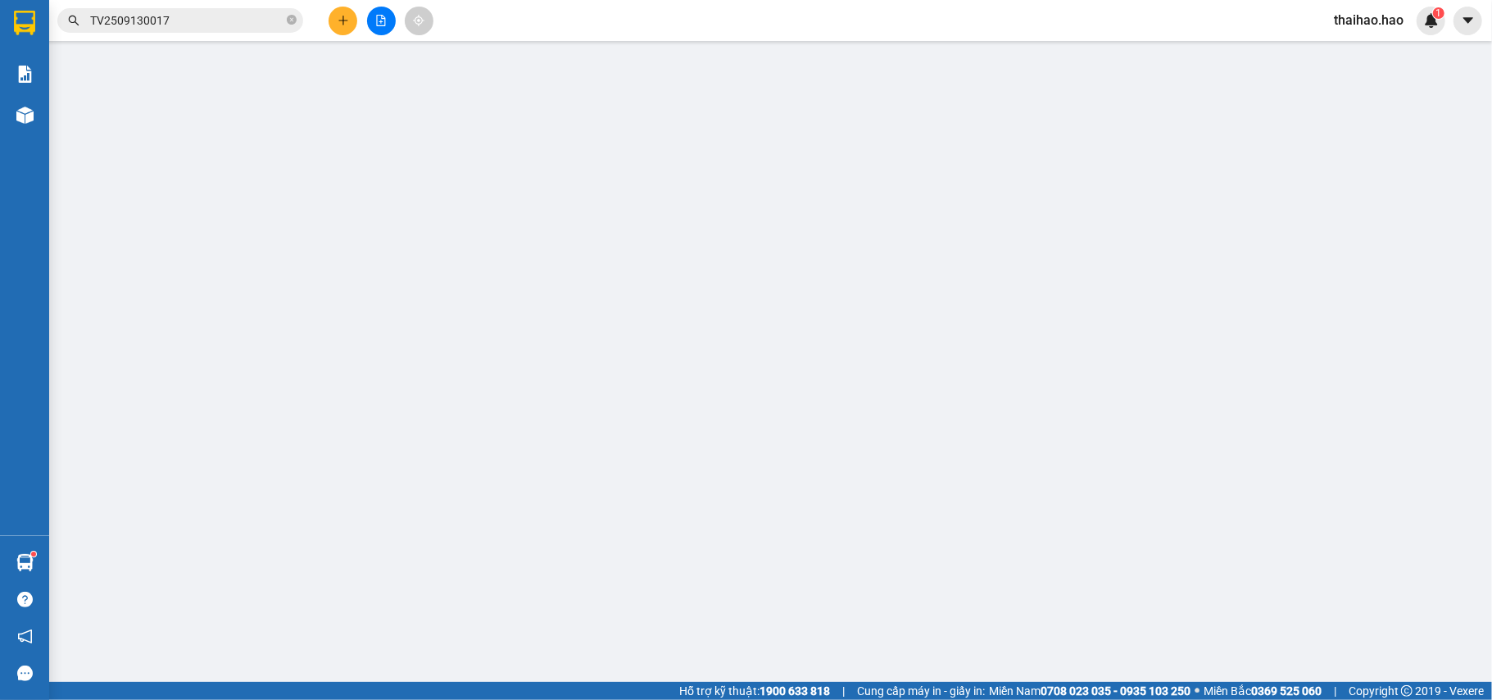
type input "0944381140"
type input "NS Thu Thủy"
type input "BỚT 40K"
type input "120.000"
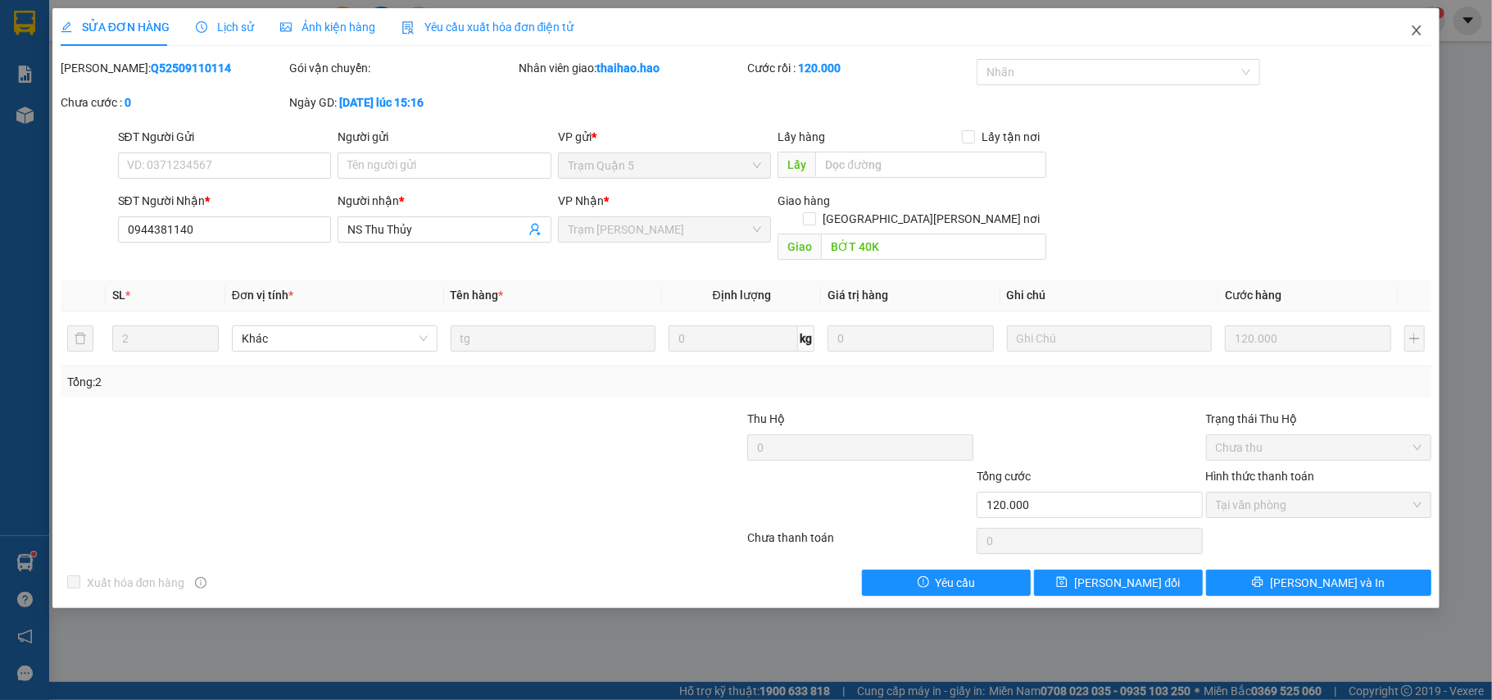
click at [1424, 29] on span "Close" at bounding box center [1416, 31] width 46 height 46
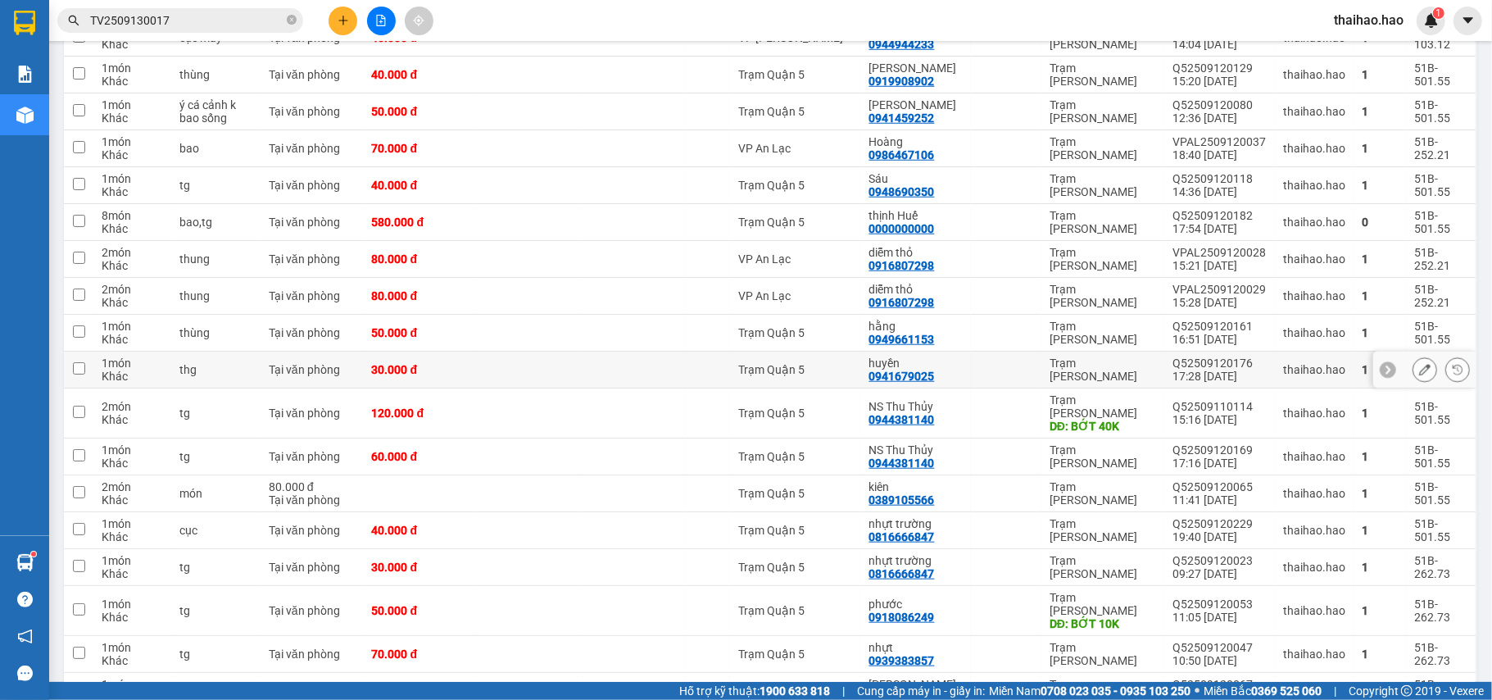
scroll to position [1109, 0]
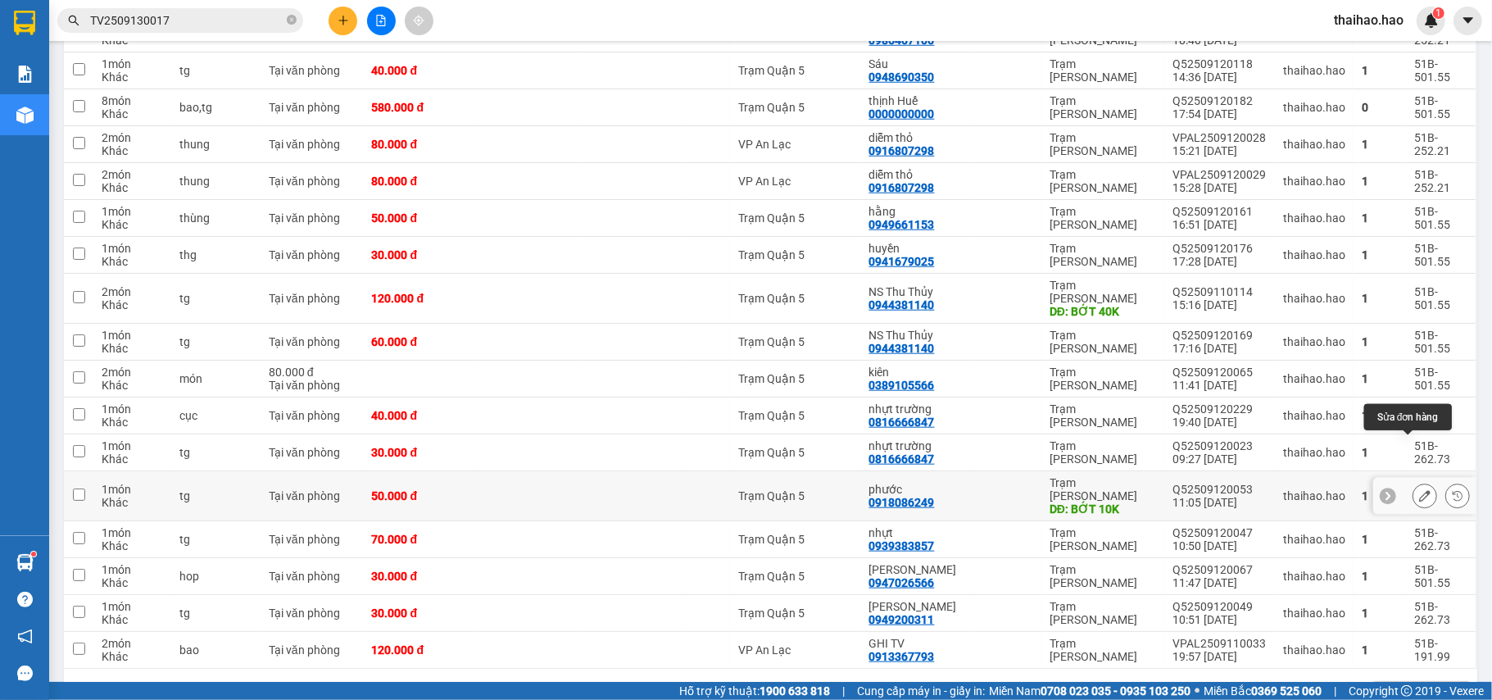
click at [1413, 482] on button at bounding box center [1424, 496] width 23 height 29
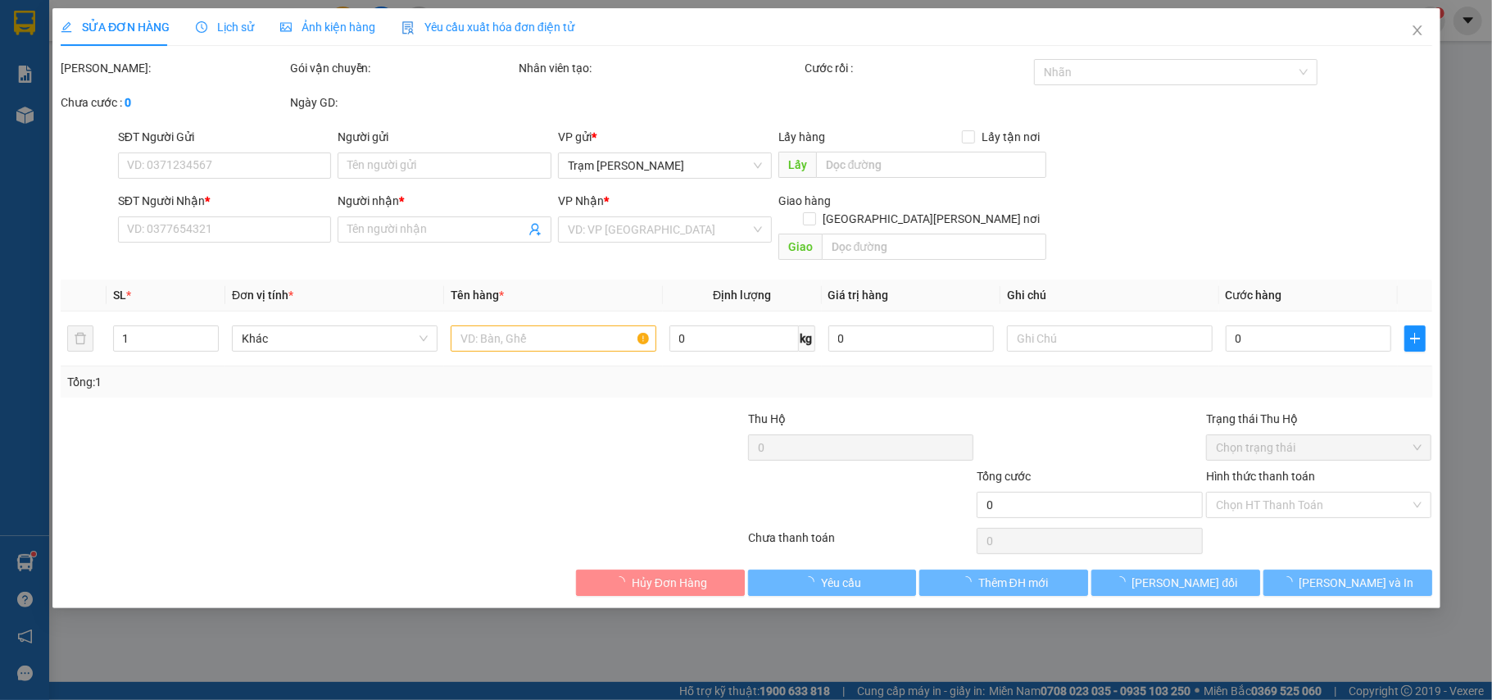
type input "0918086249"
type input "phước"
type input "BỚT 10K"
type input "50.000"
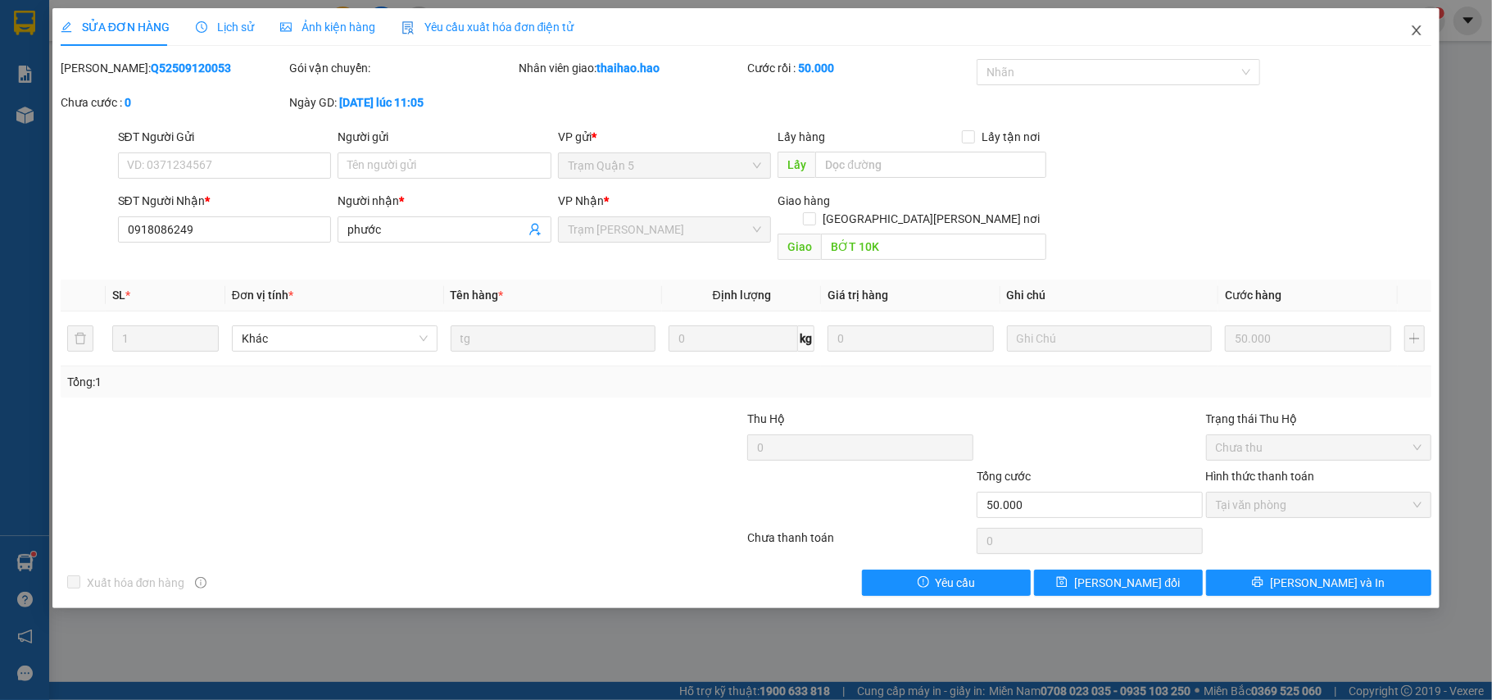
click at [1417, 30] on icon "close" at bounding box center [1416, 30] width 9 height 10
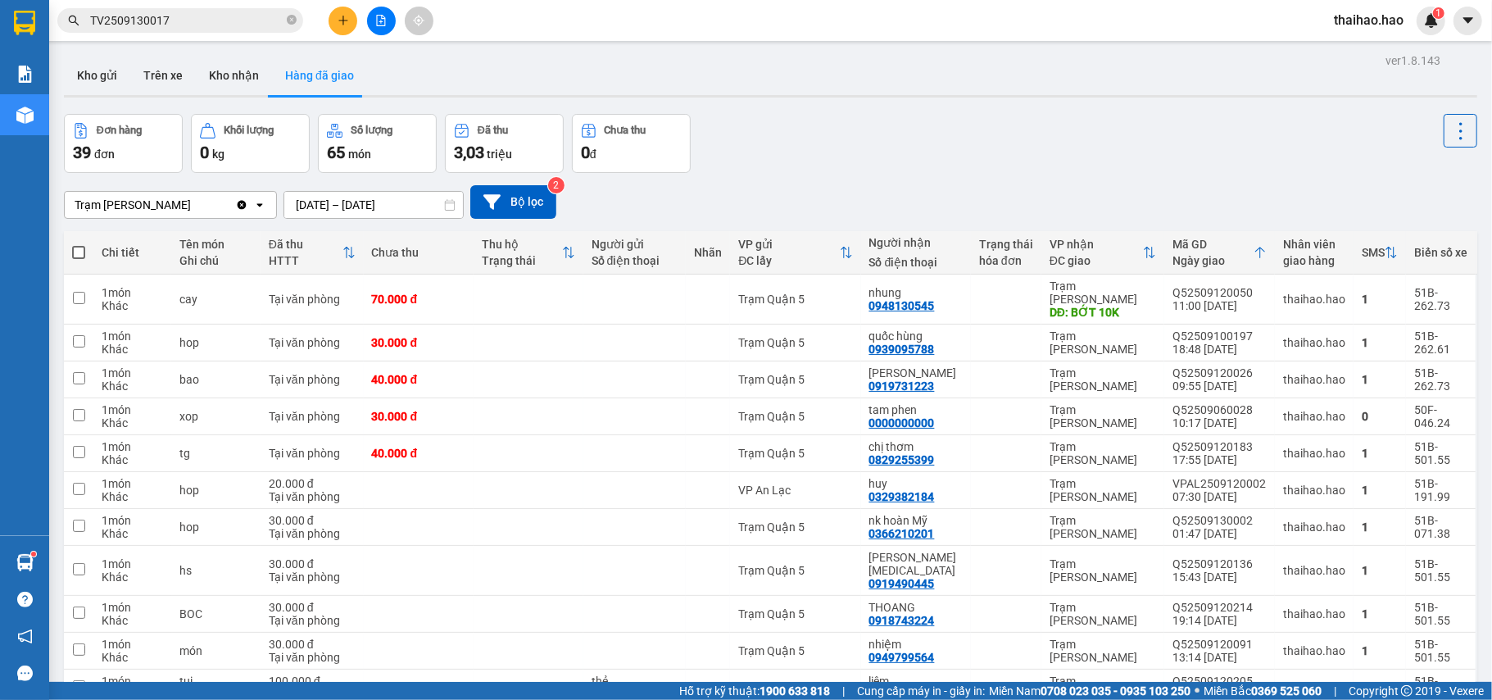
click at [283, 18] on span "TV2509130017" at bounding box center [180, 20] width 246 height 25
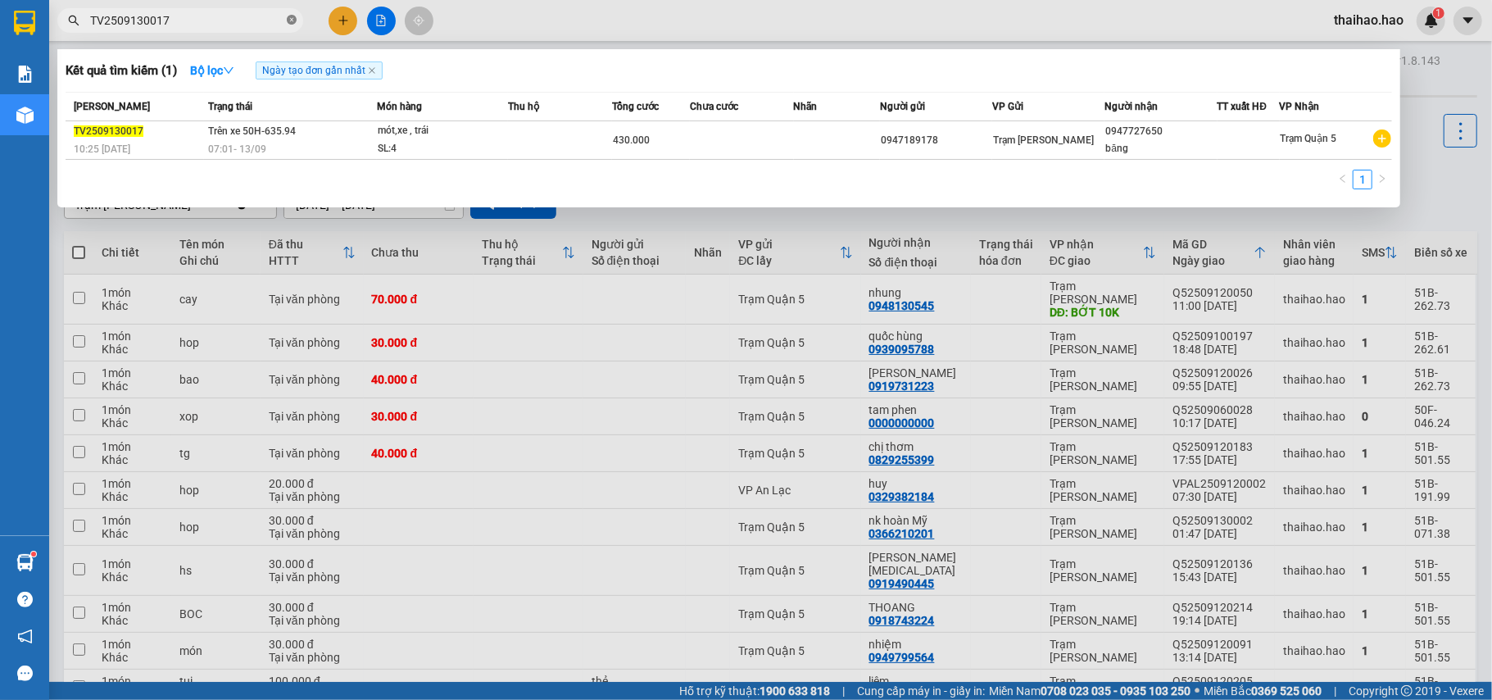
click at [288, 21] on icon "close-circle" at bounding box center [292, 20] width 10 height 10
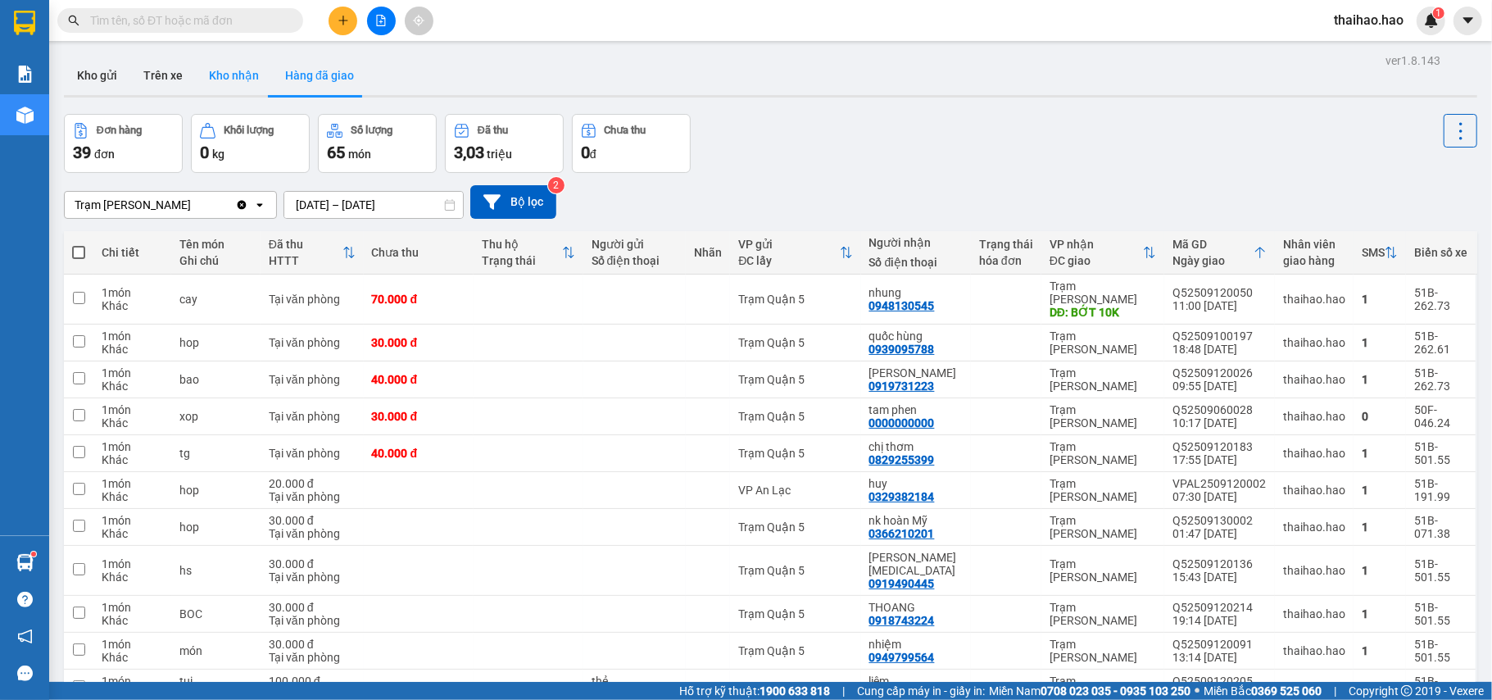
click at [230, 76] on button "Kho nhận" at bounding box center [234, 75] width 76 height 39
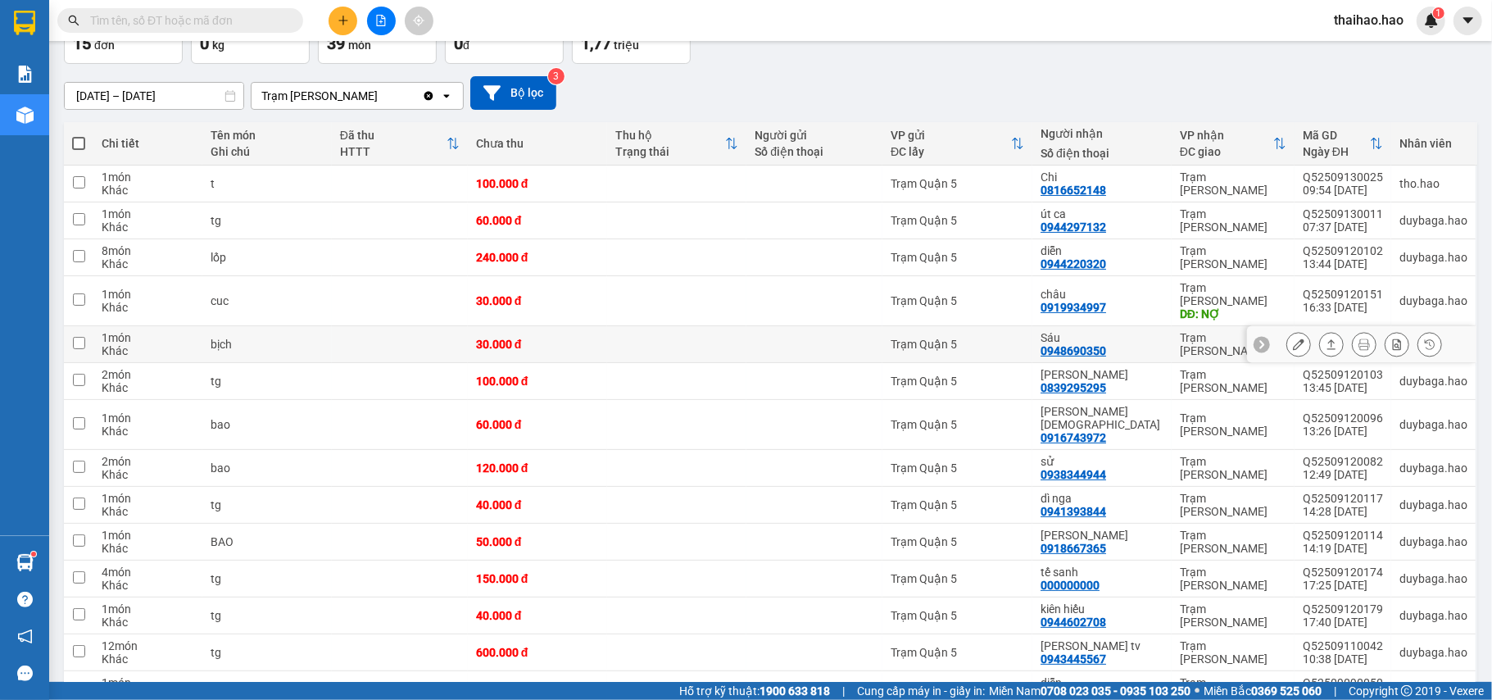
scroll to position [218, 0]
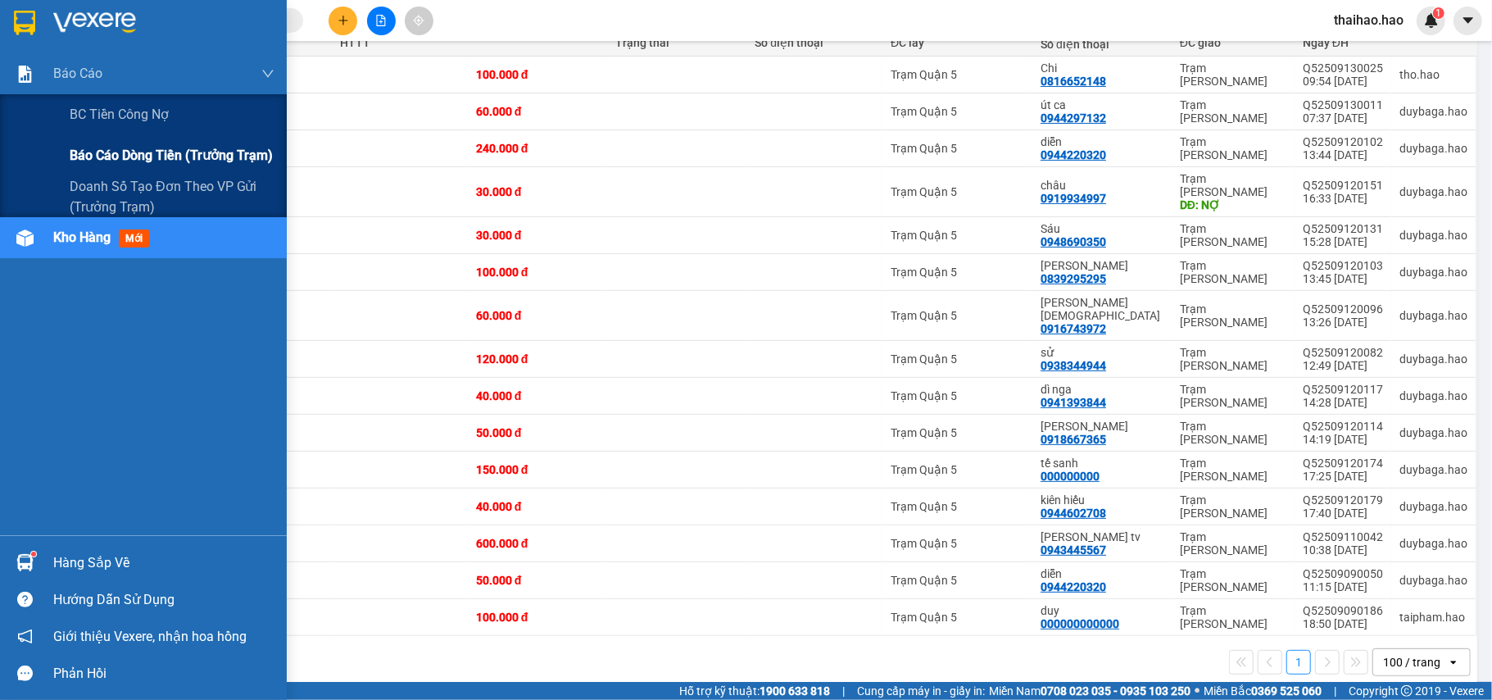
click at [89, 136] on div "Báo cáo dòng tiền (trưởng trạm)" at bounding box center [172, 155] width 205 height 41
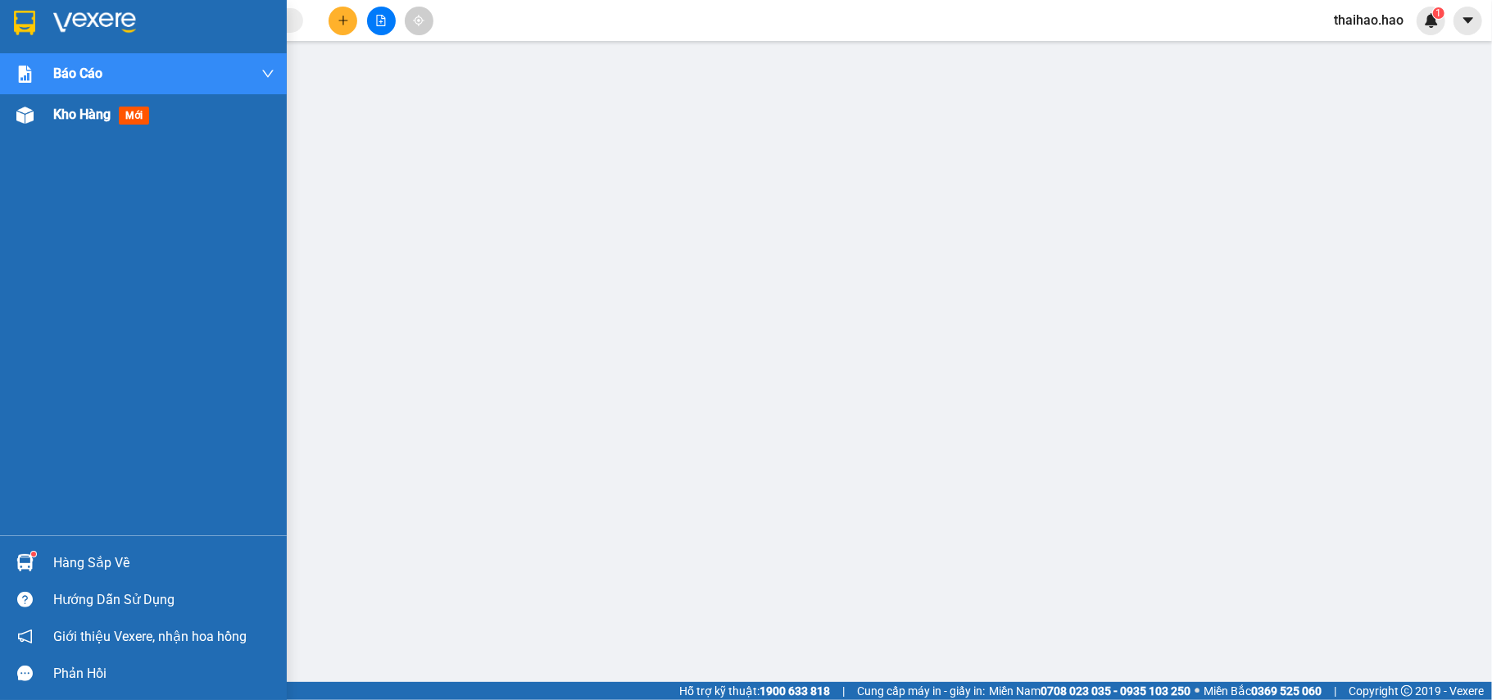
drag, startPoint x: 43, startPoint y: 121, endPoint x: 197, endPoint y: 119, distance: 153.2
click at [44, 121] on div "Kho hàng mới" at bounding box center [143, 114] width 287 height 41
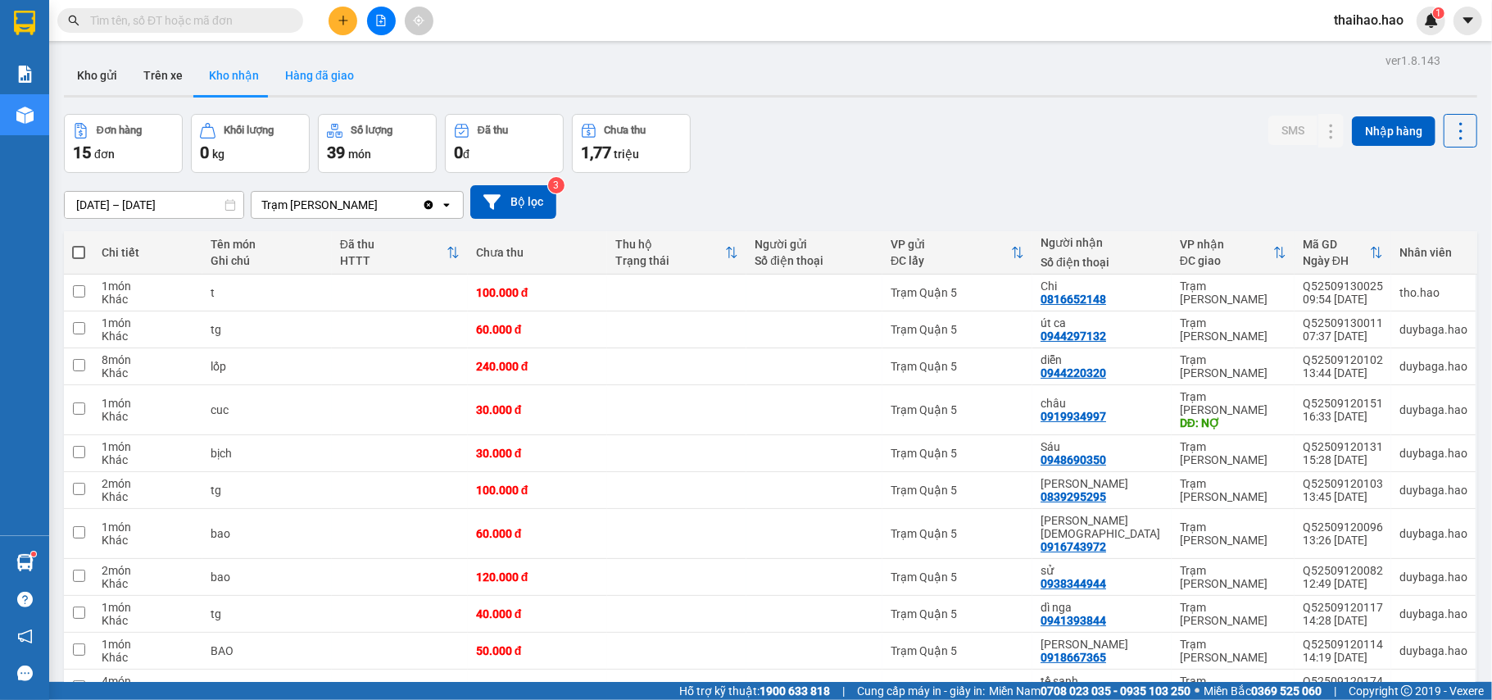
click at [323, 63] on button "Hàng đã giao" at bounding box center [319, 75] width 95 height 39
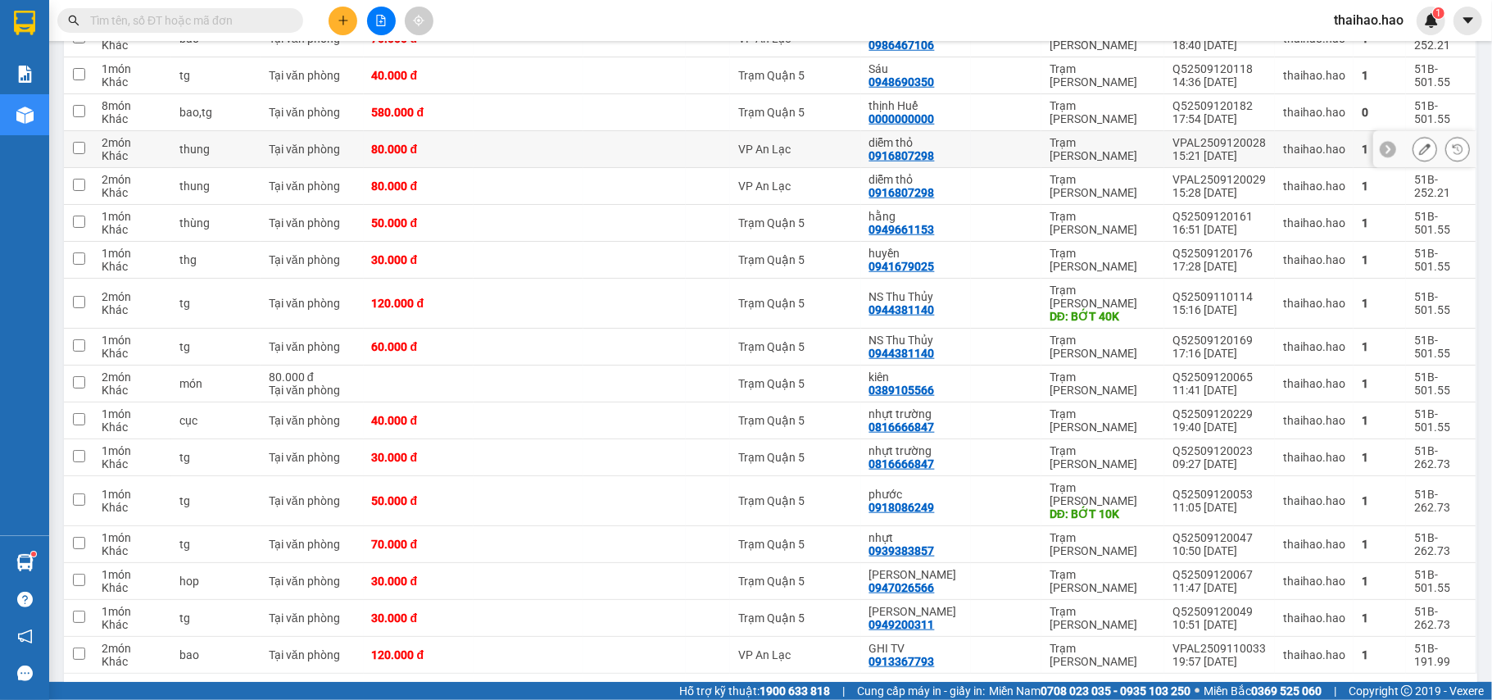
scroll to position [1109, 0]
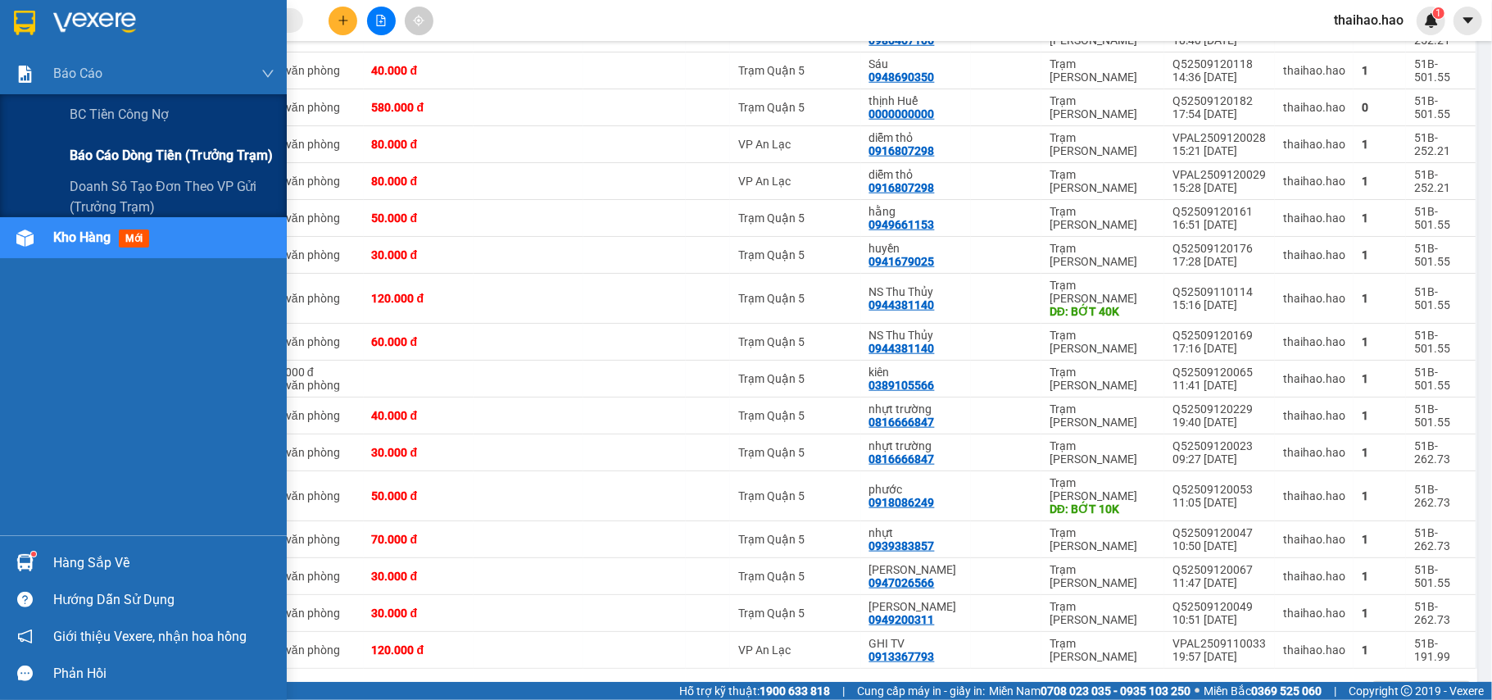
click at [98, 147] on span "Báo cáo dòng tiền (trưởng trạm)" at bounding box center [171, 155] width 203 height 20
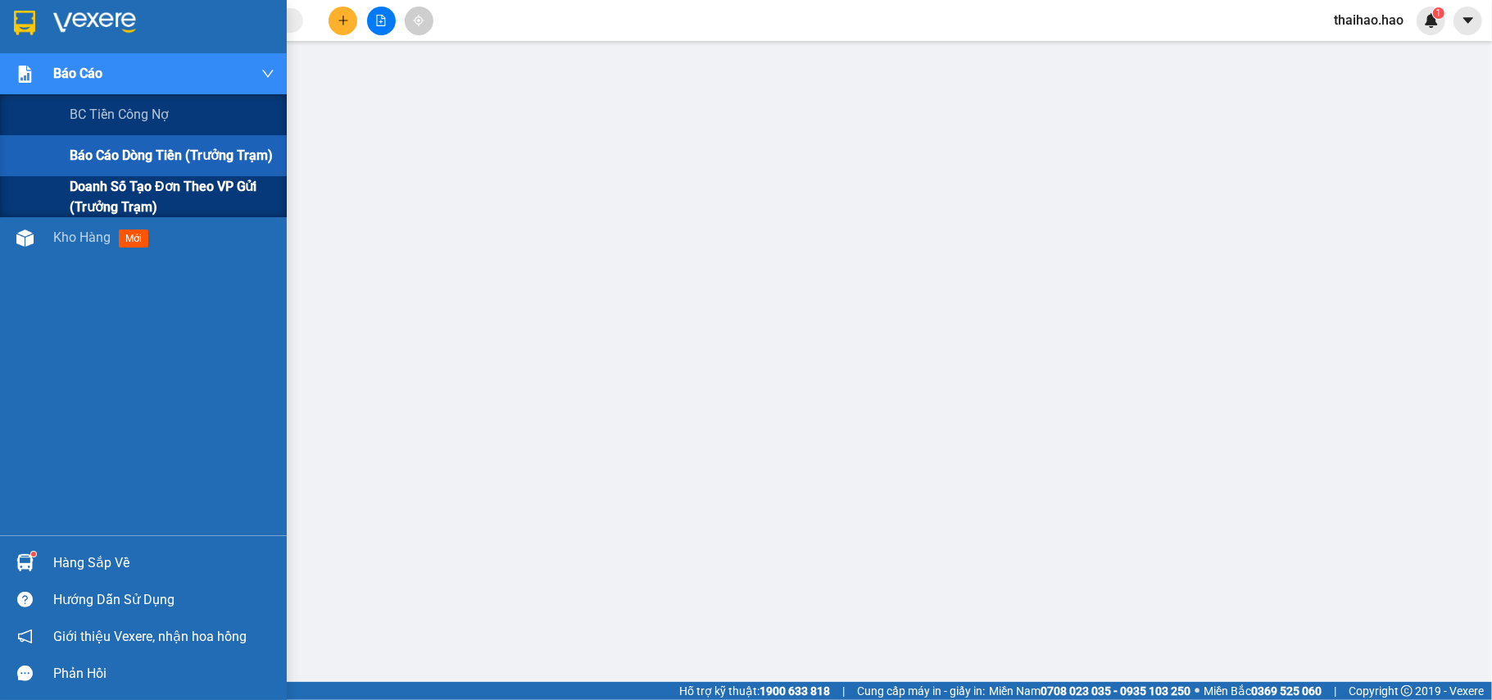
scroll to position [112, 0]
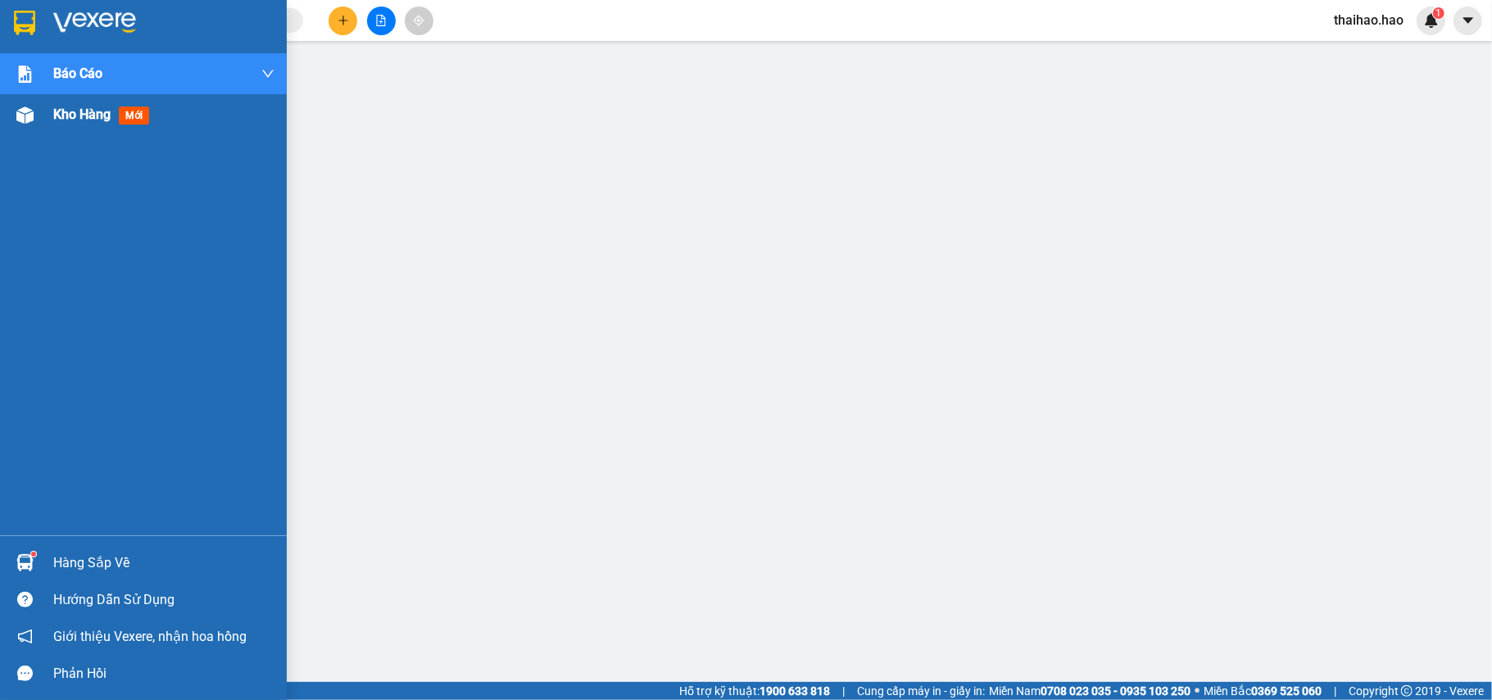
click at [37, 122] on div at bounding box center [25, 115] width 29 height 29
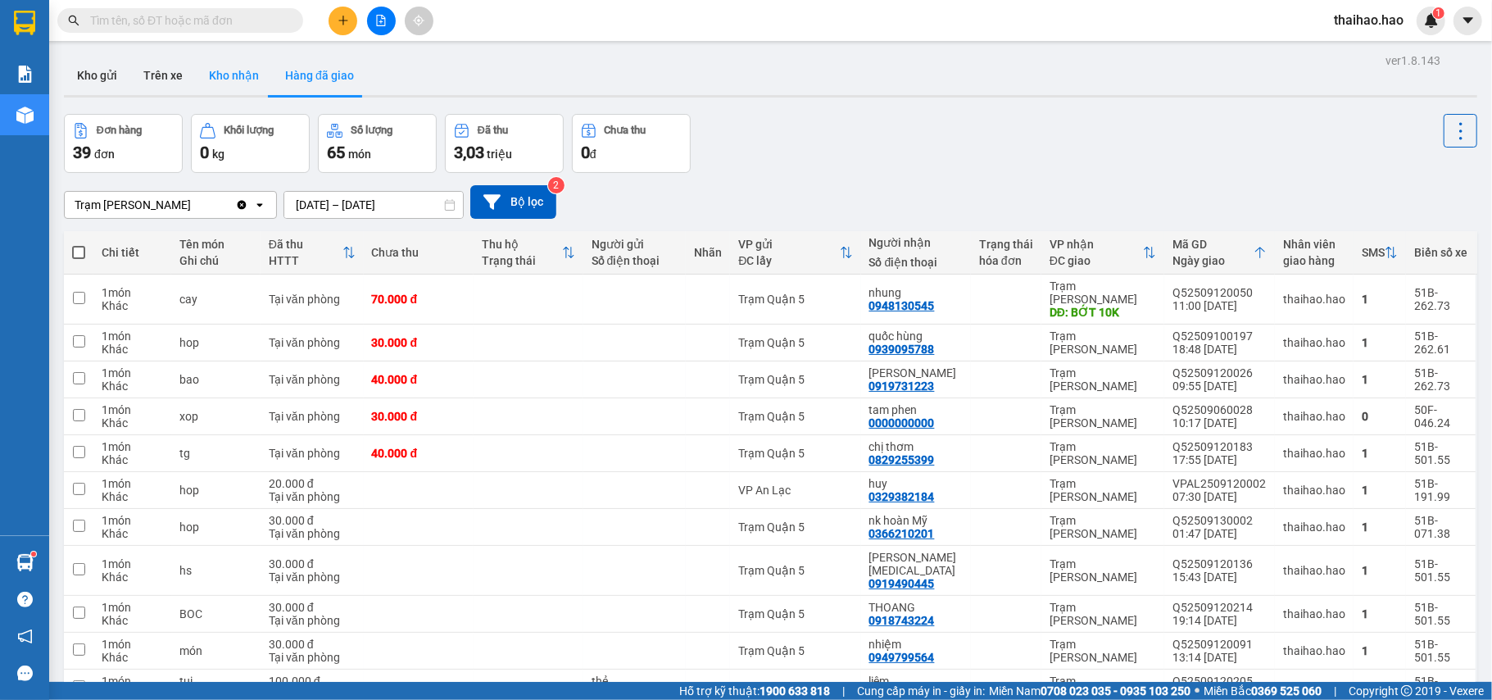
click at [203, 76] on button "Kho nhận" at bounding box center [234, 75] width 76 height 39
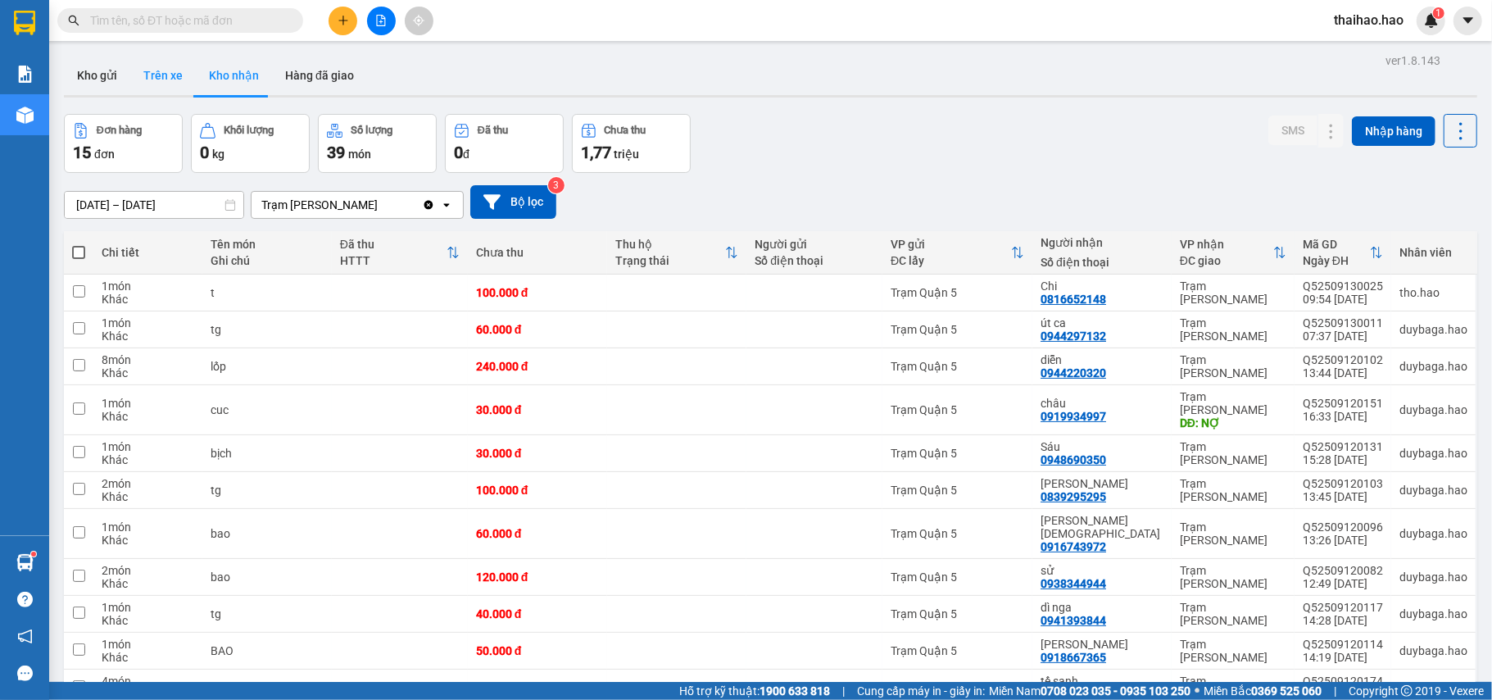
click at [156, 80] on button "Trên xe" at bounding box center [163, 75] width 66 height 39
type input "[DATE] – [DATE]"
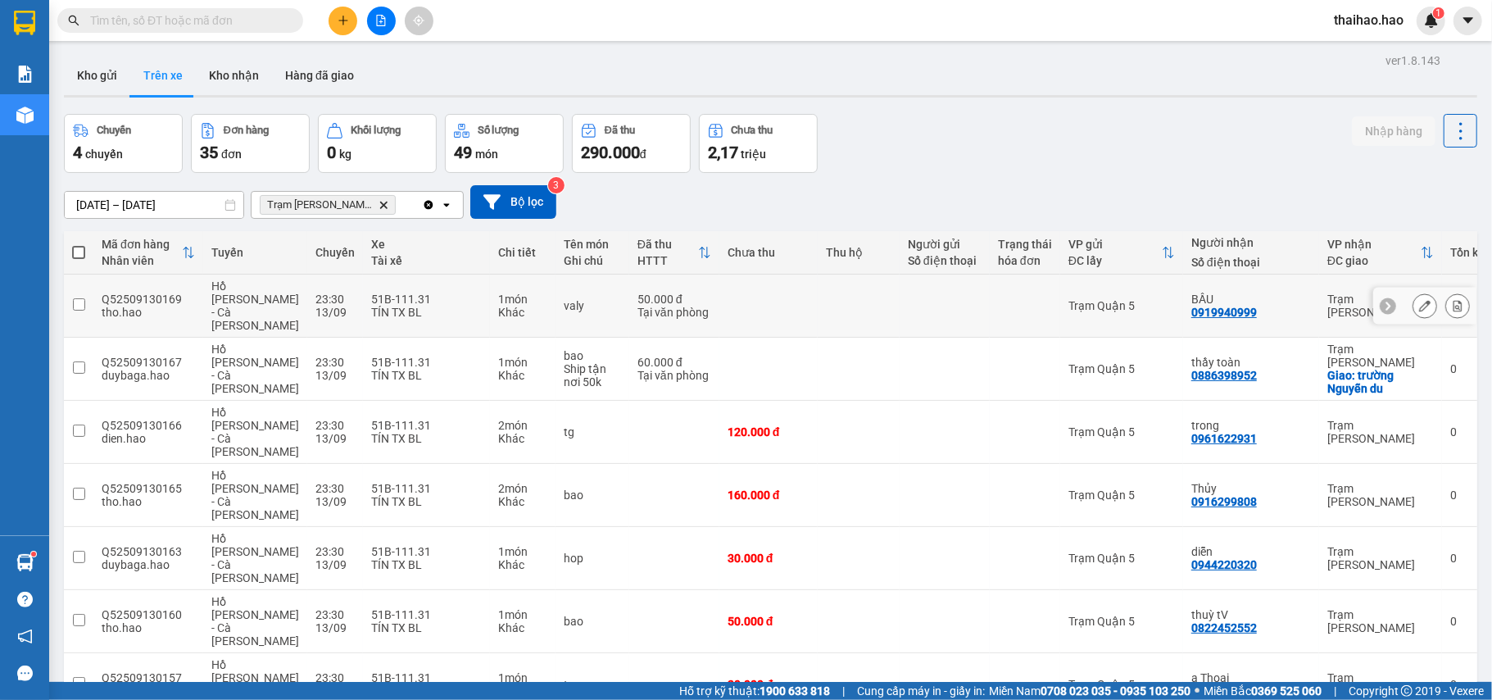
click at [1419, 300] on icon at bounding box center [1424, 305] width 11 height 11
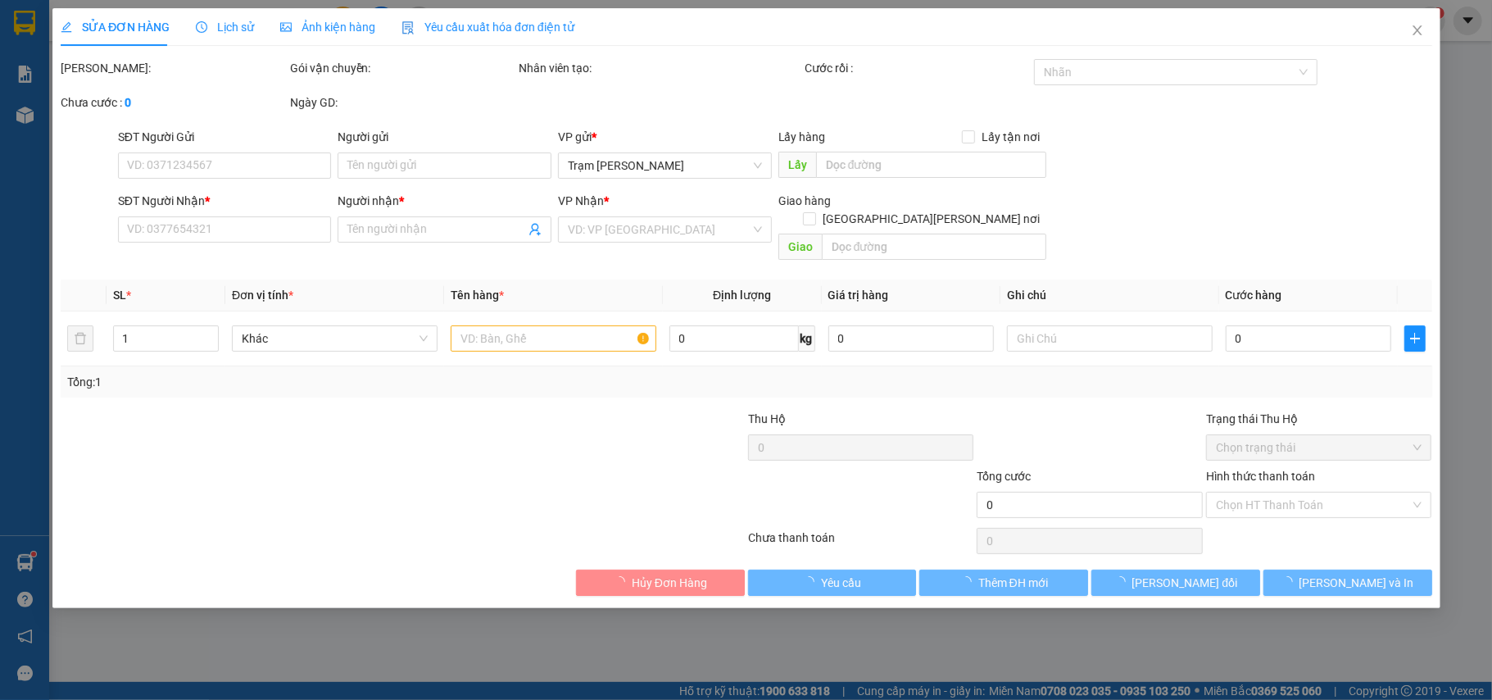
type input "0919940999"
type input "BẦU"
type input "50.000"
type input "0"
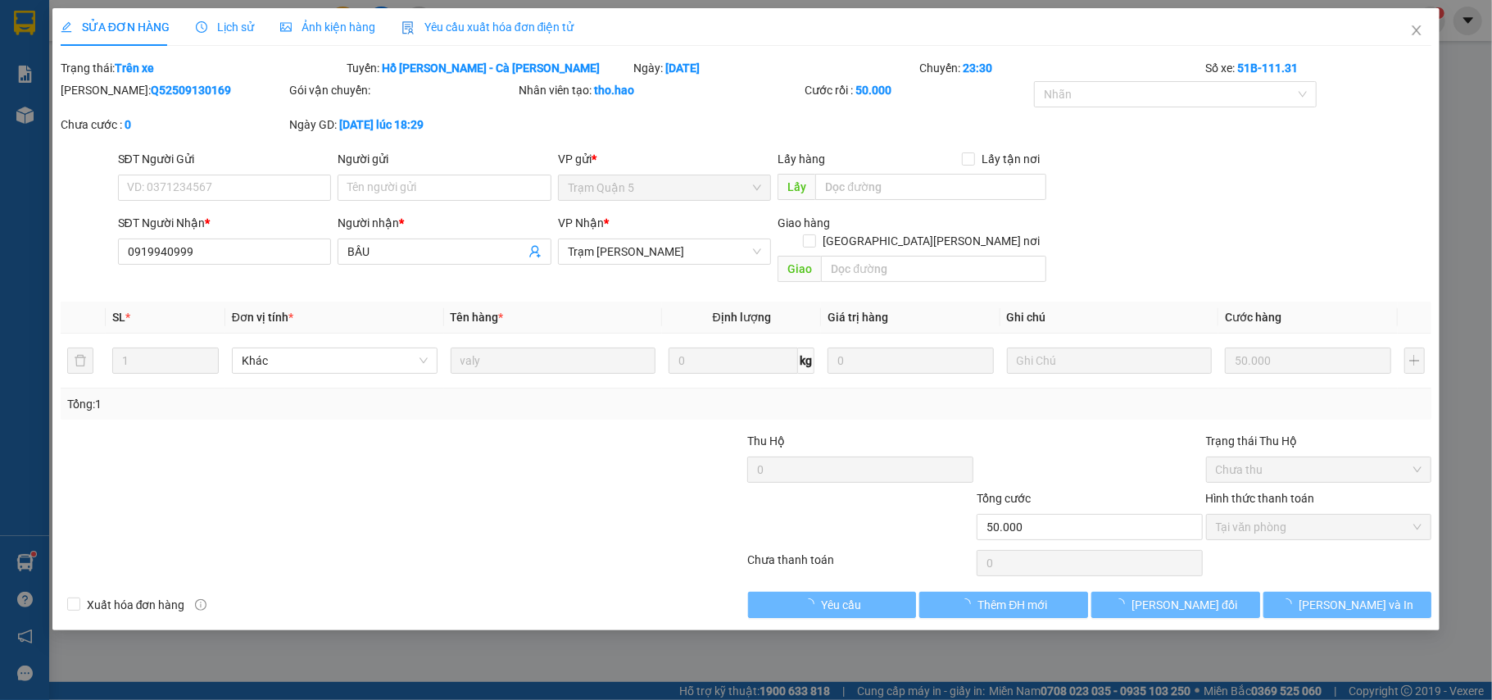
click at [247, 20] on span "Lịch sử" at bounding box center [225, 26] width 58 height 13
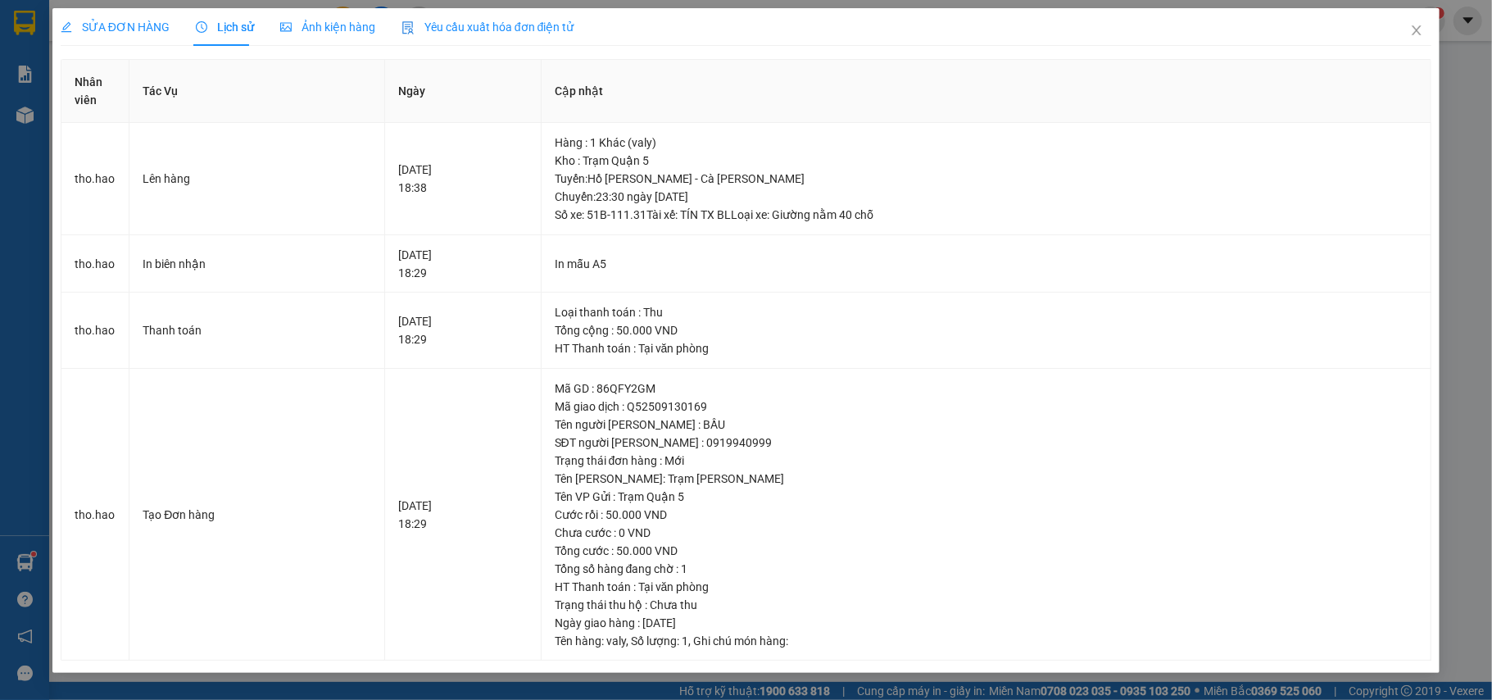
click at [292, 41] on div "Ảnh kiện hàng" at bounding box center [327, 27] width 95 height 38
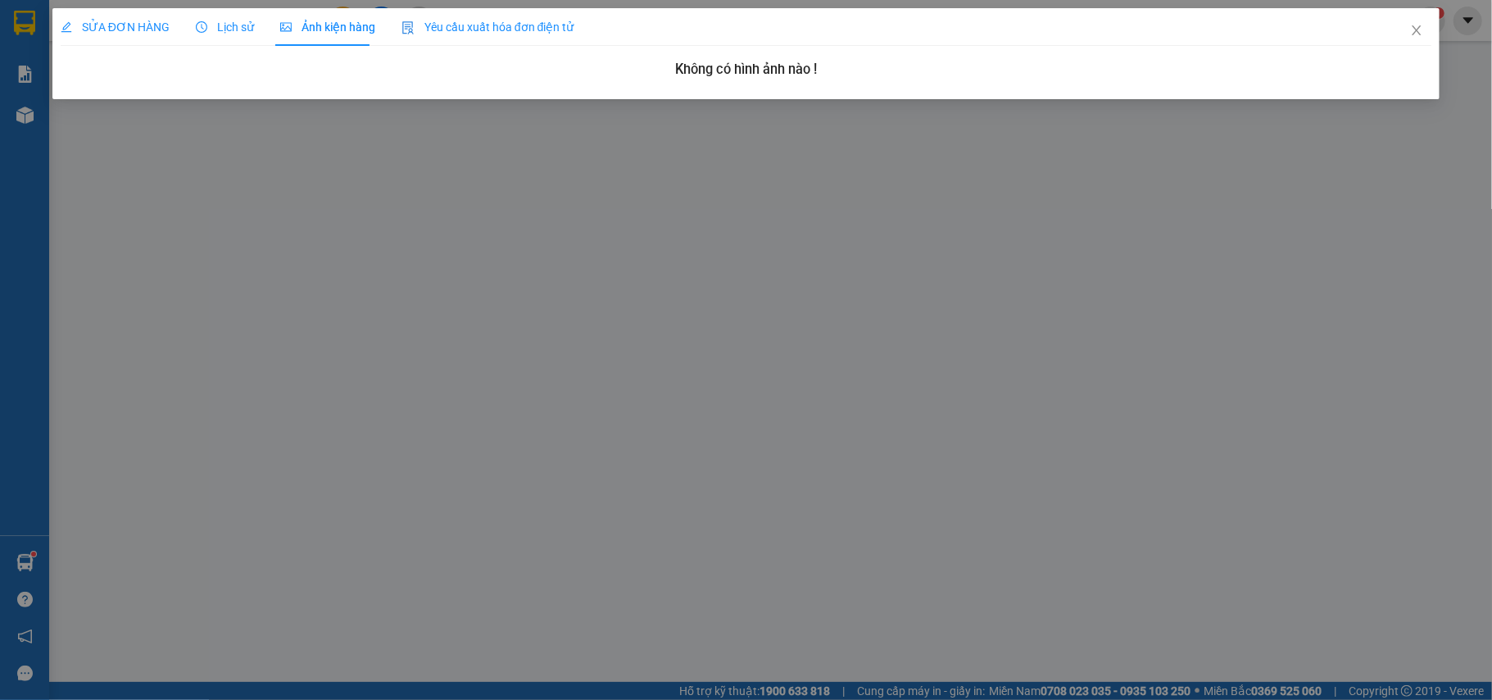
click at [211, 33] on span "Lịch sử" at bounding box center [225, 26] width 58 height 13
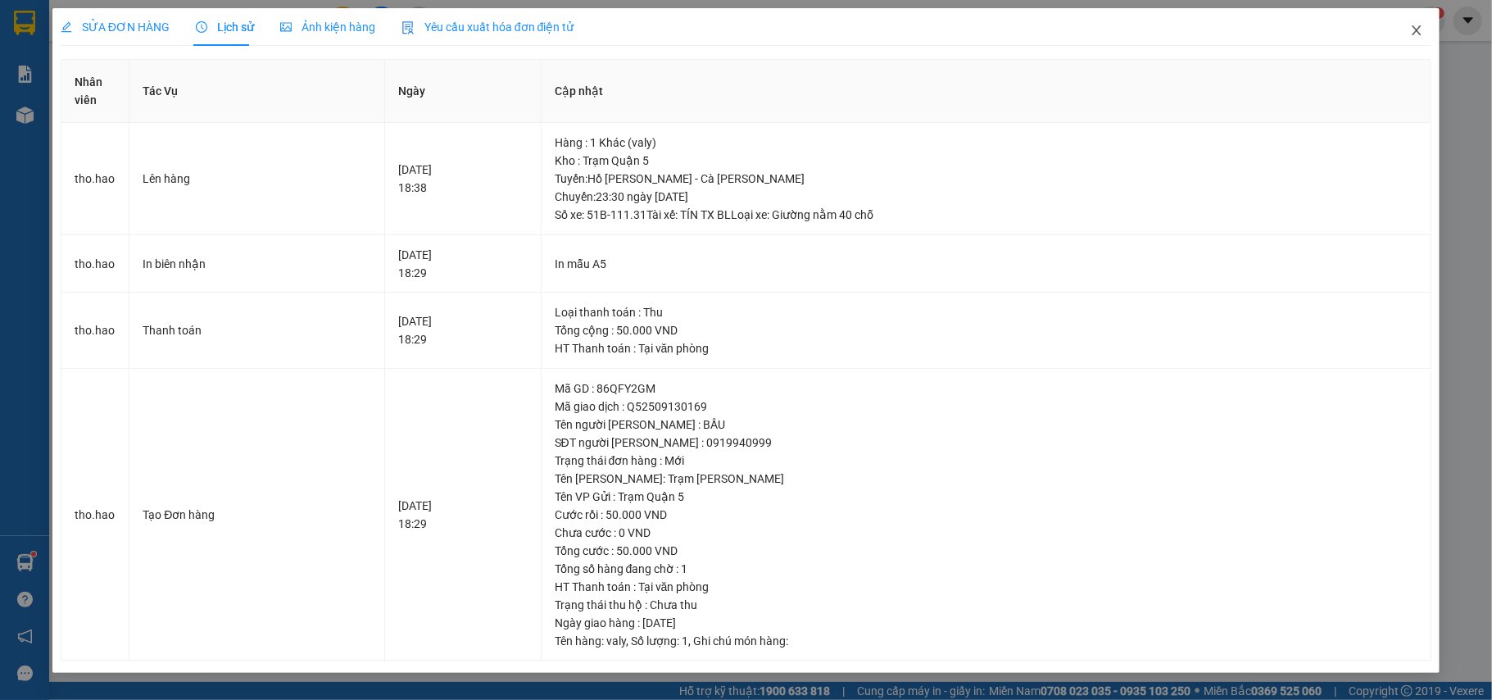
click at [1412, 39] on span "Close" at bounding box center [1416, 31] width 46 height 46
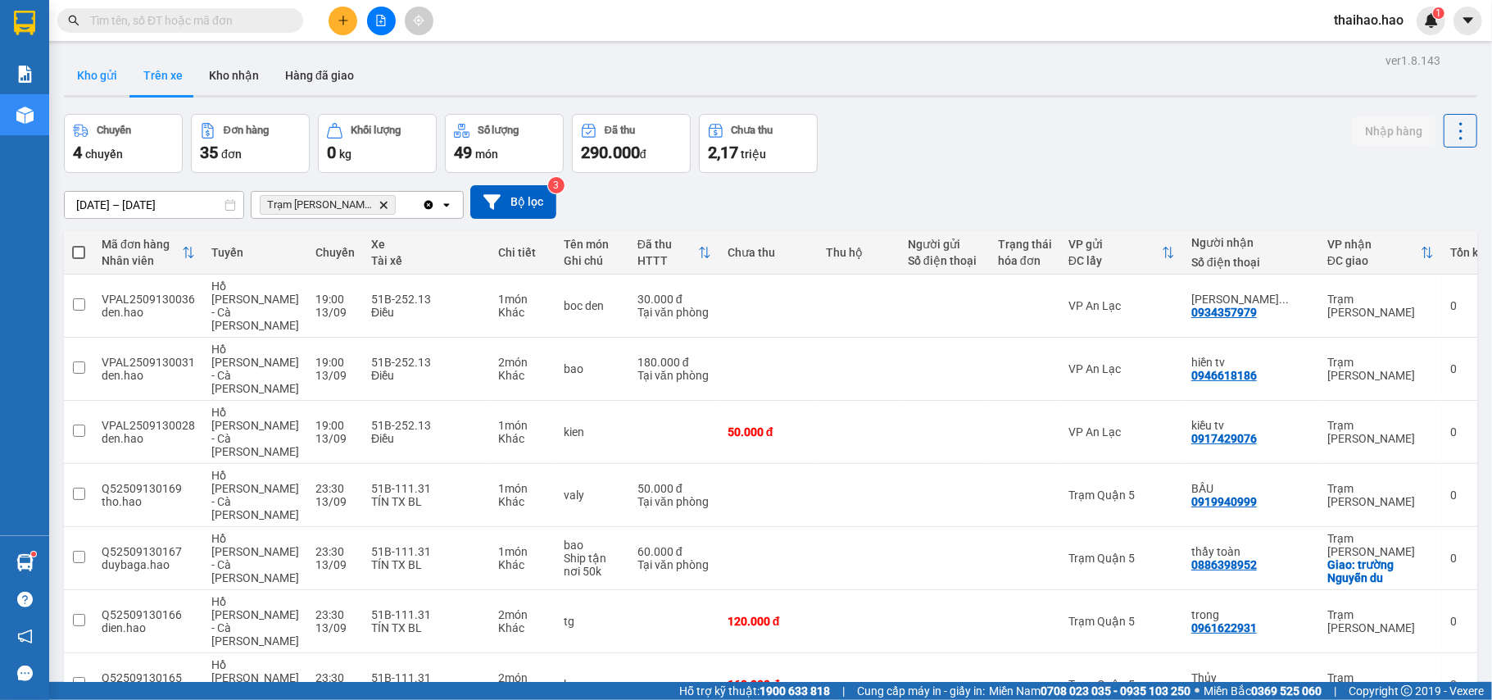
click at [99, 82] on button "Kho gửi" at bounding box center [97, 75] width 66 height 39
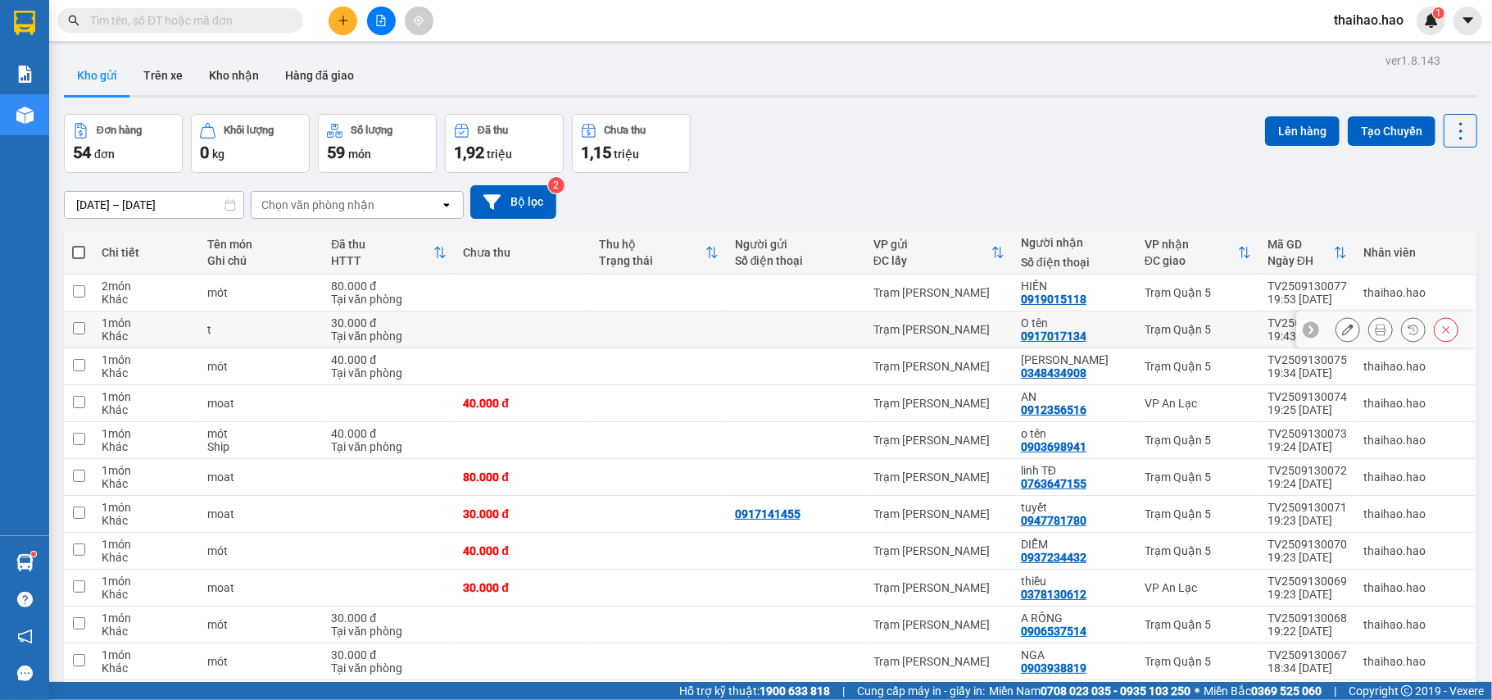
click at [1375, 331] on icon at bounding box center [1380, 329] width 11 height 11
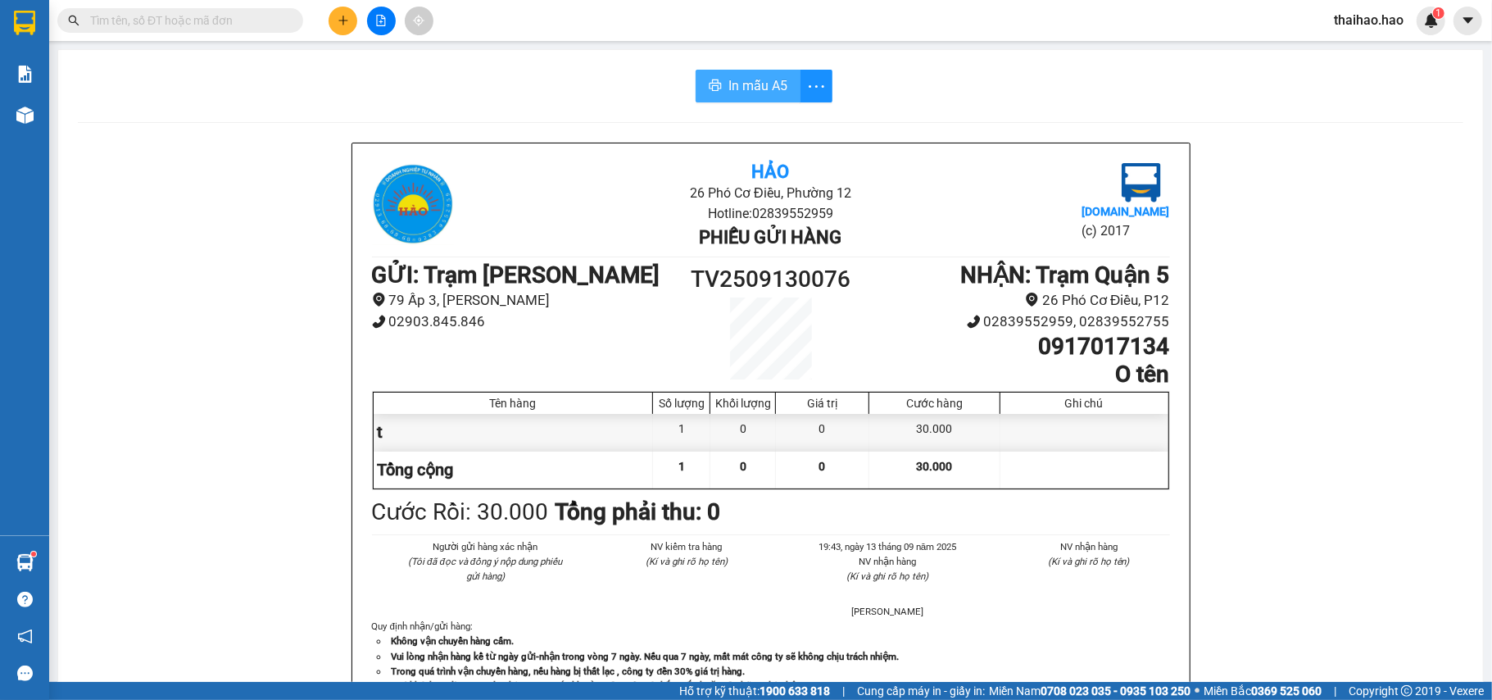
click at [739, 82] on span "In mẫu A5" at bounding box center [757, 85] width 59 height 20
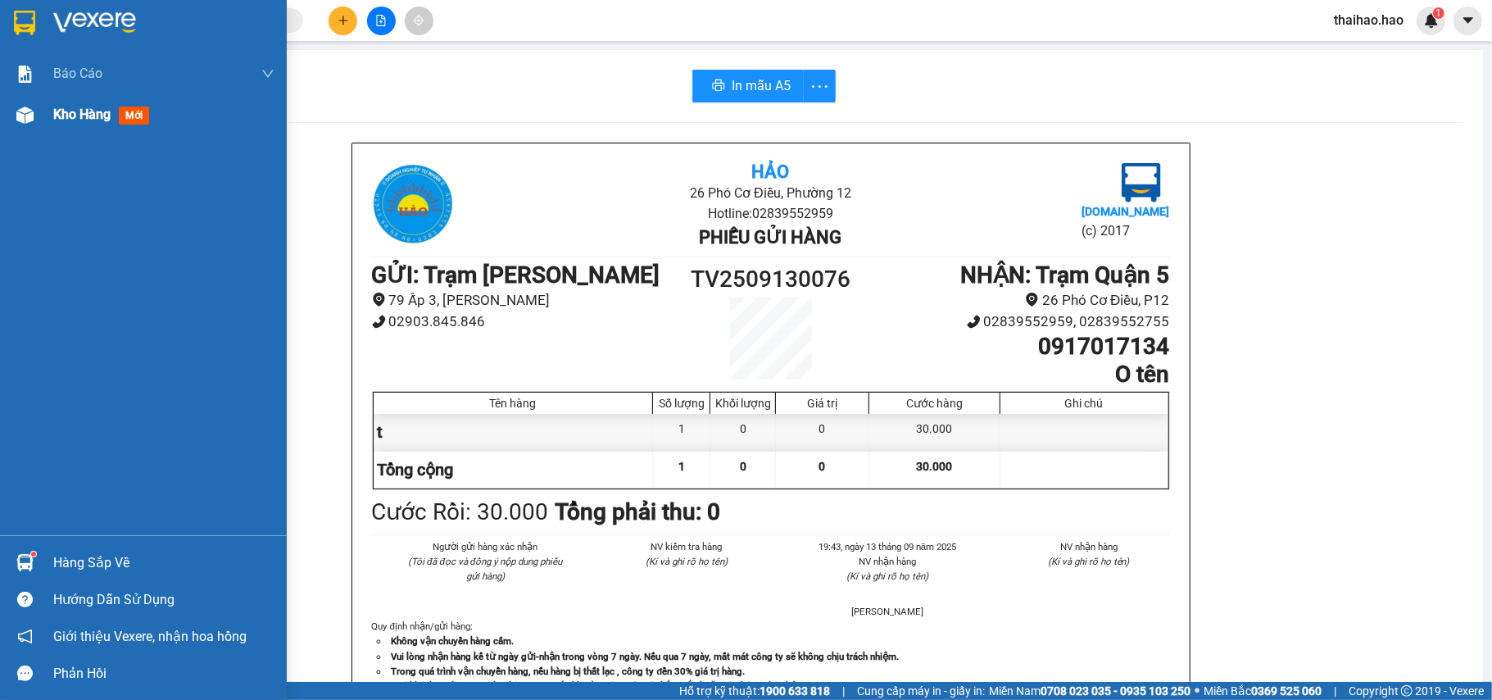
click at [11, 125] on div at bounding box center [25, 115] width 29 height 29
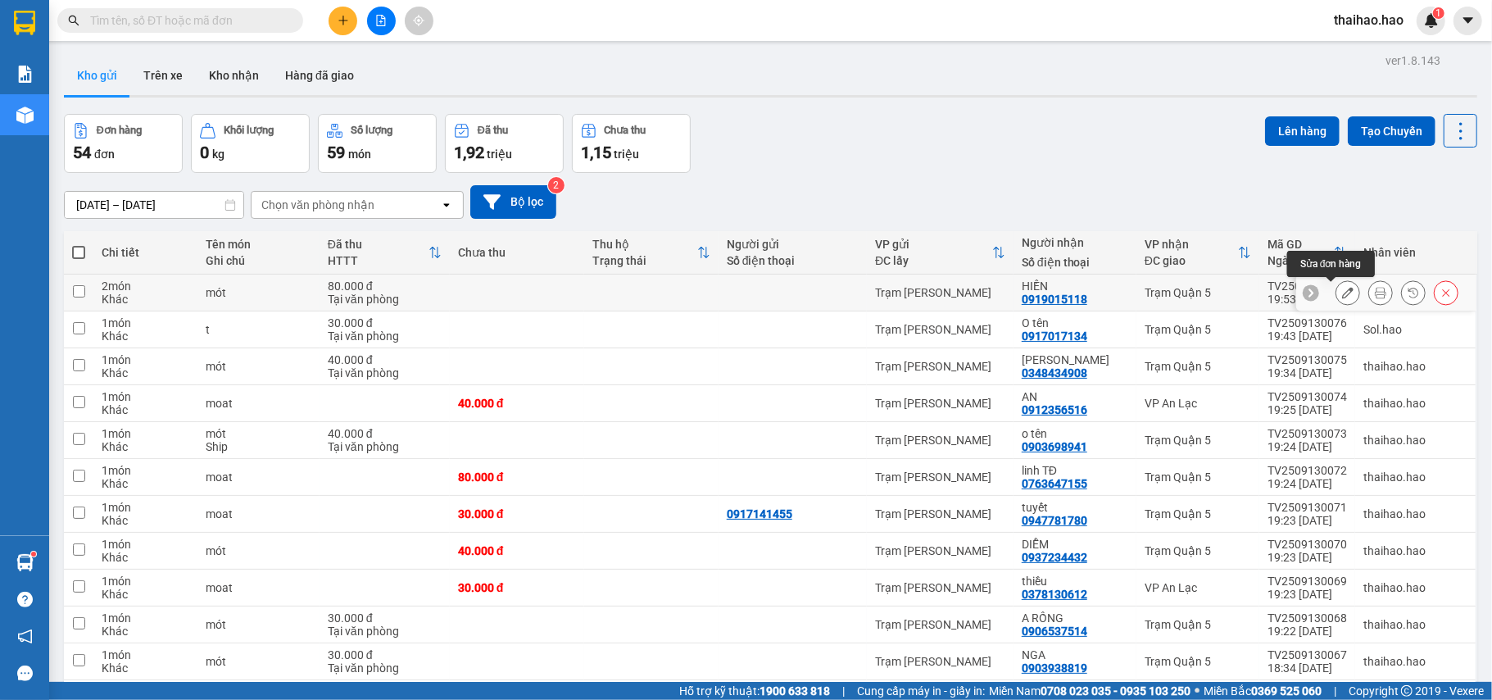
click at [1369, 293] on button at bounding box center [1380, 293] width 23 height 29
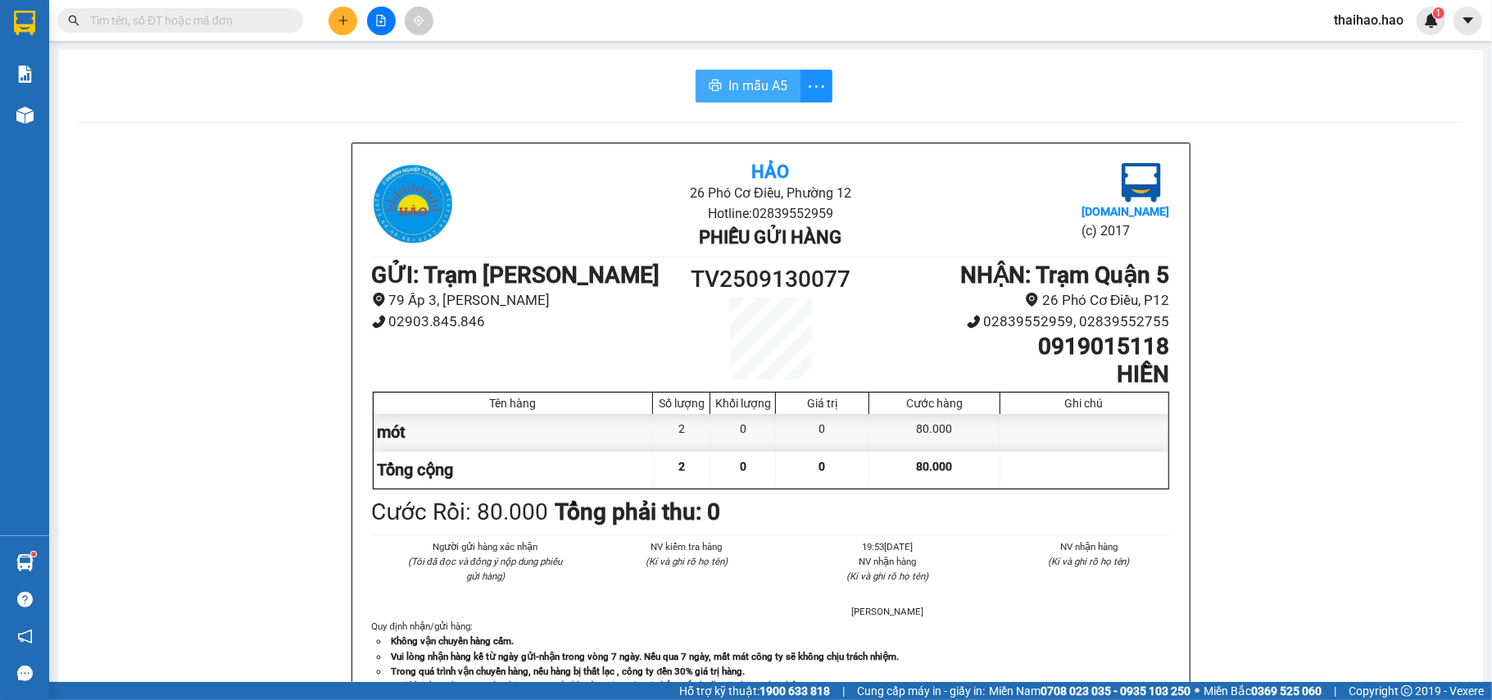
click at [728, 93] on span "In mẫu A5" at bounding box center [757, 85] width 59 height 20
click at [279, 15] on input "text" at bounding box center [186, 20] width 193 height 18
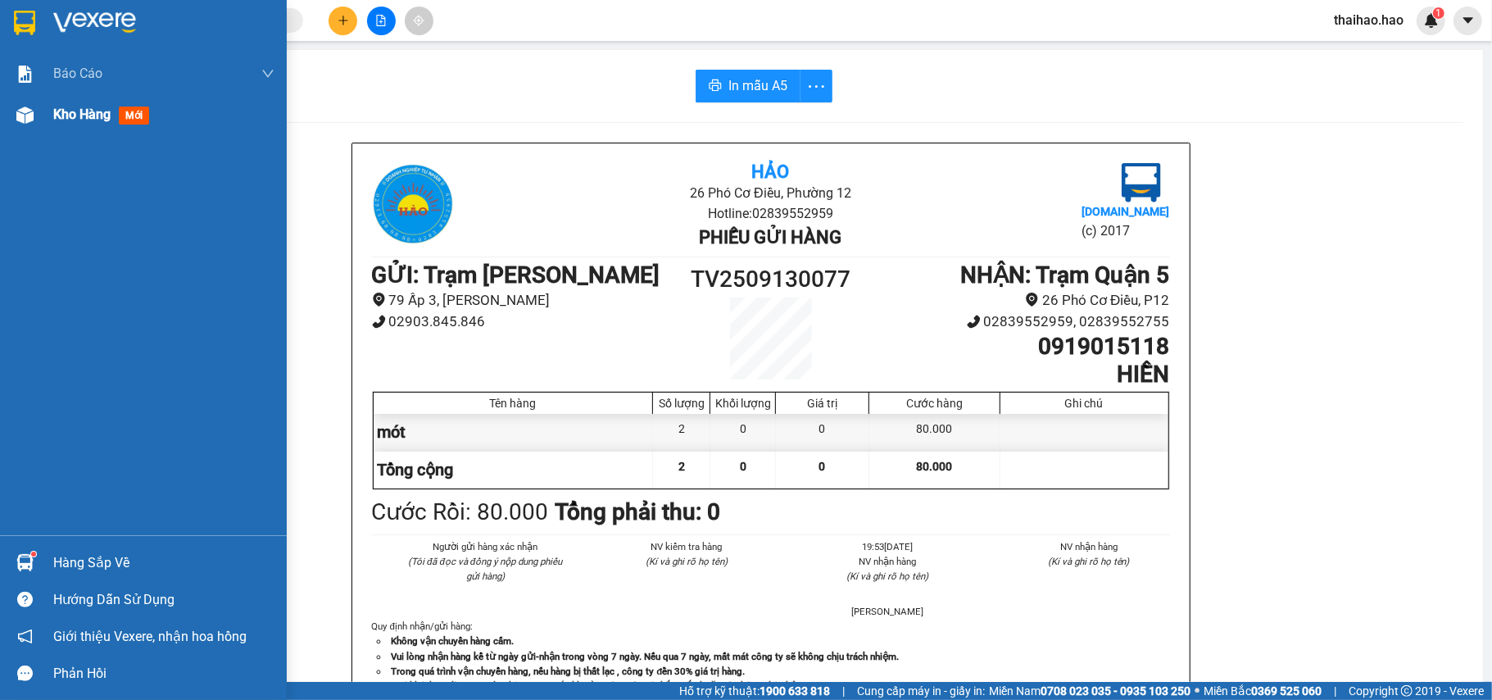
click at [63, 104] on div "Kho hàng mới" at bounding box center [104, 114] width 102 height 20
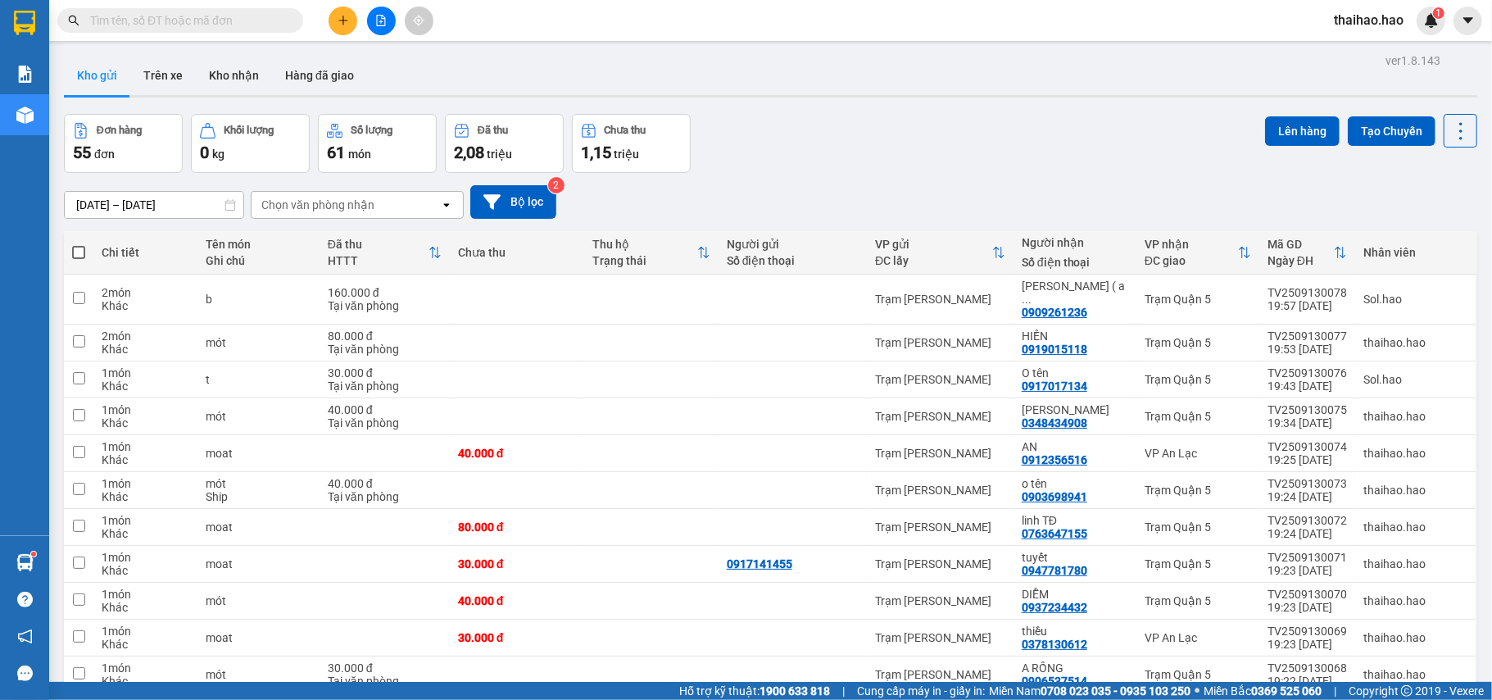
click at [119, 15] on input "text" at bounding box center [186, 20] width 193 height 18
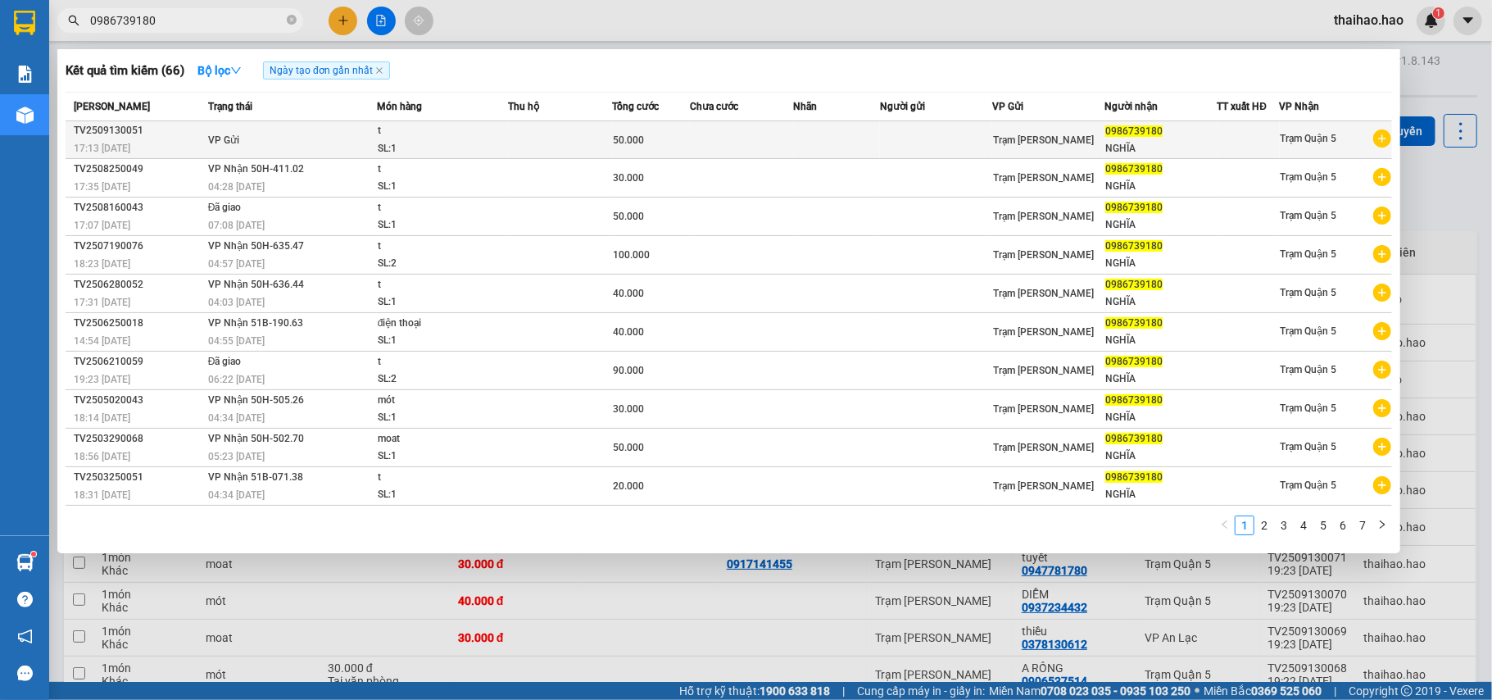
type input "0986739180"
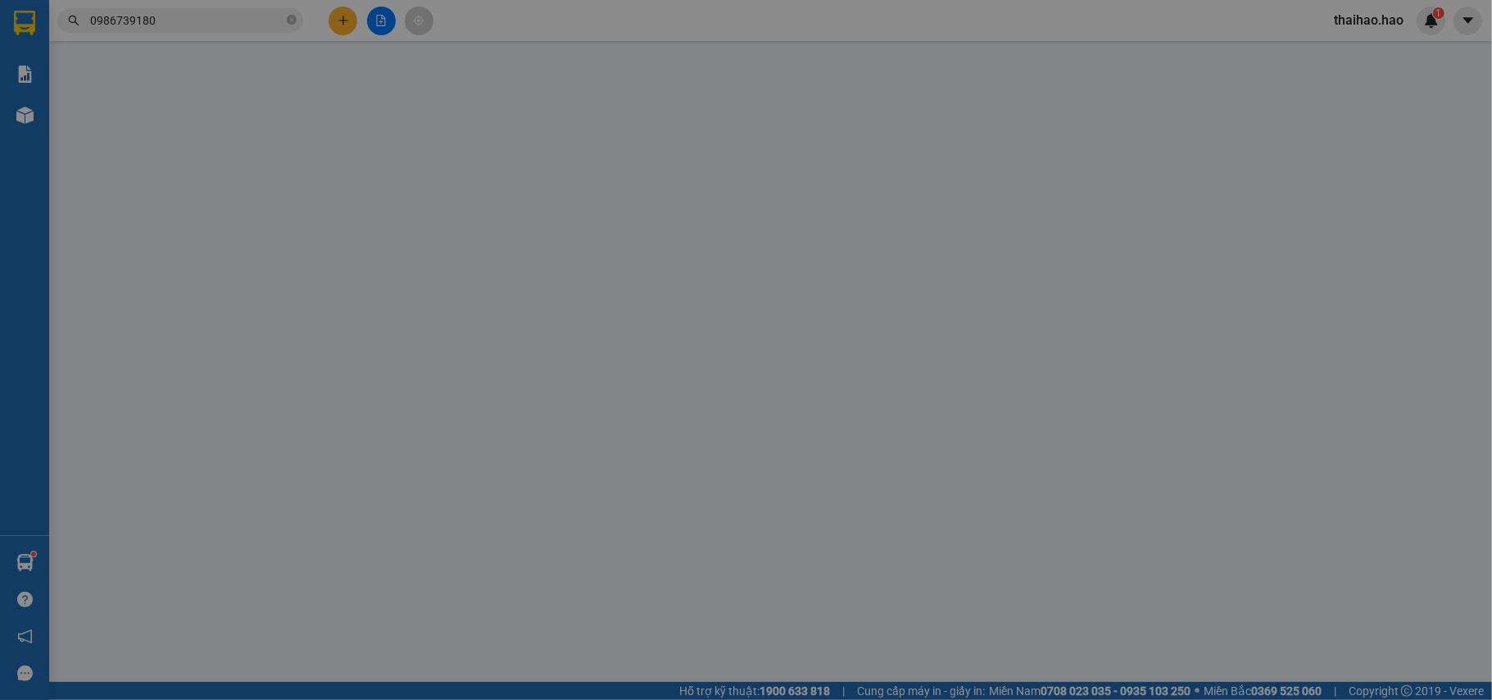
type input "0986739180"
type input "NGHĨA"
type input "50.000"
type input "0"
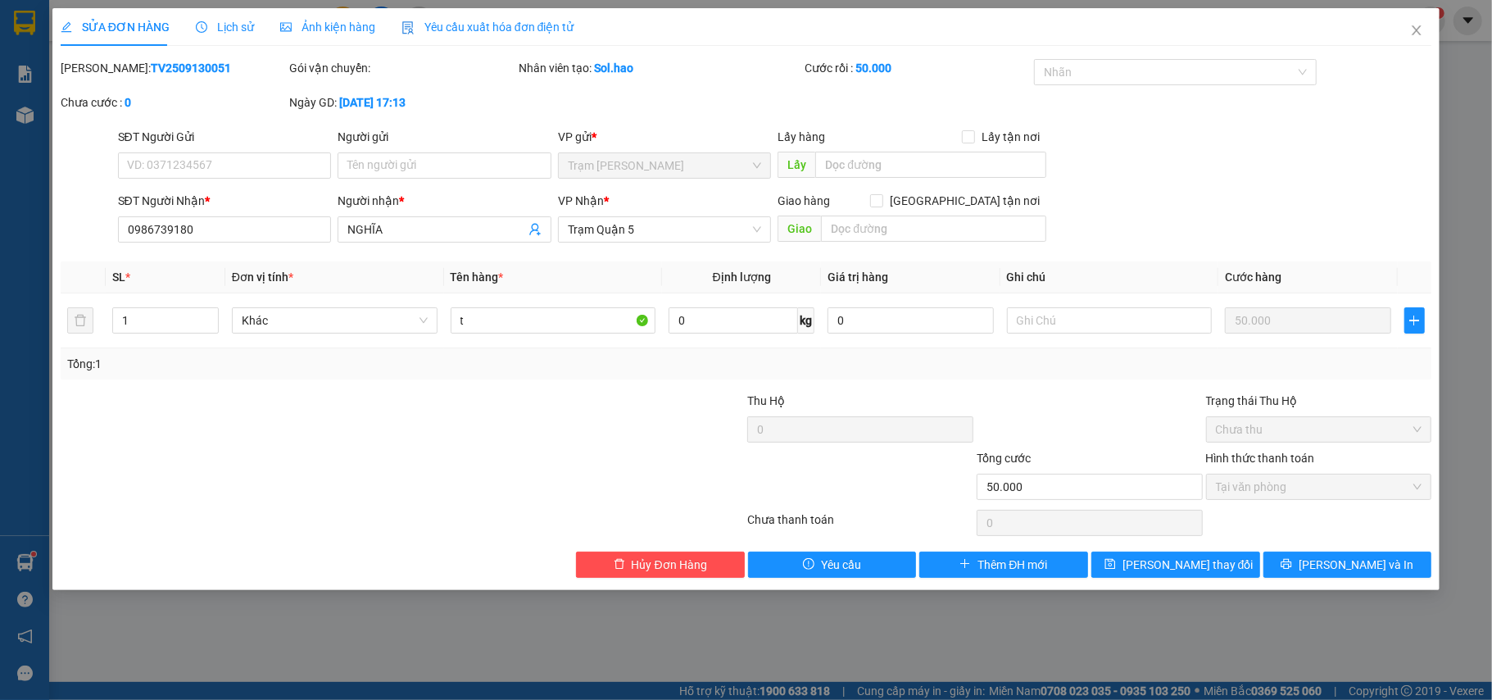
click at [224, 23] on span "Lịch sử" at bounding box center [225, 26] width 58 height 13
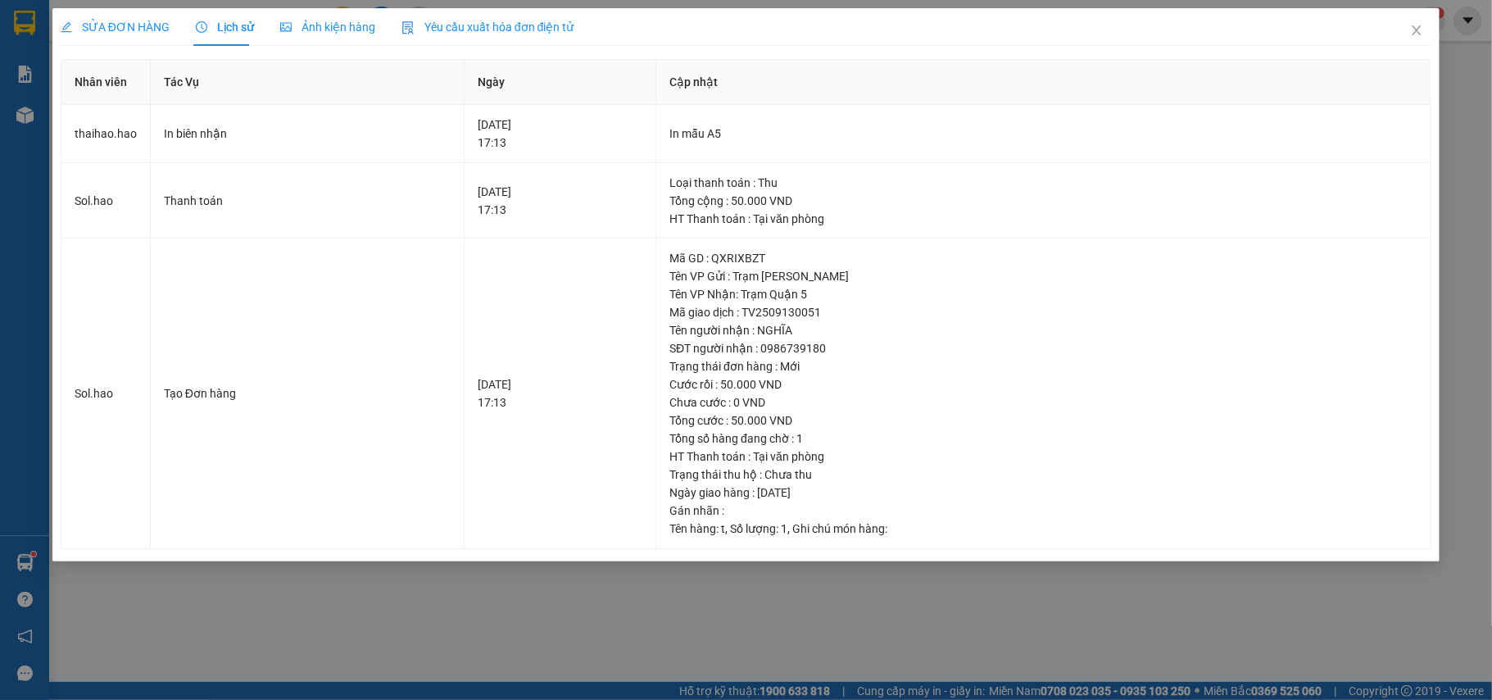
click at [105, 29] on span "SỬA ĐƠN HÀNG" at bounding box center [115, 26] width 109 height 13
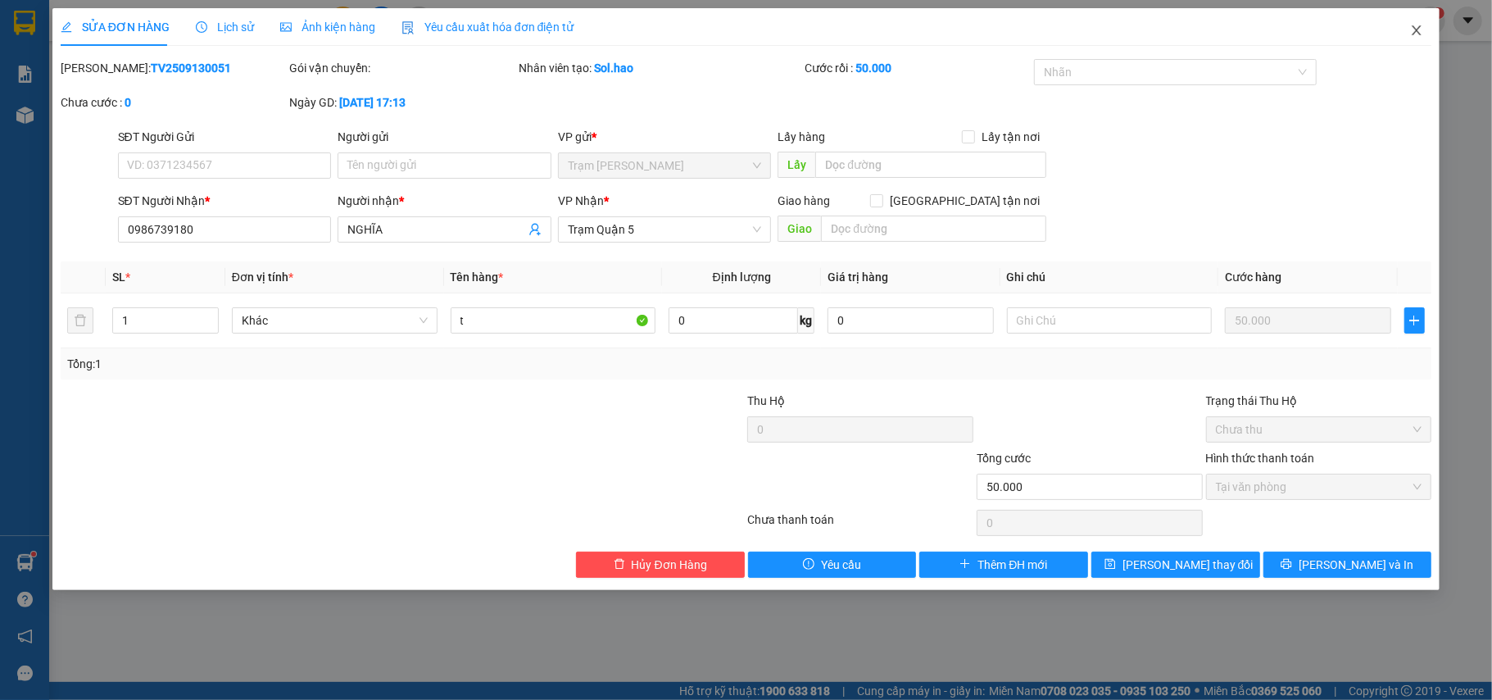
click at [1420, 27] on icon "close" at bounding box center [1416, 30] width 9 height 10
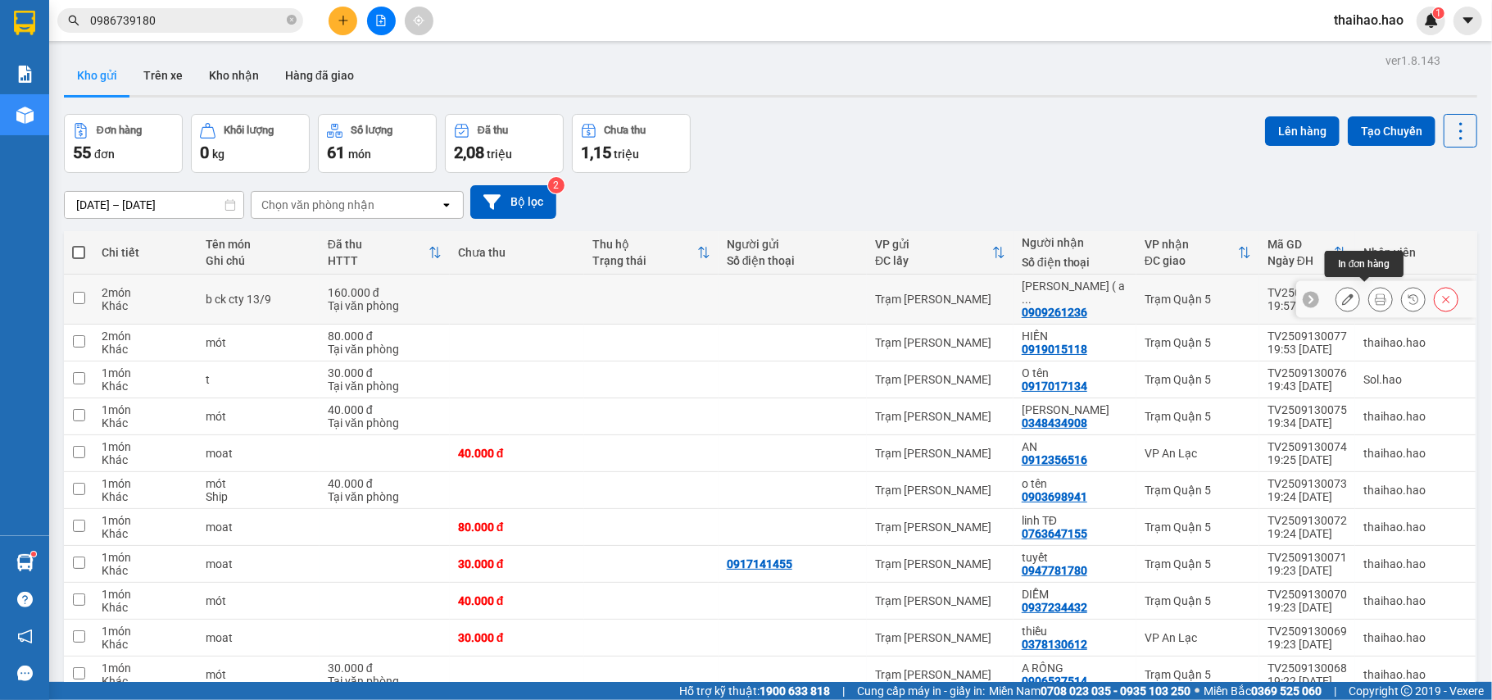
click at [1375, 295] on icon at bounding box center [1380, 298] width 11 height 11
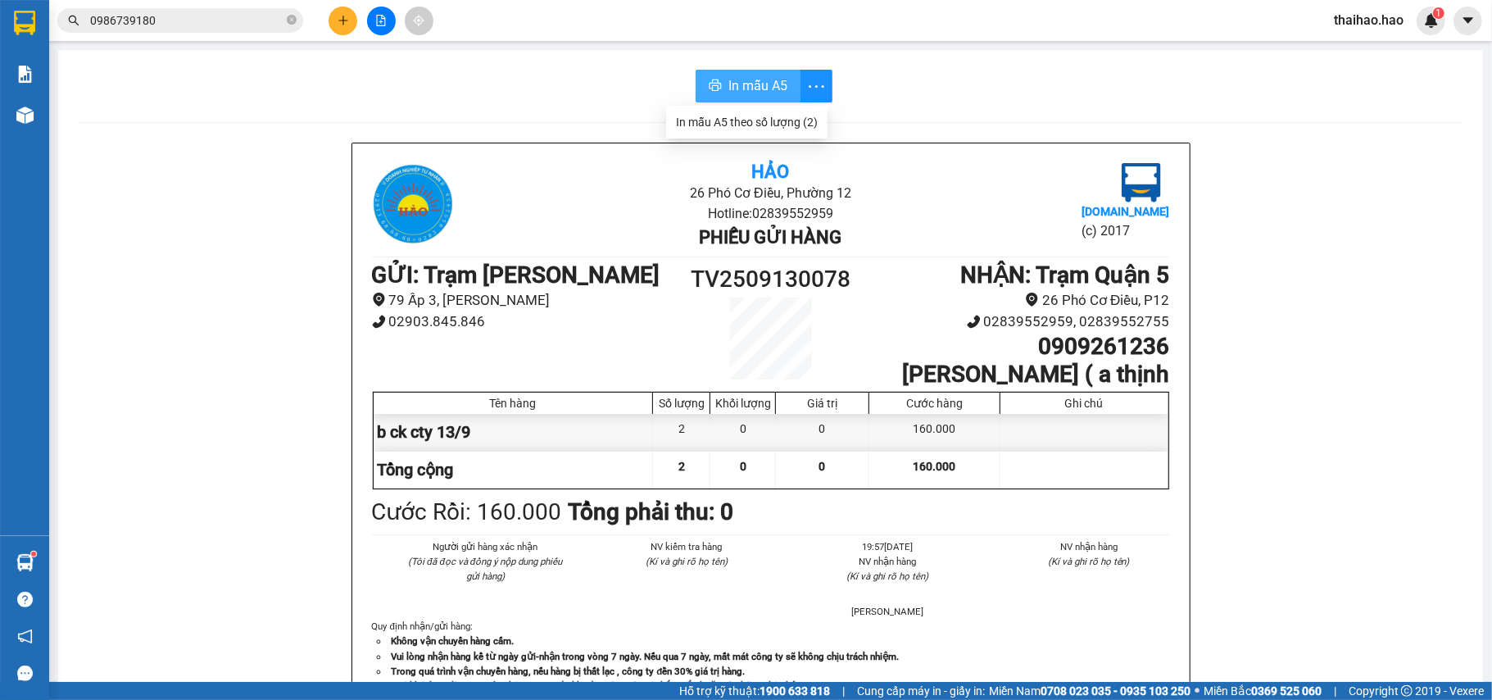
click at [783, 74] on button "In mẫu A5" at bounding box center [747, 86] width 105 height 33
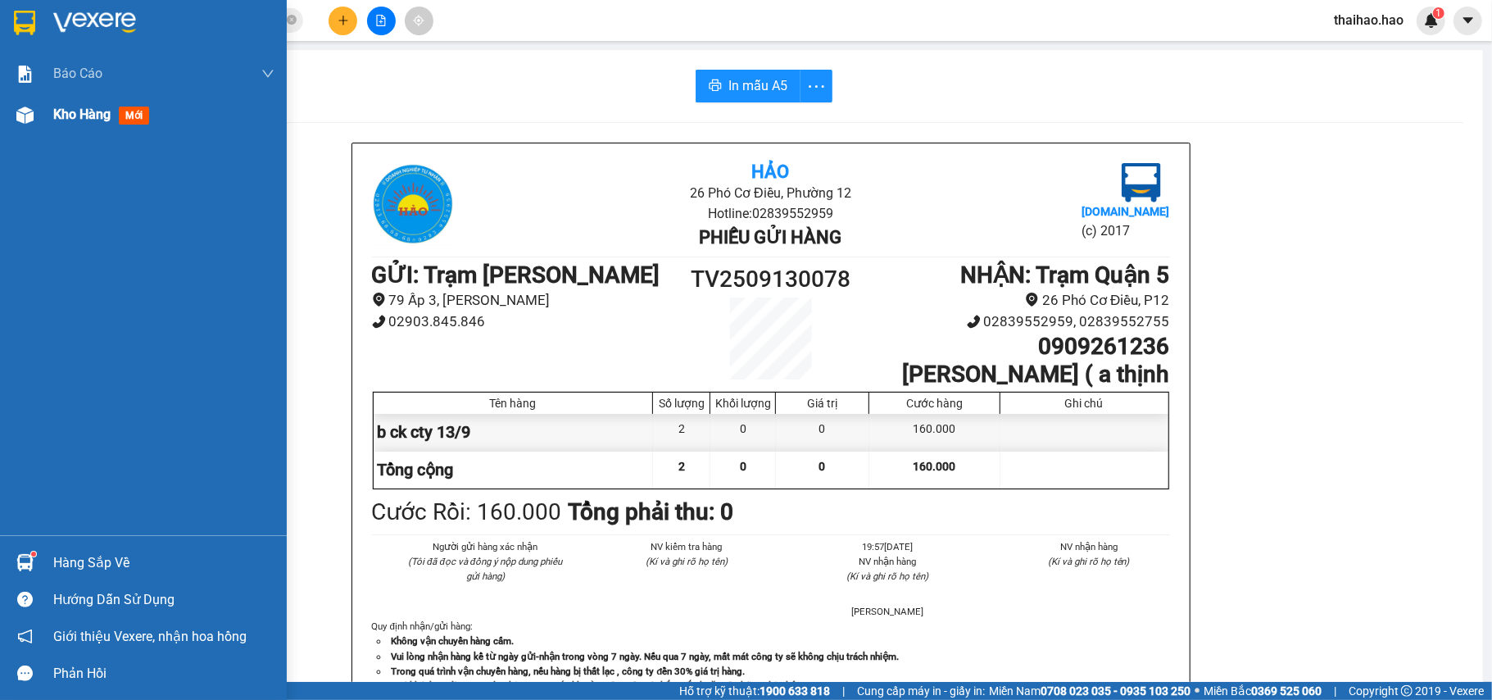
click at [79, 102] on div "Kho hàng mới" at bounding box center [163, 114] width 221 height 41
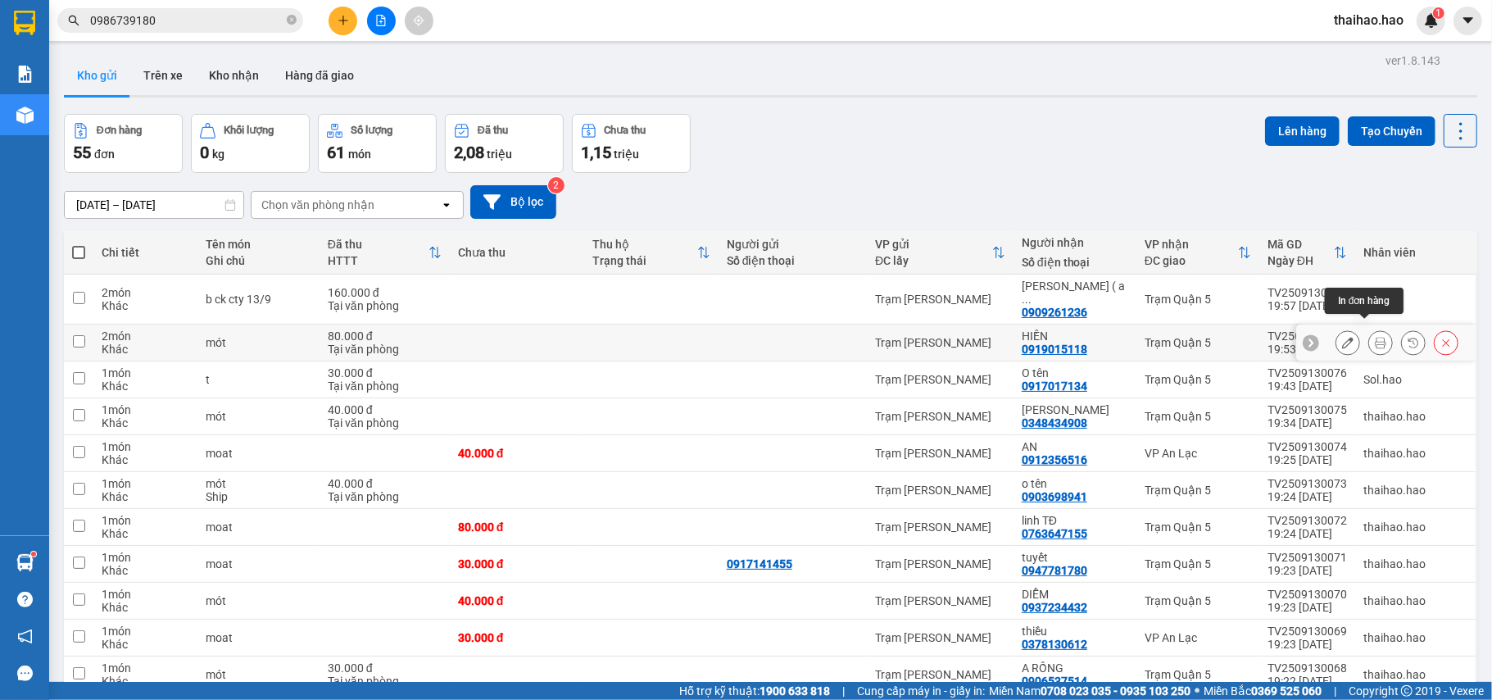
click at [1375, 337] on icon at bounding box center [1380, 342] width 11 height 11
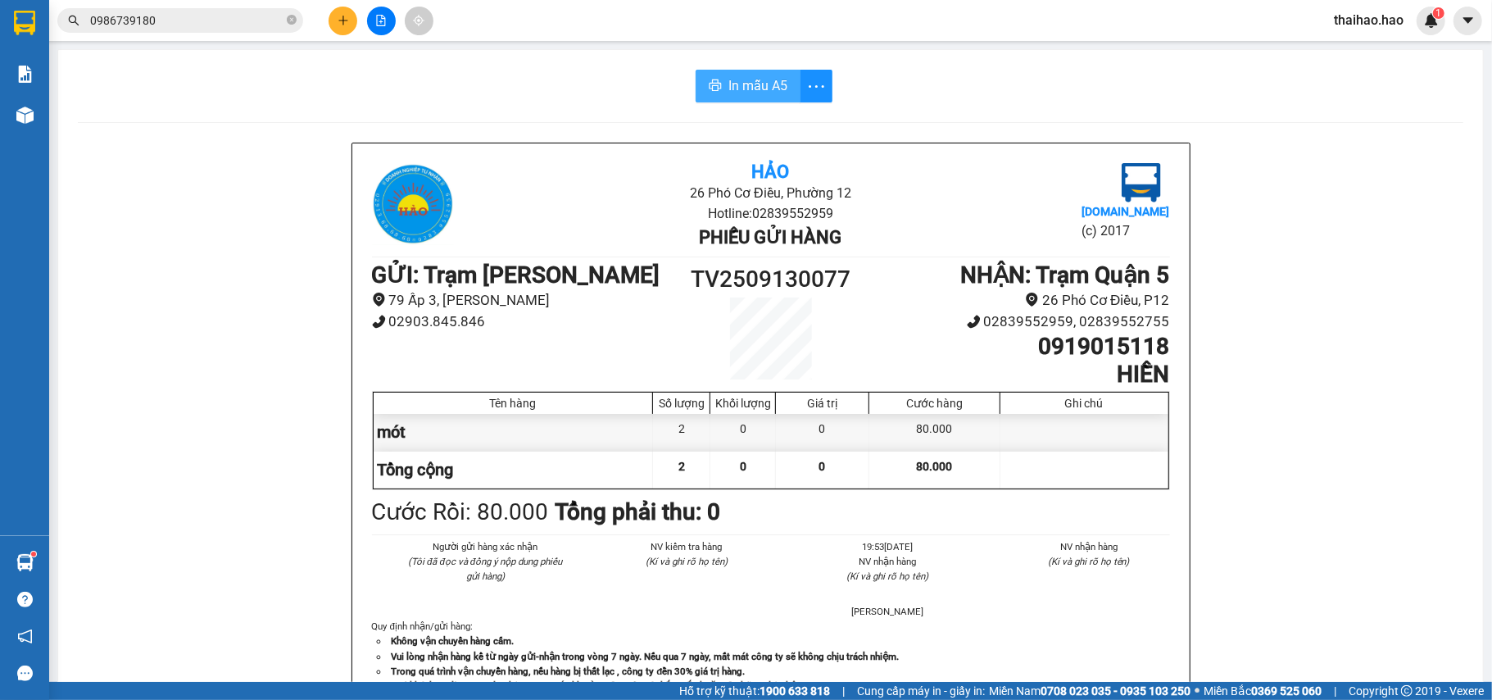
click at [729, 77] on span "In mẫu A5" at bounding box center [757, 85] width 59 height 20
click at [747, 93] on span "In mẫu A5" at bounding box center [757, 85] width 59 height 20
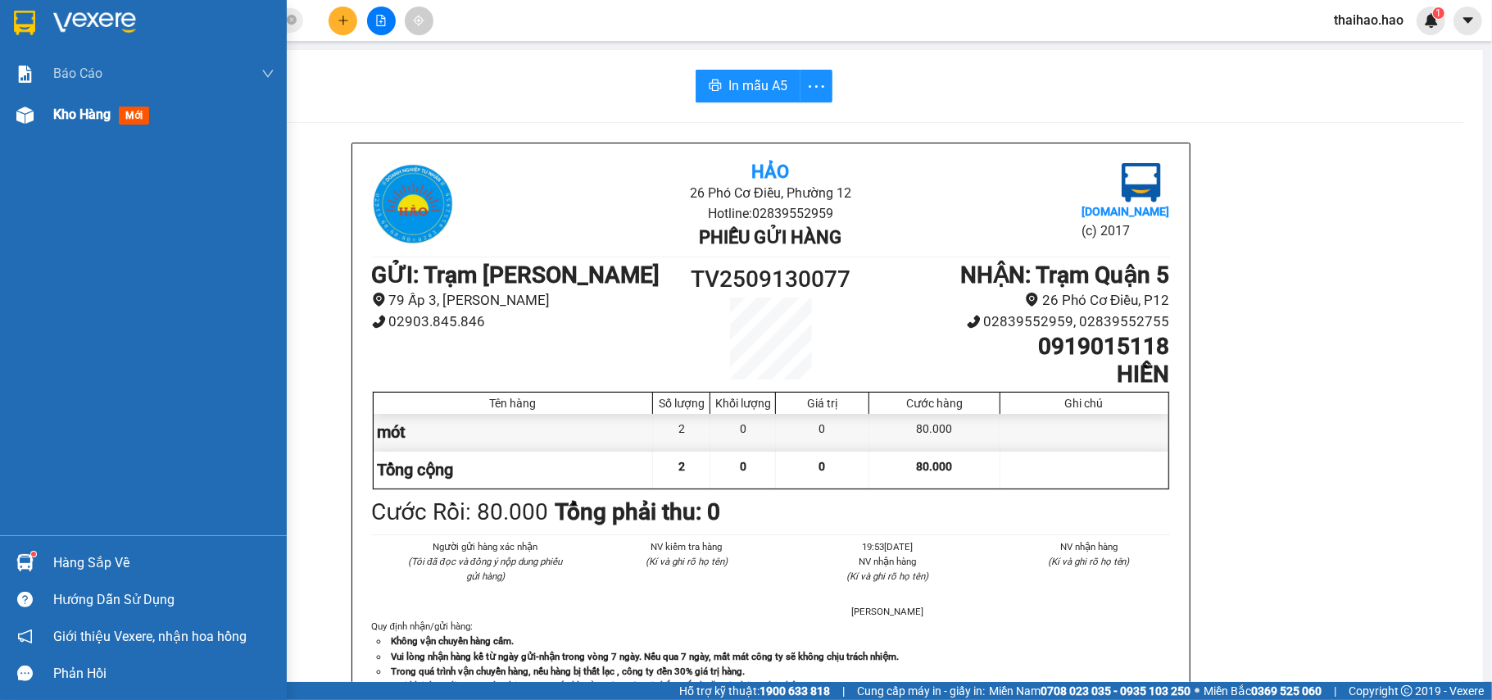
click at [80, 119] on span "Kho hàng" at bounding box center [81, 114] width 57 height 16
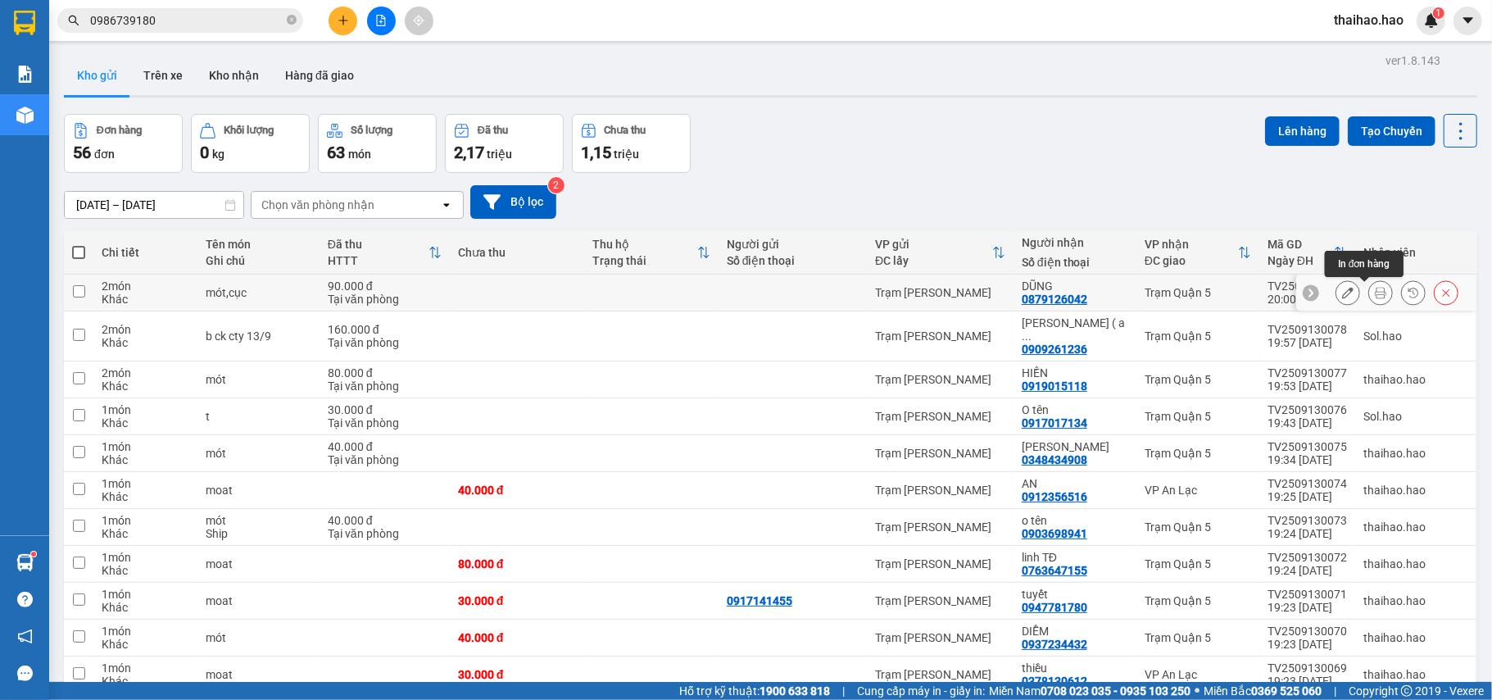
click at [1369, 295] on button at bounding box center [1380, 293] width 23 height 29
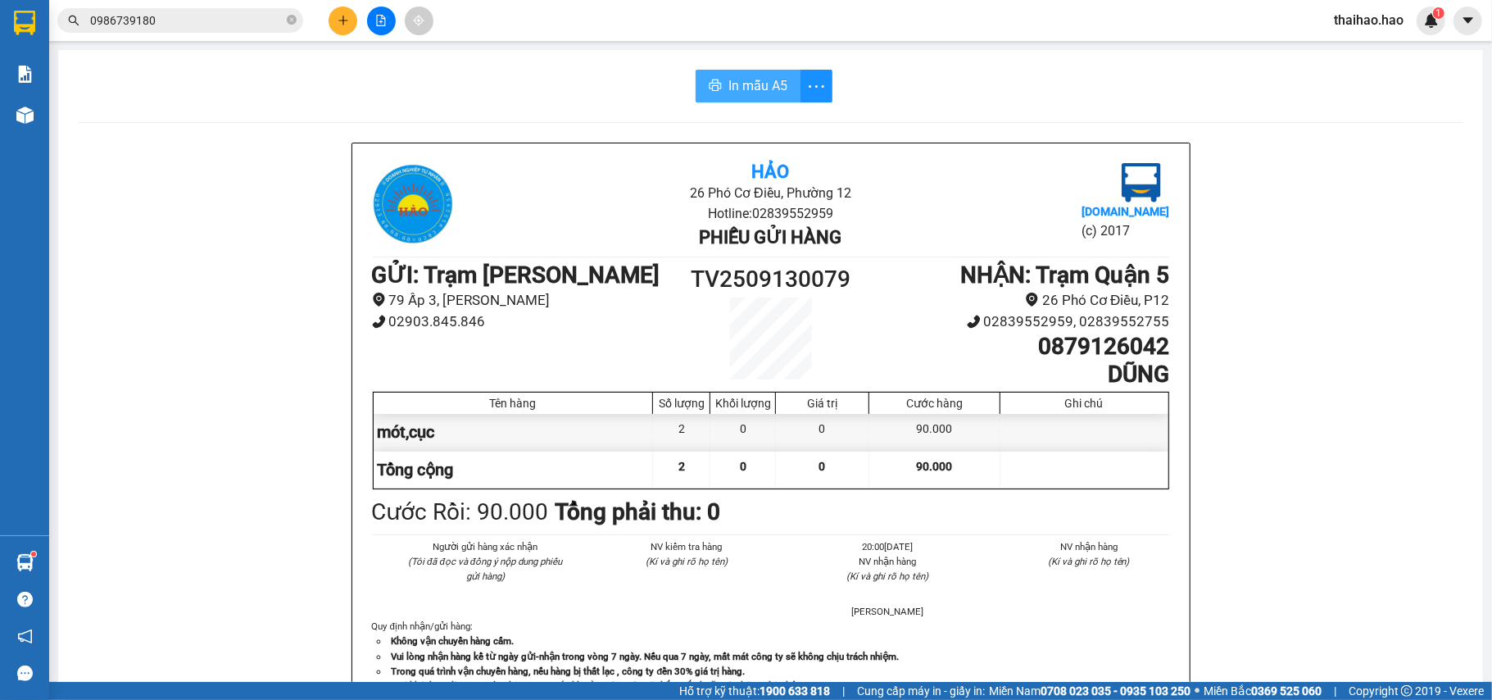
click at [748, 74] on button "In mẫu A5" at bounding box center [747, 86] width 105 height 33
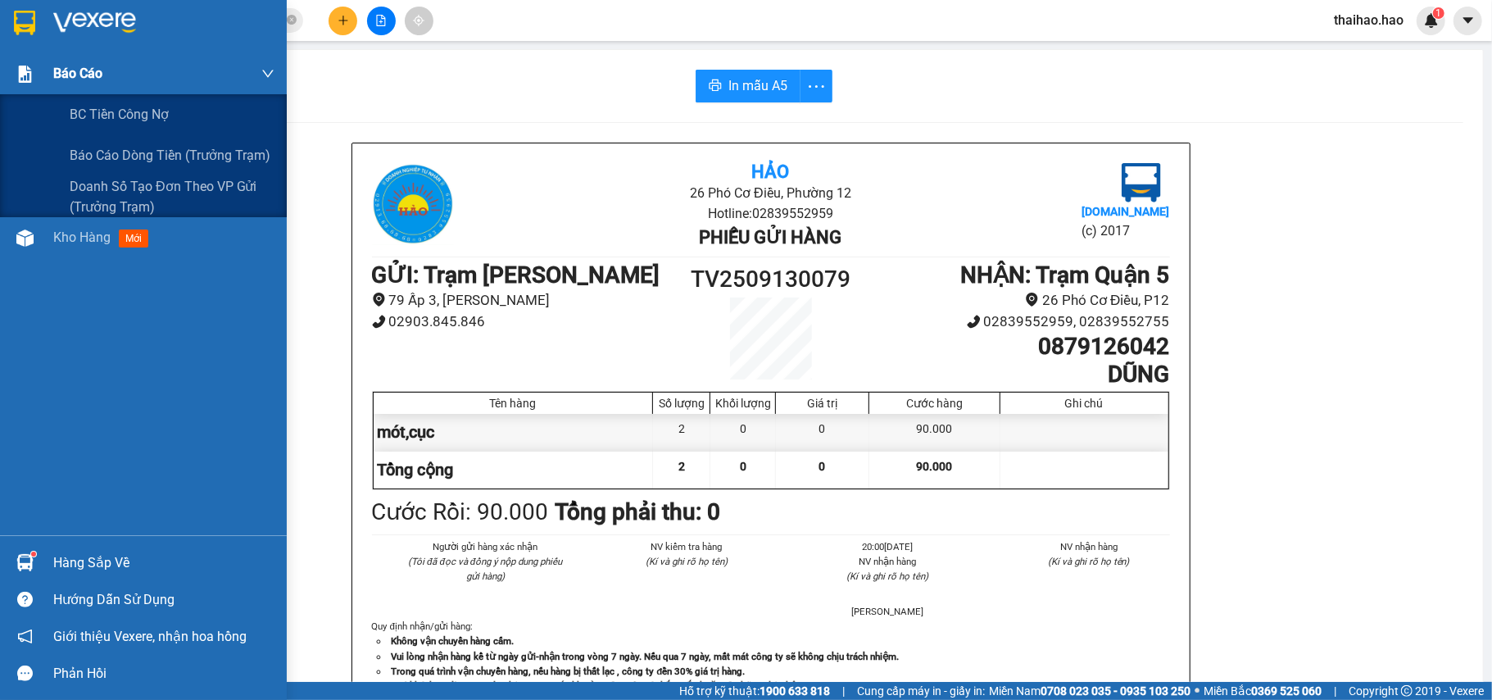
click at [90, 89] on div "Báo cáo" at bounding box center [163, 73] width 221 height 41
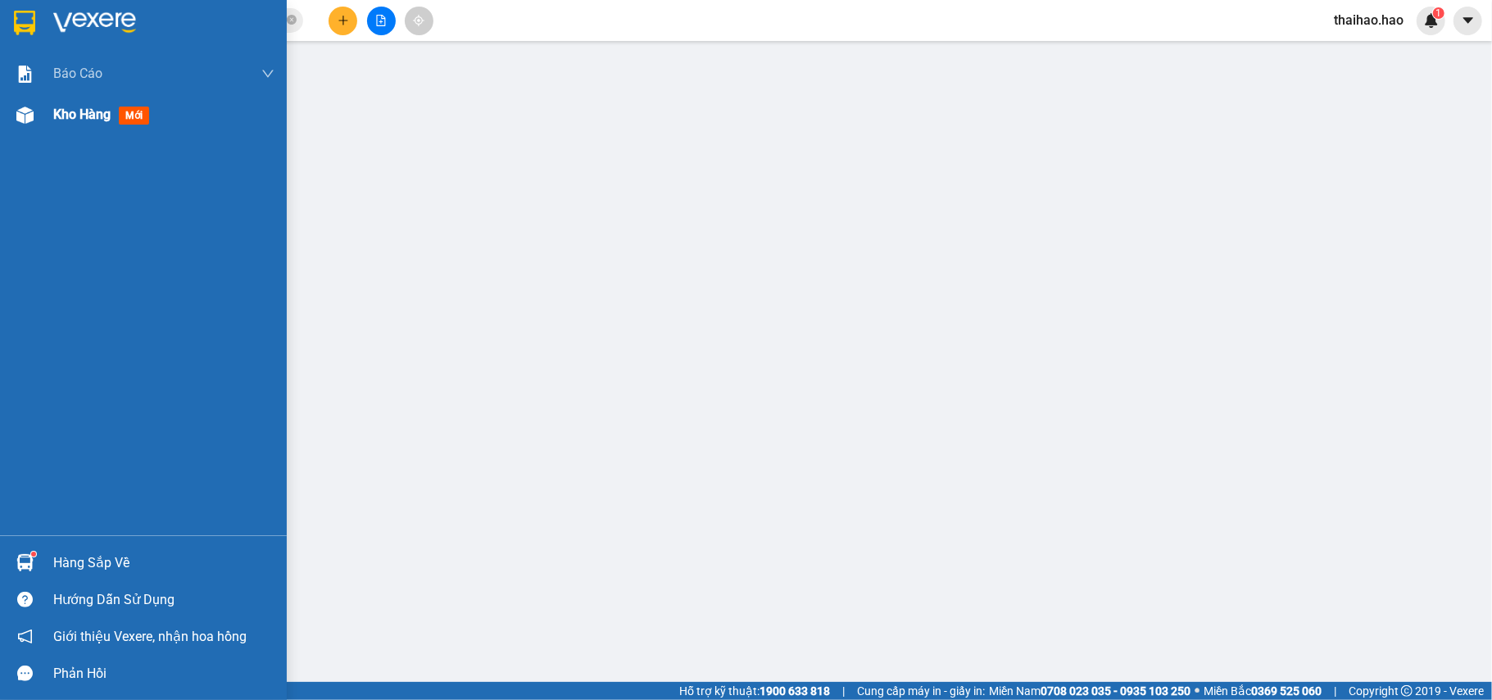
click at [79, 96] on div "Kho hàng mới" at bounding box center [163, 114] width 221 height 41
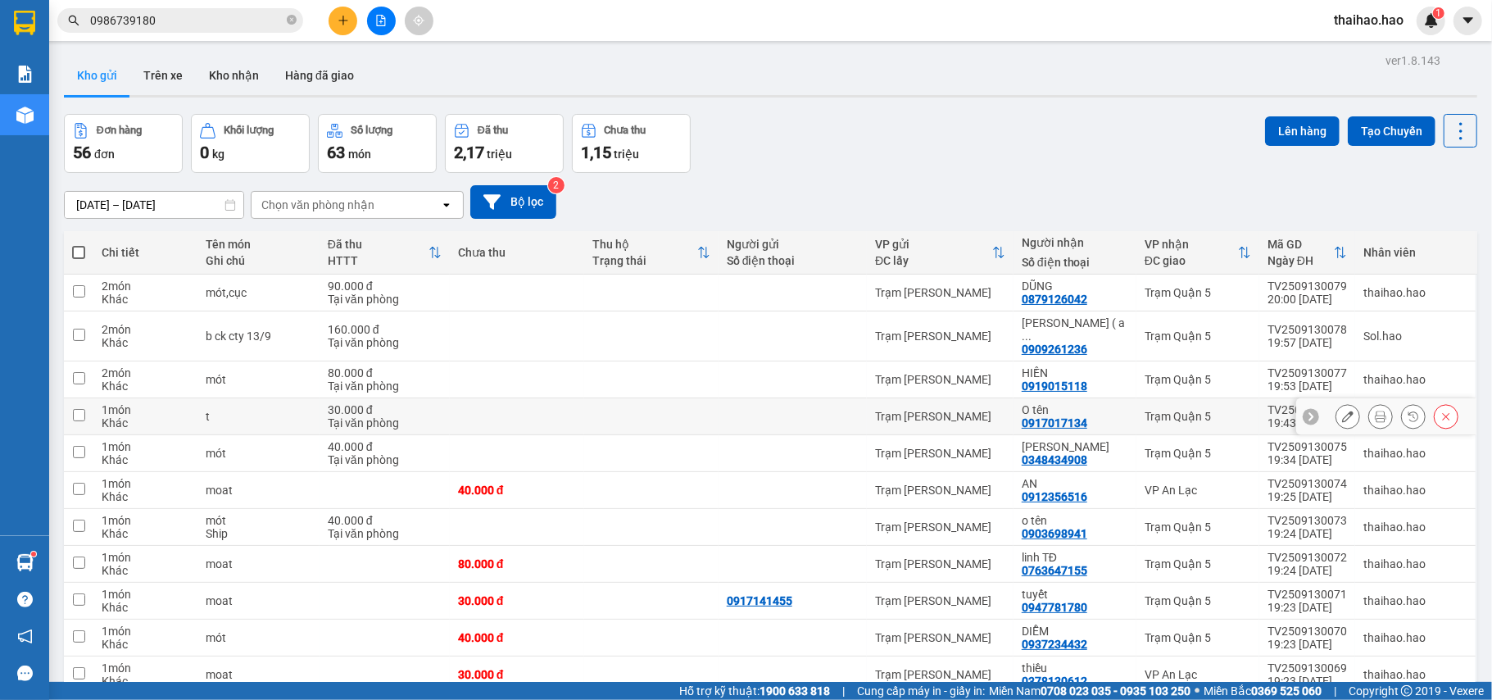
click at [1369, 410] on button at bounding box center [1380, 416] width 23 height 29
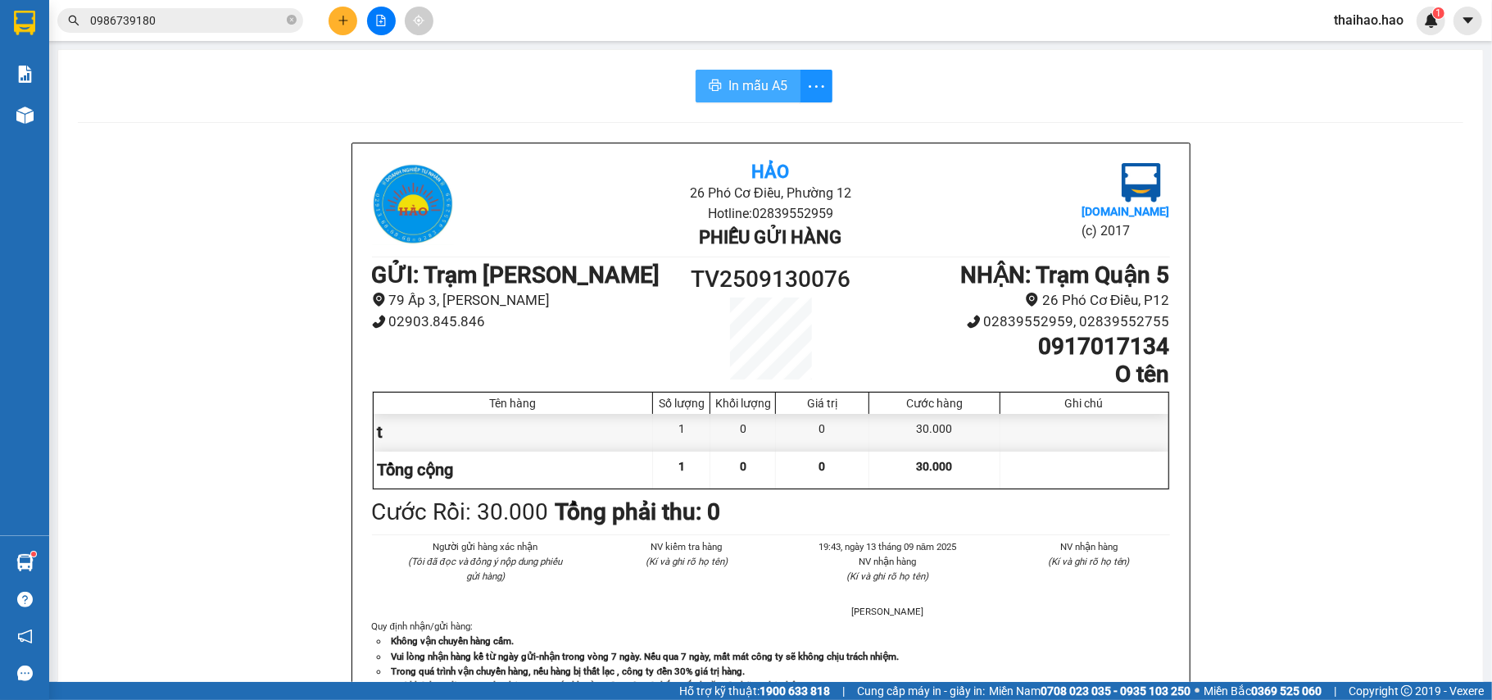
click at [739, 82] on span "In mẫu A5" at bounding box center [757, 85] width 59 height 20
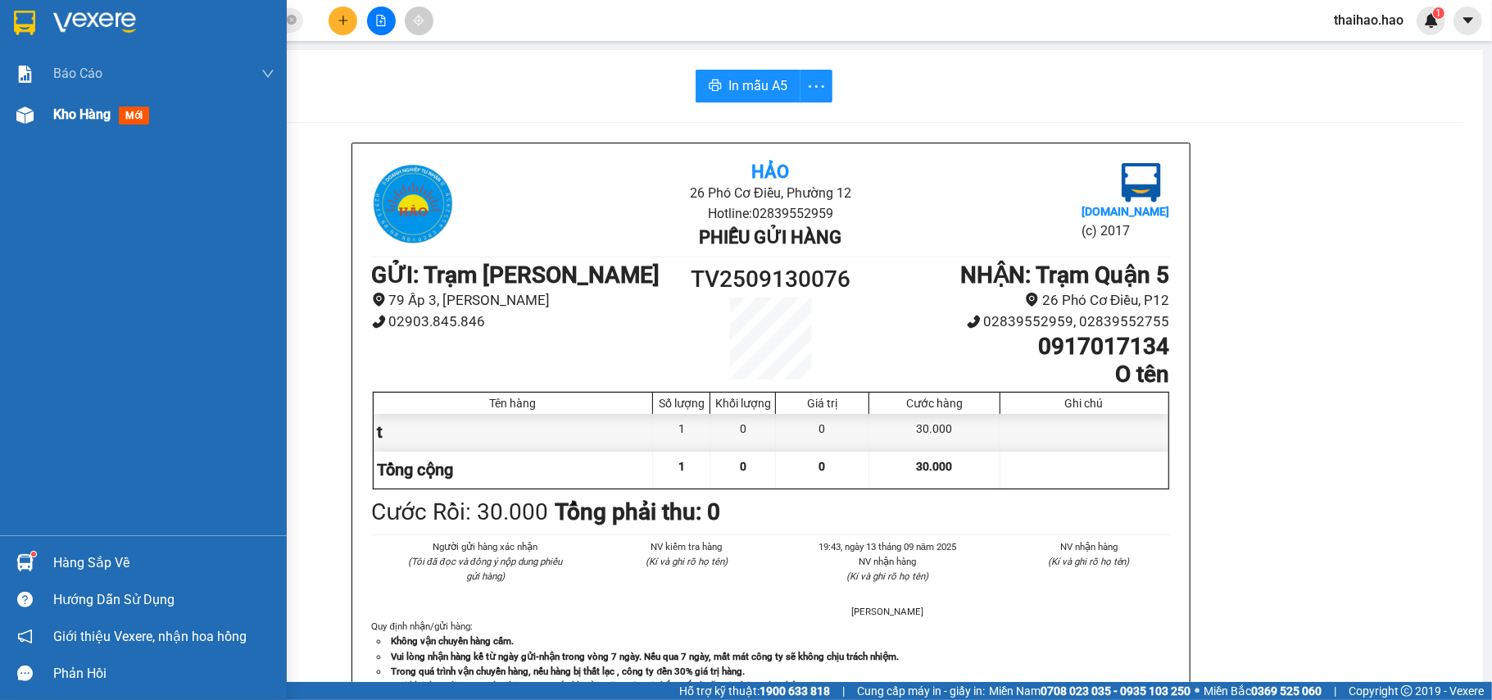
click at [115, 105] on div "Kho hàng mới" at bounding box center [104, 114] width 102 height 20
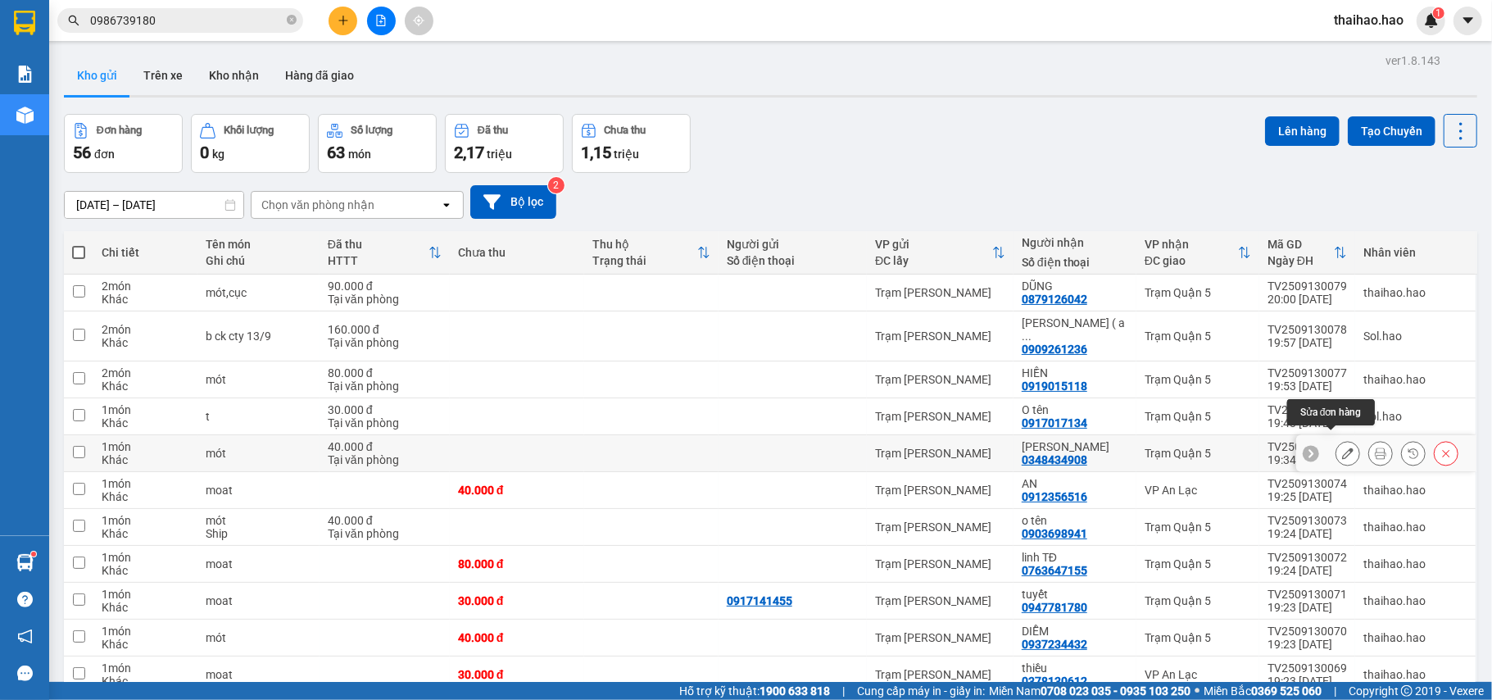
click at [1338, 441] on button at bounding box center [1347, 453] width 23 height 29
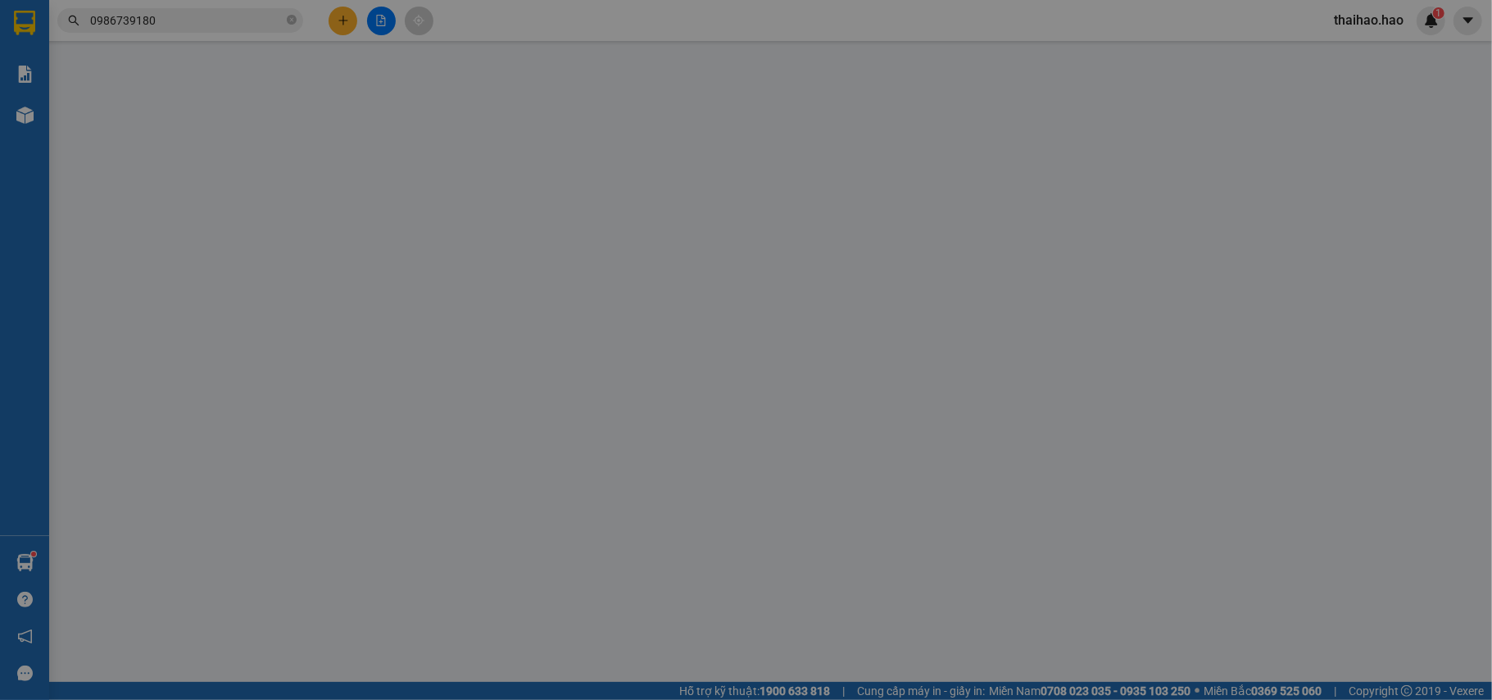
type input "0348434908"
type input "[PERSON_NAME]"
type input "40.000"
type input "0"
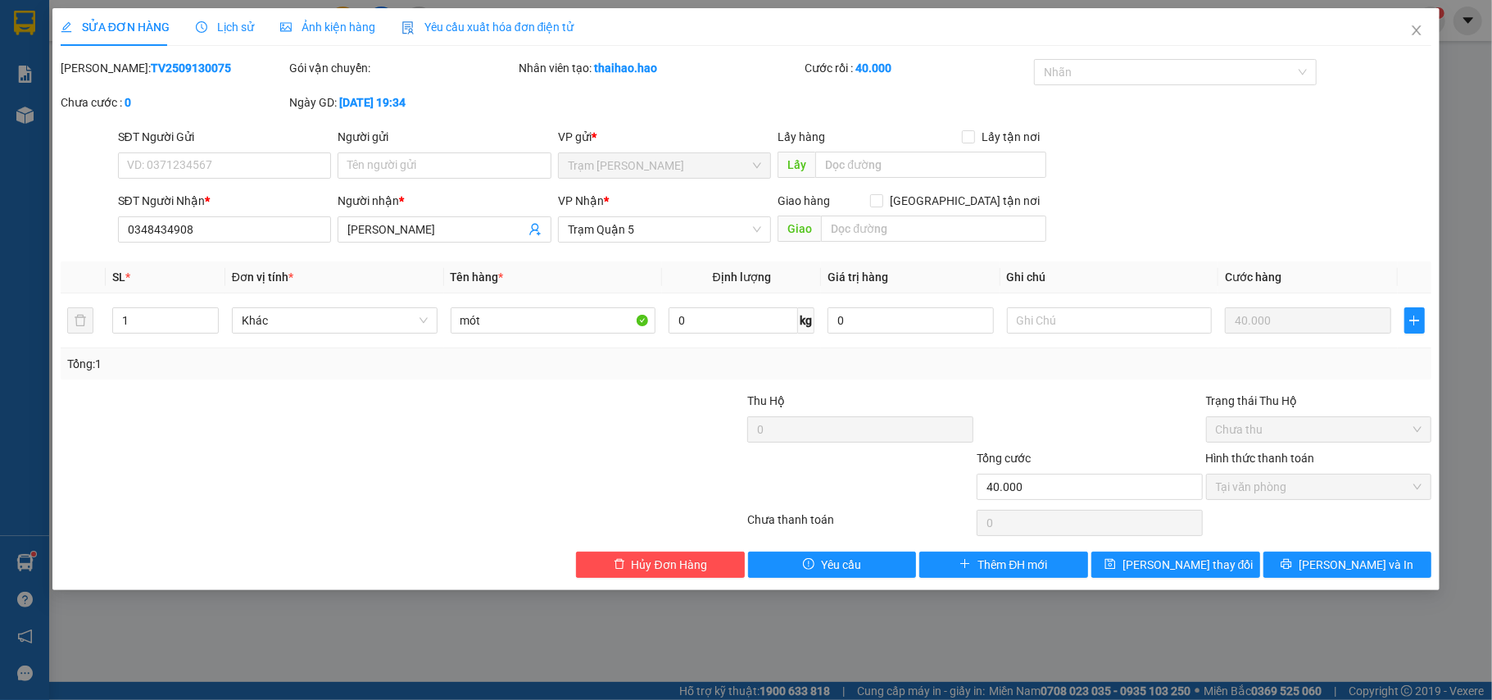
click at [339, 36] on div "Ảnh kiện hàng" at bounding box center [327, 27] width 95 height 38
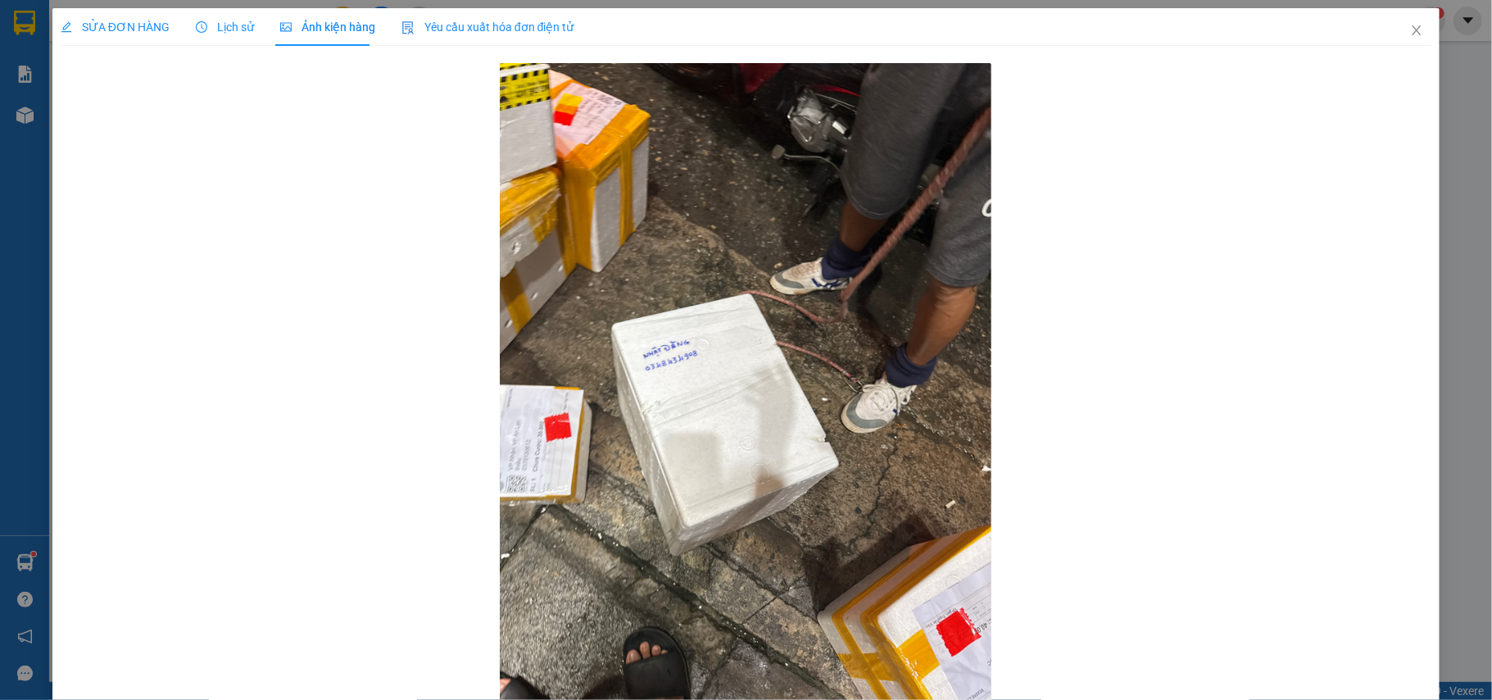
drag, startPoint x: 220, startPoint y: 13, endPoint x: 206, endPoint y: 21, distance: 15.5
click at [218, 13] on div "Lịch sử" at bounding box center [225, 27] width 58 height 38
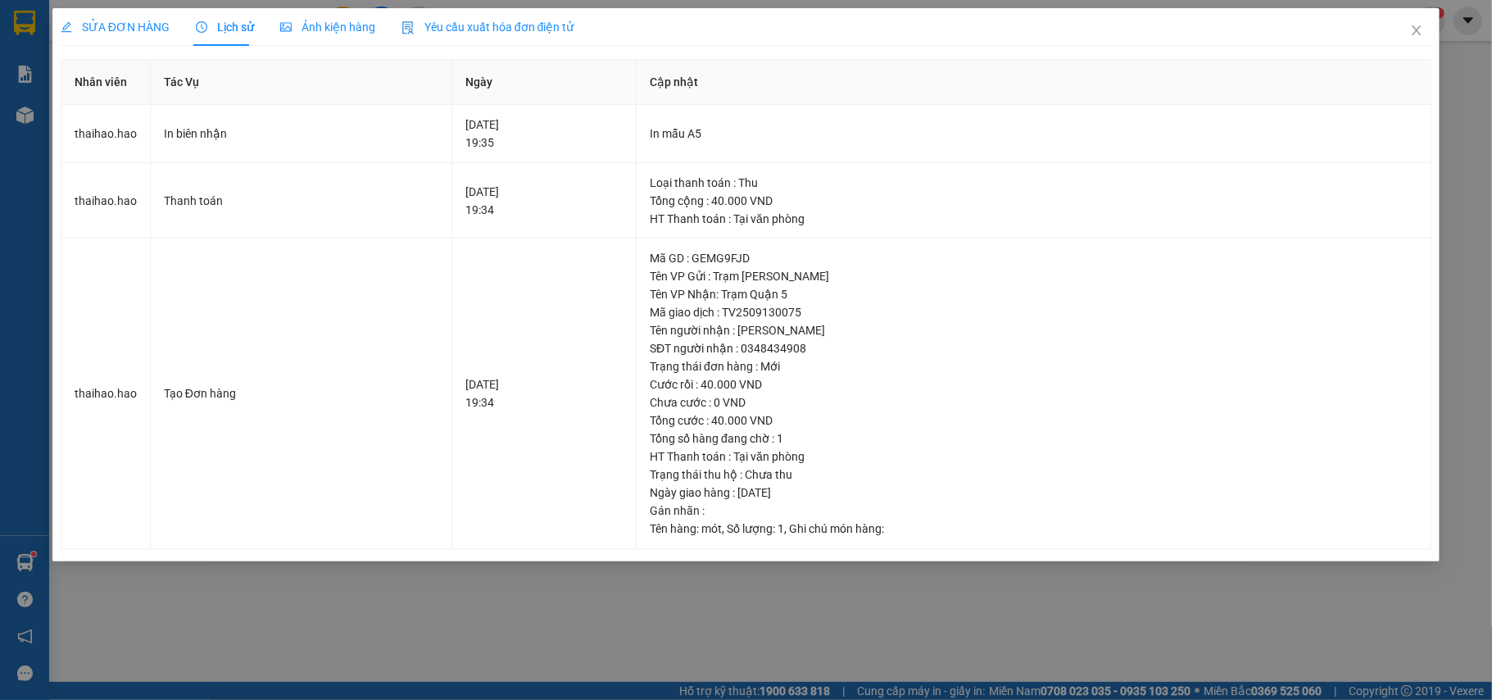
click at [135, 28] on span "SỬA ĐƠN HÀNG" at bounding box center [115, 26] width 109 height 13
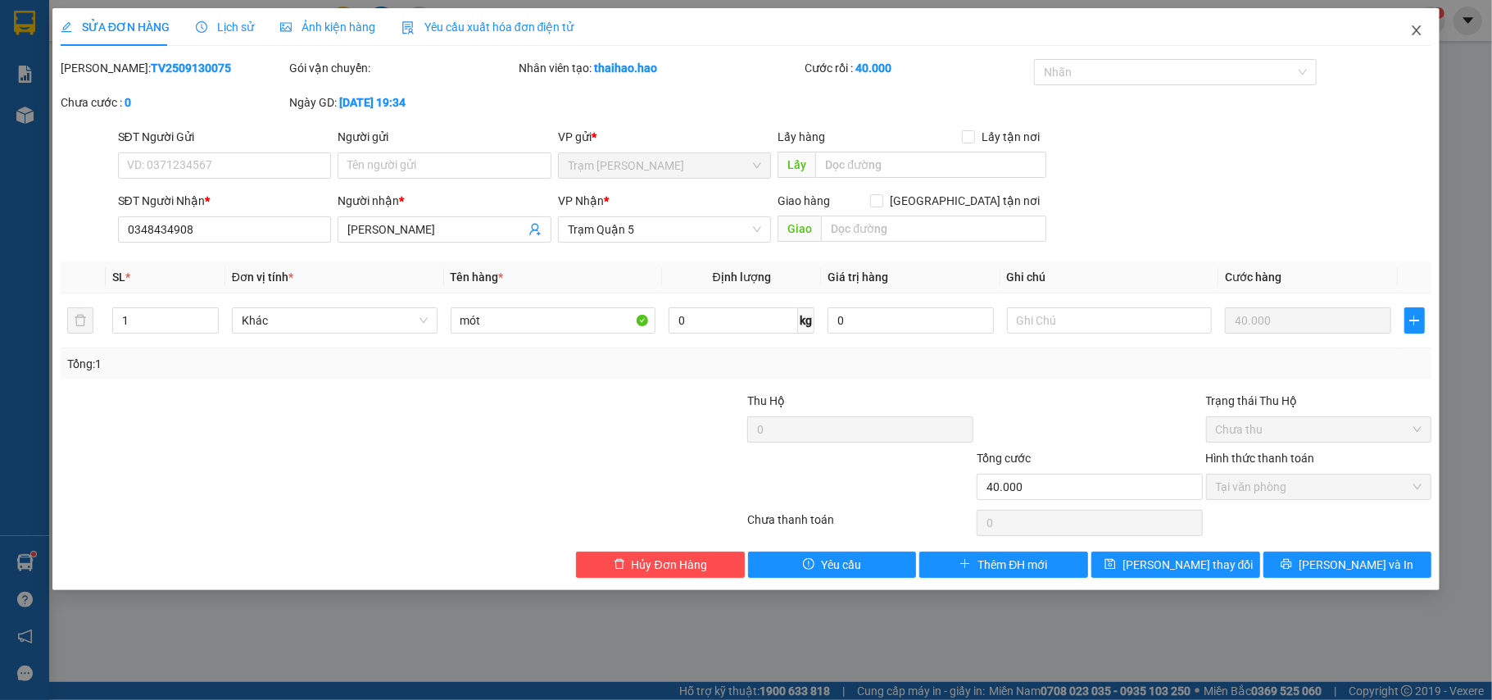
click at [1404, 25] on span "Close" at bounding box center [1416, 31] width 46 height 46
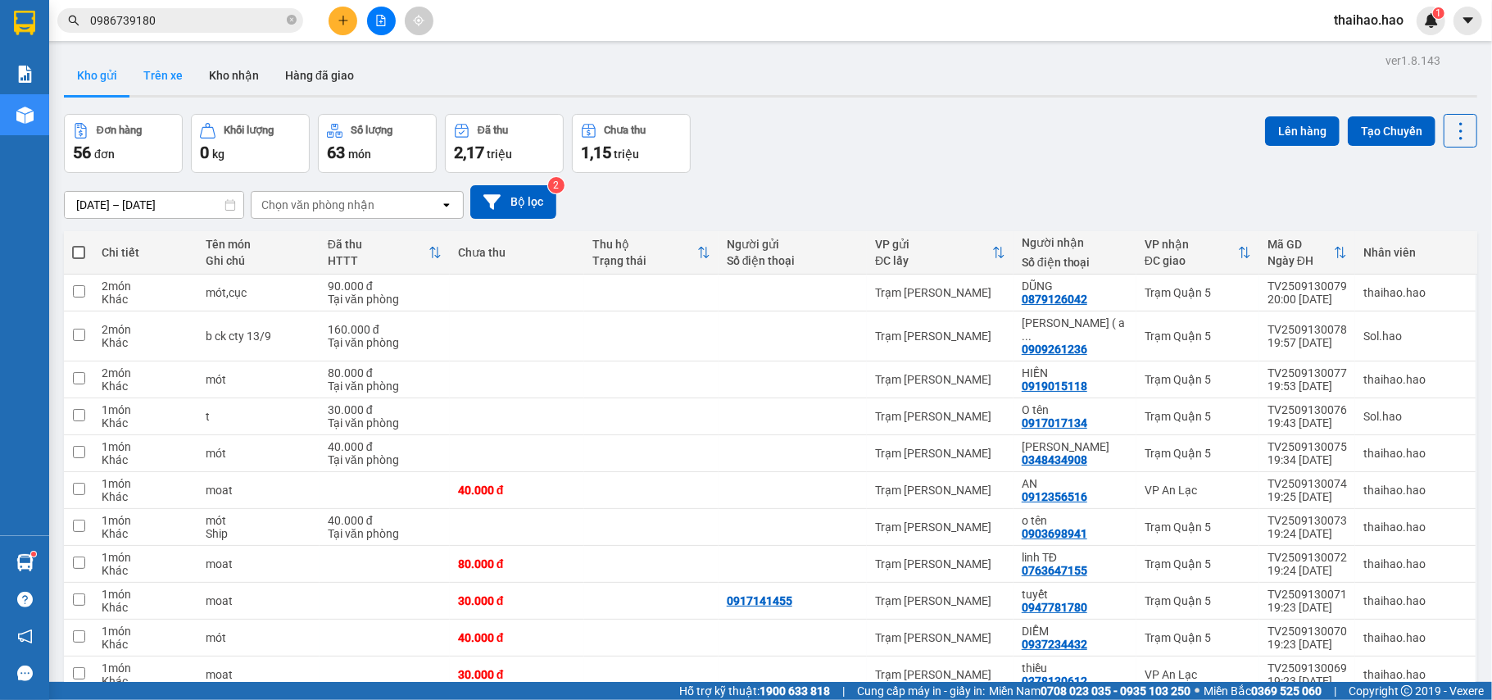
click at [159, 79] on button "Trên xe" at bounding box center [163, 75] width 66 height 39
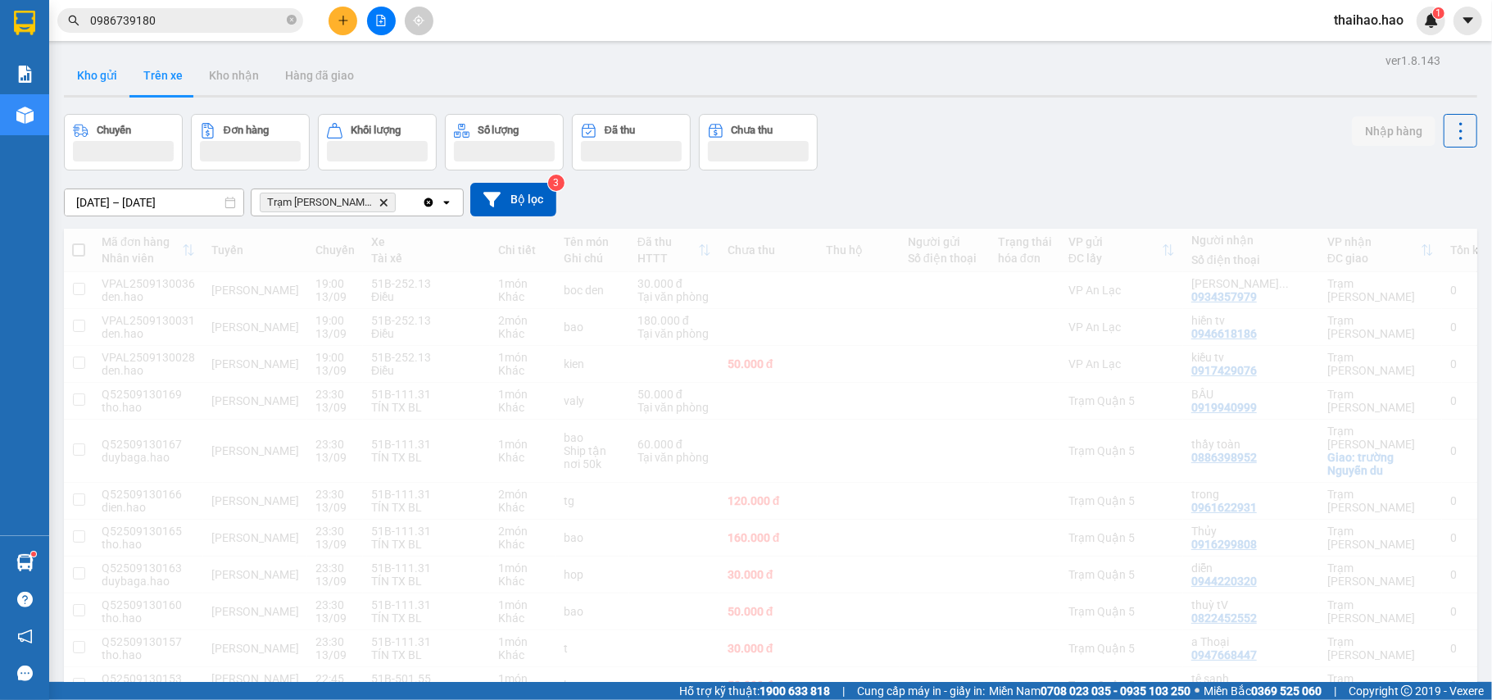
click at [93, 76] on button "Kho gửi" at bounding box center [97, 75] width 66 height 39
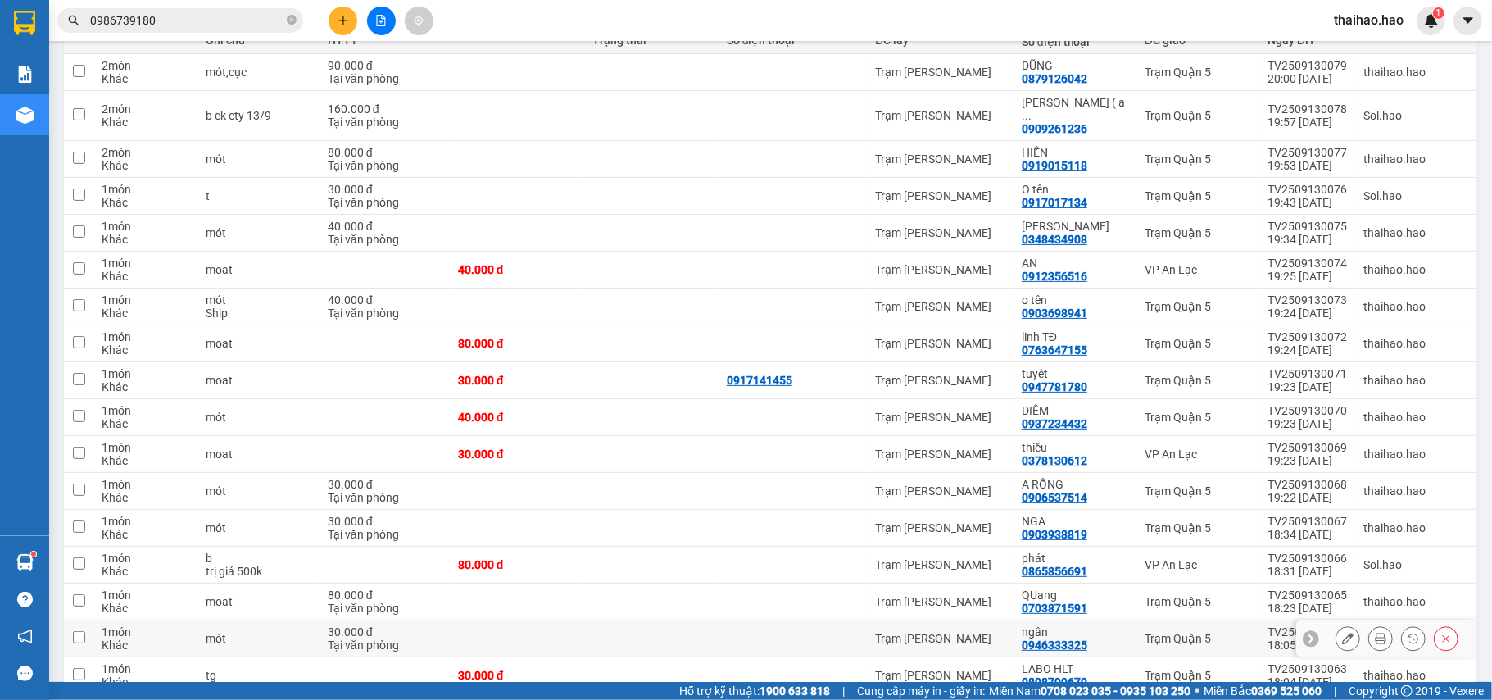
scroll to position [218, 0]
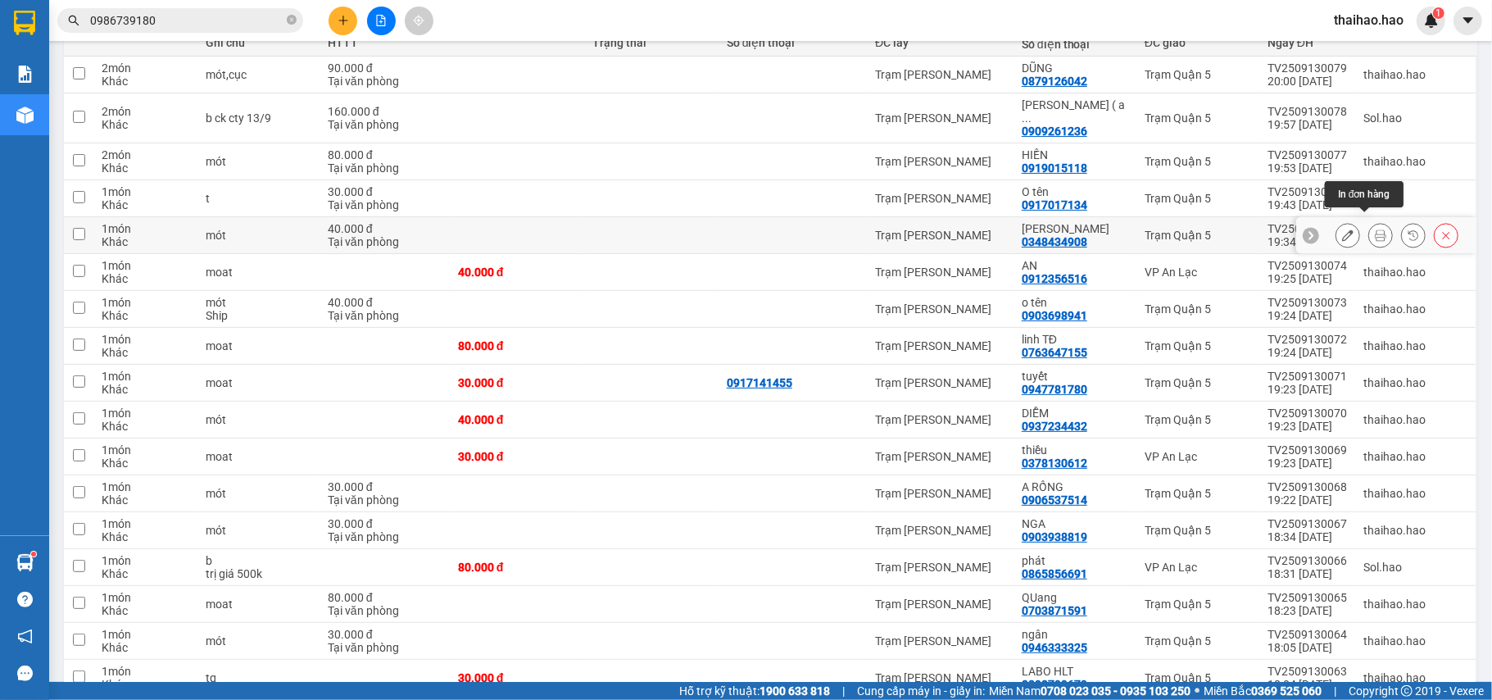
click at [1369, 227] on button at bounding box center [1380, 235] width 23 height 29
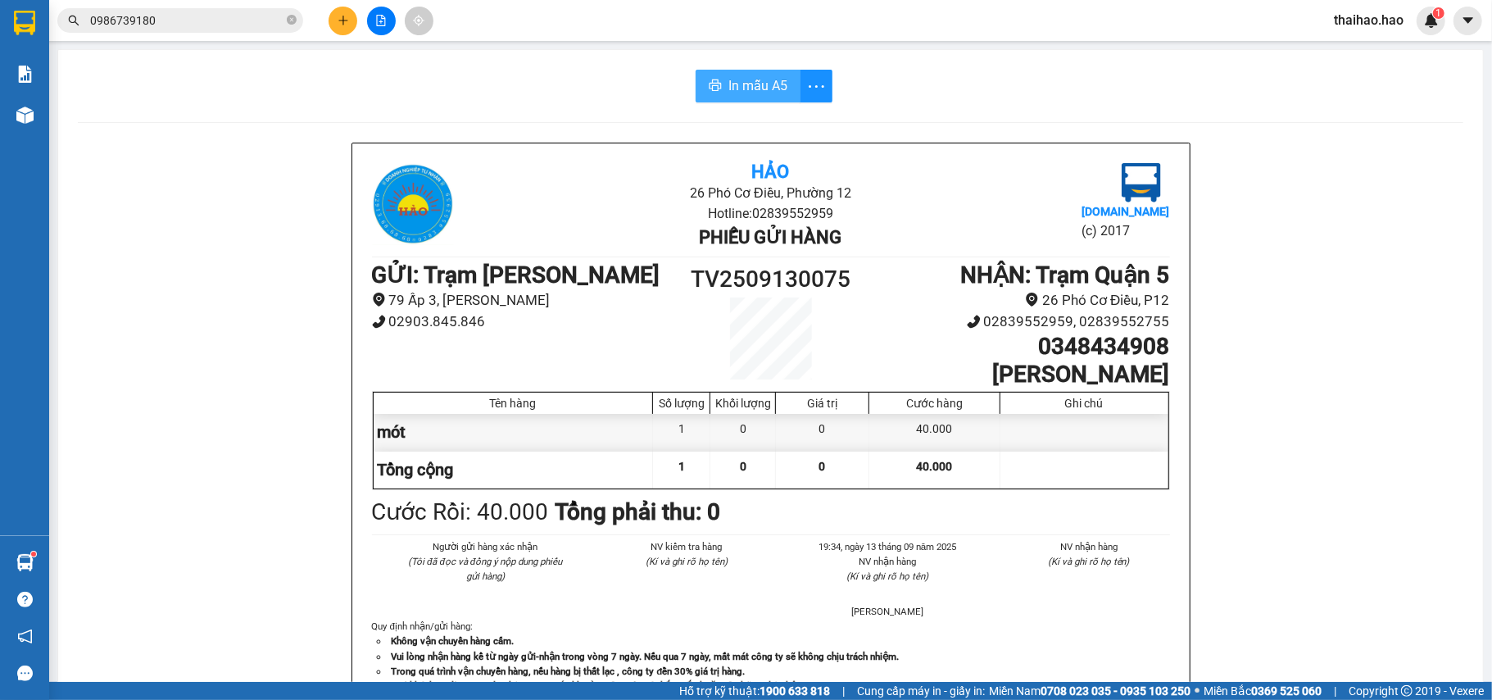
click at [761, 84] on span "In mẫu A5" at bounding box center [757, 85] width 59 height 20
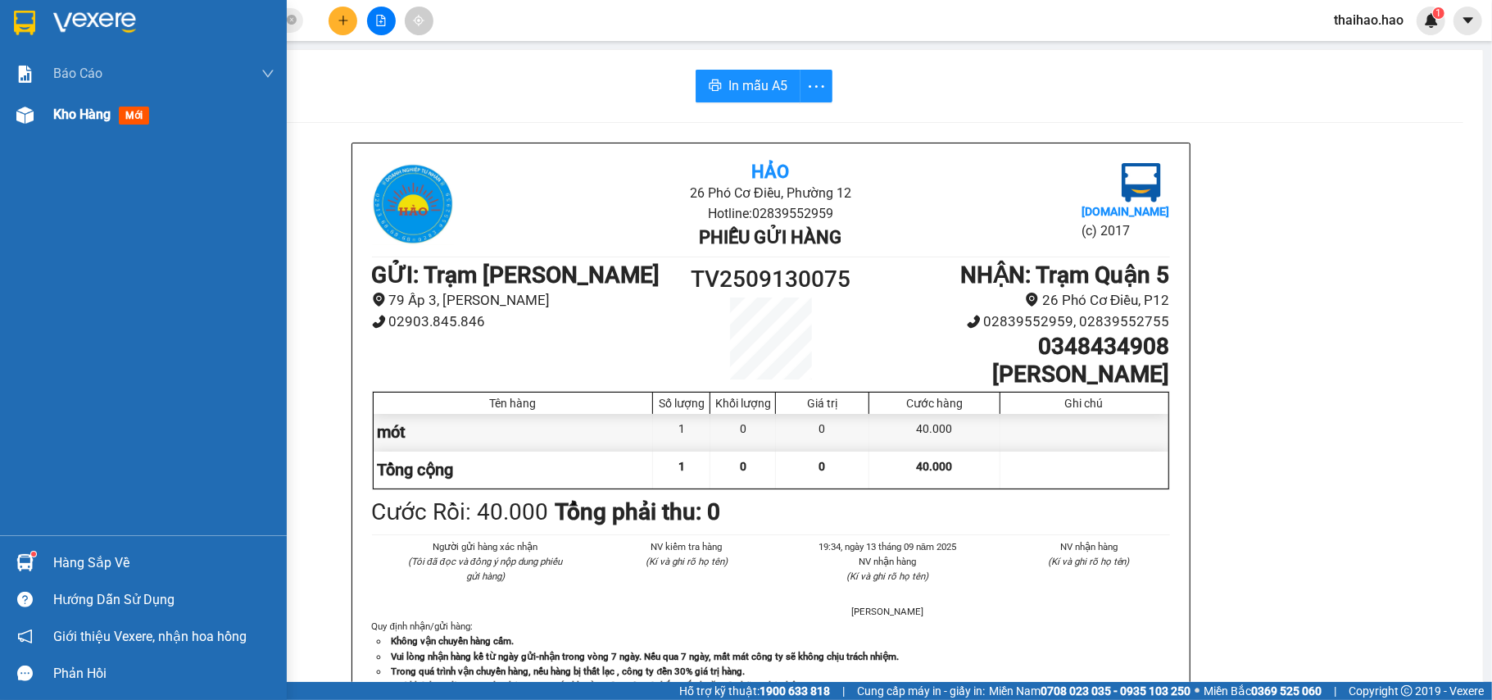
click at [37, 101] on div at bounding box center [25, 115] width 29 height 29
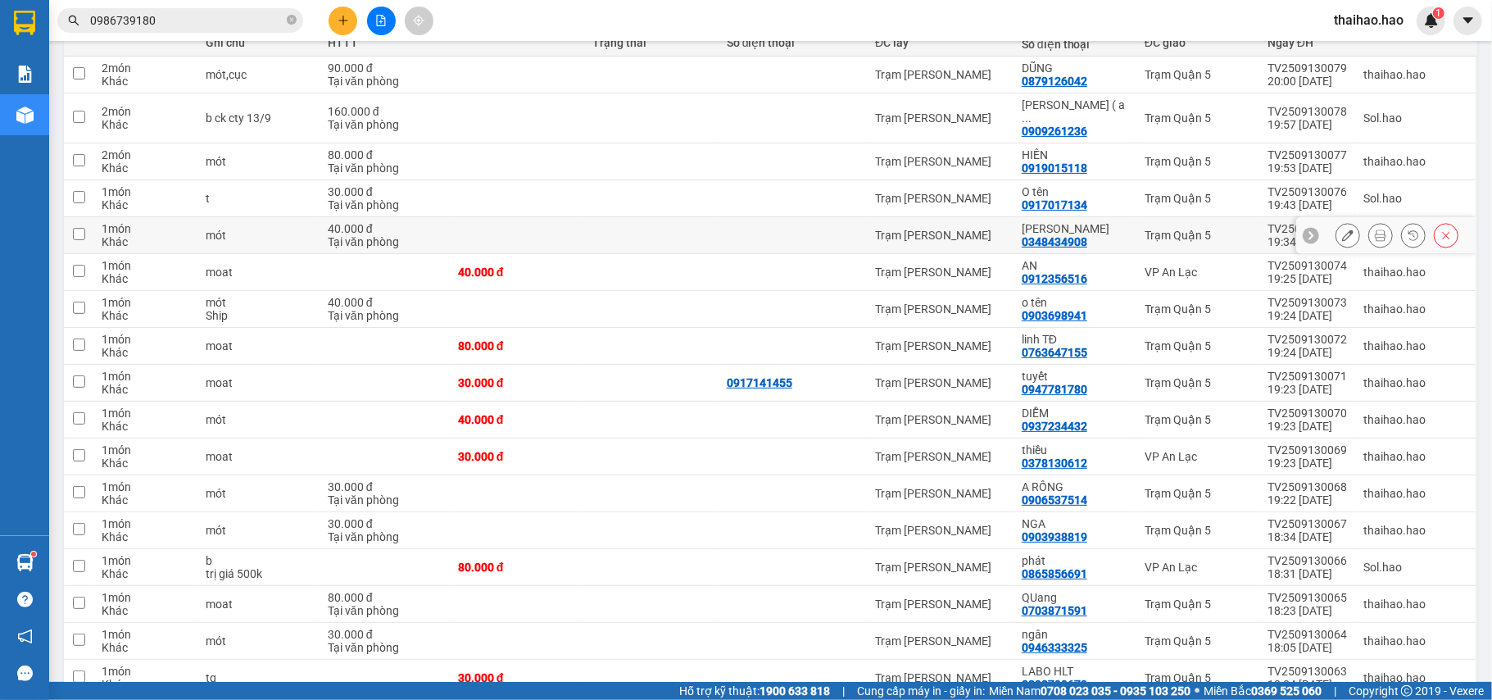
scroll to position [328, 0]
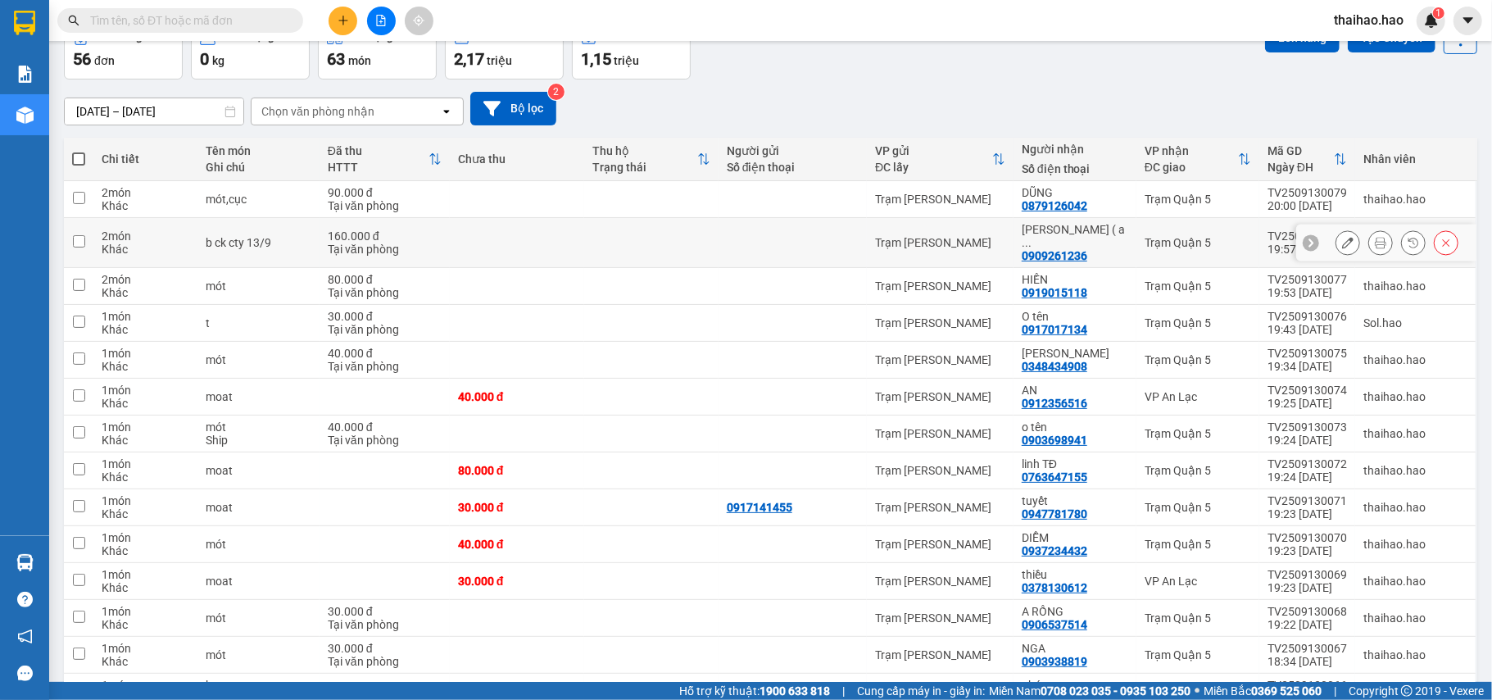
scroll to position [218, 0]
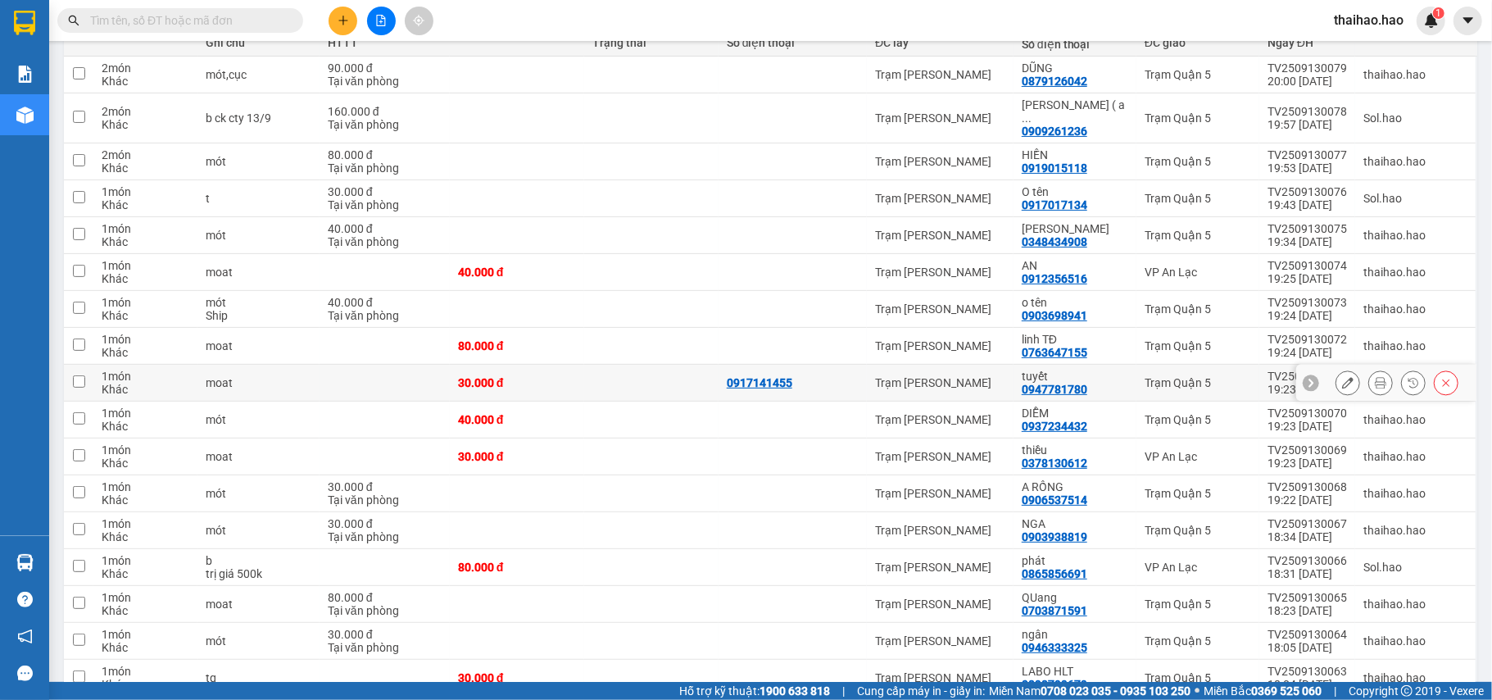
click at [1368, 370] on div at bounding box center [1380, 382] width 25 height 25
click at [1375, 377] on icon at bounding box center [1380, 382] width 11 height 11
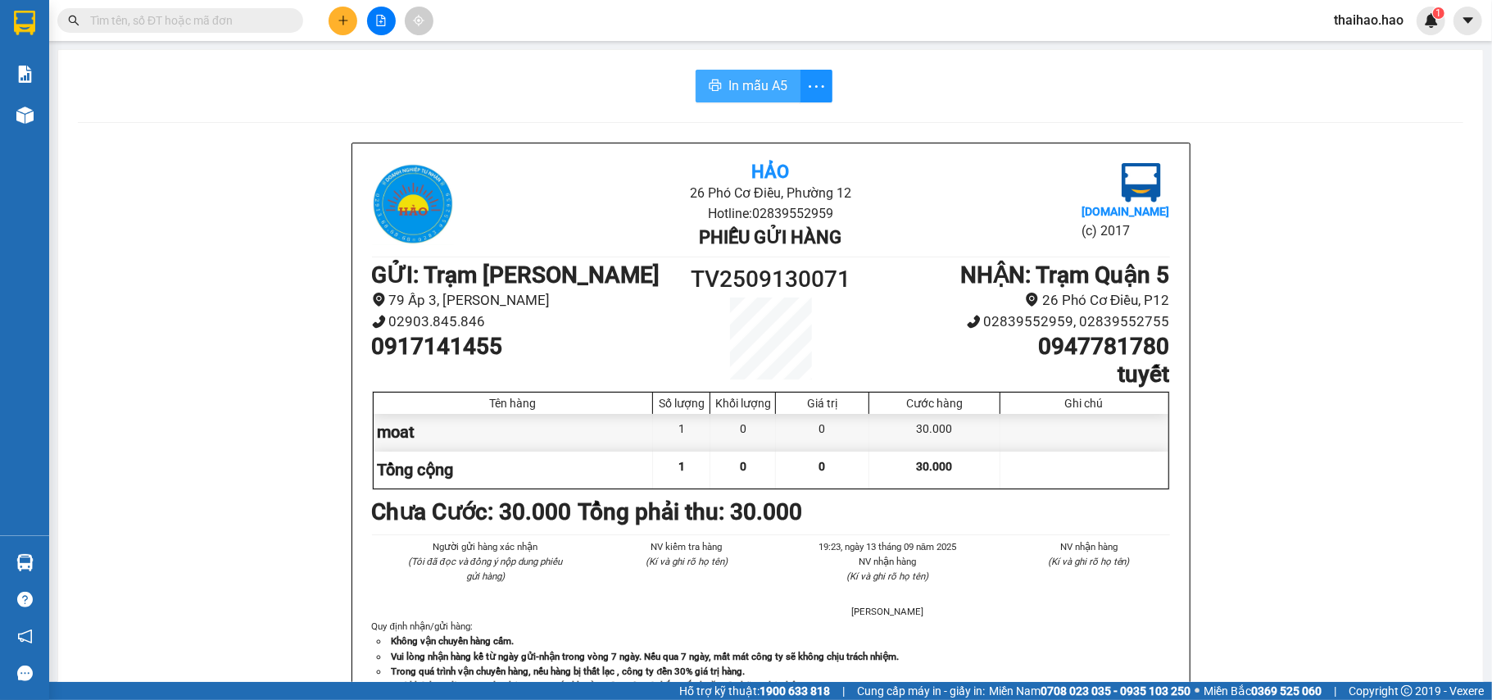
click at [765, 77] on span "In mẫu A5" at bounding box center [757, 85] width 59 height 20
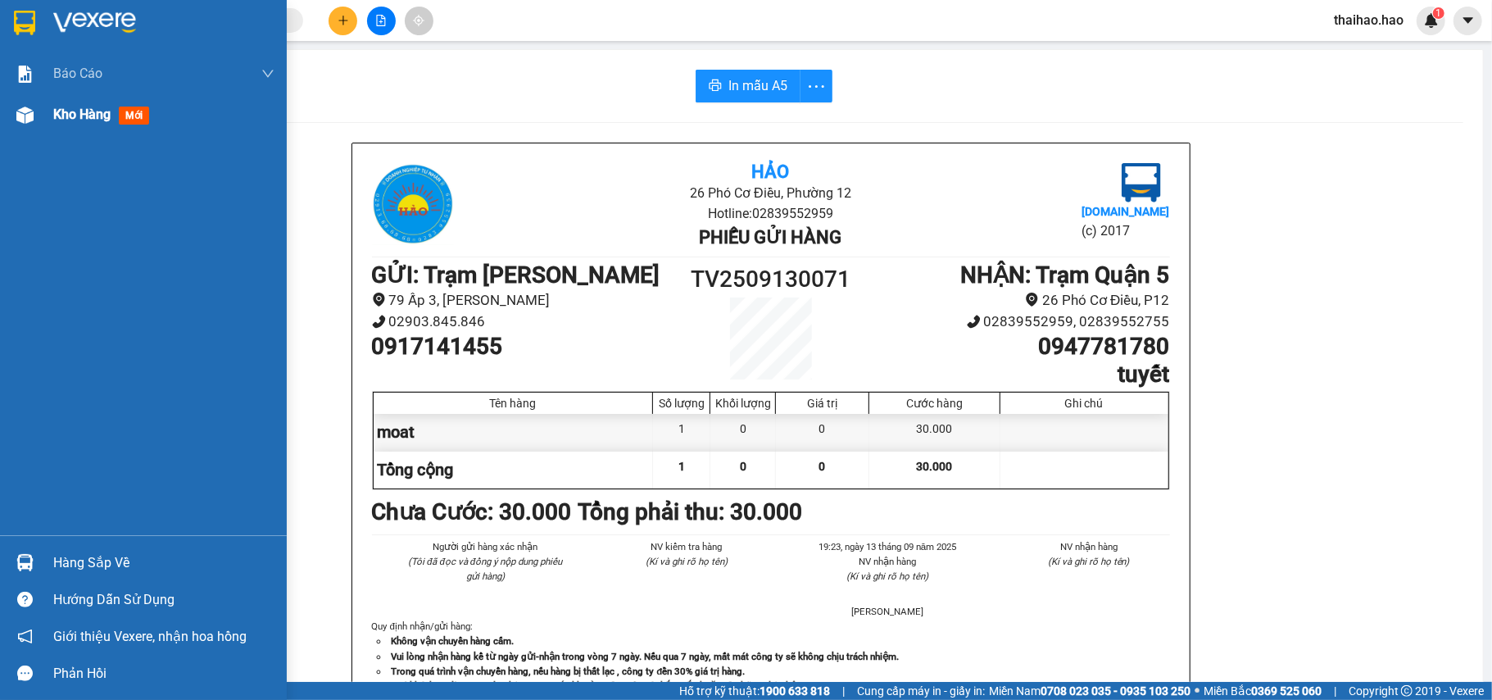
click at [56, 129] on div "Kho hàng mới" at bounding box center [163, 114] width 221 height 41
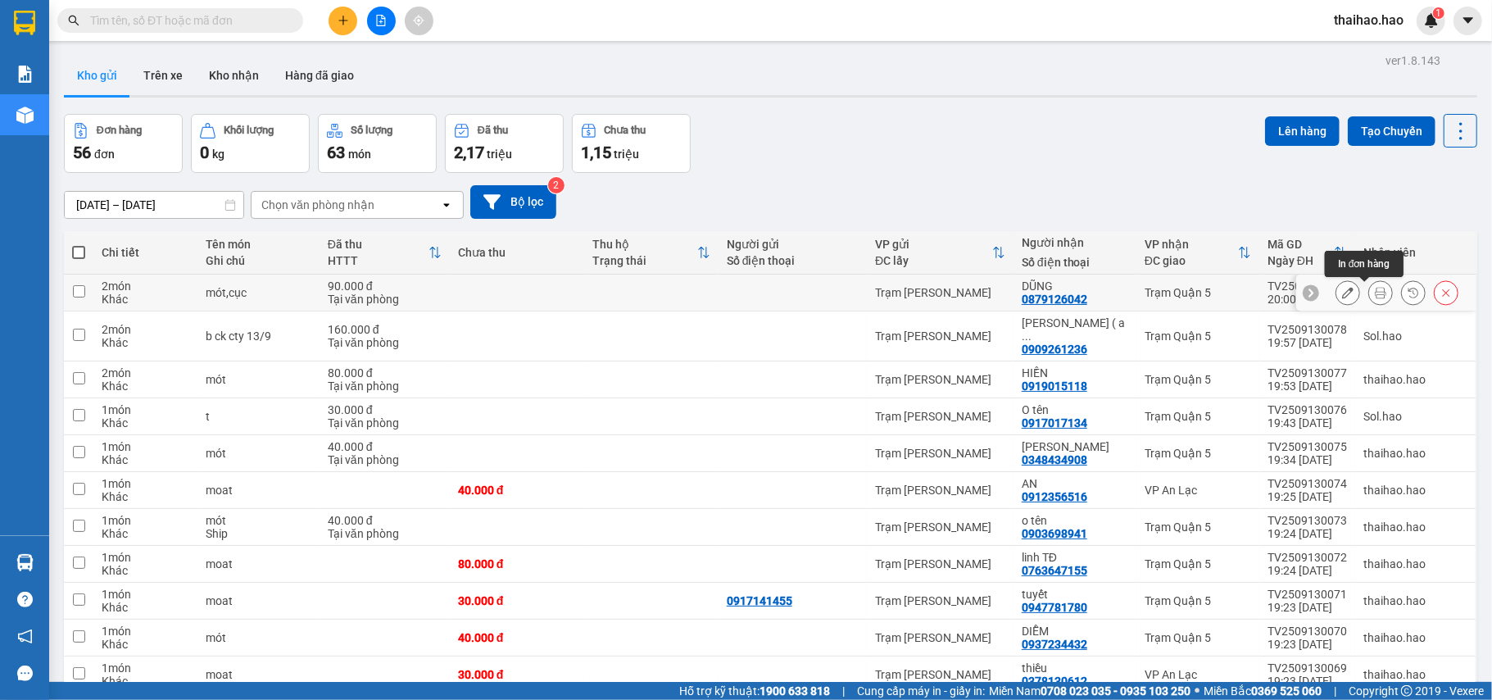
drag, startPoint x: 1044, startPoint y: 371, endPoint x: 961, endPoint y: 627, distance: 269.4
drag, startPoint x: 849, startPoint y: 110, endPoint x: 849, endPoint y: 74, distance: 36.1
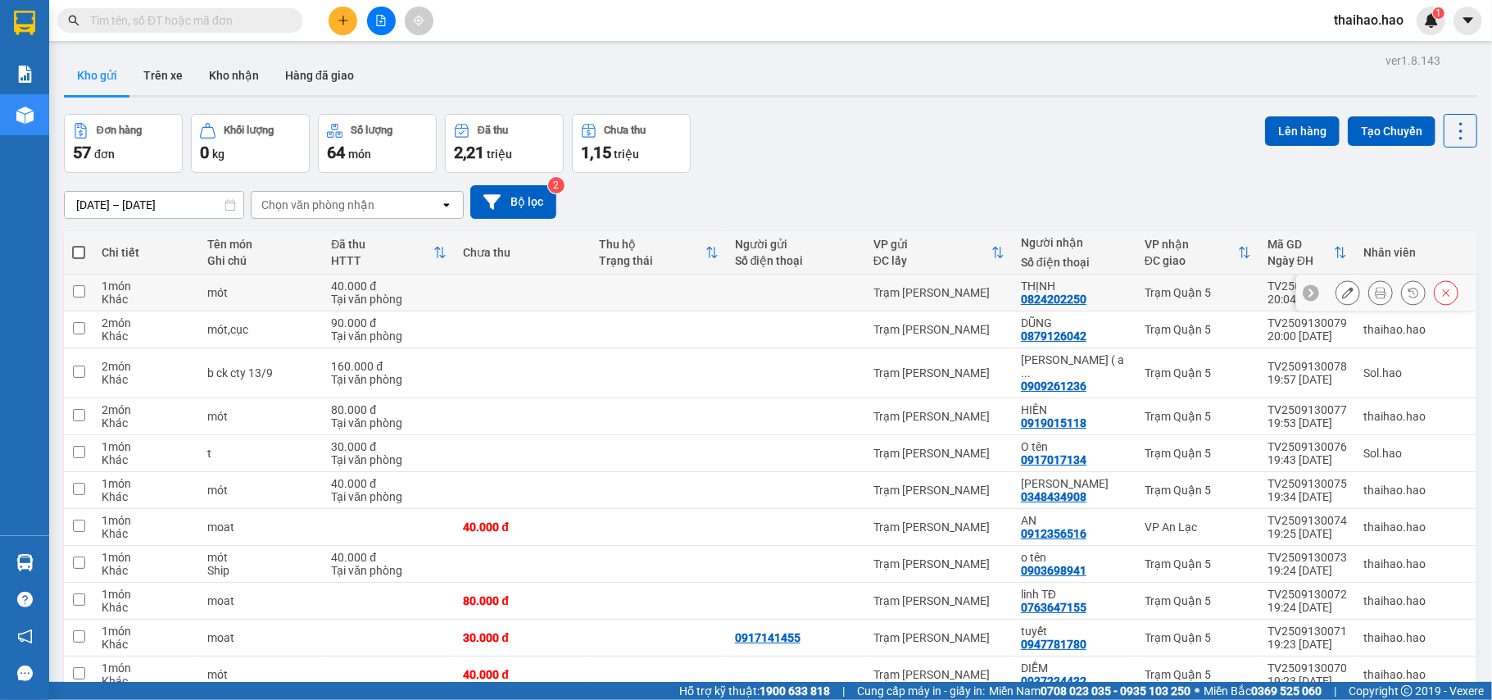
click at [1375, 298] on icon at bounding box center [1380, 292] width 11 height 11
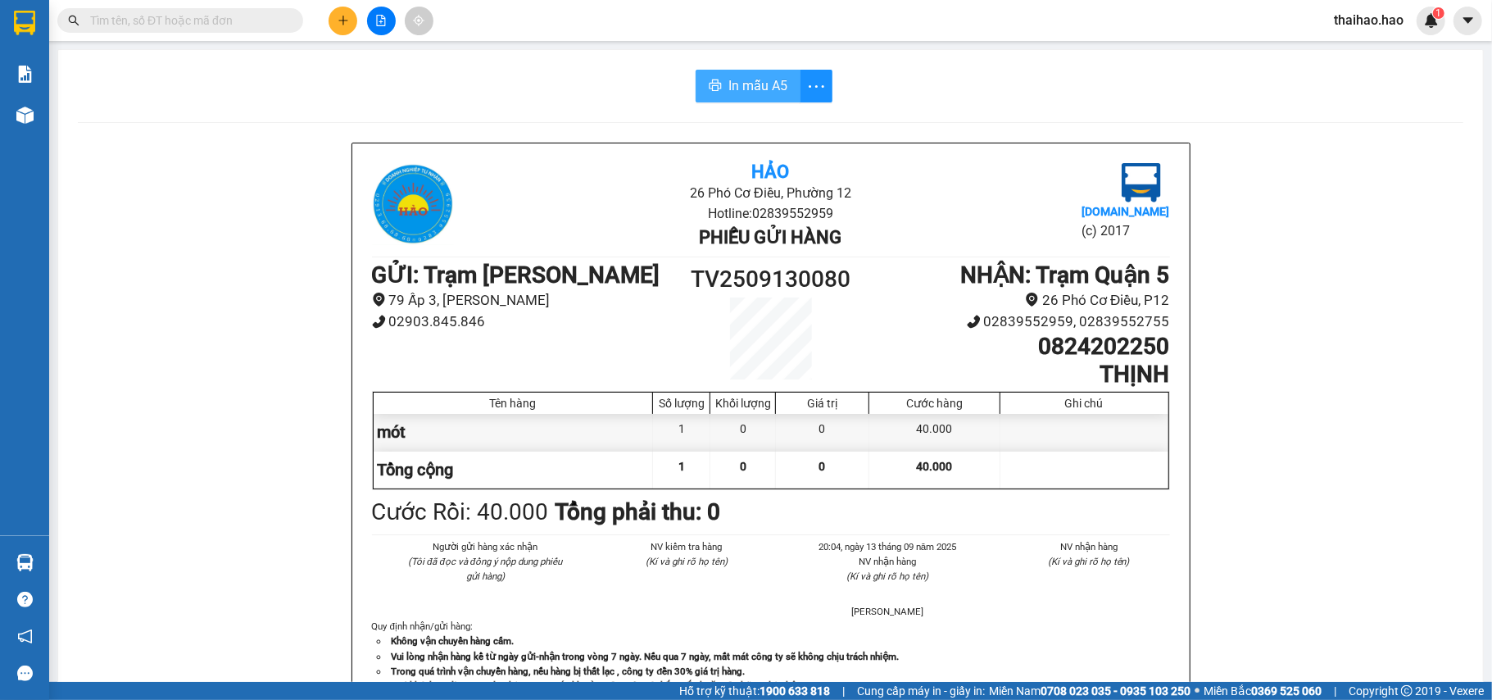
click at [741, 84] on span "In mẫu A5" at bounding box center [757, 85] width 59 height 20
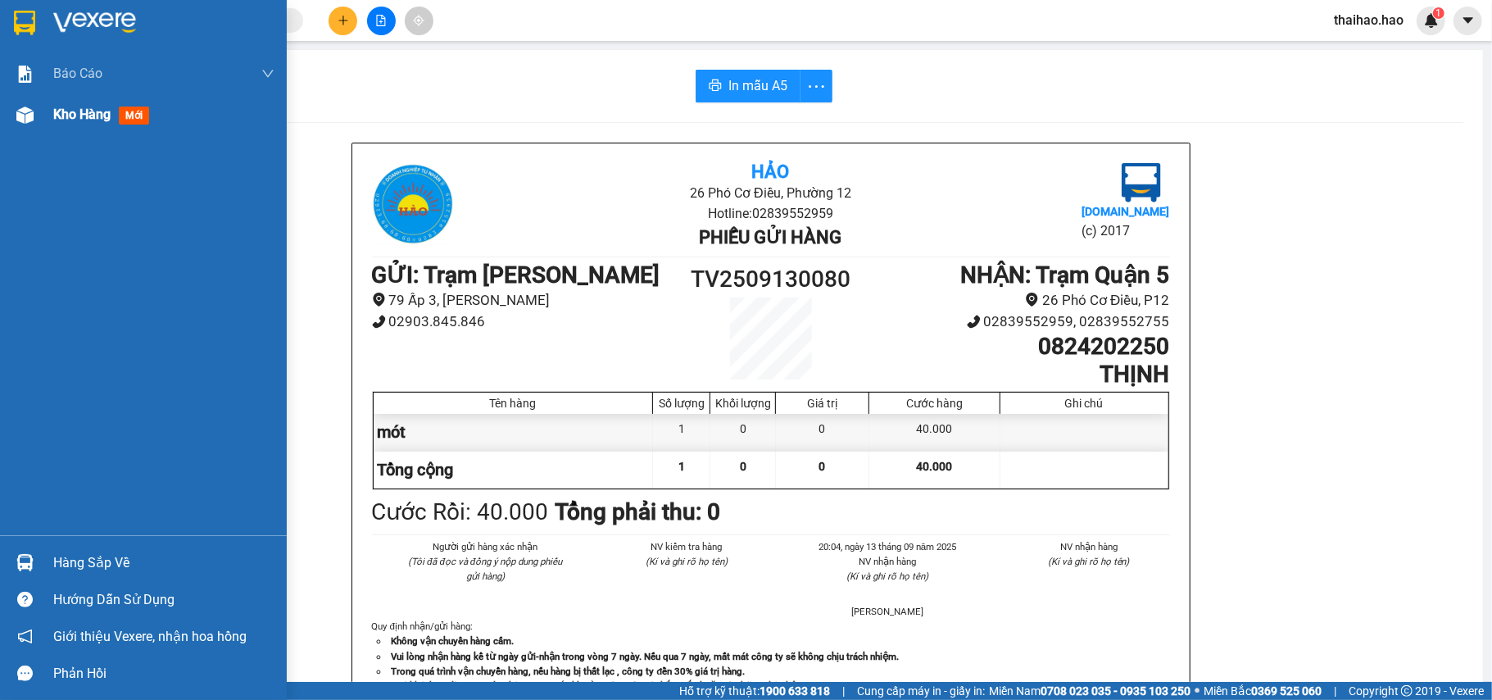
click at [72, 120] on span "Kho hàng" at bounding box center [81, 114] width 57 height 16
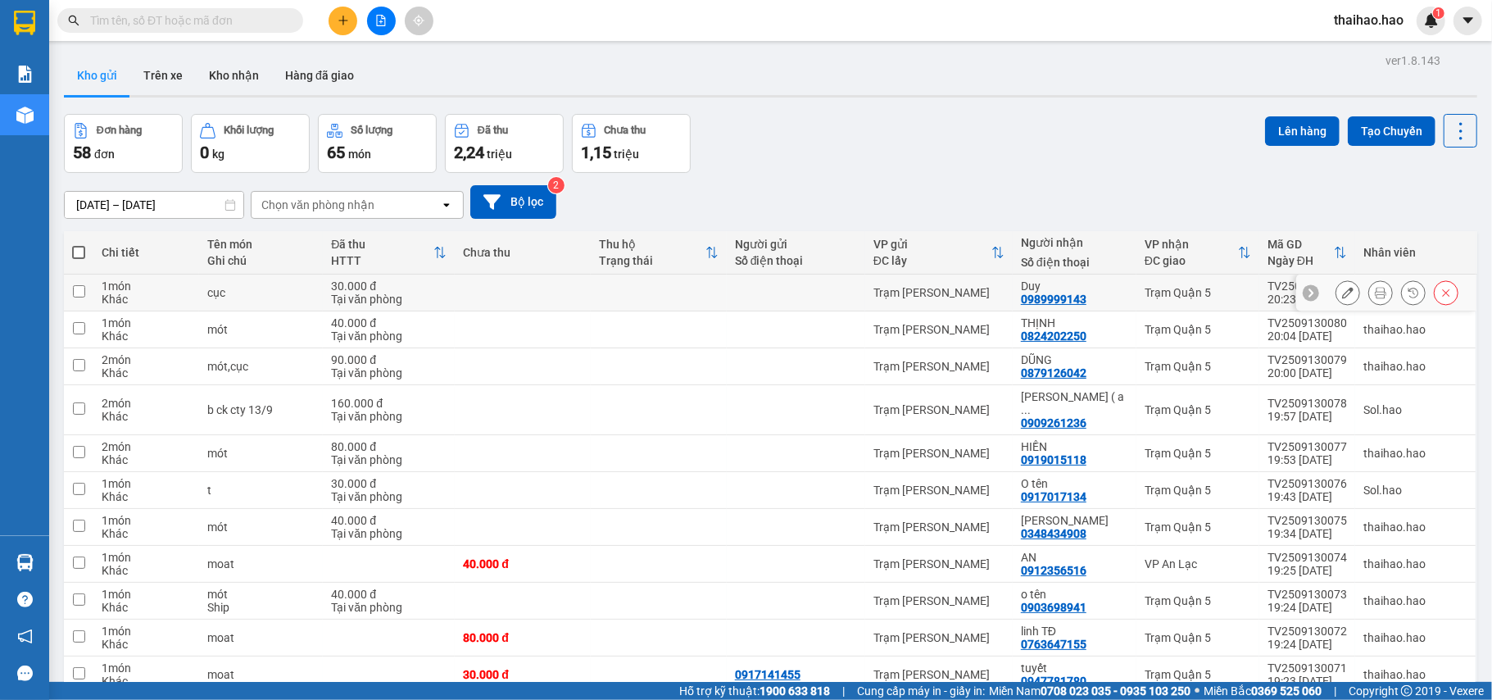
click at [1369, 292] on button at bounding box center [1380, 293] width 23 height 29
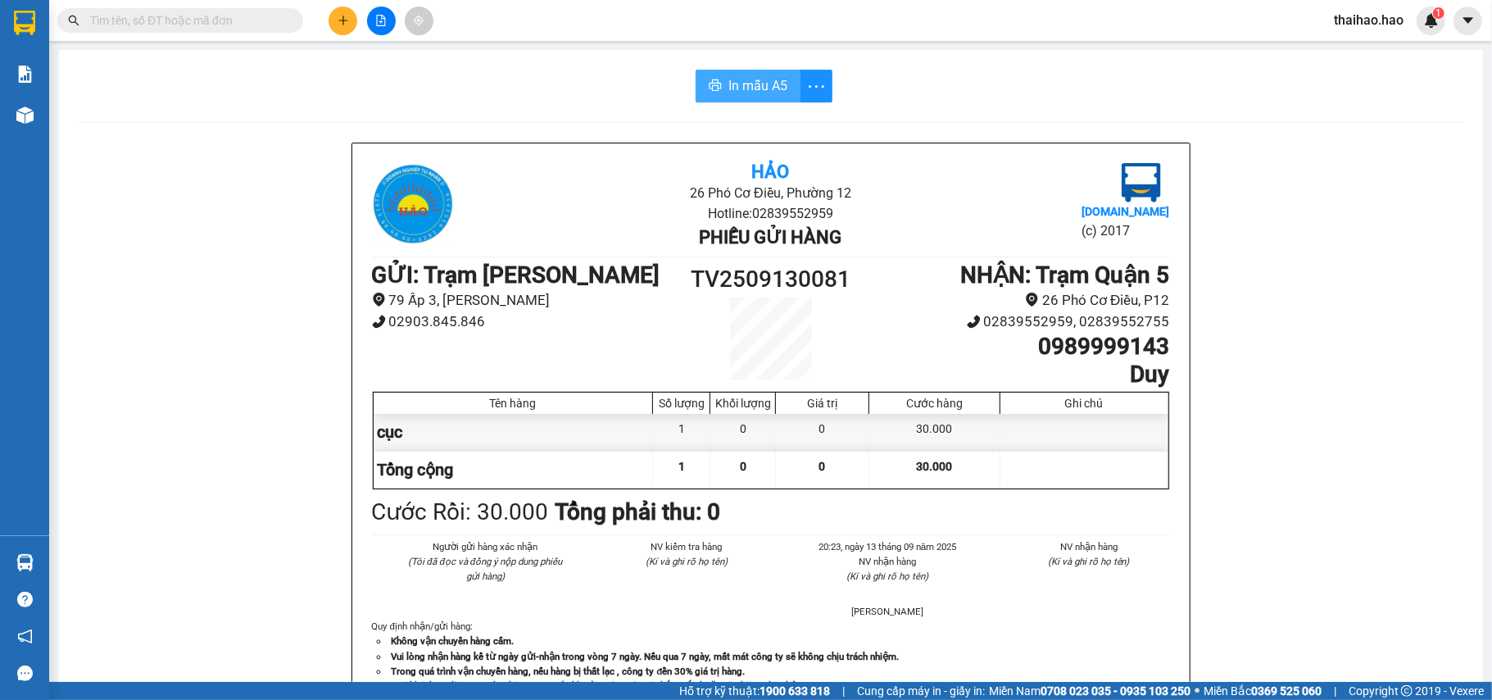
click at [760, 83] on span "In mẫu A5" at bounding box center [757, 85] width 59 height 20
